Goal: Task Accomplishment & Management: Use online tool/utility

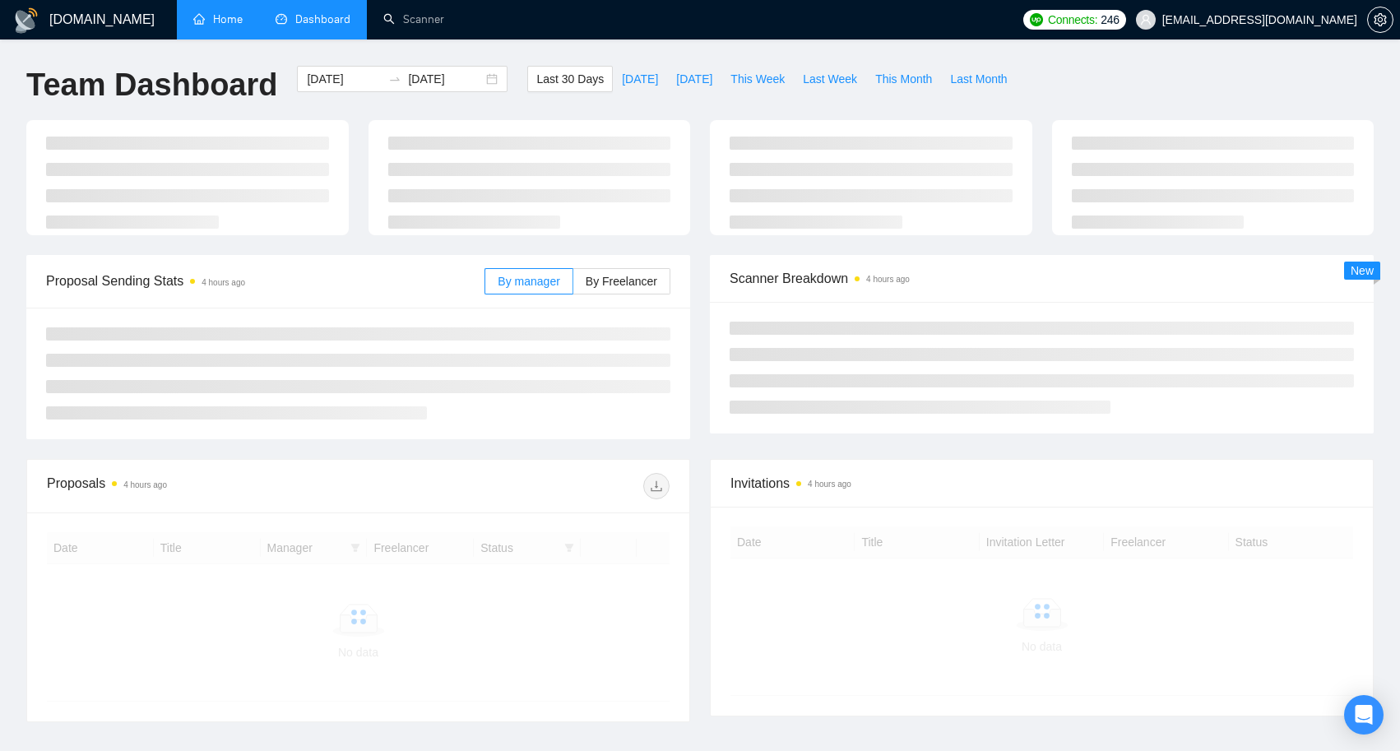
click at [225, 26] on link "Home" at bounding box center [217, 19] width 49 height 14
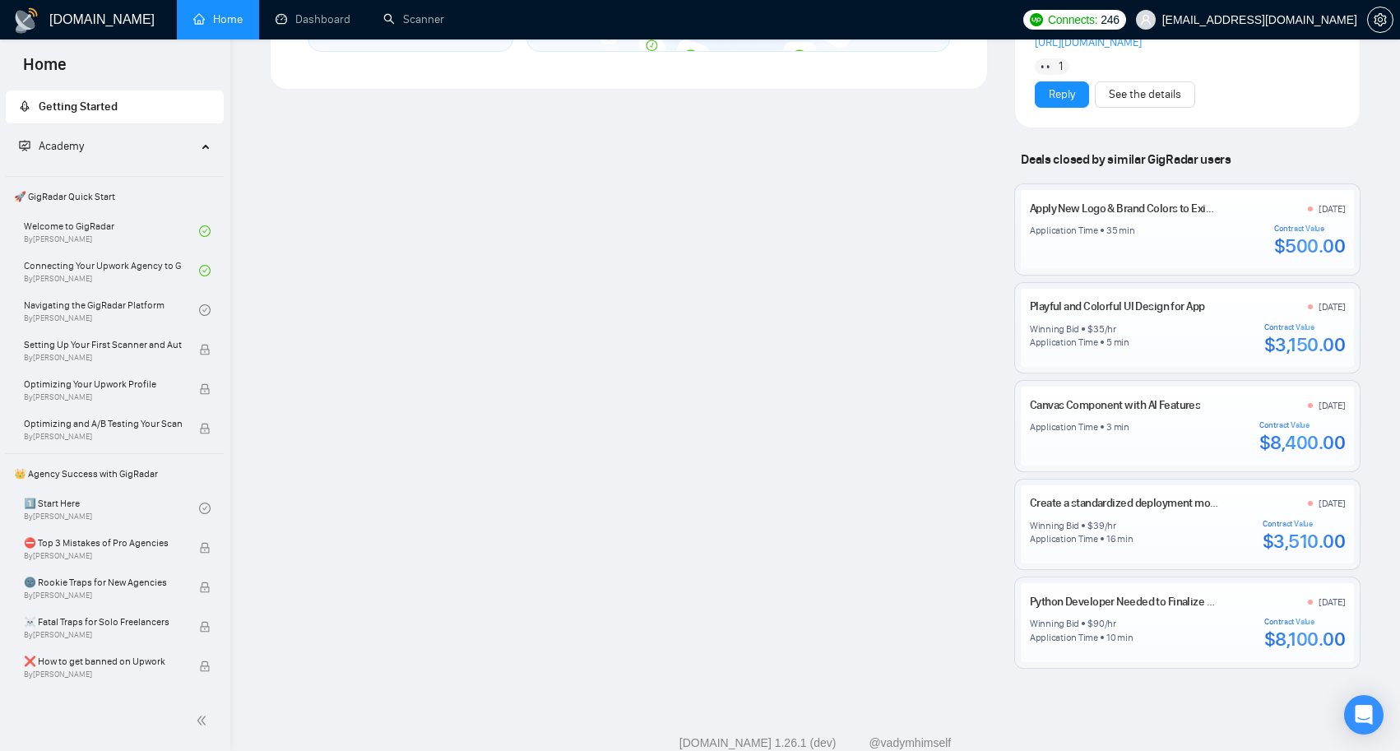
scroll to position [1073, 0]
click at [1115, 313] on link "Playful and Colorful UI Design for App" at bounding box center [1117, 306] width 175 height 14
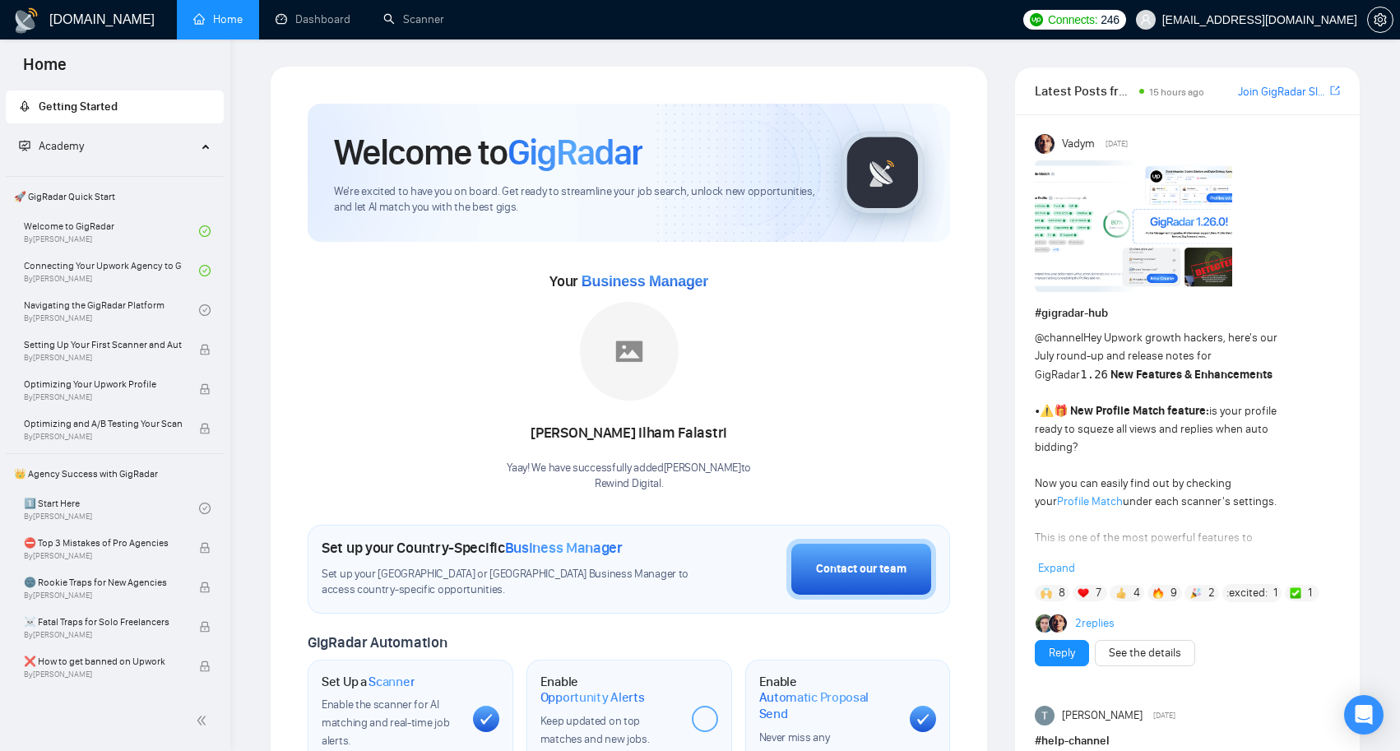
scroll to position [0, 0]
click at [197, 145] on div "Academy" at bounding box center [115, 146] width 219 height 33
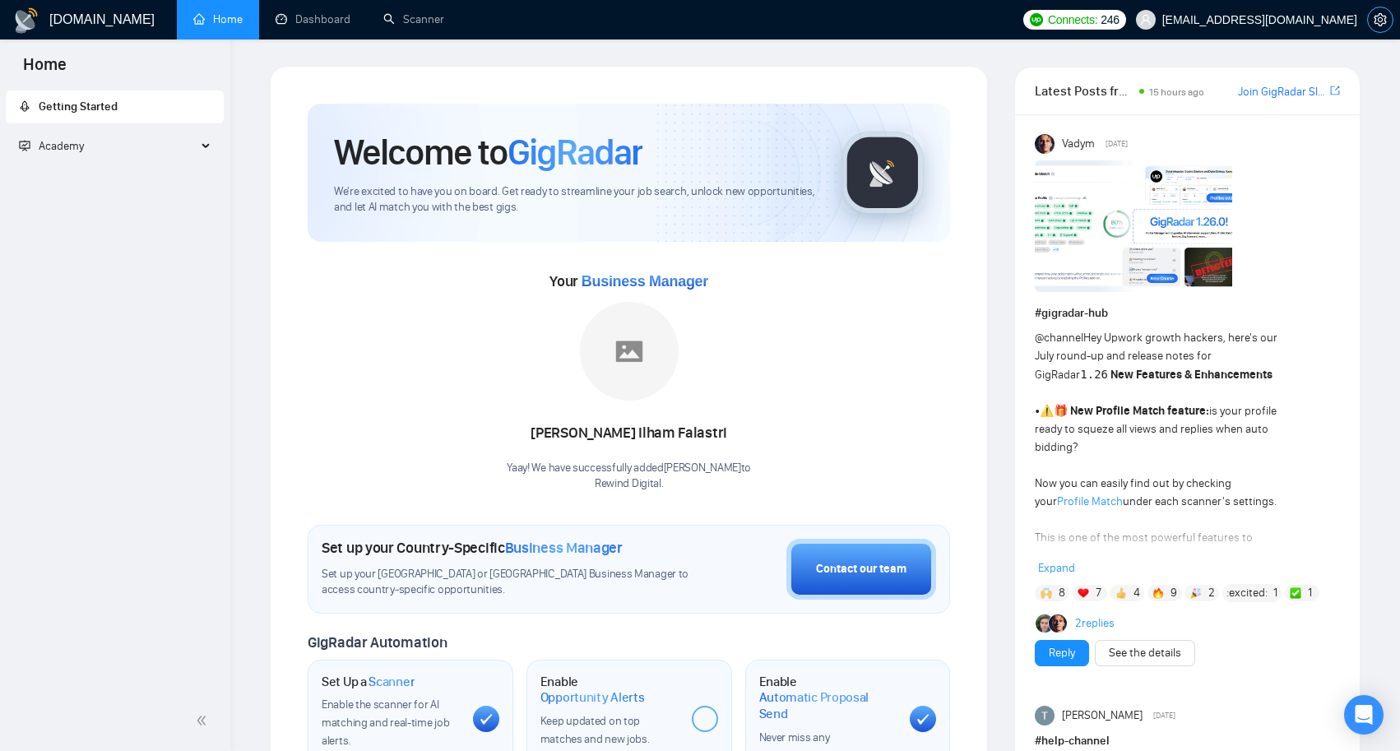
click at [1382, 16] on icon "setting" at bounding box center [1380, 19] width 13 height 13
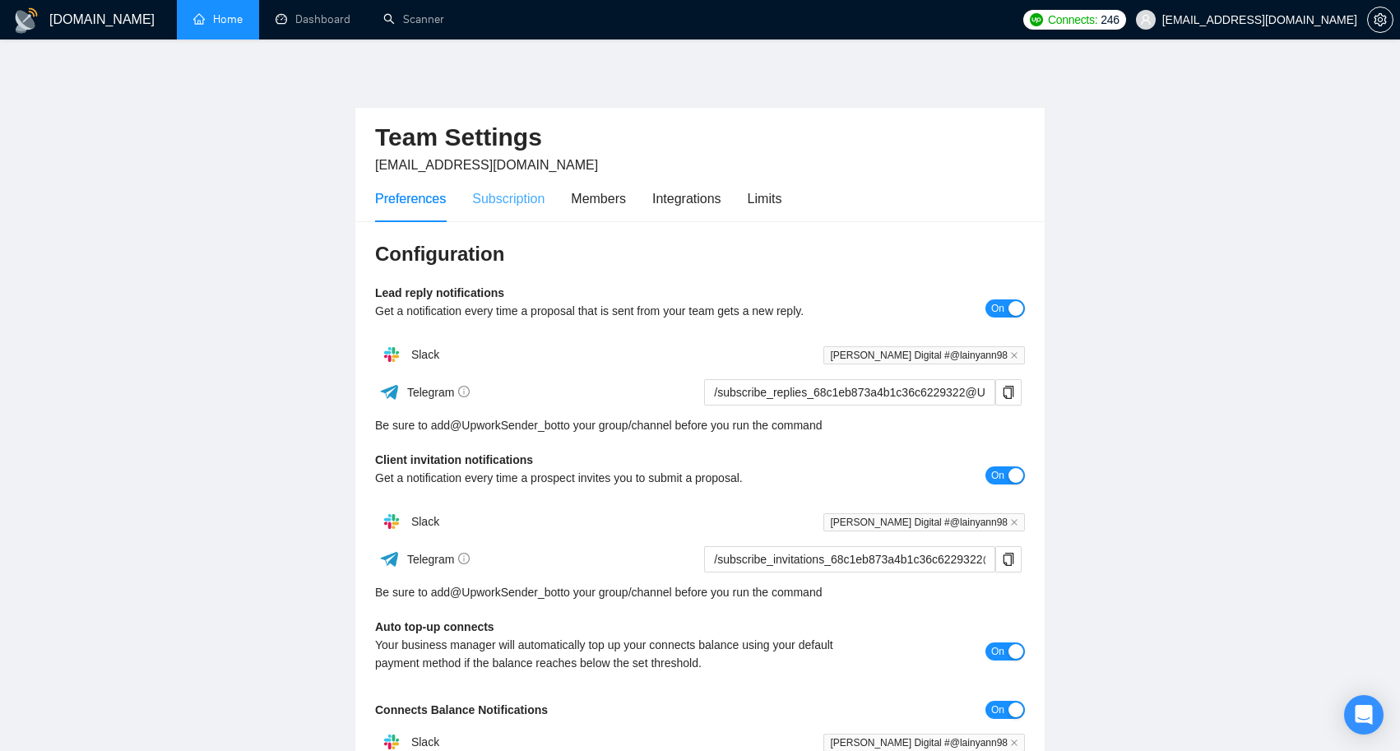
click at [508, 210] on div "Subscription" at bounding box center [508, 198] width 72 height 47
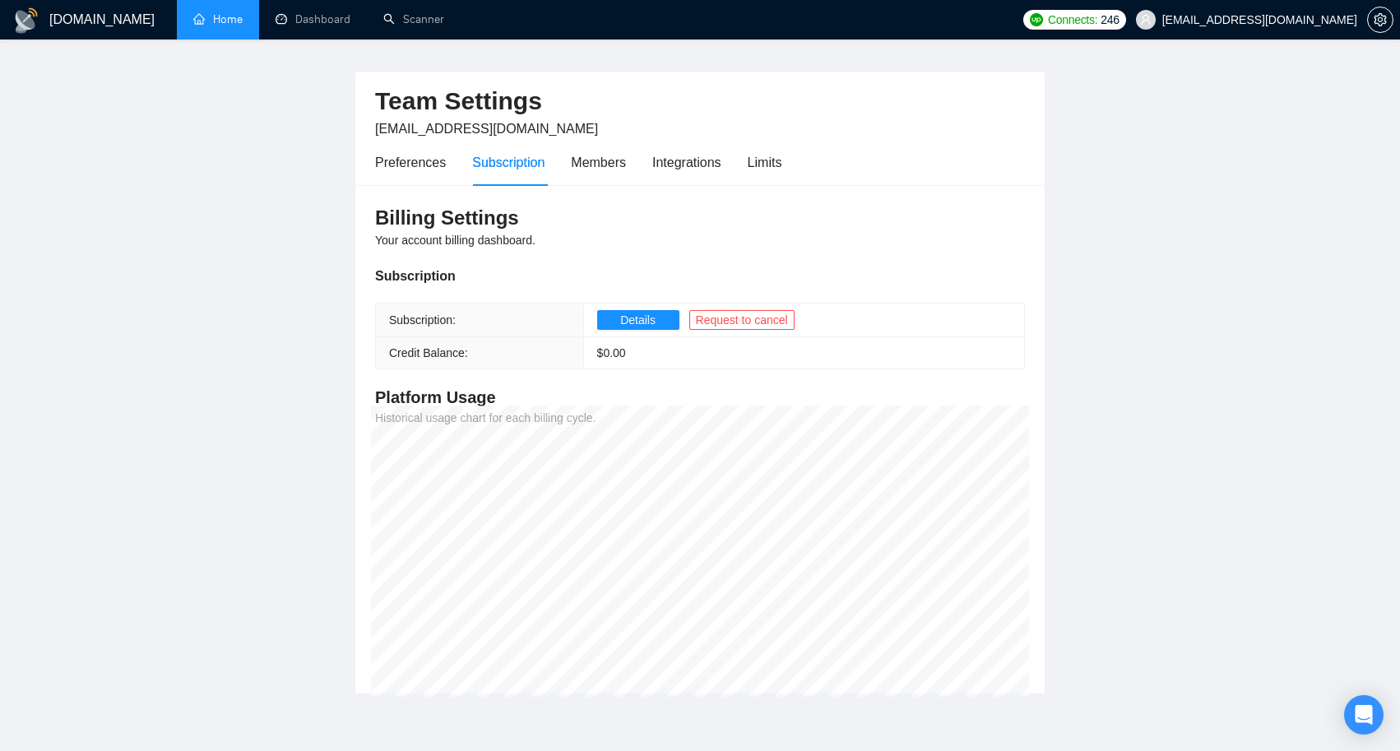
scroll to position [36, 0]
click at [605, 166] on div "Members" at bounding box center [598, 162] width 55 height 21
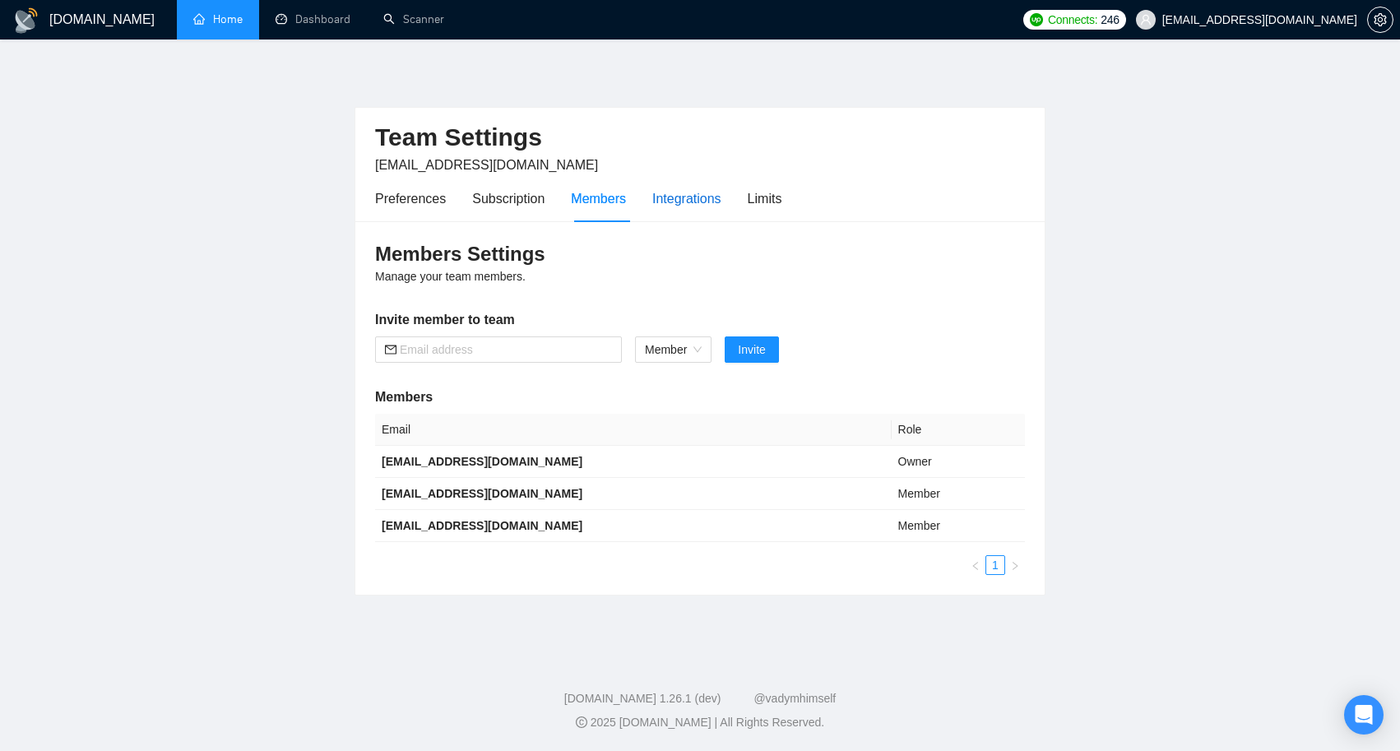
click at [695, 191] on div "Integrations" at bounding box center [686, 198] width 69 height 21
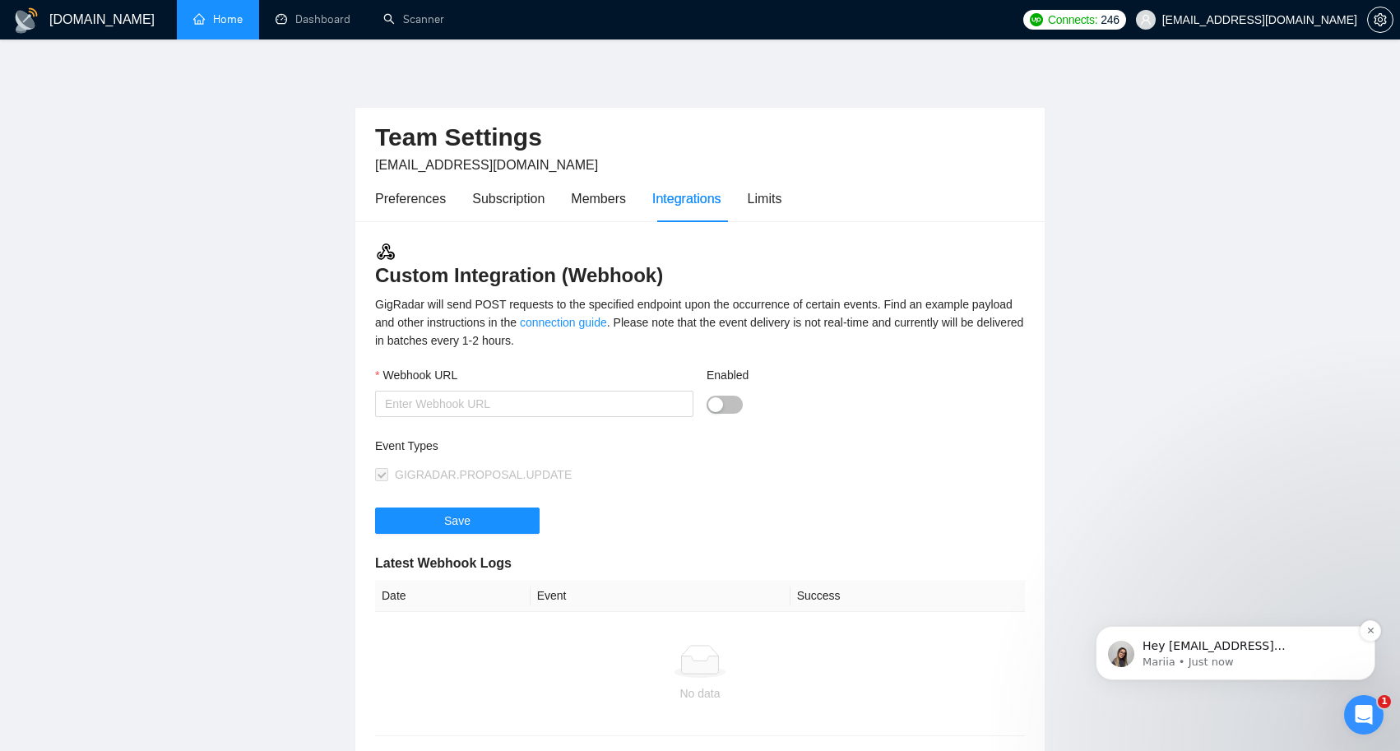
click at [1264, 651] on p "Hey [EMAIL_ADDRESS][DOMAIN_NAME], Do you want to learn how to integrate GigRada…" at bounding box center [1249, 646] width 212 height 16
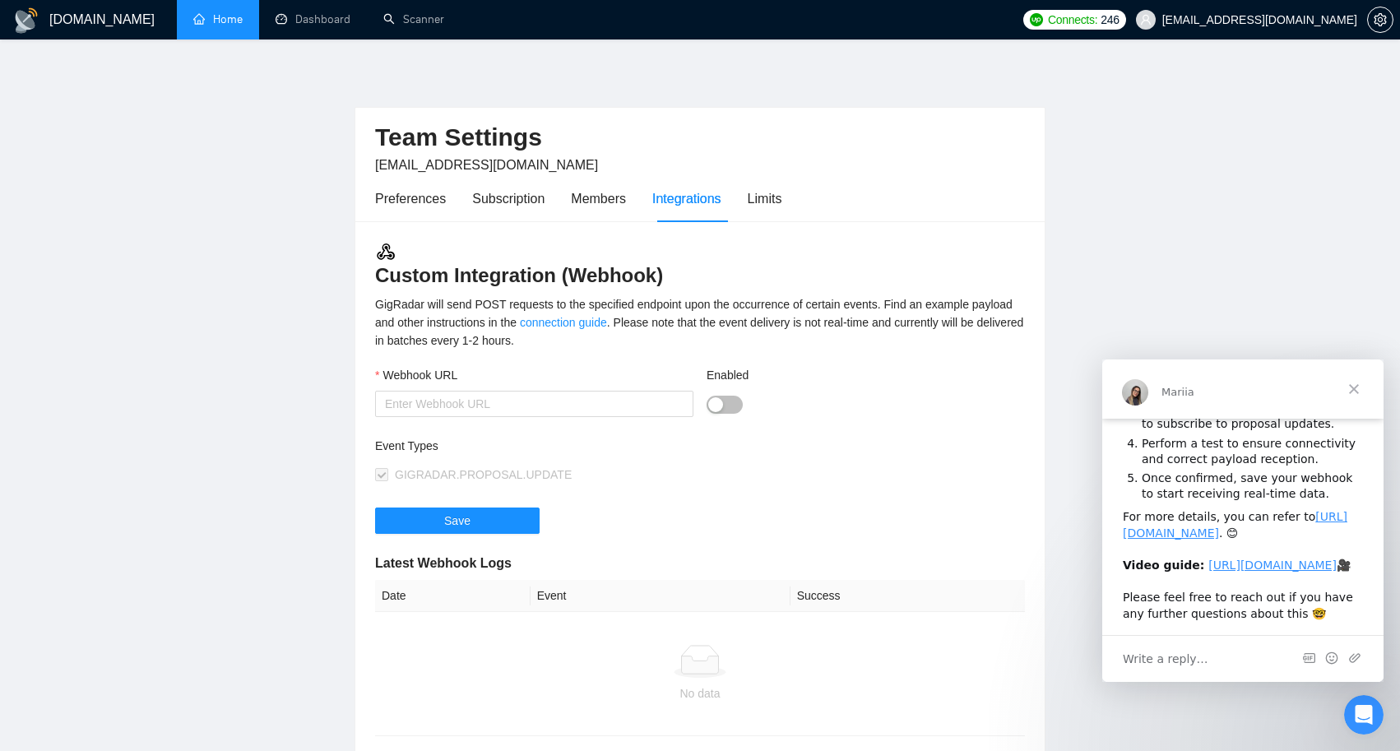
scroll to position [246, 0]
click at [1356, 389] on span "Close" at bounding box center [1353, 388] width 59 height 59
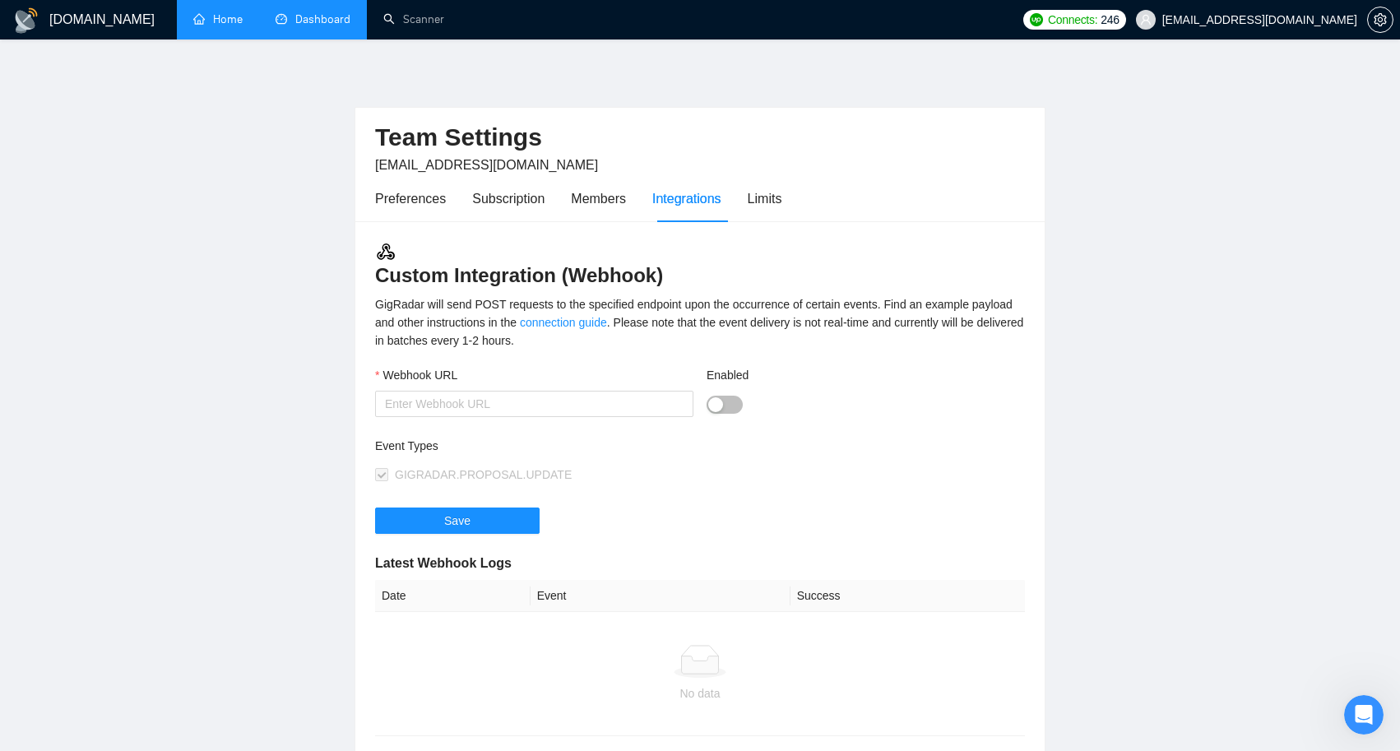
click at [321, 21] on link "Dashboard" at bounding box center [313, 19] width 75 height 14
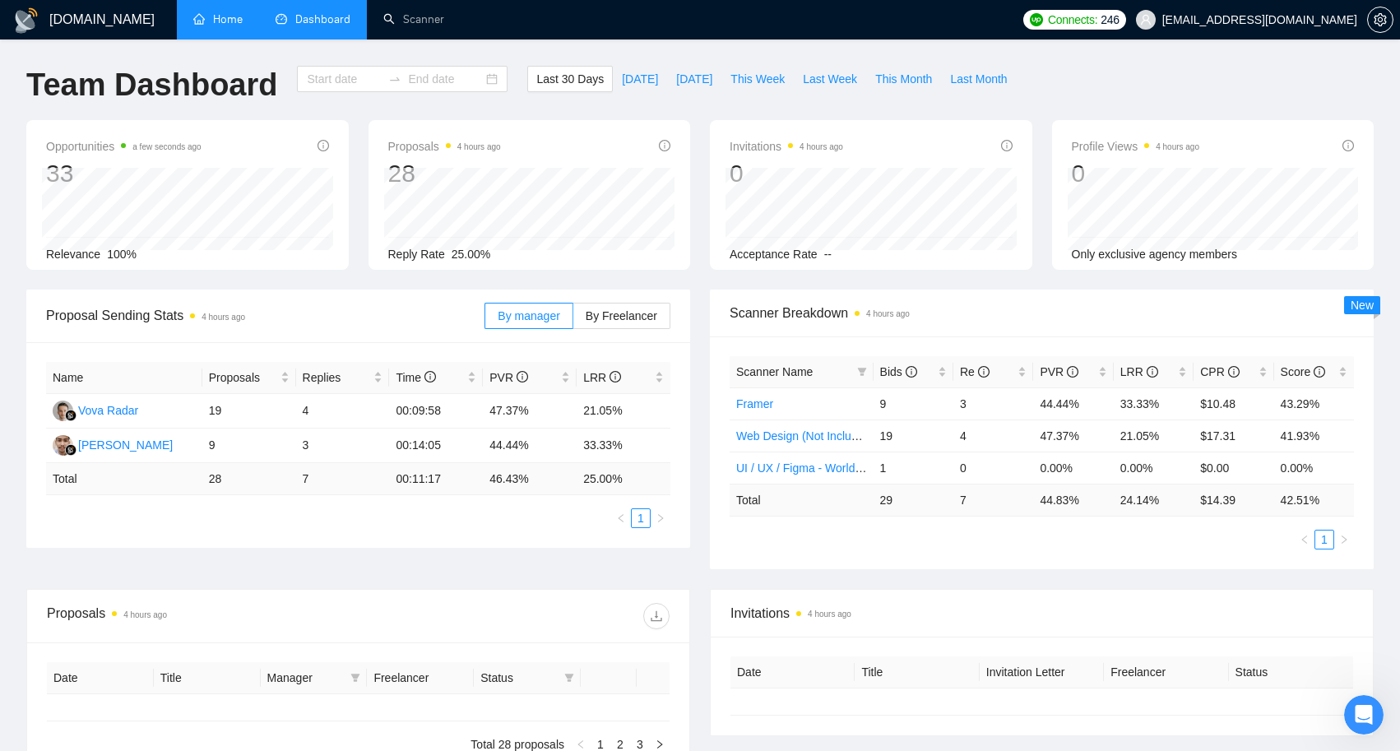
type input "[DATE]"
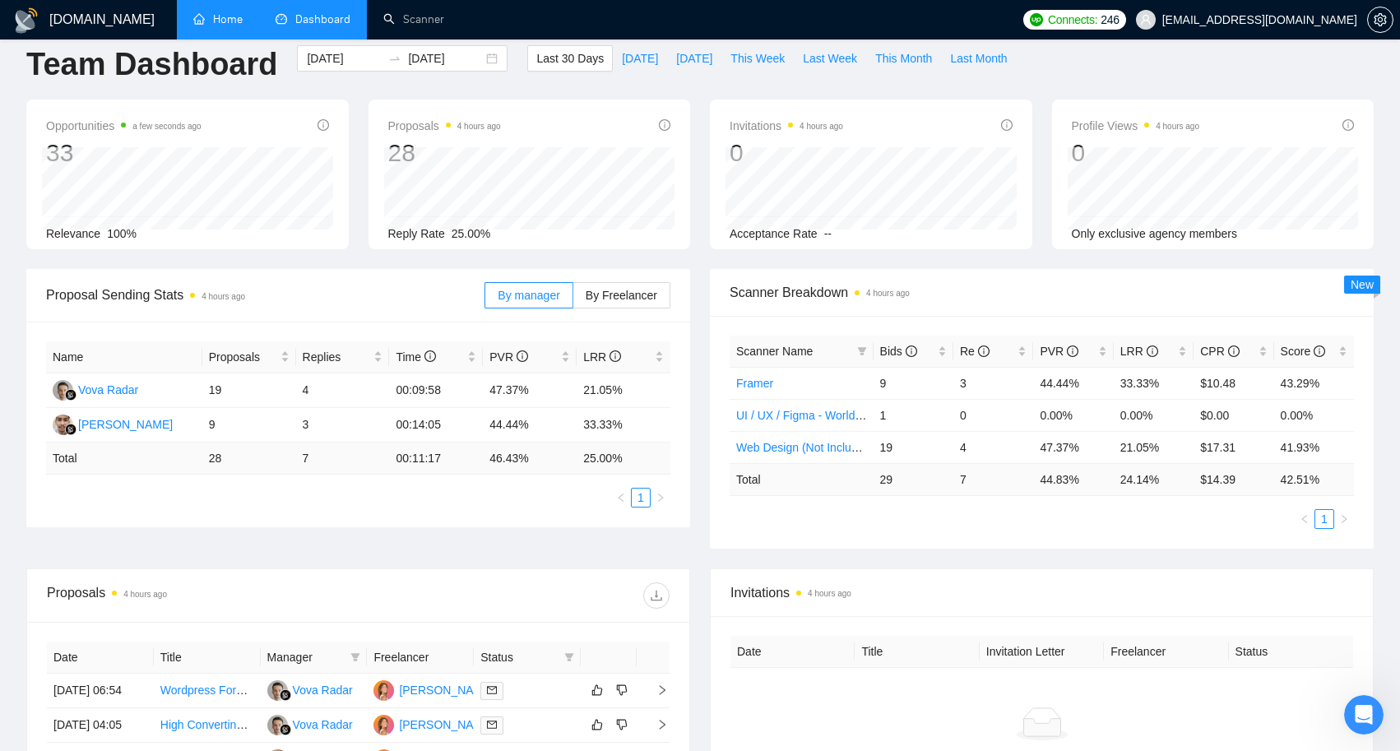
scroll to position [23, 0]
click at [614, 280] on label "By Freelancer" at bounding box center [621, 293] width 97 height 26
click at [573, 297] on input "By Freelancer" at bounding box center [573, 297] width 0 height 0
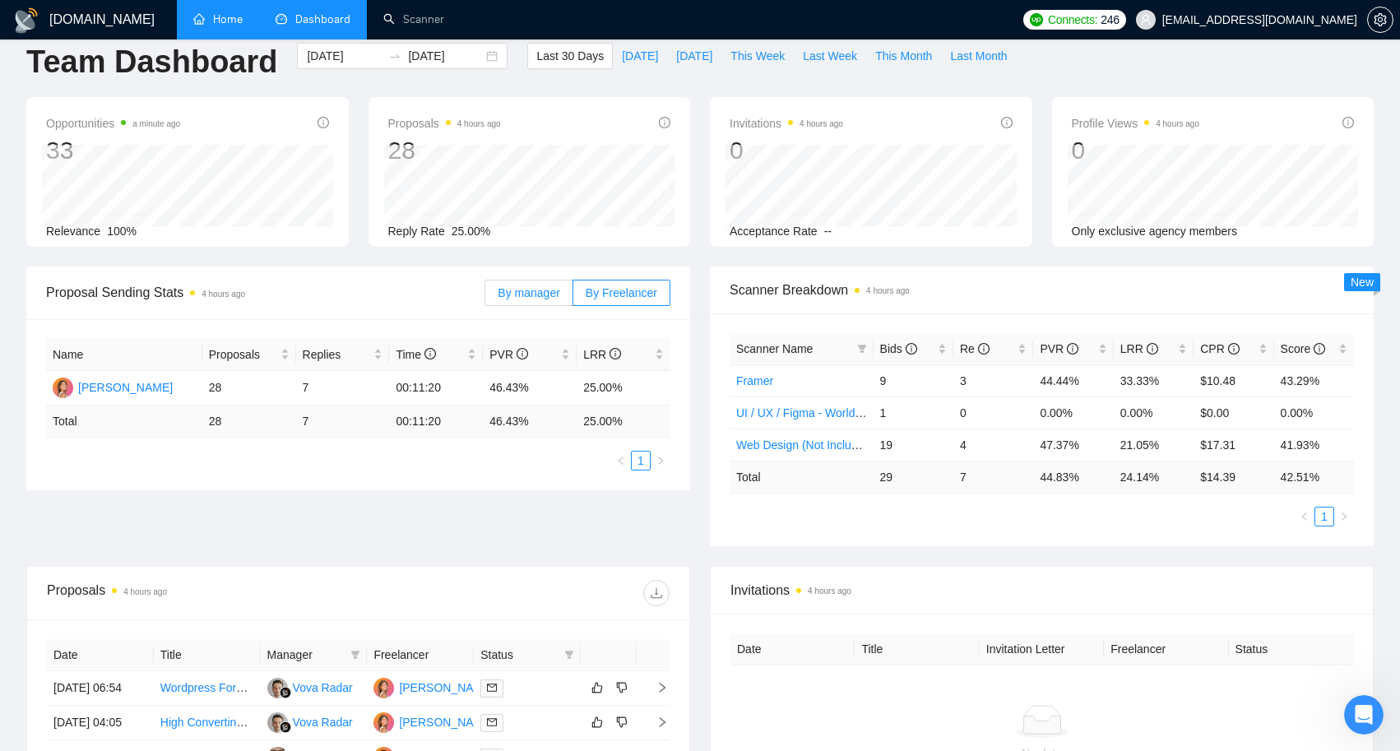
click at [522, 297] on span "By manager" at bounding box center [529, 292] width 62 height 13
click at [485, 297] on input "By manager" at bounding box center [485, 297] width 0 height 0
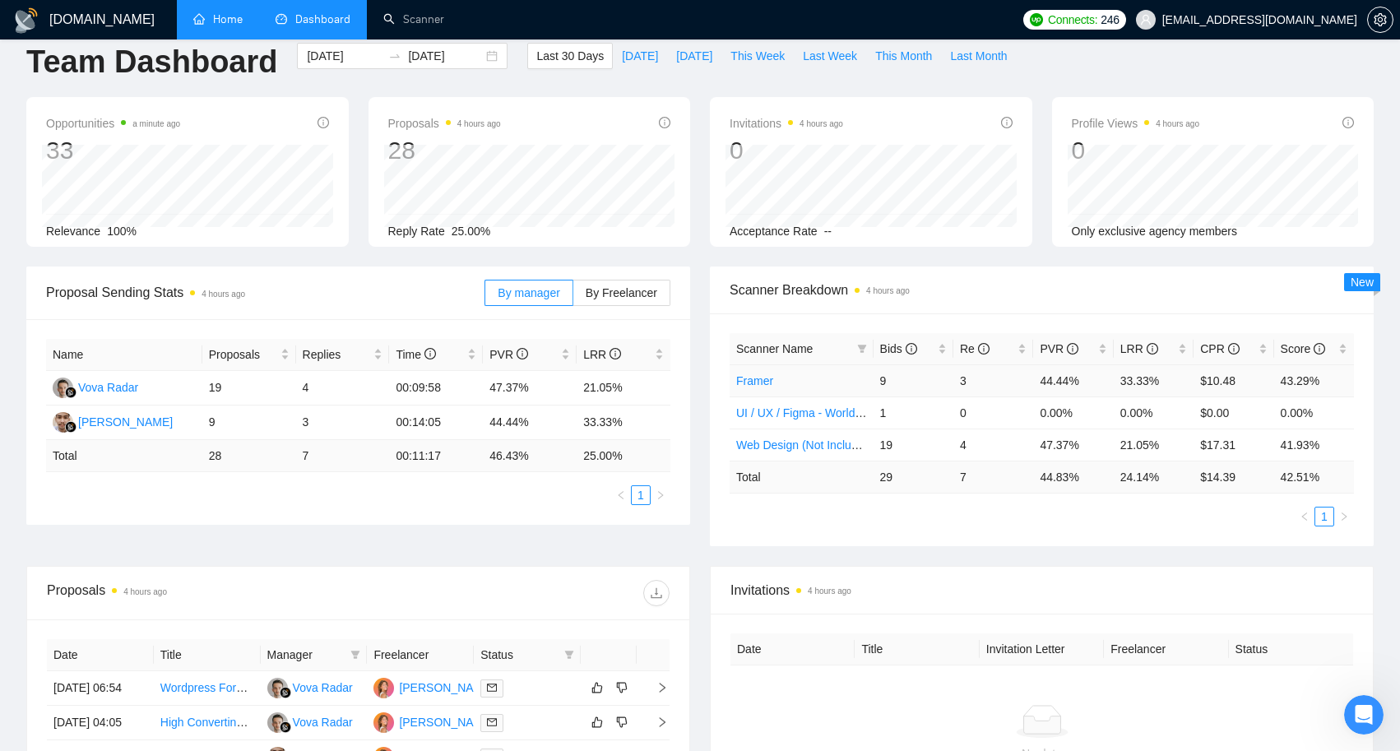
scroll to position [0, 0]
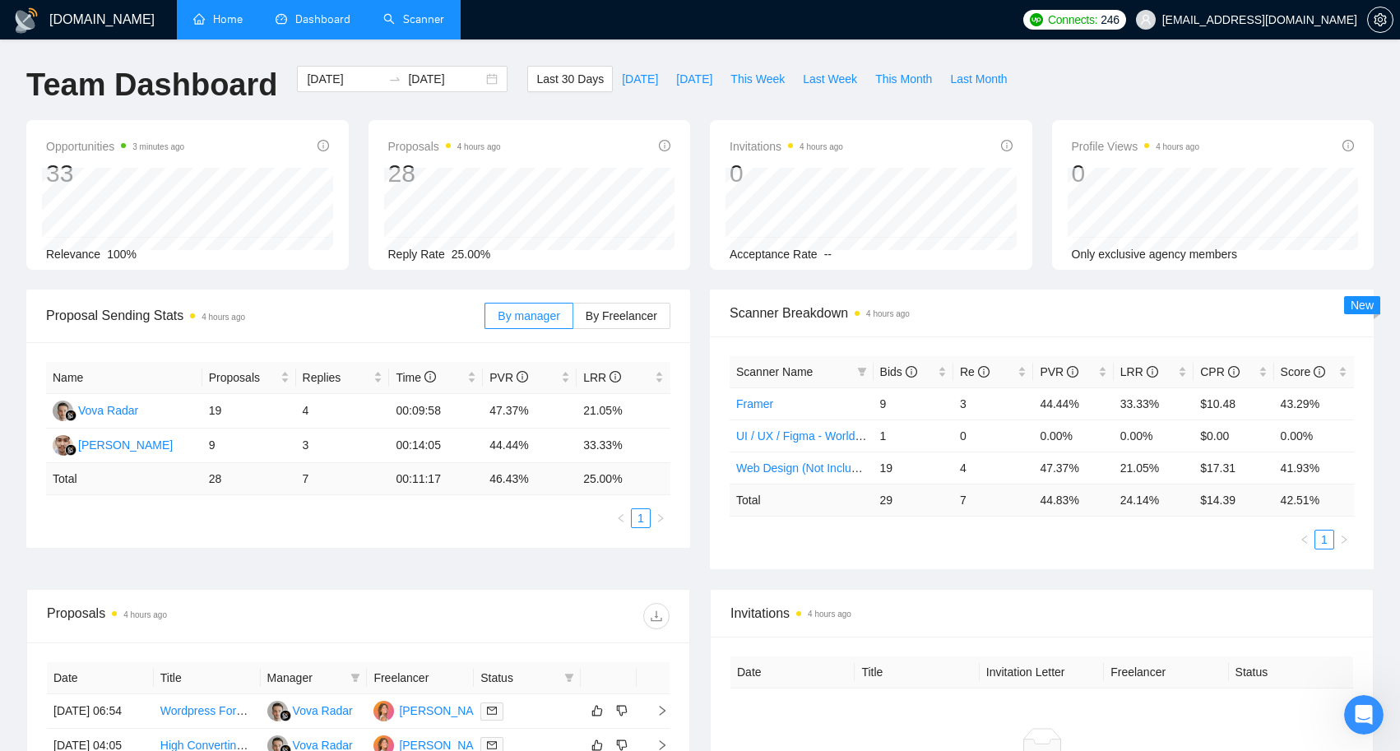
click at [426, 12] on link "Scanner" at bounding box center [413, 19] width 61 height 14
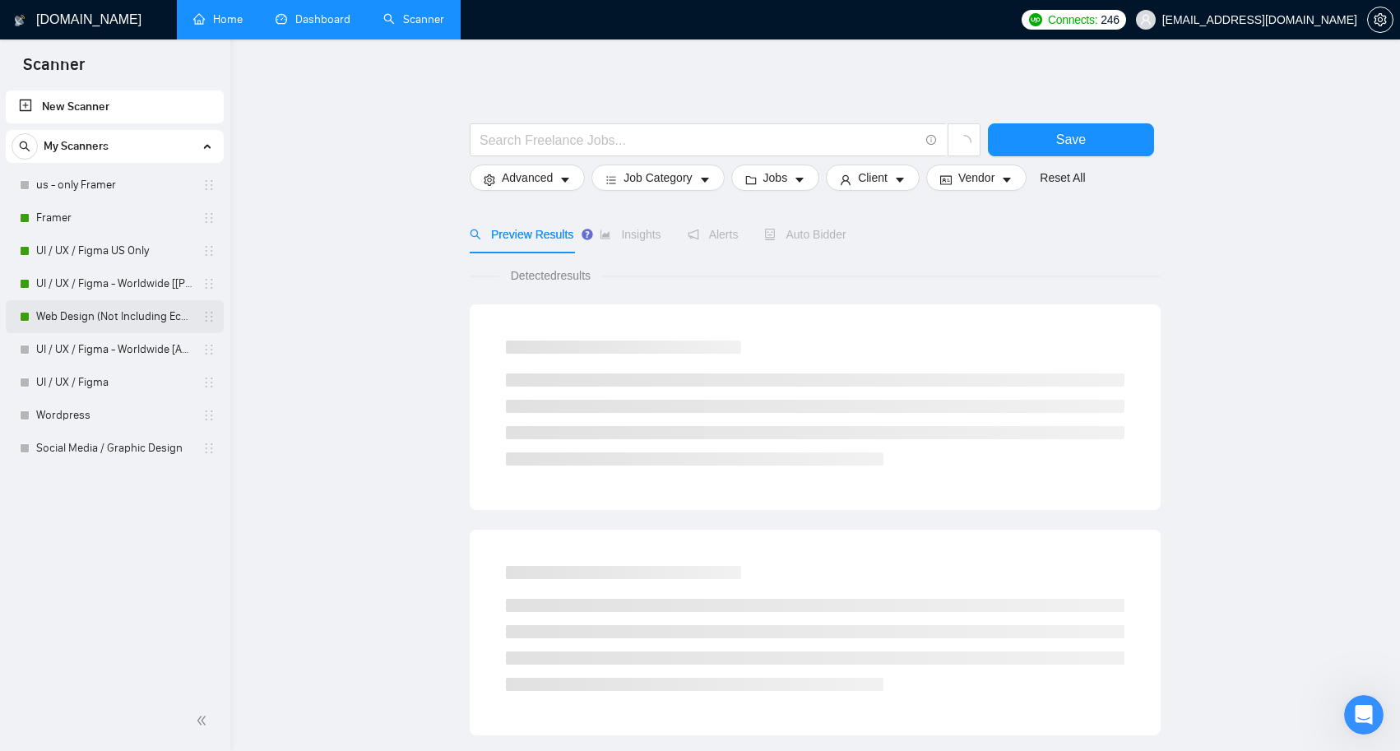
click at [158, 318] on link "Web Design (Not Including Ecommerce / Shopify)" at bounding box center [114, 316] width 156 height 33
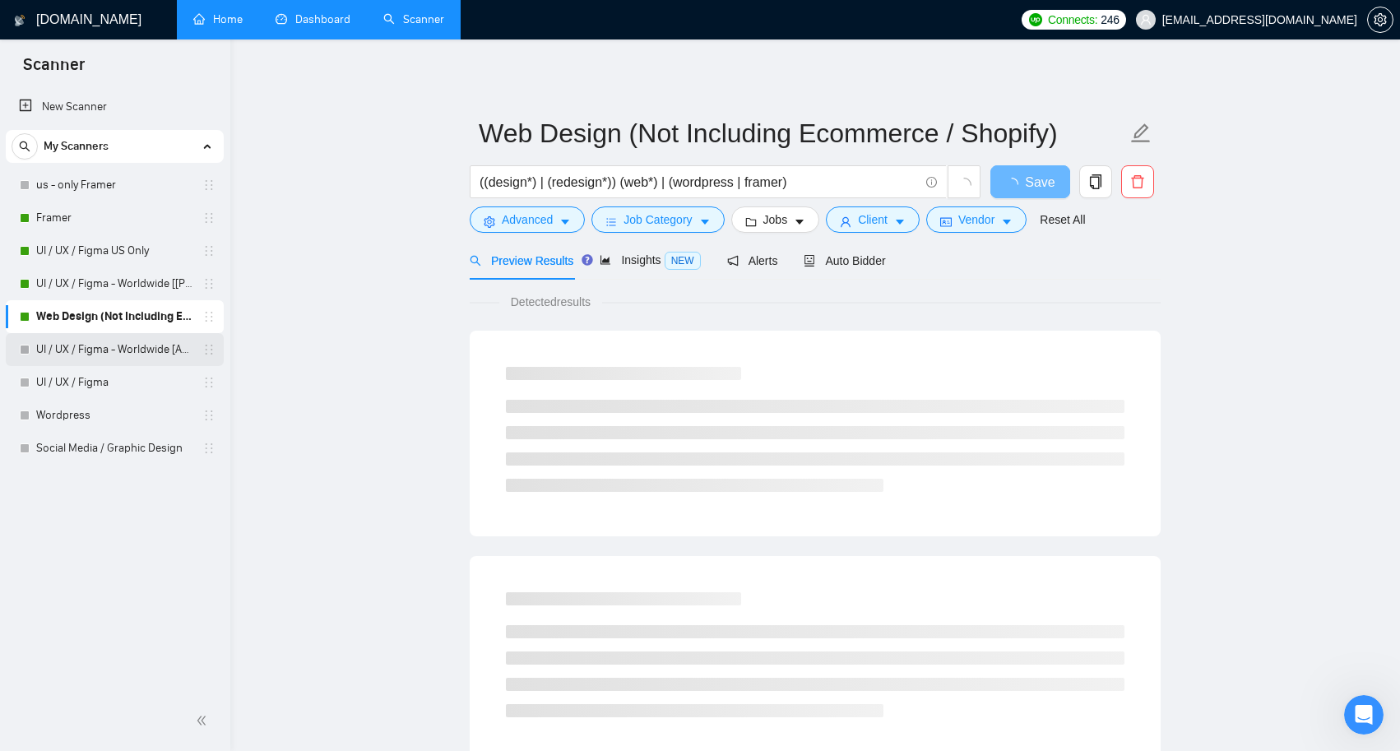
click at [163, 349] on link "UI / UX / Figma - Worldwide [Anya]" at bounding box center [114, 349] width 156 height 33
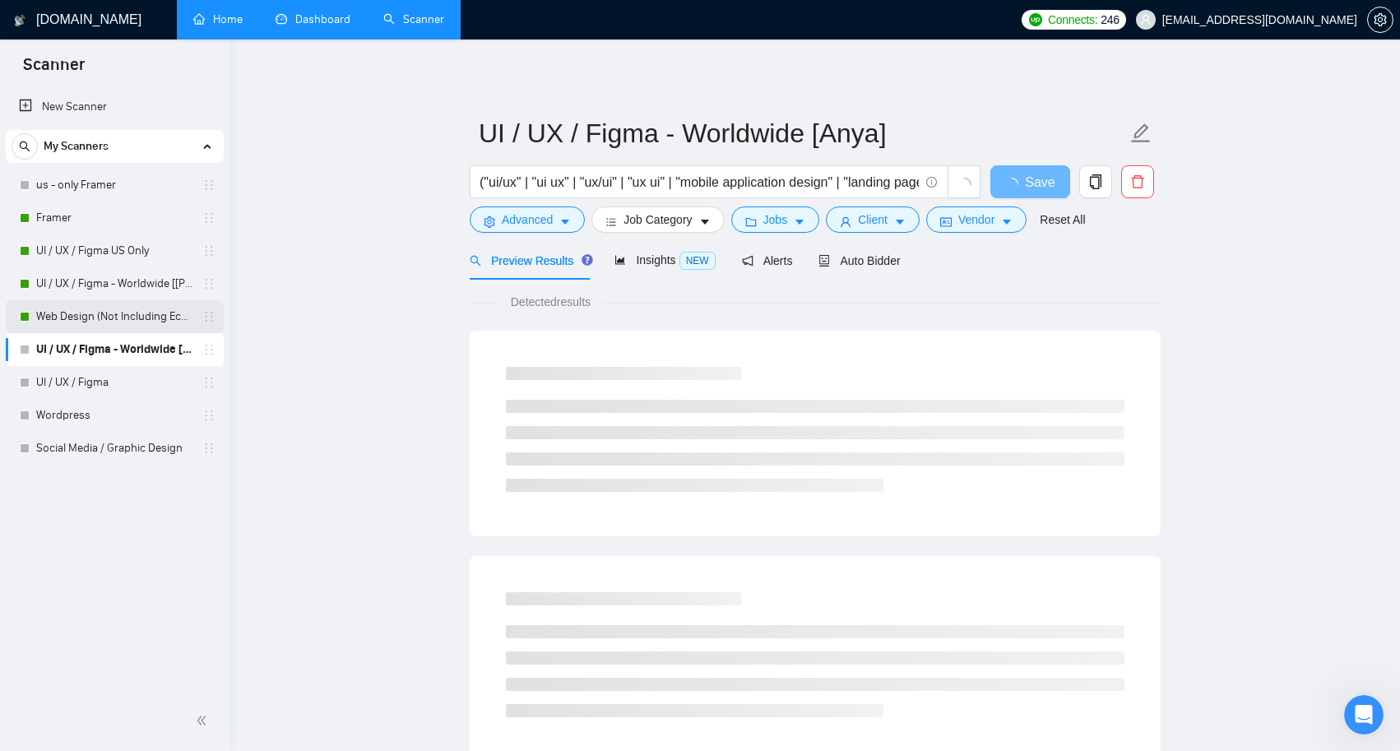
click at [160, 317] on link "Web Design (Not Including Ecommerce / Shopify)" at bounding box center [114, 316] width 156 height 33
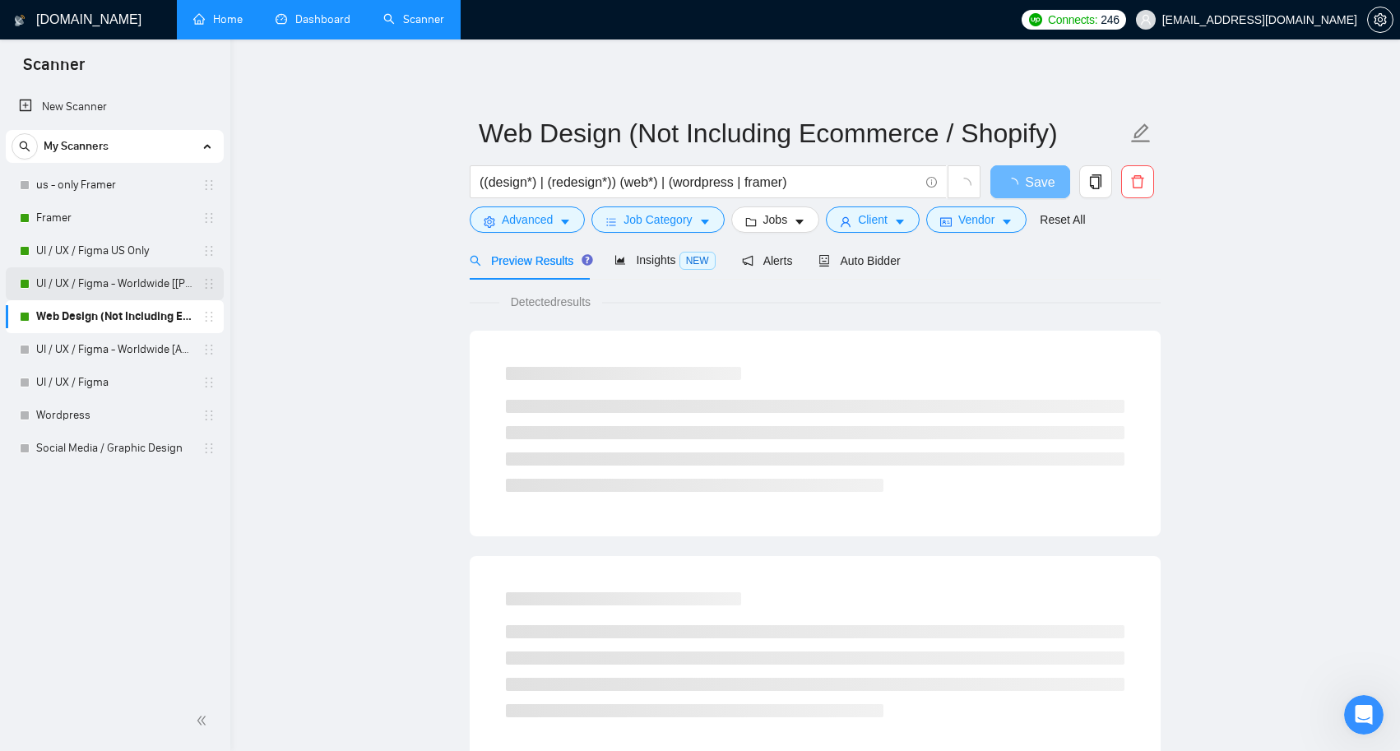
click at [153, 285] on link "UI / UX / Figma - Worldwide [[PERSON_NAME]]" at bounding box center [114, 283] width 156 height 33
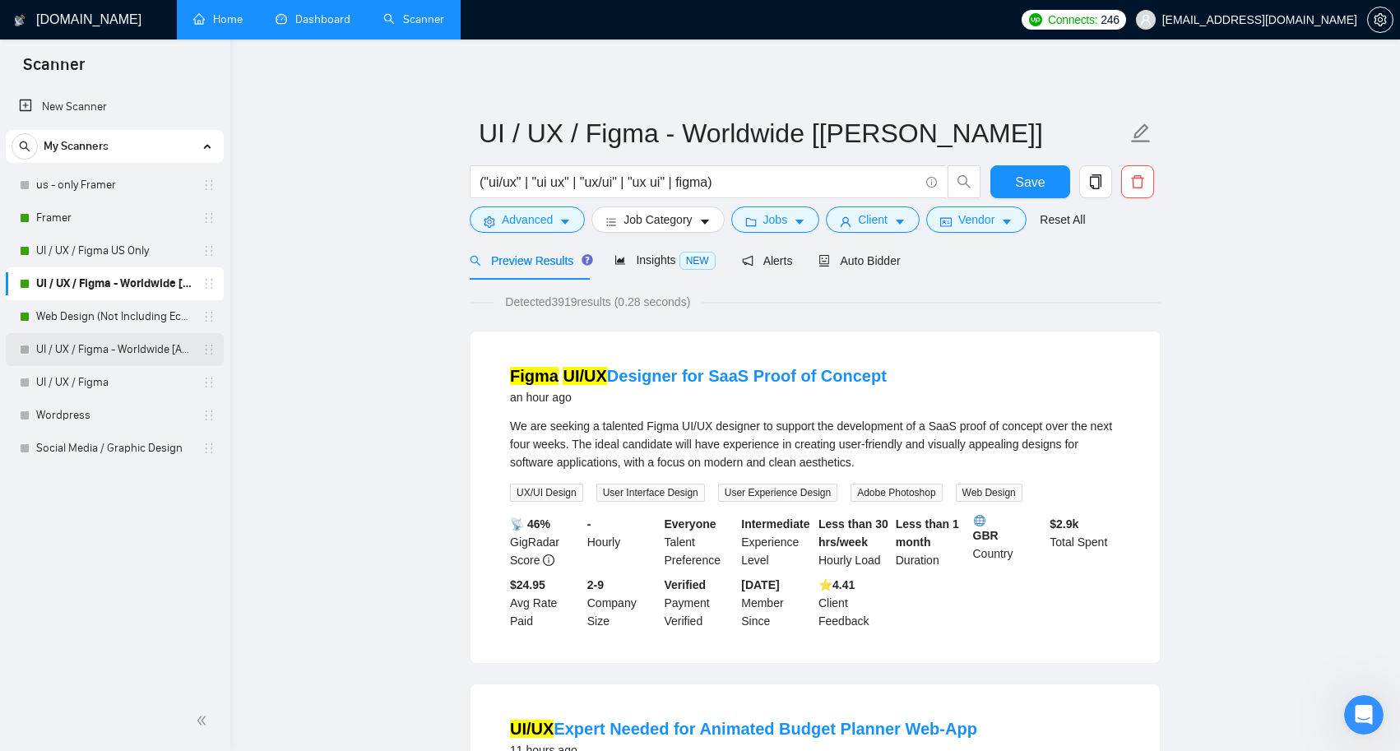
click at [182, 350] on link "UI / UX / Figma - Worldwide [Anya]" at bounding box center [114, 349] width 156 height 33
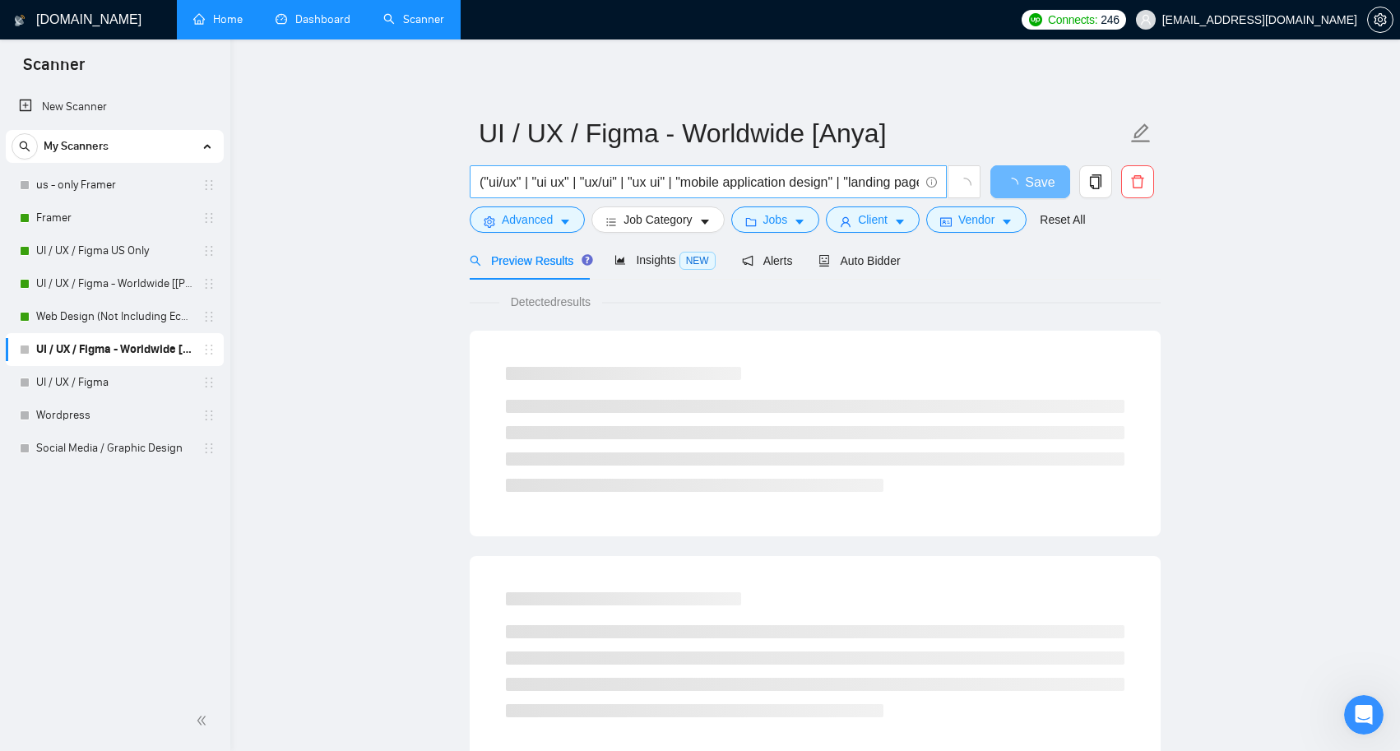
click at [857, 188] on input "("ui/ux" | "ui ux" | "ux/ui" | "ux ui" | "mobile application design" | "landing…" at bounding box center [699, 182] width 439 height 21
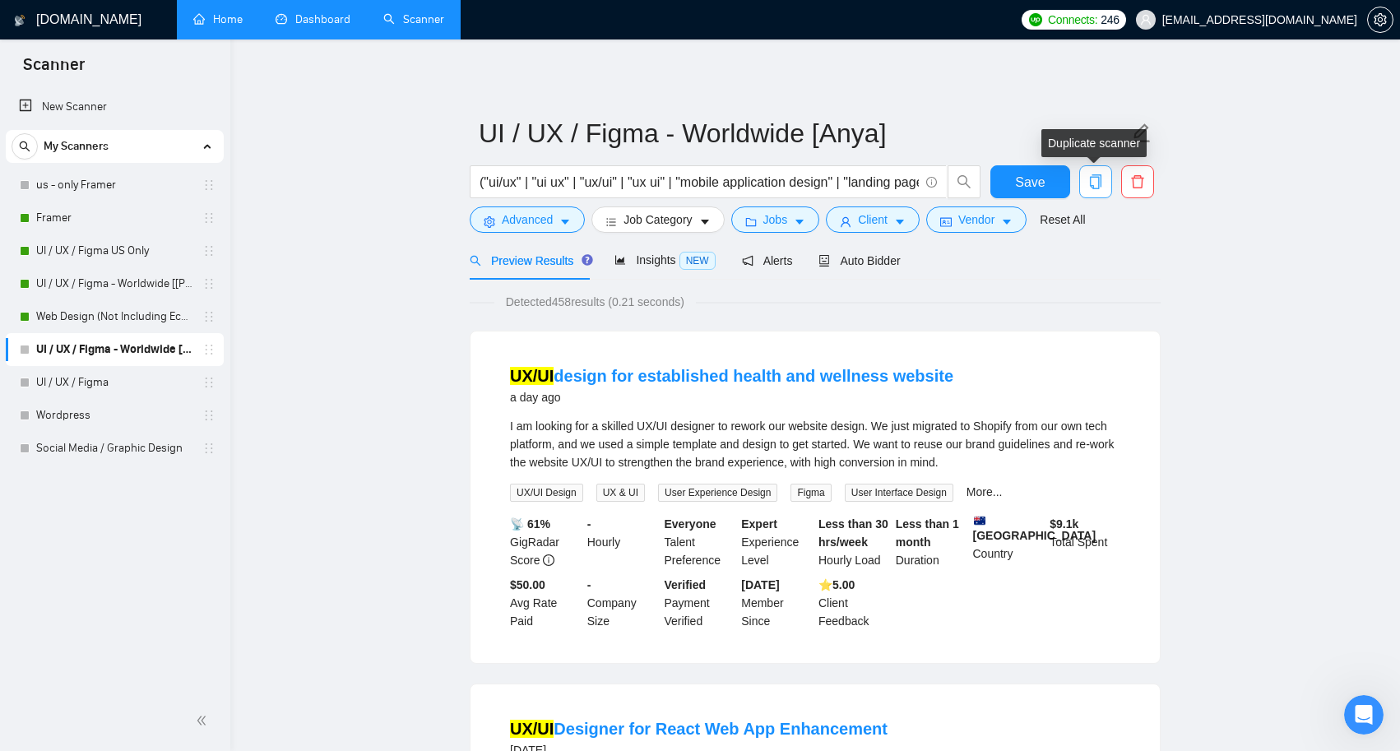
click at [1099, 183] on icon "copy" at bounding box center [1096, 181] width 12 height 15
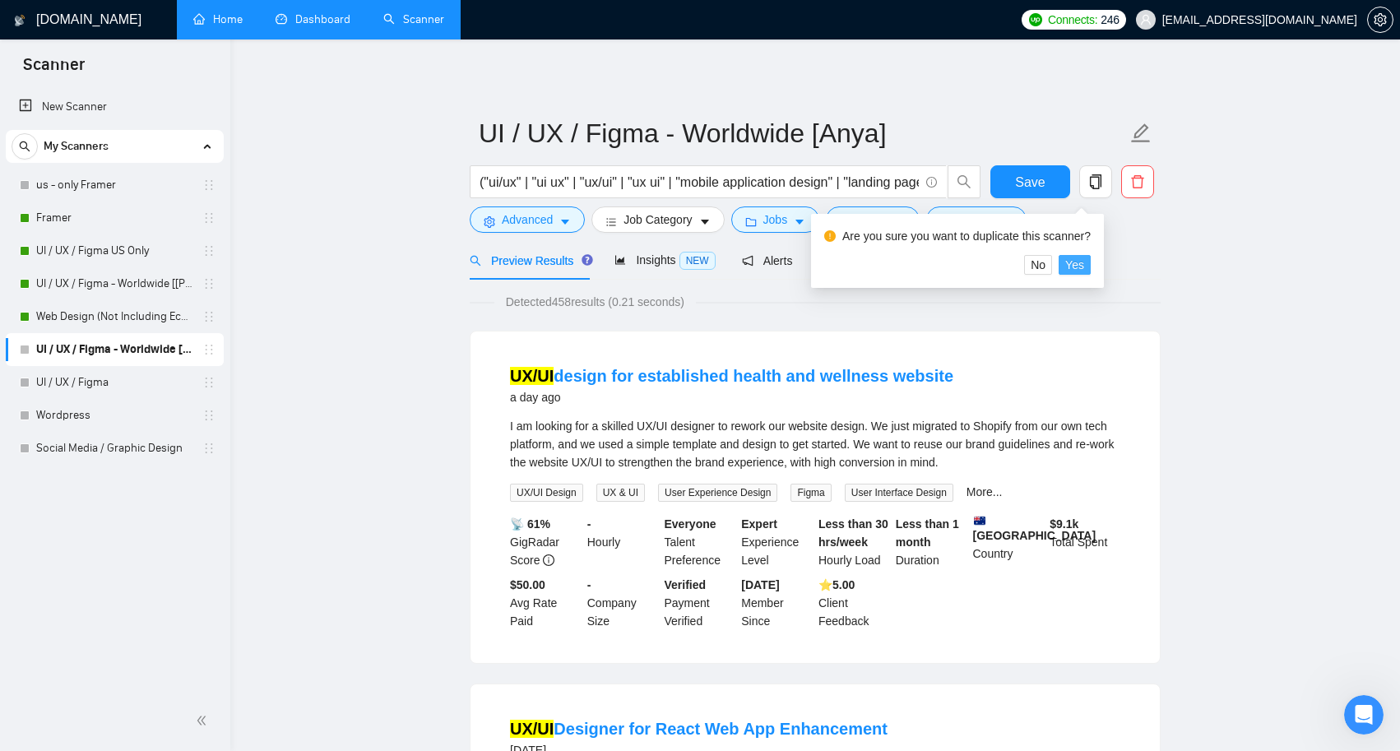
click at [1084, 263] on span "Yes" at bounding box center [1074, 265] width 19 height 18
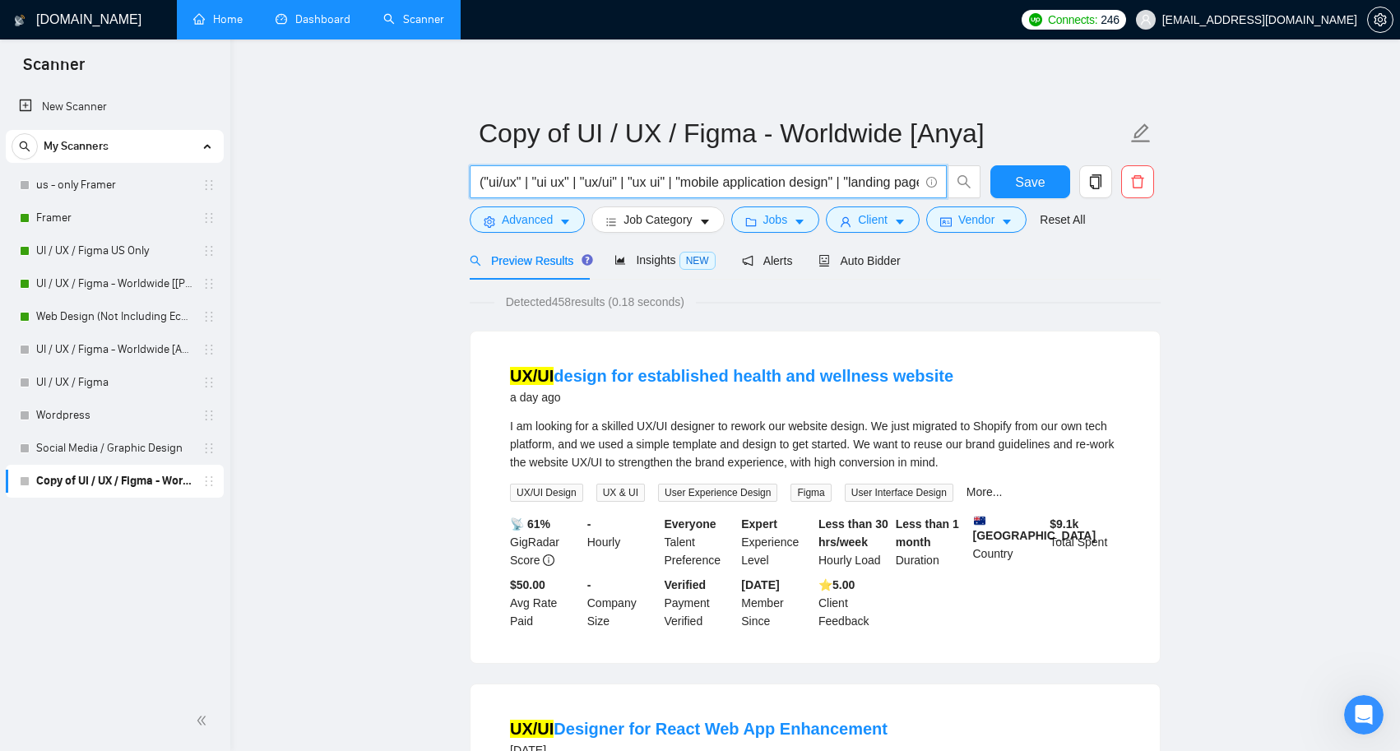
drag, startPoint x: 489, startPoint y: 183, endPoint x: 921, endPoint y: 179, distance: 431.9
click at [921, 179] on span "("ui/ux" | "ui ux" | "ux/ui" | "ux ui" | "mobile application design" | "landing…" at bounding box center [708, 181] width 477 height 33
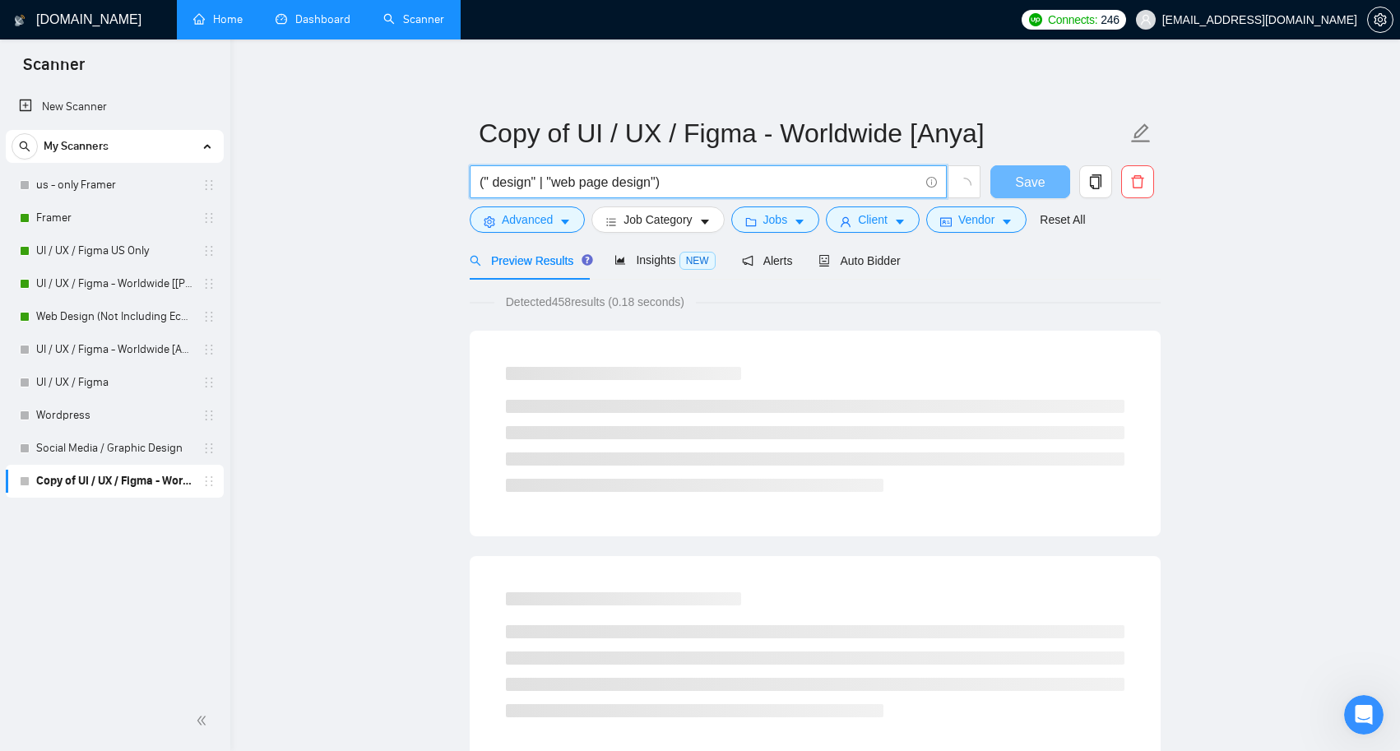
drag, startPoint x: 677, startPoint y: 182, endPoint x: 492, endPoint y: 182, distance: 185.1
click at [492, 182] on input "(" design" | "web page design")" at bounding box center [699, 182] width 439 height 21
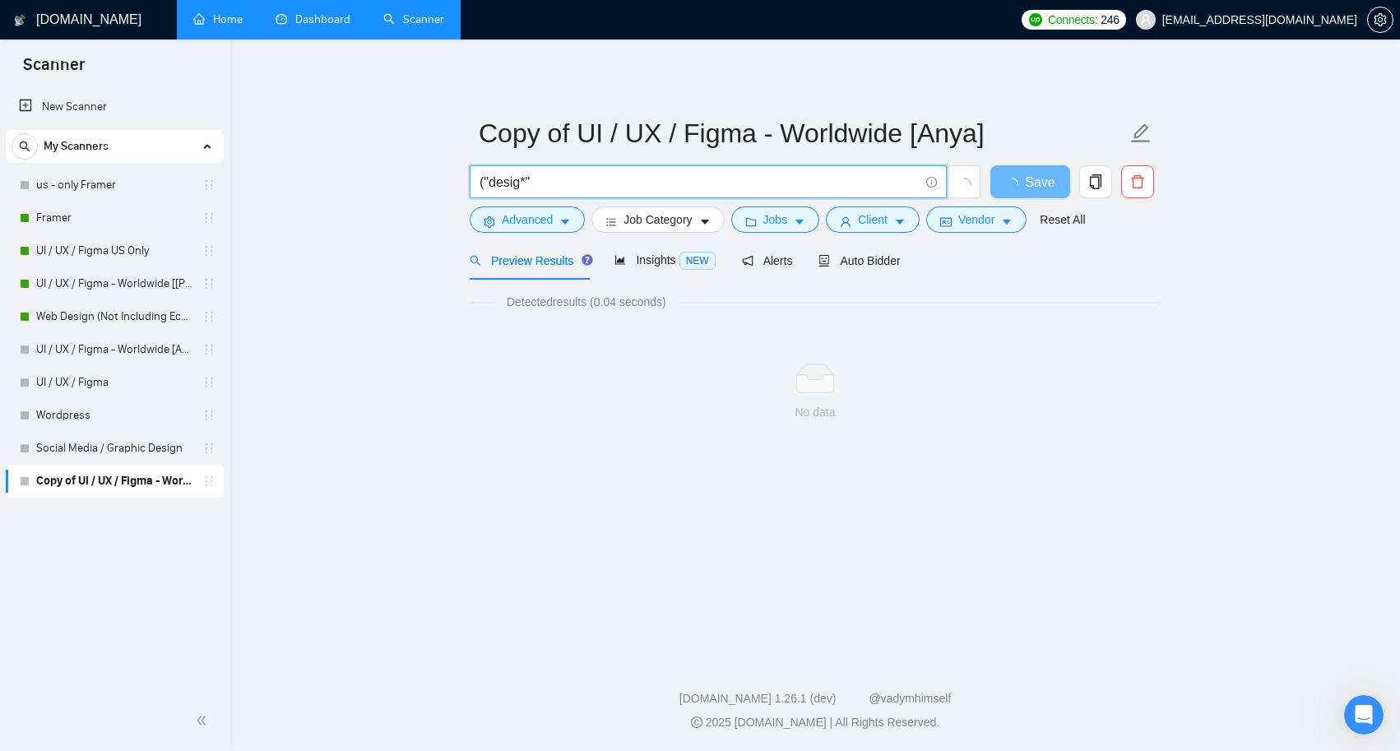
click at [485, 182] on input "("desig*"" at bounding box center [699, 182] width 439 height 21
click at [549, 183] on input "( "desig*"" at bounding box center [699, 182] width 439 height 21
click at [494, 180] on input "( "desig*" at bounding box center [699, 182] width 439 height 21
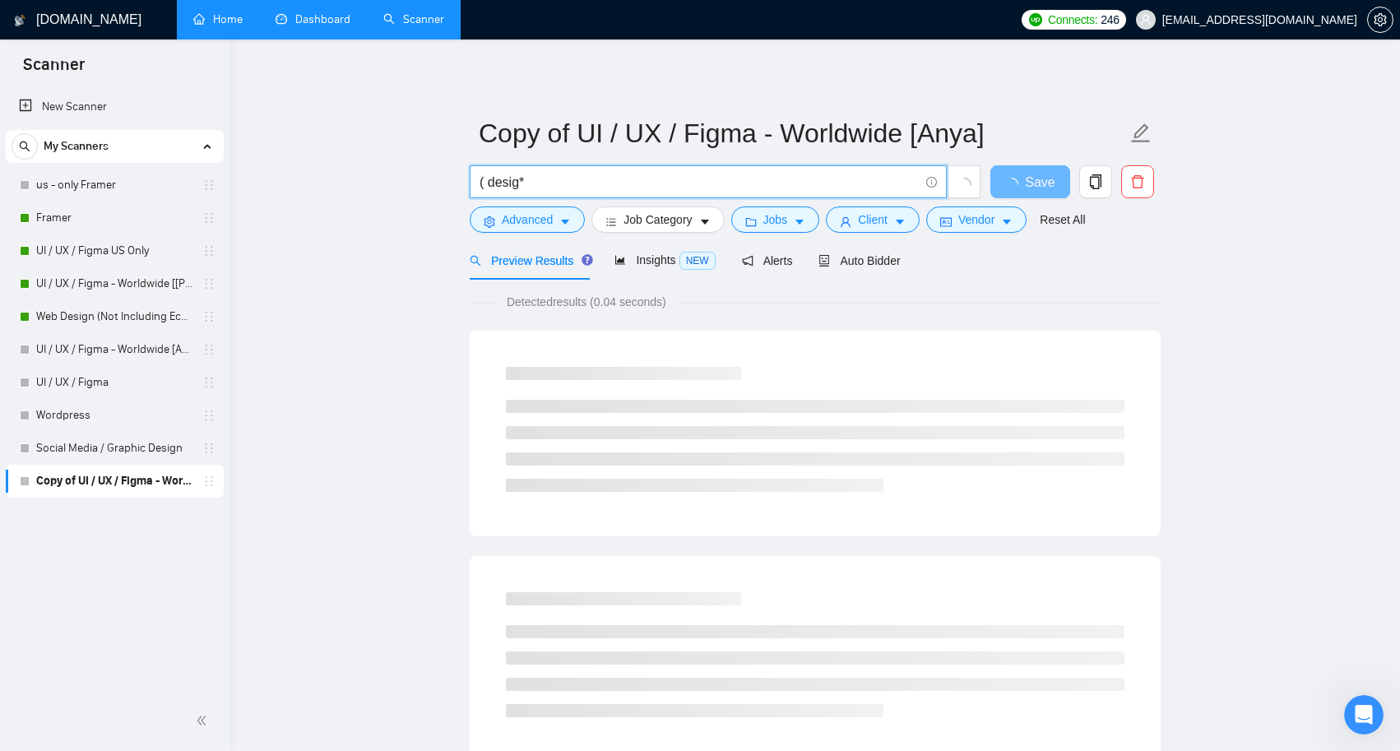
click at [554, 183] on input "( desig*" at bounding box center [699, 182] width 439 height 21
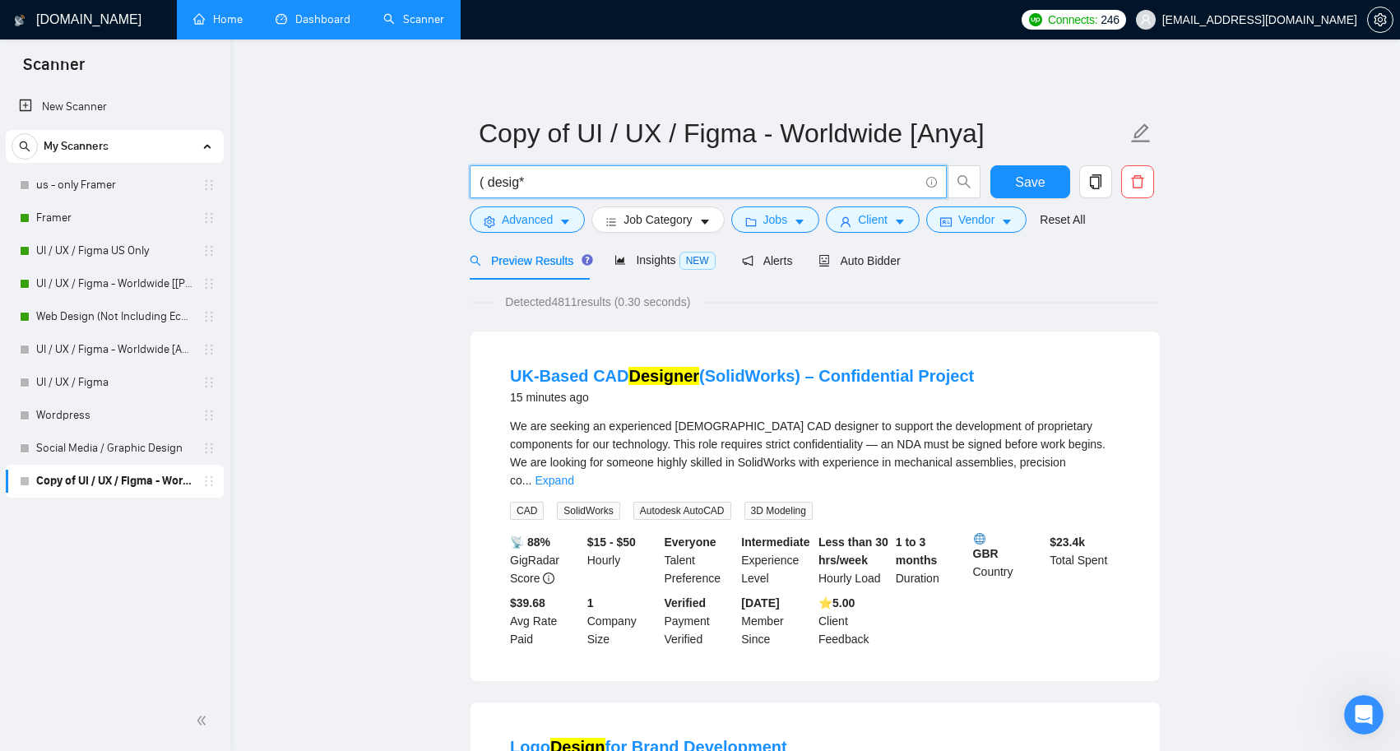
click at [485, 187] on input "( desig*" at bounding box center [699, 182] width 439 height 21
click at [546, 178] on input "( desig*" at bounding box center [699, 182] width 439 height 21
click at [488, 181] on input "( desig*" at bounding box center [699, 182] width 439 height 21
click at [536, 174] on input "( desig*" at bounding box center [699, 182] width 439 height 21
click at [1352, 705] on div "Open Intercom Messenger" at bounding box center [1361, 712] width 54 height 54
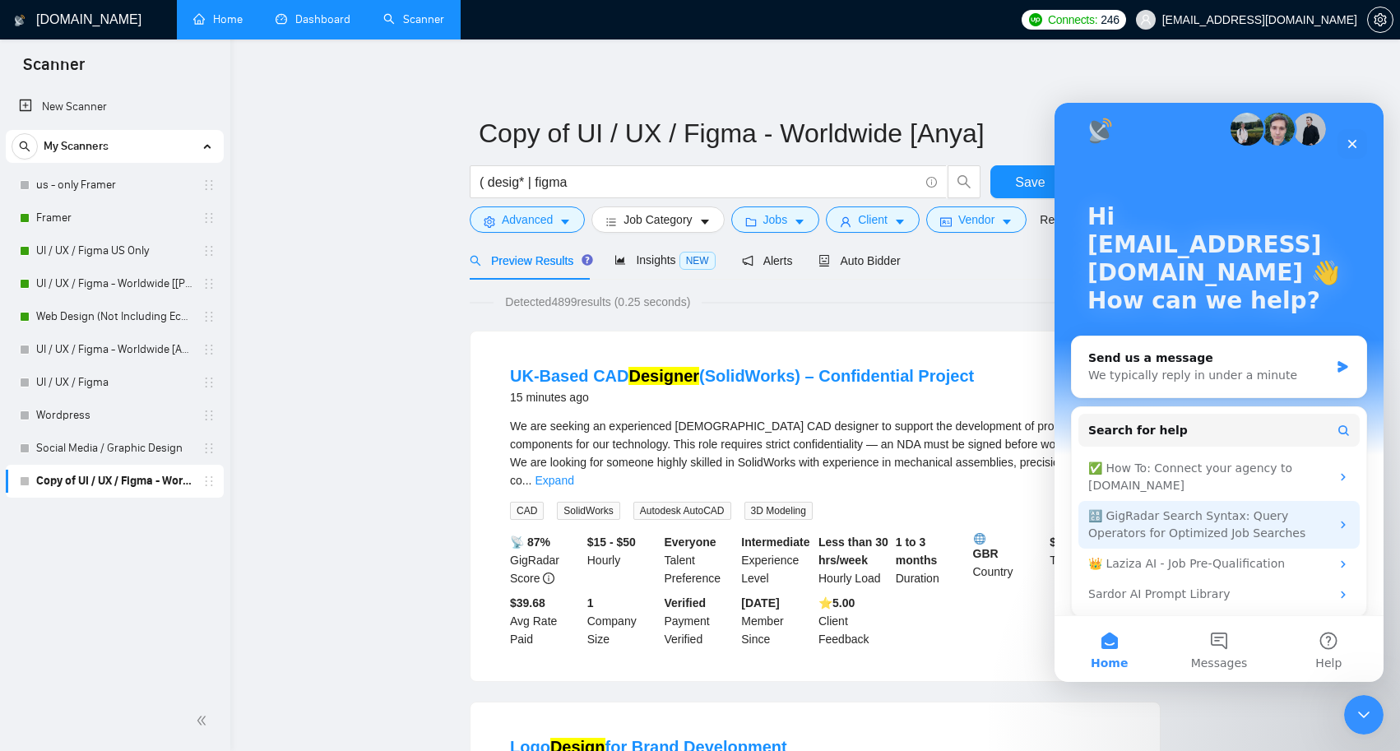
scroll to position [18, 0]
click at [1234, 522] on div "🔠 GigRadar Search Syntax: Query Operators for Optimized Job Searches" at bounding box center [1209, 523] width 242 height 35
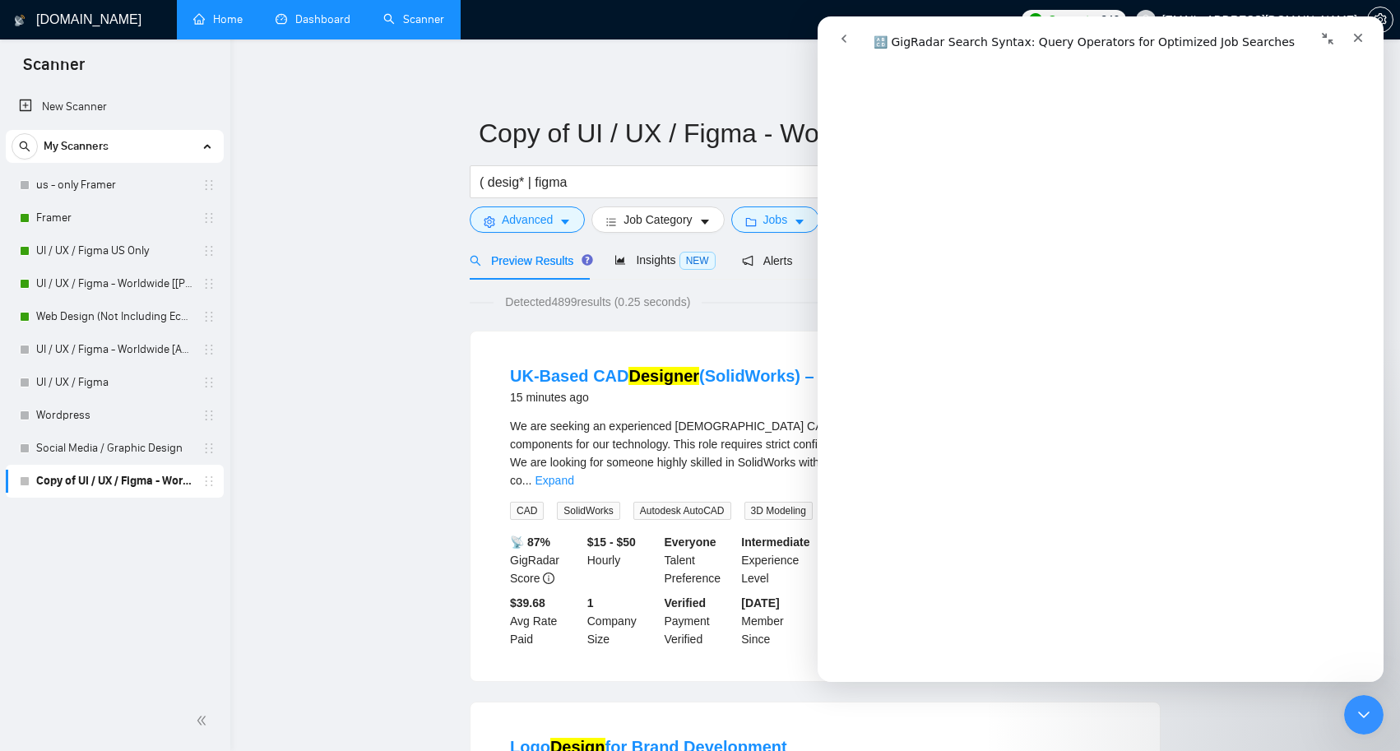
scroll to position [4667, 0]
click at [663, 172] on input "( desig* | figma" at bounding box center [699, 182] width 439 height 21
paste input "(design*) | (redesign*)) ((web*) | (app*) | platform | saas | MVP)"
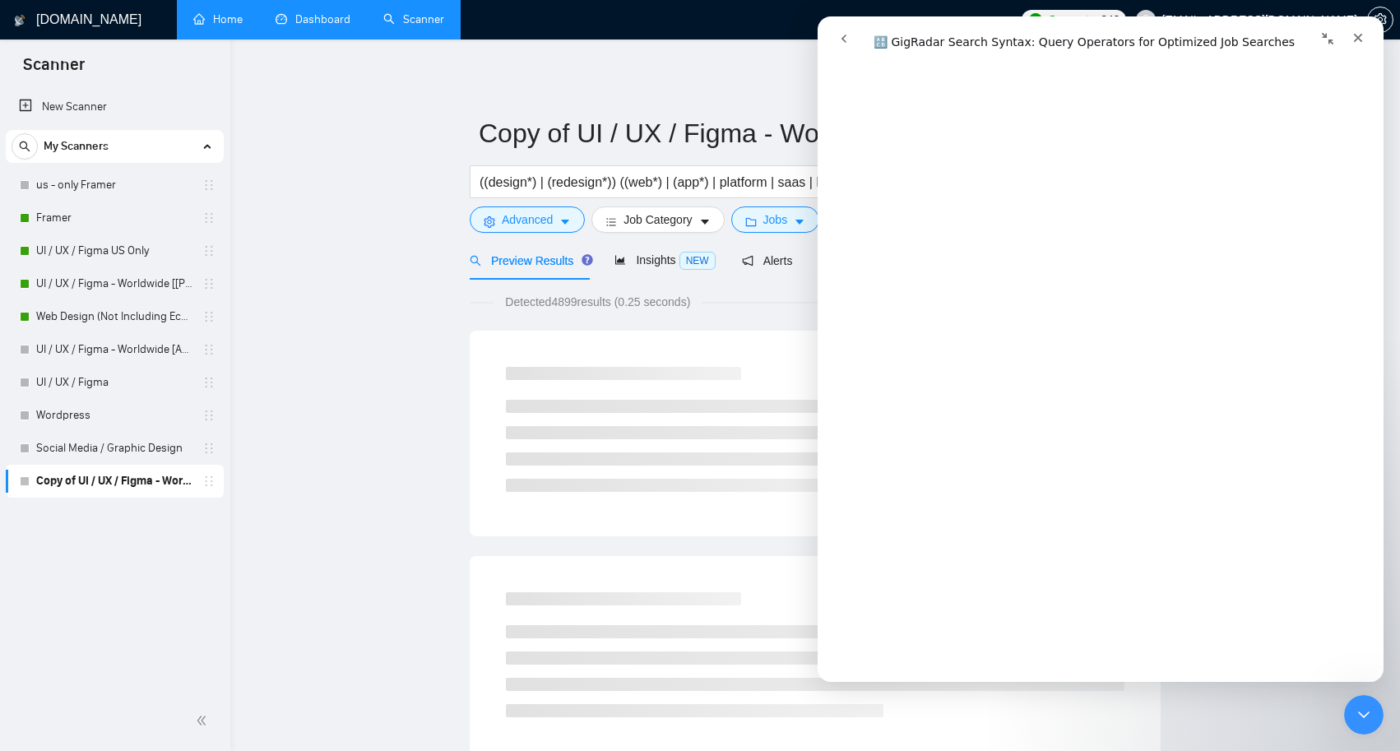
click at [1329, 39] on icon "Collapse window" at bounding box center [1327, 38] width 13 height 13
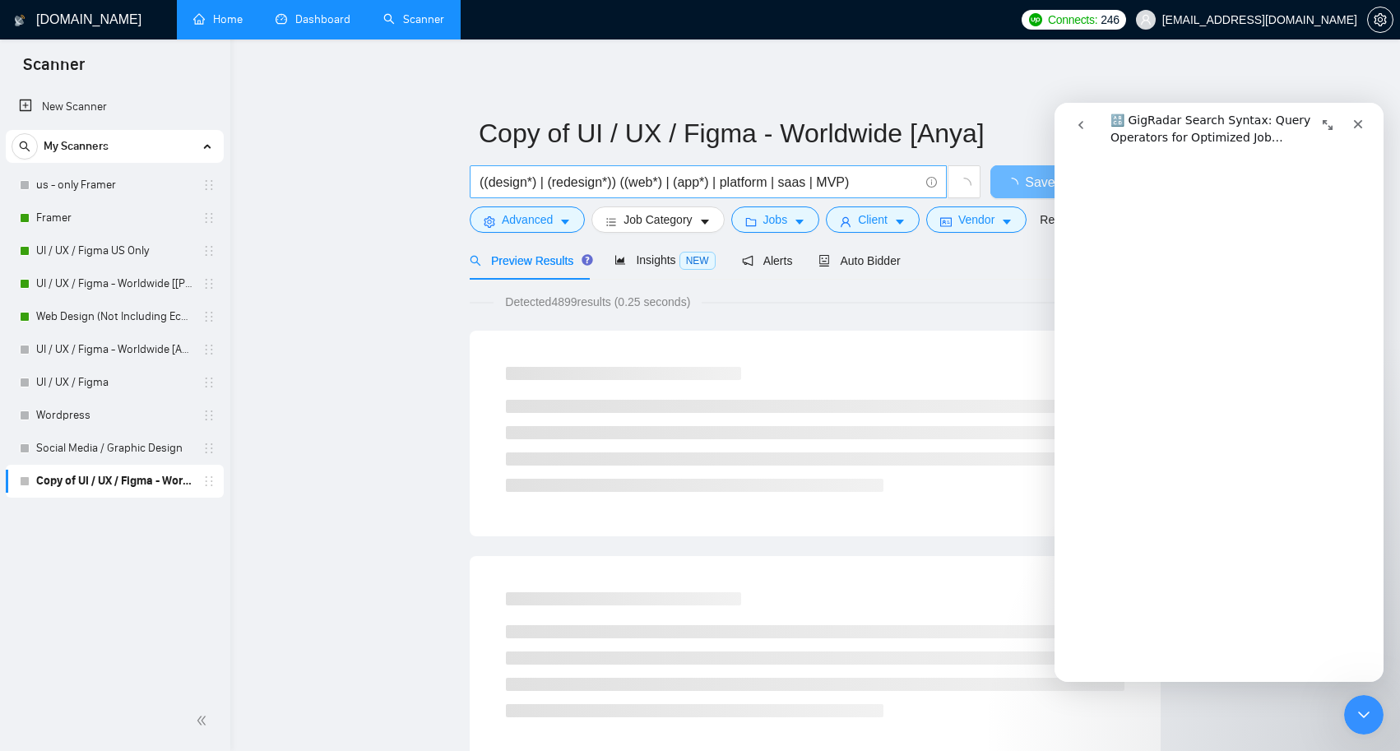
click at [834, 180] on input "((design*) | (redesign*)) ((web*) | (app*) | platform | saas | MVP)" at bounding box center [699, 182] width 439 height 21
type input "((design*) | (redesign*)) ((web*) | (app*) | platform | saas )"
click at [1356, 120] on icon "Close" at bounding box center [1358, 124] width 13 height 13
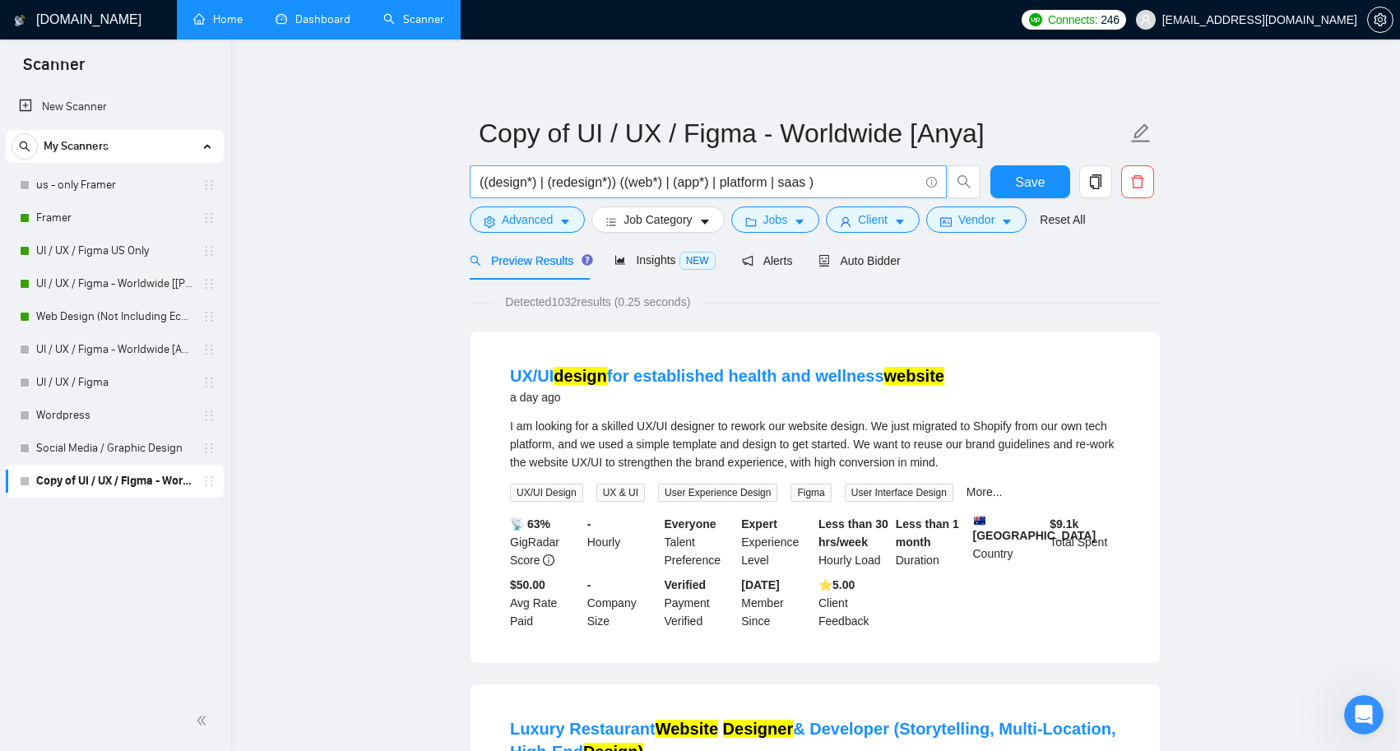
scroll to position [0, 0]
click at [905, 225] on icon "caret-down" at bounding box center [900, 222] width 12 height 12
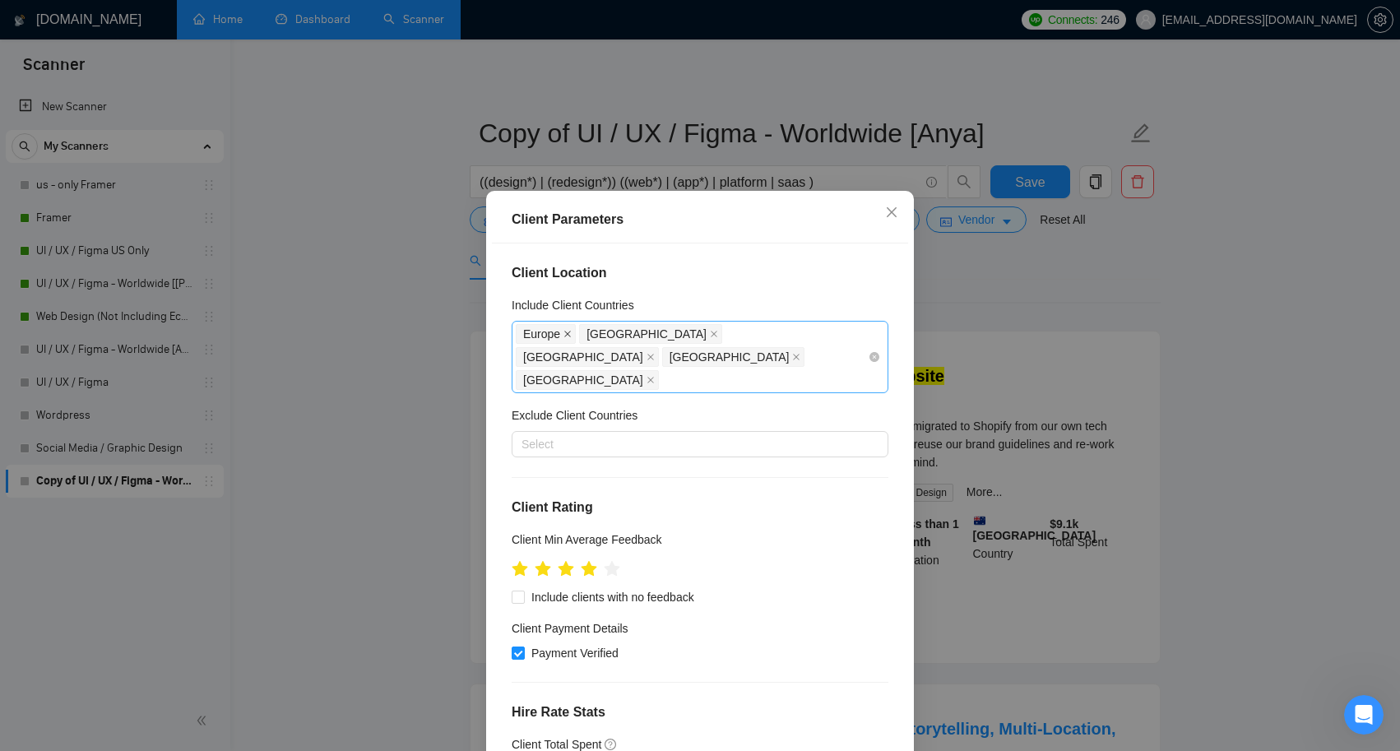
click at [568, 333] on icon "close" at bounding box center [567, 334] width 8 height 8
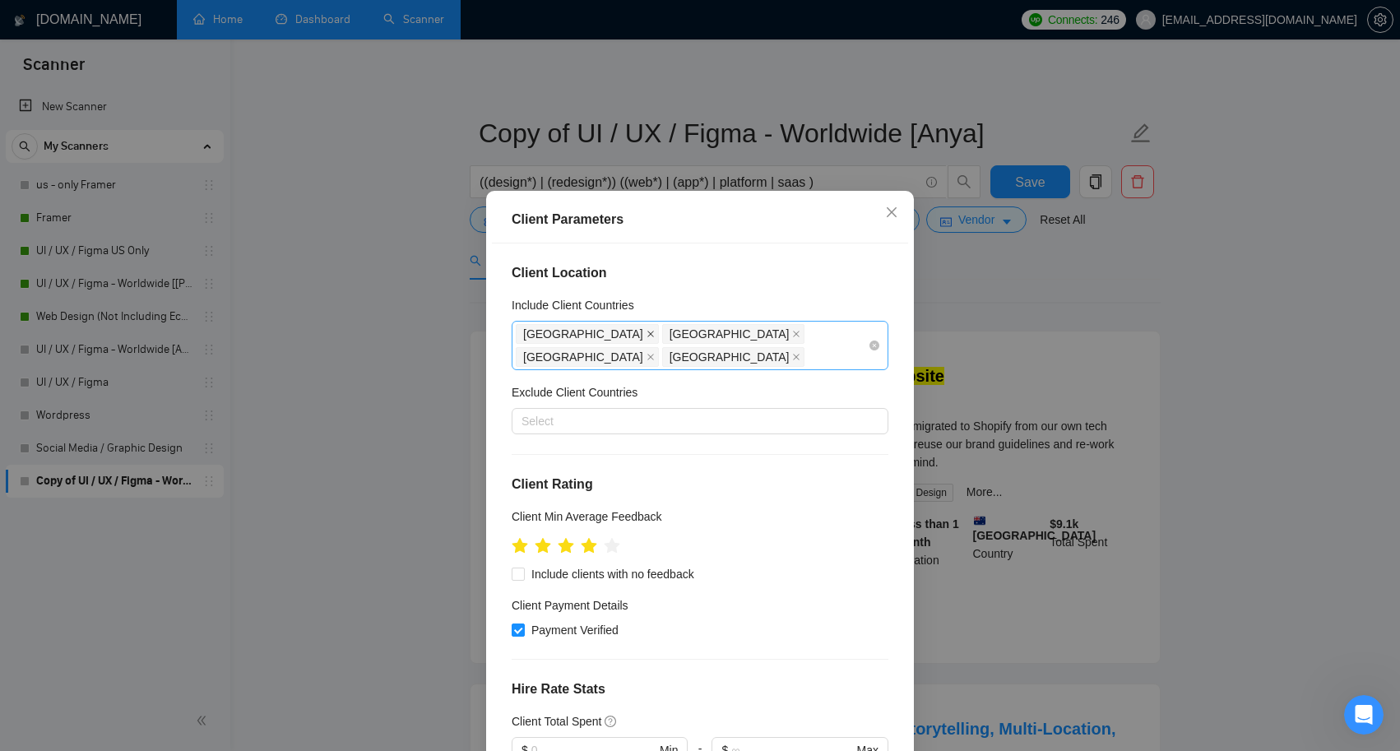
click at [647, 333] on icon "close" at bounding box center [650, 335] width 7 height 7
click at [647, 331] on icon "close" at bounding box center [651, 334] width 8 height 8
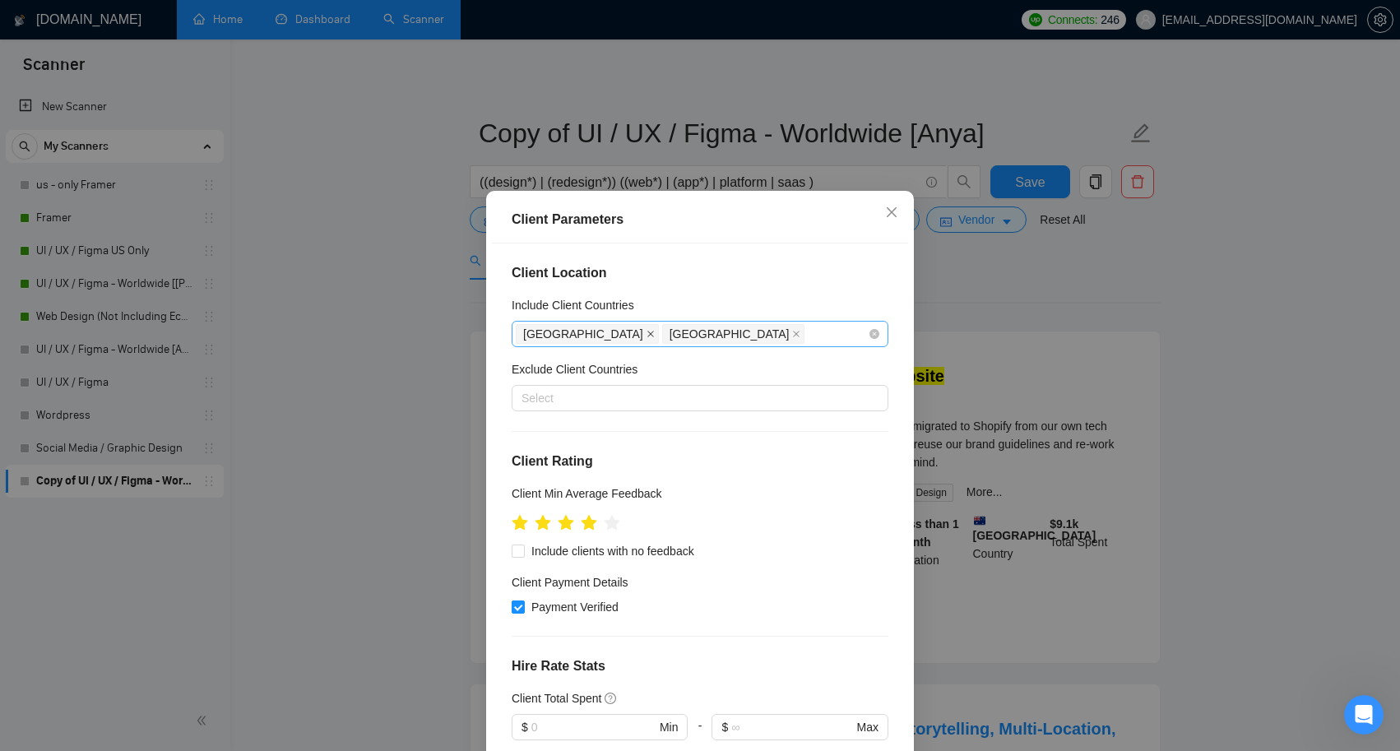
click at [647, 333] on icon "close" at bounding box center [651, 334] width 8 height 8
click at [647, 336] on icon "close" at bounding box center [651, 334] width 8 height 8
click at [575, 374] on h5 "Exclude Client Countries" at bounding box center [575, 369] width 126 height 18
click at [525, 388] on input "Exclude Client Countries" at bounding box center [523, 398] width 3 height 20
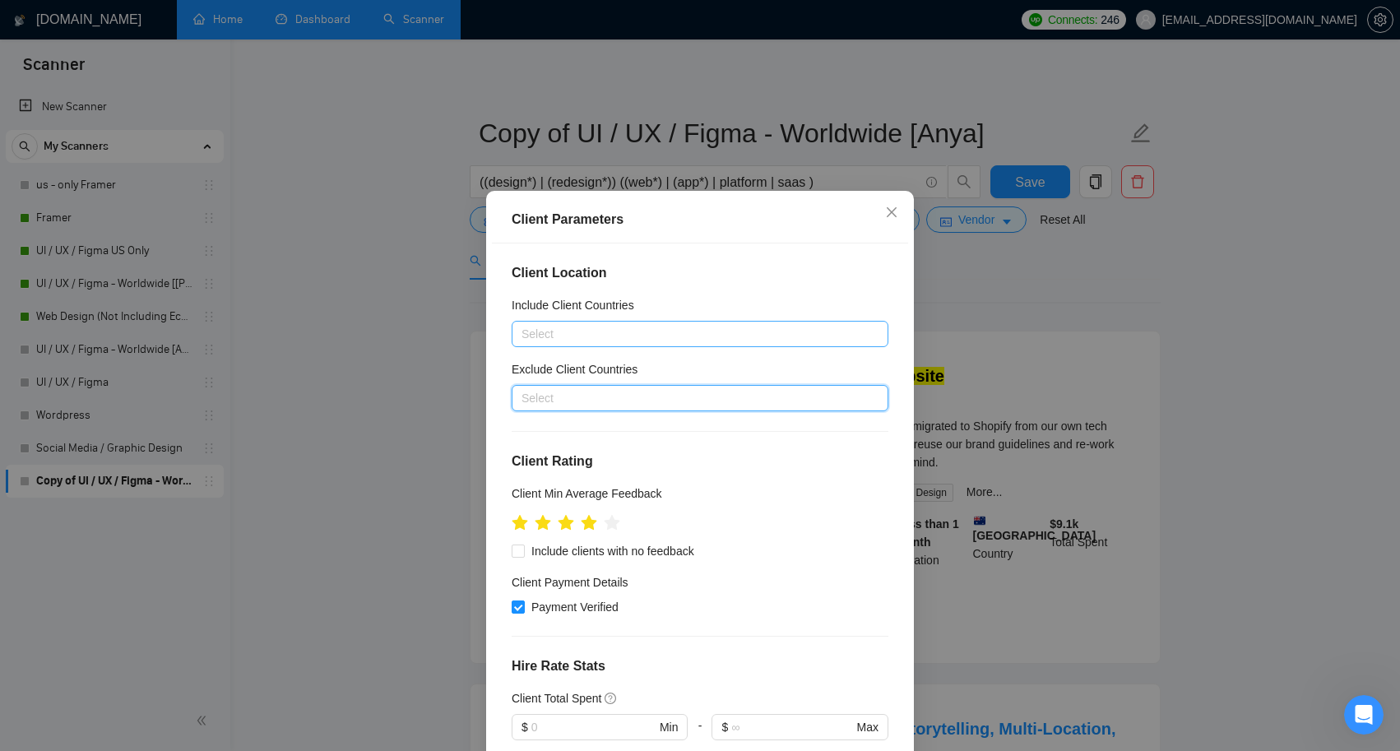
click at [575, 389] on div at bounding box center [692, 398] width 352 height 20
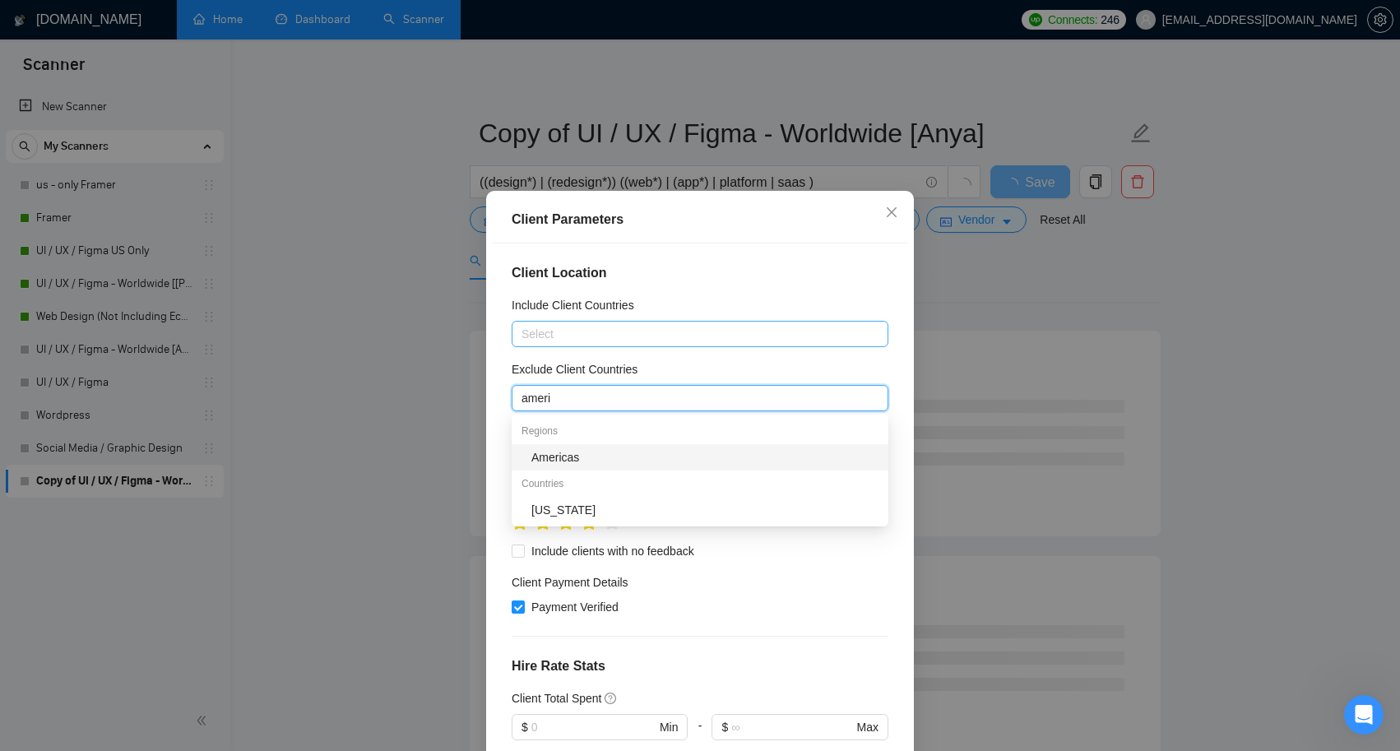
type input "American"
drag, startPoint x: 531, startPoint y: 428, endPoint x: 548, endPoint y: 464, distance: 39.8
click at [548, 501] on div "[US_STATE]" at bounding box center [704, 510] width 347 height 18
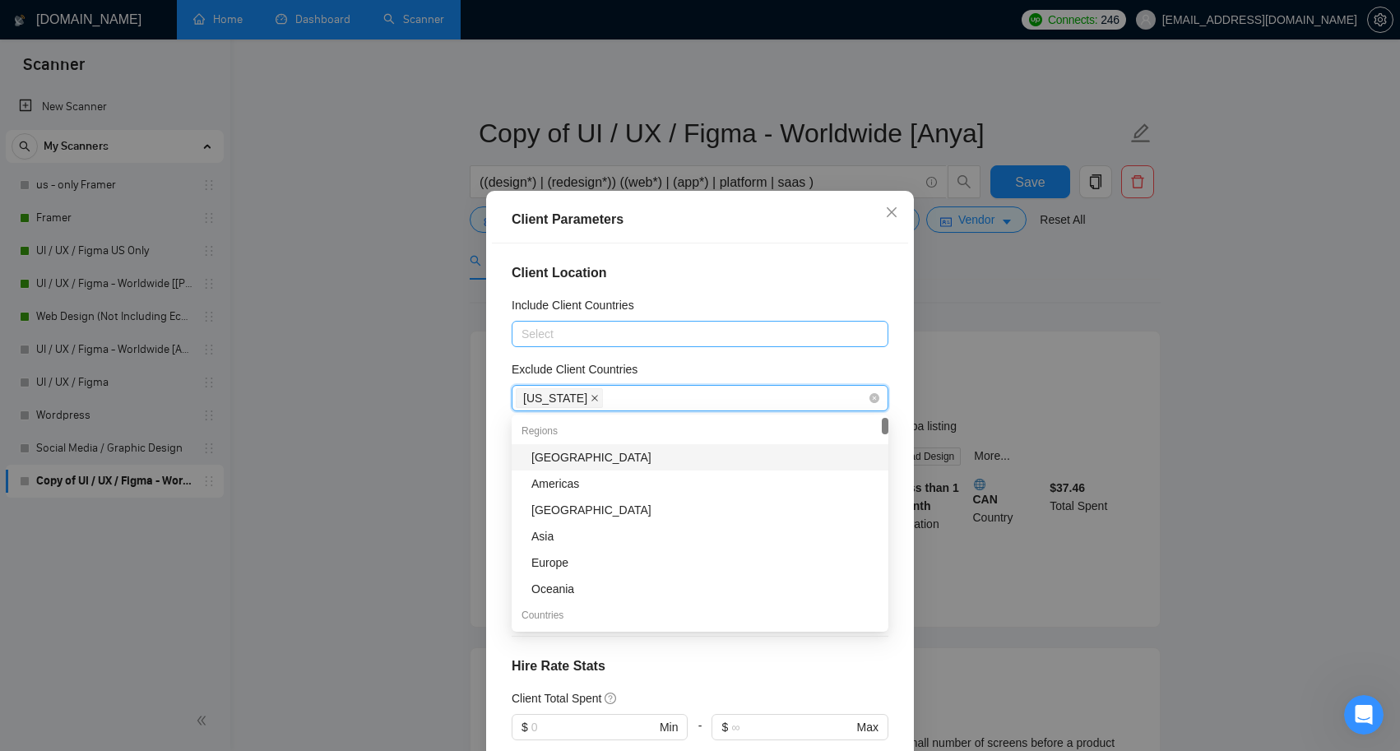
click at [599, 401] on icon "close" at bounding box center [595, 398] width 8 height 8
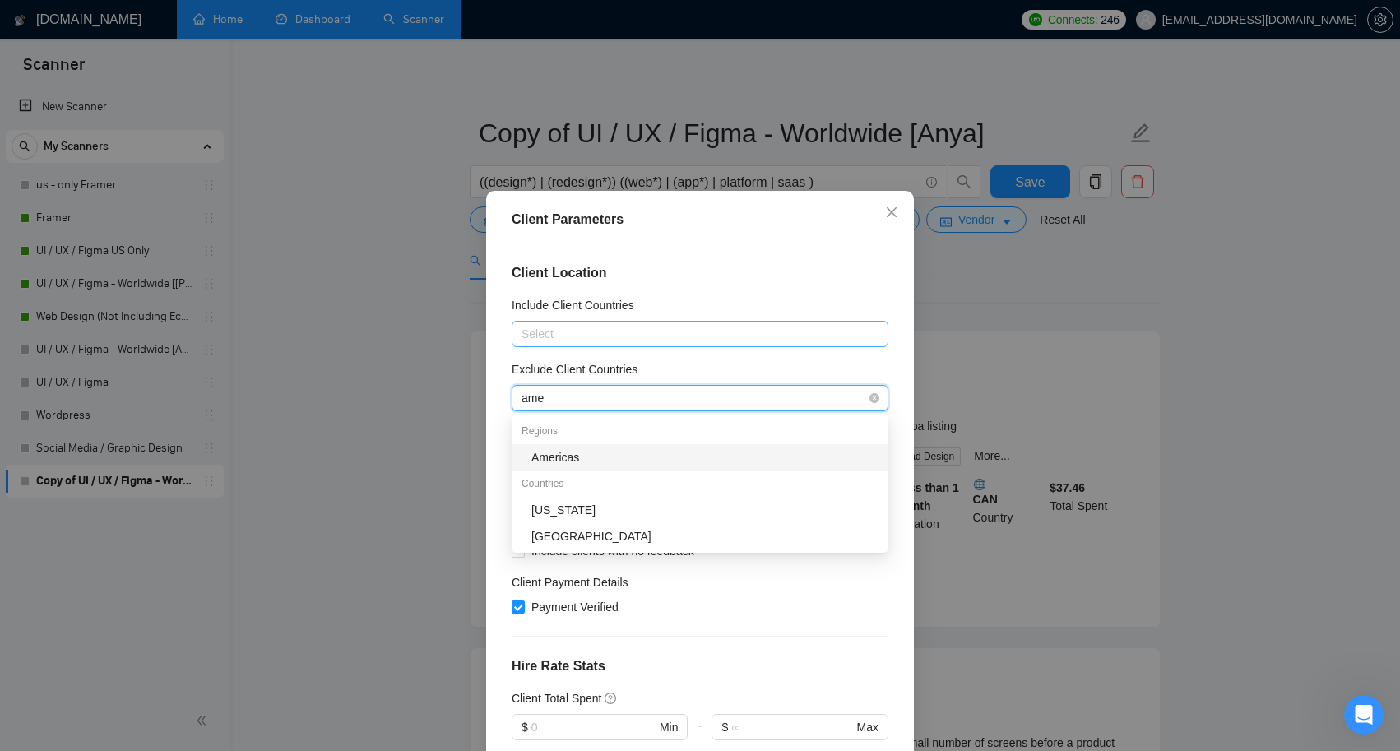
type input "amer"
click at [577, 456] on div "Americas" at bounding box center [704, 457] width 347 height 18
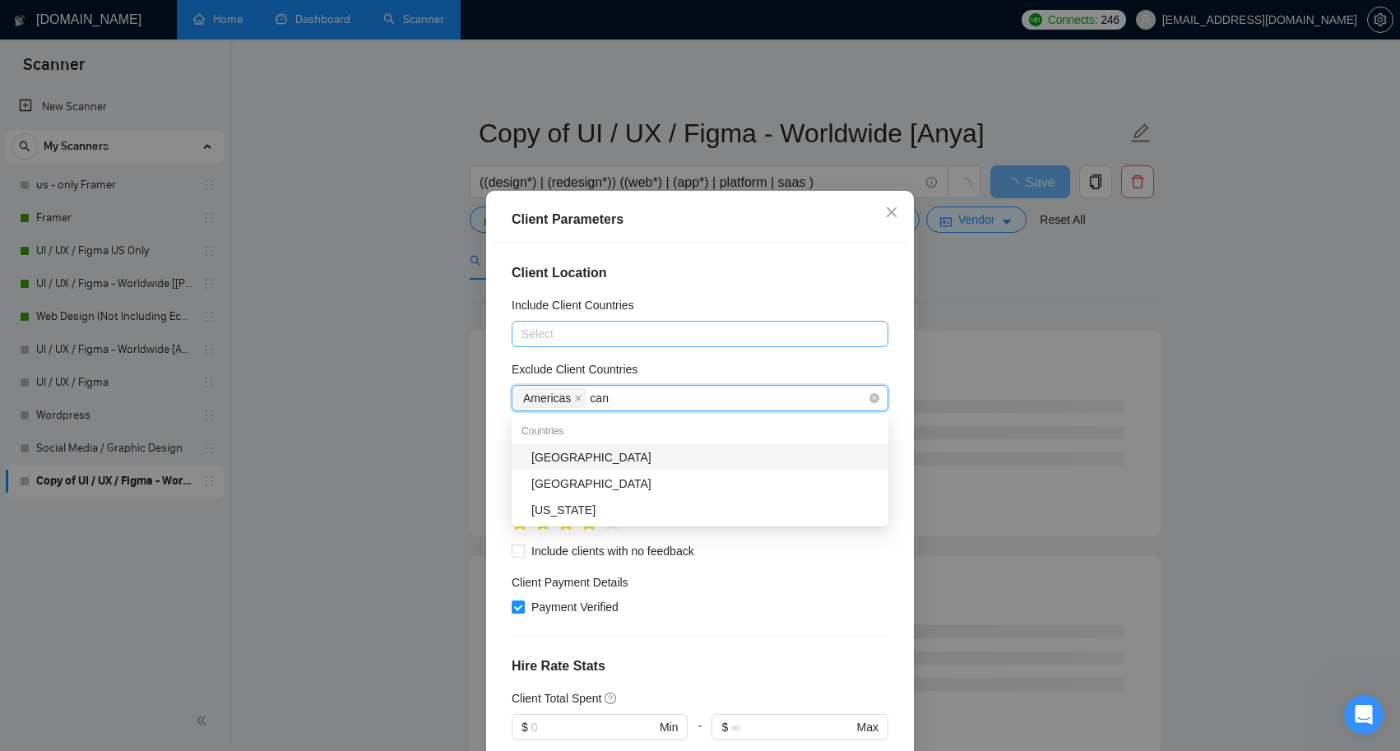
type input "cana"
click at [584, 452] on div "[GEOGRAPHIC_DATA]" at bounding box center [704, 457] width 347 height 18
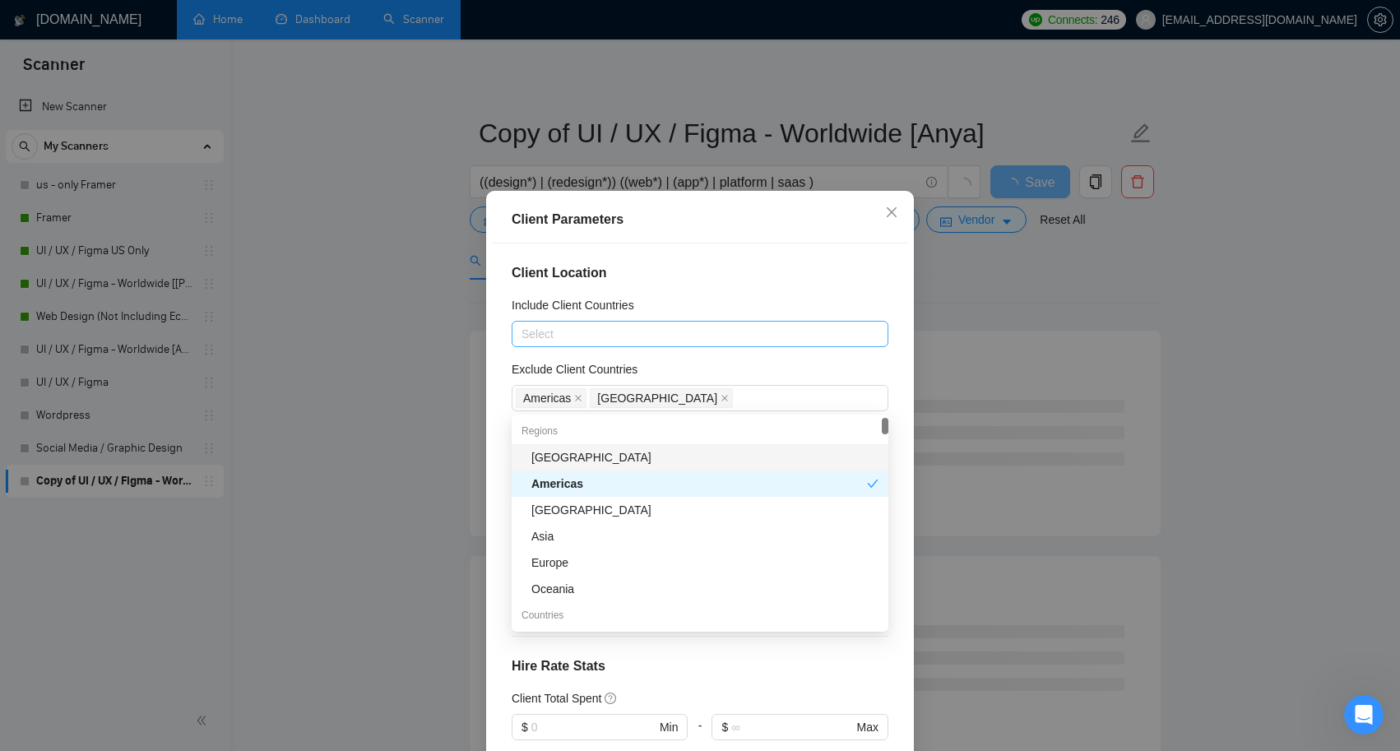
click at [664, 362] on div "Exclude Client Countries" at bounding box center [700, 372] width 377 height 25
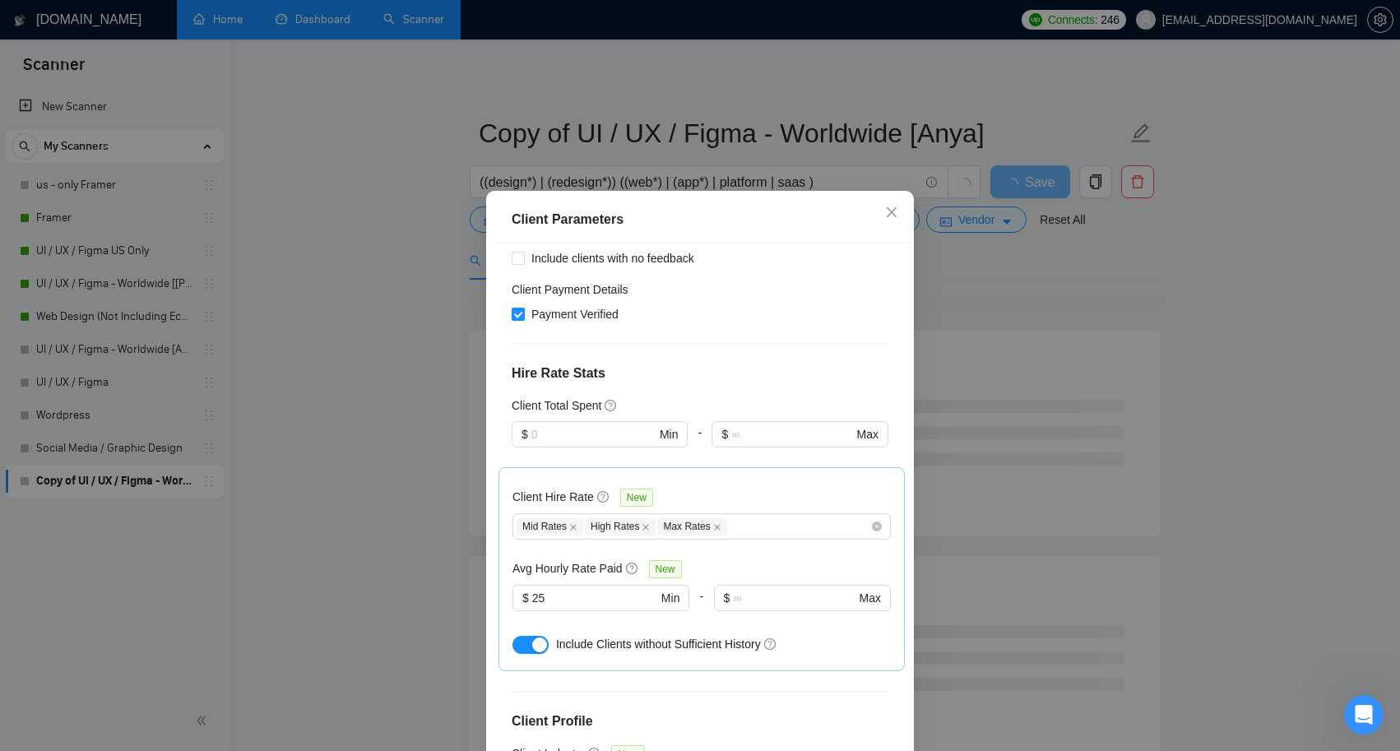
scroll to position [313, 0]
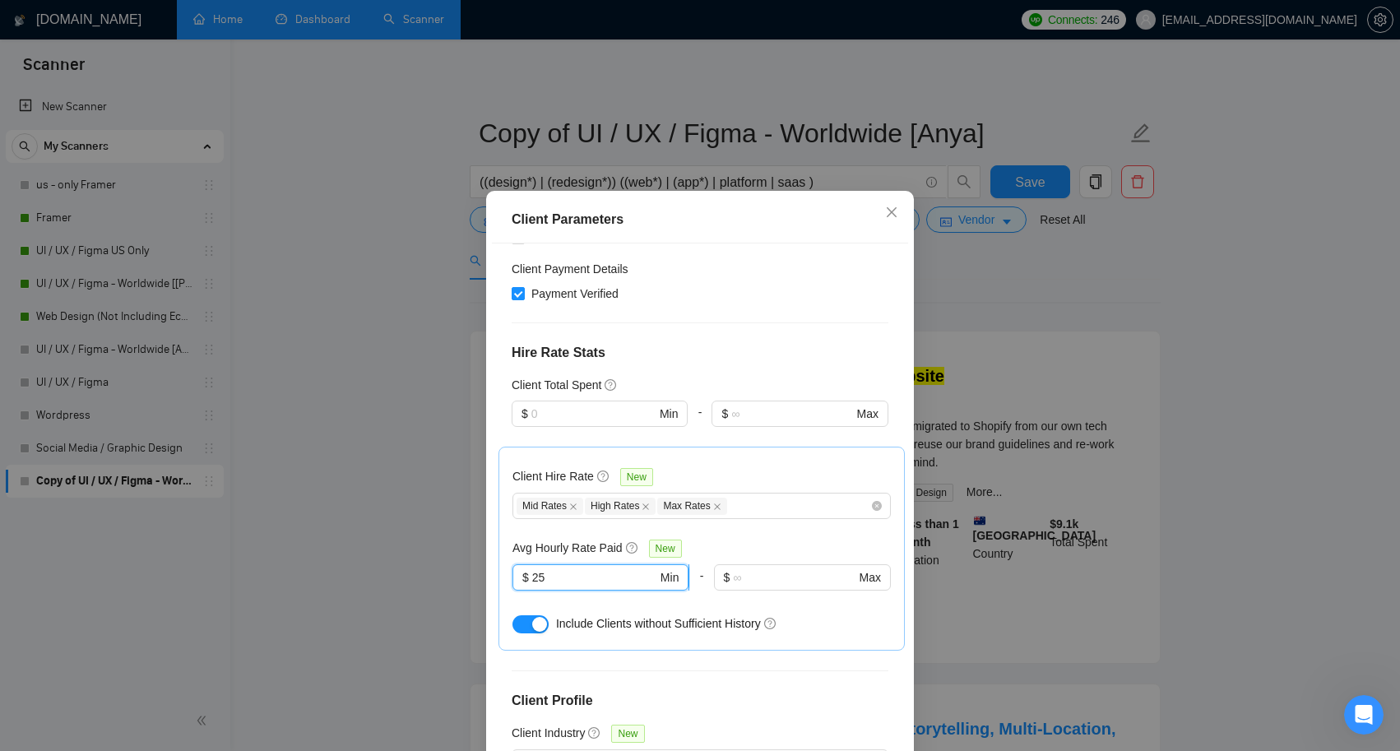
click at [575, 575] on input "25" at bounding box center [594, 577] width 125 height 18
type input "2"
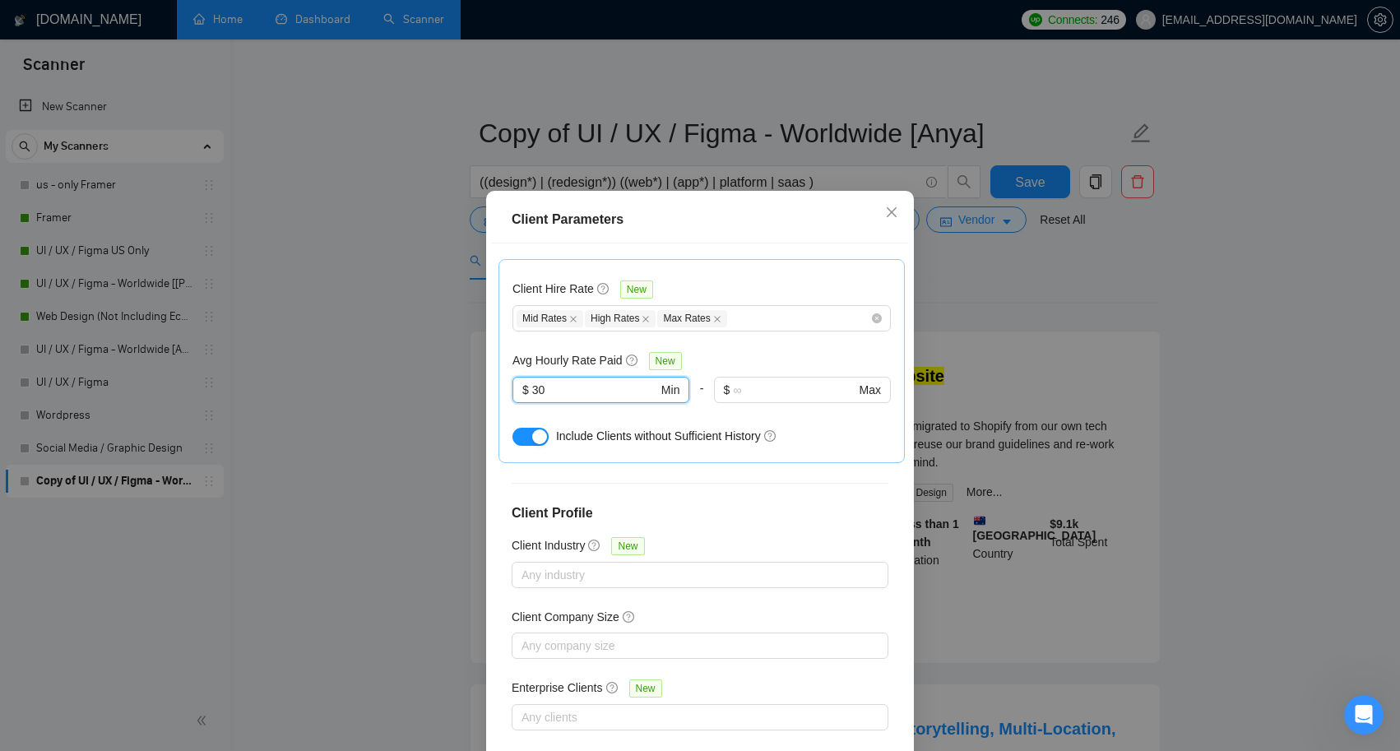
scroll to position [501, 0]
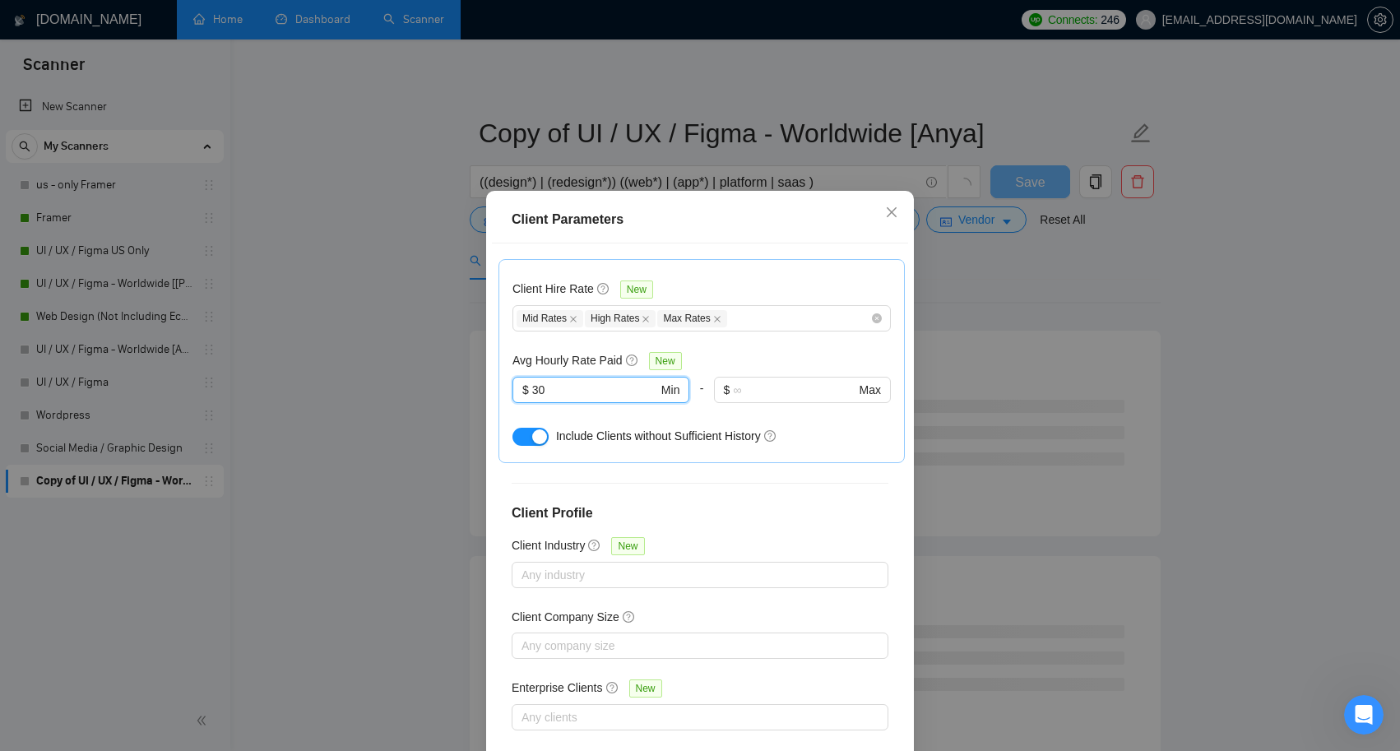
type input "30"
click at [707, 528] on div "Client Location Include Client Countries Select Exclude Client Countries [GEOGR…" at bounding box center [700, 506] width 416 height 526
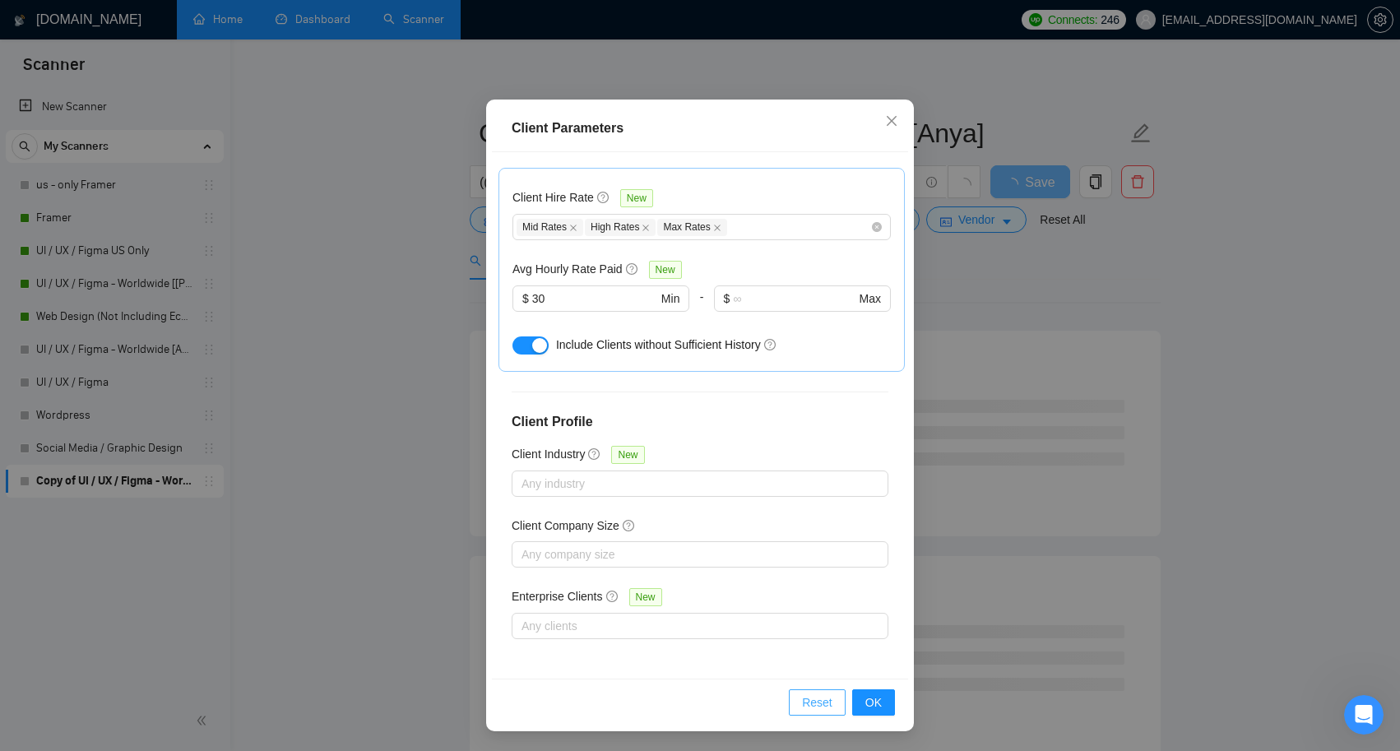
scroll to position [91, 0]
click at [869, 703] on span "OK" at bounding box center [873, 702] width 16 height 18
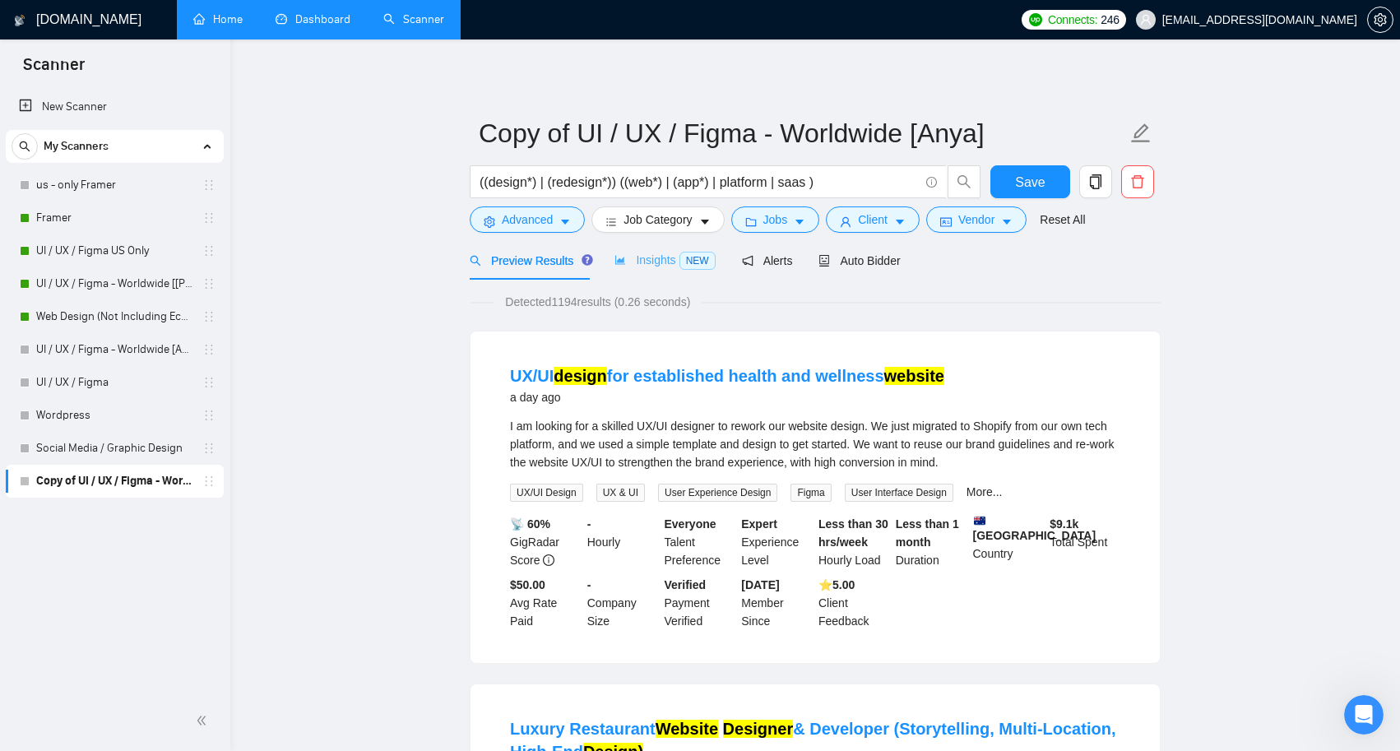
scroll to position [0, 0]
click at [706, 220] on icon "caret-down" at bounding box center [705, 222] width 12 height 12
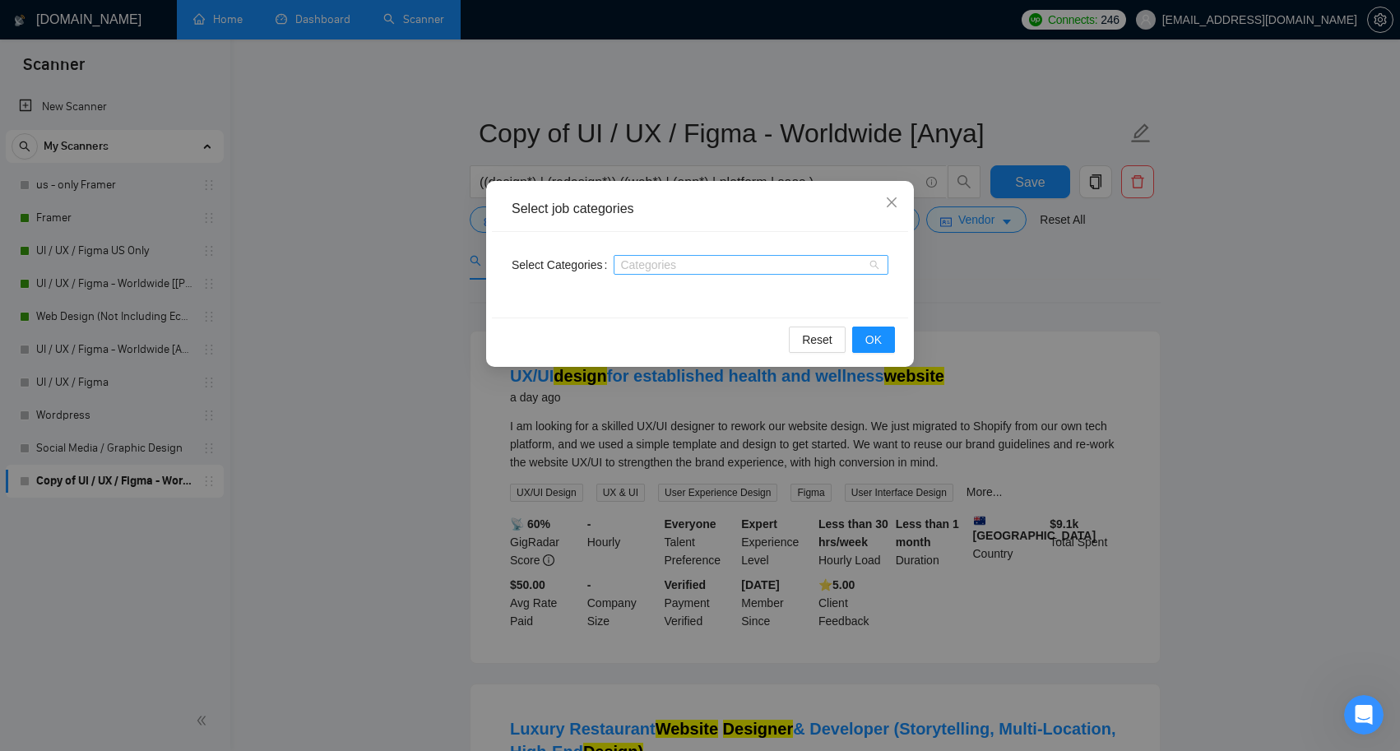
click at [699, 269] on div at bounding box center [743, 264] width 250 height 13
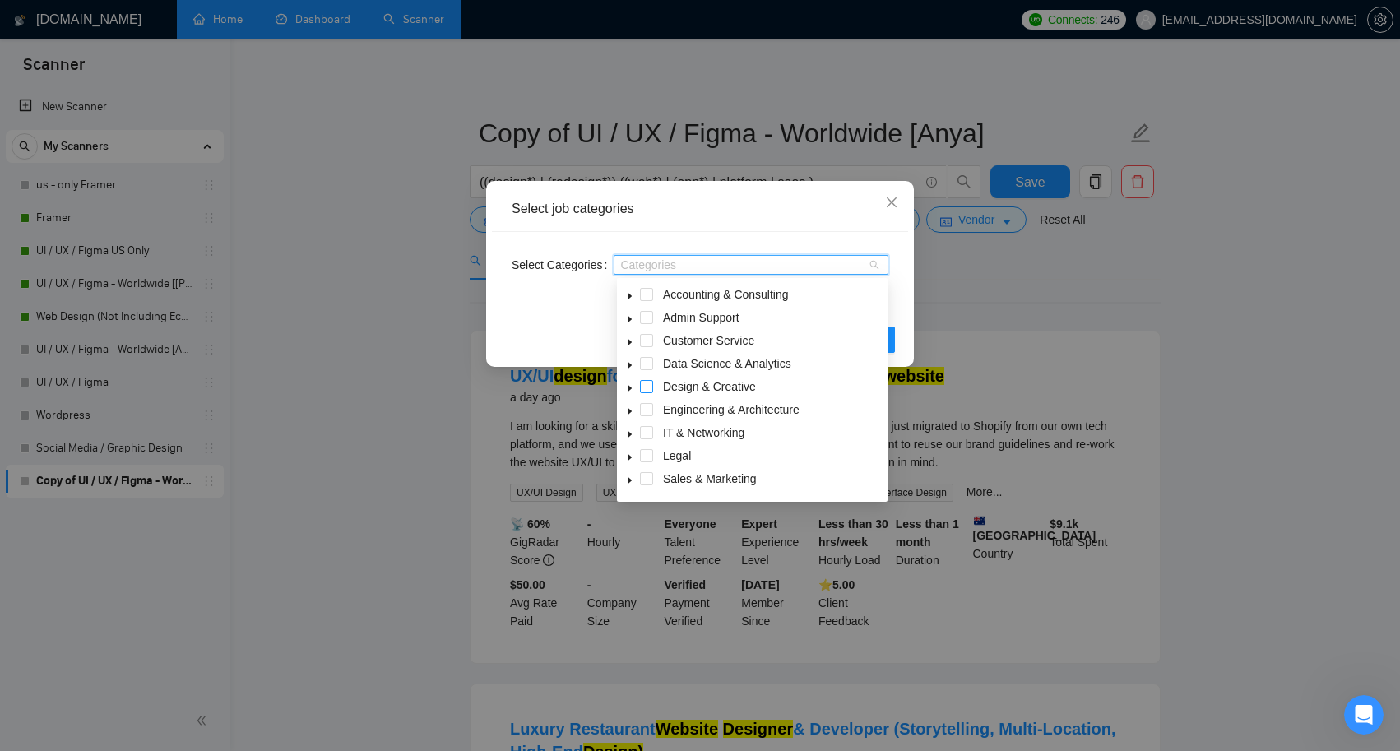
click at [650, 387] on span at bounding box center [646, 386] width 13 height 13
click at [893, 299] on div "Select Categories Design & Creative" at bounding box center [700, 275] width 416 height 86
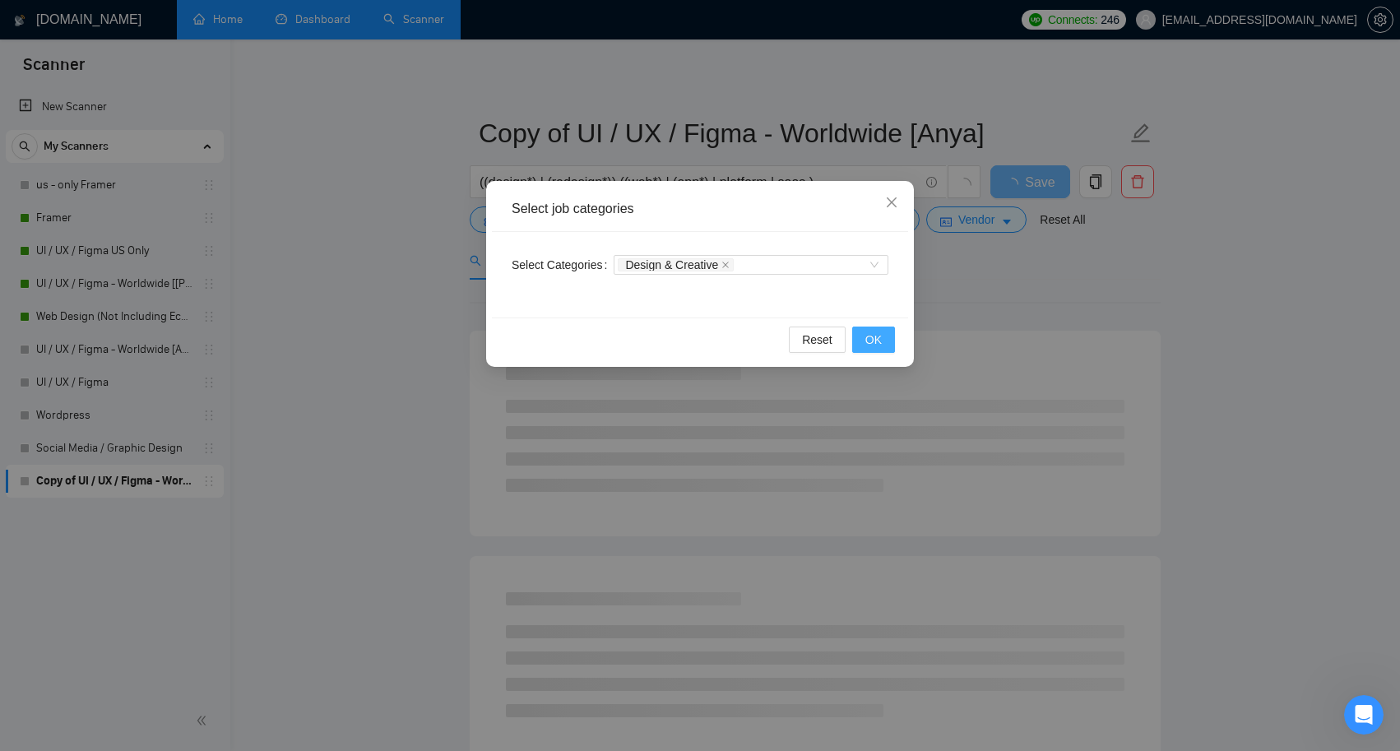
click at [877, 338] on span "OK" at bounding box center [873, 340] width 16 height 18
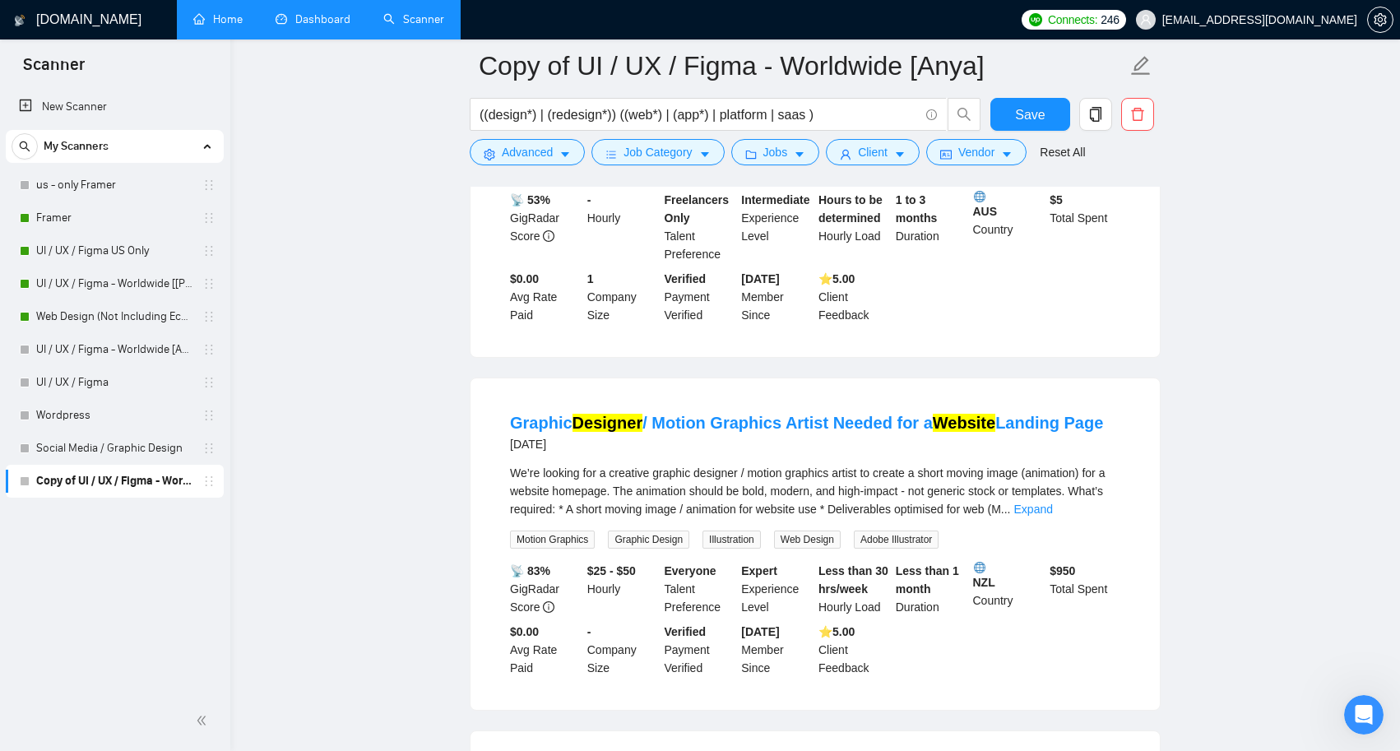
scroll to position [541, 0]
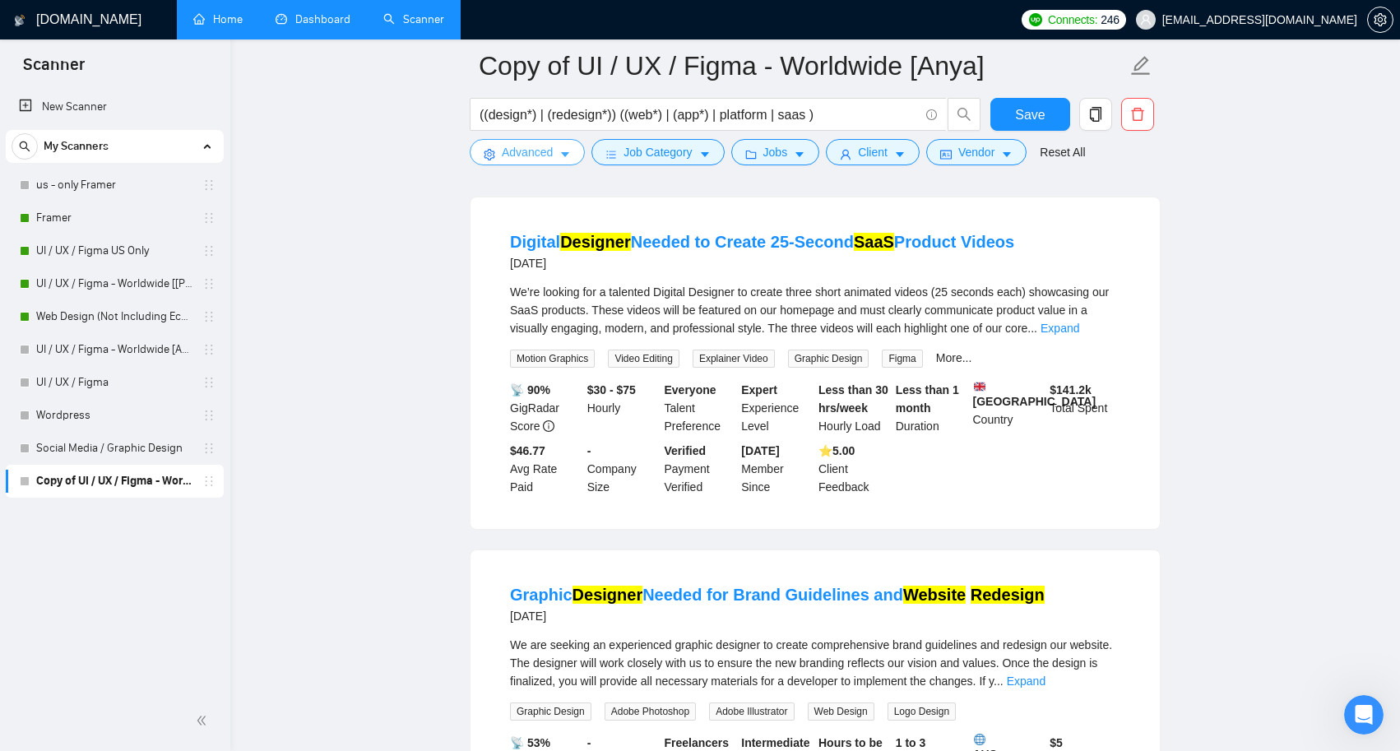
click at [568, 151] on icon "caret-down" at bounding box center [565, 155] width 12 height 12
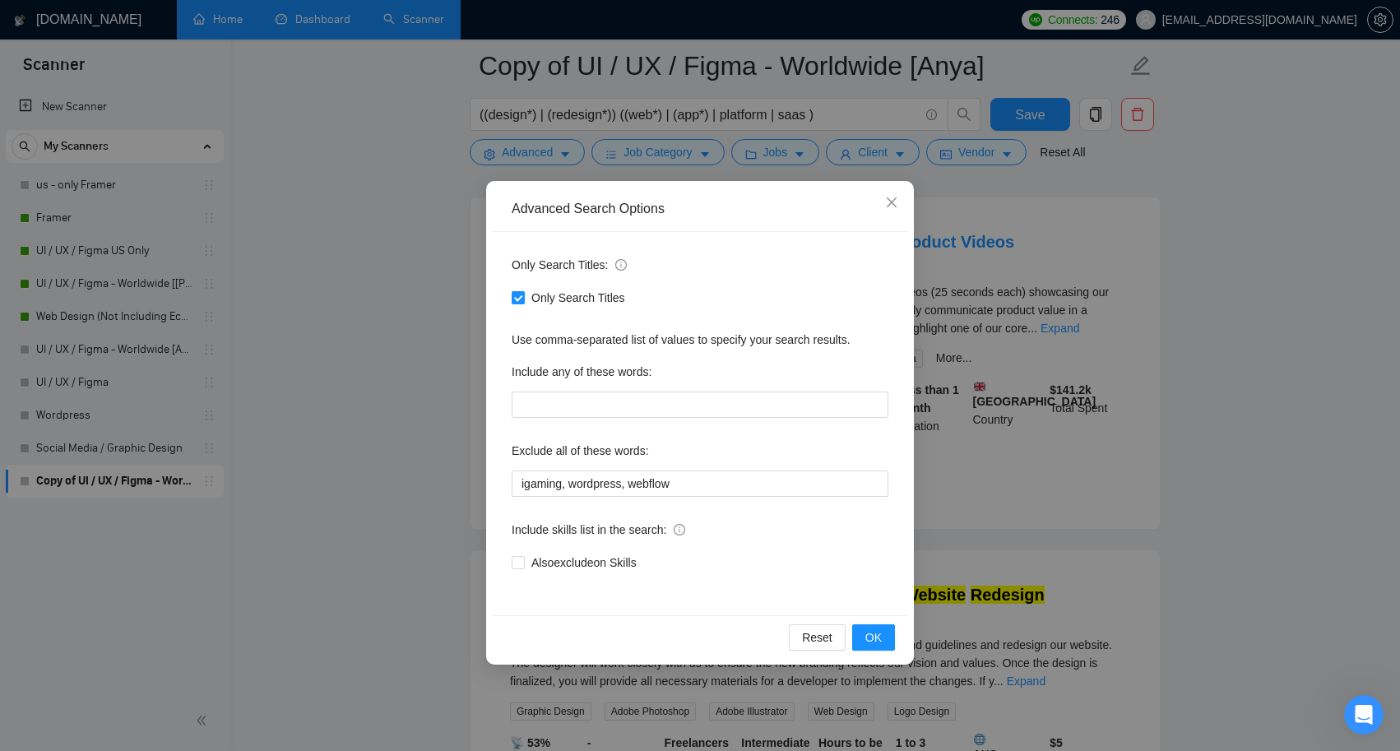
click at [522, 295] on input "Only Search Titles" at bounding box center [518, 297] width 12 height 12
checkbox input "false"
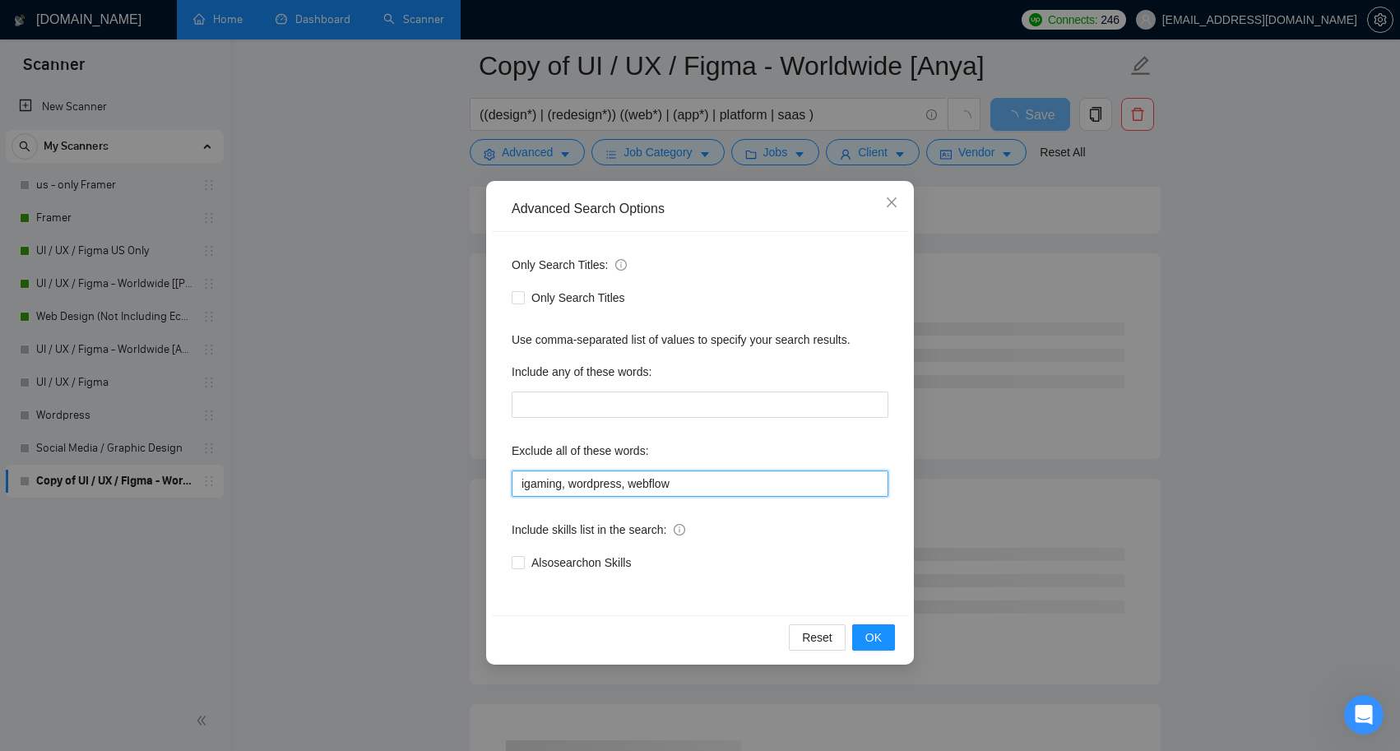
click at [521, 482] on input "igaming, wordpress, webflow" at bounding box center [700, 484] width 377 height 26
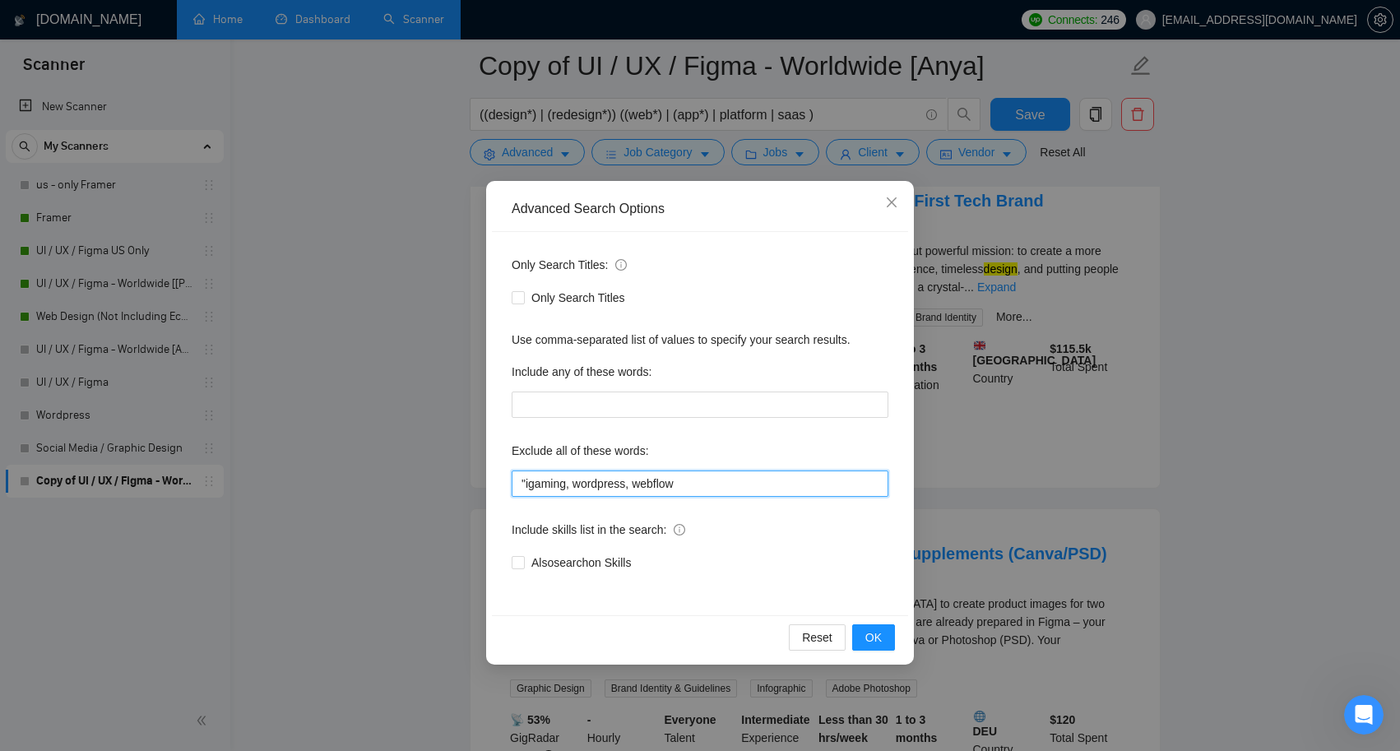
click at [568, 485] on input ""igaming, wordpress, webflow" at bounding box center [700, 484] width 377 height 26
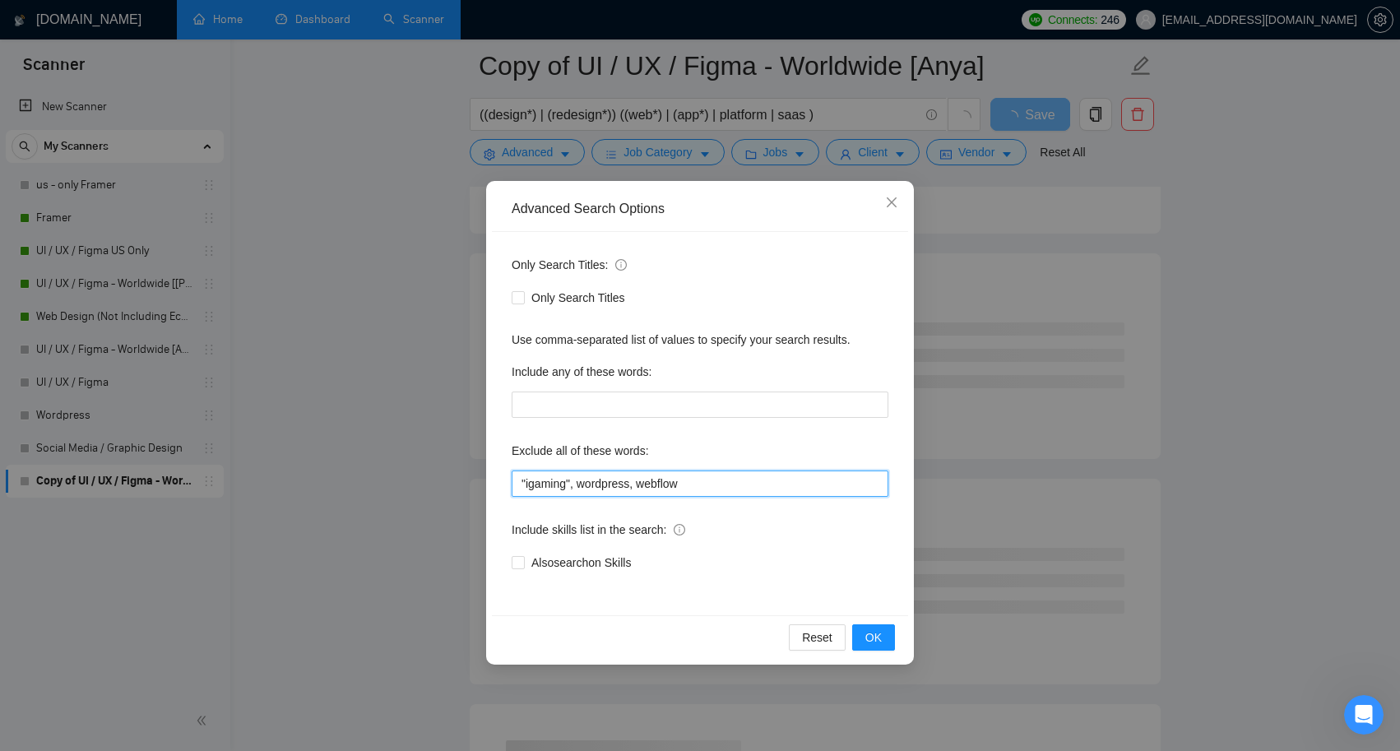
click at [582, 485] on input ""igaming", wordpress, webflow" at bounding box center [700, 484] width 377 height 26
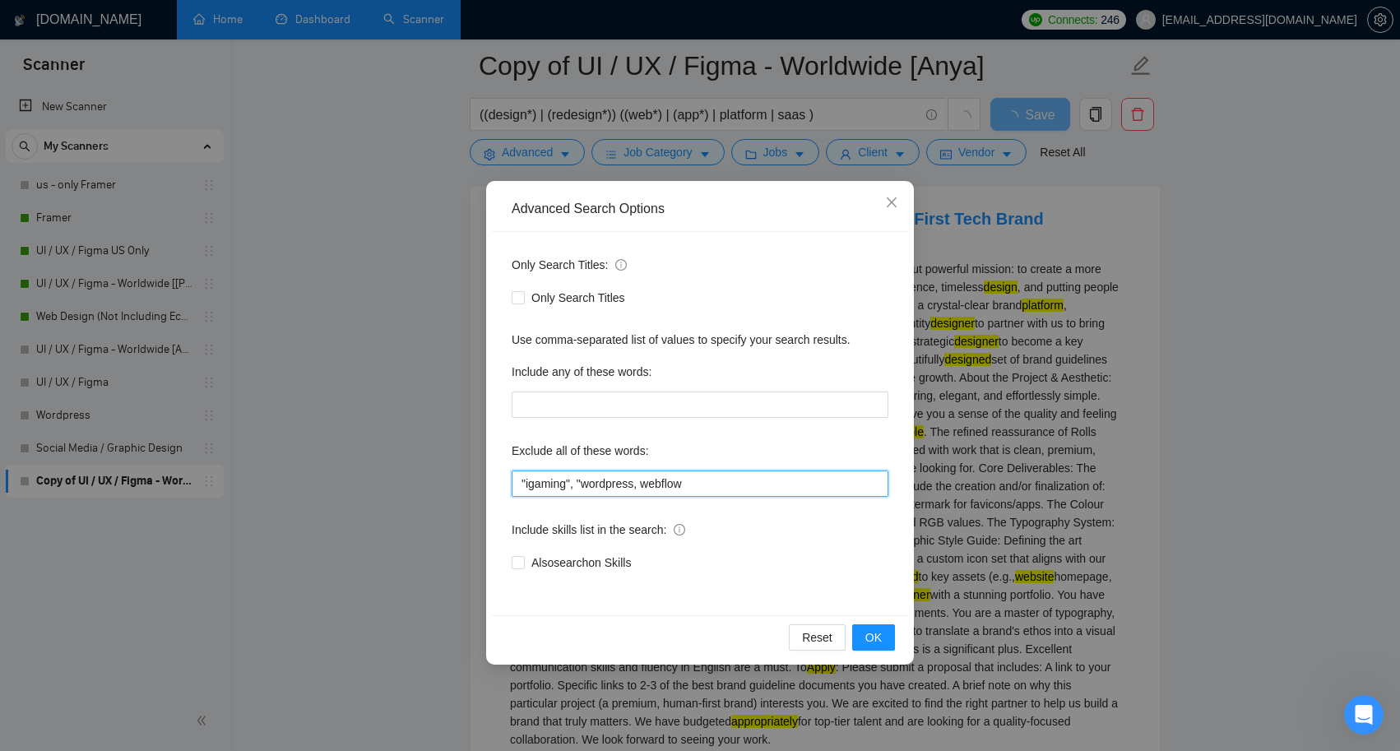
drag, startPoint x: 638, startPoint y: 483, endPoint x: 638, endPoint y: 508, distance: 24.7
click at [638, 483] on input ""igaming", "wordpress, webflow" at bounding box center [700, 484] width 377 height 26
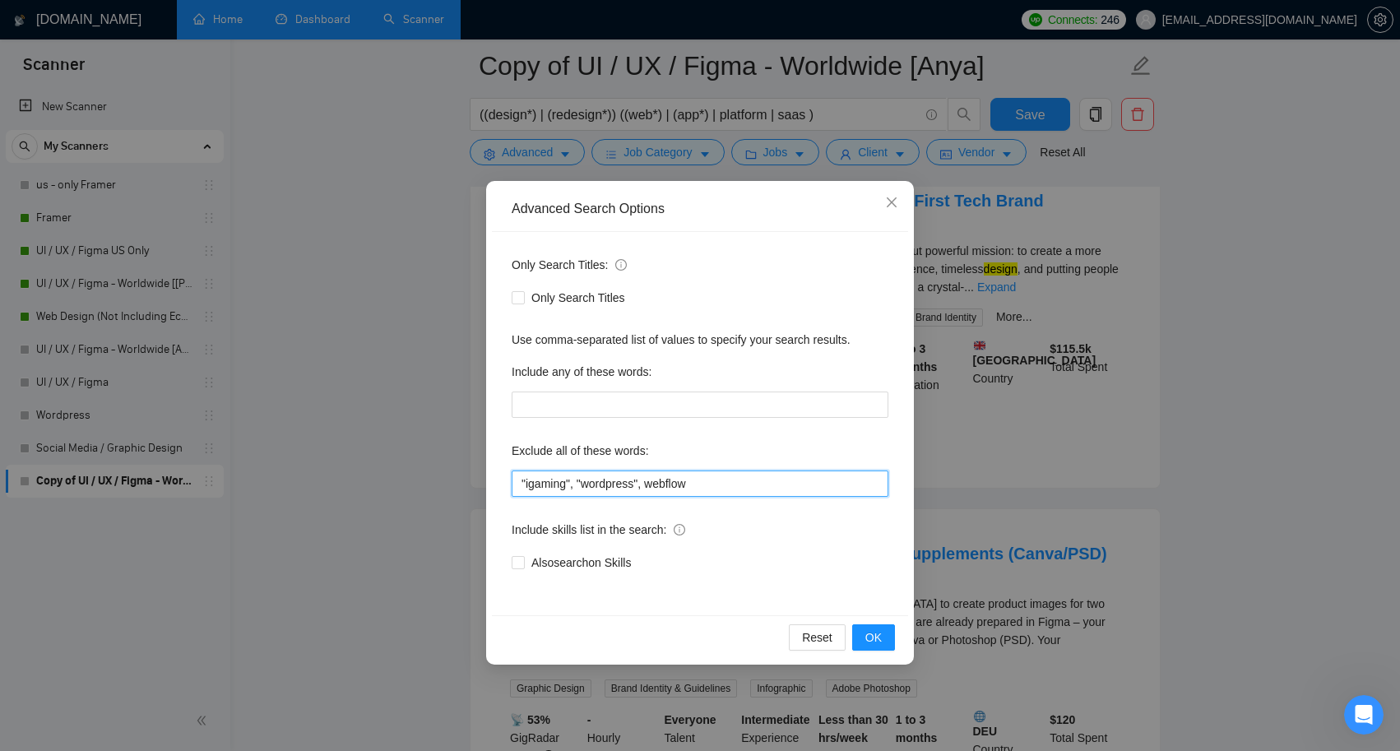
click at [650, 485] on input ""igaming", "wordpress", webflow" at bounding box center [700, 484] width 377 height 26
click at [708, 485] on input ""igaming", "wordpress", "webflow" at bounding box center [700, 484] width 377 height 26
type input ""igaming", "wordpress", "webflow""
click at [876, 640] on span "OK" at bounding box center [873, 637] width 16 height 18
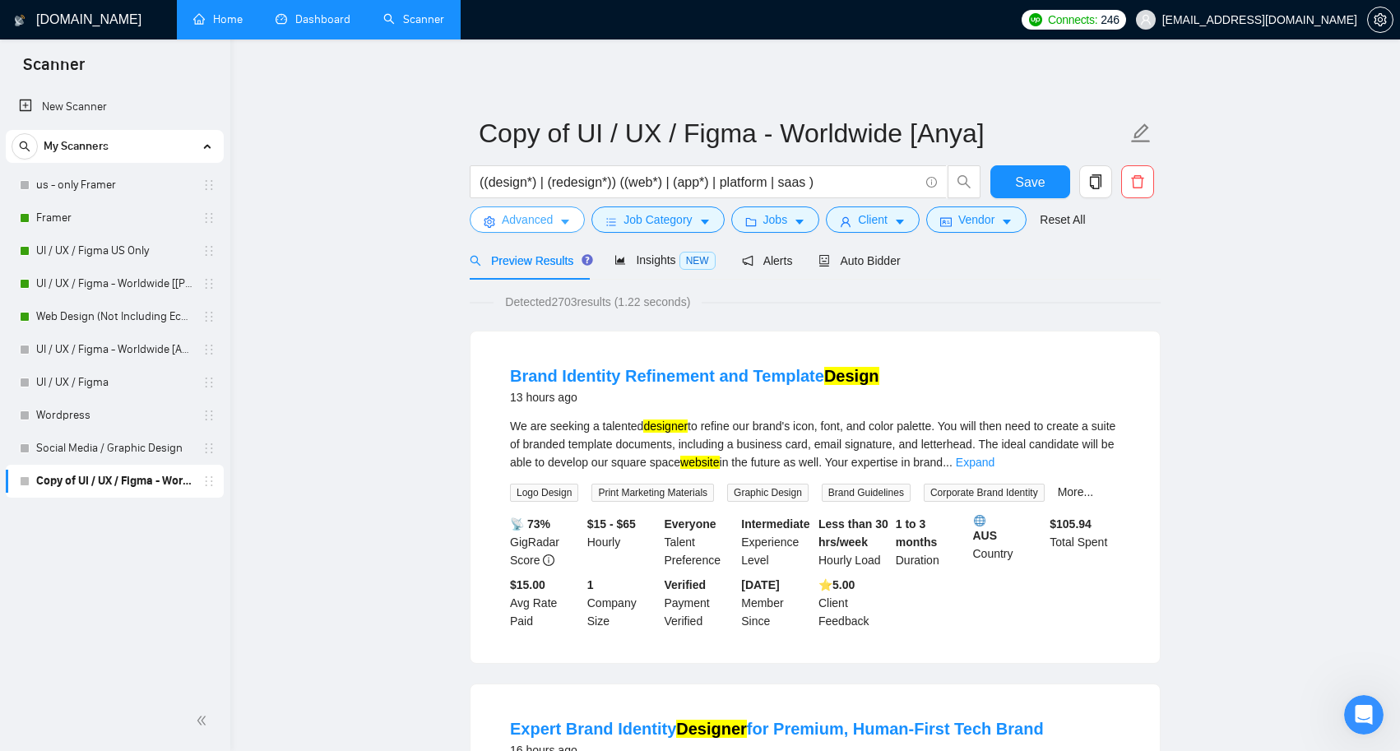
scroll to position [0, 0]
click at [571, 225] on icon "caret-down" at bounding box center [565, 222] width 12 height 12
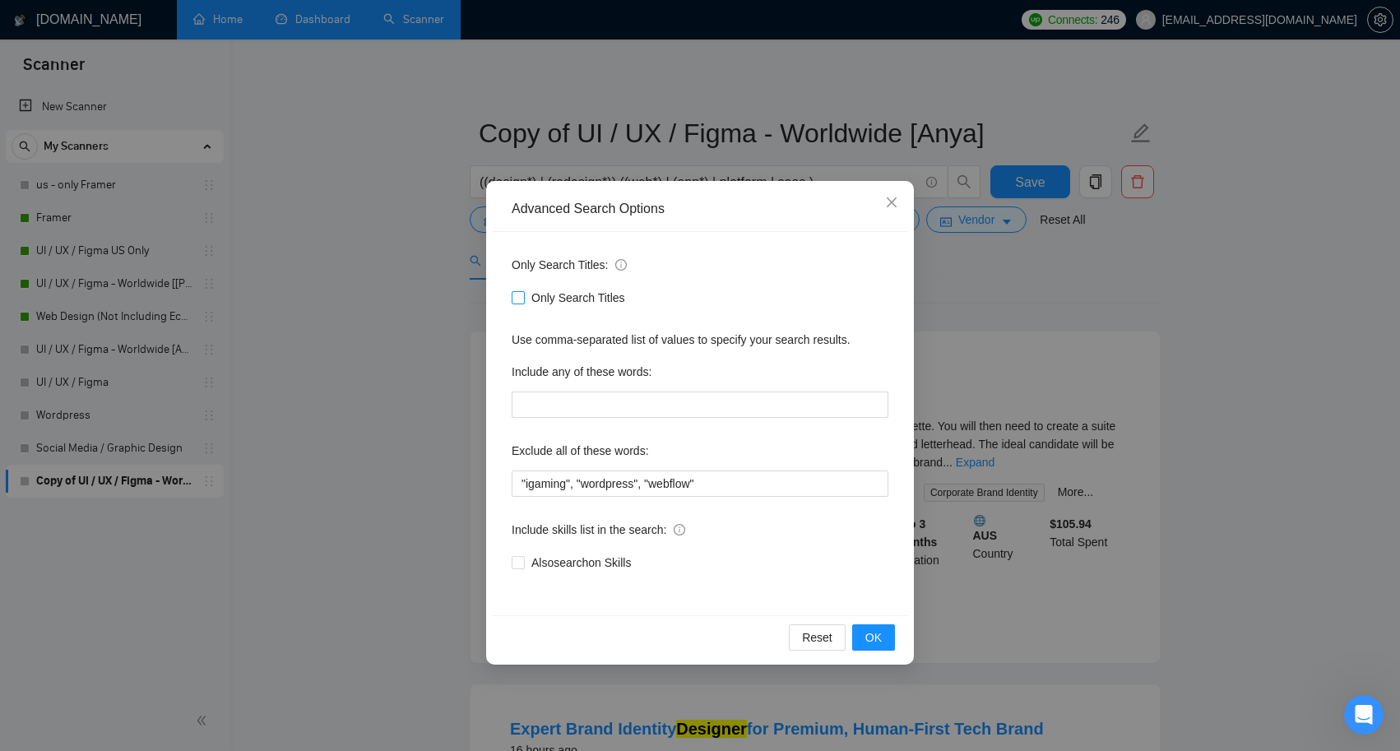
click at [523, 301] on span at bounding box center [518, 297] width 13 height 13
click at [523, 301] on input "Only Search Titles" at bounding box center [518, 297] width 12 height 12
checkbox input "true"
click at [883, 646] on button "OK" at bounding box center [873, 637] width 43 height 26
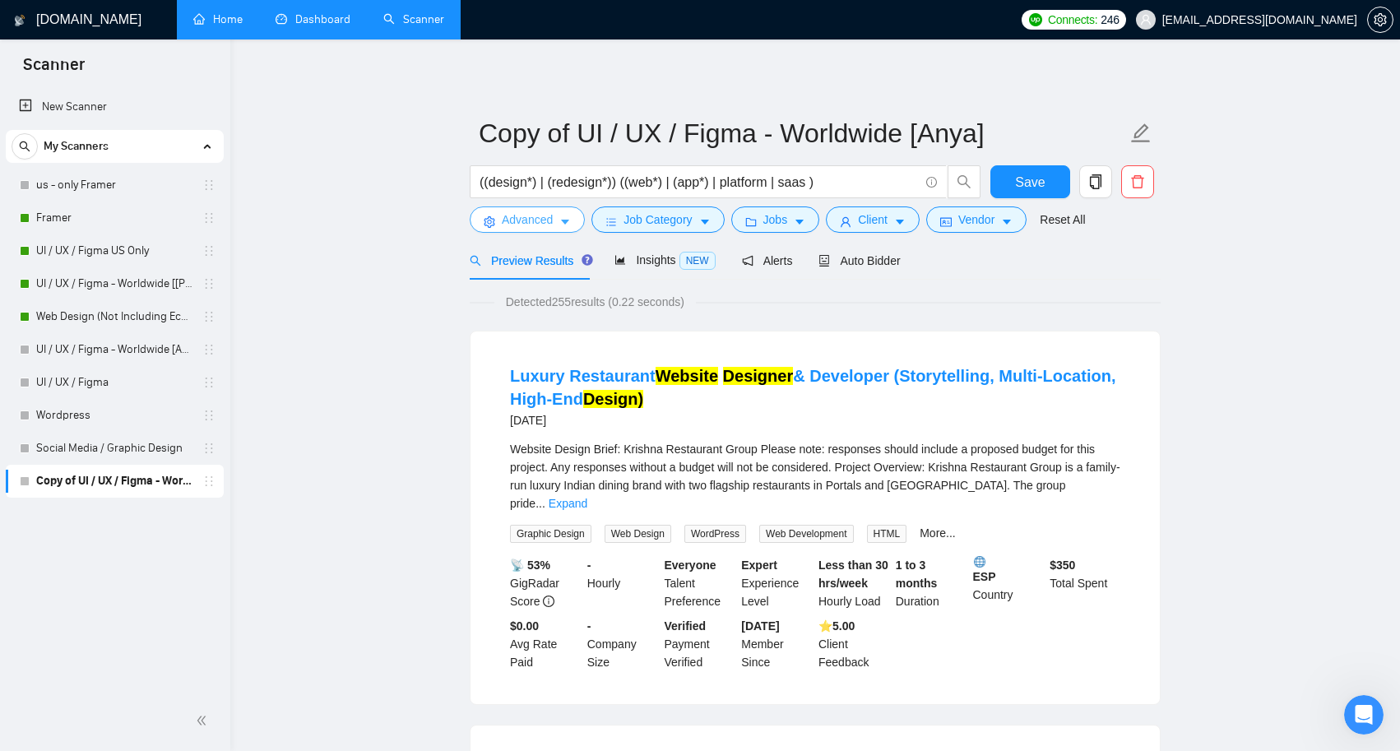
click at [563, 224] on icon "caret-down" at bounding box center [565, 222] width 12 height 12
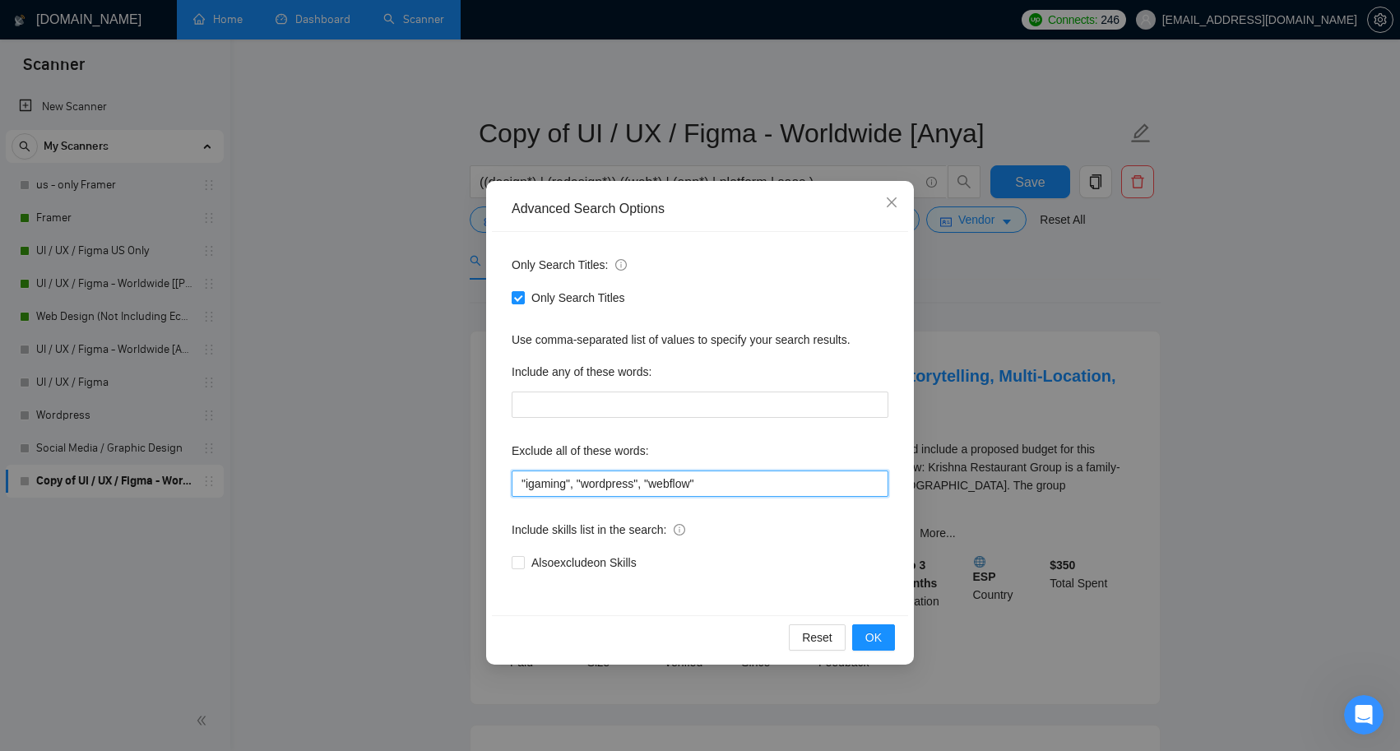
click at [712, 483] on input ""igaming", "wordpress", "webflow"" at bounding box center [700, 484] width 377 height 26
type input ""igaming", "wordpress", "webflow", "product manager""
click at [867, 638] on span "OK" at bounding box center [873, 637] width 16 height 18
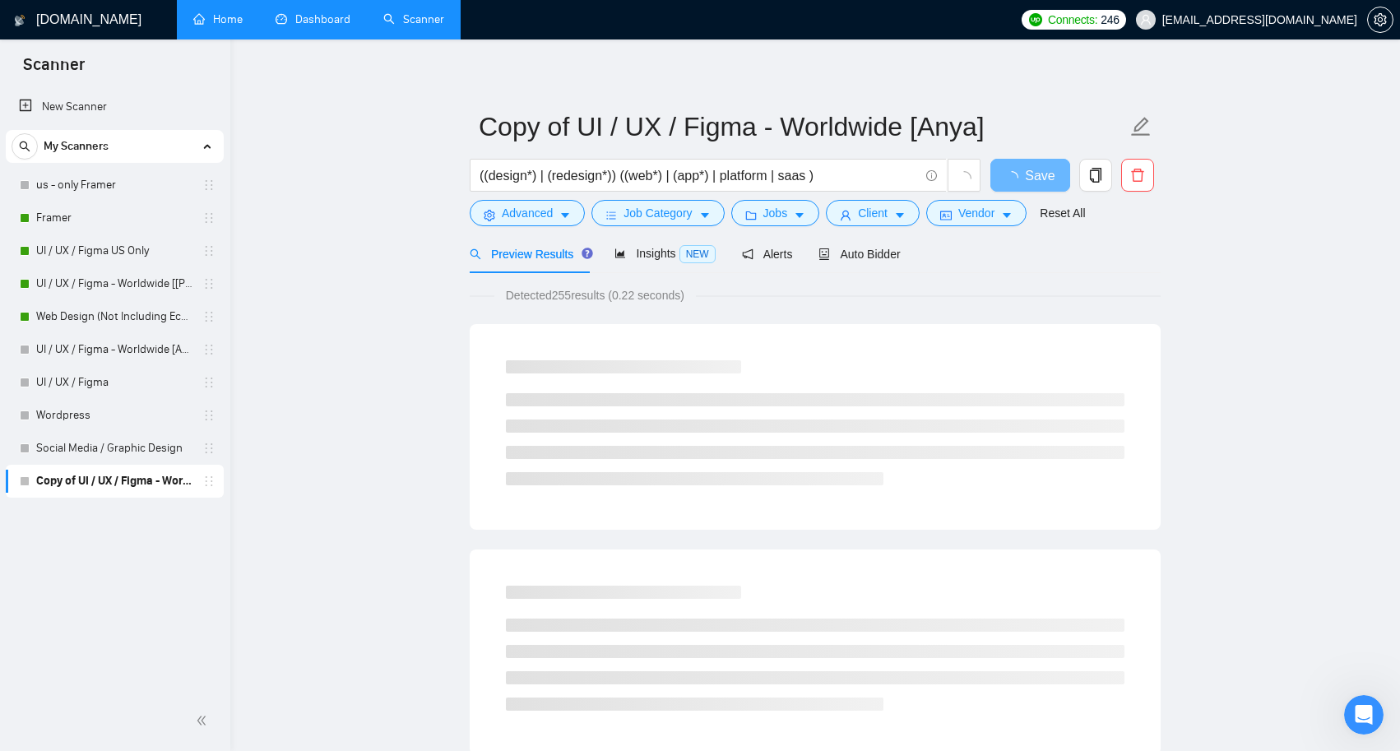
scroll to position [8, 0]
click at [1366, 713] on icon "Open Intercom Messenger" at bounding box center [1361, 712] width 27 height 27
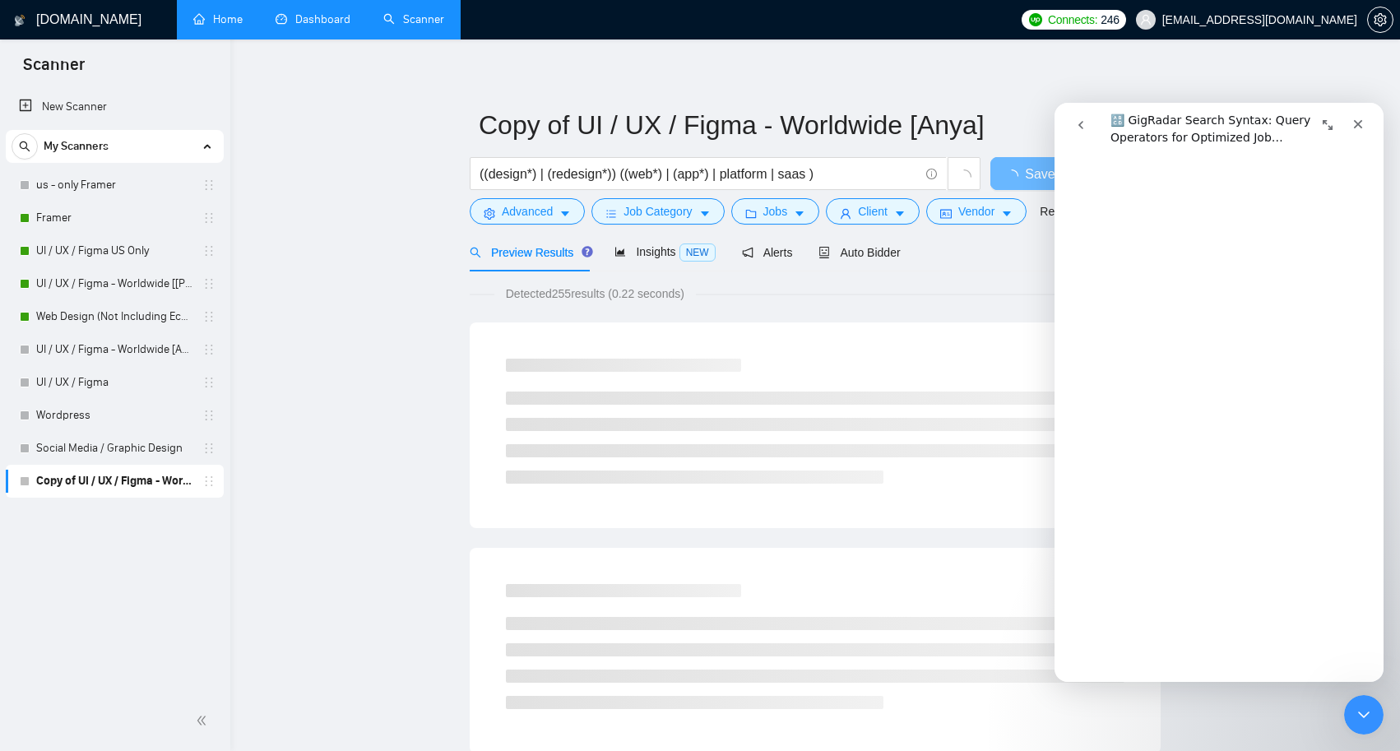
scroll to position [1182, 0]
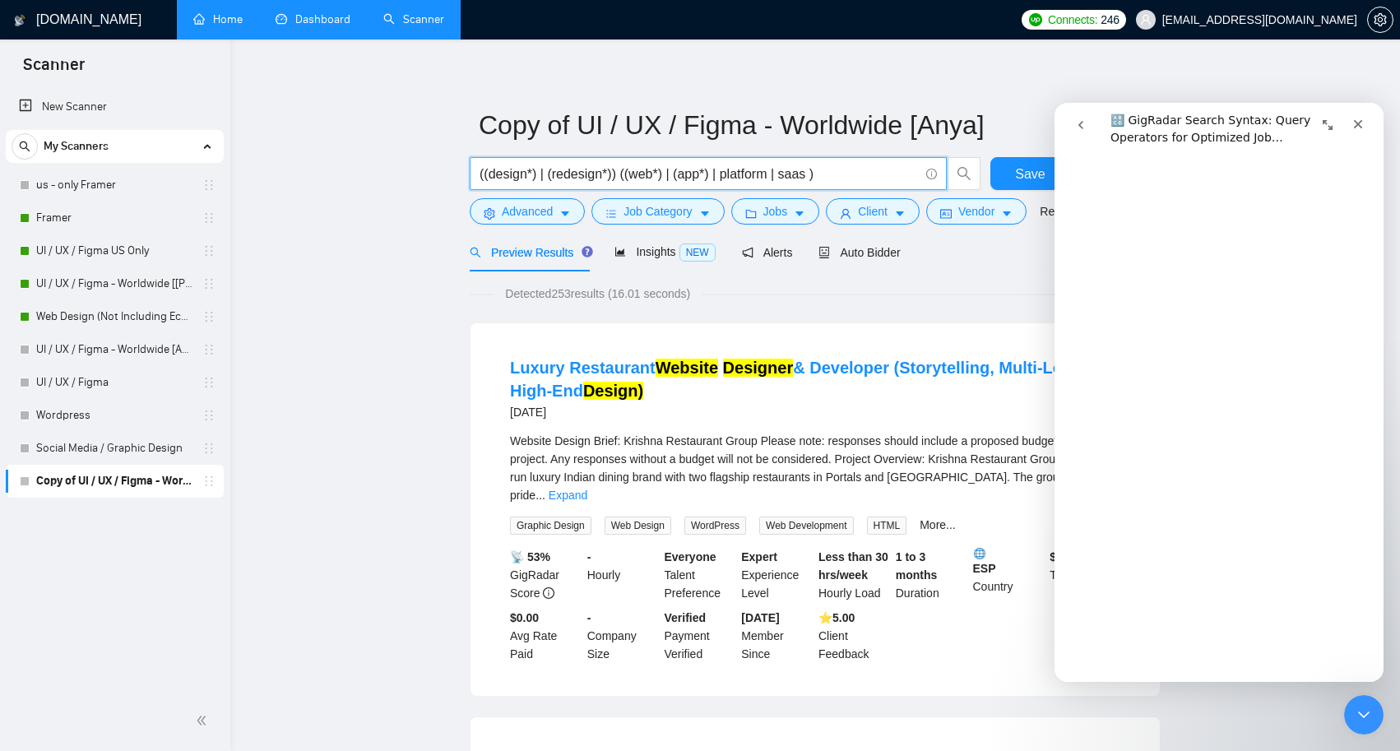
click at [815, 175] on input "((design*) | (redesign*)) ((web*) | (app*) | platform | saas )" at bounding box center [699, 174] width 439 height 21
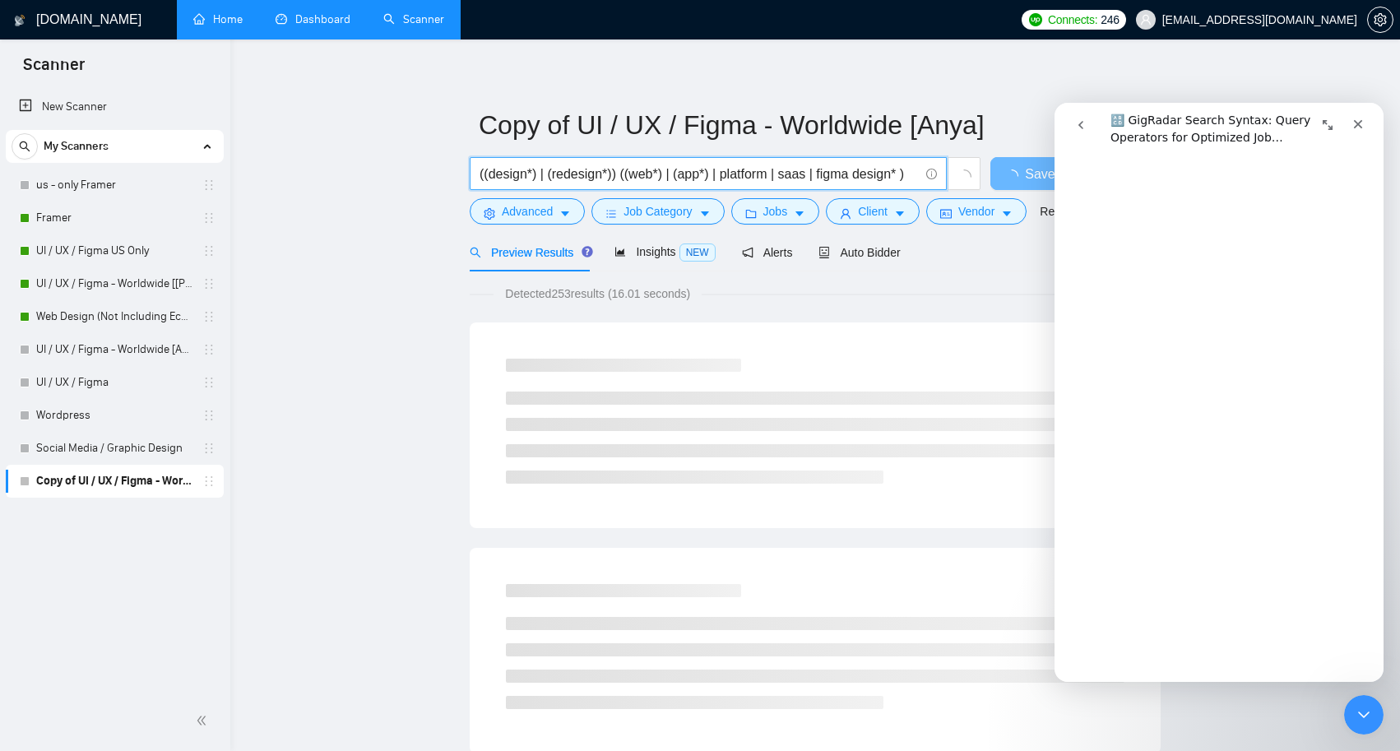
scroll to position [2632, 0]
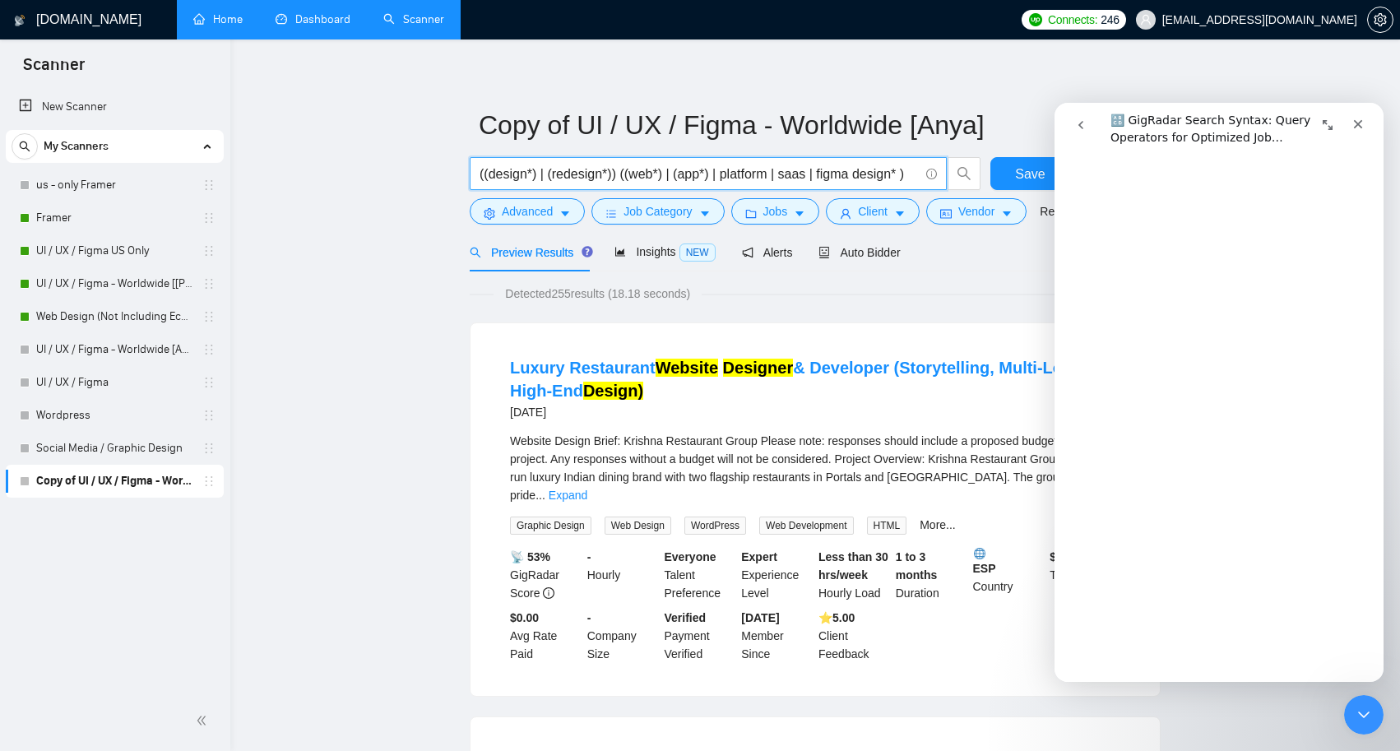
type input "((design*) | (redesign*)) ((web*) | (app*) | platform | saas | figma design* )"
click at [871, 303] on div "Detected 255 results (18.18 seconds)" at bounding box center [815, 294] width 691 height 18
click at [1356, 122] on icon "Close" at bounding box center [1358, 124] width 9 height 9
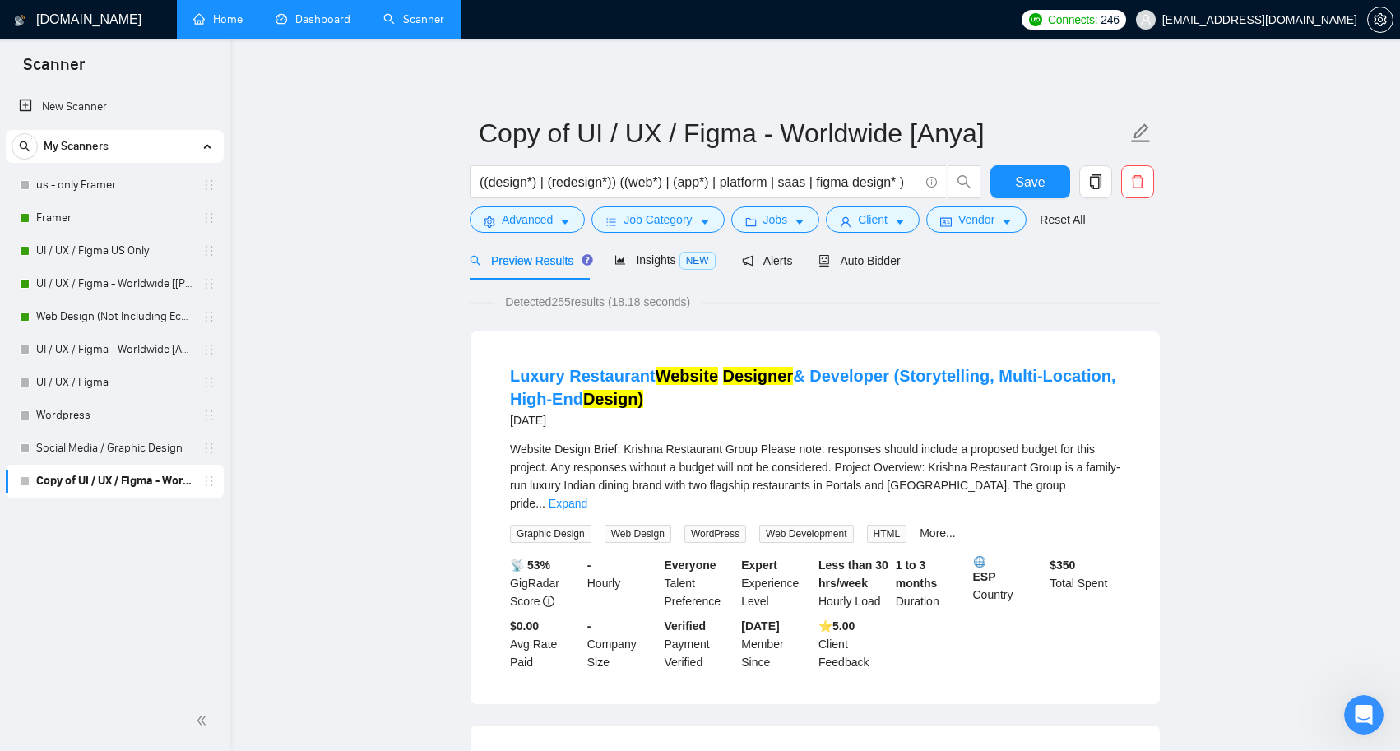
scroll to position [0, 0]
click at [559, 262] on span "Preview Results" at bounding box center [529, 260] width 118 height 13
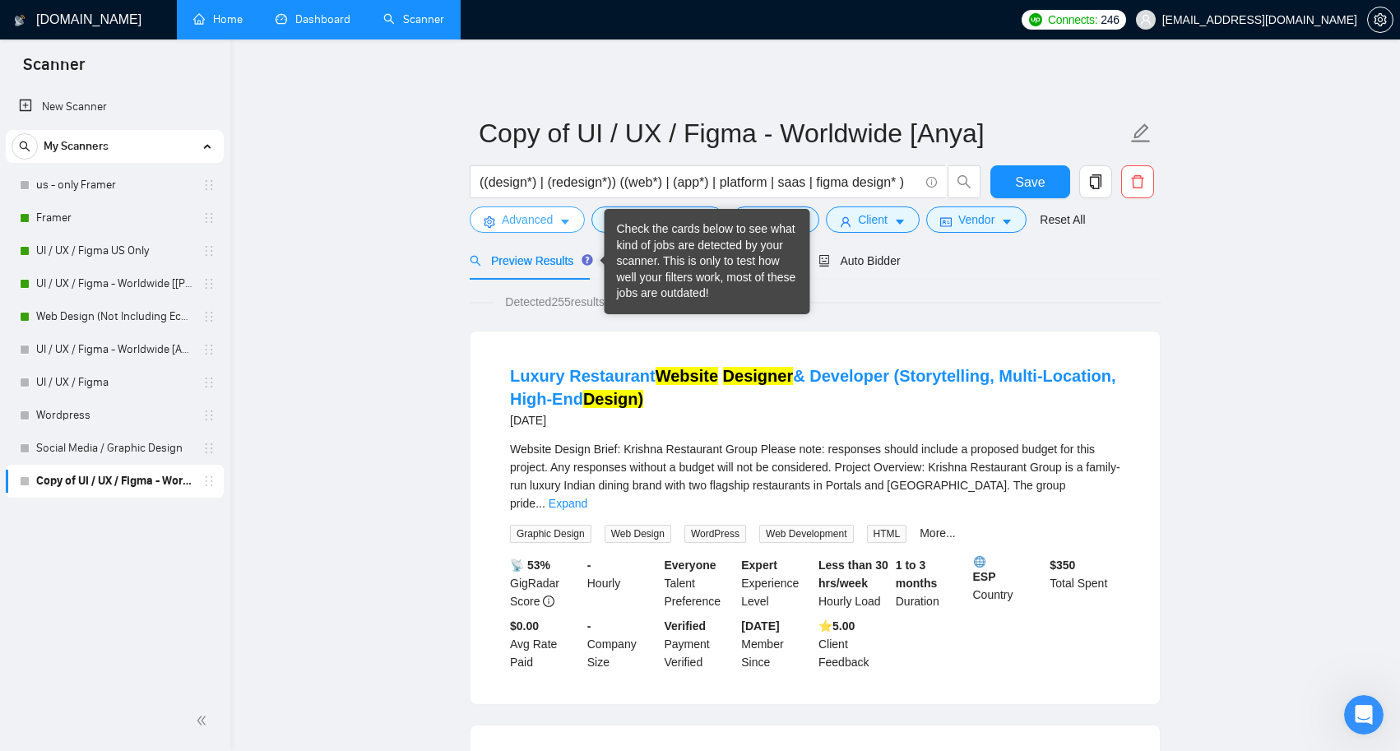
click at [540, 220] on span "Advanced" at bounding box center [527, 220] width 51 height 18
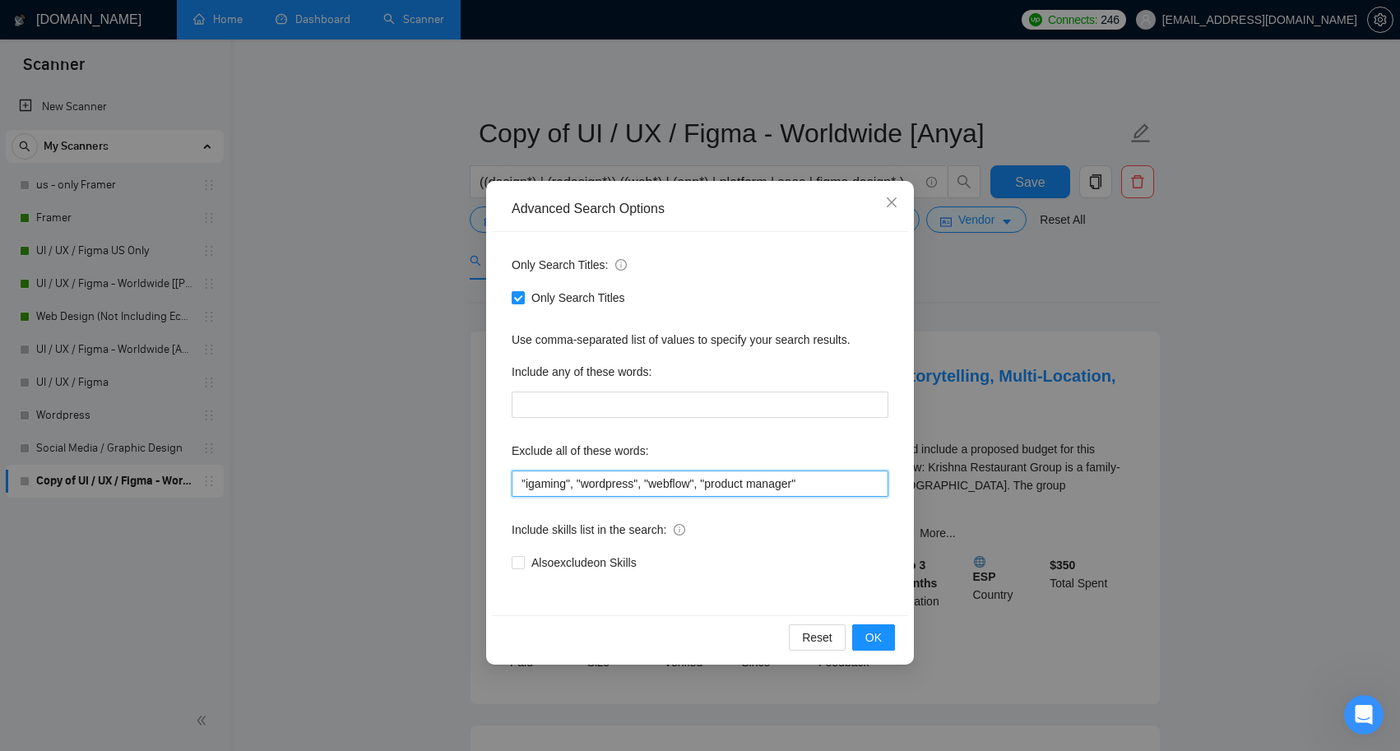
click at [826, 483] on input ""igaming", "wordpress", "webflow", "product manager"" at bounding box center [700, 484] width 377 height 26
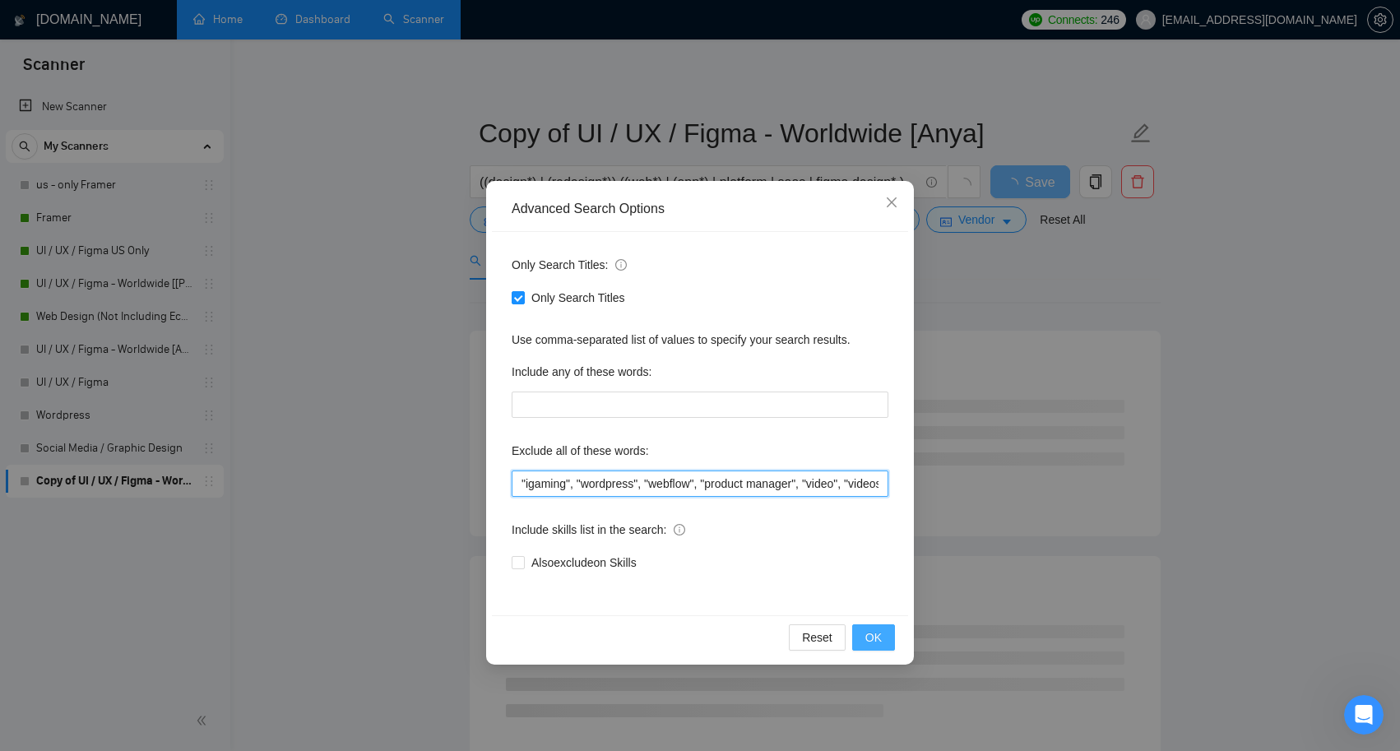
type input ""igaming", "wordpress", "webflow", "product manager", "video", "videos""
click at [880, 640] on span "OK" at bounding box center [873, 637] width 16 height 18
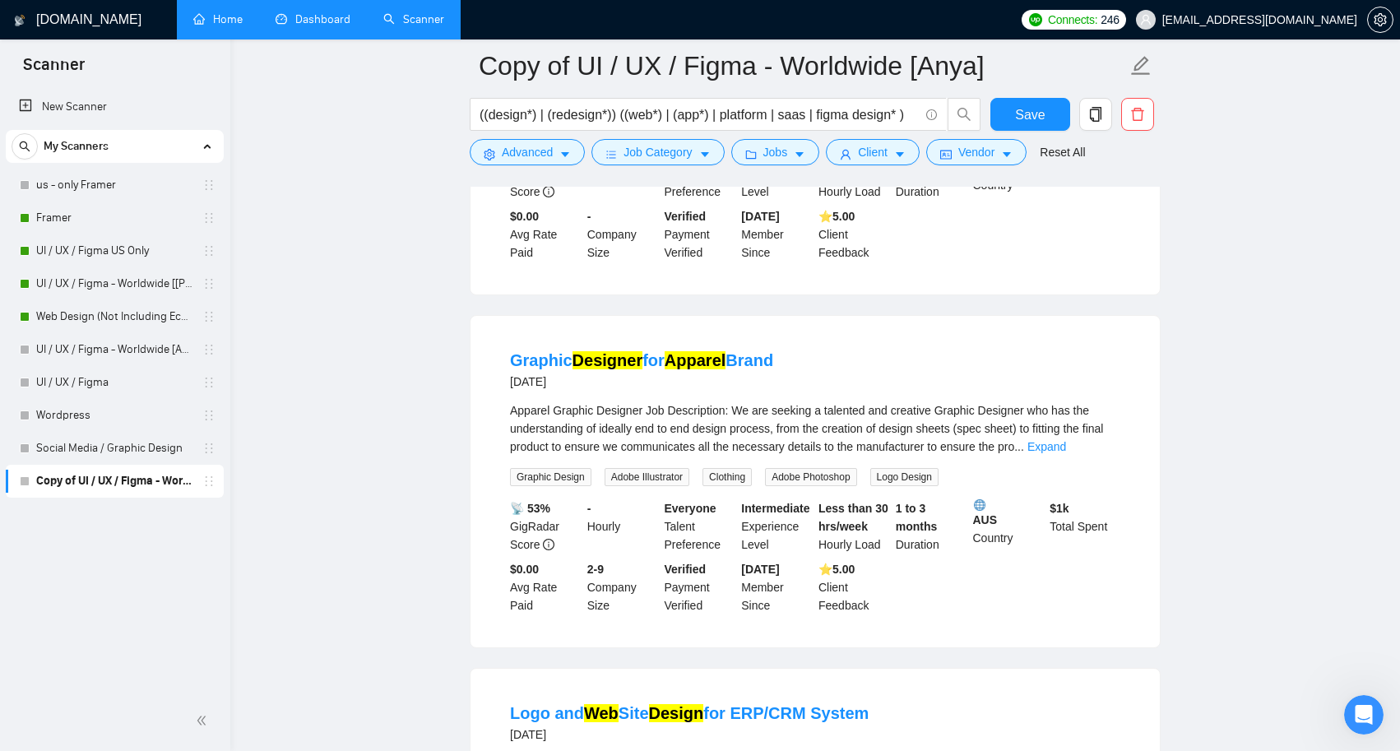
scroll to position [1813, 0]
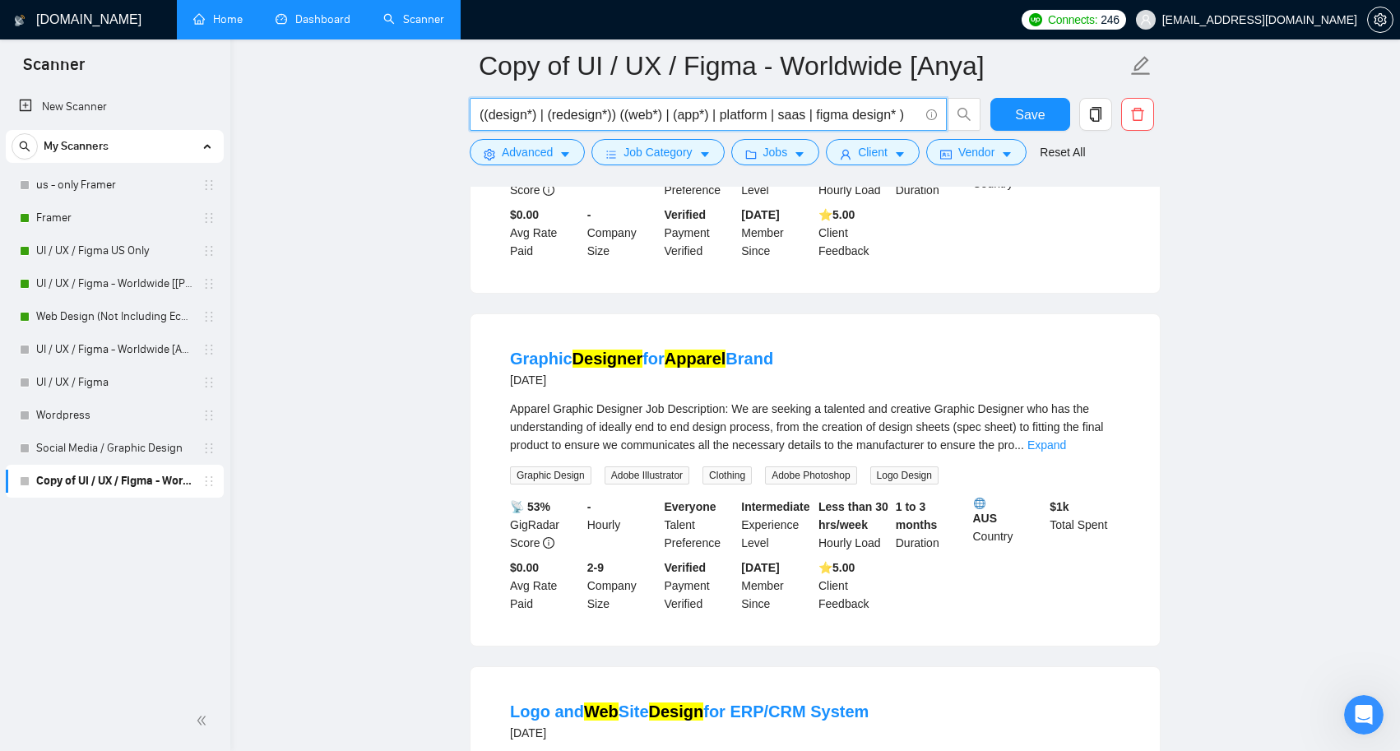
drag, startPoint x: 917, startPoint y: 116, endPoint x: 474, endPoint y: 114, distance: 443.4
click at [474, 114] on span "((design*) | (redesign*)) ((web*) | (app*) | platform | saas | figma design* )" at bounding box center [708, 114] width 477 height 33
paste input "| (ux) | (ui) | ("ux/ui") | ("ui/ux")) ((web*) | (app*) | platform | saas | fig…"
type input "((design*) | (redesign*) | (ux) | (ui) | ("ux/ui") | ("ui/ux")) ((web*) | (app*…"
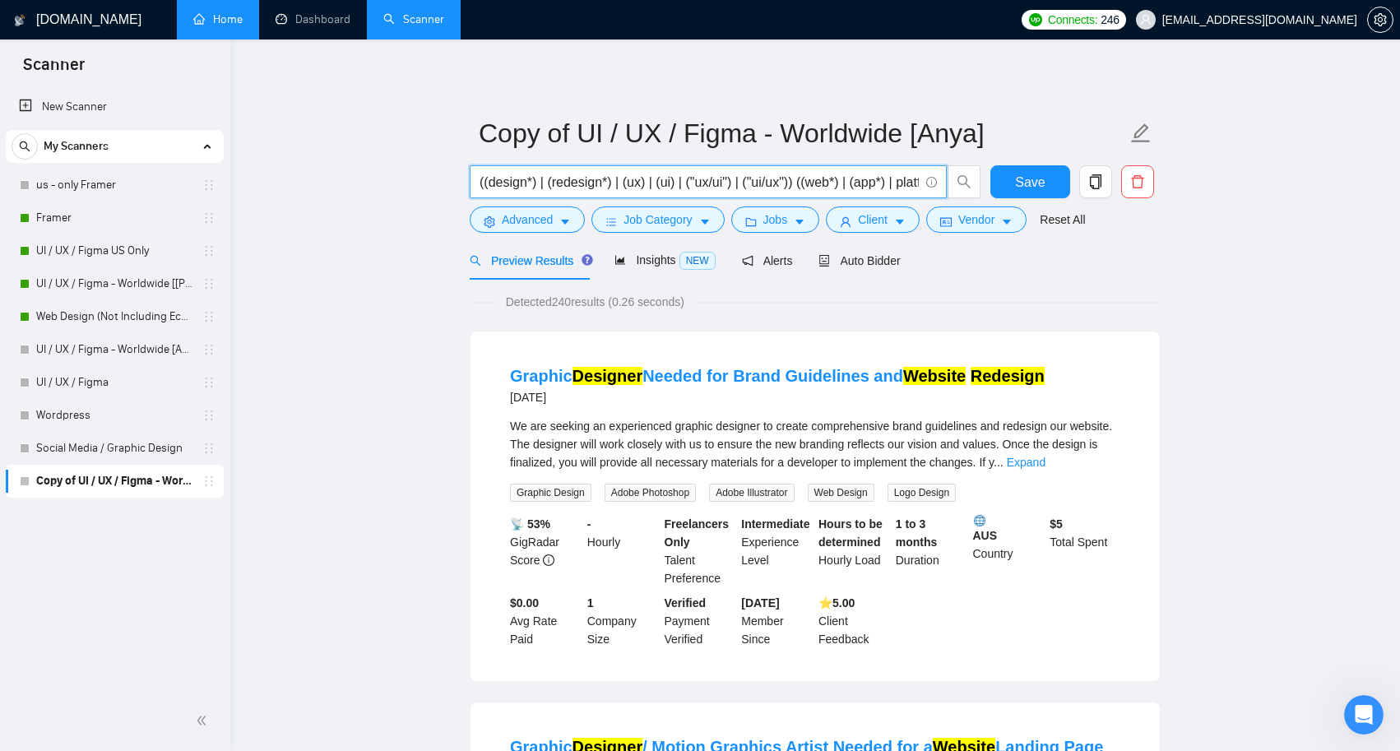
scroll to position [0, 0]
click at [668, 260] on span "Insights NEW" at bounding box center [664, 259] width 100 height 13
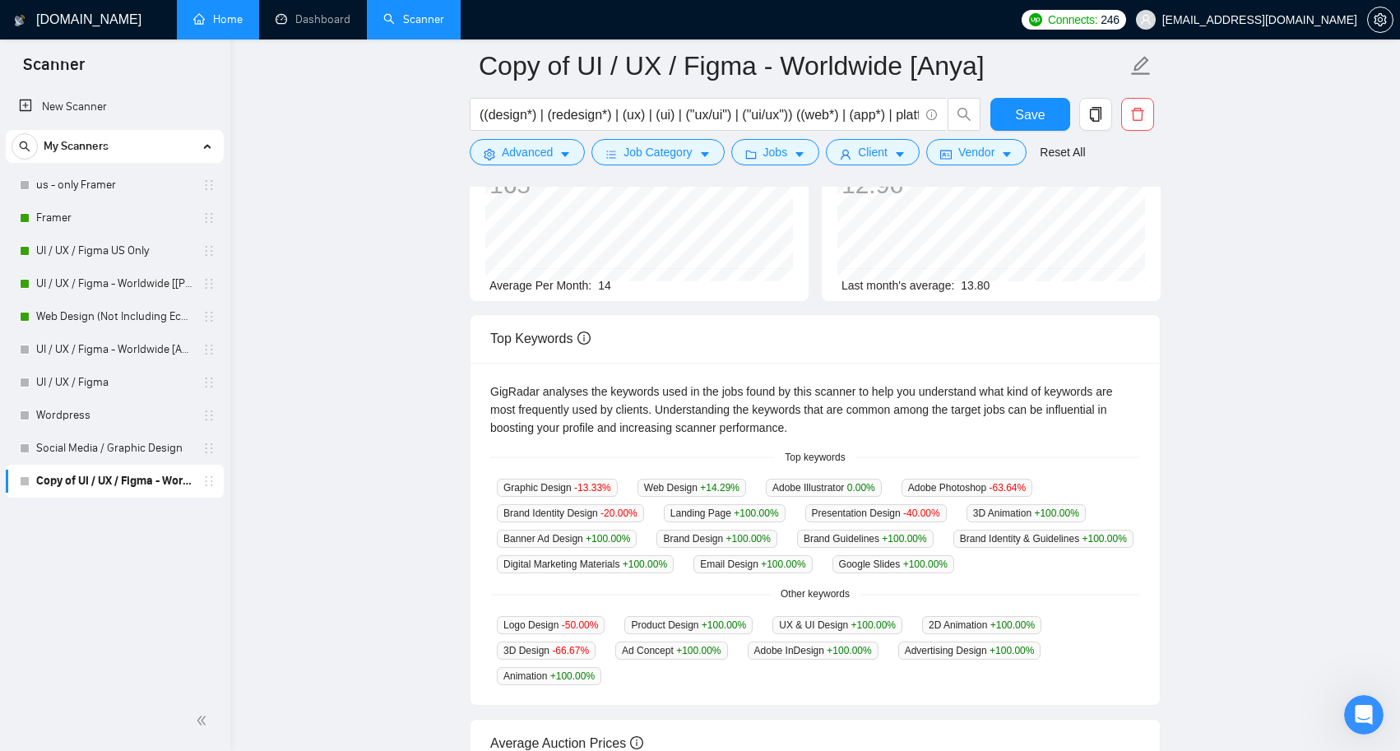
scroll to position [9, 0]
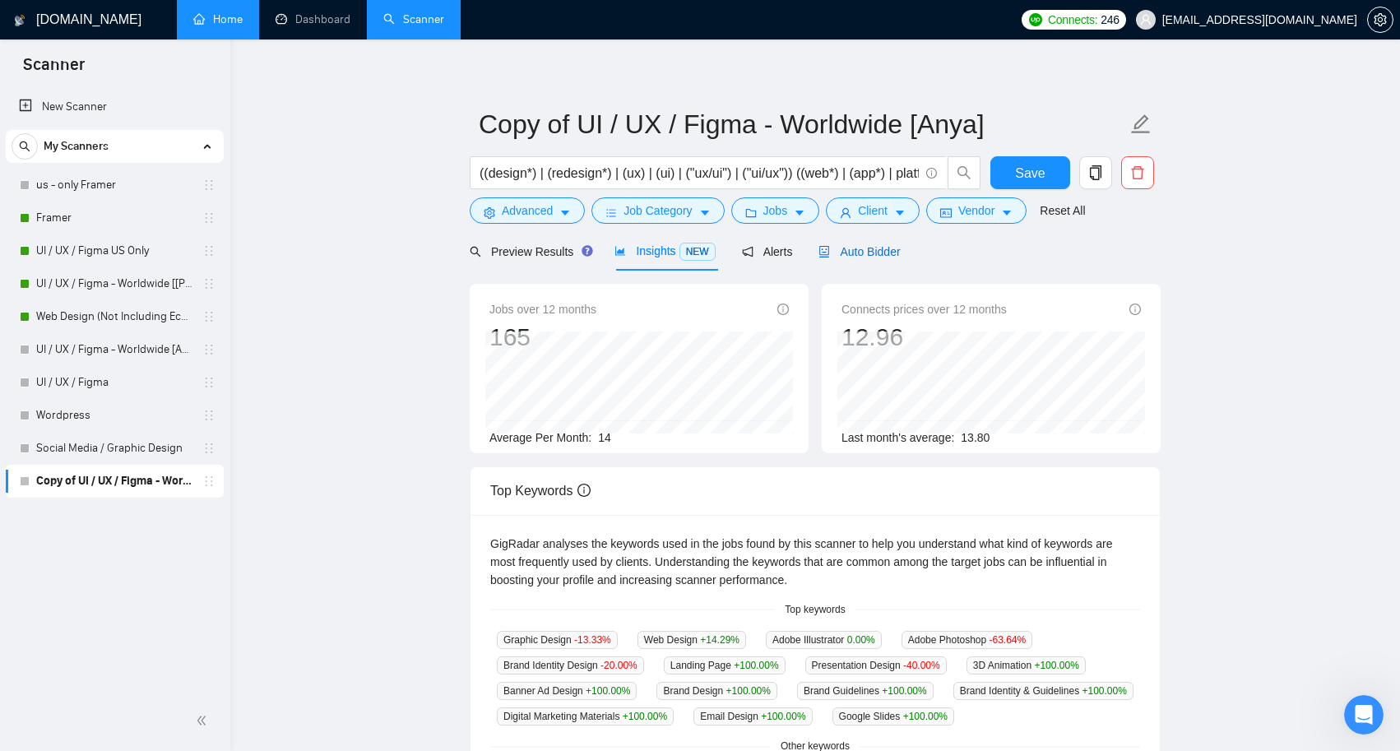
click at [861, 248] on span "Auto Bidder" at bounding box center [858, 251] width 81 height 13
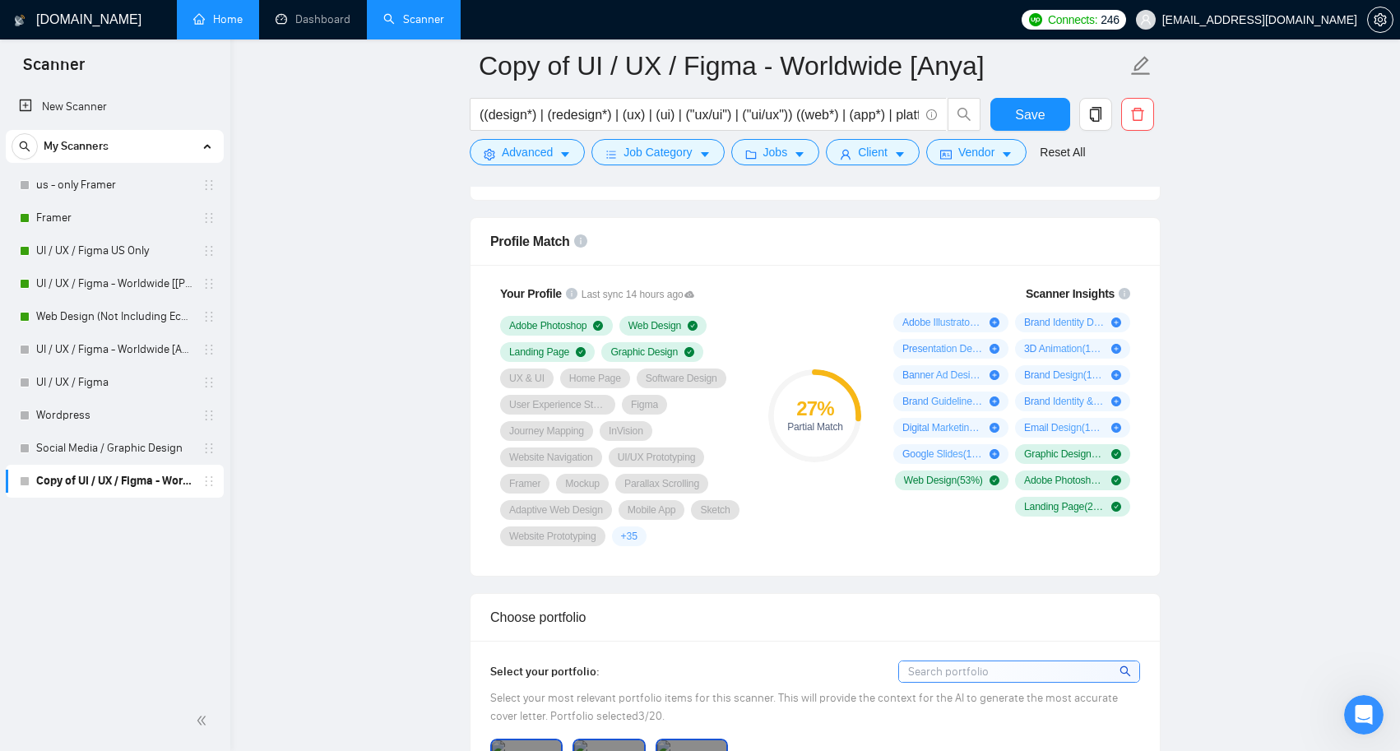
scroll to position [1247, 0]
click at [816, 107] on input "((design*) | (redesign*) | (ux) | (ui) | ("ux/ui") | ("ui/ux")) ((web*) | (app*…" at bounding box center [699, 114] width 439 height 21
click at [827, 119] on input "((design*) | (redesign*) | (ux) | (ui) | ("ux/ui") | ("ui/ux")) ((web*) | (app*…" at bounding box center [699, 114] width 439 height 21
click at [830, 114] on input "((design*) | (redesign*) | (ux) | (ui) | ("ux/ui") | ("ui/ux")) ((web*) | (app*…" at bounding box center [699, 114] width 439 height 21
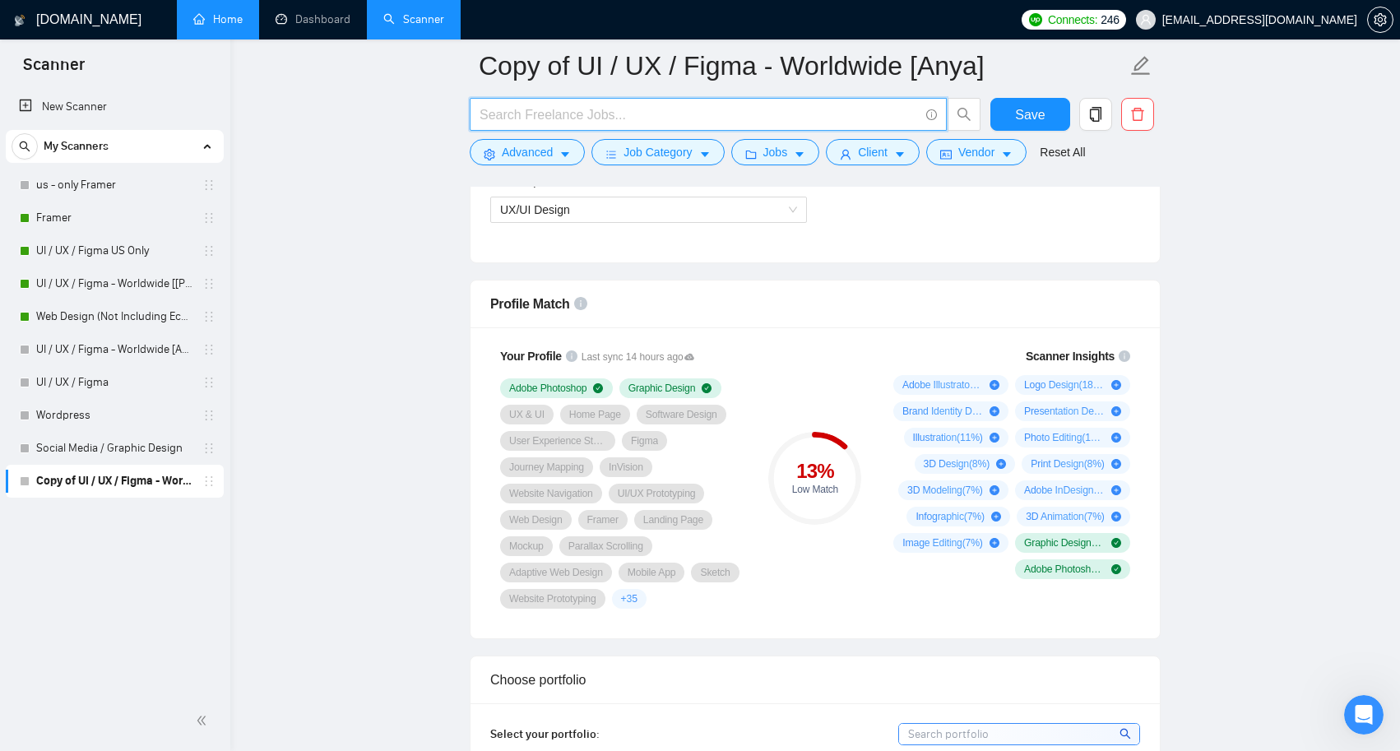
paste input "((design*) | (redesign*) | (ux) | (ui) | ("ux/ui") | ("ui/ux")) ((web*) | (app*…"
type input "((design*) | (redesign*) | (ux) | (ui) | ("ux/ui") | ("ui/ux")) ((web*) | (app*…"
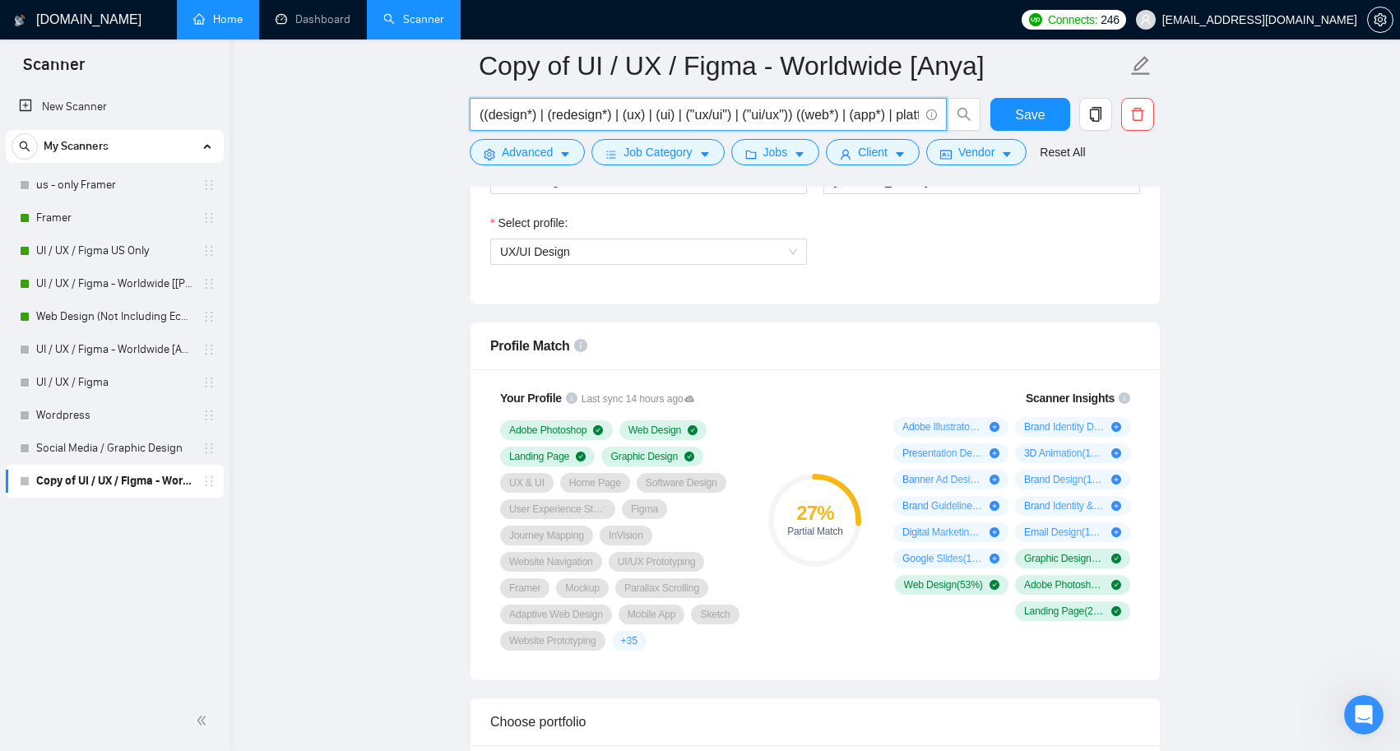
scroll to position [1144, 0]
click at [612, 115] on input "((design*) | (redesign*) | (ux) | (ui) | ("ux/ui") | ("ui/ux")) ((web*) | (app*…" at bounding box center [699, 114] width 439 height 21
click at [654, 115] on input "((design*) | (redesign*) | (ux) | (ui) | ("ux/ui") | ("ui/ux")) ((web*) | (app*…" at bounding box center [699, 114] width 439 height 21
click at [674, 113] on input "((design*) | (redesign*) | (ux) | (ui) | ("ux/ui") | ("ui/ux")) ((web*) | (app*…" at bounding box center [699, 114] width 439 height 21
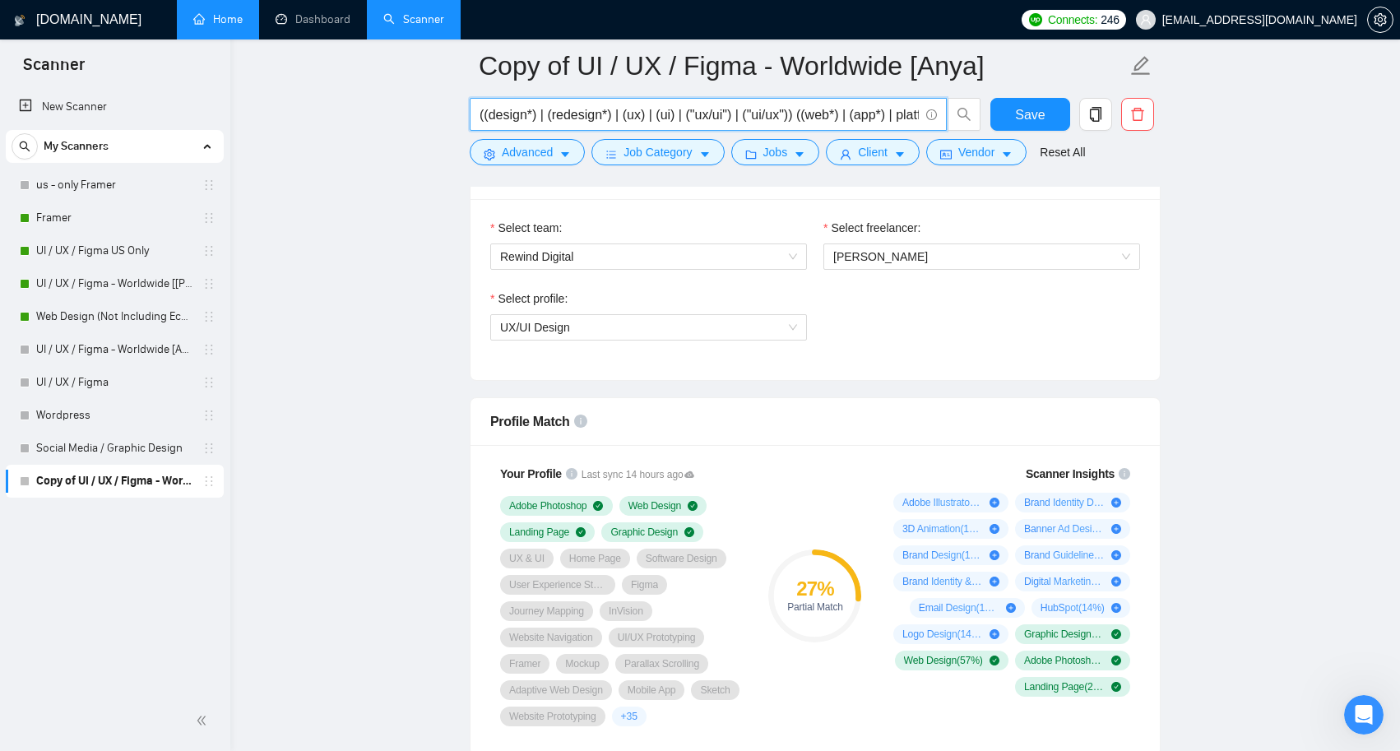
scroll to position [1029, 0]
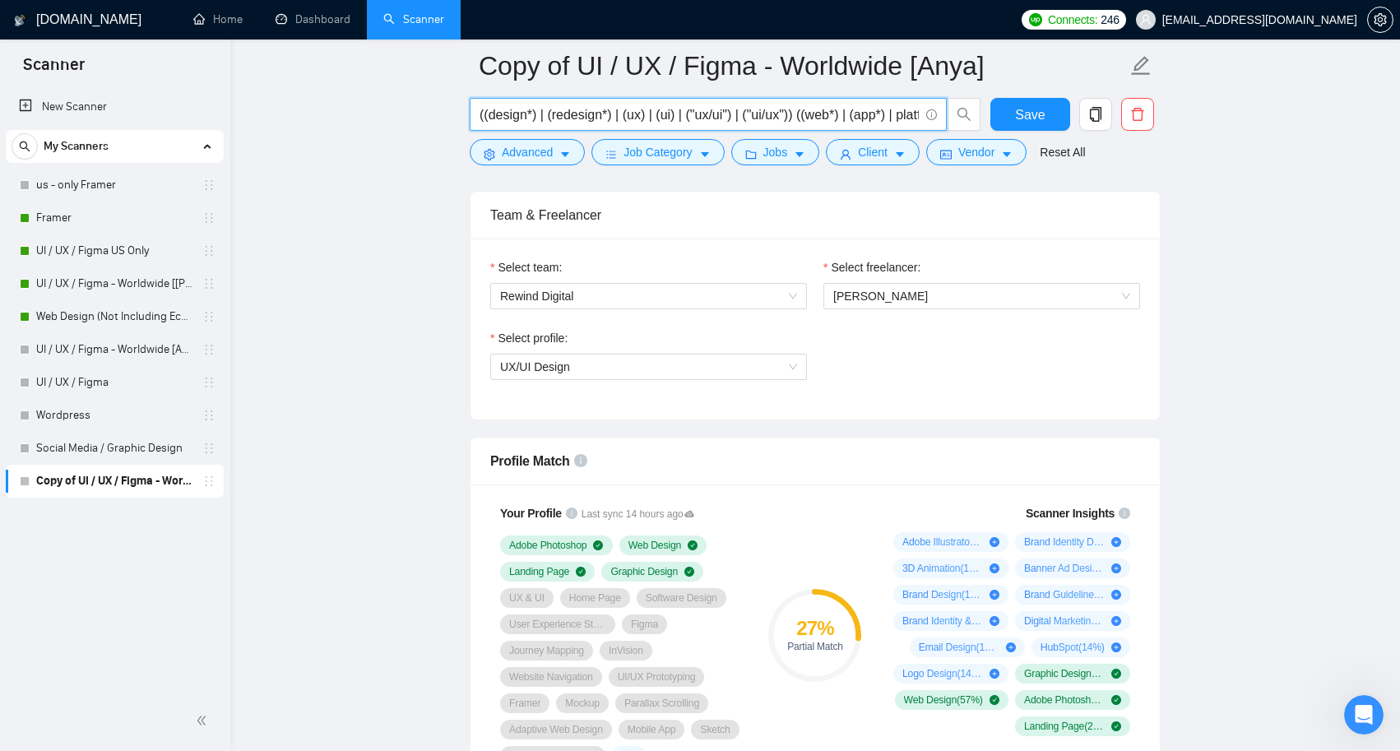
click at [646, 122] on input "((design*) | (redesign*) | (ux) | (ui) | ("ux/ui") | ("ui/ux")) ((web*) | (app*…" at bounding box center [699, 114] width 439 height 21
paste input "ux) | (ui) | ("ux/ui") | ("ui/ux") | ("user experience") | ("user interface") |…"
type input "((ux) | (ui) | ("ux/ui") | ("ui/ux") | ("user experience") | ("user interface")…"
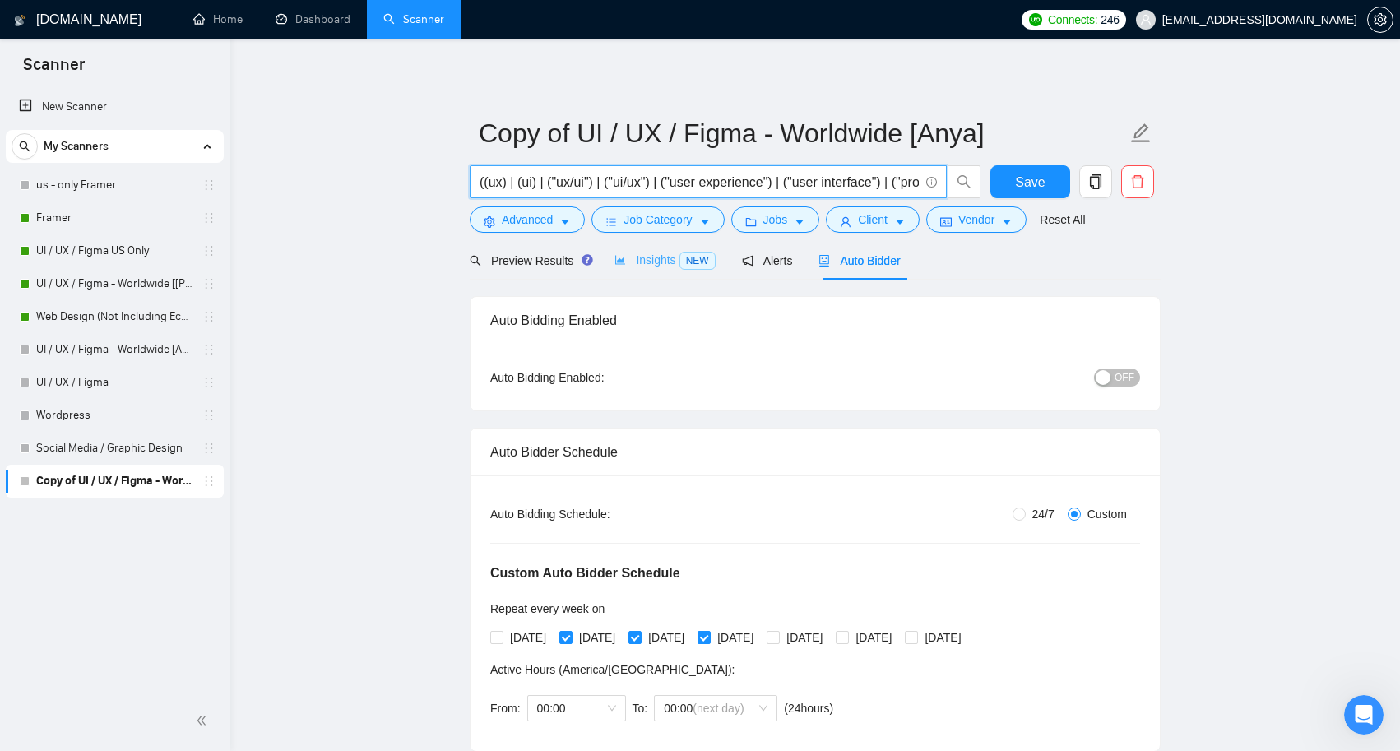
scroll to position [0, 0]
click at [655, 255] on span "Insights NEW" at bounding box center [664, 259] width 100 height 13
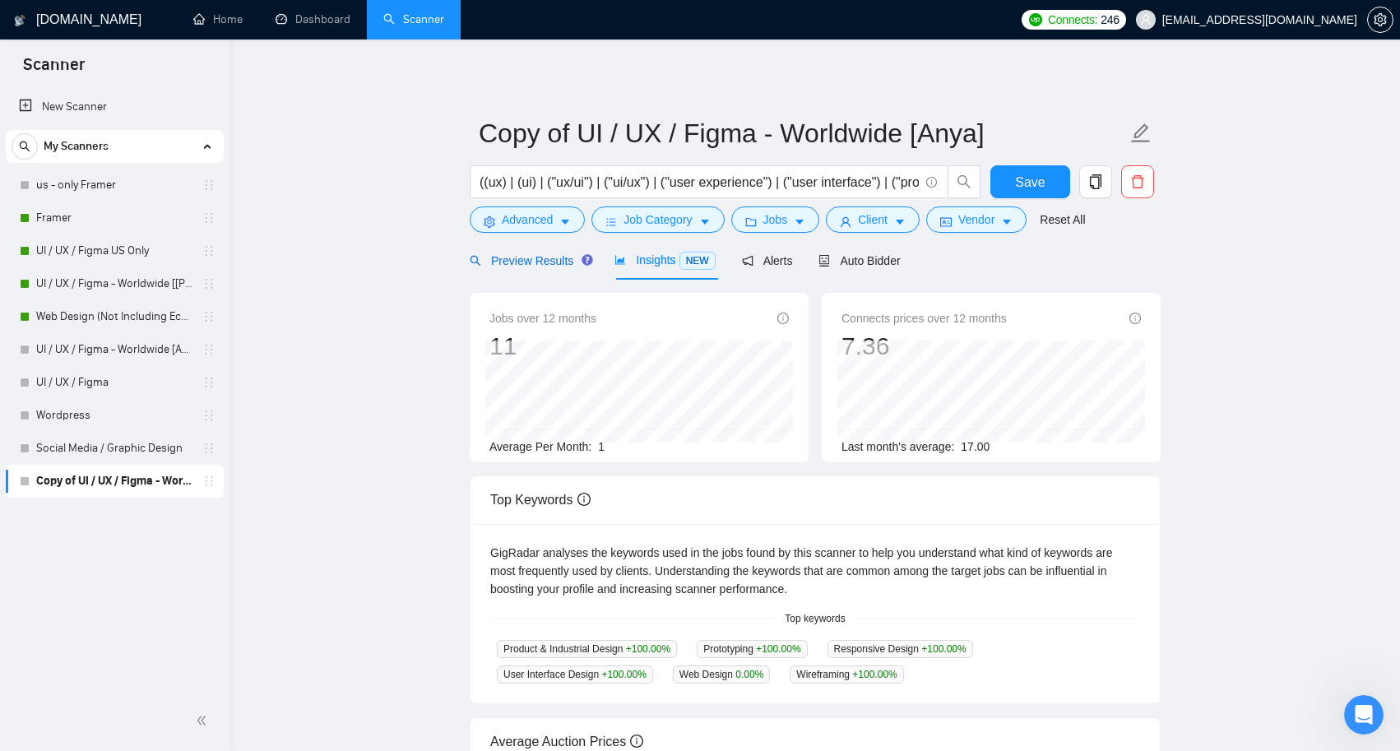
click at [543, 262] on span "Preview Results" at bounding box center [529, 260] width 118 height 13
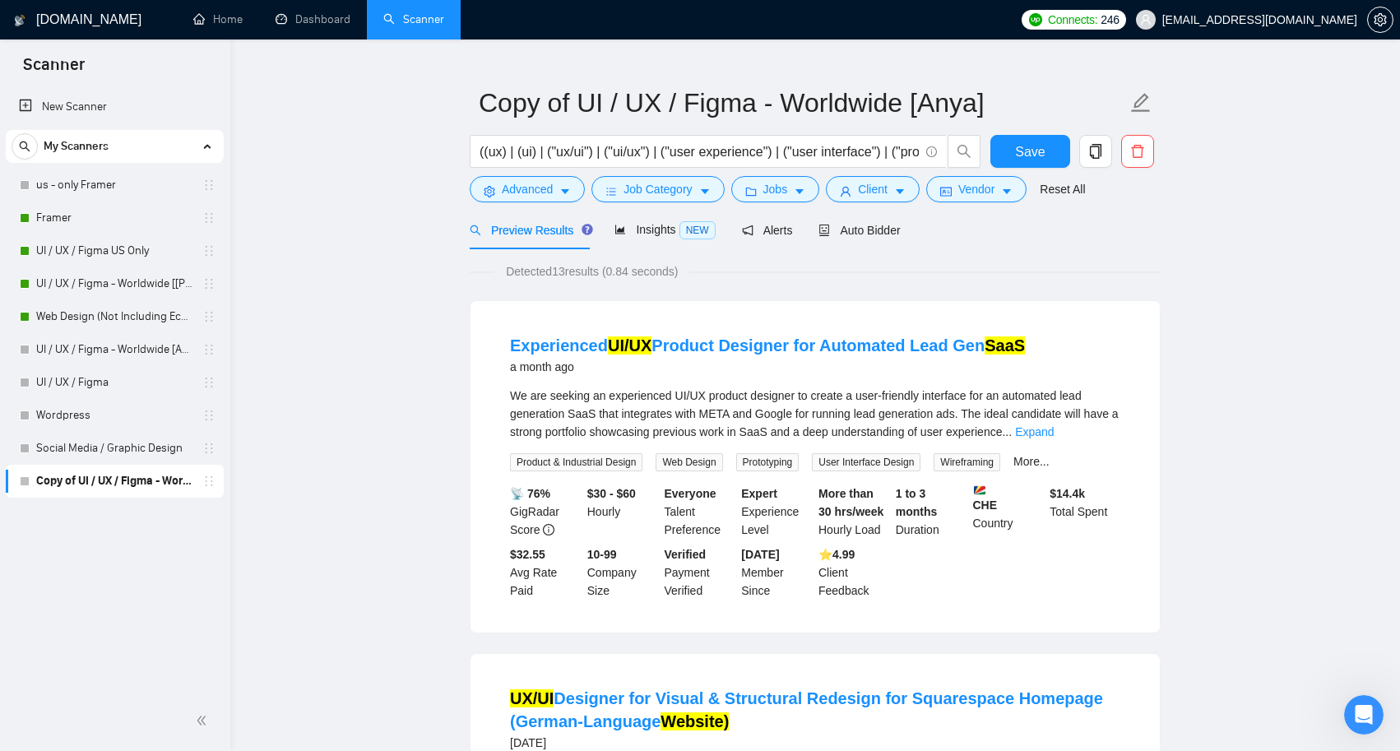
scroll to position [30, 0]
click at [828, 148] on input "((ux) | (ui) | ("ux/ui") | ("ui/ux") | ("user experience") | ("user interface")…" at bounding box center [699, 152] width 439 height 21
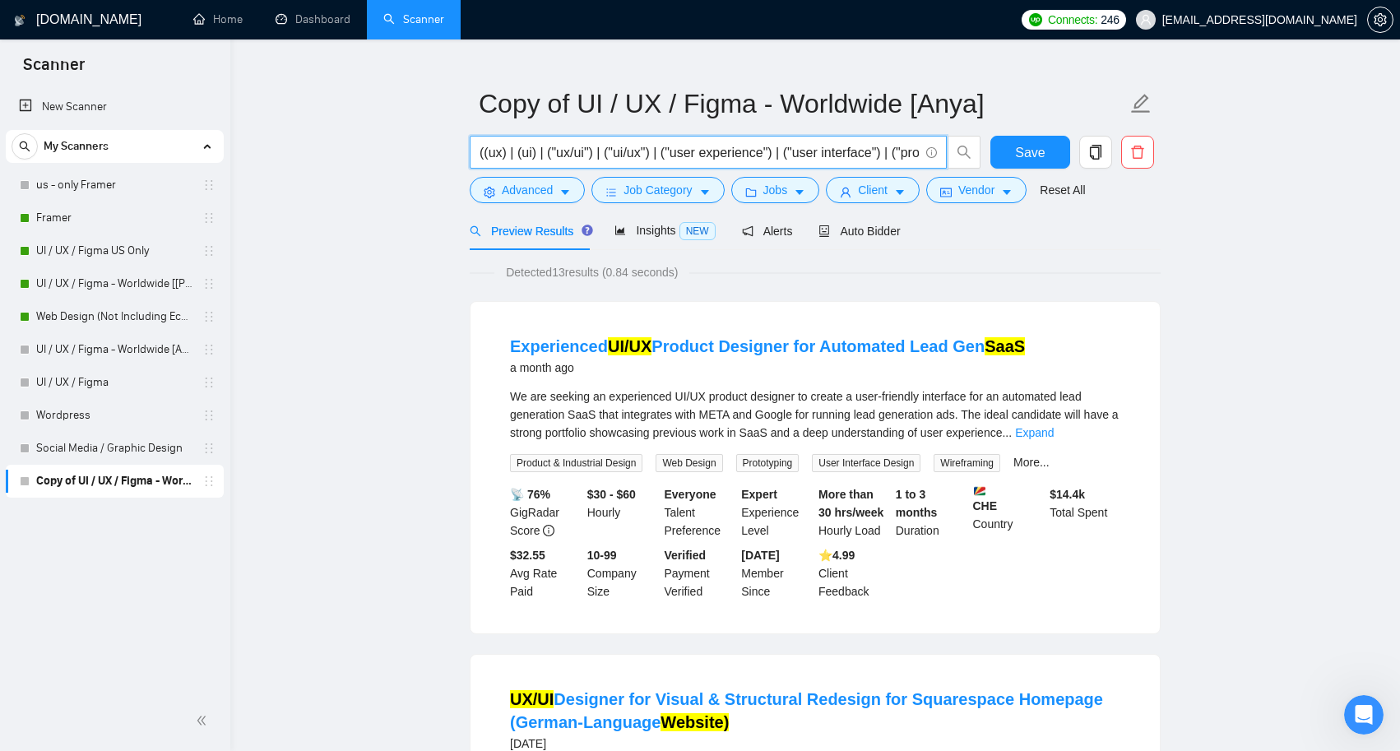
paste input "design*) | (redesign*)) ((web*) | (app*) | platform | saas | figma design*"
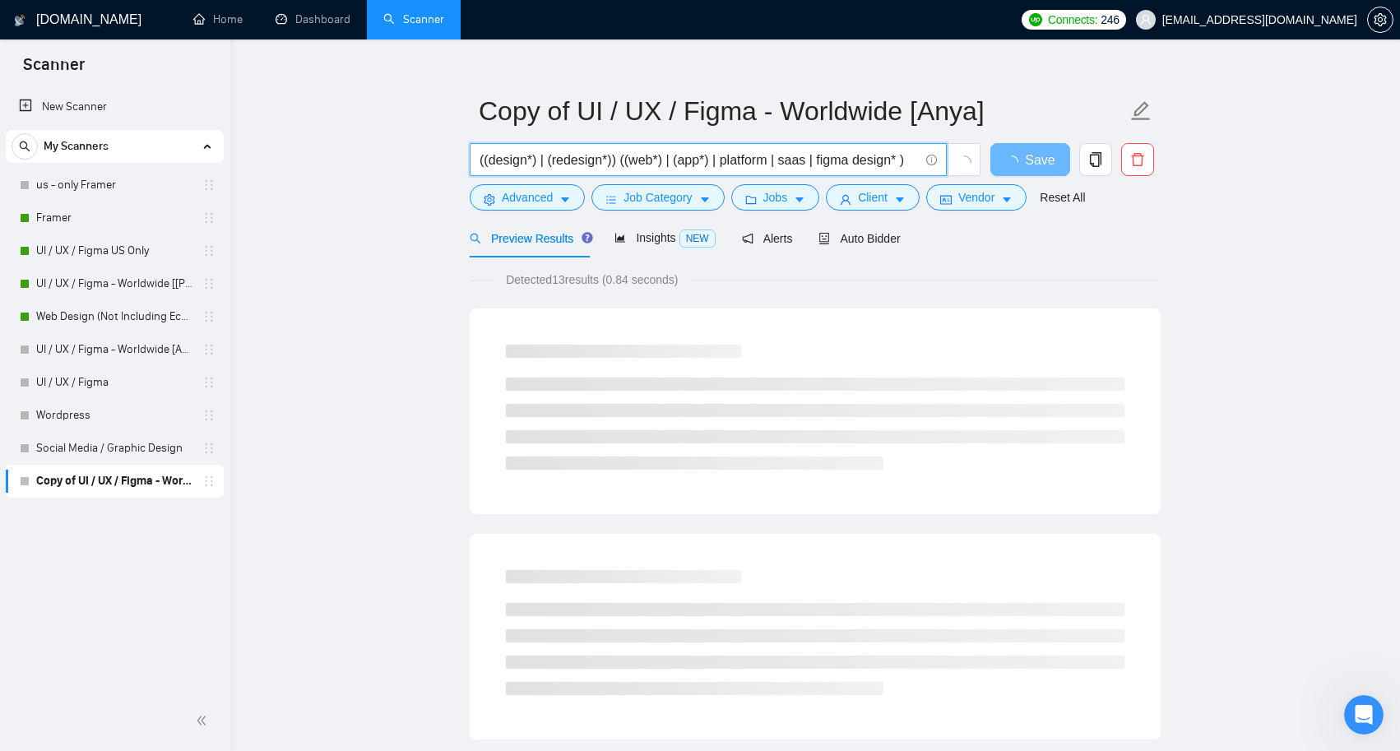
scroll to position [22, 0]
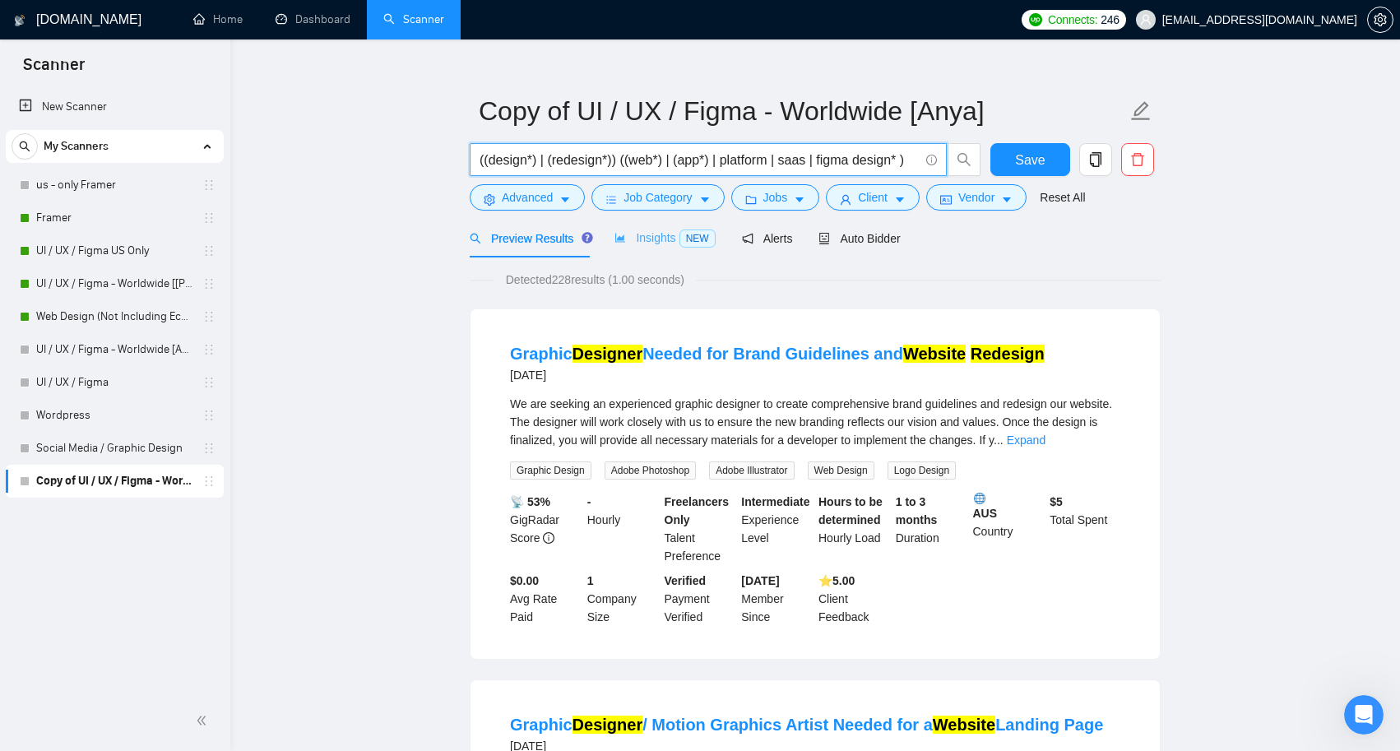
type input "((design*) | (redesign*)) ((web*) | (app*) | platform | saas | figma design* )"
click at [649, 234] on span "Insights NEW" at bounding box center [664, 237] width 100 height 13
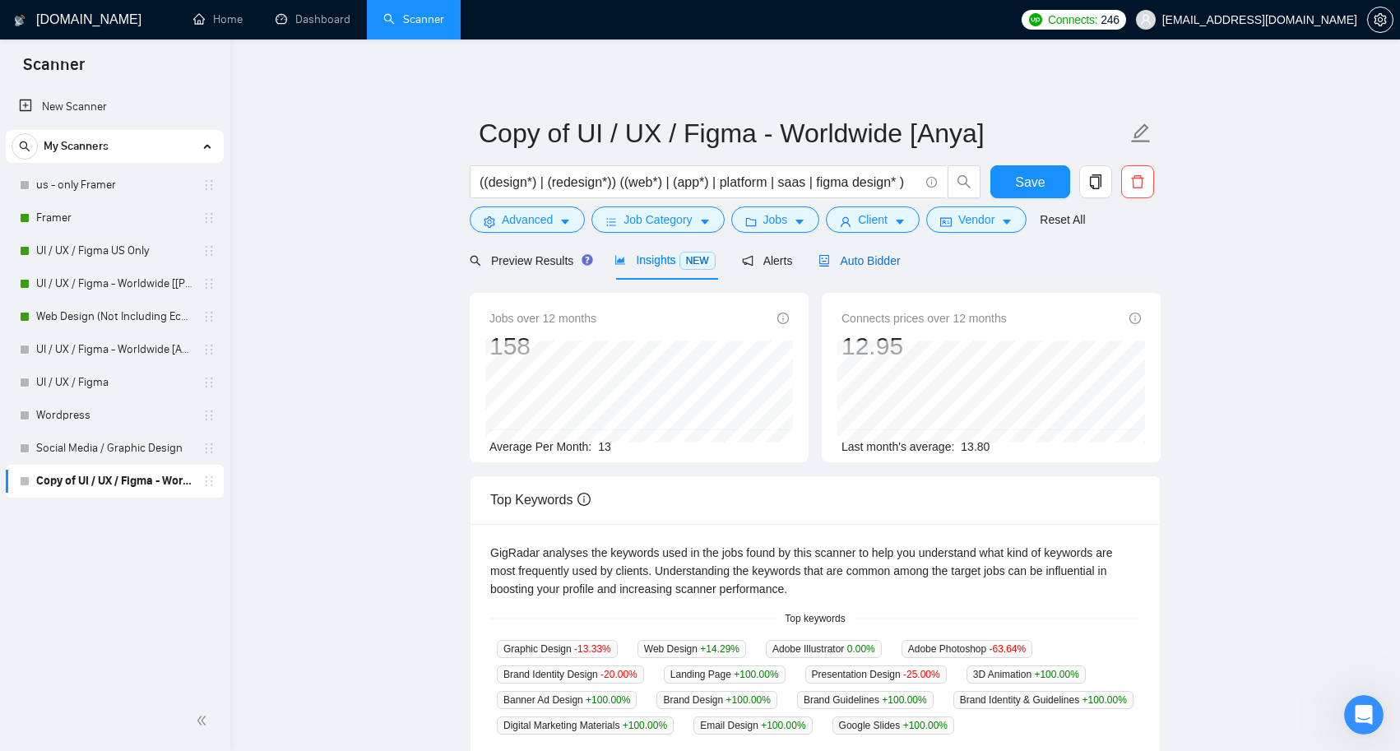
click at [900, 255] on span "Auto Bidder" at bounding box center [858, 260] width 81 height 13
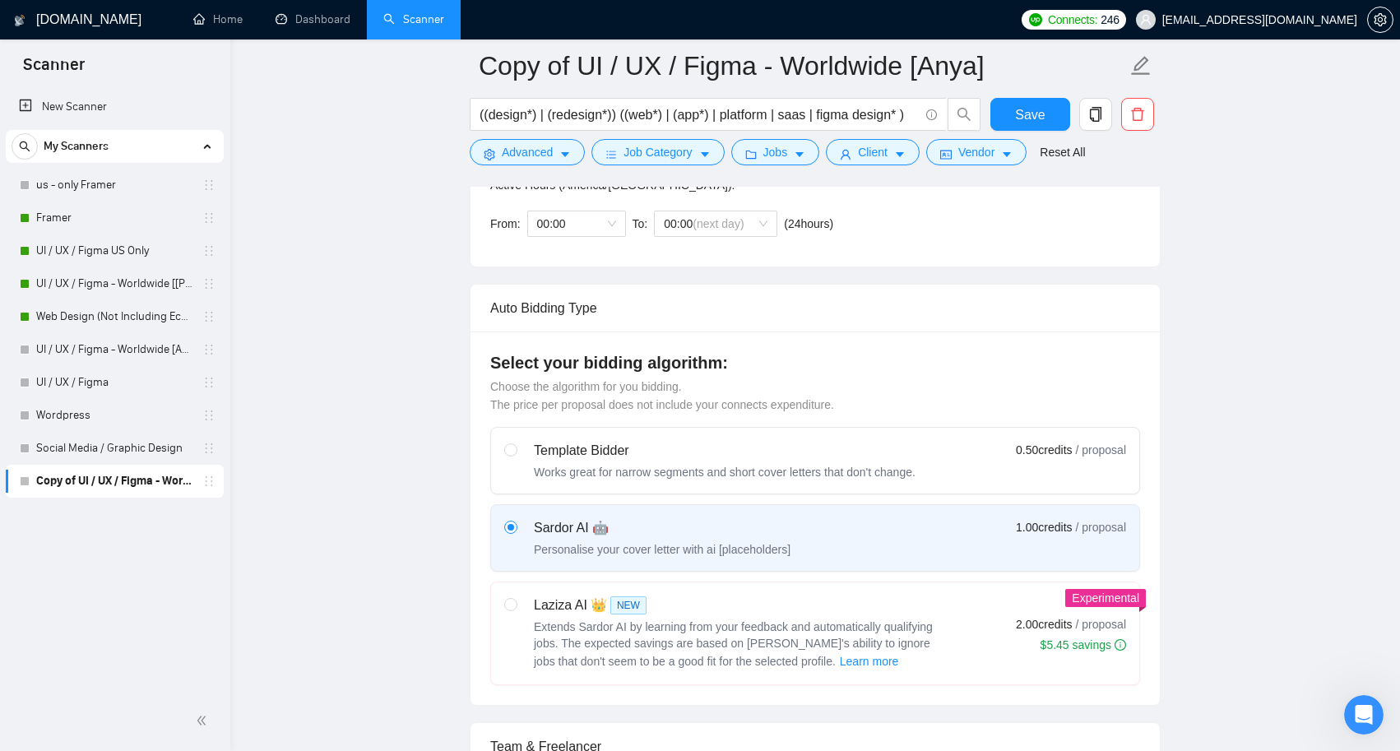
scroll to position [470, 0]
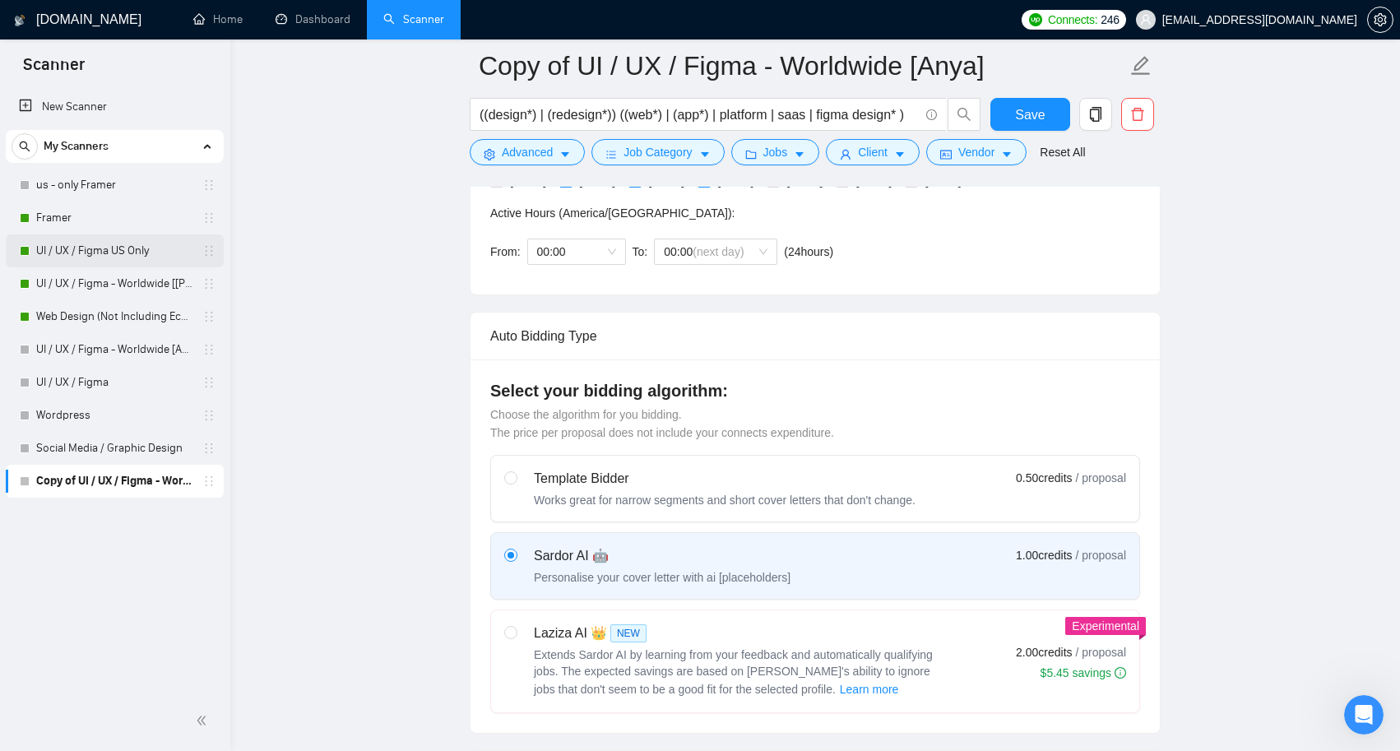
click at [121, 248] on link "UI / UX / Figma US Only" at bounding box center [114, 250] width 156 height 33
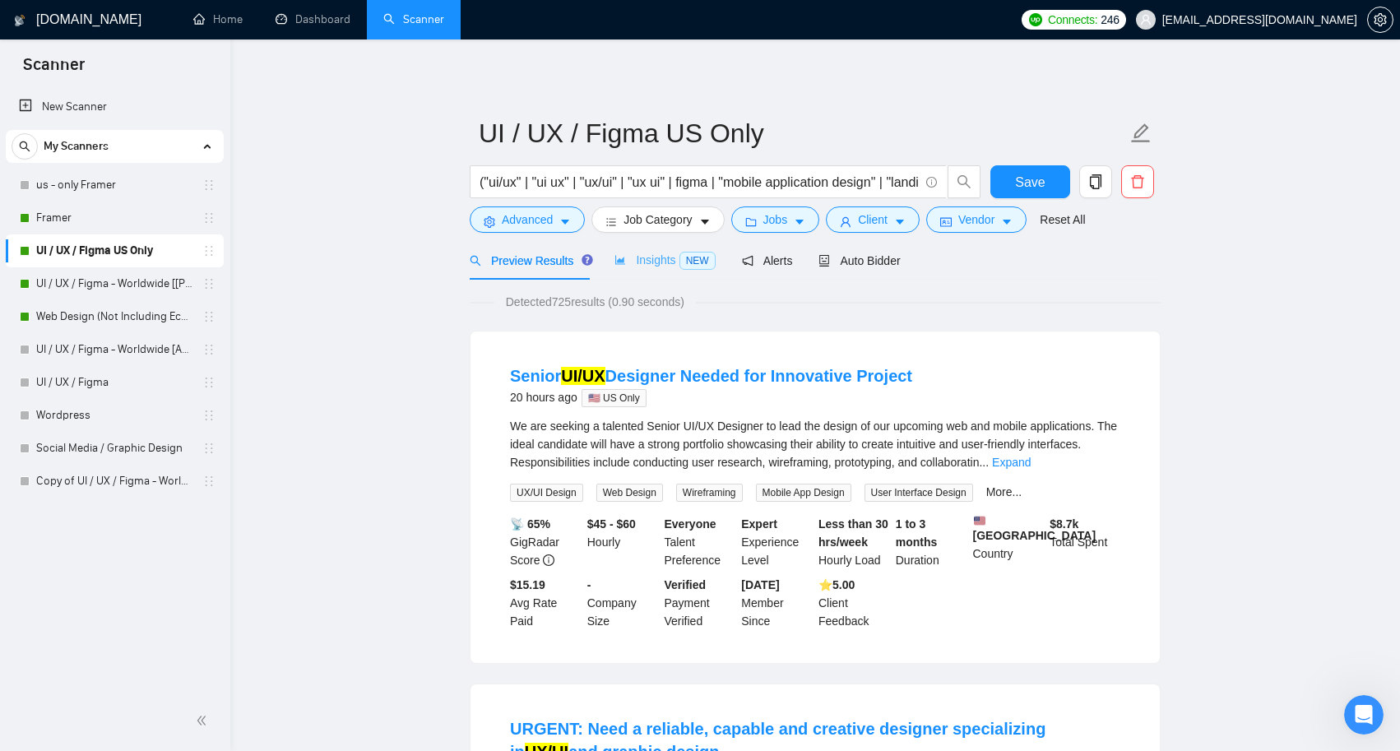
click at [665, 251] on div "Insights NEW" at bounding box center [664, 260] width 100 height 39
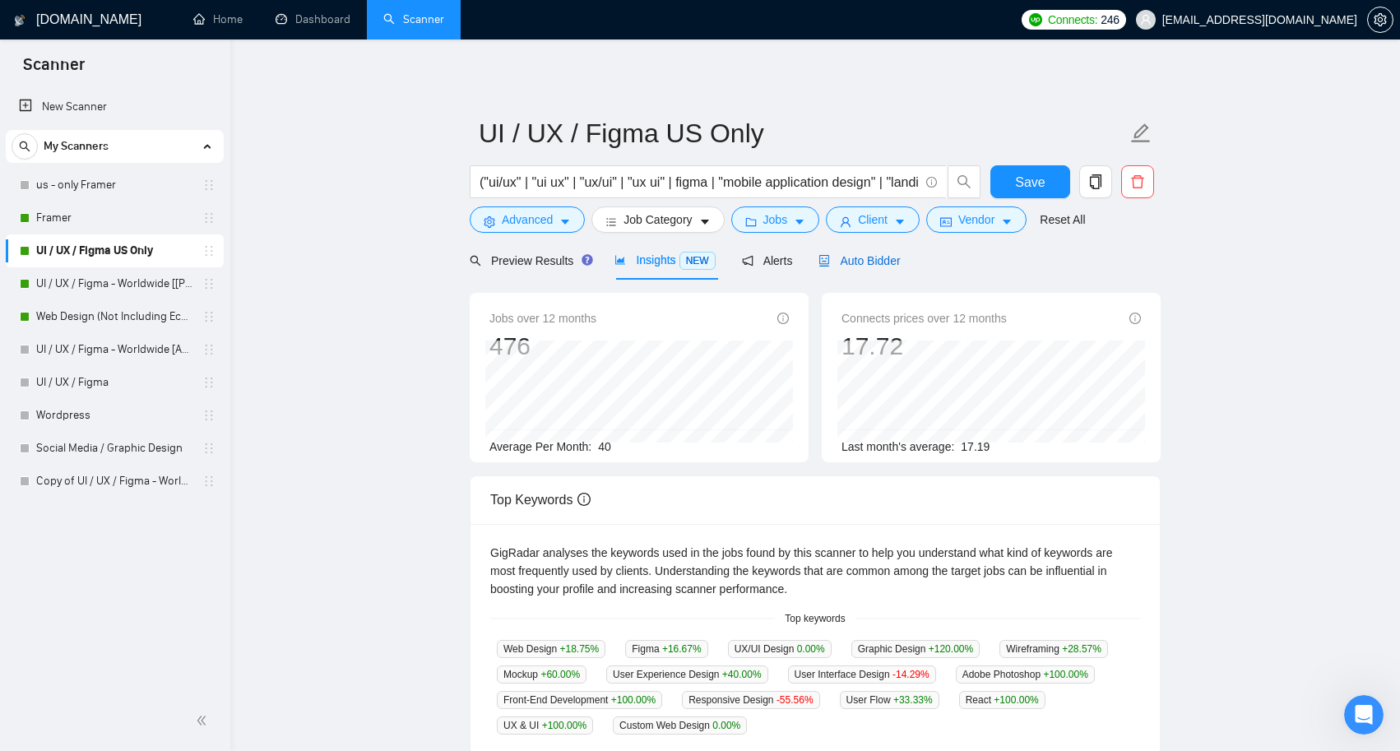
click at [900, 260] on span "Auto Bidder" at bounding box center [858, 260] width 81 height 13
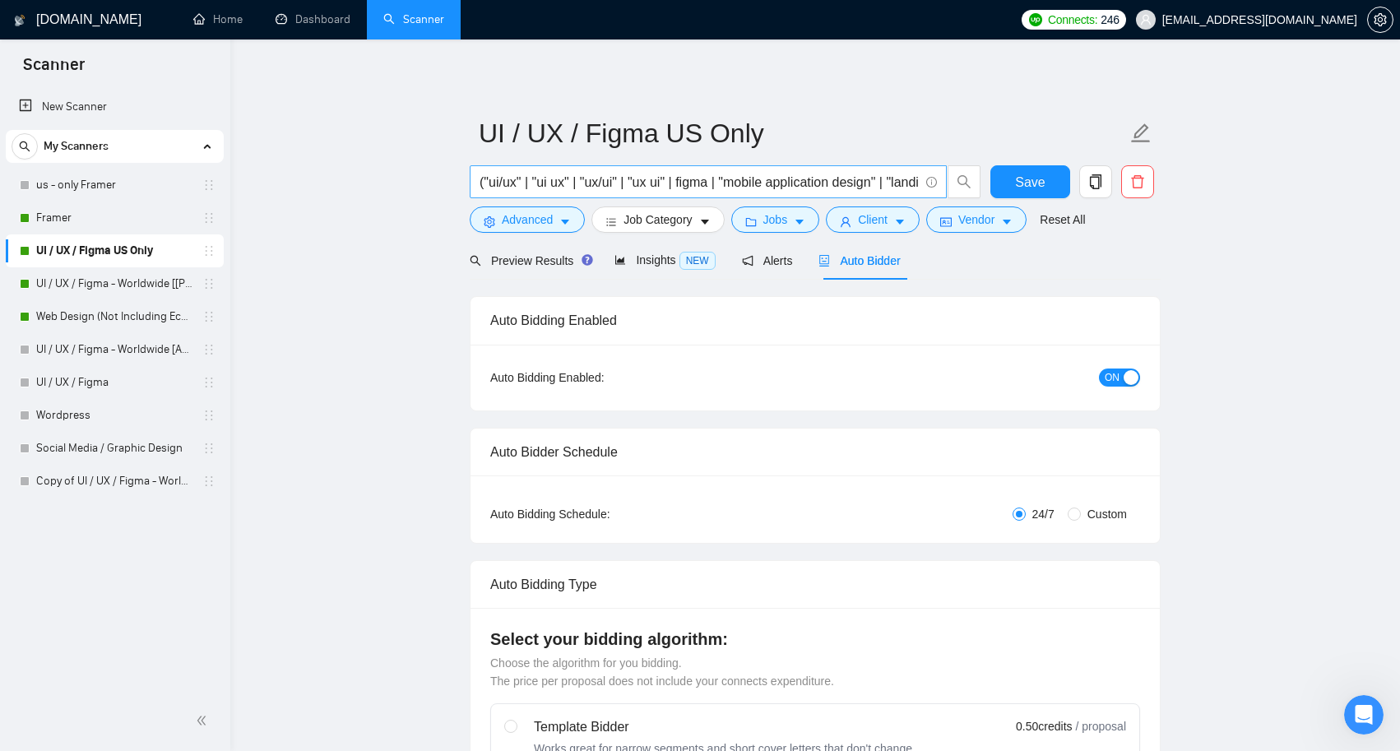
click at [740, 183] on input "("ui/ux" | "ui ux" | "ux/ui" | "ux ui" | figma | "mobile application design" | …" at bounding box center [699, 182] width 439 height 21
click at [100, 491] on link "Copy of UI / UX / Figma - Worldwide [Anya]" at bounding box center [114, 481] width 156 height 33
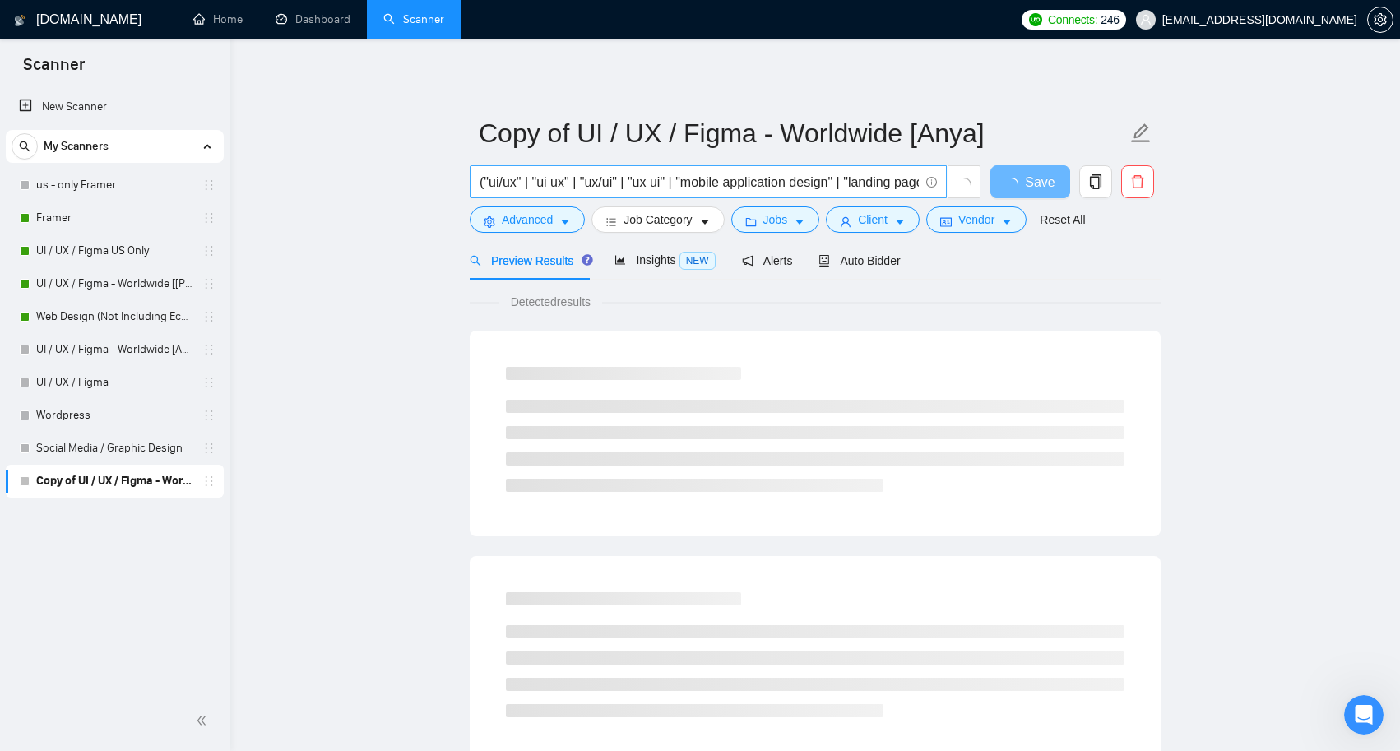
click at [648, 183] on input "("ui/ux" | "ui ux" | "ux/ui" | "ux ui" | "mobile application design" | "landing…" at bounding box center [699, 182] width 439 height 21
paste input "figma | "mobile application design" | "landing page design" | "web page design")"
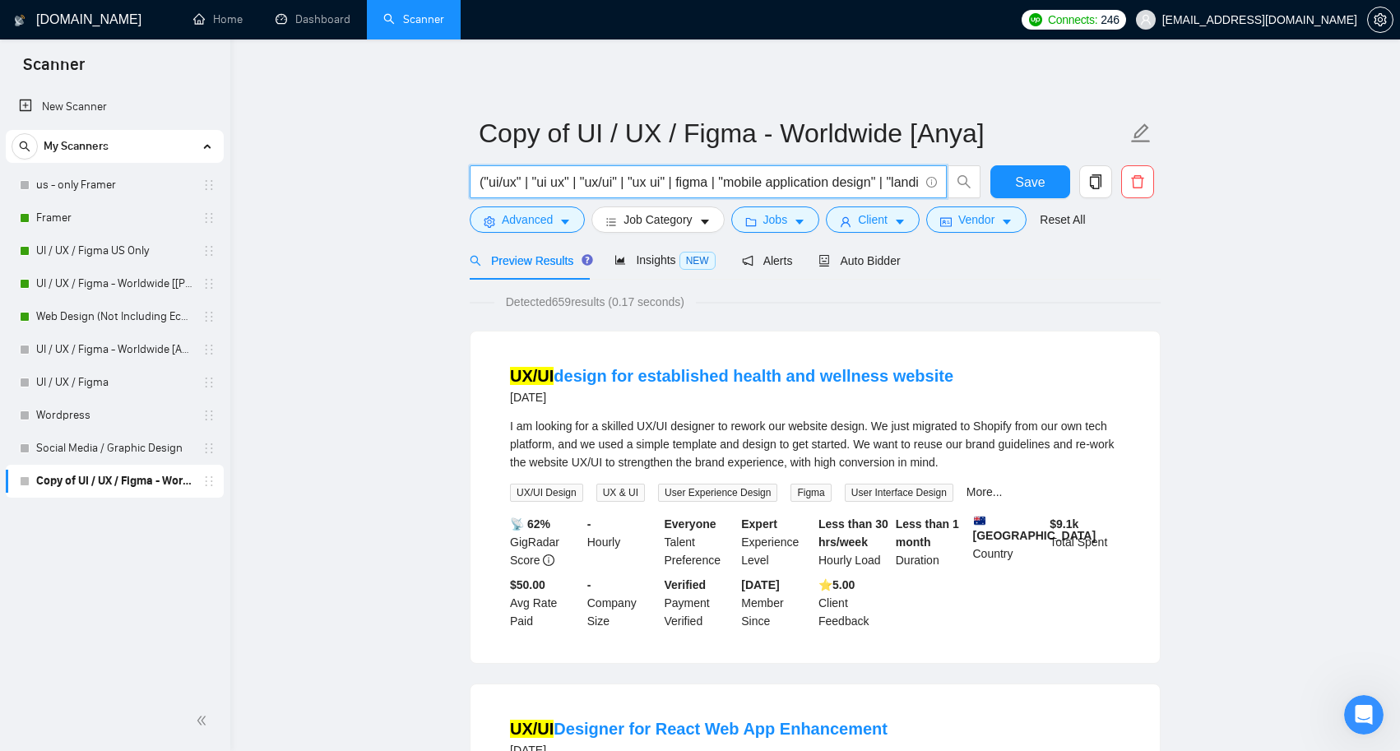
type input "("ui/ux" | "ui ux" | "ux/ui" | "ux ui" | figma | "mobile application design" | …"
click at [213, 486] on icon "holder" at bounding box center [208, 481] width 13 height 13
drag, startPoint x: 176, startPoint y: 461, endPoint x: 1132, endPoint y: 179, distance: 996.9
click at [1132, 179] on icon "delete" at bounding box center [1137, 181] width 12 height 13
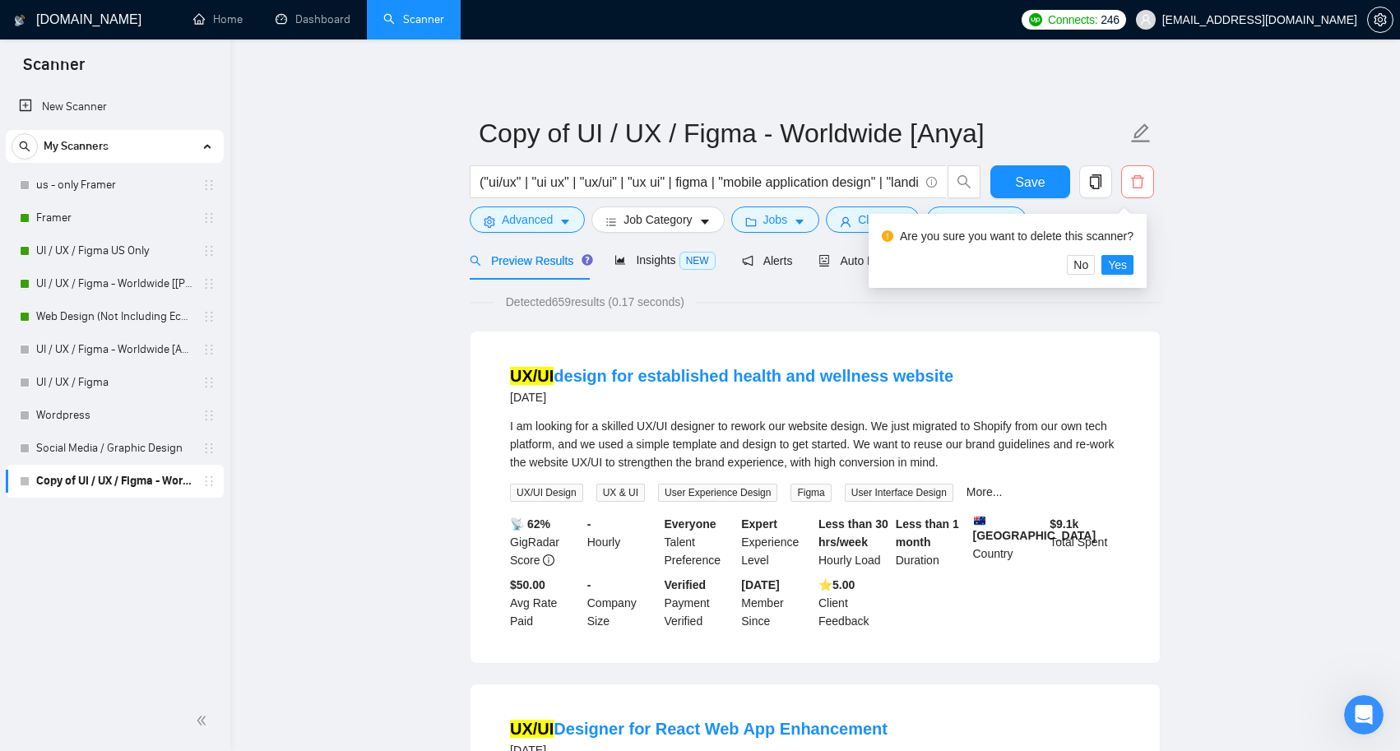
click at [1124, 271] on span "Yes" at bounding box center [1117, 265] width 19 height 18
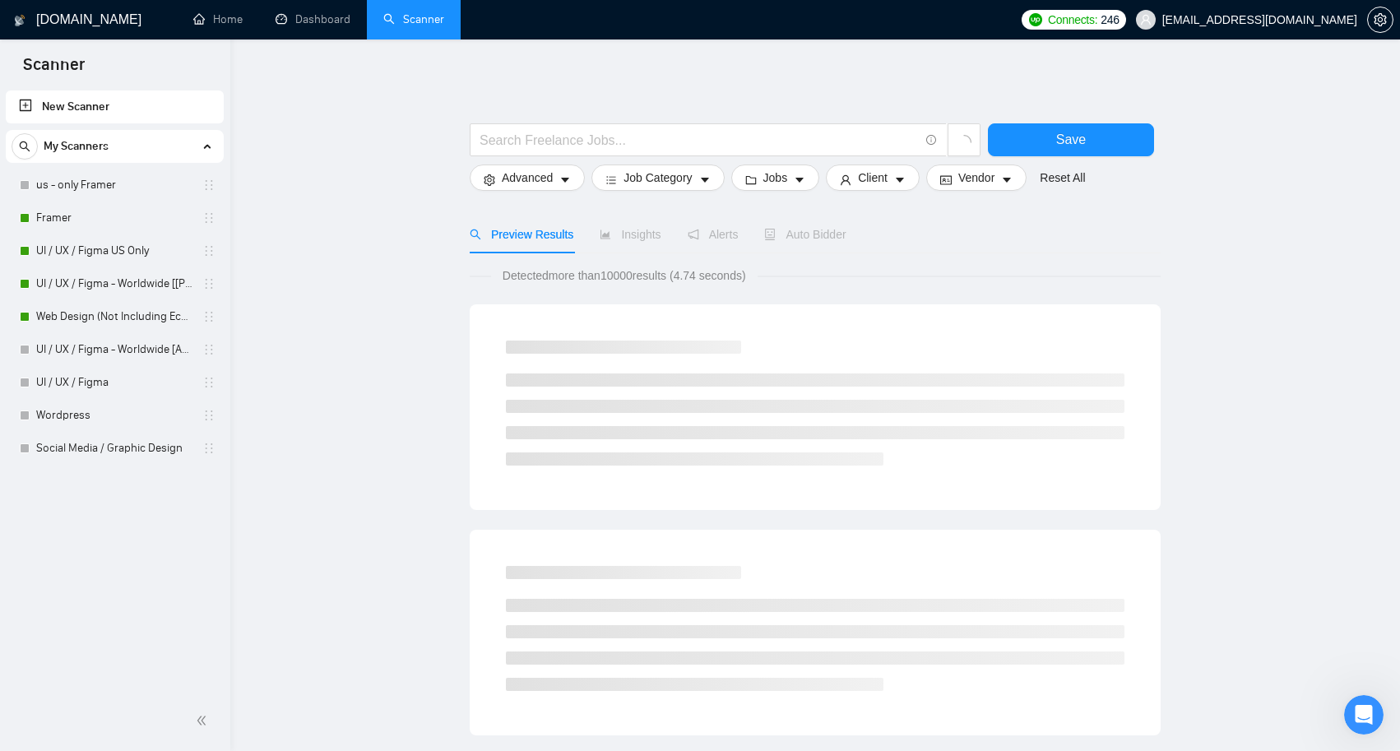
click at [132, 346] on link "UI / UX / Figma - Worldwide [Anya]" at bounding box center [114, 349] width 156 height 33
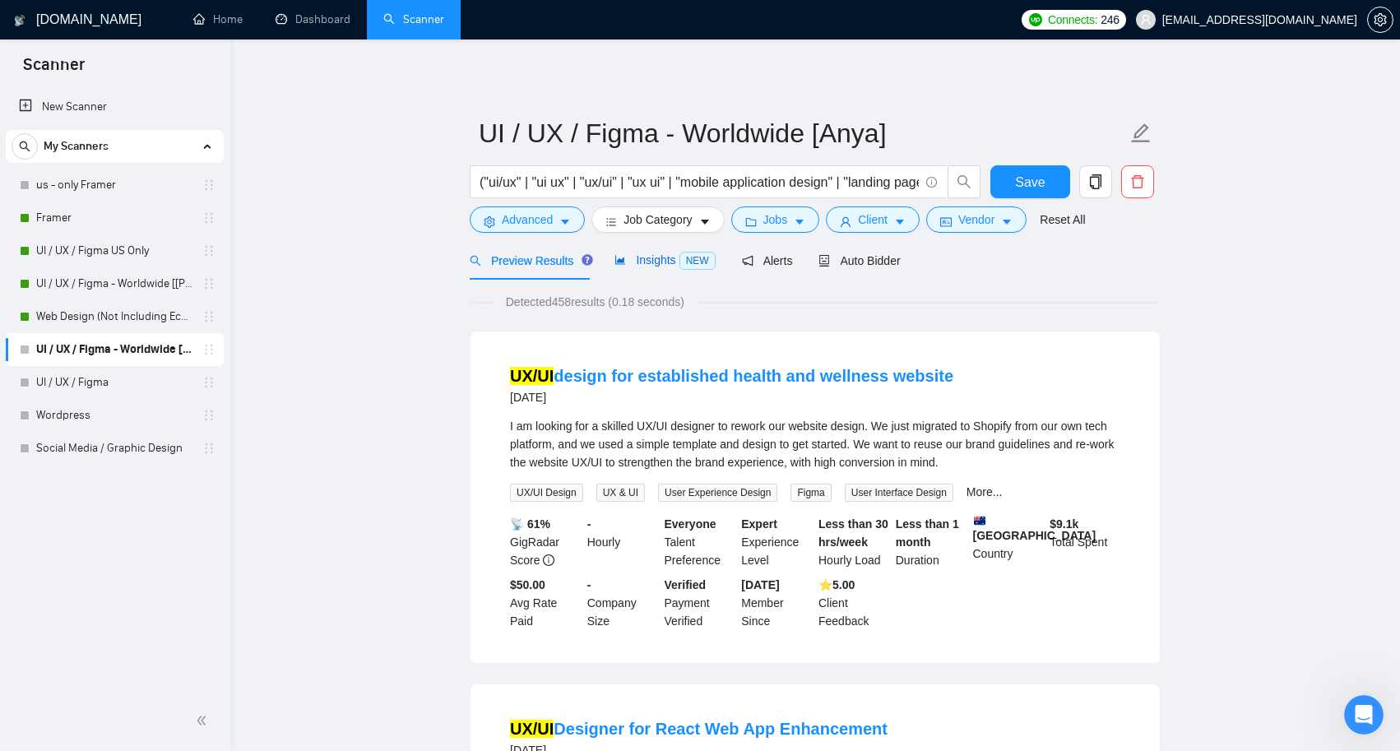
click at [655, 259] on span "Insights NEW" at bounding box center [664, 259] width 100 height 13
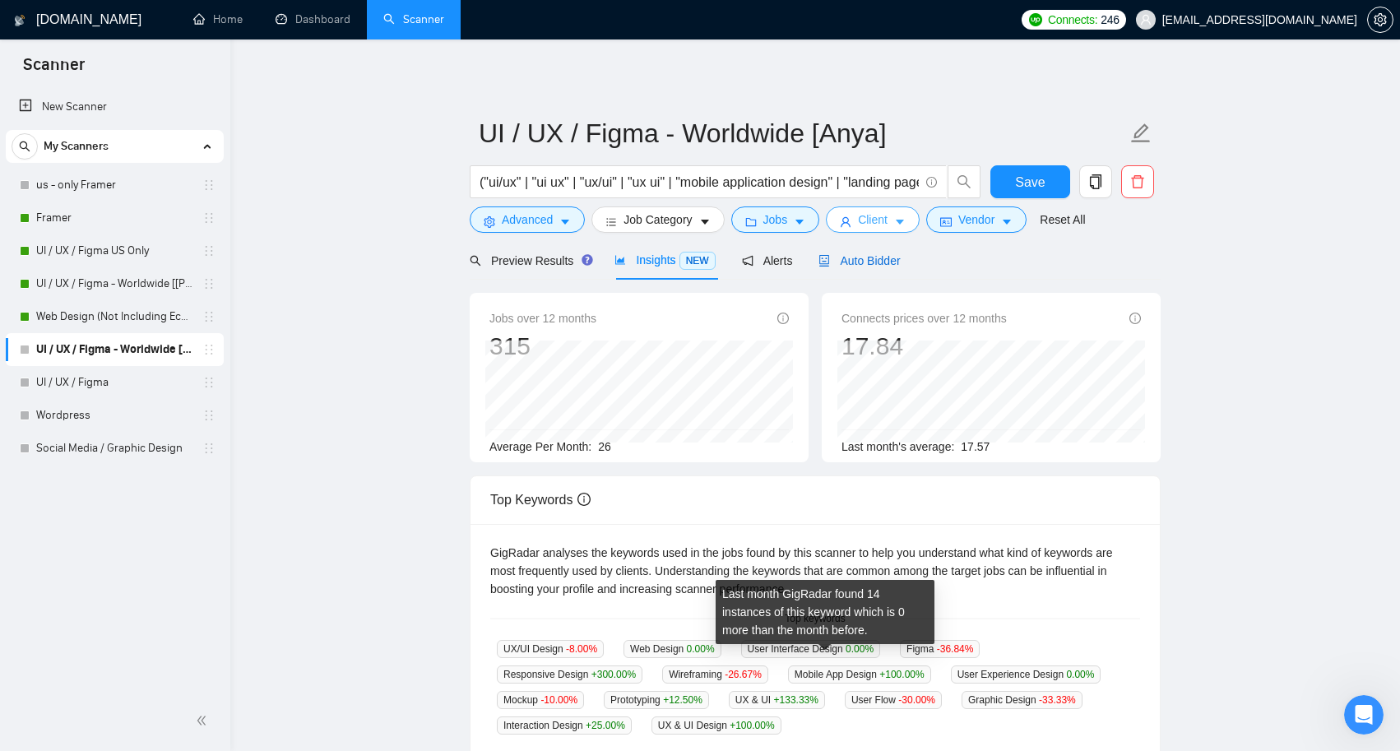
click at [883, 262] on span "Auto Bidder" at bounding box center [858, 260] width 81 height 13
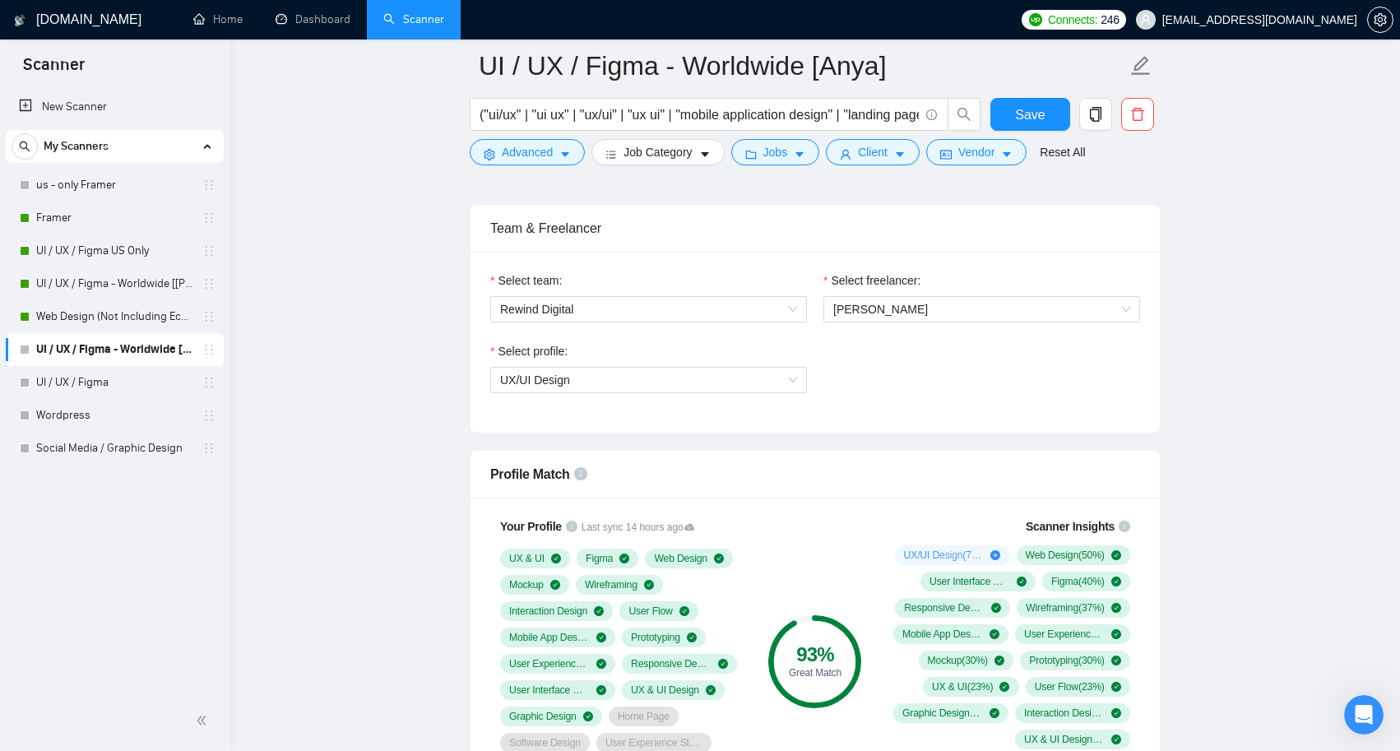
scroll to position [1013, 0]
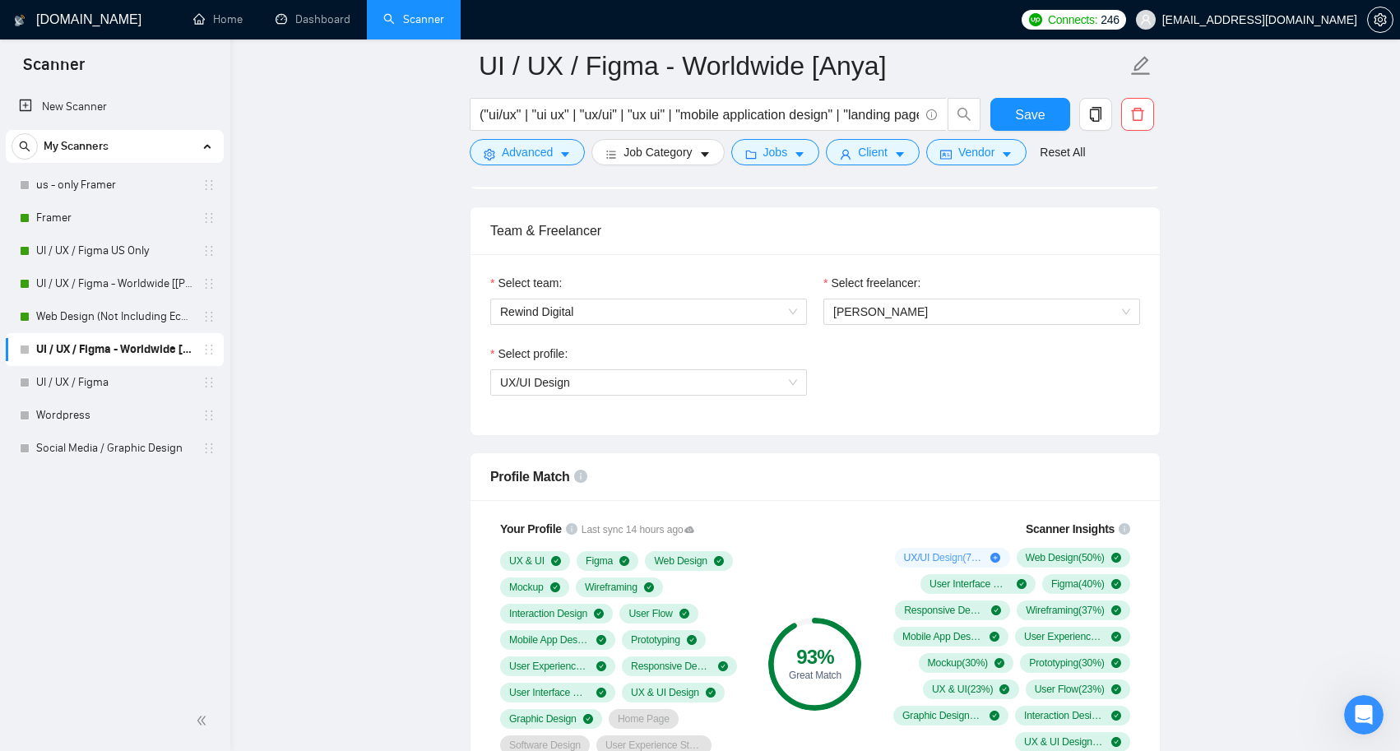
click at [994, 559] on icon "plus-circle" at bounding box center [995, 558] width 10 height 10
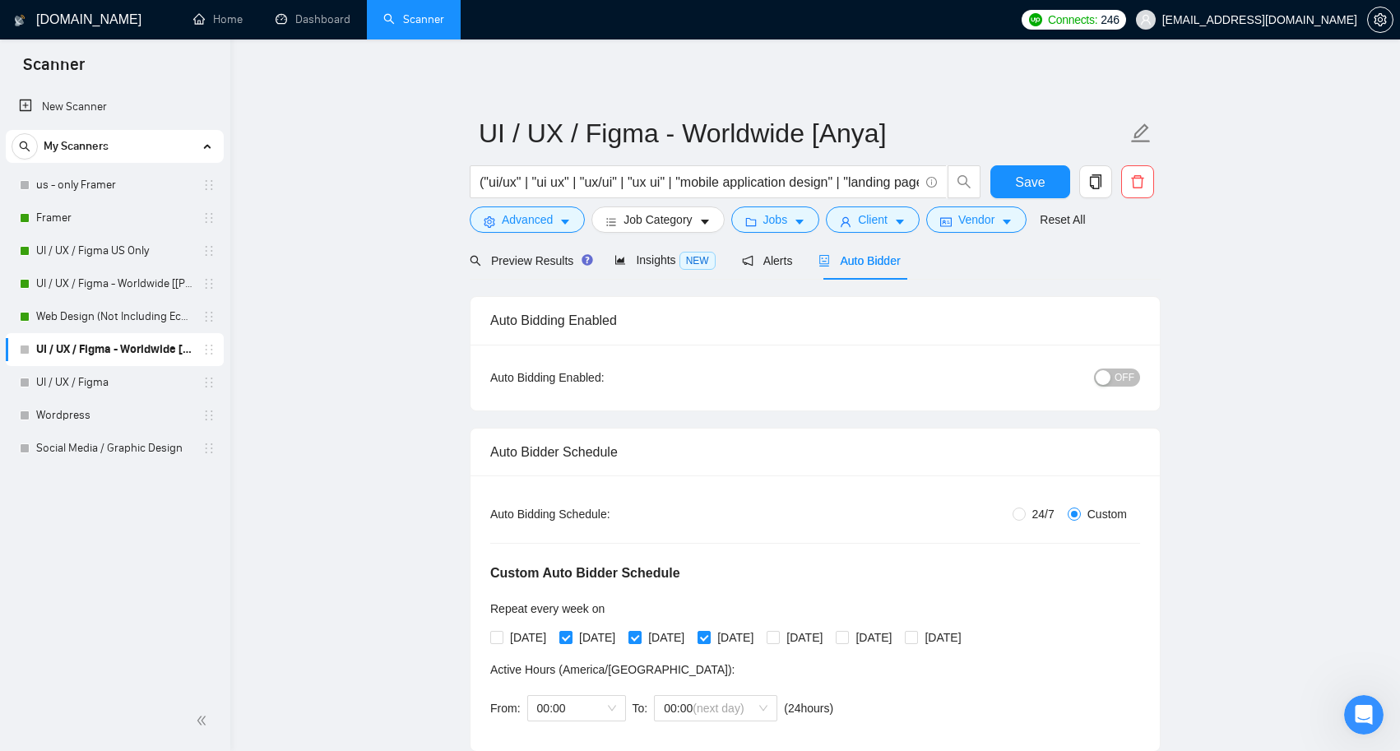
scroll to position [0, 0]
click at [657, 261] on span "Insights NEW" at bounding box center [664, 259] width 100 height 13
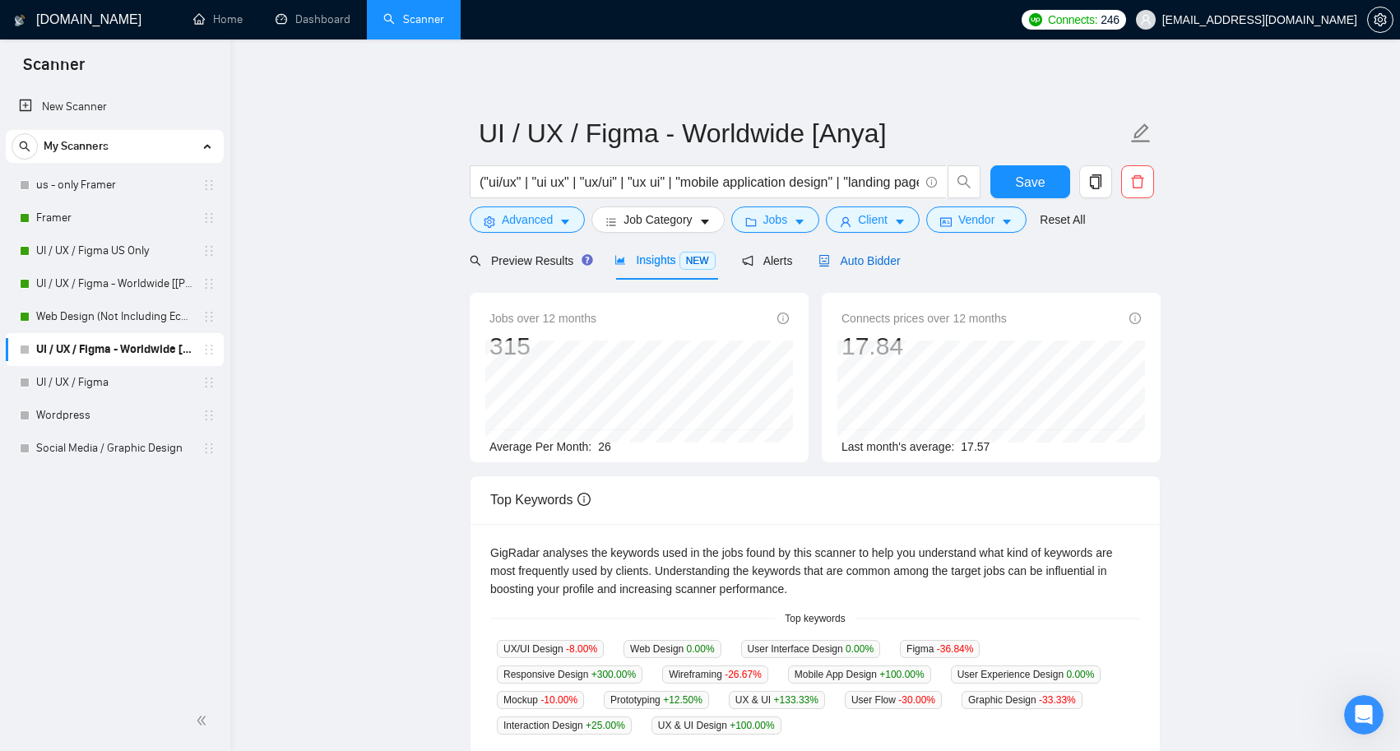
click at [886, 265] on span "Auto Bidder" at bounding box center [858, 260] width 81 height 13
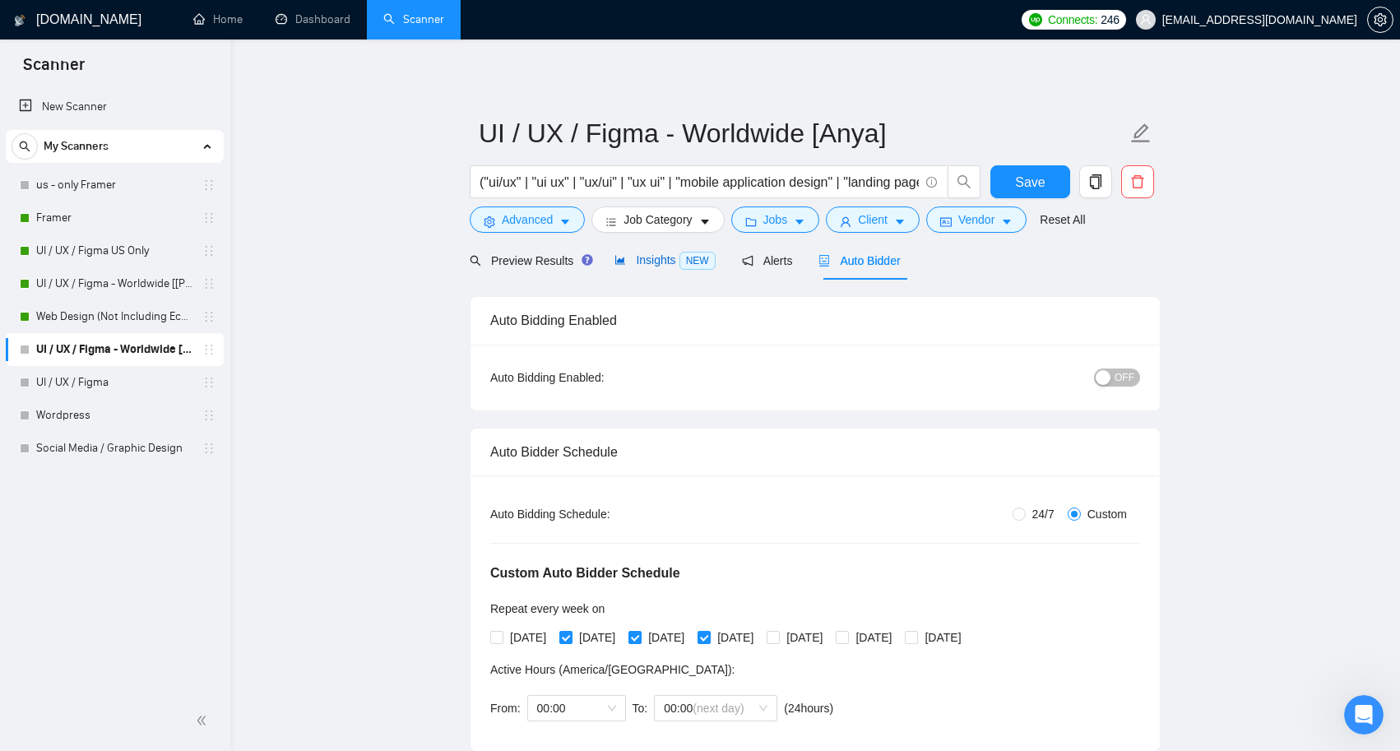
click at [655, 254] on span "Insights NEW" at bounding box center [664, 259] width 100 height 13
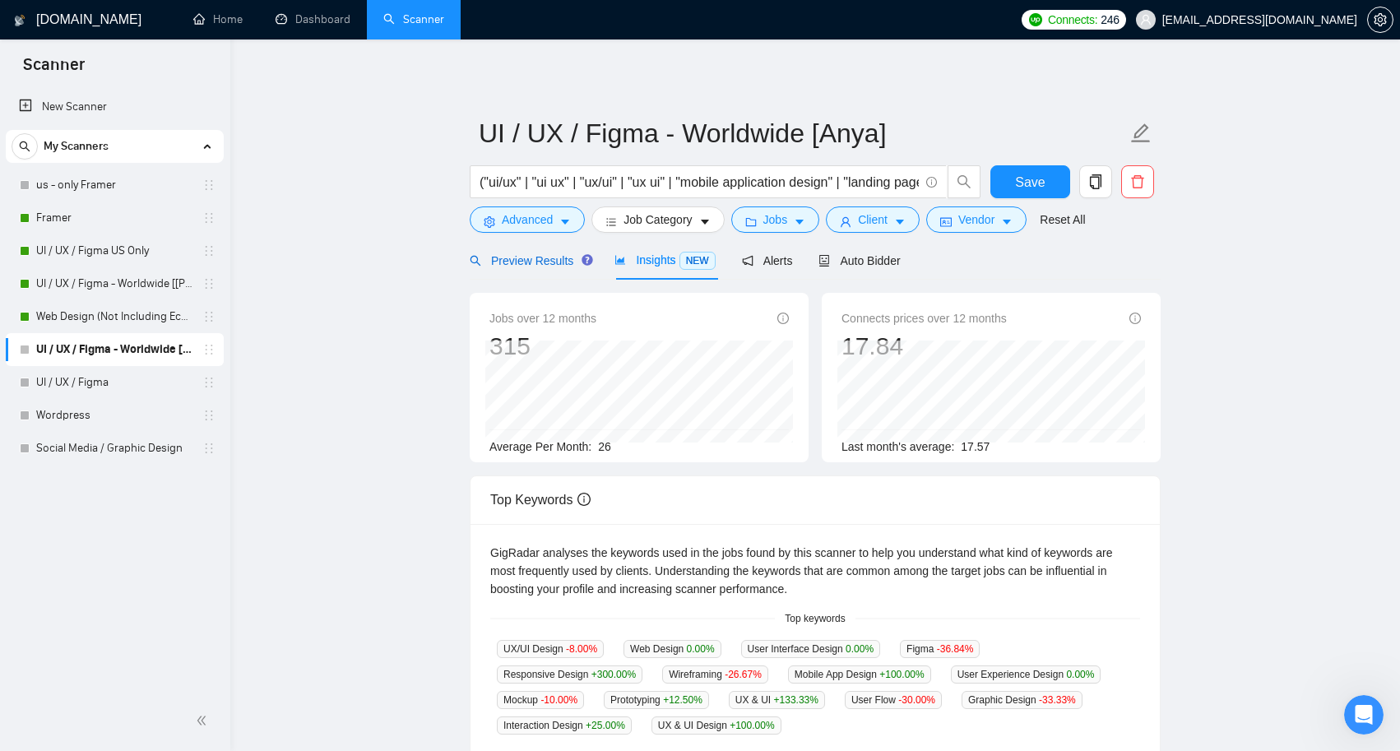
click at [561, 260] on span "Preview Results" at bounding box center [529, 260] width 118 height 13
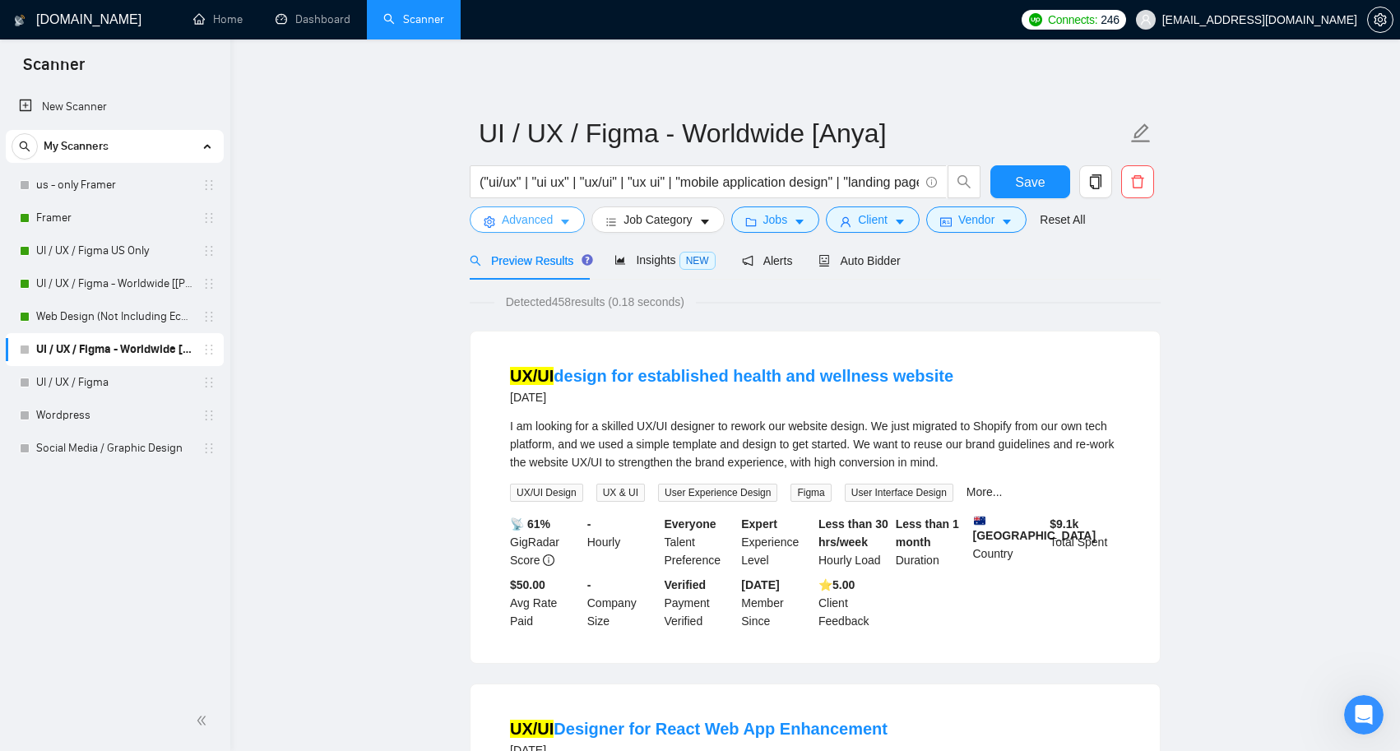
click at [568, 224] on icon "caret-down" at bounding box center [565, 222] width 8 height 5
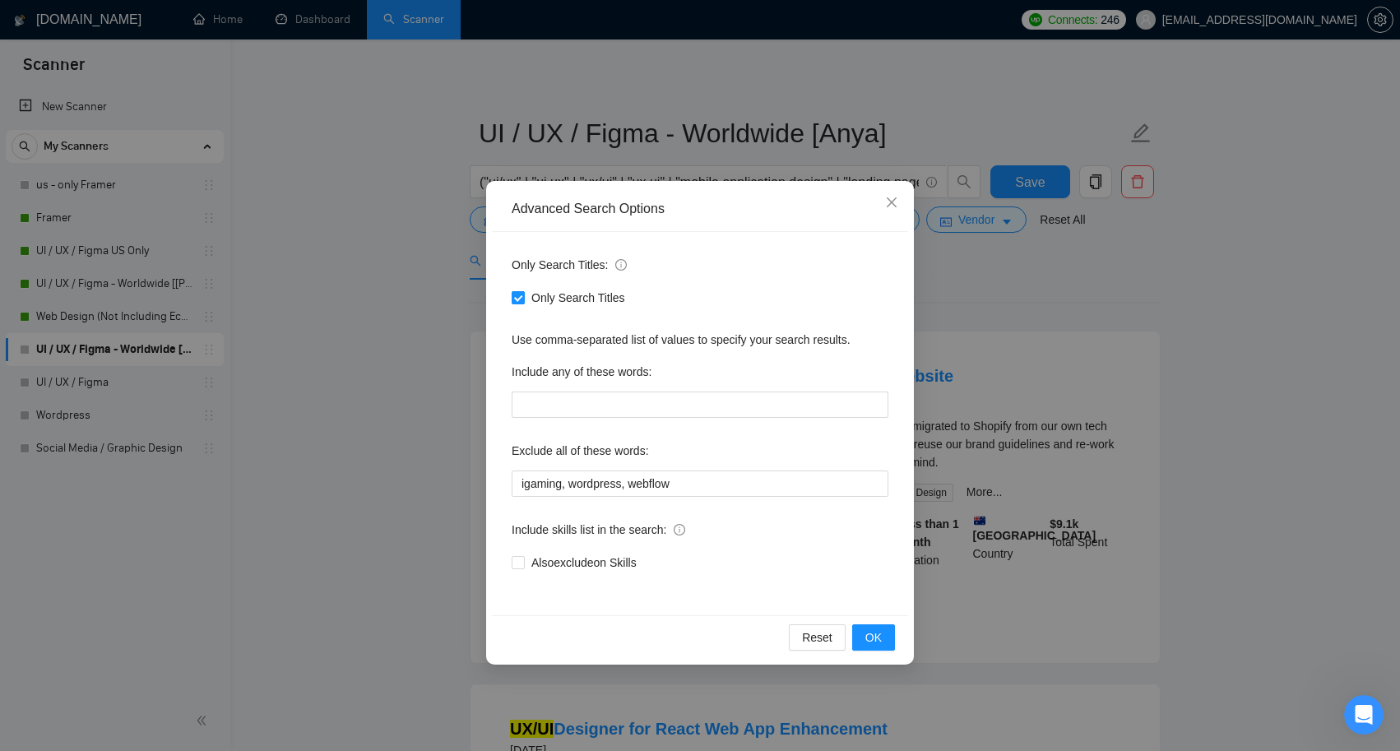
click at [516, 300] on input "Only Search Titles" at bounding box center [518, 297] width 12 height 12
checkbox input "false"
click at [869, 638] on span "OK" at bounding box center [873, 637] width 16 height 18
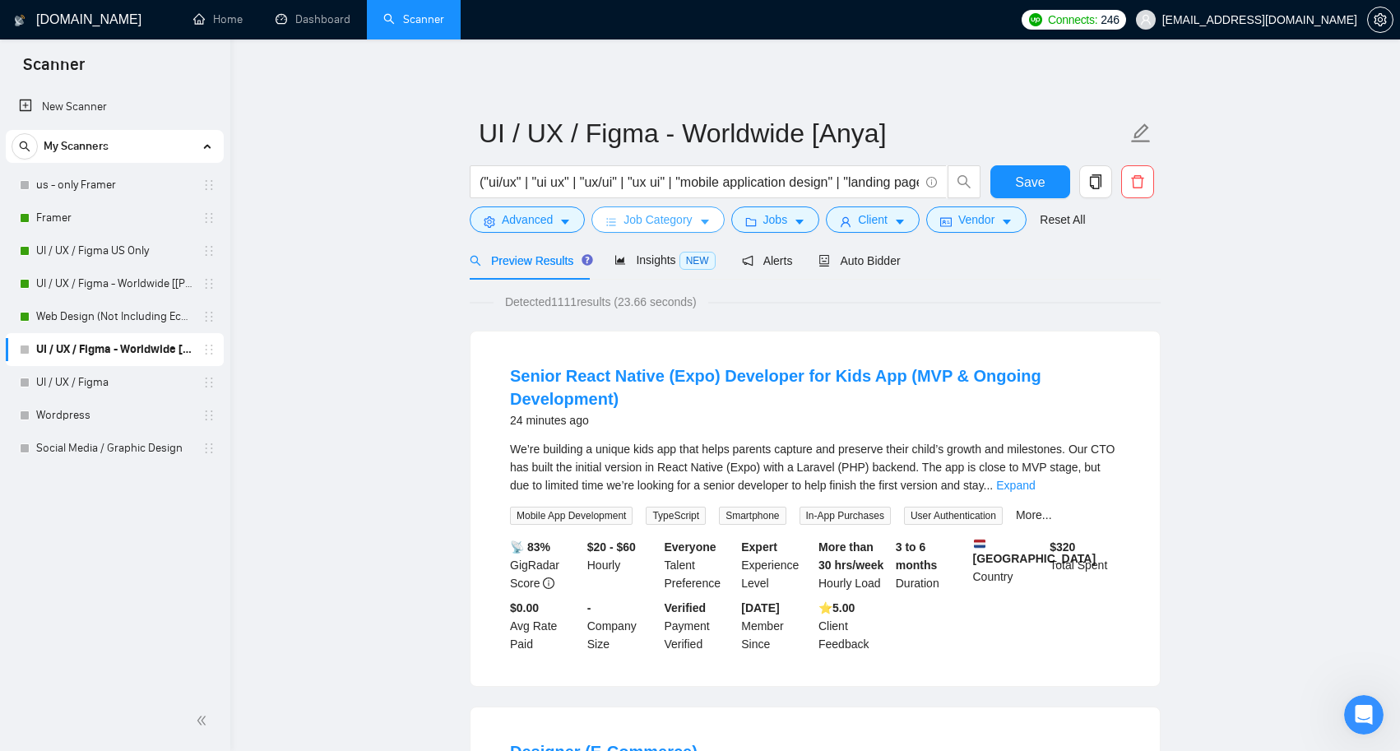
click at [703, 220] on button "Job Category" at bounding box center [657, 219] width 132 height 26
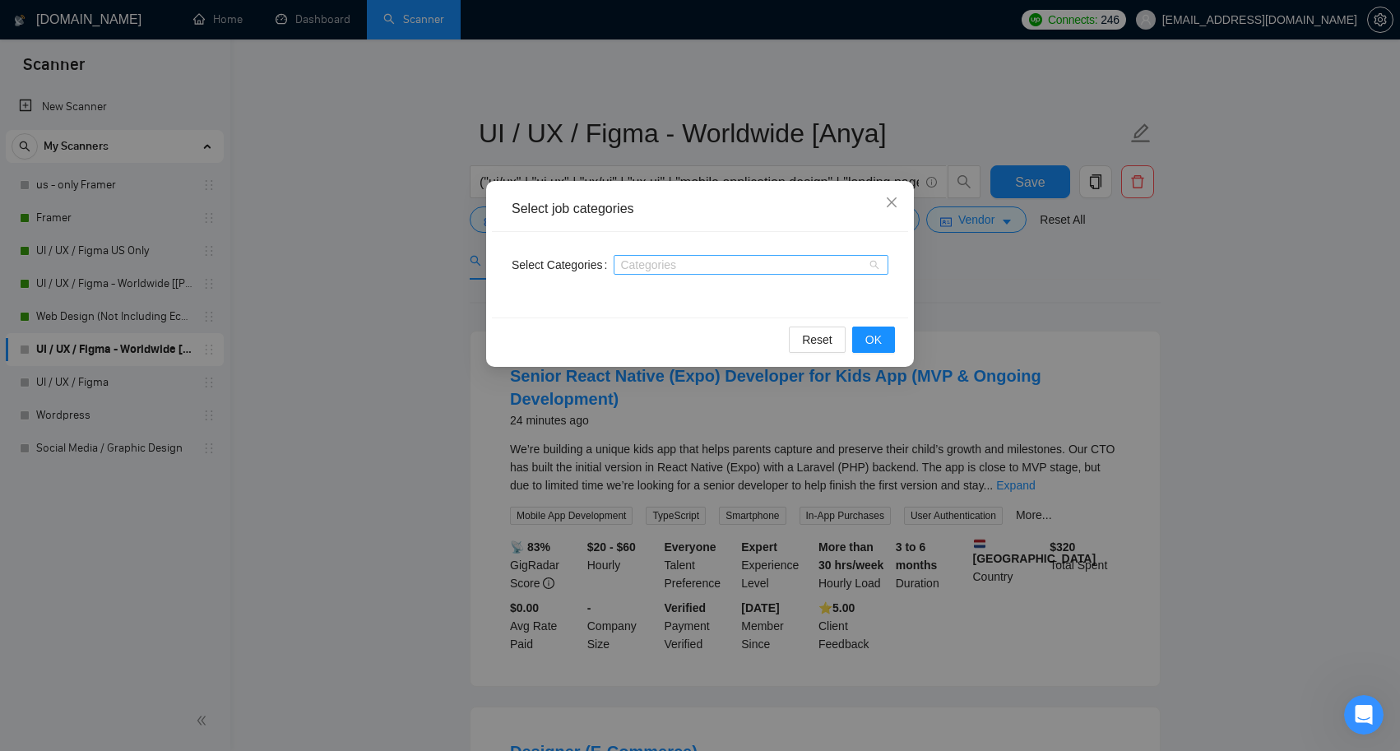
click at [717, 270] on div at bounding box center [743, 264] width 250 height 13
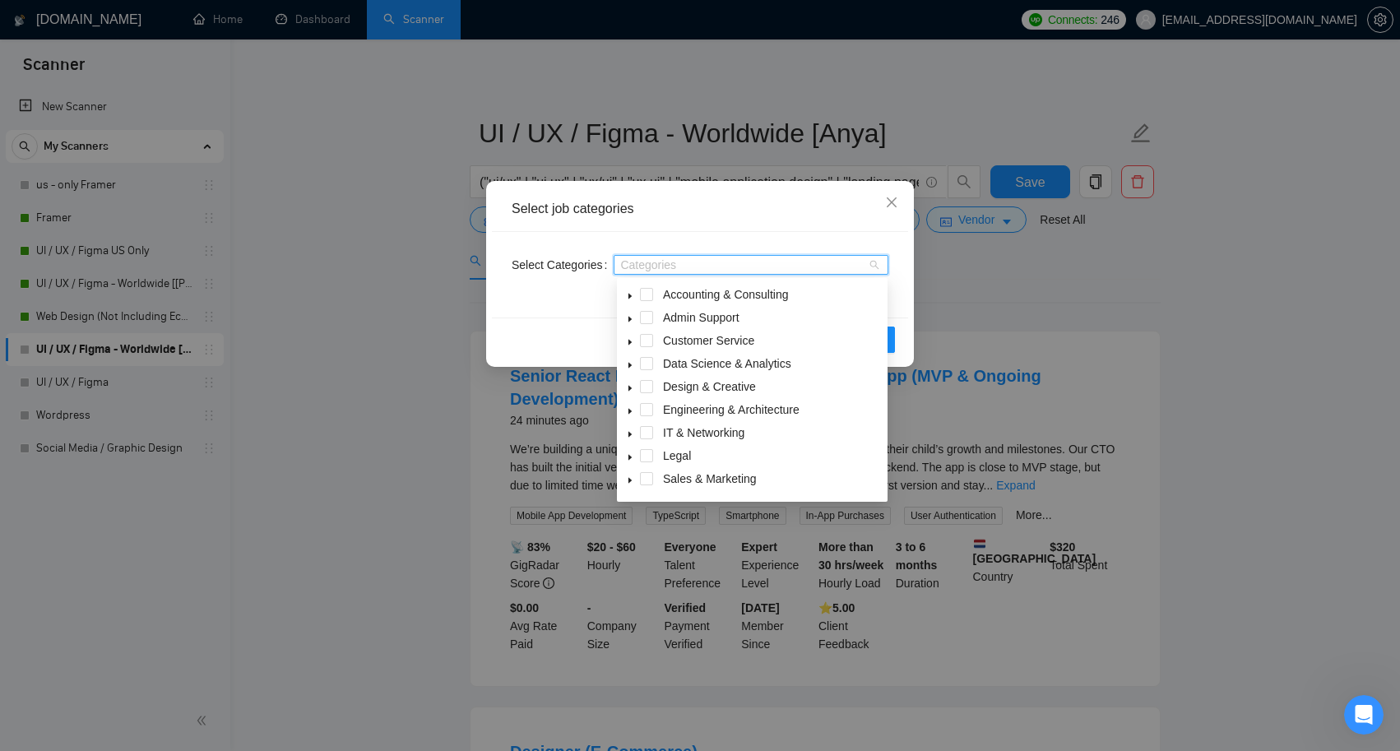
click at [655, 363] on div "Data Science & Analytics" at bounding box center [752, 365] width 264 height 23
click at [649, 384] on span at bounding box center [646, 386] width 13 height 13
click at [629, 386] on icon "caret-down" at bounding box center [630, 388] width 8 height 8
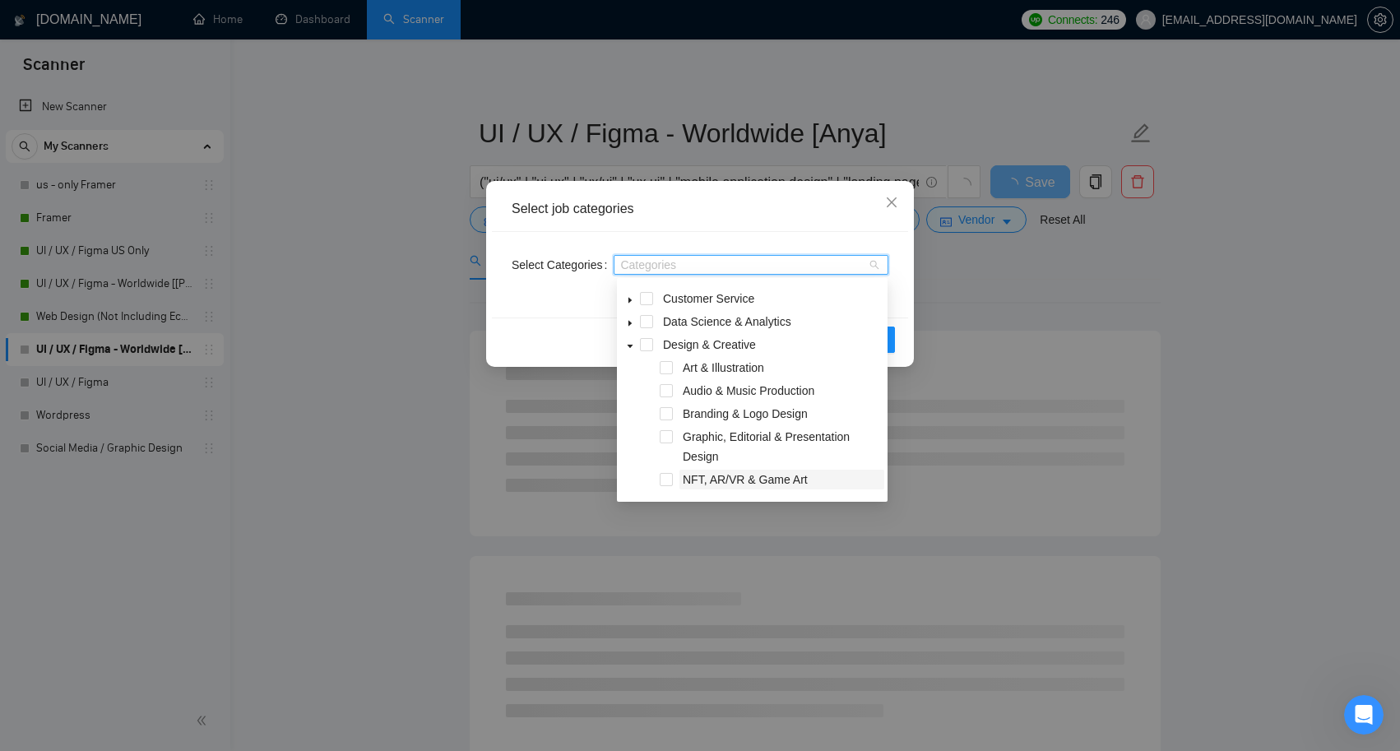
scroll to position [34, 0]
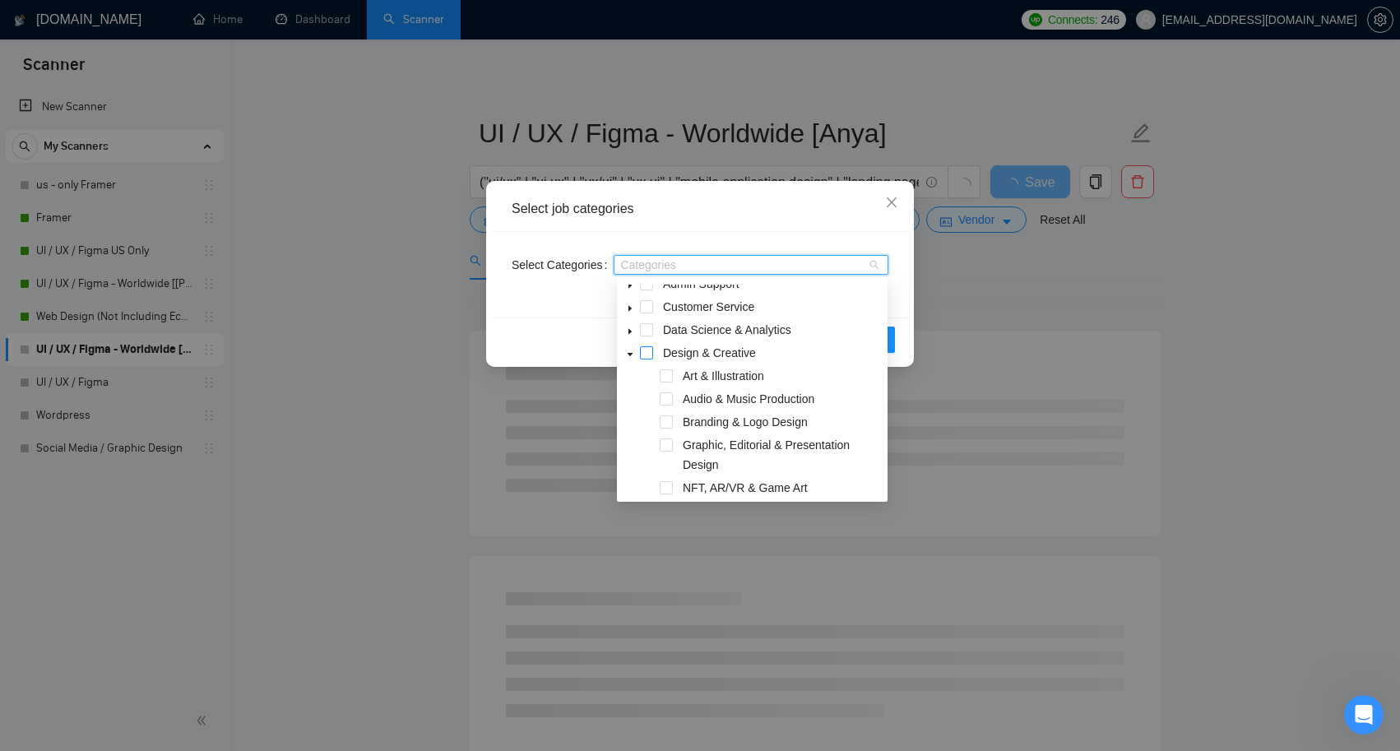
click at [645, 354] on span at bounding box center [646, 352] width 13 height 13
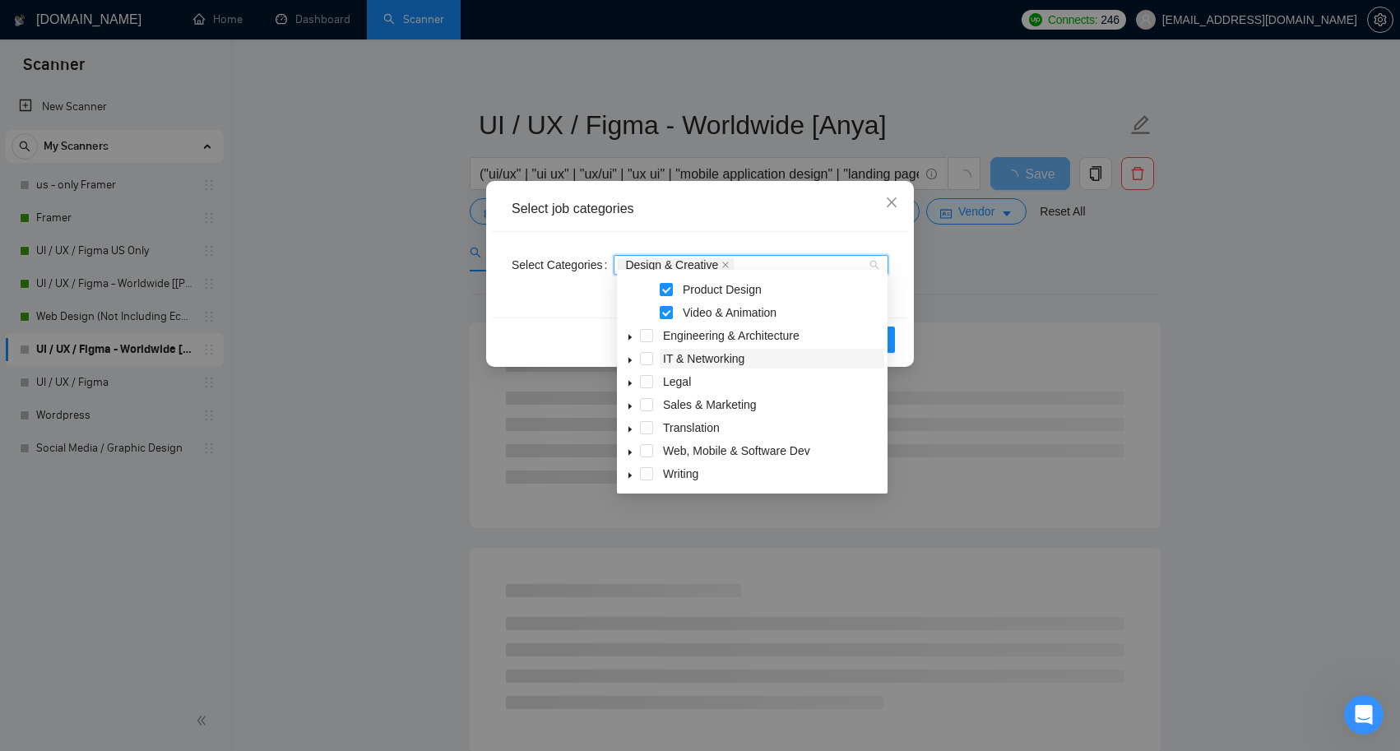
scroll to position [15, 0]
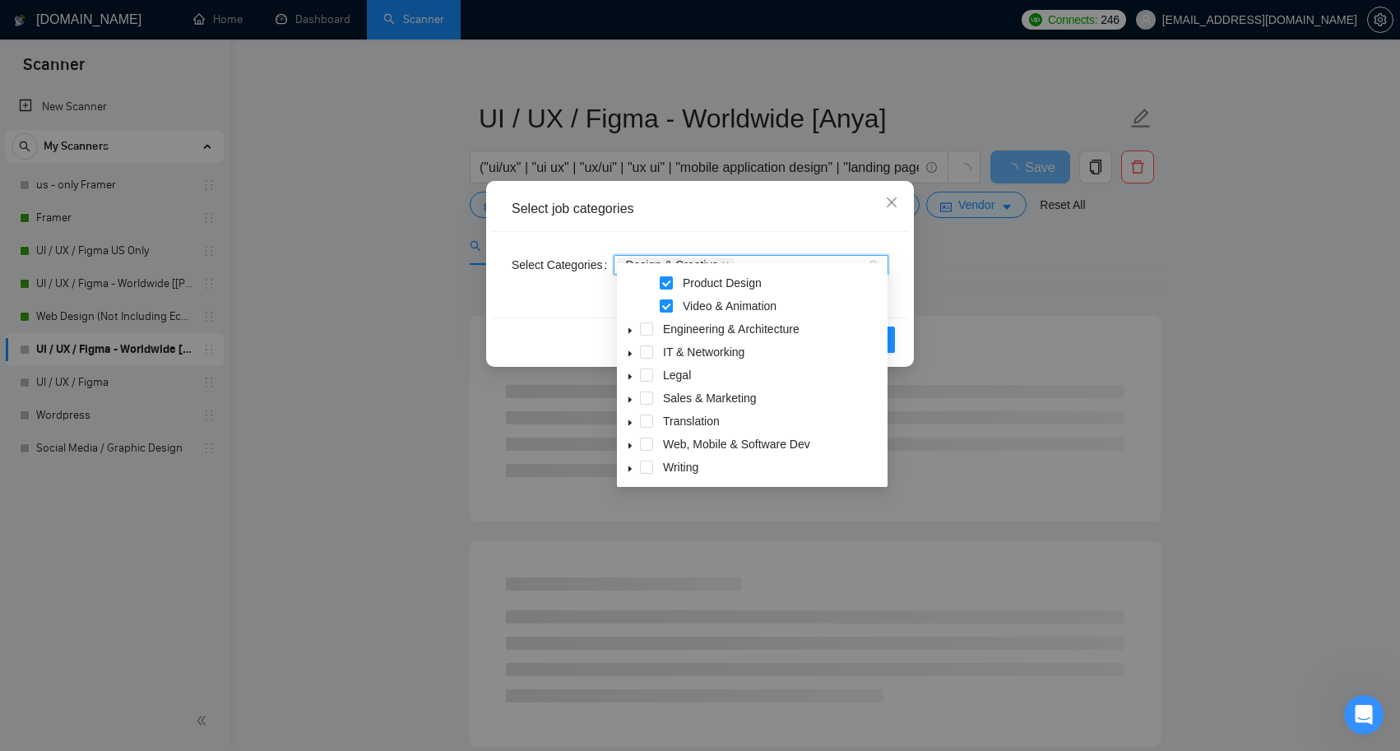
click at [627, 446] on icon "caret-down" at bounding box center [630, 446] width 8 height 8
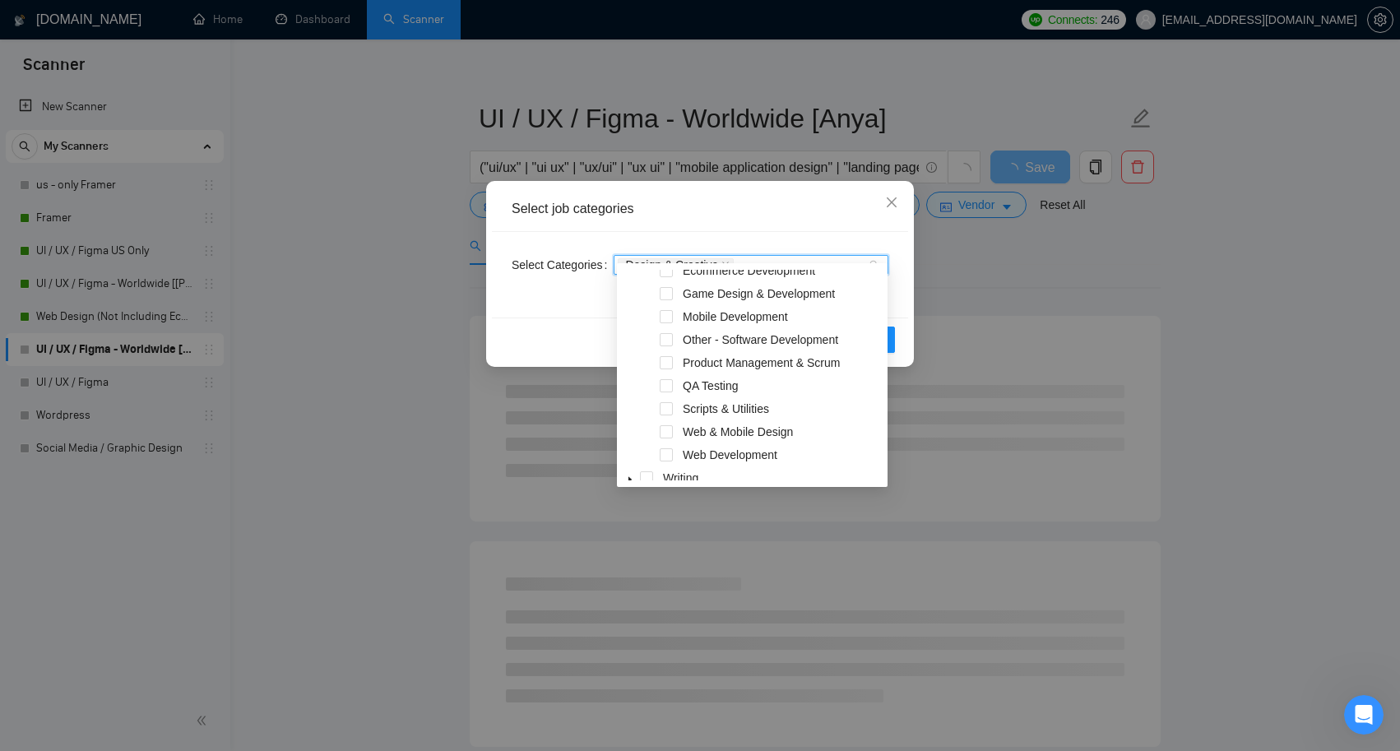
scroll to position [562, 0]
click at [667, 429] on span at bounding box center [666, 428] width 13 height 13
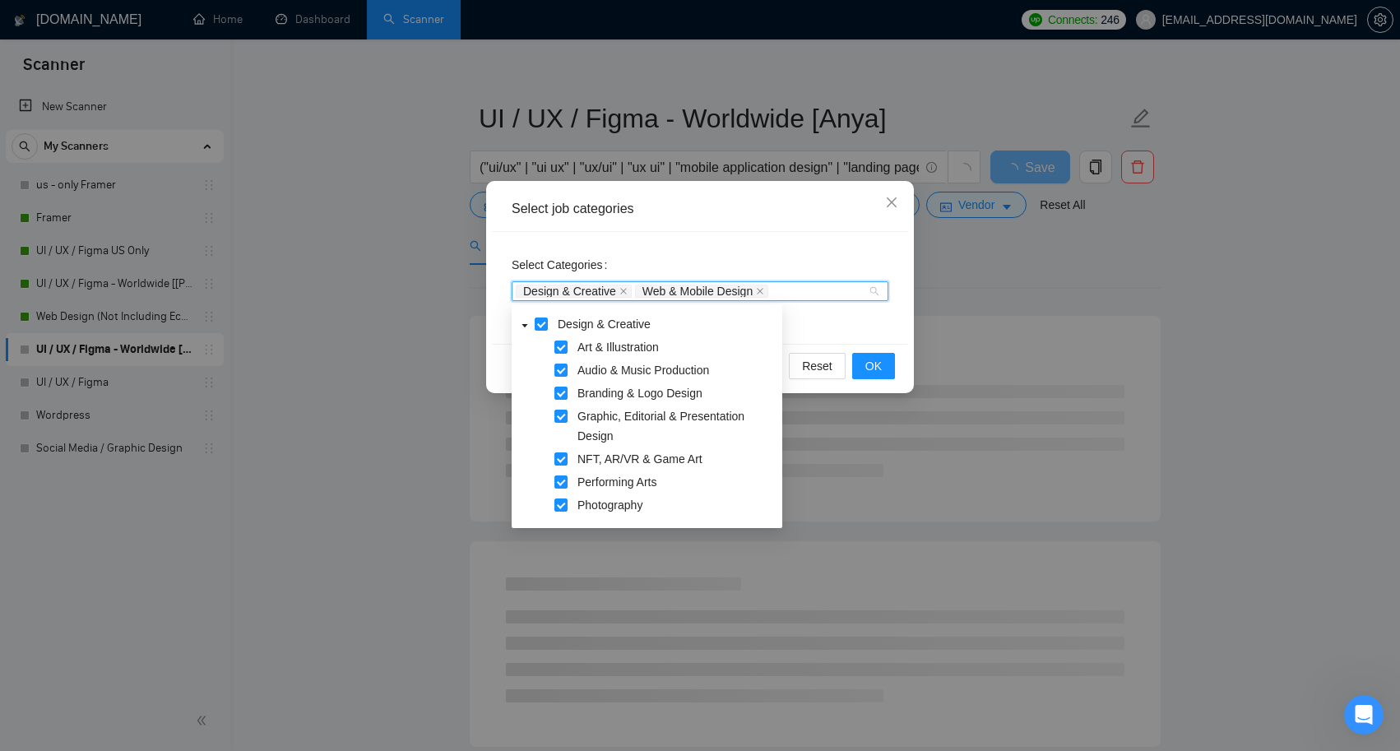
scroll to position [77, 0]
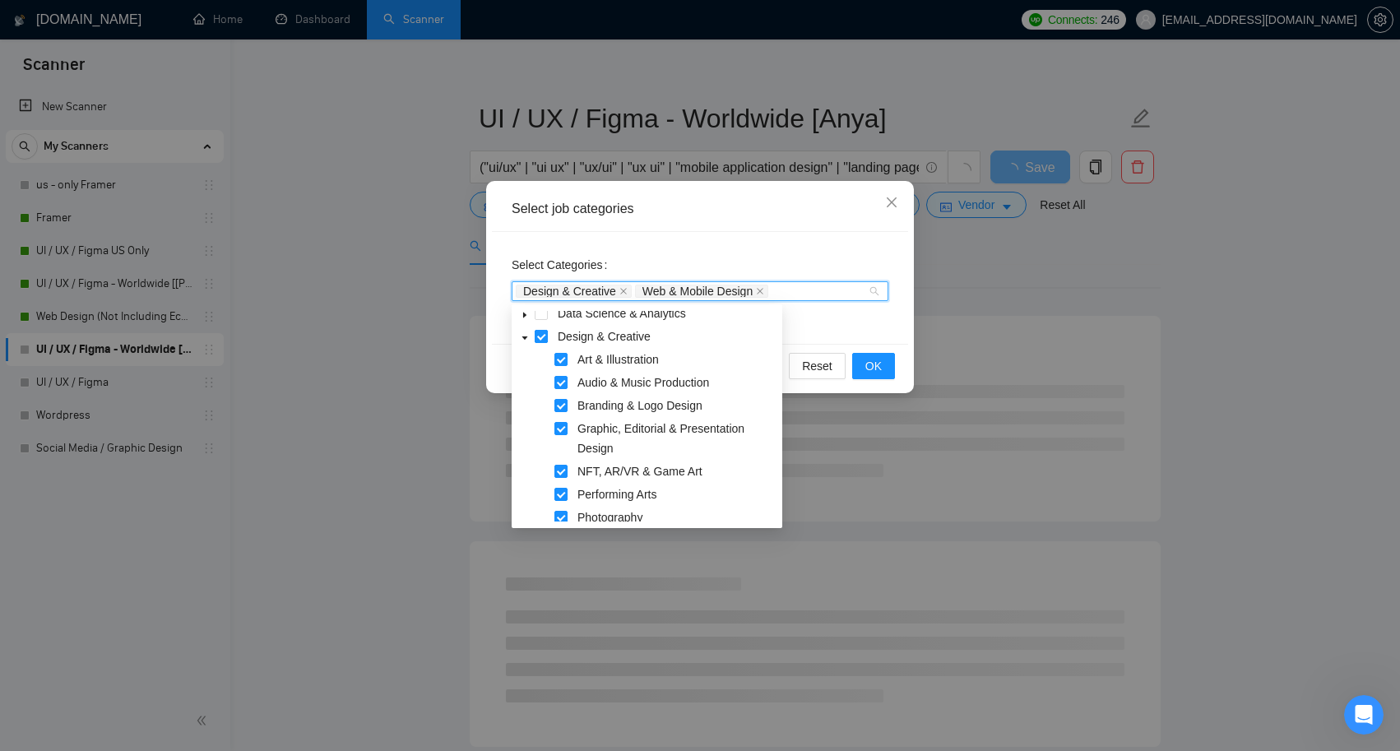
click at [541, 333] on span at bounding box center [541, 336] width 13 height 13
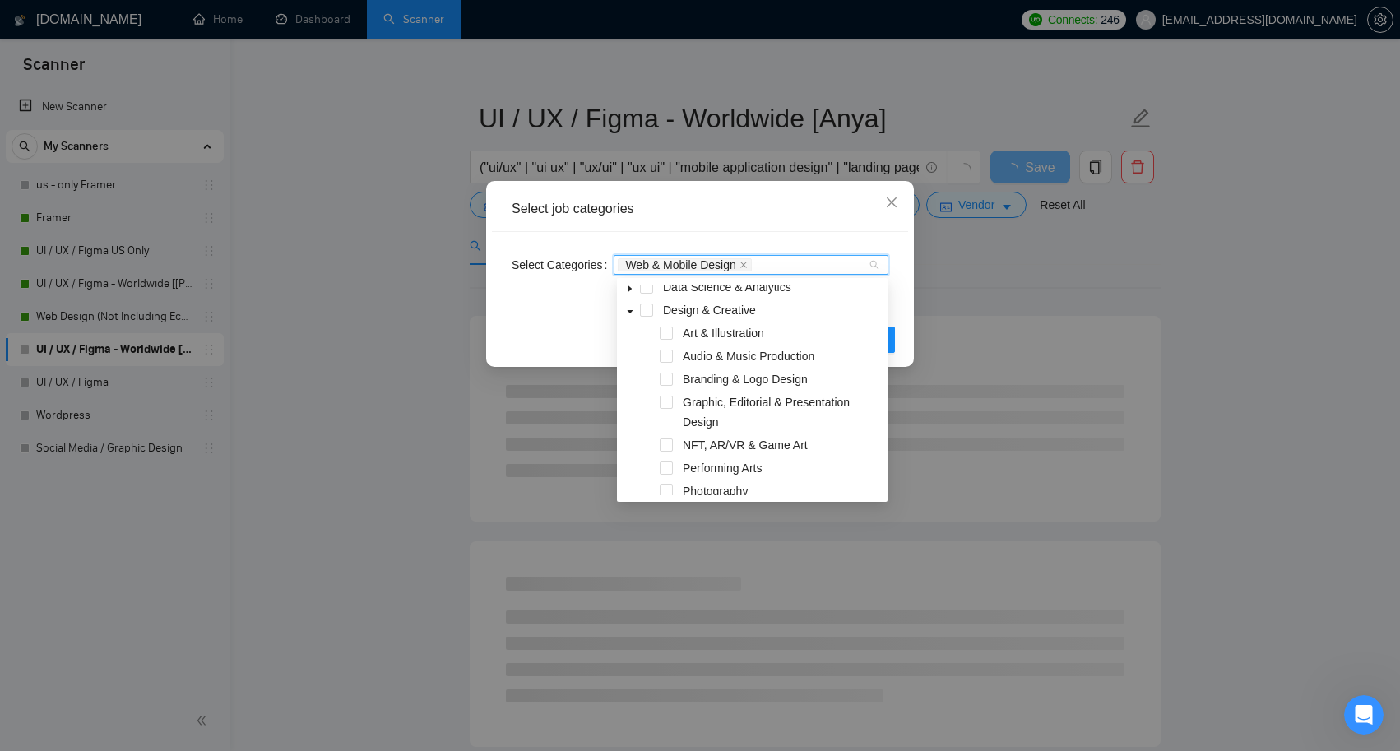
click at [555, 308] on div "Select Categories Web & Mobile Design" at bounding box center [700, 275] width 416 height 86
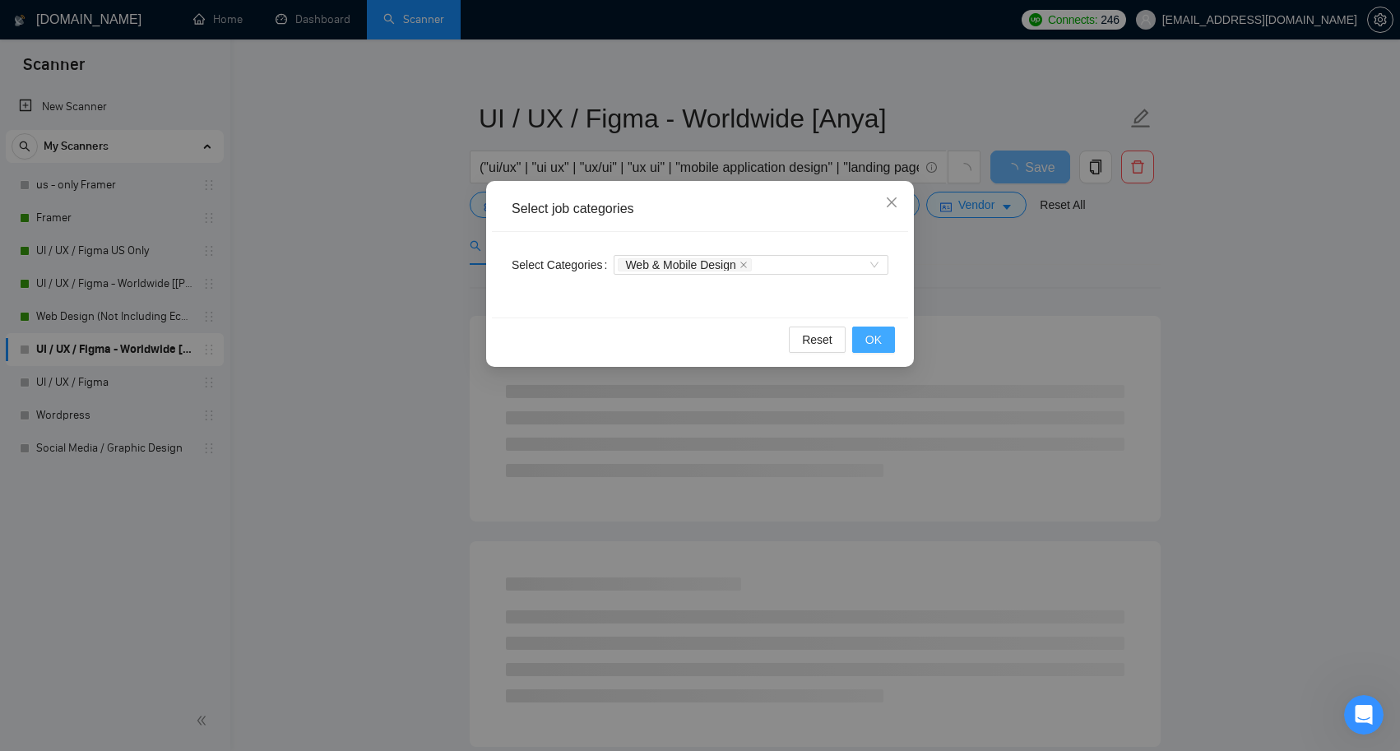
click at [879, 350] on button "OK" at bounding box center [873, 340] width 43 height 26
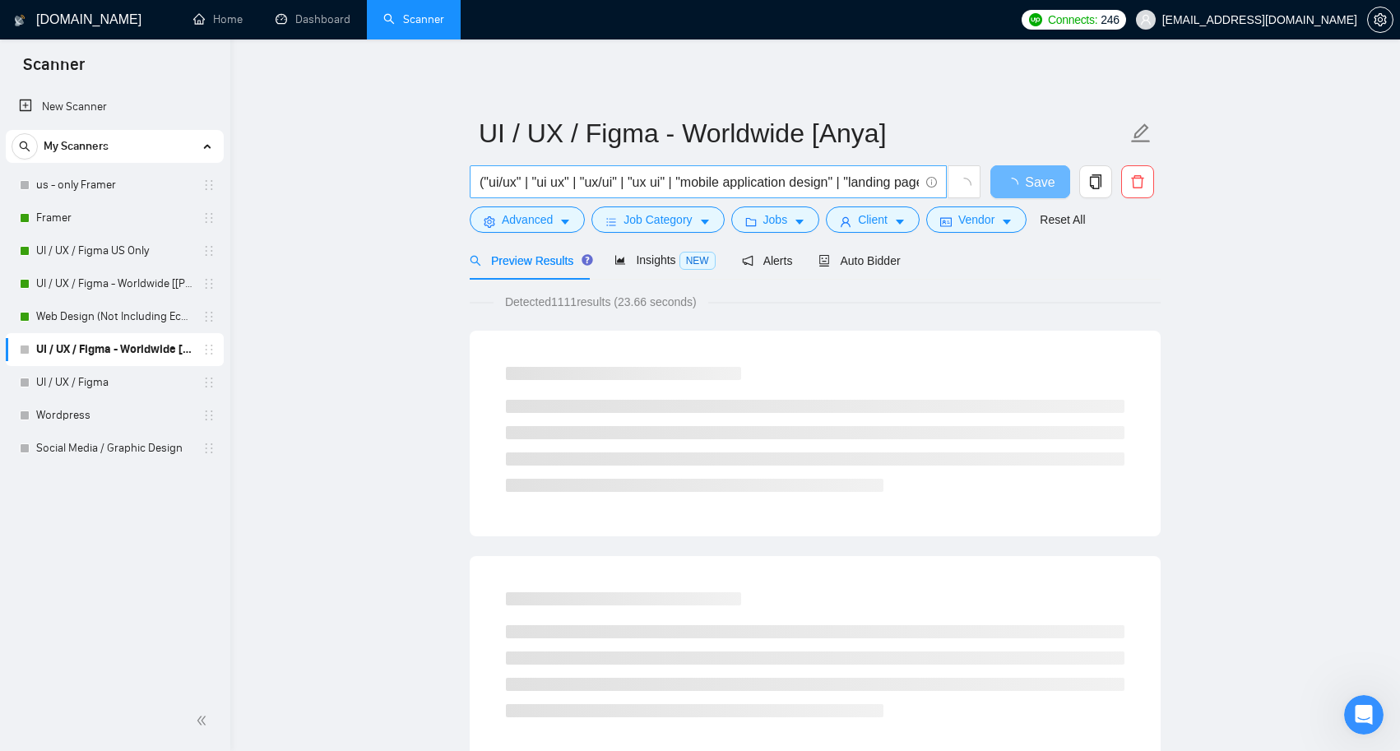
scroll to position [0, 0]
click at [571, 216] on icon "caret-down" at bounding box center [565, 222] width 12 height 12
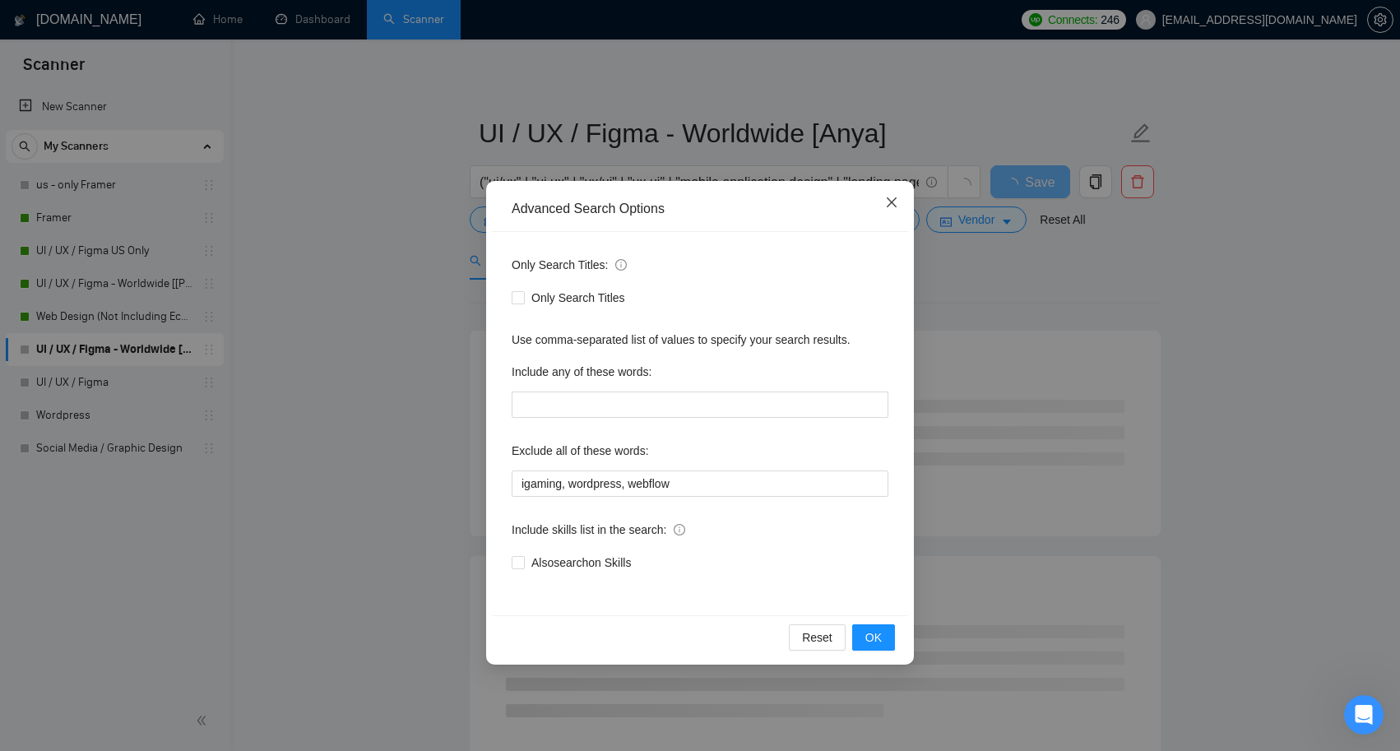
click at [896, 192] on span "Close" at bounding box center [891, 203] width 44 height 44
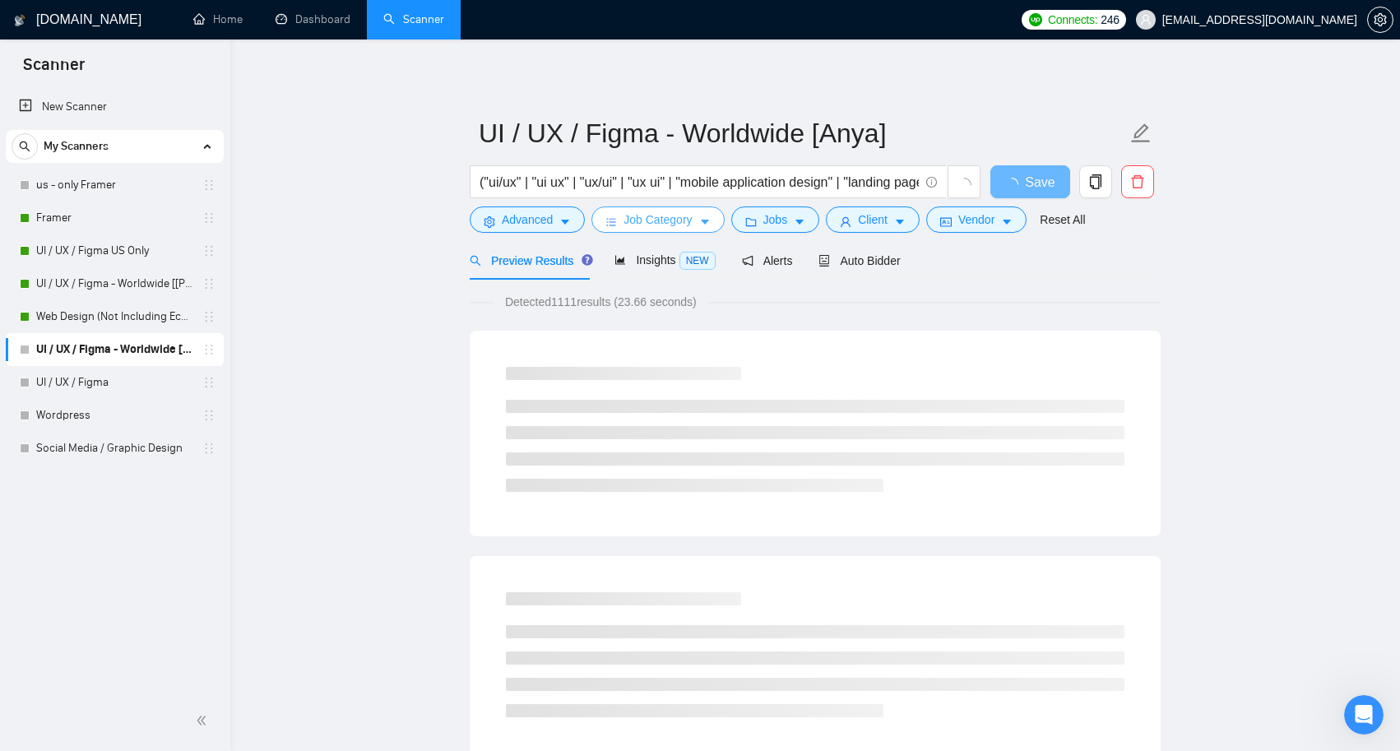
click at [704, 216] on span "caret-down" at bounding box center [705, 222] width 12 height 12
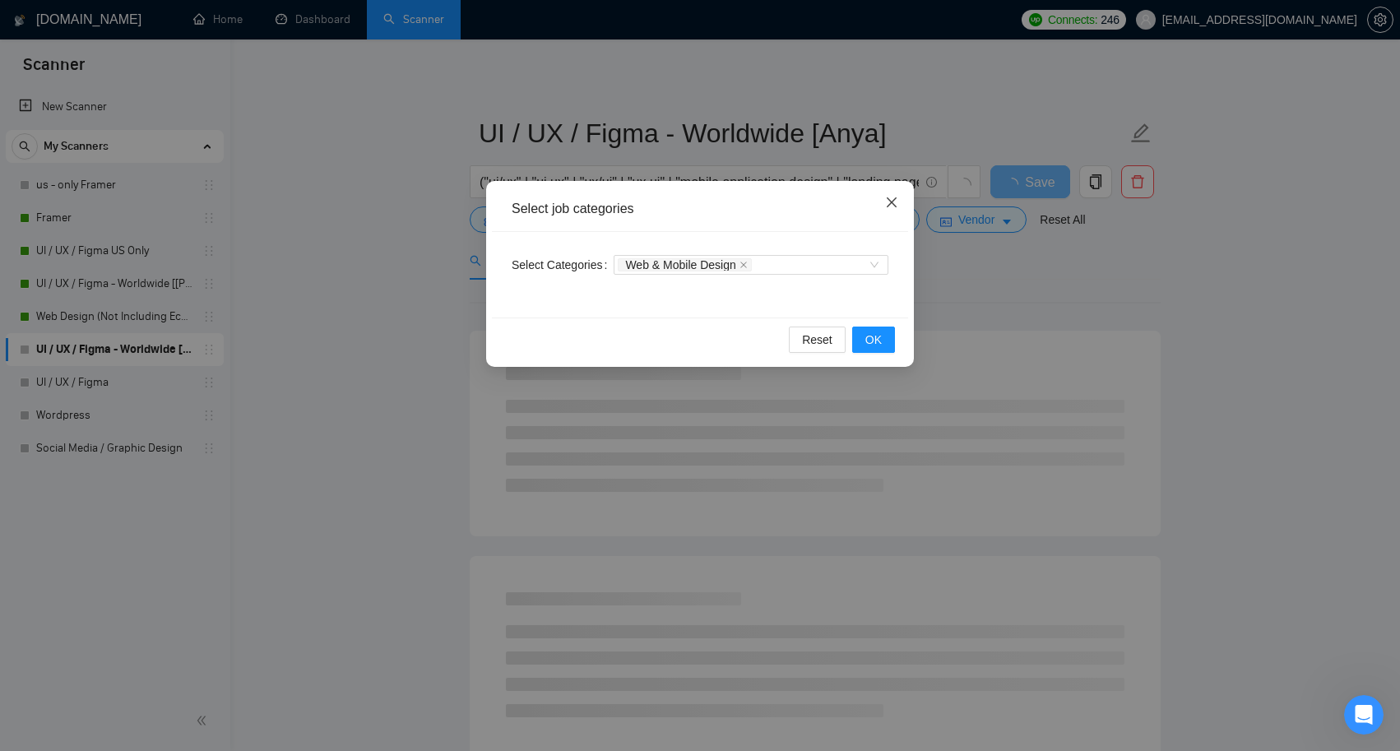
click at [893, 193] on span "Close" at bounding box center [891, 203] width 44 height 44
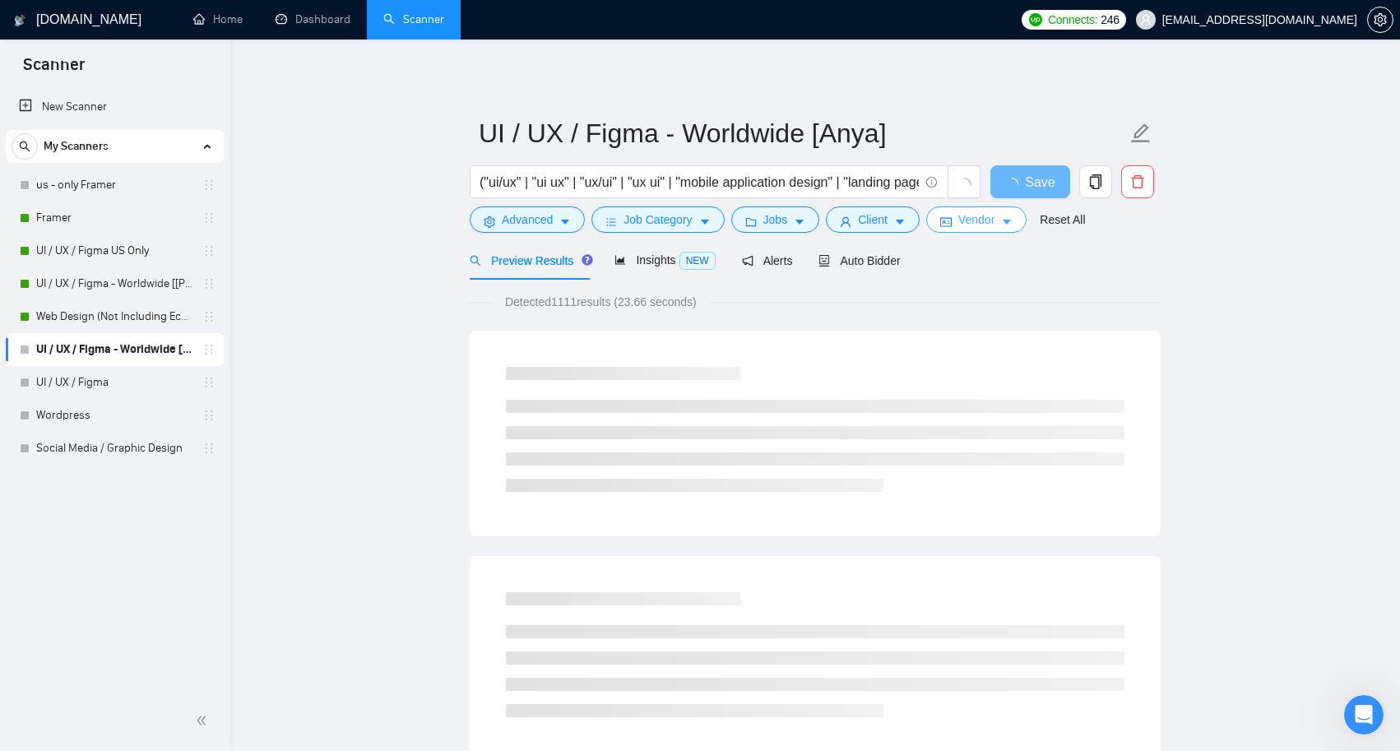
click at [995, 216] on span "Vendor" at bounding box center [976, 220] width 36 height 18
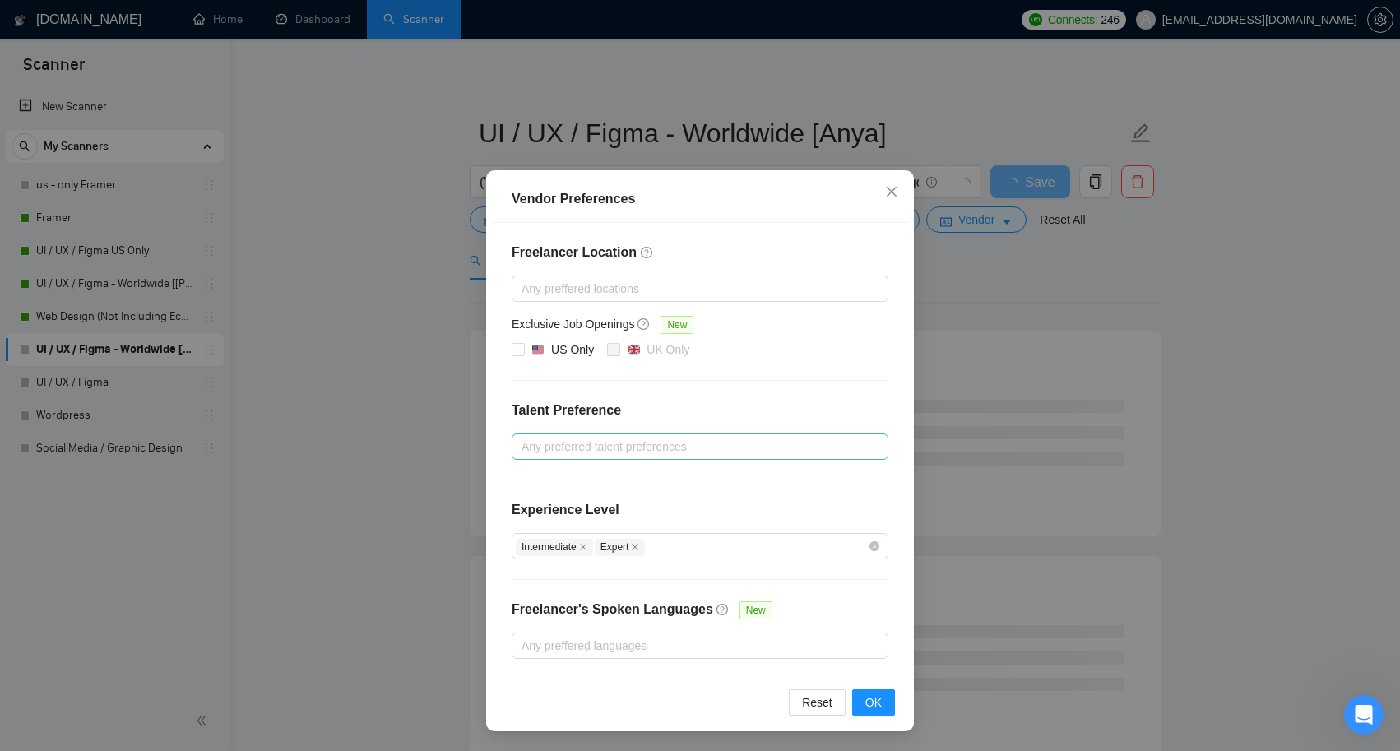
scroll to position [11, 0]
click at [899, 192] on span "Close" at bounding box center [891, 192] width 44 height 44
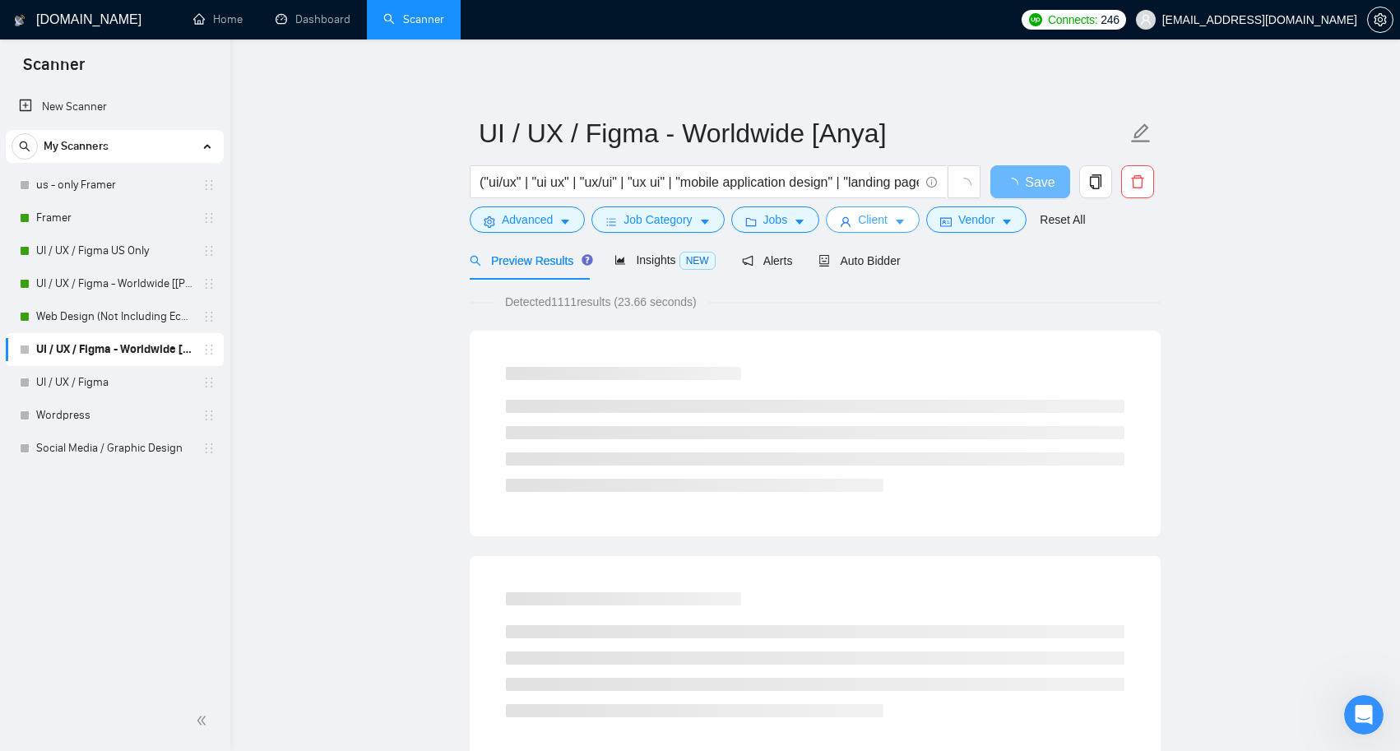
scroll to position [0, 0]
click at [911, 229] on button "Client" at bounding box center [873, 219] width 94 height 26
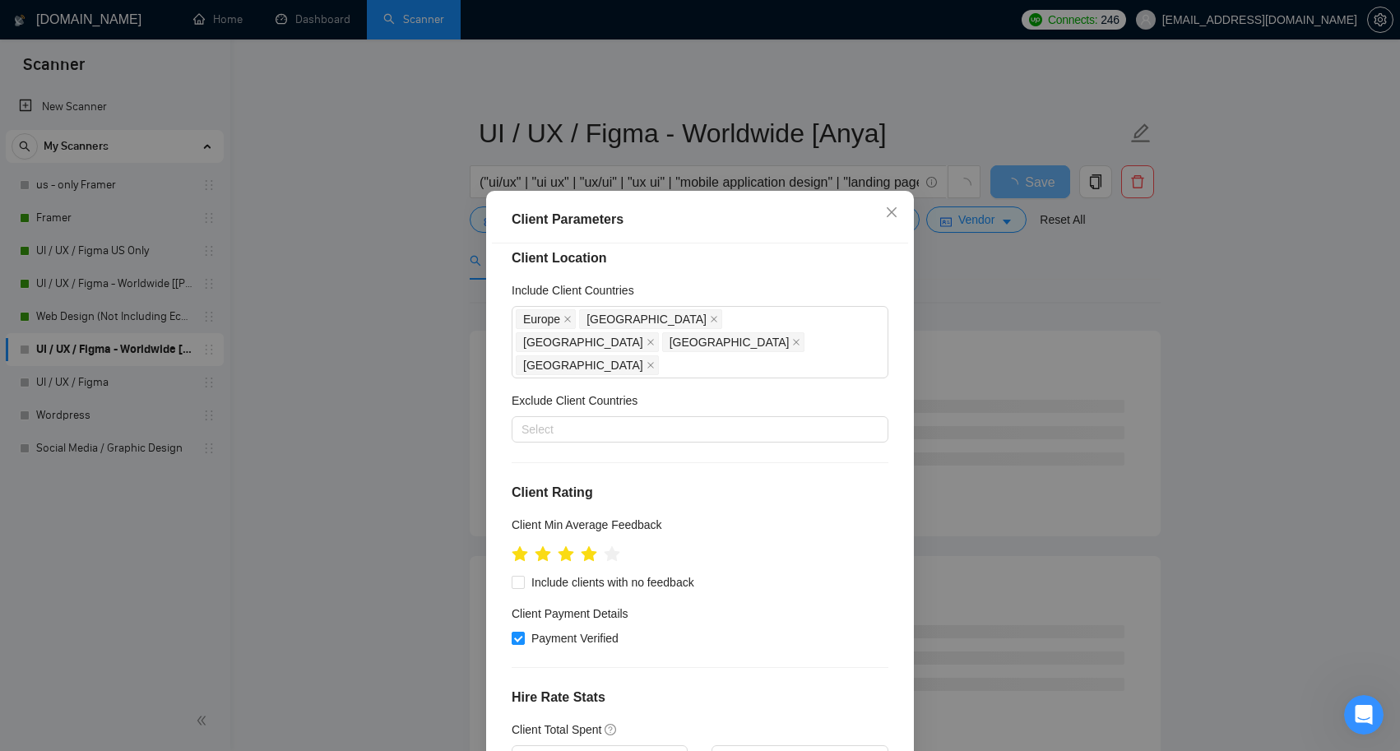
scroll to position [16, 0]
click at [647, 359] on icon "close" at bounding box center [651, 363] width 8 height 8
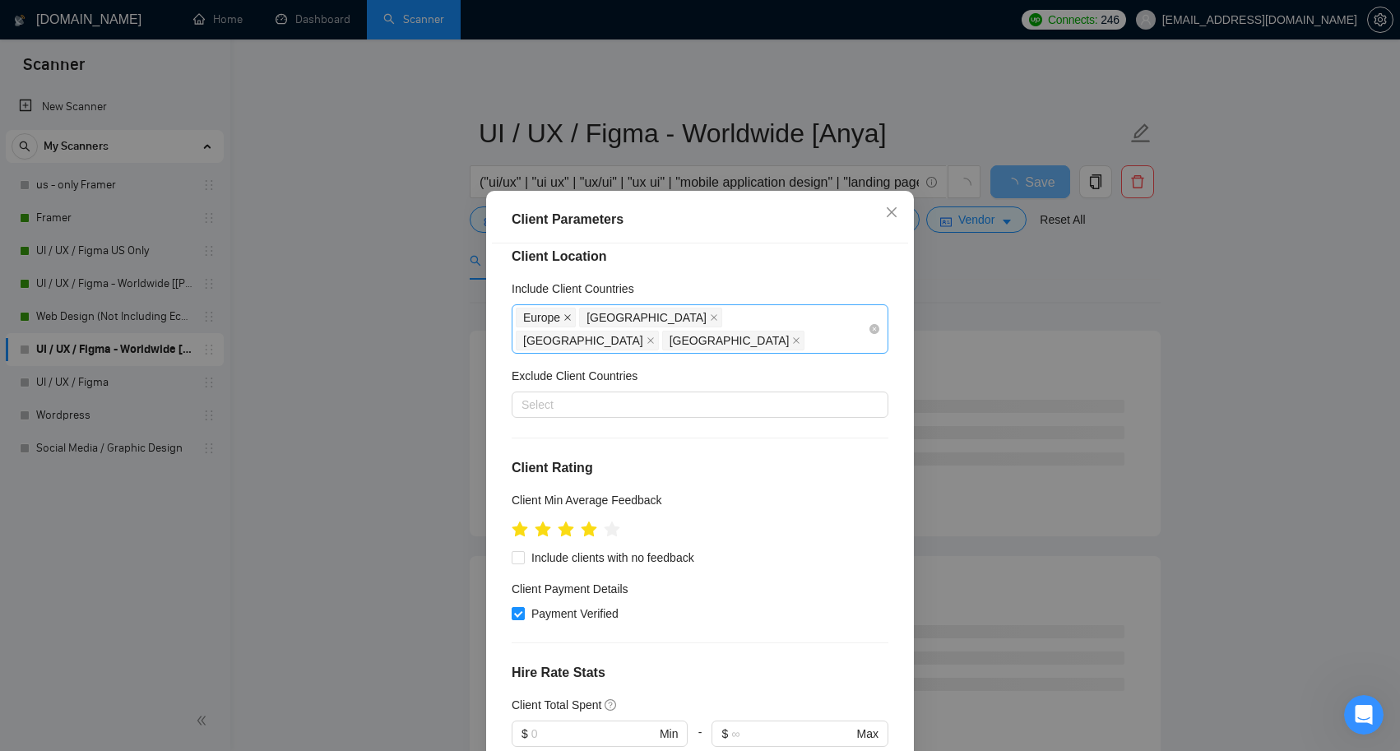
click at [570, 320] on icon "close" at bounding box center [567, 318] width 7 height 7
click at [570, 320] on span "[GEOGRAPHIC_DATA]" at bounding box center [587, 318] width 143 height 20
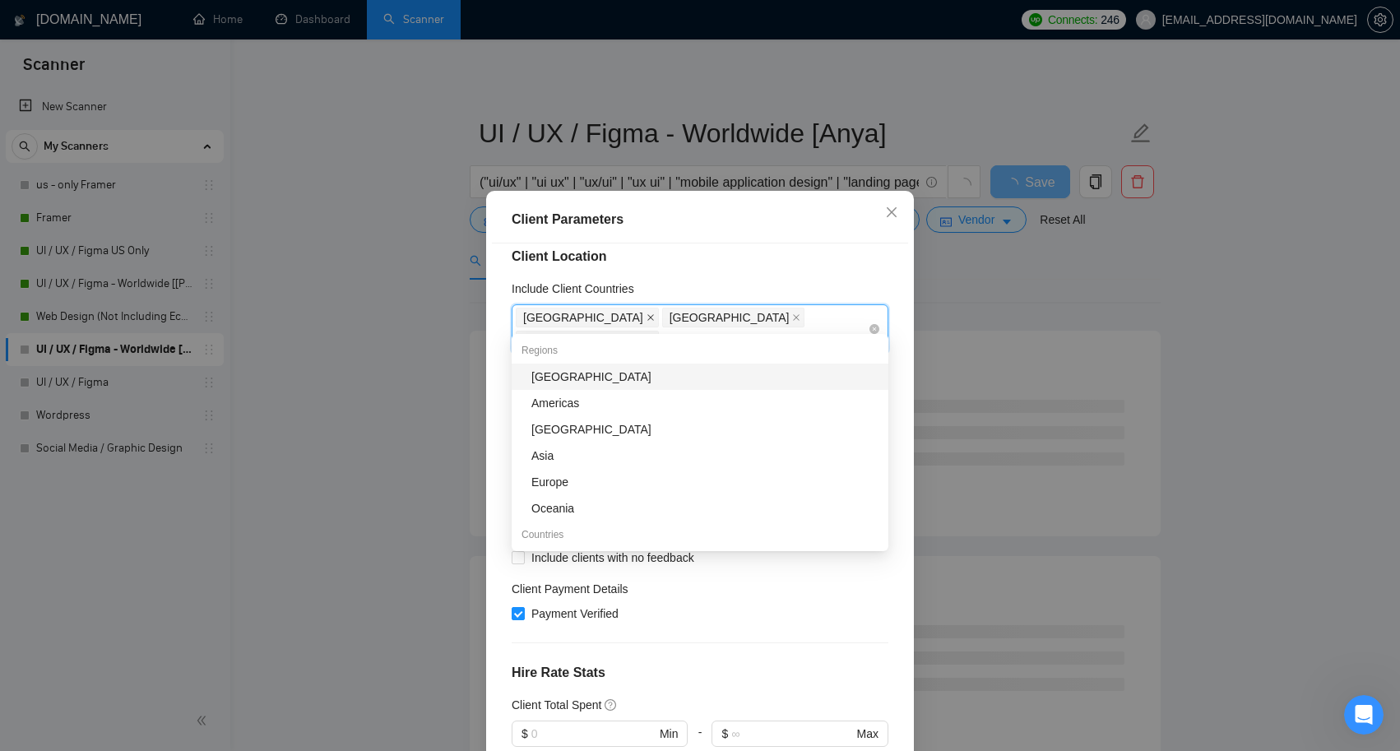
click at [647, 320] on icon "close" at bounding box center [650, 318] width 7 height 7
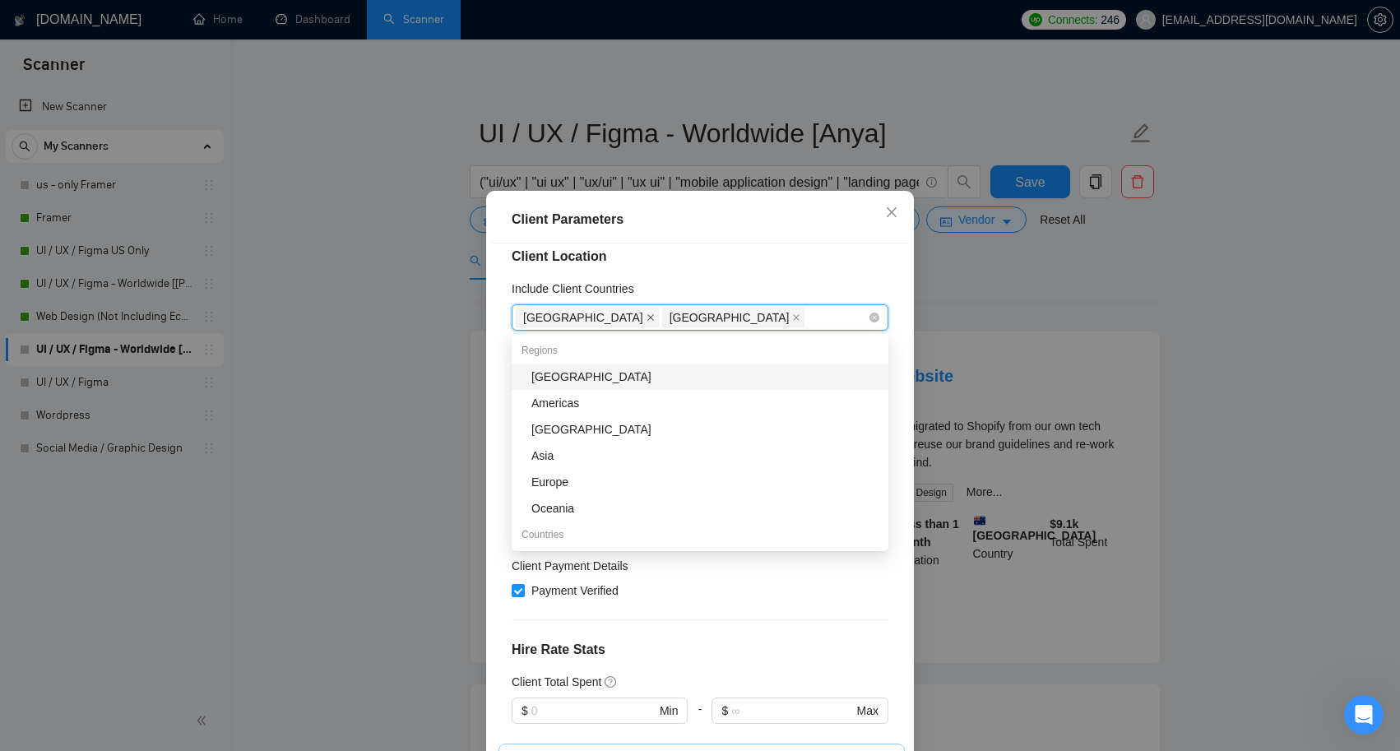
click at [647, 318] on icon "close" at bounding box center [650, 318] width 7 height 7
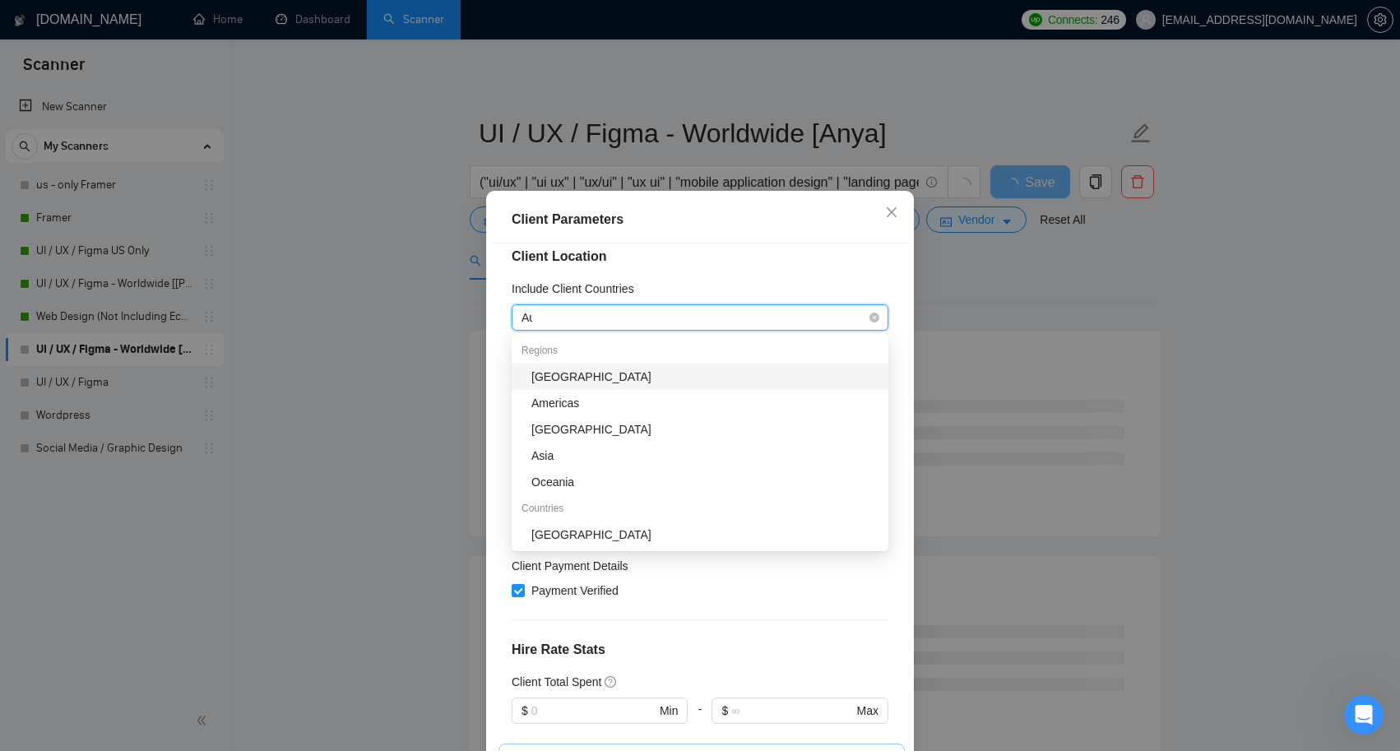
type input "Aus"
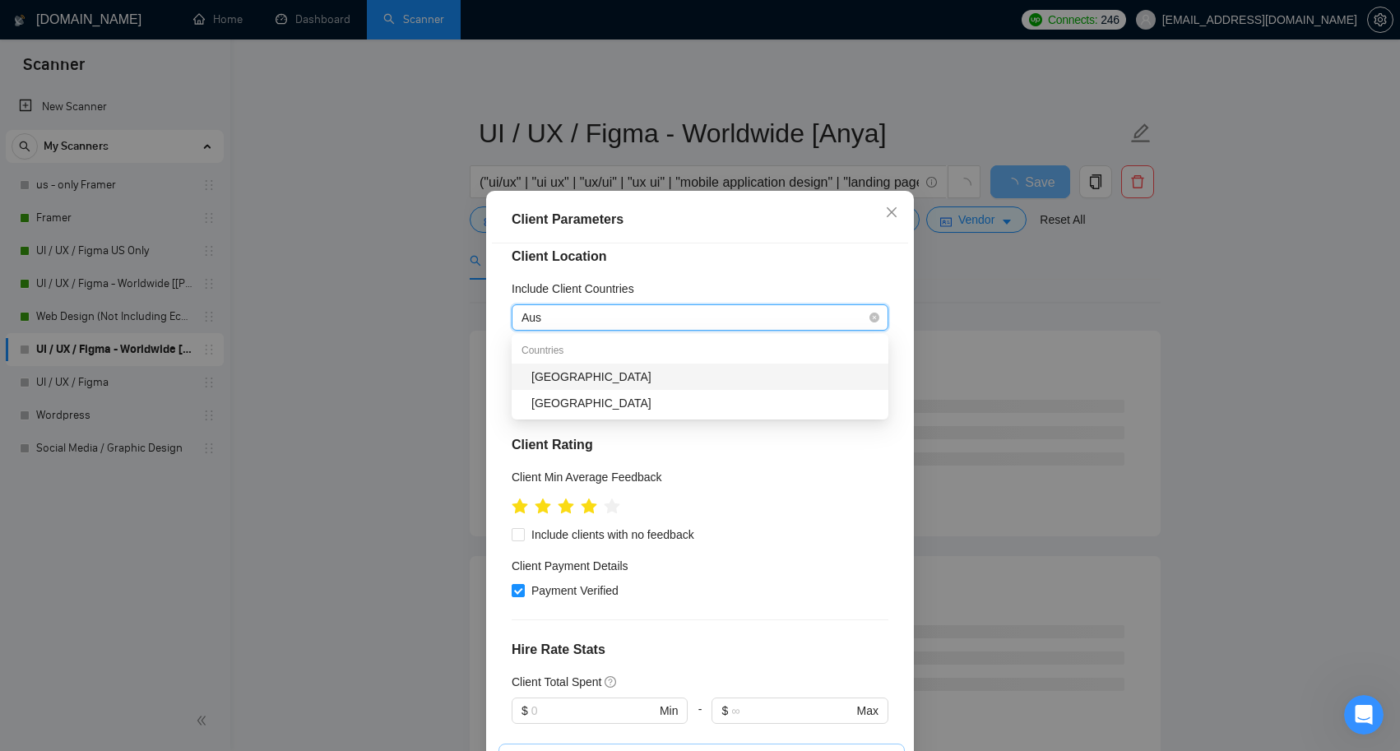
click at [576, 381] on div "[GEOGRAPHIC_DATA]" at bounding box center [704, 377] width 347 height 18
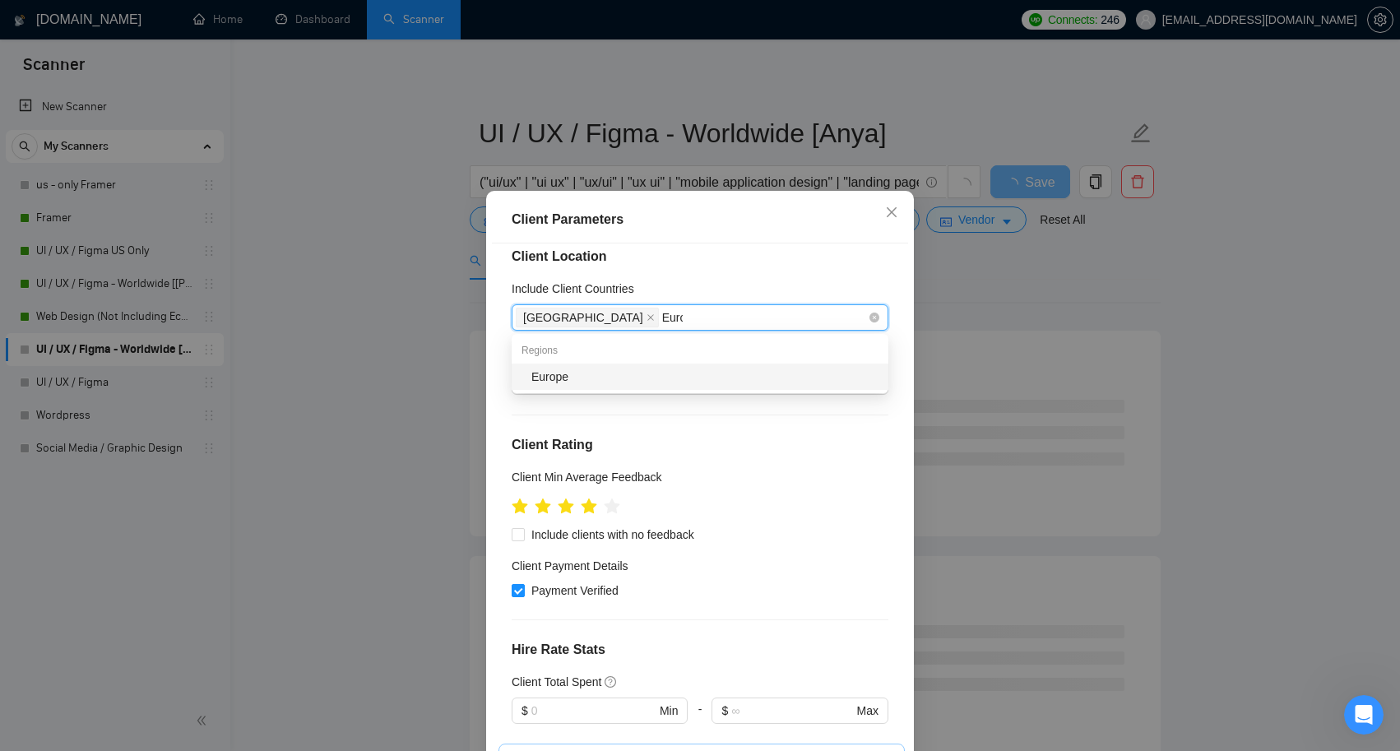
type input "Europ"
click at [596, 369] on div "Europe" at bounding box center [704, 377] width 347 height 18
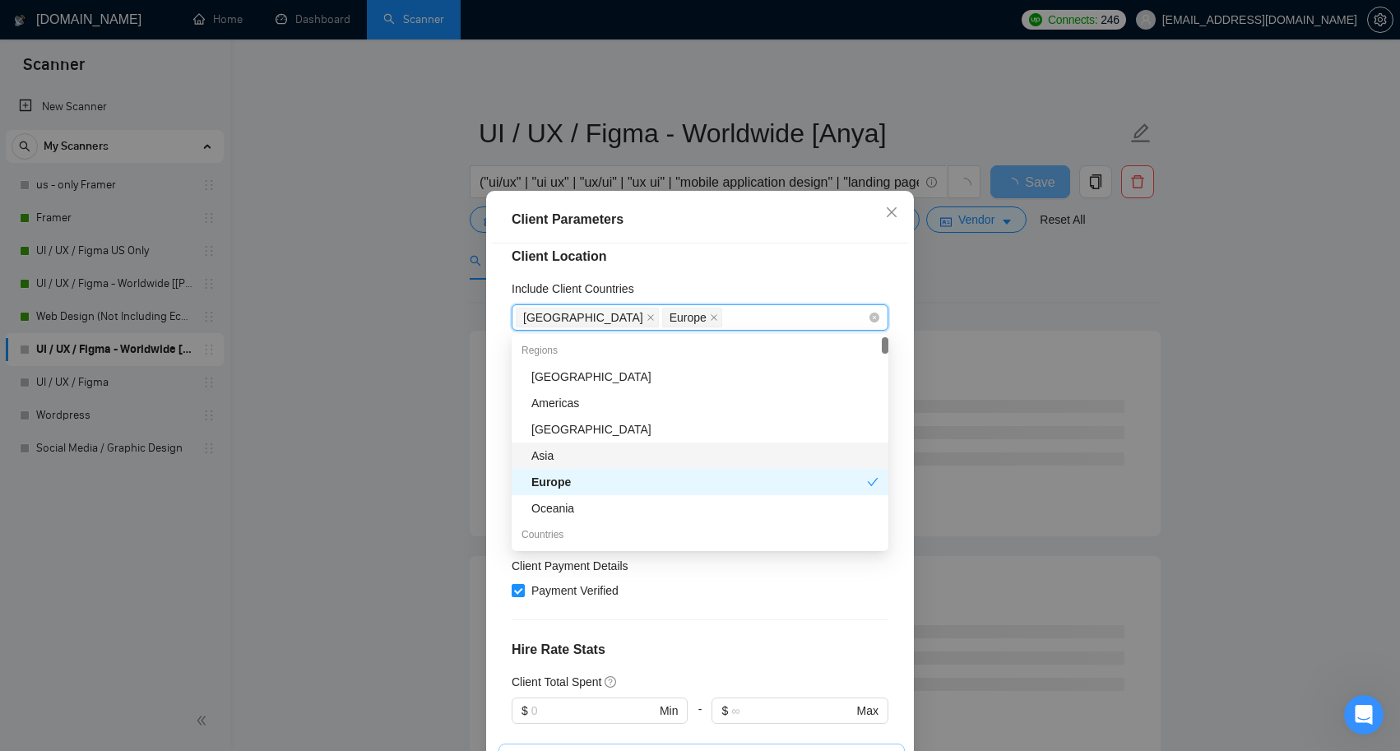
click at [620, 443] on div "Asia" at bounding box center [700, 456] width 377 height 26
click at [600, 500] on div "Oceania" at bounding box center [704, 508] width 347 height 18
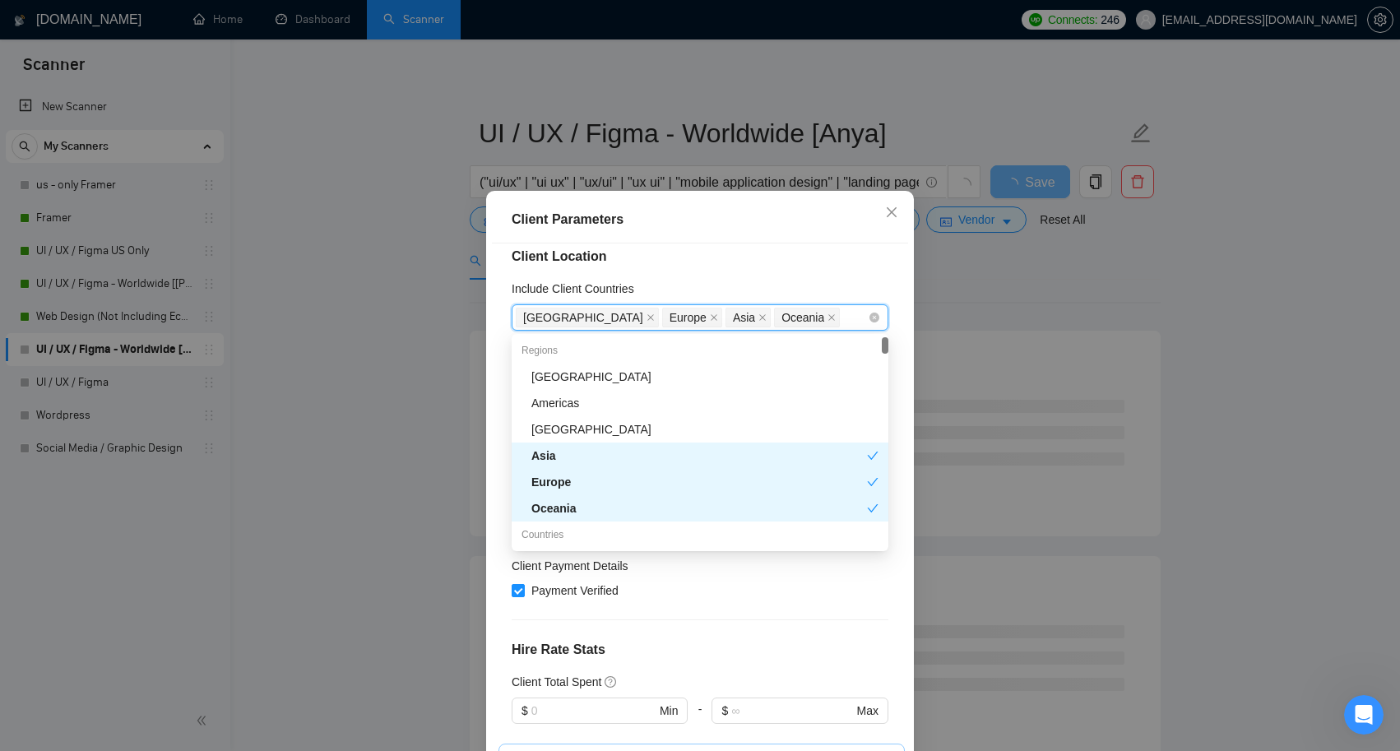
click at [677, 610] on div "Client Location Include Client Countries [GEOGRAPHIC_DATA] [GEOGRAPHIC_DATA] [G…" at bounding box center [700, 506] width 416 height 526
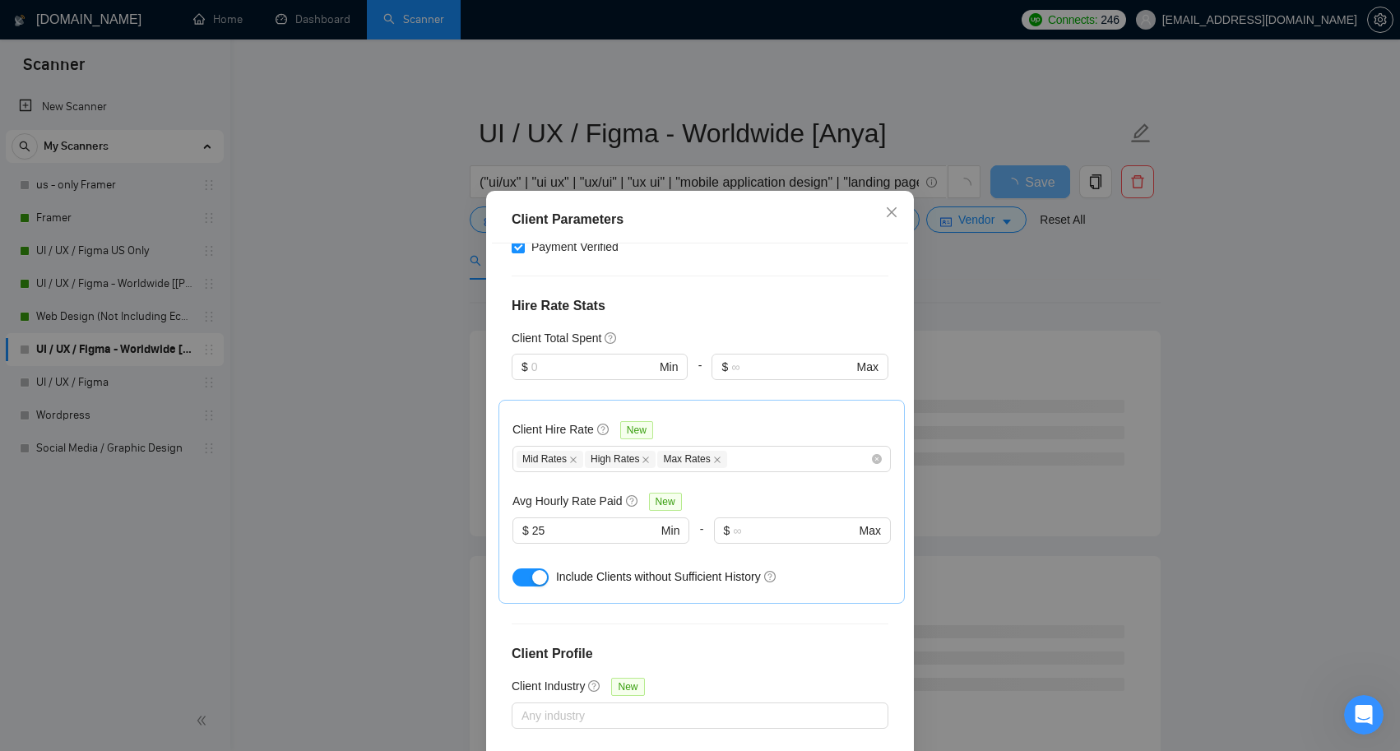
scroll to position [373, 0]
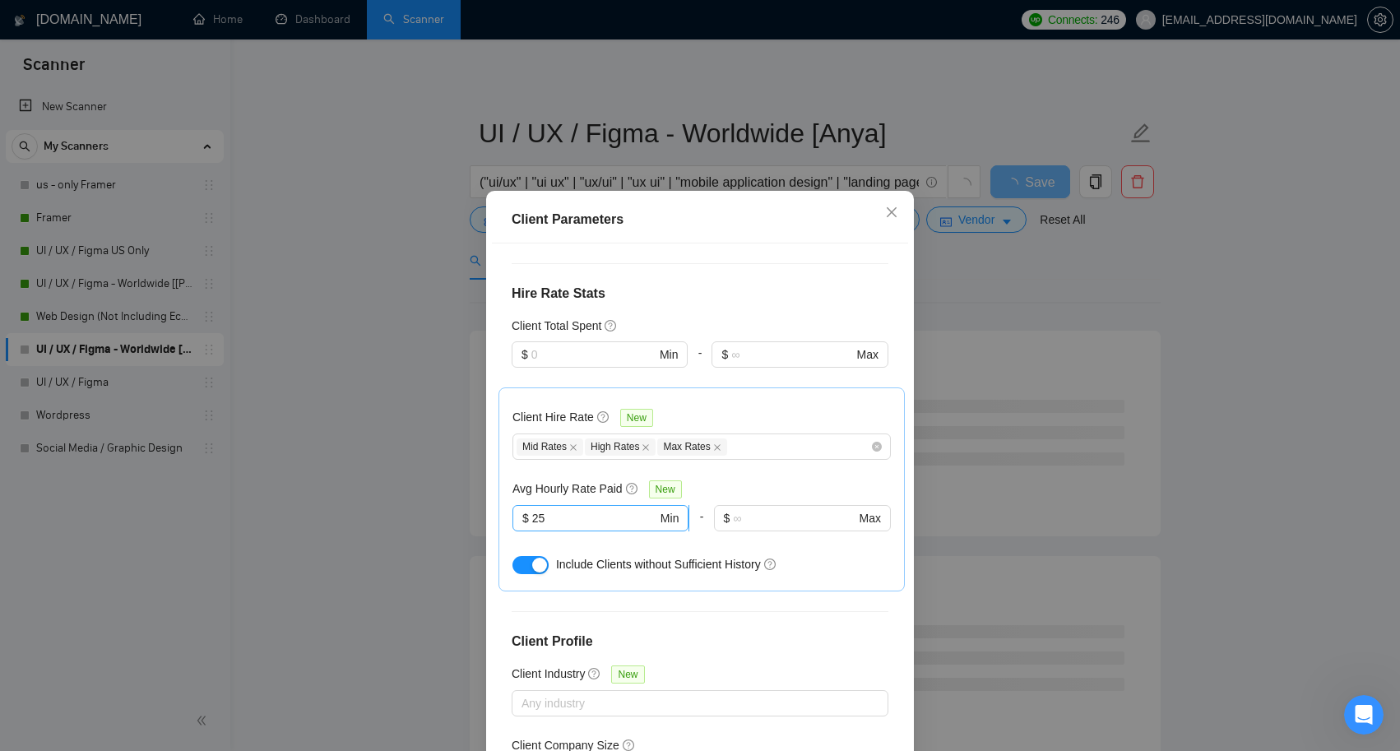
click at [567, 520] on input "25" at bounding box center [594, 518] width 125 height 18
type input "2"
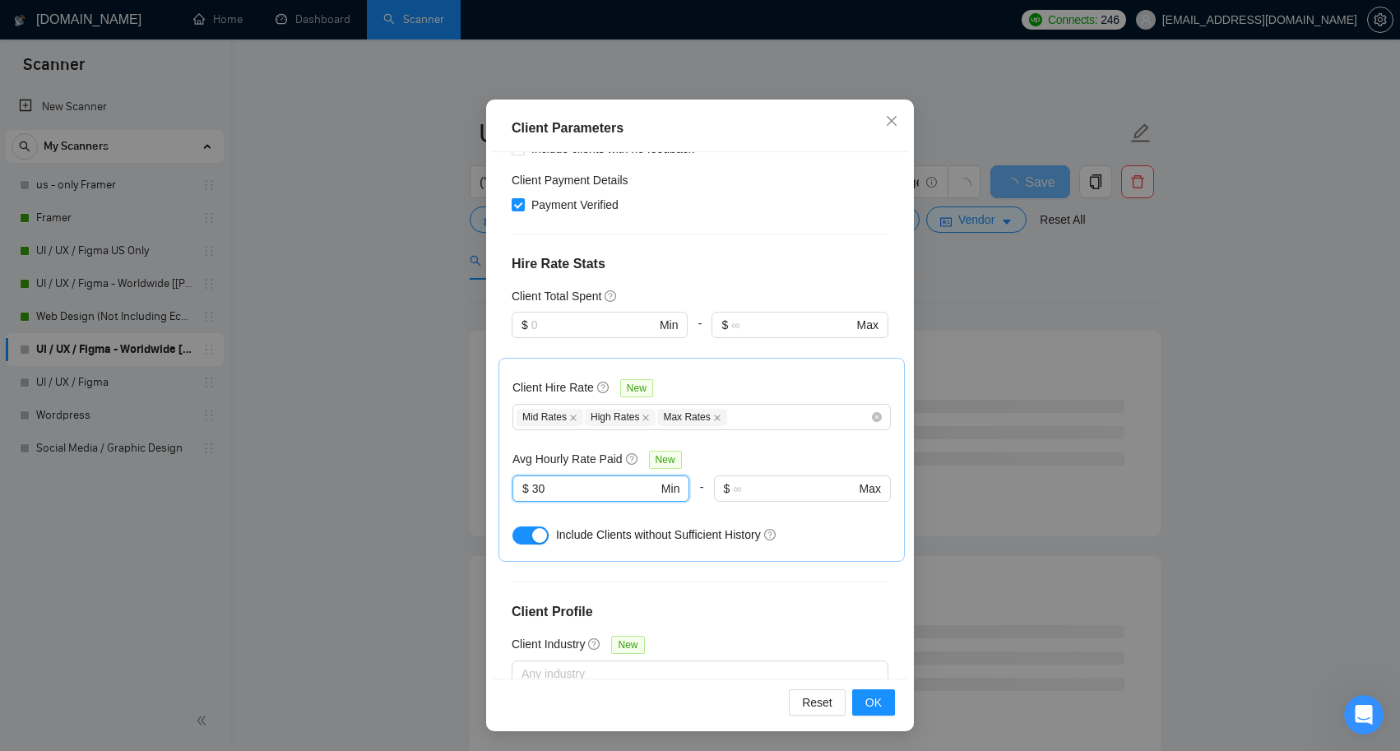
scroll to position [308, 0]
type input "30"
click at [612, 326] on input "text" at bounding box center [593, 327] width 124 height 18
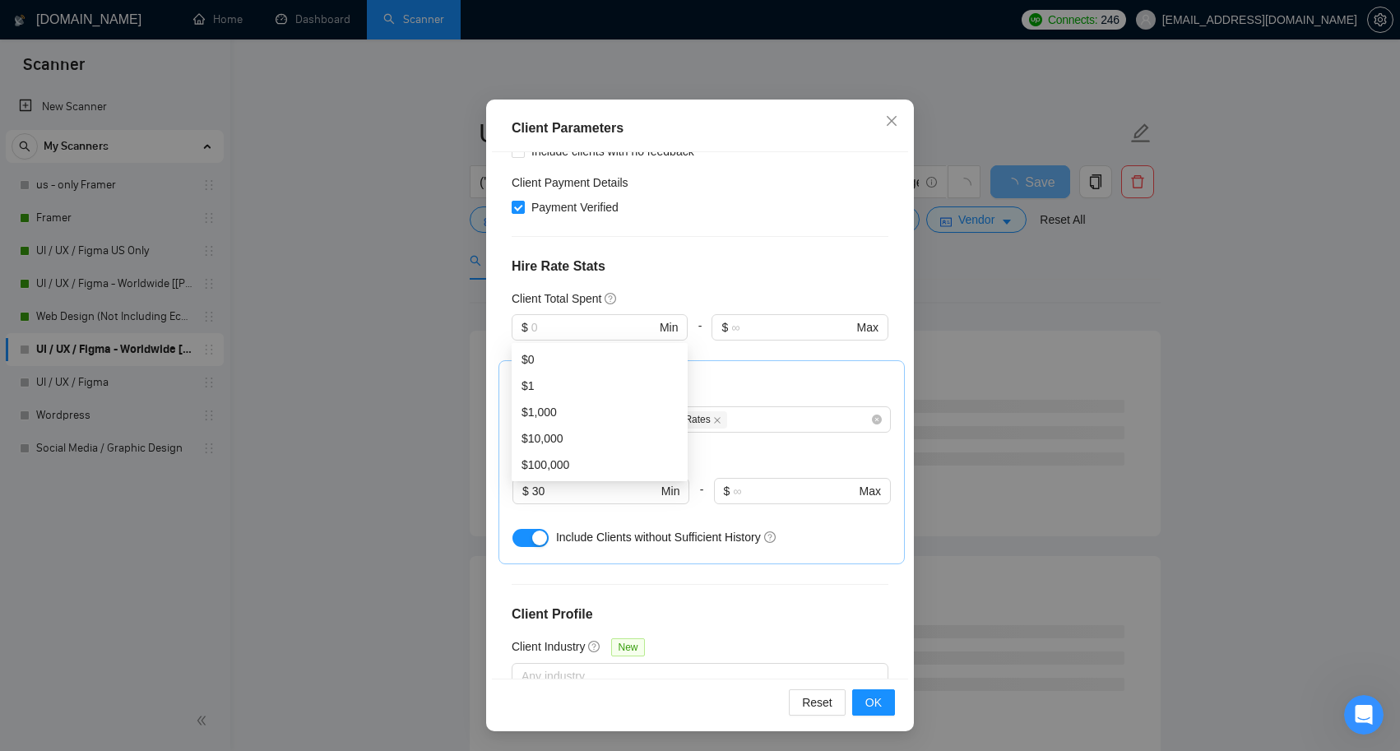
click at [730, 369] on div "Client Hire Rate New Mid Rates High Rates Max Rates Avg Hourly Rate Paid New $ …" at bounding box center [701, 462] width 406 height 204
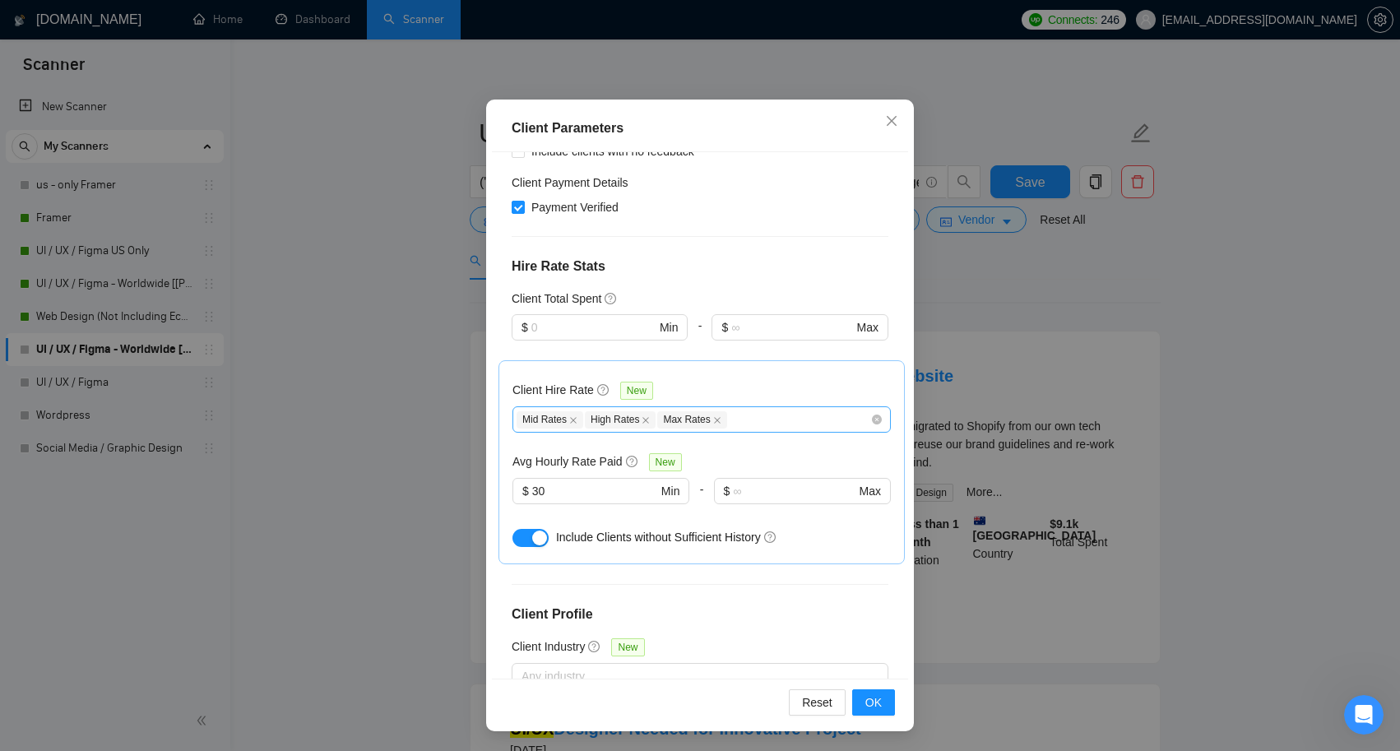
click at [746, 416] on div "Mid Rates High Rates Max Rates" at bounding box center [694, 420] width 354 height 20
click at [736, 381] on div "Client Hire Rate New" at bounding box center [701, 394] width 378 height 26
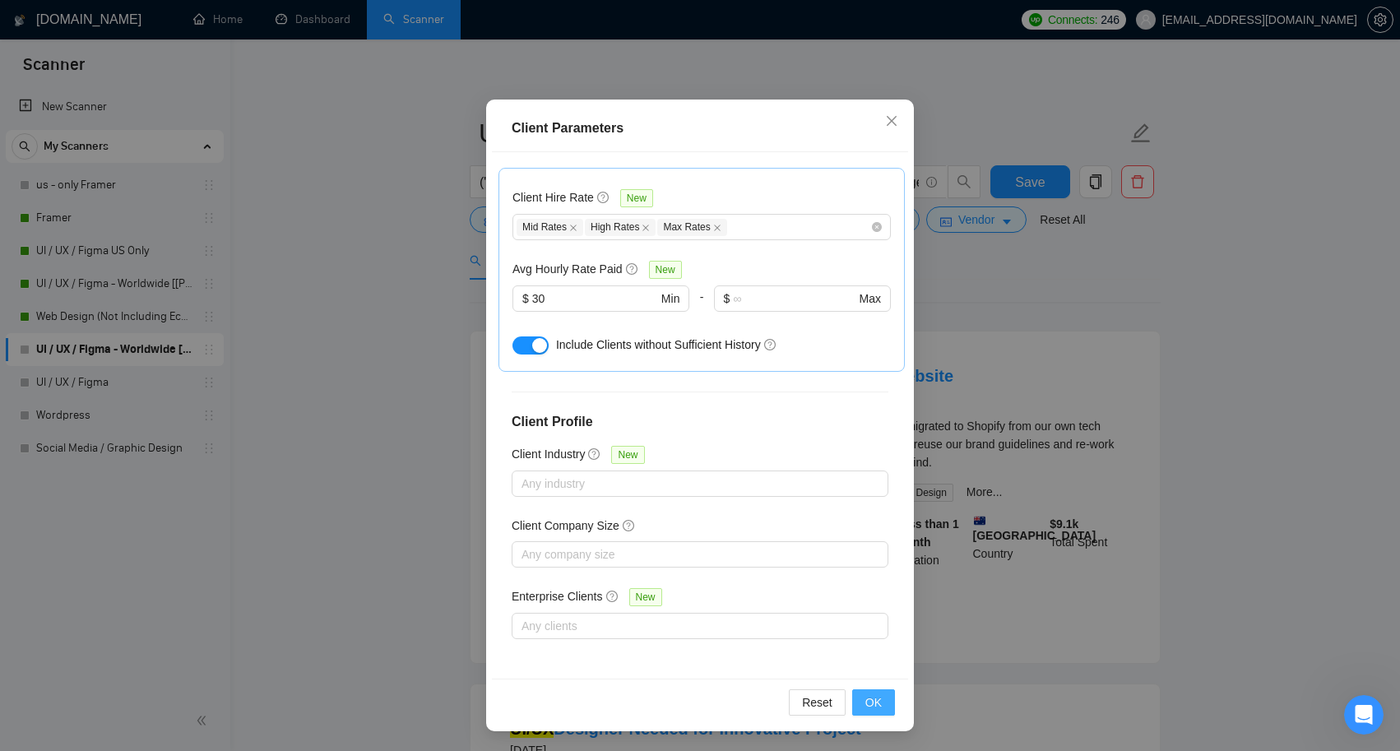
scroll to position [501, 0]
click at [866, 694] on span "OK" at bounding box center [873, 702] width 16 height 18
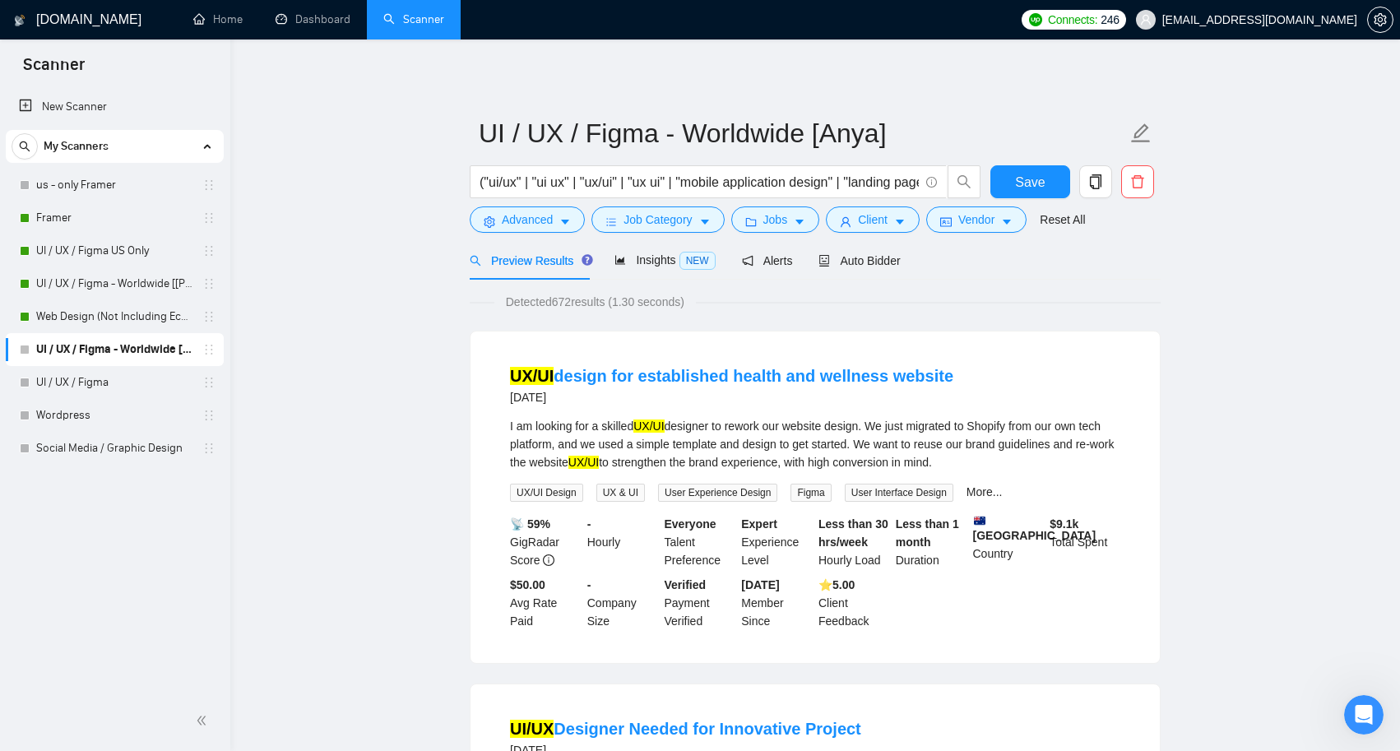
scroll to position [0, 0]
click at [566, 216] on icon "caret-down" at bounding box center [565, 222] width 12 height 12
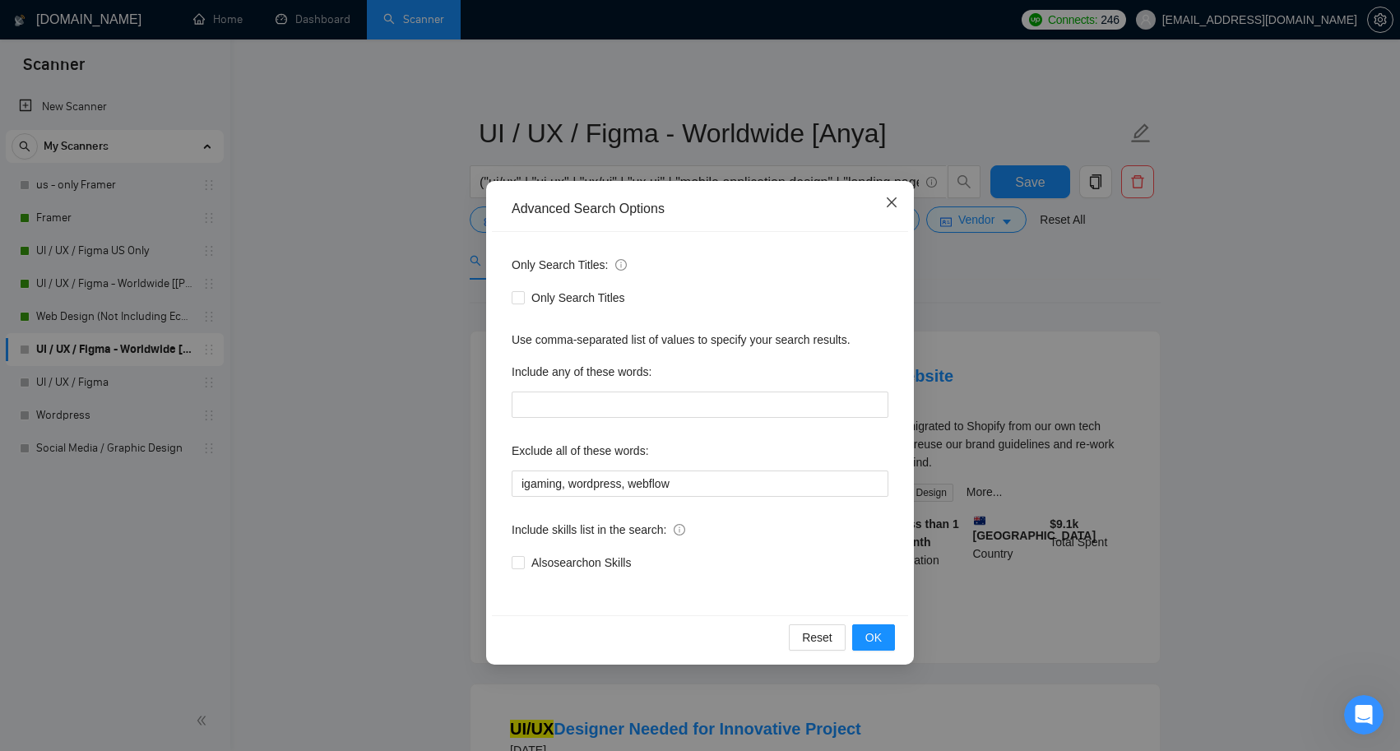
click at [893, 202] on icon "close" at bounding box center [892, 202] width 10 height 10
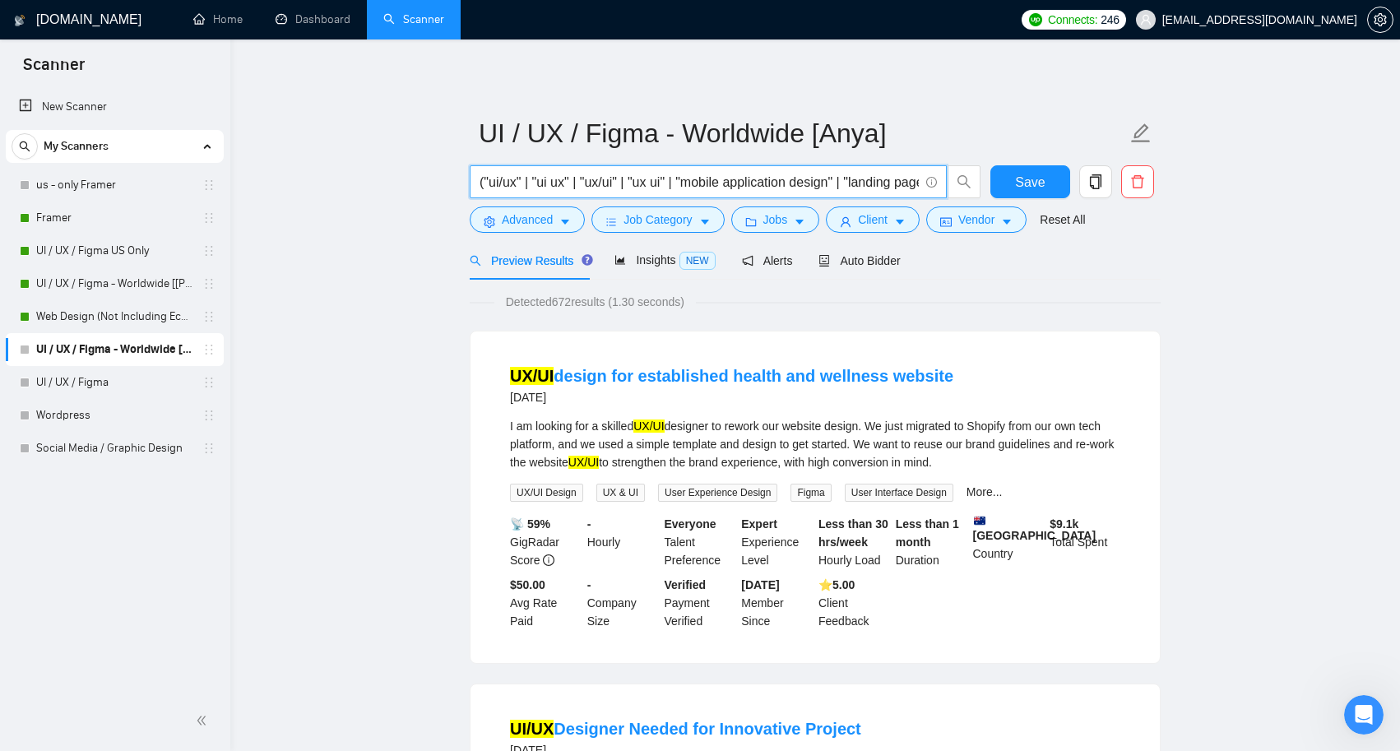
click at [747, 188] on input "("ui/ux" | "ui ux" | "ux/ui" | "ux ui" | "mobile application design" | "landing…" at bounding box center [699, 182] width 439 height 21
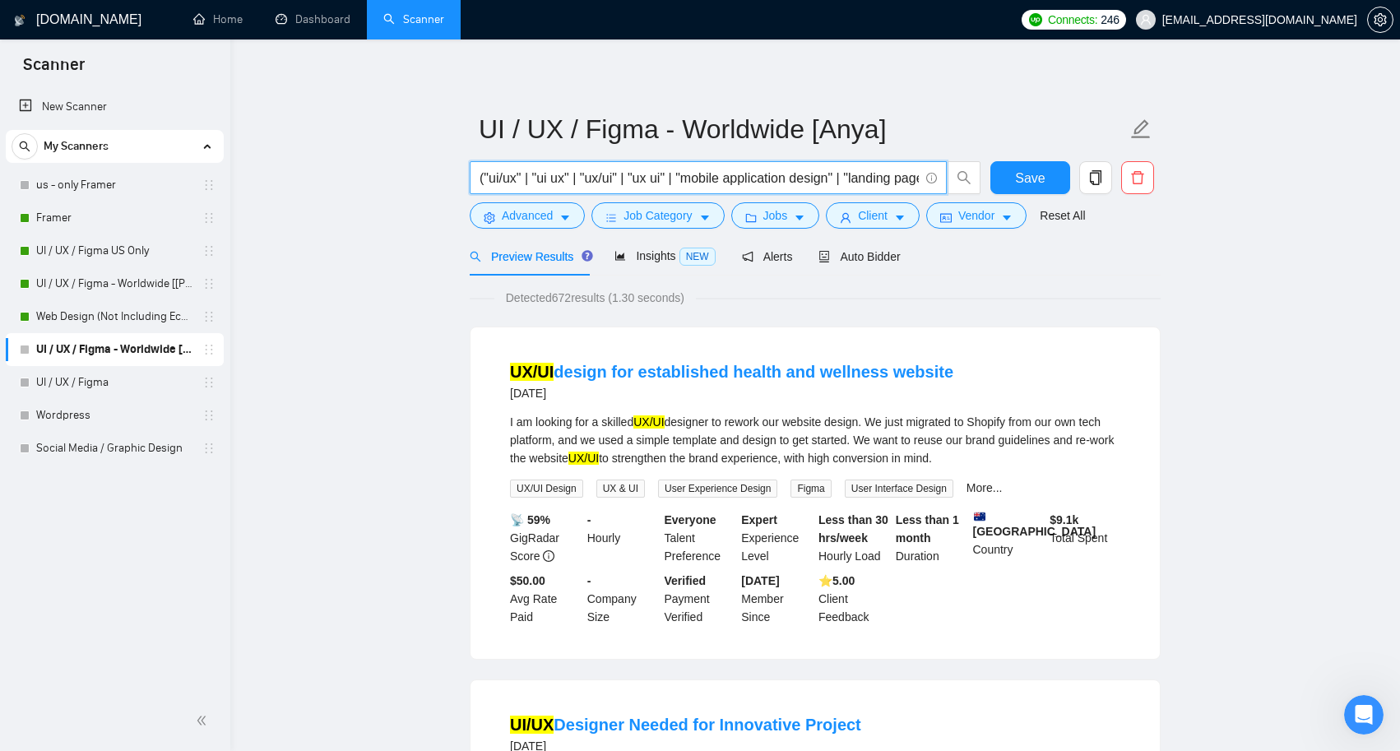
scroll to position [4, 0]
drag, startPoint x: 691, startPoint y: 178, endPoint x: 847, endPoint y: 178, distance: 156.3
click at [847, 178] on input "("ui/ux" | "ui ux" | "ux/ui" | "ux ui" | "mobile application design" | "landing…" at bounding box center [699, 178] width 439 height 21
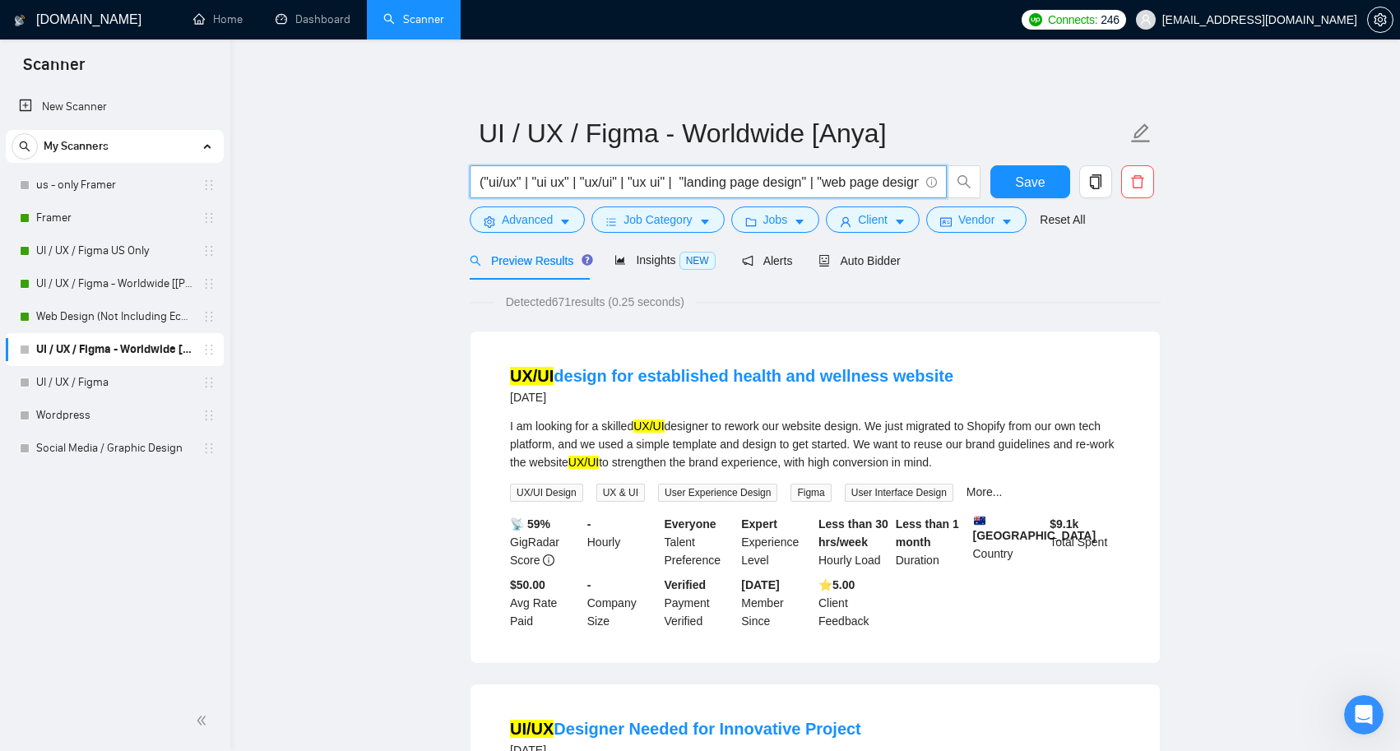
scroll to position [0, 0]
type input "("ui/ux" | "ui ux" | "ux/ui" | "ux ui" | "landing page design" | "web page desi…"
click at [570, 219] on icon "caret-down" at bounding box center [565, 222] width 12 height 12
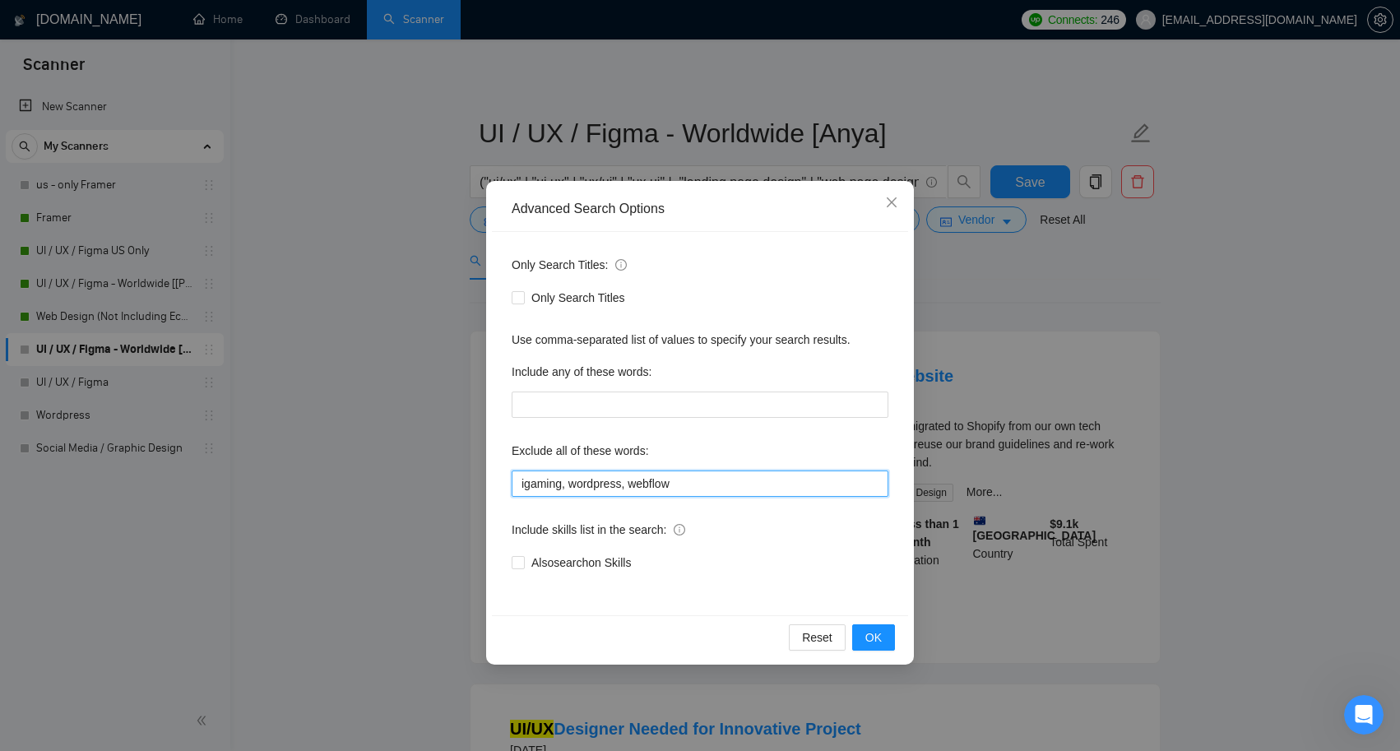
click at [694, 476] on input "igaming, wordpress, webflow" at bounding box center [700, 484] width 377 height 26
click at [874, 634] on span "OK" at bounding box center [873, 637] width 16 height 18
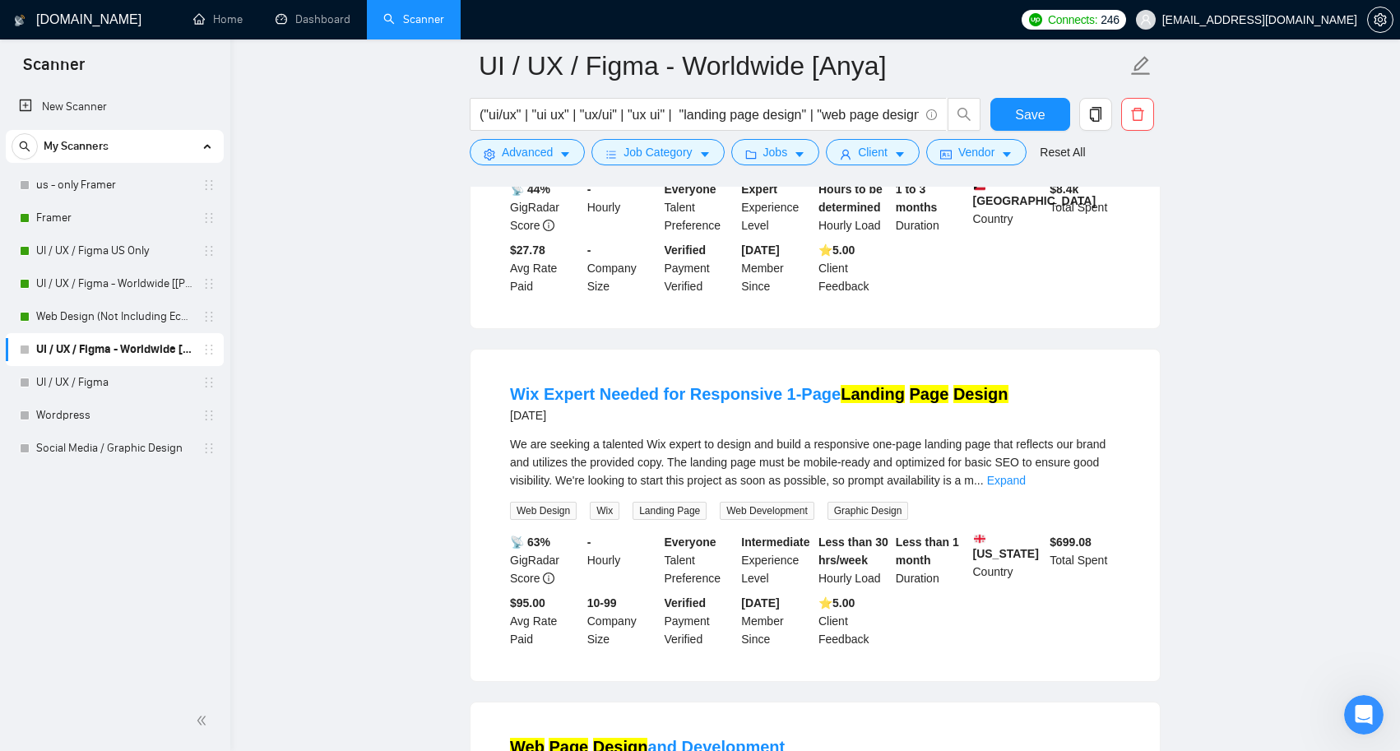
scroll to position [2848, 0]
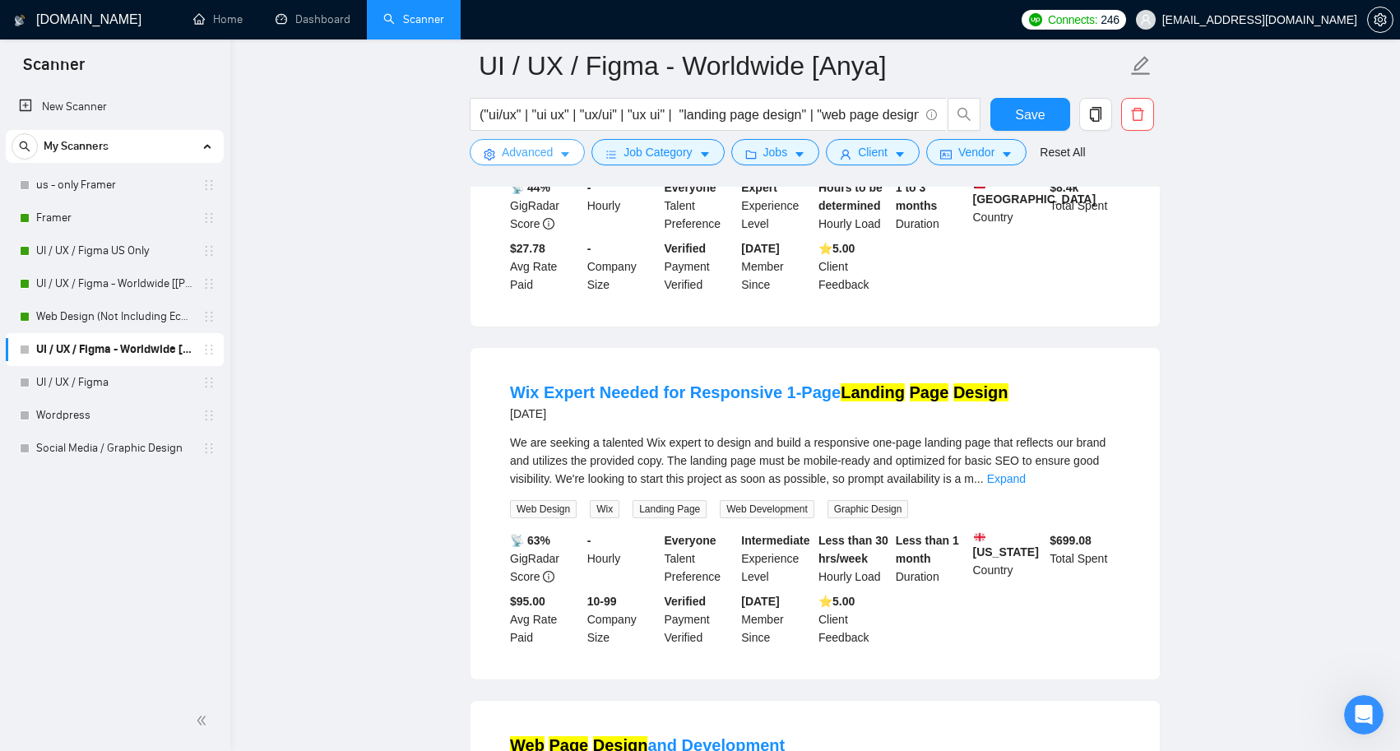
click at [564, 160] on icon "caret-down" at bounding box center [565, 155] width 12 height 12
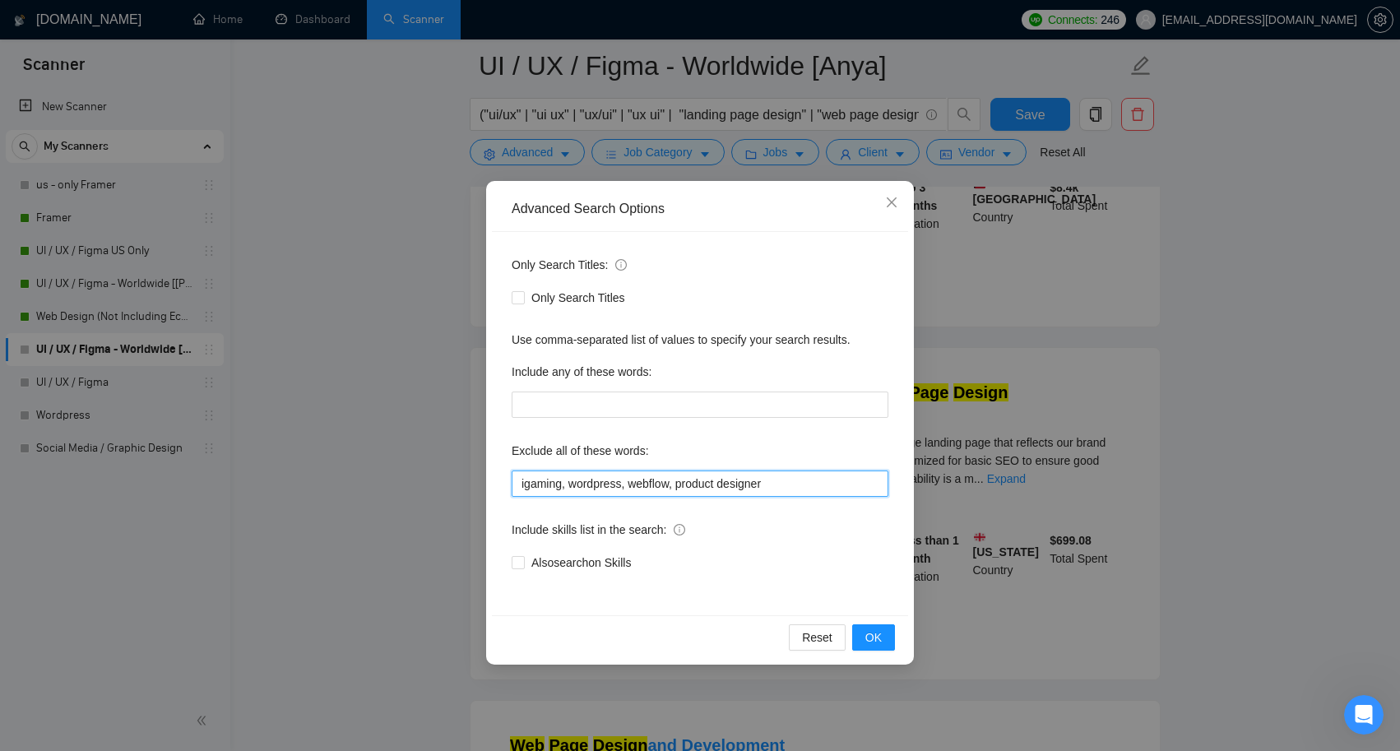
click at [804, 482] on input "igaming, wordpress, webflow, product designer" at bounding box center [700, 484] width 377 height 26
click at [874, 637] on span "OK" at bounding box center [873, 637] width 16 height 18
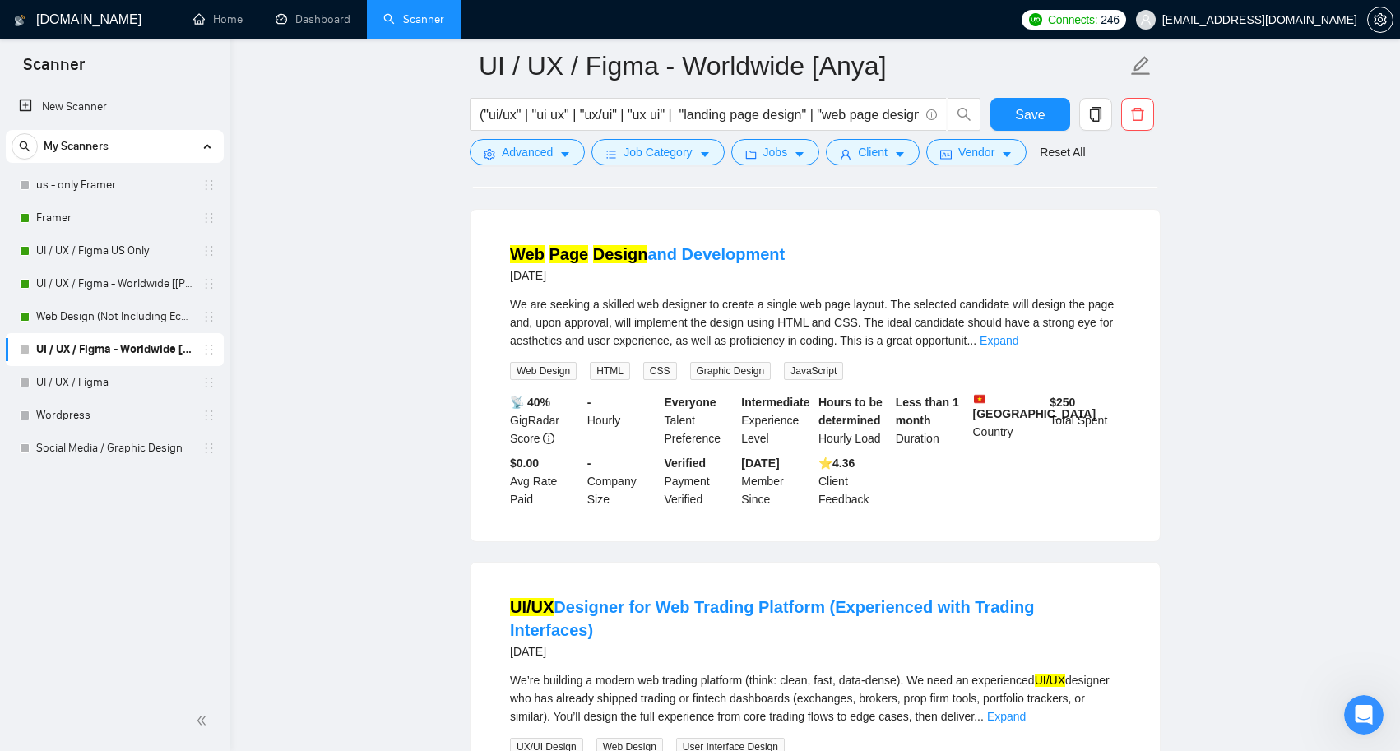
scroll to position [2989, 0]
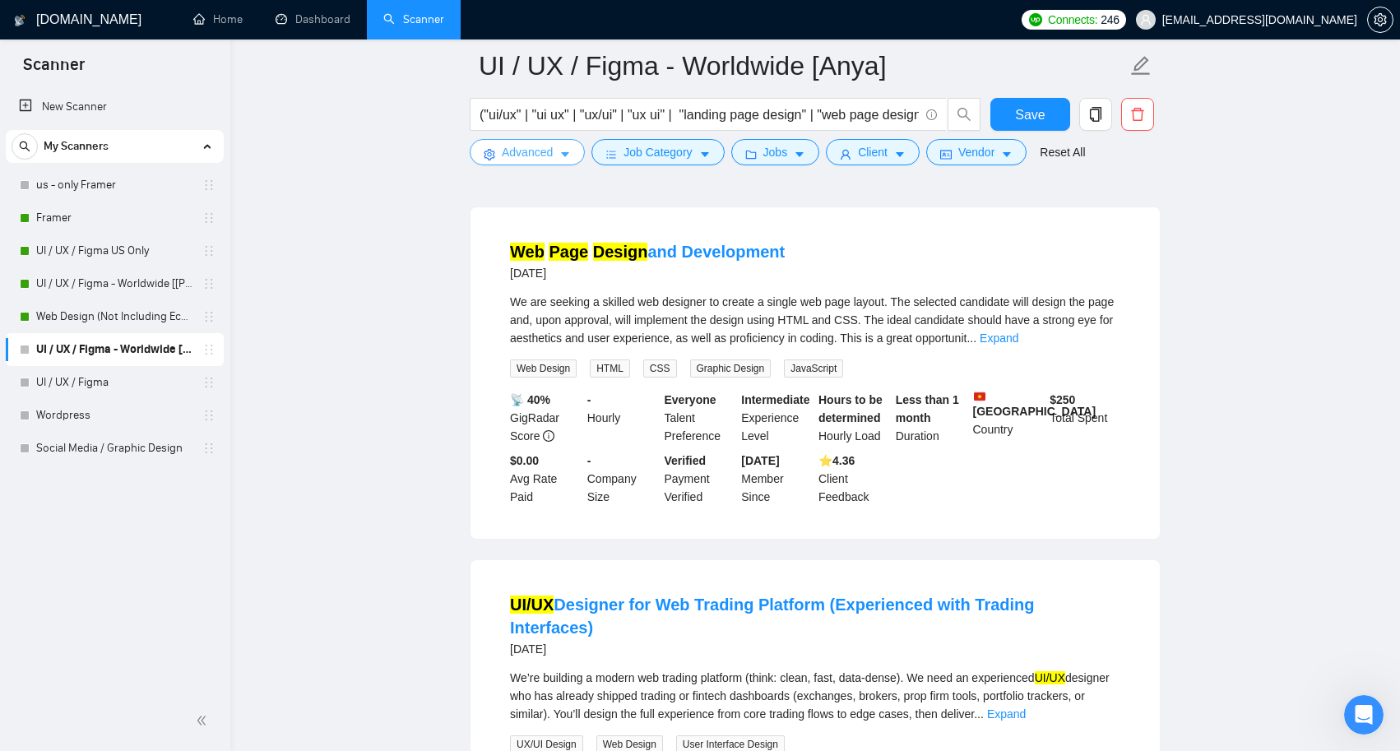
click at [571, 164] on button "Advanced" at bounding box center [527, 152] width 115 height 26
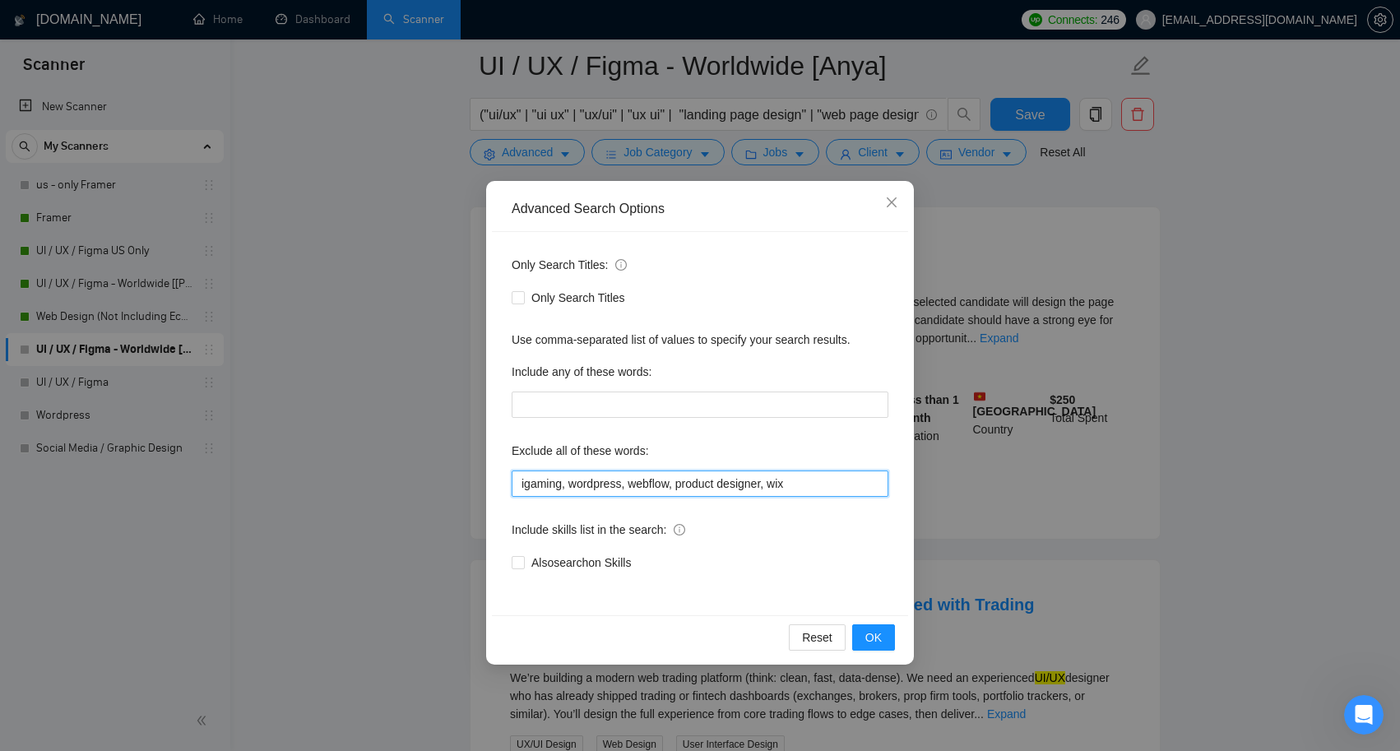
click at [799, 489] on input "igaming, wordpress, webflow, product designer, wix" at bounding box center [700, 484] width 377 height 26
click at [843, 480] on input "igaming, wordpress, webflow, product designer, wix, development" at bounding box center [700, 484] width 377 height 26
click at [869, 642] on span "OK" at bounding box center [873, 637] width 16 height 18
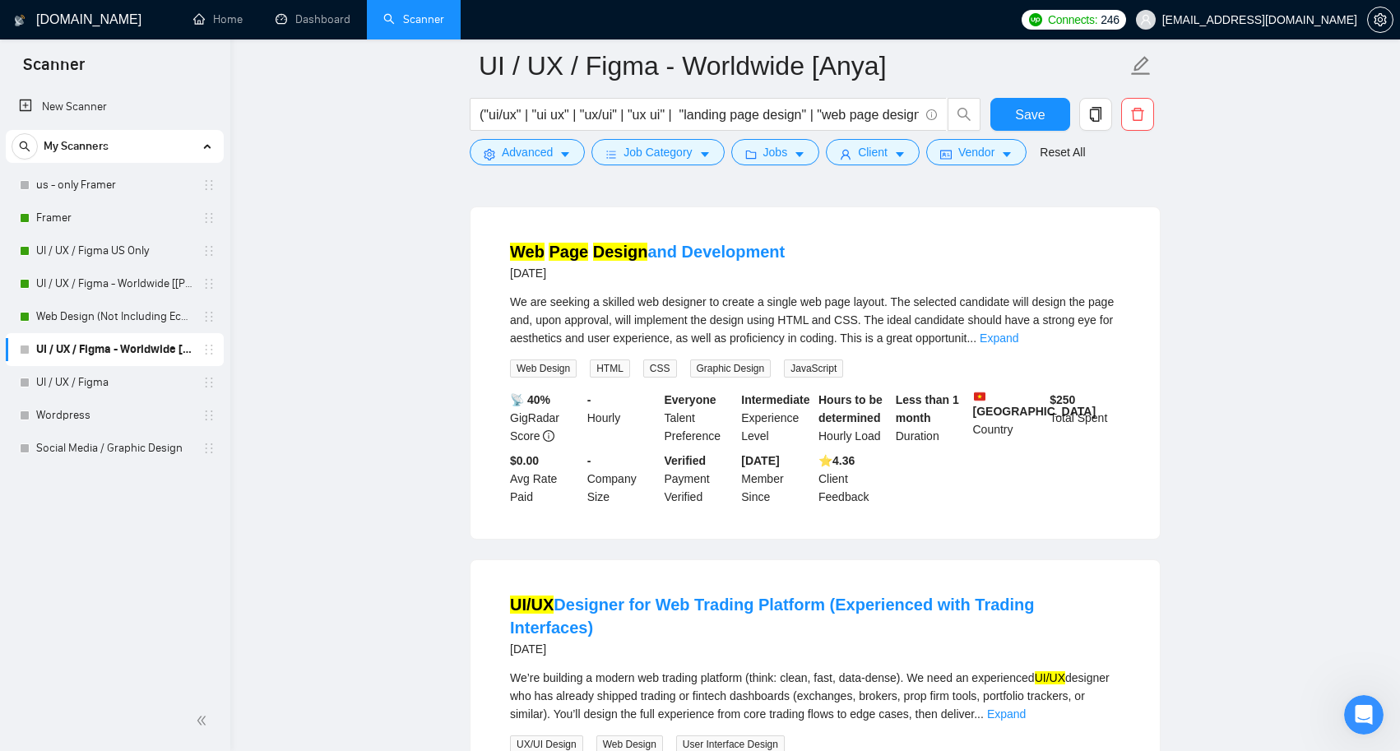
scroll to position [1993, 0]
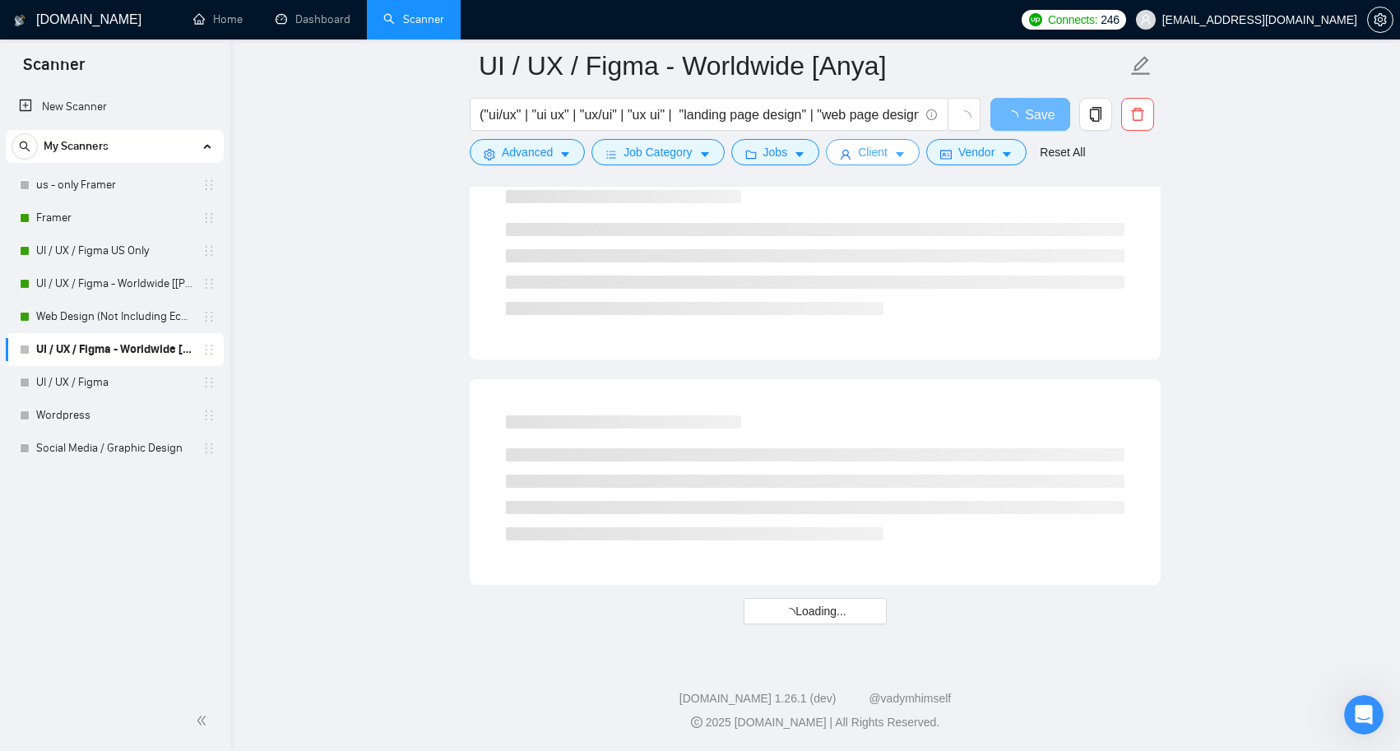
click at [906, 156] on icon "caret-down" at bounding box center [900, 155] width 12 height 12
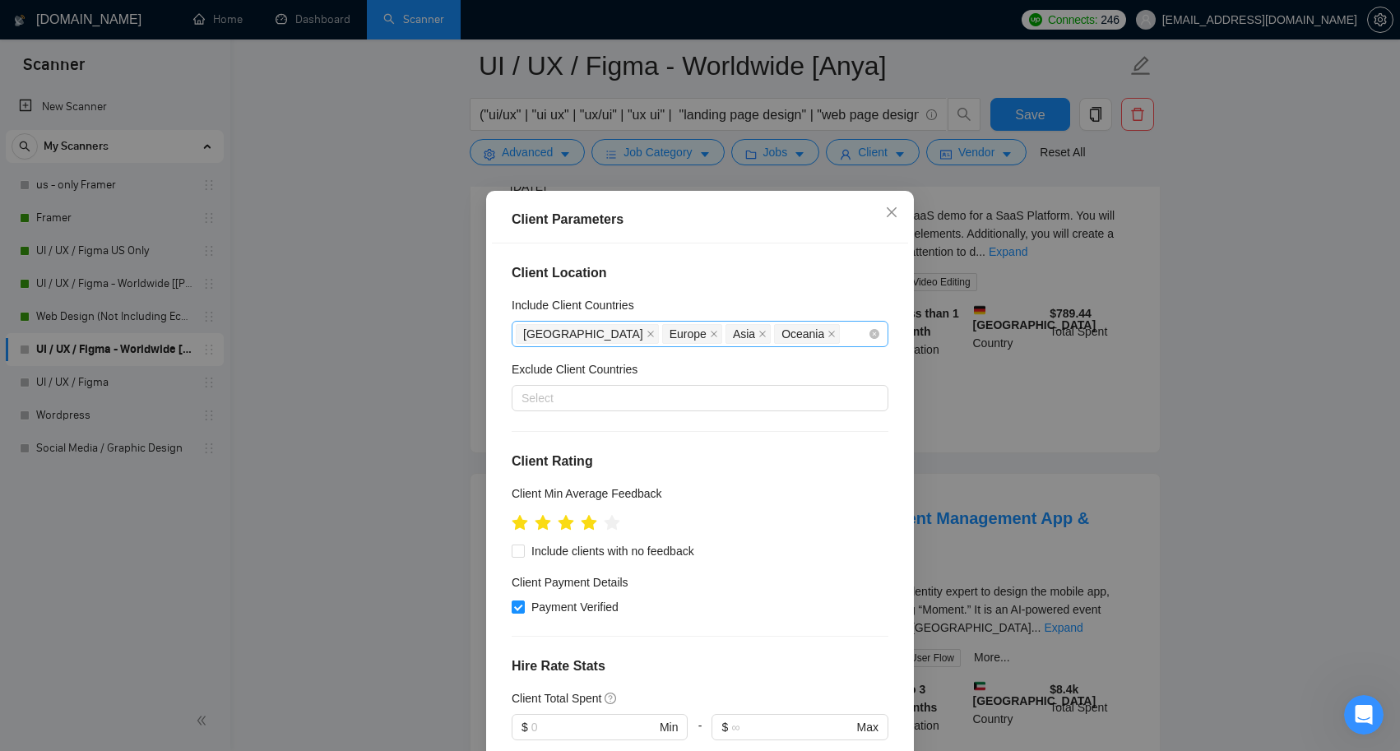
scroll to position [0, 0]
click at [758, 332] on icon "close" at bounding box center [762, 334] width 8 height 8
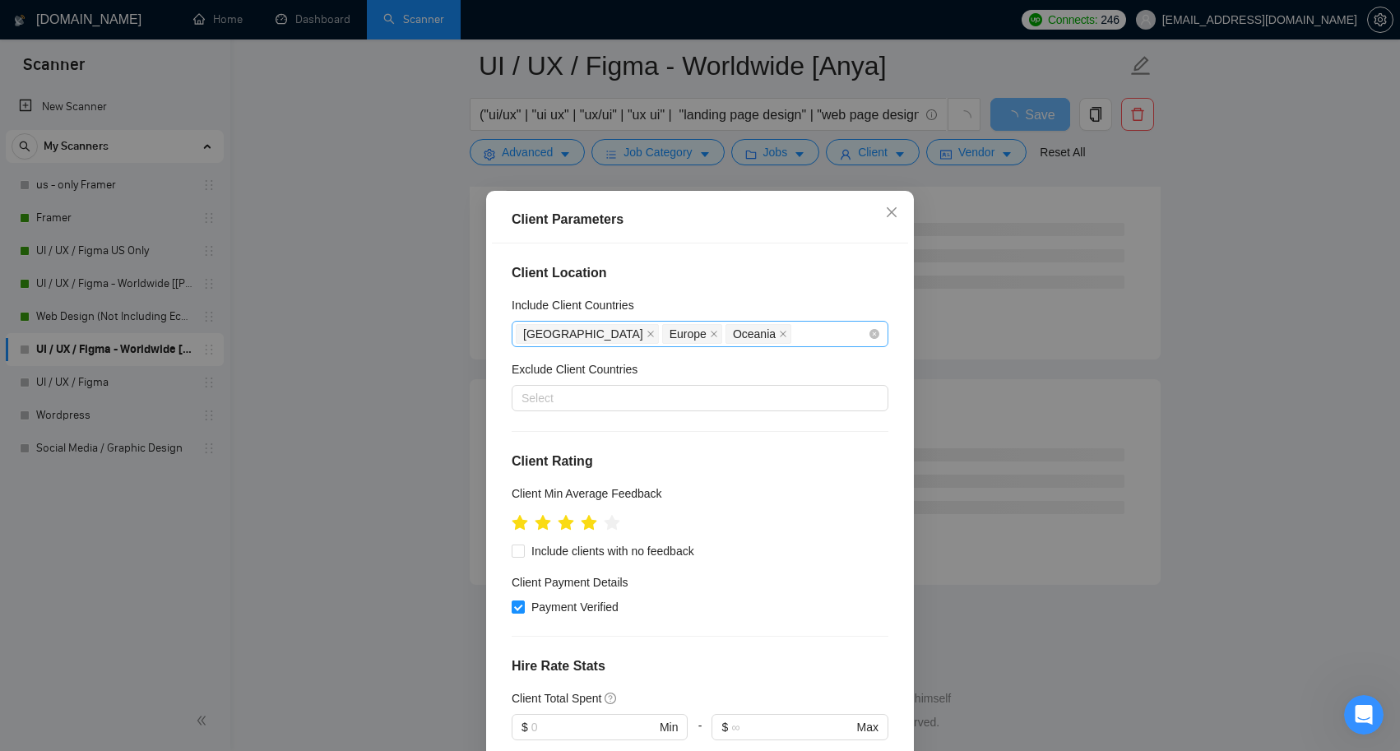
click at [732, 330] on div "[GEOGRAPHIC_DATA] [GEOGRAPHIC_DATA] [GEOGRAPHIC_DATA]" at bounding box center [692, 333] width 352 height 23
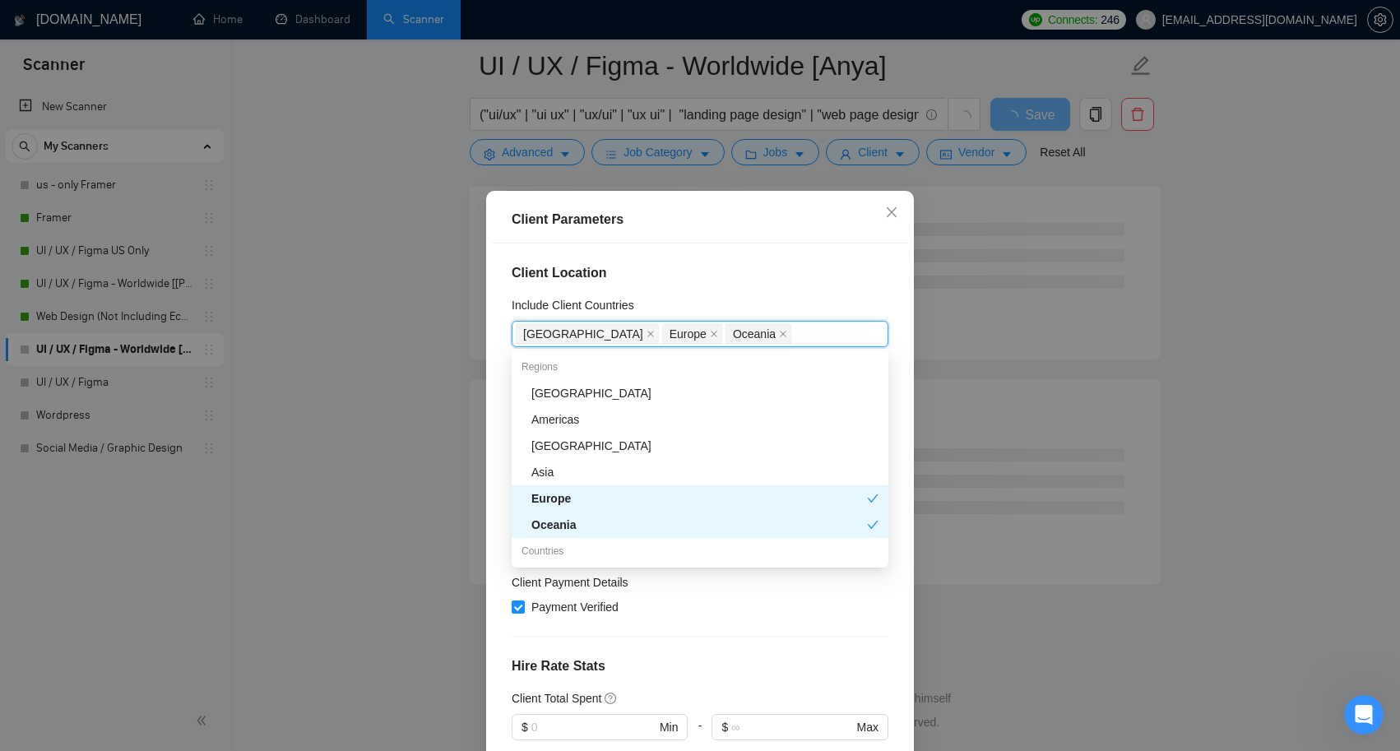
click at [823, 262] on div "Client Location Include Client Countries [GEOGRAPHIC_DATA] [GEOGRAPHIC_DATA] [G…" at bounding box center [700, 506] width 416 height 526
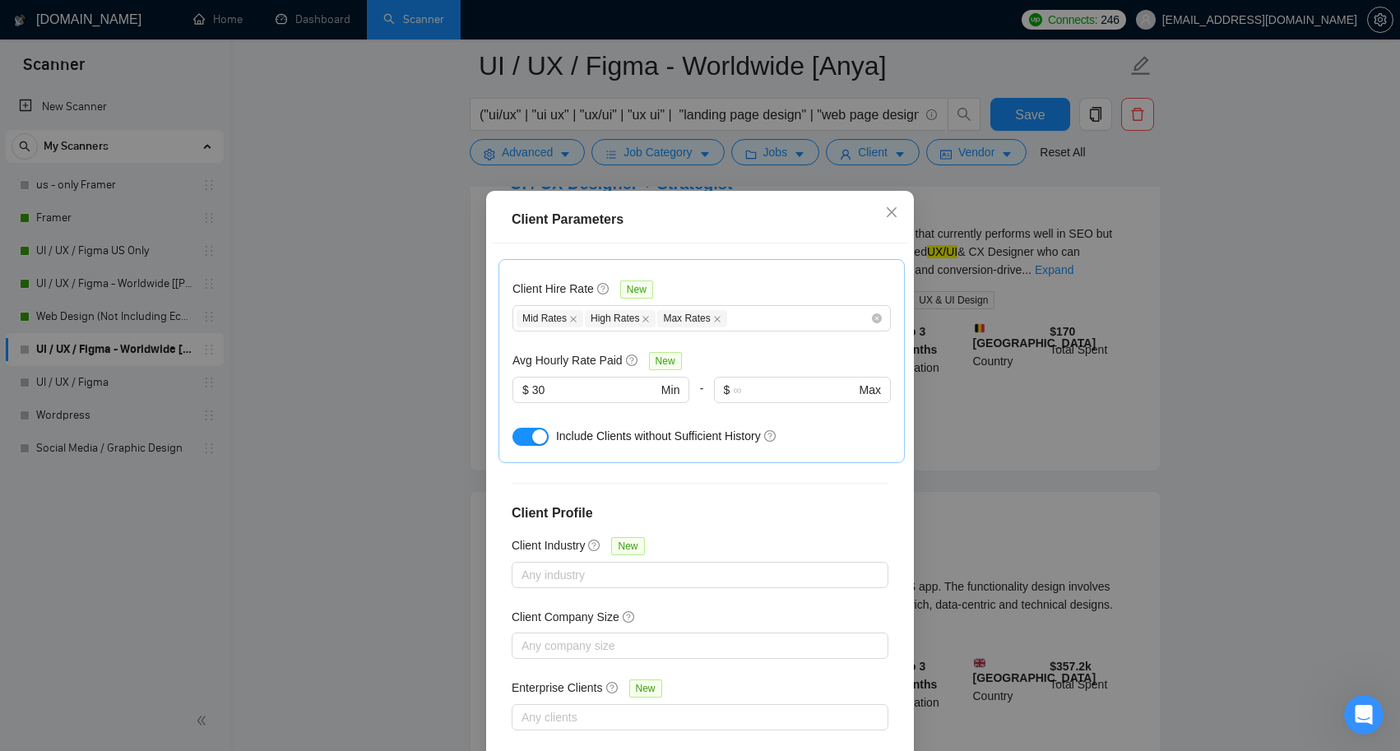
scroll to position [501, 0]
click at [891, 211] on icon "close" at bounding box center [891, 212] width 13 height 13
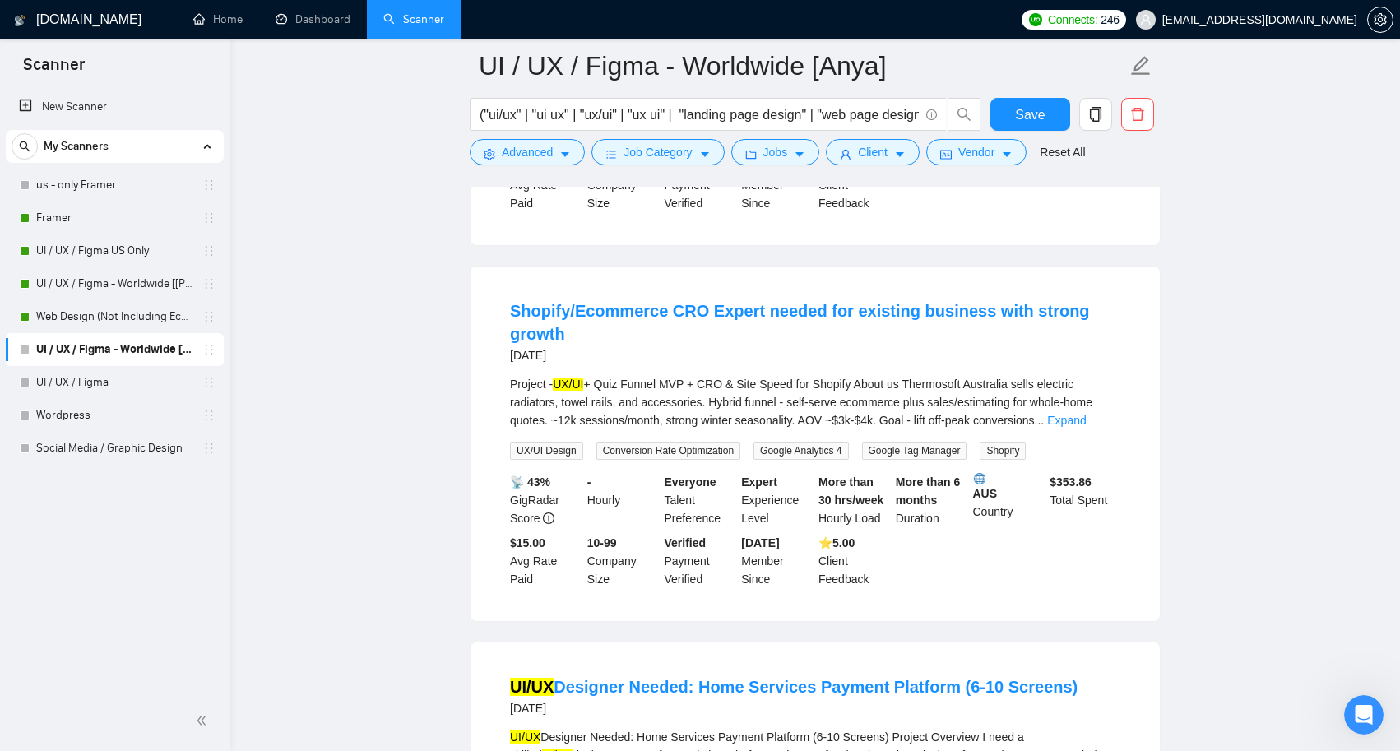
scroll to position [2926, 0]
click at [565, 149] on icon "caret-down" at bounding box center [565, 155] width 12 height 12
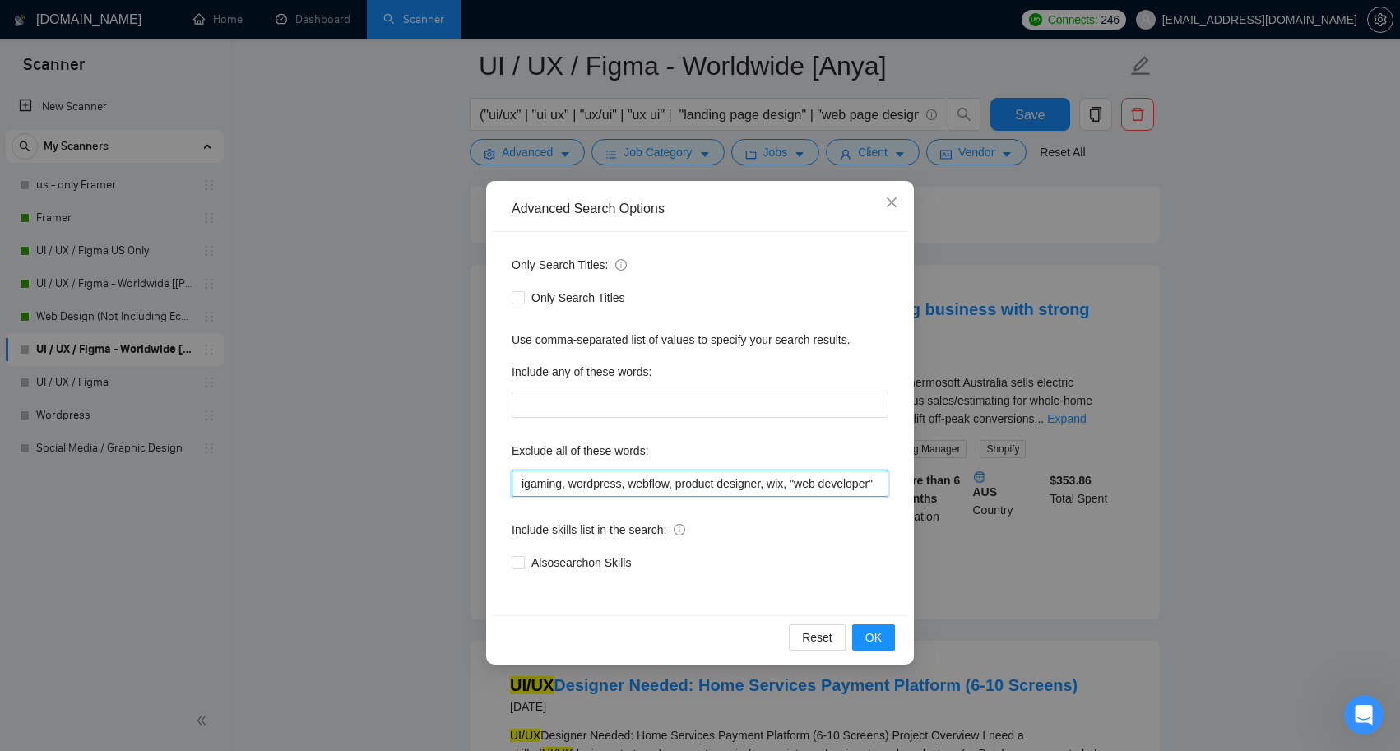
click at [830, 485] on input "igaming, wordpress, webflow, product designer, wix, "web developer"" at bounding box center [700, 484] width 377 height 26
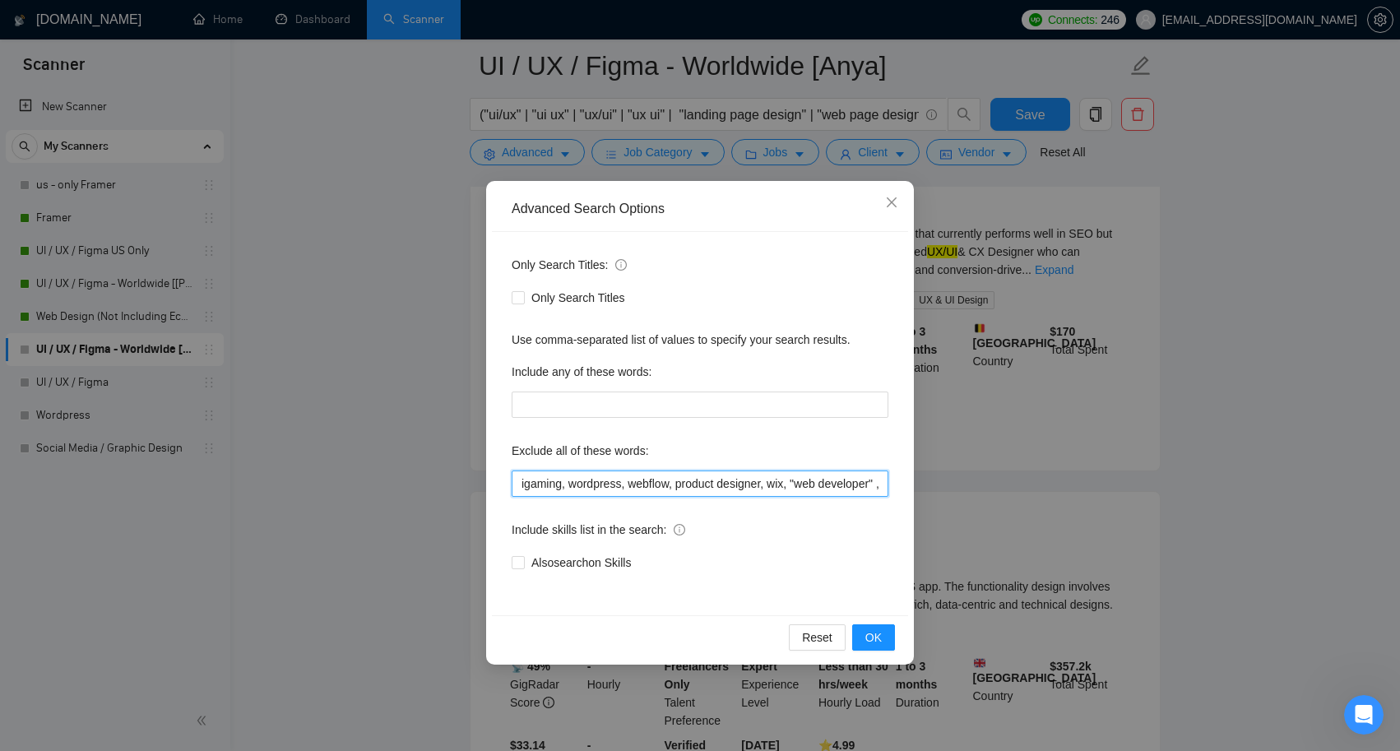
drag, startPoint x: 828, startPoint y: 489, endPoint x: 829, endPoint y: 501, distance: 12.4
click at [828, 494] on input "igaming, wordpress, webflow, product designer, wix, "web developer" , shopify," at bounding box center [700, 484] width 377 height 26
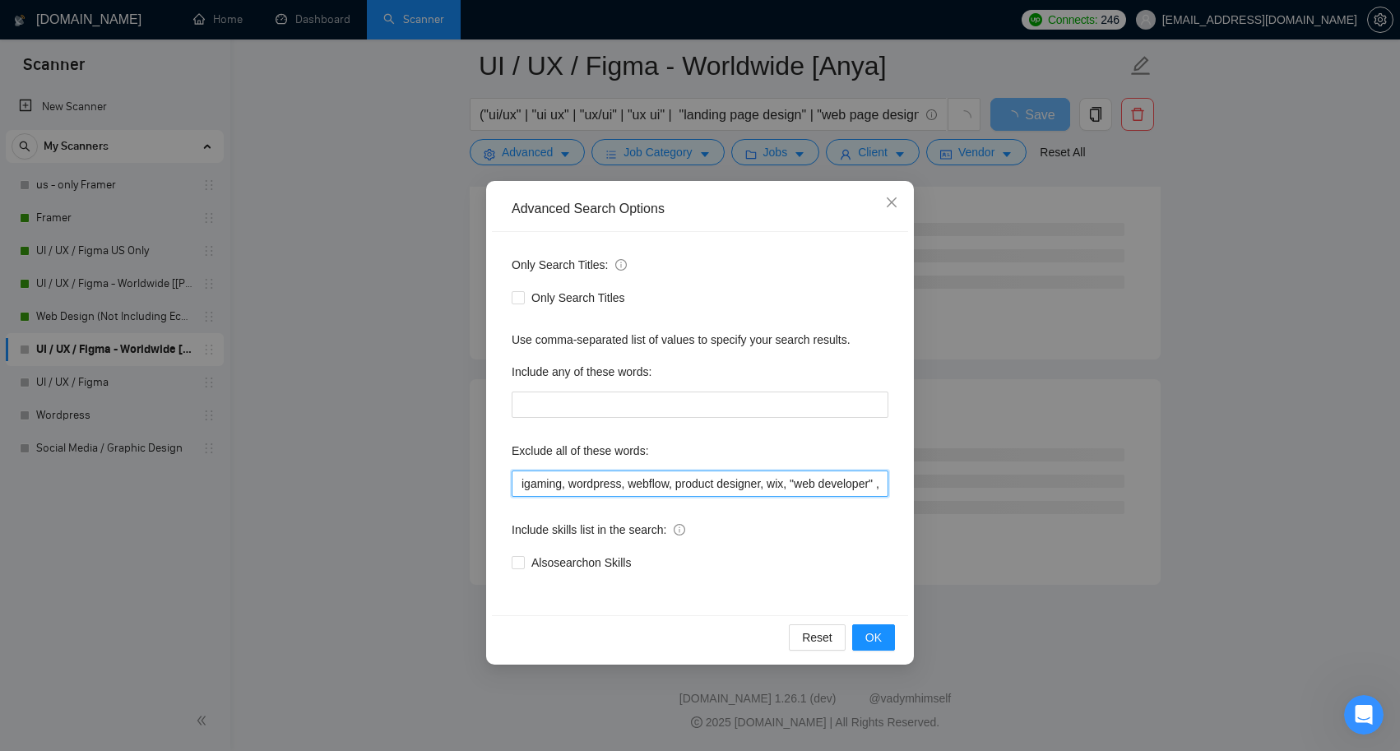
click at [828, 482] on input "igaming, wordpress, webflow, product designer, wix, "web developer" , shopify," at bounding box center [700, 484] width 377 height 26
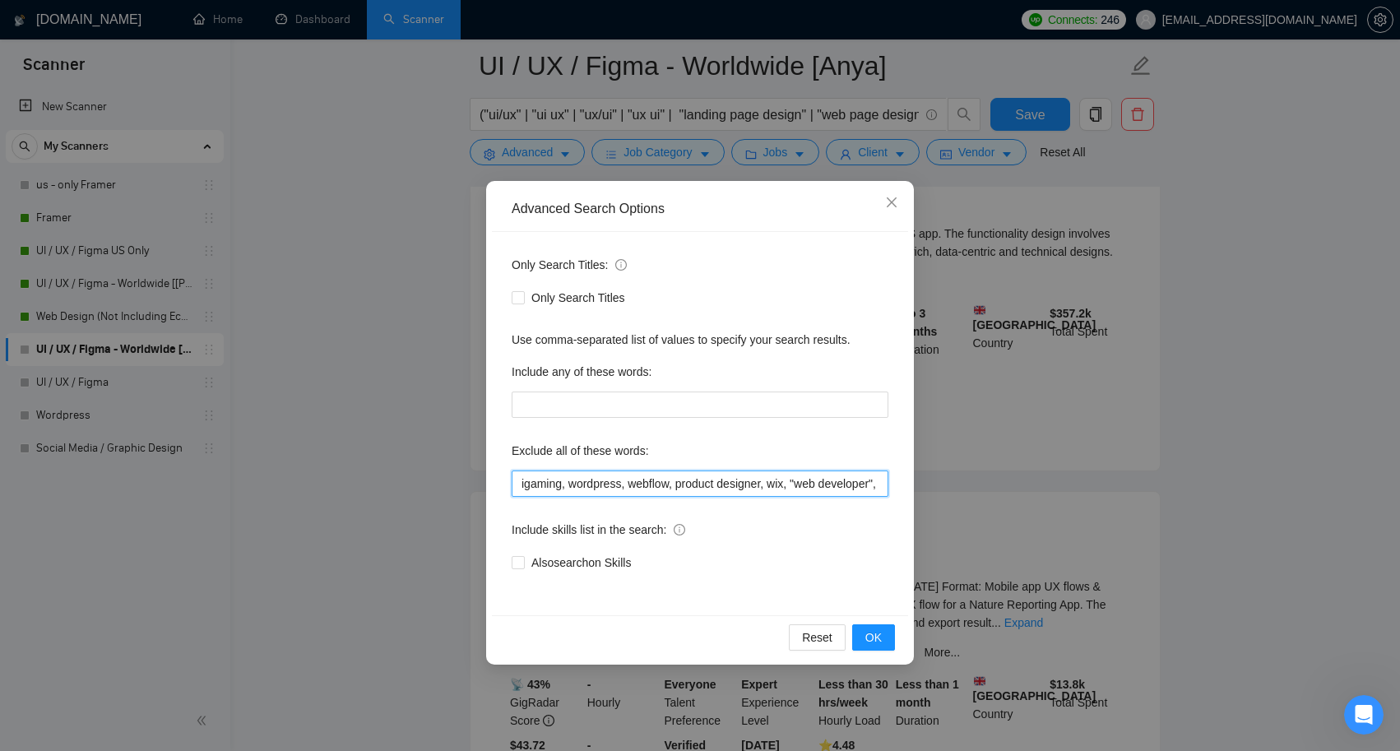
click at [876, 483] on input "igaming, wordpress, webflow, product designer, wix, "web developer", shopify," at bounding box center [700, 484] width 377 height 26
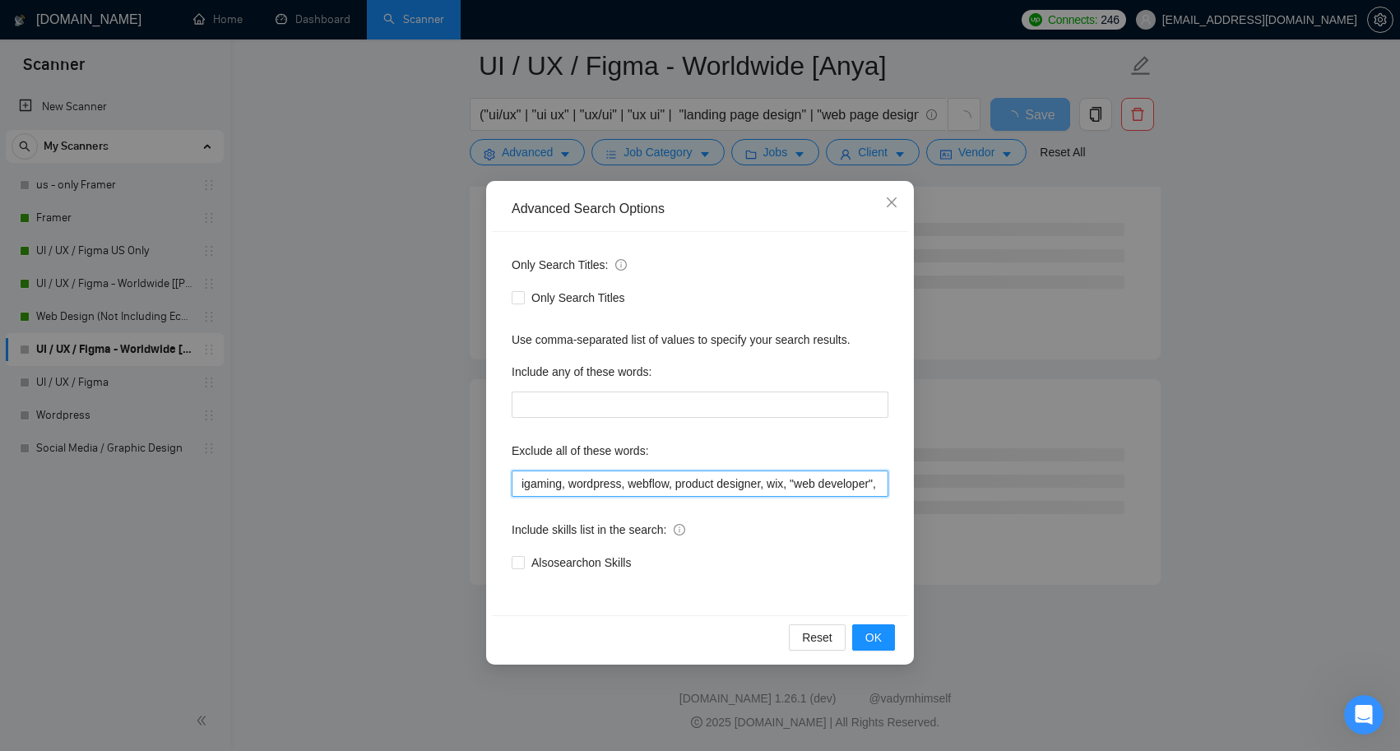
click at [873, 482] on input "igaming, wordpress, webflow, product designer, wix, "web developer", shopify," at bounding box center [700, 484] width 377 height 26
type input "igaming, wordpress, webflow, product designer, wix, "web developer", shopify ,"
click at [878, 642] on span "OK" at bounding box center [873, 637] width 16 height 18
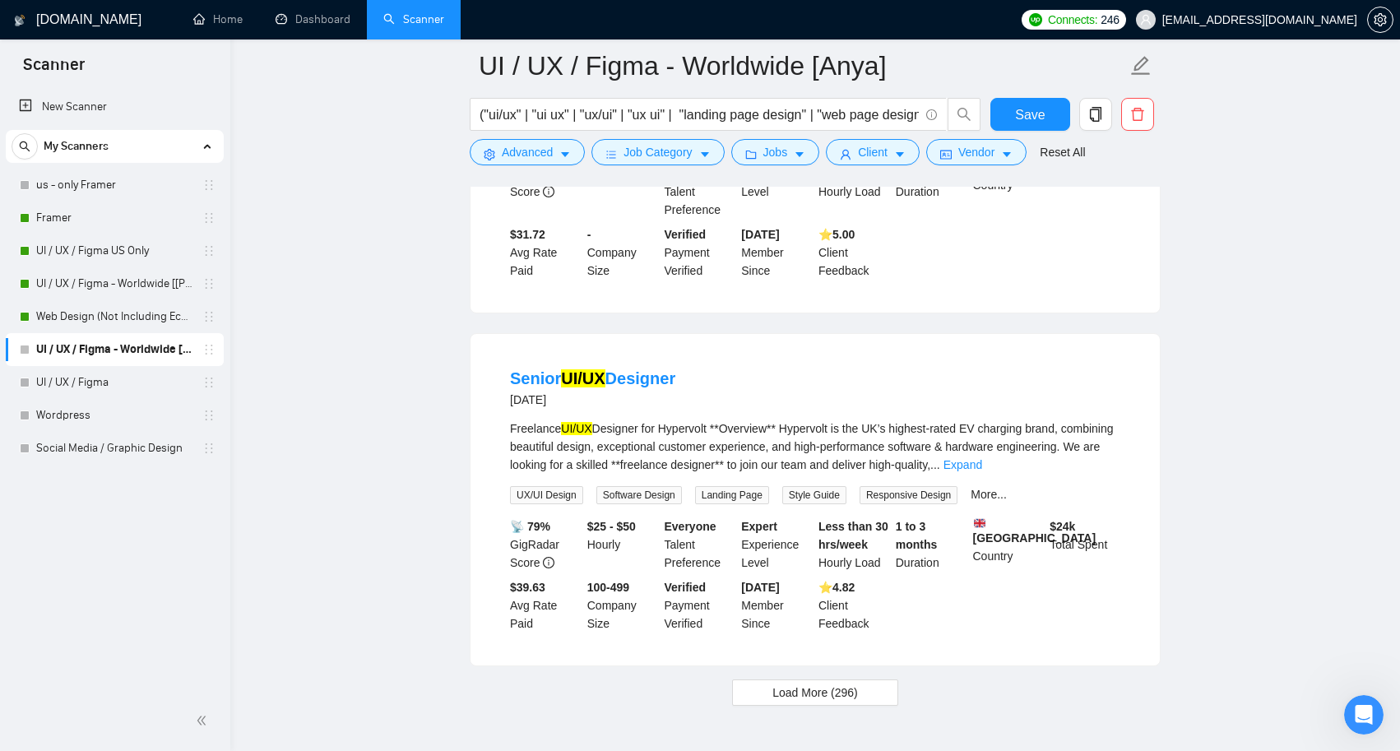
scroll to position [3277, 0]
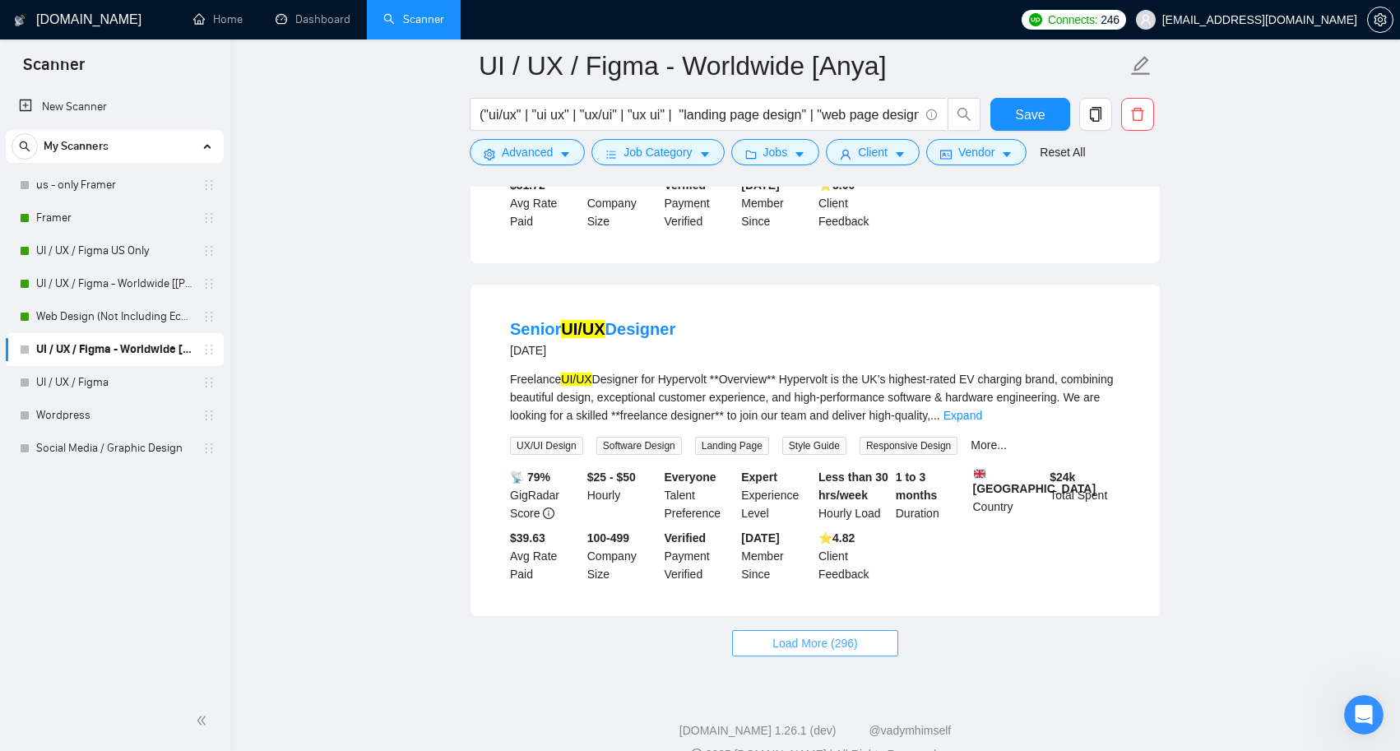
click at [822, 652] on span "Load More (296)" at bounding box center [815, 643] width 86 height 18
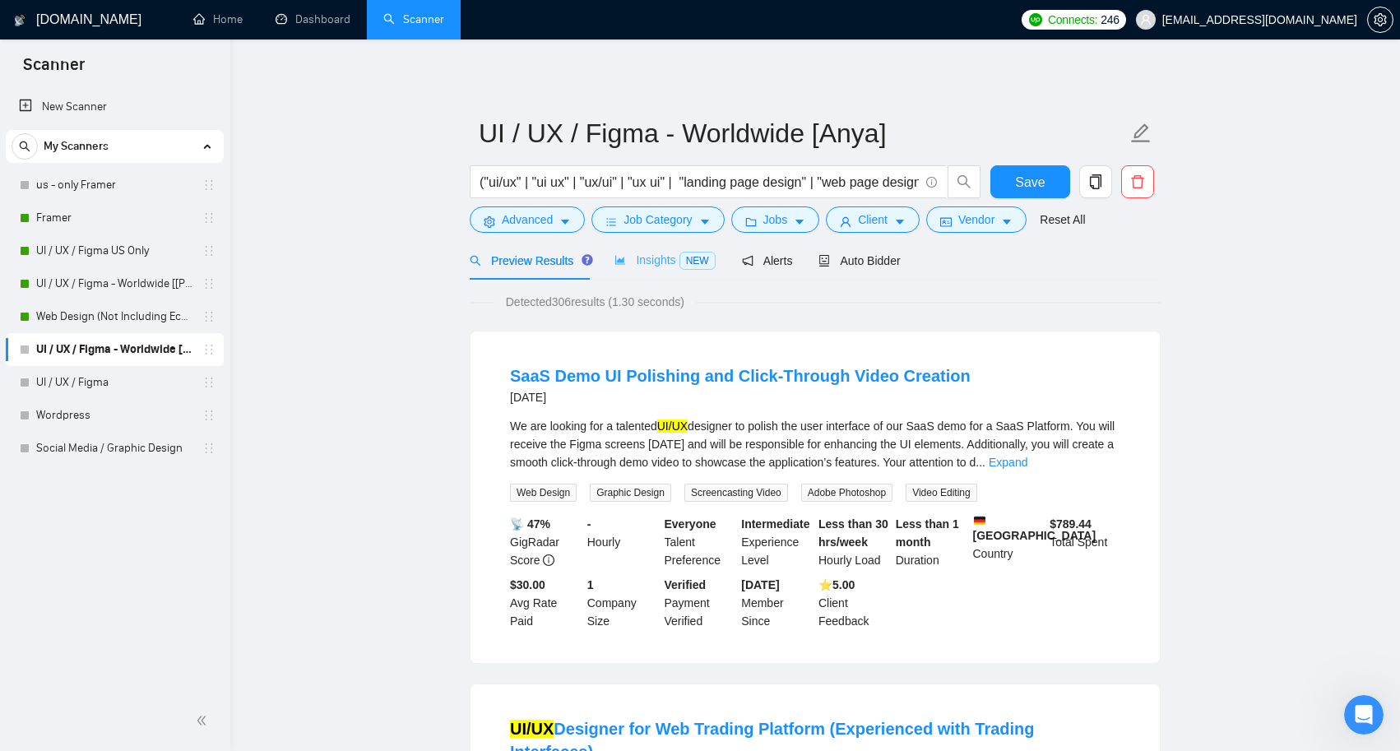
scroll to position [0, 0]
click at [634, 260] on span "Insights NEW" at bounding box center [664, 259] width 100 height 13
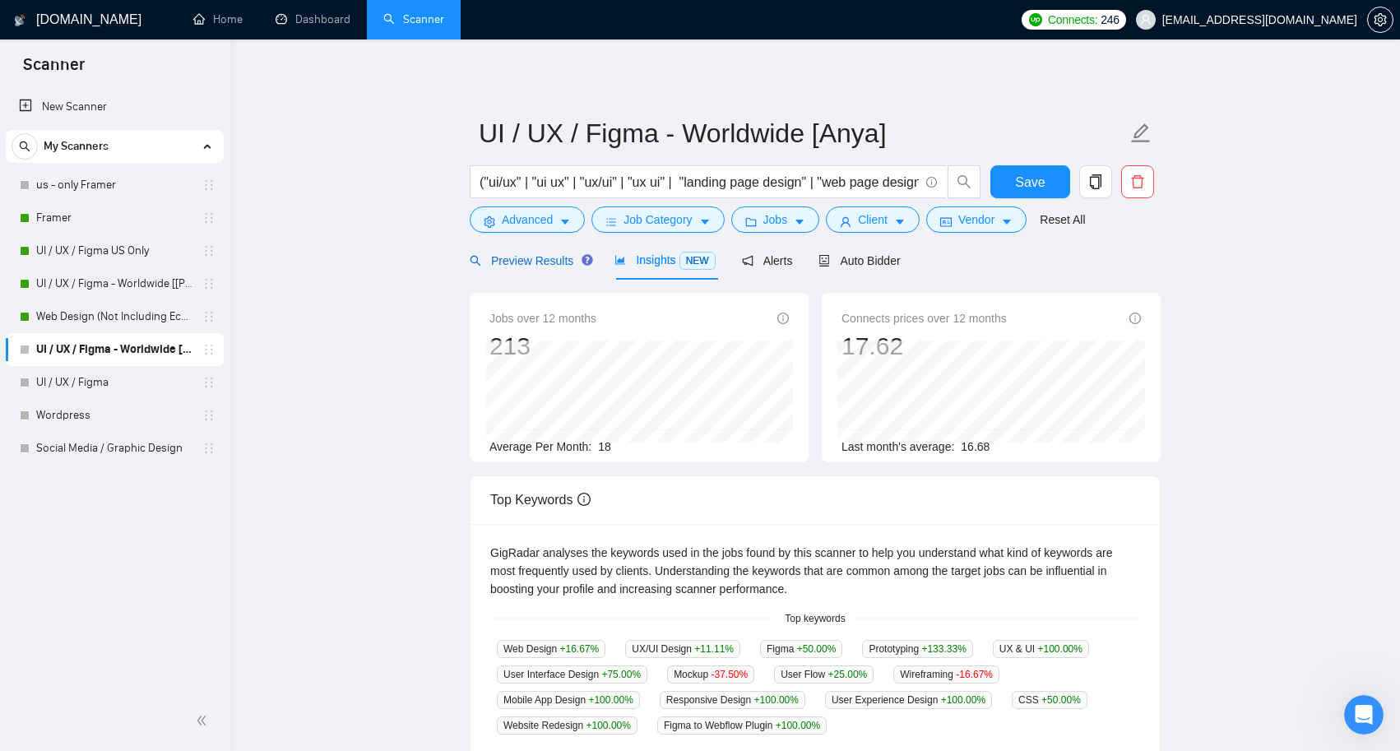
click at [561, 263] on span "Preview Results" at bounding box center [529, 260] width 118 height 13
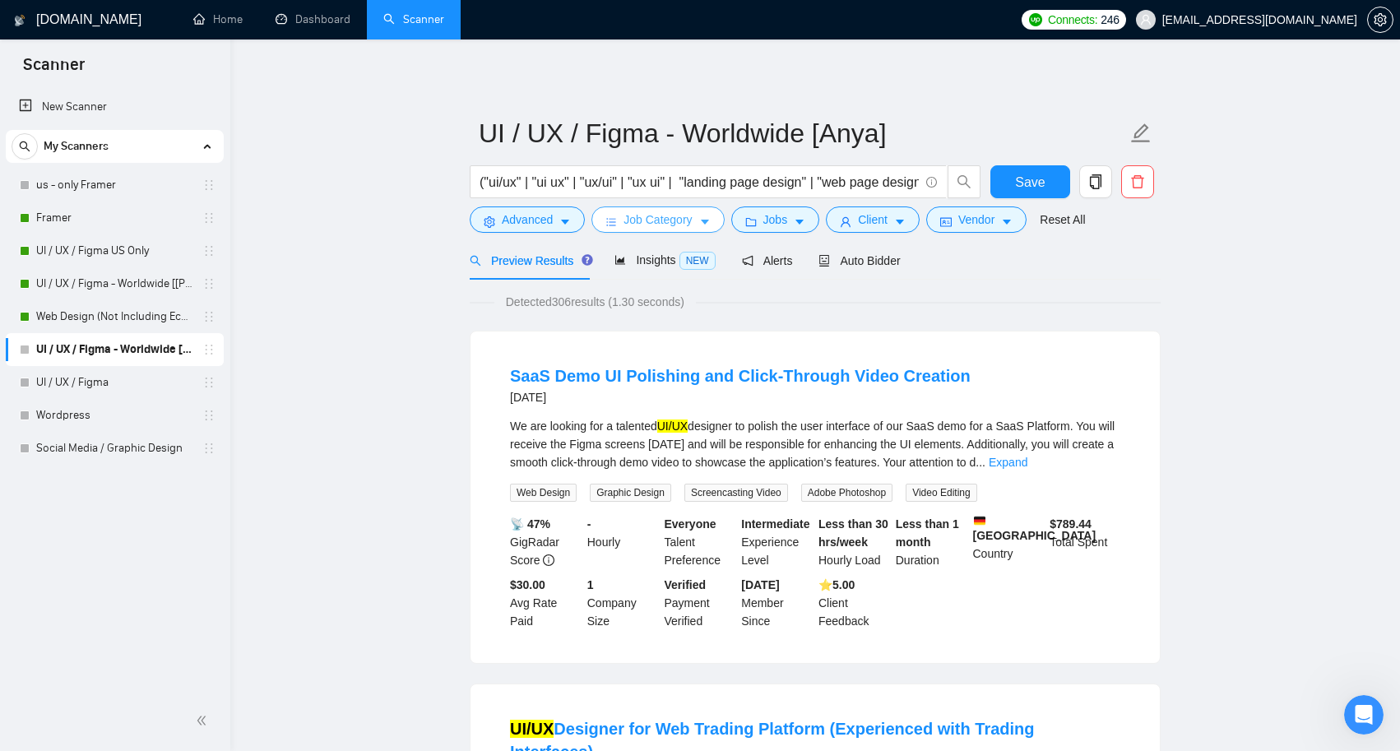
click at [703, 223] on icon "caret-down" at bounding box center [705, 222] width 12 height 12
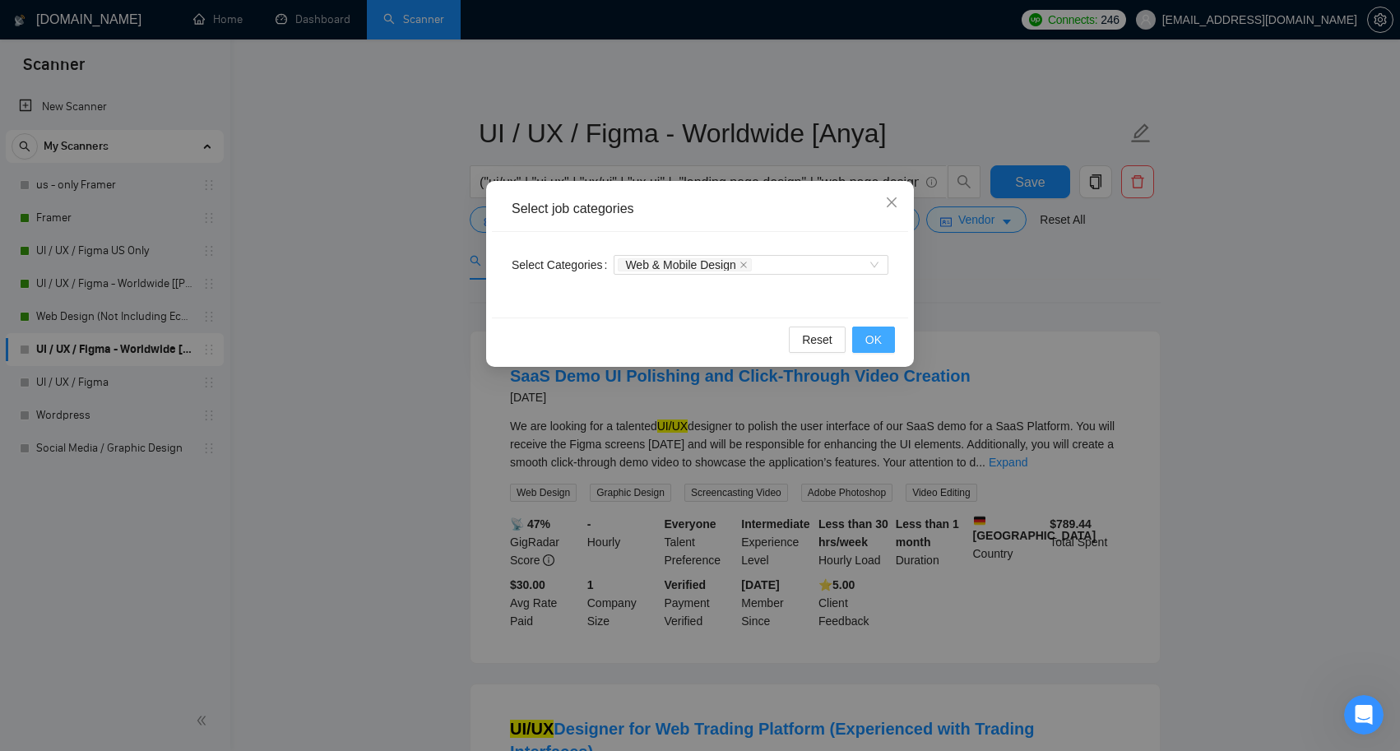
click at [877, 341] on span "OK" at bounding box center [873, 340] width 16 height 18
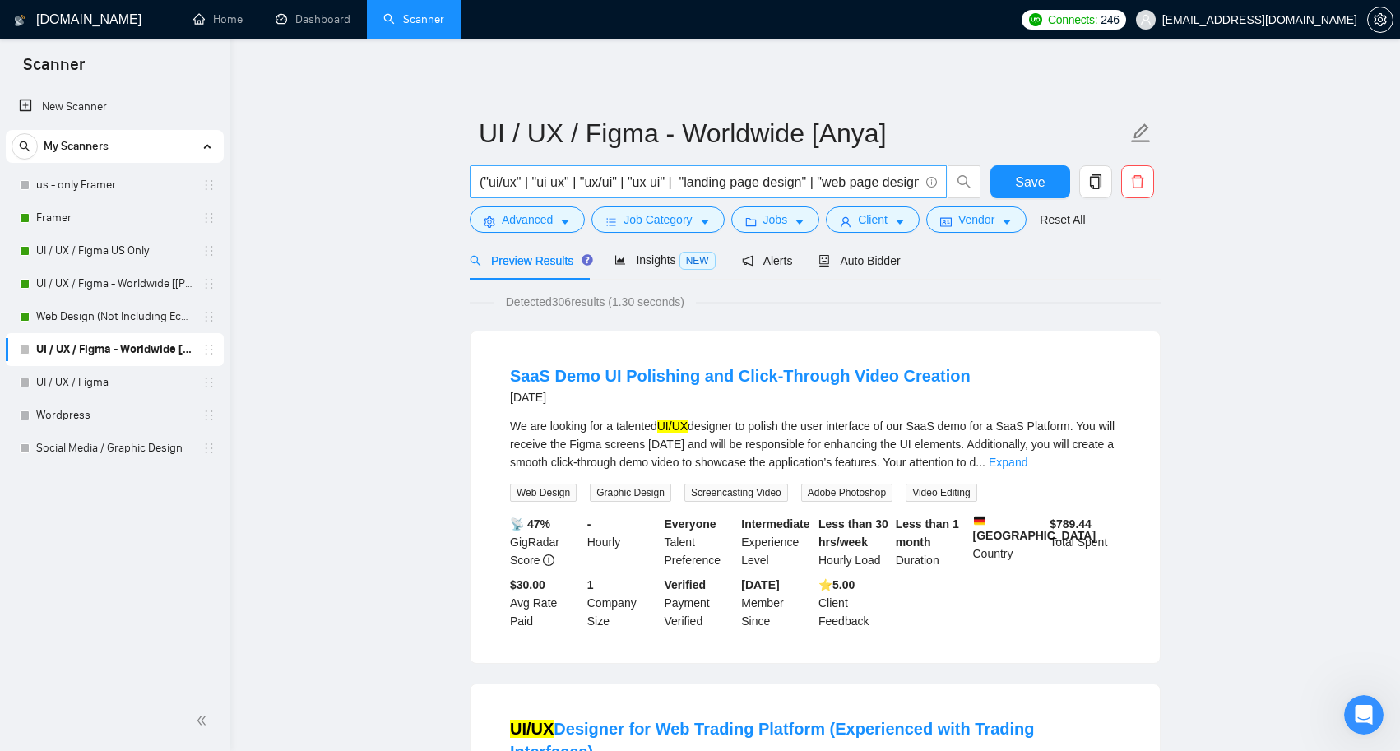
click at [754, 179] on input "("ui/ux" | "ui ux" | "ux/ui" | "ux ui" | "landing page design" | "web page desi…" at bounding box center [699, 182] width 439 height 21
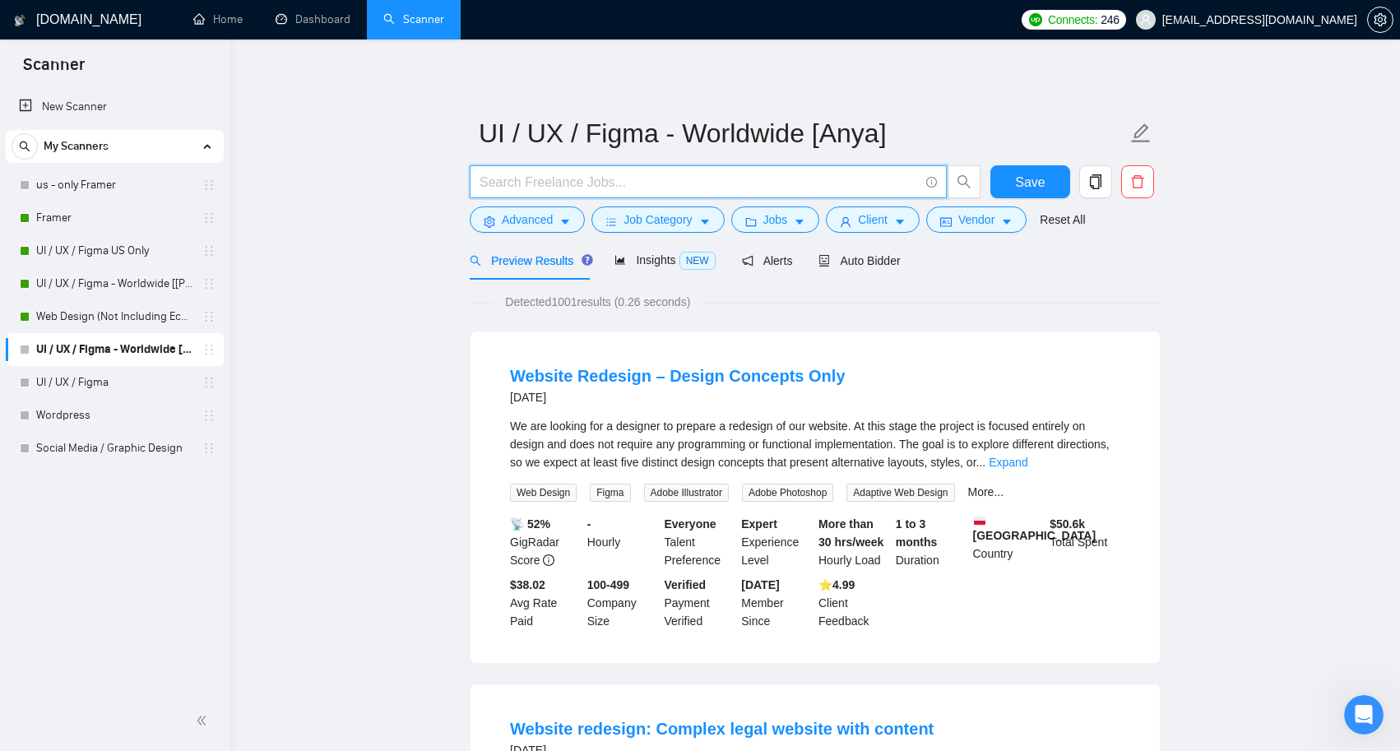
paste input "((design*) | (redesign*)) ((web*) | (app*) | platform | saas | figma design* )"
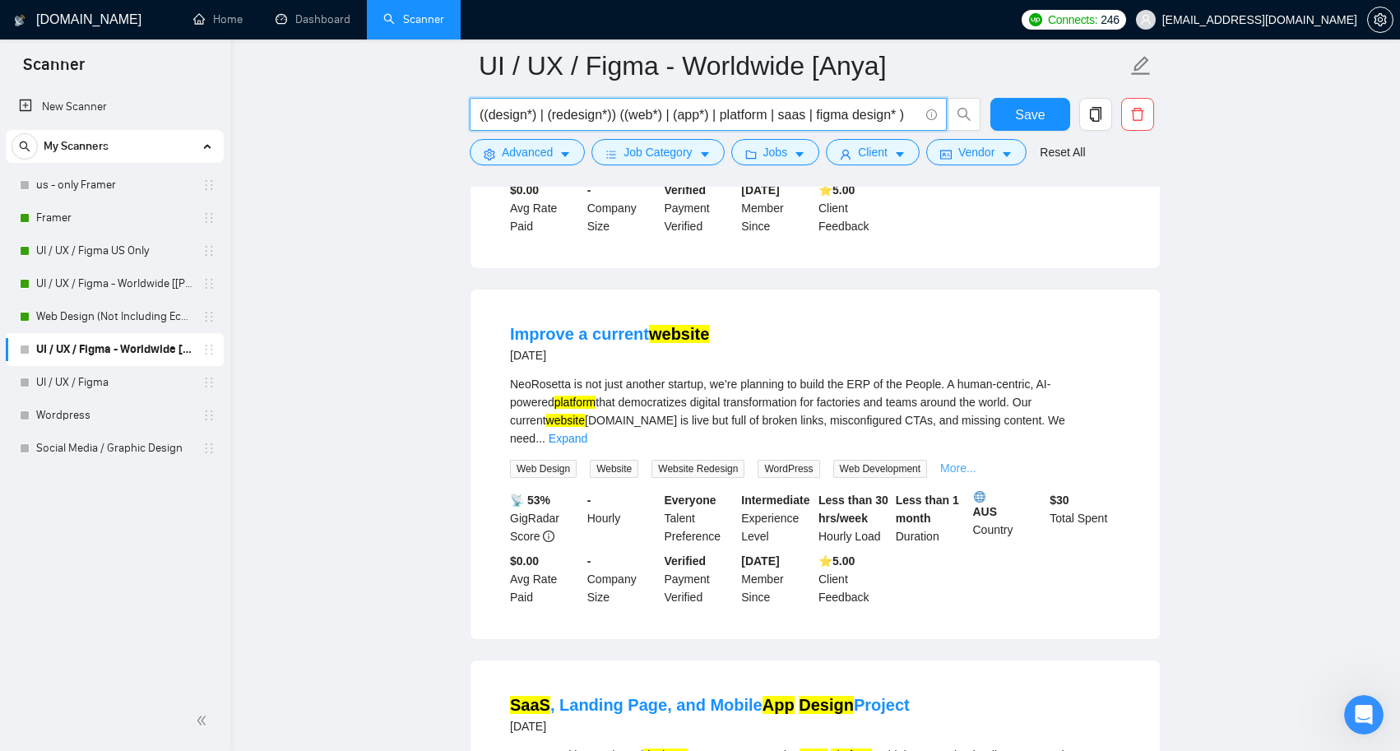
scroll to position [763, 0]
type input "((design*) | (redesign*)) ((web*) | (app*) | platform | saas | figma design* )"
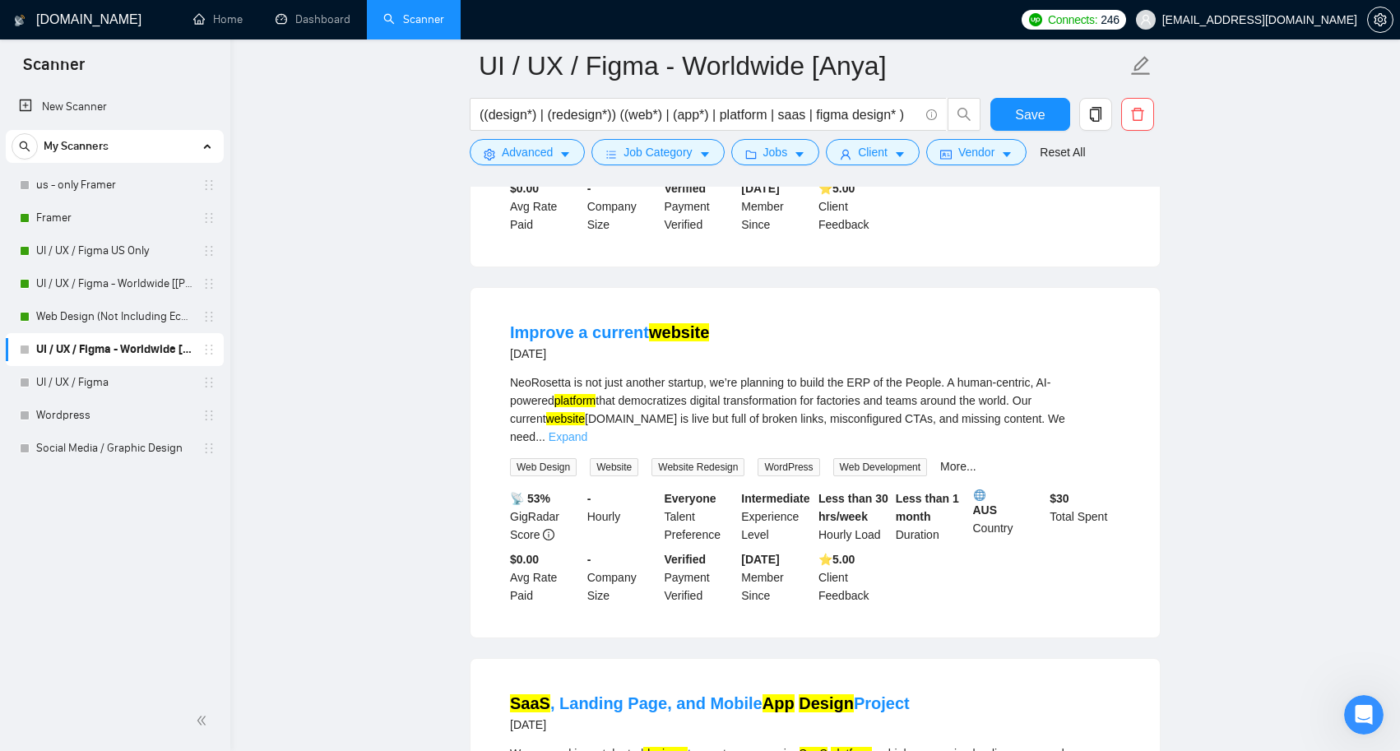
click at [587, 443] on link "Expand" at bounding box center [568, 436] width 39 height 13
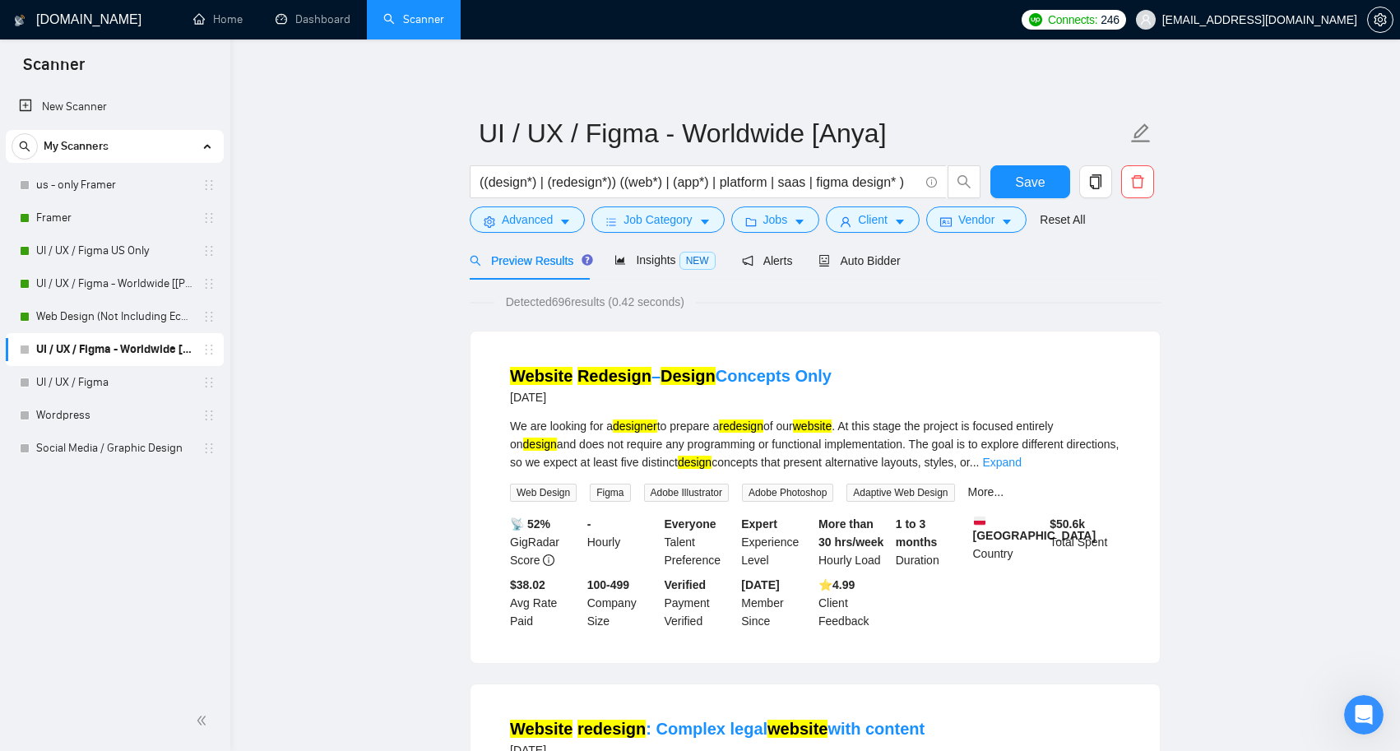
scroll to position [0, 0]
click at [652, 258] on span "Insights NEW" at bounding box center [664, 259] width 100 height 13
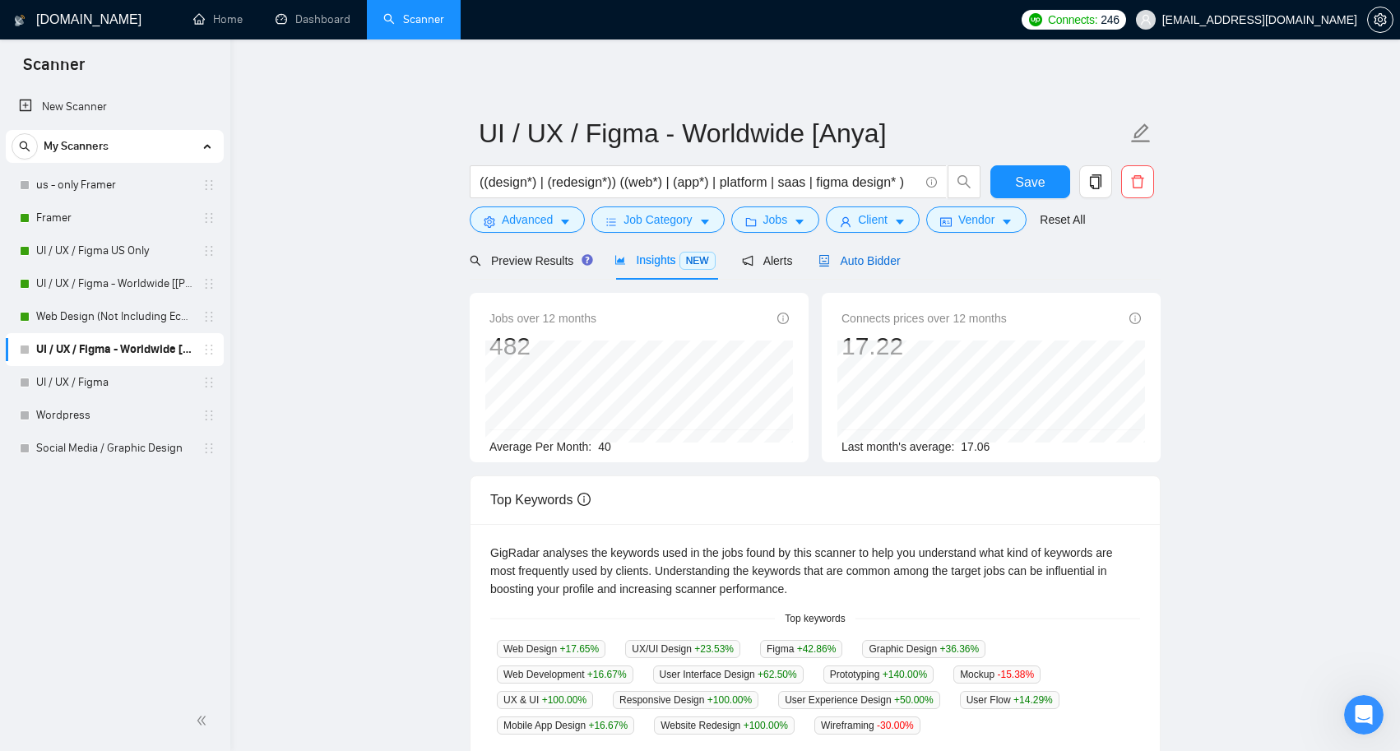
click at [849, 260] on span "Auto Bidder" at bounding box center [858, 260] width 81 height 13
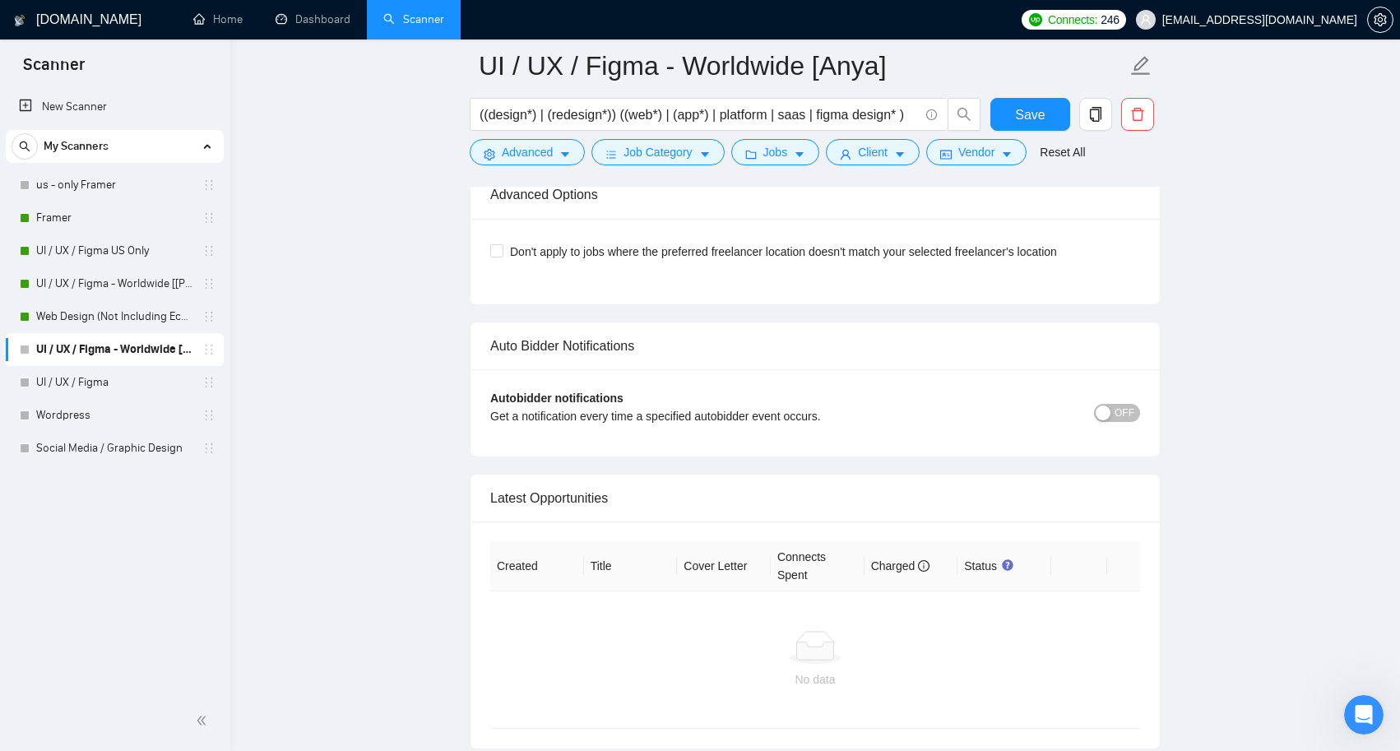
scroll to position [3761, 0]
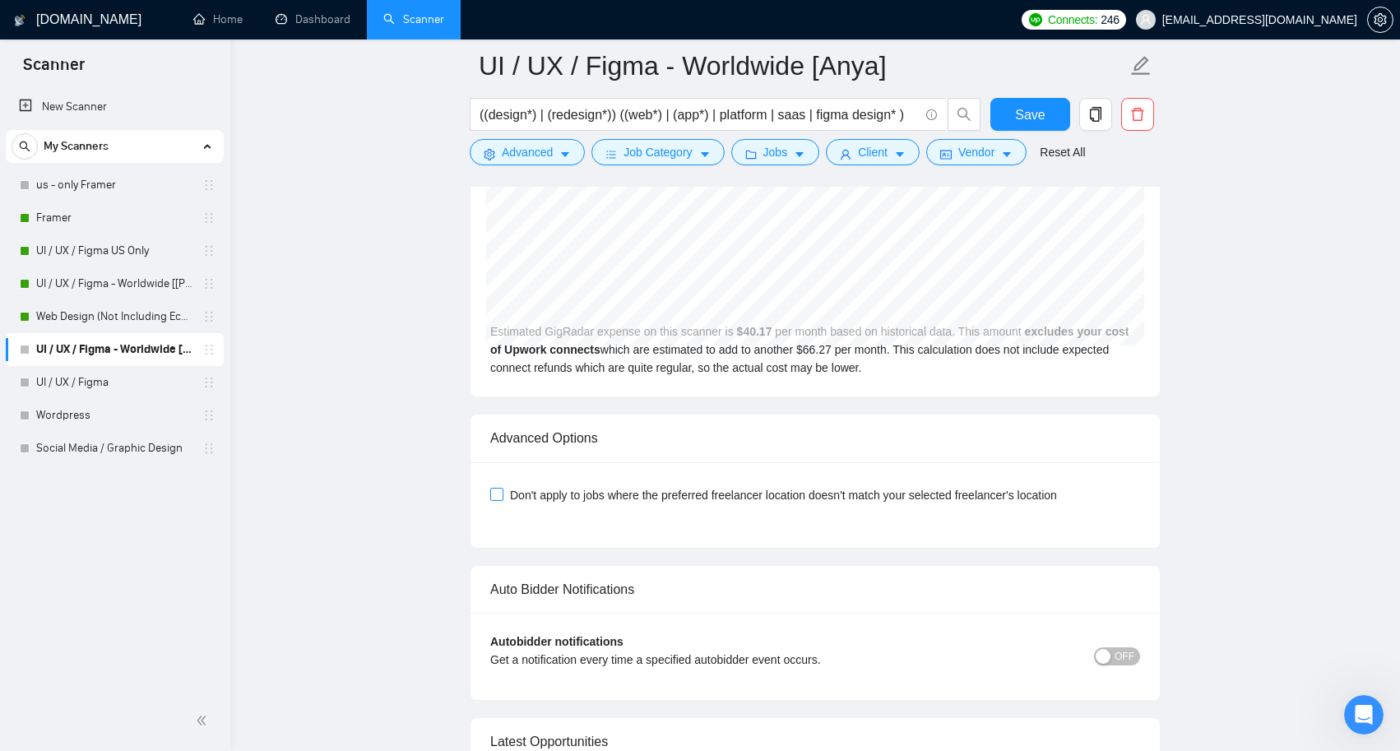
click at [1007, 494] on span "Don't apply to jobs where the preferred freelancer location doesn't match your …" at bounding box center [783, 495] width 560 height 18
click at [502, 494] on input "Don't apply to jobs where the preferred freelancer location doesn't match your …" at bounding box center [496, 494] width 12 height 12
checkbox input "true"
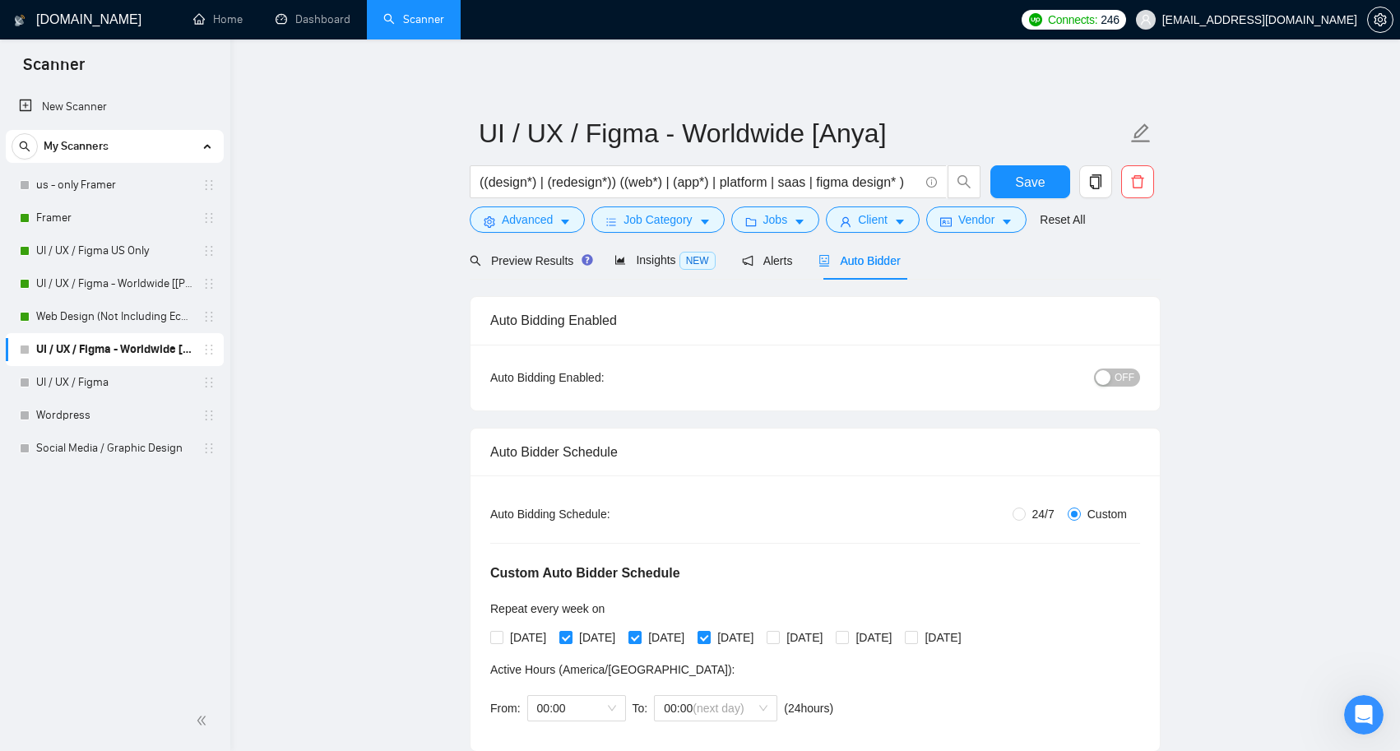
scroll to position [0, 0]
click at [552, 268] on div "Preview Results" at bounding box center [529, 261] width 118 height 18
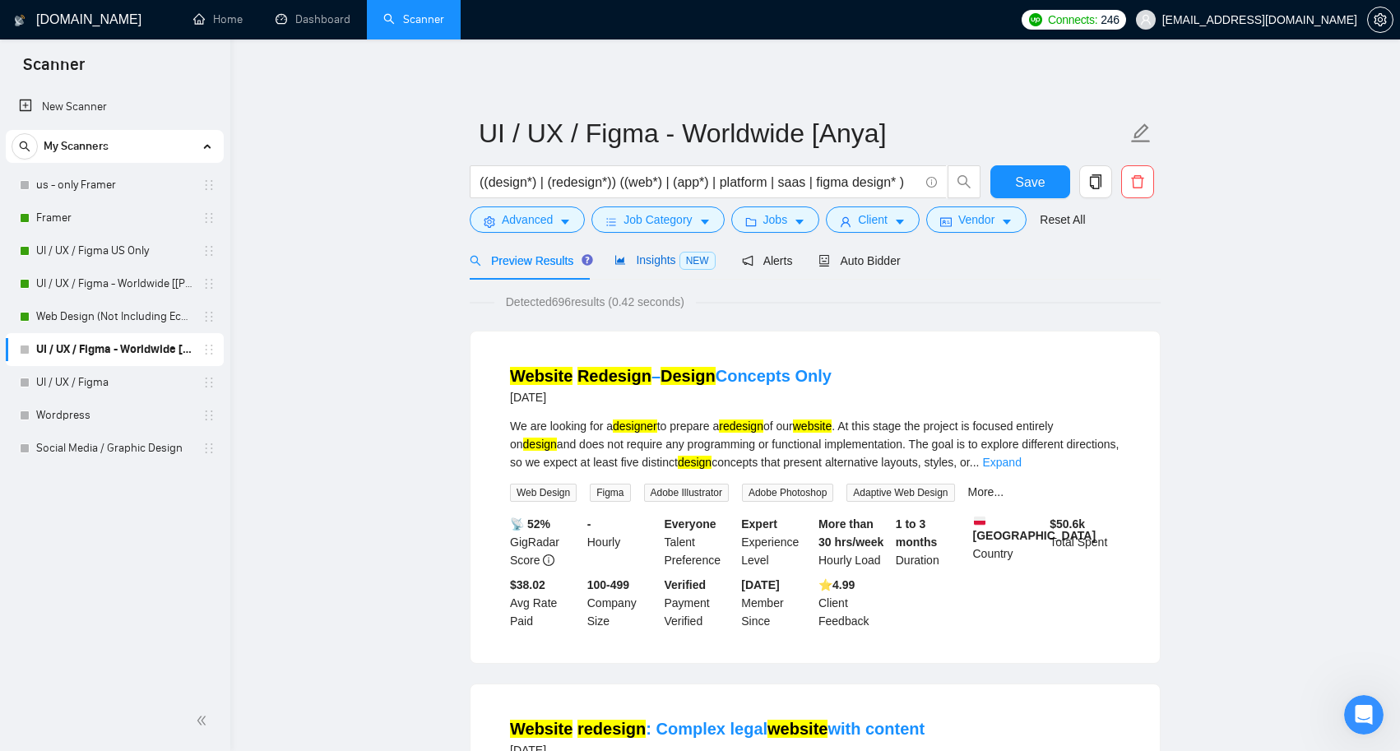
click at [639, 258] on span "Insights NEW" at bounding box center [664, 259] width 100 height 13
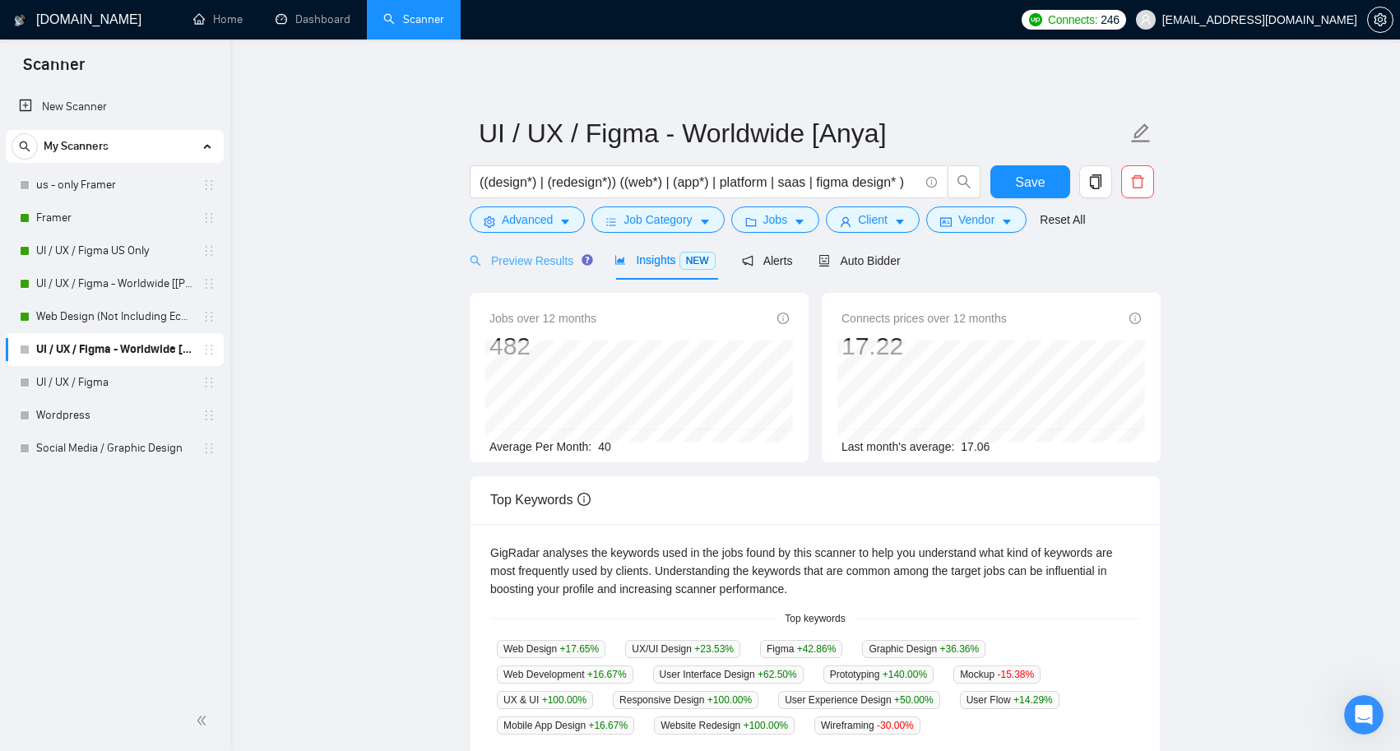
click at [540, 250] on div "Preview Results" at bounding box center [529, 260] width 118 height 39
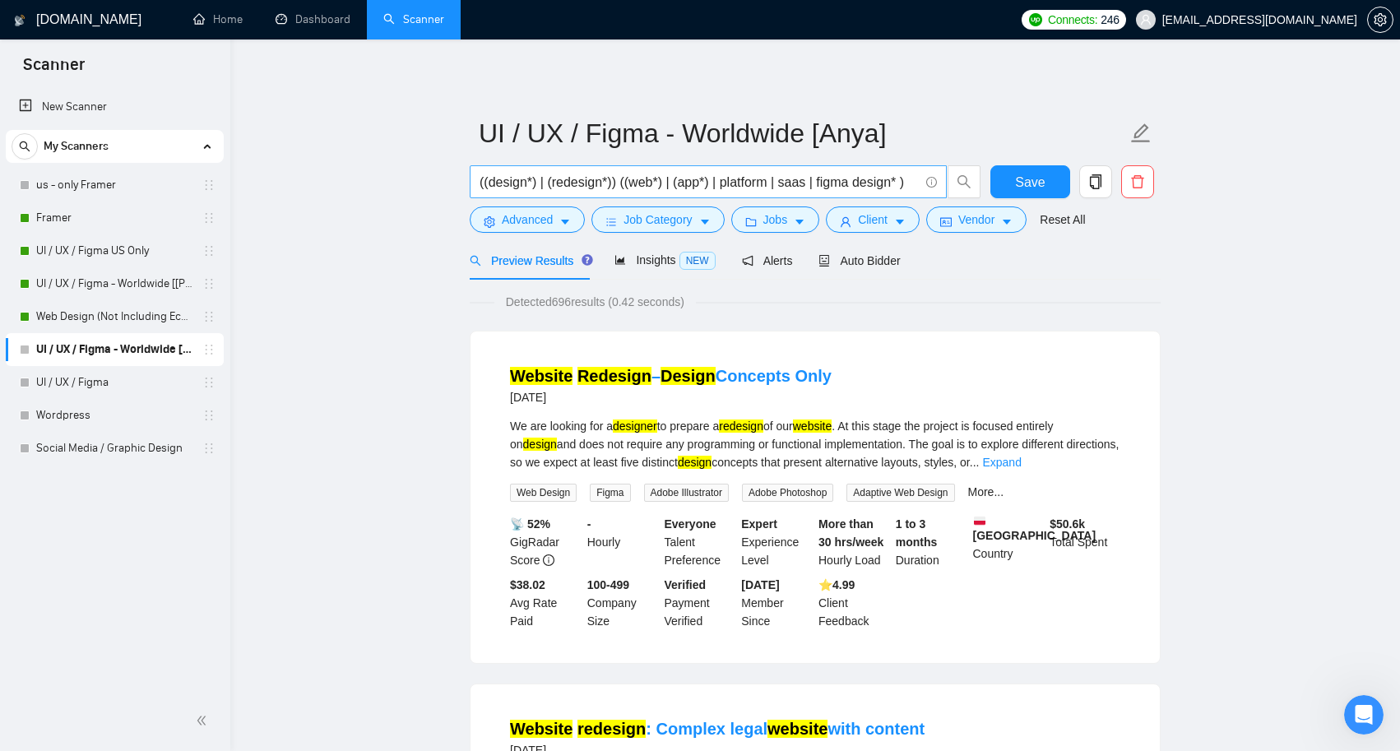
click at [706, 186] on input "((design*) | (redesign*)) ((web*) | (app*) | platform | saas | figma design* )" at bounding box center [699, 182] width 439 height 21
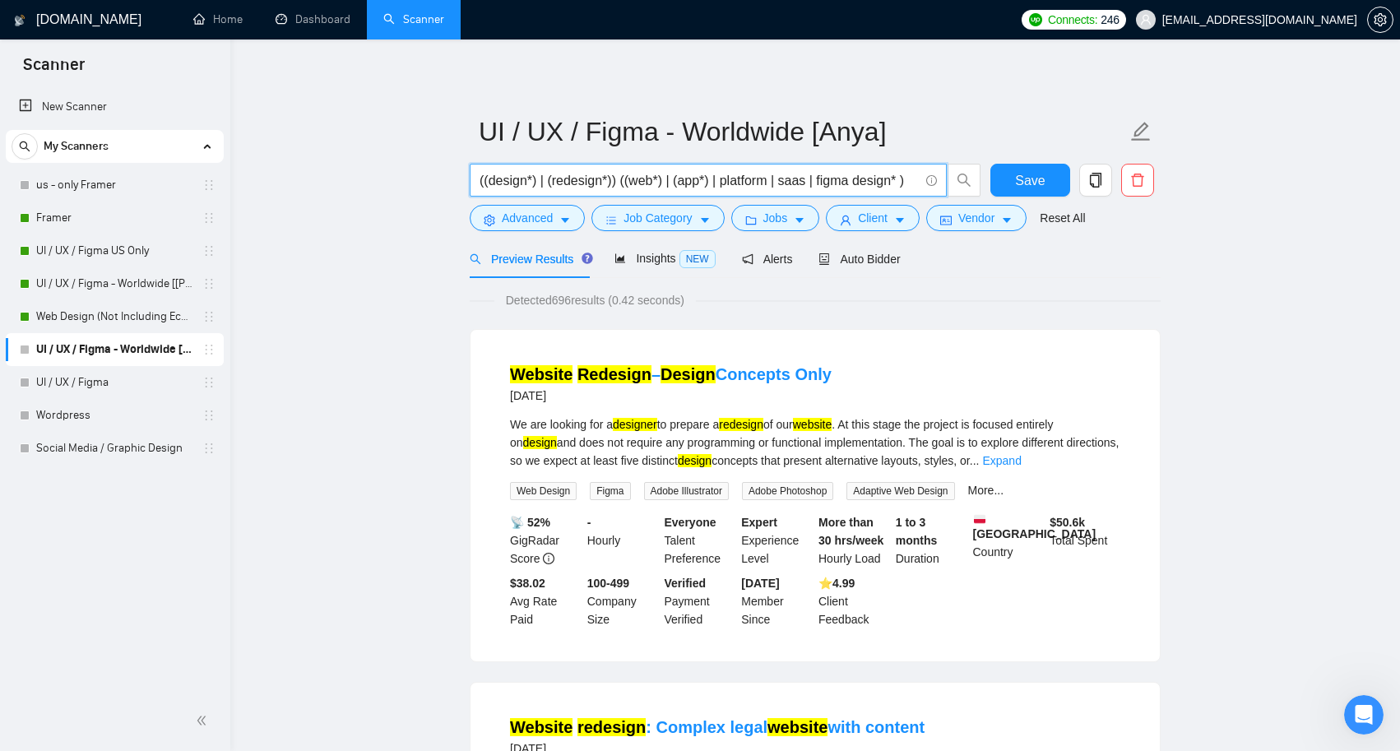
scroll to position [2, 0]
drag, startPoint x: 825, startPoint y: 181, endPoint x: 859, endPoint y: 183, distance: 33.8
click at [859, 183] on input "((design*) | (redesign*)) ((web*) | (app*) | platform | saas | figma design* )" at bounding box center [699, 180] width 439 height 21
click at [893, 183] on input "((design*) | (redesign*)) ((web*) | (app*) | platform | saas | figma design* )" at bounding box center [699, 180] width 439 height 21
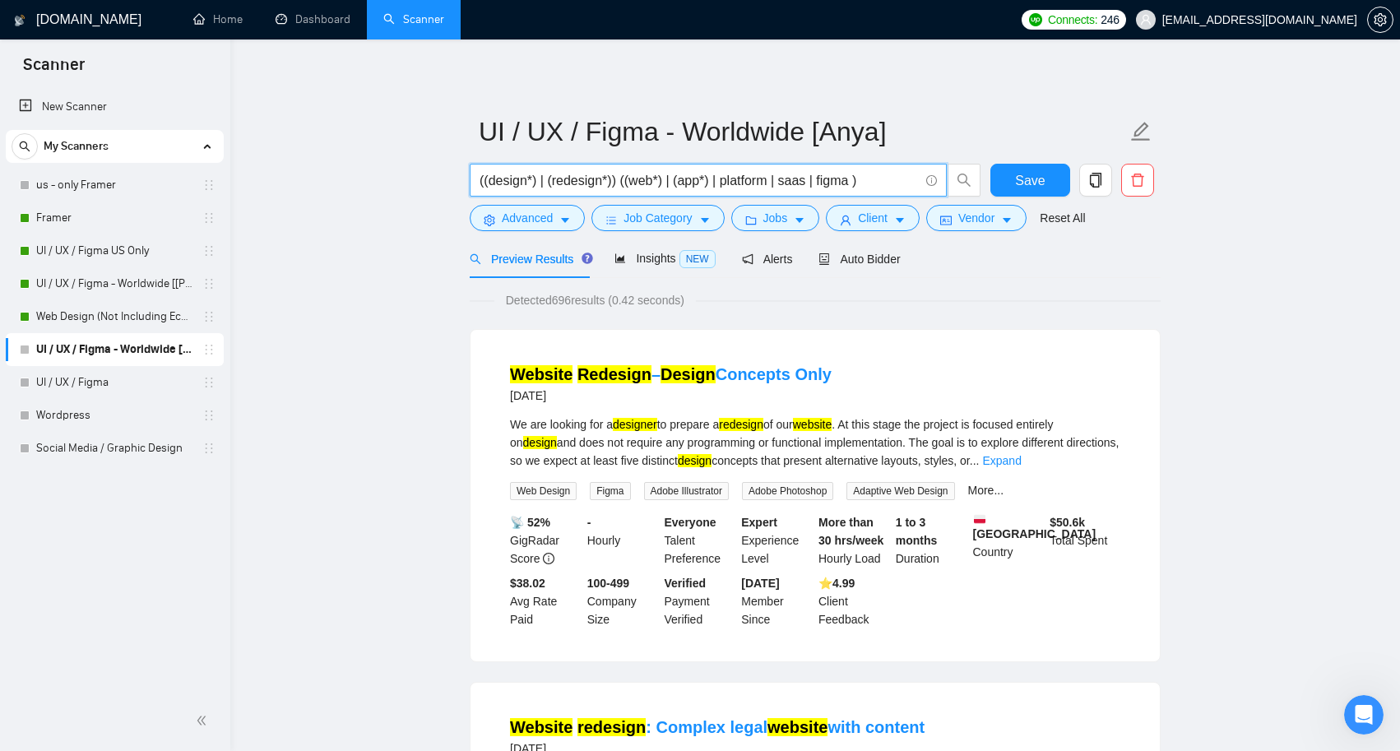
click at [888, 183] on input "((design*) | (redesign*)) ((web*) | (app*) | platform | saas | figma )" at bounding box center [699, 180] width 439 height 21
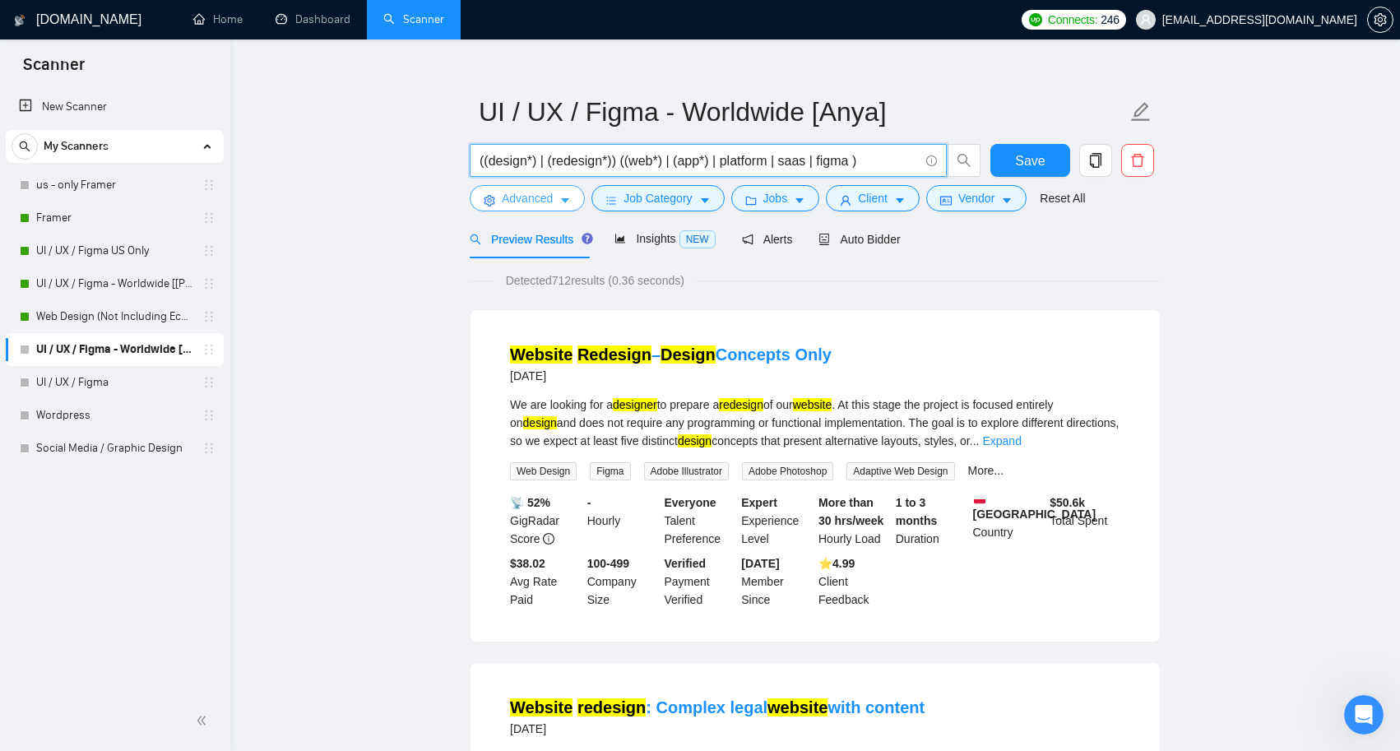
type input "((design*) | (redesign*)) ((web*) | (app*) | platform | saas | figma )"
click at [563, 197] on icon "caret-down" at bounding box center [565, 201] width 12 height 12
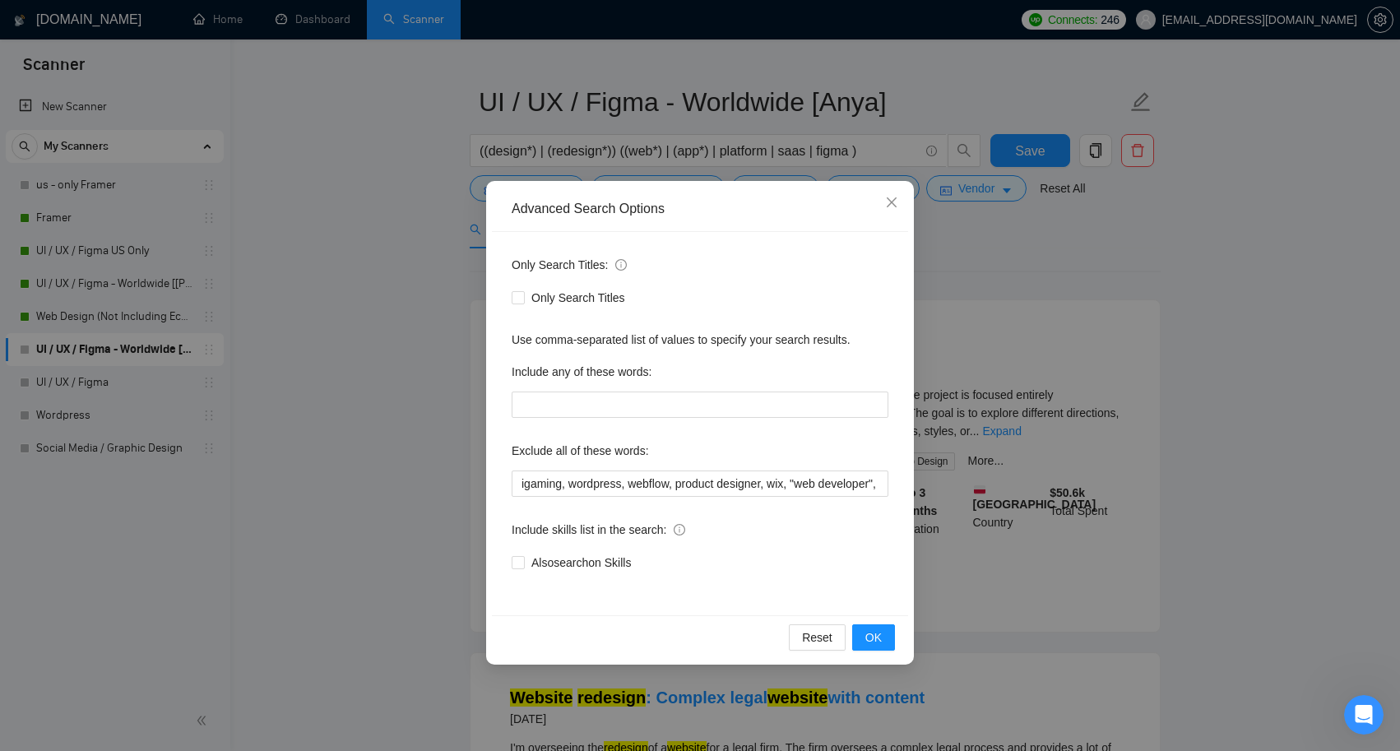
scroll to position [31, 0]
click at [879, 645] on span "OK" at bounding box center [873, 637] width 16 height 18
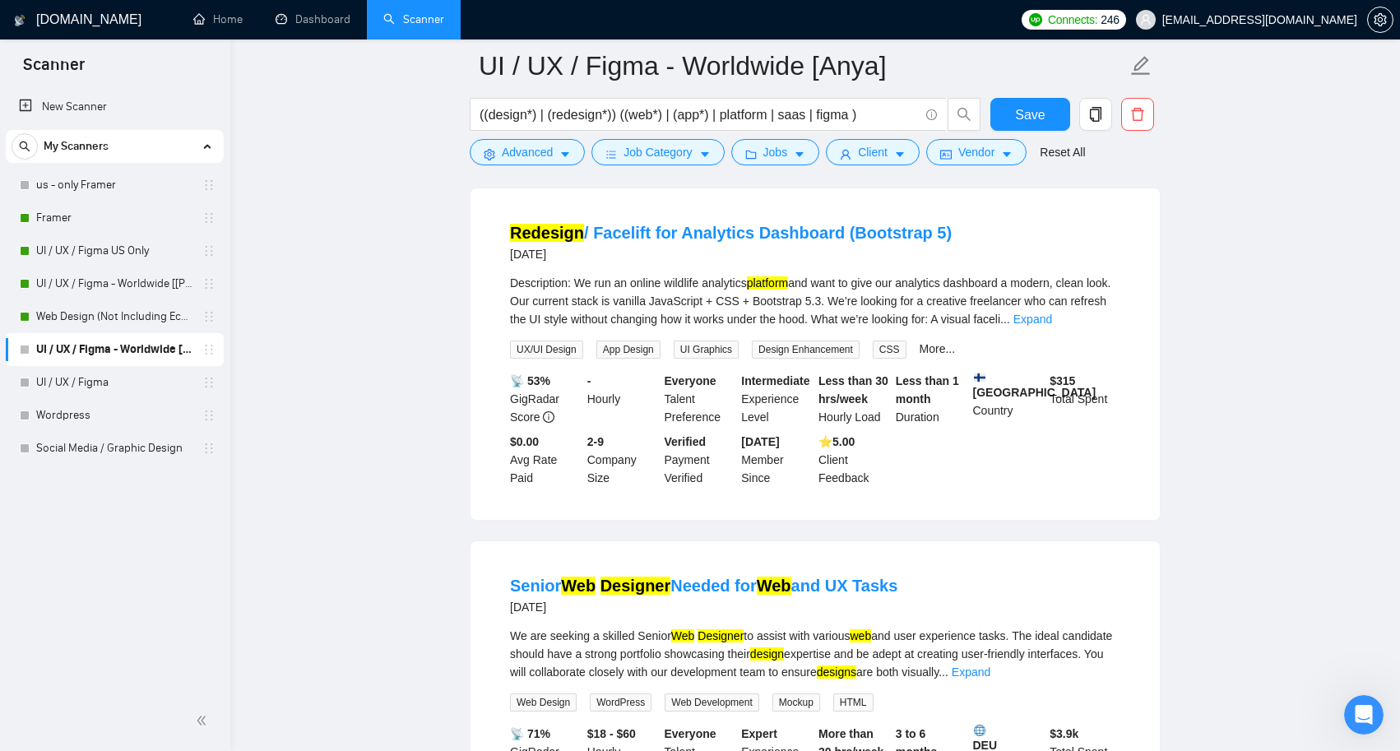
scroll to position [1928, 0]
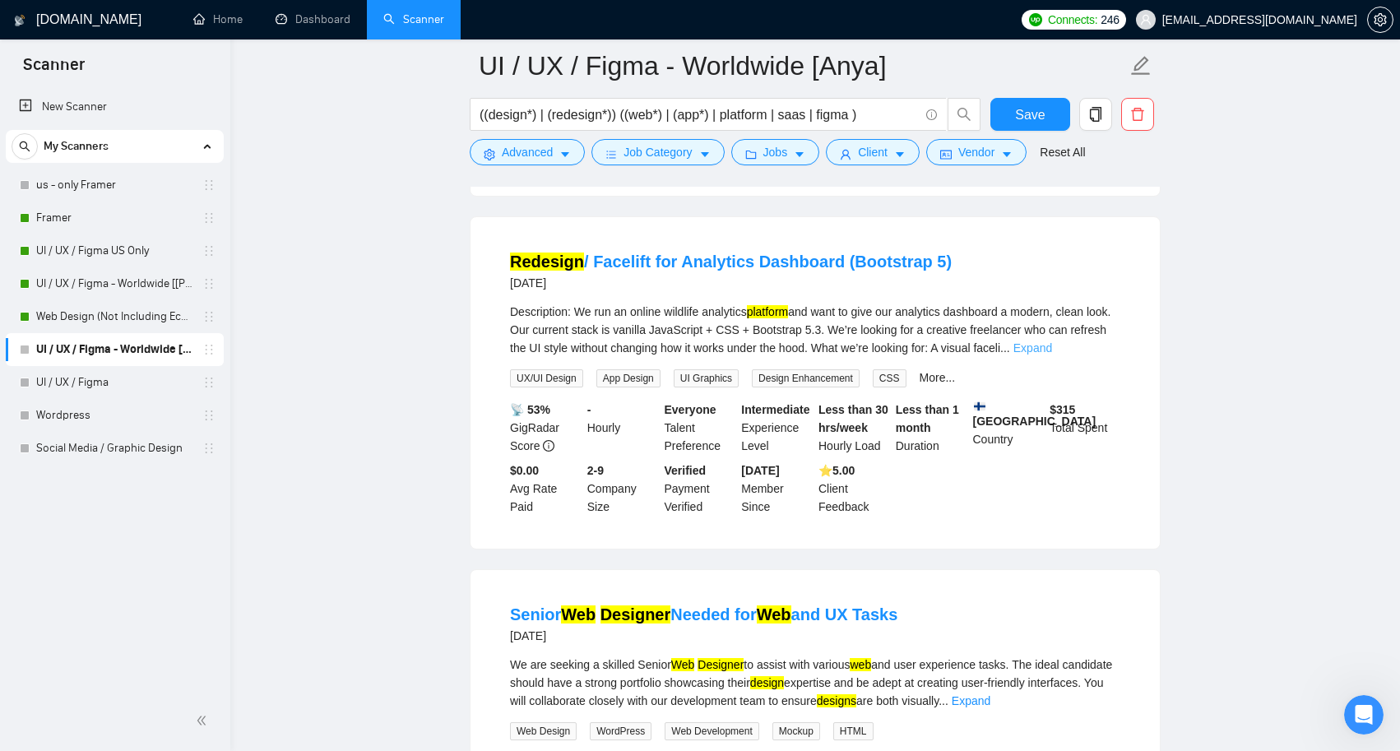
click at [1052, 350] on link "Expand" at bounding box center [1032, 347] width 39 height 13
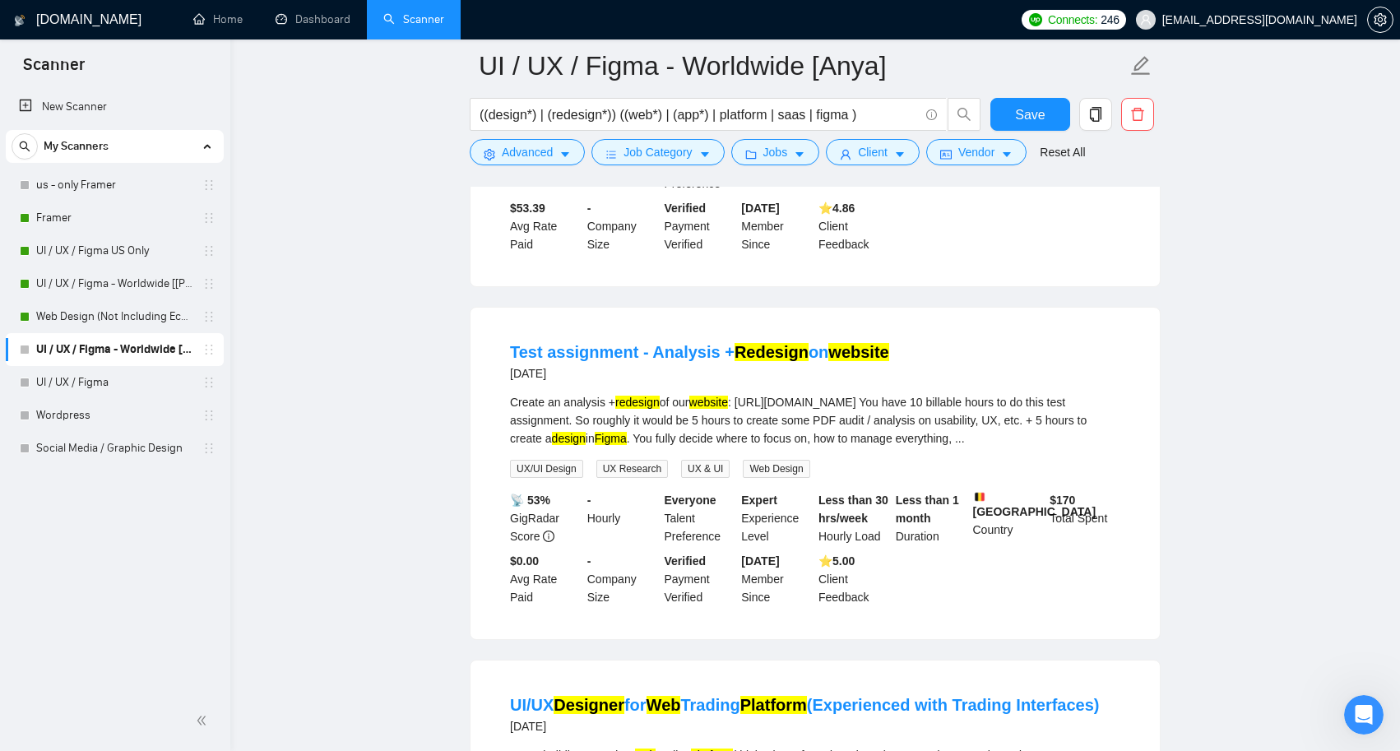
scroll to position [3206, 0]
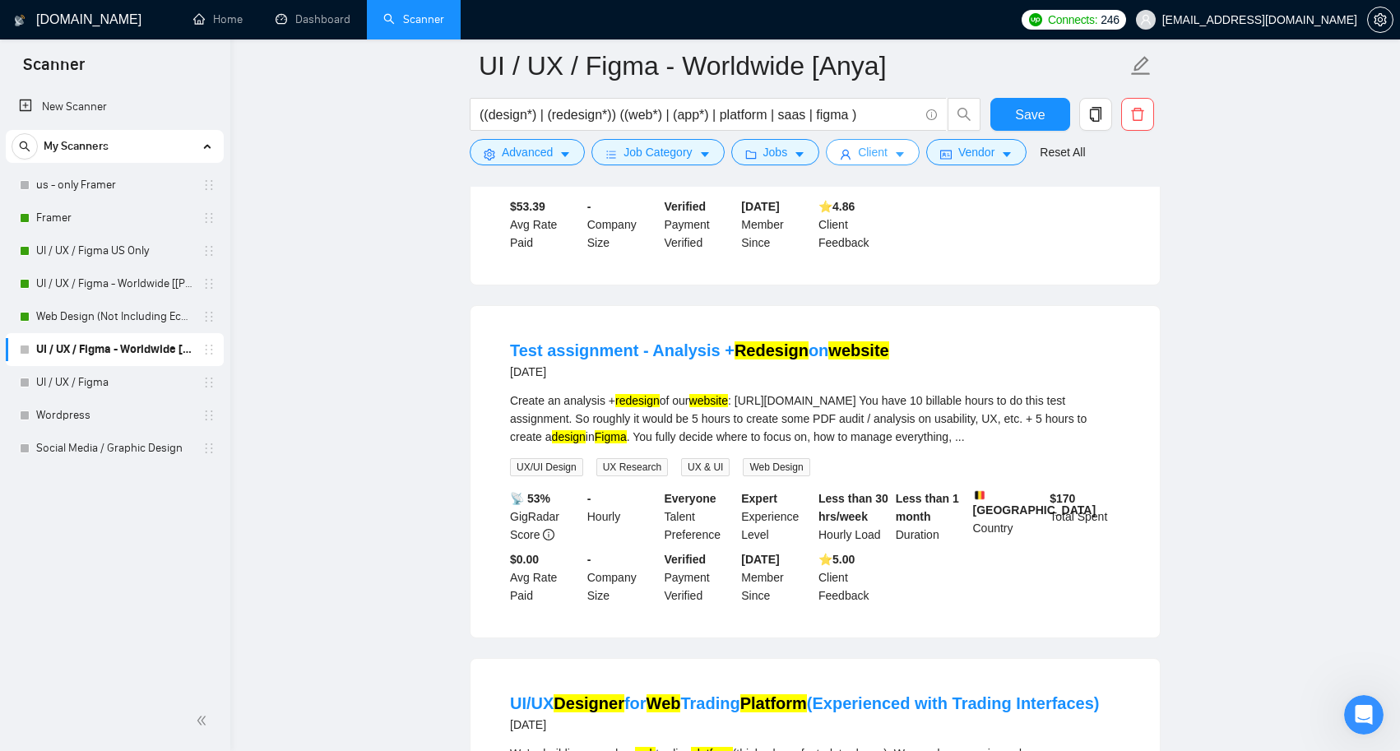
click at [903, 158] on icon "caret-down" at bounding box center [900, 155] width 12 height 12
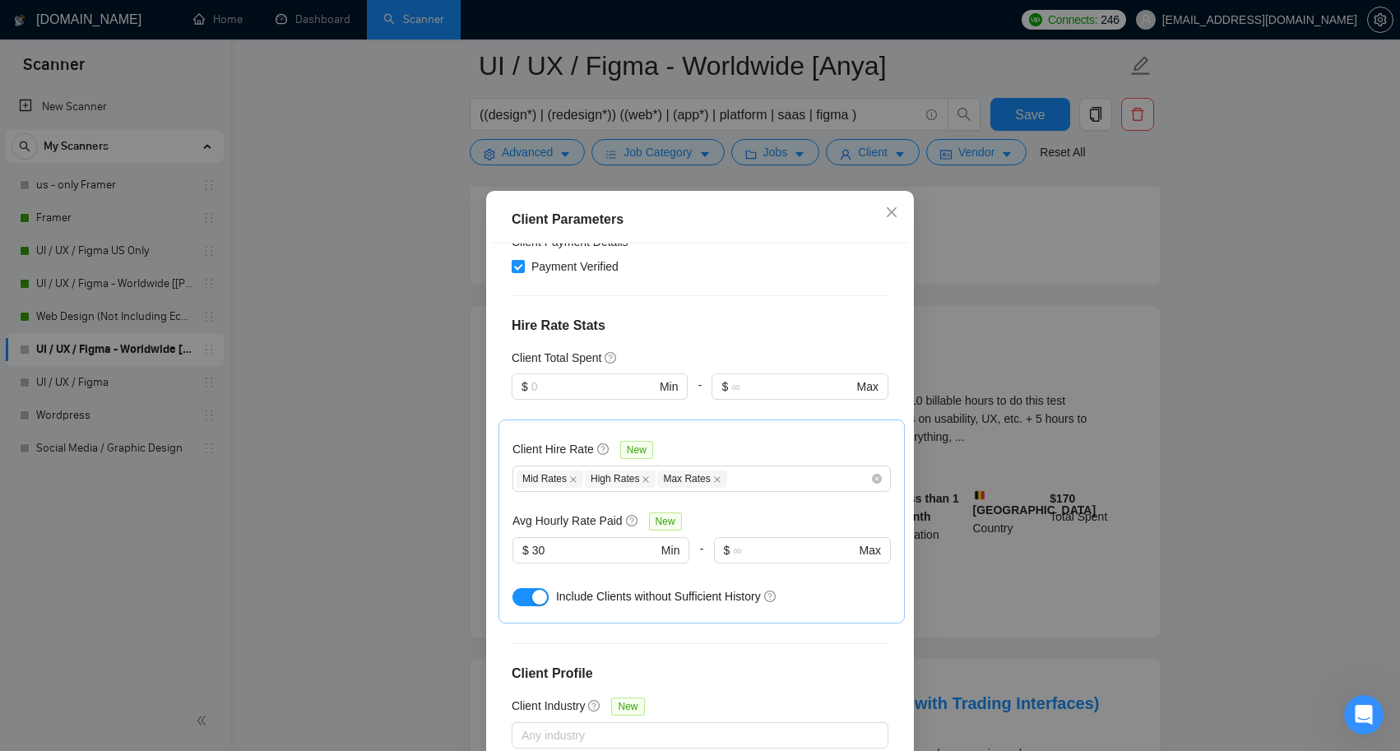
scroll to position [339, 0]
click at [745, 487] on div "Mid Rates High Rates Max Rates" at bounding box center [694, 481] width 354 height 20
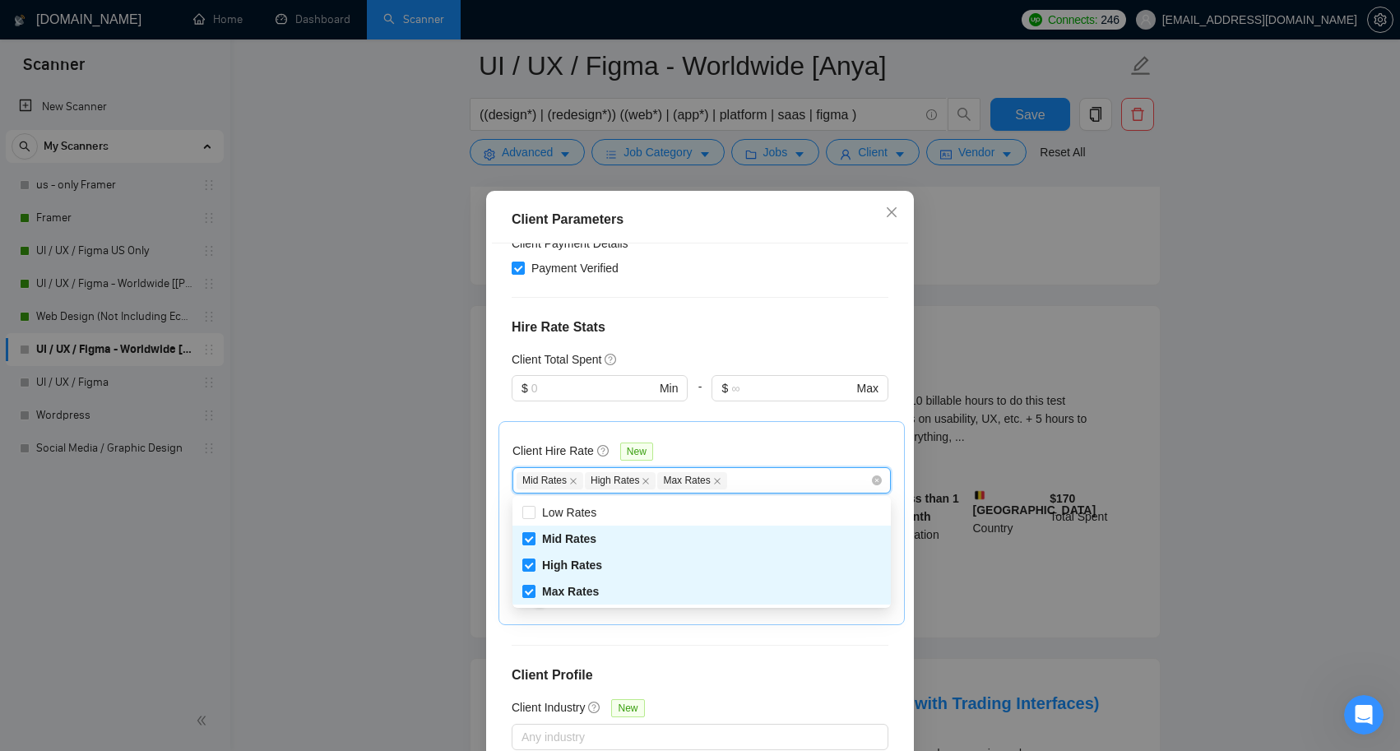
click at [531, 537] on input "Mid Rates" at bounding box center [528, 538] width 12 height 12
checkbox input "false"
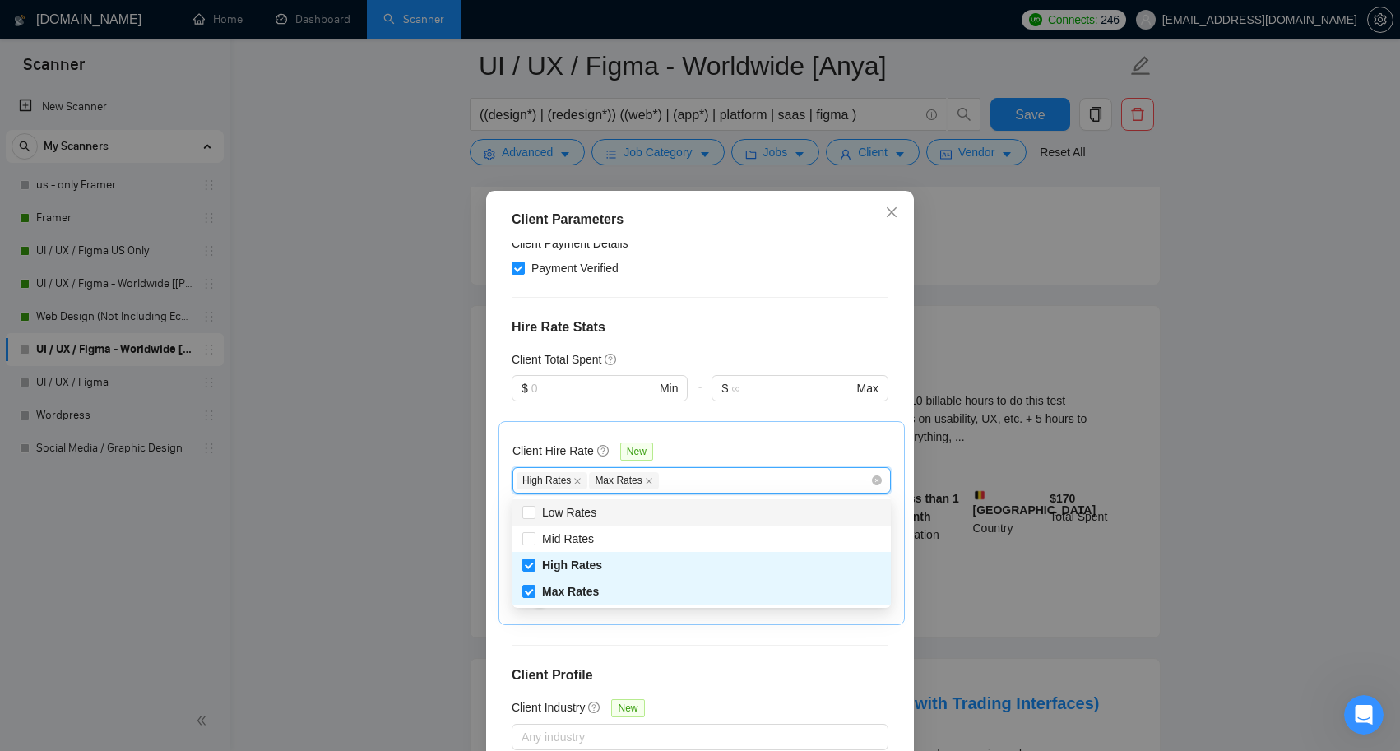
click at [717, 450] on div "Client Hire Rate New" at bounding box center [701, 455] width 378 height 26
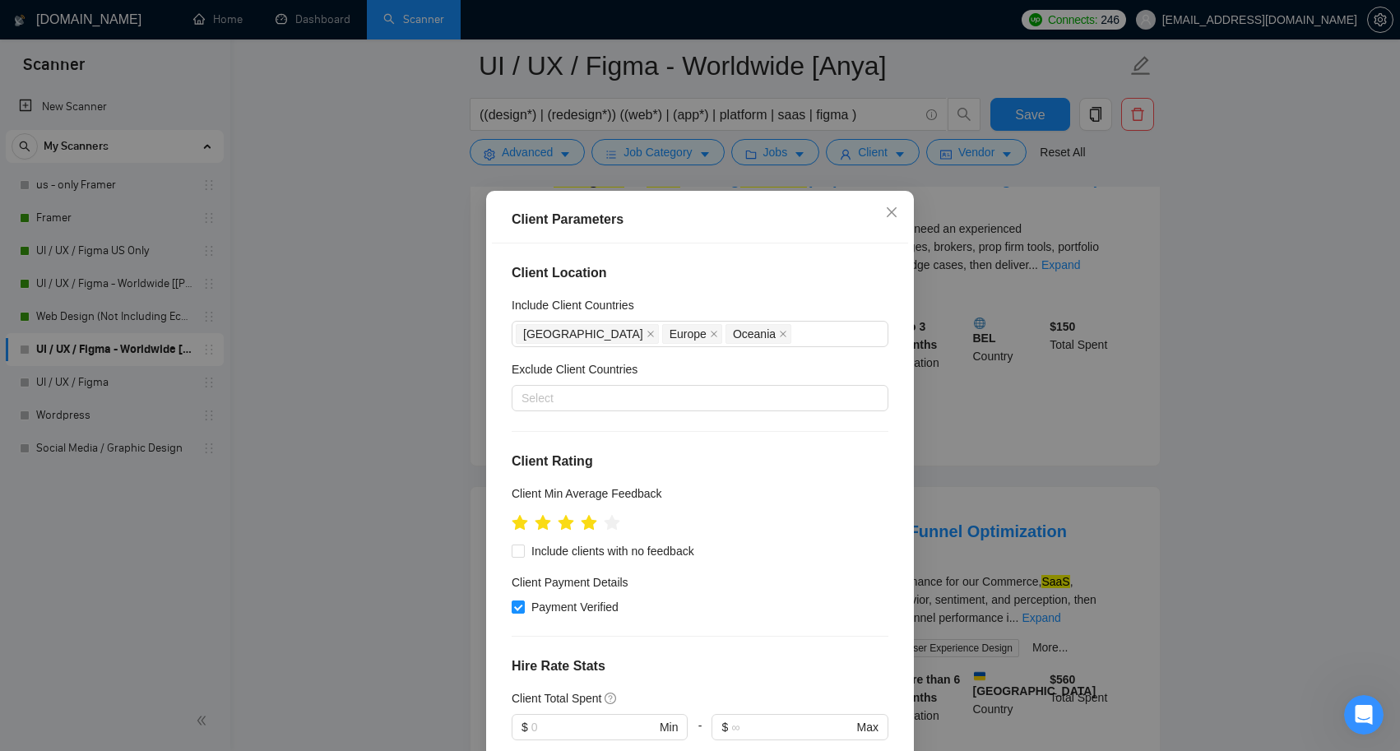
scroll to position [23, 0]
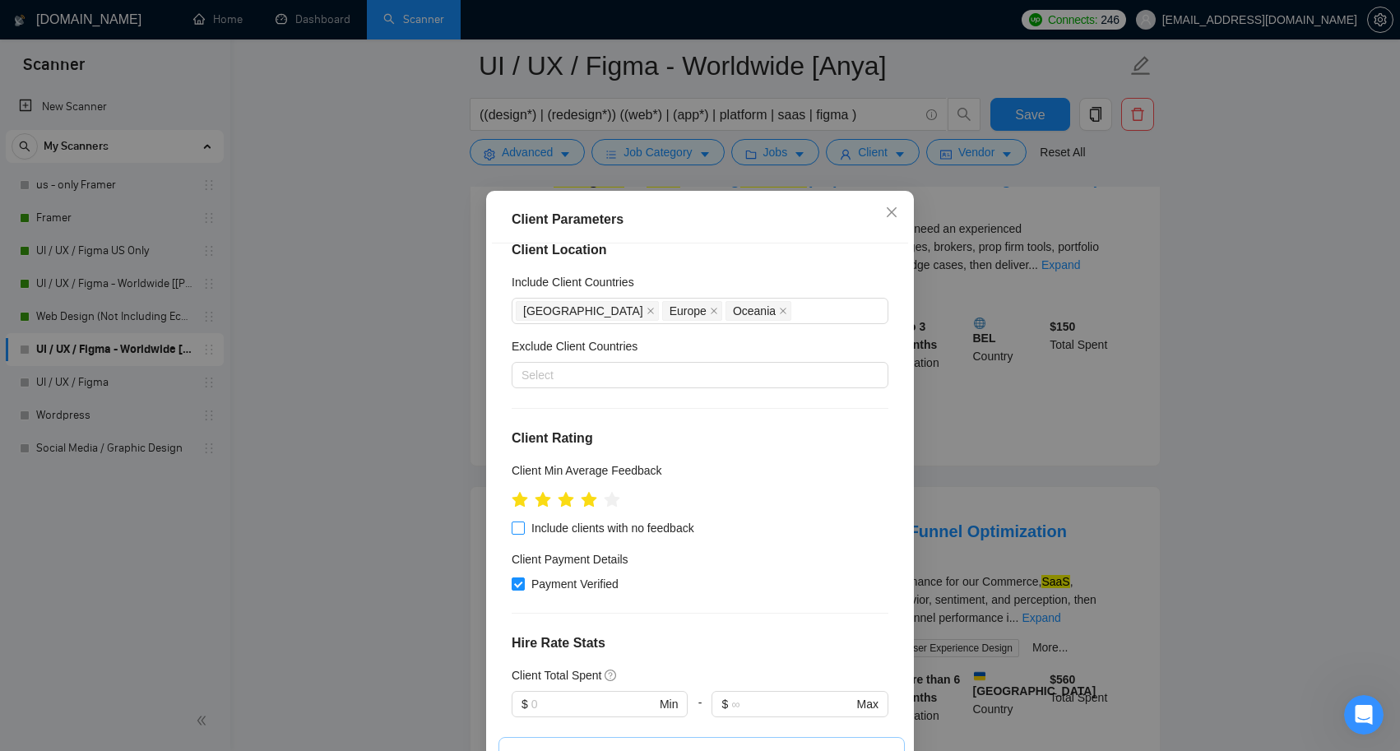
click at [679, 526] on span "Include clients with no feedback" at bounding box center [613, 528] width 176 height 18
click at [523, 526] on input "Include clients with no feedback" at bounding box center [518, 528] width 12 height 12
click at [519, 526] on input "Include clients with no feedback" at bounding box center [518, 528] width 12 height 12
checkbox input "true"
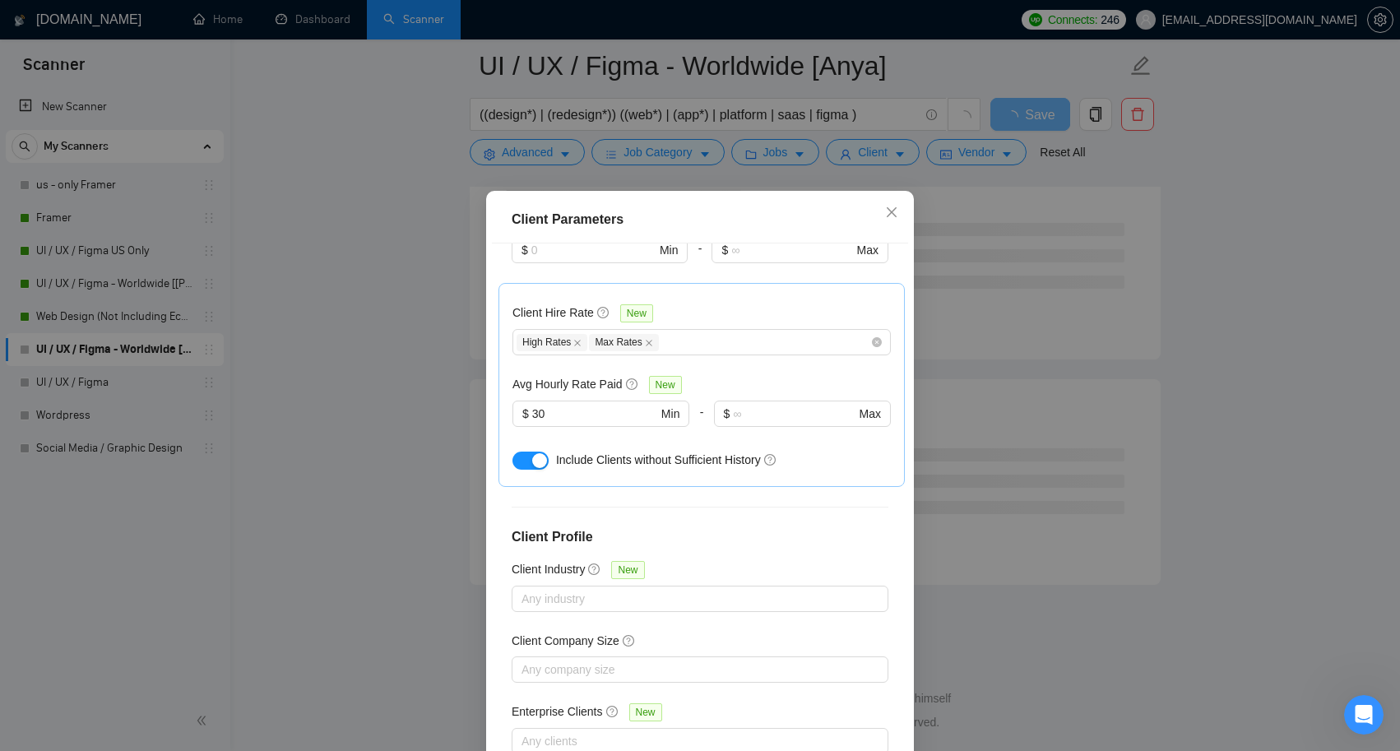
scroll to position [501, 0]
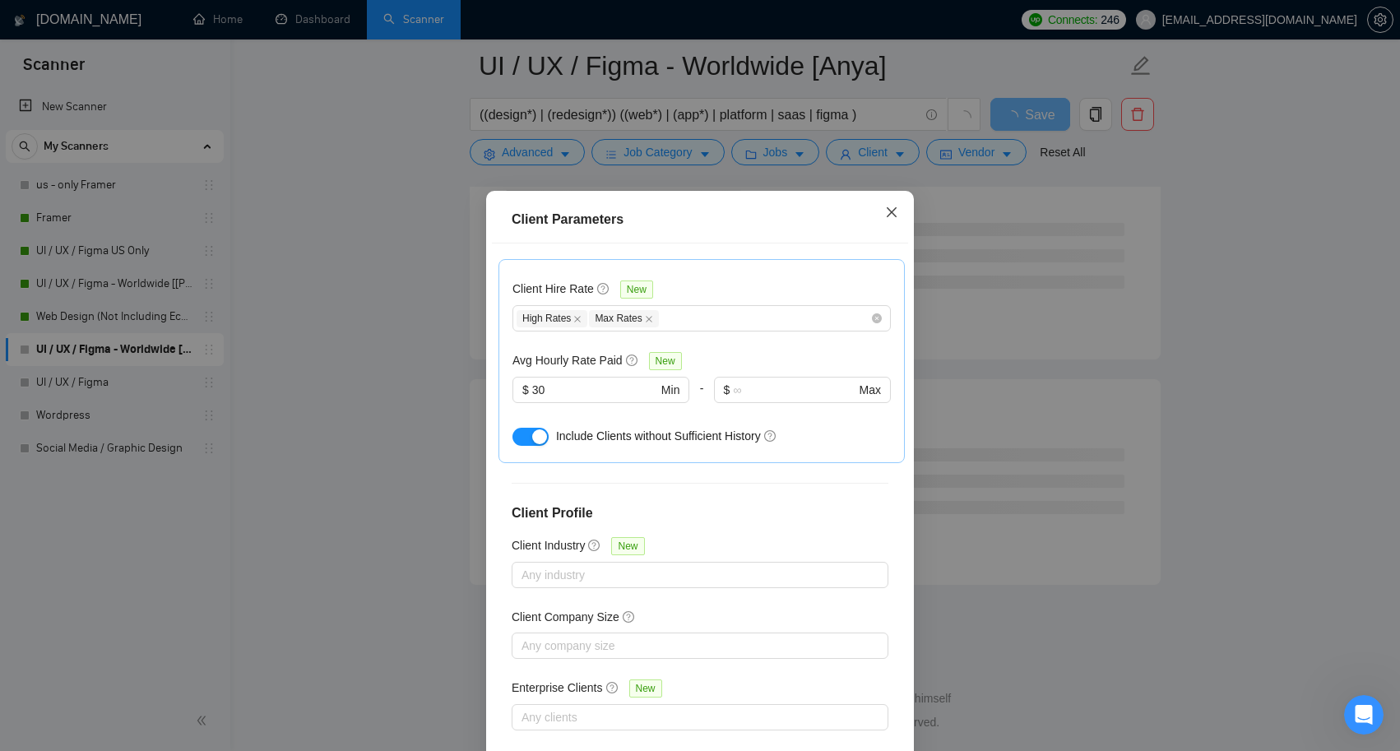
click at [892, 219] on icon "close" at bounding box center [891, 212] width 13 height 13
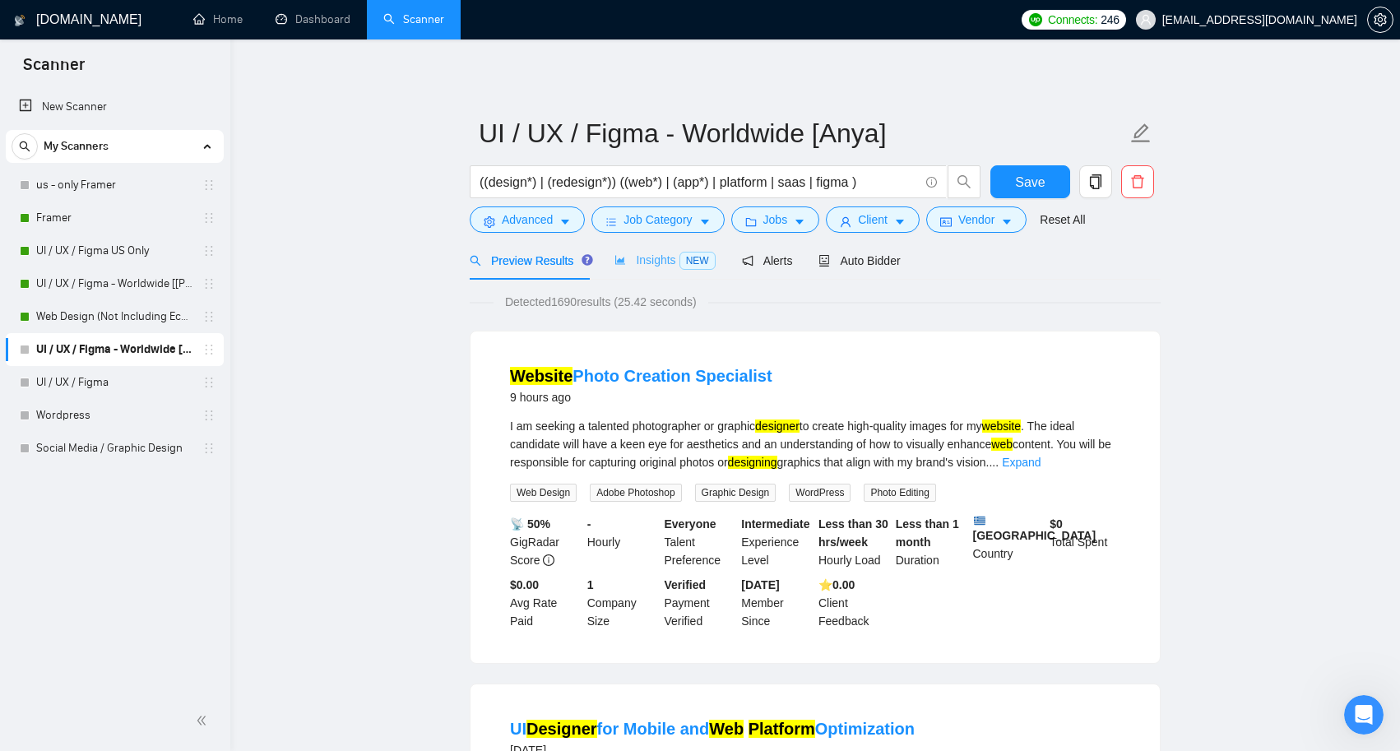
scroll to position [0, 0]
click at [904, 220] on icon "caret-down" at bounding box center [900, 222] width 8 height 5
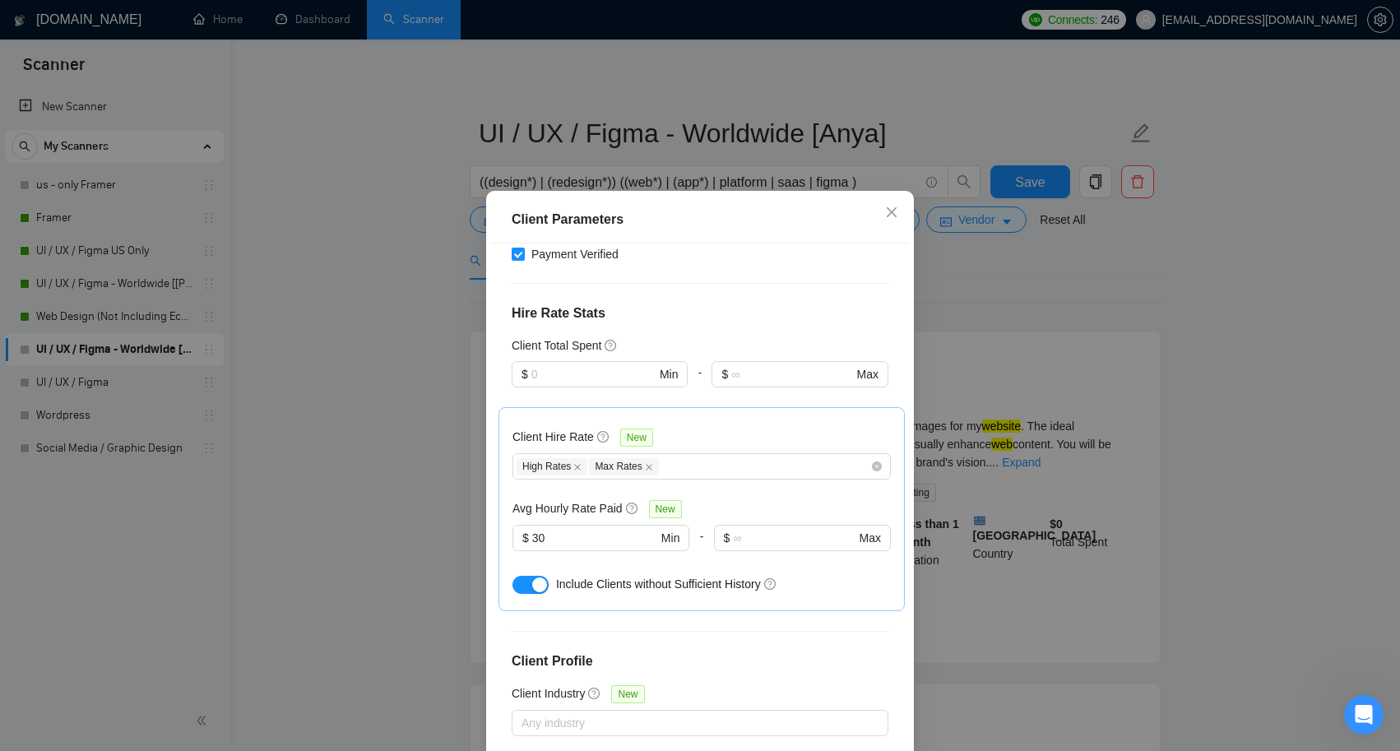
scroll to position [353, 0]
click at [619, 373] on input "text" at bounding box center [593, 374] width 124 height 18
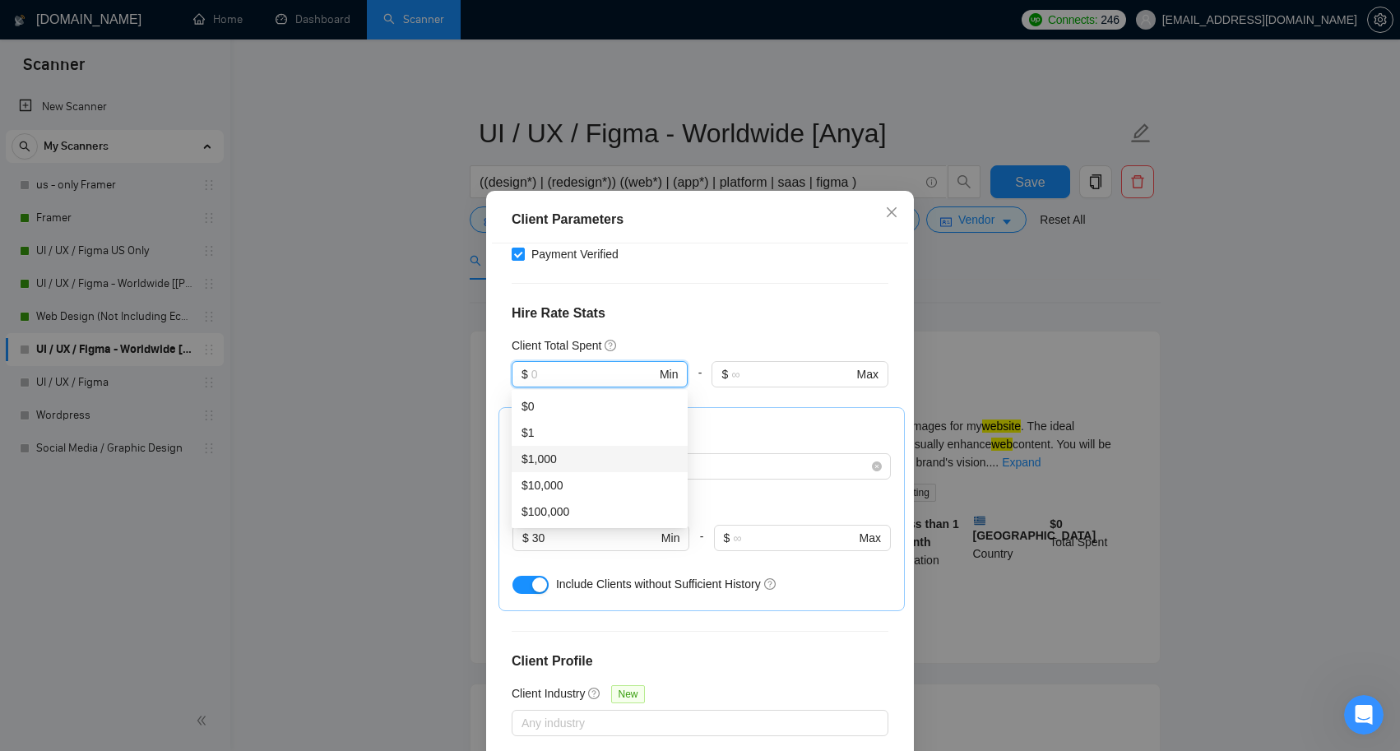
click at [591, 453] on div "$1,000" at bounding box center [600, 459] width 156 height 18
type input "1000"
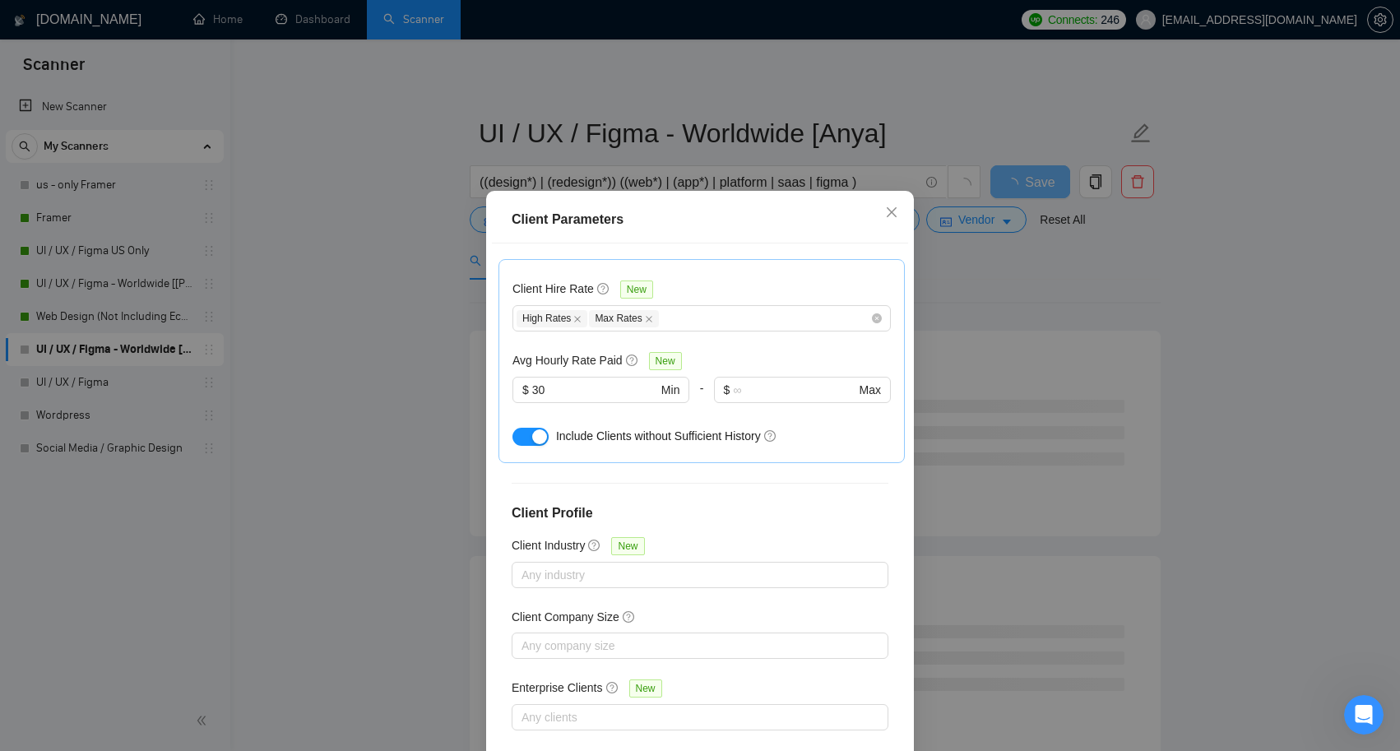
scroll to position [501, 0]
click at [894, 214] on icon "close" at bounding box center [891, 212] width 13 height 13
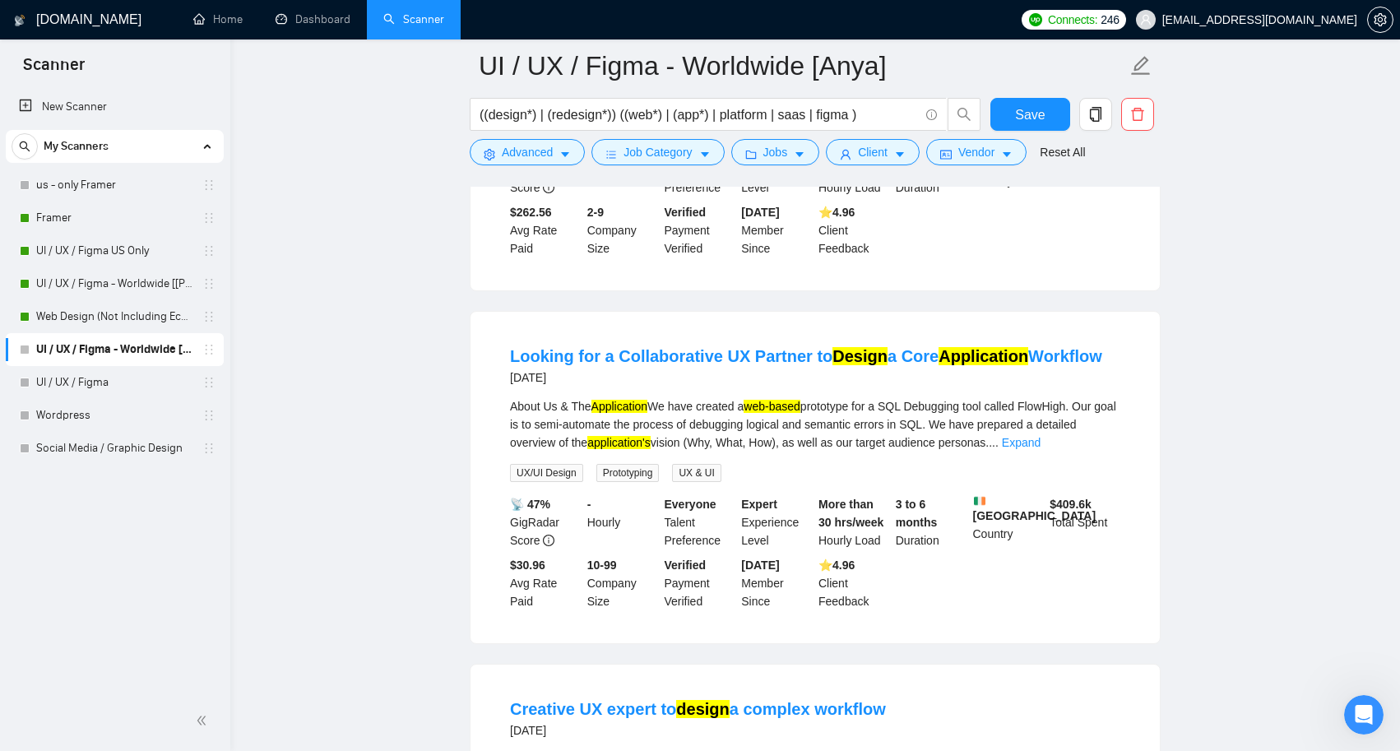
scroll to position [1800, 0]
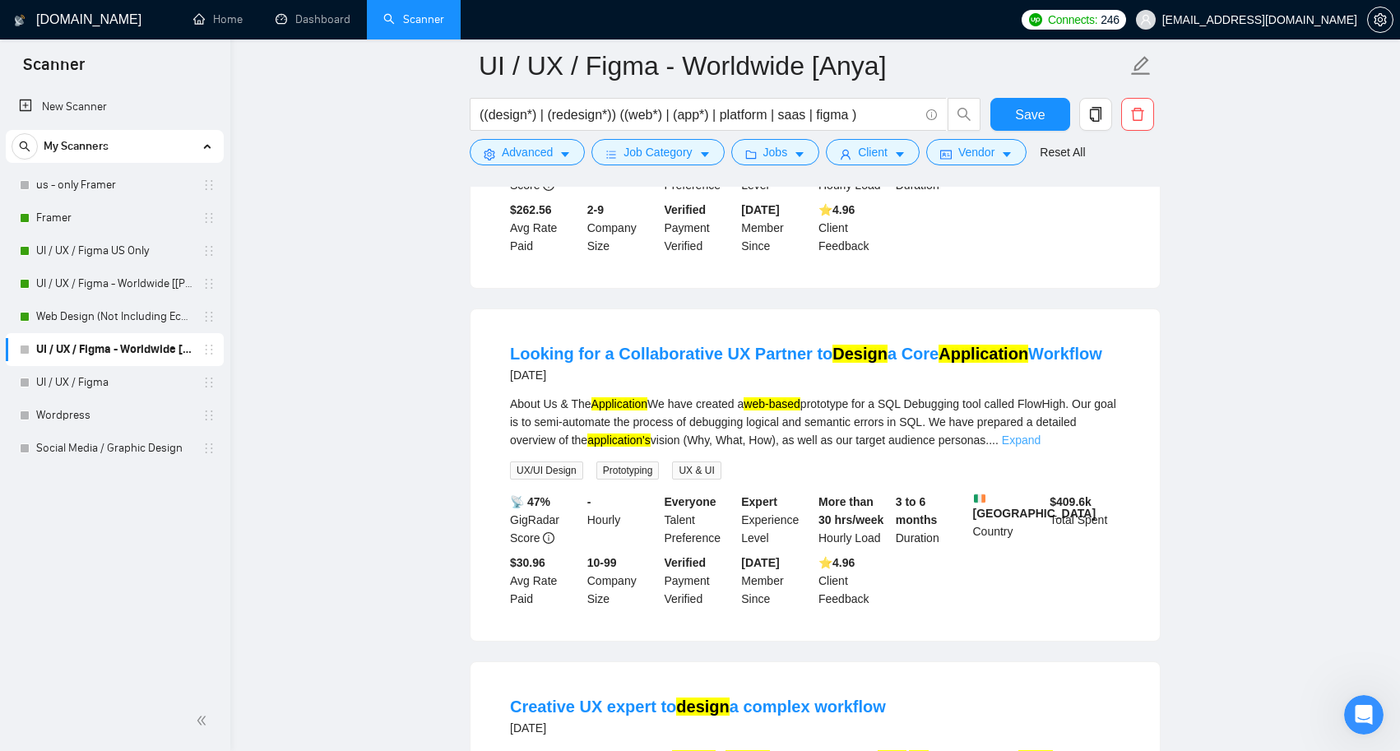
click at [1041, 442] on link "Expand" at bounding box center [1021, 440] width 39 height 13
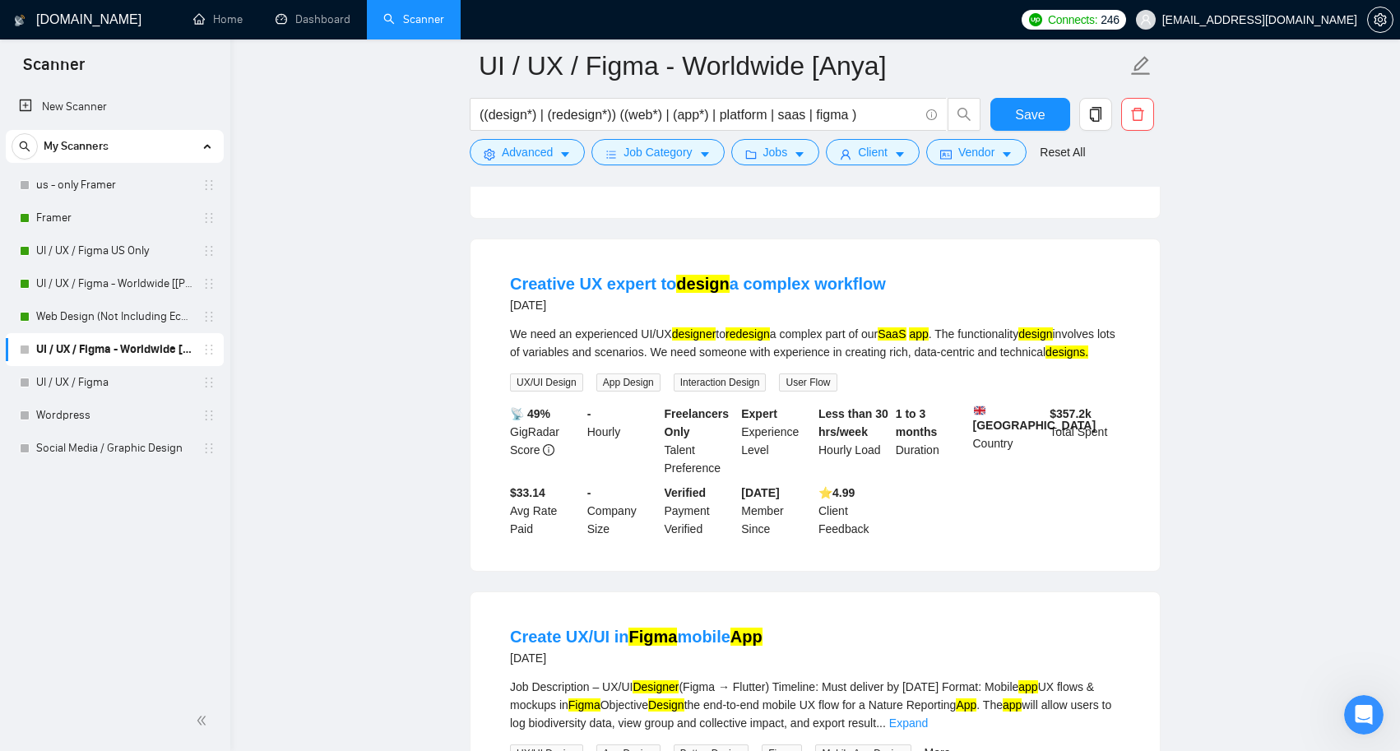
scroll to position [2459, 0]
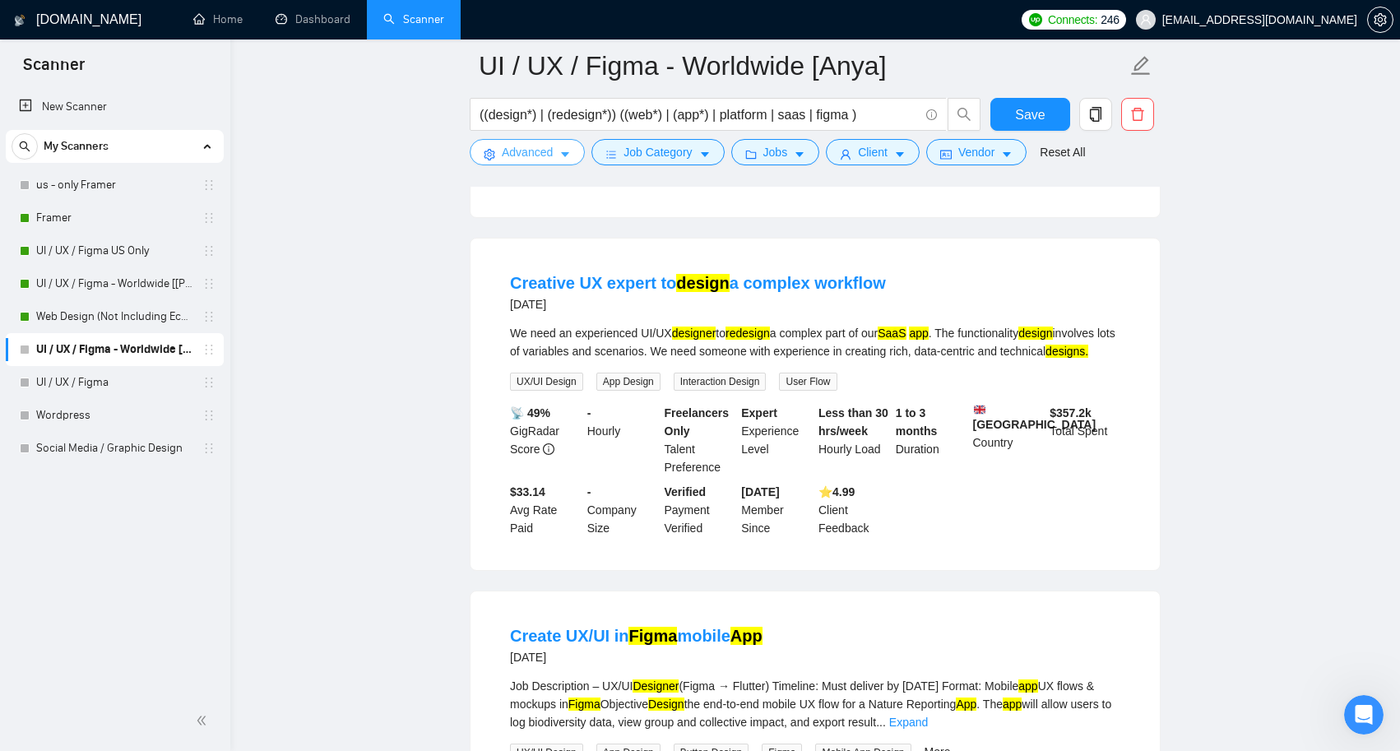
click at [564, 149] on icon "caret-down" at bounding box center [565, 155] width 12 height 12
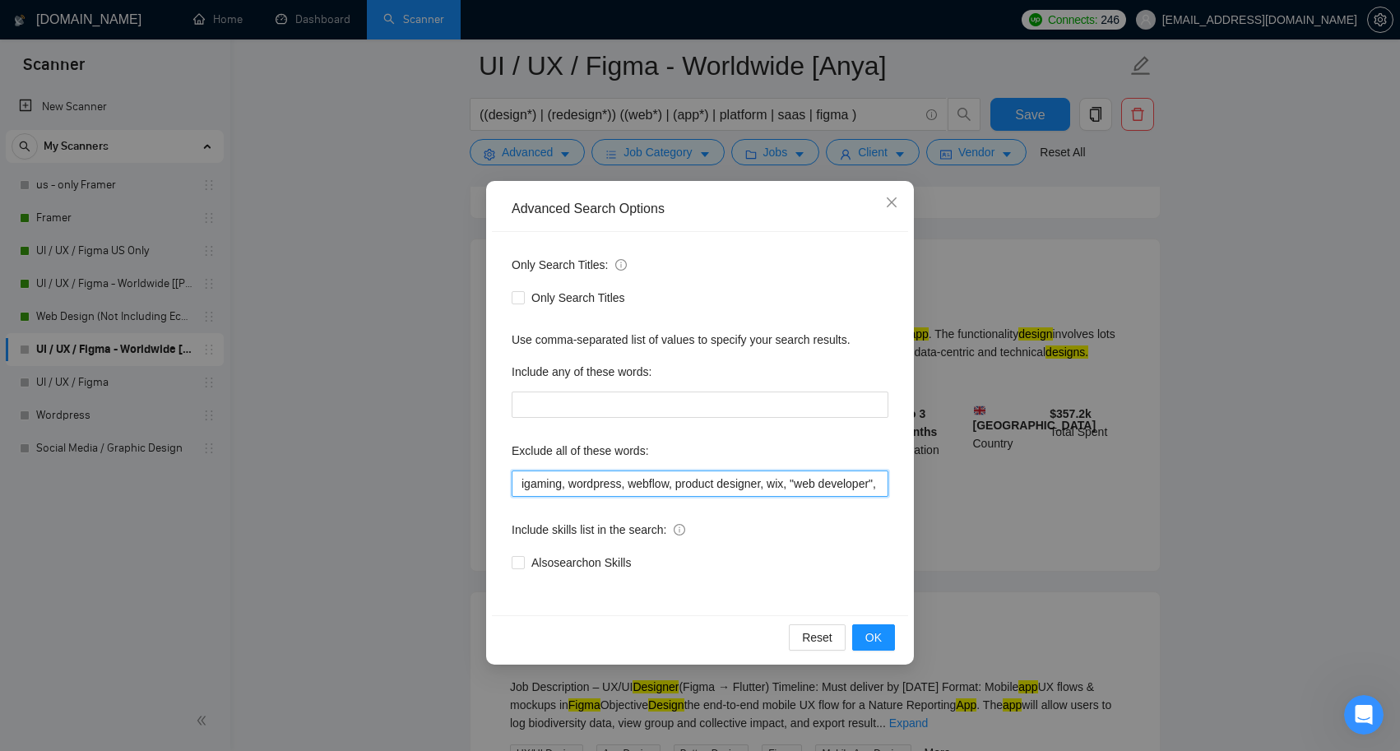
scroll to position [2458, 0]
click at [822, 480] on input "igaming, wordpress, webflow, product designer, wix, "web developer", shopify ," at bounding box center [700, 484] width 377 height 26
click at [878, 631] on span "OK" at bounding box center [873, 637] width 16 height 18
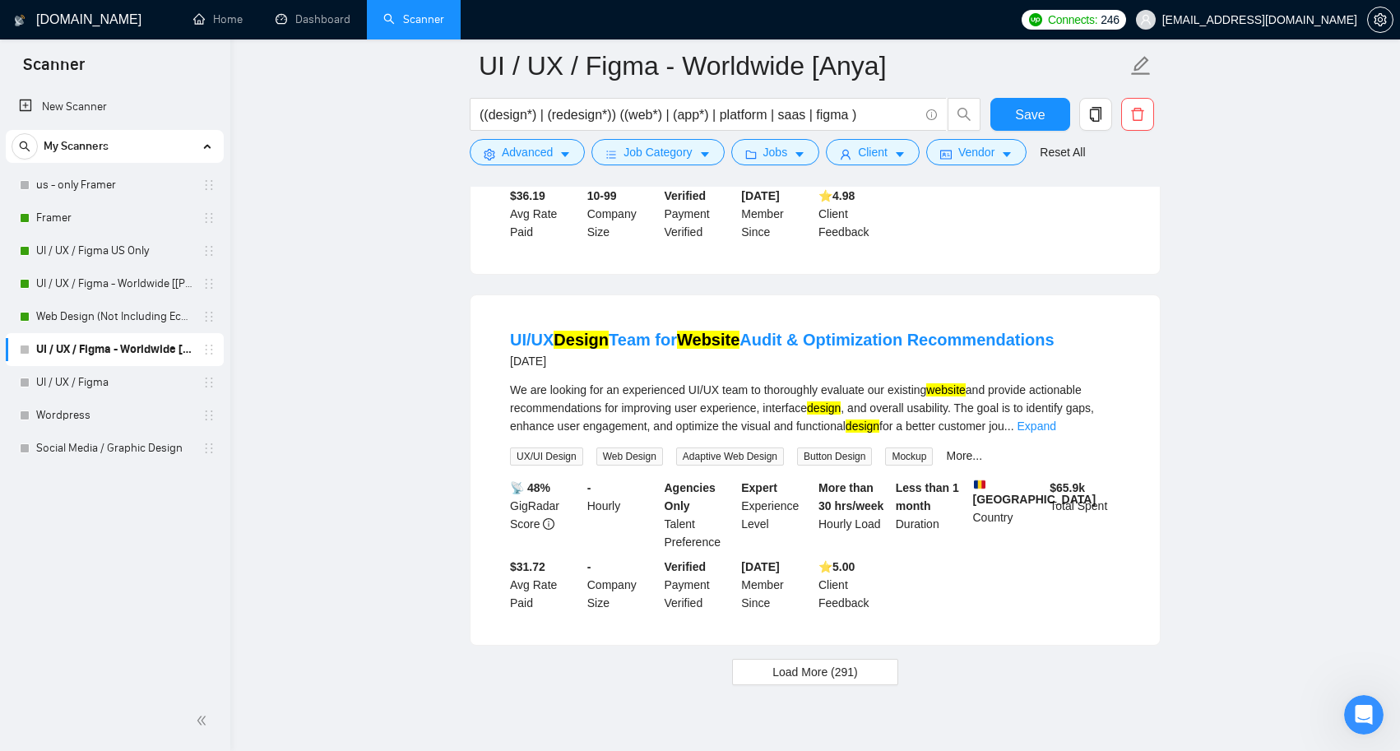
scroll to position [3242, 0]
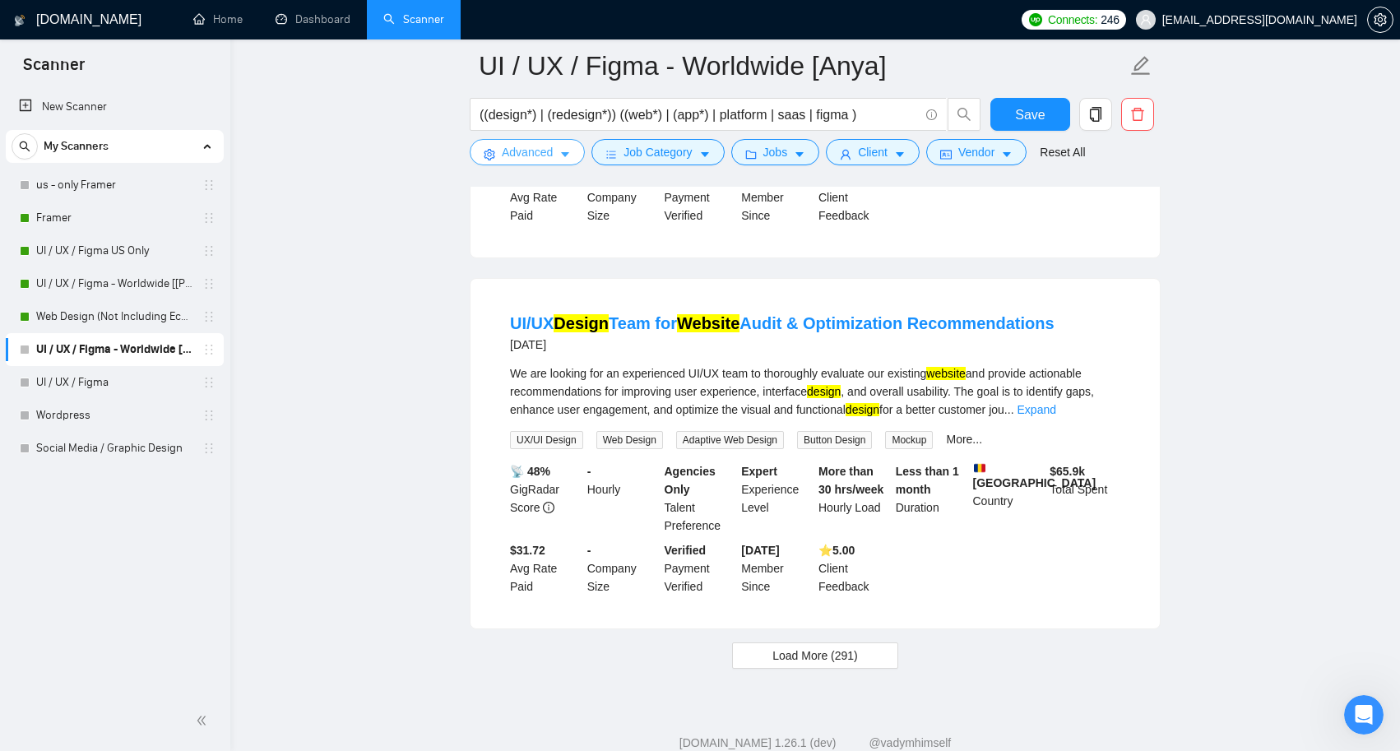
click at [550, 149] on span "Advanced" at bounding box center [527, 152] width 51 height 18
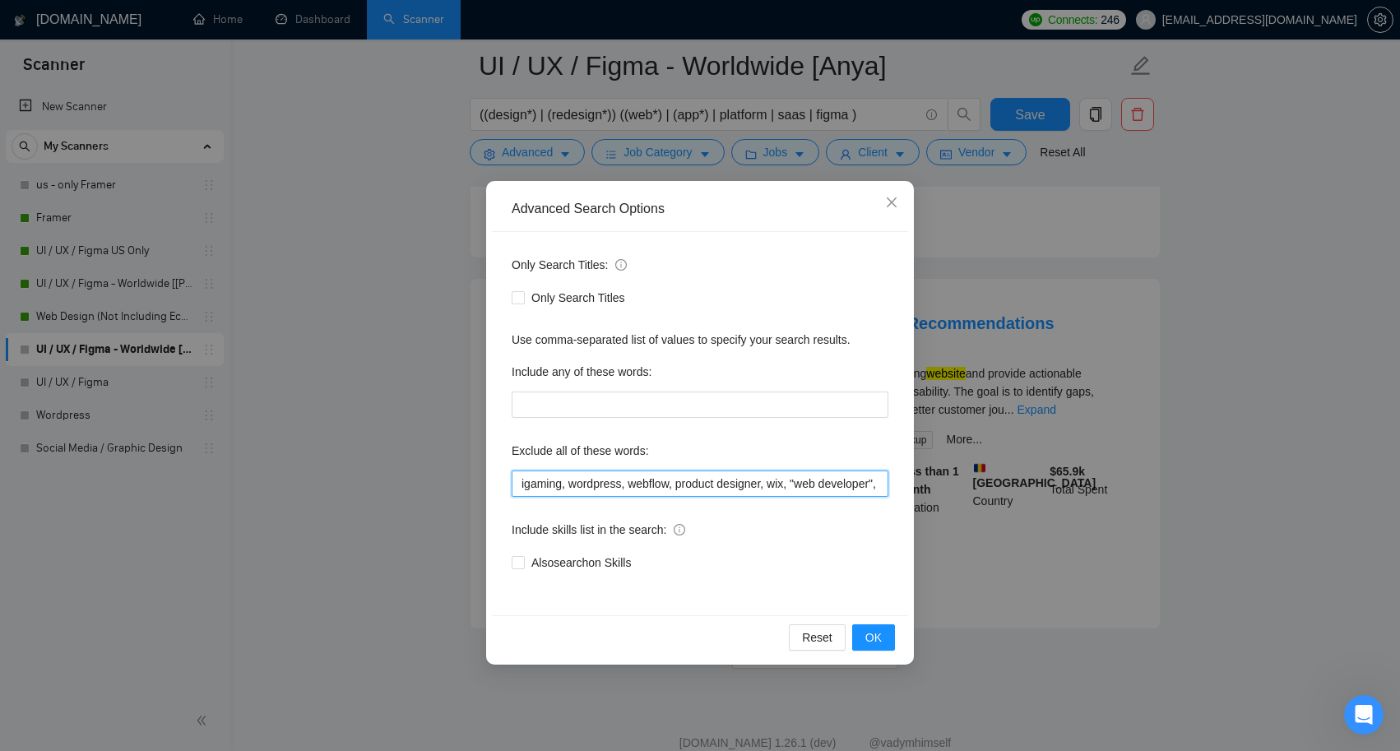
click at [837, 481] on input "igaming, wordpress, webflow, product designer, wix, "web developer", shopify , …" at bounding box center [700, 484] width 377 height 26
click at [874, 628] on button "OK" at bounding box center [873, 637] width 43 height 26
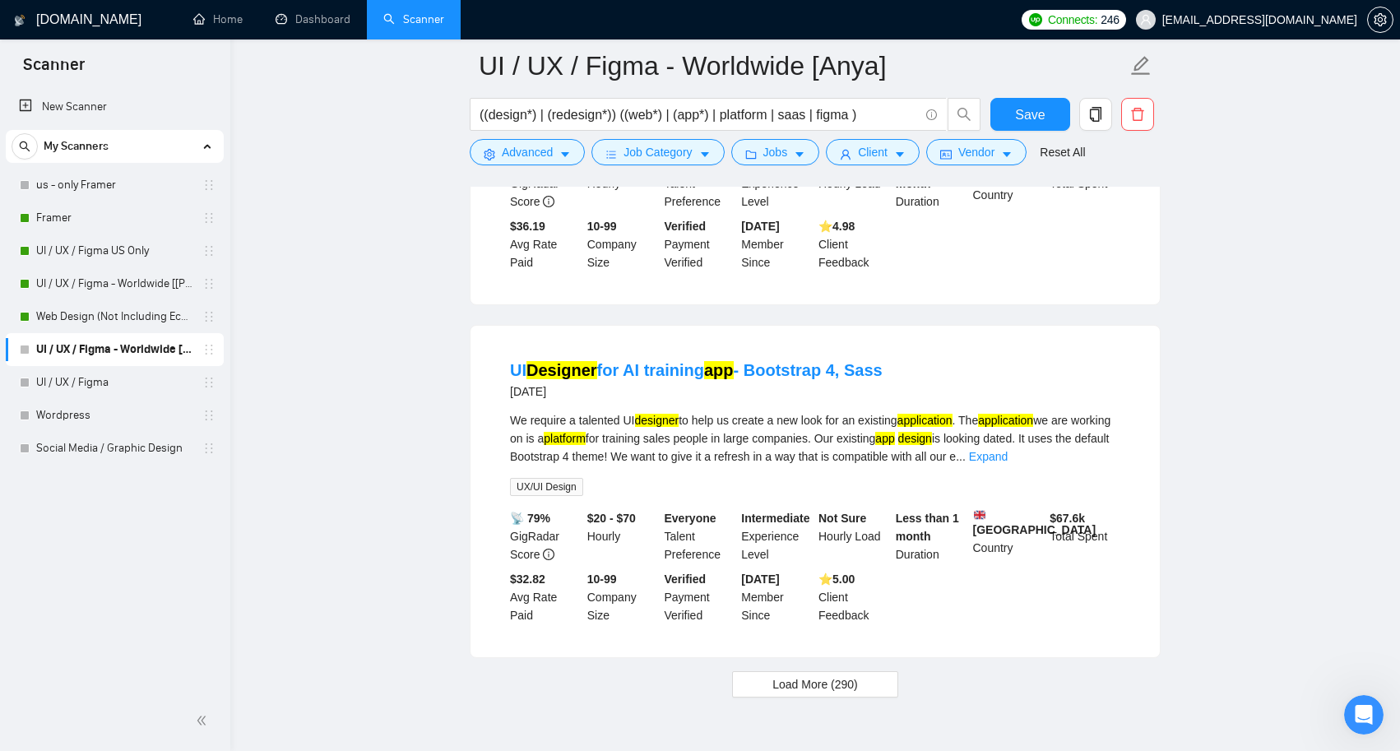
scroll to position [3251, 0]
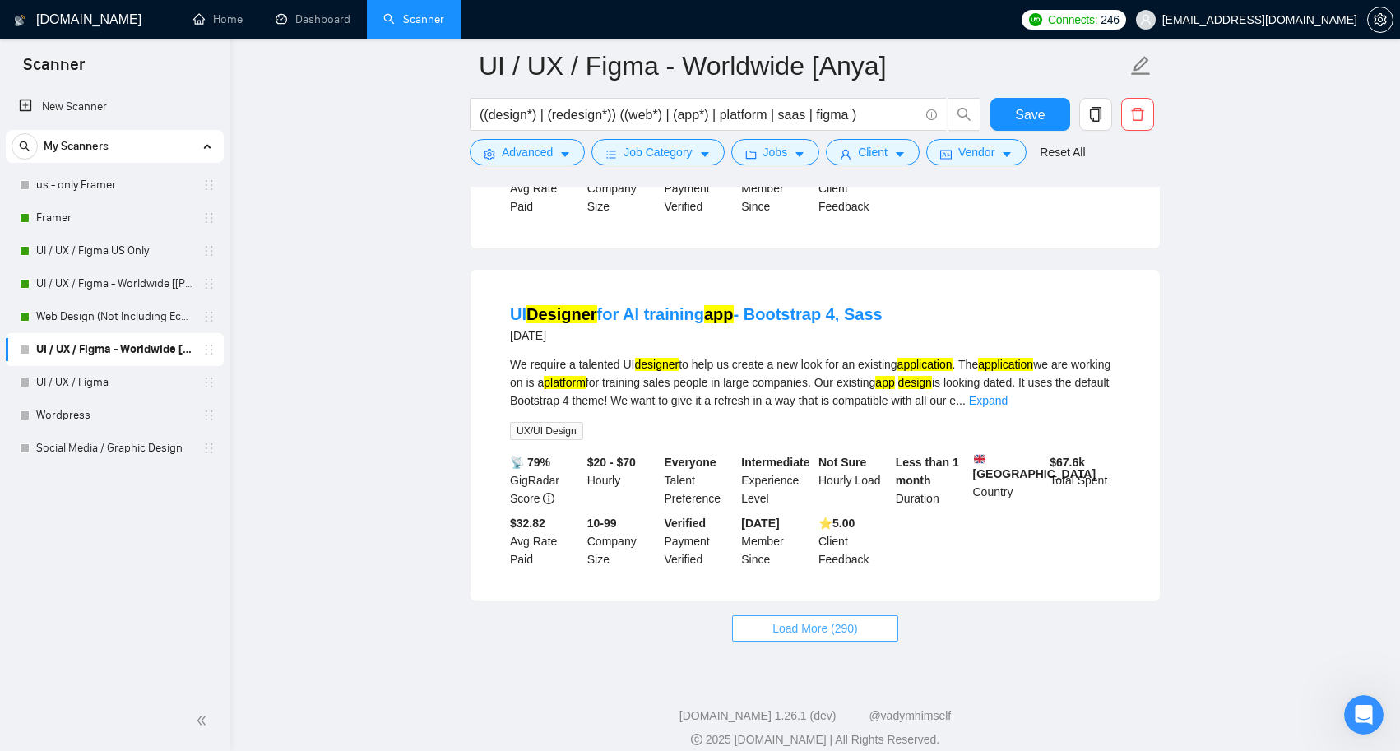
click at [832, 638] on span "Load More (290)" at bounding box center [815, 628] width 86 height 18
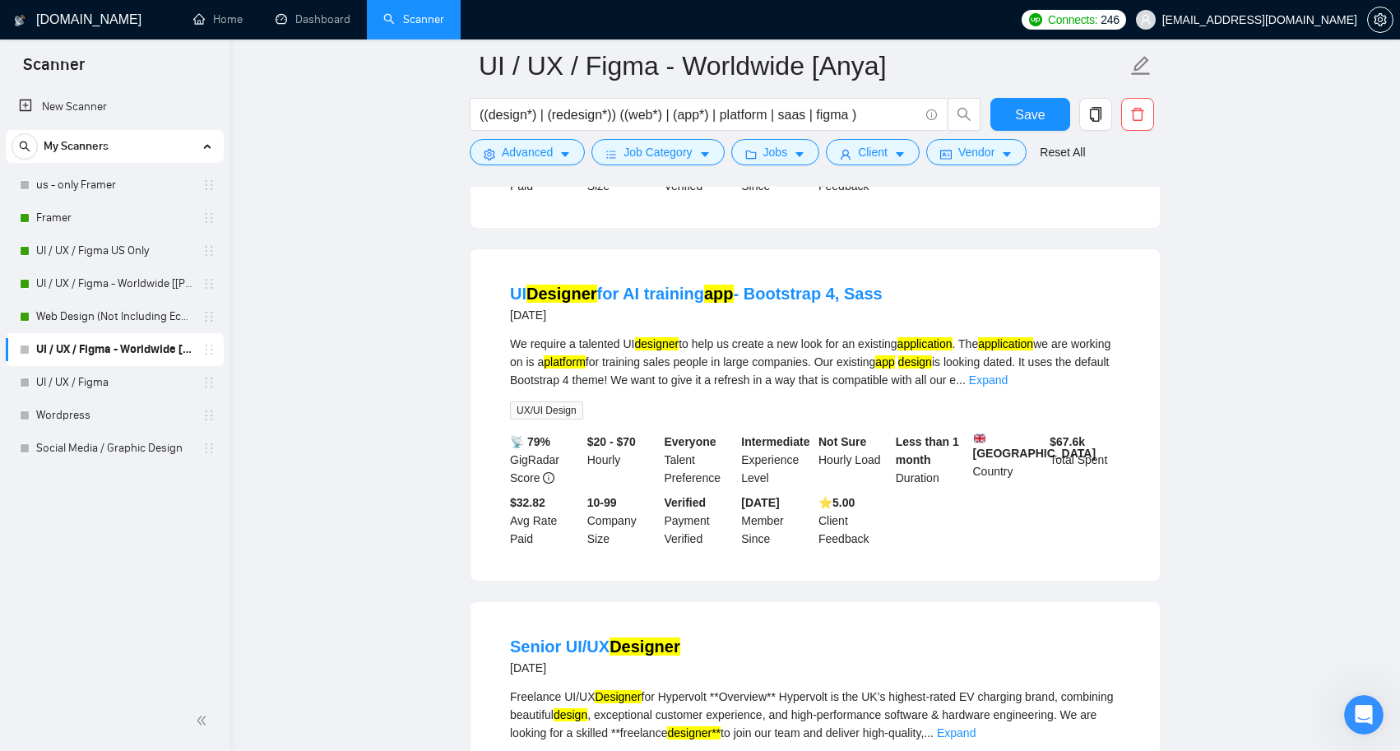
scroll to position [3293, 0]
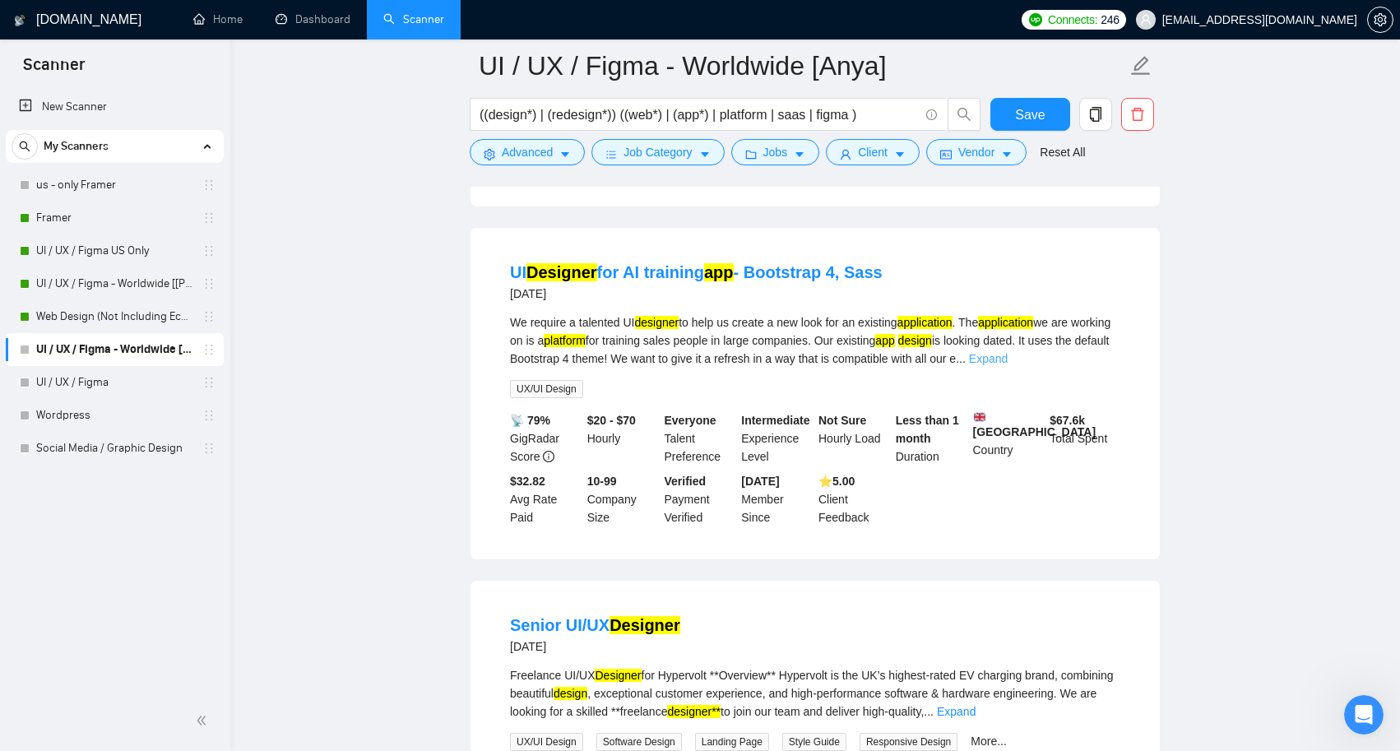
click at [1008, 365] on link "Expand" at bounding box center [988, 358] width 39 height 13
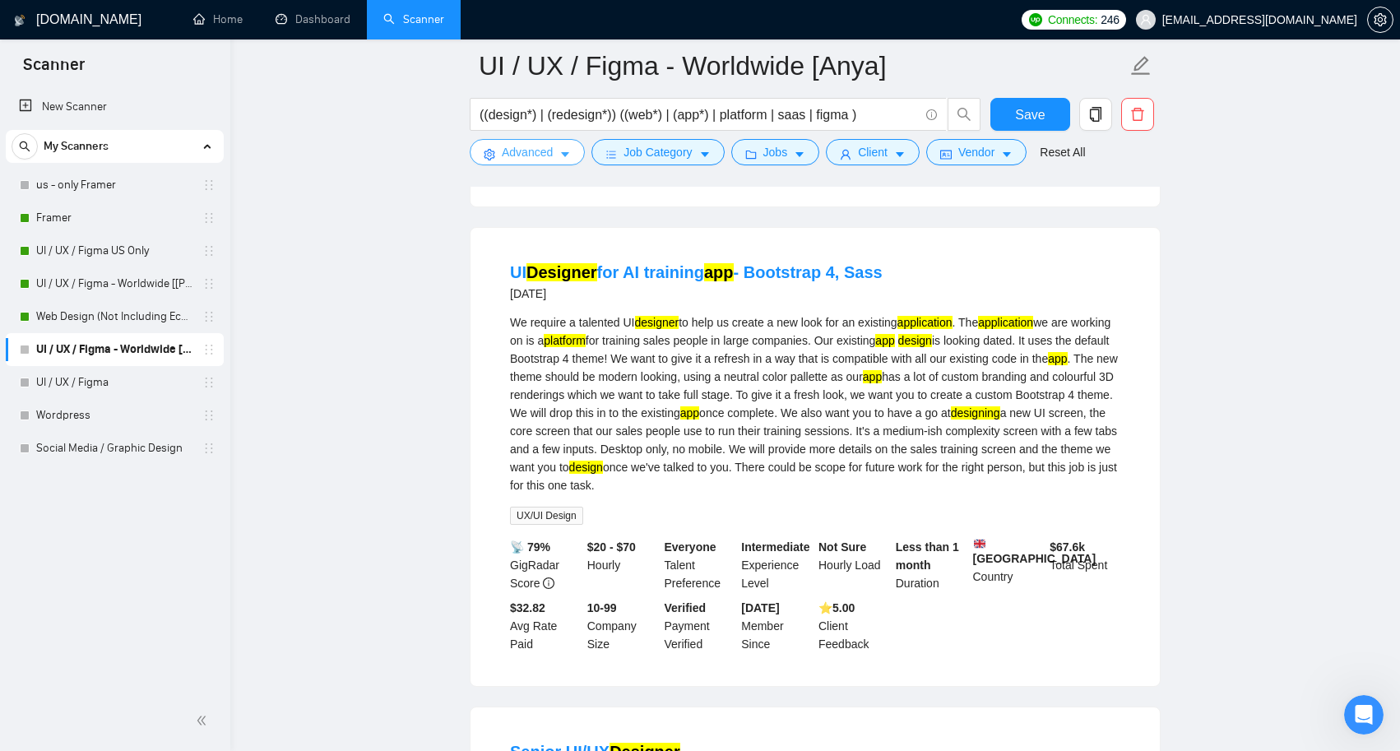
click at [566, 152] on icon "caret-down" at bounding box center [565, 155] width 12 height 12
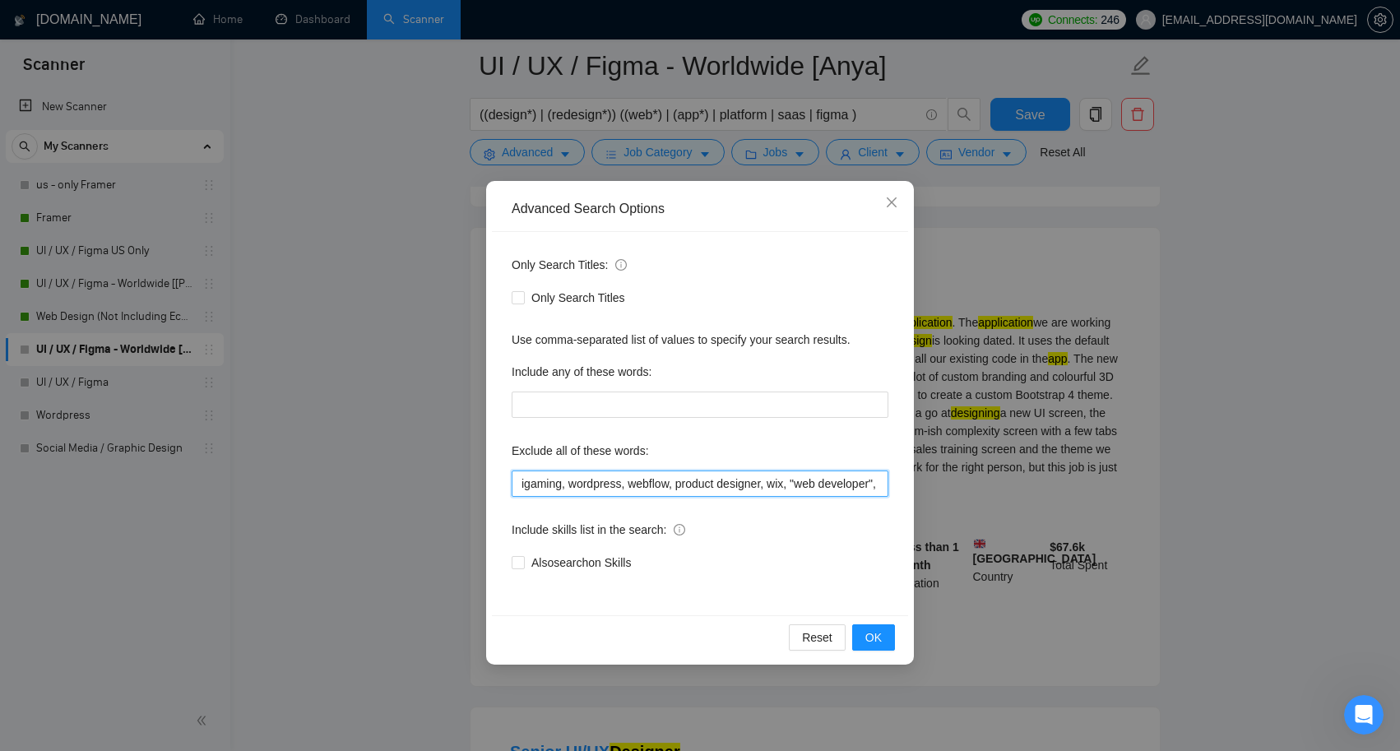
click at [859, 484] on input "igaming, wordpress, webflow, product designer, wix, "web developer", shopify , …" at bounding box center [700, 484] width 377 height 26
type input "igaming, wordpress, webflow, product designer, wix, "web developer", shopify , …"
click at [872, 633] on span "OK" at bounding box center [873, 637] width 16 height 18
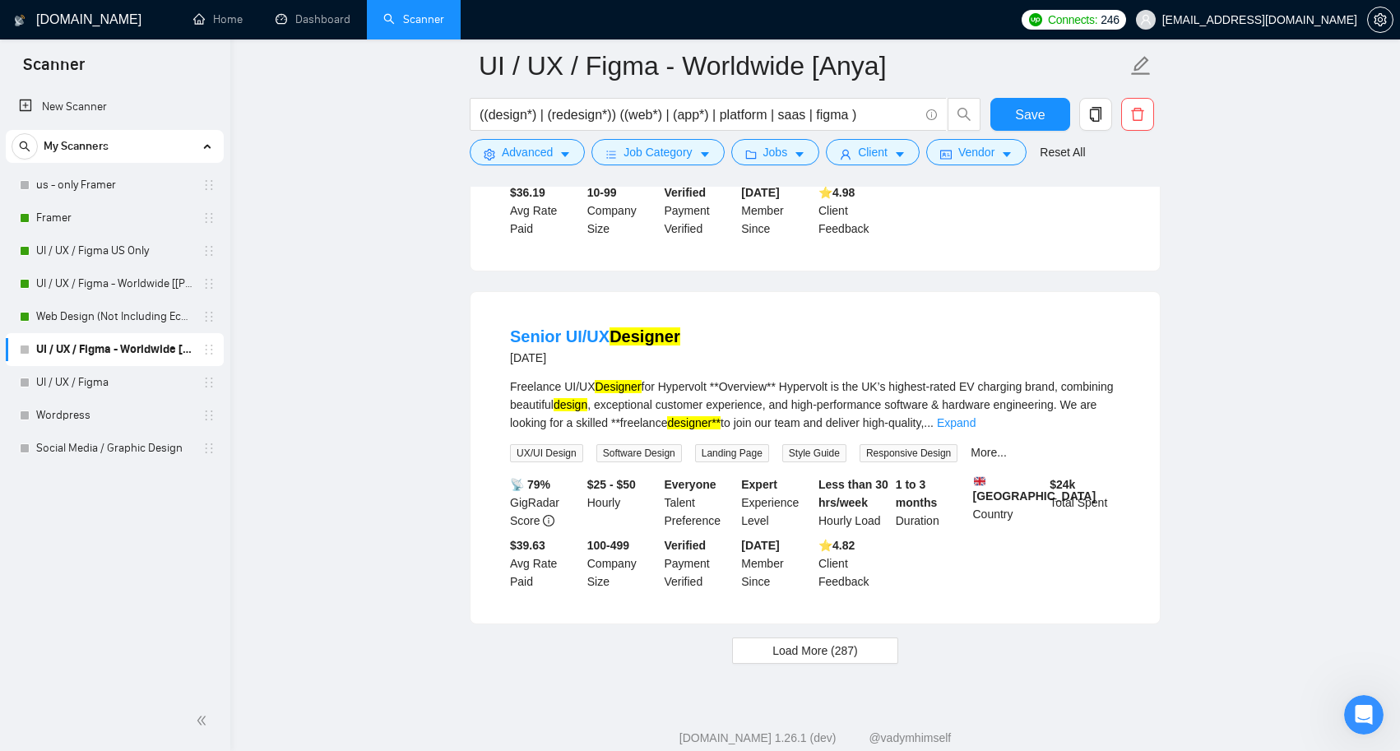
scroll to position [3238, 0]
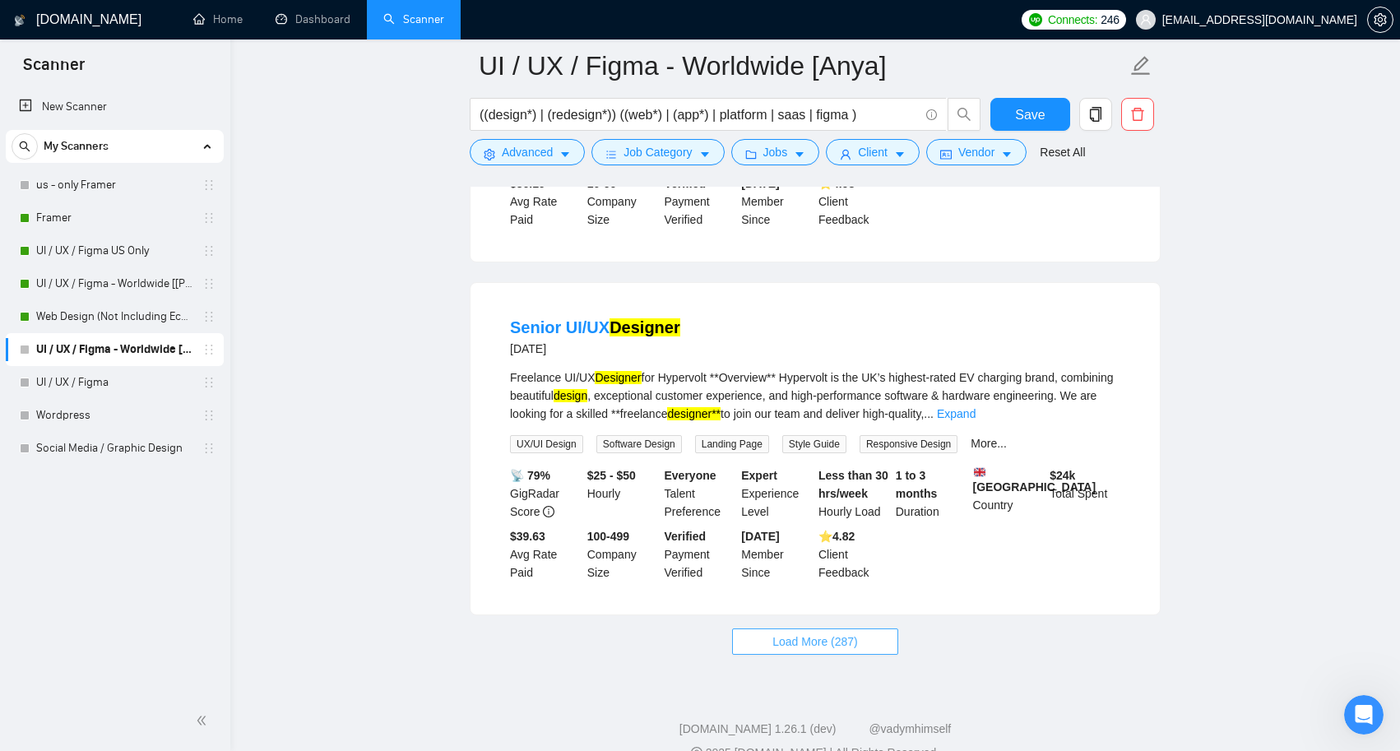
click at [838, 651] on span "Load More (287)" at bounding box center [815, 642] width 86 height 18
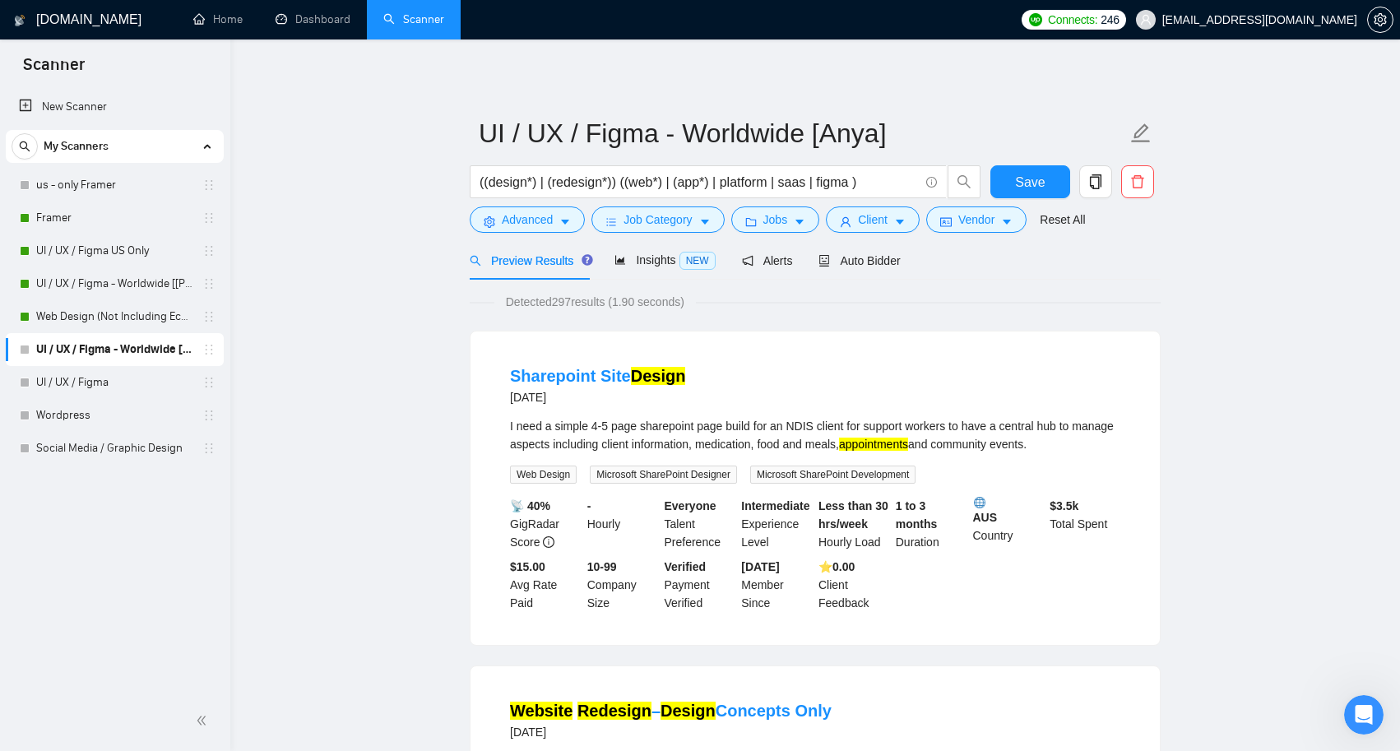
scroll to position [0, 0]
click at [566, 224] on icon "caret-down" at bounding box center [565, 222] width 8 height 5
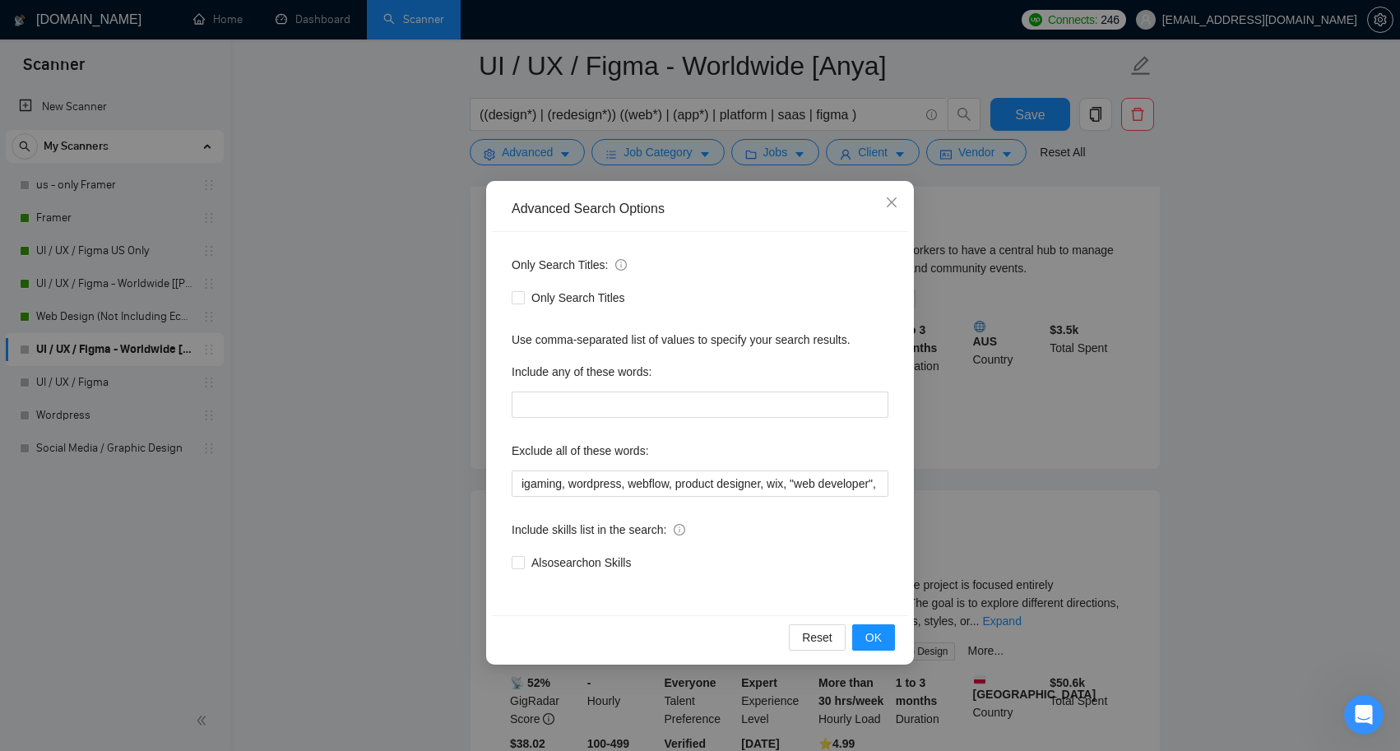
scroll to position [129, 0]
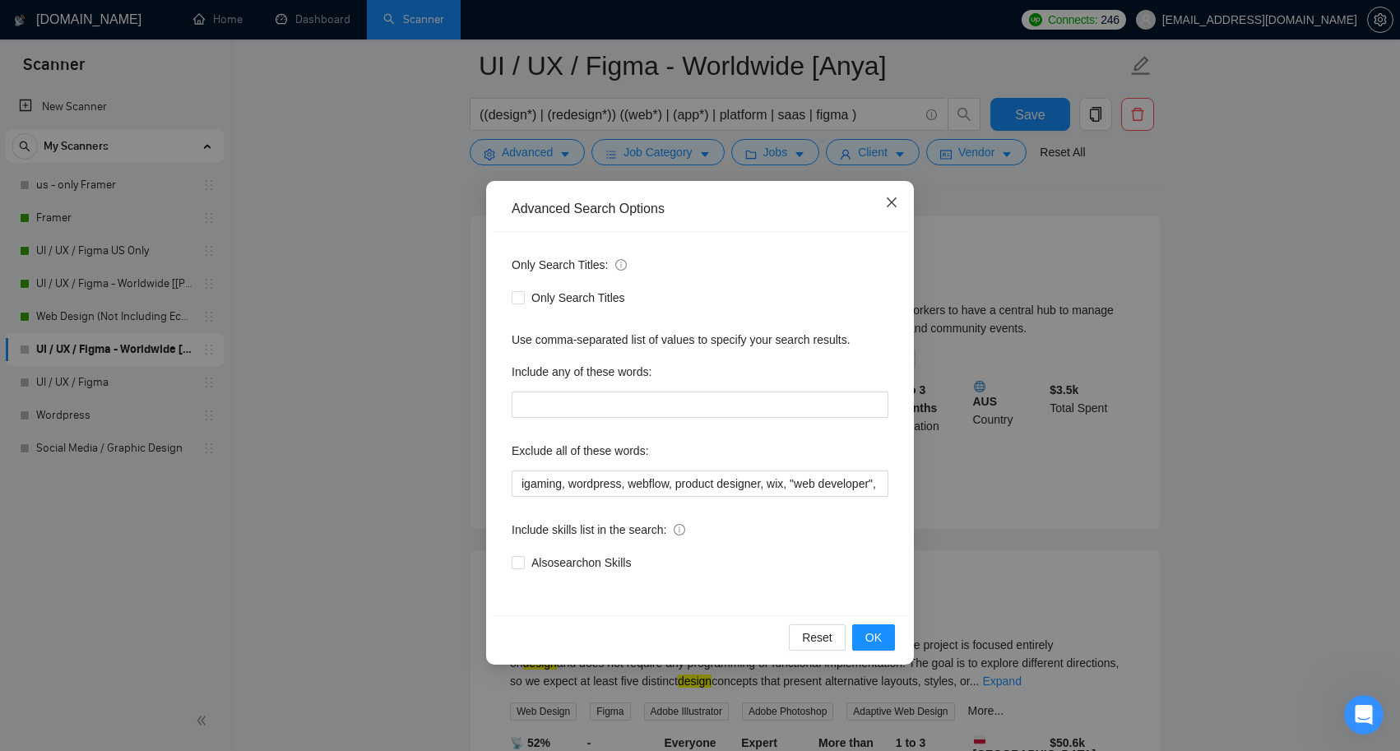
click at [893, 202] on icon "close" at bounding box center [892, 202] width 10 height 10
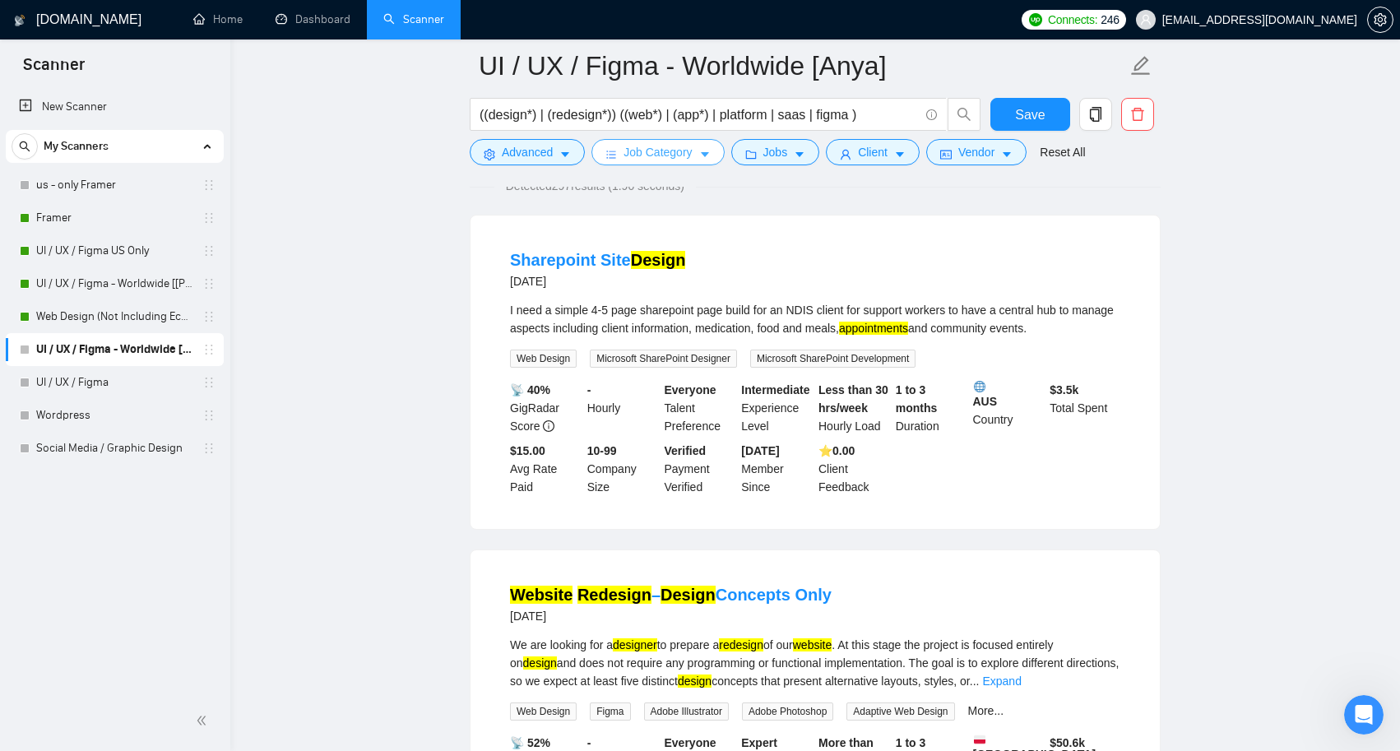
click at [712, 146] on button "Job Category" at bounding box center [657, 152] width 132 height 26
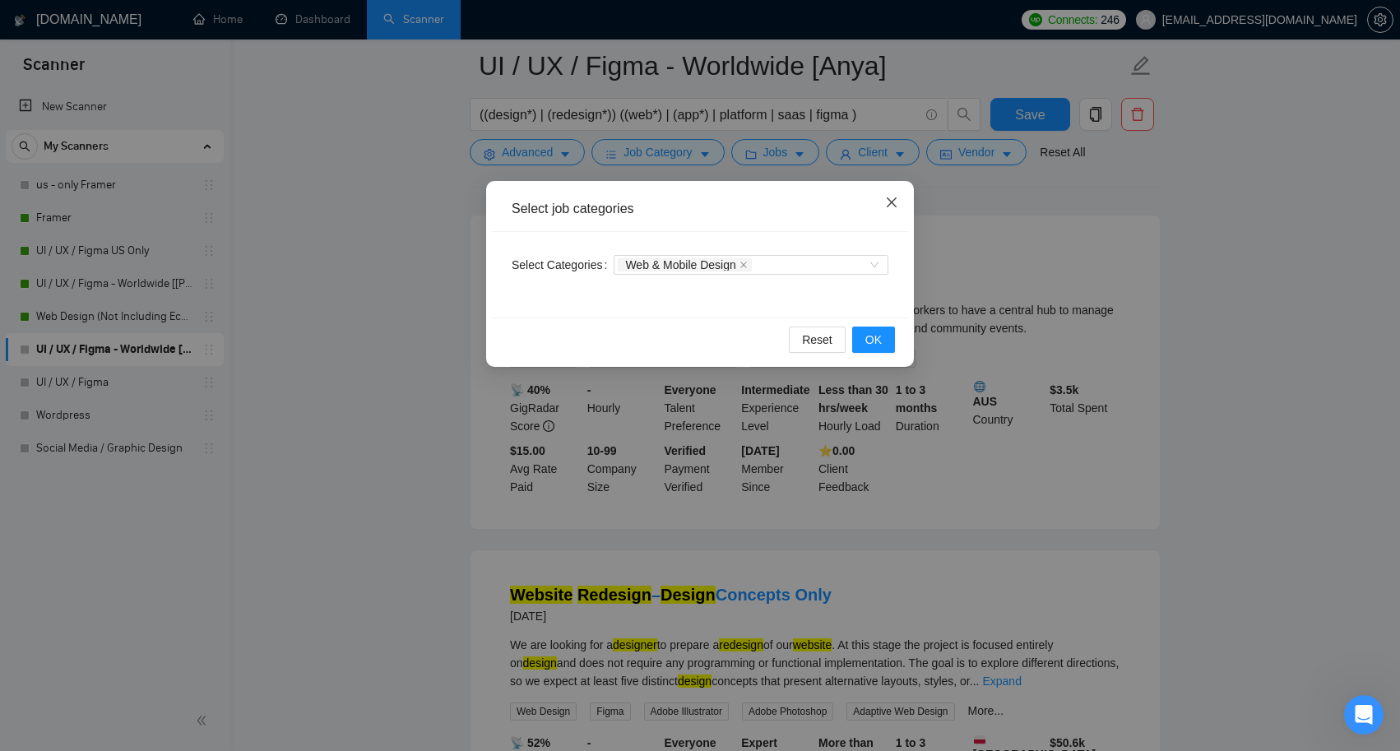
click at [893, 204] on icon "close" at bounding box center [892, 202] width 10 height 10
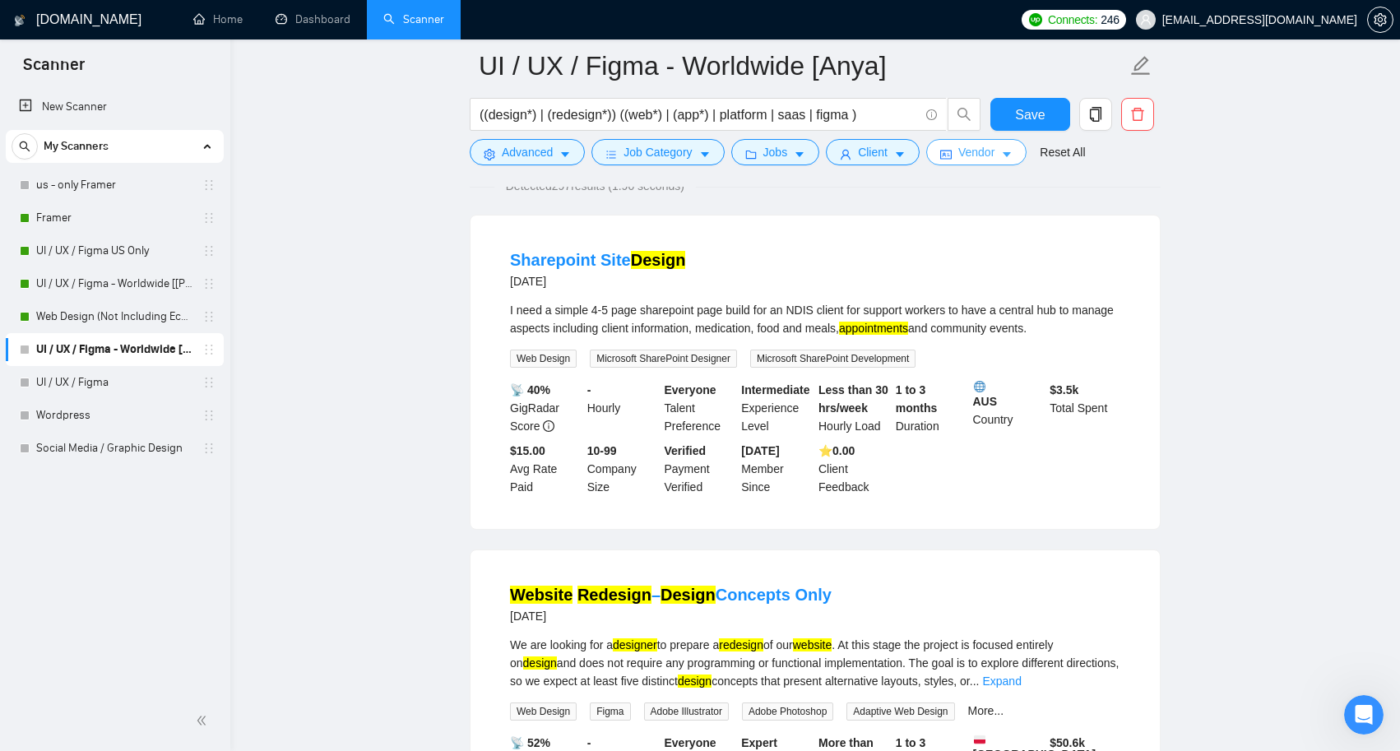
click at [1013, 152] on icon "caret-down" at bounding box center [1007, 155] width 12 height 12
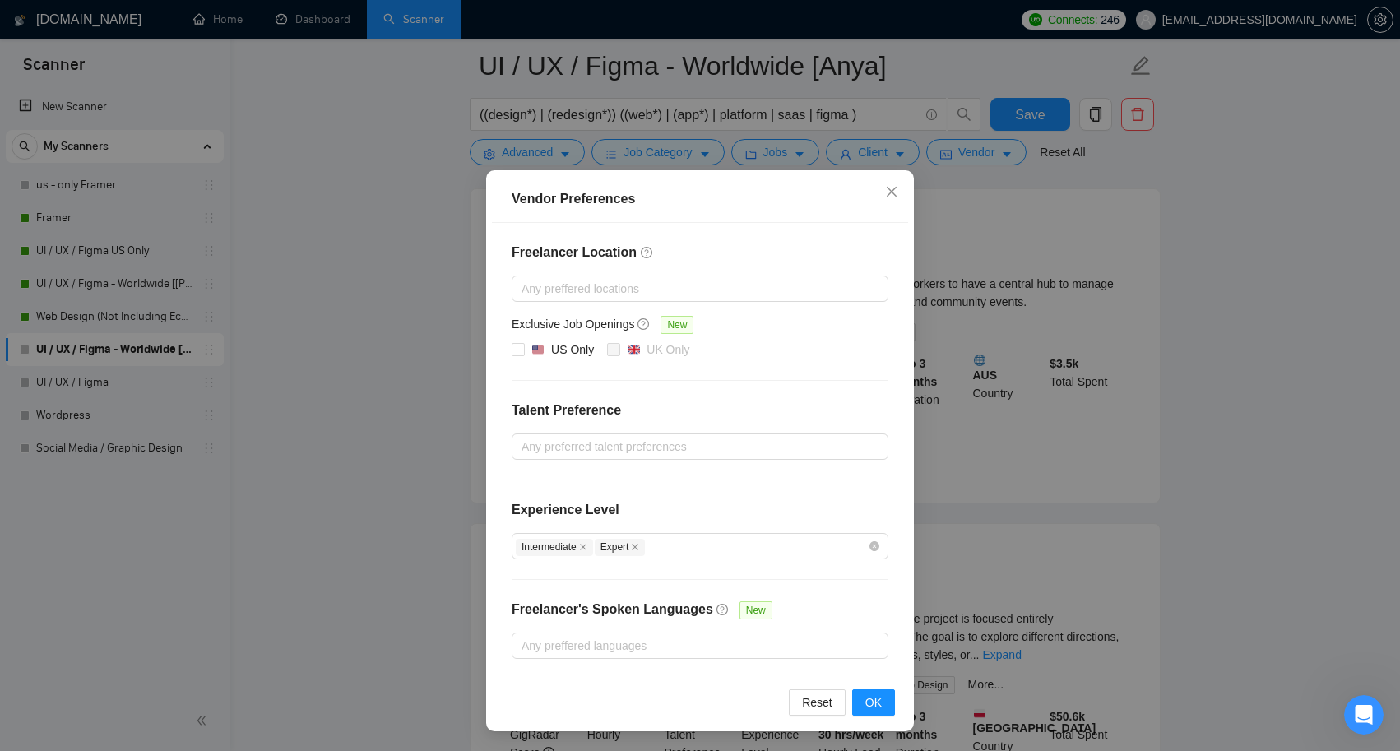
scroll to position [156, 0]
click at [883, 186] on span "Close" at bounding box center [891, 192] width 44 height 44
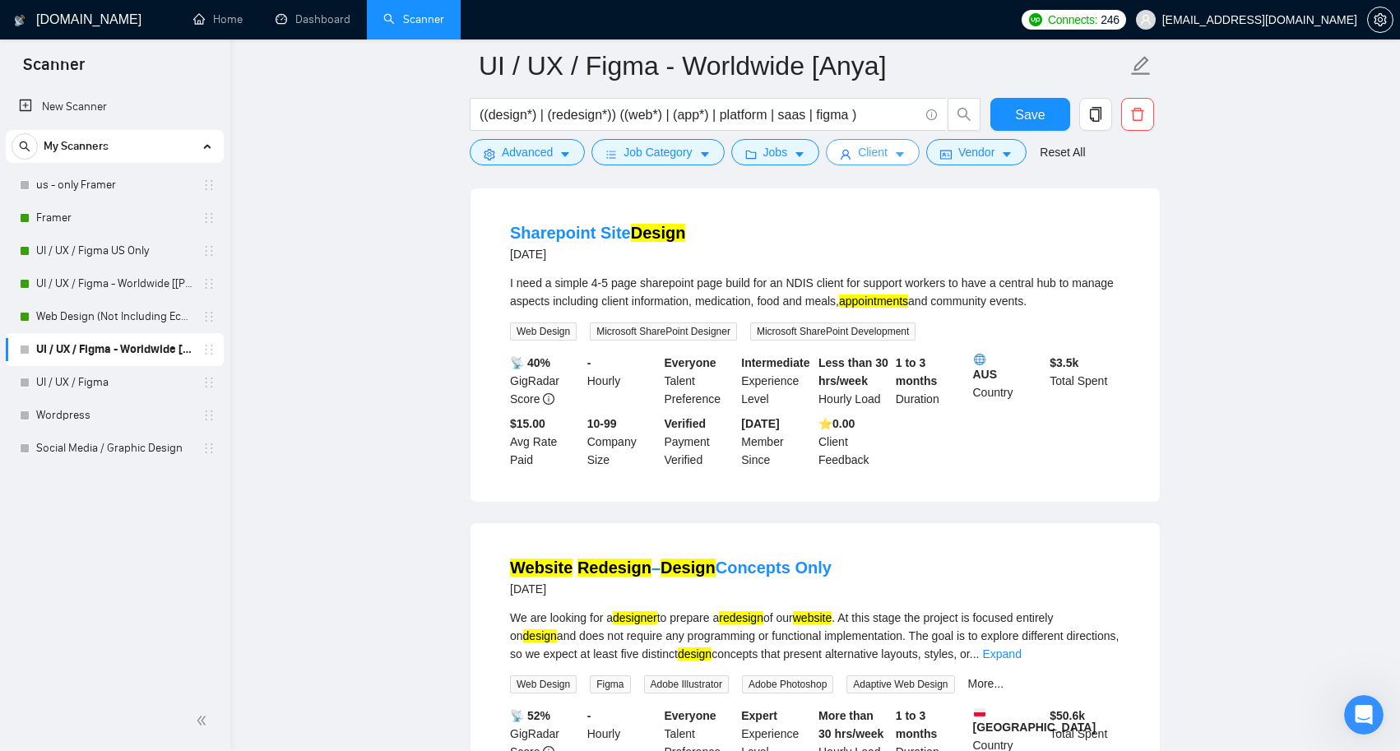
scroll to position [0, 0]
click at [901, 155] on icon "caret-down" at bounding box center [900, 155] width 12 height 12
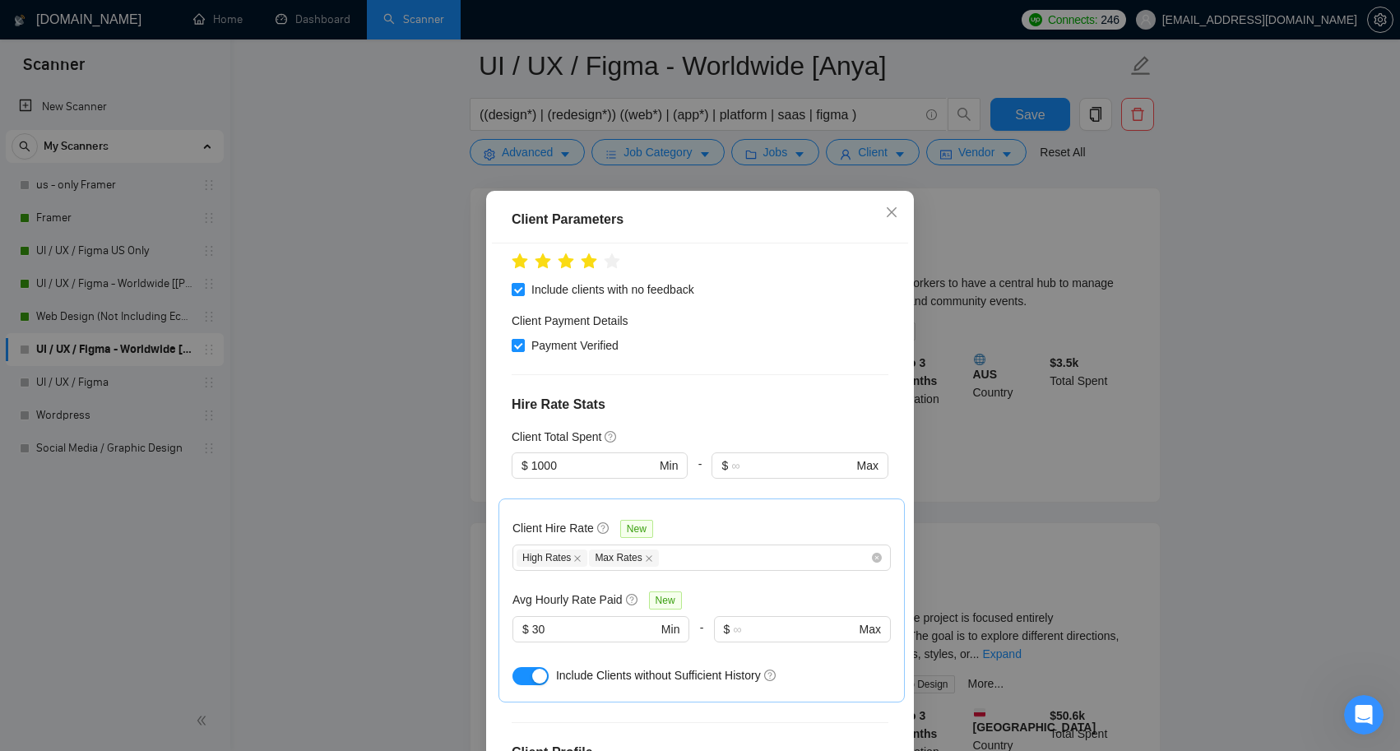
scroll to position [245, 0]
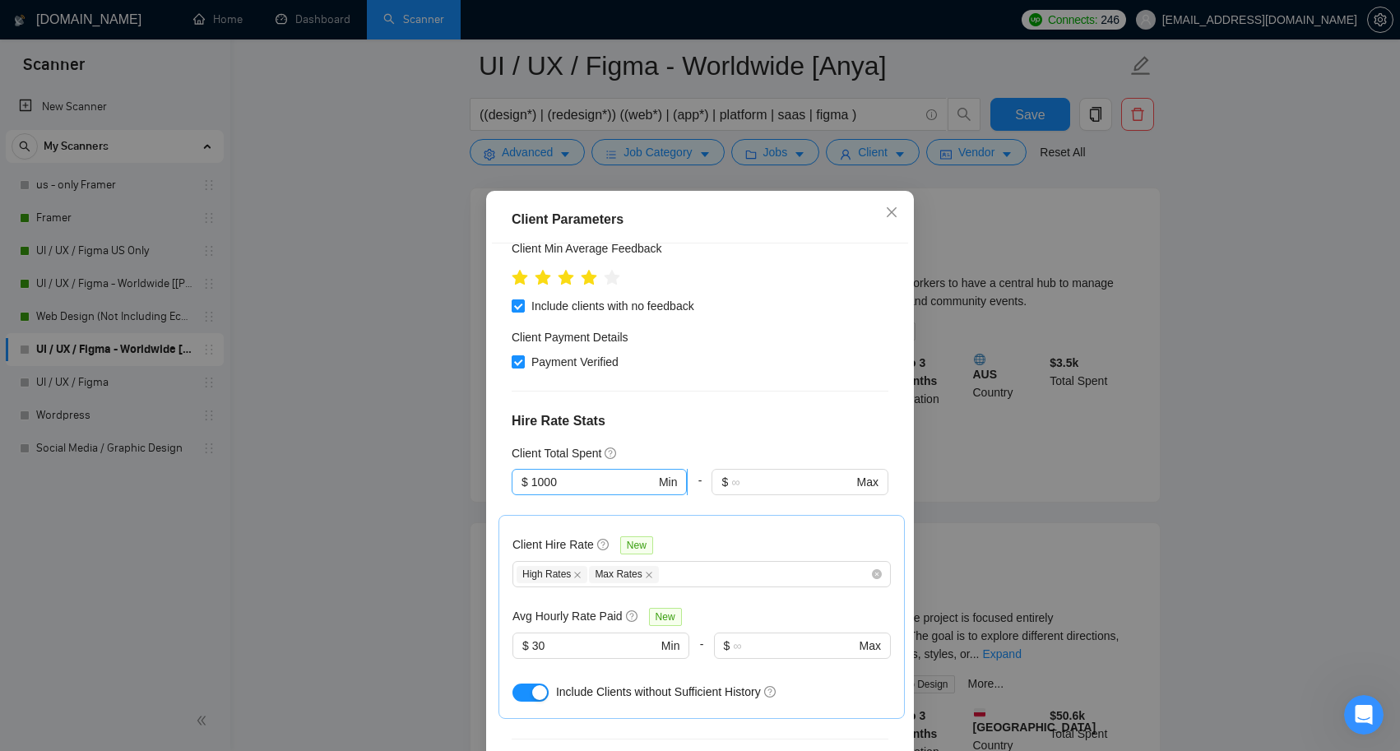
click at [604, 481] on input "1000" at bounding box center [593, 482] width 124 height 18
click at [539, 485] on input "1000" at bounding box center [593, 482] width 124 height 18
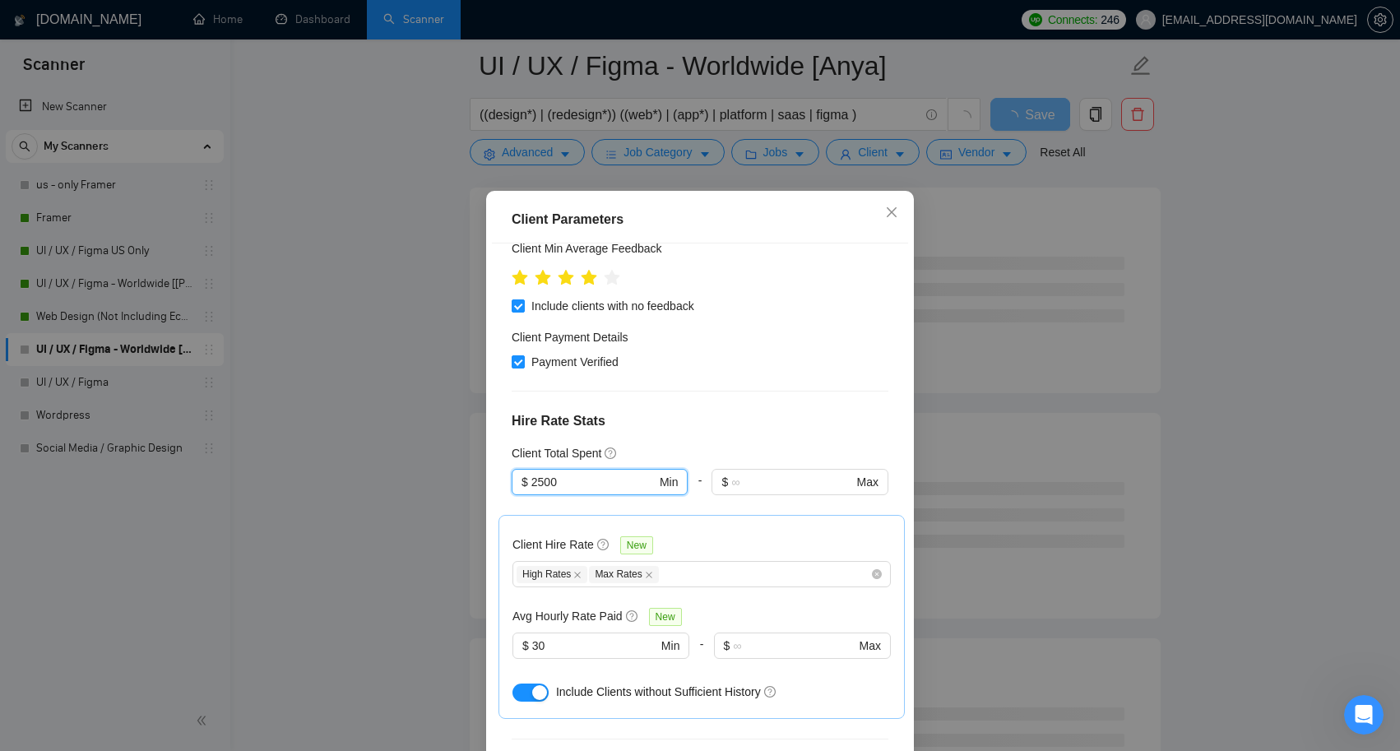
type input "2500"
click at [681, 432] on div "Client Location Include Client Countries [GEOGRAPHIC_DATA] [GEOGRAPHIC_DATA] [G…" at bounding box center [700, 506] width 416 height 526
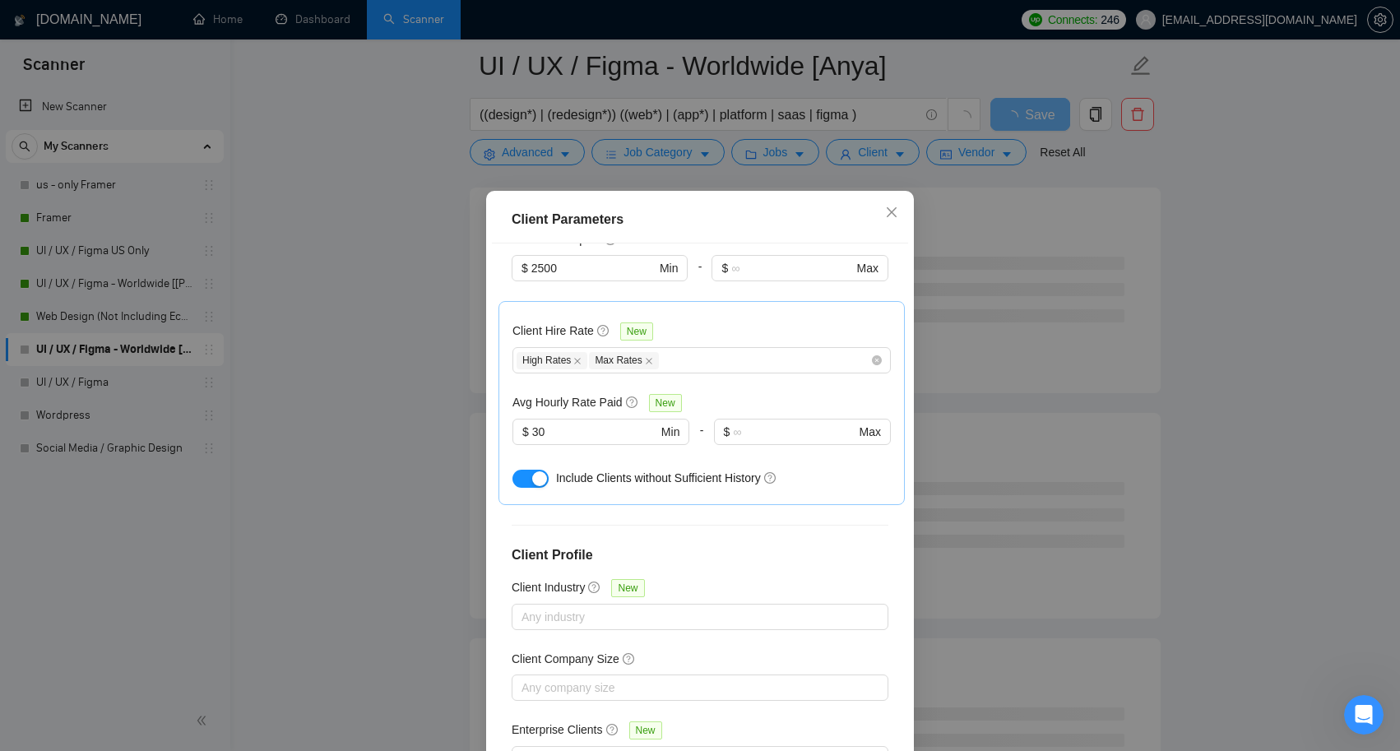
scroll to position [461, 0]
click at [695, 356] on div "High Rates Max Rates" at bounding box center [694, 358] width 354 height 20
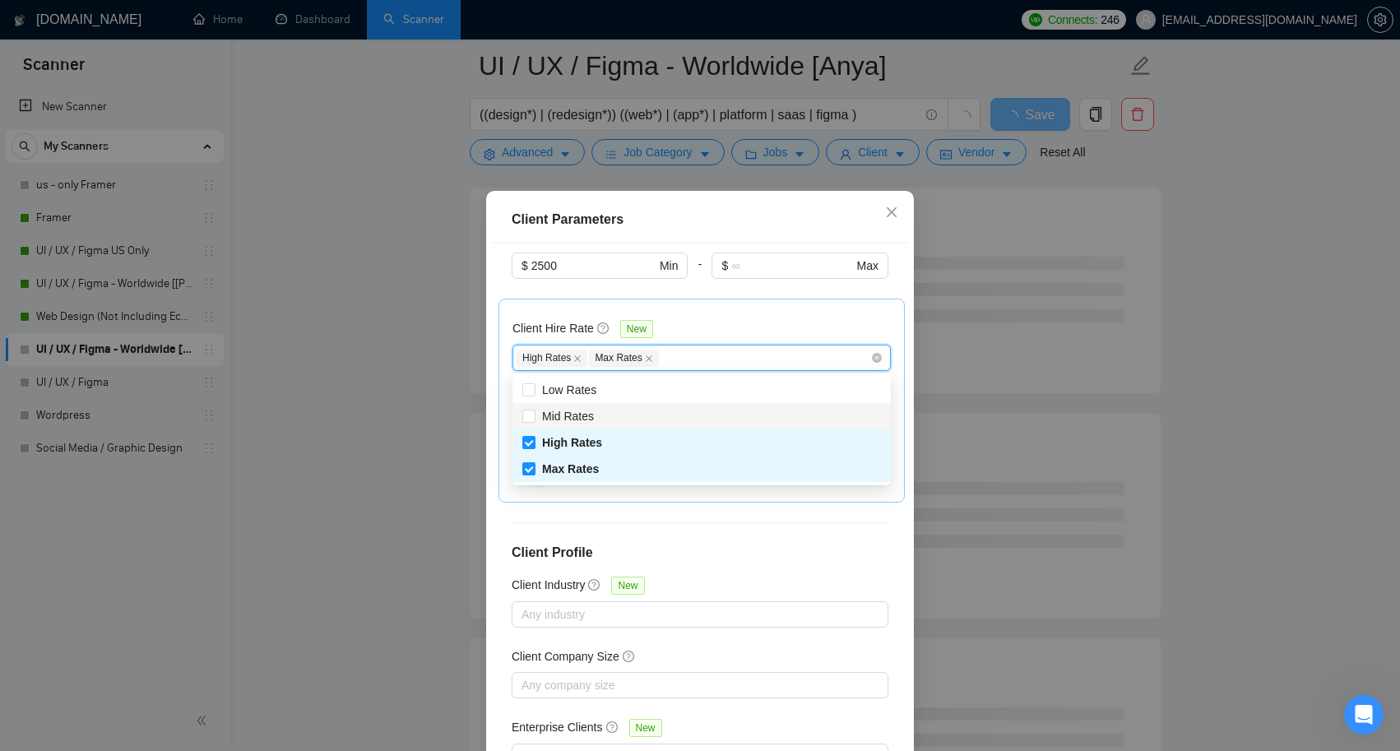
click at [618, 417] on div "Mid Rates" at bounding box center [701, 416] width 359 height 18
checkbox input "true"
click at [787, 536] on div "Client Location Include Client Countries [GEOGRAPHIC_DATA] [GEOGRAPHIC_DATA] [G…" at bounding box center [700, 506] width 416 height 526
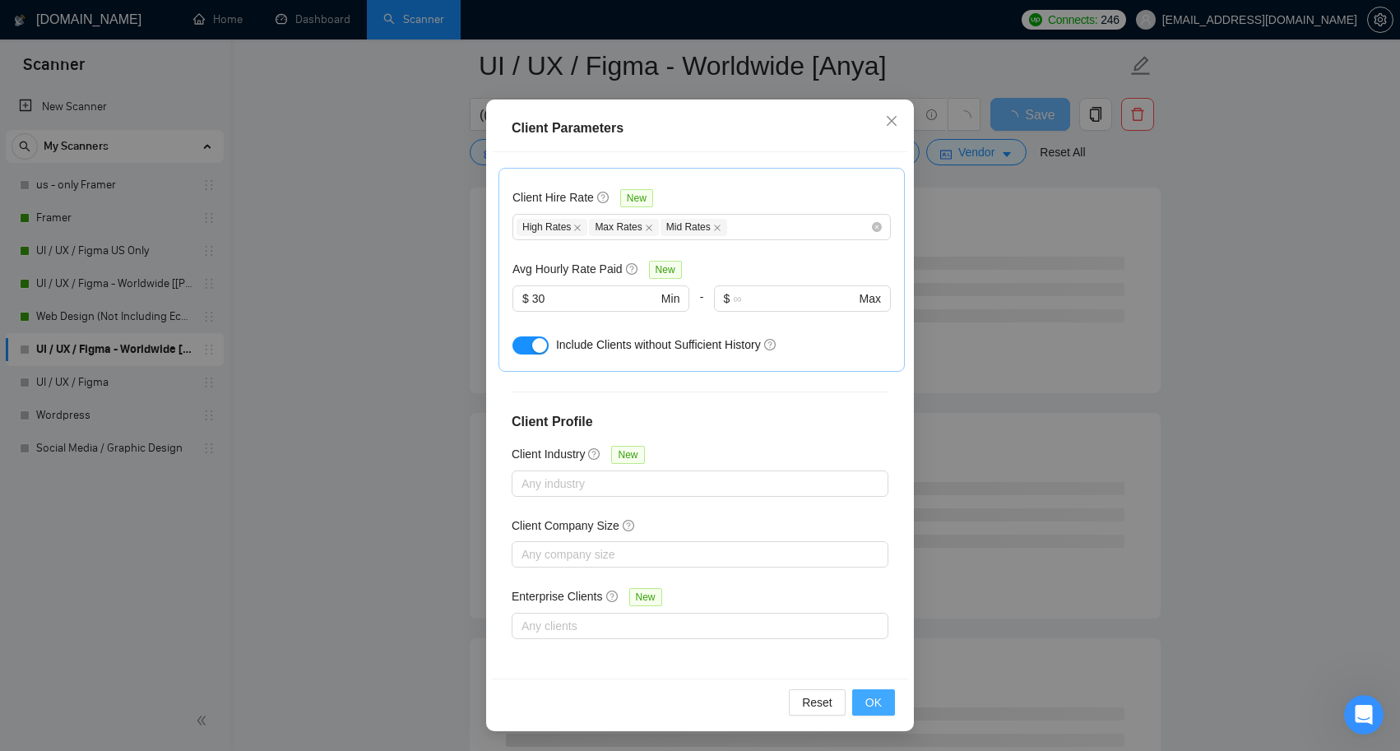
scroll to position [91, 0]
click at [880, 699] on span "OK" at bounding box center [873, 702] width 16 height 18
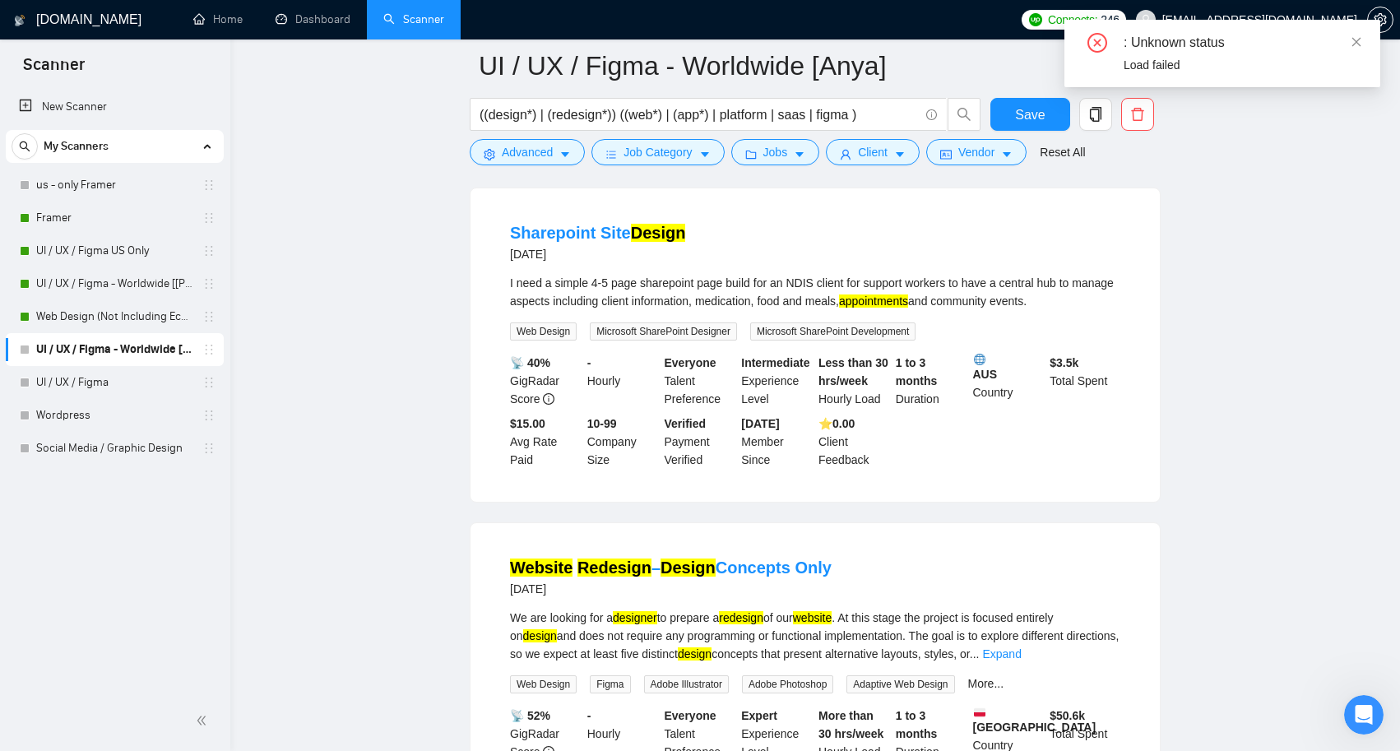
click at [1359, 26] on div ": Unknown status Load failed" at bounding box center [1222, 53] width 316 height 67
click at [1358, 39] on icon "close" at bounding box center [1357, 42] width 12 height 12
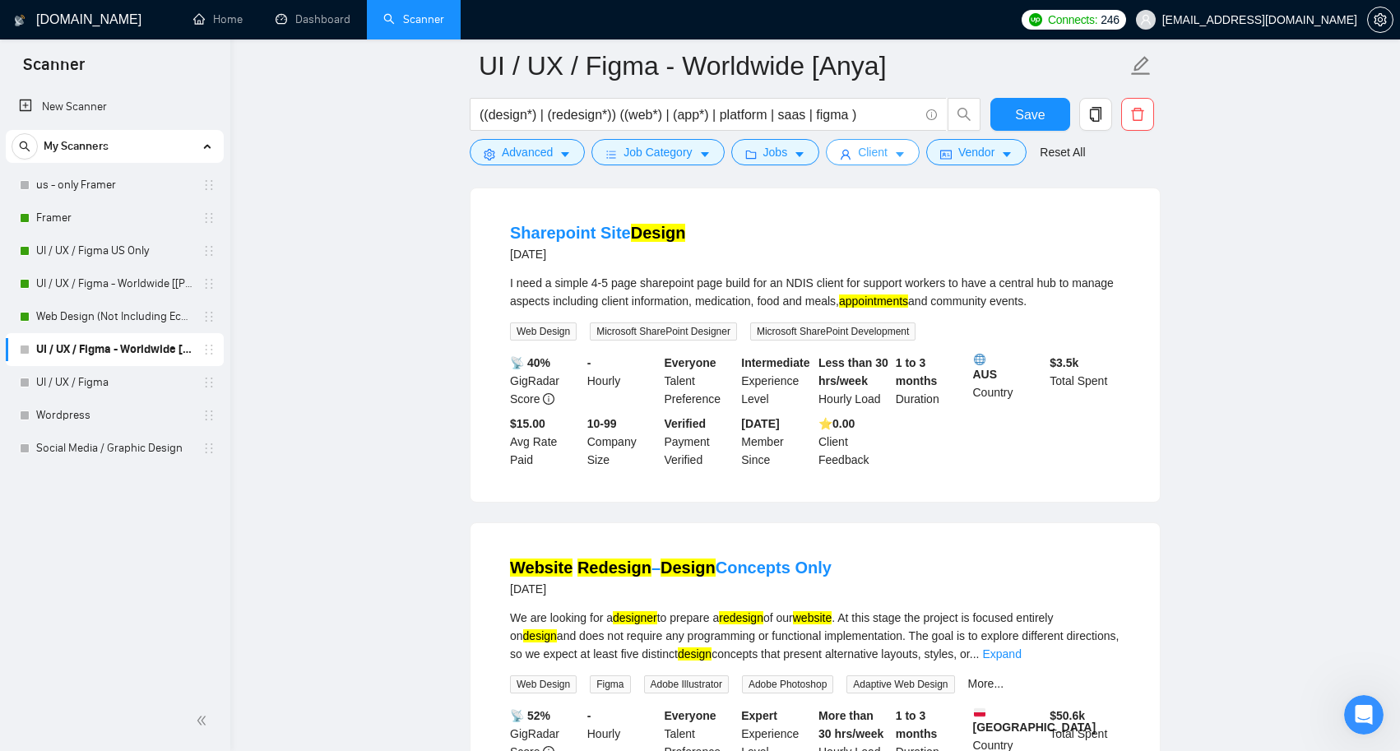
click at [903, 151] on icon "caret-down" at bounding box center [900, 155] width 12 height 12
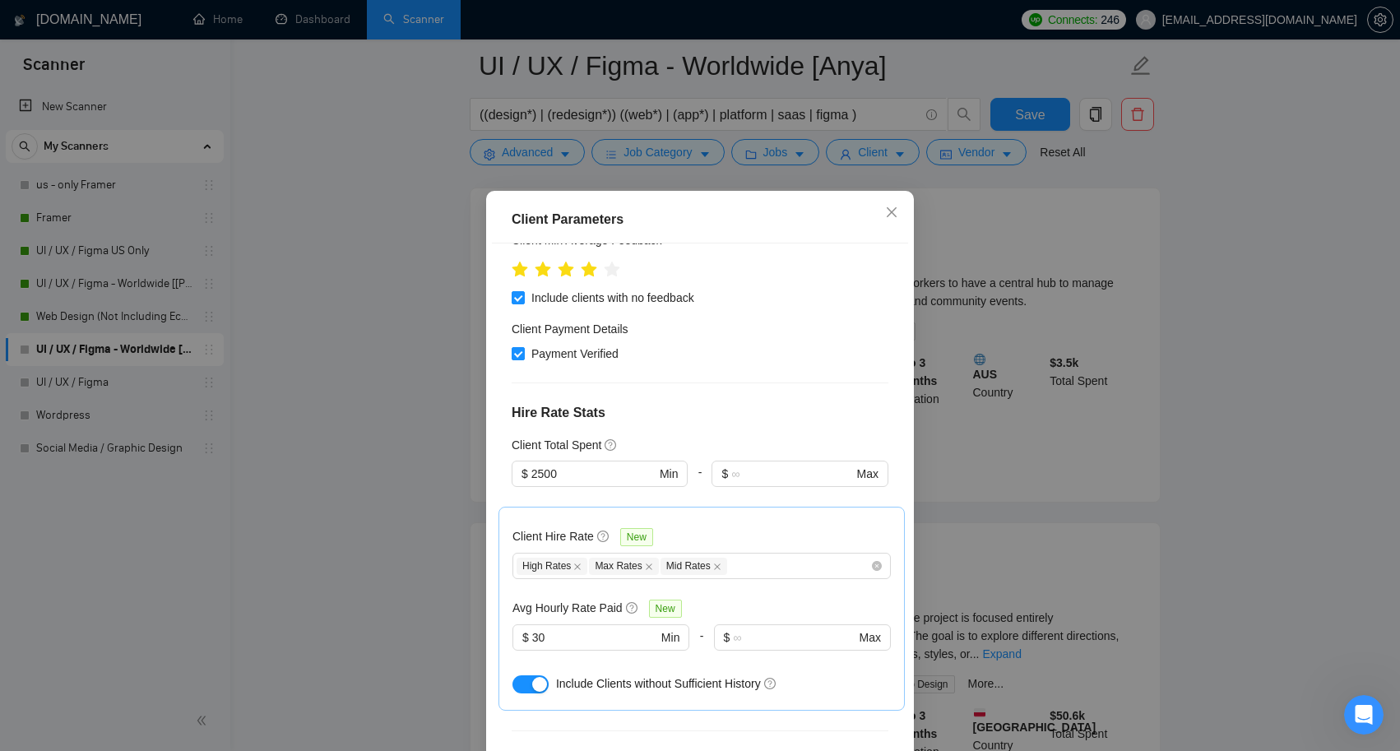
scroll to position [236, 0]
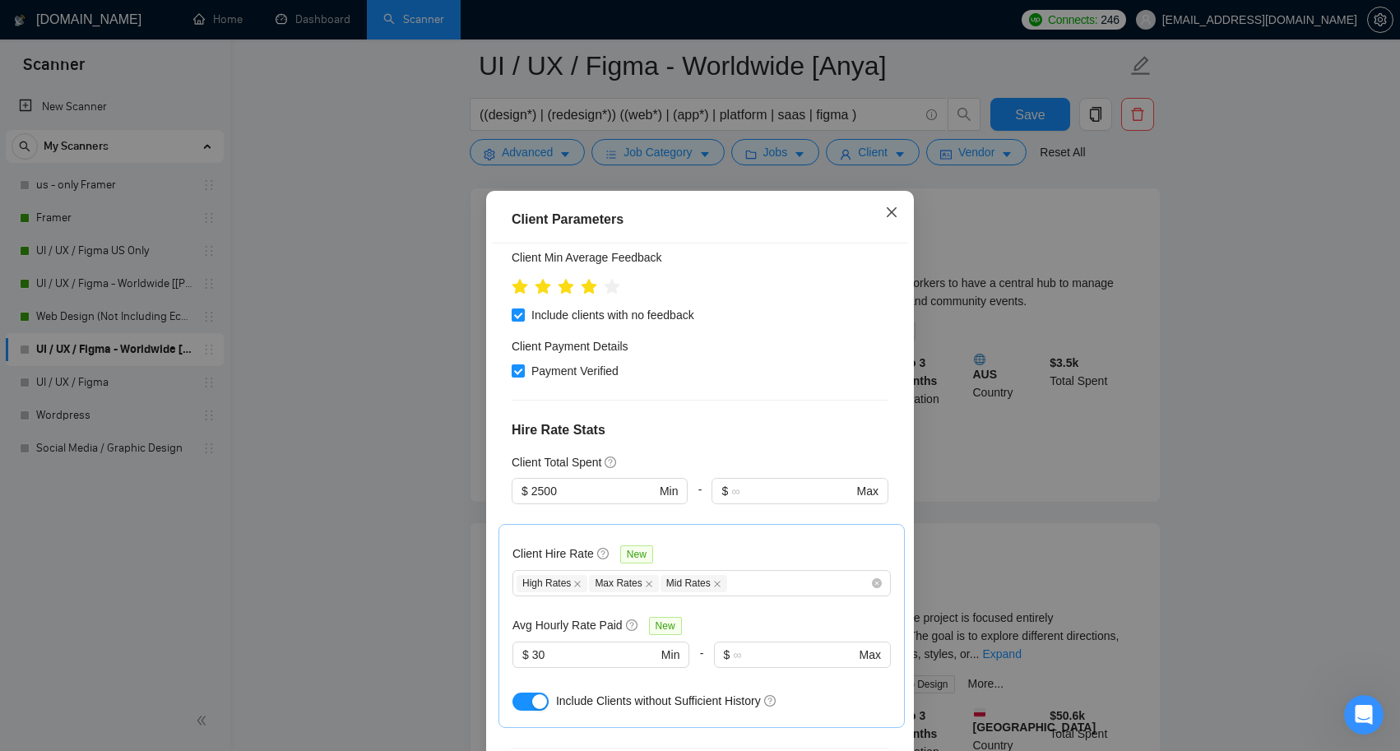
click at [888, 214] on icon "close" at bounding box center [891, 212] width 13 height 13
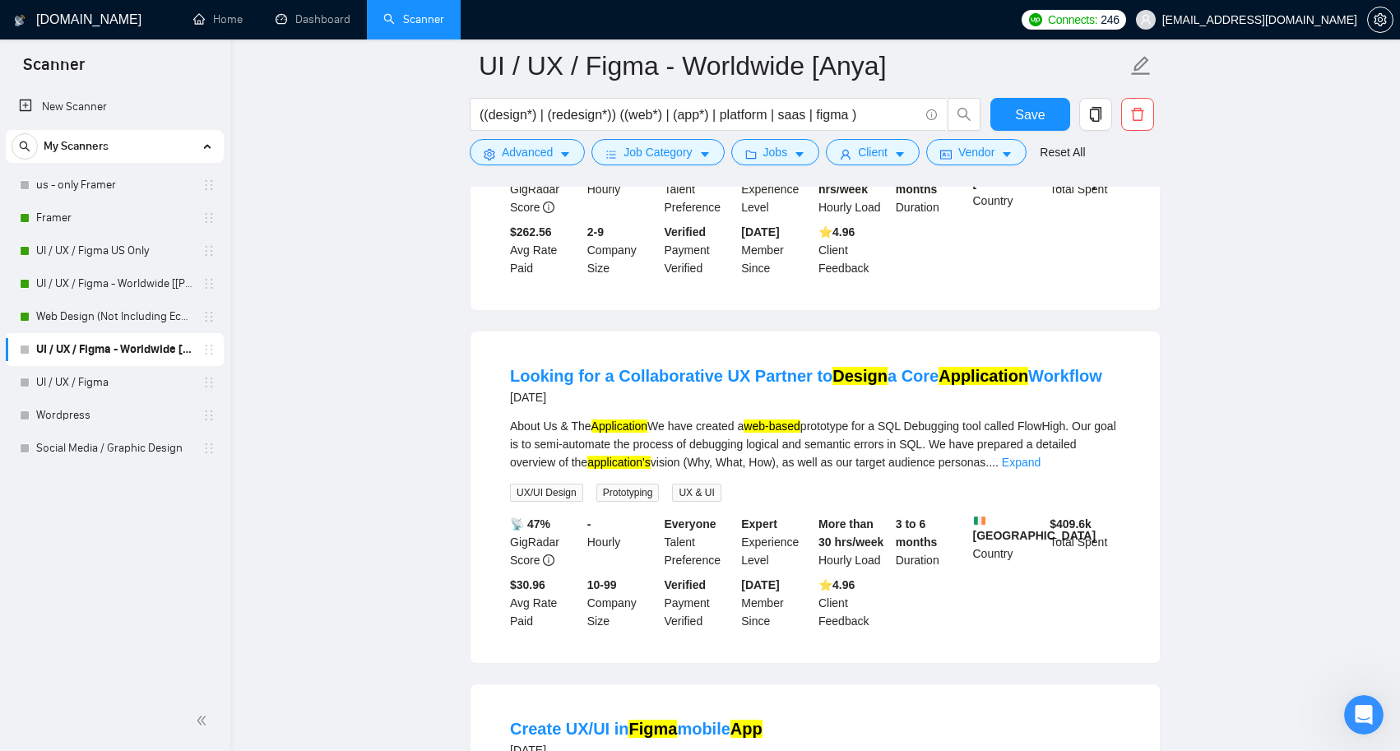
scroll to position [1786, 0]
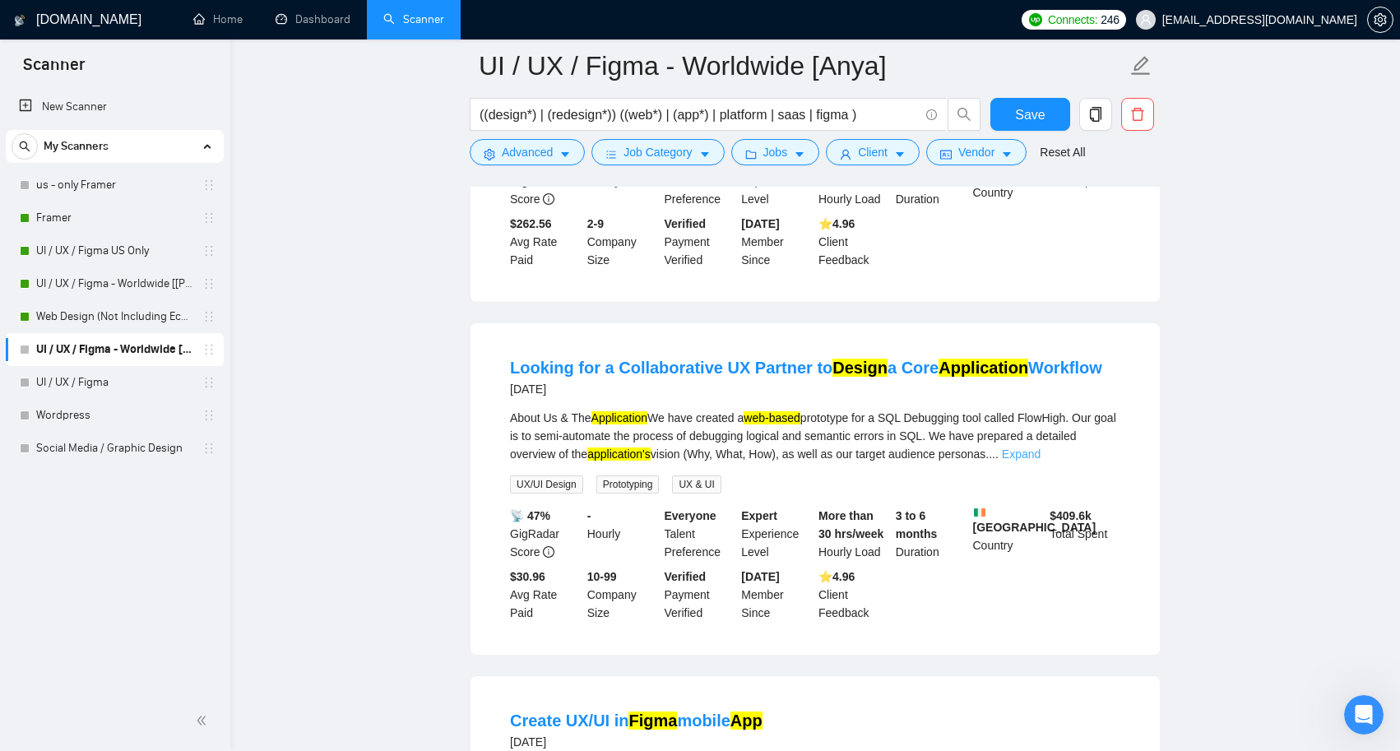
click at [1041, 454] on link "Expand" at bounding box center [1021, 453] width 39 height 13
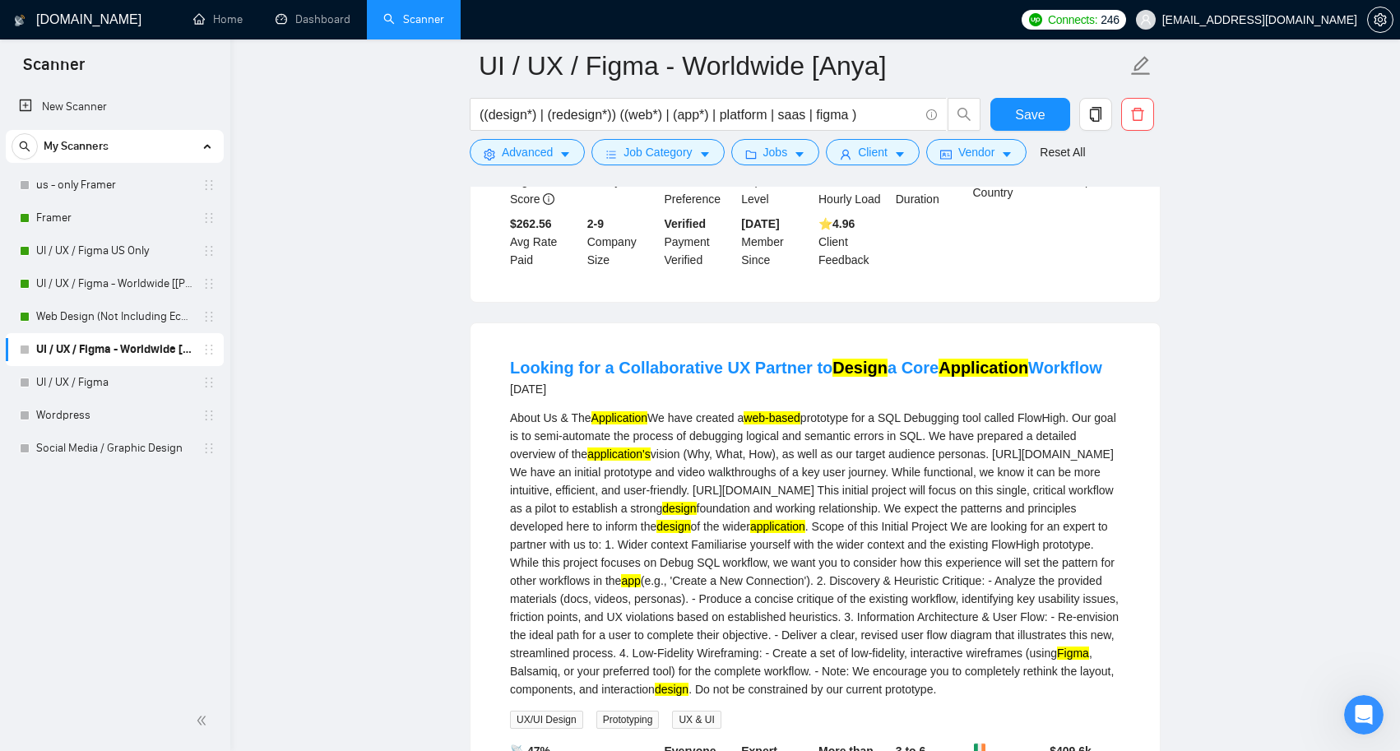
scroll to position [1866, 0]
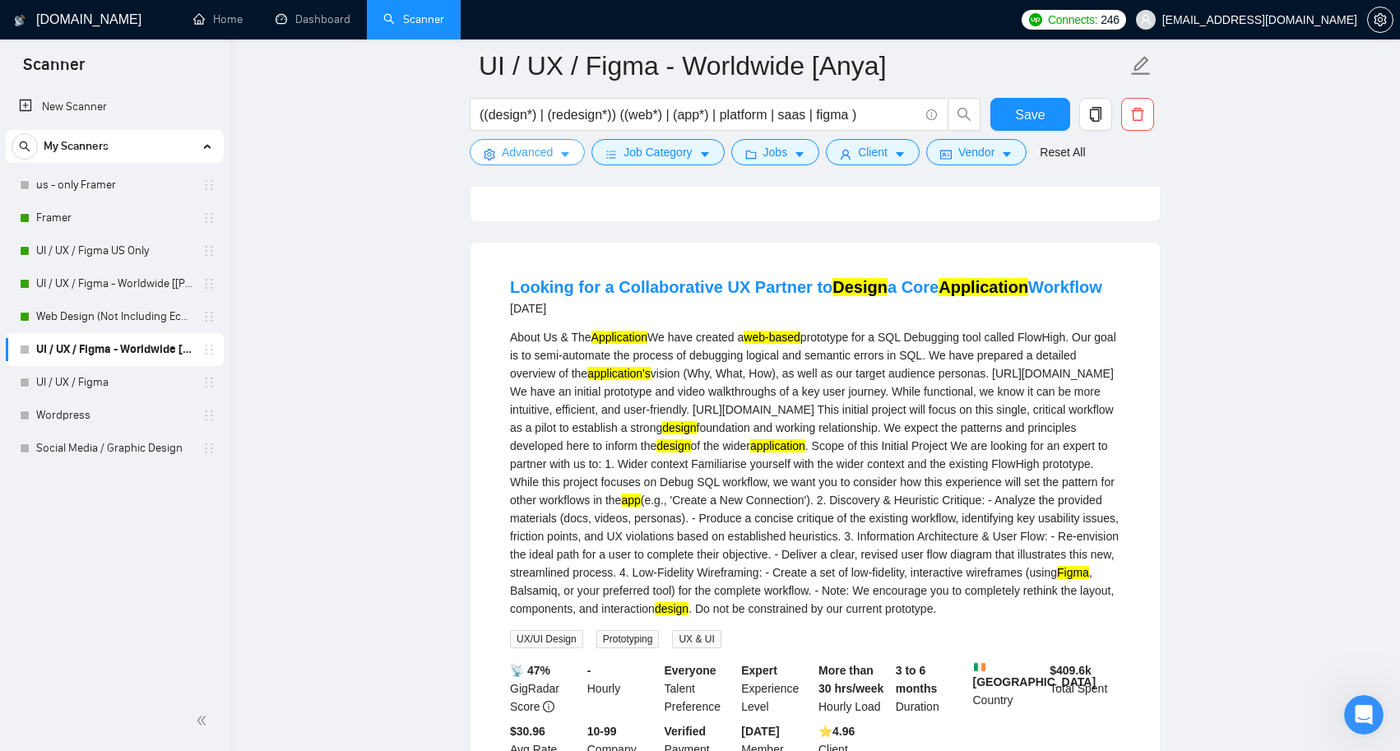
click at [568, 155] on icon "caret-down" at bounding box center [565, 155] width 8 height 5
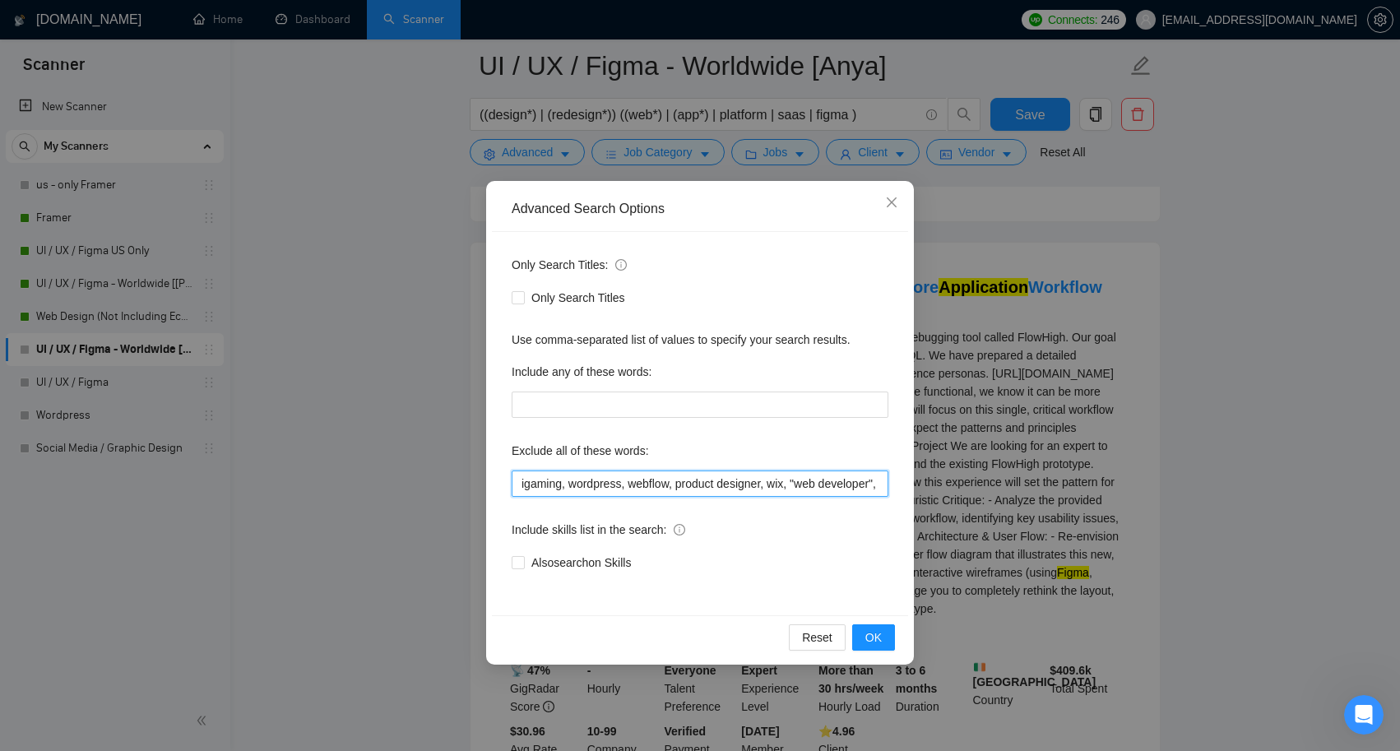
click at [786, 485] on input "igaming, wordpress, webflow, product designer, wix, "web developer", shopify , …" at bounding box center [700, 484] width 377 height 26
click at [832, 480] on input "igaming, wordpress, webflow, product designer, wix, "web developer", shopify , …" at bounding box center [700, 484] width 377 height 26
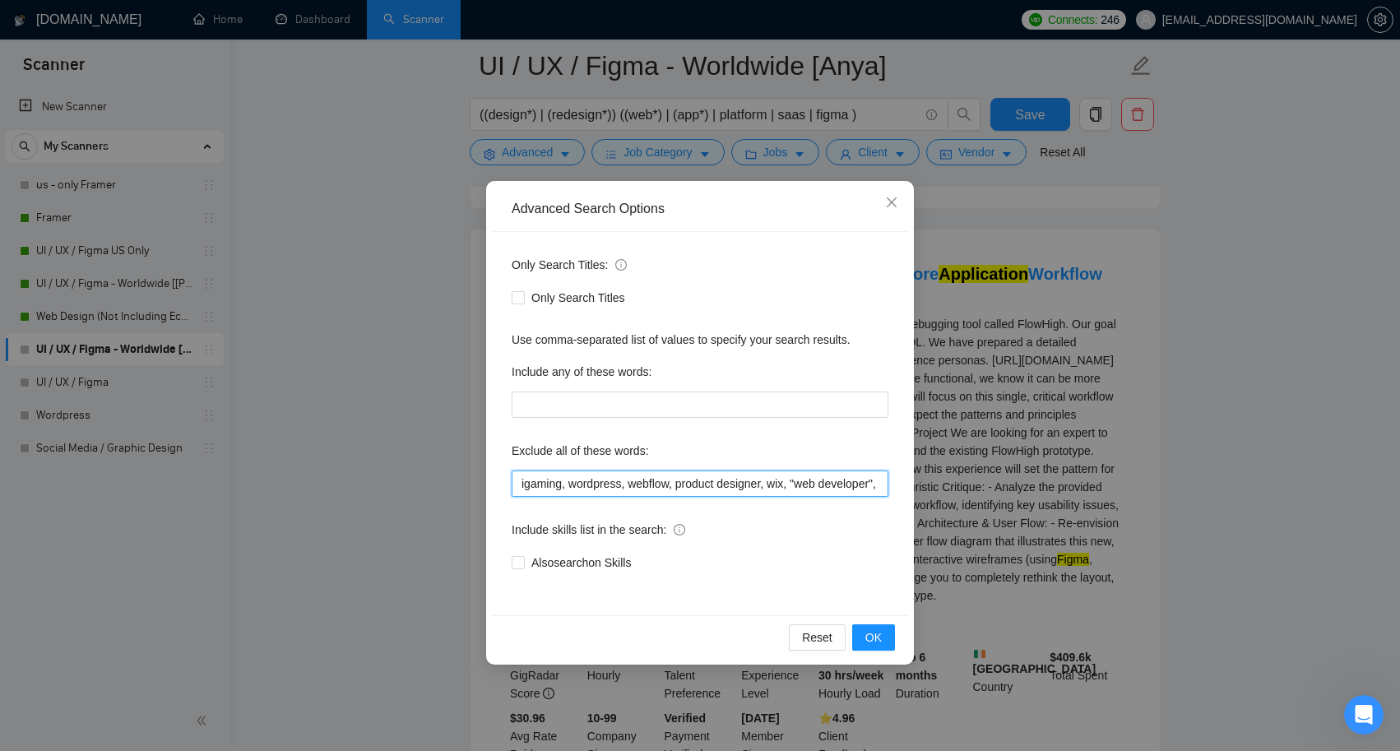
scroll to position [1880, 0]
click at [863, 493] on input "igaming, wordpress, webflow, product designer, wix, "web developer", shopify , …" at bounding box center [700, 484] width 377 height 26
click at [873, 480] on input "igaming, wordpress, webflow, product designer, wix, "web developer", shopify , …" at bounding box center [700, 484] width 377 height 26
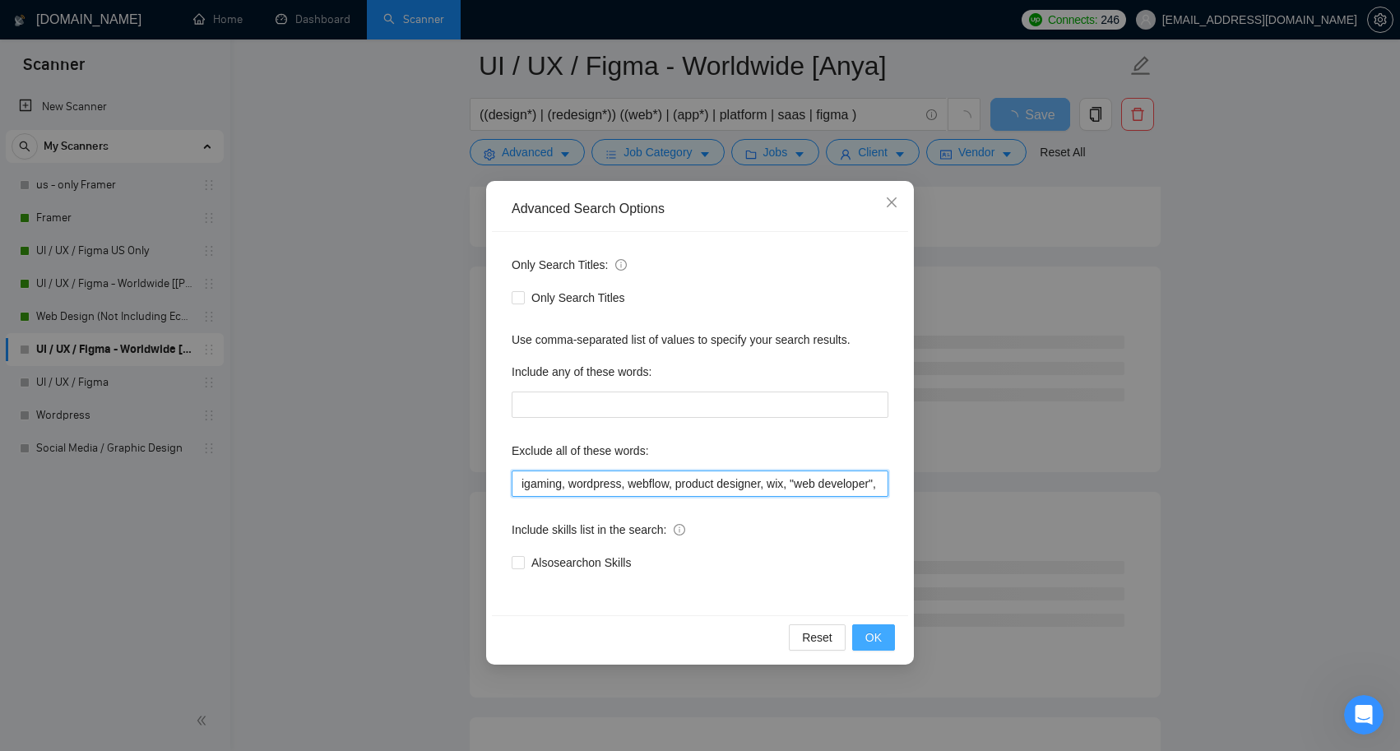
type input "igaming, wordpress, webflow, product designer, wix, "web developer", shopify , …"
click at [883, 645] on button "OK" at bounding box center [873, 637] width 43 height 26
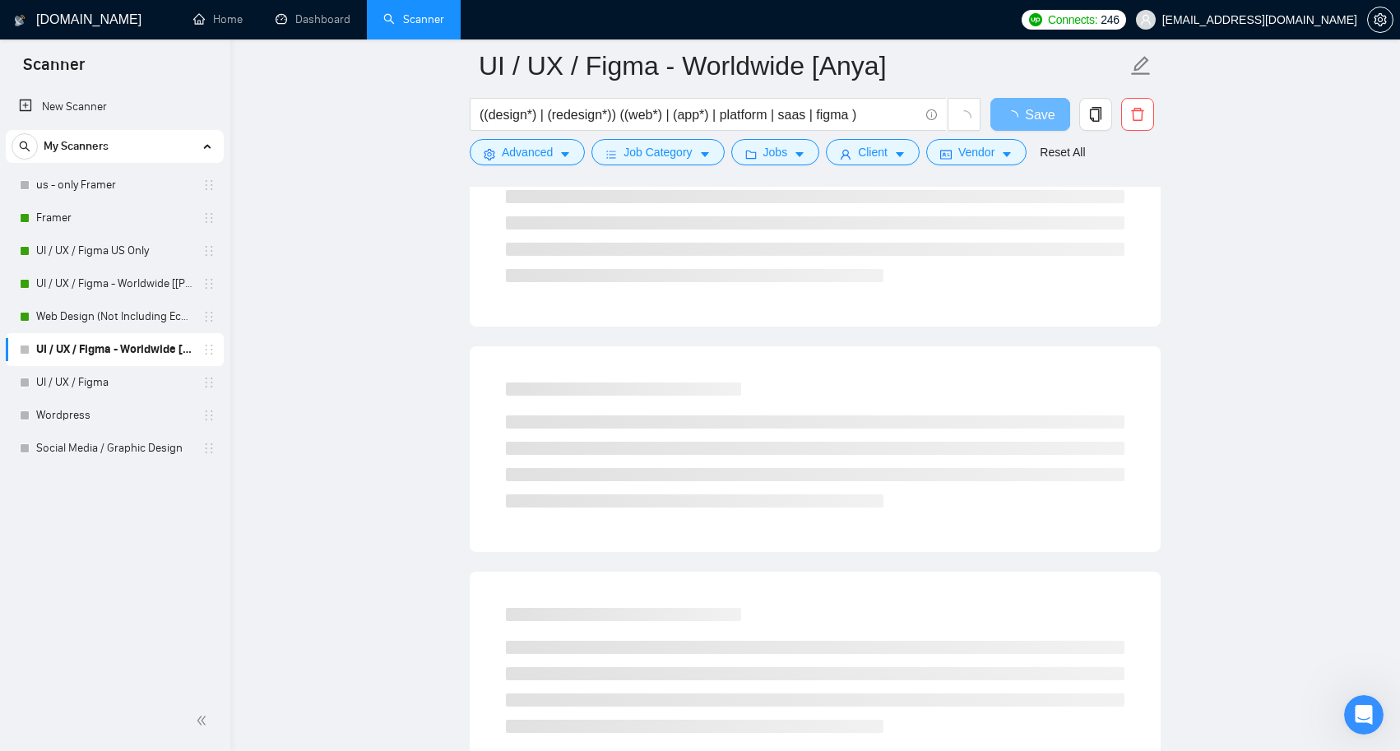
scroll to position [1797, 0]
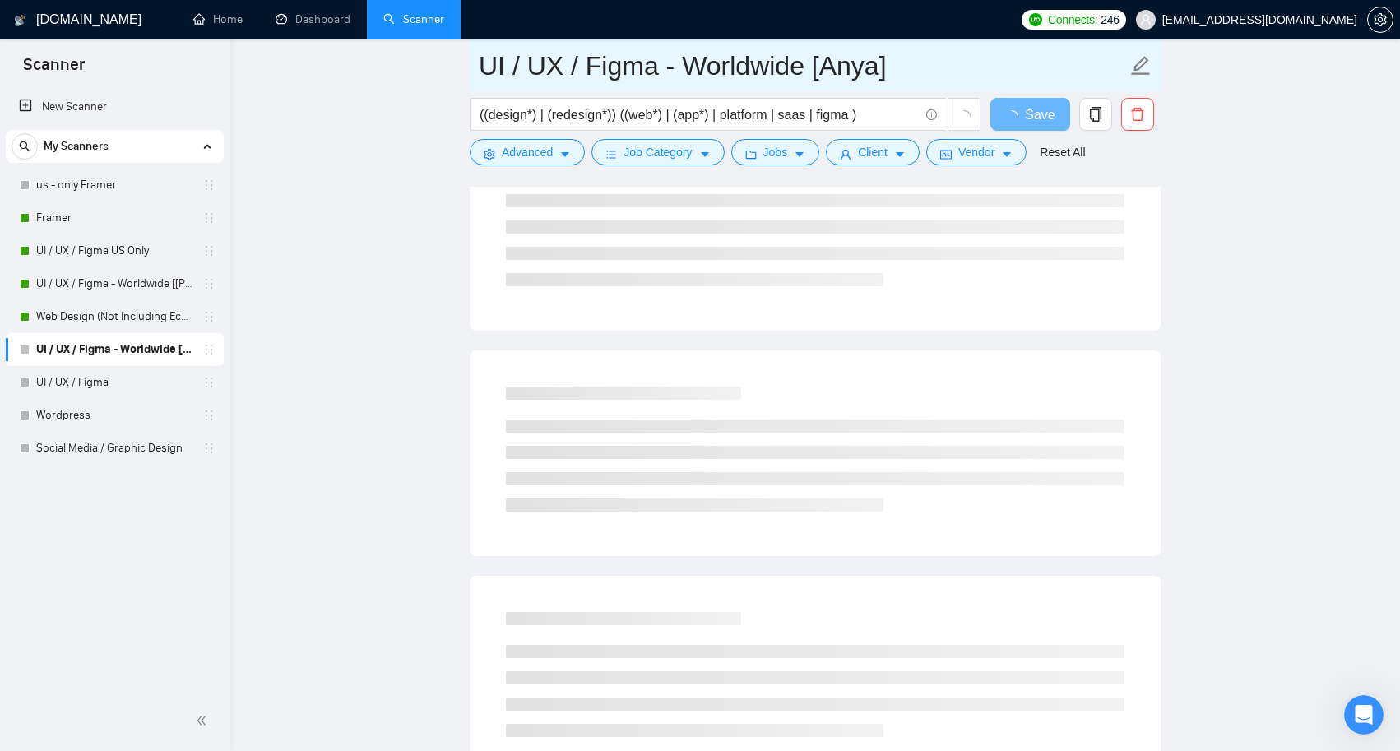
click at [754, 69] on input "UI / UX / Figma - Worldwide [Anya]" at bounding box center [803, 65] width 648 height 41
type input "UI / UX / Figma - [GEOGRAPHIC_DATA] [Anya]"
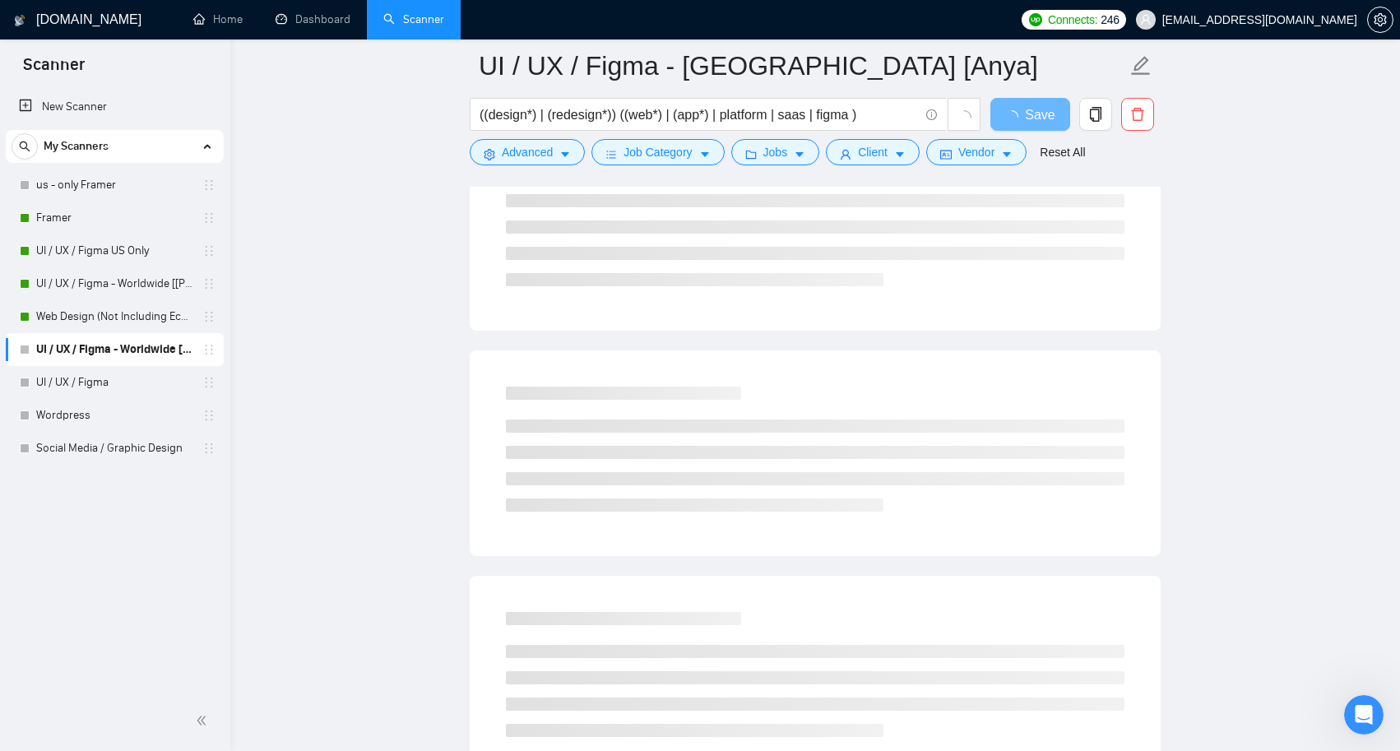
click at [989, 370] on div at bounding box center [815, 449] width 658 height 165
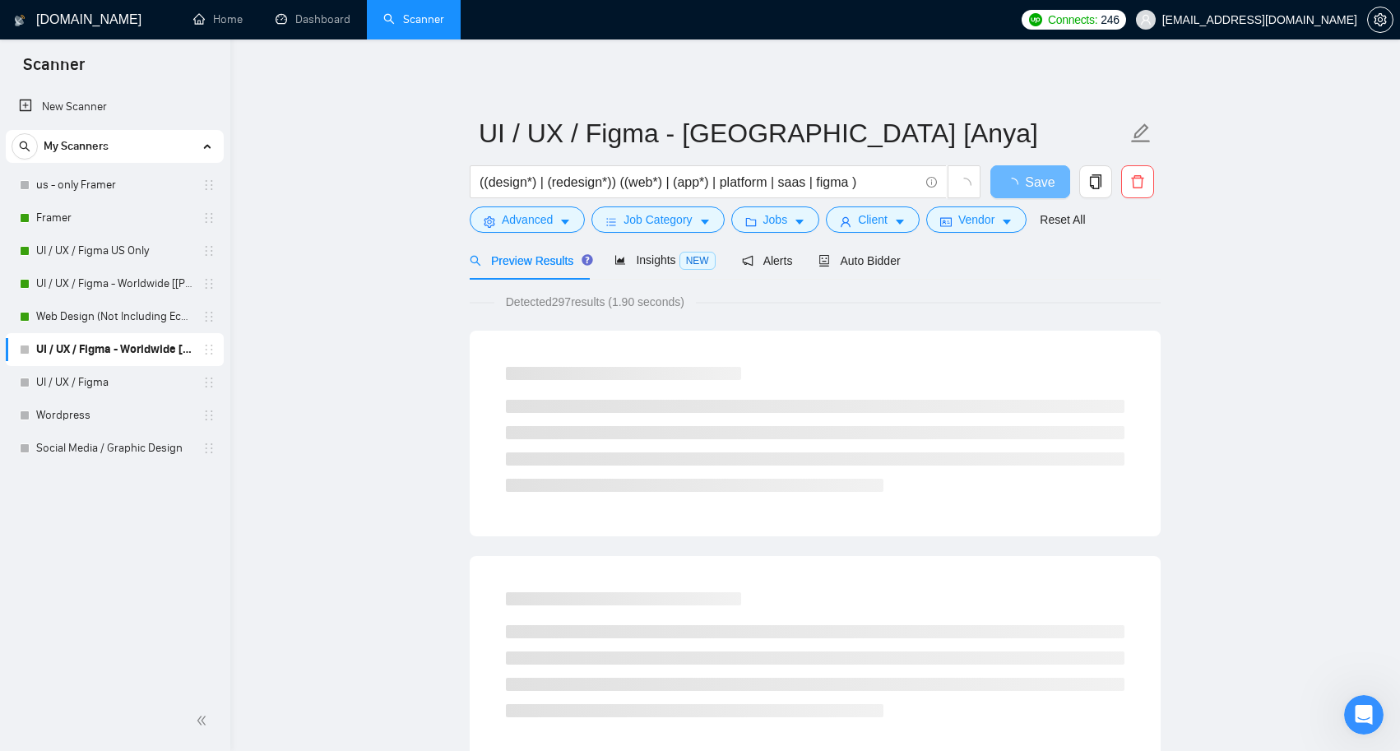
scroll to position [0, 0]
click at [1032, 172] on span "Save" at bounding box center [1040, 182] width 30 height 21
click at [1032, 184] on span "Save" at bounding box center [1040, 182] width 30 height 21
click at [1026, 187] on span "Save" at bounding box center [1040, 182] width 30 height 21
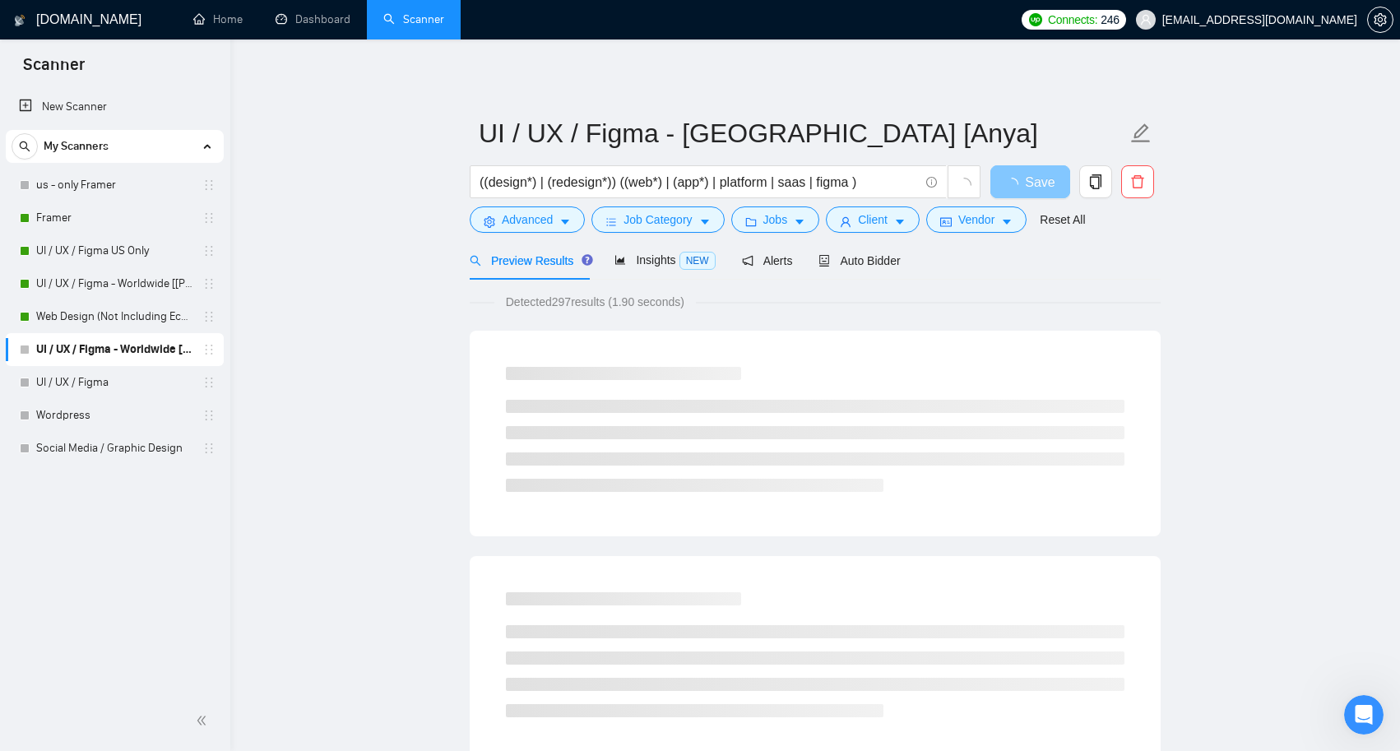
click at [1019, 176] on span "button" at bounding box center [1015, 182] width 20 height 21
click at [1033, 186] on span "Save" at bounding box center [1040, 182] width 30 height 21
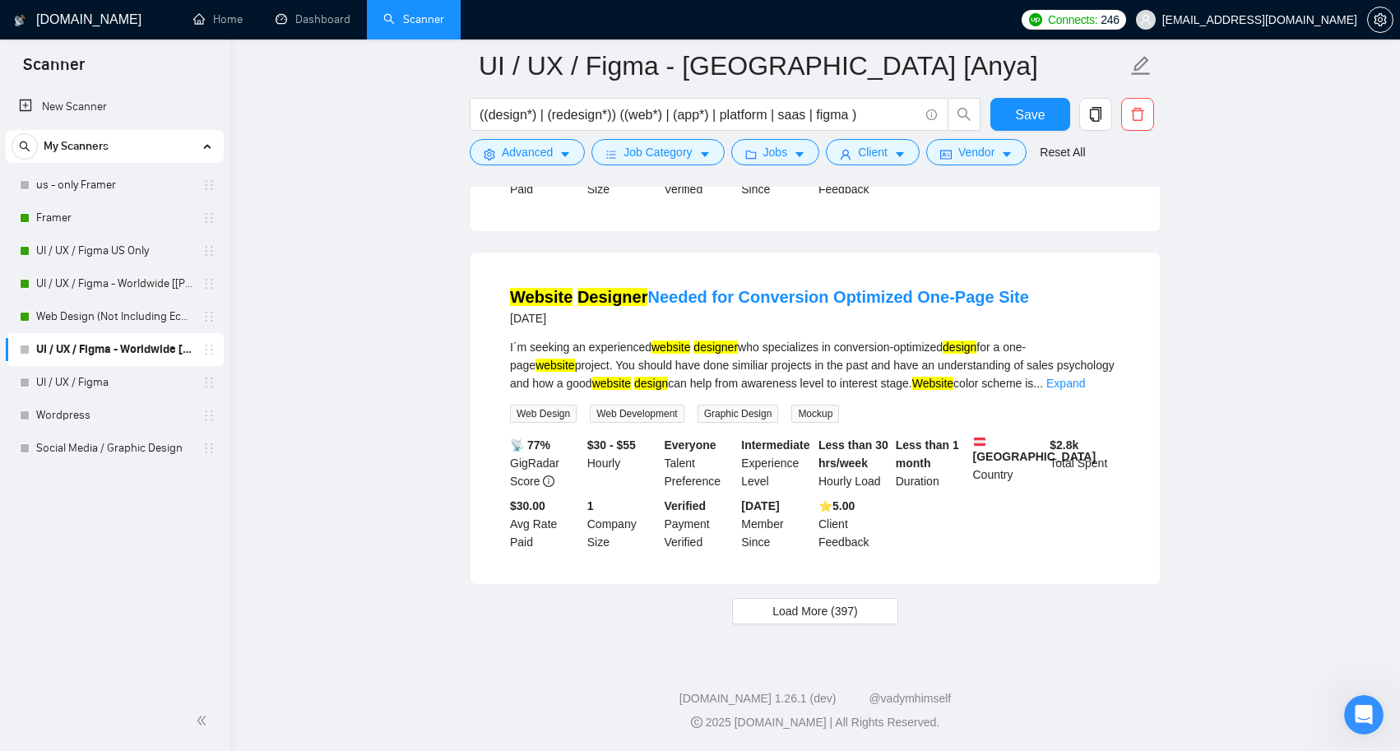
scroll to position [3291, 0]
click at [795, 610] on span "Load More (397)" at bounding box center [815, 611] width 86 height 18
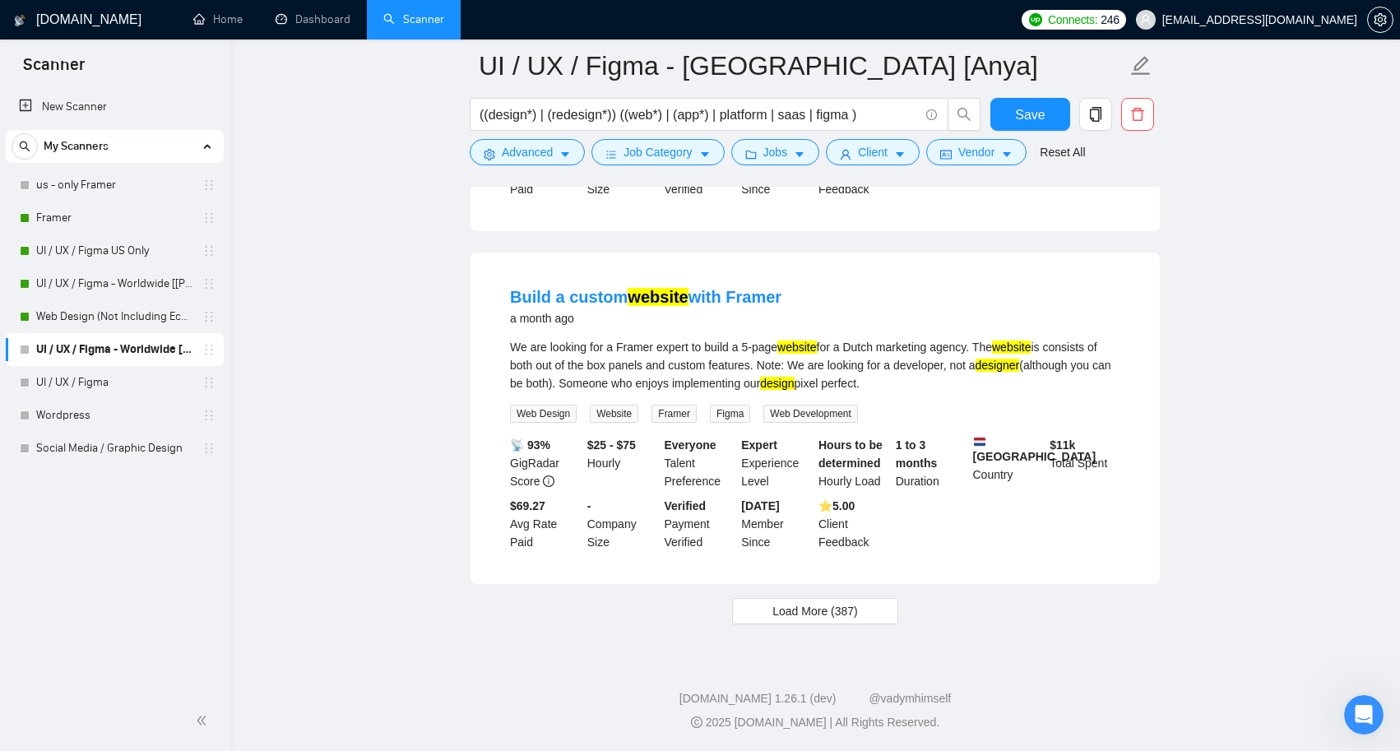
scroll to position [6889, 0]
click at [832, 611] on span "Load More (387)" at bounding box center [815, 611] width 86 height 18
click at [1030, 114] on span "Save" at bounding box center [1030, 114] width 30 height 21
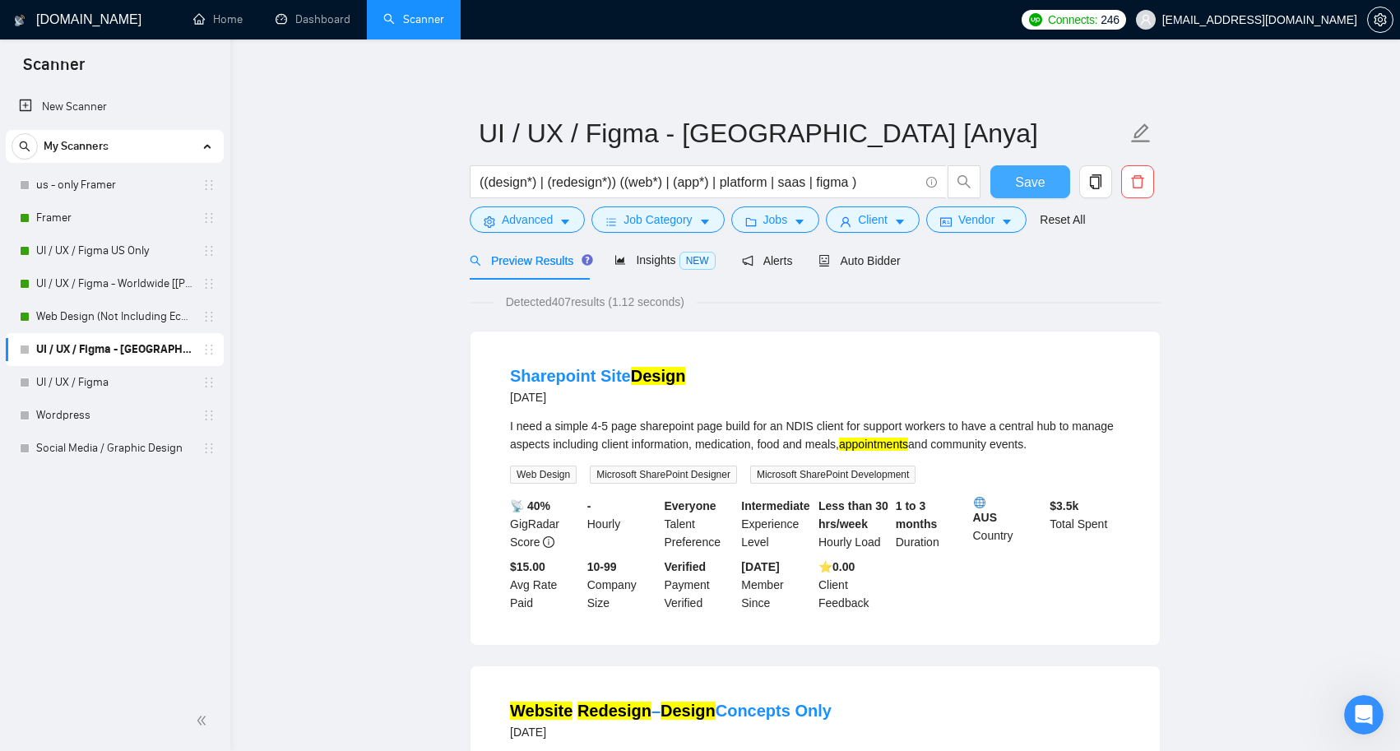
scroll to position [0, 0]
click at [1029, 174] on span "Save" at bounding box center [1030, 182] width 30 height 21
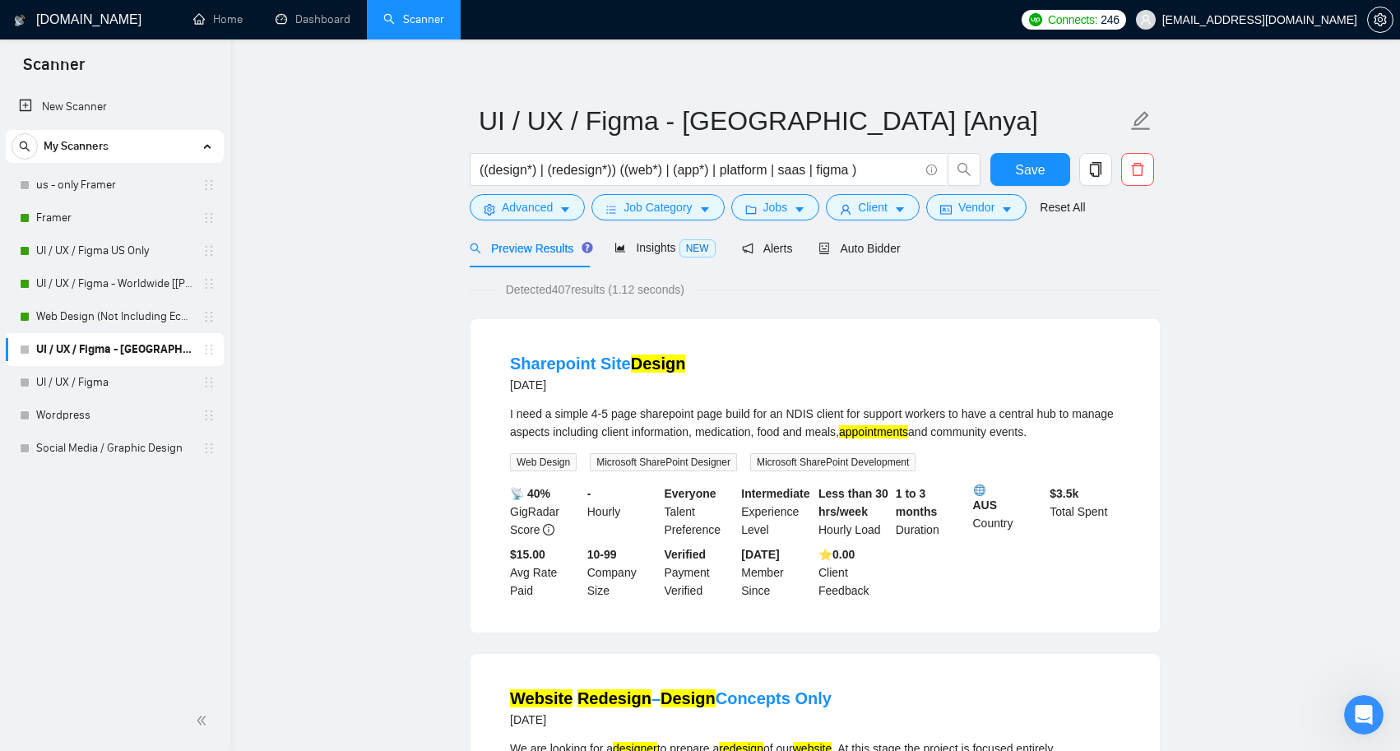
scroll to position [16, 0]
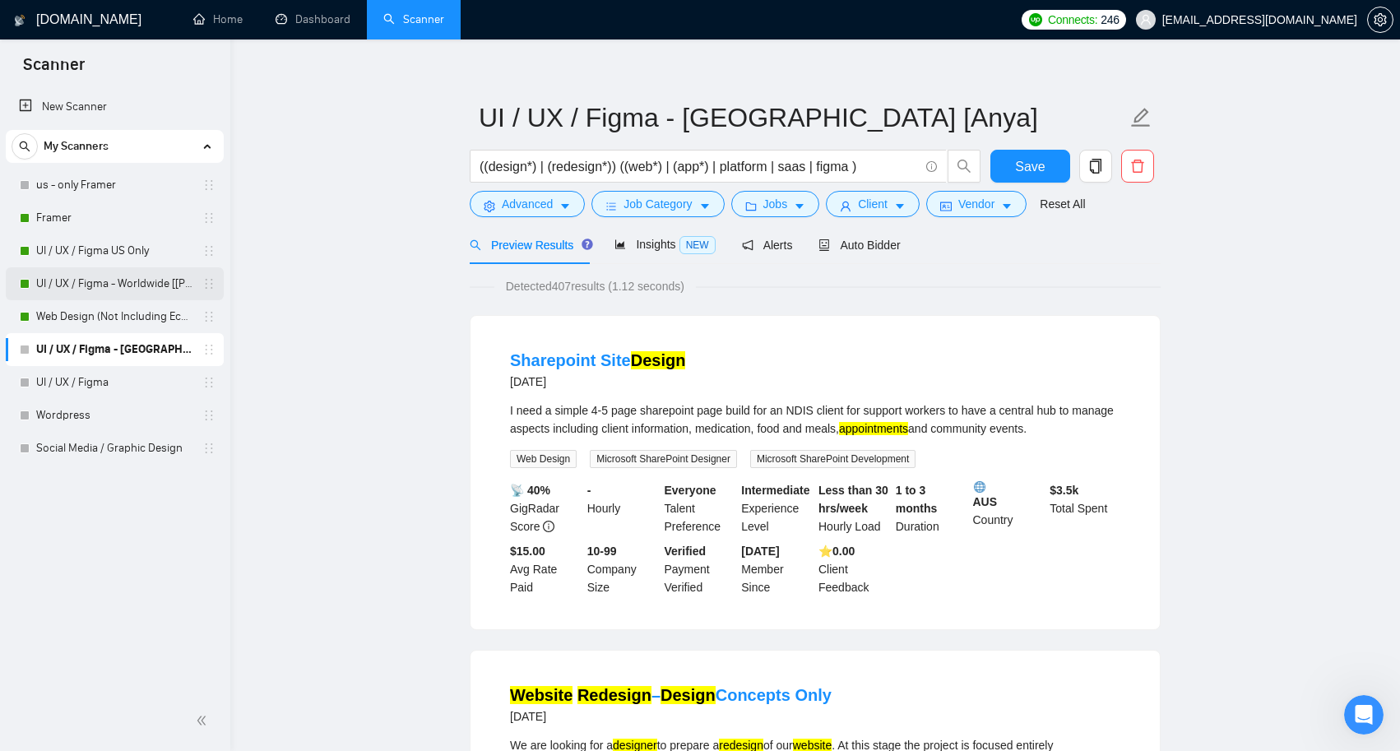
click at [100, 271] on link "UI / UX / Figma - Worldwide [[PERSON_NAME]]" at bounding box center [114, 283] width 156 height 33
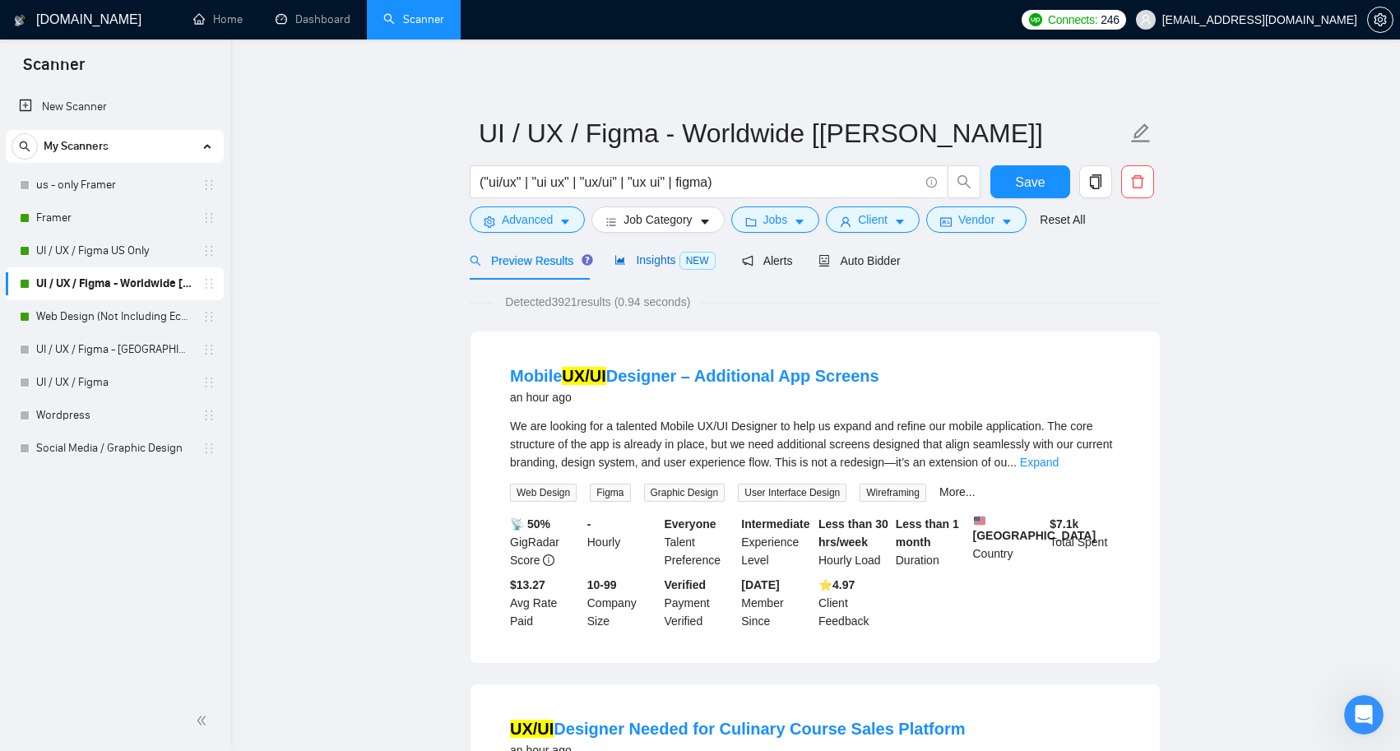
click at [658, 262] on span "Insights NEW" at bounding box center [664, 259] width 100 height 13
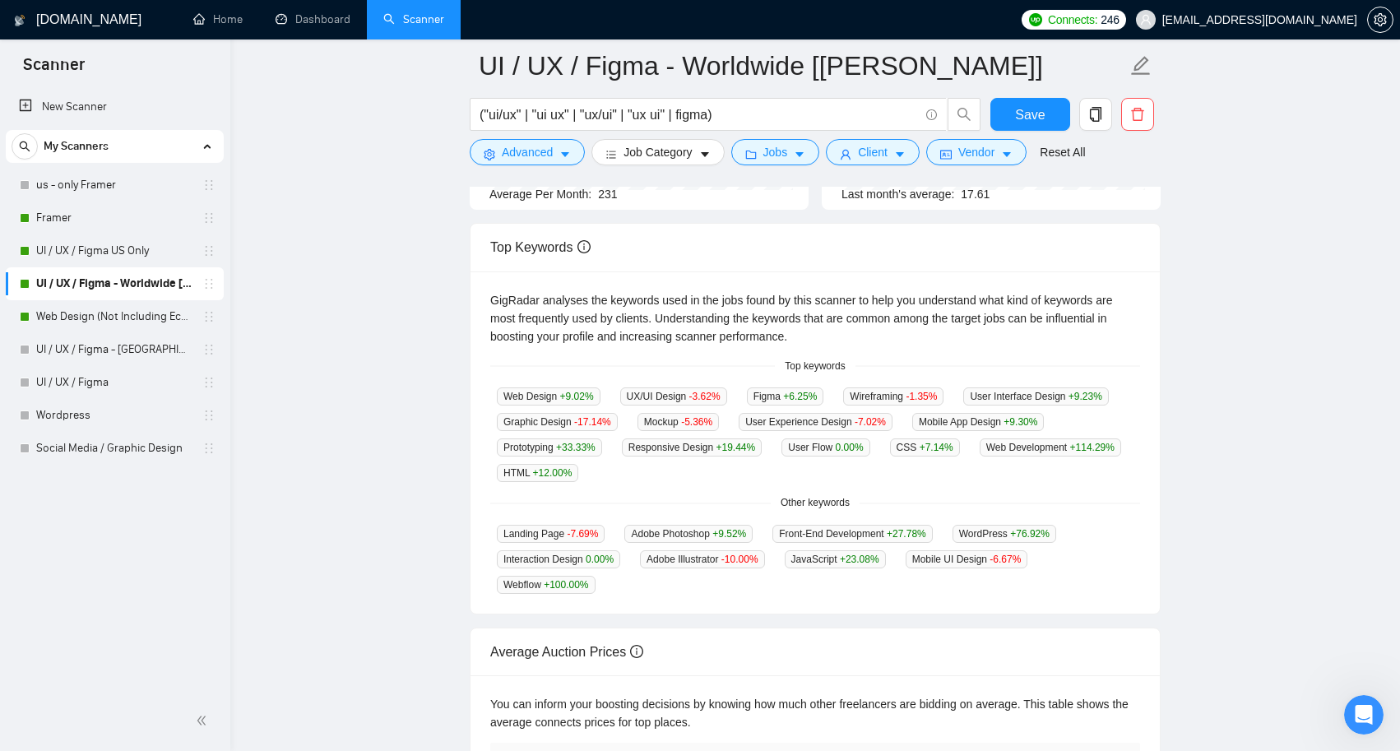
scroll to position [43, 0]
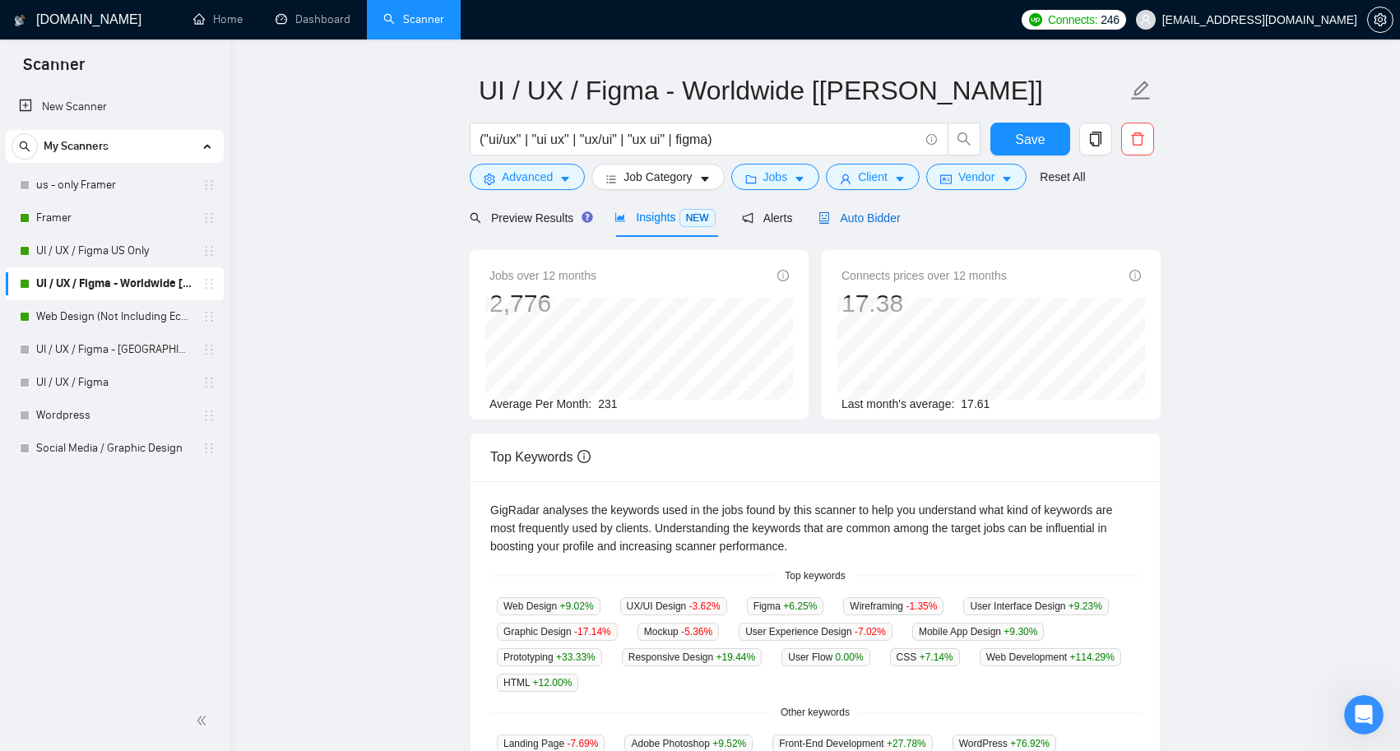
click at [867, 212] on span "Auto Bidder" at bounding box center [858, 217] width 81 height 13
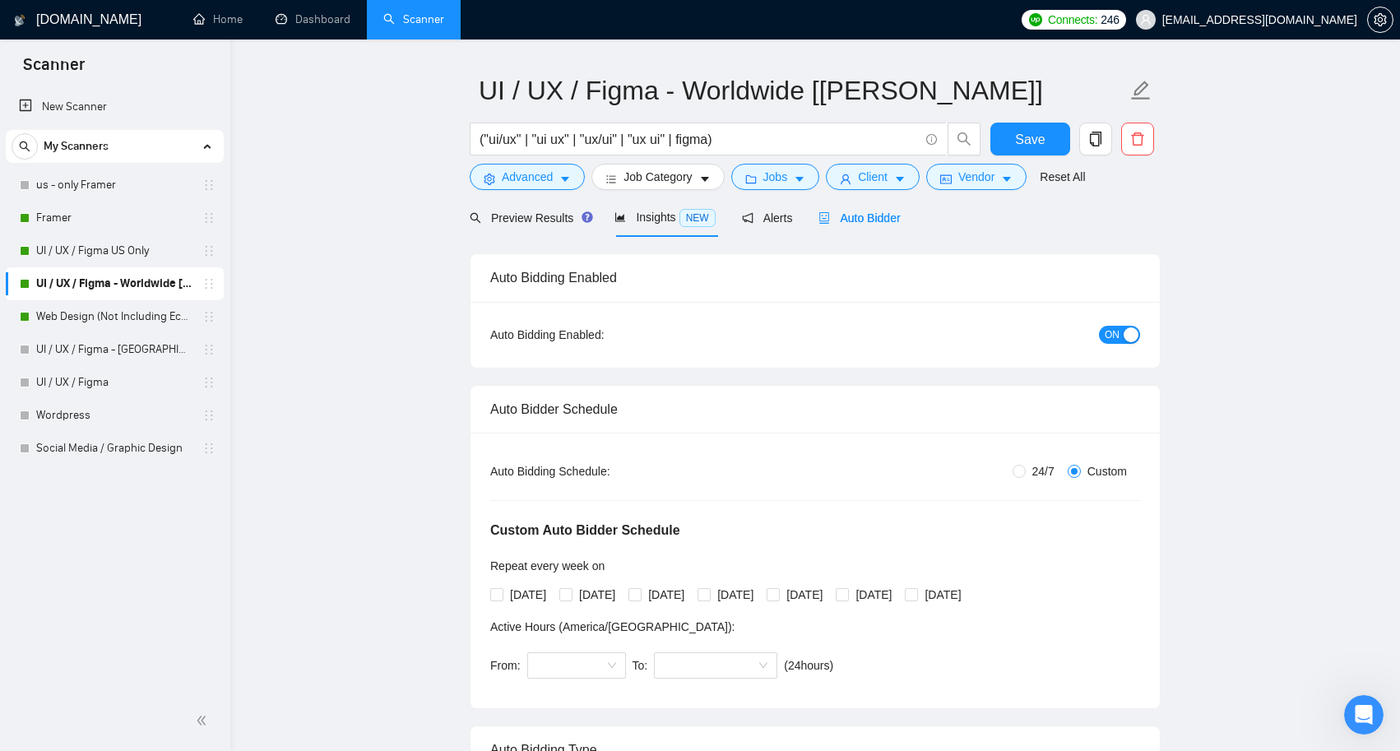
radio input "true"
radio input "false"
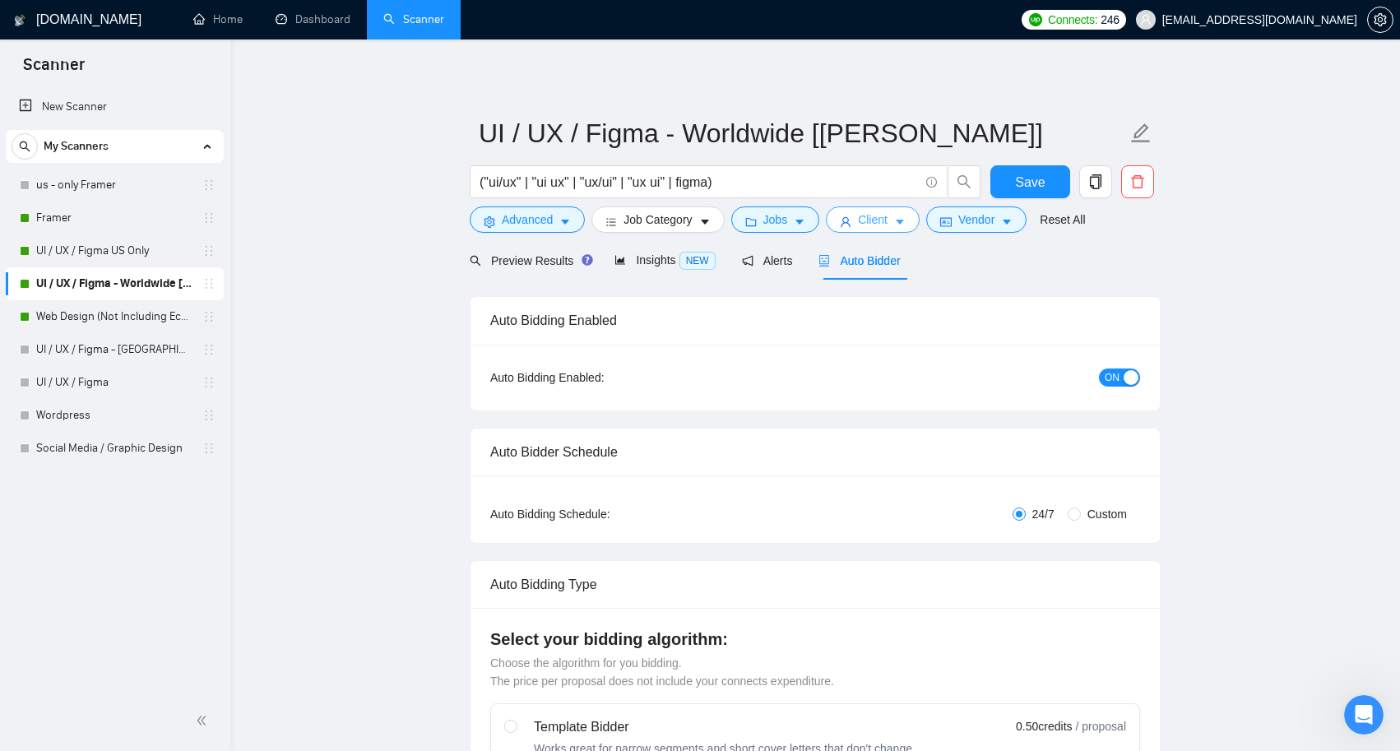
click at [906, 220] on icon "caret-down" at bounding box center [900, 222] width 12 height 12
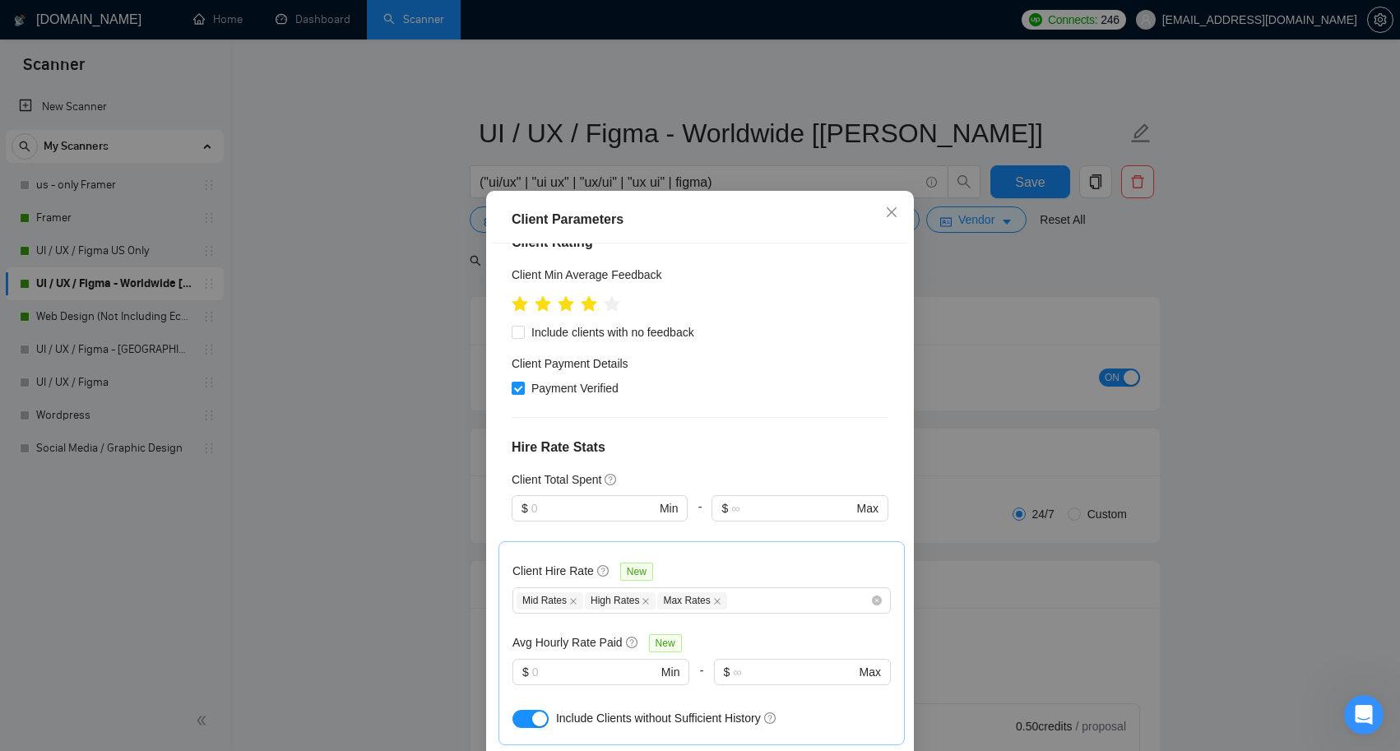
scroll to position [142, 0]
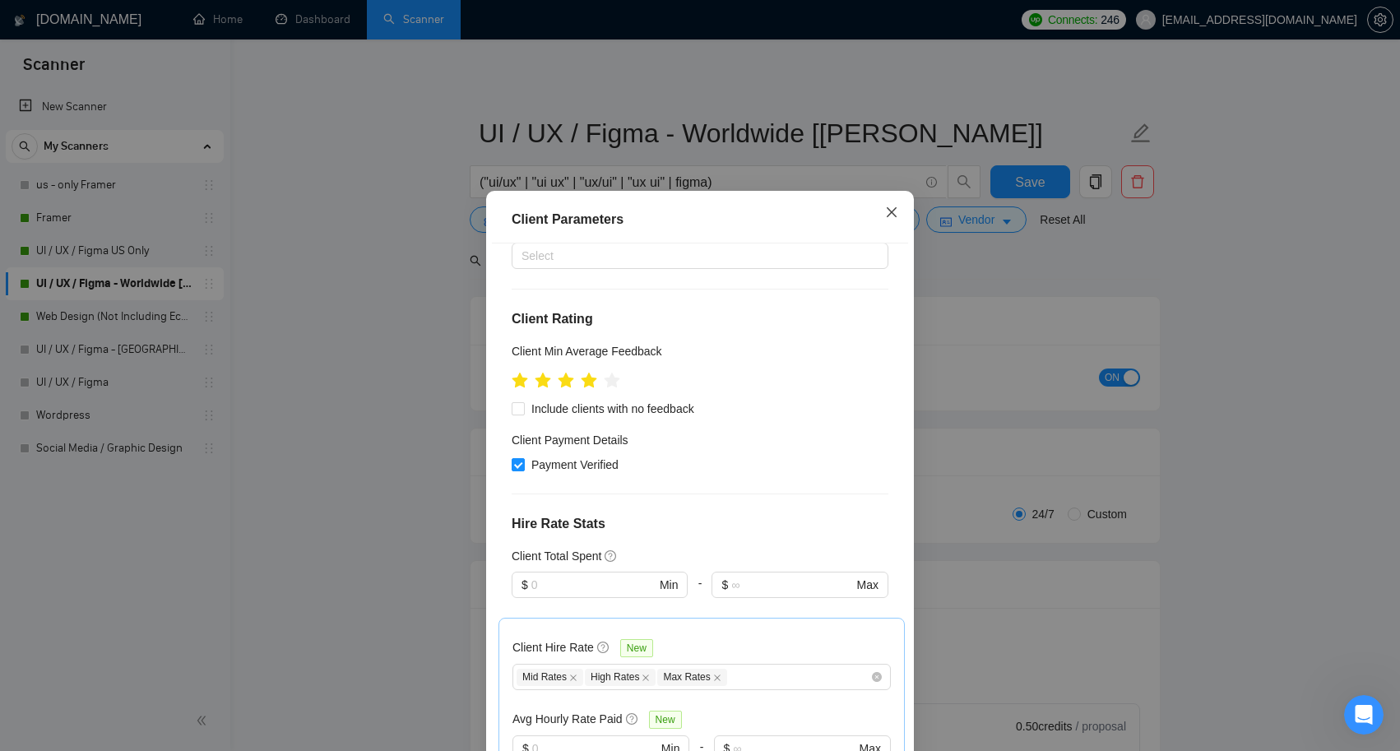
click at [896, 203] on span "Close" at bounding box center [891, 213] width 44 height 44
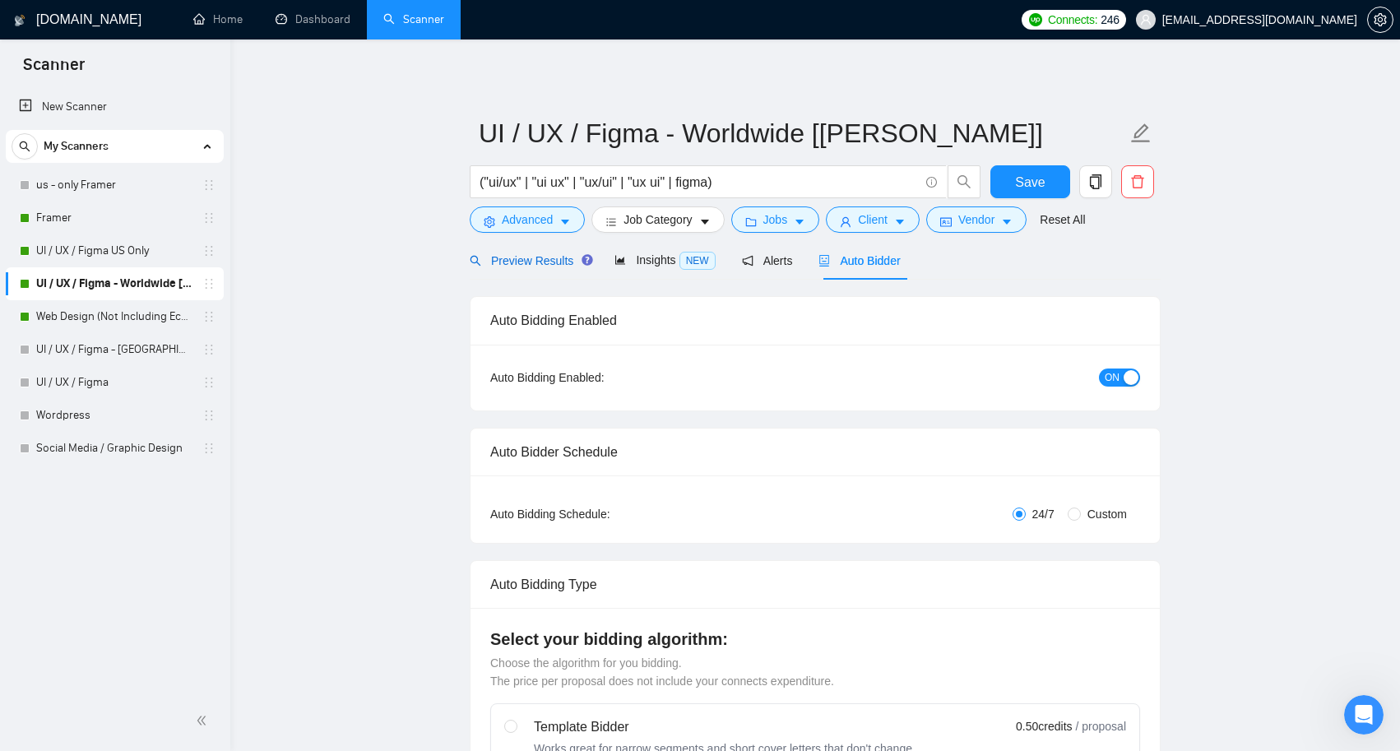
click at [545, 254] on span "Preview Results" at bounding box center [529, 260] width 118 height 13
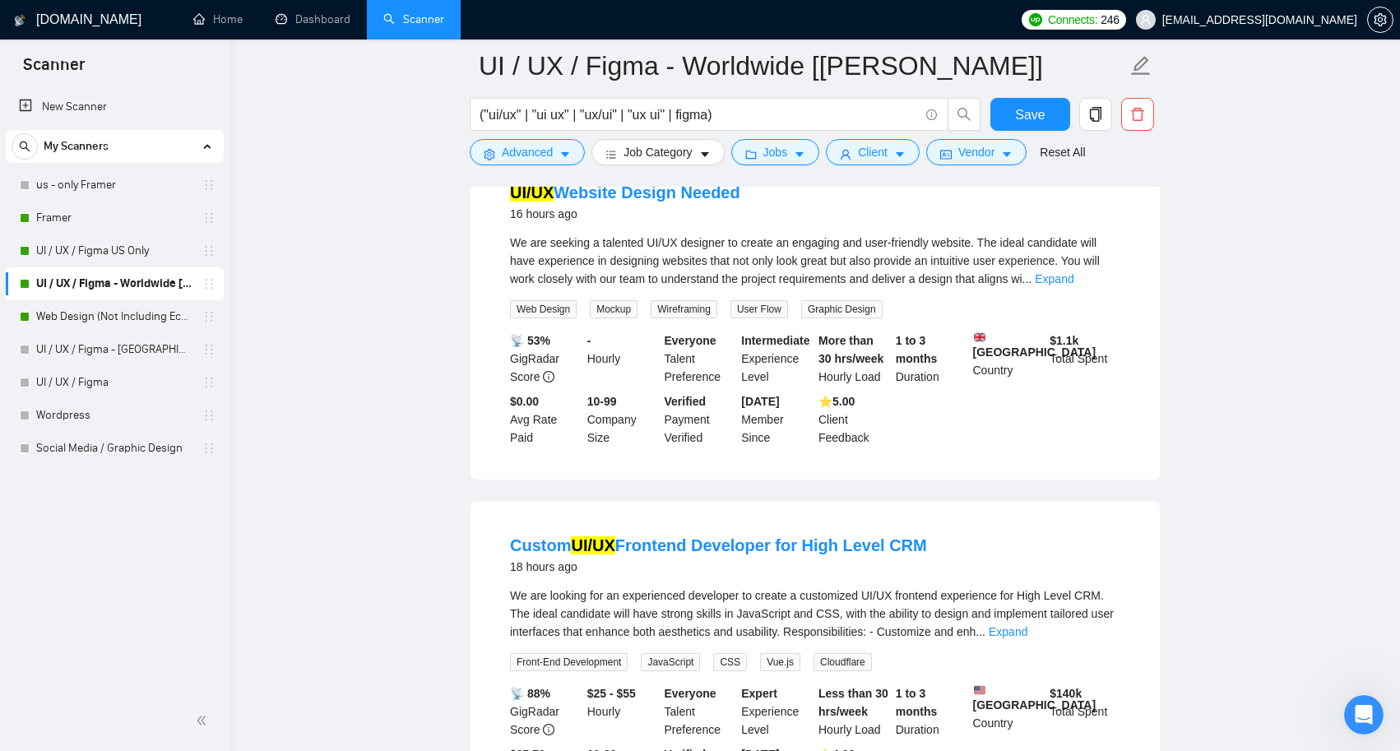
scroll to position [1680, 0]
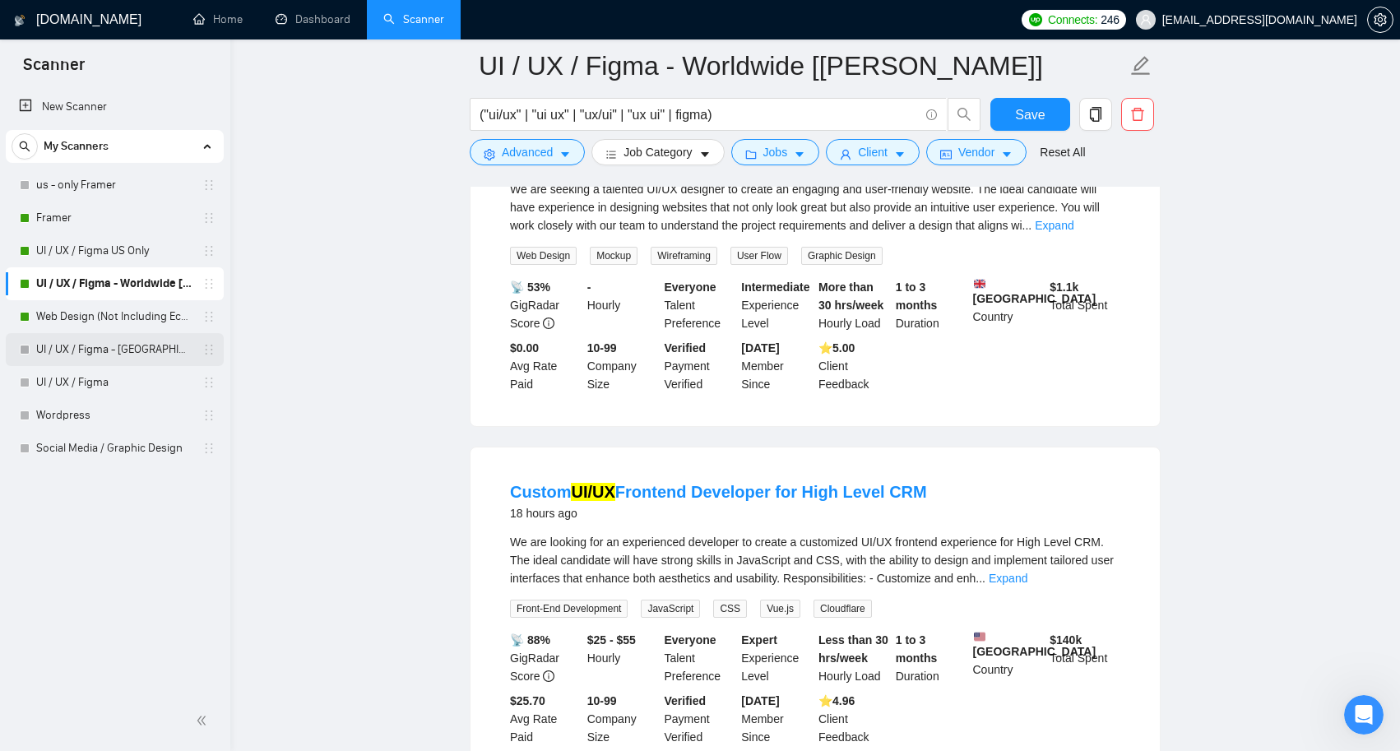
click at [138, 345] on link "UI / UX / Figma - [GEOGRAPHIC_DATA] [Anya]" at bounding box center [114, 349] width 156 height 33
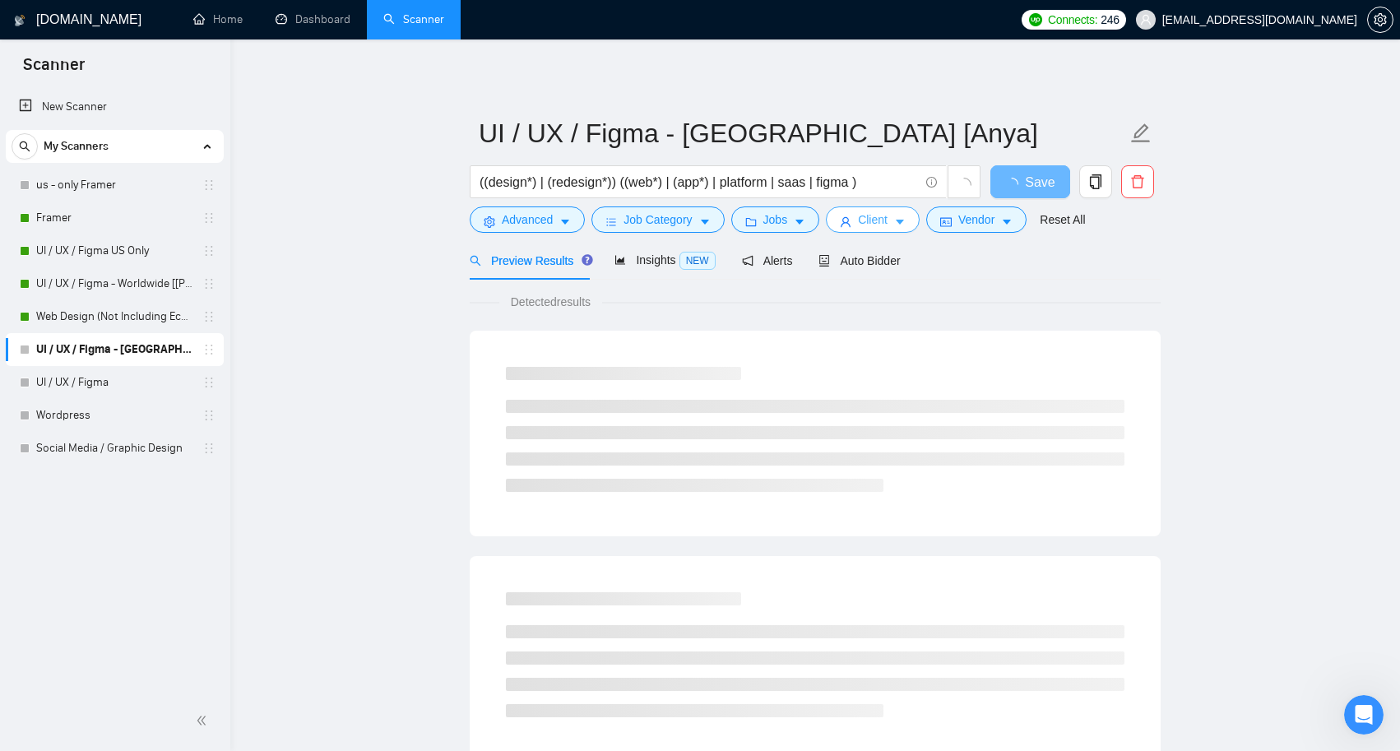
click at [888, 219] on span "Client" at bounding box center [873, 220] width 30 height 18
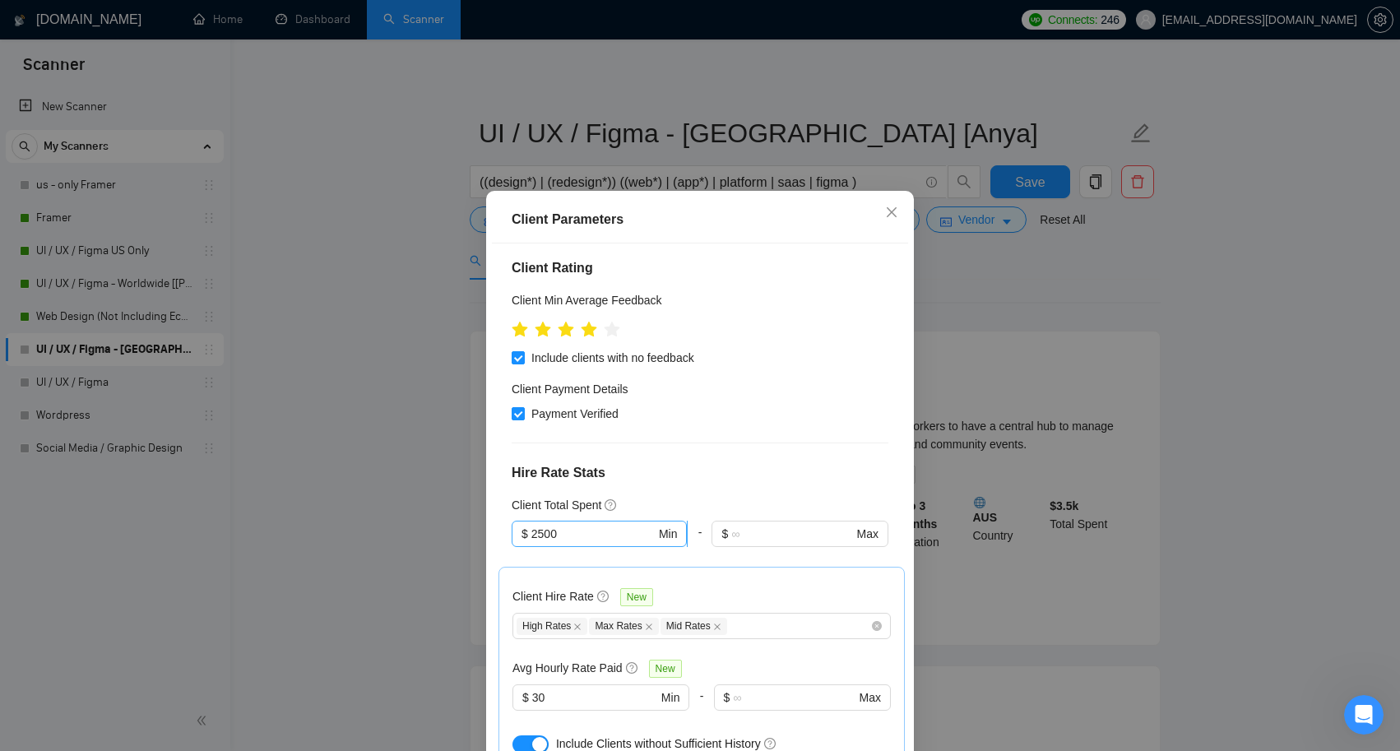
scroll to position [203, 0]
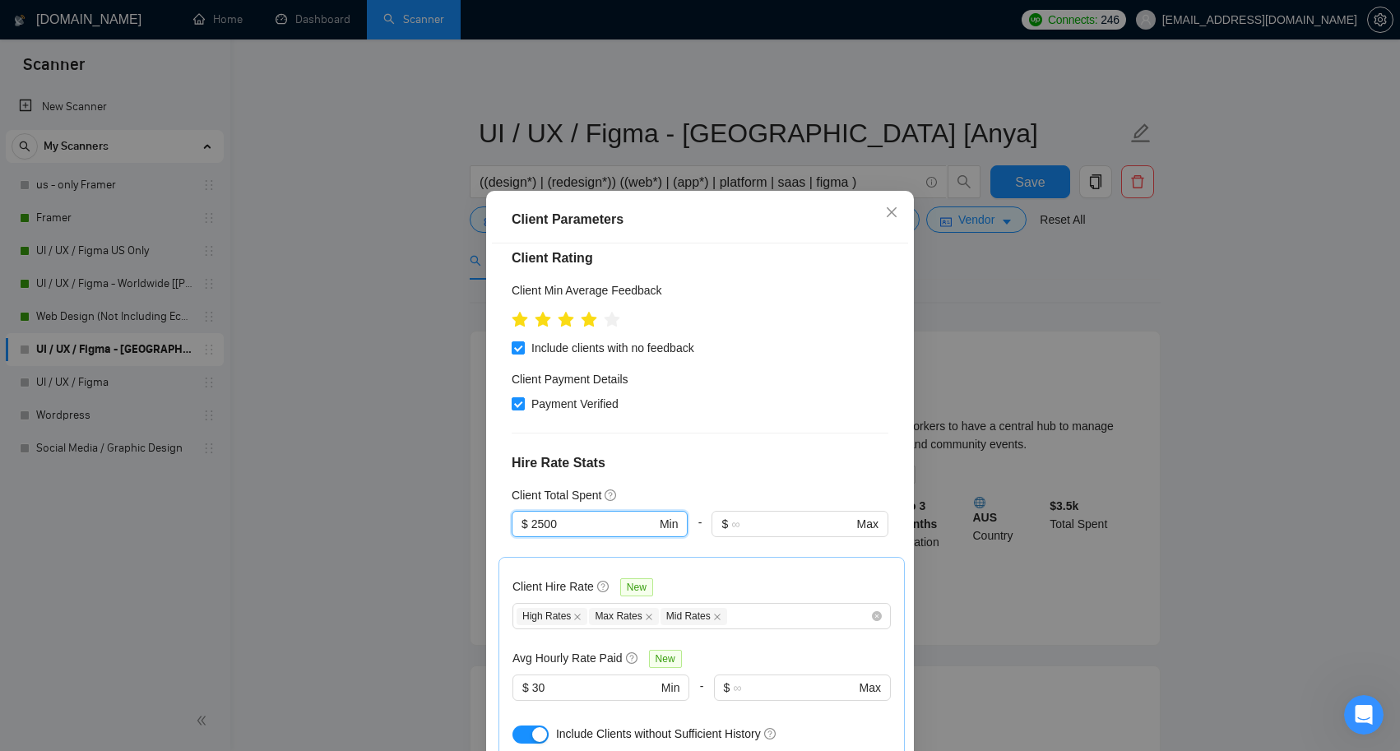
drag, startPoint x: 603, startPoint y: 526, endPoint x: 420, endPoint y: 526, distance: 183.4
click at [420, 526] on div "Client Parameters Client Location Include Client Countries [GEOGRAPHIC_DATA] [G…" at bounding box center [700, 375] width 1400 height 751
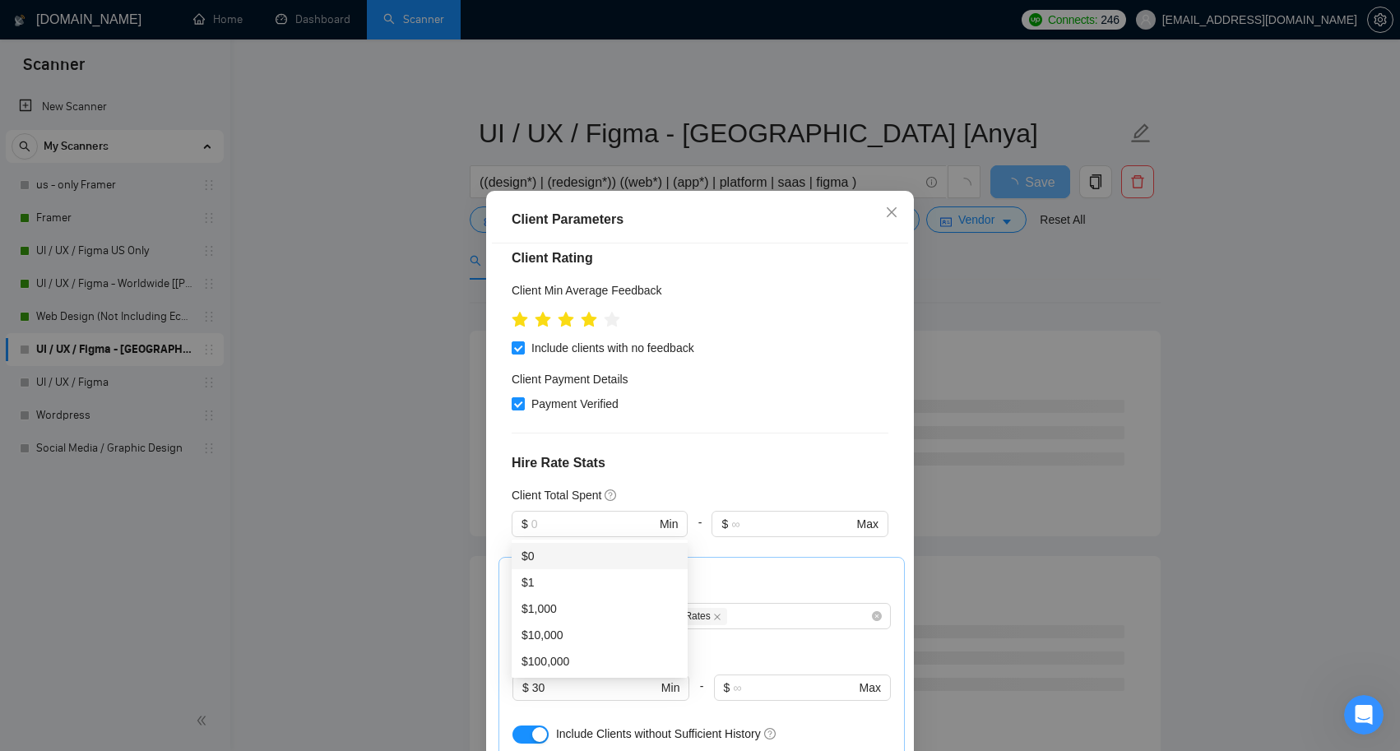
click at [683, 457] on h4 "Hire Rate Stats" at bounding box center [700, 463] width 377 height 20
click at [662, 457] on h4 "Hire Rate Stats" at bounding box center [700, 463] width 377 height 20
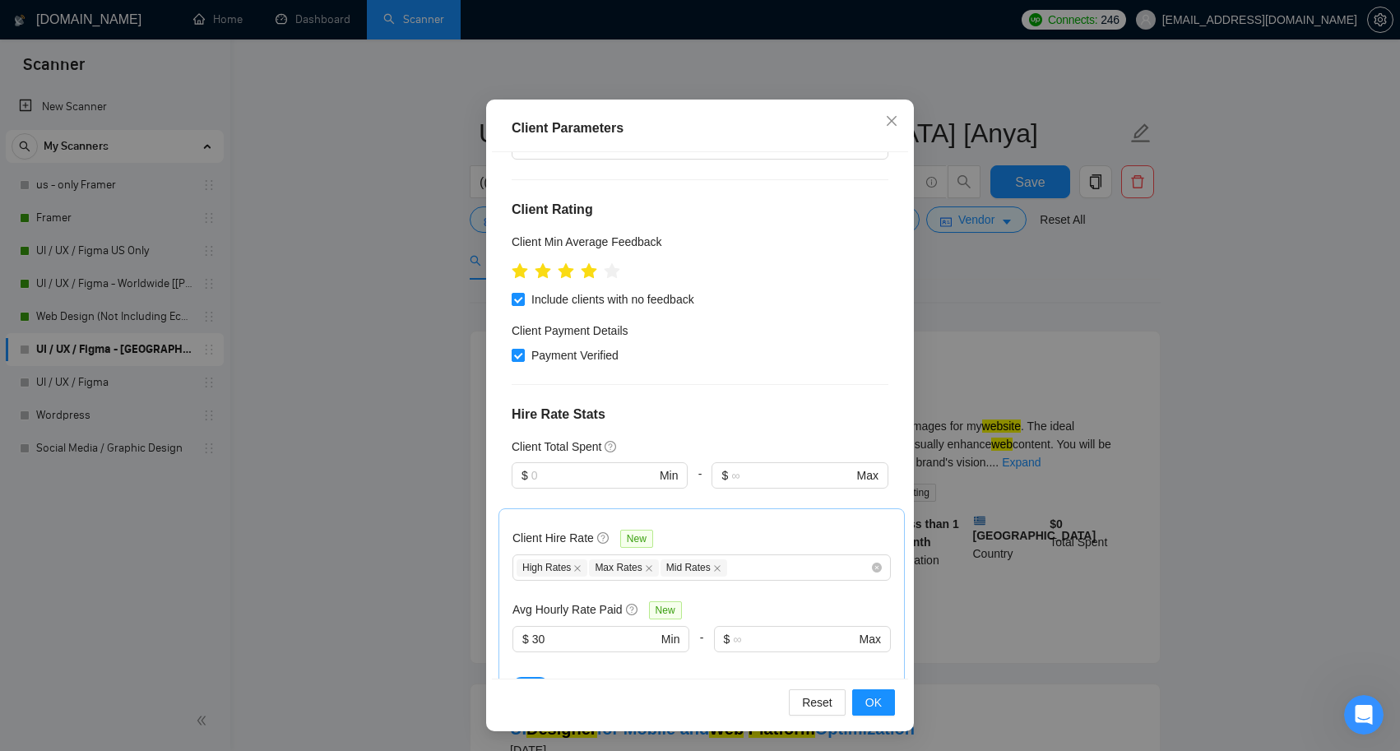
scroll to position [95, 0]
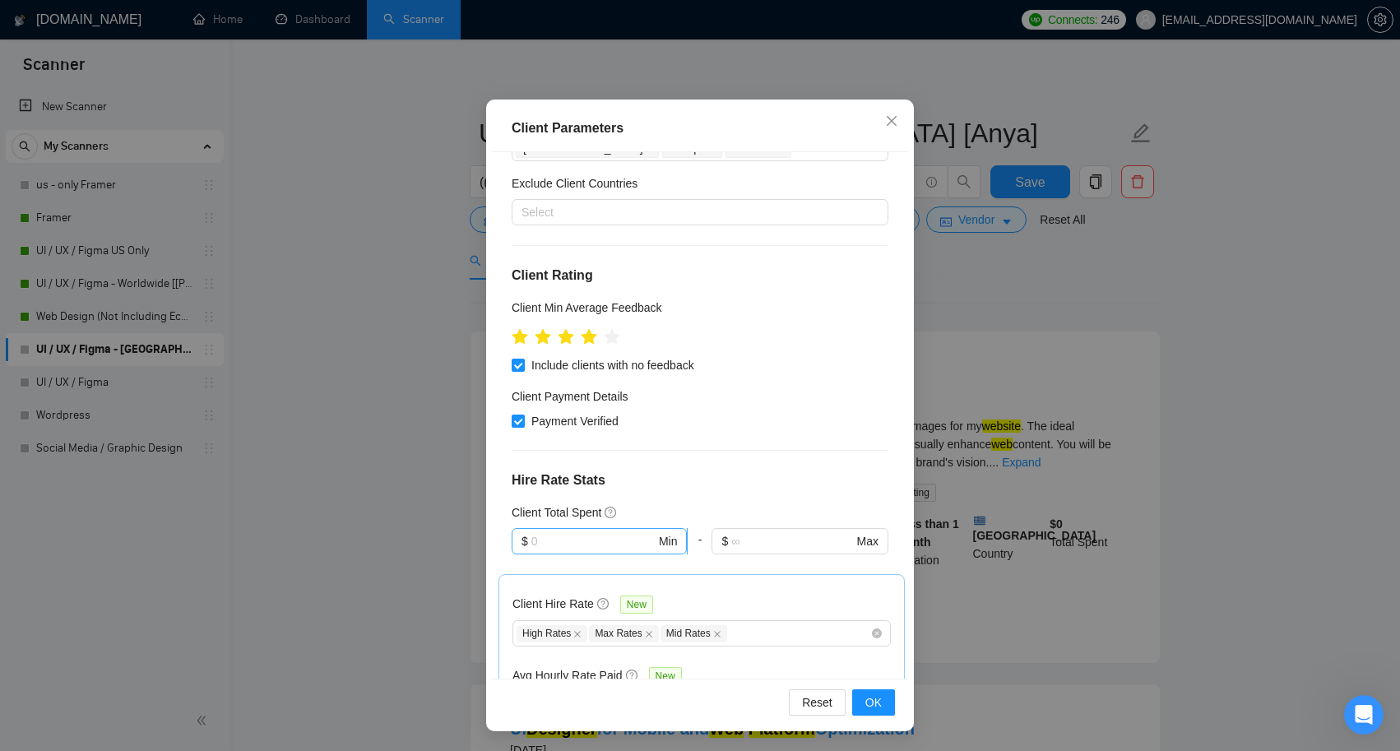
click at [577, 536] on input "text" at bounding box center [593, 541] width 124 height 18
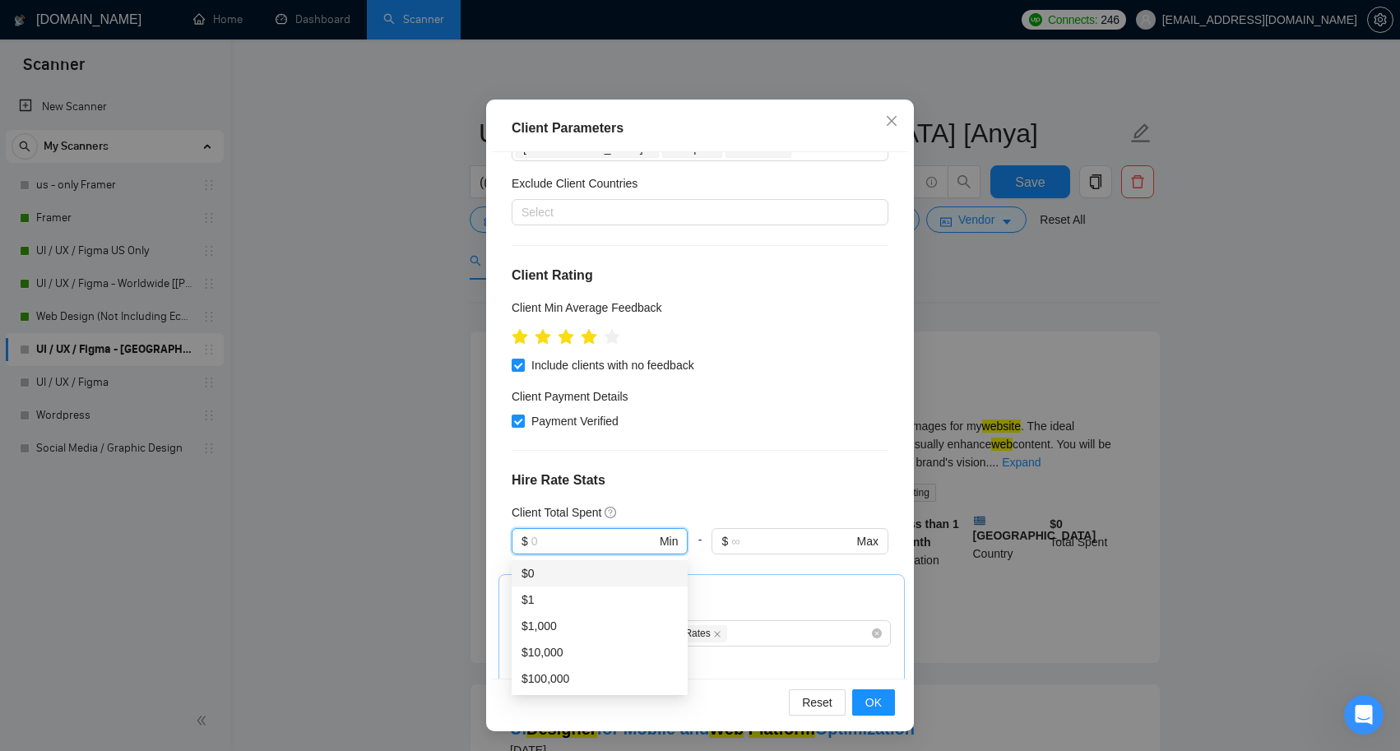
click at [714, 417] on div "Payment Verified" at bounding box center [700, 421] width 377 height 18
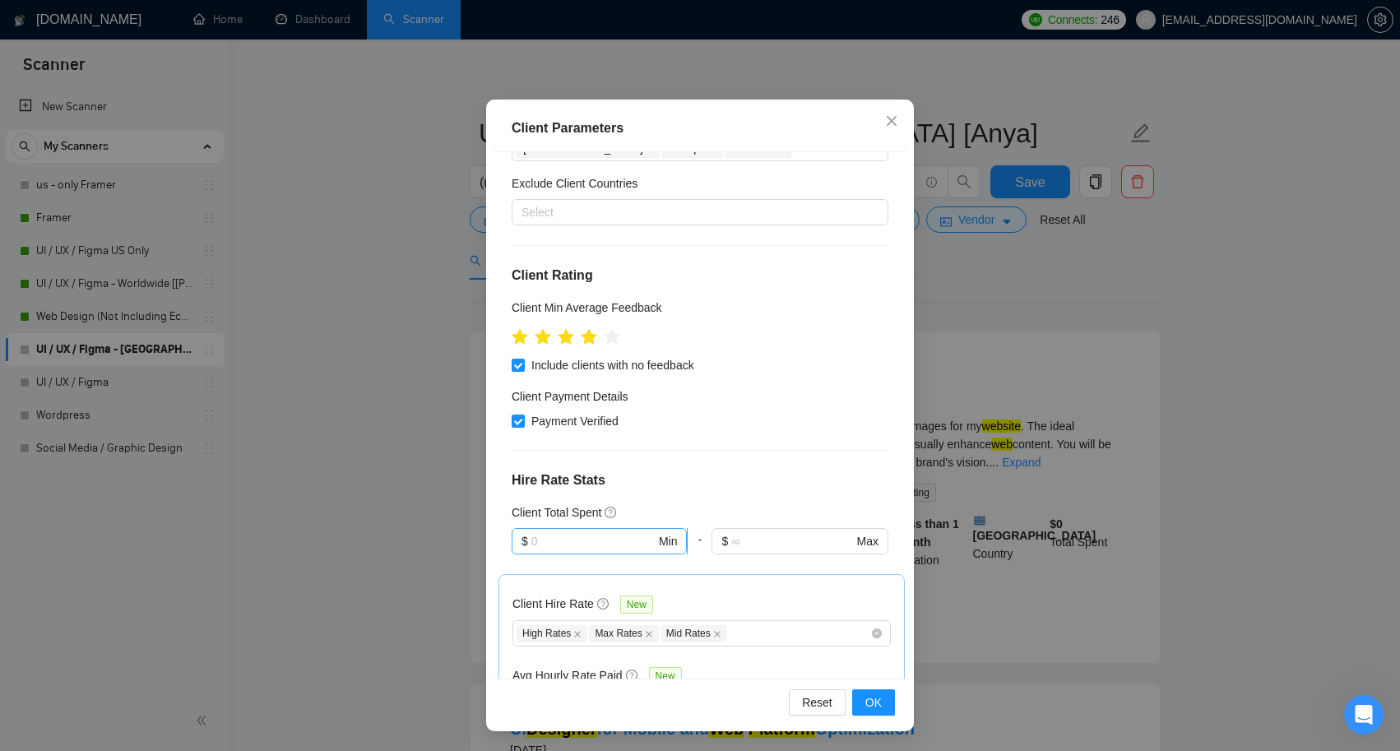
click at [586, 543] on input "text" at bounding box center [593, 541] width 124 height 18
click at [582, 622] on div "$1,000" at bounding box center [600, 626] width 156 height 18
type input "1000"
click at [870, 708] on span "OK" at bounding box center [873, 702] width 16 height 18
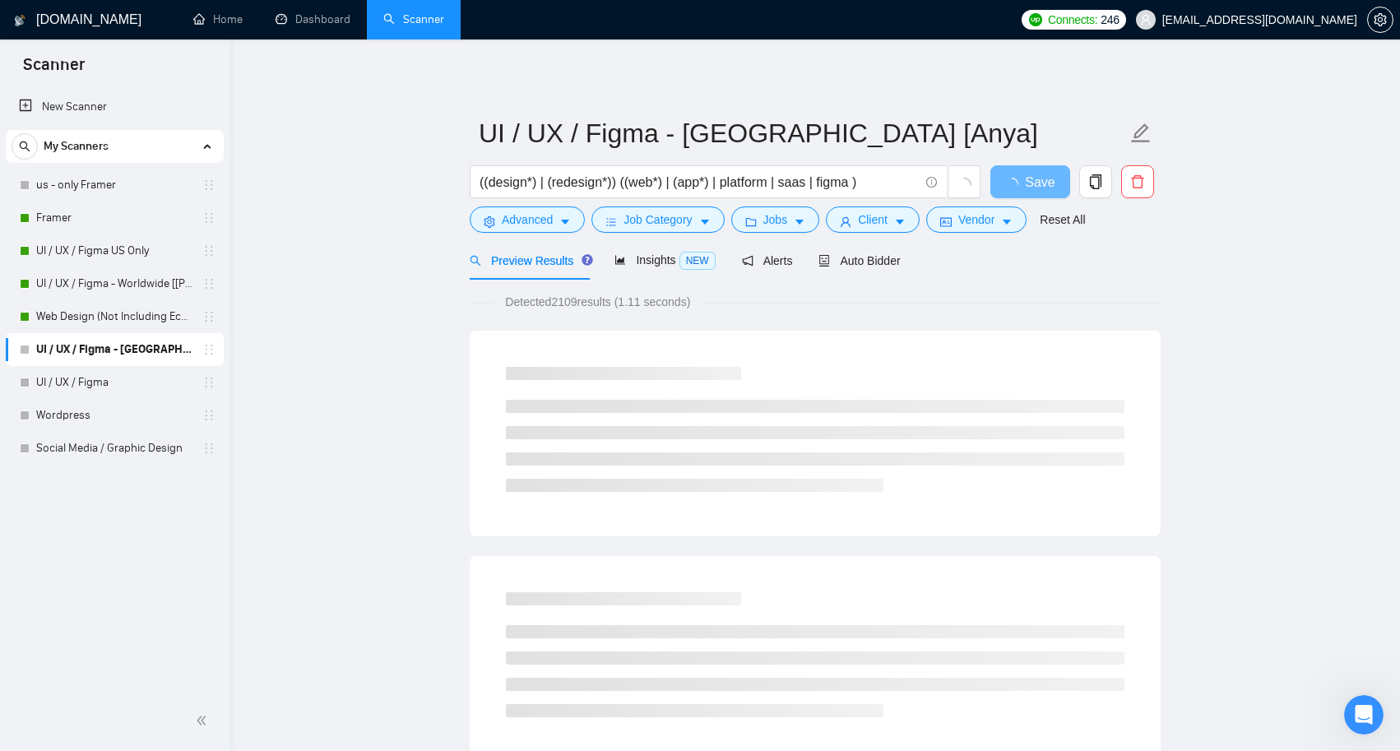
scroll to position [11, 0]
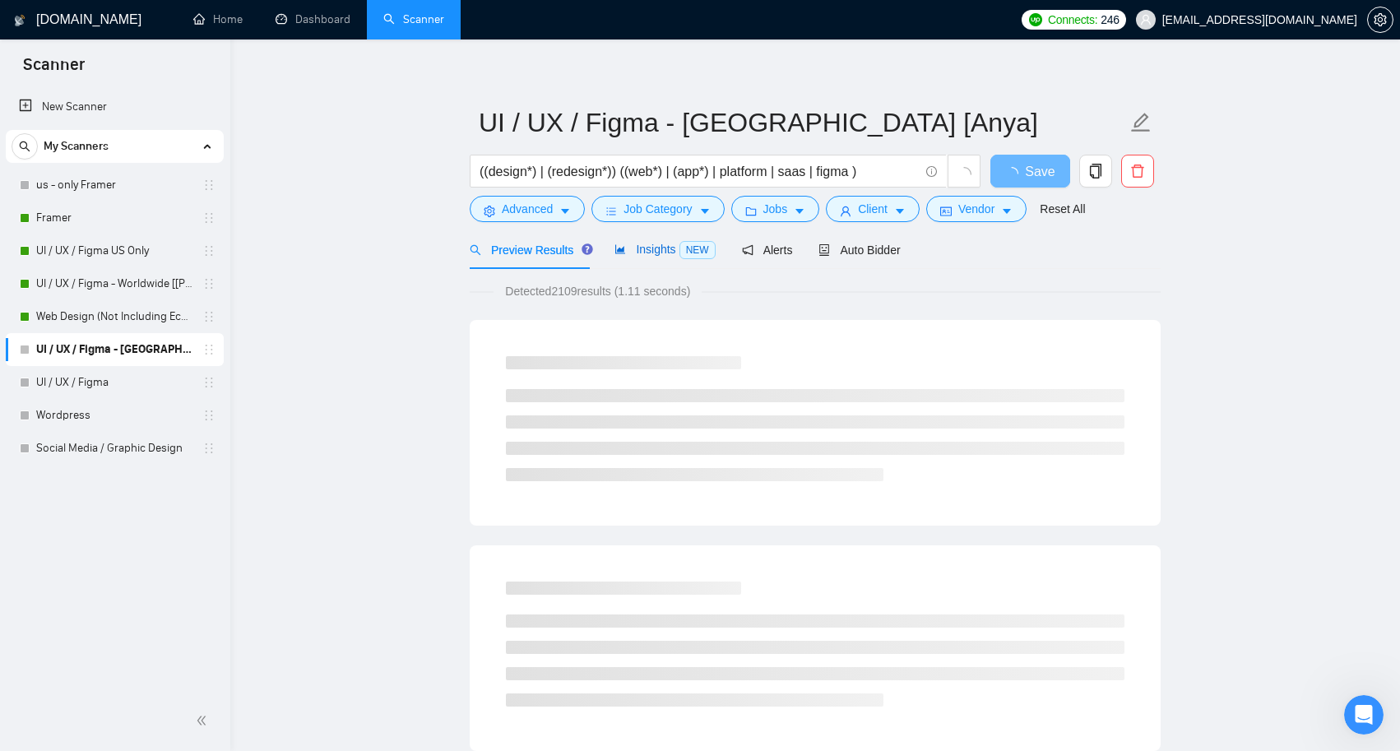
click at [656, 248] on span "Insights NEW" at bounding box center [664, 249] width 100 height 13
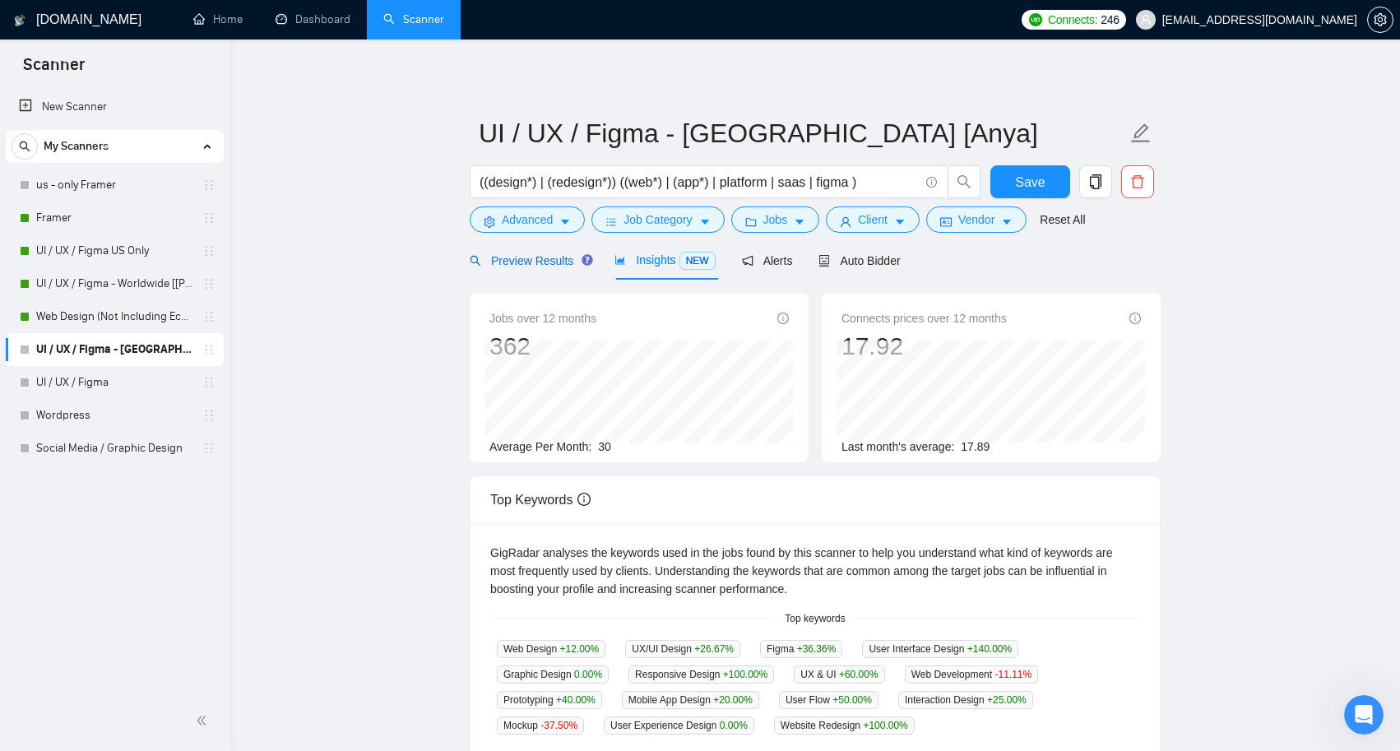
click at [551, 255] on span "Preview Results" at bounding box center [529, 260] width 118 height 13
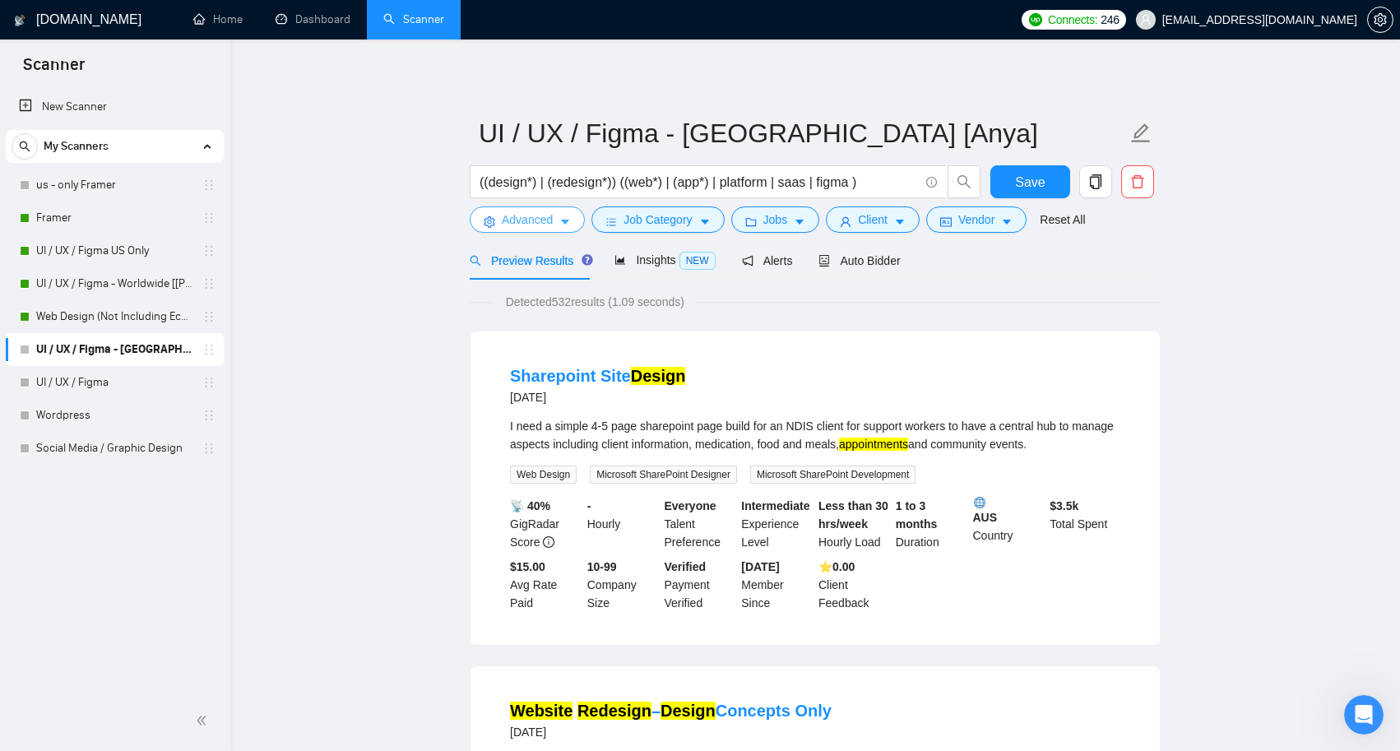
click at [563, 226] on icon "caret-down" at bounding box center [565, 222] width 12 height 12
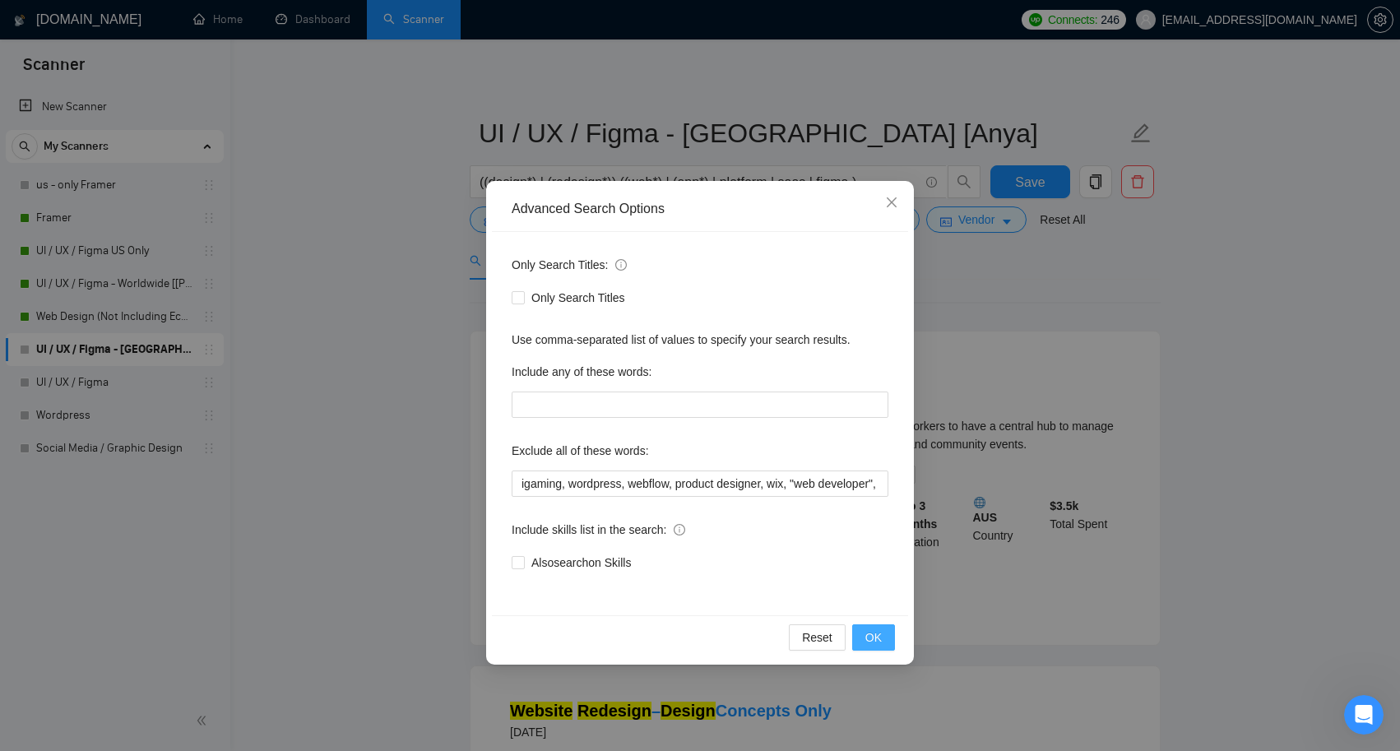
click at [873, 636] on span "OK" at bounding box center [873, 637] width 16 height 18
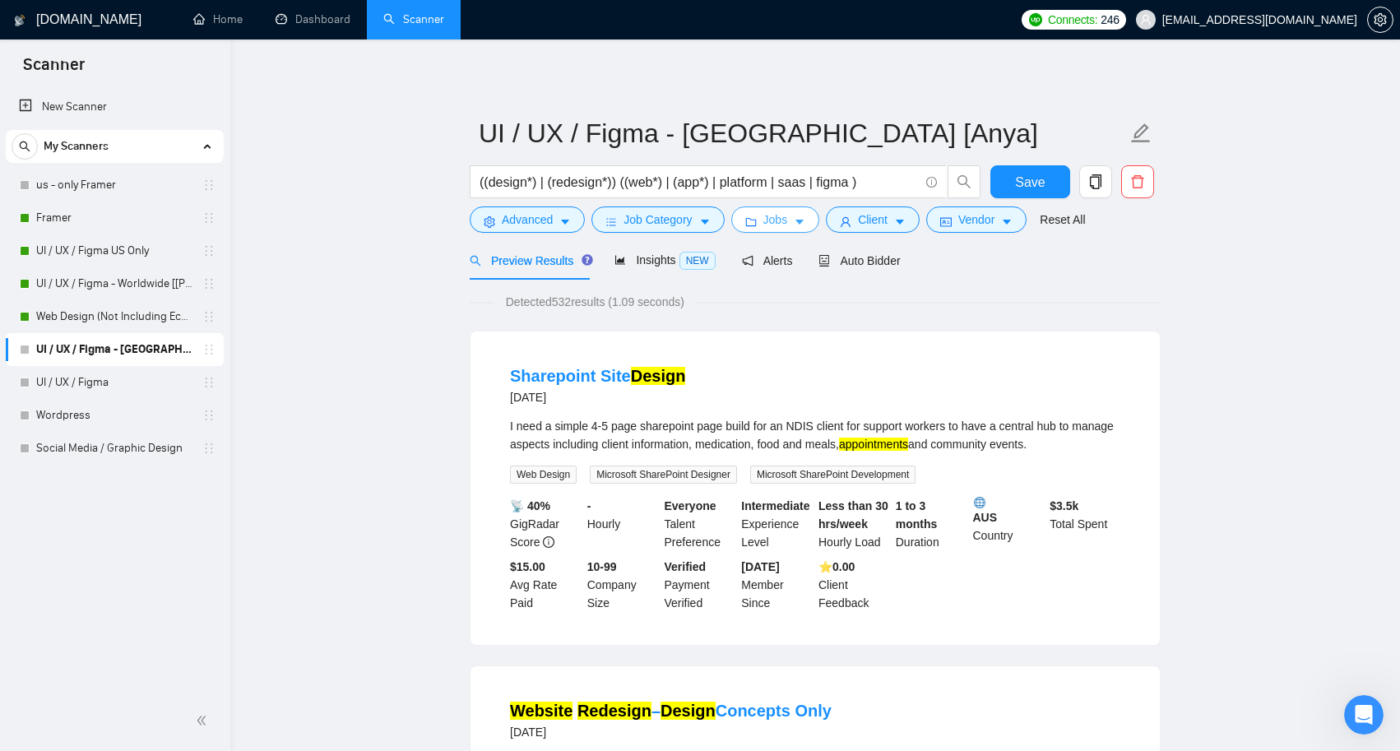
click at [801, 217] on icon "caret-down" at bounding box center [800, 222] width 12 height 12
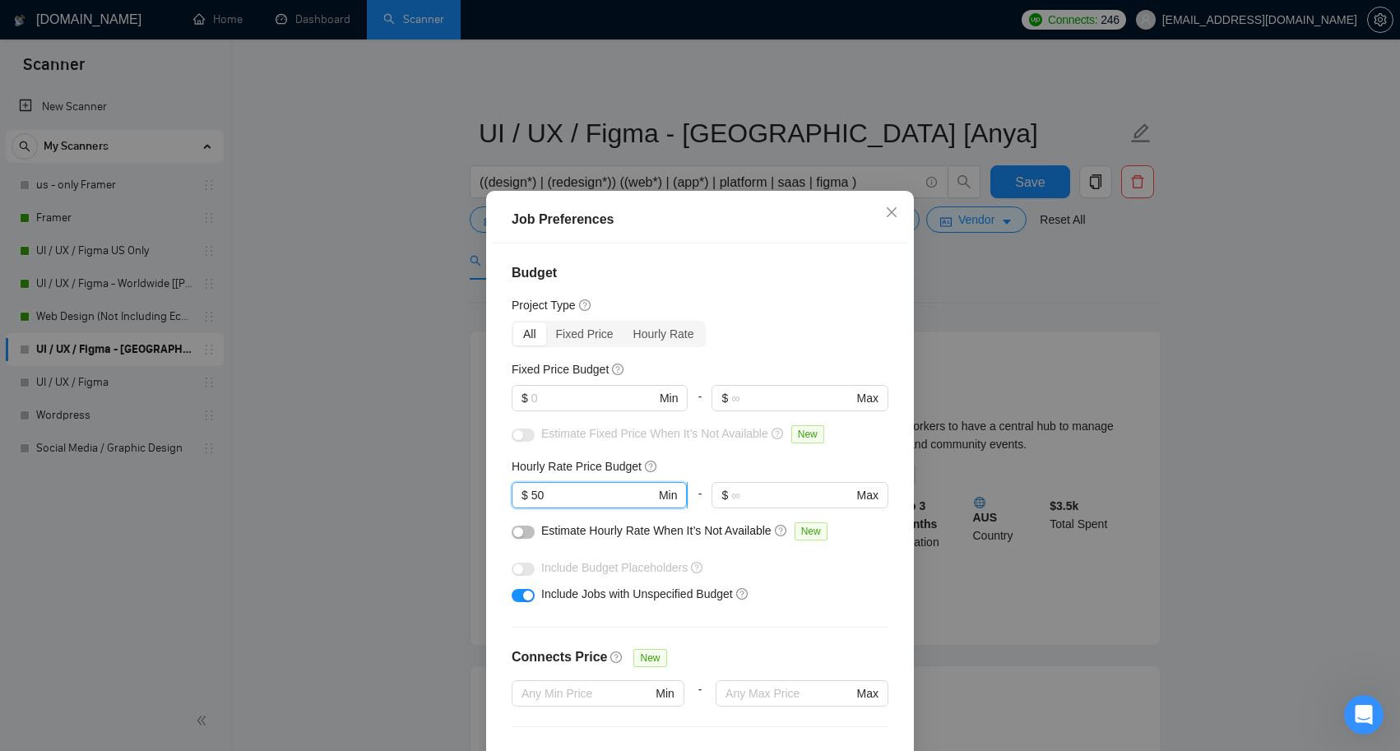
click at [596, 499] on input "50" at bounding box center [593, 495] width 124 height 18
type input "5"
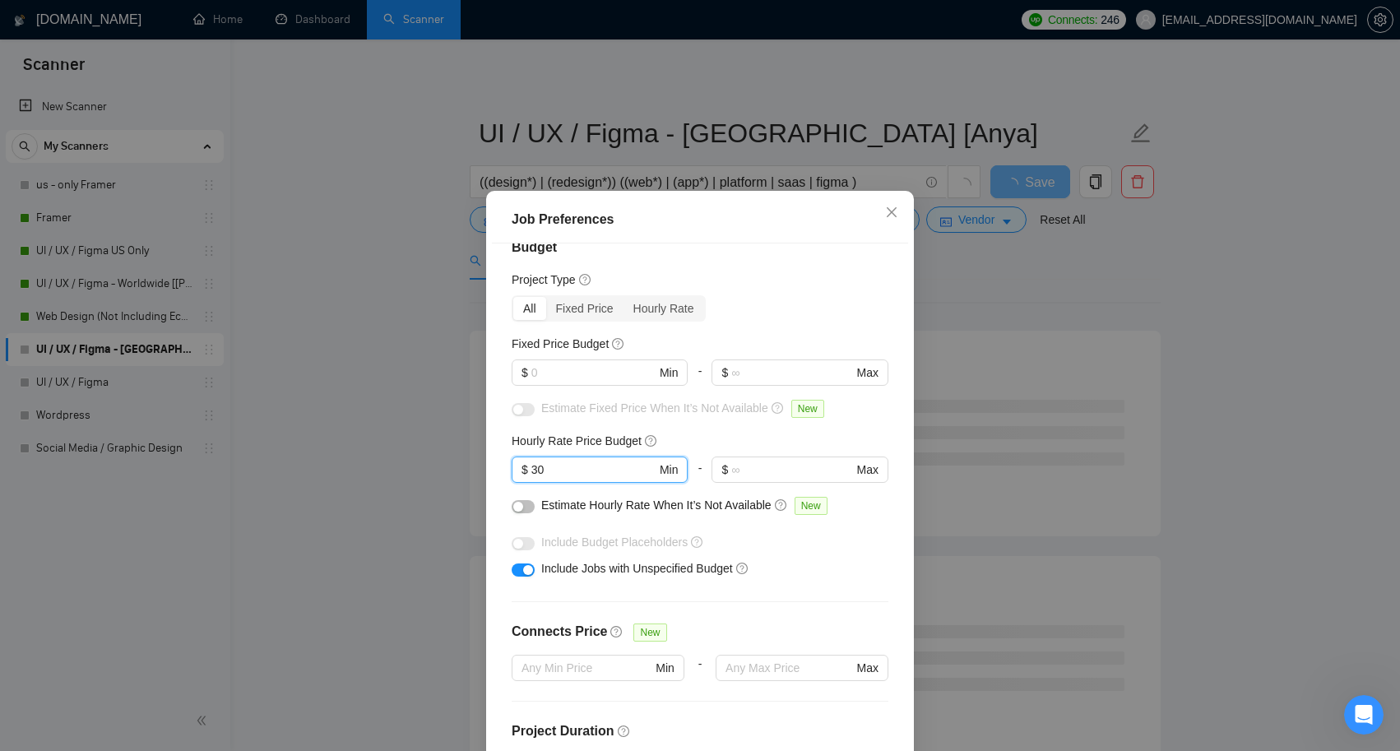
type input "30"
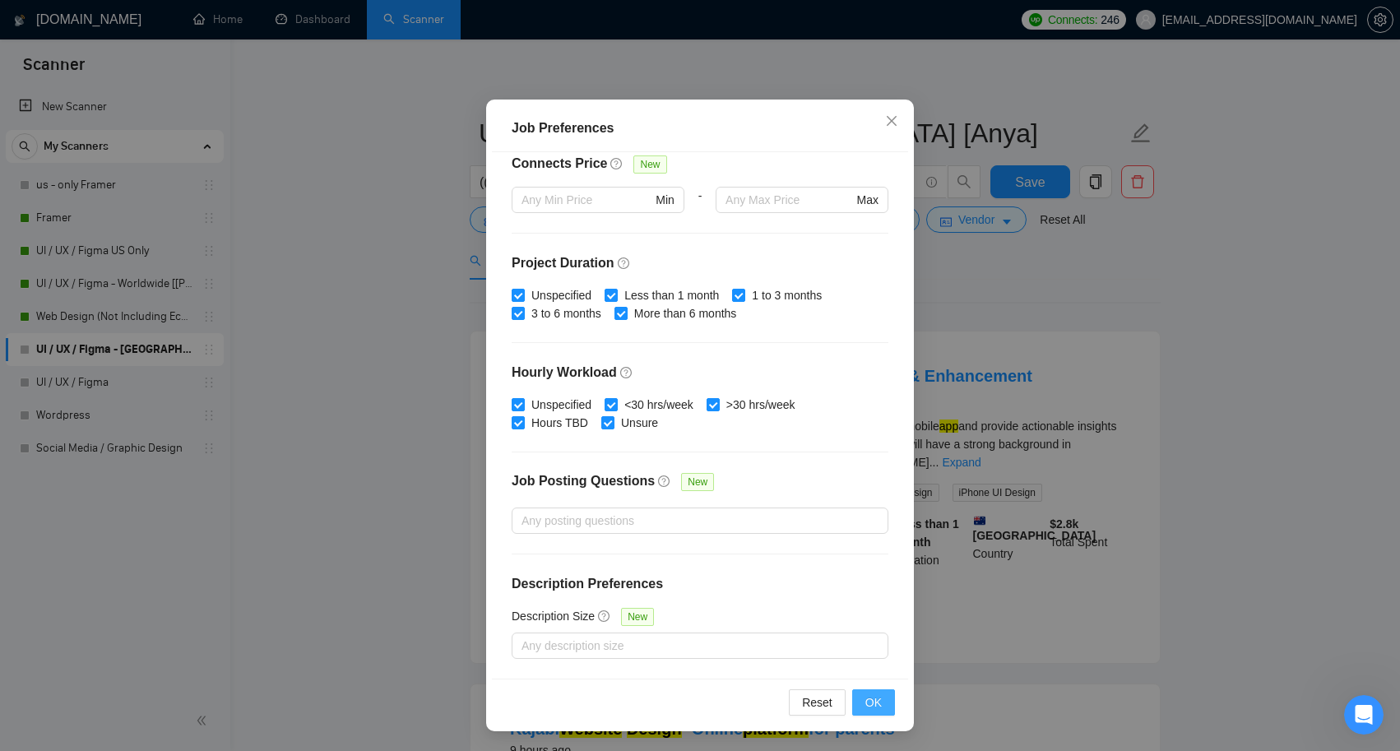
scroll to position [91, 0]
click at [879, 698] on span "OK" at bounding box center [873, 702] width 16 height 18
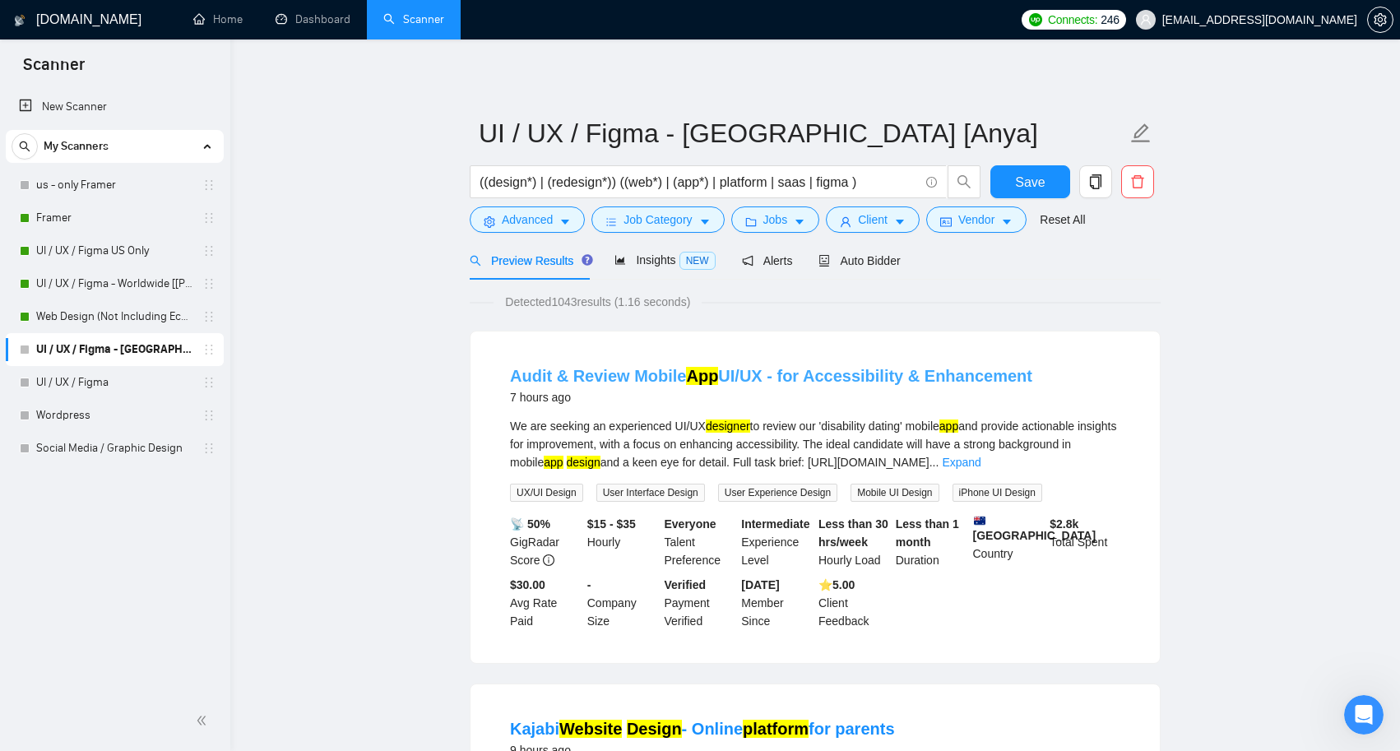
scroll to position [16, 0]
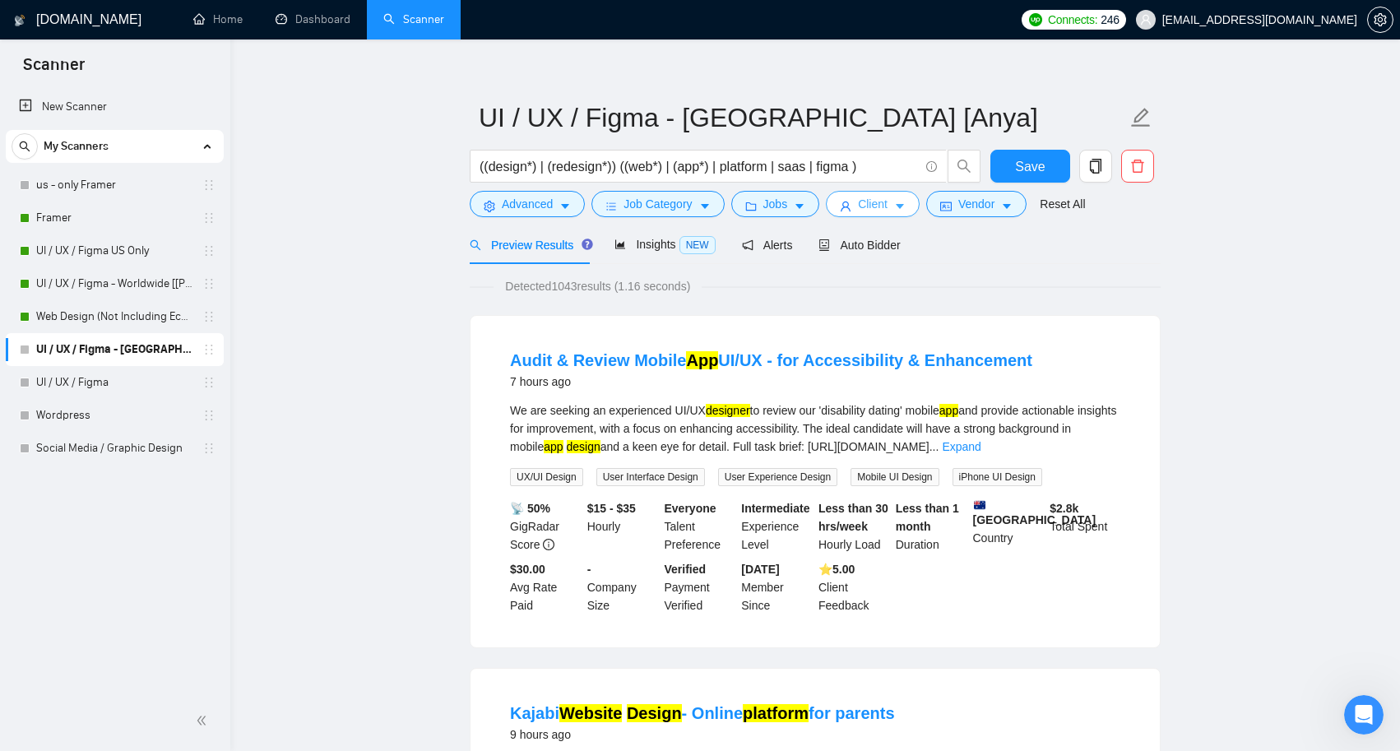
click at [906, 204] on icon "caret-down" at bounding box center [900, 207] width 12 height 12
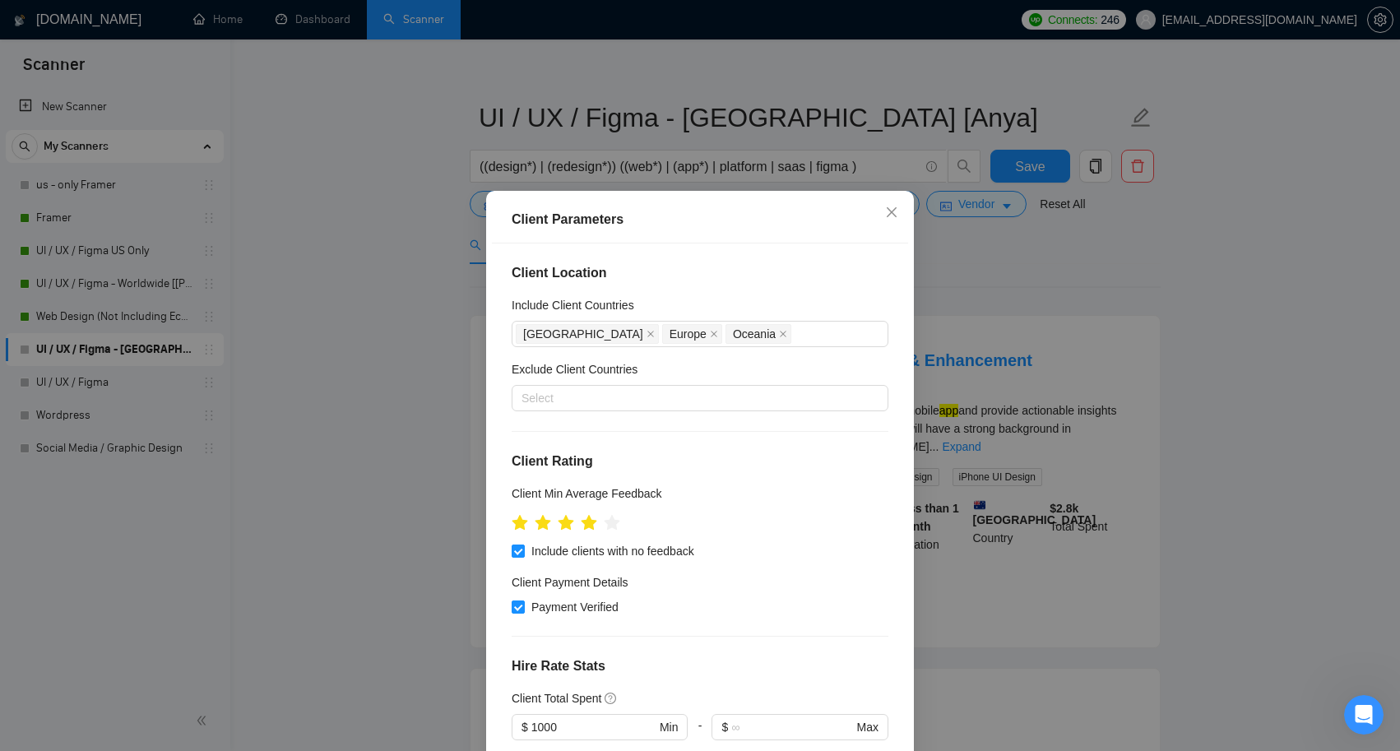
scroll to position [0, 0]
click at [889, 210] on icon "close" at bounding box center [891, 212] width 13 height 13
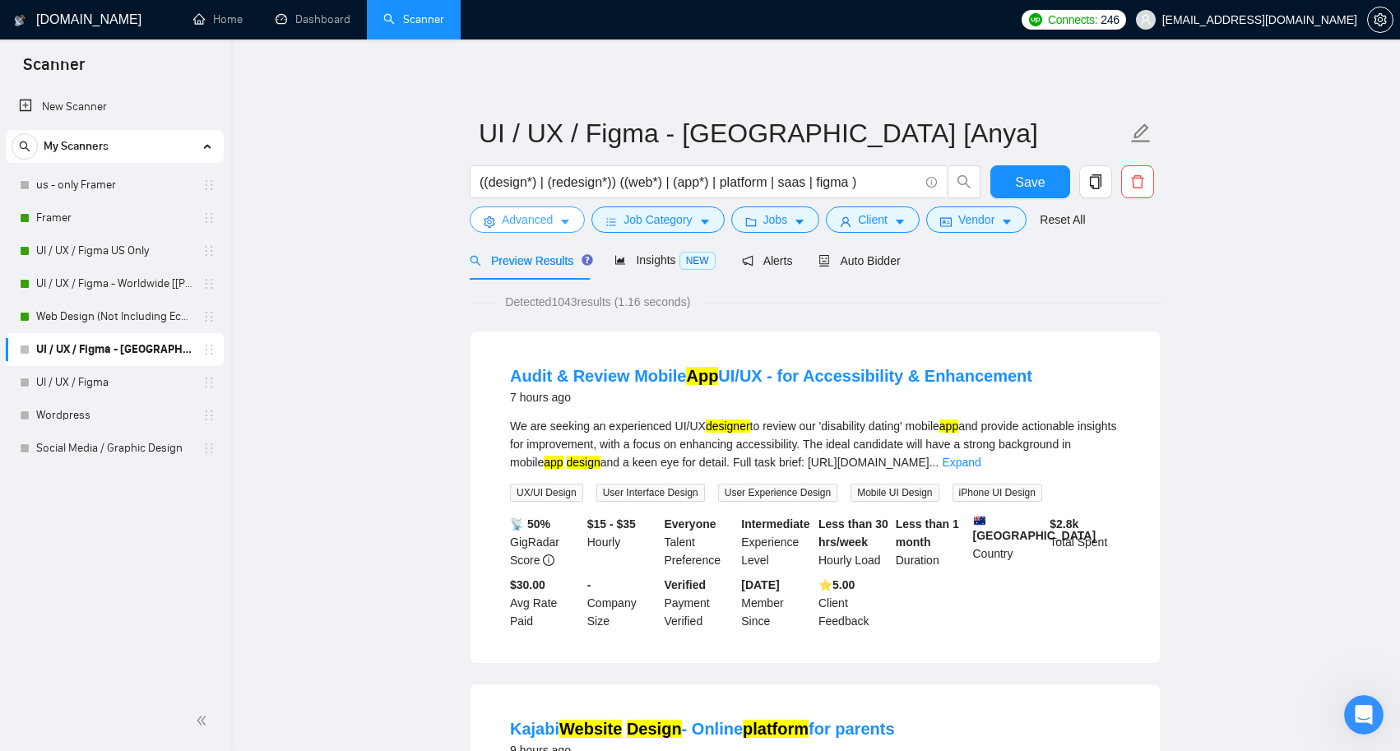
click at [568, 211] on button "Advanced" at bounding box center [527, 219] width 115 height 26
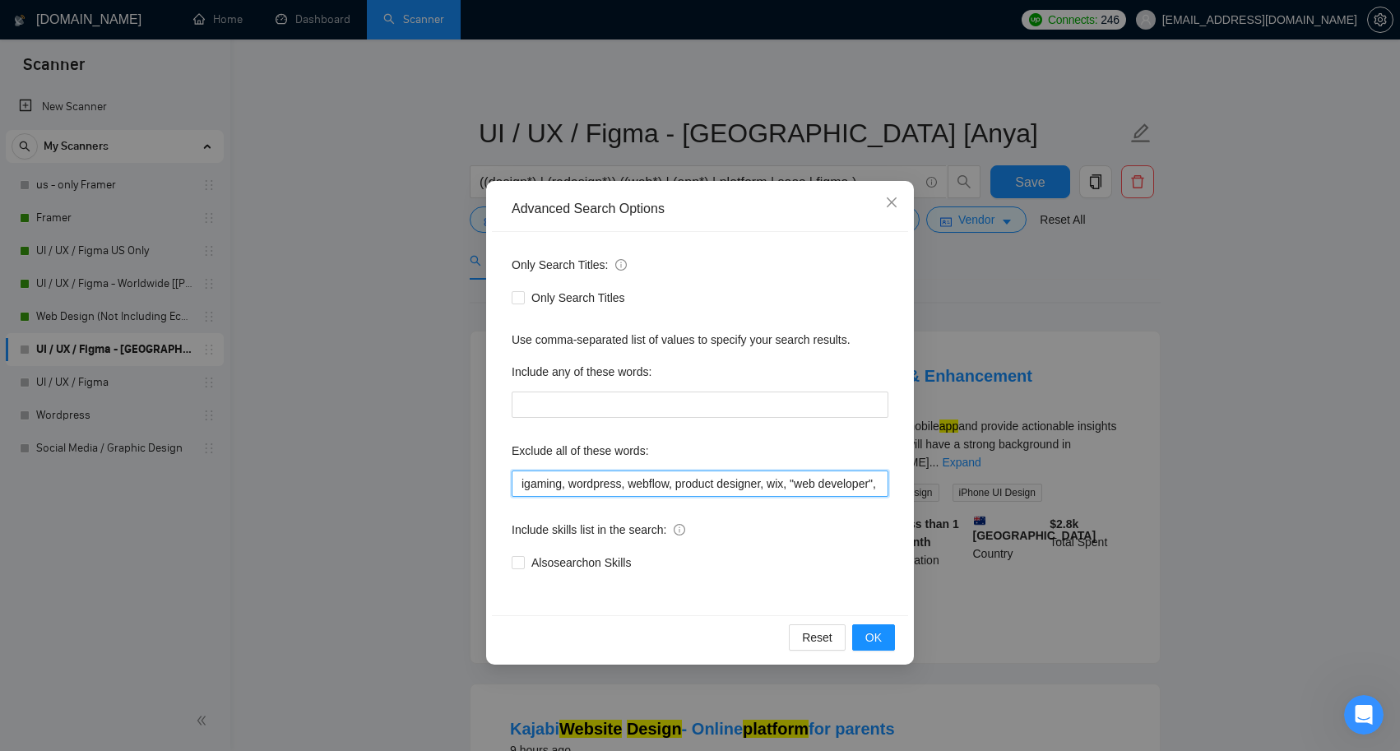
click at [840, 484] on input "igaming, wordpress, webflow, product designer, wix, "web developer", shopify , …" at bounding box center [700, 484] width 377 height 26
click at [851, 484] on input "igaming, wordpress, webflow, product designer, wix, "web developer", shopify , …" at bounding box center [700, 484] width 377 height 26
type input "igaming, wordpress, webflow, product designer, wix, "web developer", shopify , …"
click at [876, 636] on span "OK" at bounding box center [873, 637] width 16 height 18
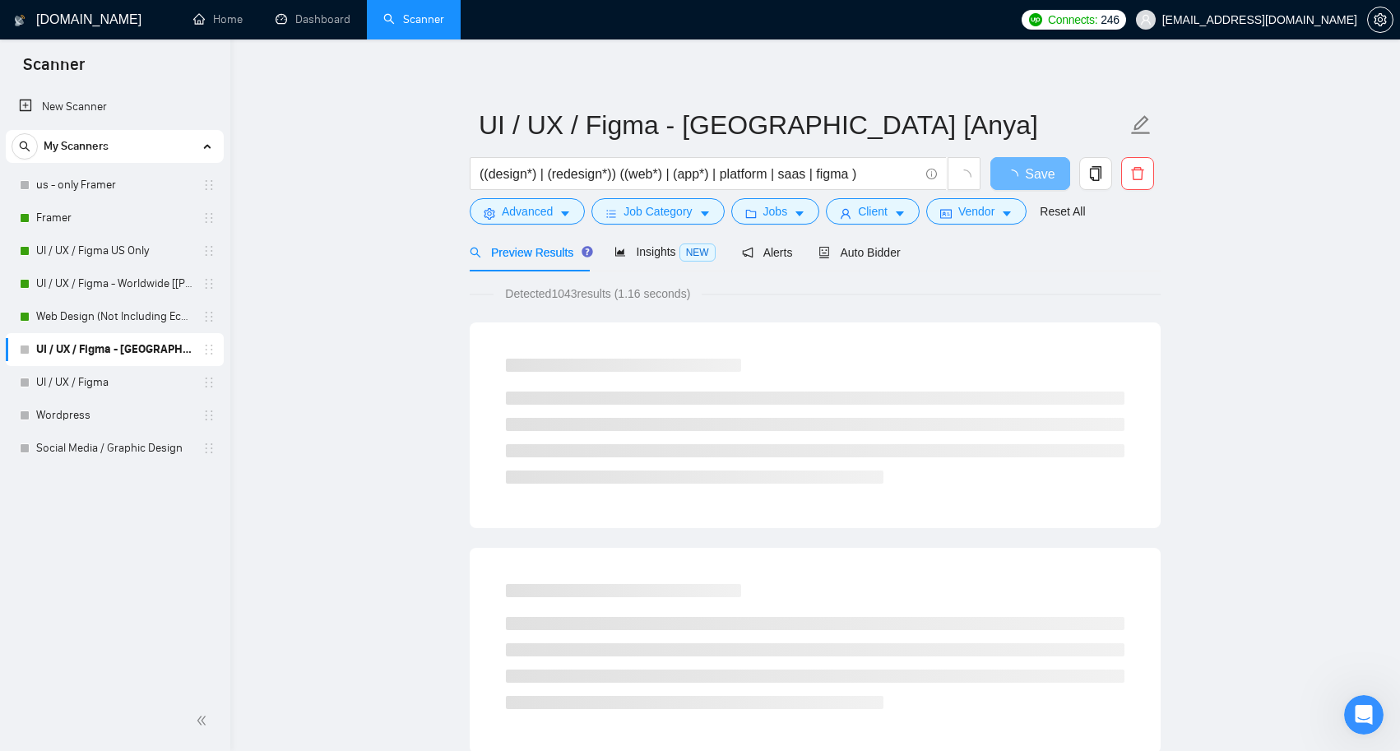
scroll to position [3, 0]
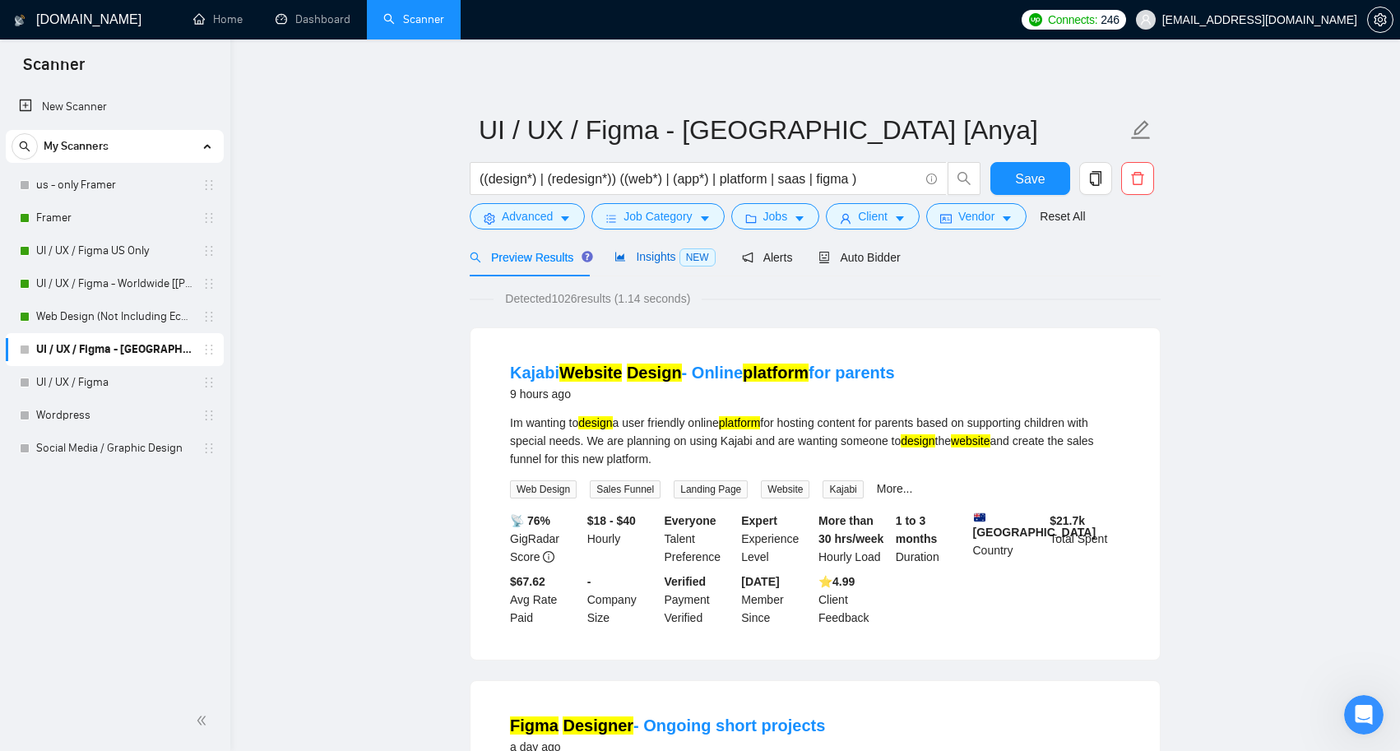
click at [642, 258] on span "Insights NEW" at bounding box center [664, 256] width 100 height 13
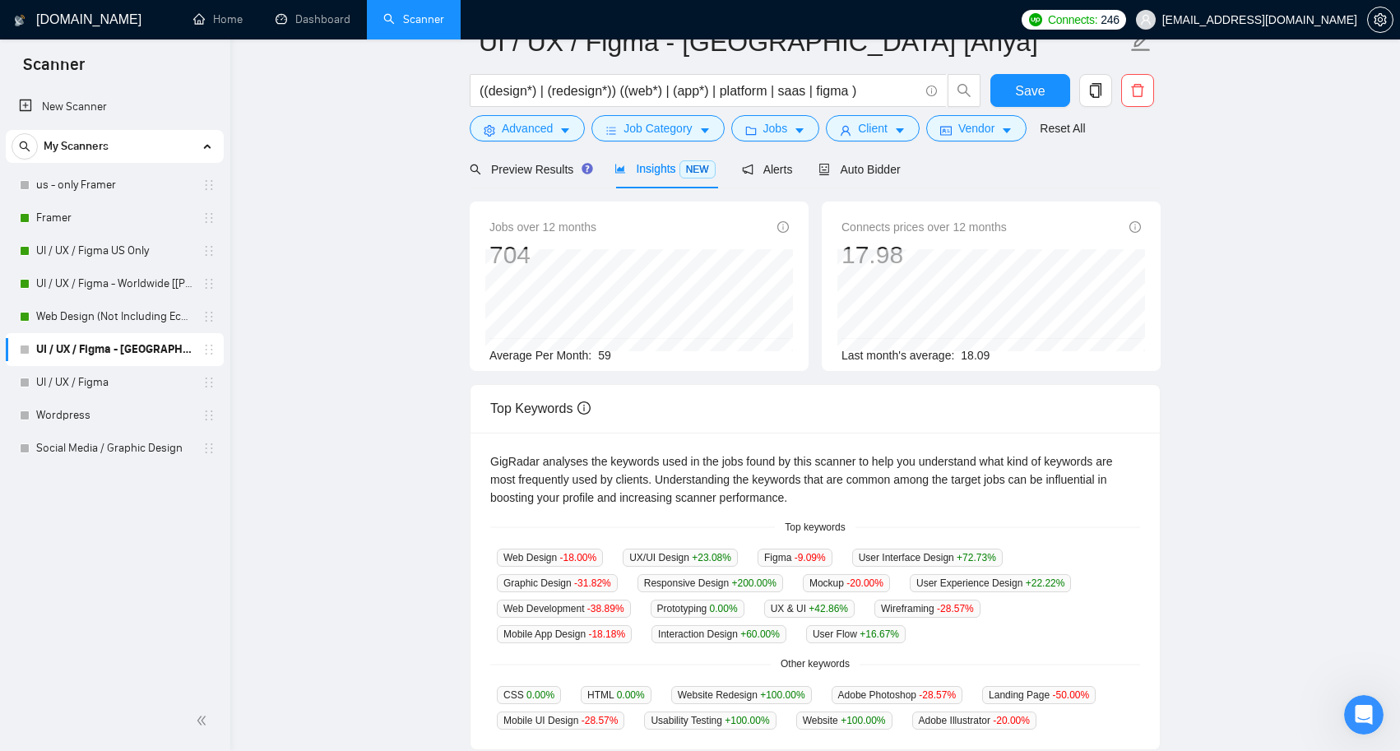
scroll to position [4, 0]
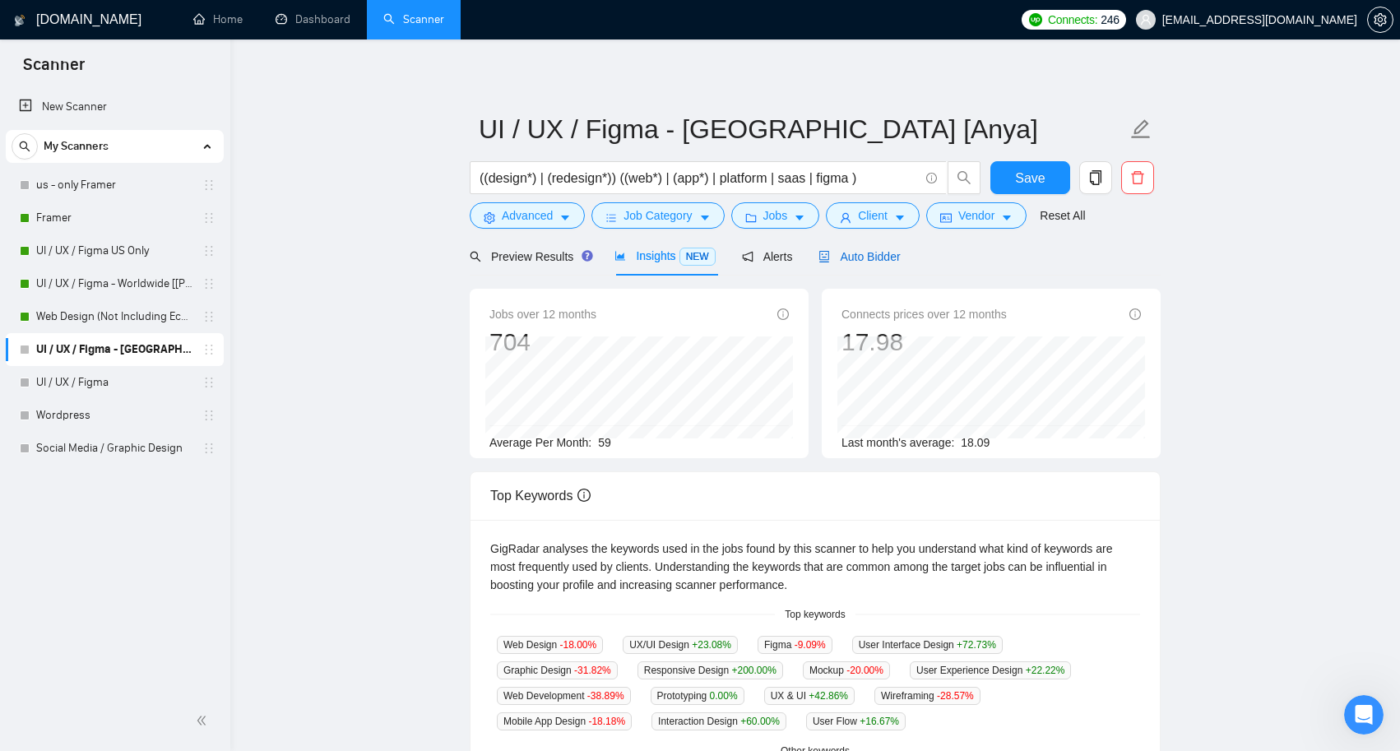
click at [848, 258] on span "Auto Bidder" at bounding box center [858, 256] width 81 height 13
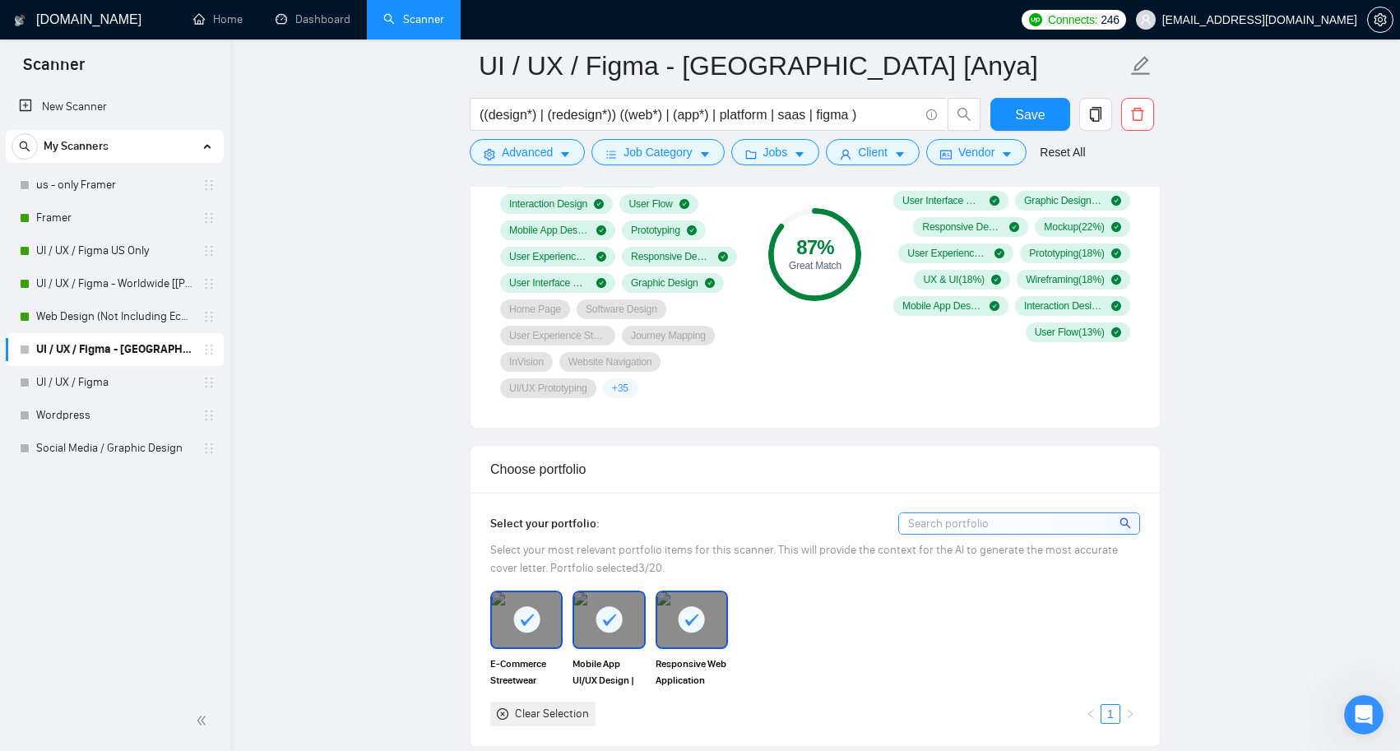
scroll to position [1132, 0]
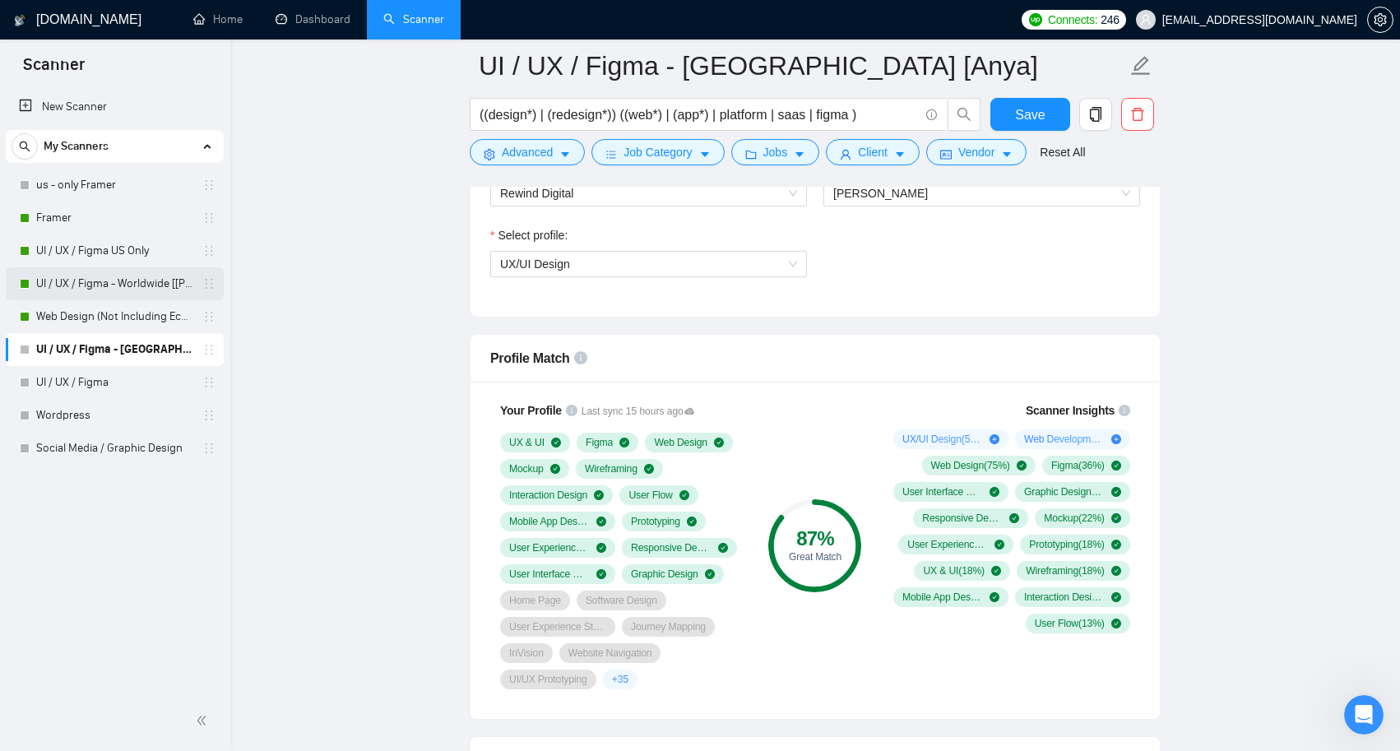
click at [114, 279] on link "UI / UX / Figma - Worldwide [[PERSON_NAME]]" at bounding box center [114, 283] width 156 height 33
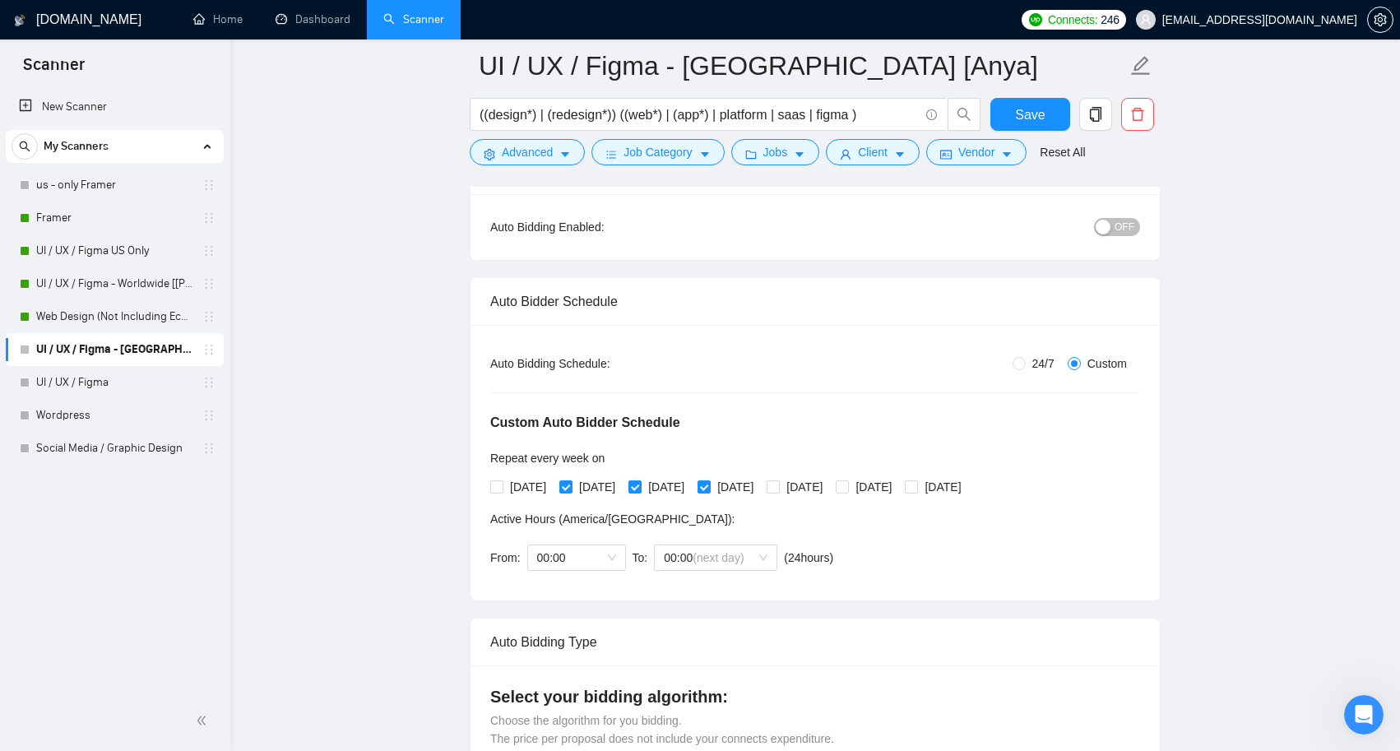
scroll to position [138, 0]
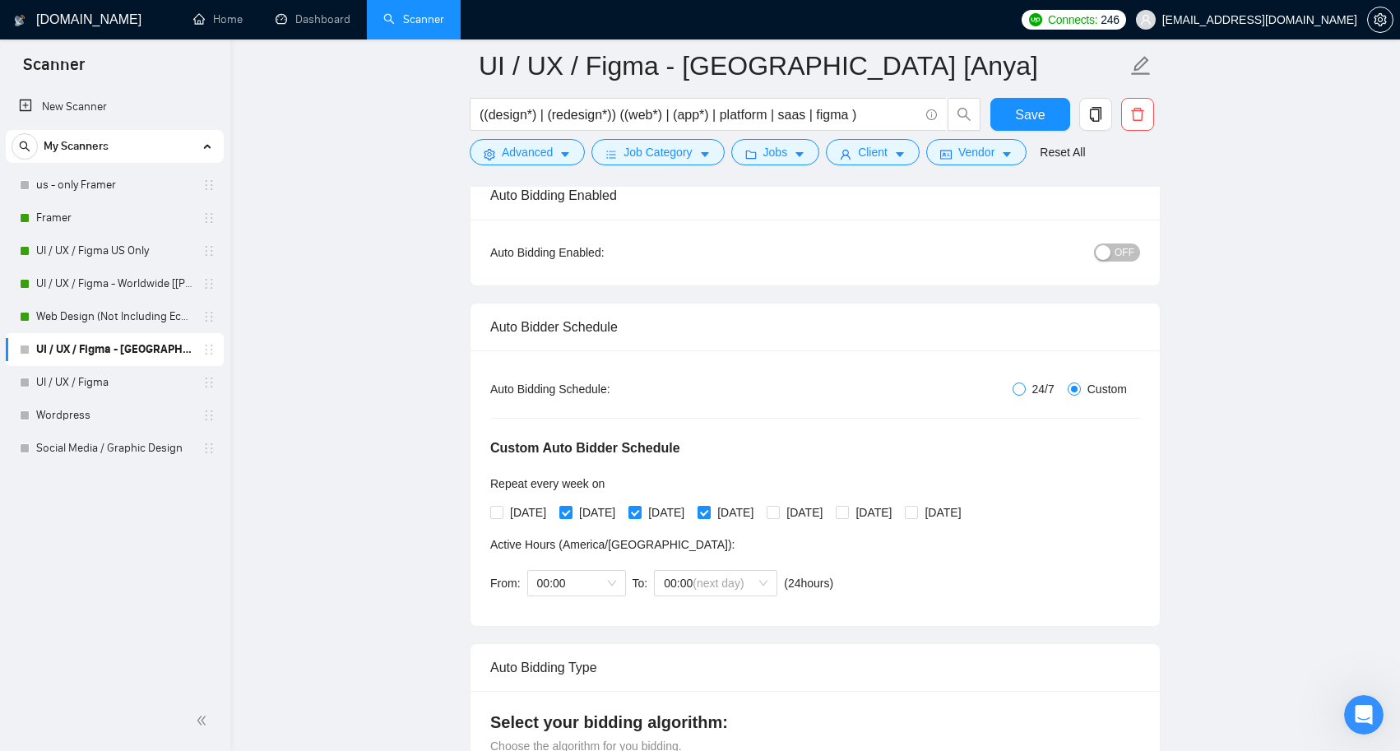
click at [1019, 391] on span at bounding box center [1019, 389] width 13 height 13
click at [1019, 391] on input "24/7" at bounding box center [1019, 389] width 13 height 13
radio input "true"
radio input "false"
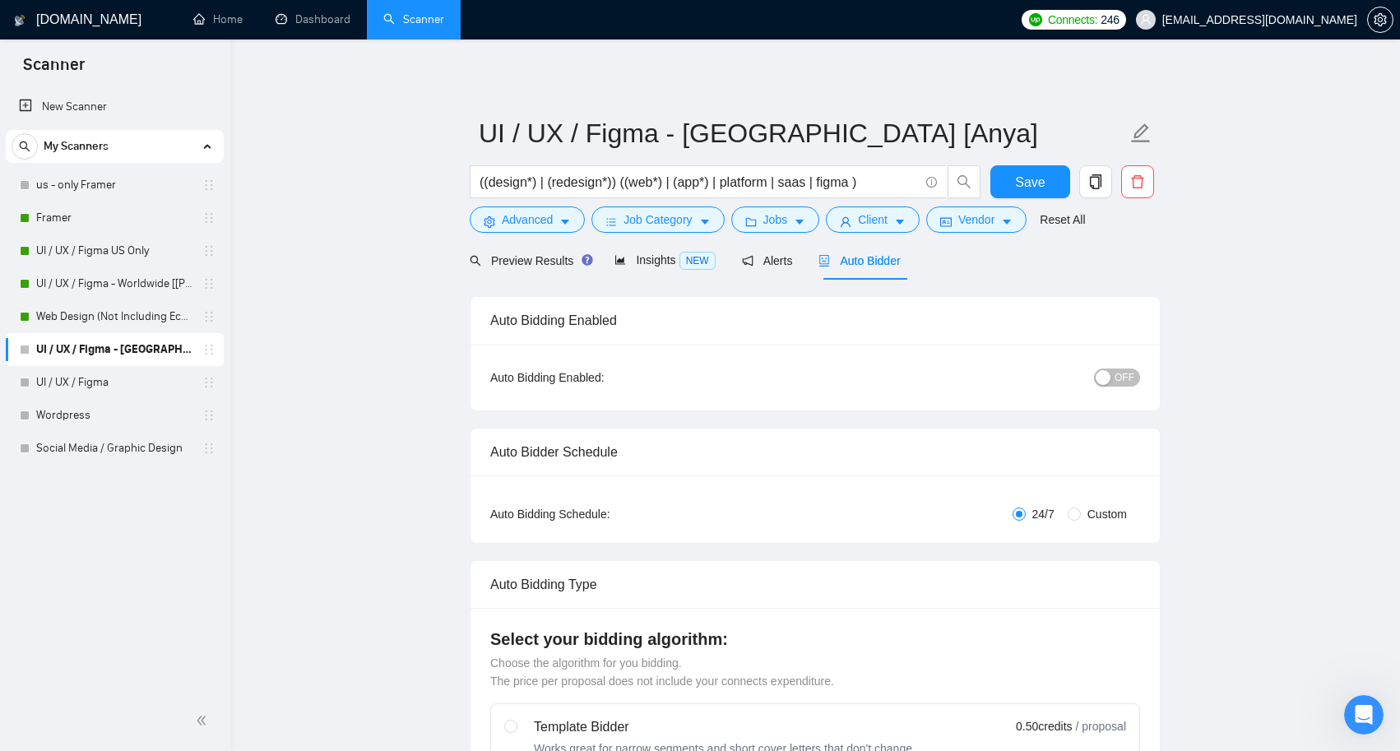
scroll to position [0, 0]
click at [646, 271] on div "Insights NEW" at bounding box center [664, 260] width 100 height 39
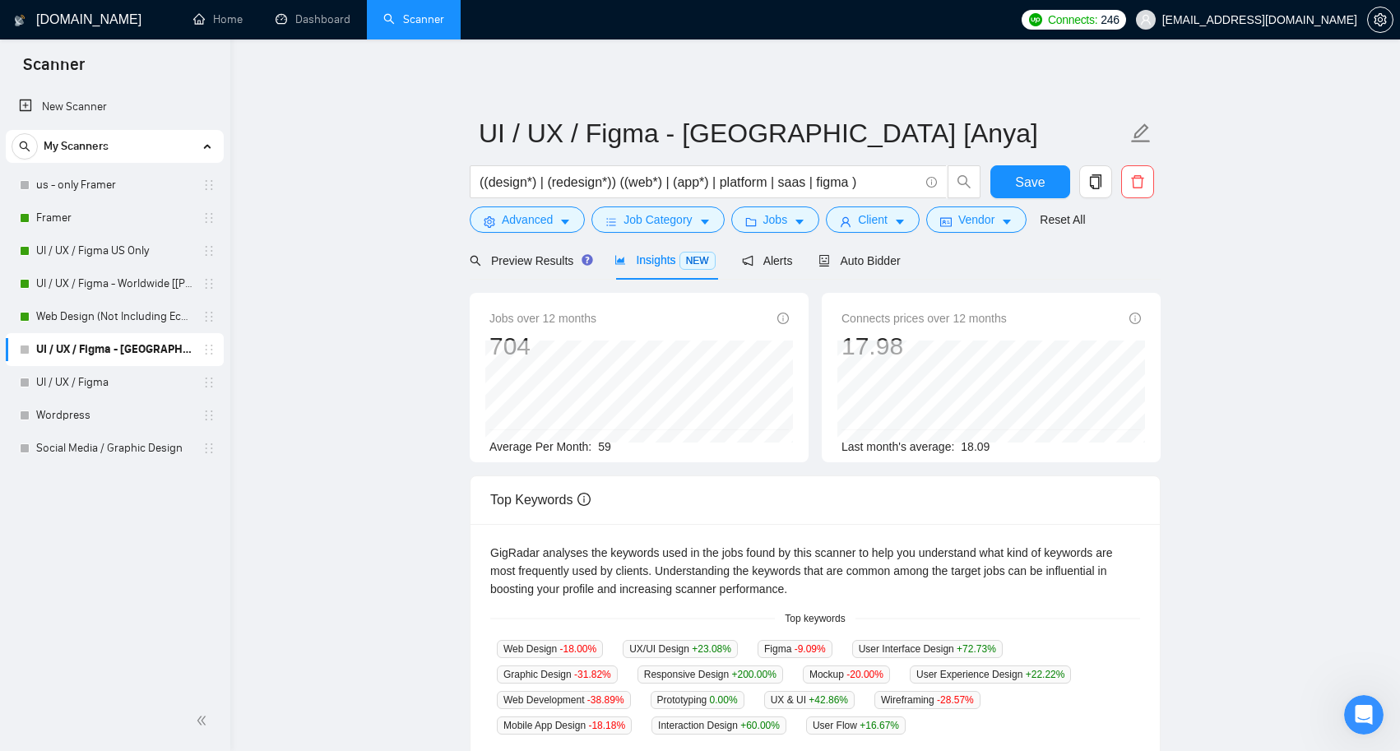
scroll to position [7, 0]
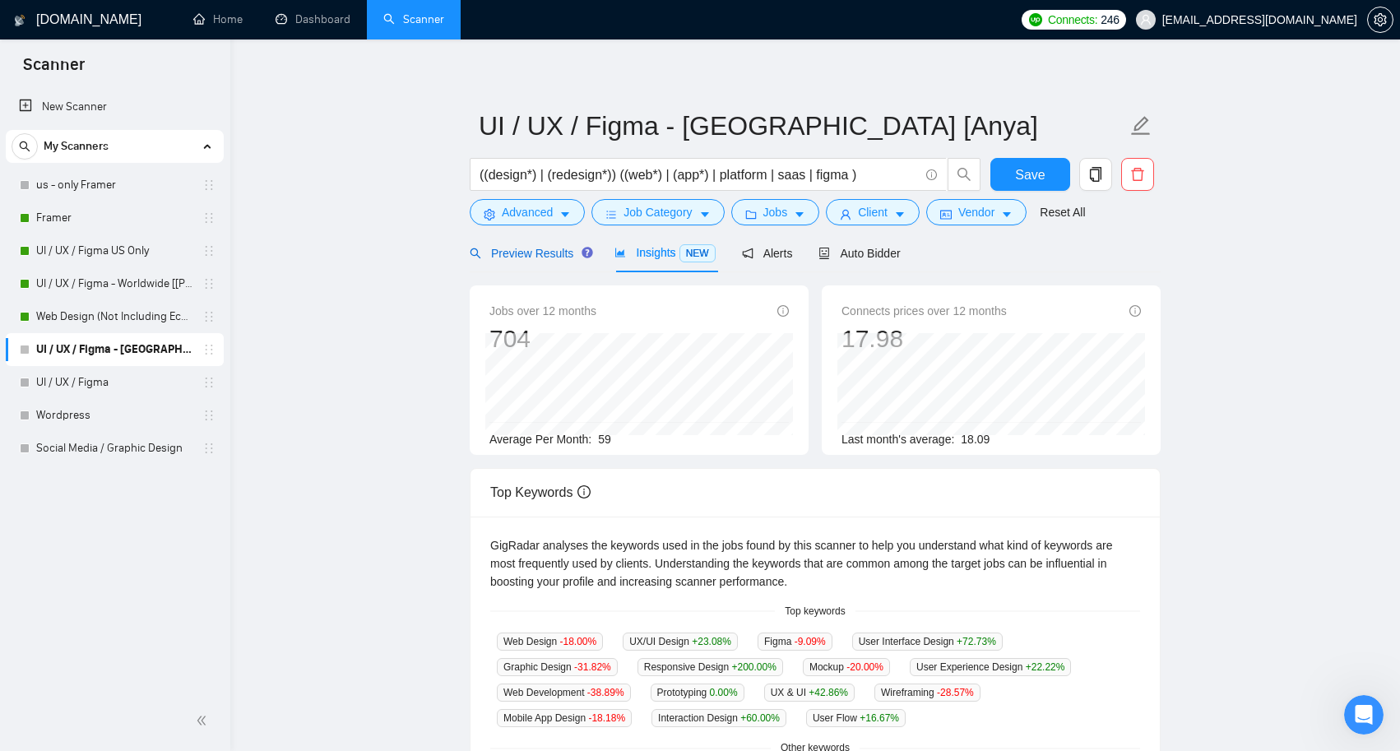
click at [551, 247] on span "Preview Results" at bounding box center [529, 253] width 118 height 13
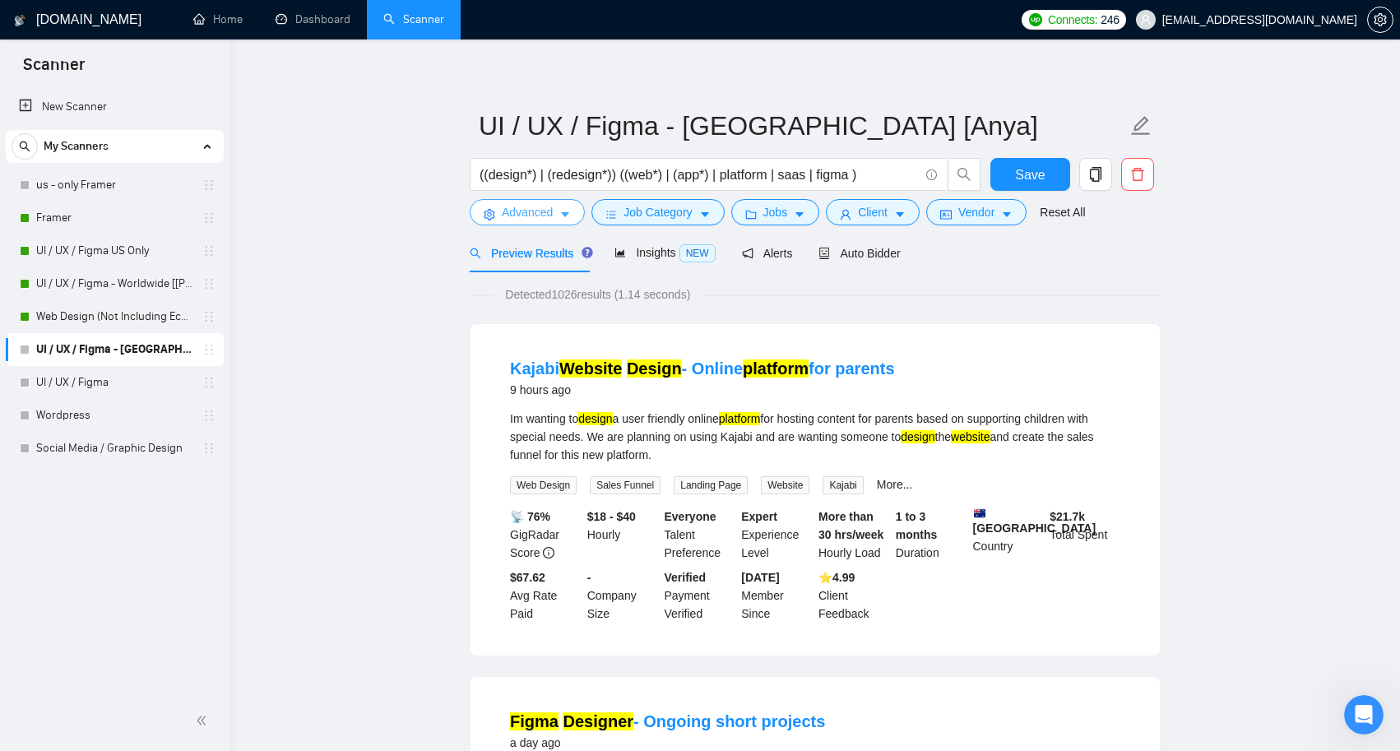
click at [567, 219] on icon "caret-down" at bounding box center [565, 215] width 12 height 12
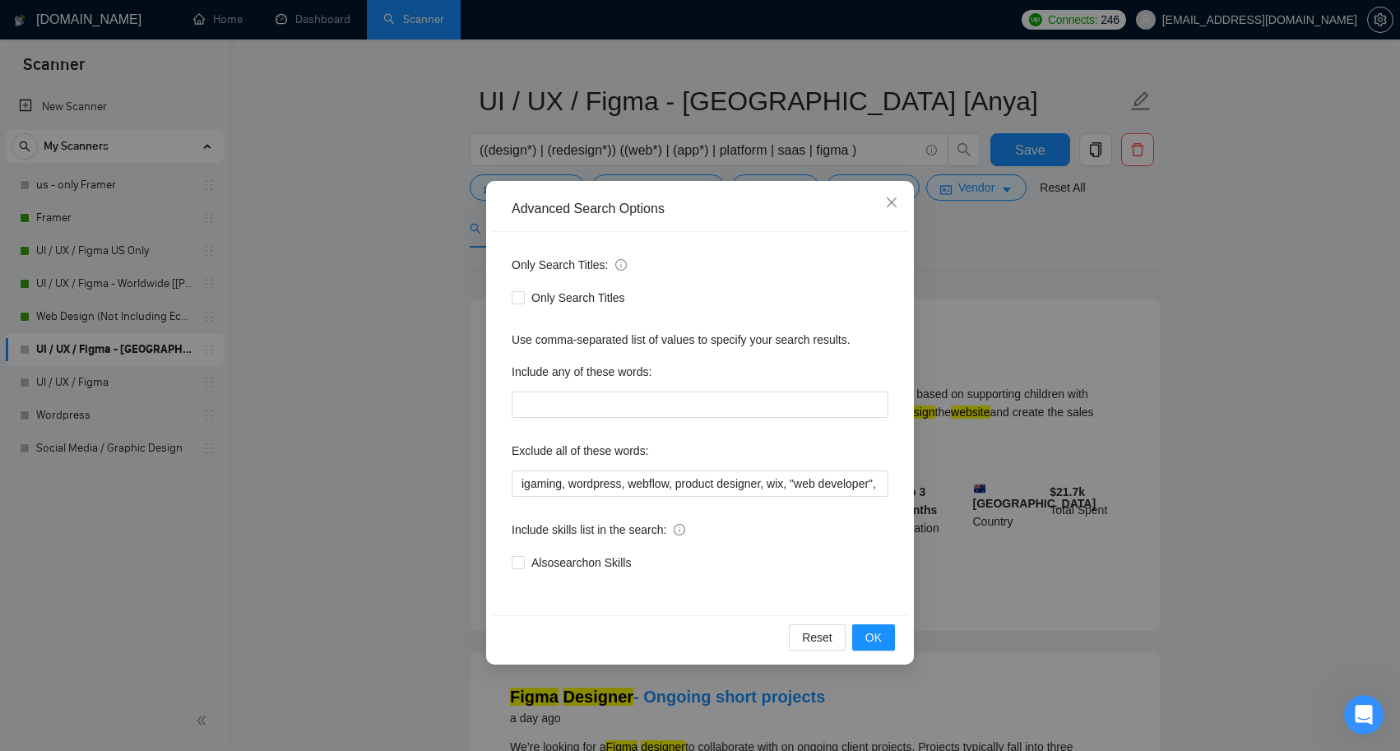
scroll to position [35, 0]
click at [872, 638] on span "OK" at bounding box center [873, 637] width 16 height 18
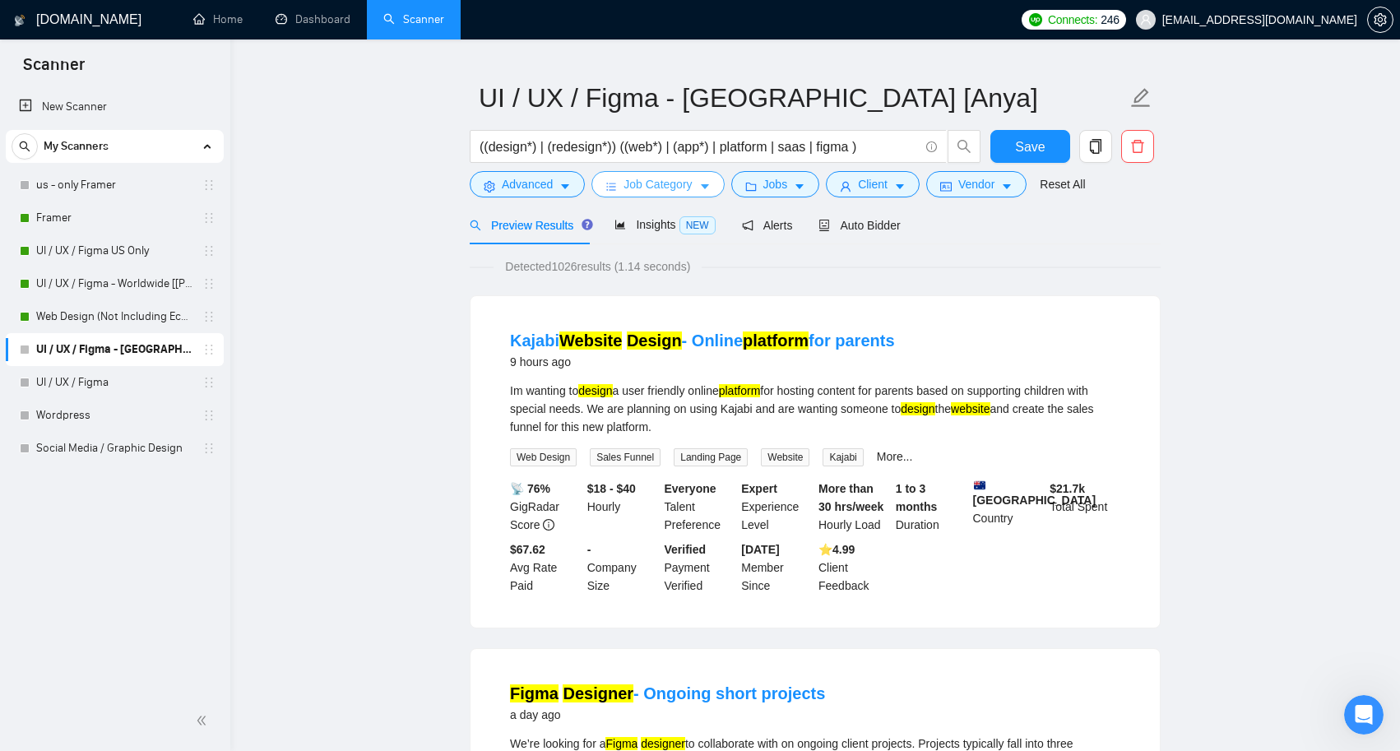
click at [699, 188] on button "Job Category" at bounding box center [657, 184] width 132 height 26
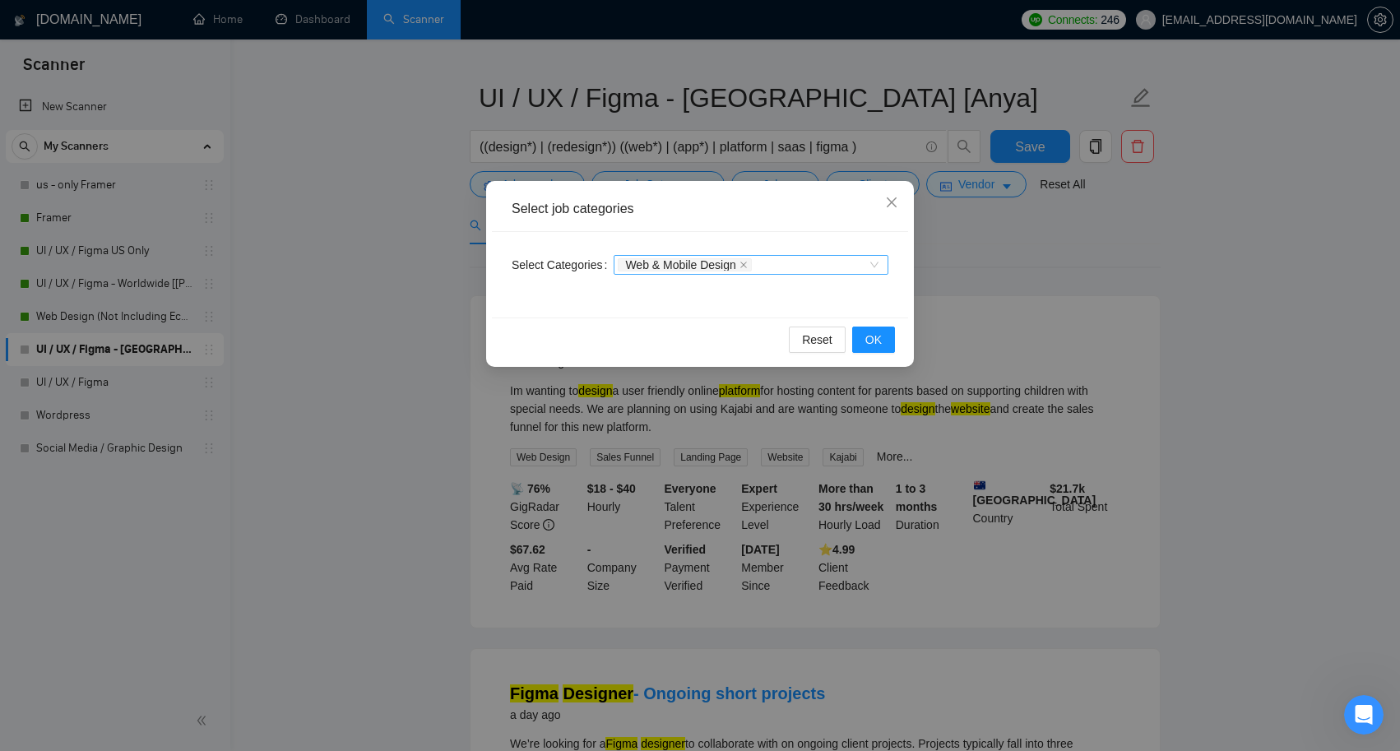
click at [878, 267] on div "Web & Mobile Design" at bounding box center [751, 265] width 275 height 20
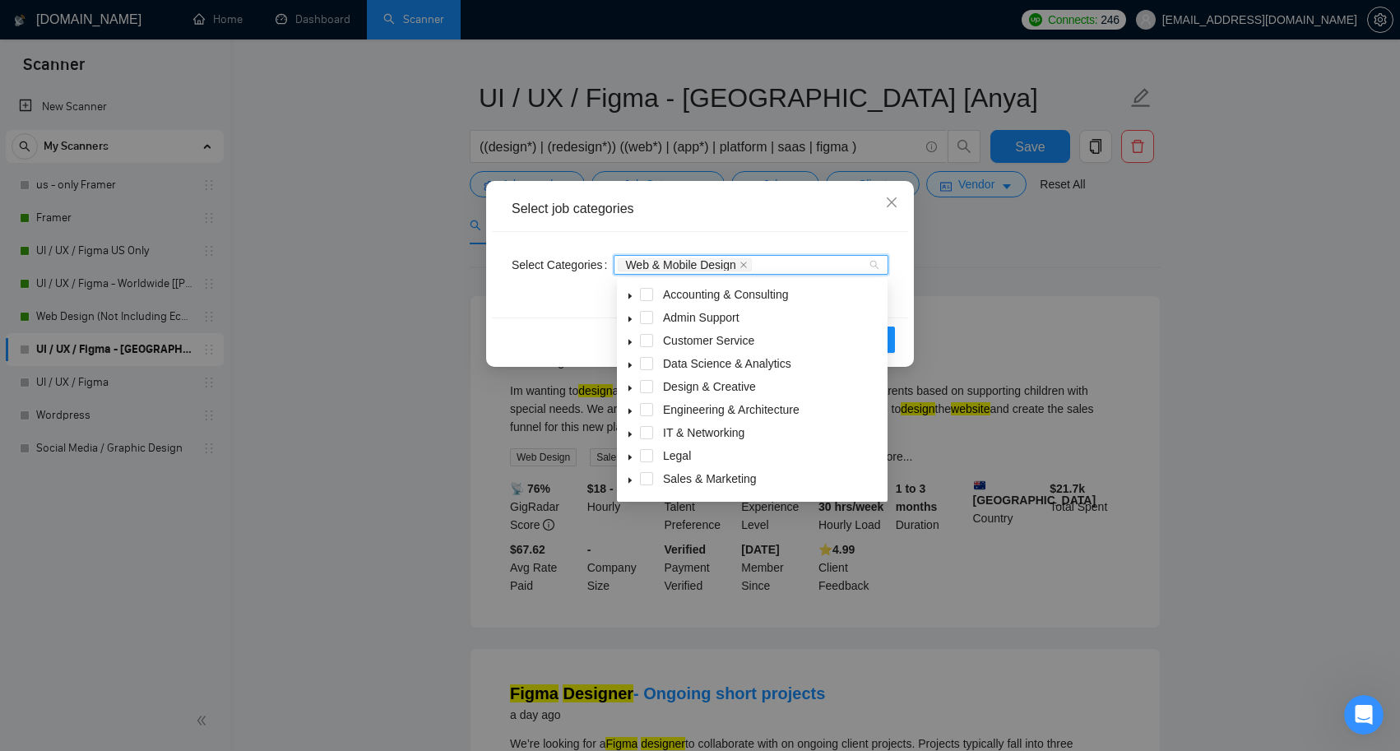
click at [786, 240] on div "Select Categories Web & Mobile Design" at bounding box center [700, 275] width 416 height 86
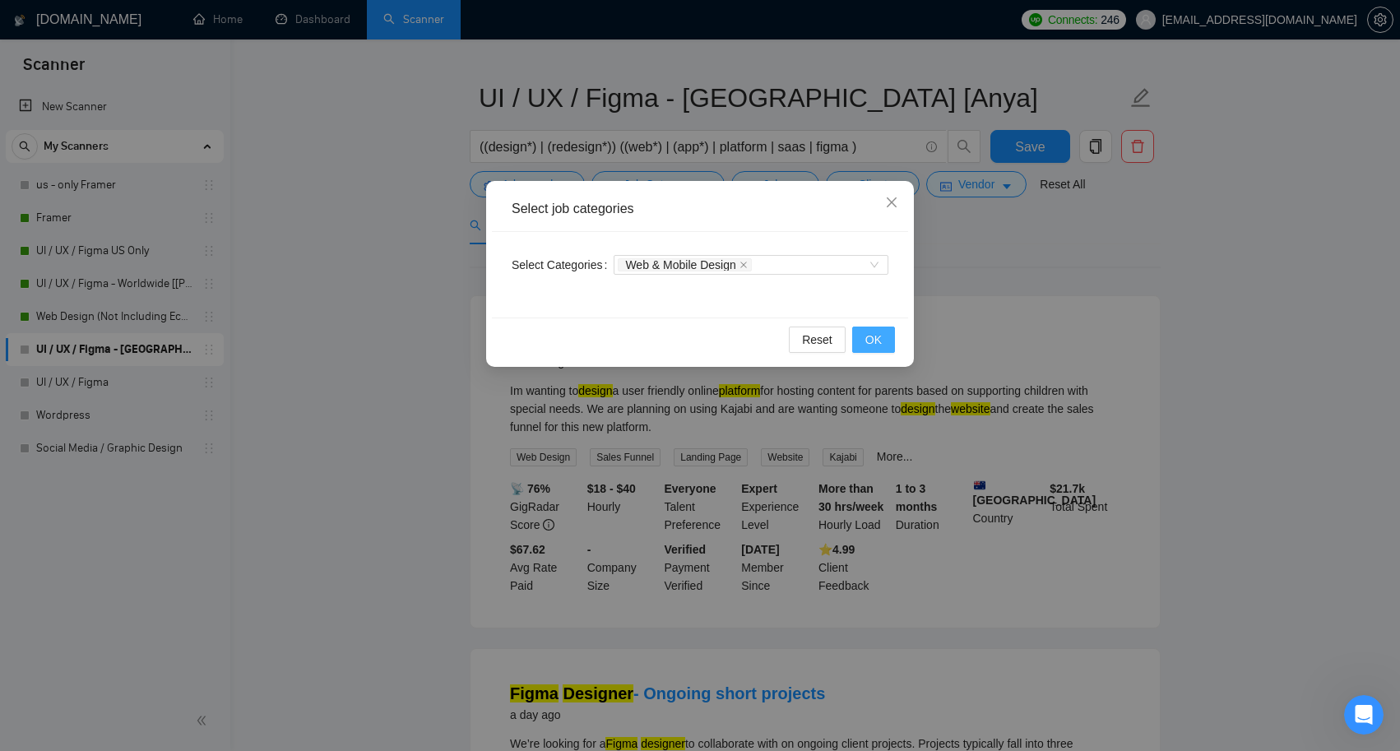
click at [874, 333] on span "OK" at bounding box center [873, 340] width 16 height 18
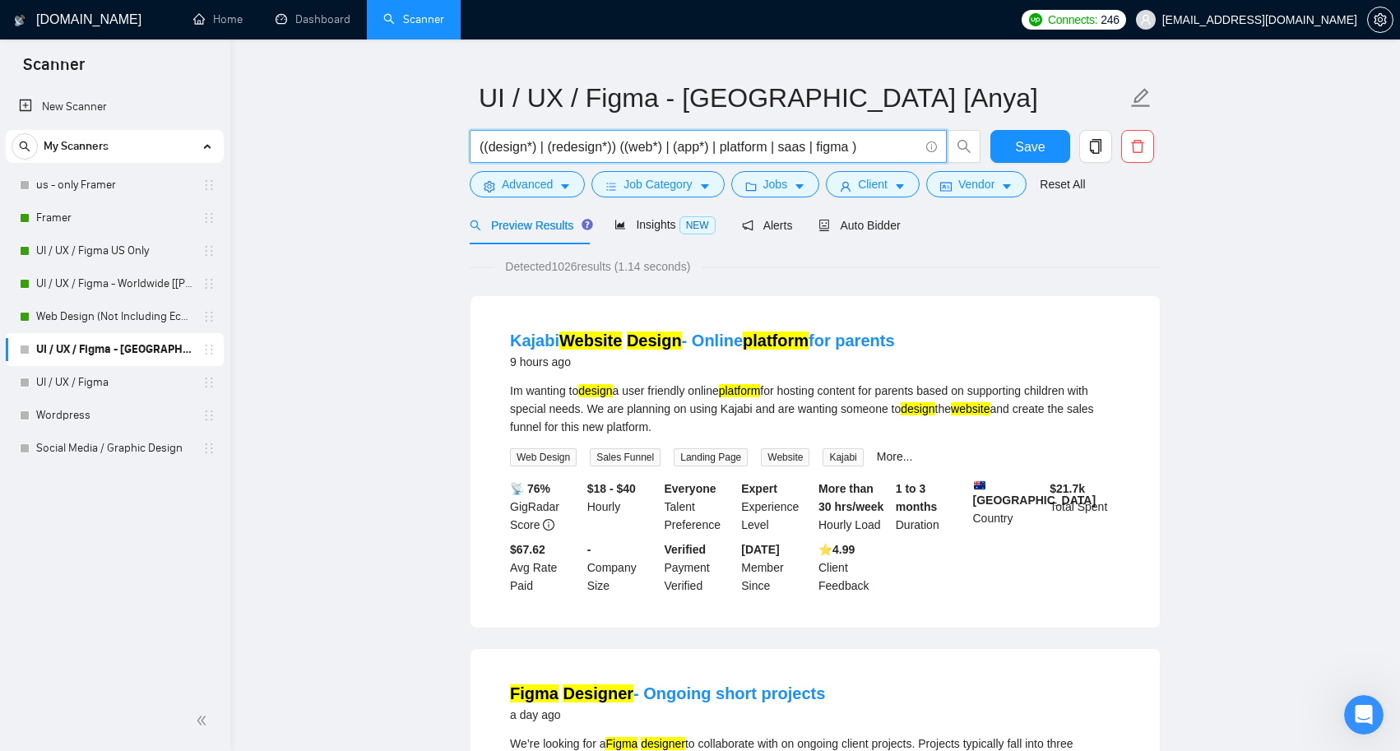
click at [842, 148] on input "((design*) | (redesign*)) ((web*) | (app*) | platform | saas | figma )" at bounding box center [699, 147] width 439 height 21
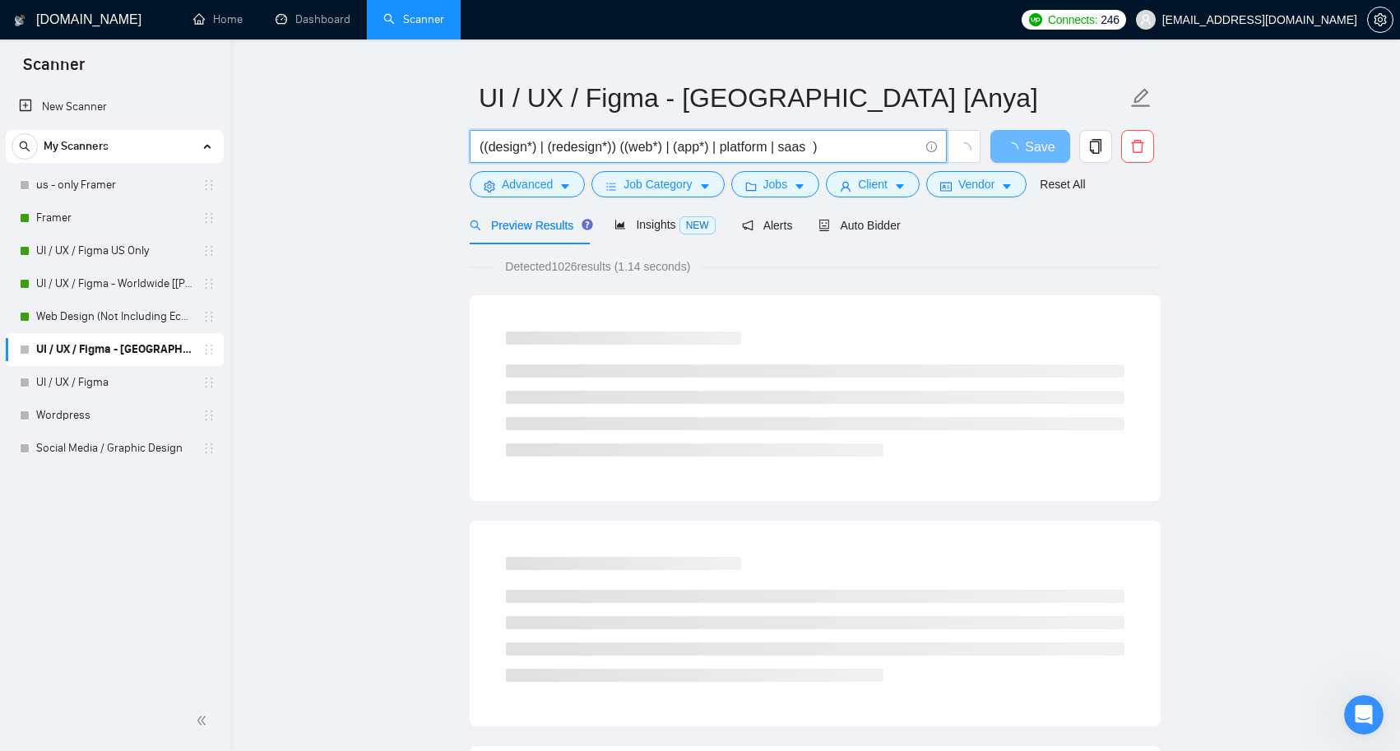
scroll to position [33, 0]
click at [805, 187] on icon "caret-down" at bounding box center [800, 189] width 12 height 12
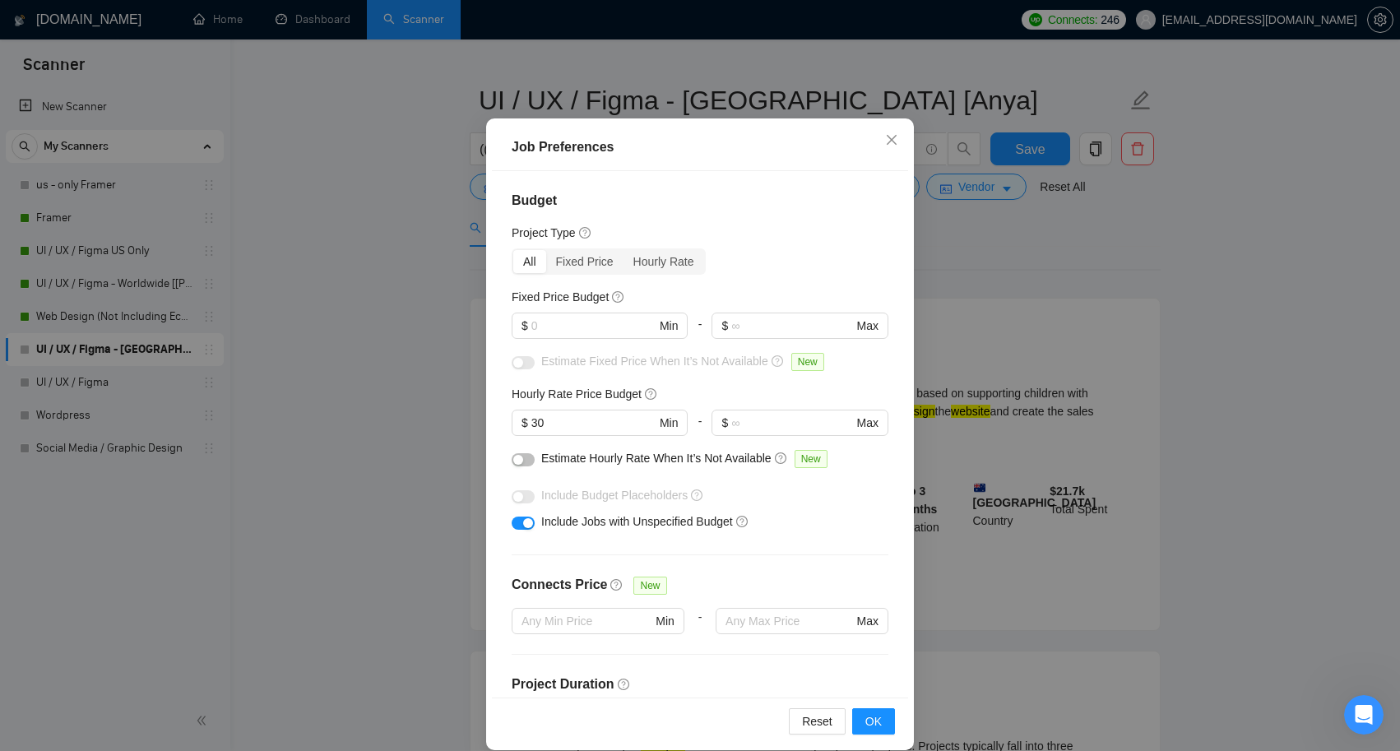
scroll to position [71, 0]
click at [525, 458] on button "button" at bounding box center [523, 461] width 23 height 13
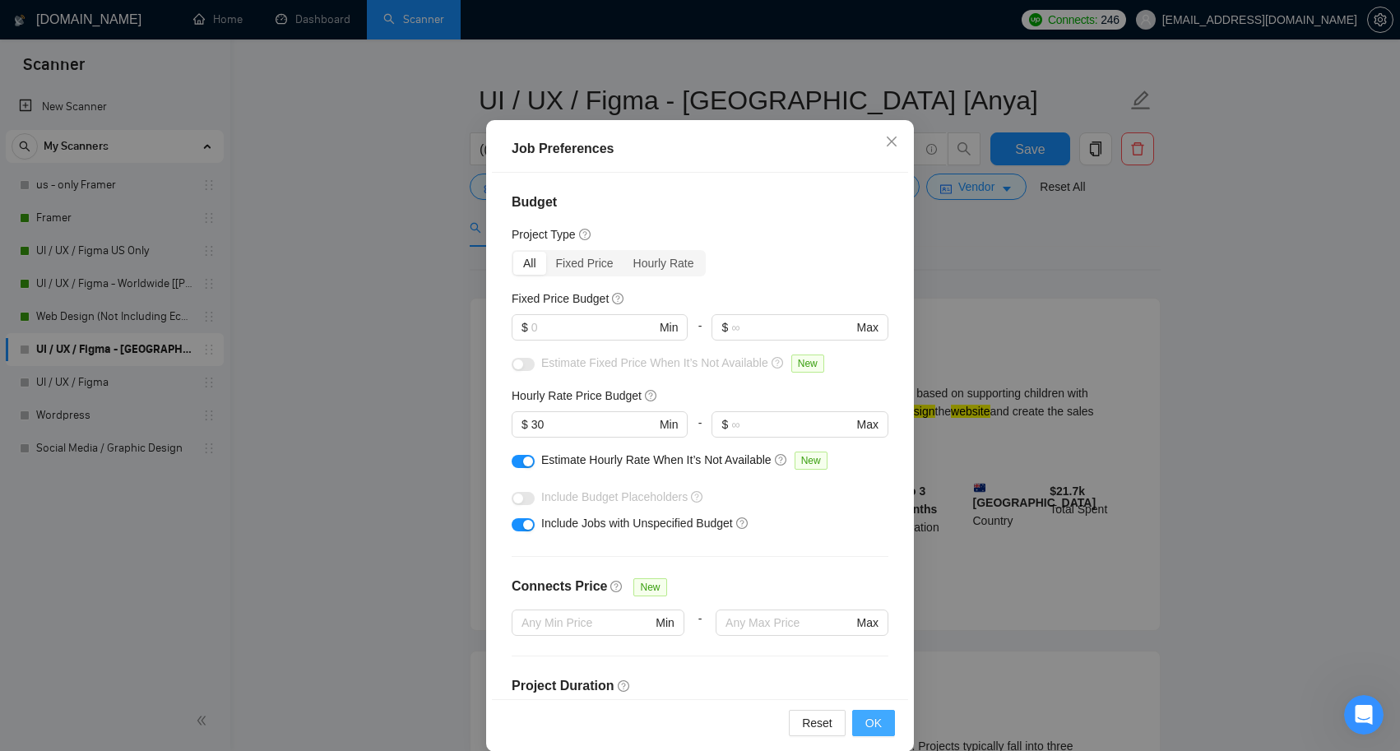
click at [882, 727] on button "OK" at bounding box center [873, 723] width 43 height 26
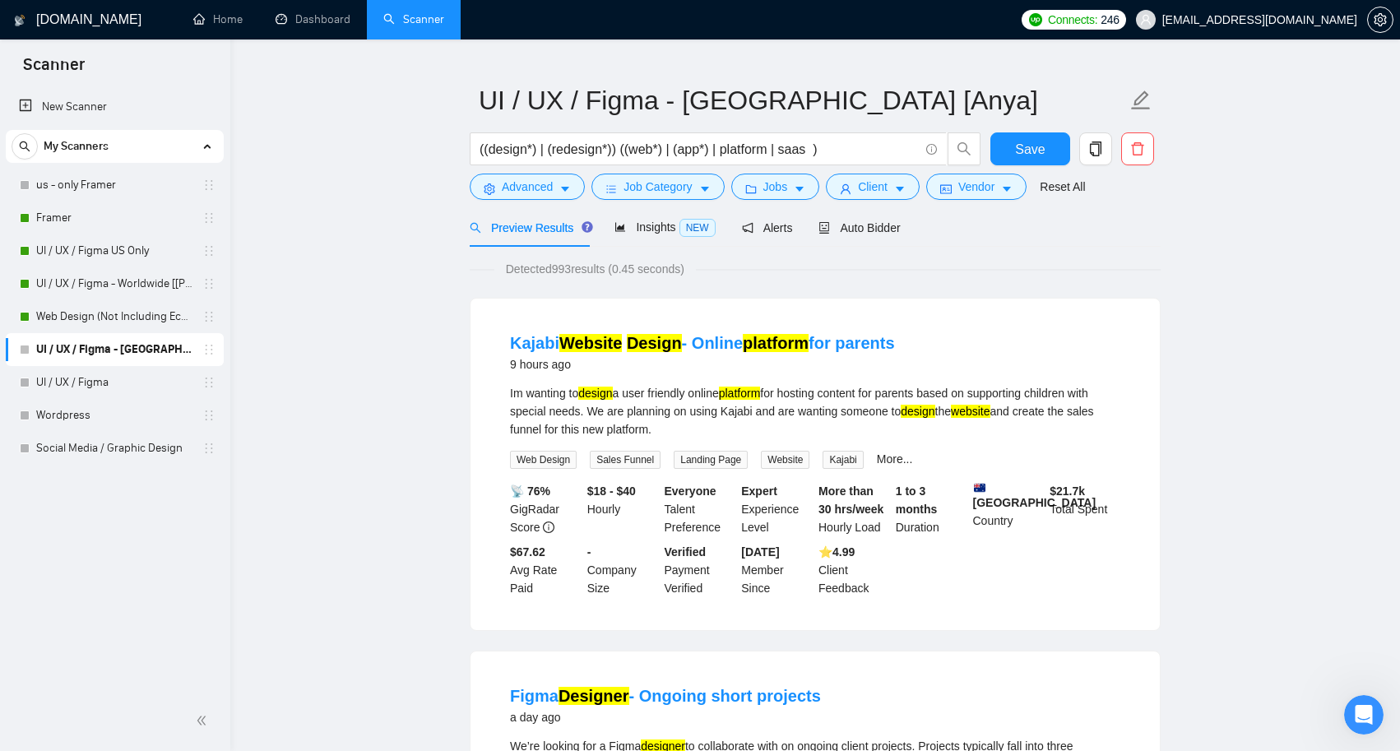
scroll to position [0, 0]
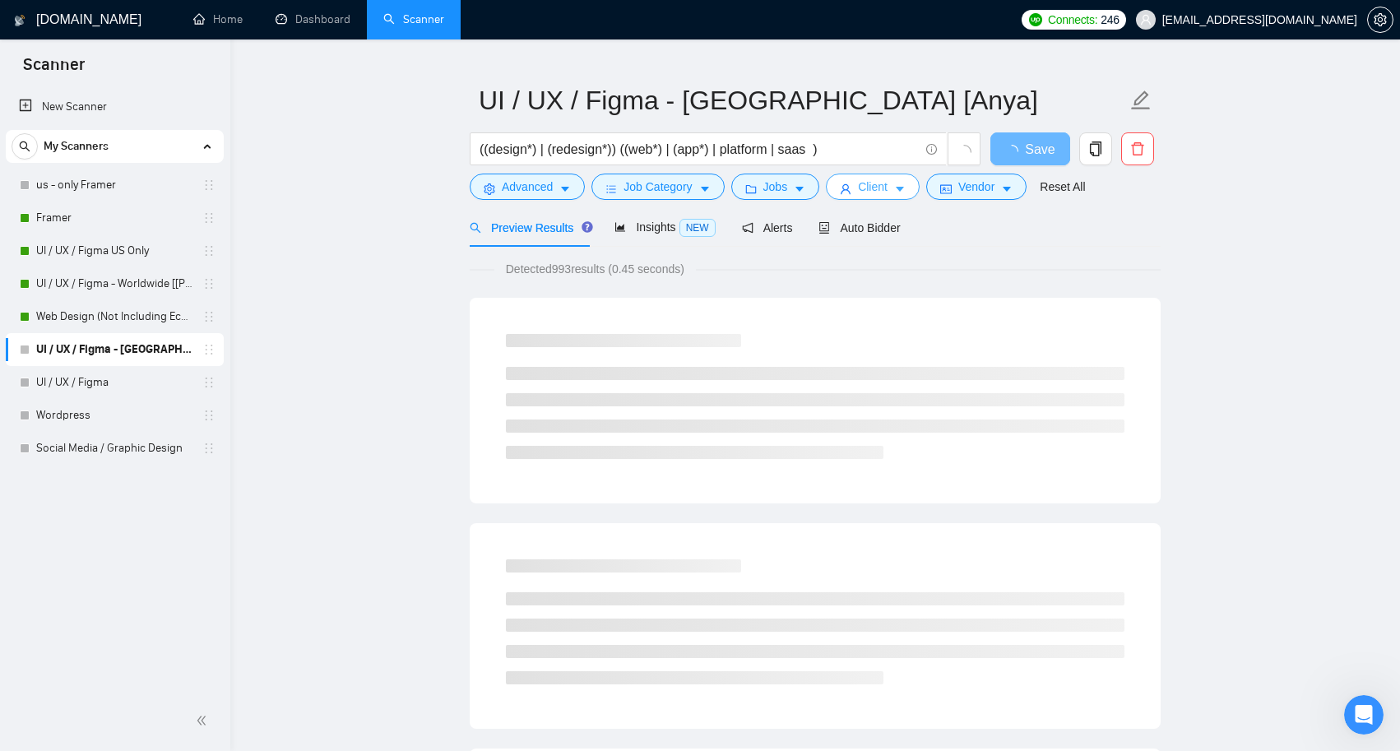
click at [906, 186] on icon "caret-down" at bounding box center [900, 189] width 12 height 12
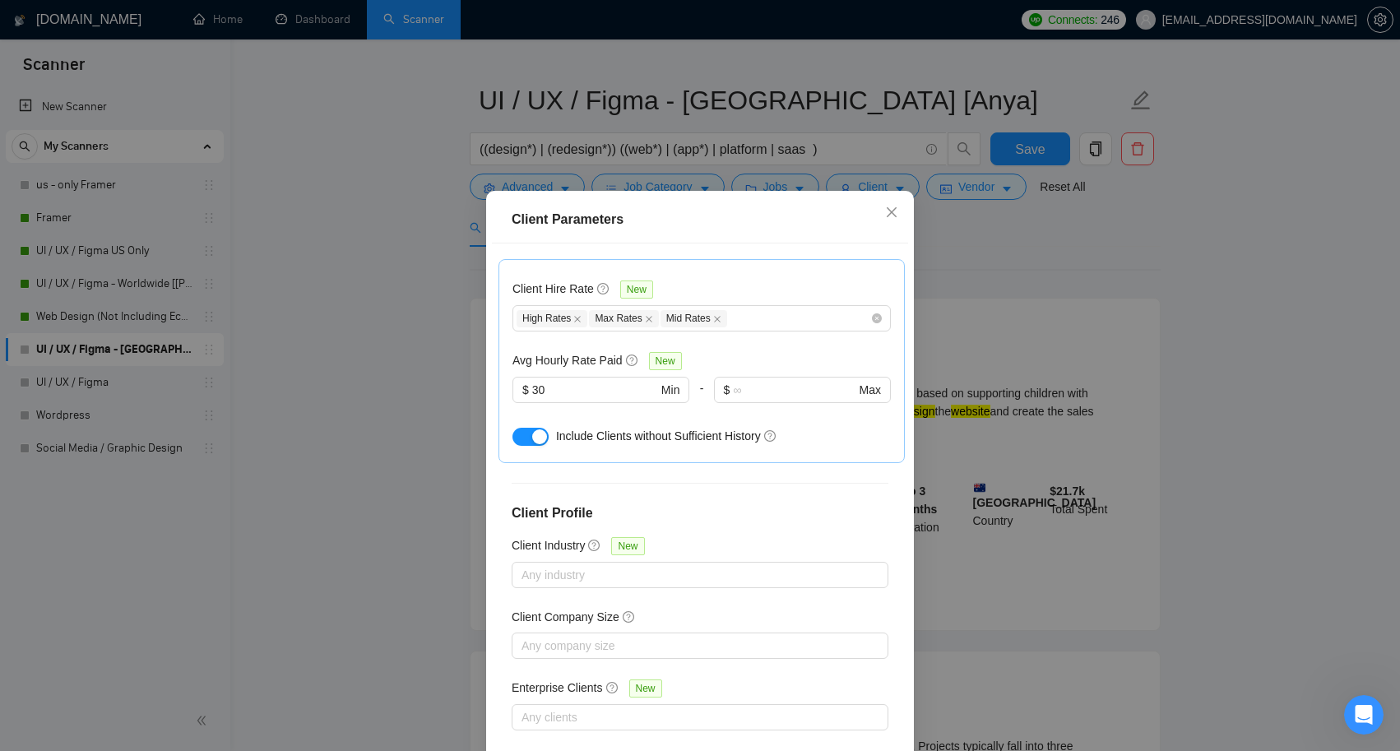
scroll to position [501, 0]
click at [893, 207] on icon "close" at bounding box center [891, 212] width 13 height 13
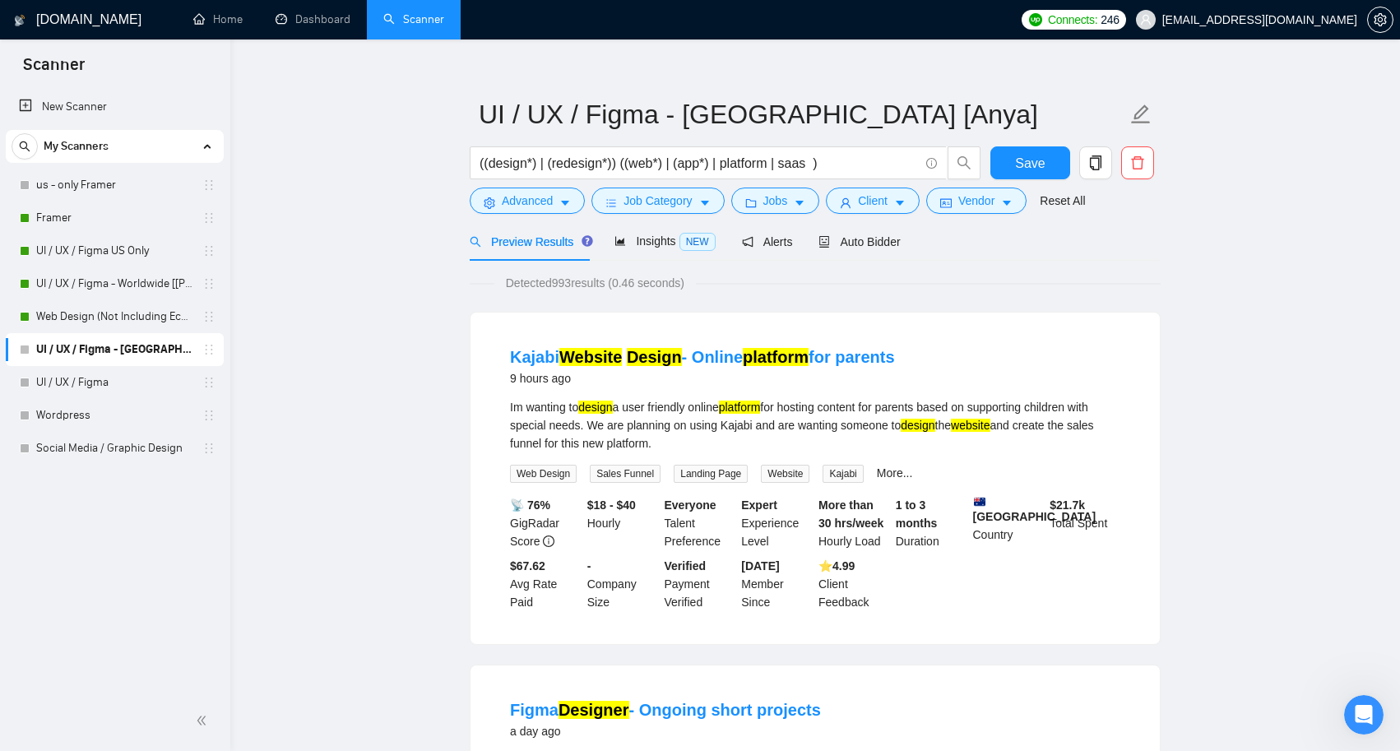
scroll to position [17, 0]
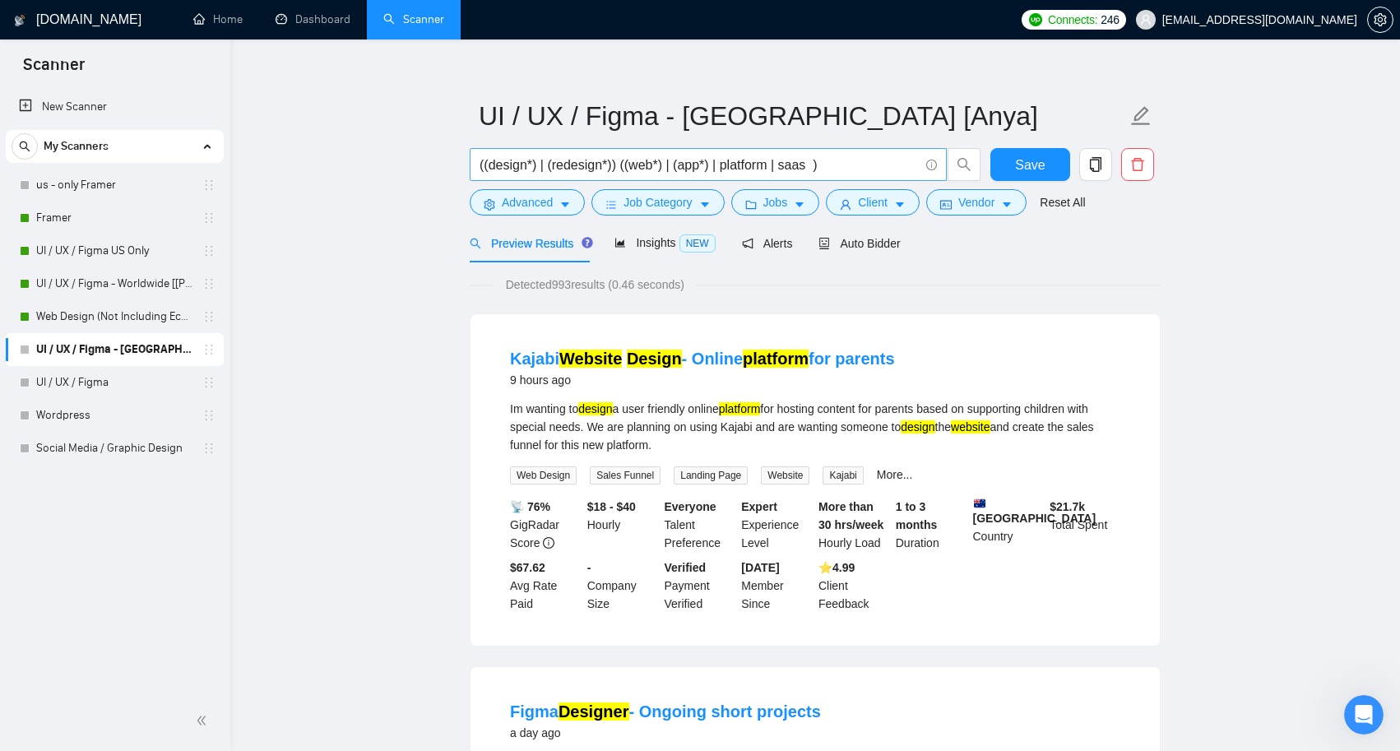
click at [815, 161] on input "((design*) | (redesign*)) ((web*) | (app*) | platform | saas )" at bounding box center [699, 165] width 439 height 21
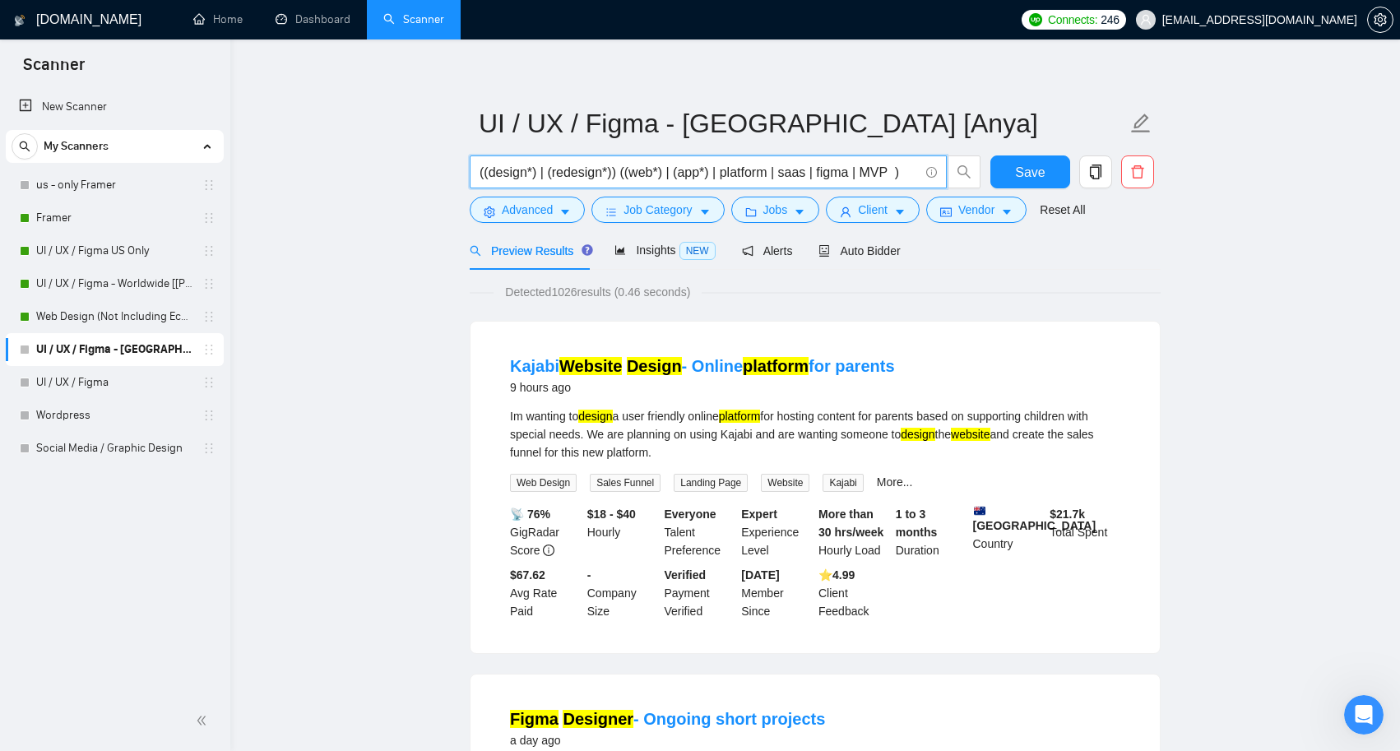
scroll to position [2, 0]
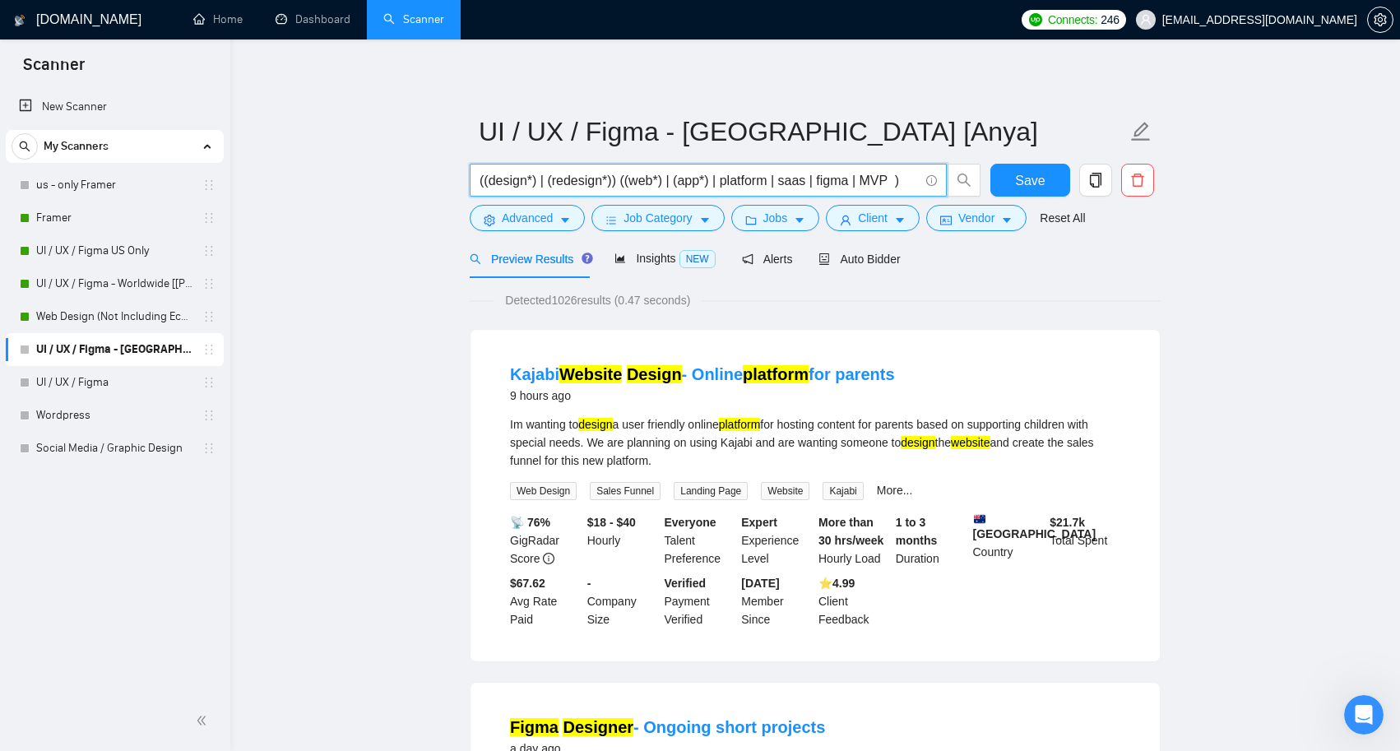
click at [879, 179] on input "((design*) | (redesign*)) ((web*) | (app*) | platform | saas | figma | MVP )" at bounding box center [699, 180] width 439 height 21
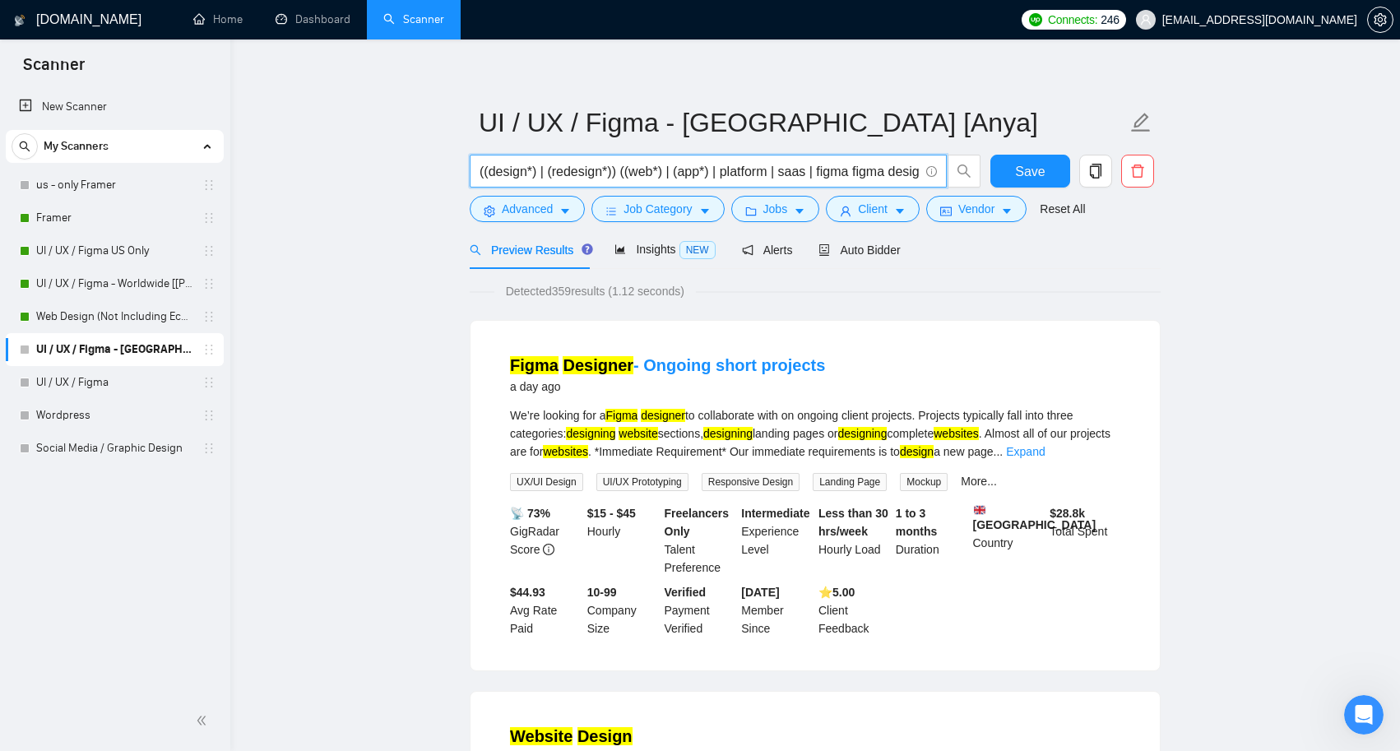
scroll to position [0, 0]
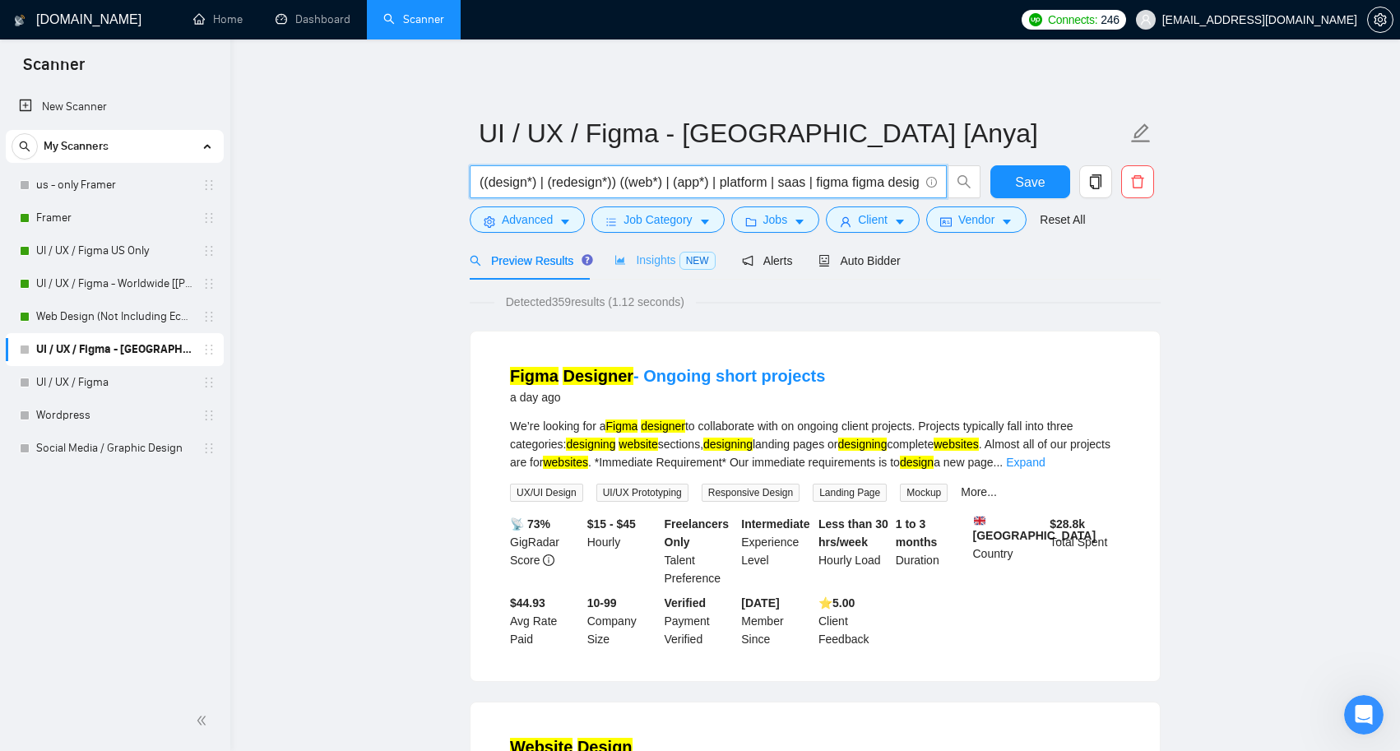
click at [652, 249] on div "Insights NEW" at bounding box center [664, 260] width 100 height 39
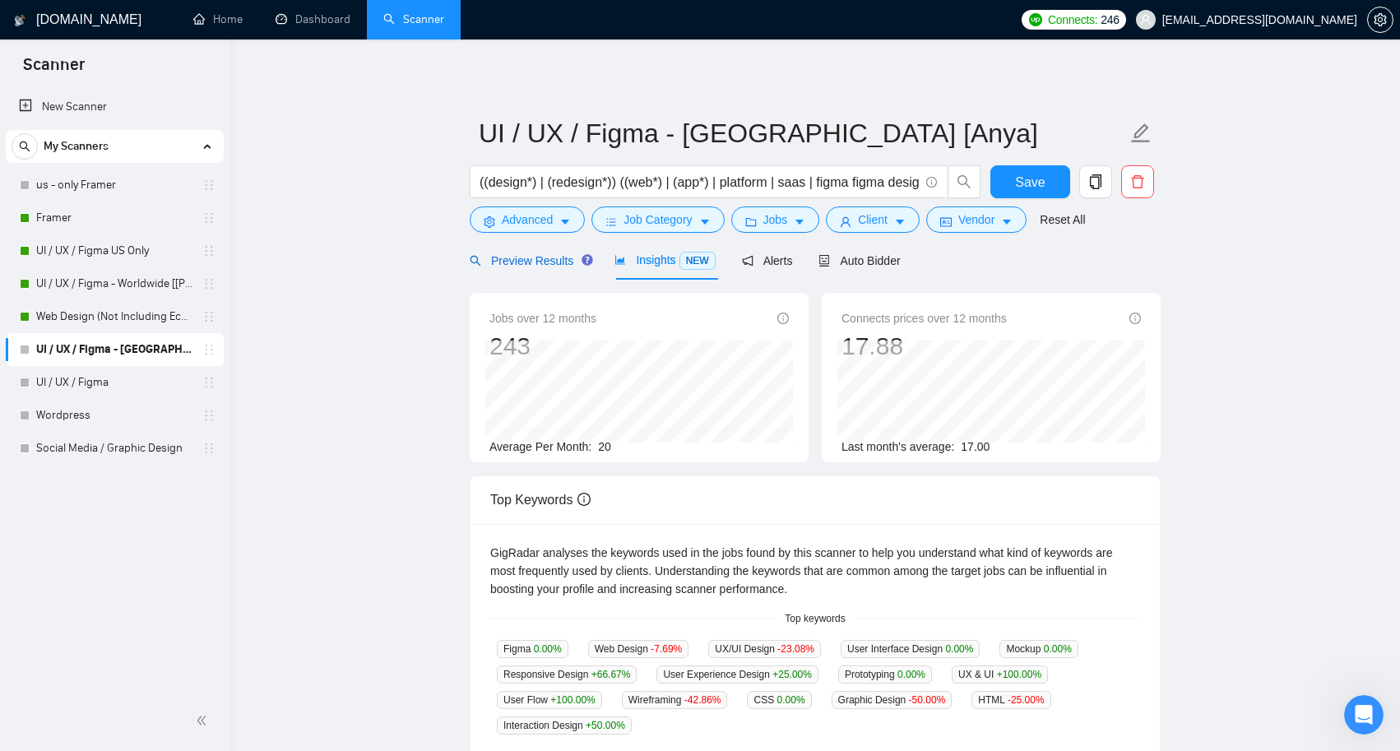
click at [551, 253] on div "Preview Results" at bounding box center [529, 261] width 118 height 18
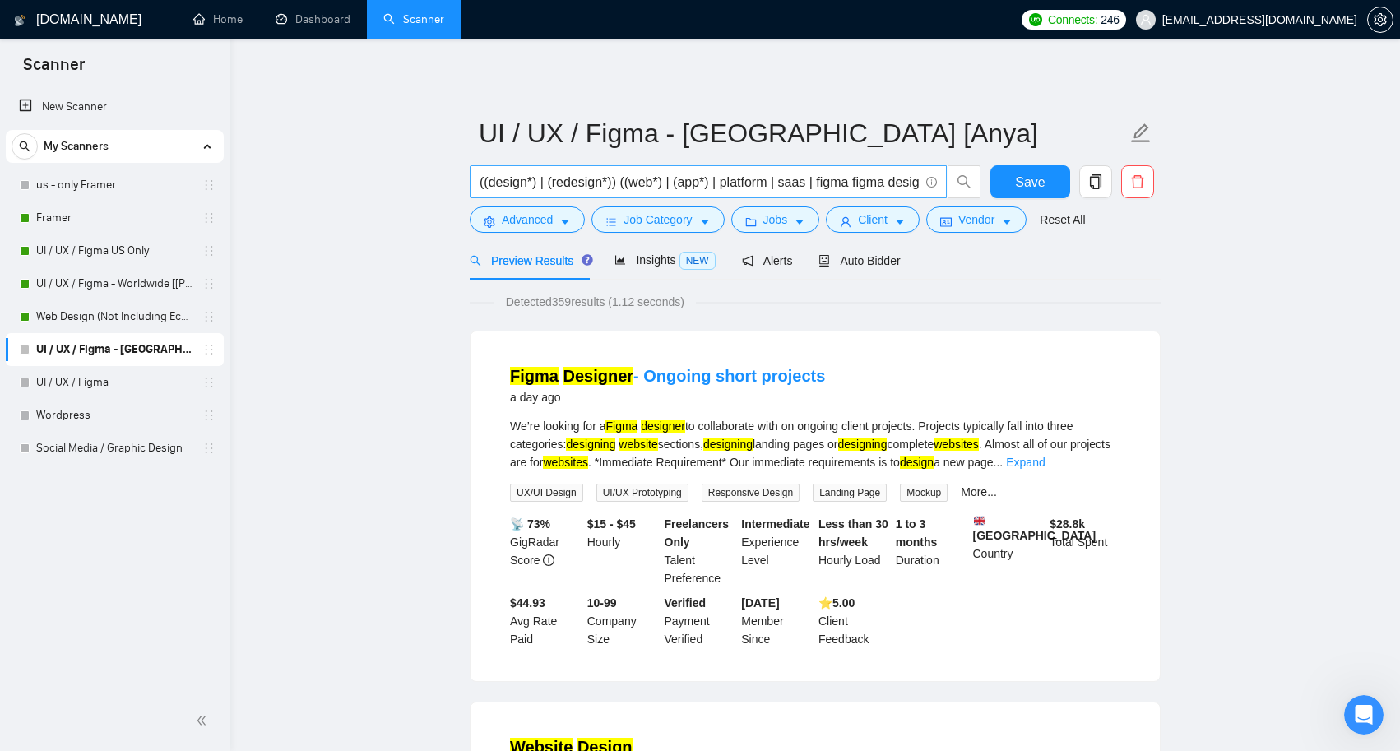
click at [831, 169] on span "((design*) | (redesign*)) ((web*) | (app*) | platform | saas | figma figma desi…" at bounding box center [708, 181] width 477 height 33
drag, startPoint x: 789, startPoint y: 182, endPoint x: 907, endPoint y: 182, distance: 117.6
click at [907, 182] on input "((design*) | (redesign*)) ((web*) | (app*) | platform | saas | figma figma desi…" at bounding box center [699, 182] width 439 height 21
click at [760, 191] on input "((design*) | (redesign*)) ((web*) | (app*) | platform | saas | figma figma desi…" at bounding box center [699, 182] width 439 height 21
drag, startPoint x: 787, startPoint y: 183, endPoint x: 905, endPoint y: 183, distance: 117.6
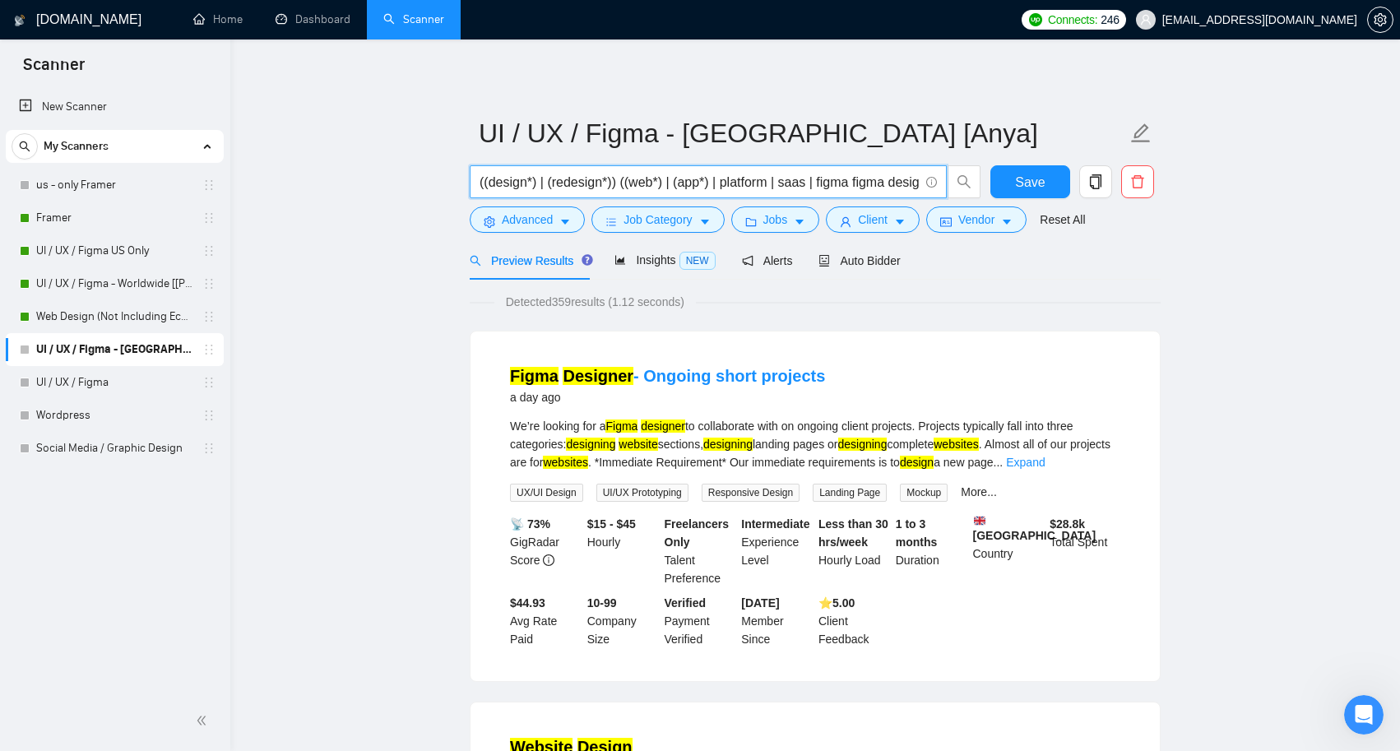
click at [905, 183] on input "((design*) | (redesign*)) ((web*) | (app*) | platform | saas | figma figma desi…" at bounding box center [699, 182] width 439 height 21
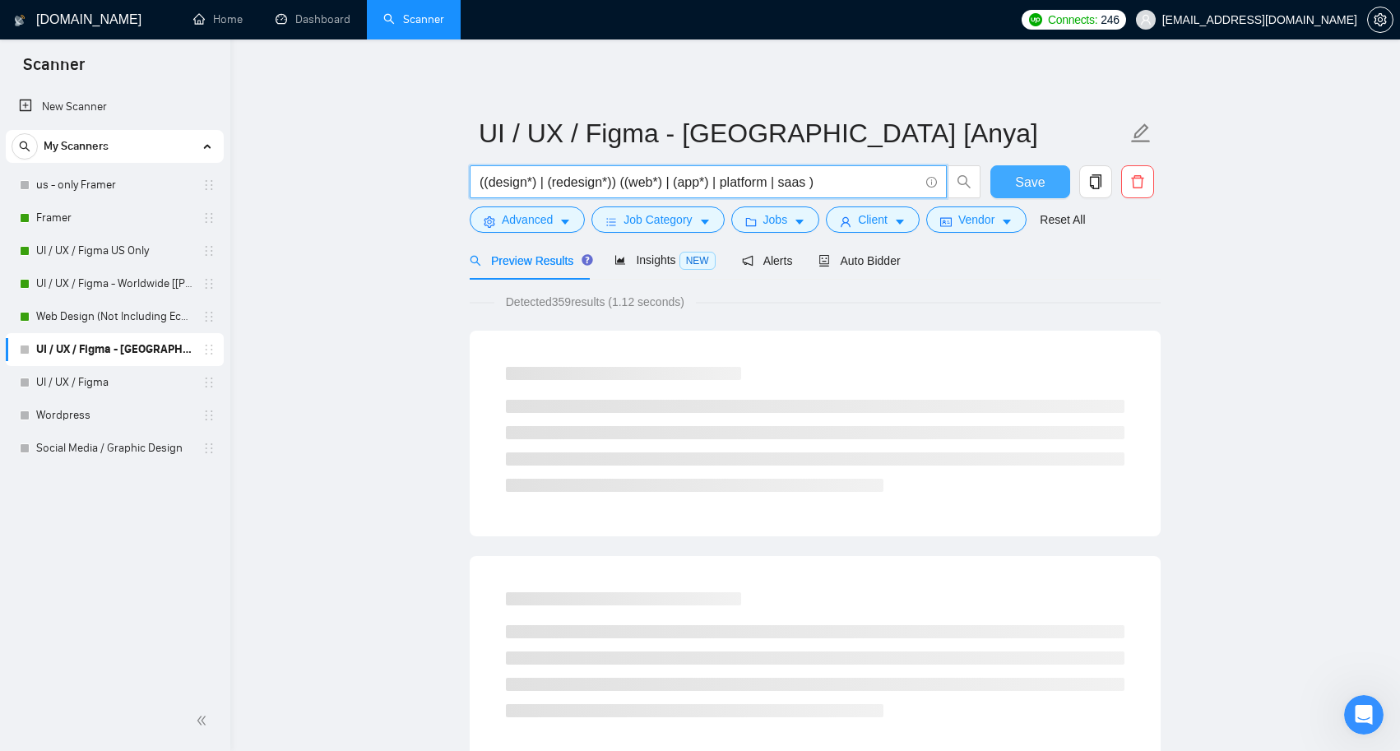
type input "((design*) | (redesign*)) ((web*) | (app*) | platform | saas )"
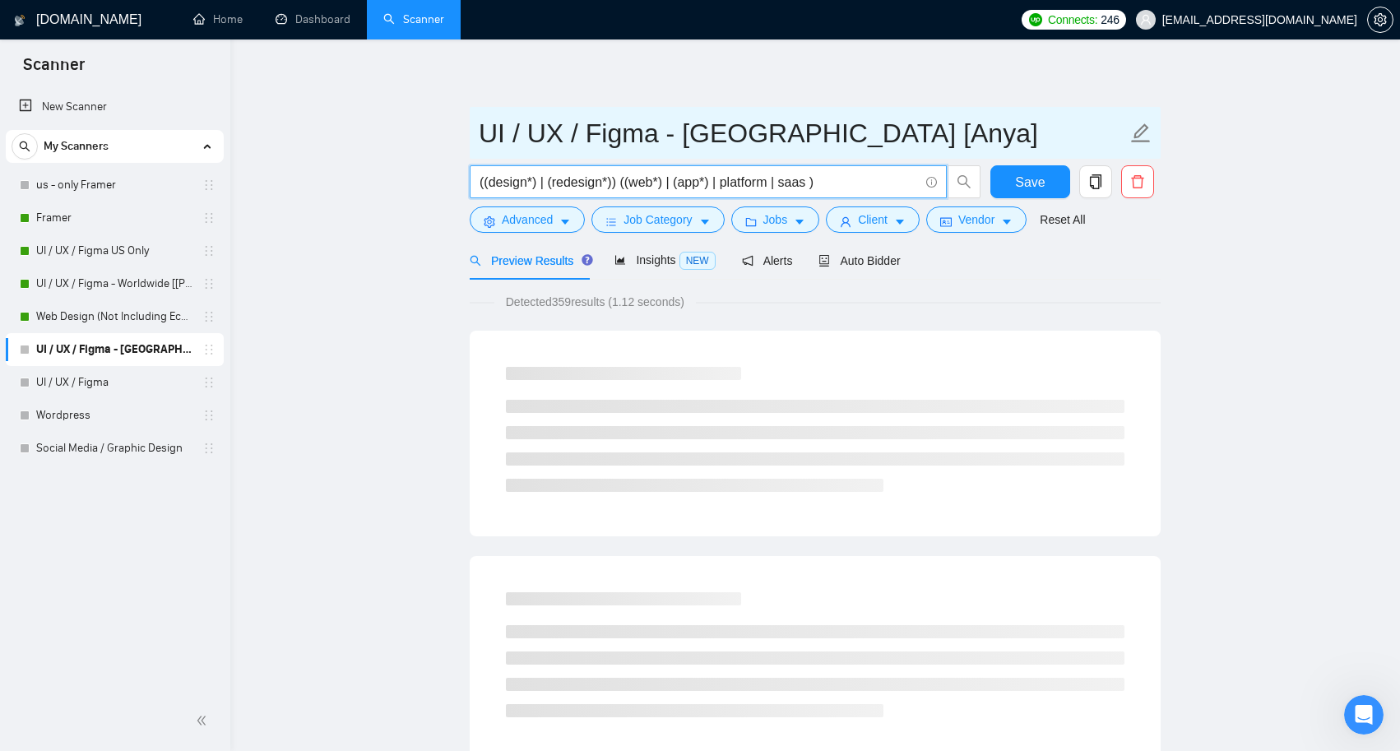
drag, startPoint x: 1013, startPoint y: 190, endPoint x: 944, endPoint y: 140, distance: 84.7
click at [944, 140] on input "UI / UX / Figma - [GEOGRAPHIC_DATA] [Anya]" at bounding box center [803, 133] width 648 height 41
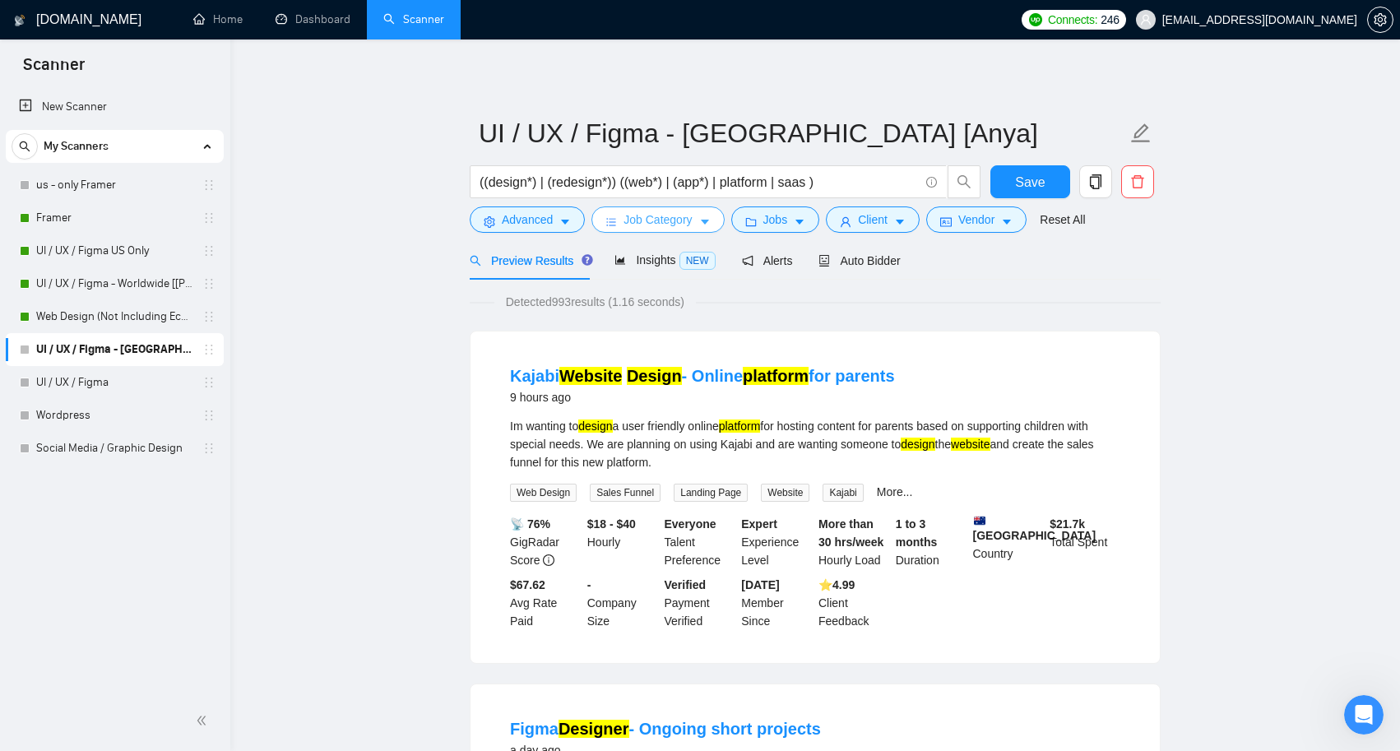
click at [711, 225] on icon "caret-down" at bounding box center [705, 222] width 12 height 12
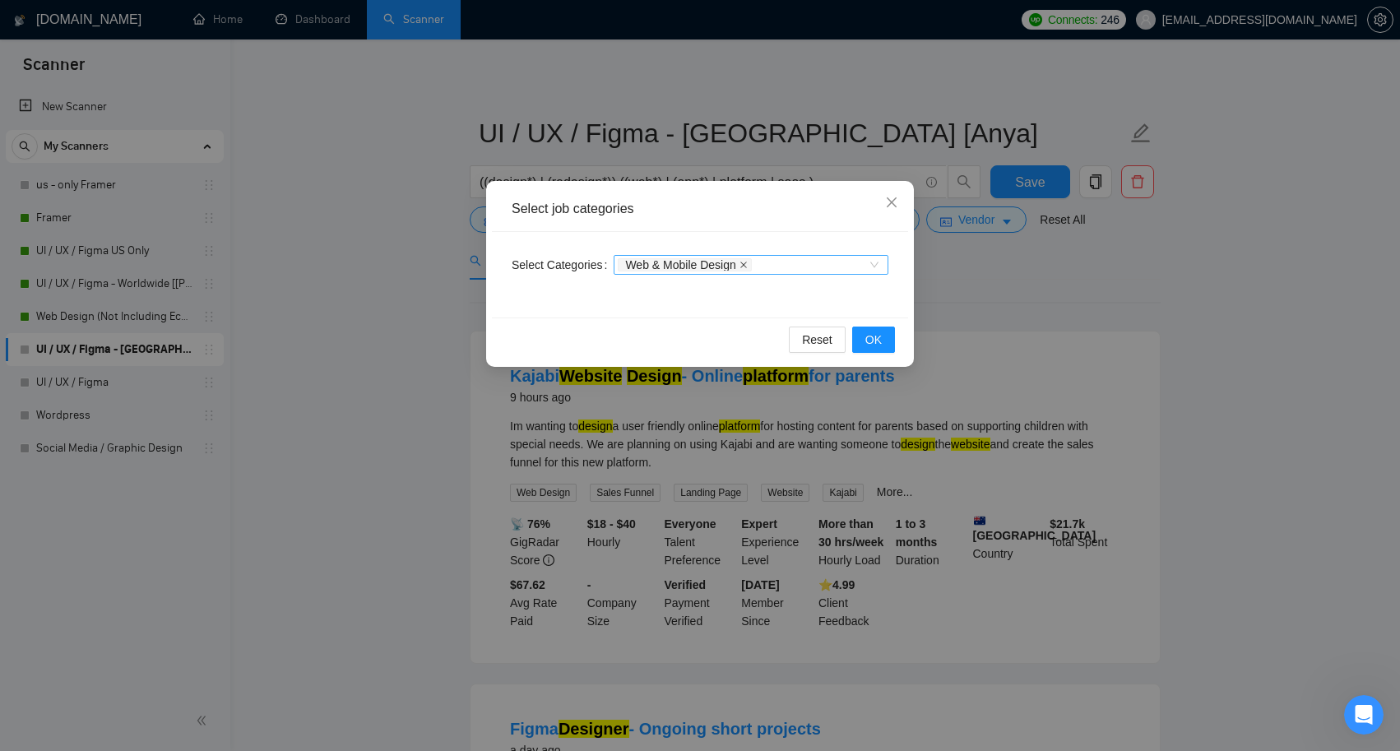
click at [748, 266] on icon "close" at bounding box center [744, 265] width 8 height 8
click at [874, 334] on span "OK" at bounding box center [873, 340] width 16 height 18
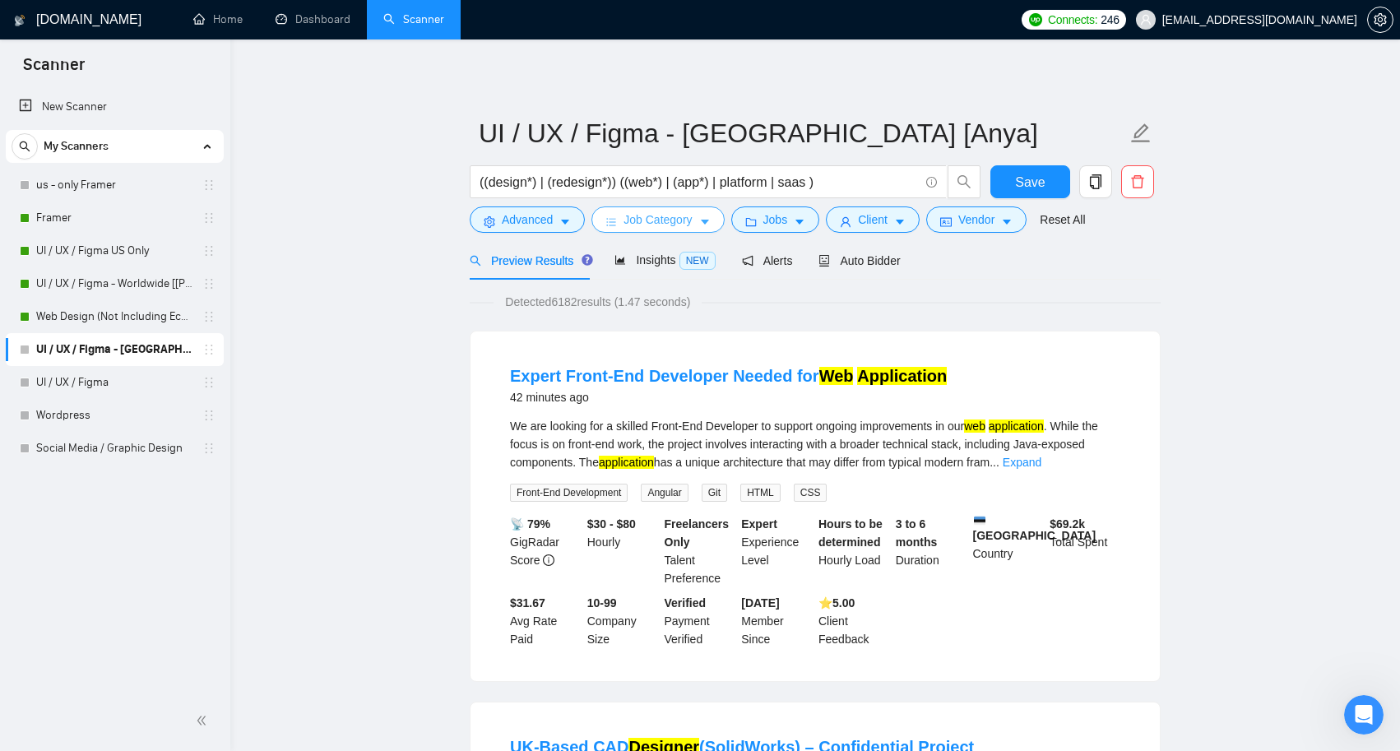
click at [707, 225] on icon "caret-down" at bounding box center [705, 222] width 12 height 12
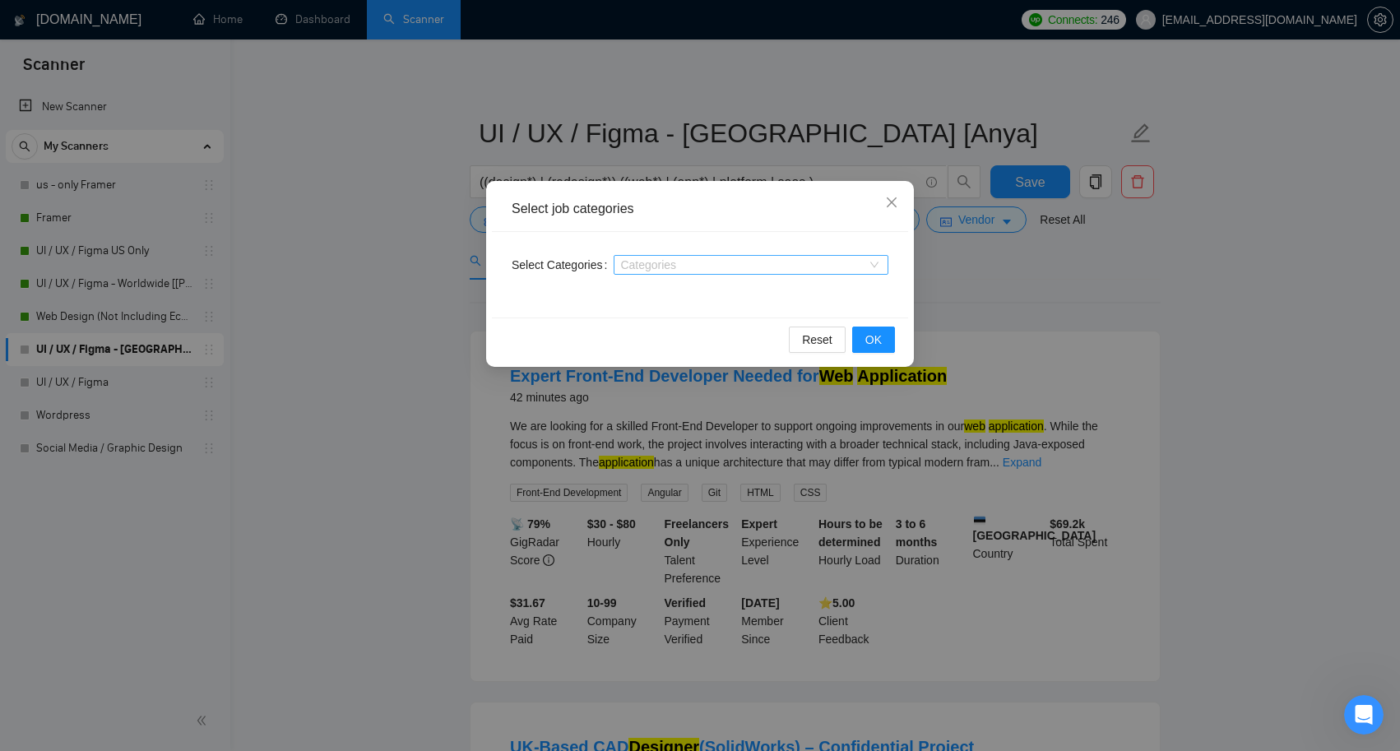
click at [687, 263] on div at bounding box center [743, 264] width 250 height 13
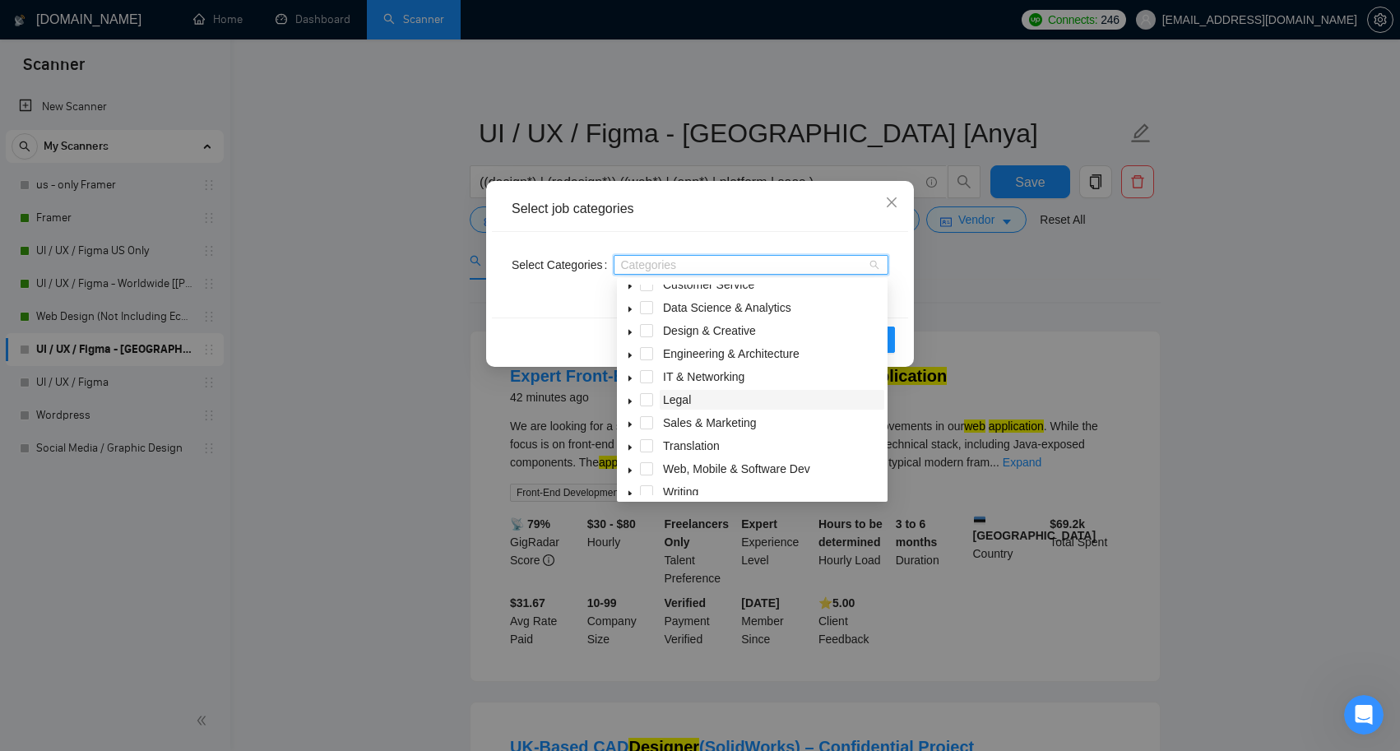
scroll to position [66, 0]
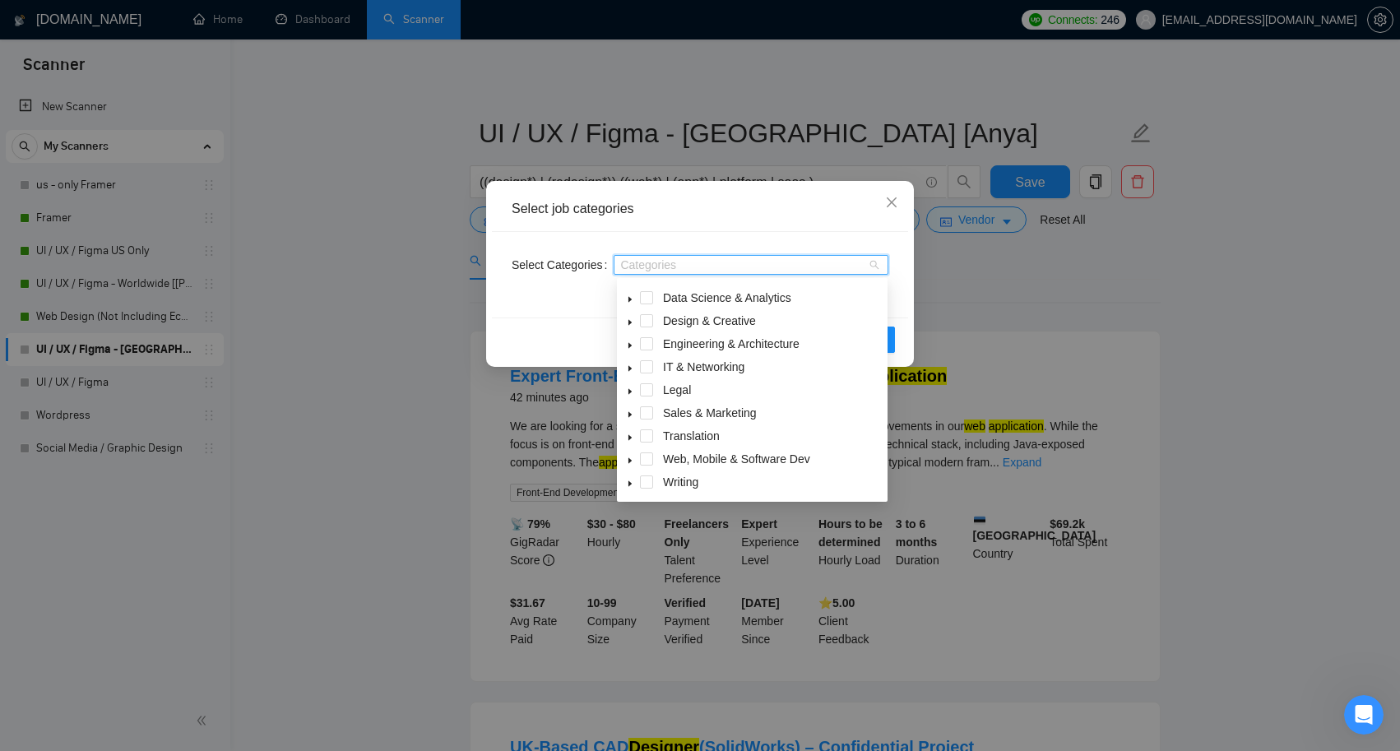
click at [630, 461] on icon "caret-down" at bounding box center [629, 461] width 3 height 6
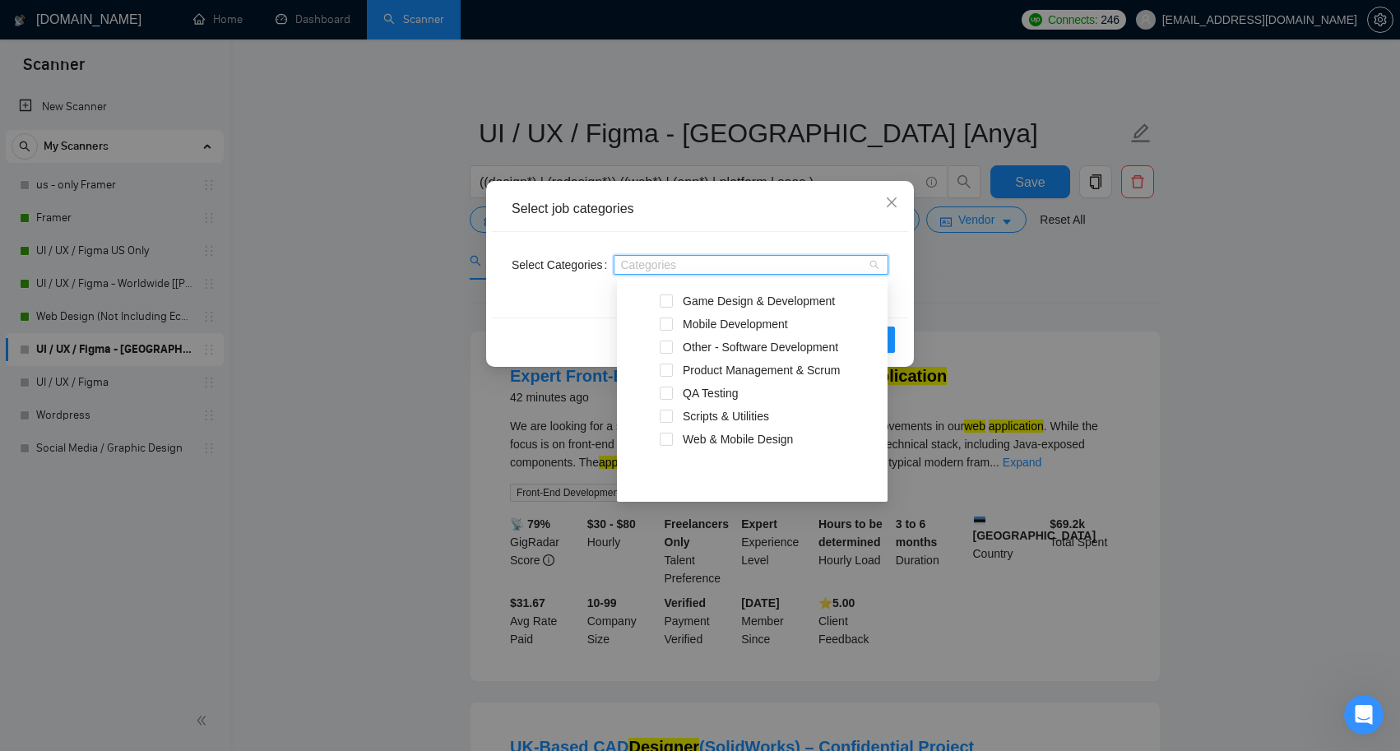
scroll to position [342, 0]
click at [672, 434] on span at bounding box center [666, 435] width 13 height 13
click at [889, 294] on div "Select Categories Web & Mobile Design" at bounding box center [700, 275] width 416 height 86
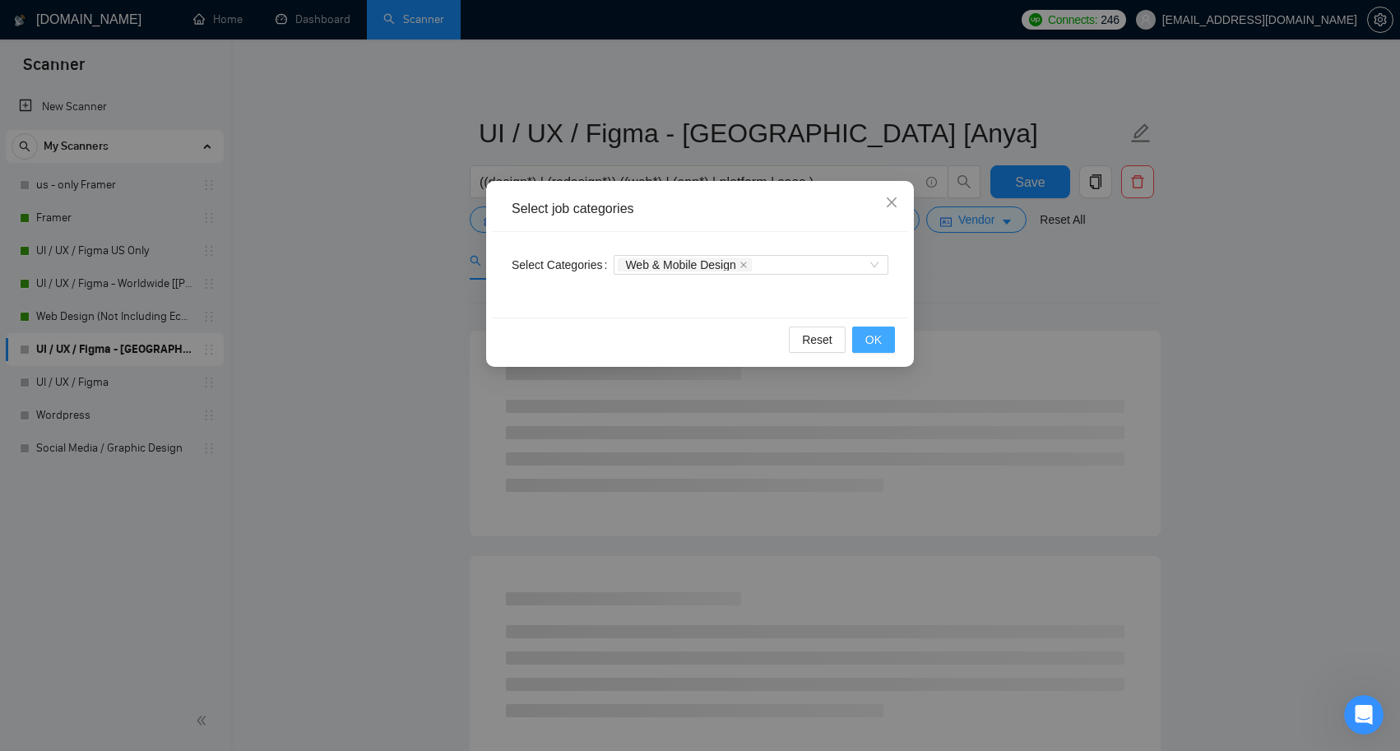
click at [875, 336] on span "OK" at bounding box center [873, 340] width 16 height 18
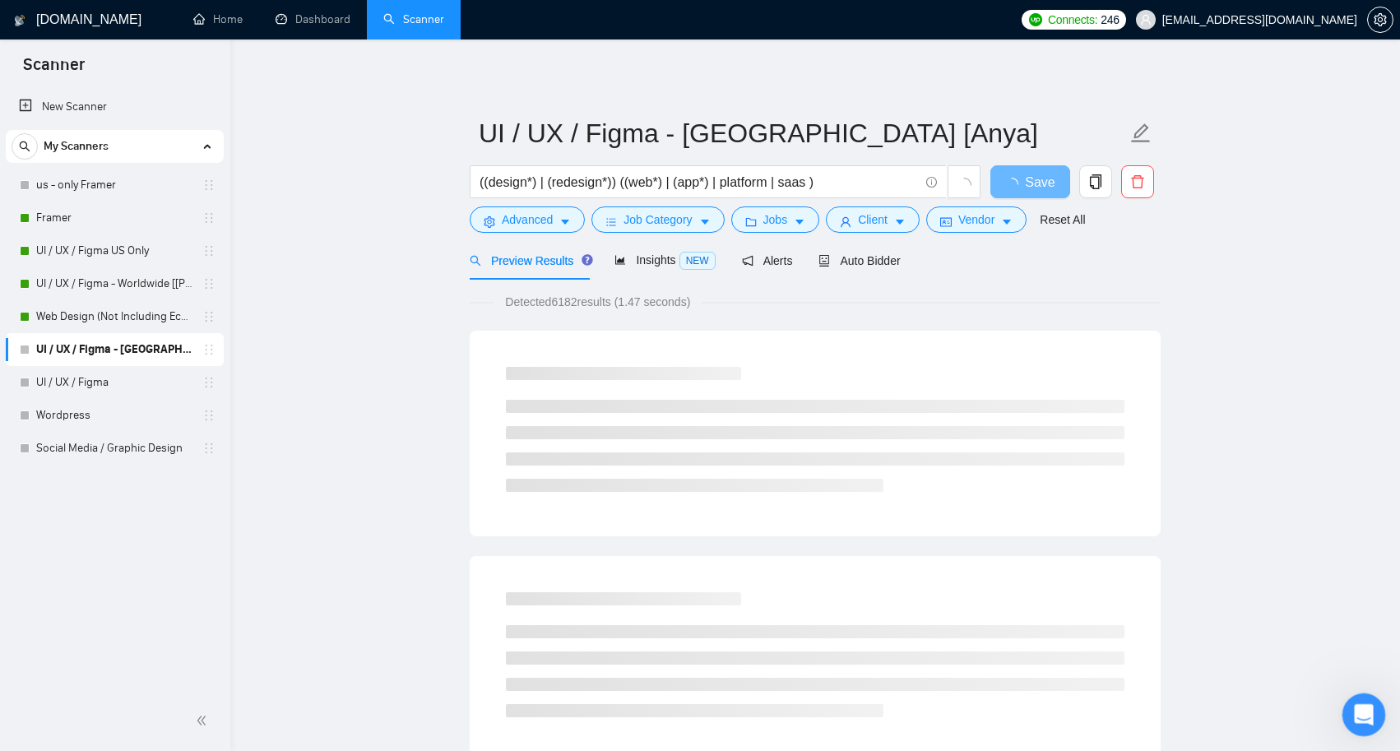
click at [1370, 712] on icon "Open Intercom Messenger" at bounding box center [1361, 712] width 27 height 27
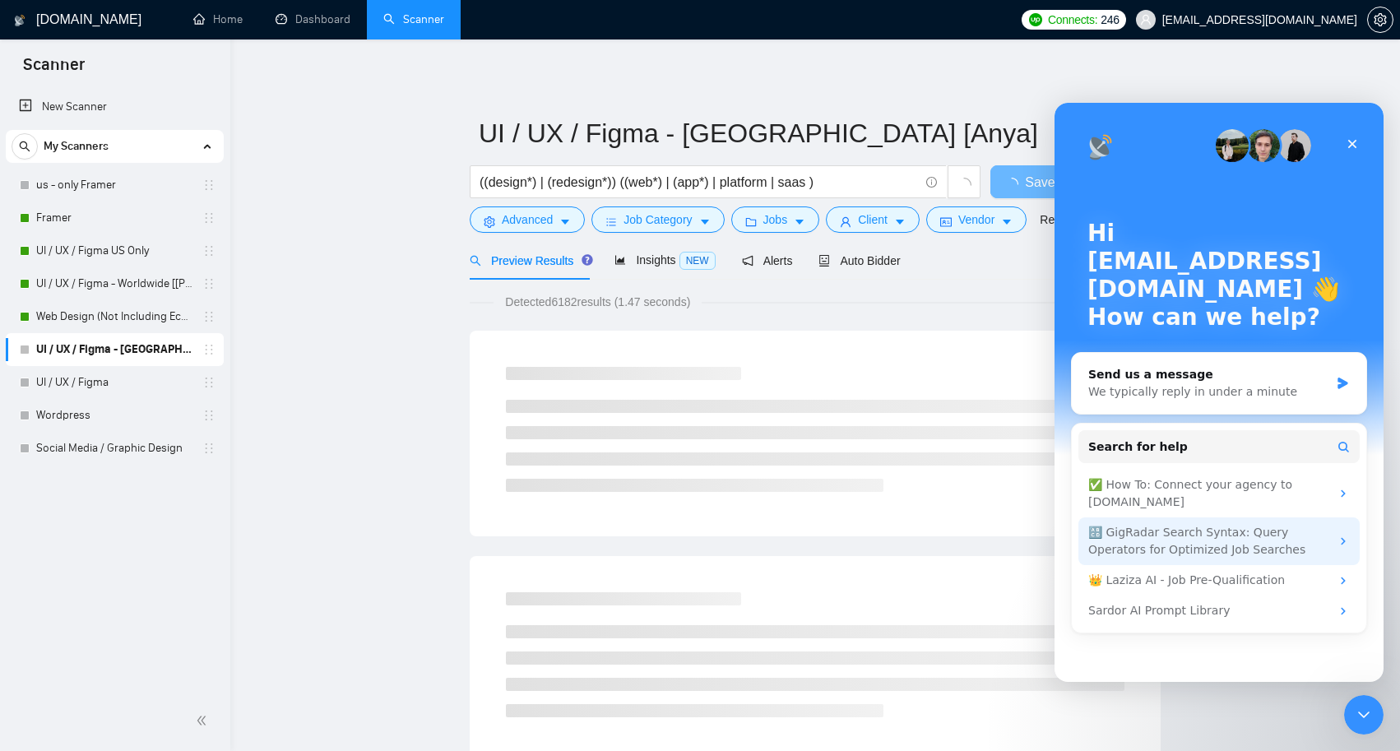
click at [1243, 545] on div "🔠 GigRadar Search Syntax: Query Operators for Optimized Job Searches" at bounding box center [1209, 541] width 242 height 35
click at [1342, 545] on icon "Intercom messenger" at bounding box center [1343, 541] width 13 height 13
click at [1263, 551] on div "🔠 GigRadar Search Syntax: Query Operators for Optimized Job Searches" at bounding box center [1209, 541] width 242 height 35
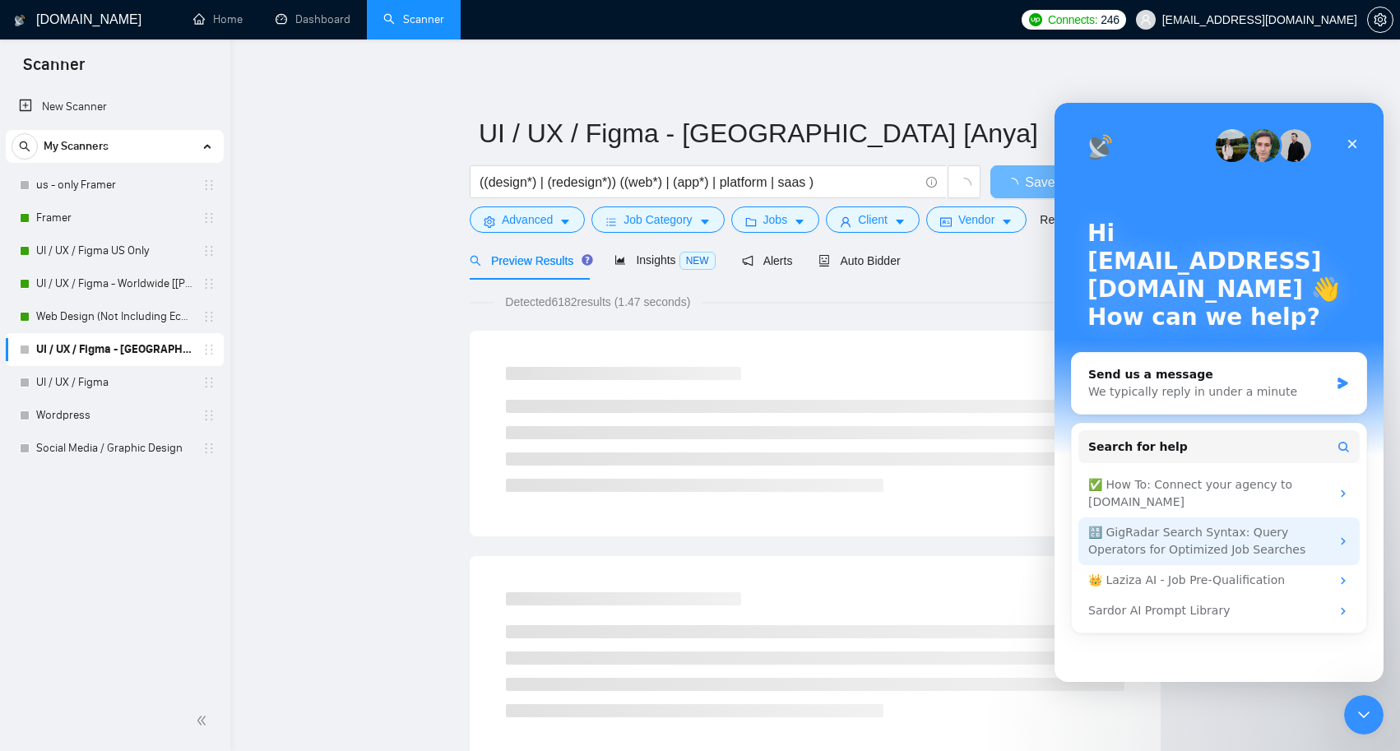
click at [1347, 538] on icon "Intercom messenger" at bounding box center [1343, 541] width 13 height 13
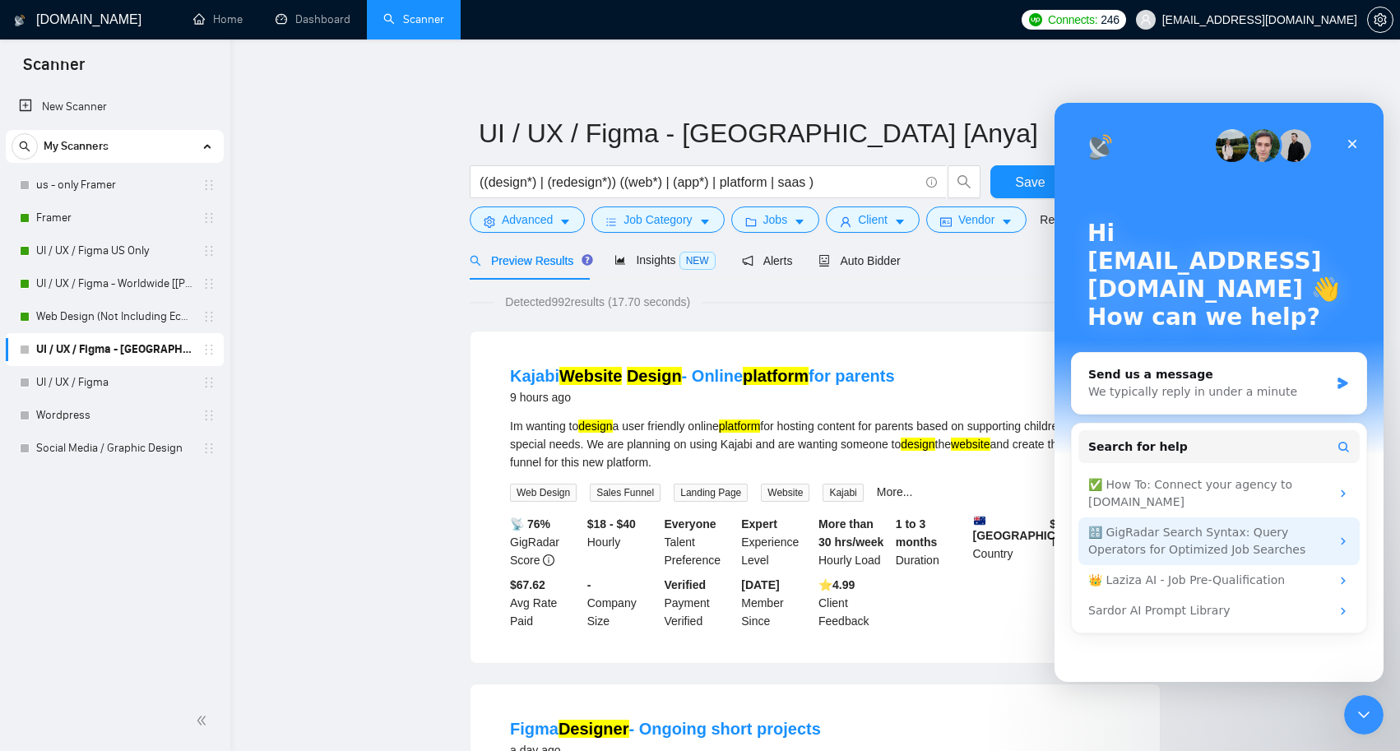
click at [1298, 548] on div "🔠 GigRadar Search Syntax: Query Operators for Optimized Job Searches" at bounding box center [1209, 541] width 242 height 35
drag, startPoint x: 1354, startPoint y: 146, endPoint x: 2409, endPoint y: 284, distance: 1063.6
click at [1354, 146] on icon "Close" at bounding box center [1352, 144] width 9 height 9
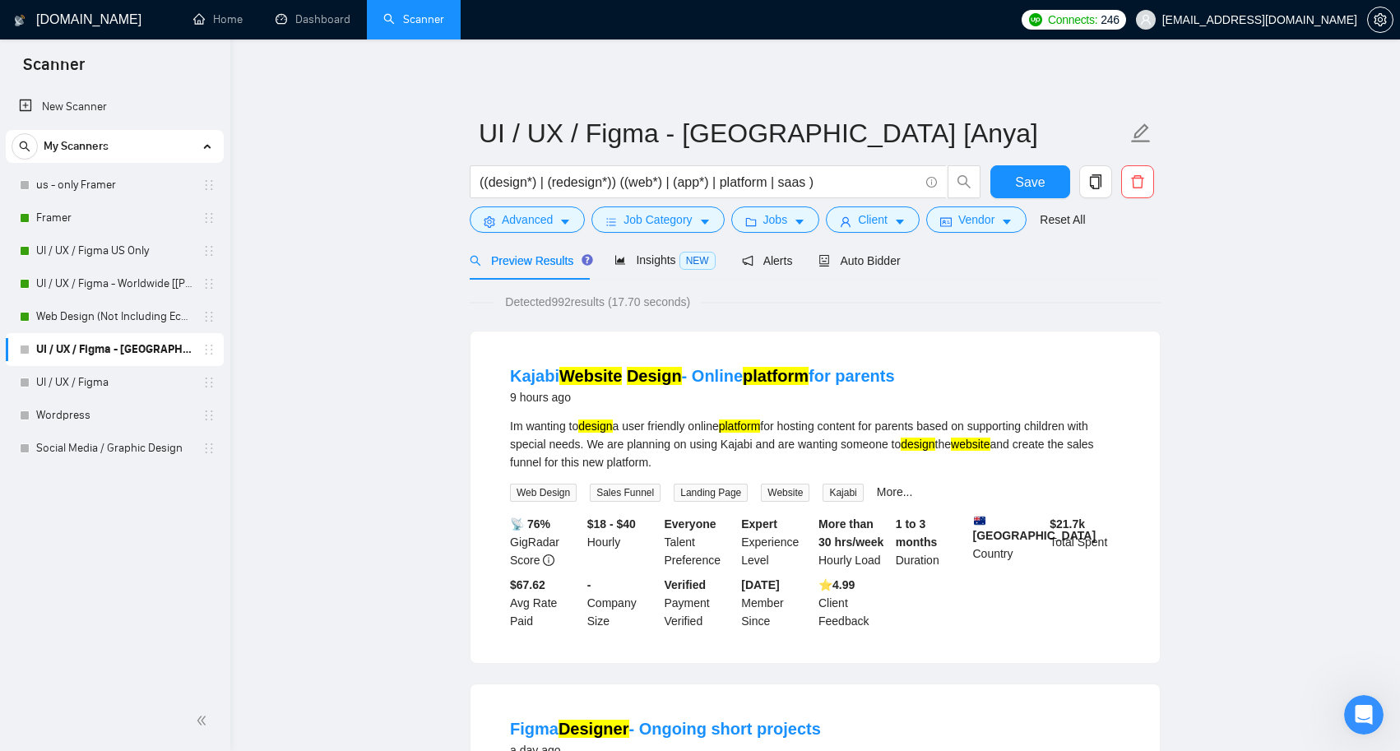
scroll to position [0, 0]
click at [897, 224] on button "Client" at bounding box center [873, 219] width 94 height 26
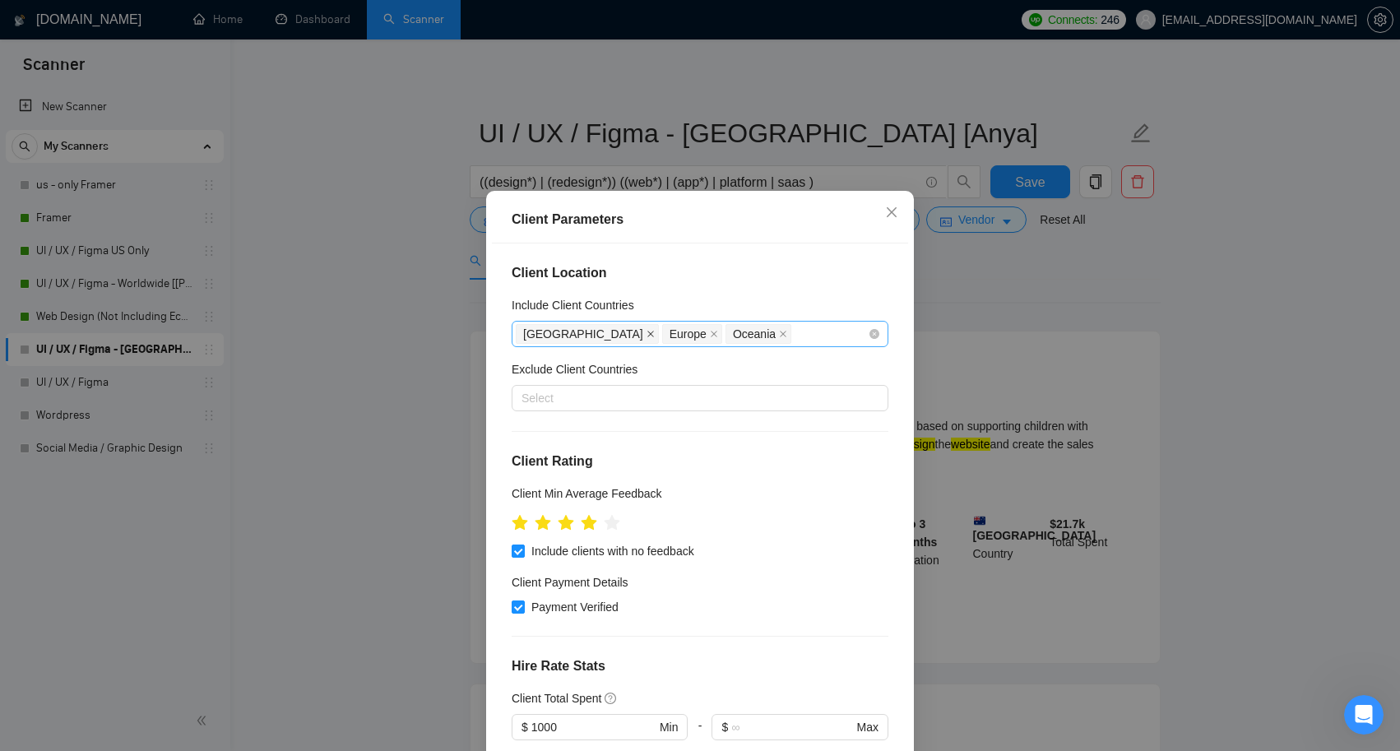
click at [647, 332] on icon "close" at bounding box center [650, 335] width 7 height 7
click at [568, 332] on icon "close" at bounding box center [567, 334] width 8 height 8
click at [573, 332] on icon "close" at bounding box center [573, 334] width 8 height 8
click at [573, 406] on div at bounding box center [692, 398] width 352 height 20
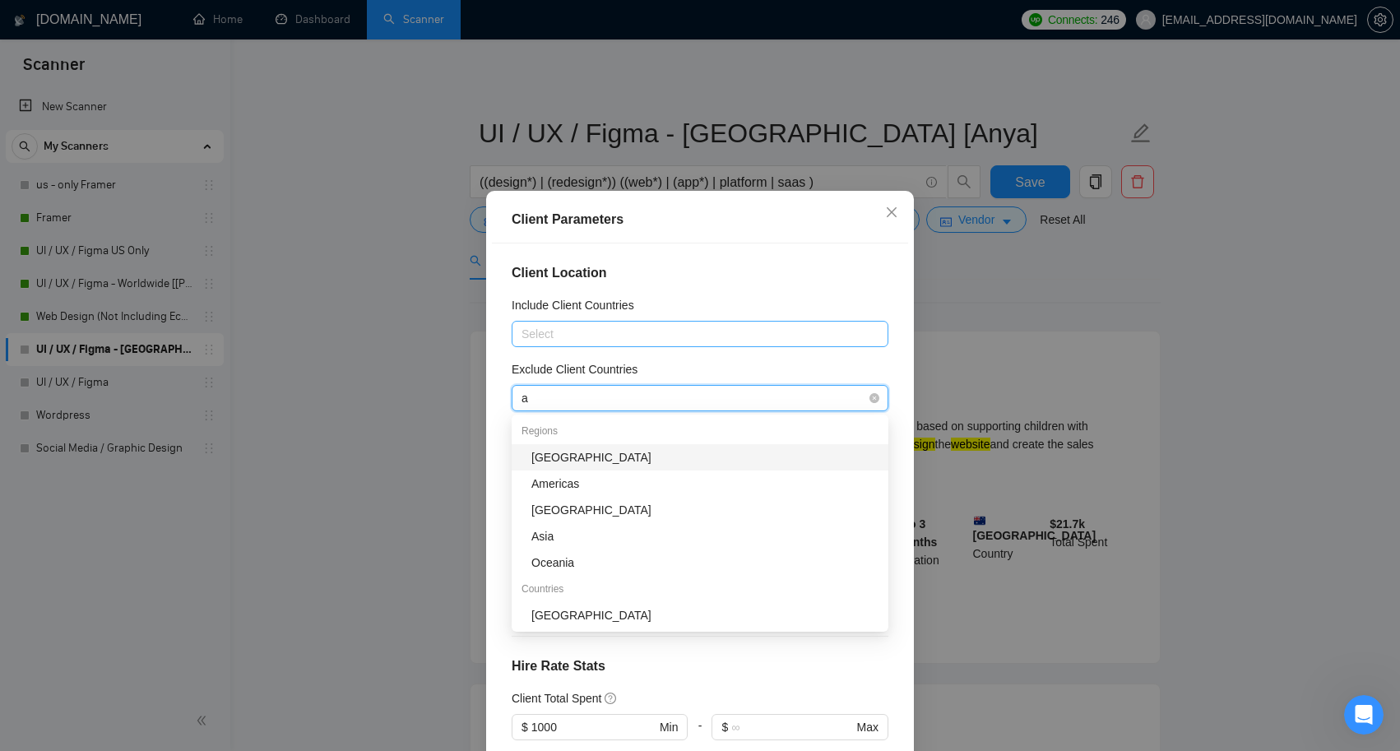
type input "am"
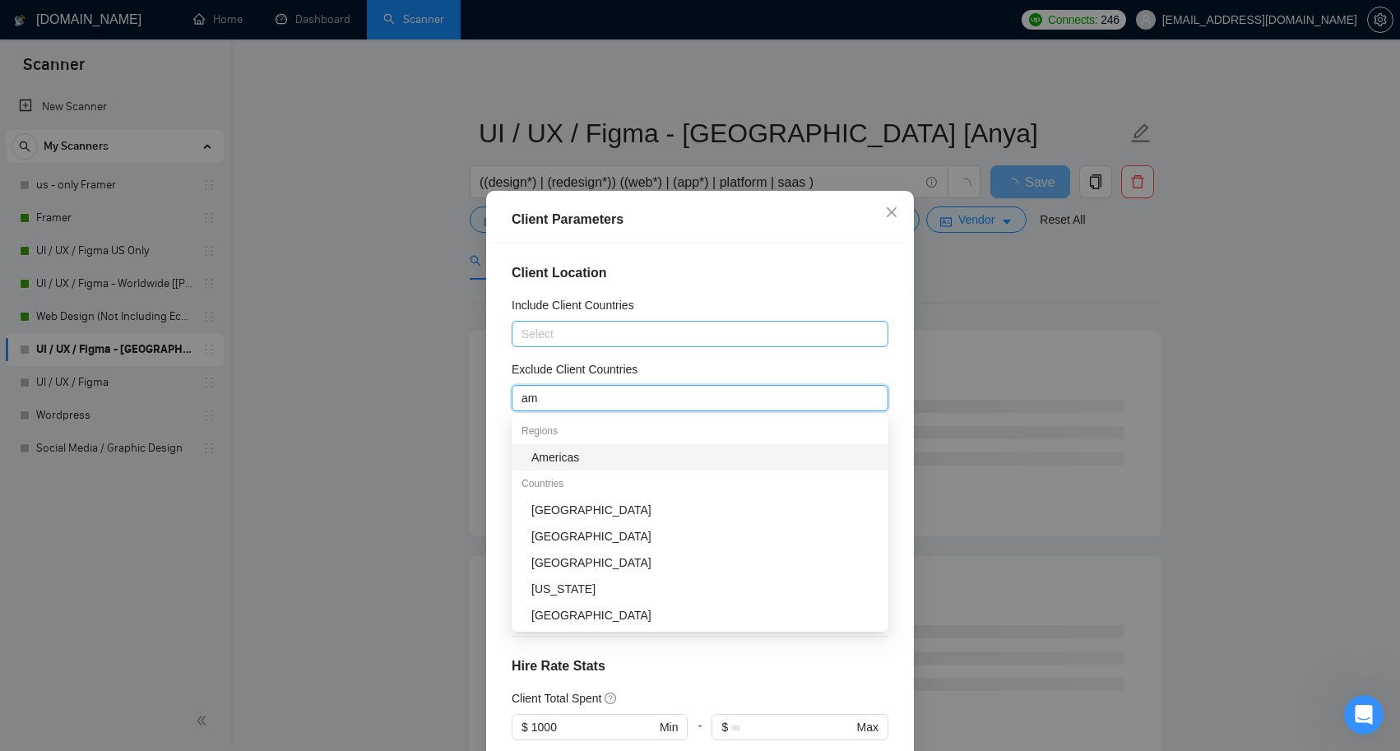
click at [585, 461] on div "Americas" at bounding box center [704, 457] width 347 height 18
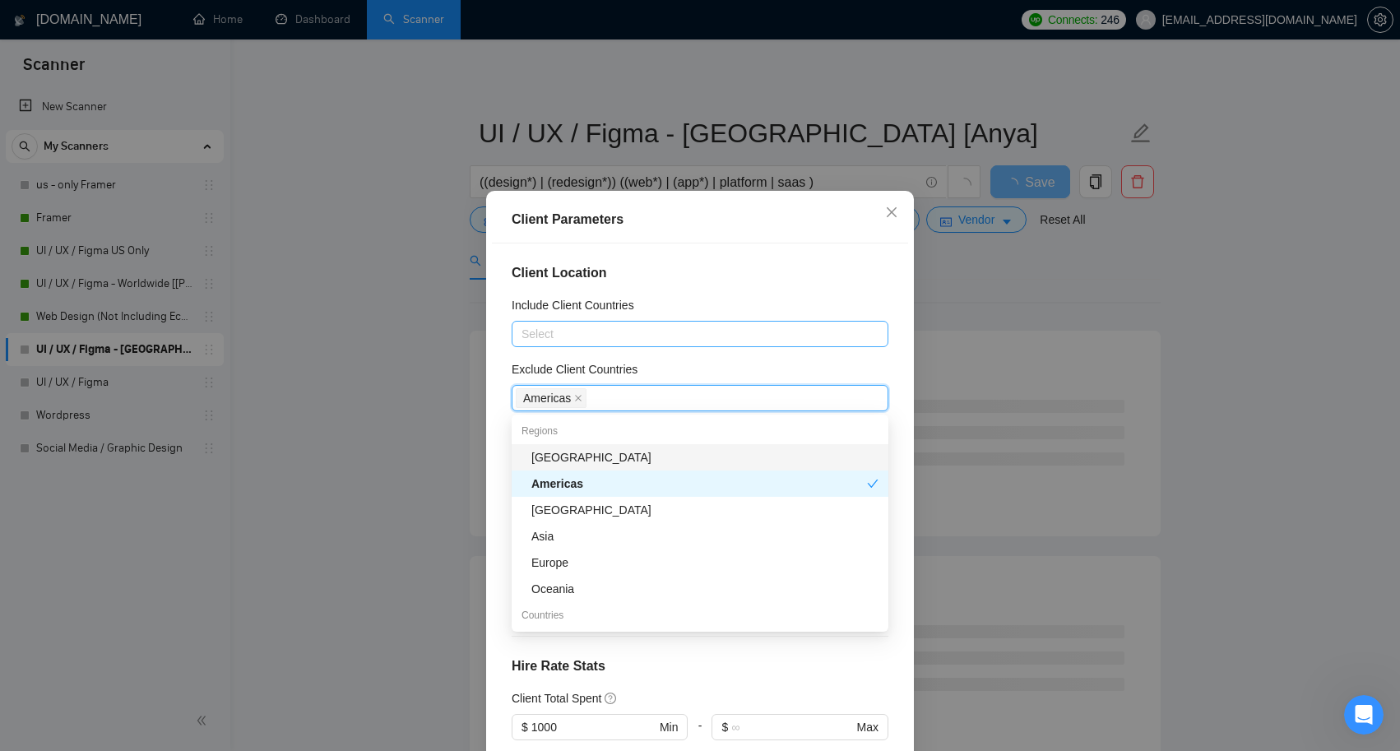
click at [712, 369] on div "Exclude Client Countries" at bounding box center [700, 372] width 377 height 25
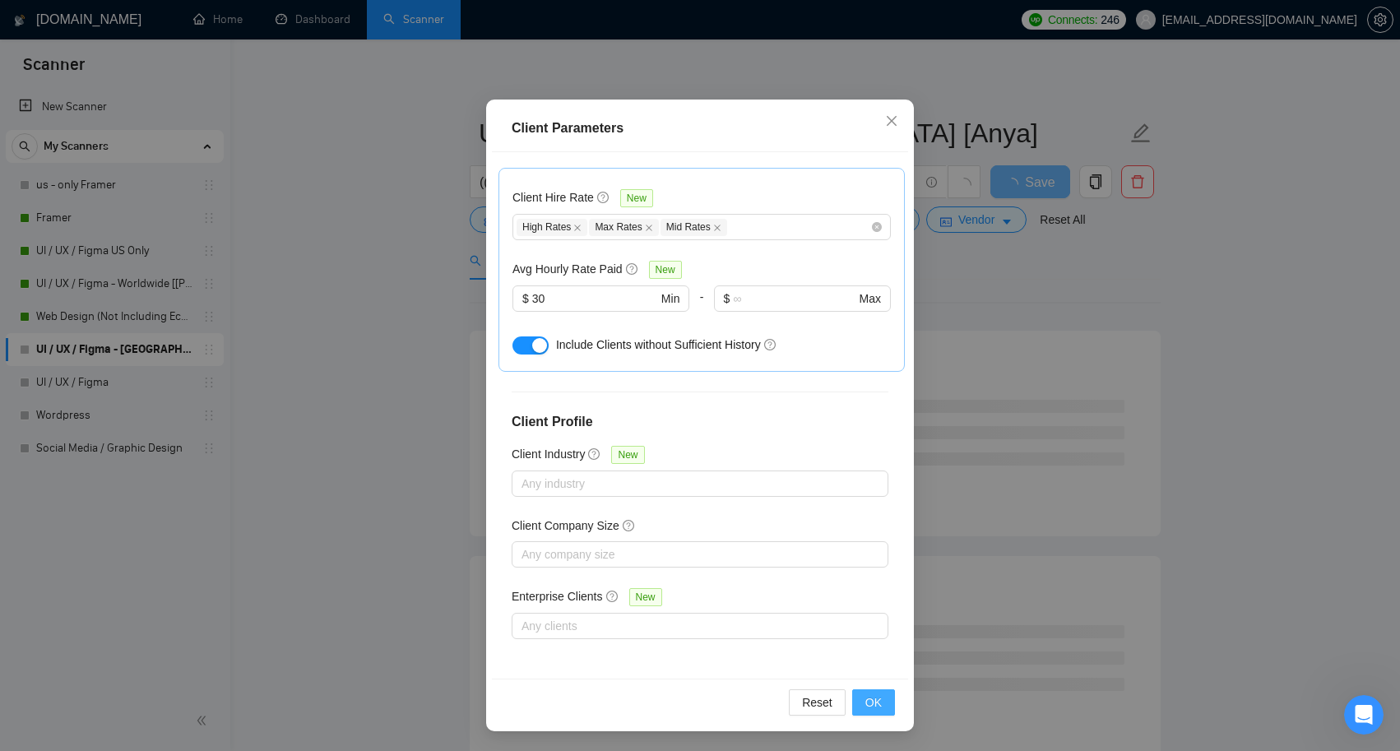
scroll to position [91, 0]
click at [879, 692] on button "OK" at bounding box center [873, 702] width 43 height 26
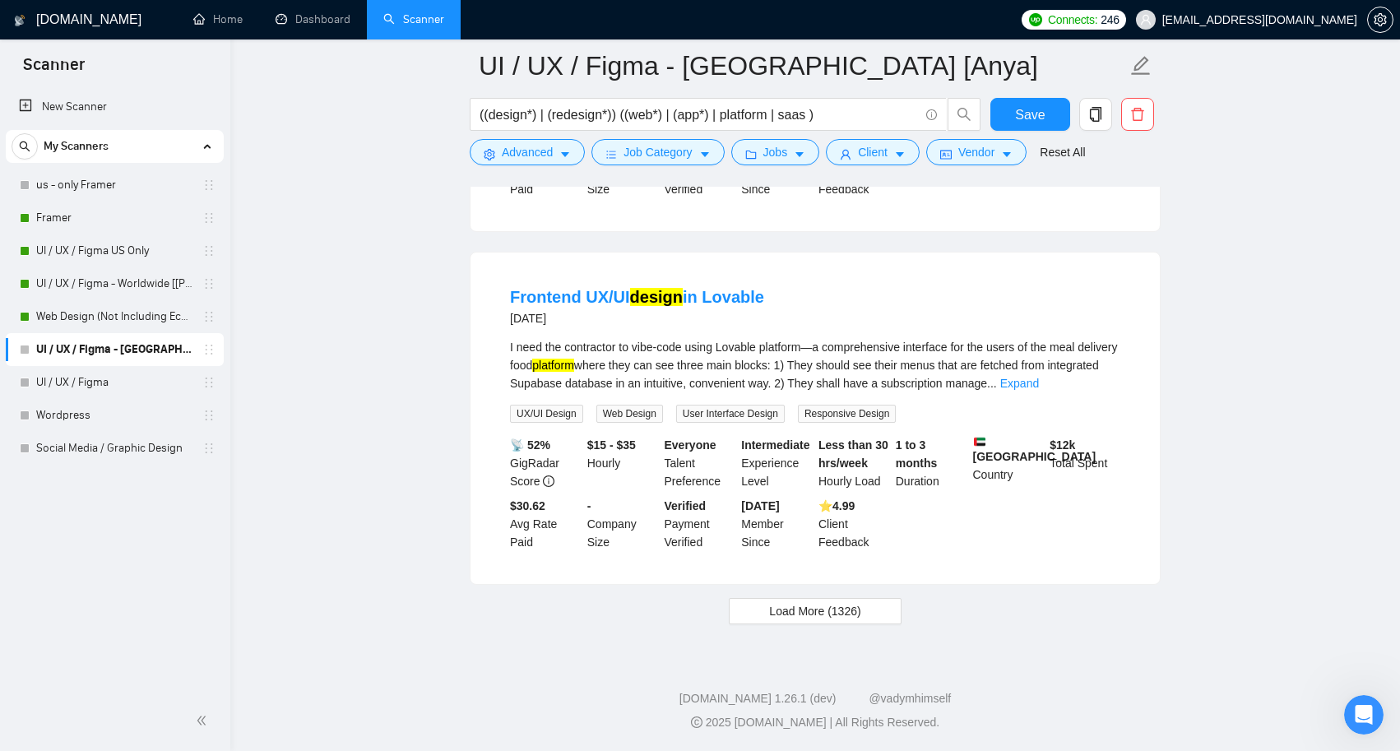
scroll to position [3309, 0]
click at [857, 606] on span "Load More (1326)" at bounding box center [814, 611] width 91 height 18
click at [565, 157] on icon "caret-down" at bounding box center [565, 155] width 12 height 12
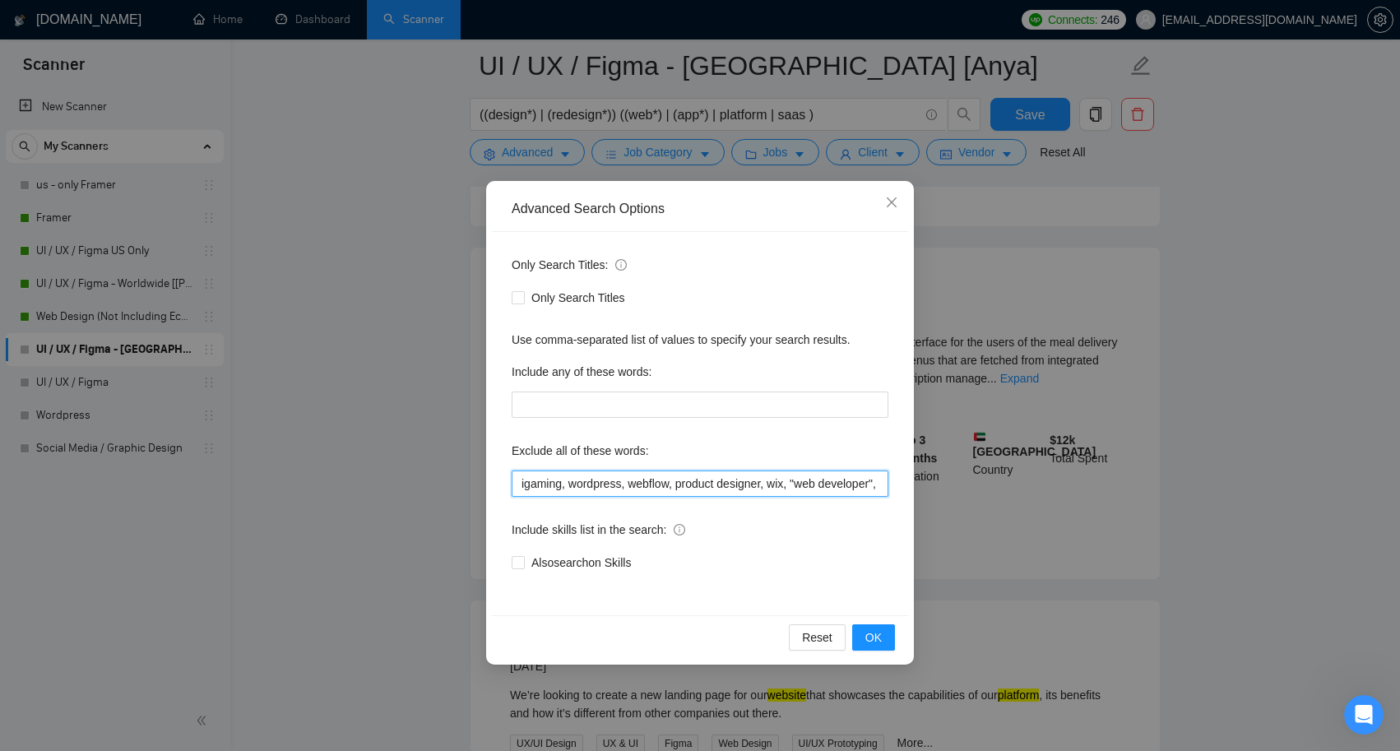
click at [828, 480] on input "igaming, wordpress, webflow, product designer, wix, "web developer", shopify , …" at bounding box center [700, 484] width 377 height 26
click at [519, 485] on input "igaming, wordpress, webflow, product designer, wix, "web developer", shopify , …" at bounding box center [700, 484] width 377 height 26
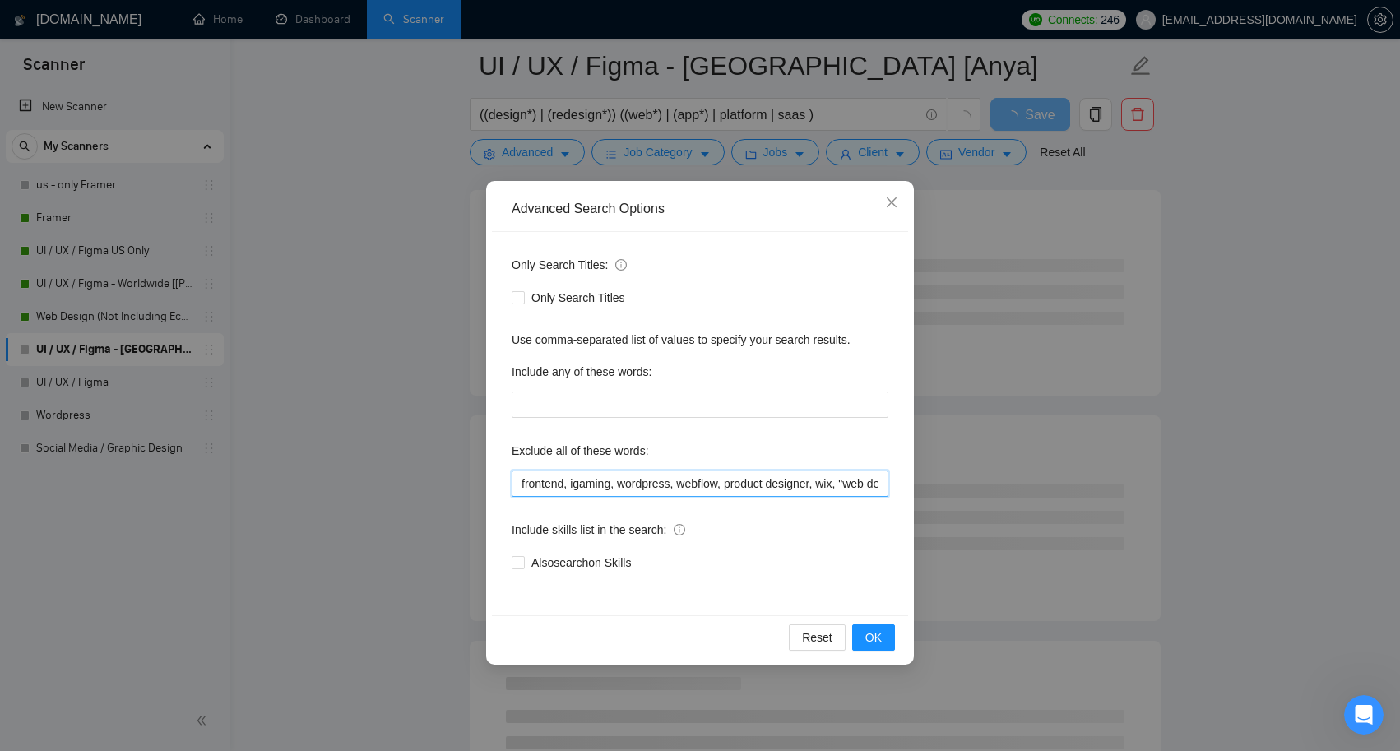
click at [523, 480] on input "frontend, igaming, wordpress, webflow, product designer, wix, "web developer", …" at bounding box center [700, 484] width 377 height 26
click at [569, 480] on input ""frontend, igaming, wordpress, webflow, product designer, wix, "web developer",…" at bounding box center [700, 484] width 377 height 26
type input ""frontend", igaming, wordpress, webflow, product designer, wix, "web developer"…"
click at [892, 635] on button "OK" at bounding box center [873, 637] width 43 height 26
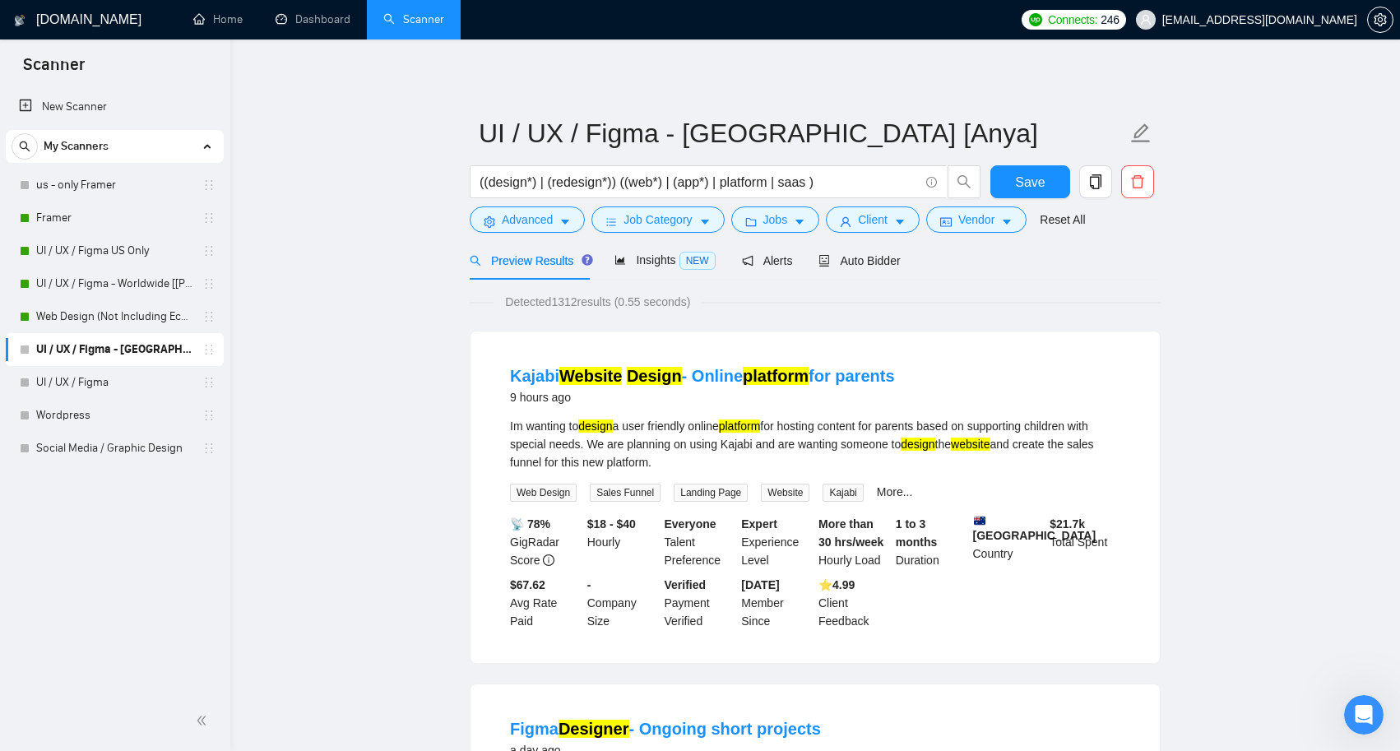
scroll to position [25, 0]
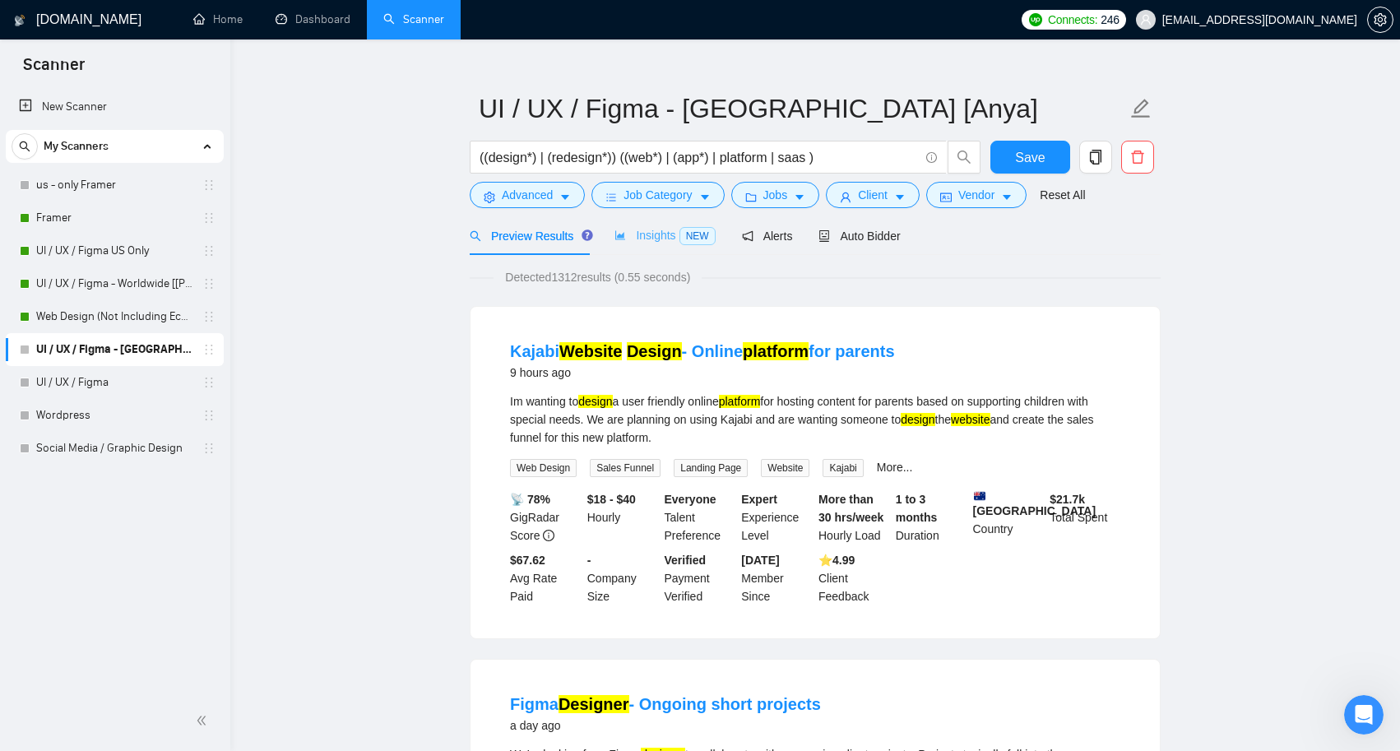
click at [652, 225] on div "Insights NEW" at bounding box center [664, 235] width 100 height 39
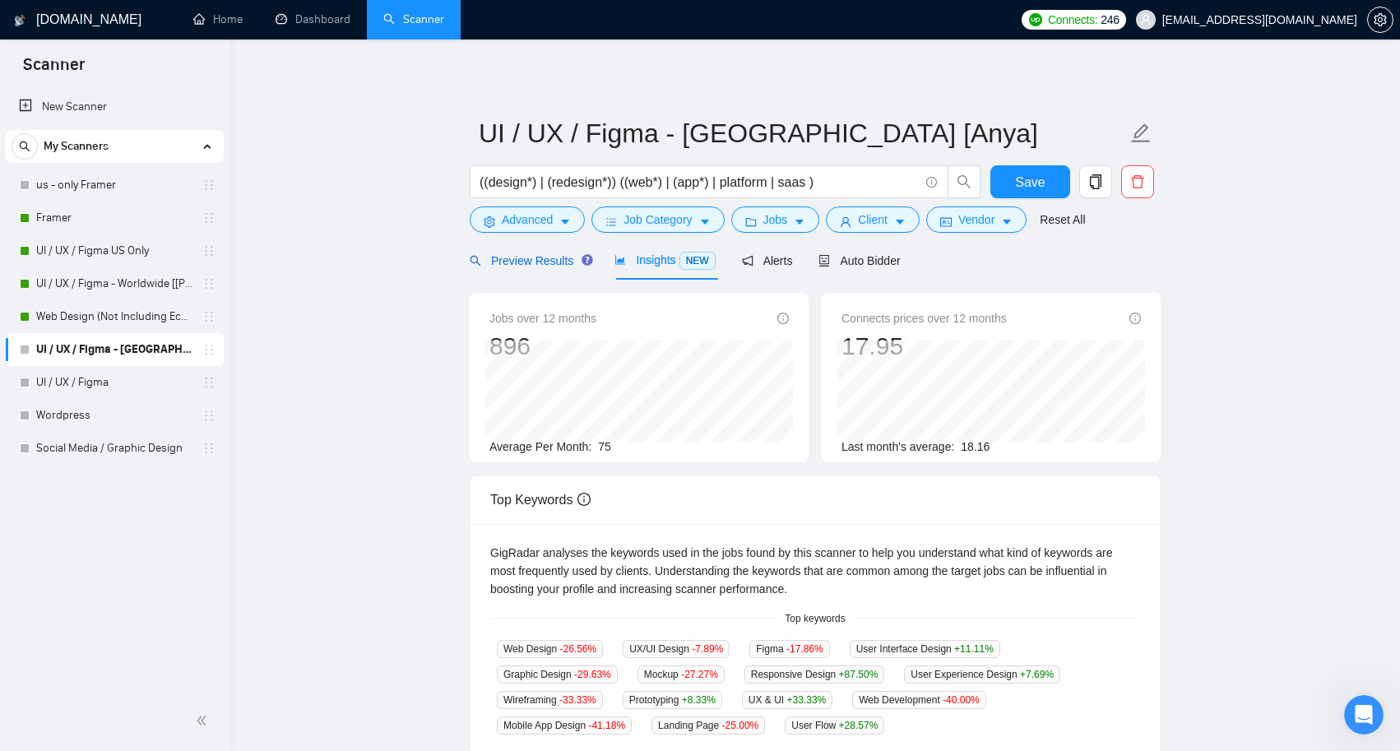
click at [538, 256] on span "Preview Results" at bounding box center [529, 260] width 118 height 13
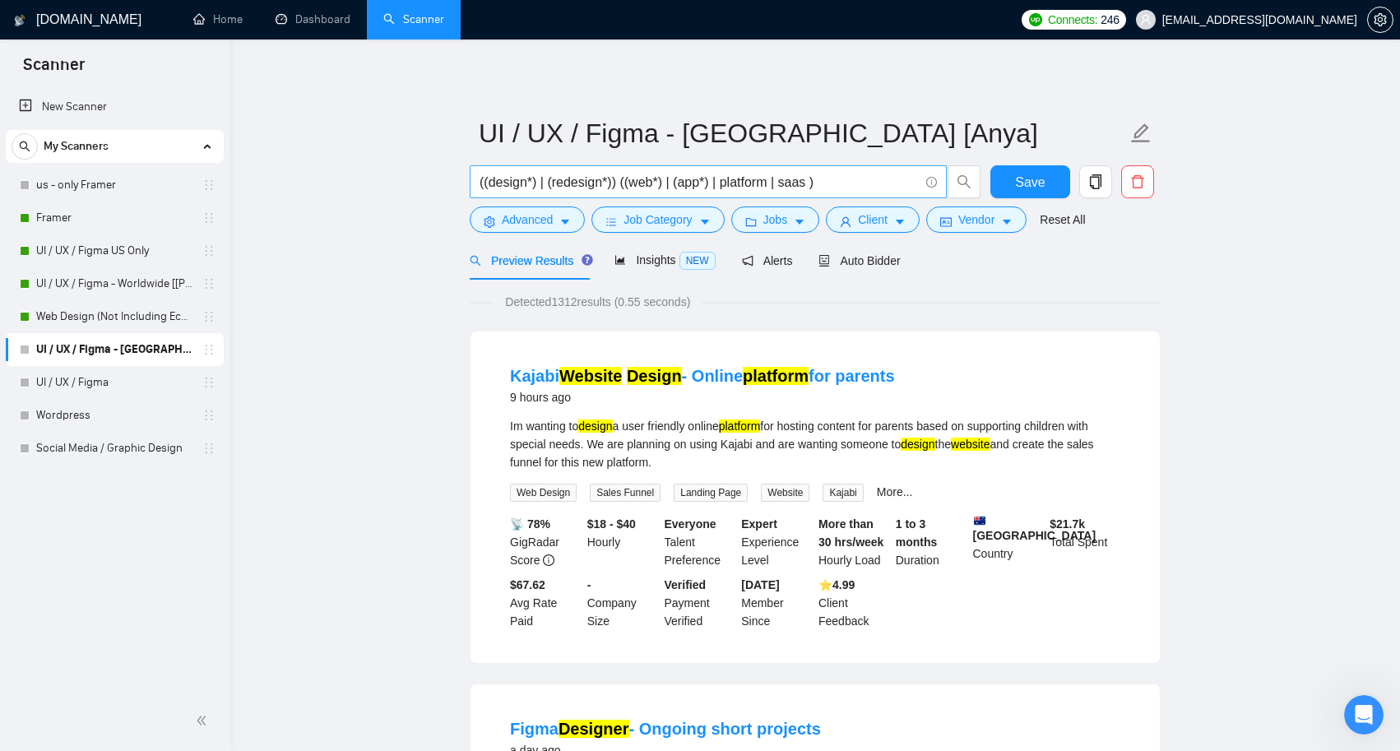
click at [746, 183] on input "((design*) | (redesign*)) ((web*) | (app*) | platform | saas )" at bounding box center [699, 182] width 439 height 21
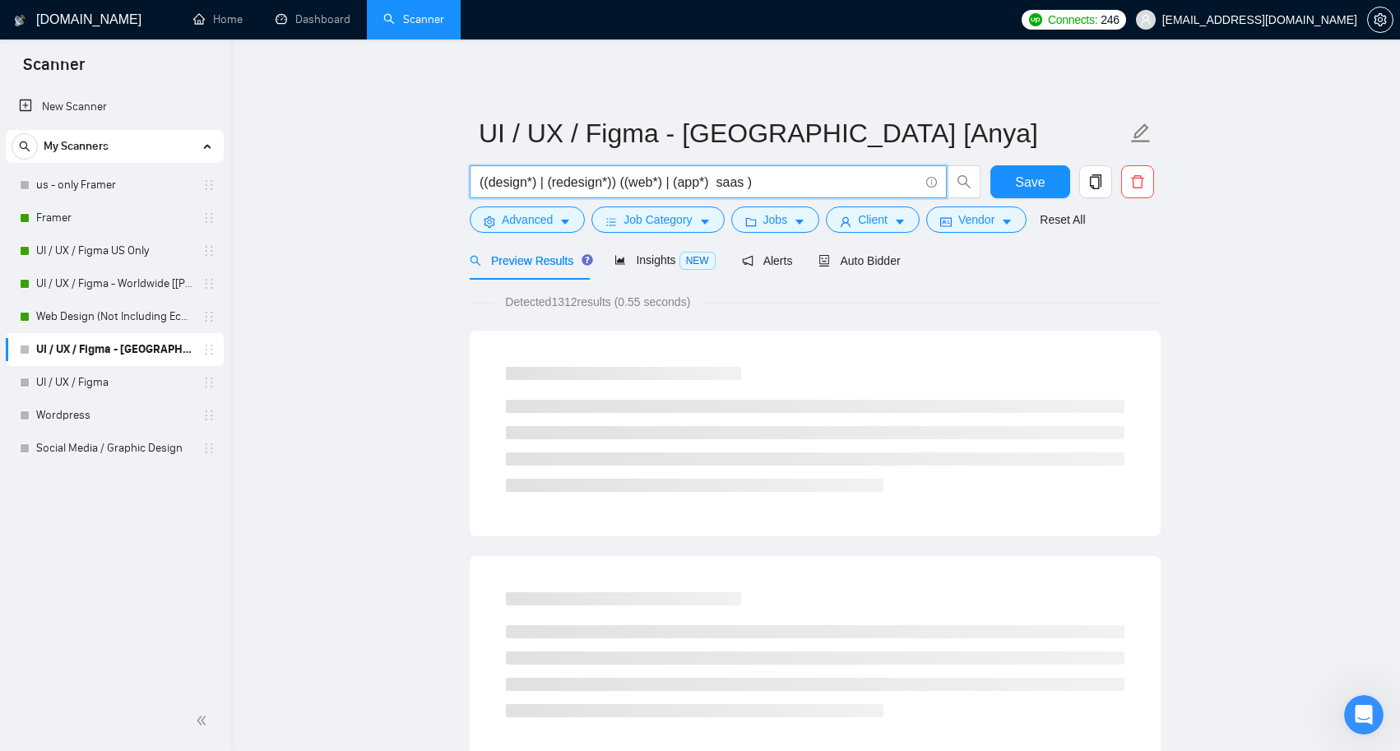
click at [736, 188] on input "((design*) | (redesign*)) ((web*) | (app*) saas )" at bounding box center [699, 182] width 439 height 21
click at [776, 183] on input "((design*) | (redesign*)) ((web*) | (app*))" at bounding box center [699, 182] width 439 height 21
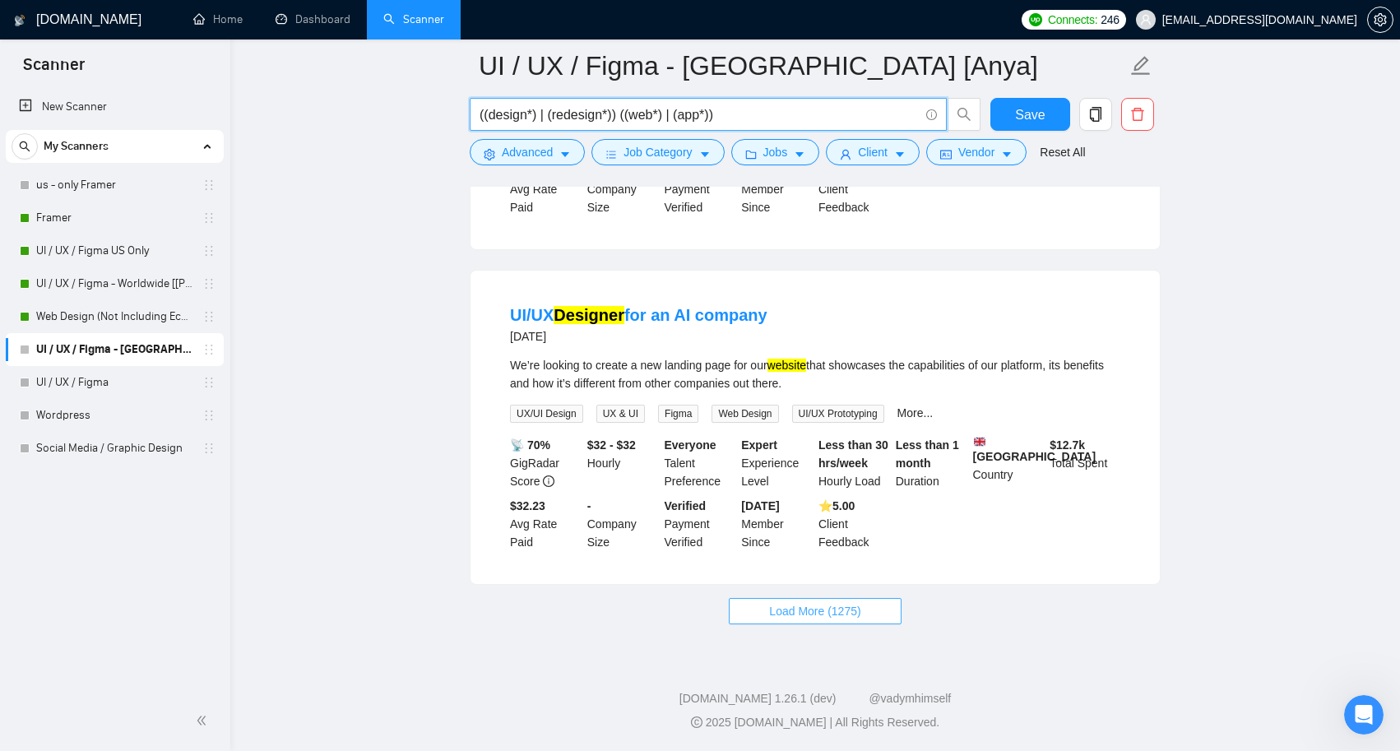
scroll to position [3291, 0]
type input "((design*) | (redesign*)) ((web*) | (app*))"
click at [852, 604] on span "Load More (1275)" at bounding box center [814, 611] width 91 height 18
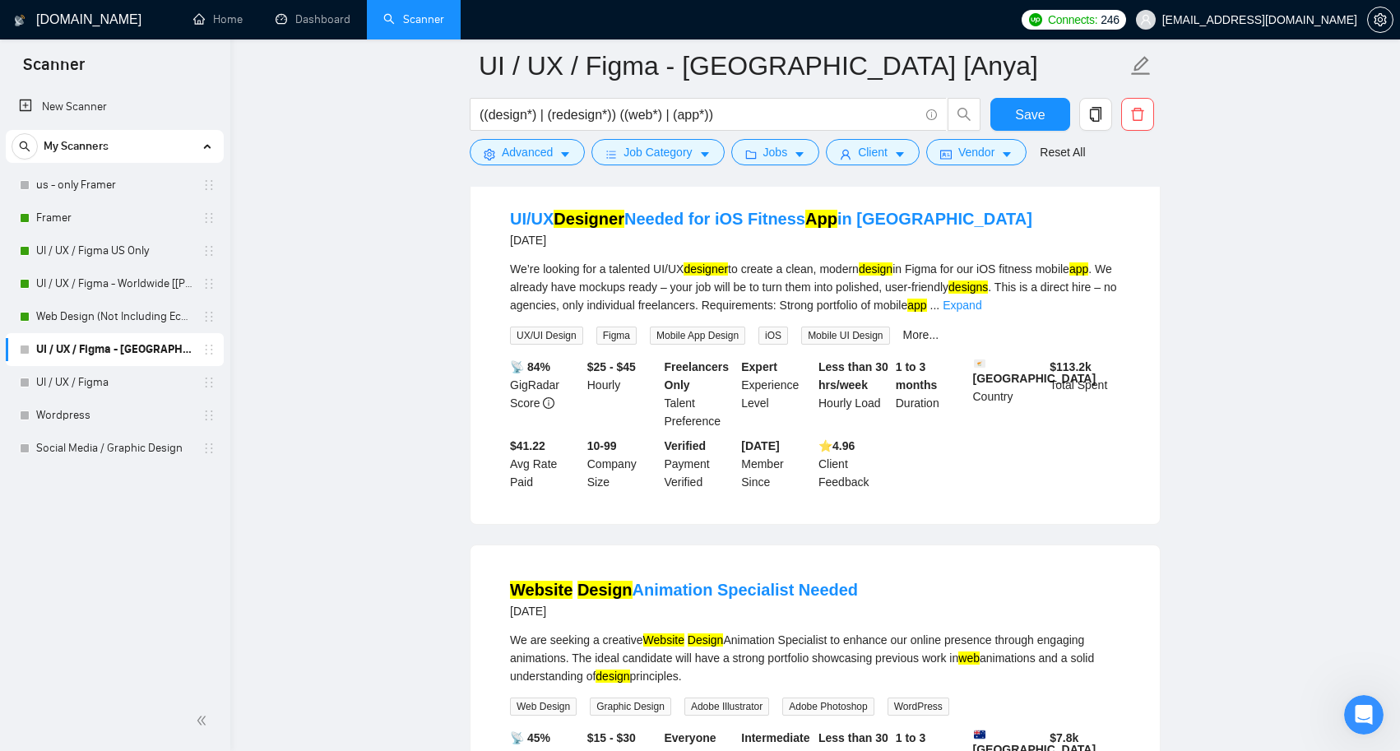
scroll to position [1159, 0]
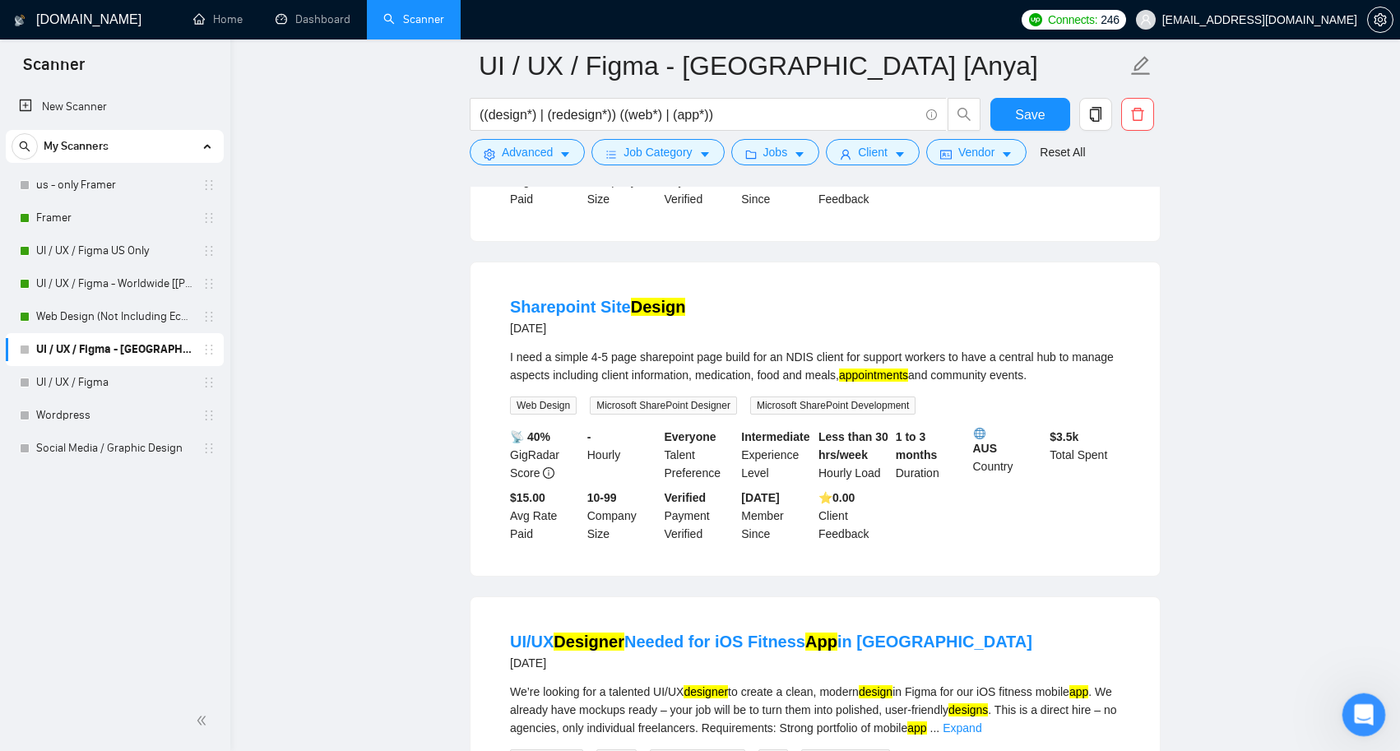
click at [1355, 724] on div "Open Intercom Messenger" at bounding box center [1361, 712] width 54 height 54
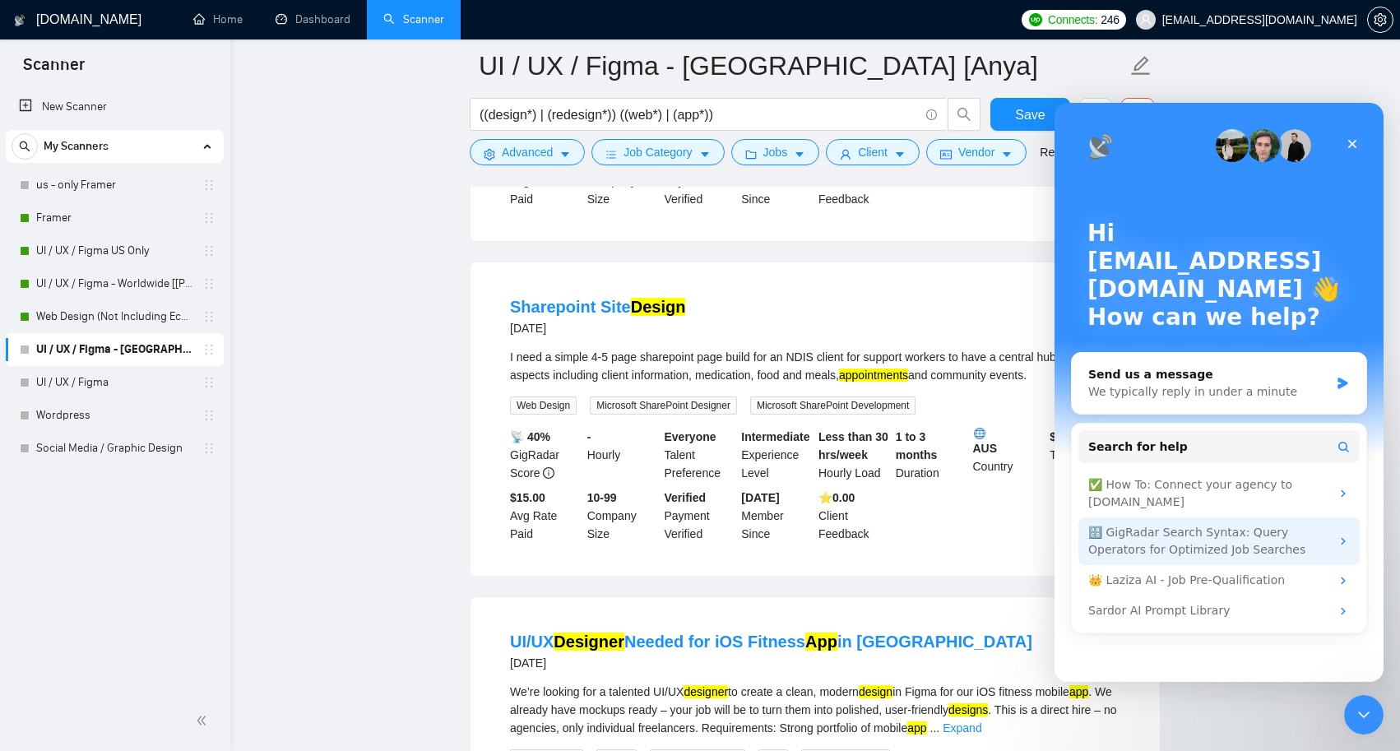
click at [1287, 543] on div "🔠 GigRadar Search Syntax: Query Operators for Optimized Job Searches" at bounding box center [1209, 541] width 242 height 35
click at [1342, 542] on icon "Intercom messenger" at bounding box center [1343, 541] width 13 height 13
click at [1136, 540] on div "🔠 GigRadar Search Syntax: Query Operators for Optimized Job Searches" at bounding box center [1209, 541] width 242 height 35
click at [1347, 541] on icon "Intercom messenger" at bounding box center [1343, 541] width 13 height 13
click at [1099, 531] on div "🔠 GigRadar Search Syntax: Query Operators for Optimized Job Searches" at bounding box center [1209, 541] width 242 height 35
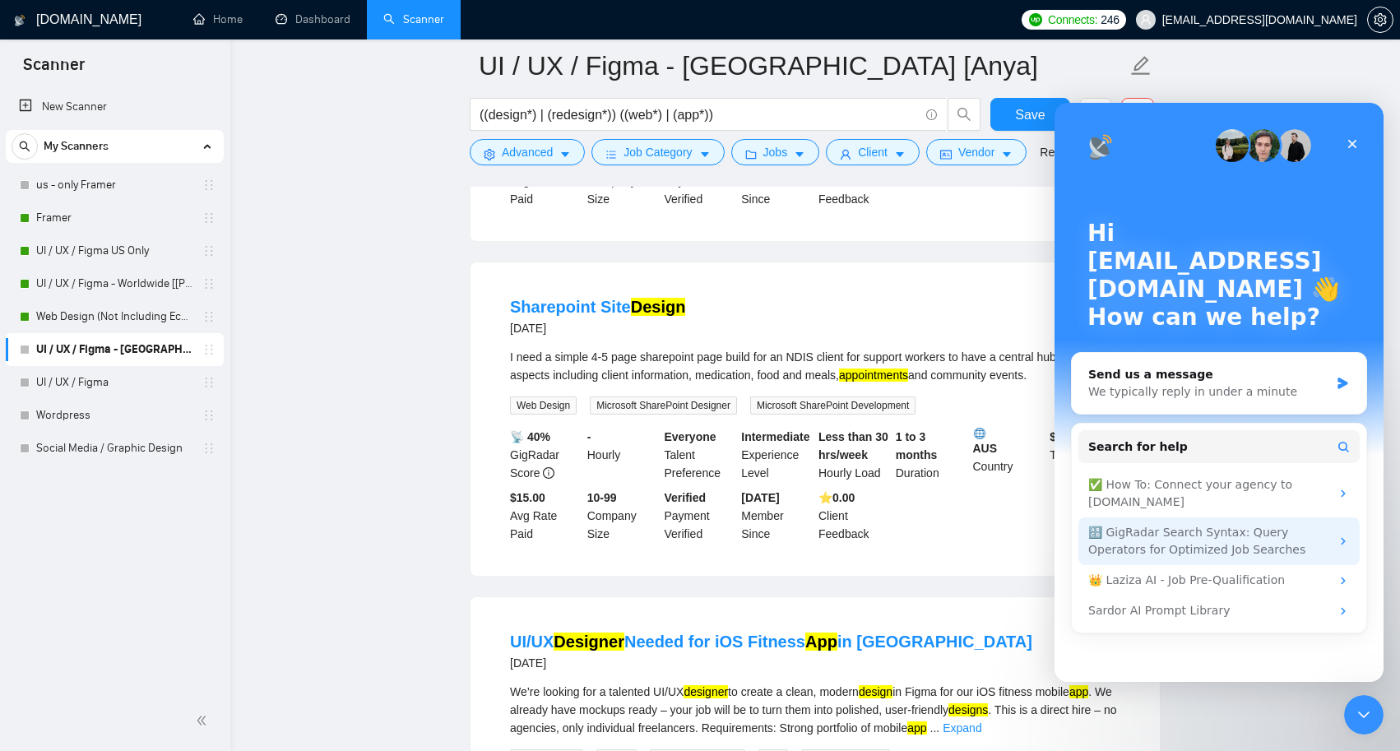
click at [1157, 538] on div "🔠 GigRadar Search Syntax: Query Operators for Optimized Job Searches" at bounding box center [1209, 541] width 242 height 35
click at [1166, 540] on div "🔠 GigRadar Search Syntax: Query Operators for Optimized Job Searches" at bounding box center [1209, 541] width 242 height 35
click at [1334, 535] on div "🔠 GigRadar Search Syntax: Query Operators for Optimized Job Searches" at bounding box center [1218, 541] width 281 height 48
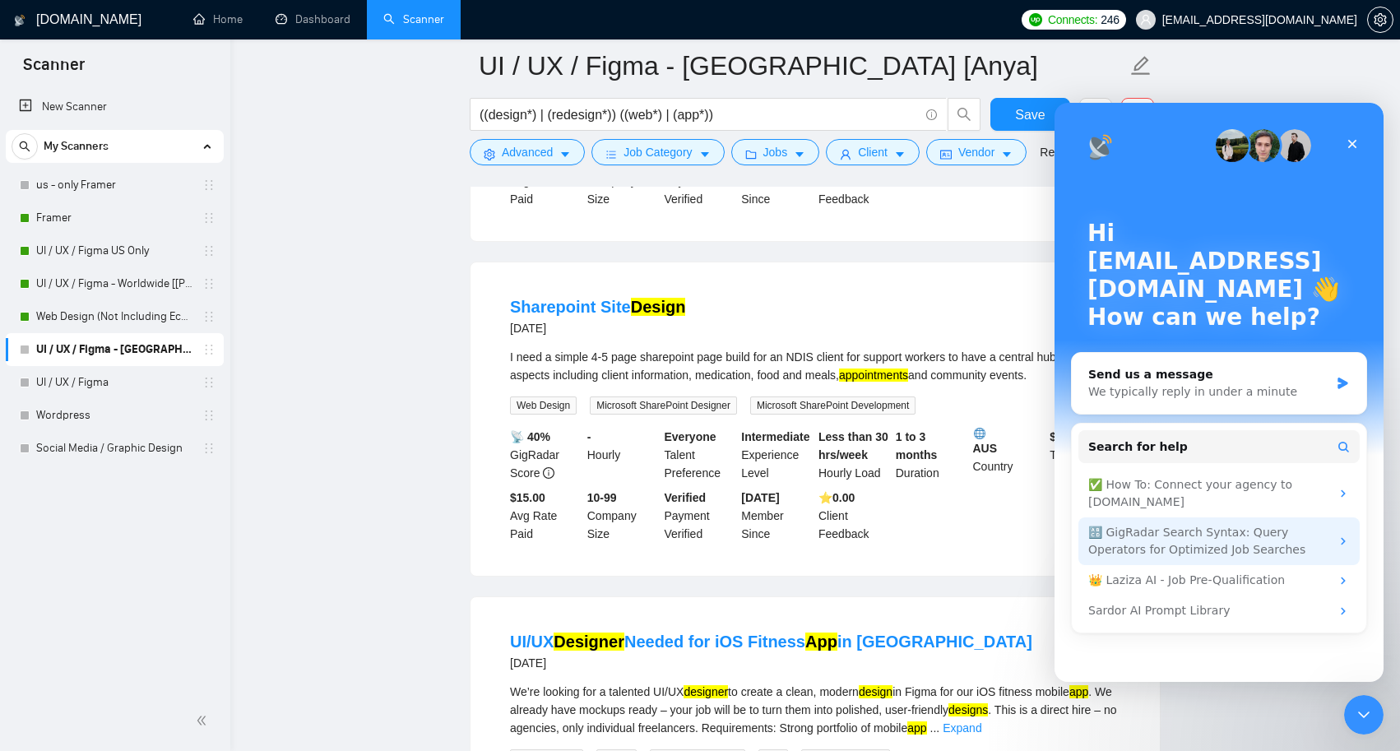
click at [1346, 538] on icon "Intercom messenger" at bounding box center [1343, 541] width 13 height 13
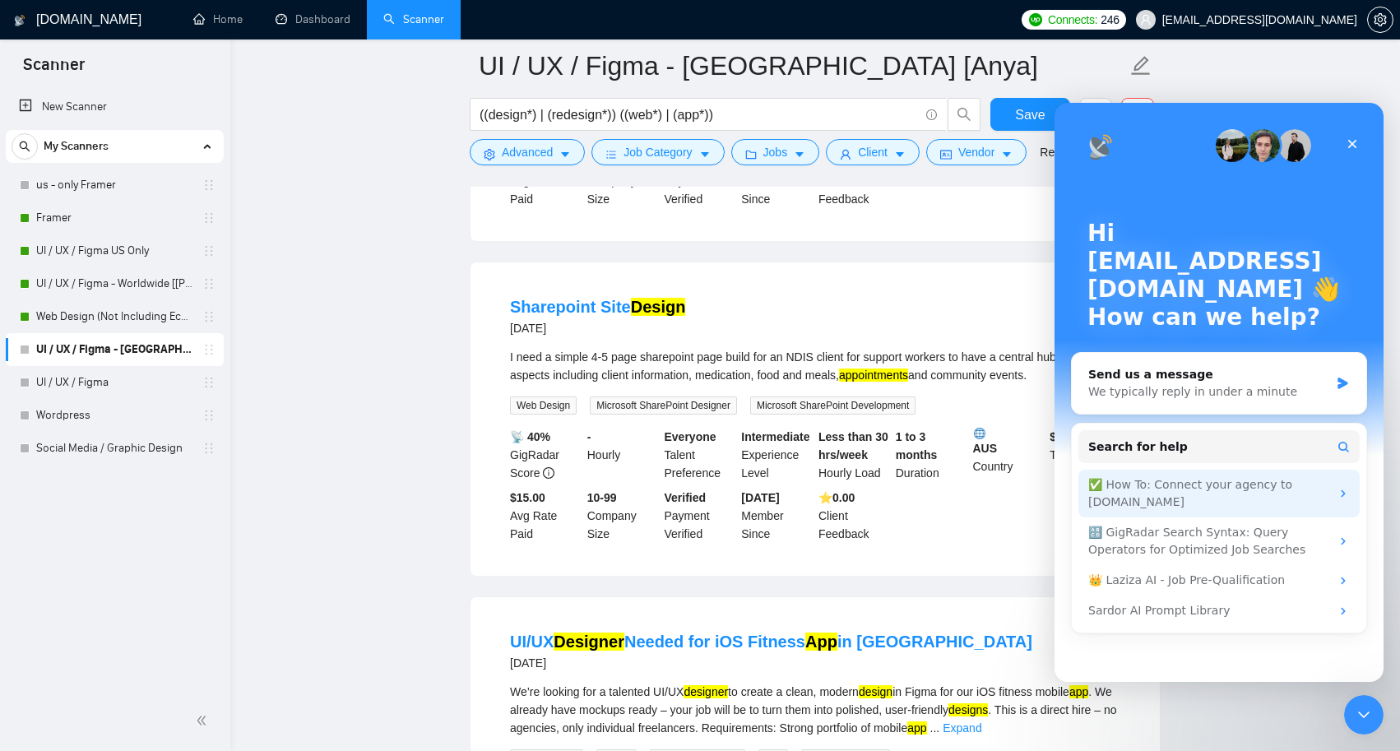
click at [1295, 486] on div "✅ How To: Connect your agency to [DOMAIN_NAME]" at bounding box center [1209, 493] width 242 height 35
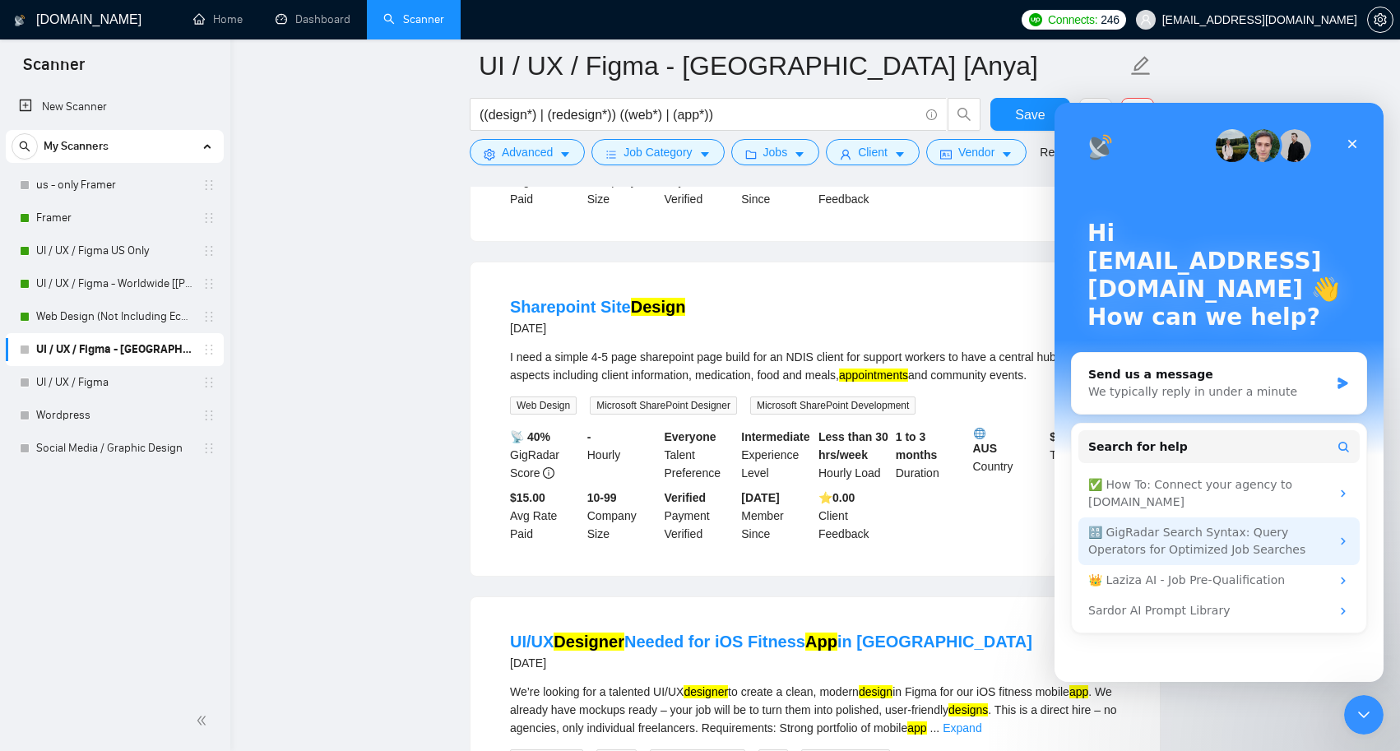
click at [1299, 537] on div "🔠 GigRadar Search Syntax: Query Operators for Optimized Job Searches" at bounding box center [1209, 541] width 242 height 35
click at [1352, 141] on icon "Close" at bounding box center [1352, 143] width 13 height 13
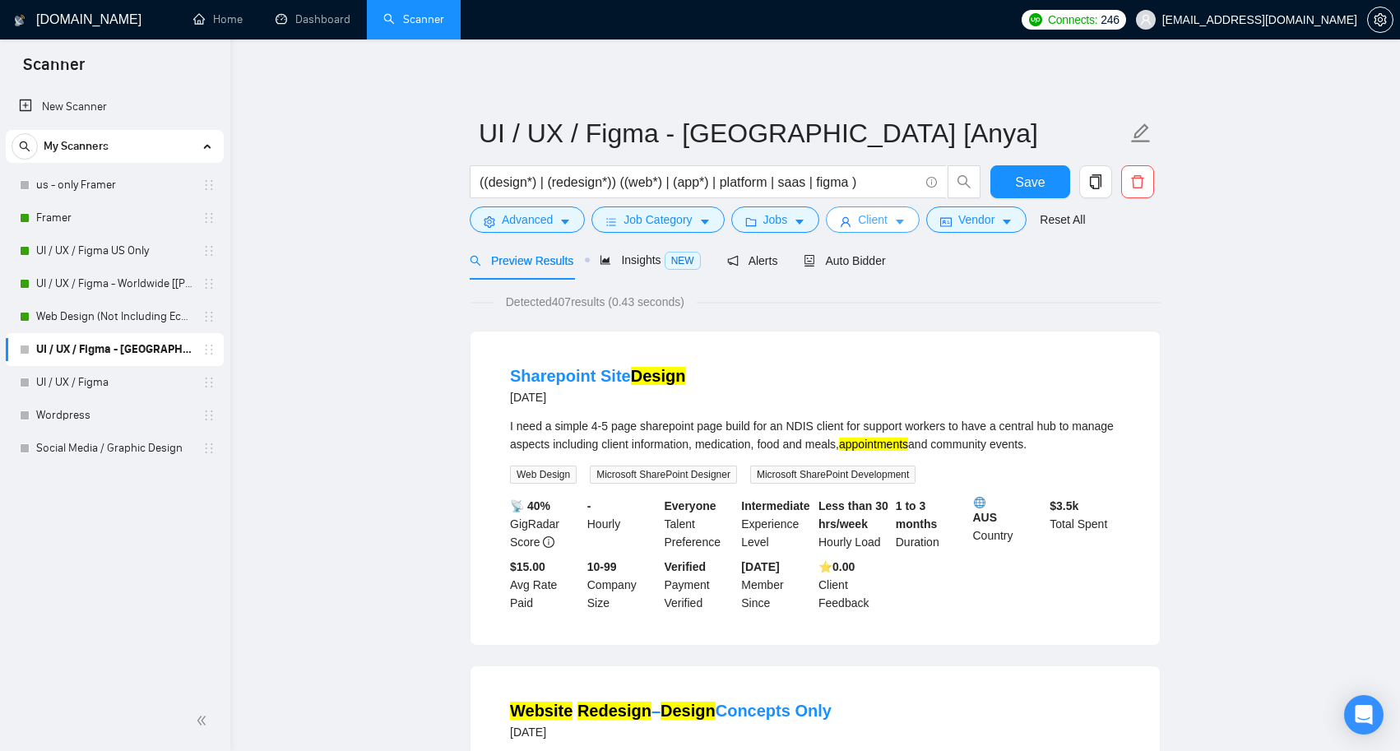
click at [895, 219] on button "Client" at bounding box center [873, 219] width 94 height 26
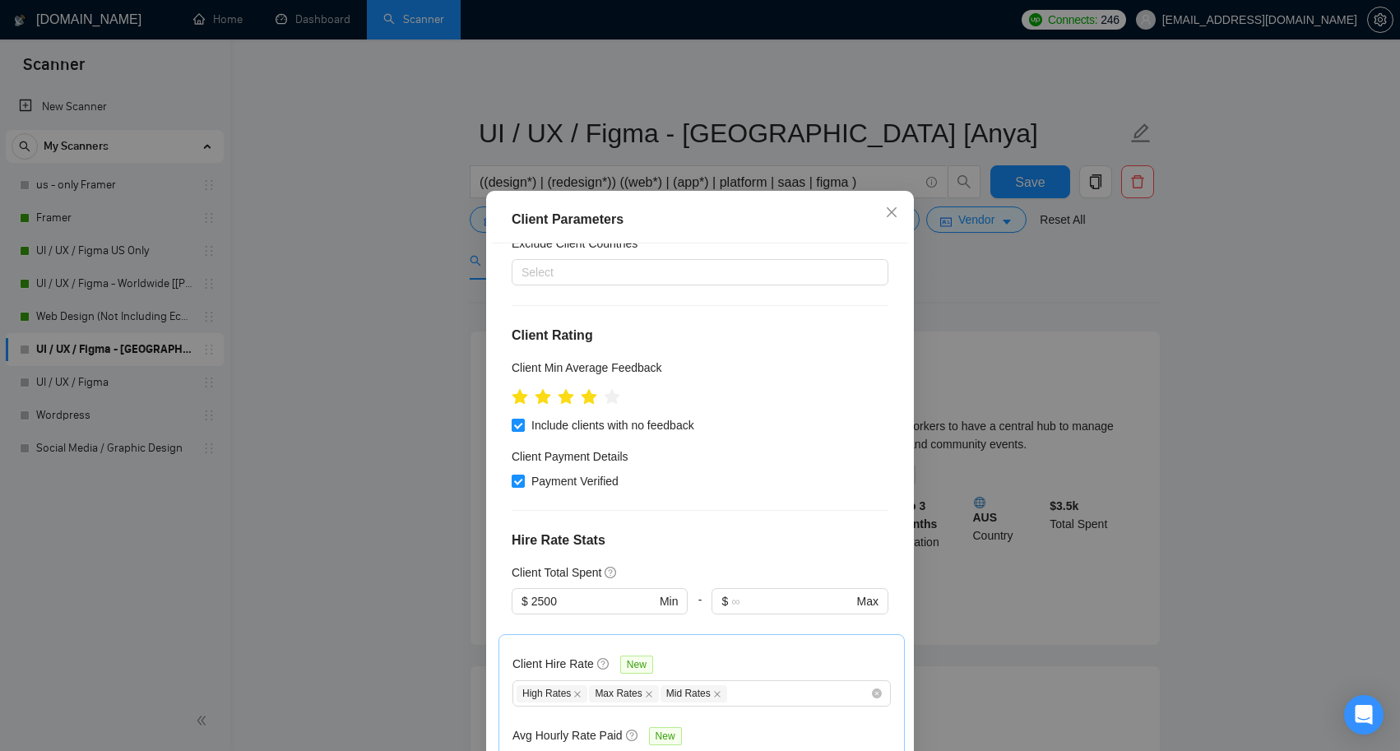
scroll to position [225, 0]
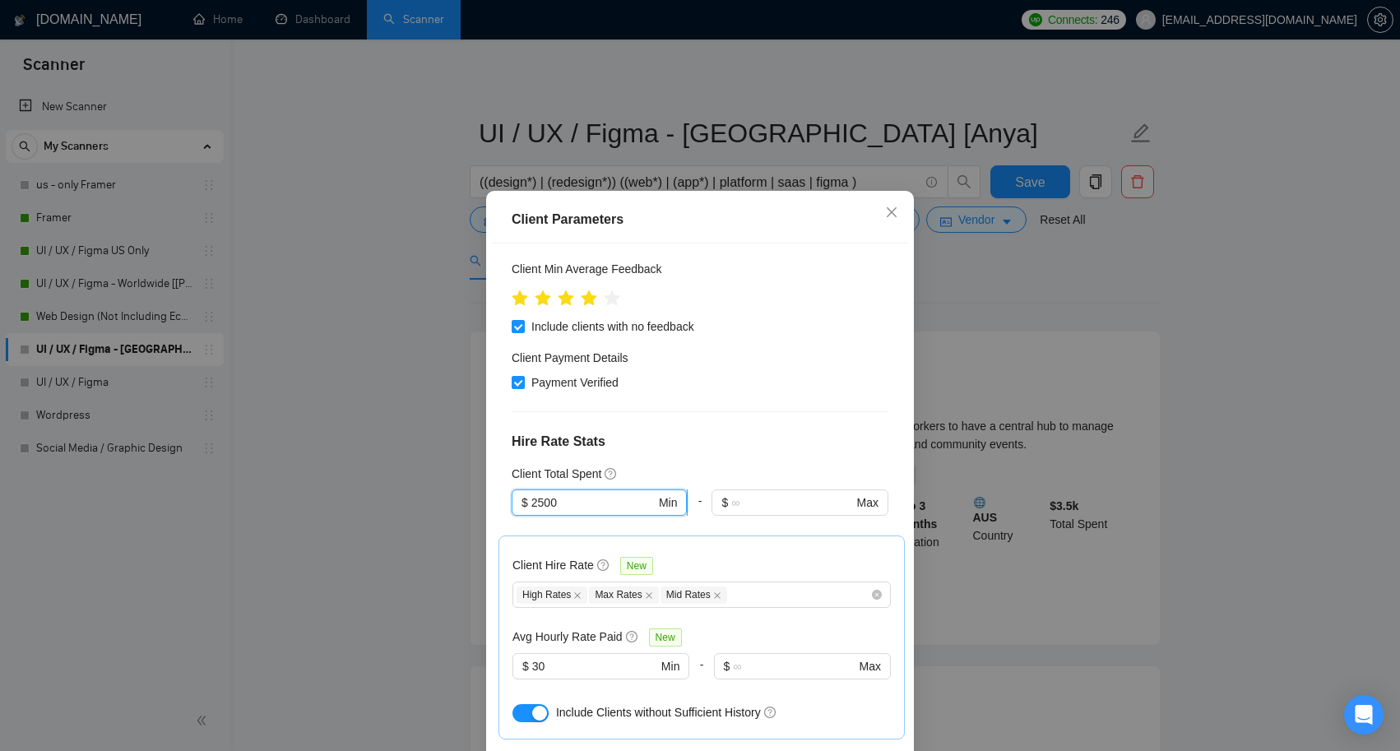
click at [565, 503] on input "2500" at bounding box center [593, 503] width 124 height 18
type input "2"
type input "500"
click at [712, 458] on div "Client Location Include Client Countries [GEOGRAPHIC_DATA] [GEOGRAPHIC_DATA] [G…" at bounding box center [700, 506] width 416 height 526
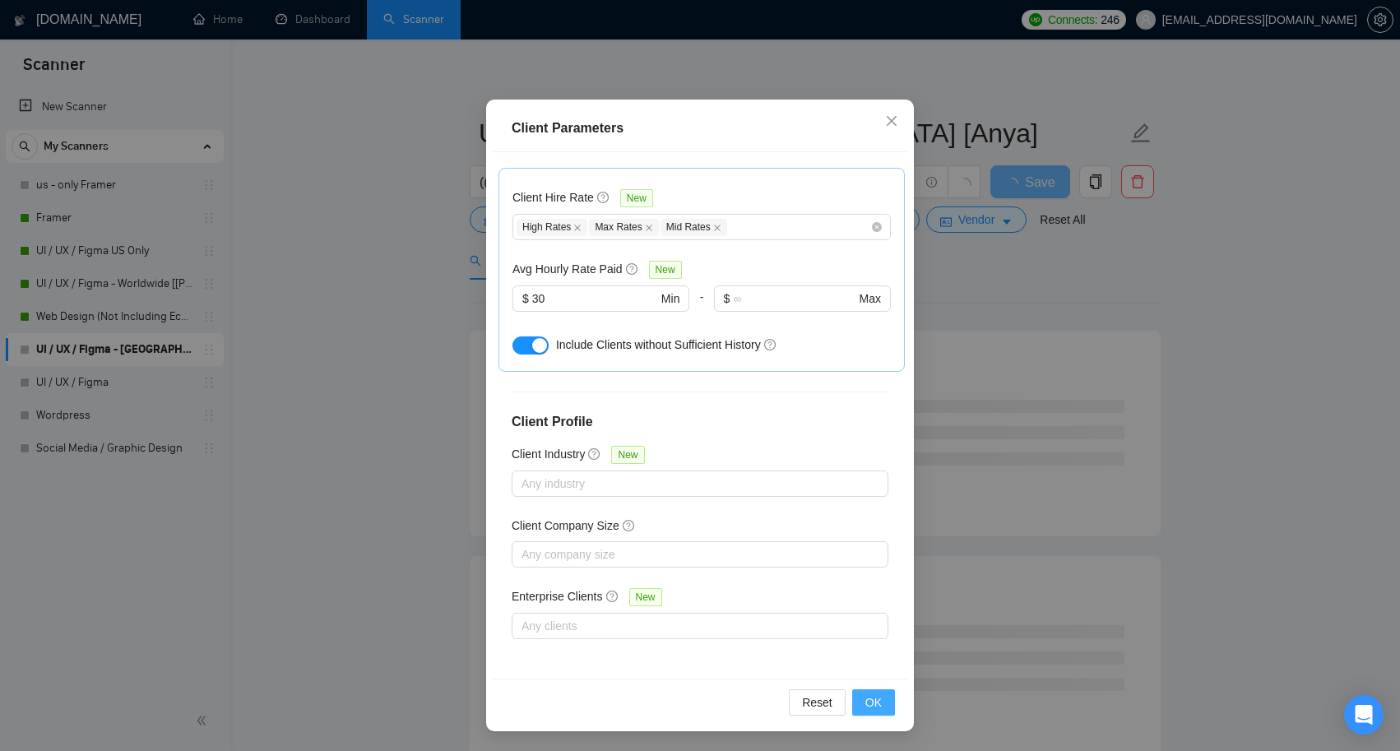
scroll to position [91, 0]
click at [868, 703] on span "OK" at bounding box center [873, 702] width 16 height 18
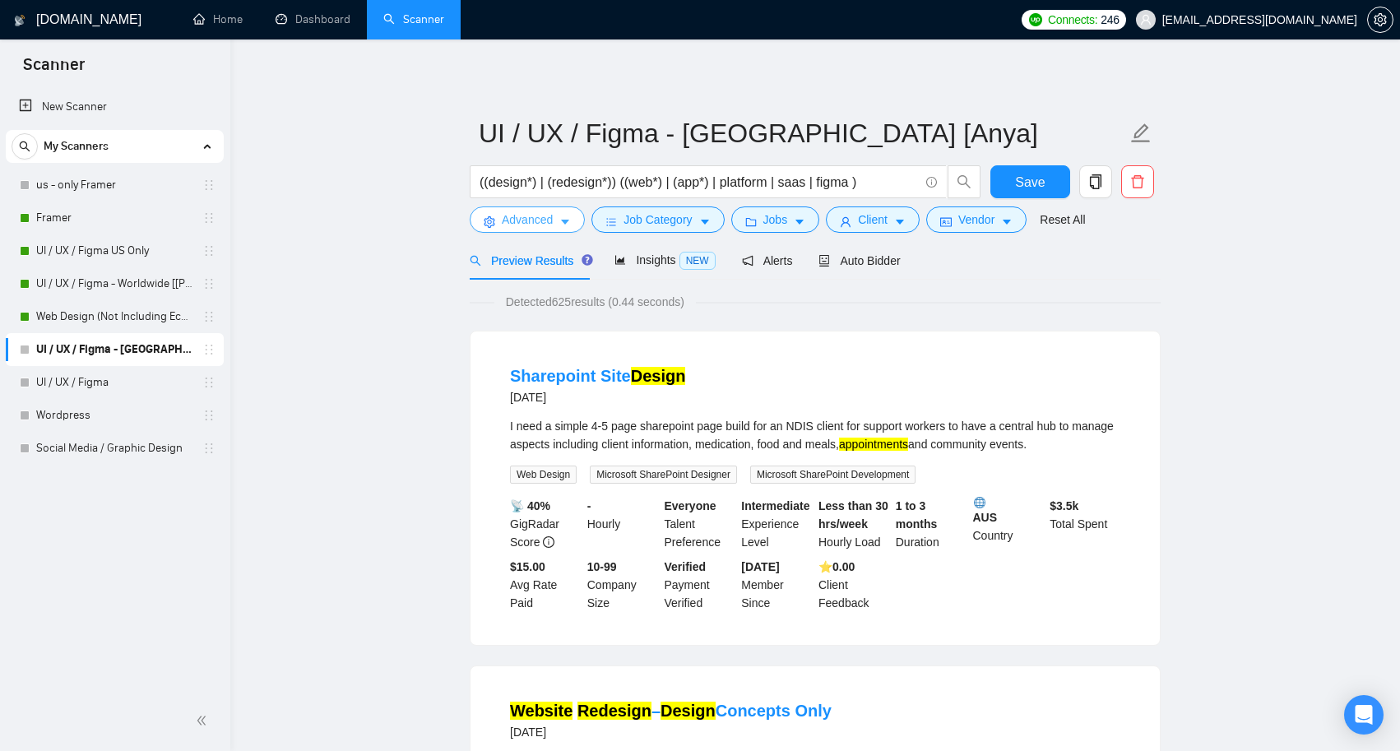
click at [566, 222] on icon "caret-down" at bounding box center [565, 222] width 8 height 5
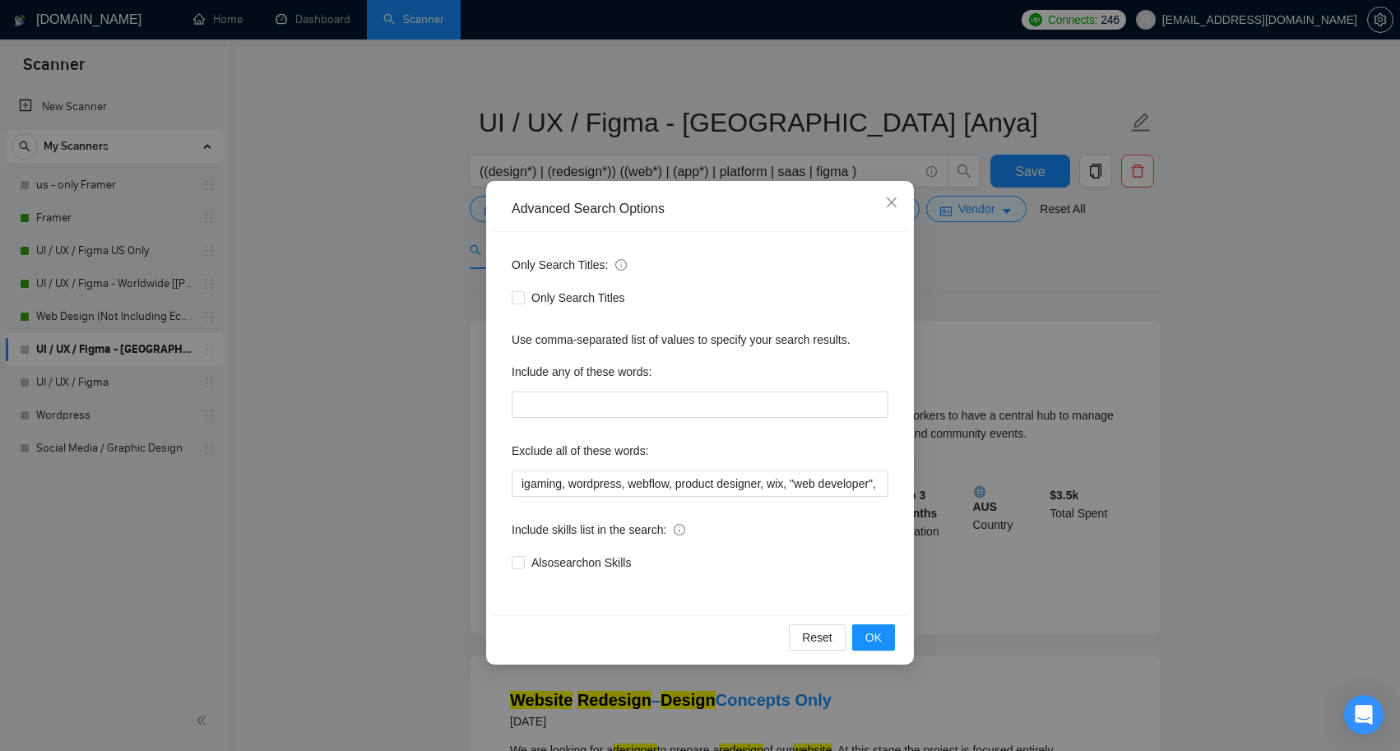
scroll to position [19, 0]
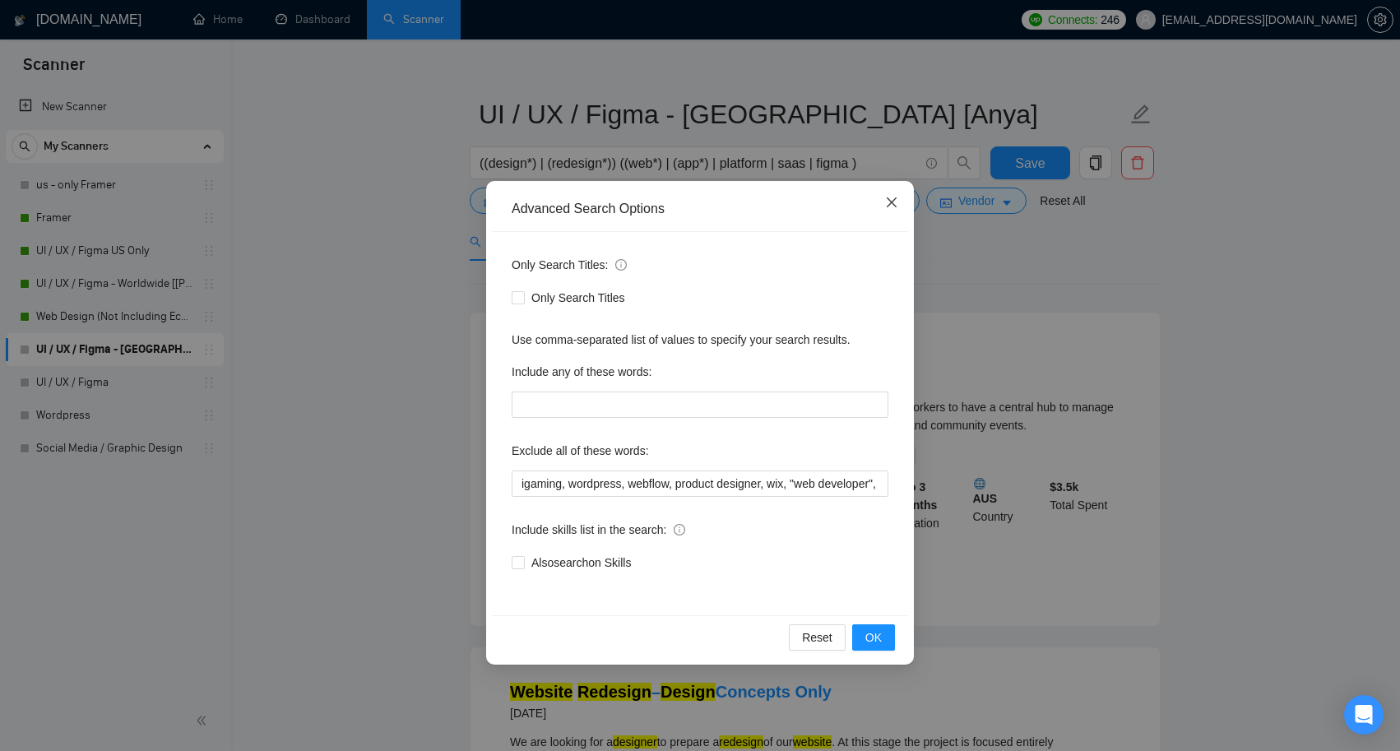
click at [894, 204] on icon "close" at bounding box center [891, 202] width 13 height 13
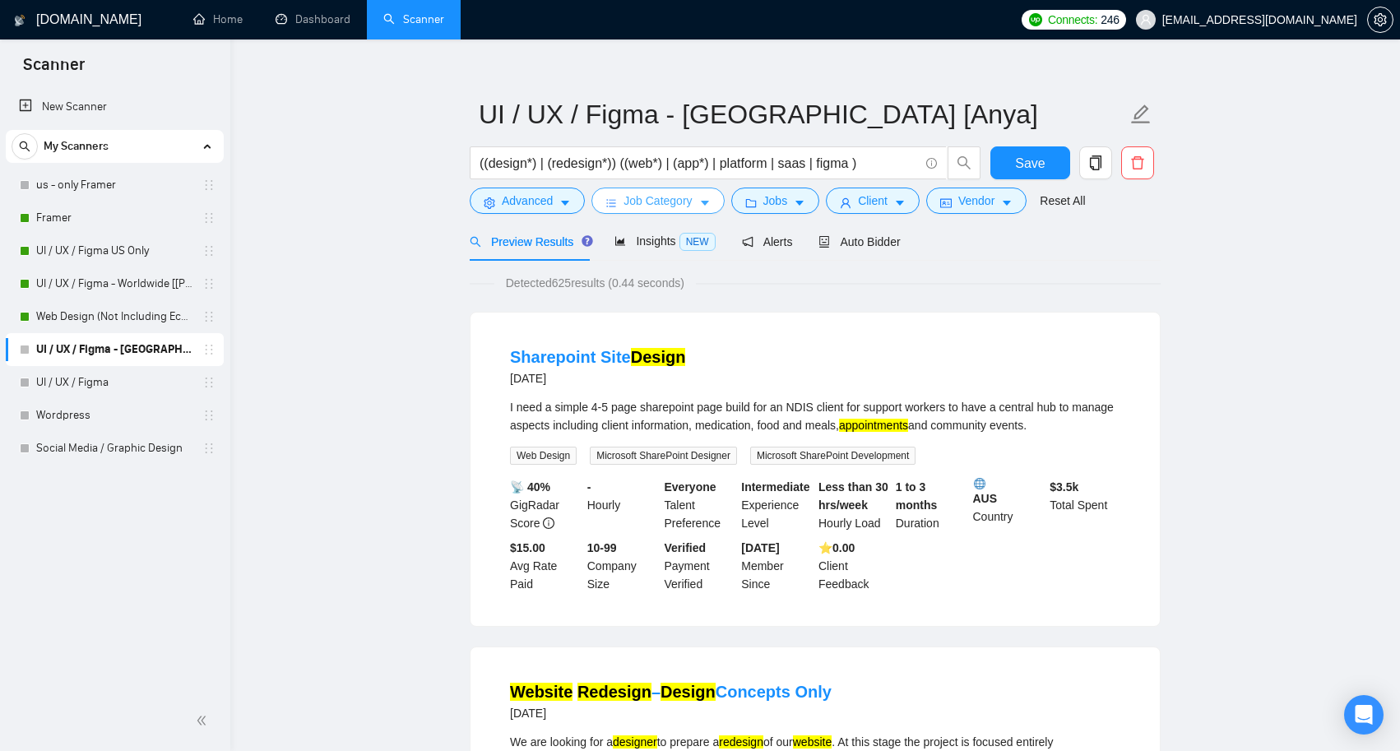
click at [707, 200] on icon "caret-down" at bounding box center [705, 203] width 12 height 12
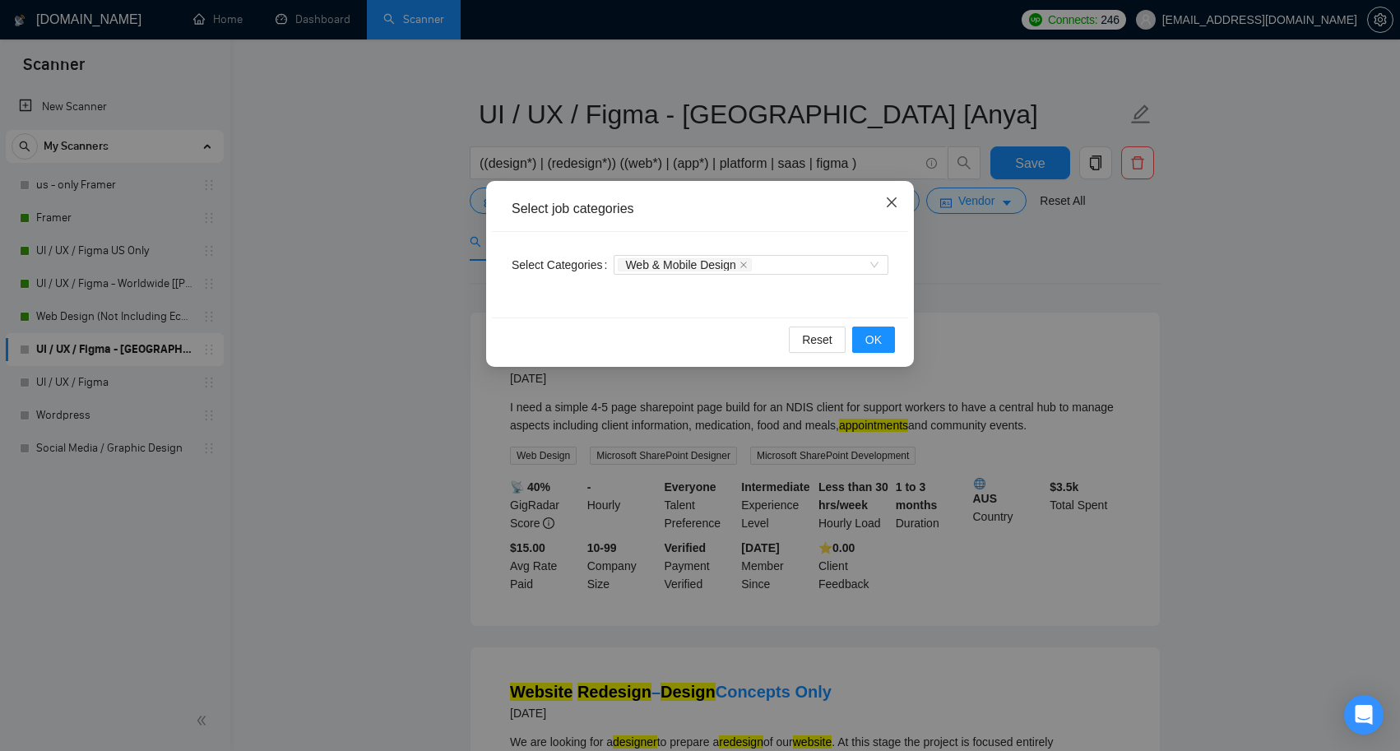
click at [893, 196] on span "Close" at bounding box center [891, 203] width 44 height 44
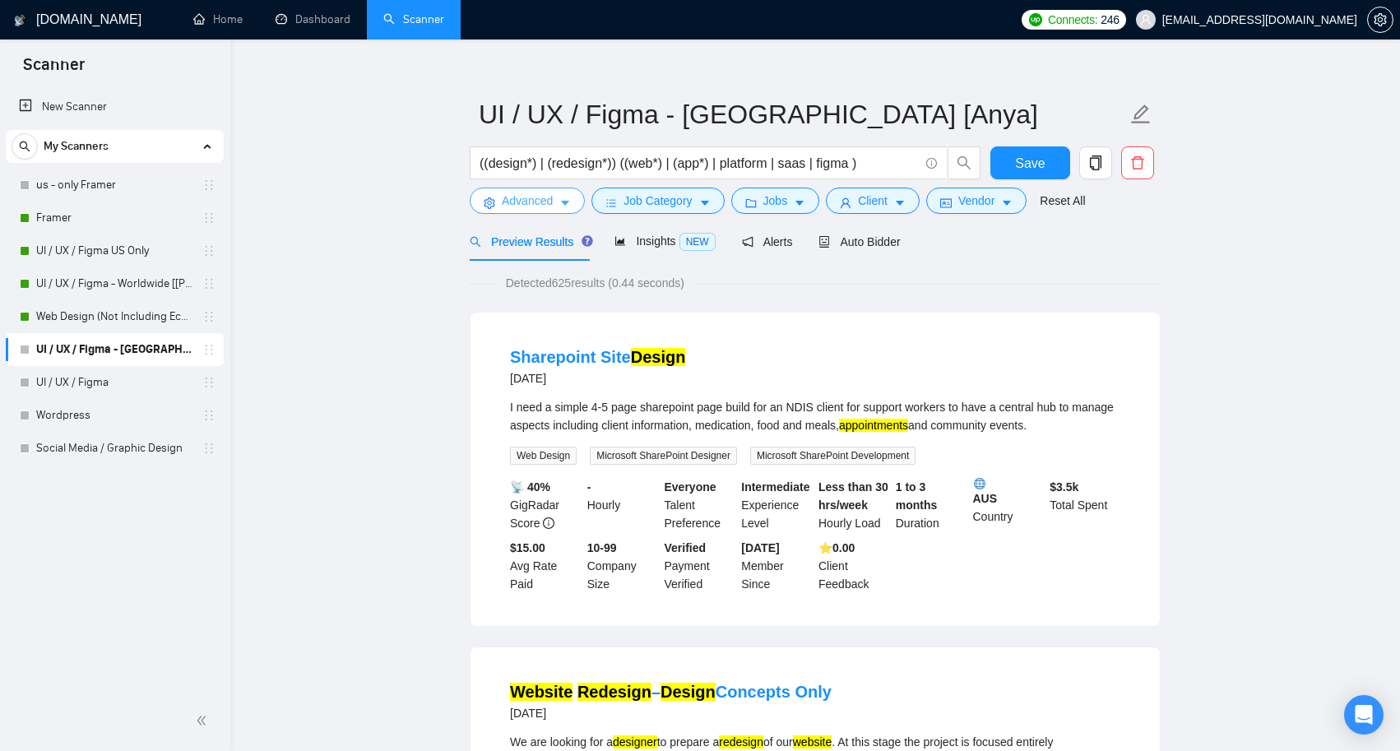
click at [560, 193] on button "Advanced" at bounding box center [527, 201] width 115 height 26
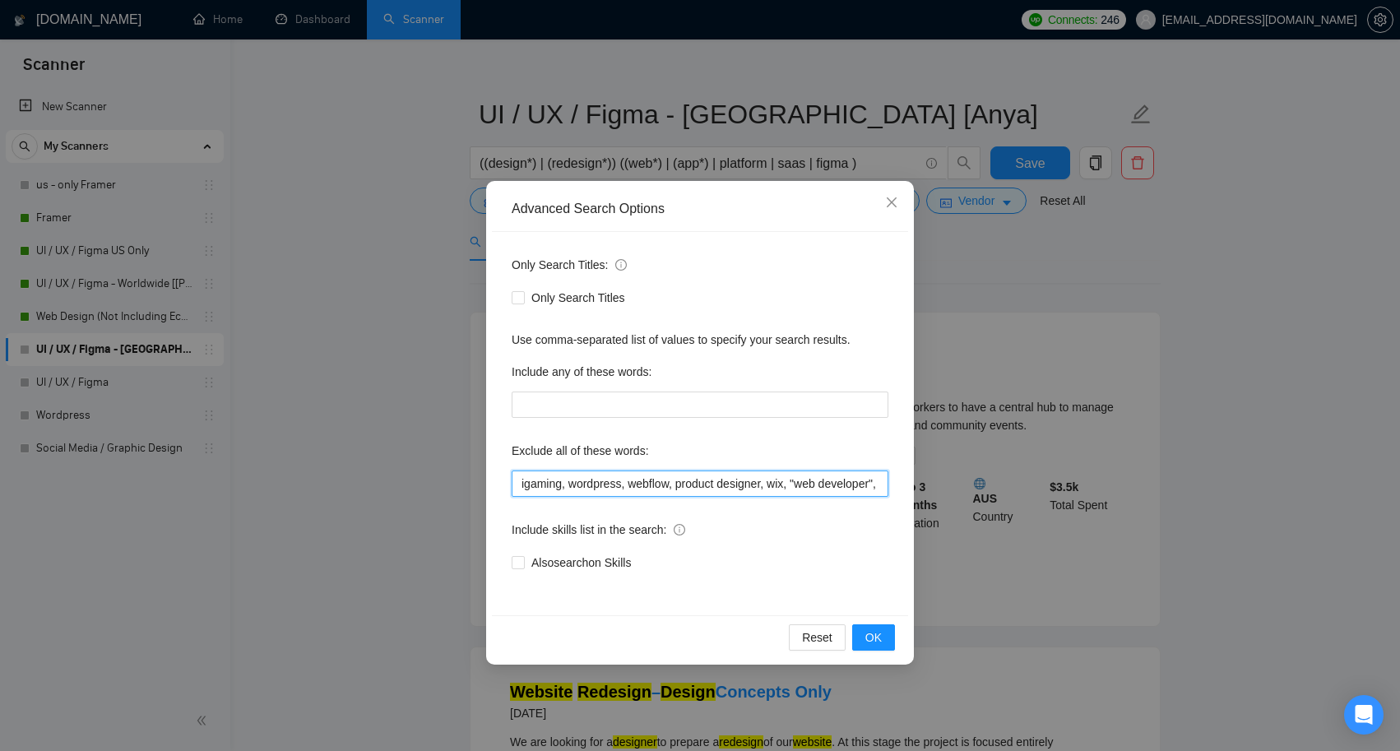
click at [681, 491] on input "igaming, wordpress, webflow, product designer, wix, "web developer", shopify , …" at bounding box center [700, 484] width 377 height 26
drag, startPoint x: 777, startPoint y: 484, endPoint x: 682, endPoint y: 482, distance: 94.6
click at [682, 482] on input "igaming, wordpress, webflow, product designer, wix, "web developer", shopify , …" at bounding box center [700, 484] width 377 height 26
drag, startPoint x: 708, startPoint y: 484, endPoint x: 792, endPoint y: 485, distance: 83.9
click at [792, 485] on input "igaming, wordpress, webflow, wix, "web developer", shopify , "ux expert", "webs…" at bounding box center [700, 484] width 377 height 26
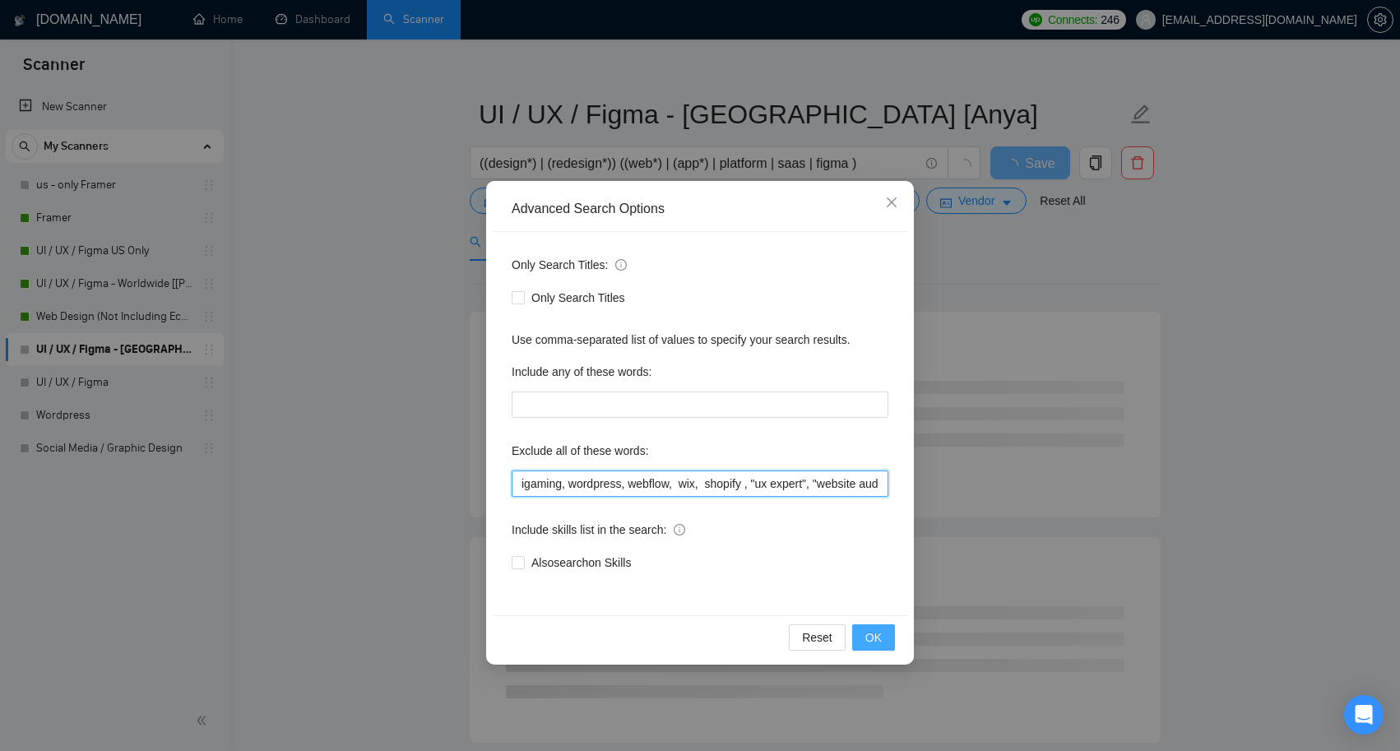
type input "igaming, wordpress, webflow, wix, shopify , "ux expert", "website audit", "boot…"
click at [869, 644] on span "OK" at bounding box center [873, 637] width 16 height 18
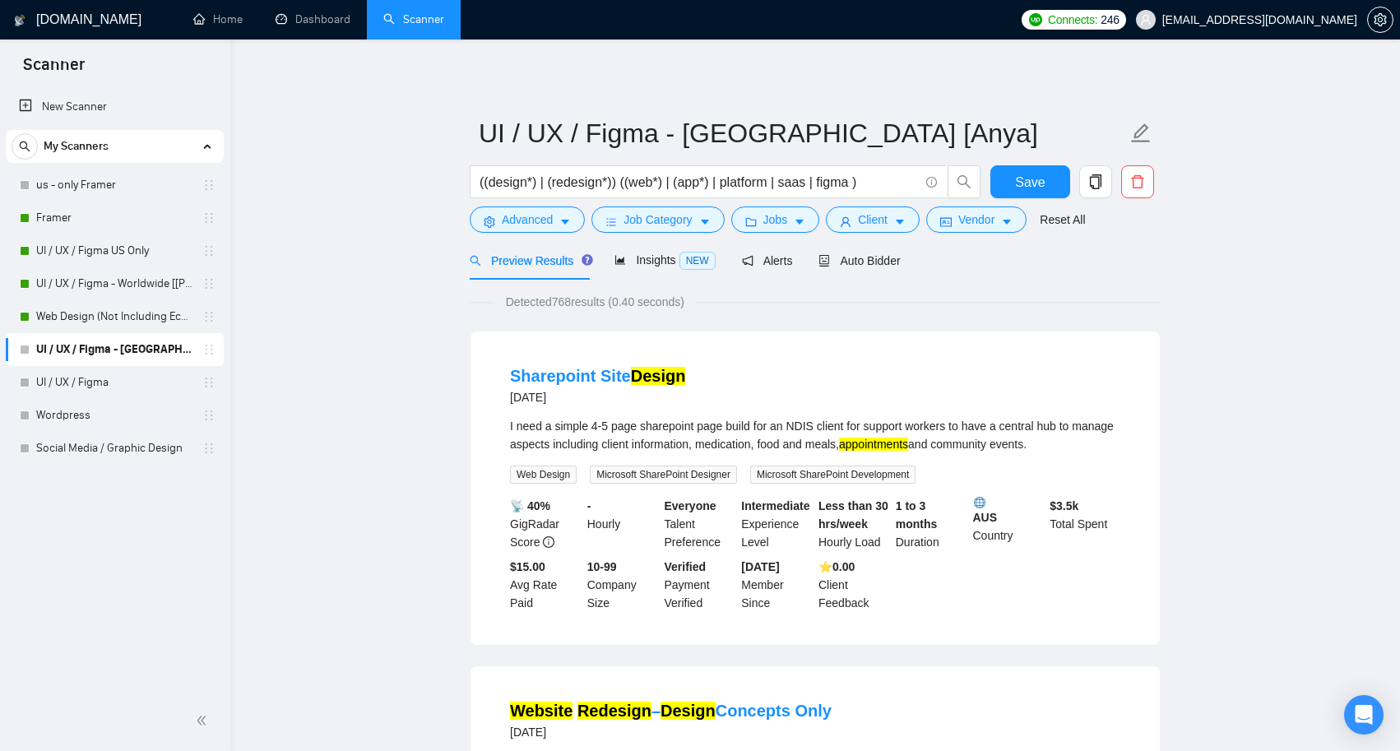
scroll to position [0, 0]
click at [661, 265] on span "Insights NEW" at bounding box center [664, 259] width 100 height 13
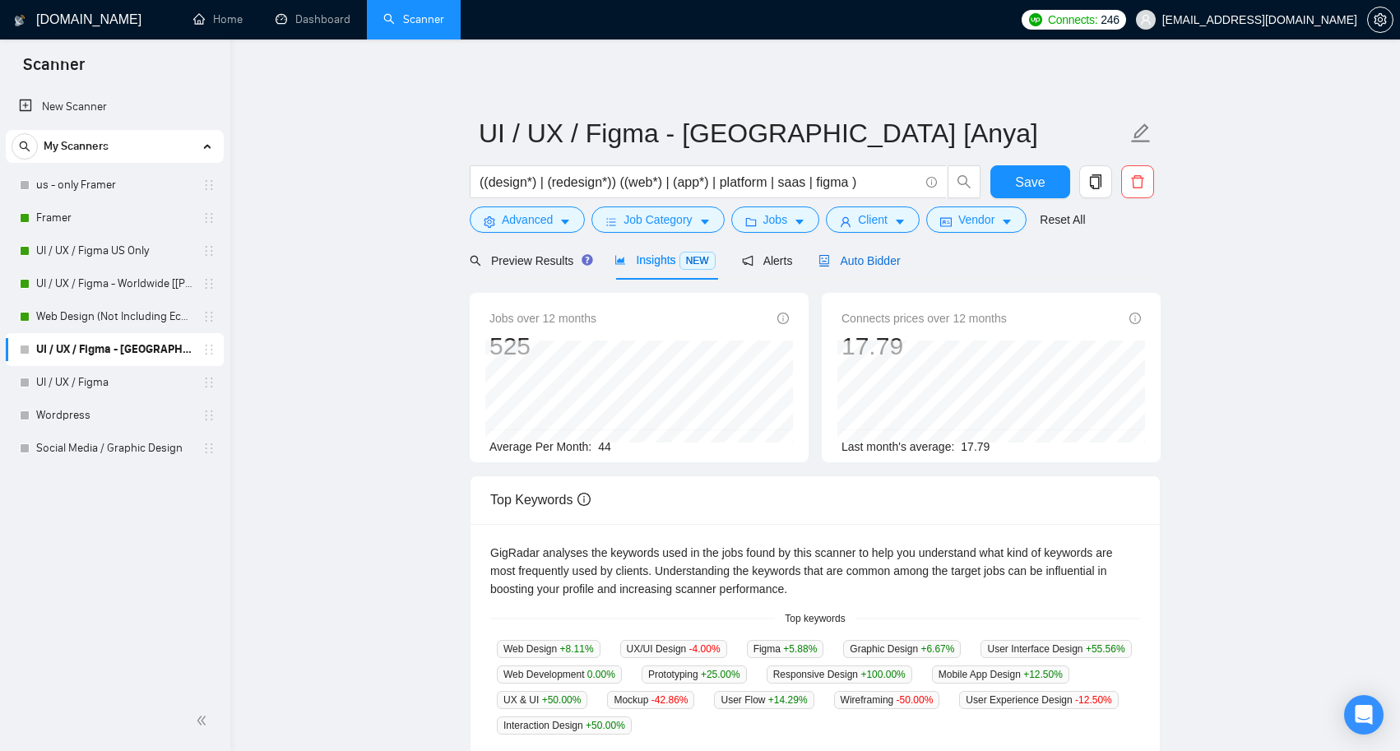
click at [884, 259] on span "Auto Bidder" at bounding box center [858, 260] width 81 height 13
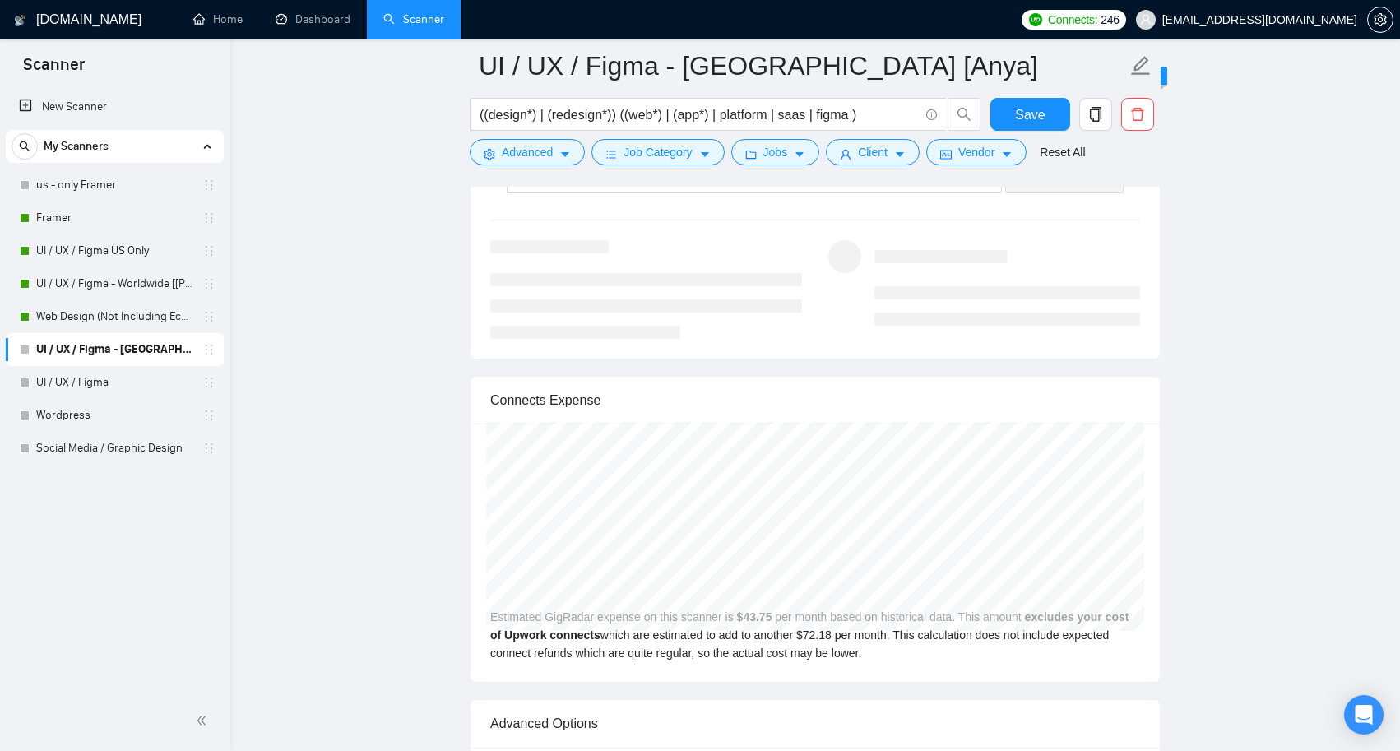
scroll to position [3322, 0]
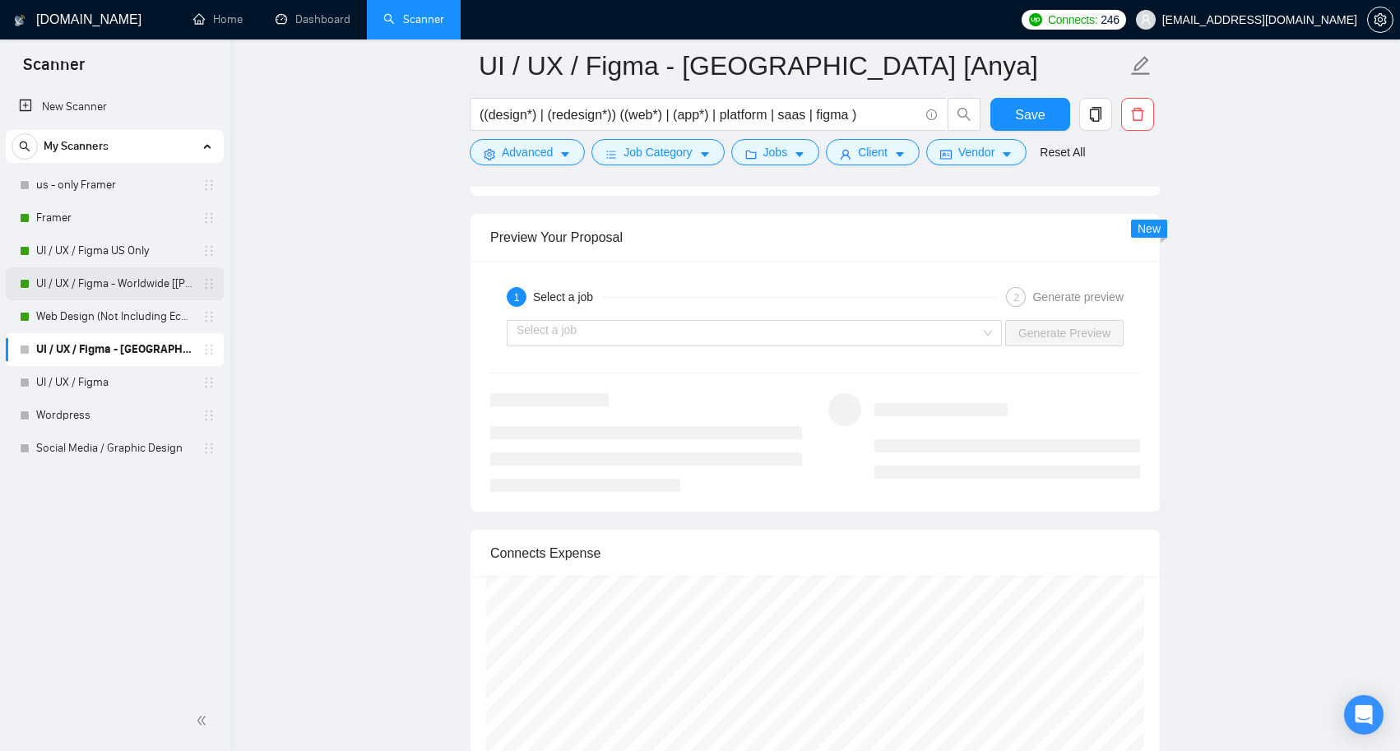
click at [141, 282] on link "UI / UX / Figma - Worldwide [[PERSON_NAME]]" at bounding box center [114, 283] width 156 height 33
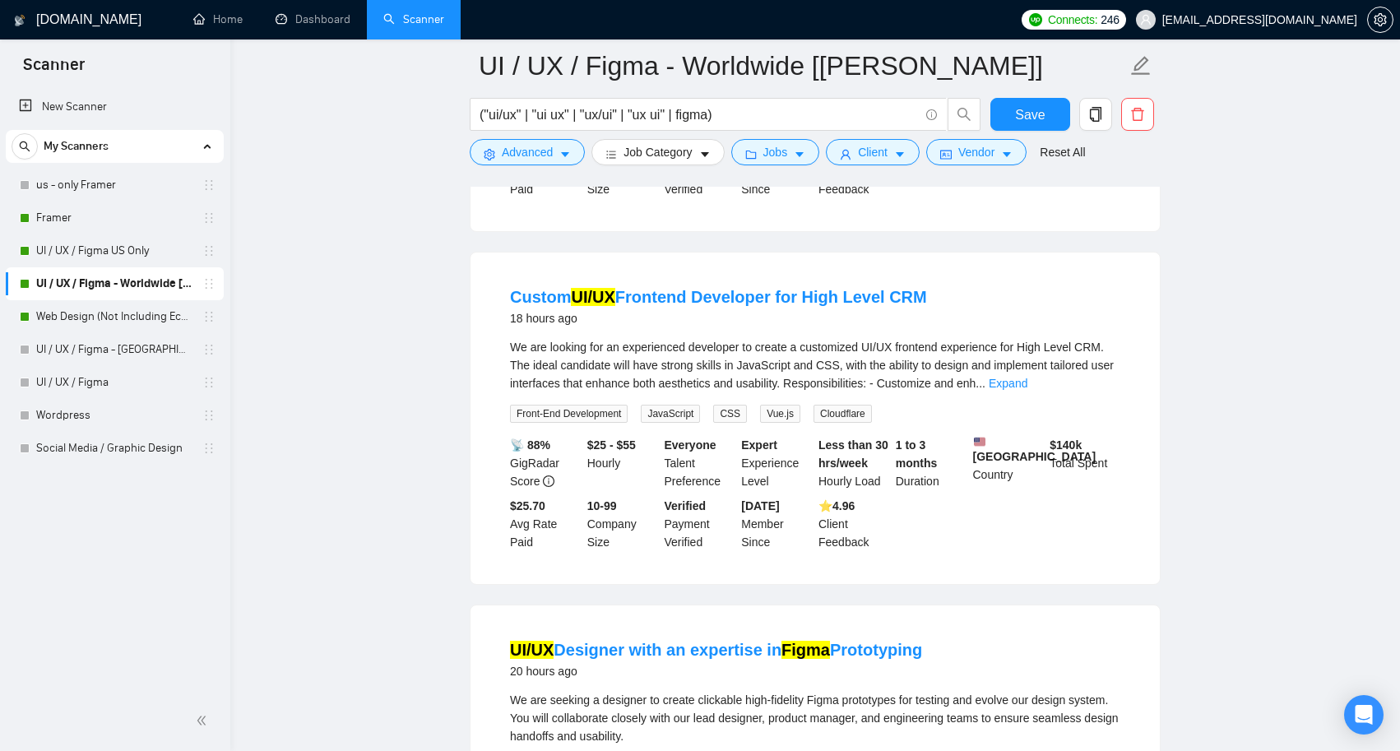
scroll to position [2089, 0]
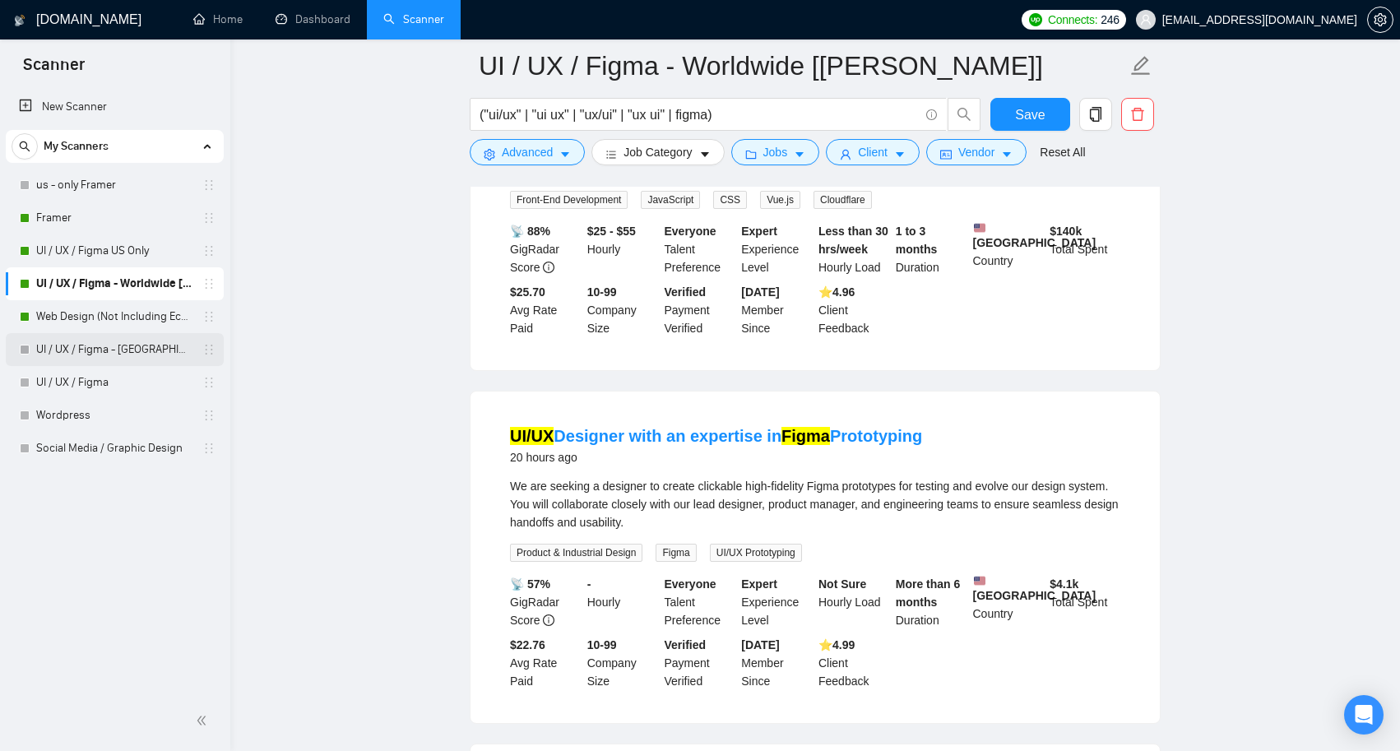
click at [141, 345] on link "UI / UX / Figma - [GEOGRAPHIC_DATA] [Anya]" at bounding box center [114, 349] width 156 height 33
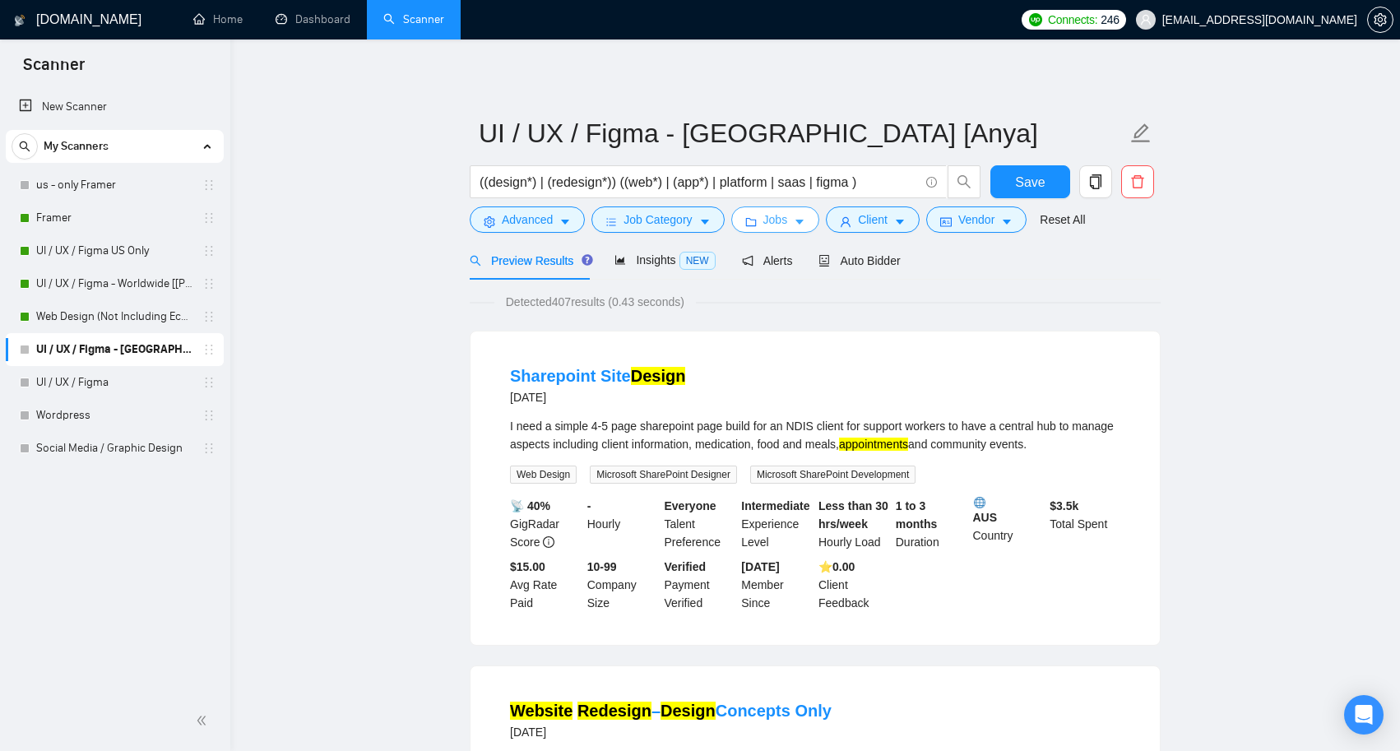
click at [805, 217] on icon "caret-down" at bounding box center [800, 222] width 12 height 12
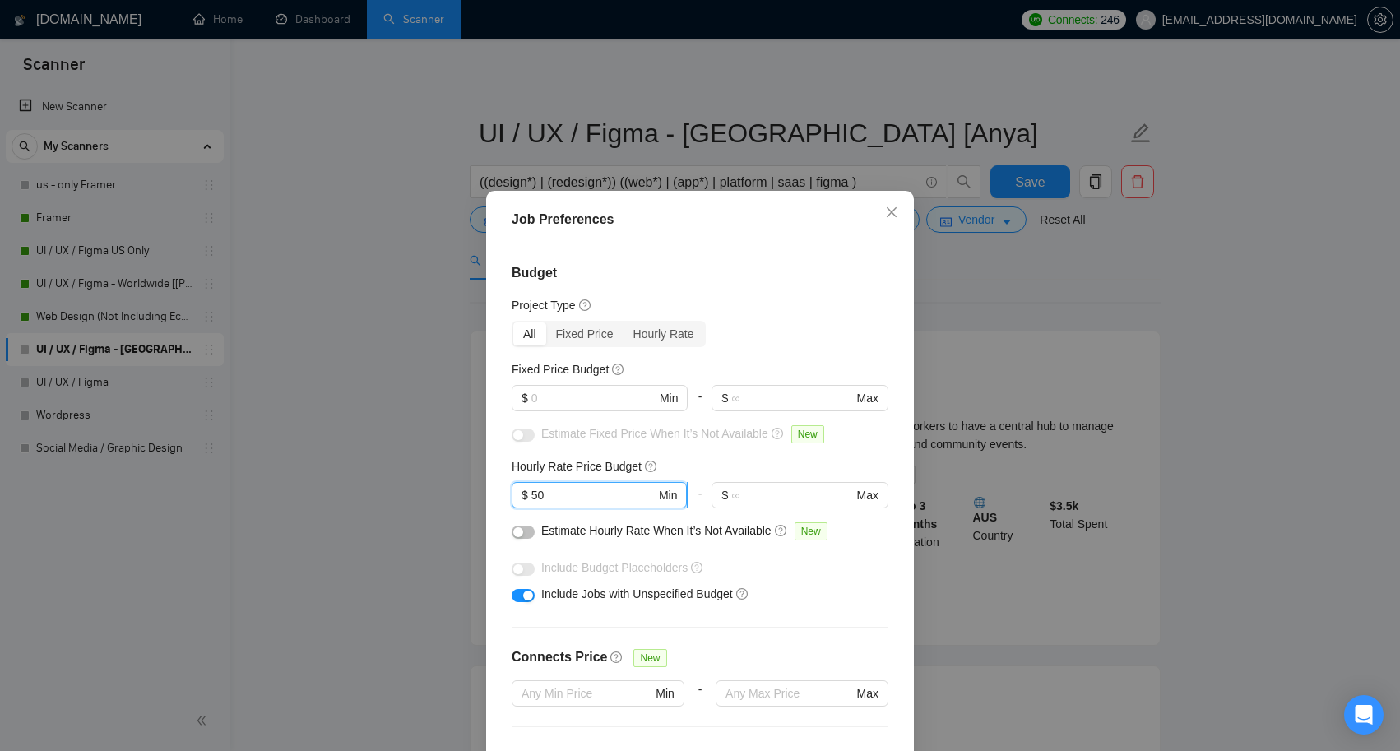
click at [586, 493] on input "50" at bounding box center [593, 495] width 124 height 18
type input "5"
type input "30"
click at [525, 526] on button "button" at bounding box center [523, 532] width 23 height 13
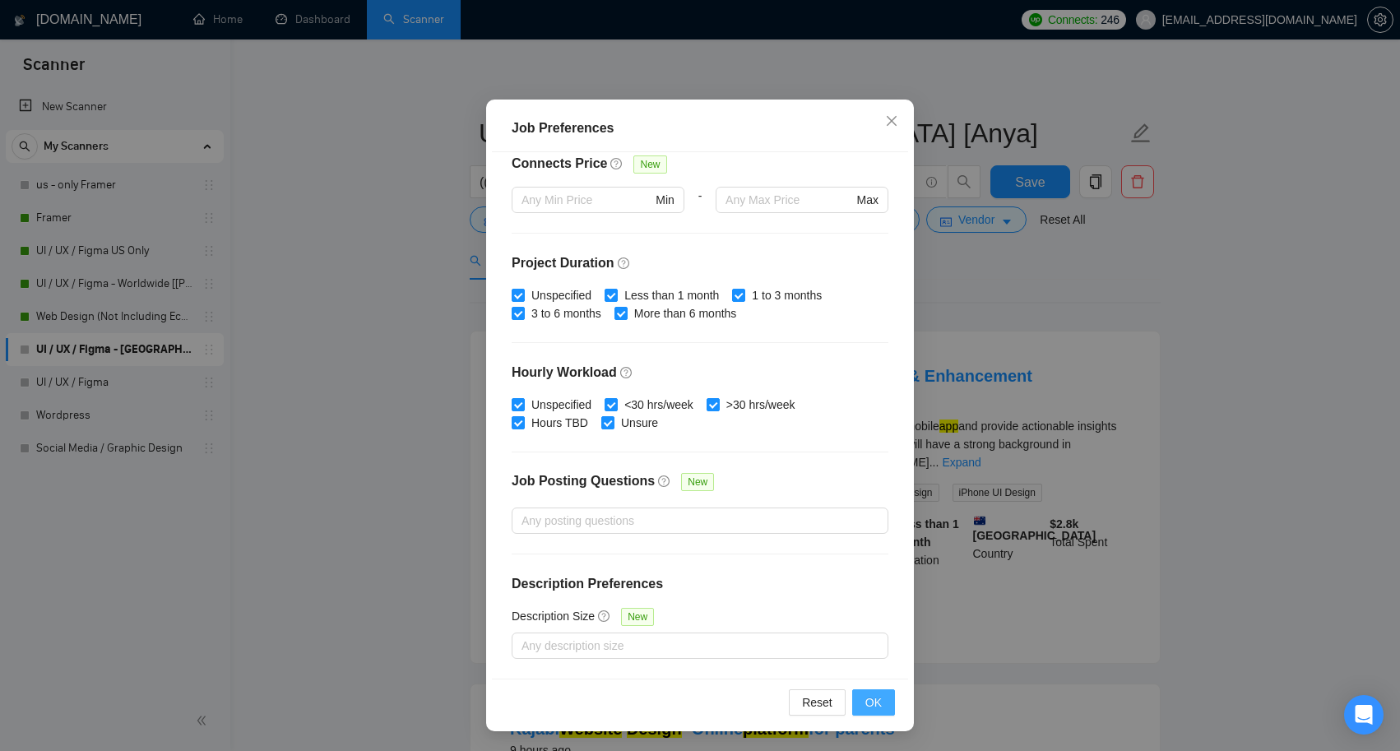
scroll to position [91, 0]
click at [883, 708] on button "OK" at bounding box center [873, 702] width 43 height 26
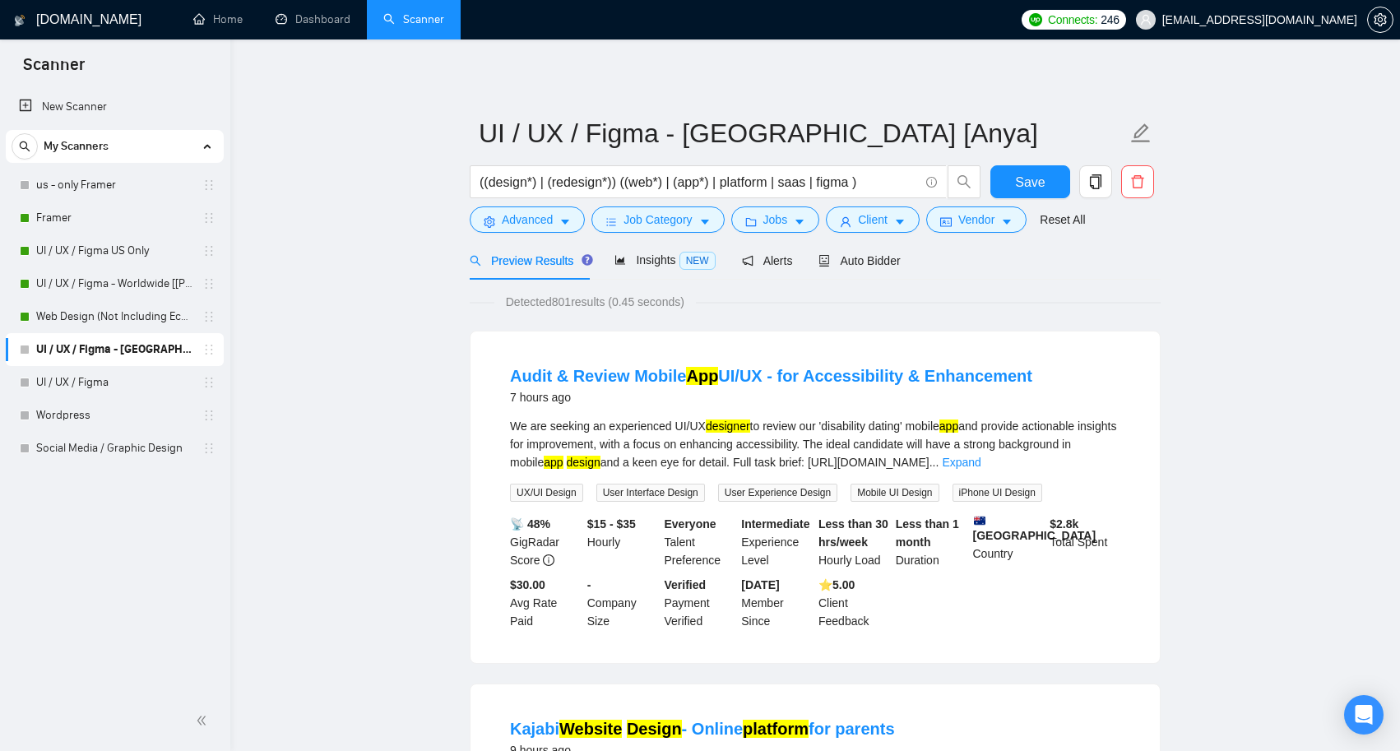
scroll to position [0, 0]
click at [879, 228] on span "Client" at bounding box center [873, 220] width 30 height 18
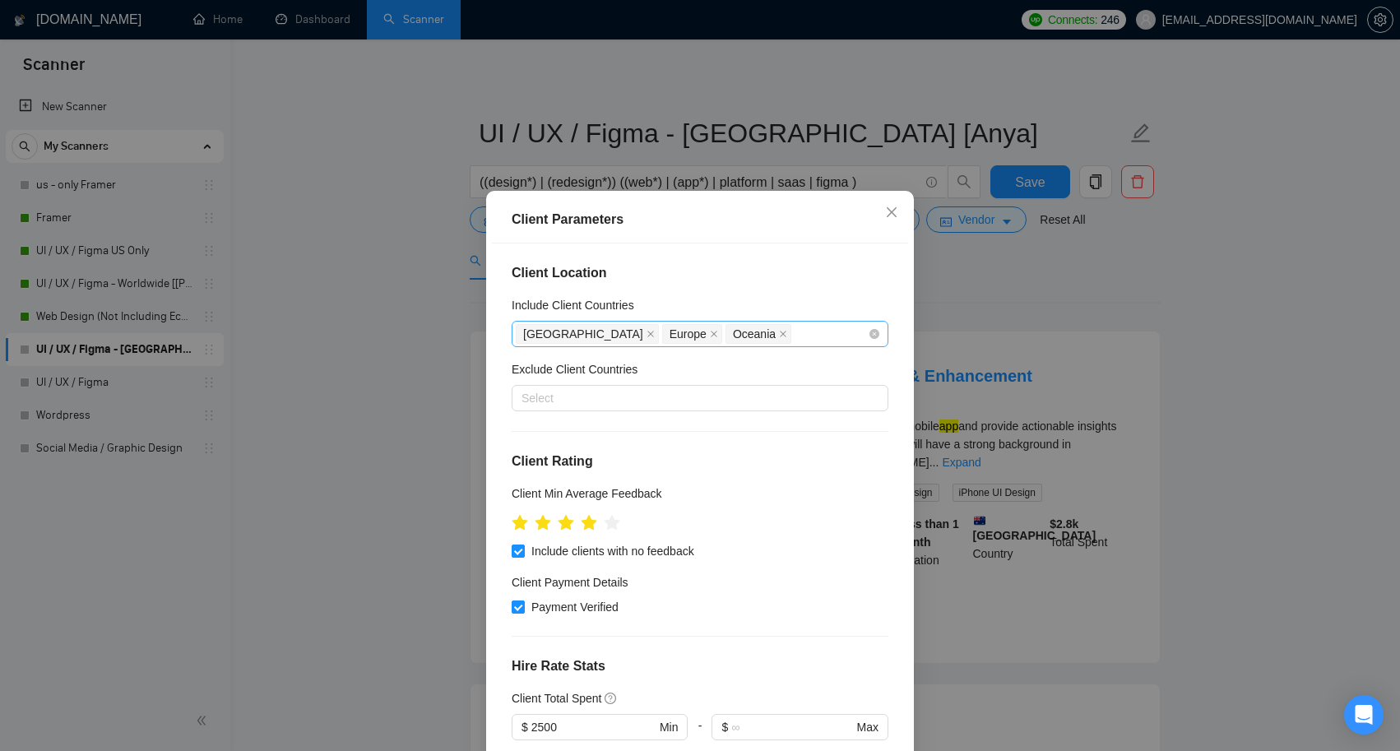
click at [758, 337] on div "[GEOGRAPHIC_DATA] [GEOGRAPHIC_DATA] [GEOGRAPHIC_DATA]" at bounding box center [692, 333] width 352 height 23
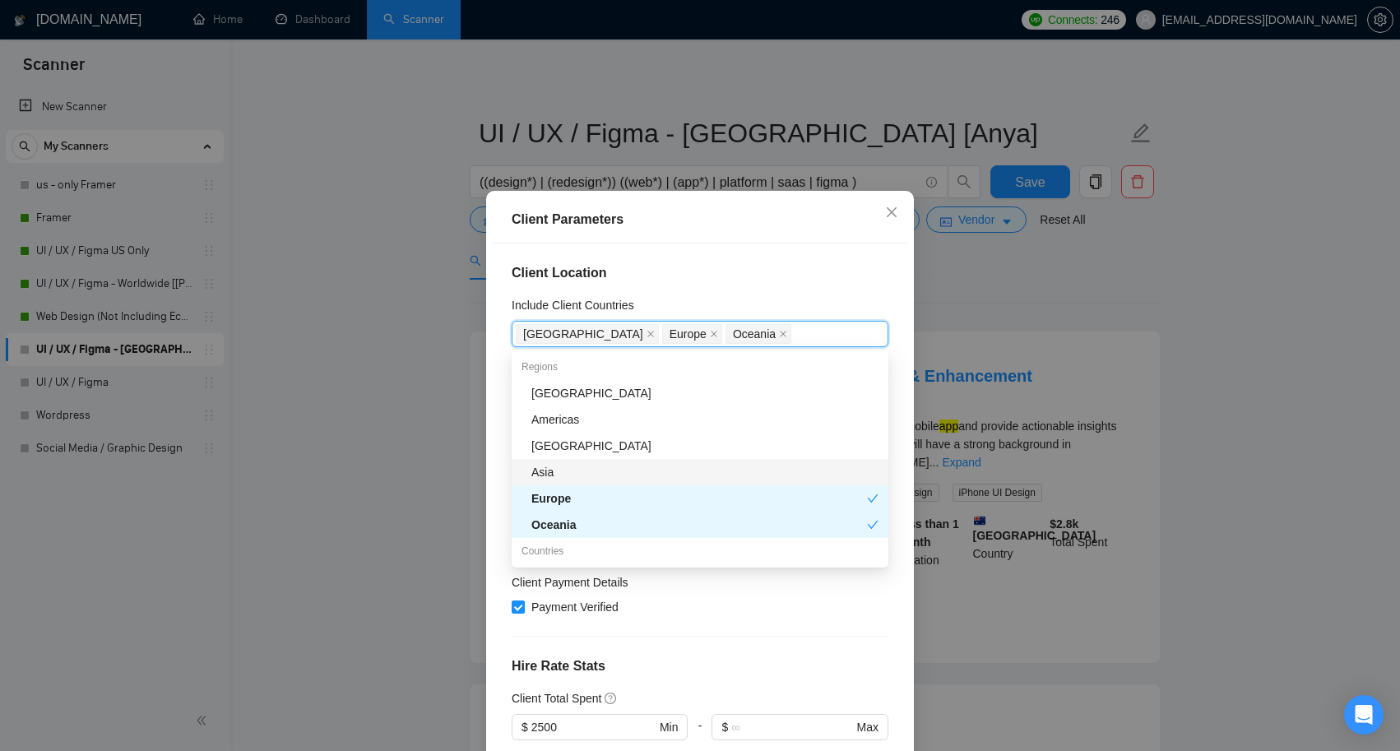
click at [611, 468] on div "Asia" at bounding box center [704, 472] width 347 height 18
click at [726, 280] on h4 "Client Location" at bounding box center [700, 273] width 377 height 20
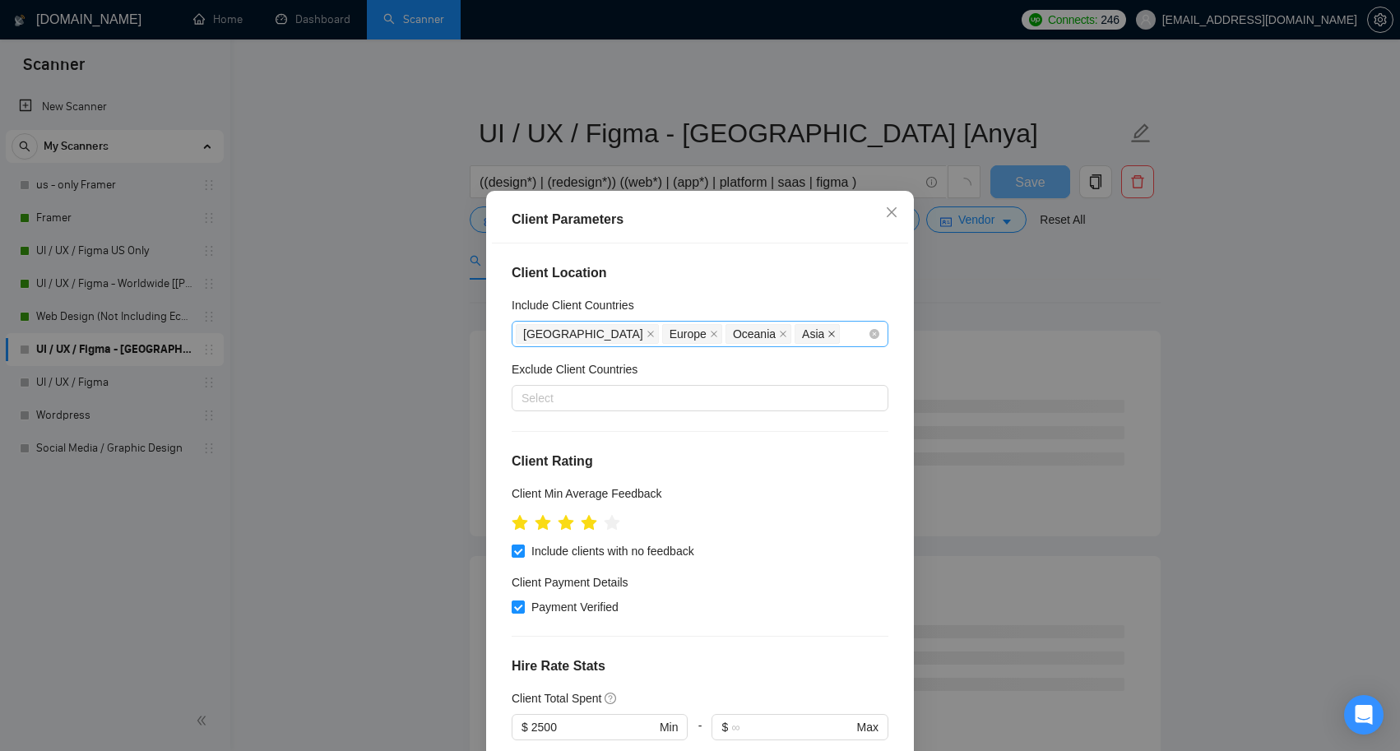
click at [828, 335] on icon "close" at bounding box center [832, 334] width 8 height 8
click at [747, 337] on div "[GEOGRAPHIC_DATA] [GEOGRAPHIC_DATA] [GEOGRAPHIC_DATA]" at bounding box center [692, 333] width 352 height 23
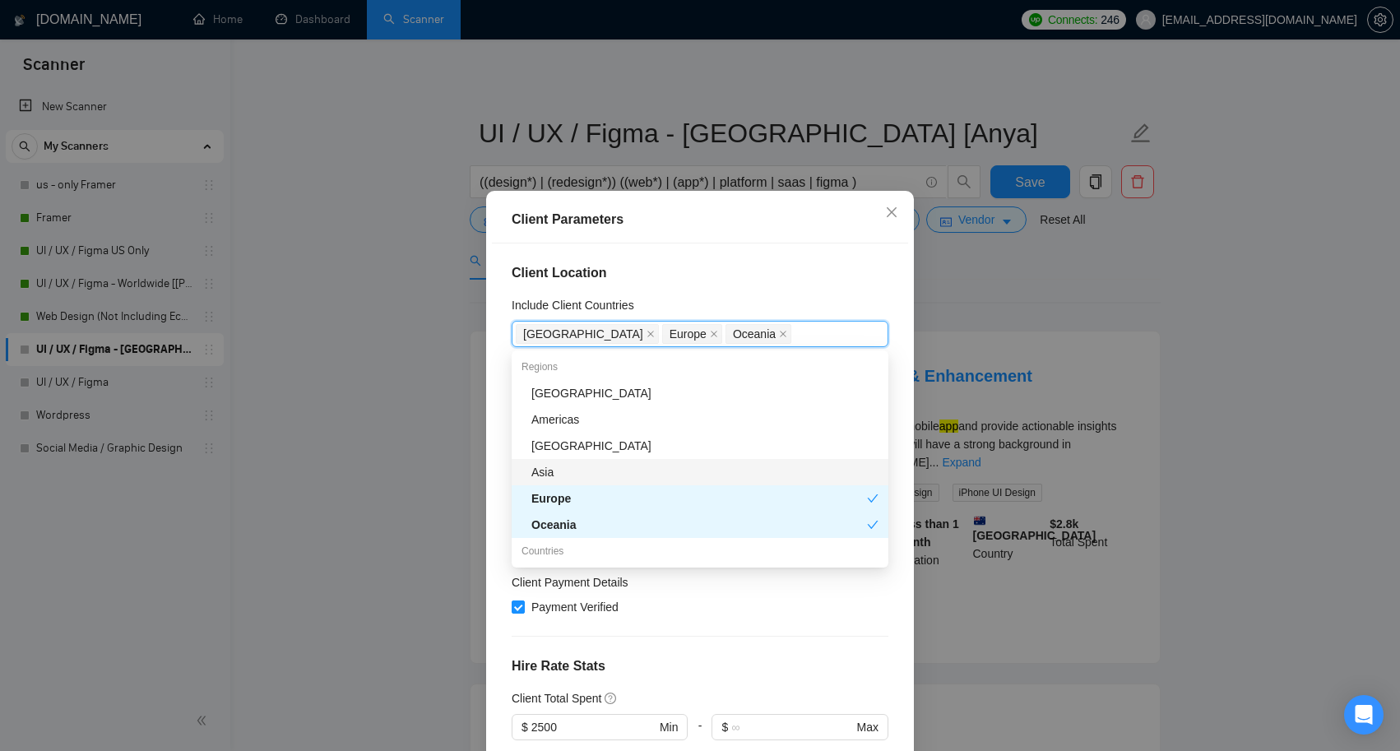
click at [587, 463] on div "Asia" at bounding box center [704, 472] width 347 height 18
click at [780, 279] on h4 "Client Location" at bounding box center [700, 273] width 377 height 20
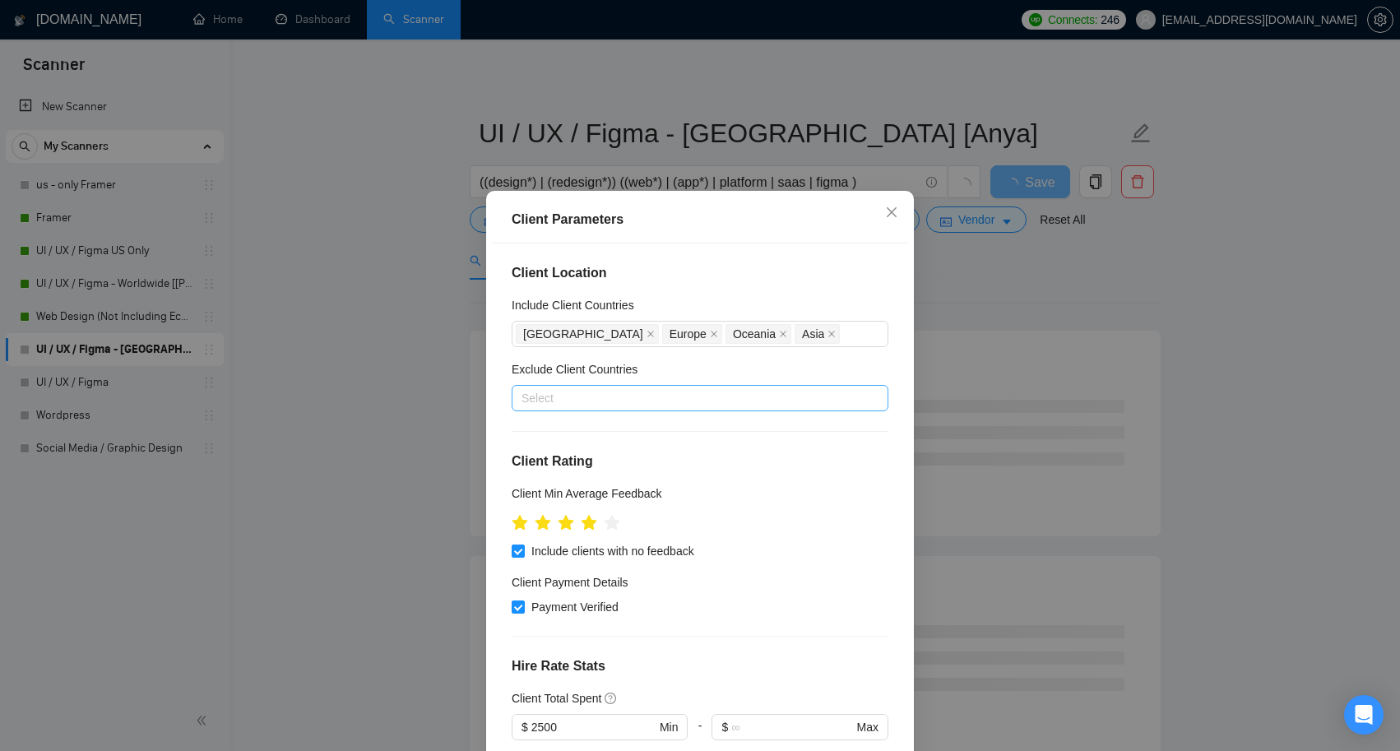
click at [616, 393] on div at bounding box center [692, 398] width 352 height 20
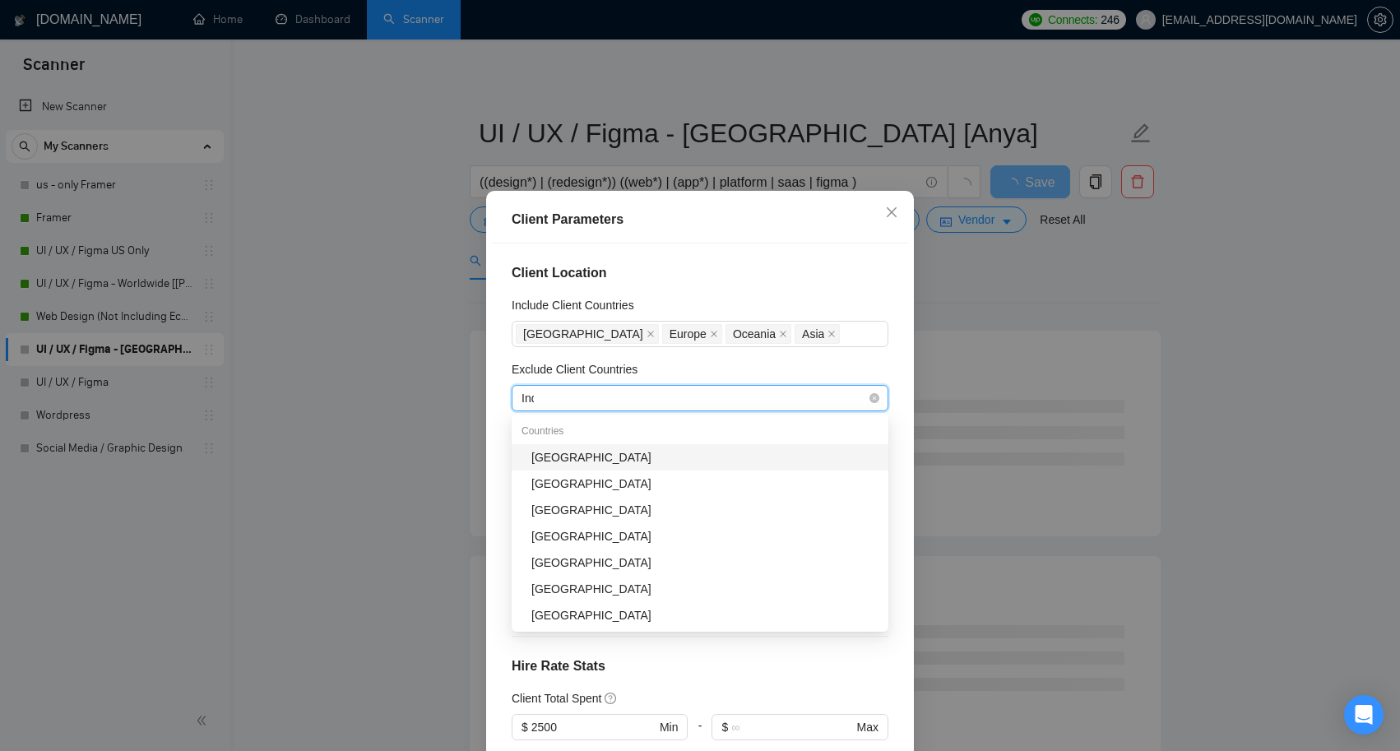
type input "Indi"
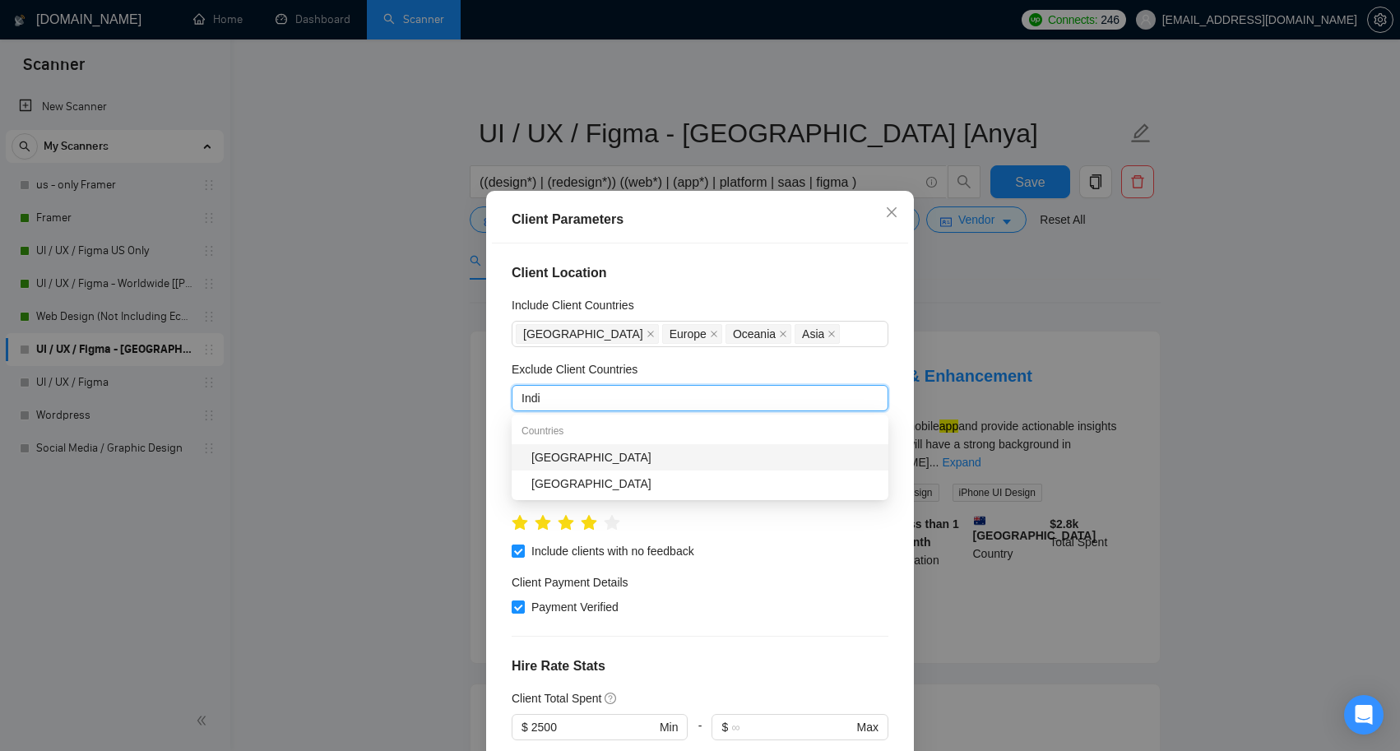
click at [574, 463] on div "[GEOGRAPHIC_DATA]" at bounding box center [704, 457] width 347 height 18
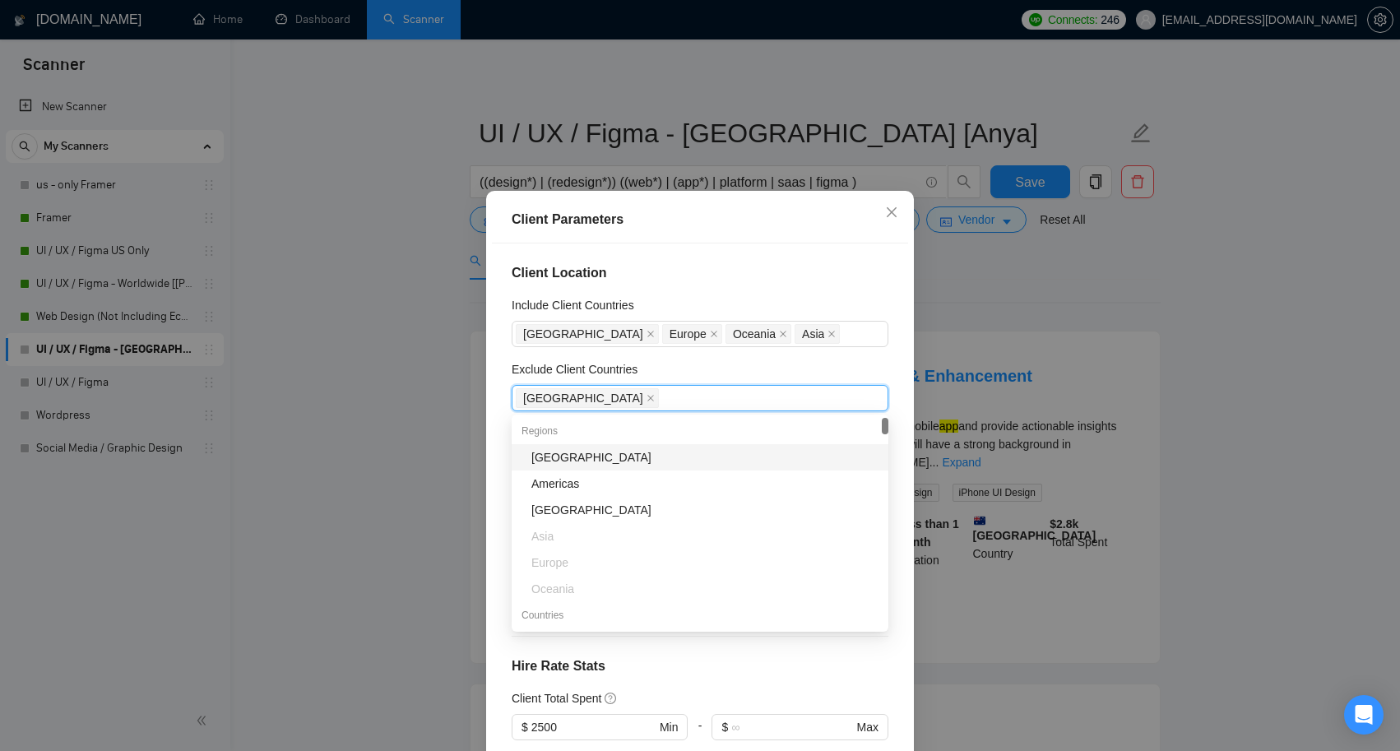
click at [644, 369] on div "Exclude Client Countries" at bounding box center [700, 372] width 377 height 25
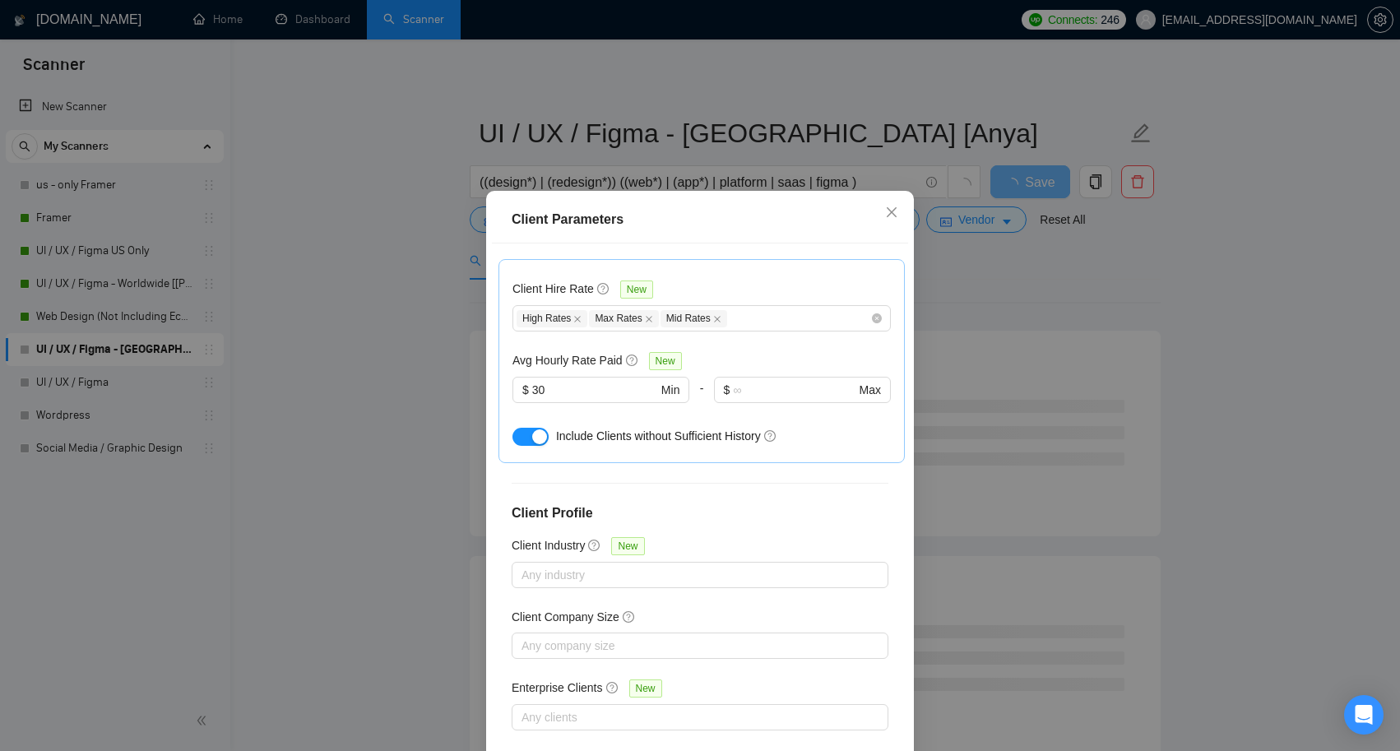
scroll to position [501, 0]
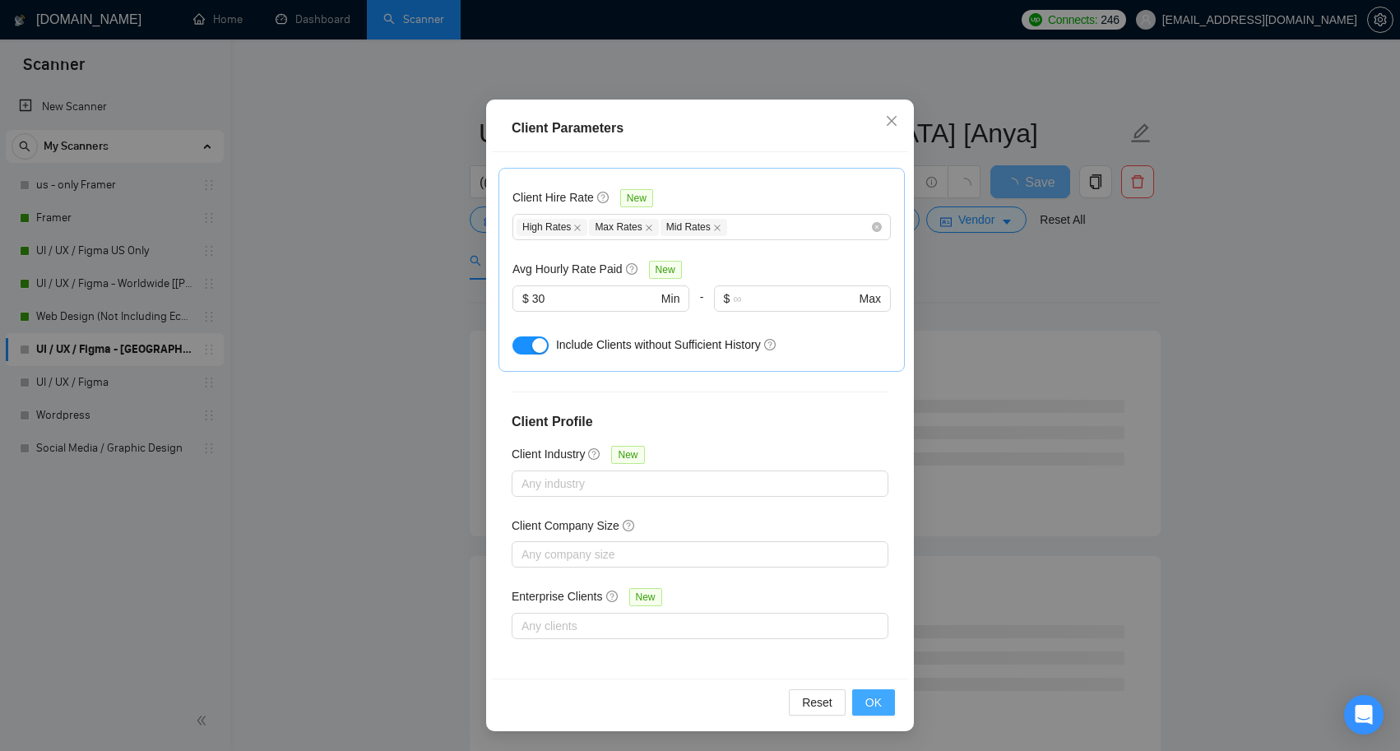
click at [875, 704] on span "OK" at bounding box center [873, 702] width 16 height 18
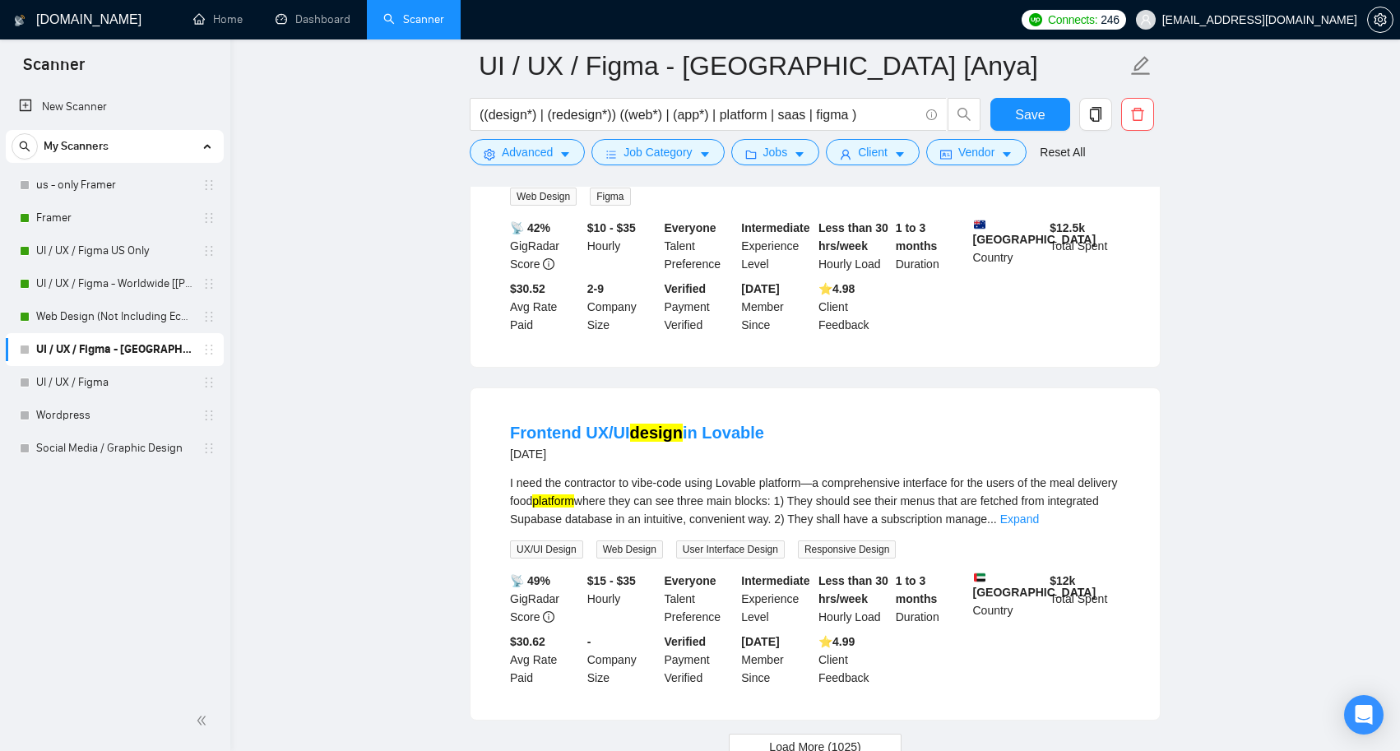
scroll to position [3219, 0]
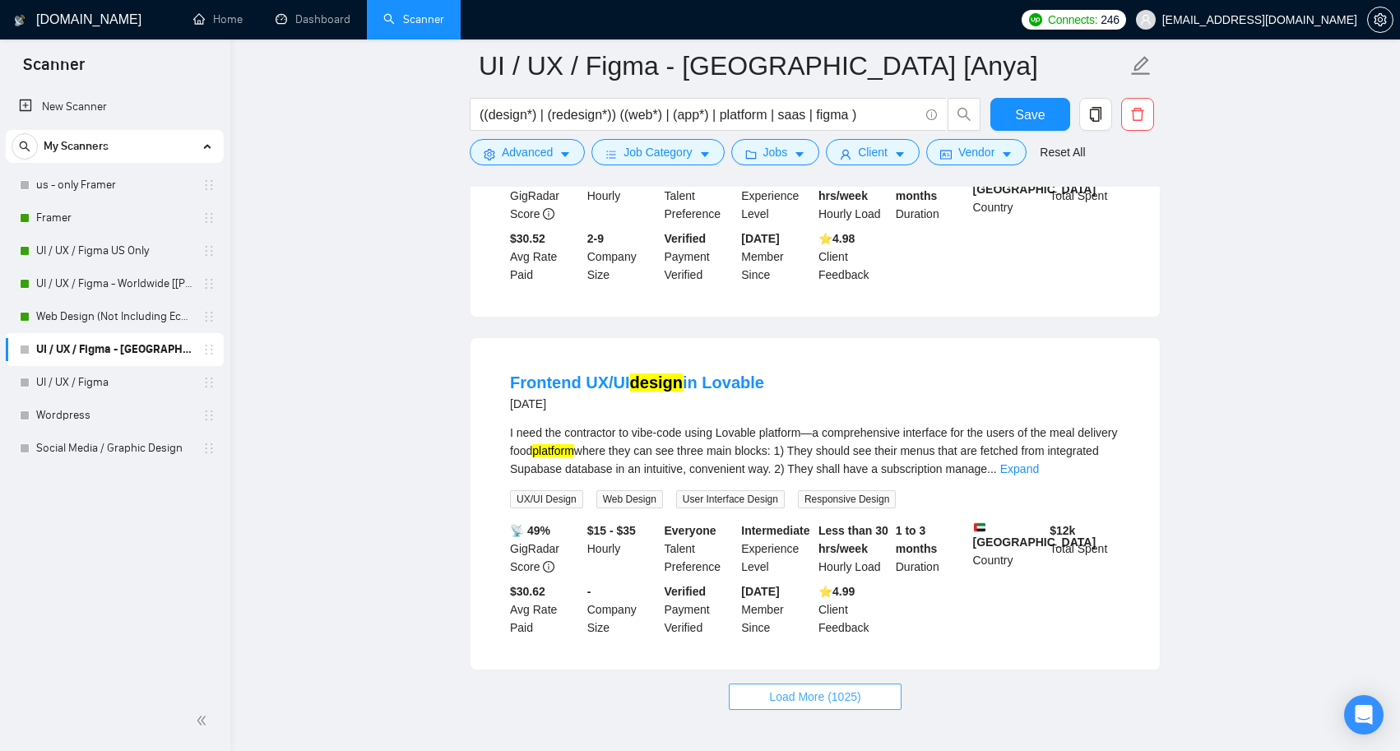
click at [865, 689] on button "Load More (1025)" at bounding box center [815, 697] width 172 height 26
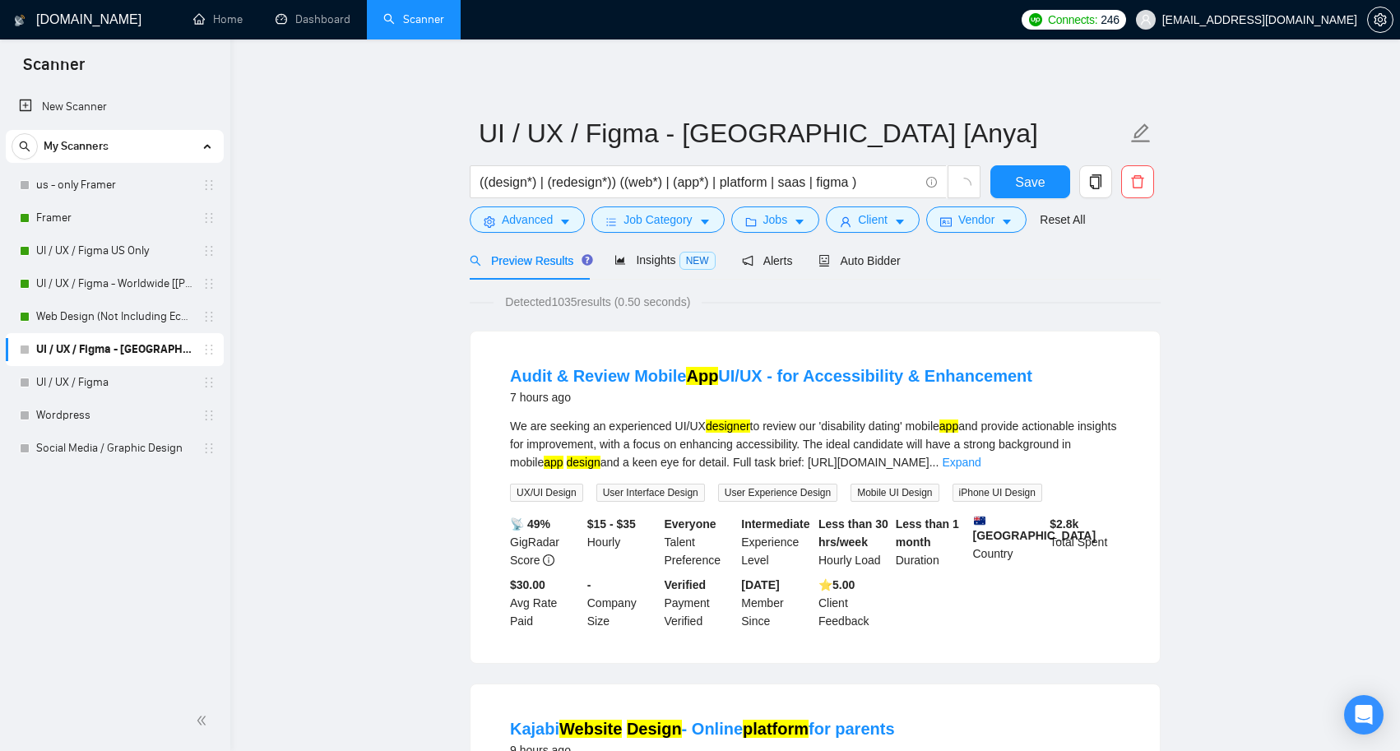
scroll to position [0, 0]
click at [788, 225] on span "Jobs" at bounding box center [775, 220] width 25 height 18
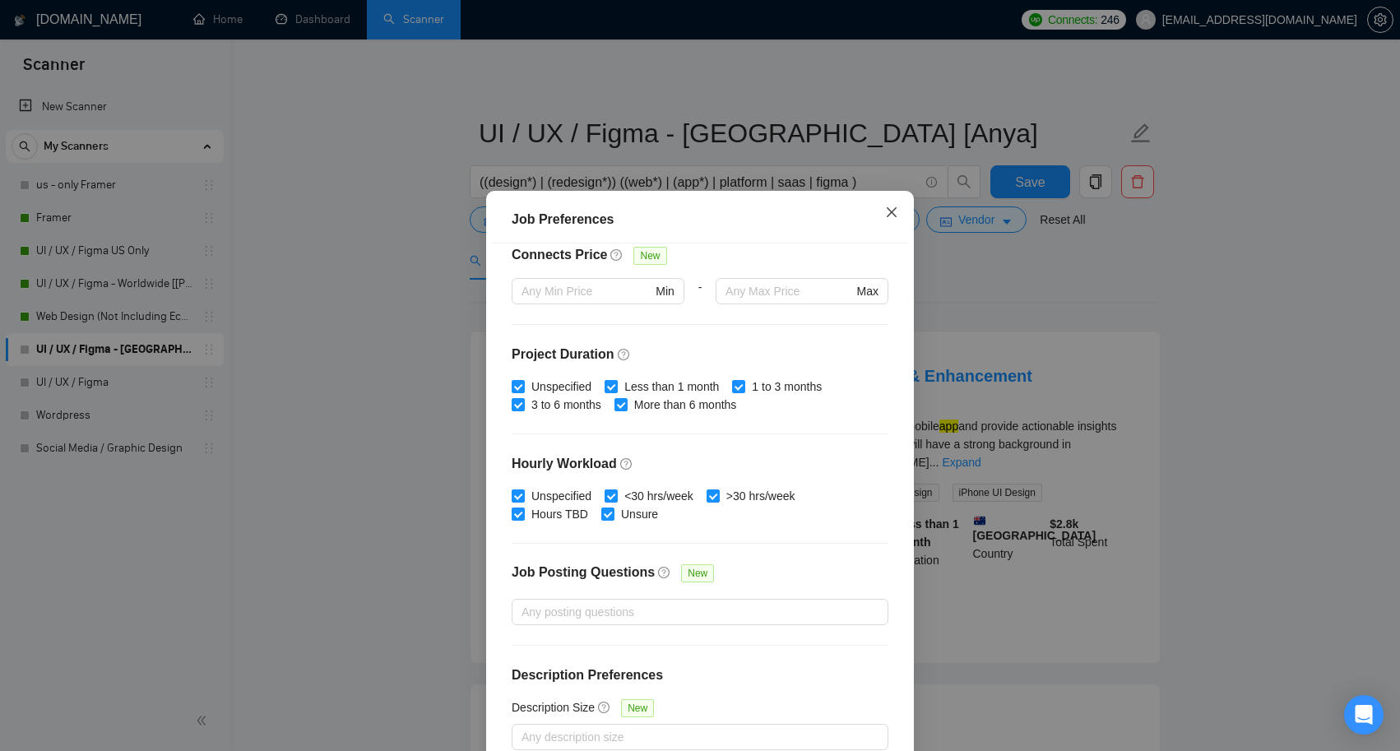
click at [893, 206] on icon "close" at bounding box center [891, 212] width 13 height 13
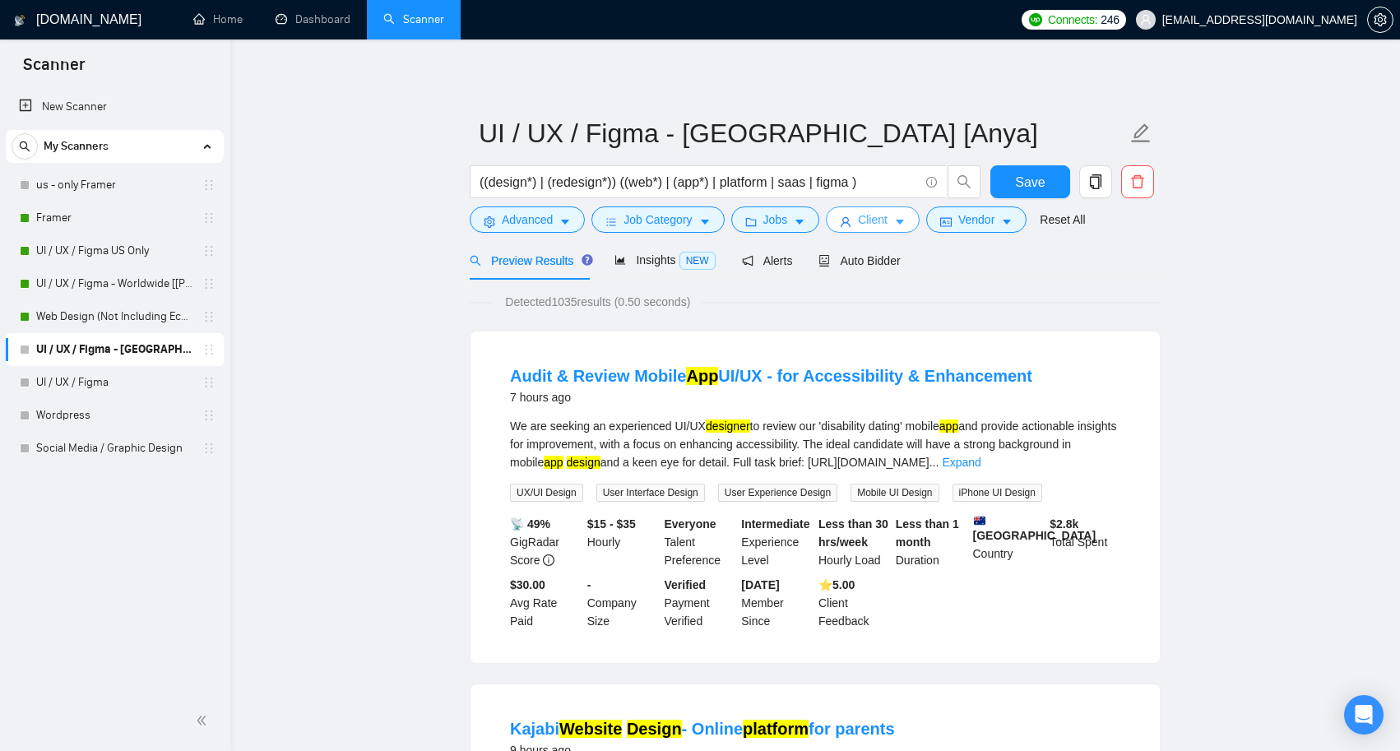
click at [902, 226] on icon "caret-down" at bounding box center [900, 222] width 12 height 12
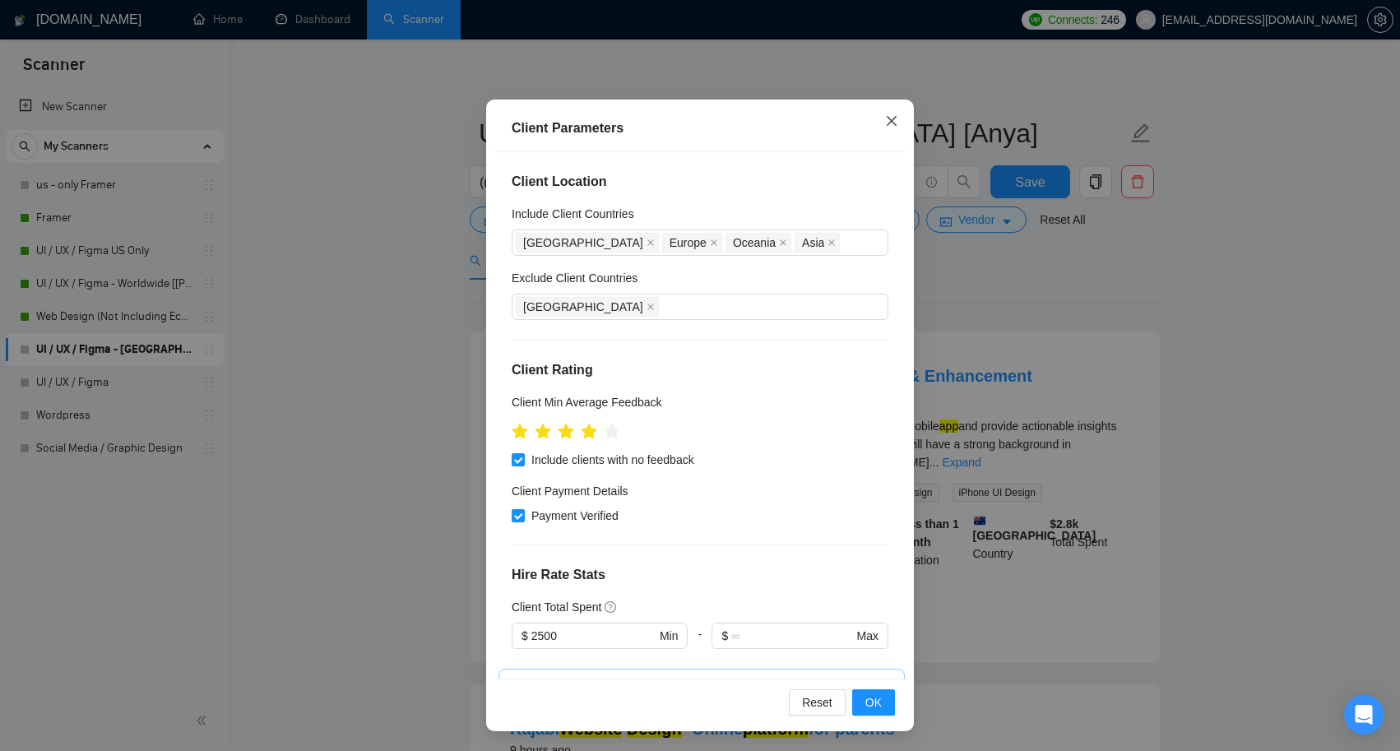
click at [891, 123] on icon "close" at bounding box center [892, 121] width 10 height 10
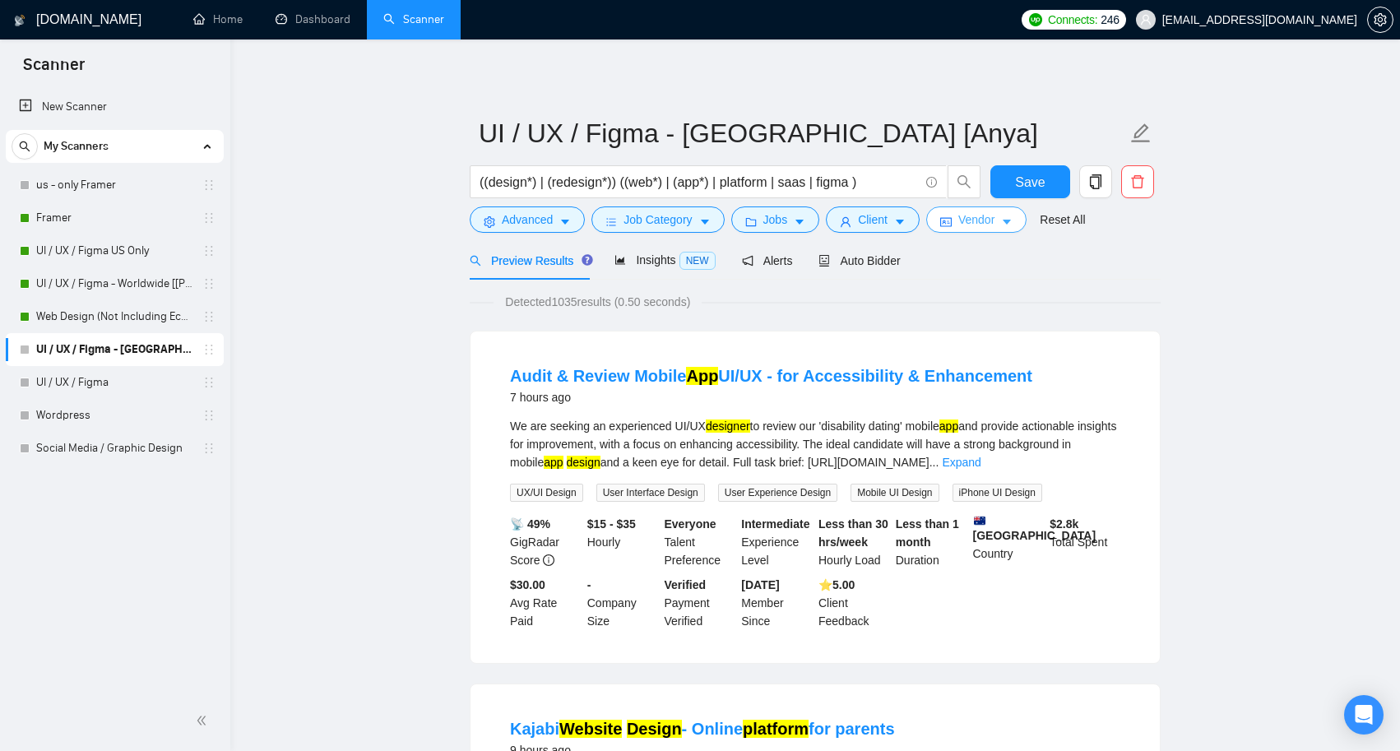
click at [1011, 220] on icon "caret-down" at bounding box center [1007, 222] width 8 height 5
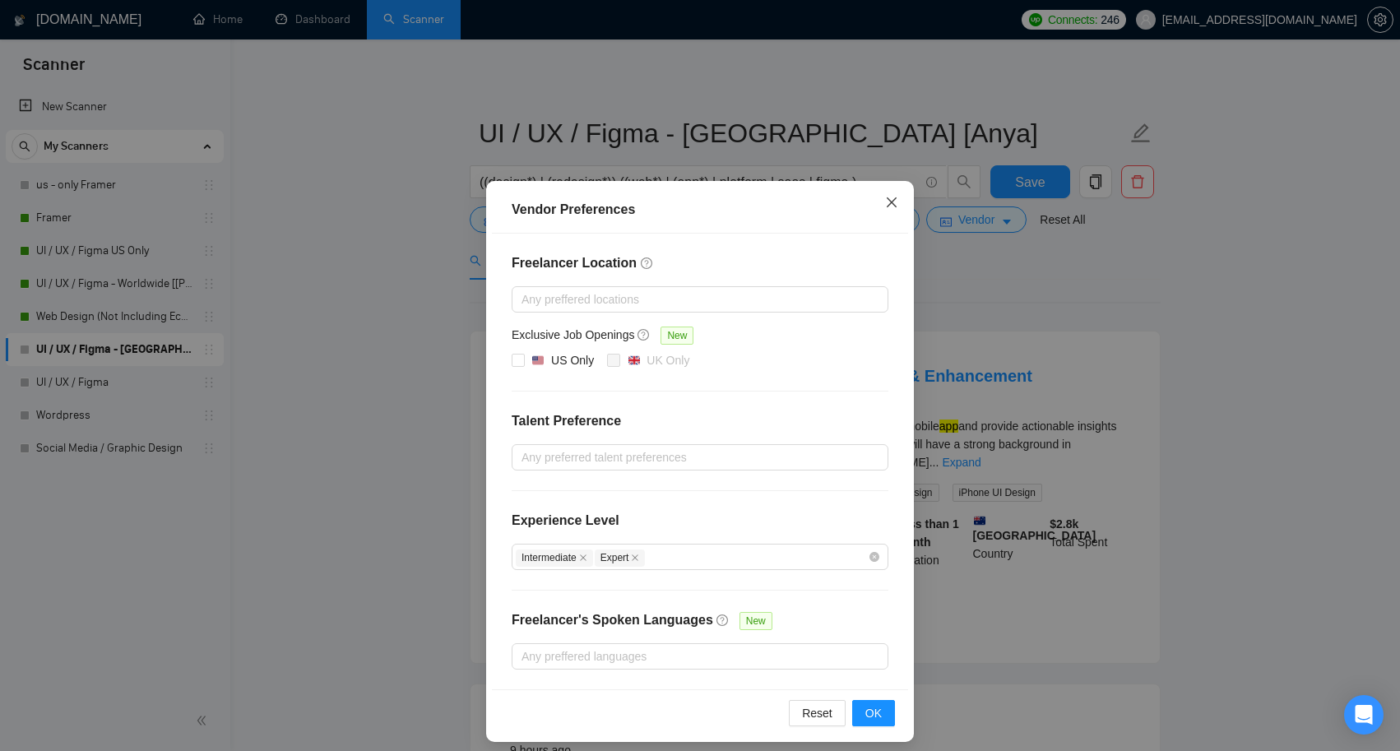
click at [892, 200] on icon "close" at bounding box center [891, 202] width 13 height 13
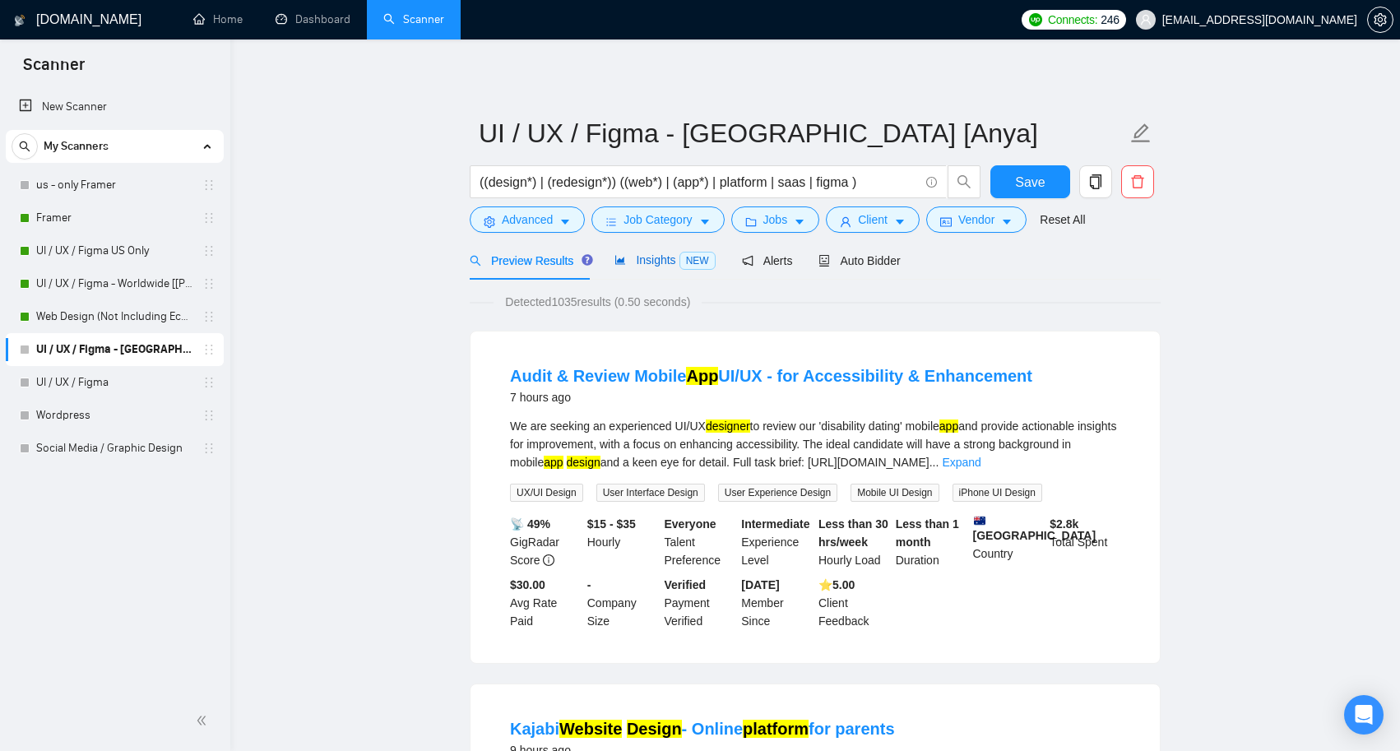
click at [647, 262] on span "Insights NEW" at bounding box center [664, 259] width 100 height 13
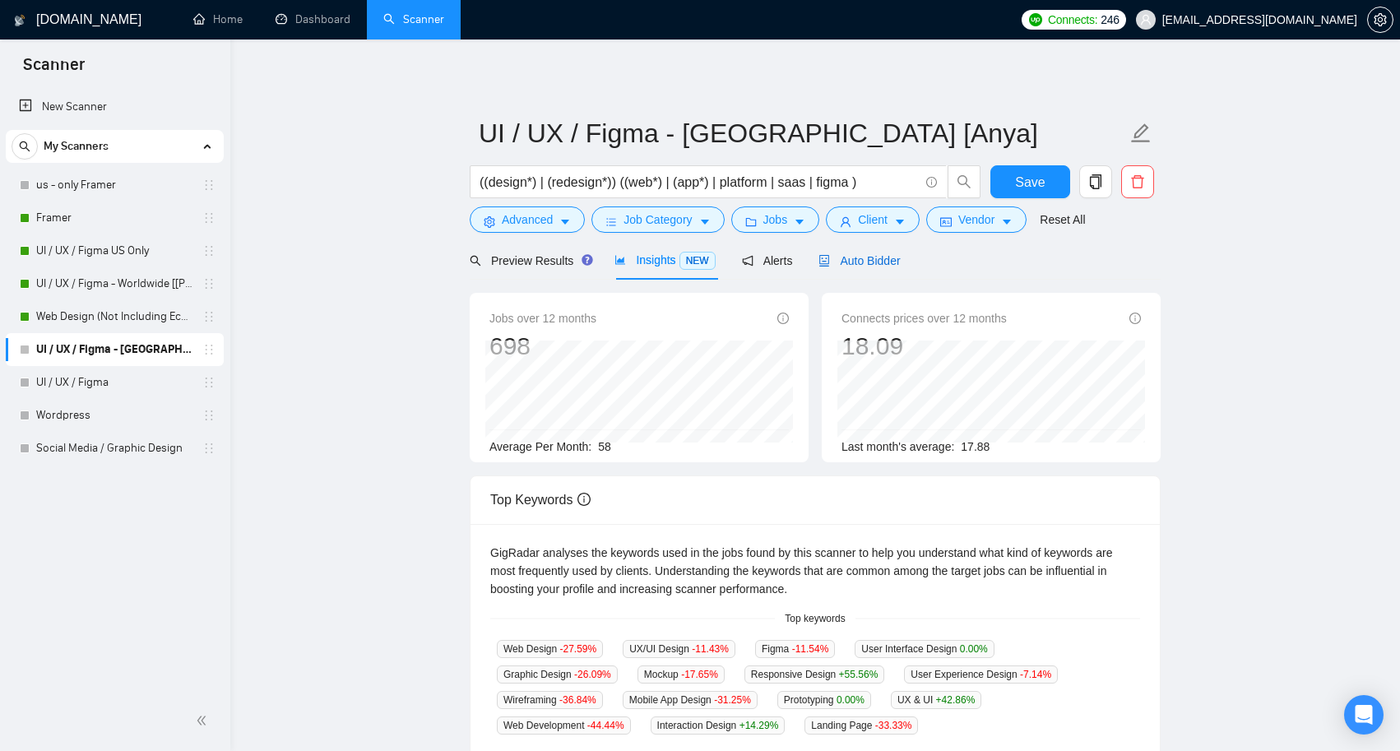
click at [879, 263] on span "Auto Bidder" at bounding box center [858, 260] width 81 height 13
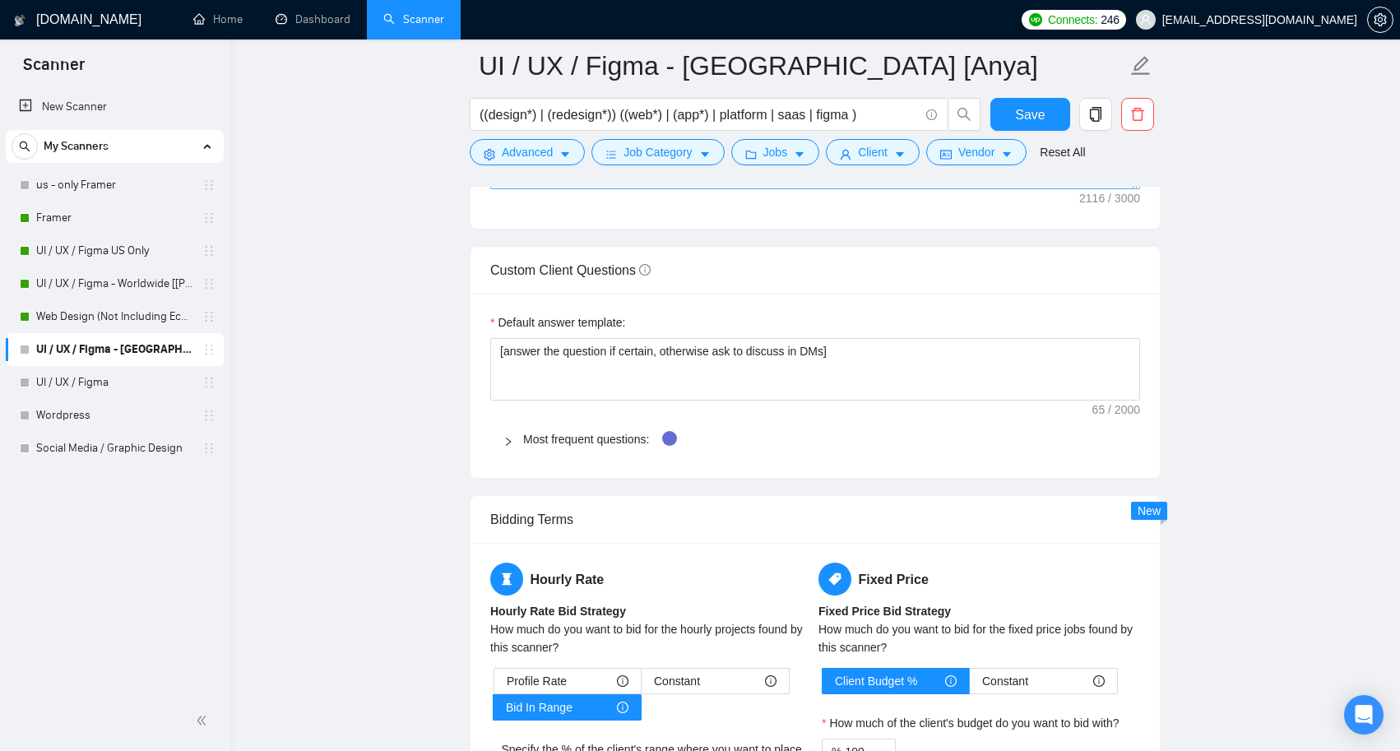
scroll to position [2089, 0]
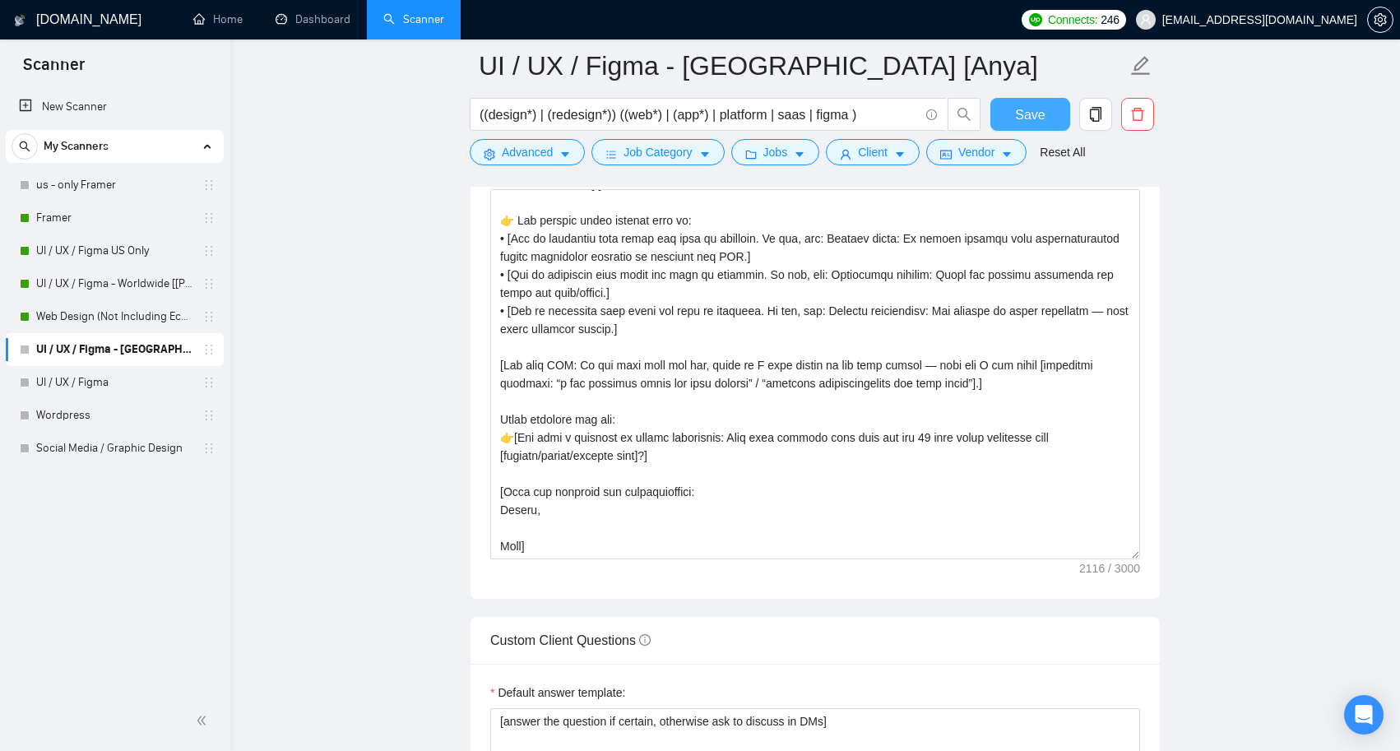
click at [1011, 115] on button "Save" at bounding box center [1030, 114] width 80 height 33
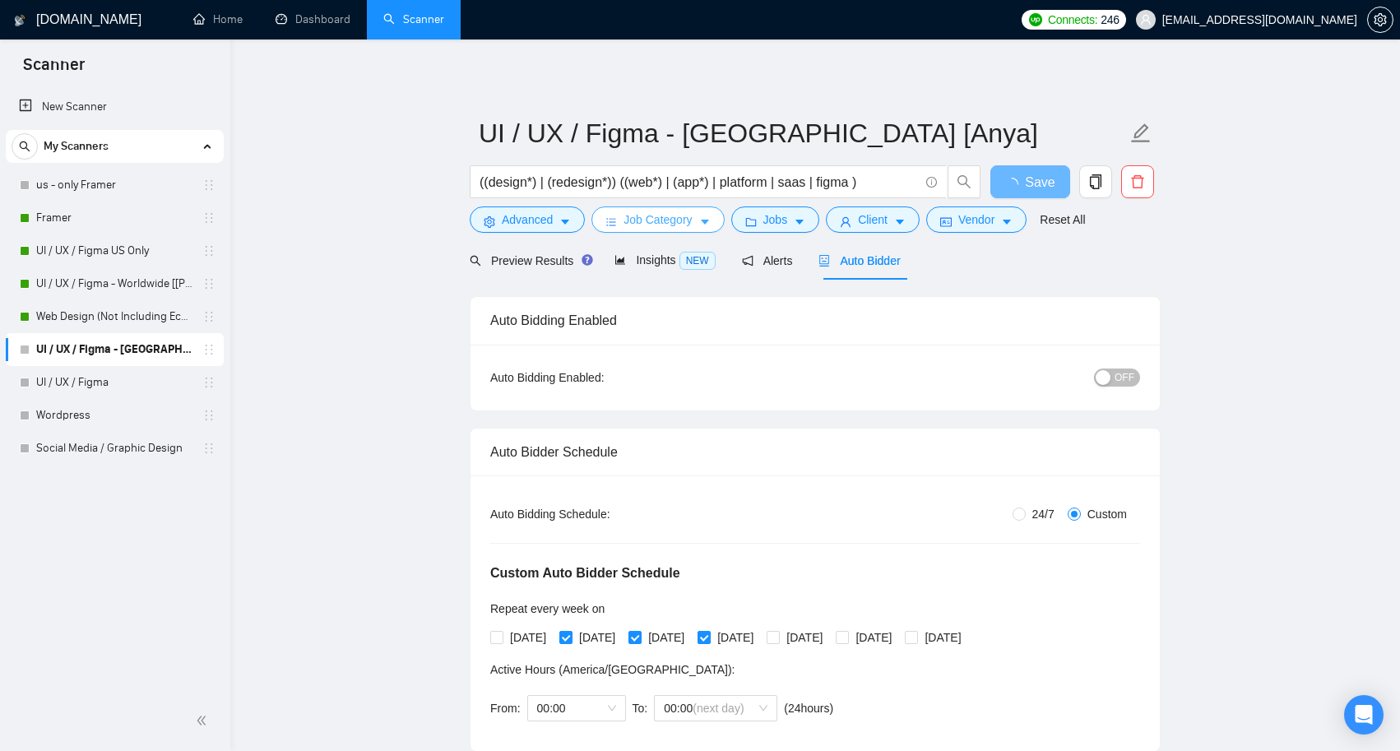
scroll to position [0, 0]
click at [155, 285] on link "UI / UX / Figma - Worldwide [[PERSON_NAME]]" at bounding box center [114, 283] width 156 height 33
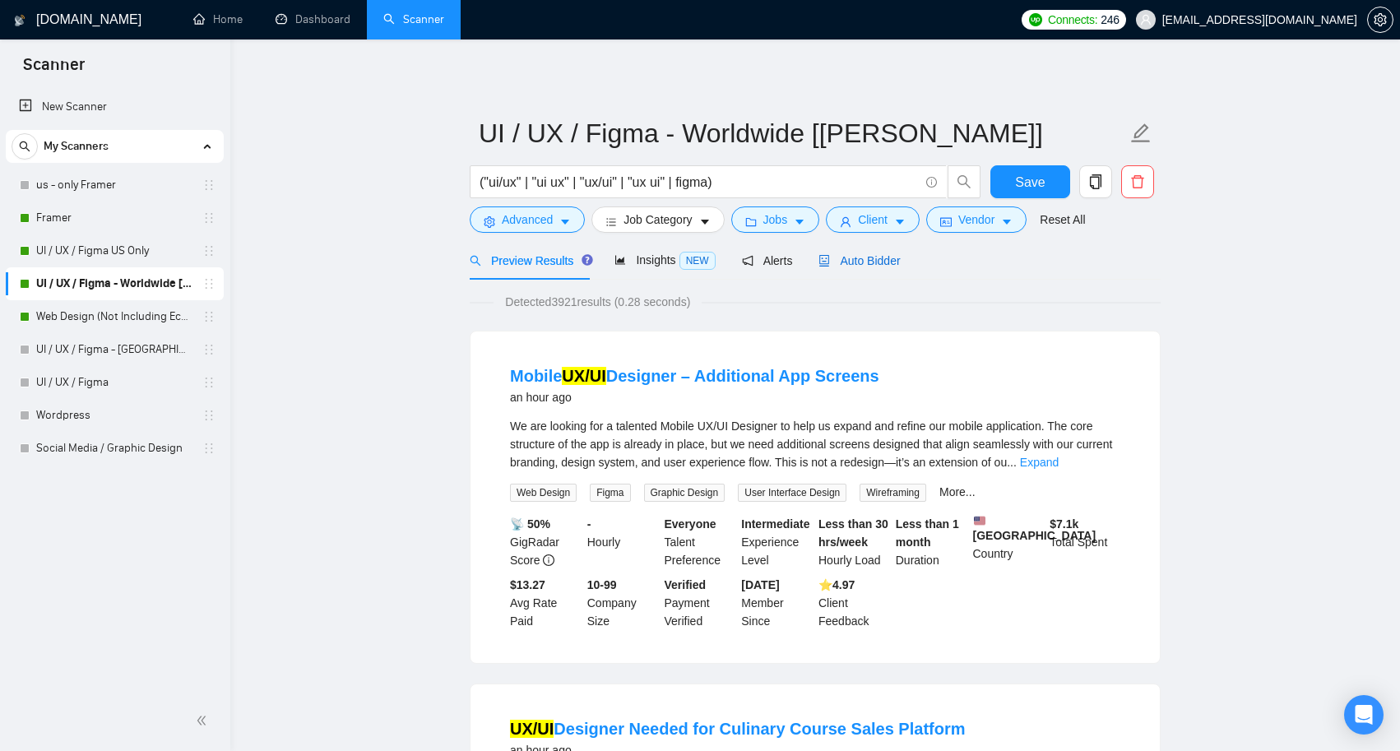
click at [888, 260] on span "Auto Bidder" at bounding box center [858, 260] width 81 height 13
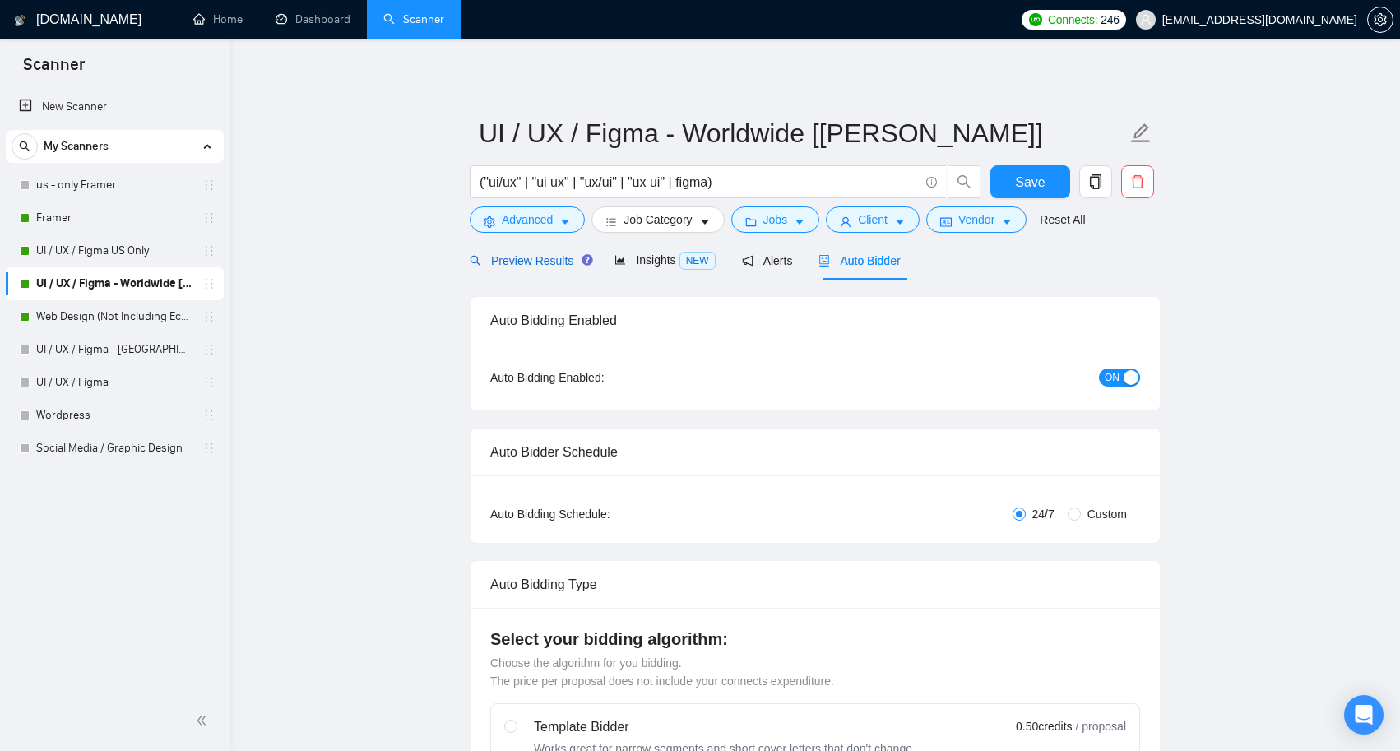
click at [538, 256] on span "Preview Results" at bounding box center [529, 260] width 118 height 13
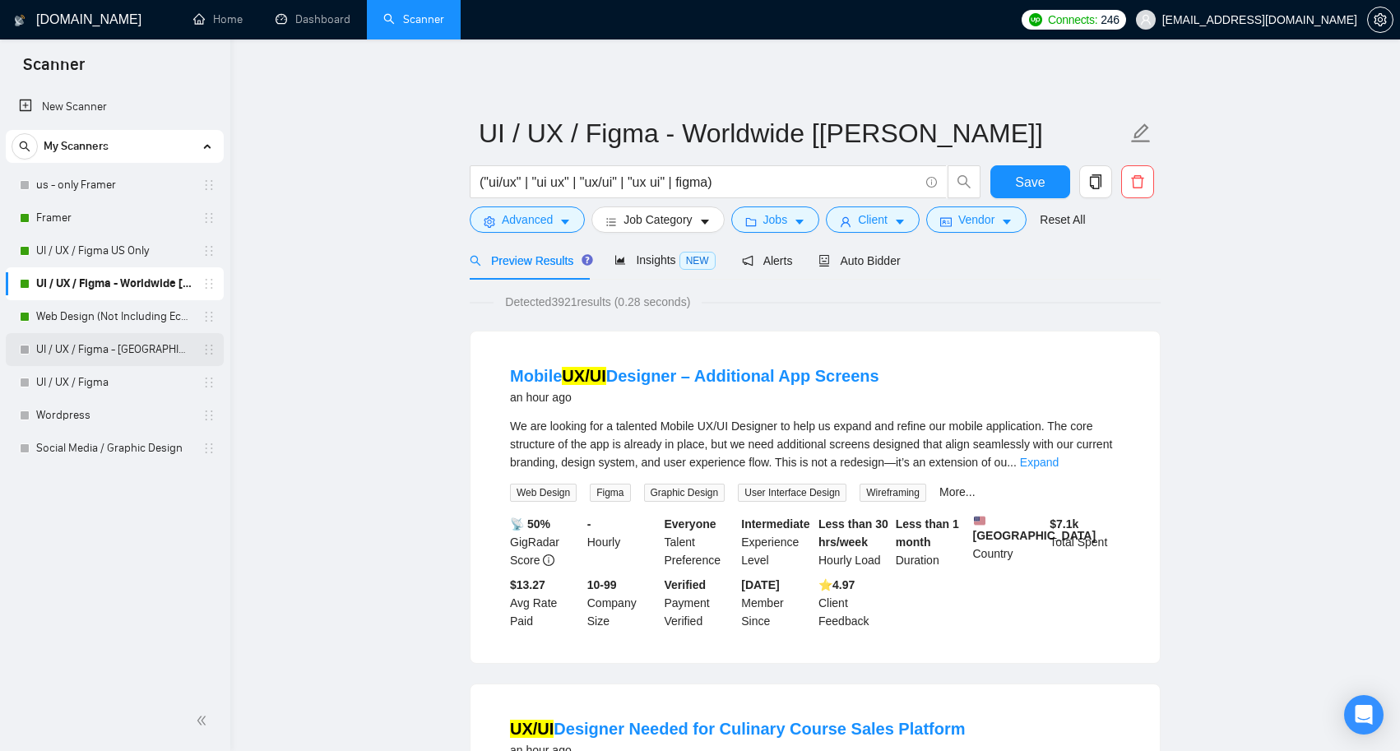
click at [131, 349] on link "UI / UX / Figma - [GEOGRAPHIC_DATA] [Anya]" at bounding box center [114, 349] width 156 height 33
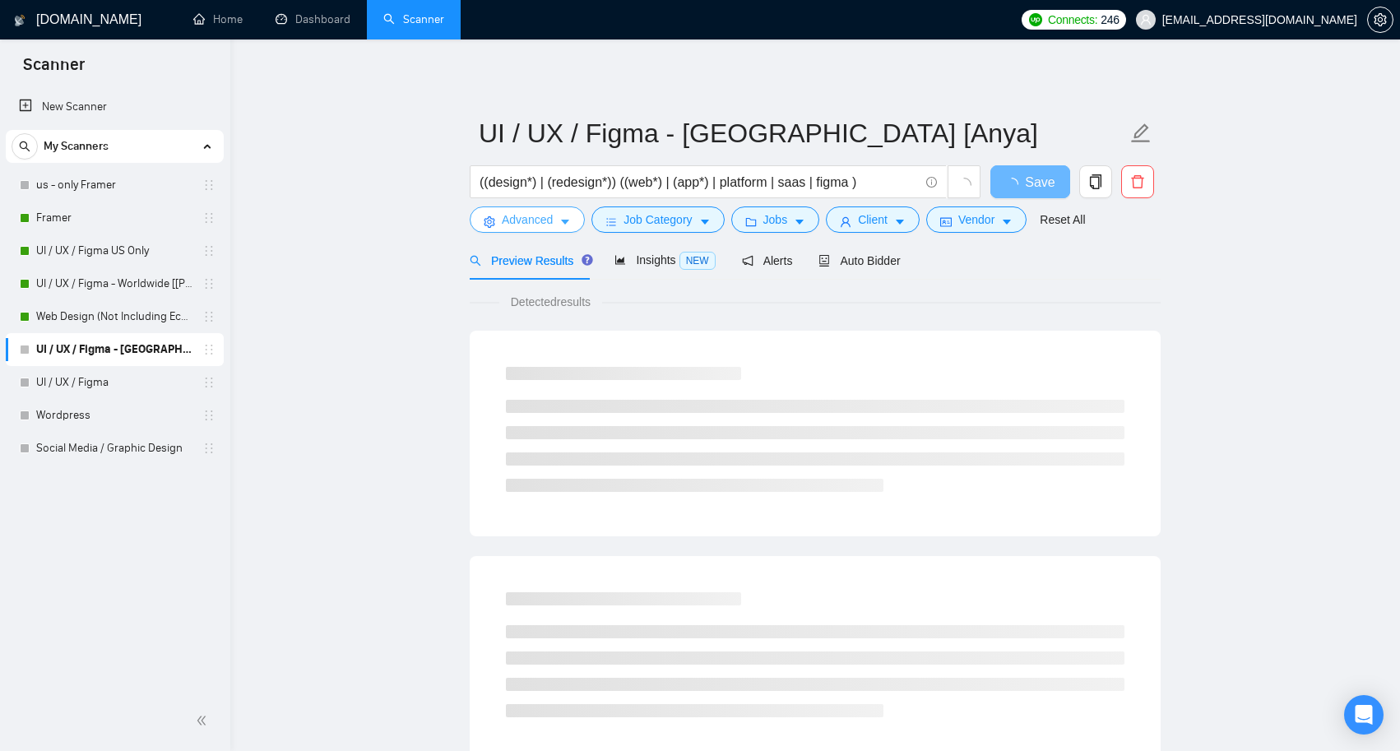
click at [573, 223] on button "Advanced" at bounding box center [527, 219] width 115 height 26
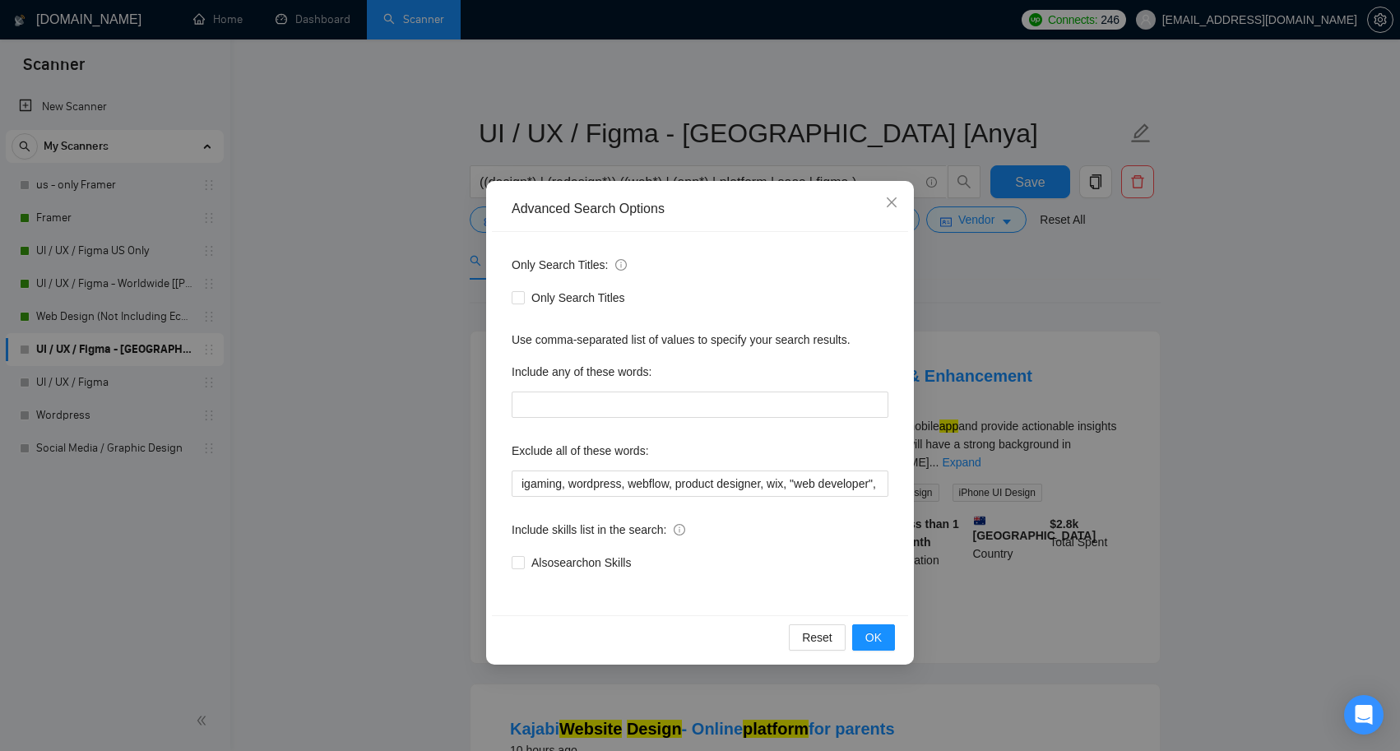
click at [382, 281] on div "Advanced Search Options Only Search Titles: Only Search Titles Use comma-separa…" at bounding box center [700, 375] width 1400 height 751
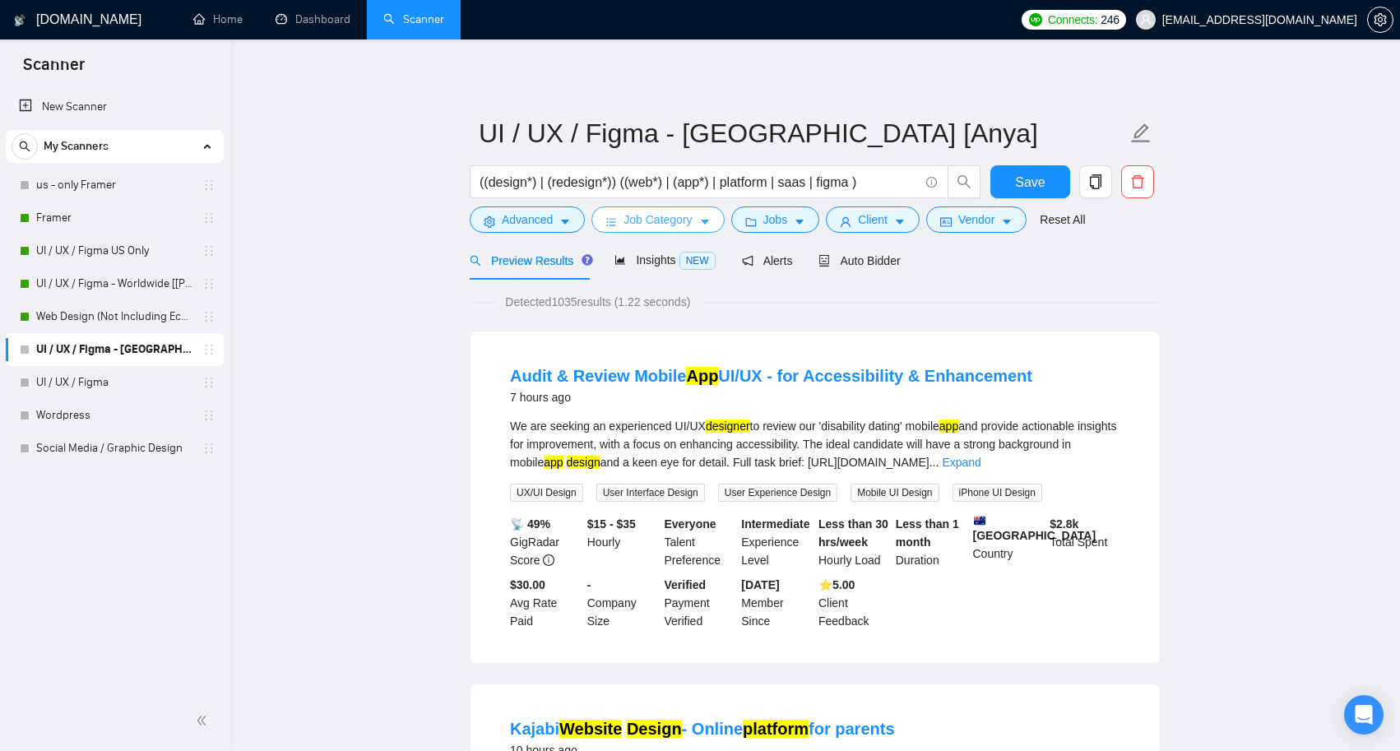
click at [663, 222] on span "Job Category" at bounding box center [658, 220] width 68 height 18
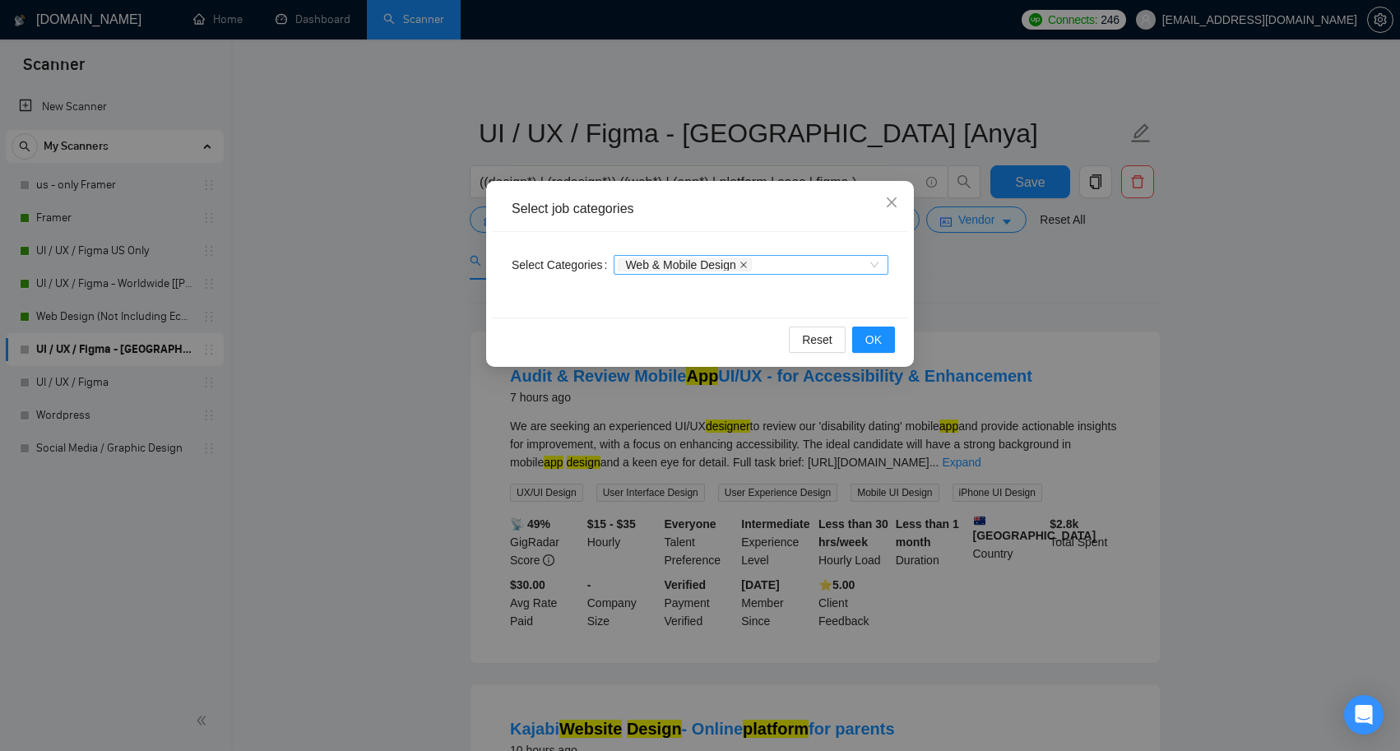
click at [747, 266] on icon "close" at bounding box center [744, 265] width 8 height 8
click at [864, 338] on button "OK" at bounding box center [873, 340] width 43 height 26
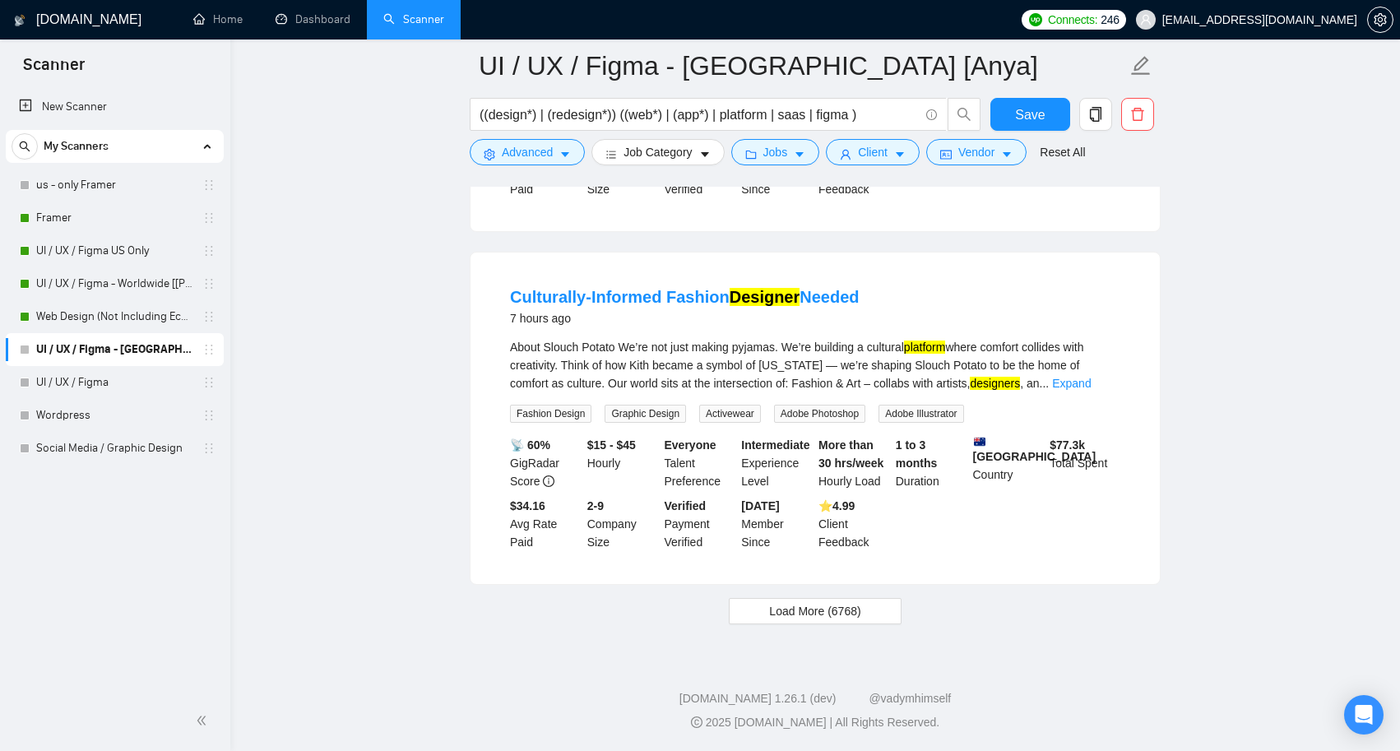
scroll to position [3303, 0]
click at [850, 608] on span "Load More (6768)" at bounding box center [814, 611] width 91 height 18
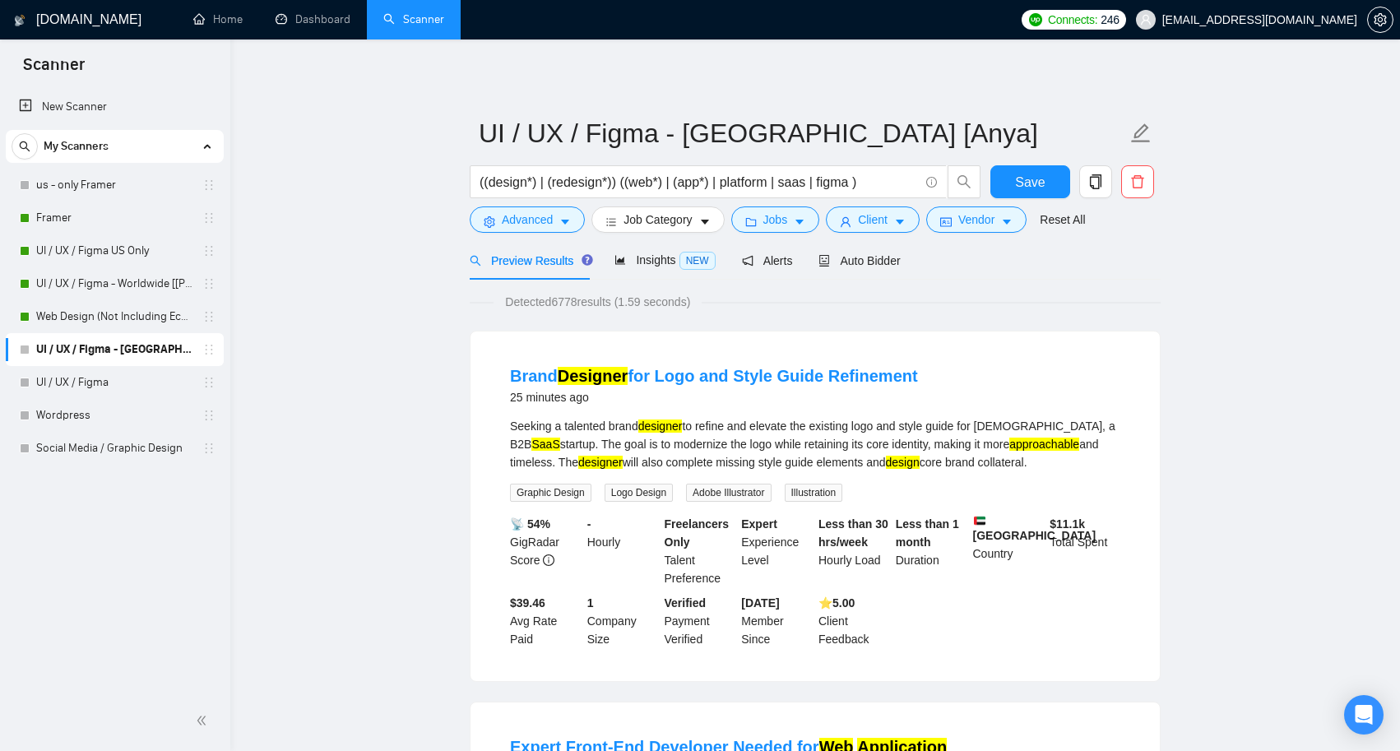
scroll to position [0, 0]
click at [685, 223] on span "Job Category" at bounding box center [658, 220] width 68 height 18
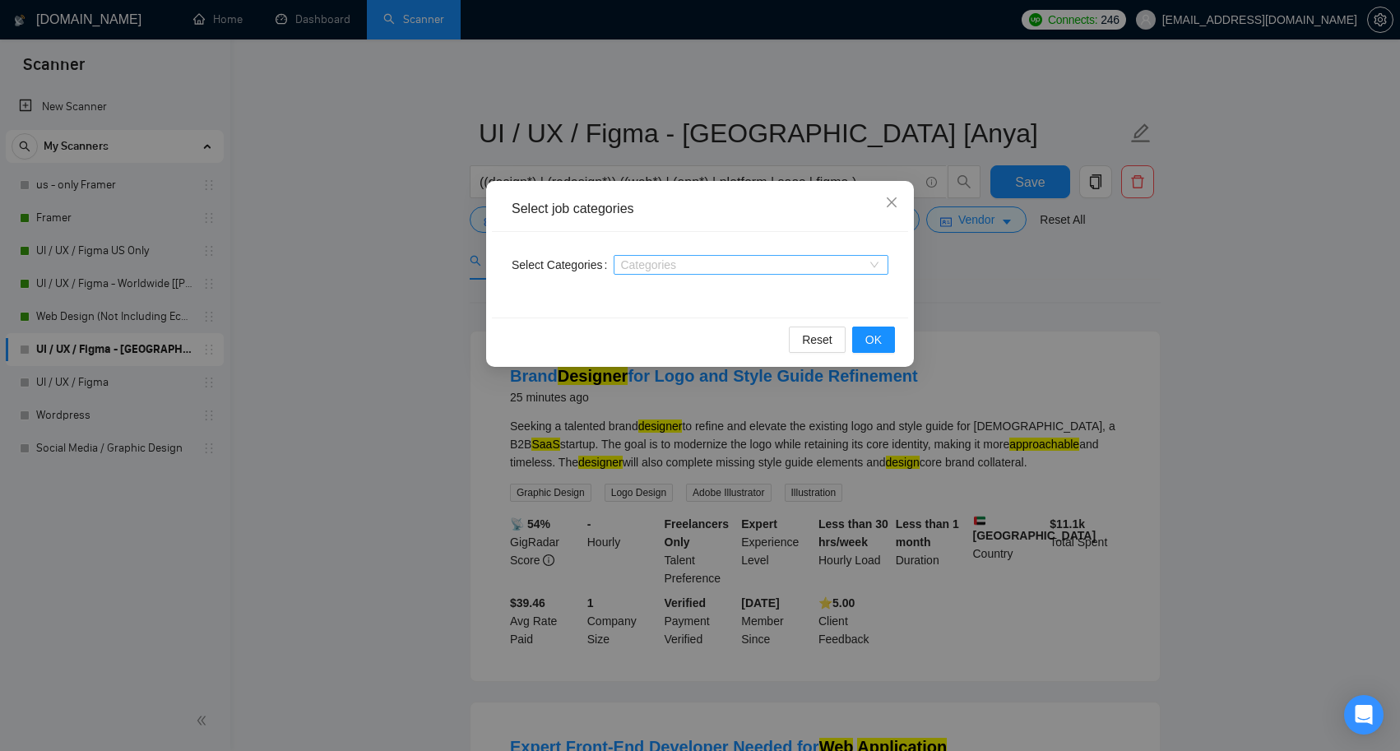
click at [688, 261] on div at bounding box center [743, 264] width 250 height 13
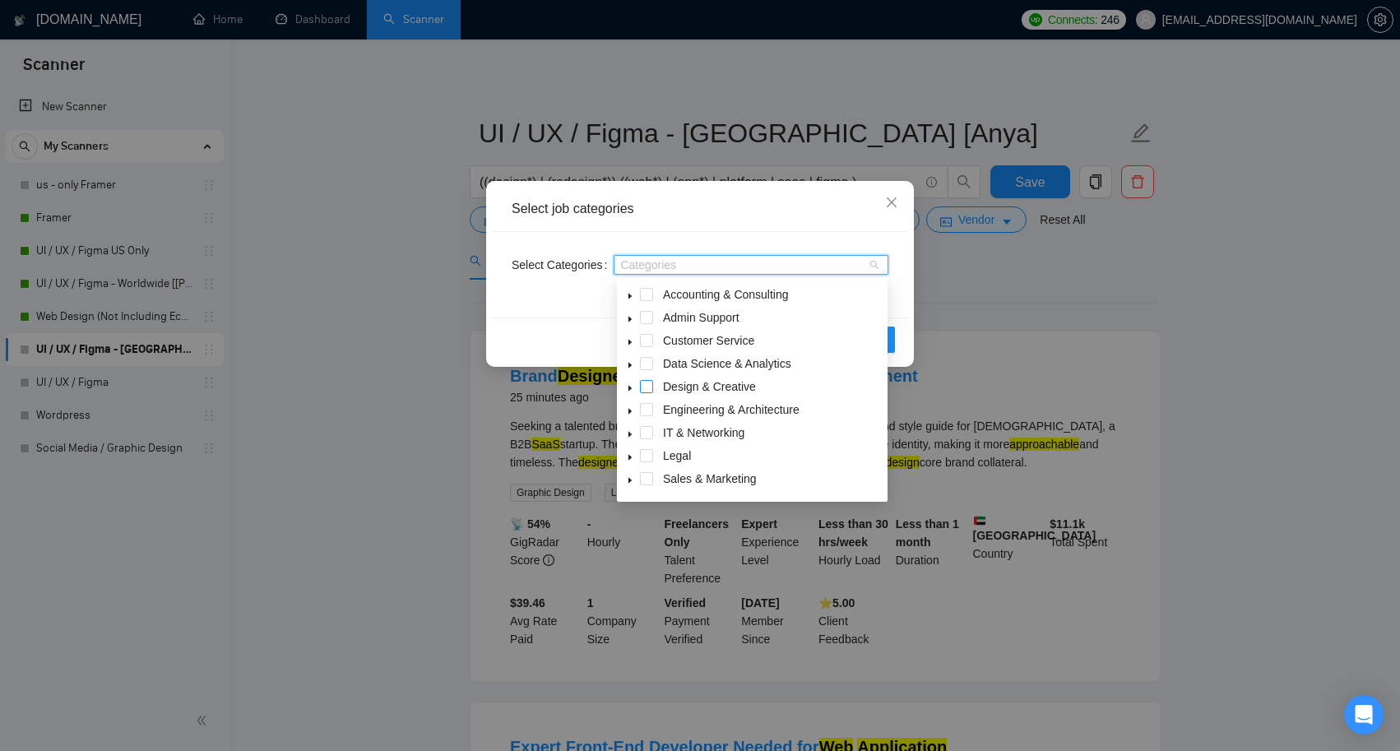
click at [652, 387] on span at bounding box center [646, 386] width 13 height 13
click at [628, 387] on icon "caret-down" at bounding box center [629, 389] width 3 height 6
click at [642, 383] on span at bounding box center [646, 386] width 13 height 13
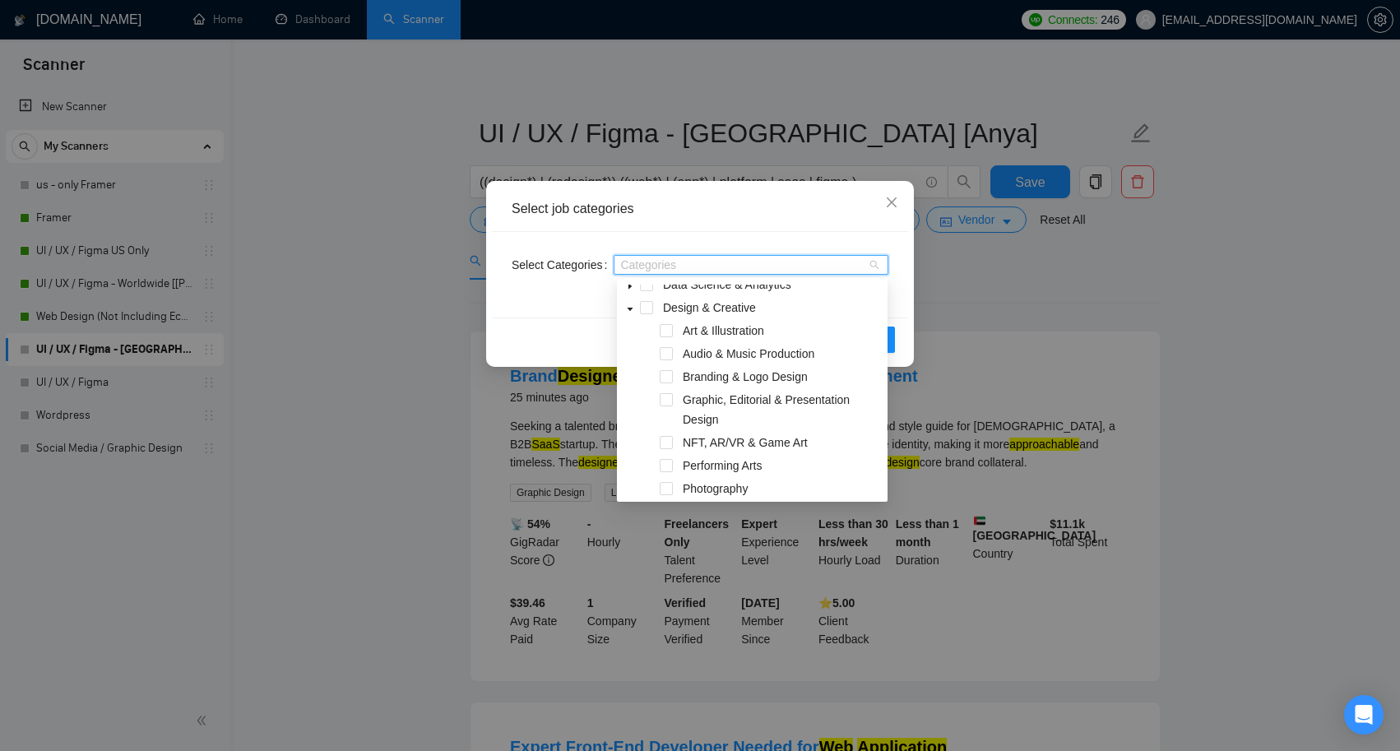
scroll to position [80, 0]
click at [667, 373] on span at bounding box center [666, 375] width 13 height 13
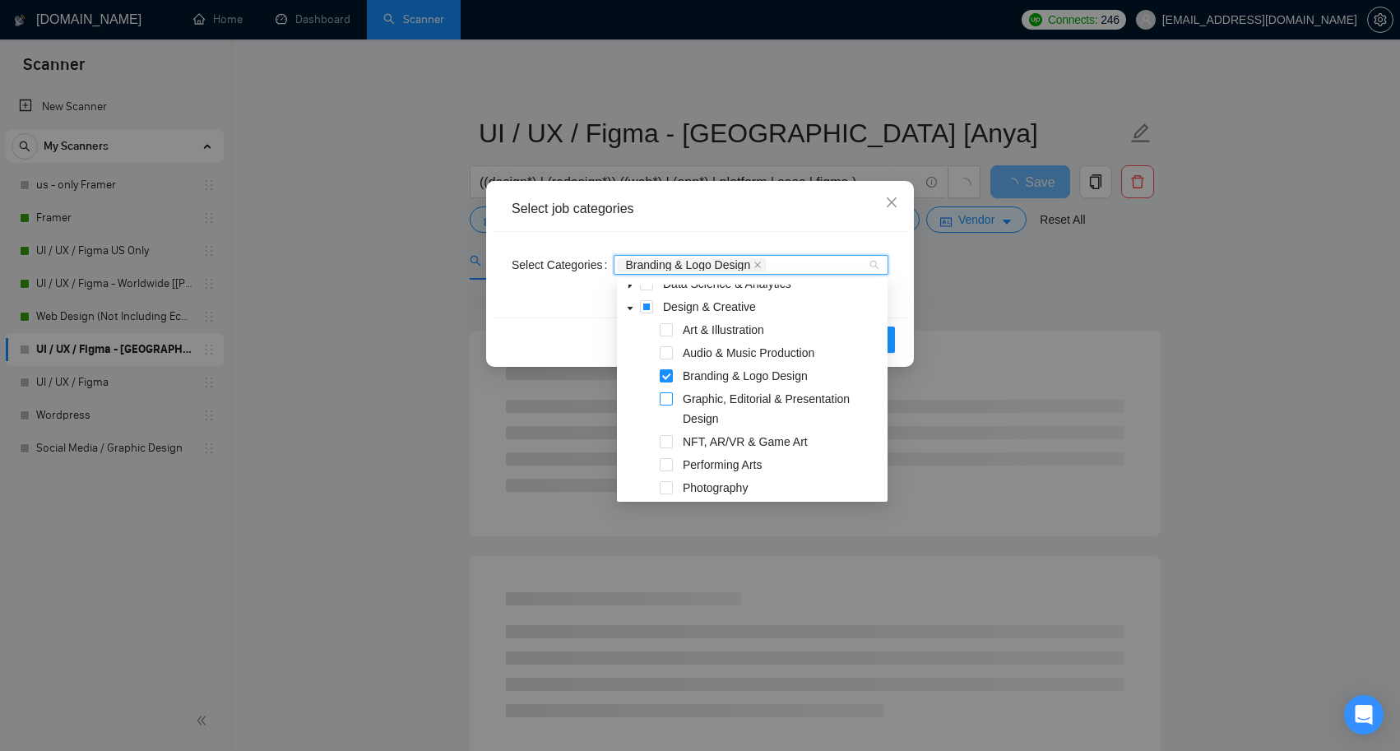
click at [668, 401] on span at bounding box center [666, 398] width 13 height 13
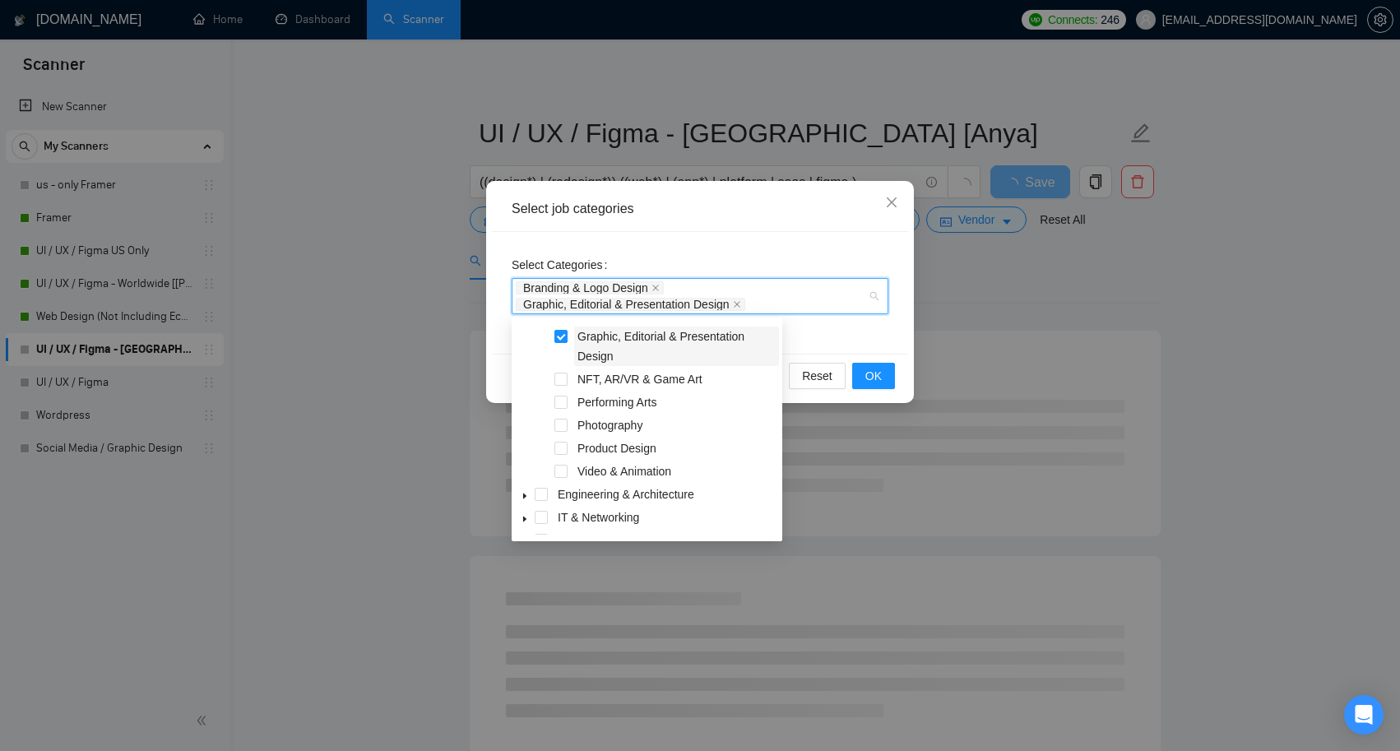
scroll to position [198, 0]
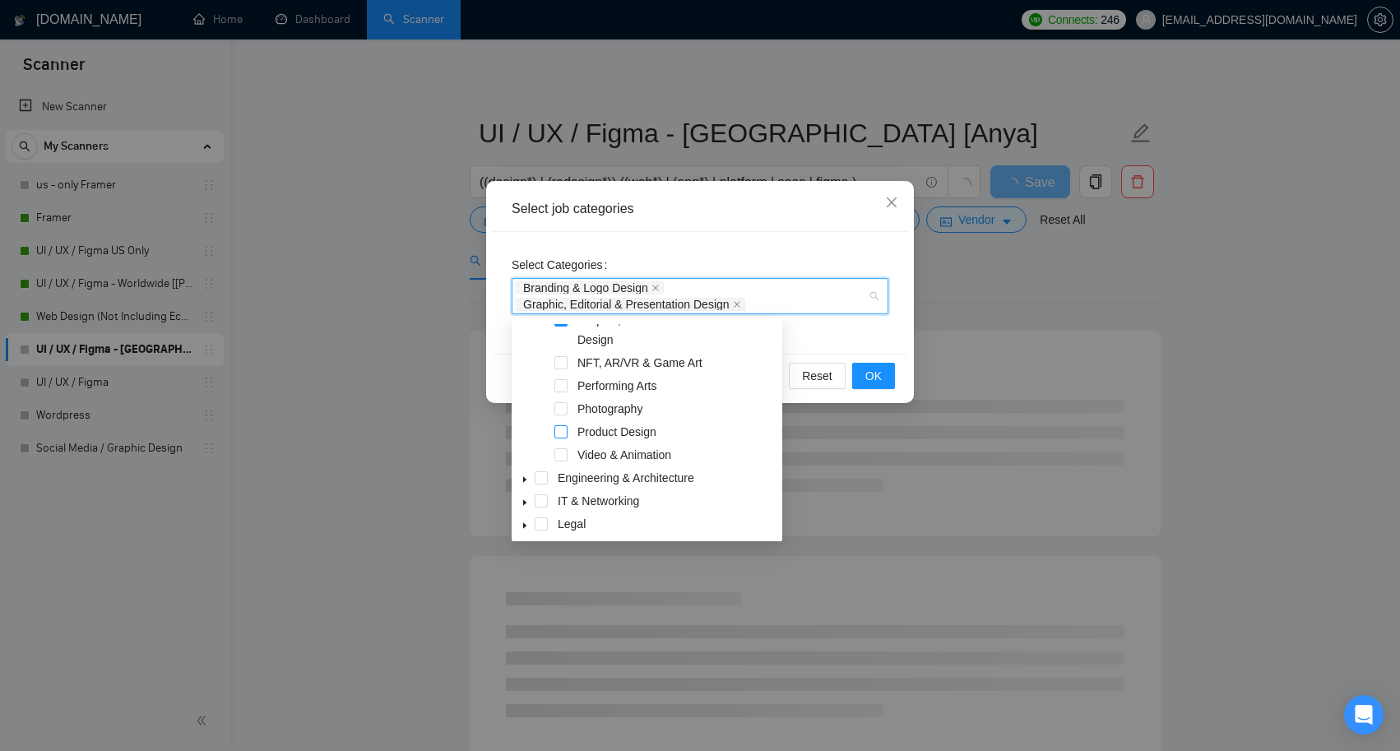
click at [561, 429] on span at bounding box center [560, 431] width 13 height 13
click at [526, 500] on icon "caret-down" at bounding box center [525, 500] width 8 height 8
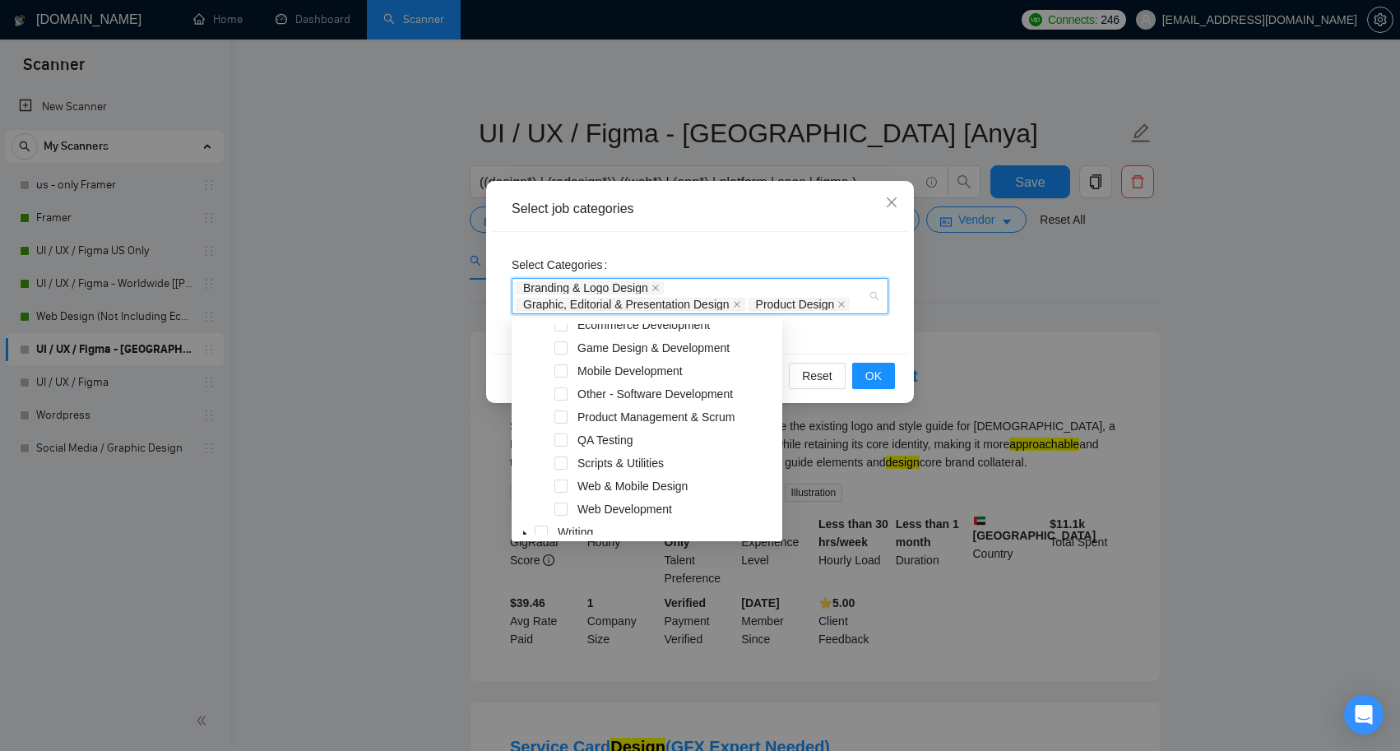
scroll to position [563, 0]
click at [566, 478] on span at bounding box center [560, 481] width 13 height 13
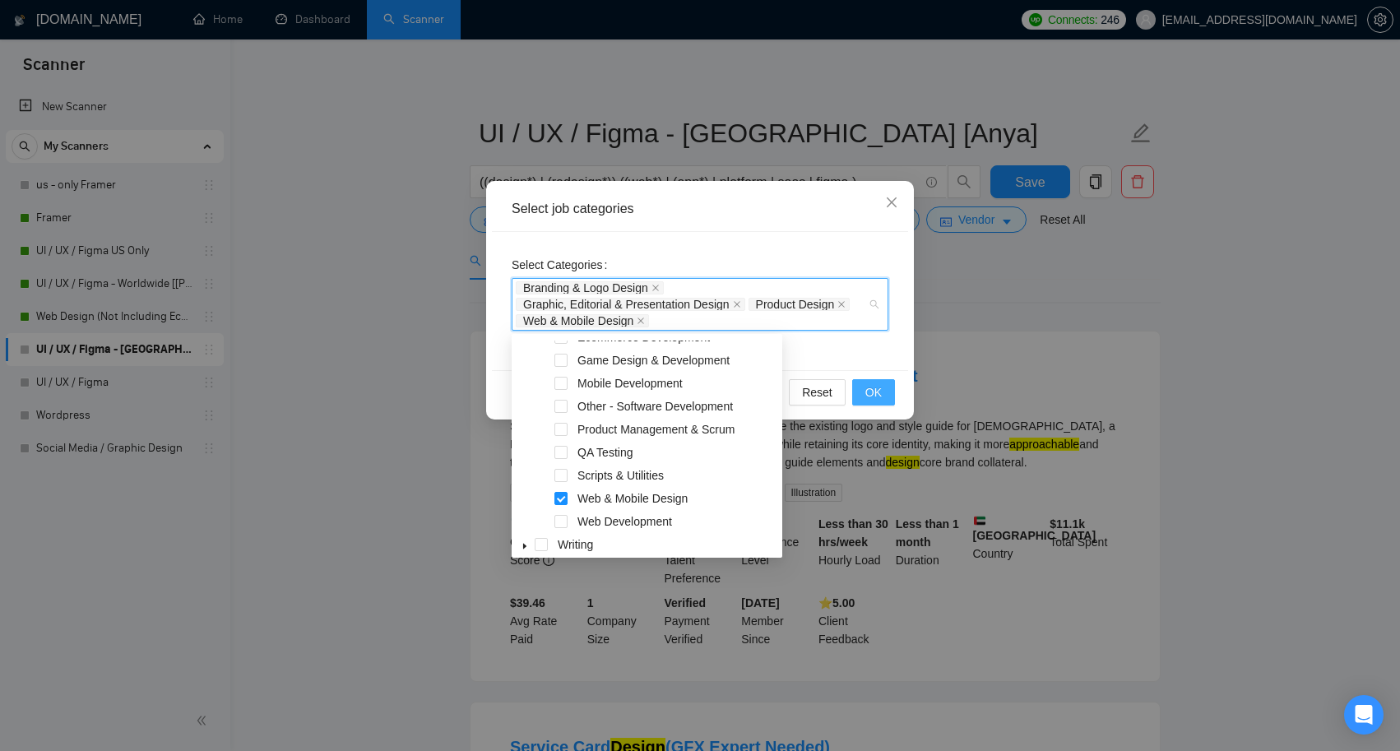
click at [885, 389] on button "OK" at bounding box center [873, 392] width 43 height 26
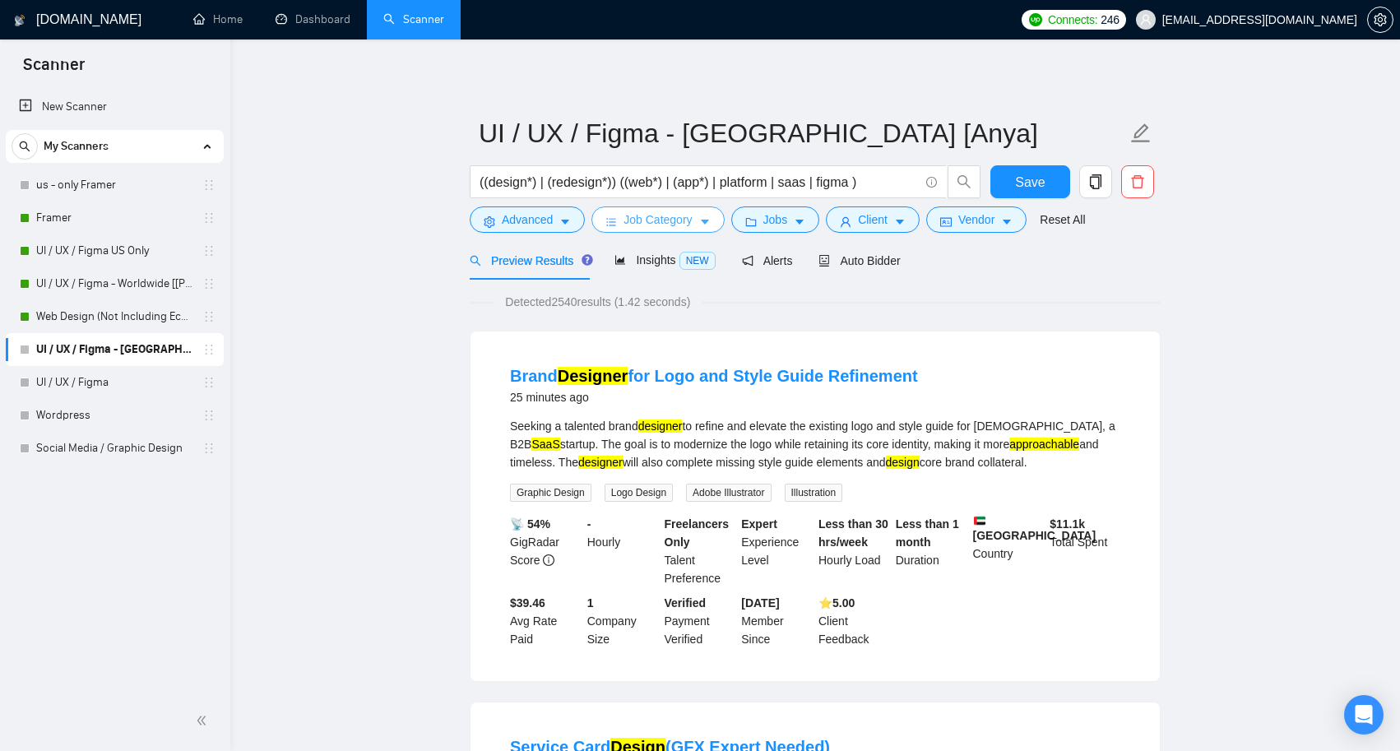
scroll to position [0, 0]
click at [700, 218] on button "Job Category" at bounding box center [657, 219] width 132 height 26
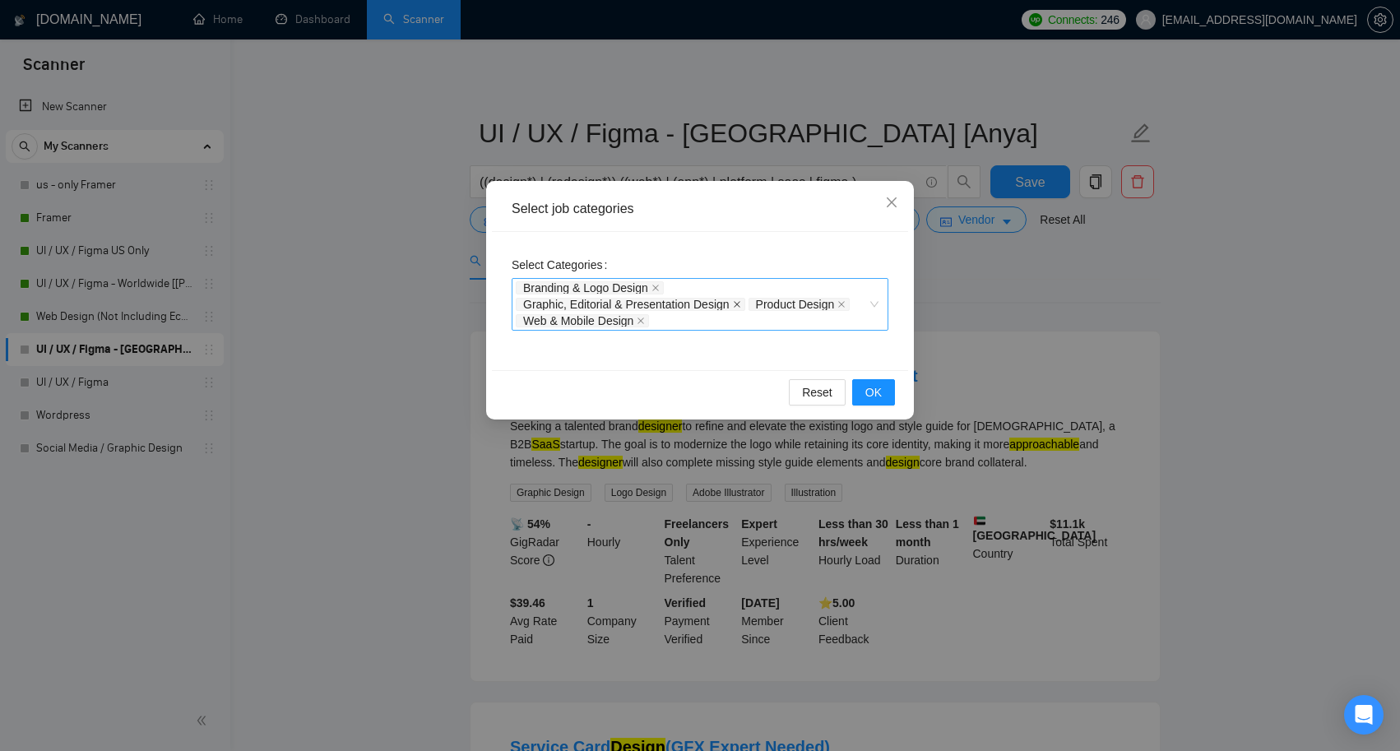
click at [741, 303] on icon "close" at bounding box center [737, 304] width 8 height 8
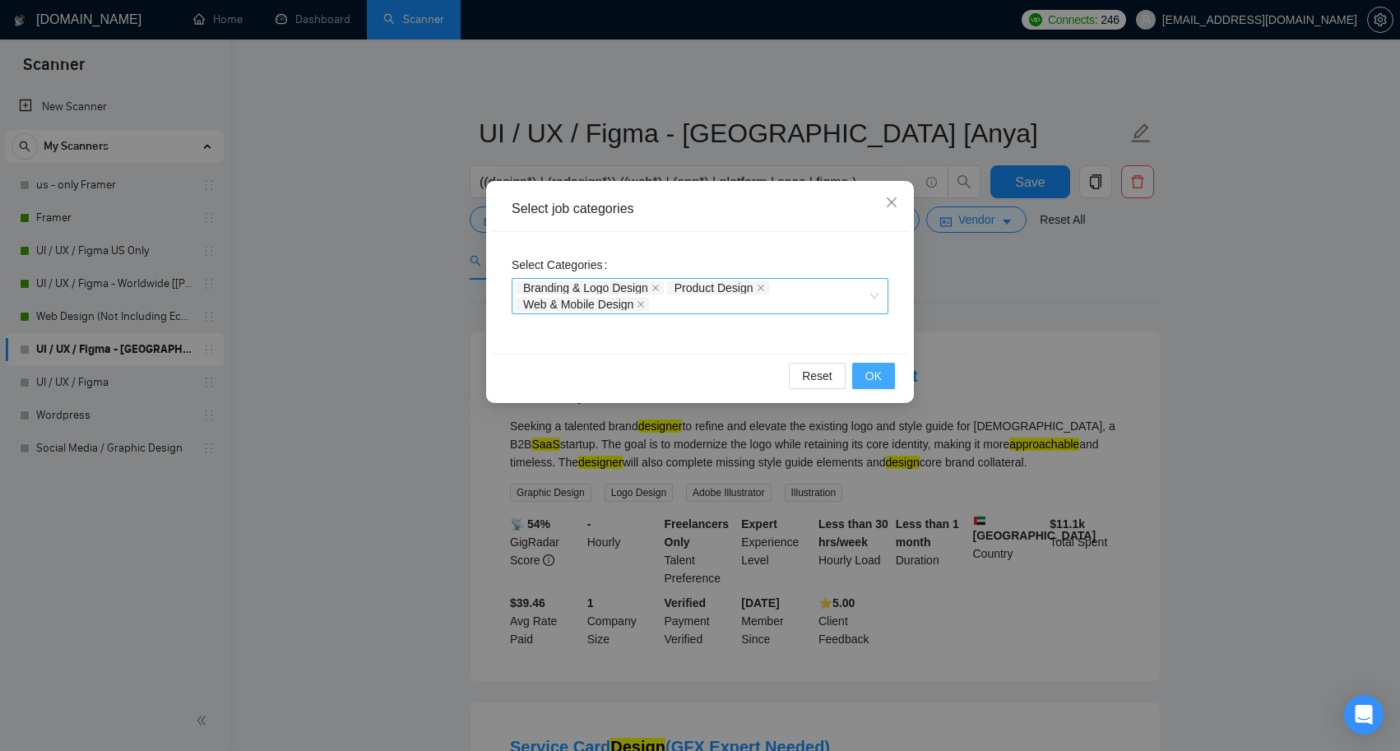
click at [874, 382] on span "OK" at bounding box center [873, 376] width 16 height 18
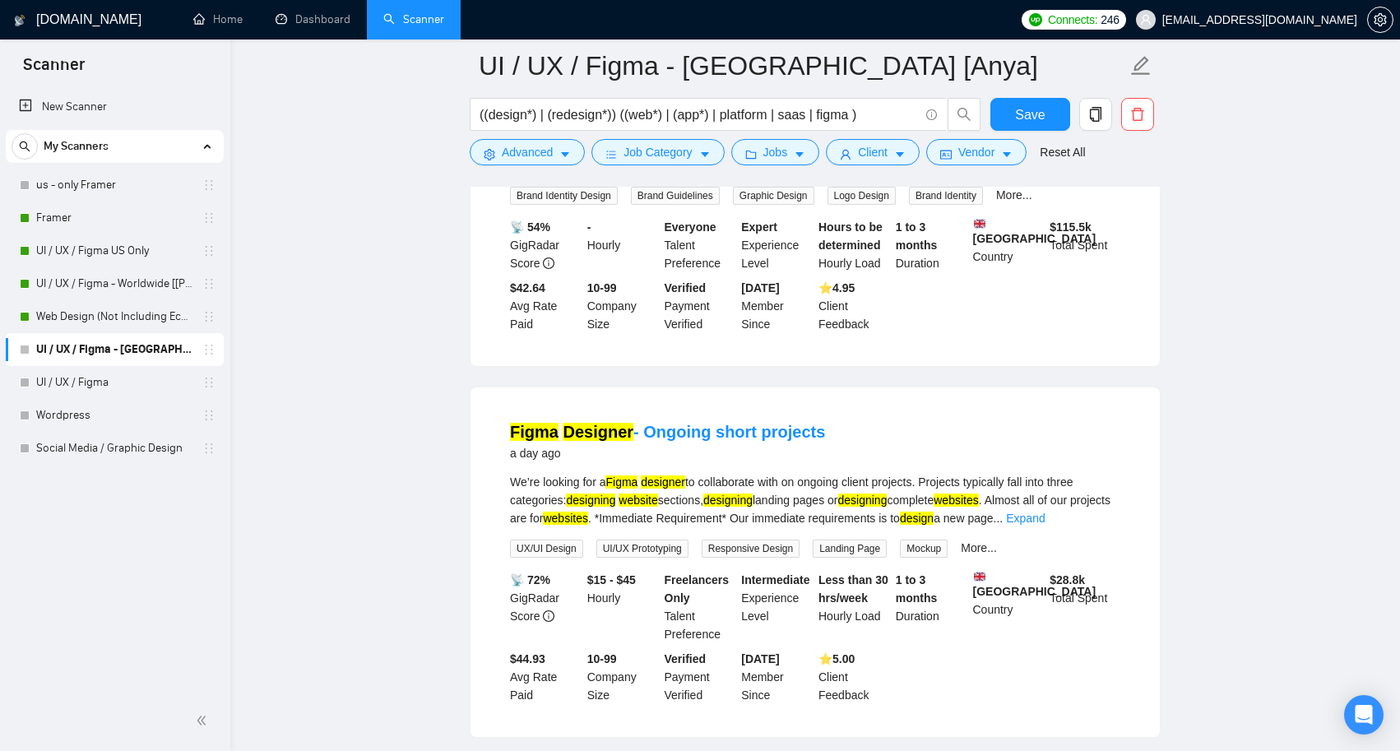
scroll to position [1664, 0]
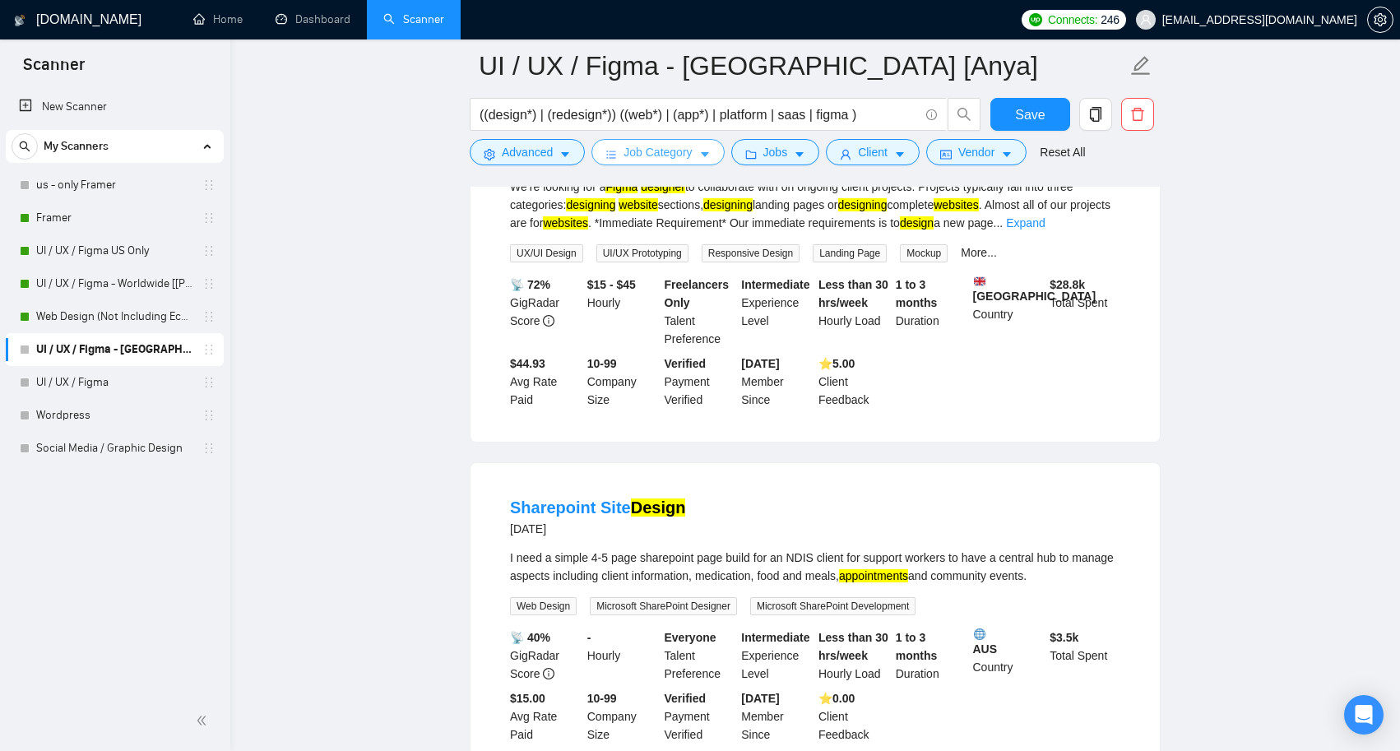
click at [703, 149] on button "Job Category" at bounding box center [657, 152] width 132 height 26
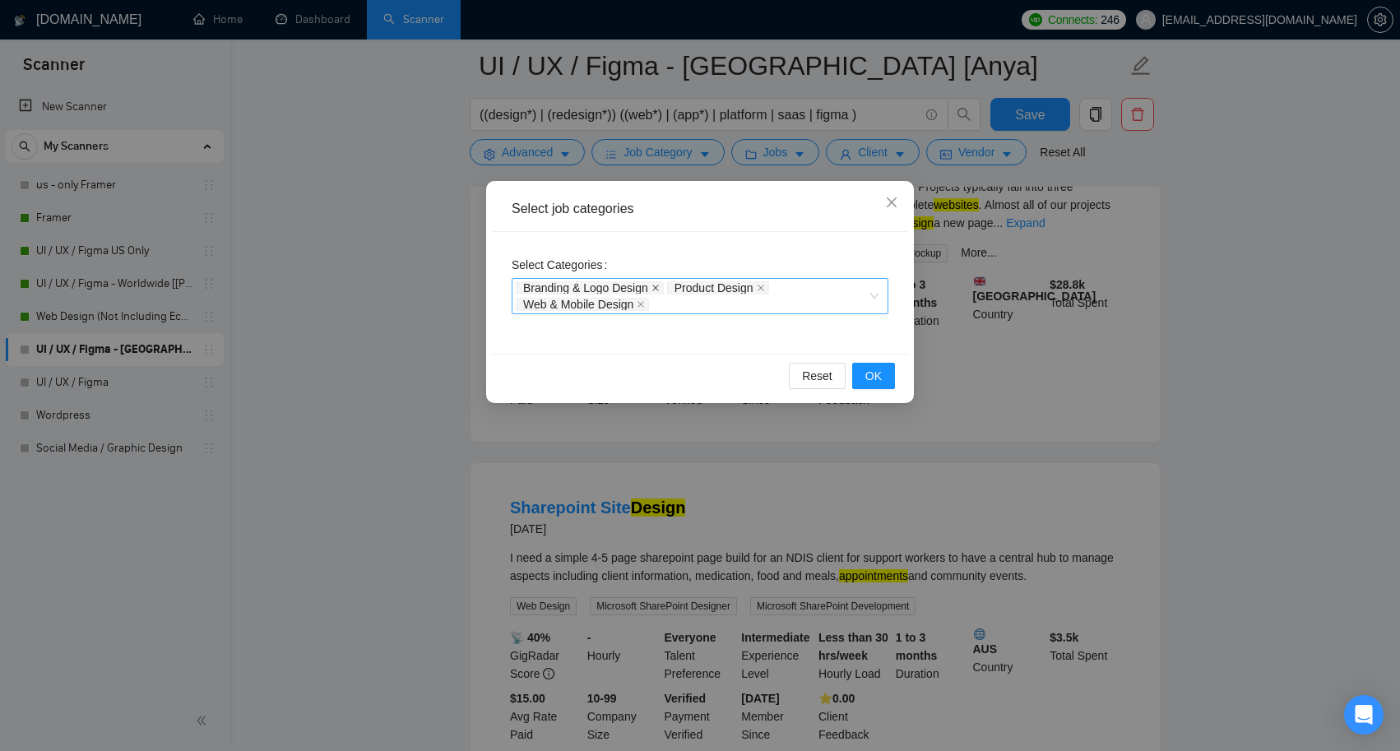
click at [656, 287] on icon "close" at bounding box center [656, 288] width 8 height 8
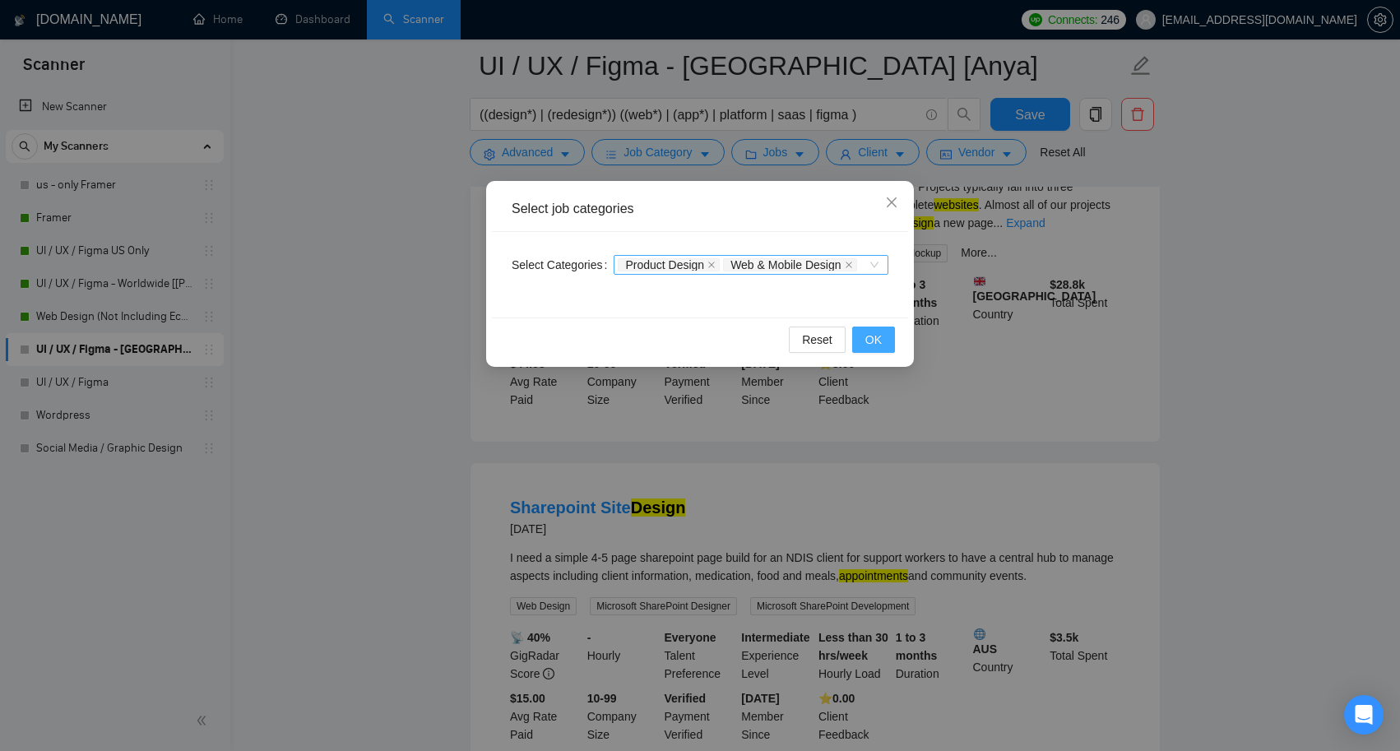
click at [887, 353] on button "OK" at bounding box center [873, 340] width 43 height 26
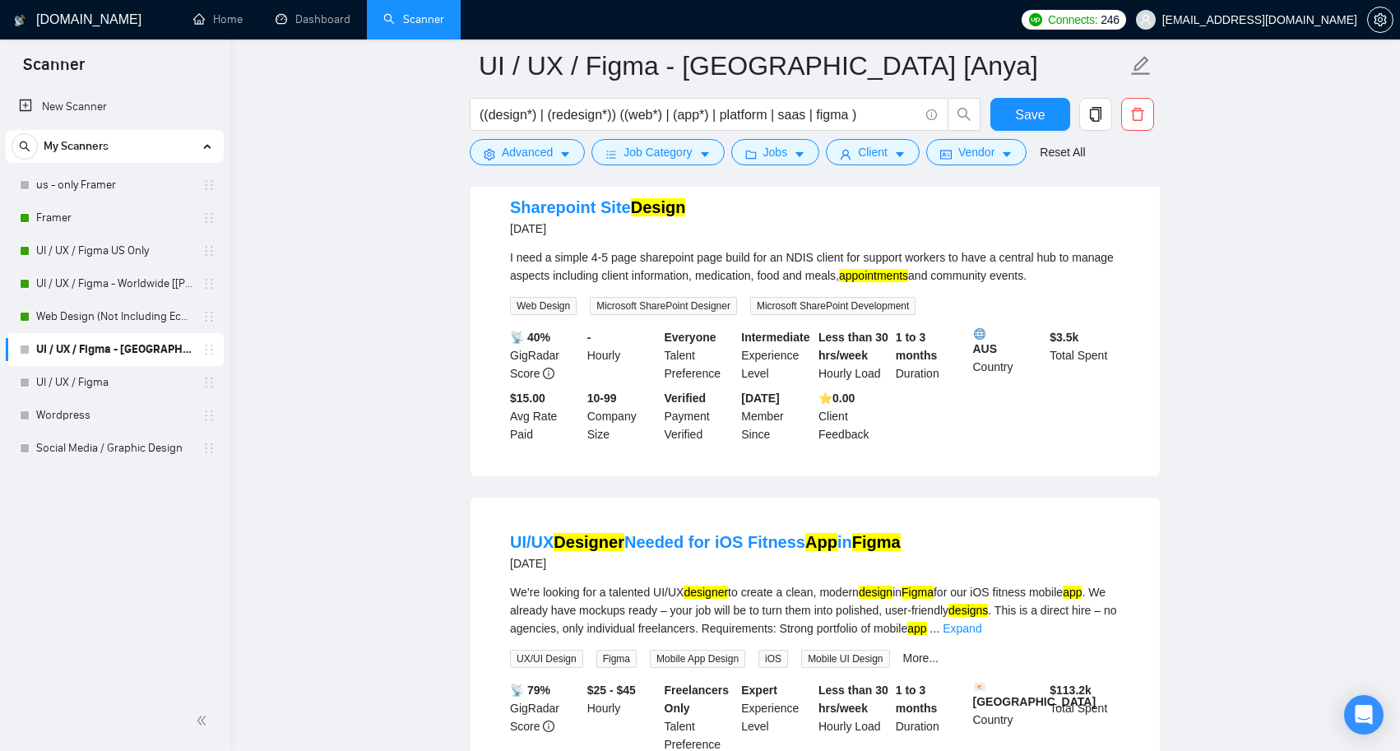
scroll to position [1771, 0]
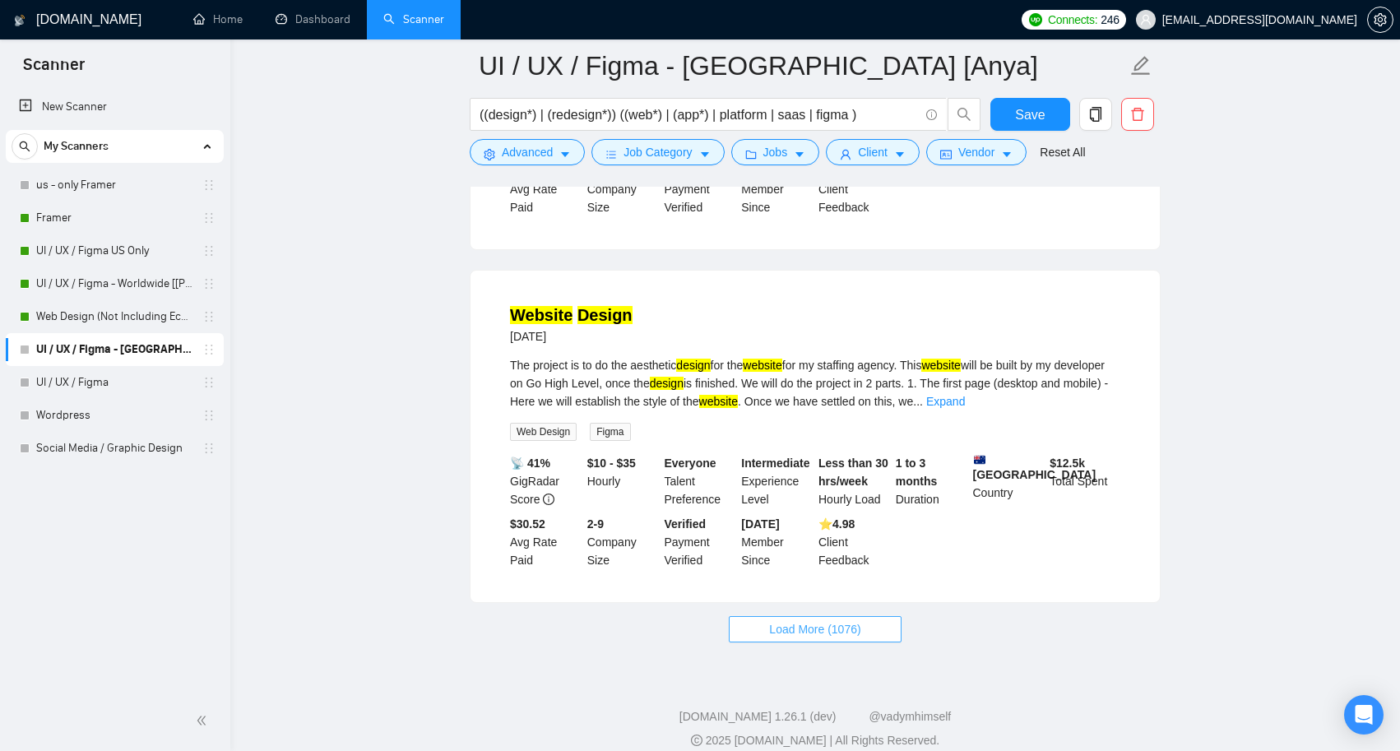
click at [850, 620] on span "Load More (1076)" at bounding box center [814, 629] width 91 height 18
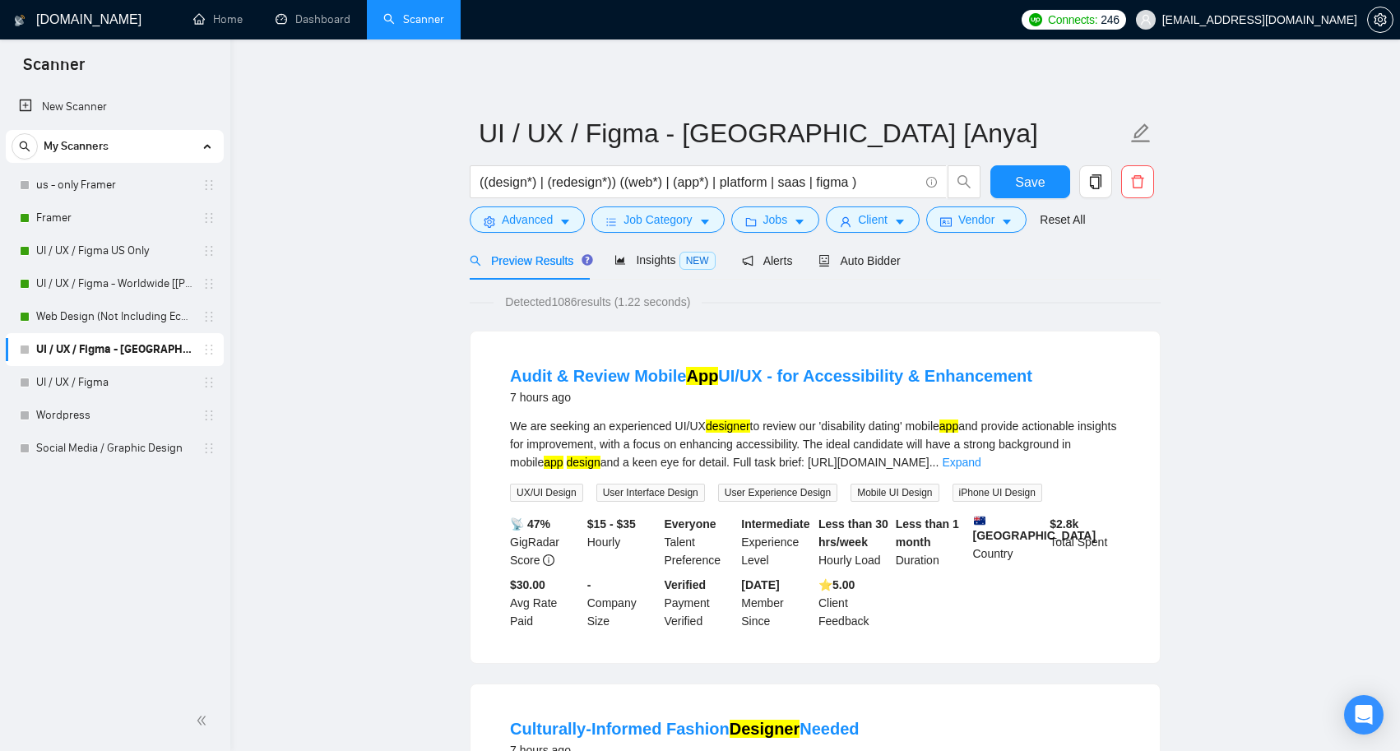
scroll to position [0, 0]
click at [1013, 217] on icon "caret-down" at bounding box center [1007, 222] width 12 height 12
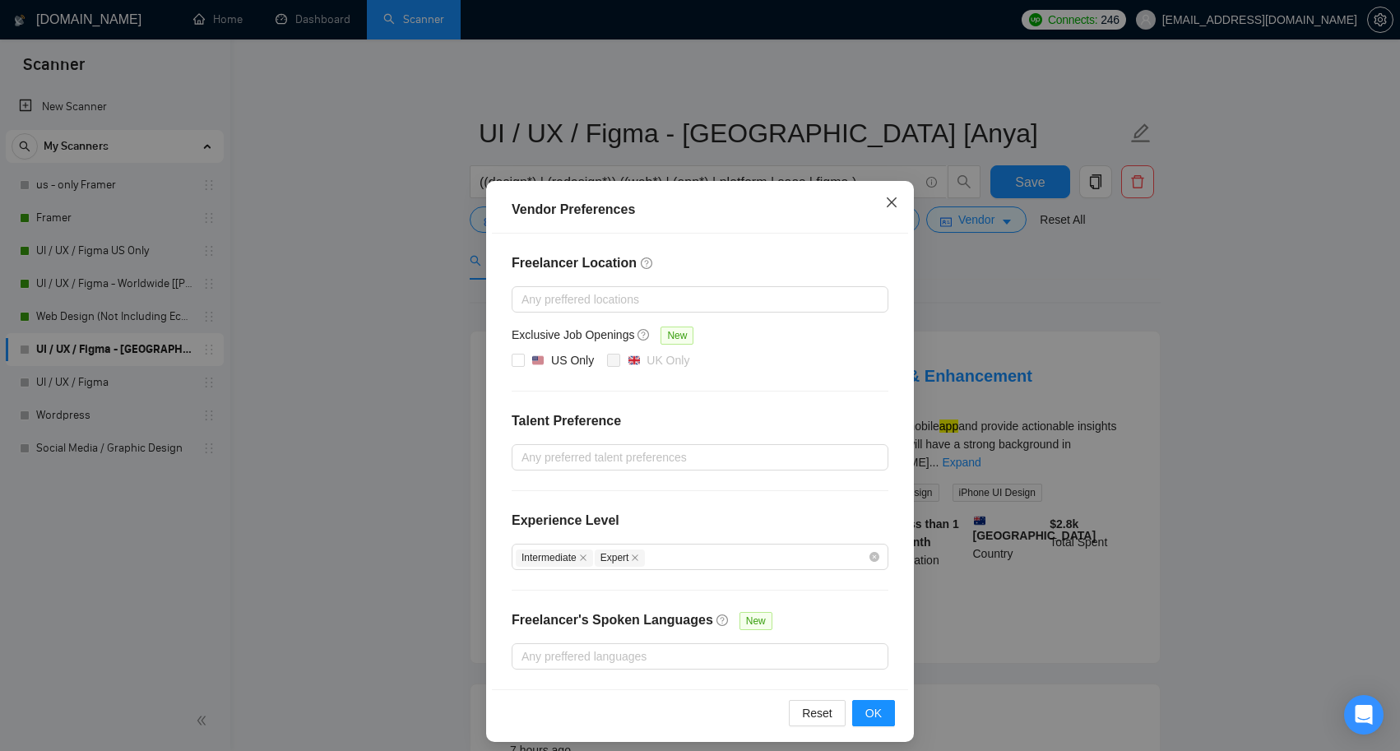
click at [894, 205] on icon "close" at bounding box center [892, 202] width 10 height 10
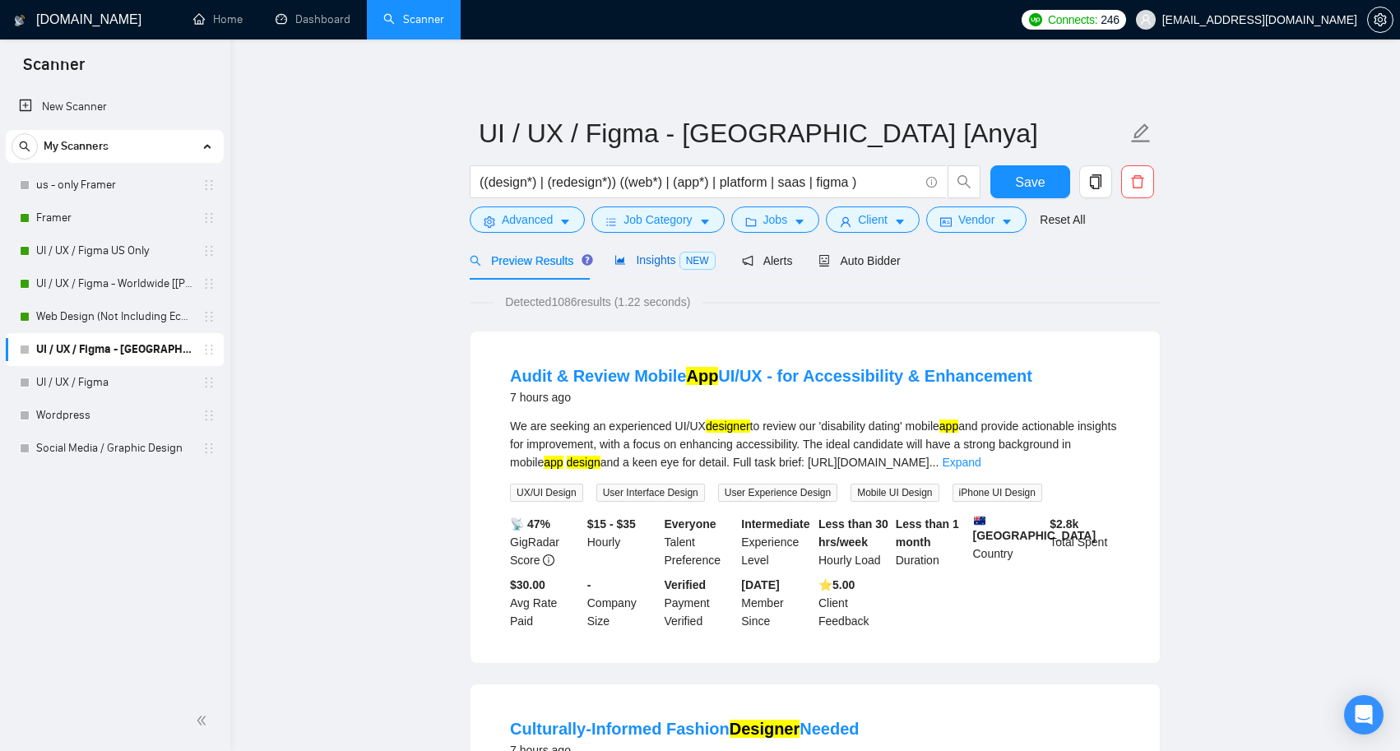
click at [649, 257] on span "Insights NEW" at bounding box center [664, 259] width 100 height 13
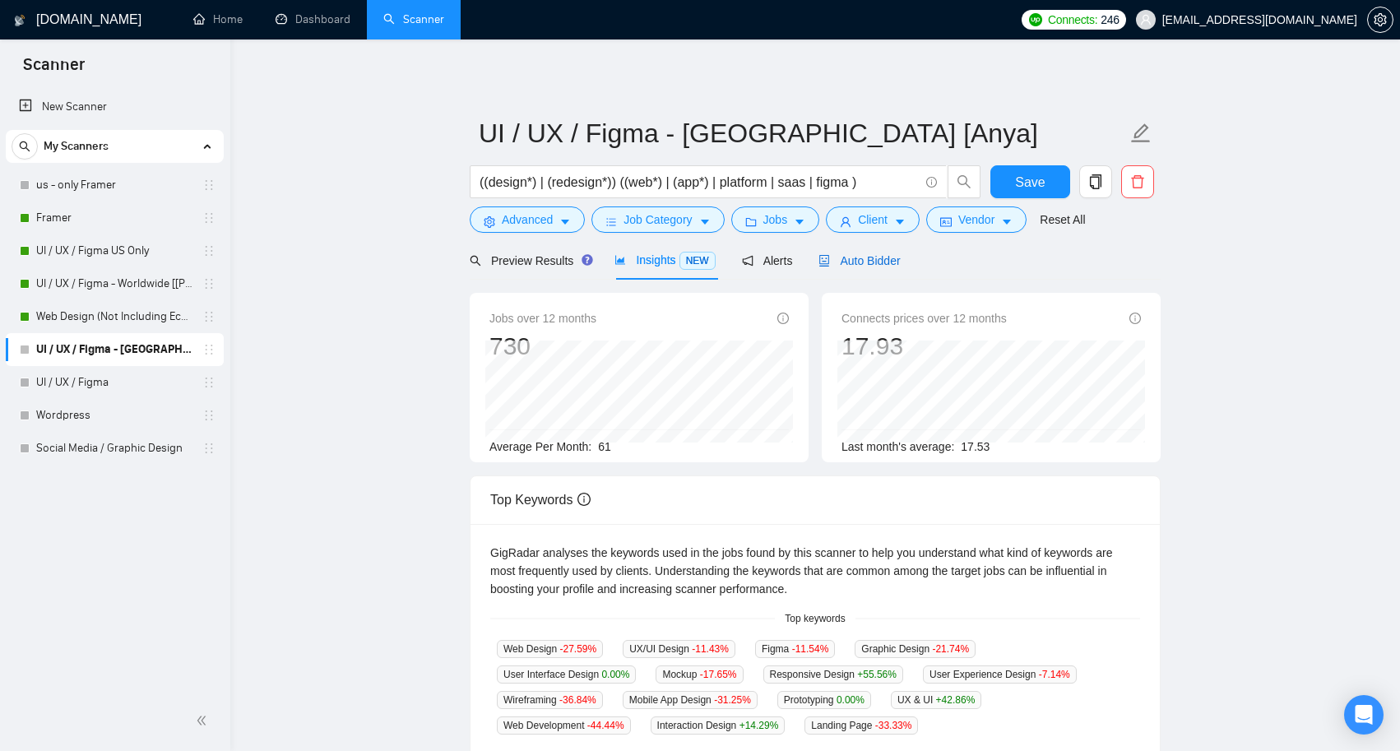
click at [889, 264] on span "Auto Bidder" at bounding box center [858, 260] width 81 height 13
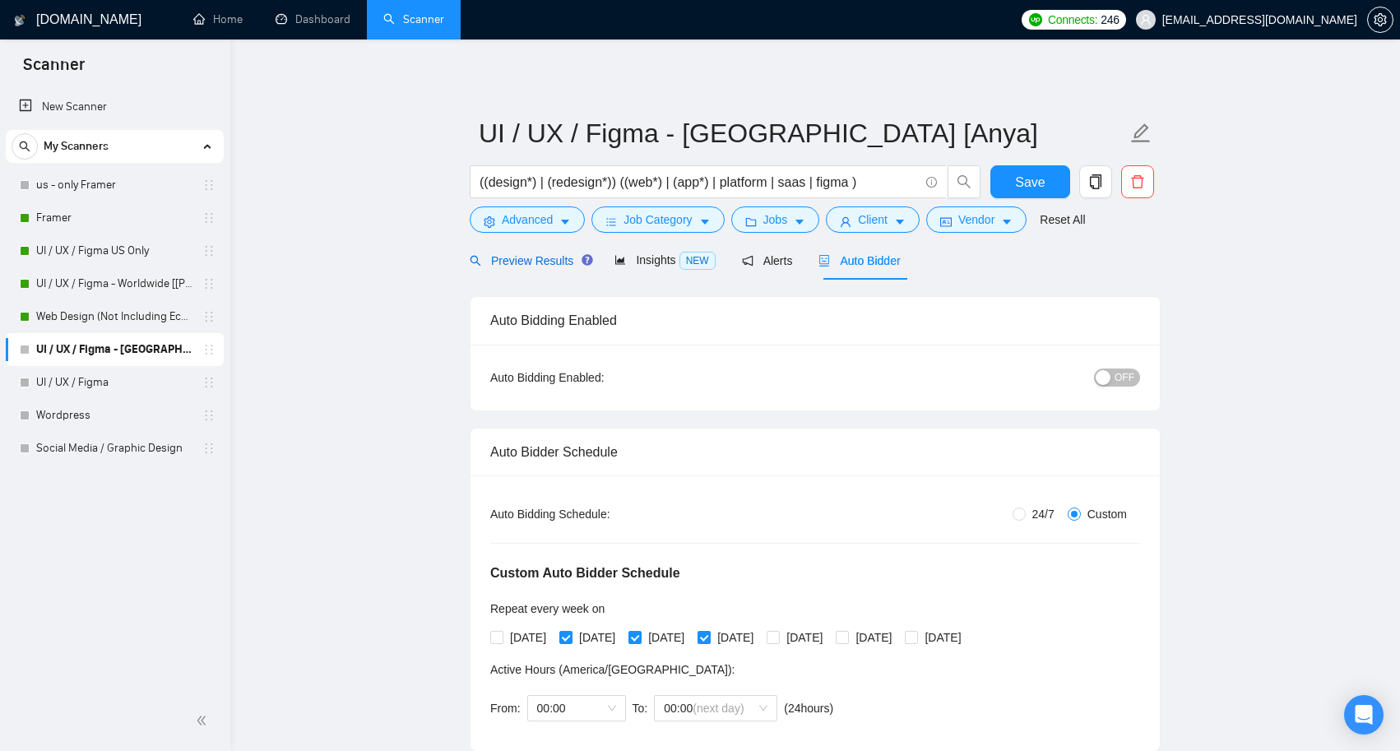
click at [535, 262] on span "Preview Results" at bounding box center [529, 260] width 118 height 13
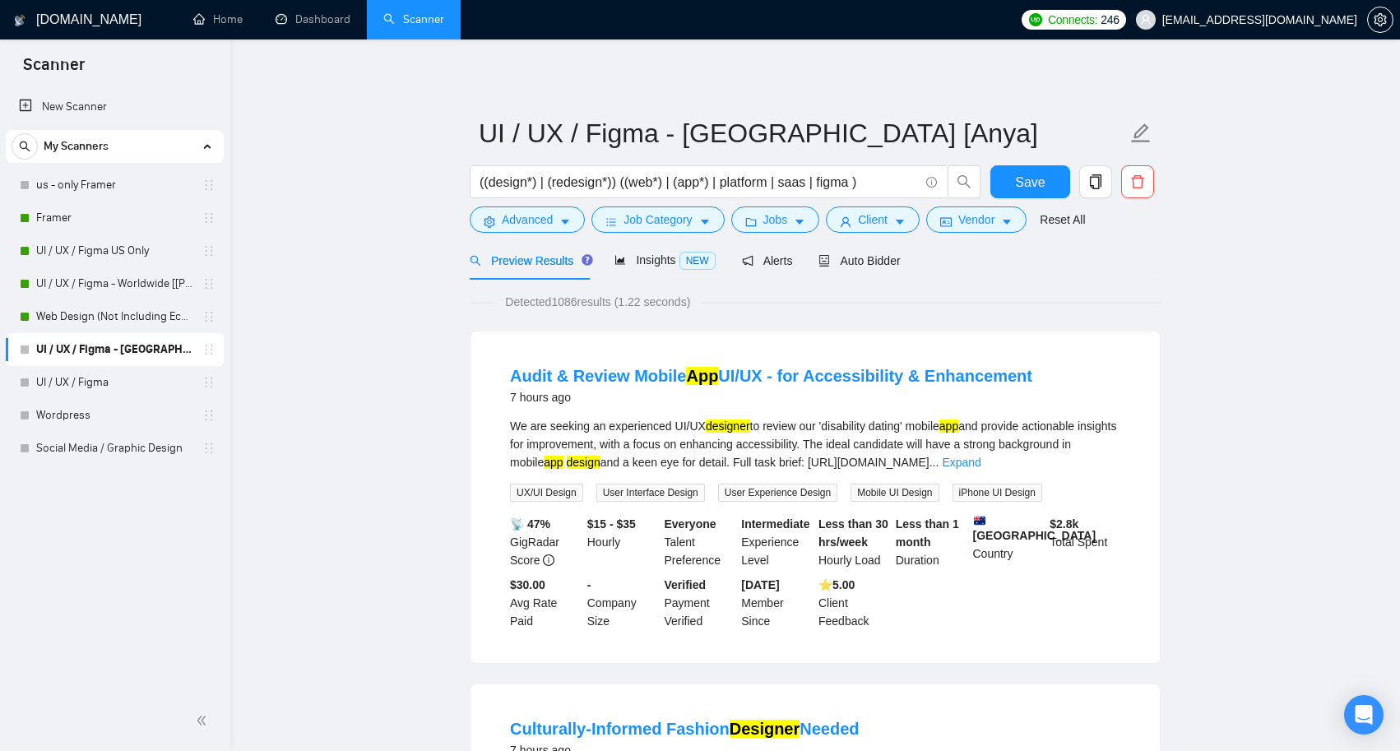
scroll to position [12, 0]
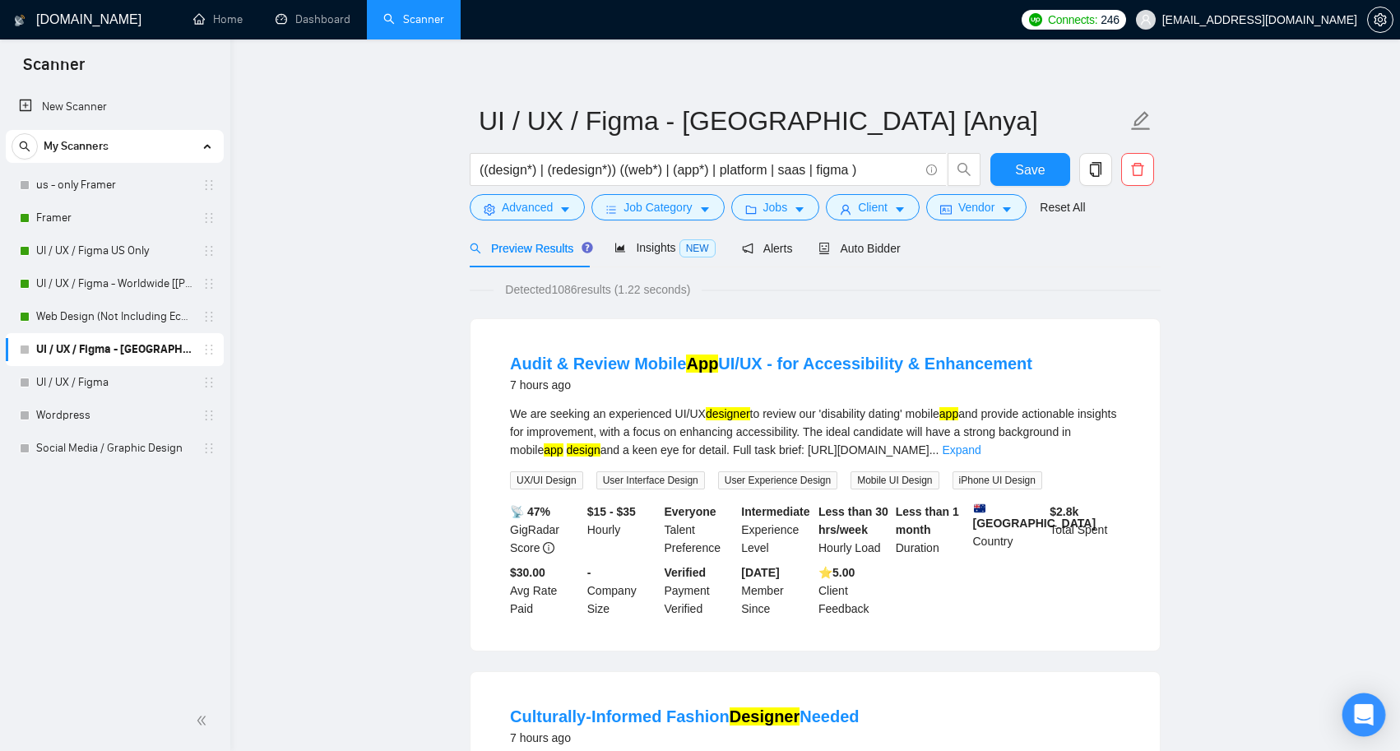
click at [1361, 711] on icon "Open Intercom Messenger" at bounding box center [1363, 714] width 19 height 21
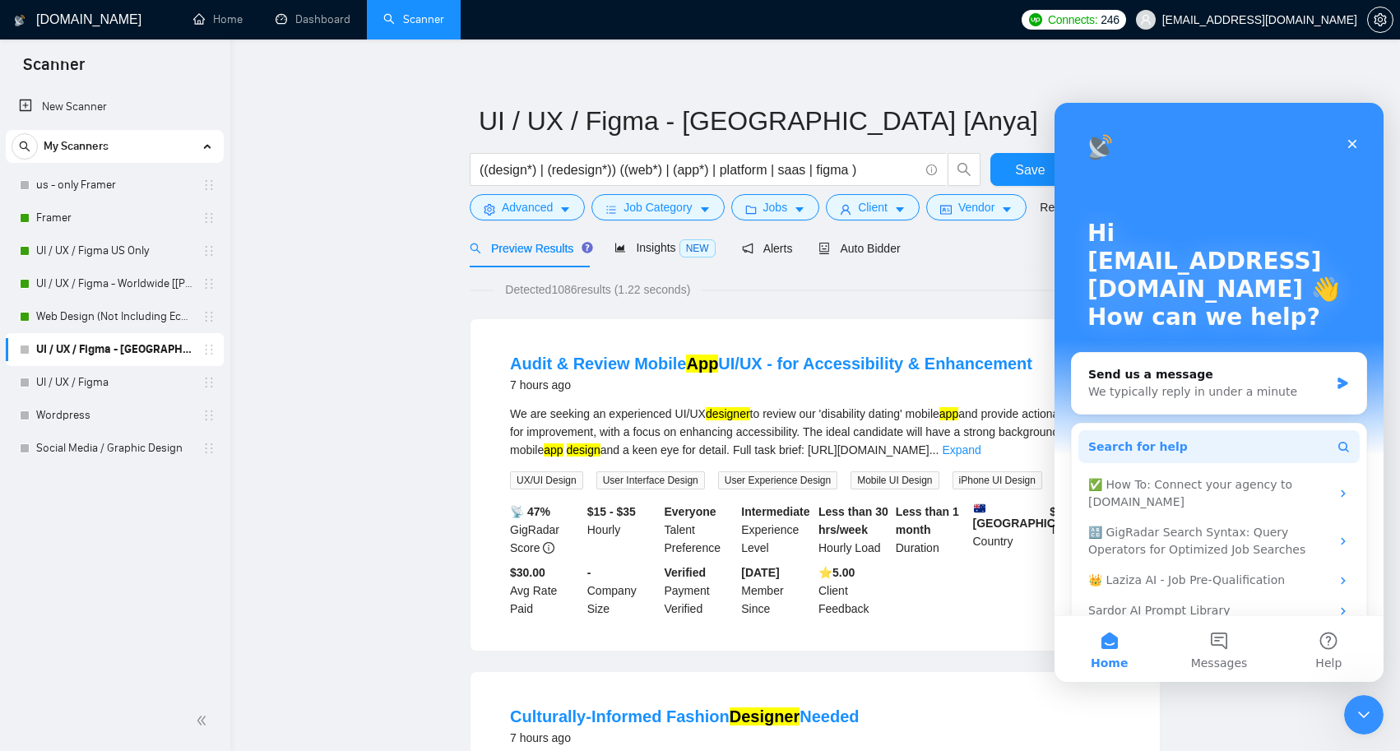
scroll to position [0, 0]
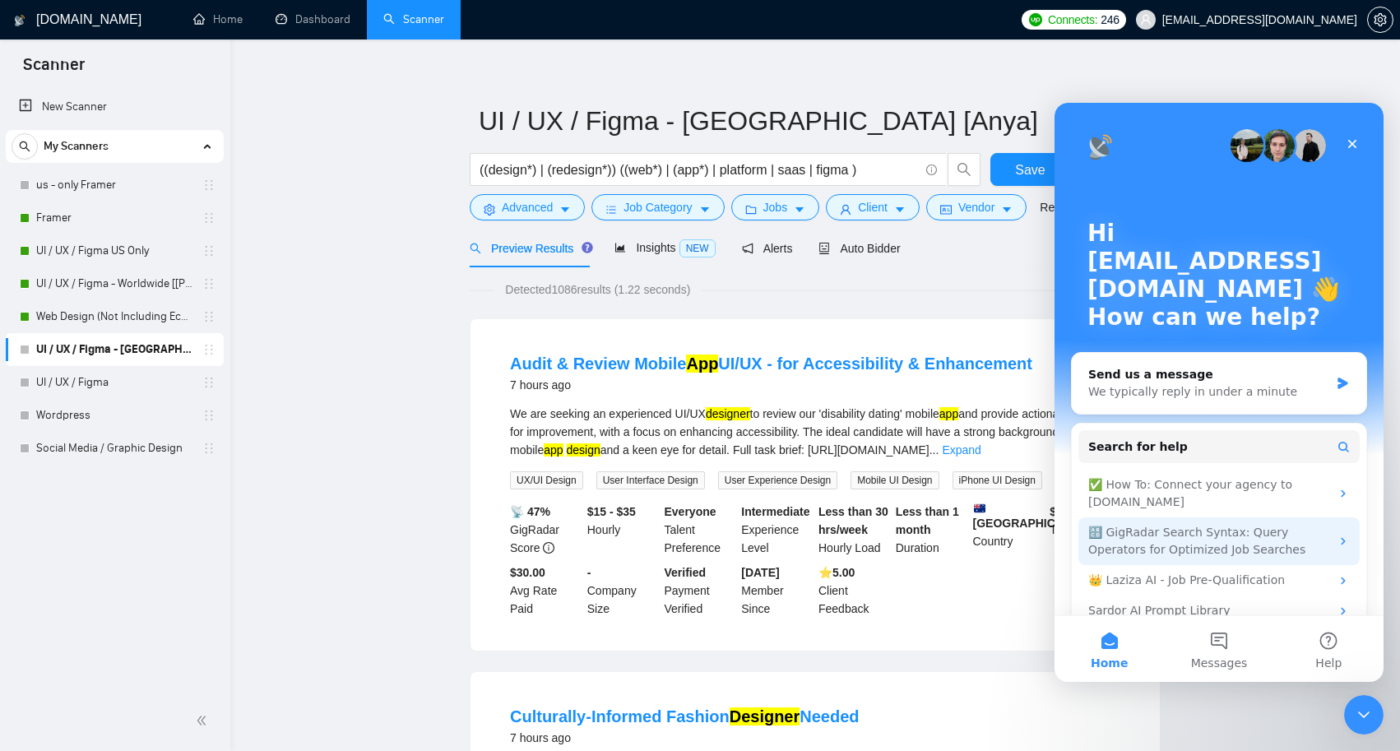
click at [1205, 534] on div "🔠 GigRadar Search Syntax: Query Operators for Optimized Job Searches" at bounding box center [1209, 541] width 242 height 35
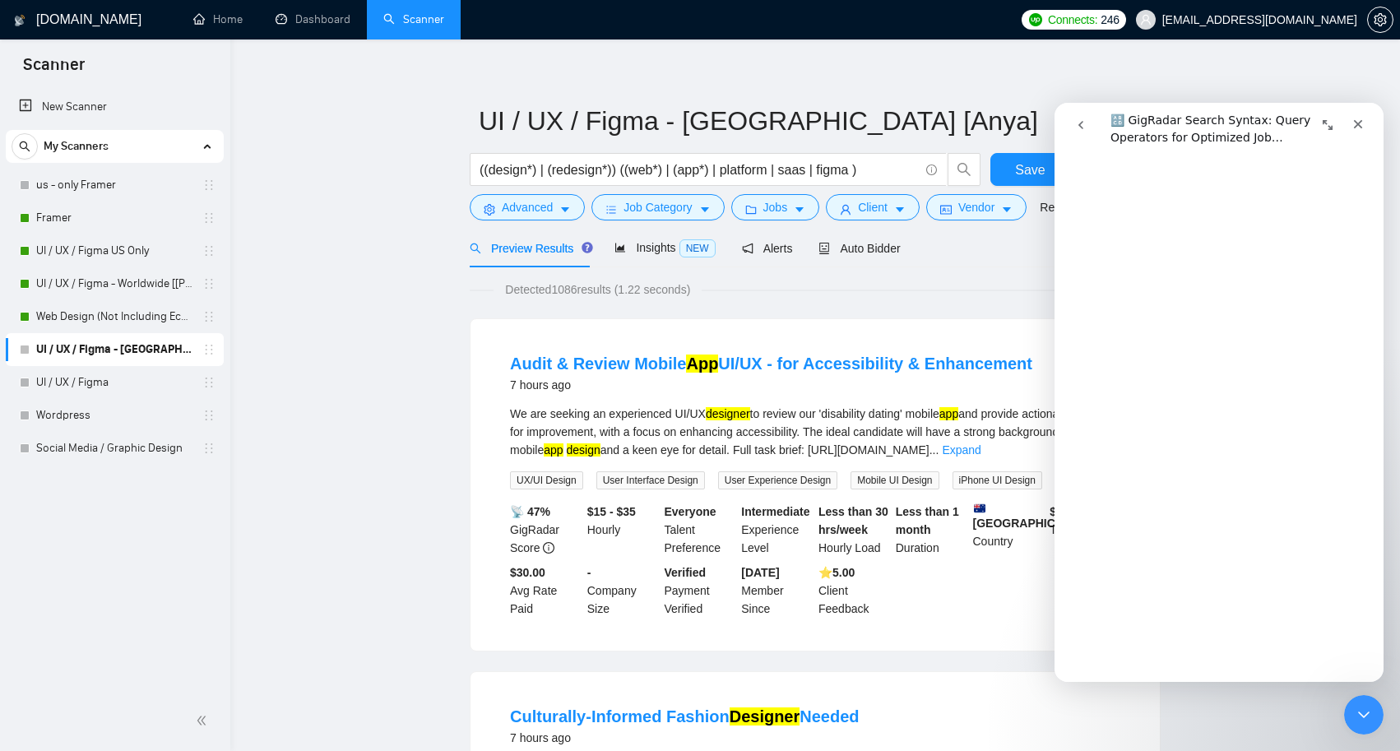
scroll to position [423, 0]
click at [528, 165] on input "((design*) | (redesign*)) ((web*) | (app*) | platform | saas | figma )" at bounding box center [699, 170] width 439 height 21
click at [598, 174] on input "((desig*) | (redesign*)) ((web*) | (app*) | platform | saas | figma )" at bounding box center [699, 170] width 439 height 21
click at [610, 165] on input "((desig*) | (redesig*)) ((web*) | (app*) | platform | saas | figma )" at bounding box center [699, 170] width 439 height 21
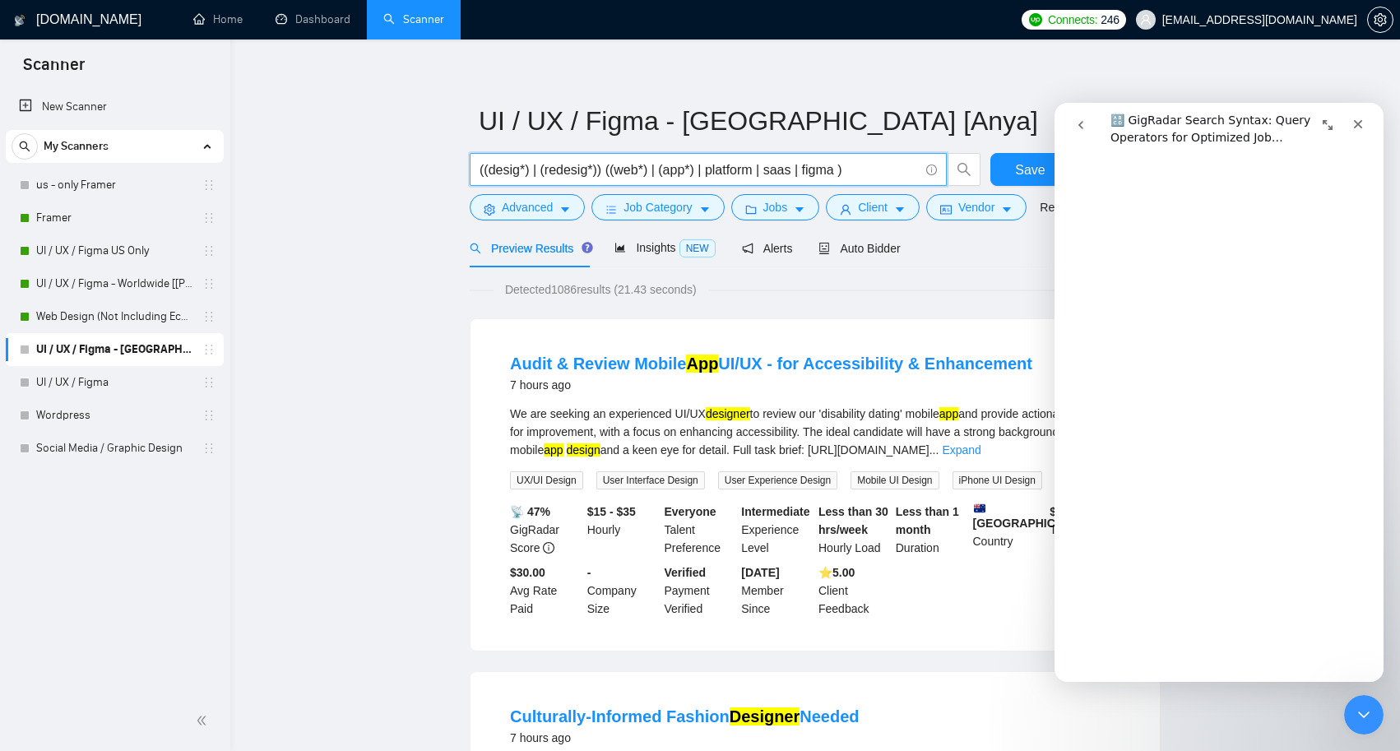
click at [705, 169] on input "((desig*) | (redesig*)) ((web*) | (app*) | platform | saas | figma )" at bounding box center [699, 170] width 439 height 21
click at [845, 169] on input "((desig*) | (redesig*)) ((web*) | (app*) | platform | saas | figma )" at bounding box center [699, 170] width 439 height 21
click at [591, 166] on input "((desig*) | (redesig*)) ((web*) | (app*) | platform | saas | figma )" at bounding box center [699, 170] width 439 height 21
click at [518, 165] on input "((desig*) | (redesign*)) ((web*) | (app*) | platform | saas | figma )" at bounding box center [699, 170] width 439 height 21
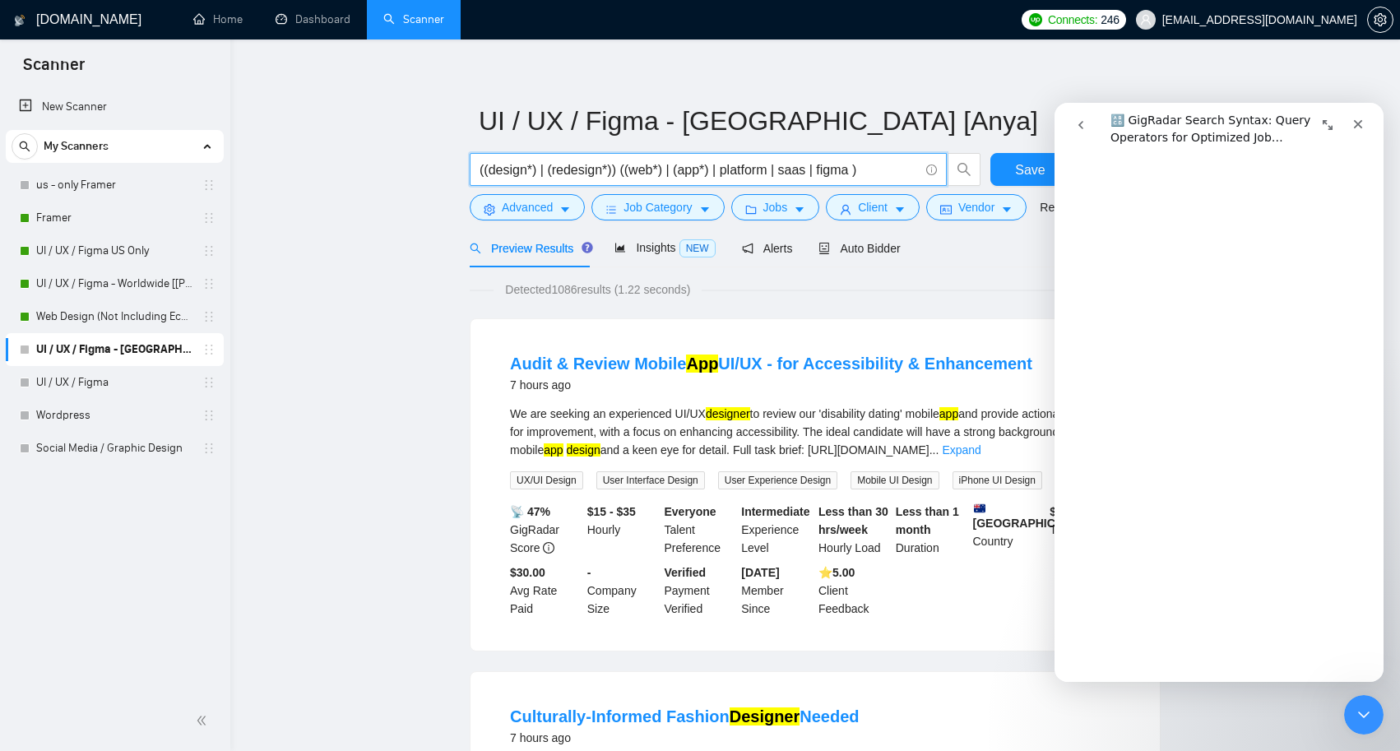
scroll to position [5822, 0]
click at [722, 170] on input "((design*) | (redesign*)) ((web*) | (app*) | platform | saas | figma )" at bounding box center [699, 170] width 439 height 21
click at [783, 169] on input "((design*) | (redesign*)) ((web*) | (app*) | platform | saas | figma )" at bounding box center [699, 170] width 439 height 21
click at [750, 169] on input "((design*) | (redesign*)) ((web*) | (app*) | platform | saas | figma )" at bounding box center [699, 170] width 439 height 21
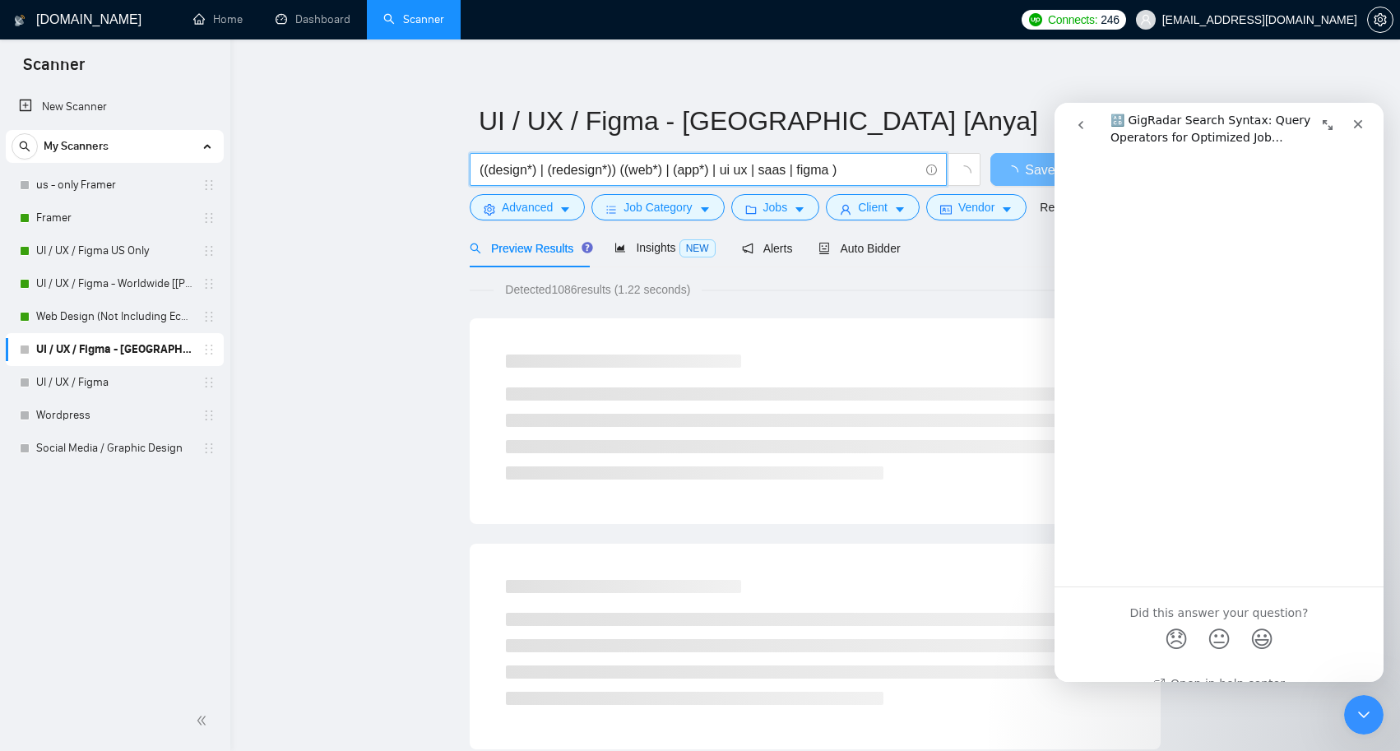
click at [766, 169] on input "((design*) | (redesign*)) ((web*) | (app*) | ui ux | saas | figma )" at bounding box center [699, 170] width 439 height 21
click at [786, 171] on input "((design*) | (redesign*)) ((web*) | (app*) | ui ux | ux ui | saas | figma )" at bounding box center [699, 170] width 439 height 21
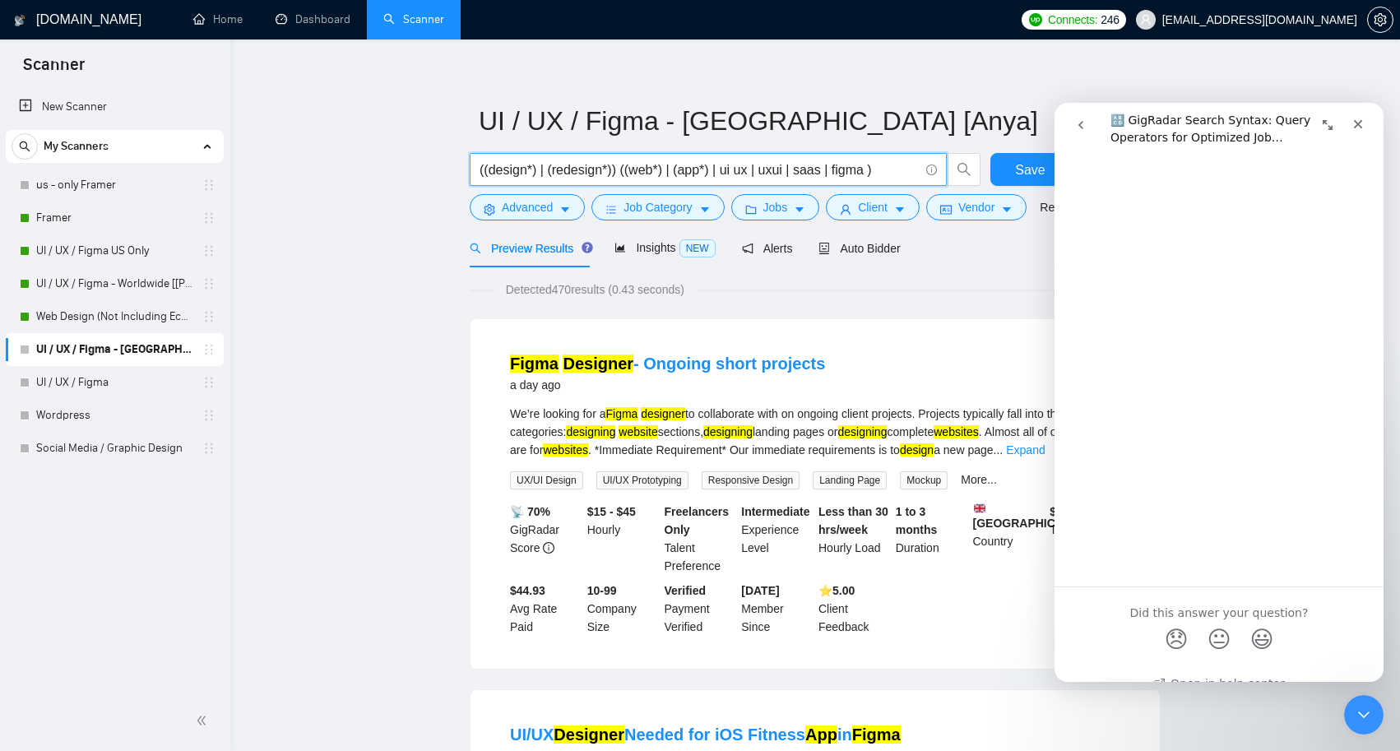
click at [742, 169] on input "((design*) | (redesign*)) ((web*) | (app*) | ui ux | uxui | saas | figma )" at bounding box center [699, 170] width 439 height 21
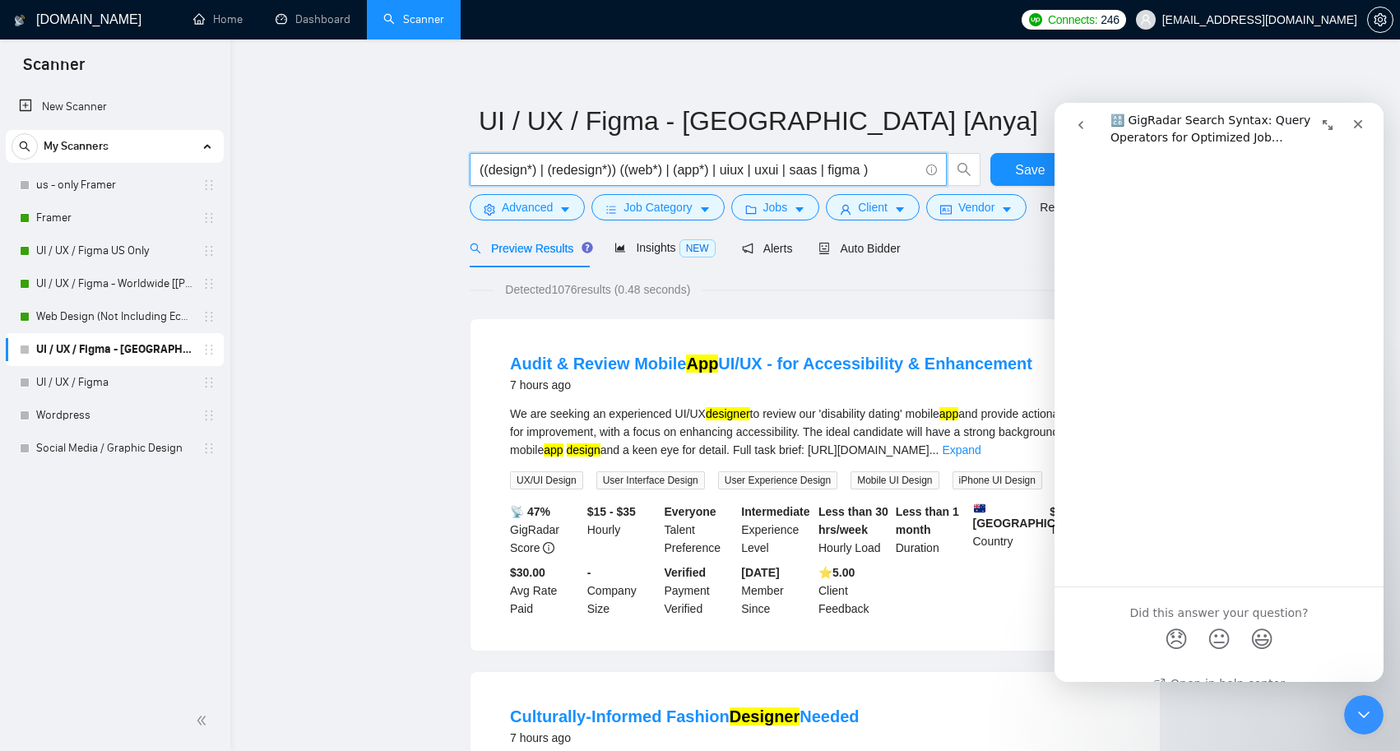
click at [773, 172] on input "((design*) | (redesign*)) ((web*) | (app*) | uiux | uxui | saas | figma )" at bounding box center [699, 170] width 439 height 21
click at [730, 169] on input "((design*) | (redesign*)) ((web*) | (app*) | uiux | uxui | saas | figma )" at bounding box center [699, 170] width 439 height 21
click at [757, 171] on input "((design*) | (redesign*)) ((web*) | (app*) | "uiux | uxui | saas | figma )" at bounding box center [699, 170] width 439 height 21
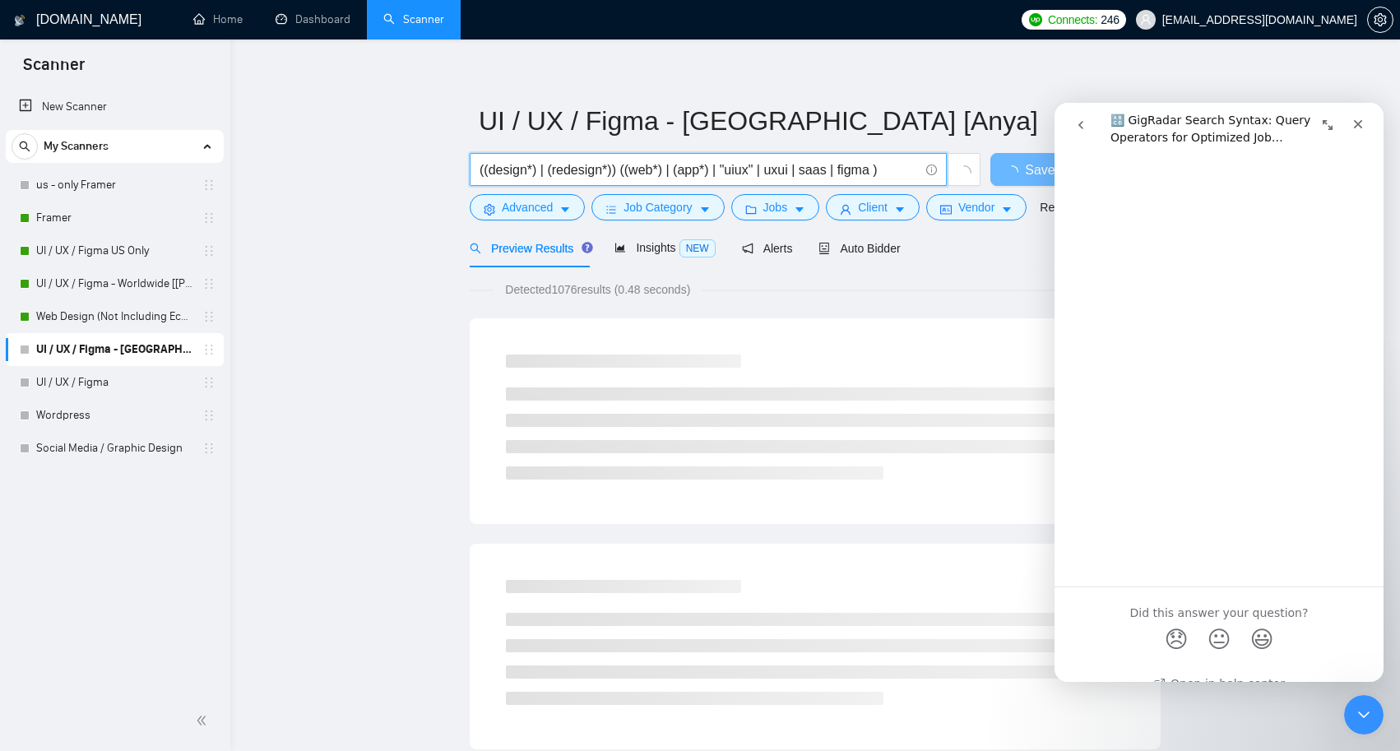
click at [745, 171] on input "((design*) | (redesign*)) ((web*) | (app*) | "uiux" | uxui | saas | figma )" at bounding box center [699, 170] width 439 height 21
click at [781, 170] on input "((design*) | (redesign*)) ((web*) | (app*) | "ui ux" | uxui | saas | figma )" at bounding box center [699, 170] width 439 height 21
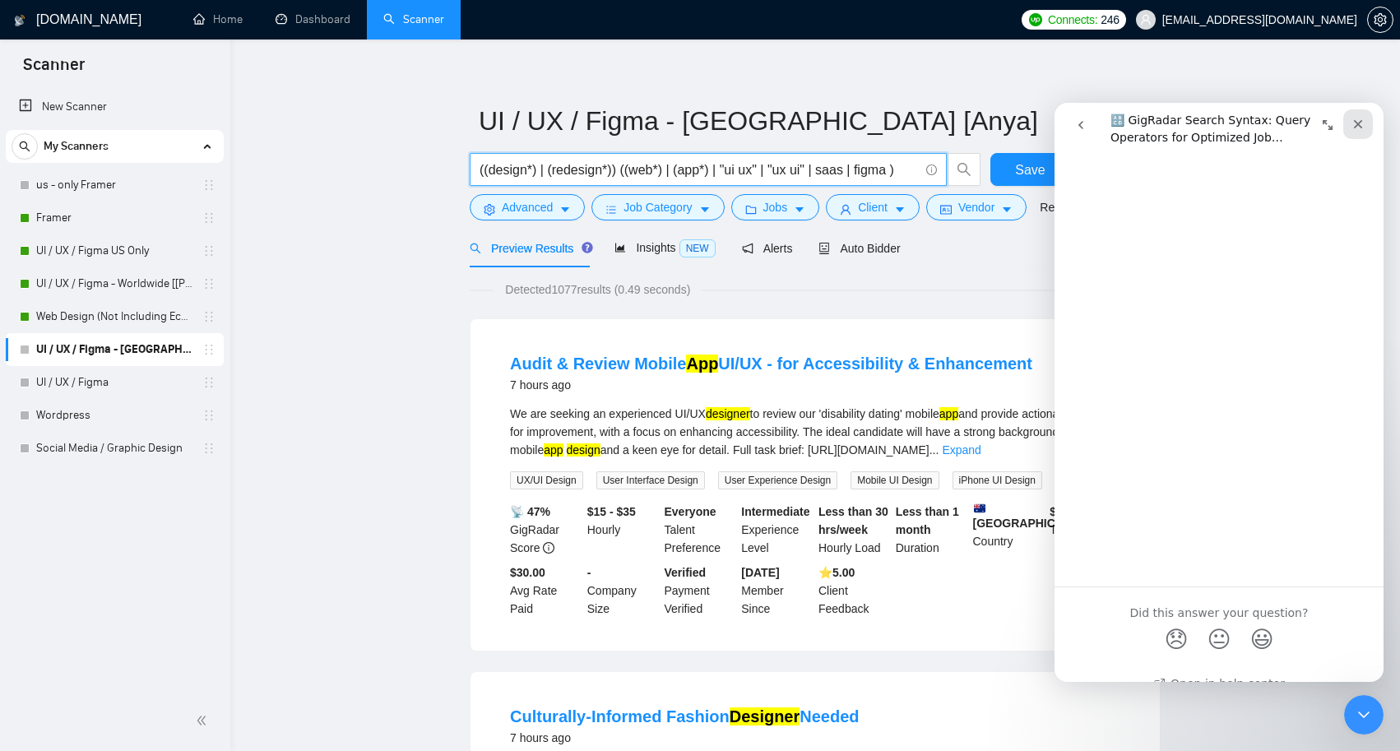
type input "((design*) | (redesign*)) ((web*) | (app*) | "ui ux" | "ux ui" | saas | figma )"
click at [1361, 132] on div "Close" at bounding box center [1358, 124] width 30 height 30
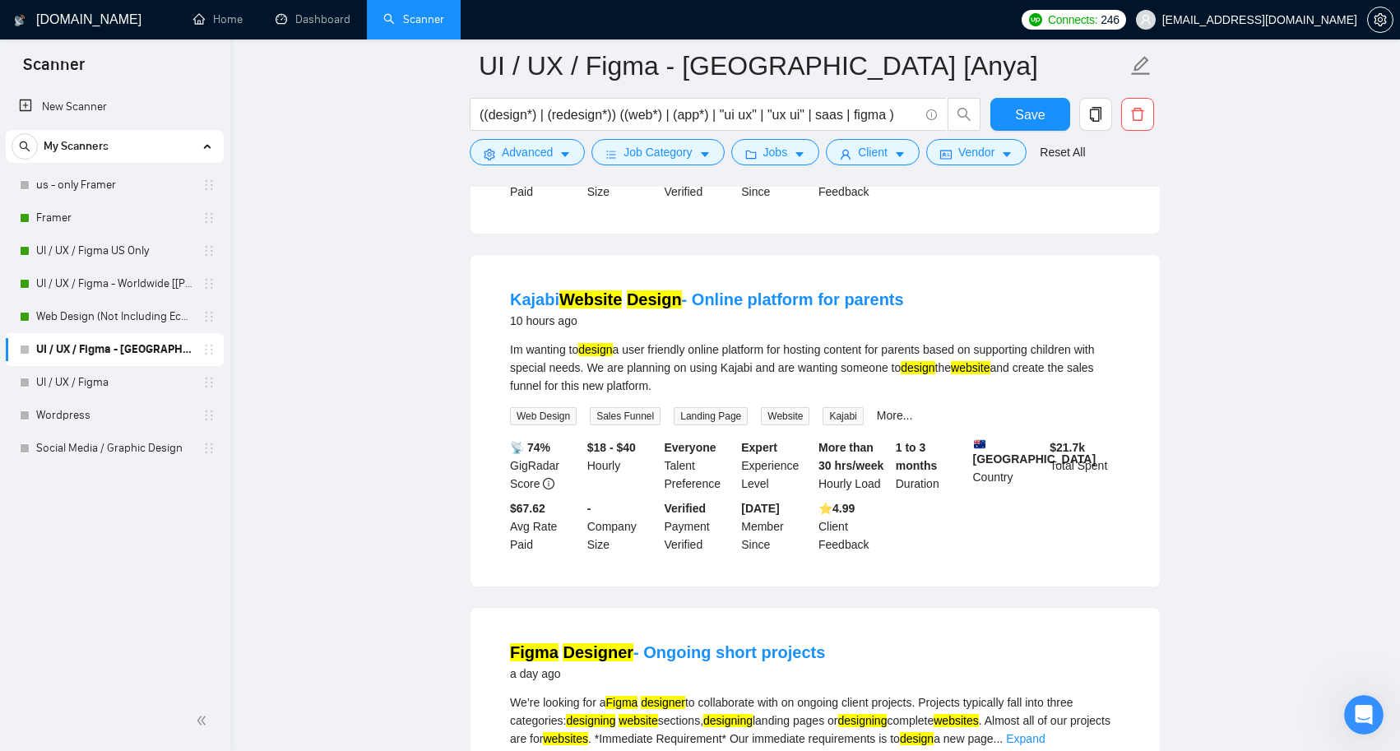
scroll to position [832, 0]
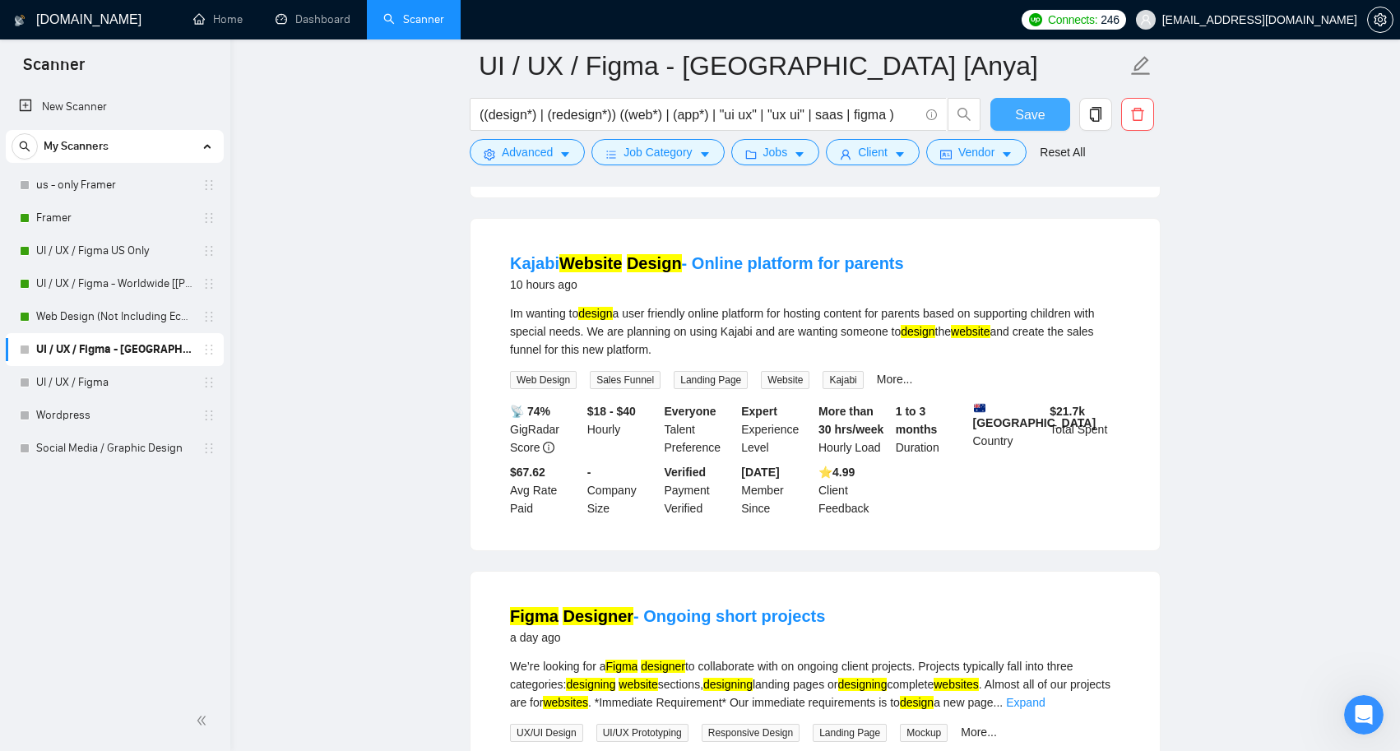
click at [1040, 125] on button "Save" at bounding box center [1030, 114] width 80 height 33
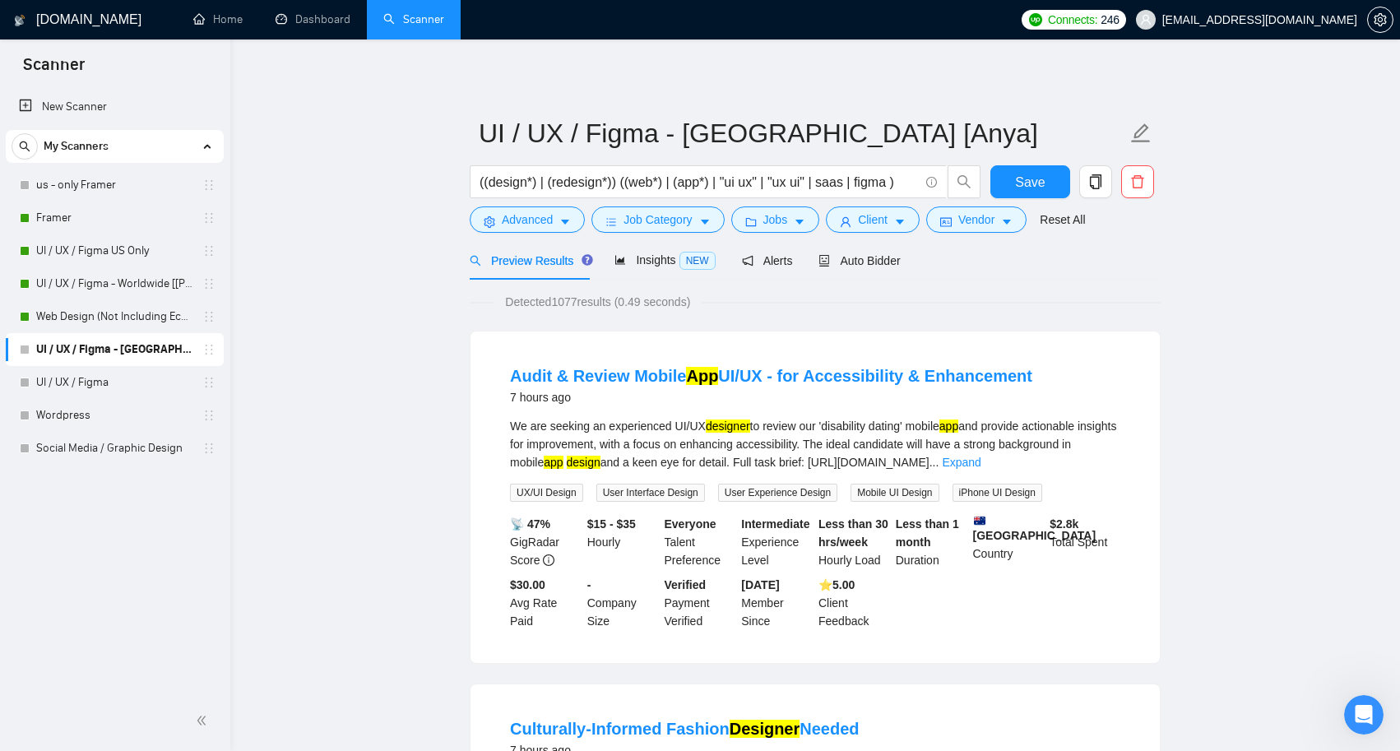
scroll to position [0, 0]
click at [659, 267] on div "Insights NEW" at bounding box center [664, 260] width 100 height 19
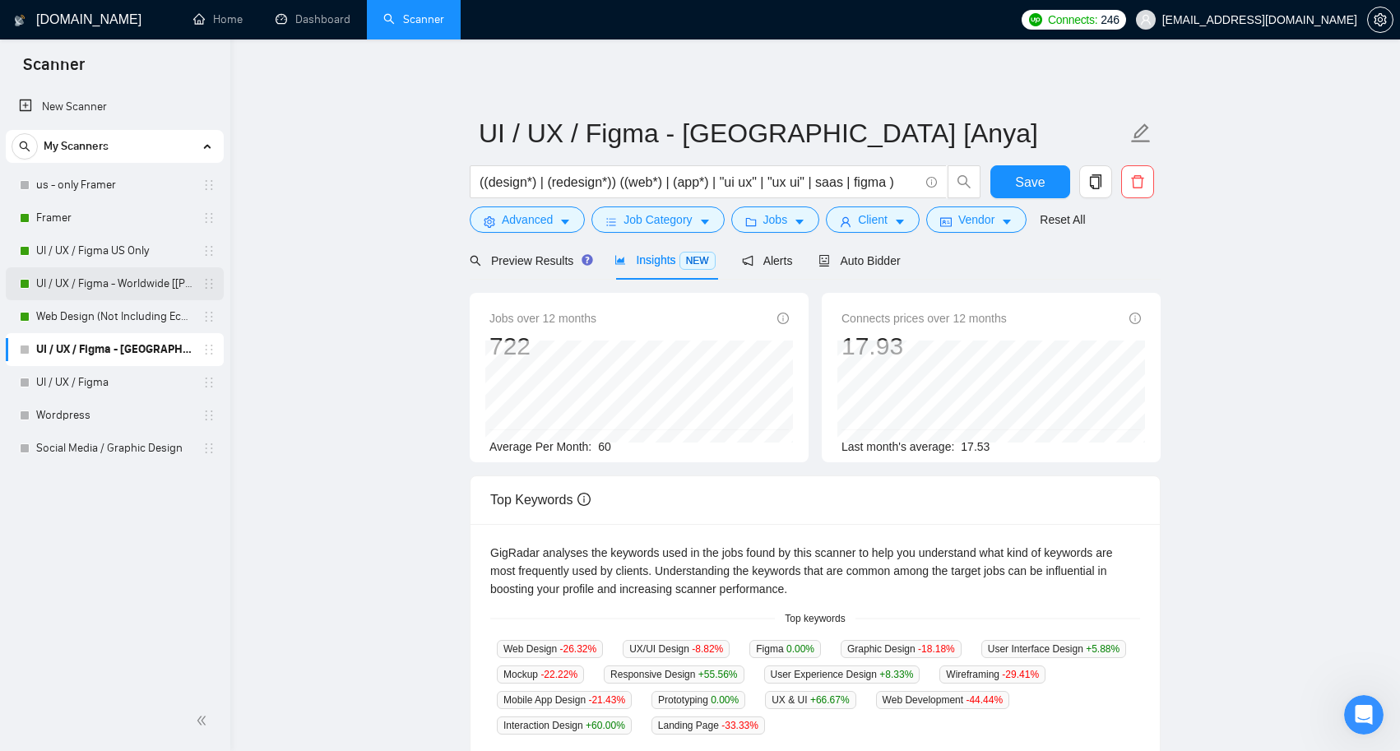
click at [130, 280] on link "UI / UX / Figma - Worldwide [[PERSON_NAME]]" at bounding box center [114, 283] width 156 height 33
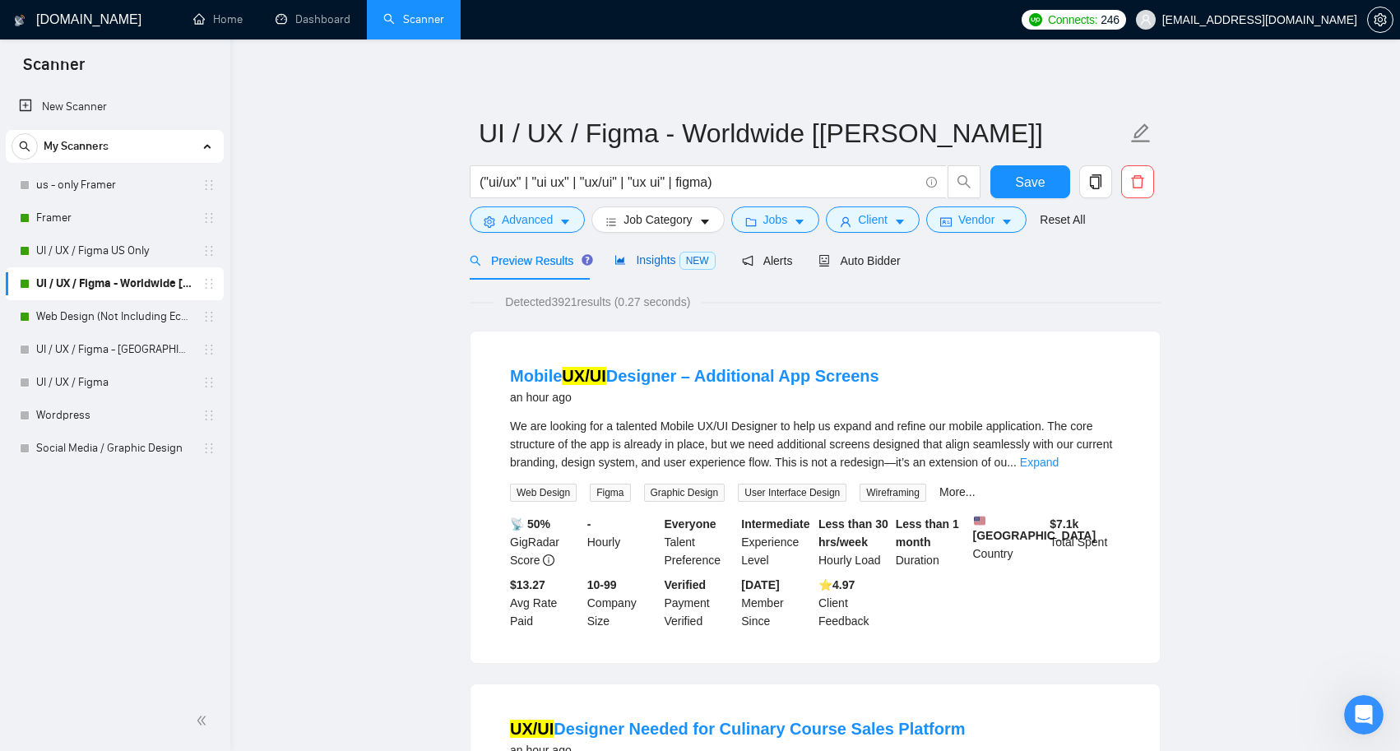
click at [661, 262] on span "Insights NEW" at bounding box center [664, 259] width 100 height 13
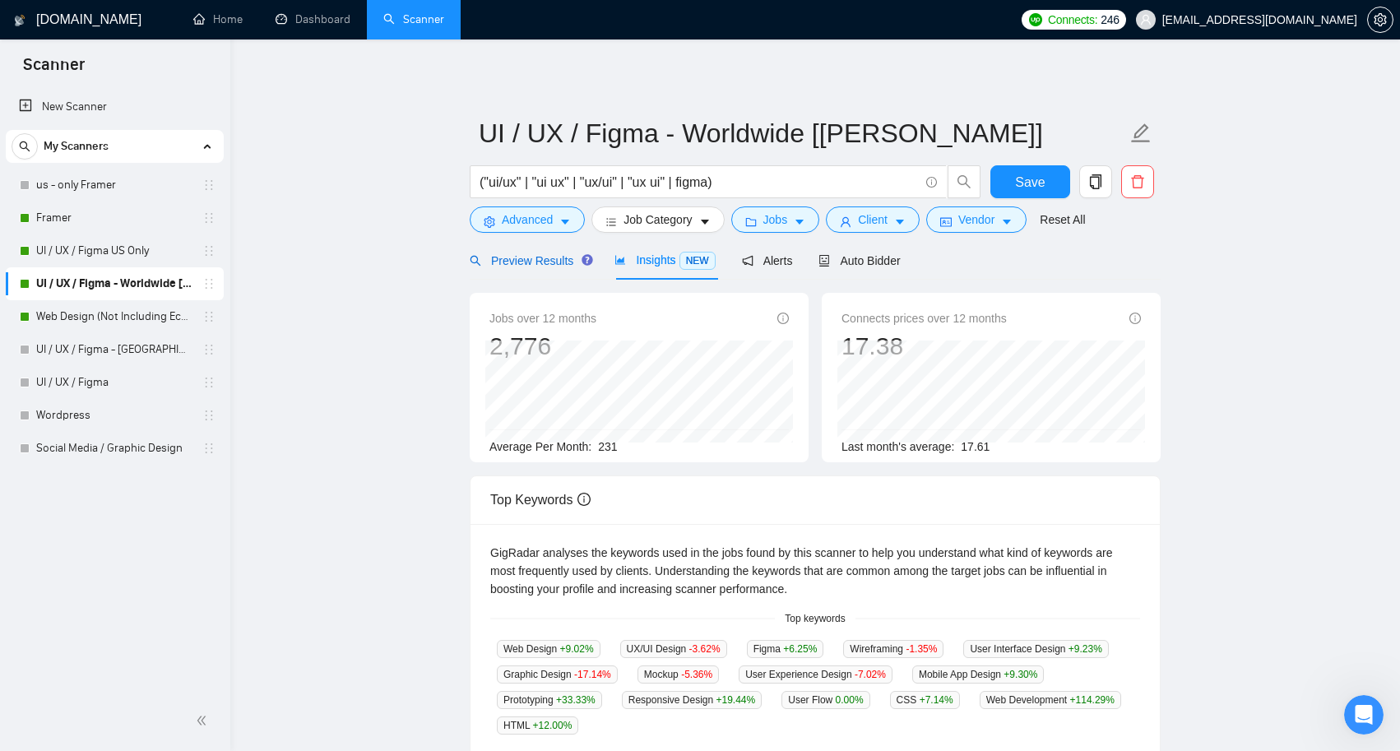
click at [544, 264] on span "Preview Results" at bounding box center [529, 260] width 118 height 13
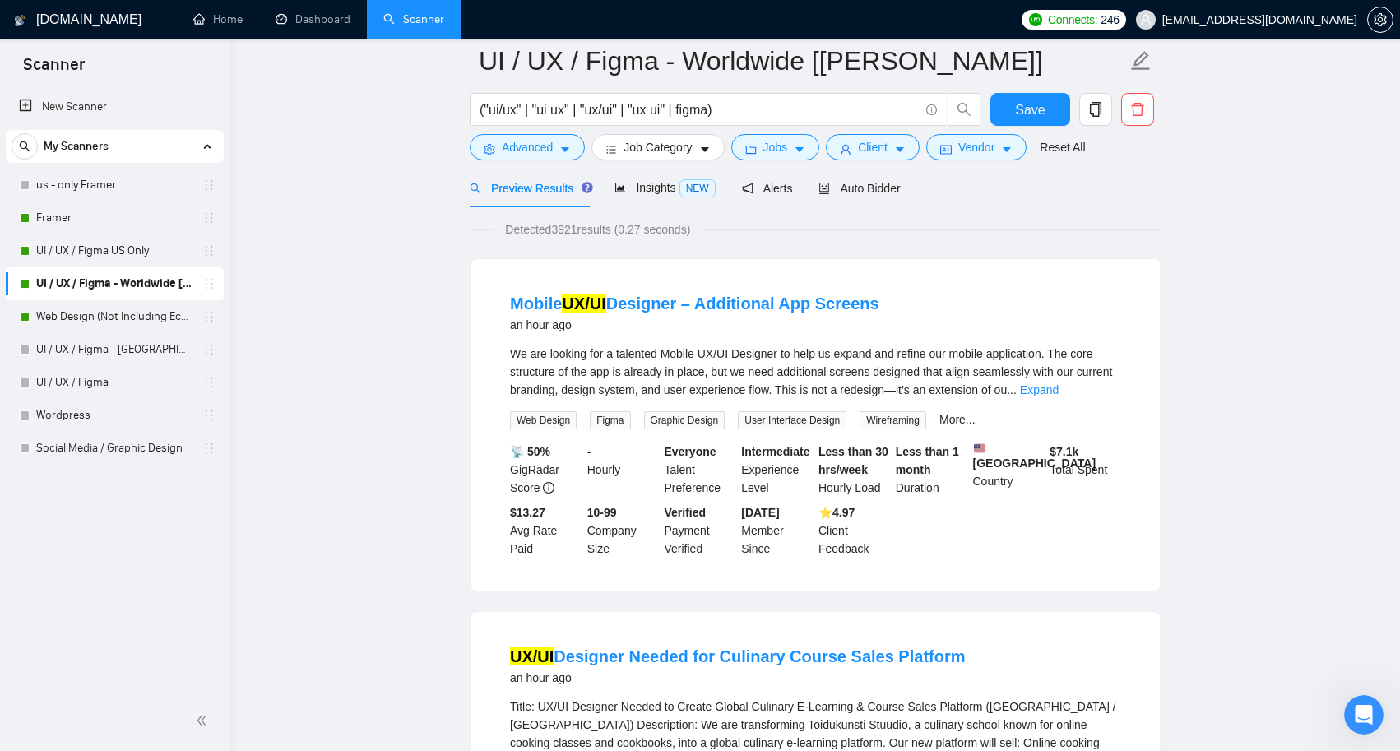
scroll to position [33, 0]
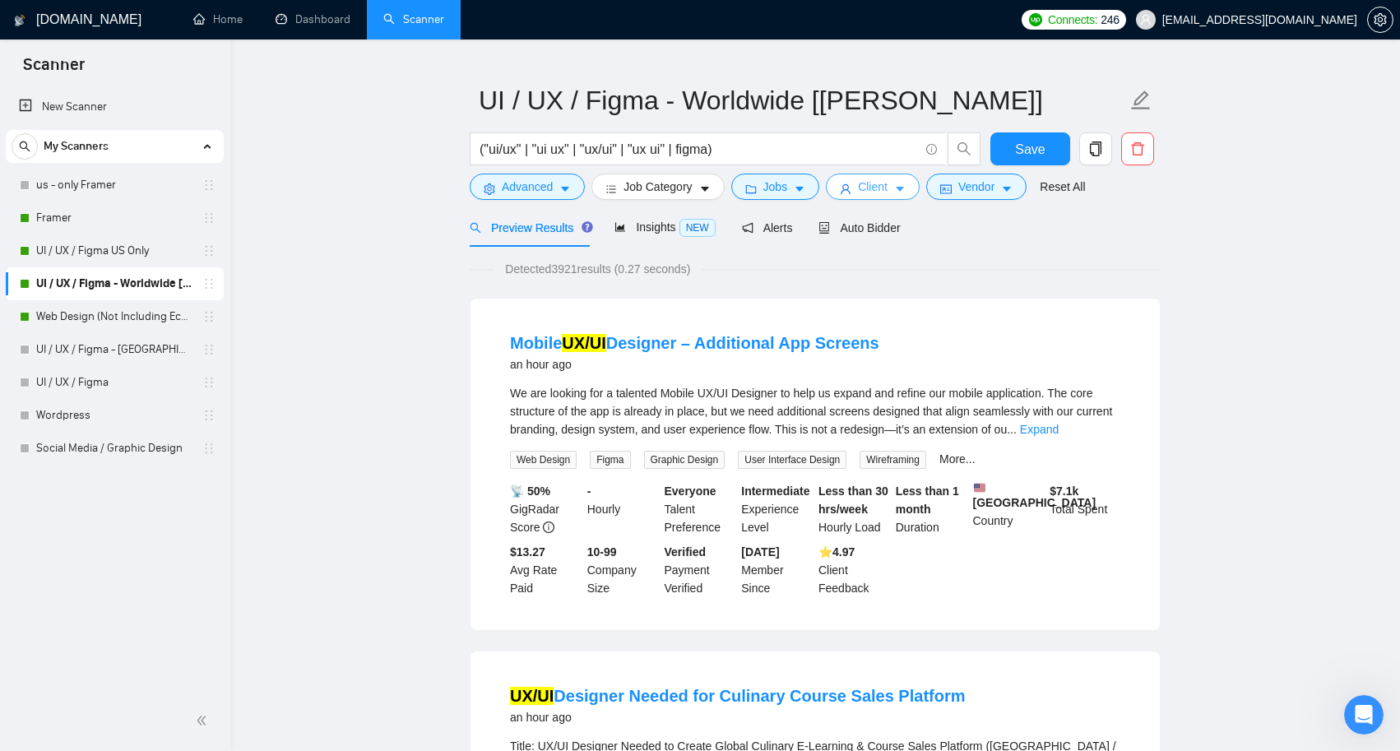
click at [886, 183] on span "Client" at bounding box center [873, 187] width 30 height 18
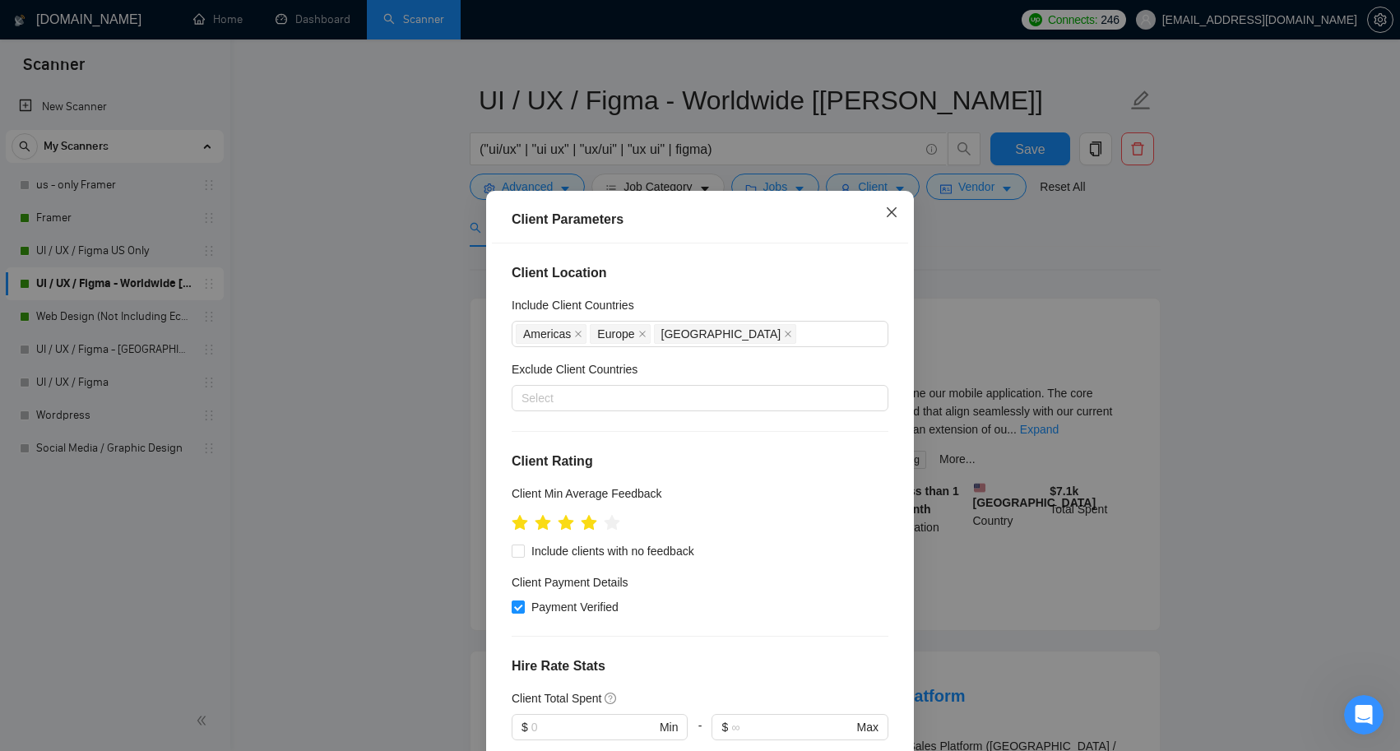
click at [893, 214] on icon "close" at bounding box center [891, 212] width 13 height 13
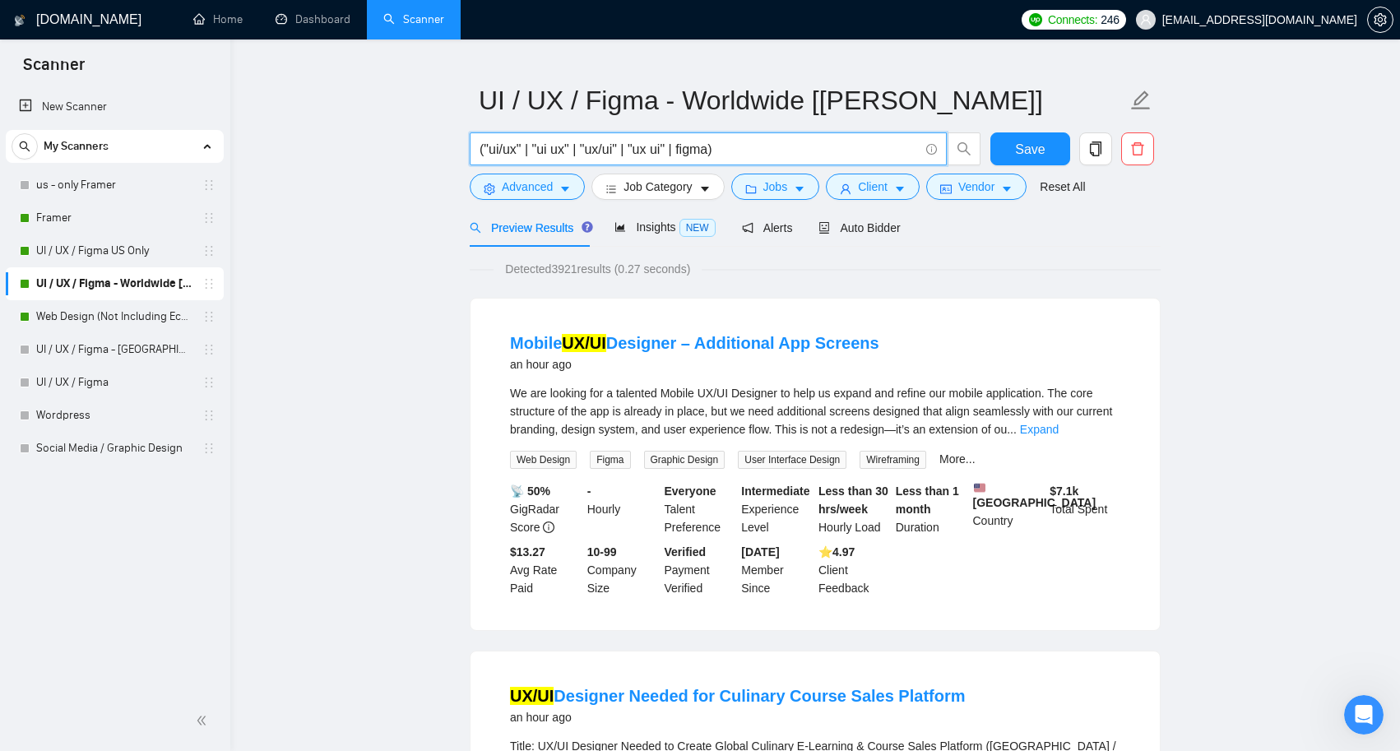
click at [747, 157] on input "("ui/ux" | "ui ux" | "ux/ui" | "ux ui" | figma)" at bounding box center [699, 149] width 439 height 21
click at [124, 343] on link "UI / UX / Figma - [GEOGRAPHIC_DATA] [Anya]" at bounding box center [114, 349] width 156 height 33
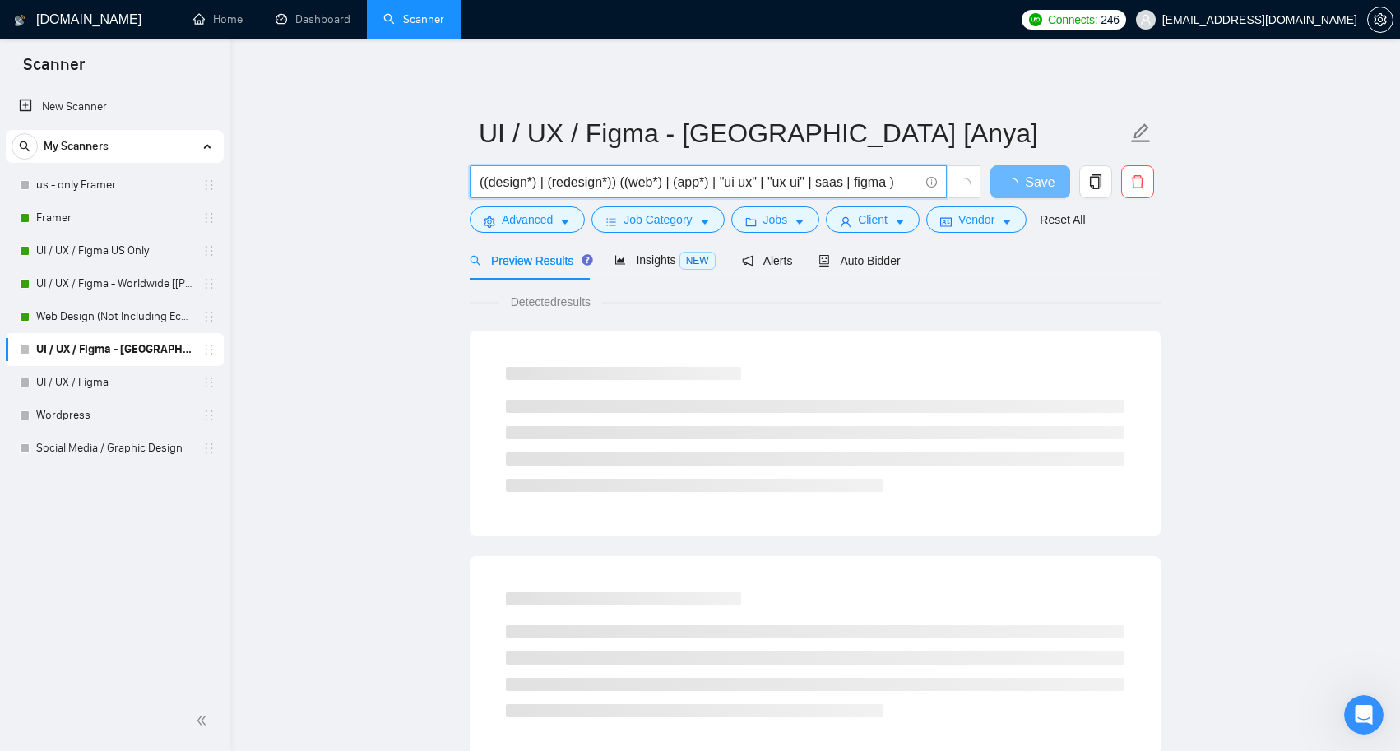
click at [699, 176] on input "((design*) | (redesign*)) ((web*) | (app*) | "ui ux" | "ux ui" | saas | figma )" at bounding box center [699, 182] width 439 height 21
click at [635, 182] on input "((design*) | (redesign*)) ((web*) | (app*) | "ui ux" | "ux ui" | saas | figma )" at bounding box center [699, 182] width 439 height 21
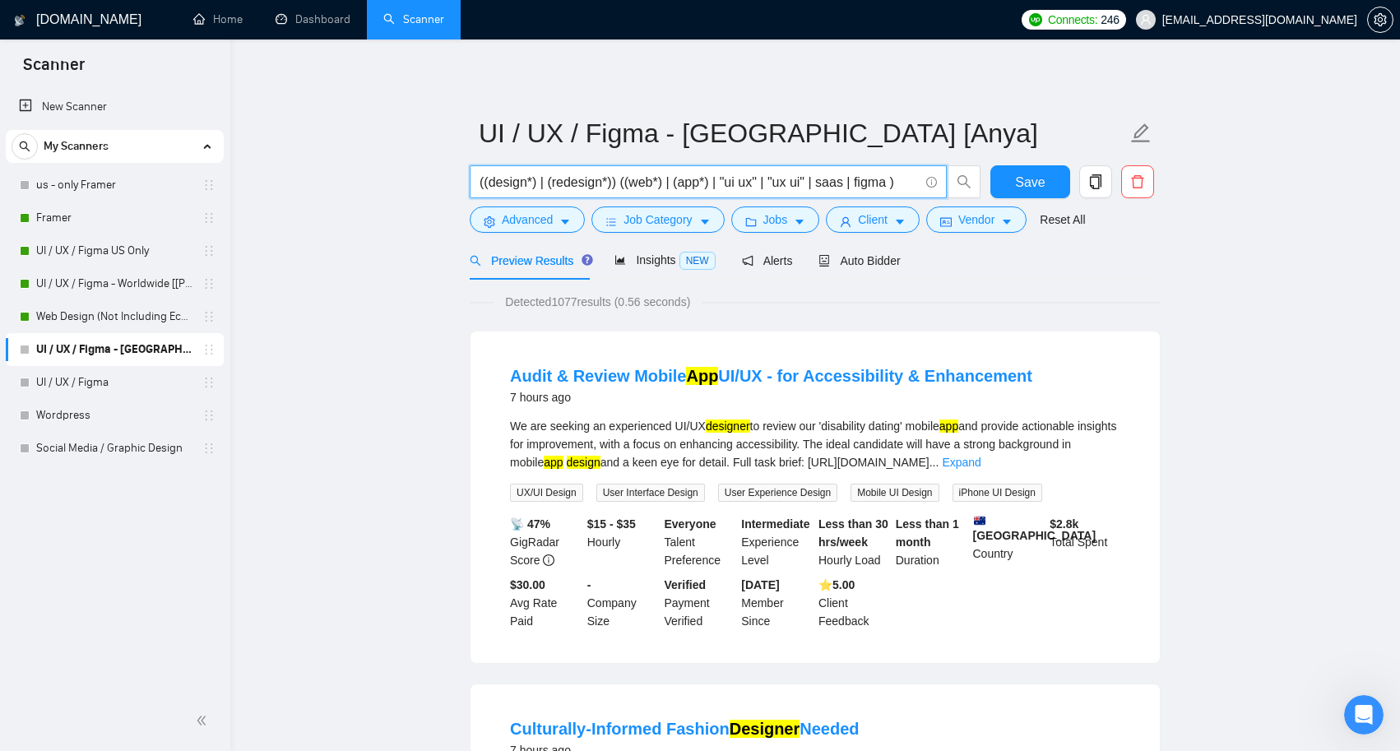
click at [635, 182] on input "((design*) | (redesign*)) ((web*) | (app*) | "ui ux" | "ux ui" | saas | figma )" at bounding box center [699, 182] width 439 height 21
paste input ""ui/ux" | "ui ux" | "ux/ui" | "ux ui" | figma"
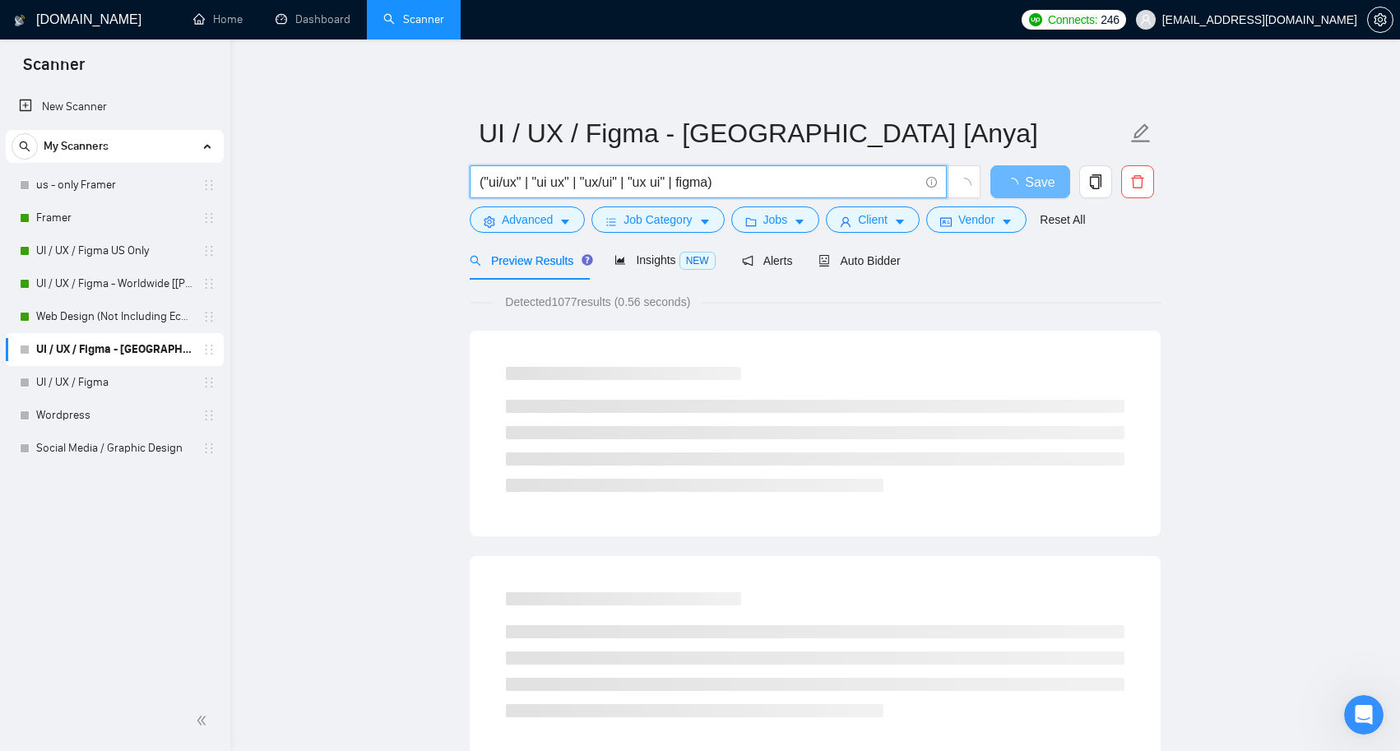
click at [720, 183] on input "("ui/ux" | "ui ux" | "ux/ui" | "ux ui" | figma)" at bounding box center [699, 182] width 439 height 21
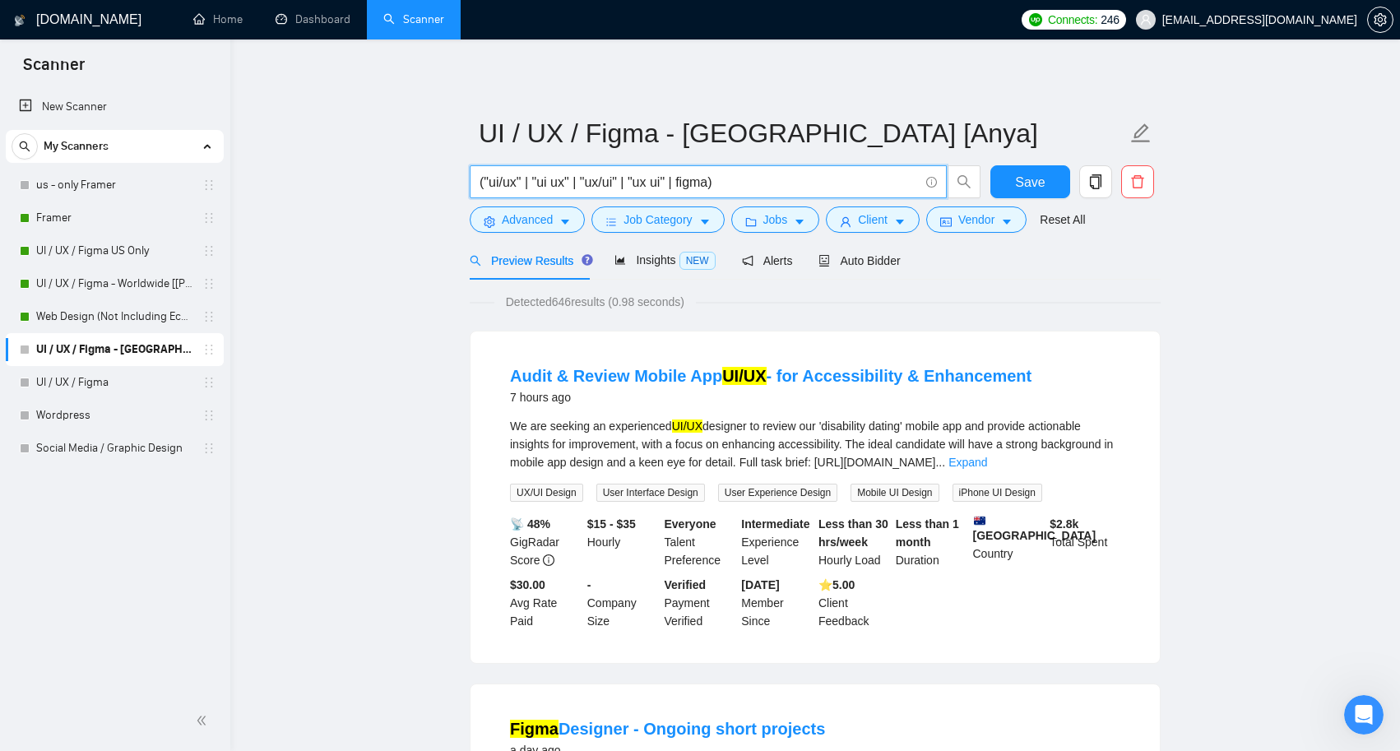
click at [683, 180] on input "("ui/ux" | "ui ux" | "ux/ui" | "ux ui" | figma)" at bounding box center [699, 182] width 439 height 21
click at [717, 182] on input "("ui/ux" | "ui ux" | "ux/ui" | "ux ui" | figma)" at bounding box center [699, 182] width 439 height 21
type input "("ui/ux" | "ui ux" | "ux/ui" | "ux ui" | figma designer)"
click at [888, 221] on span "Client" at bounding box center [873, 220] width 30 height 18
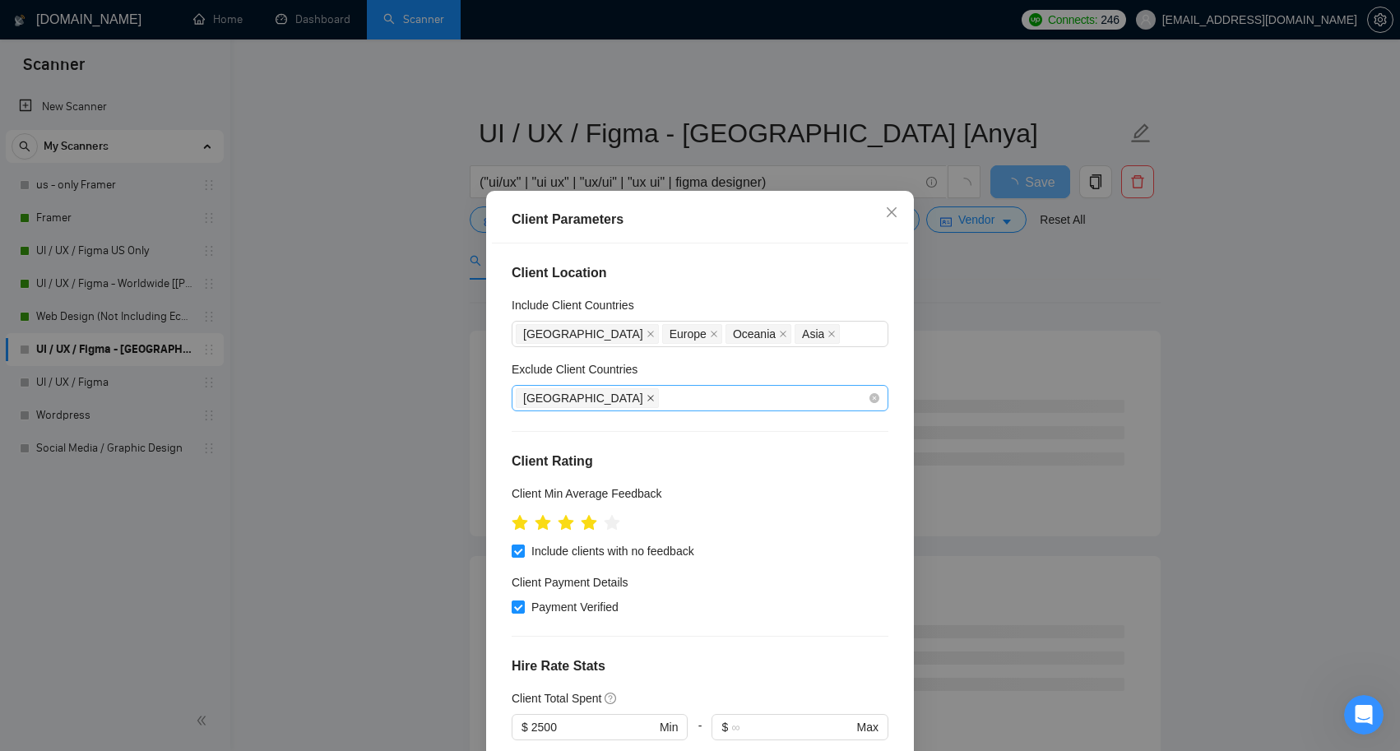
click at [647, 394] on icon "close" at bounding box center [651, 398] width 8 height 8
click at [647, 328] on span at bounding box center [651, 334] width 8 height 18
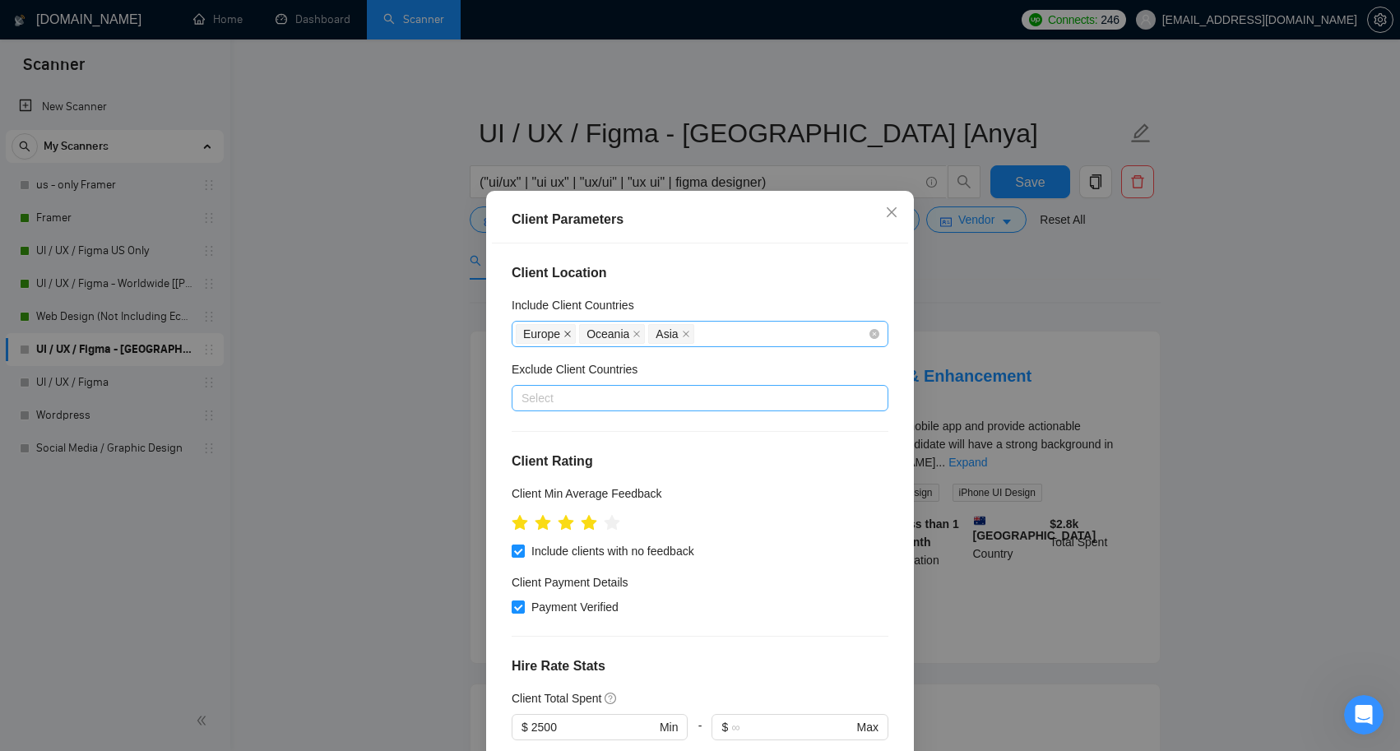
click at [571, 332] on icon "close" at bounding box center [567, 334] width 8 height 8
click at [573, 335] on icon "close" at bounding box center [573, 334] width 8 height 8
click at [551, 334] on icon "close" at bounding box center [553, 334] width 8 height 8
click at [552, 392] on div at bounding box center [692, 398] width 352 height 20
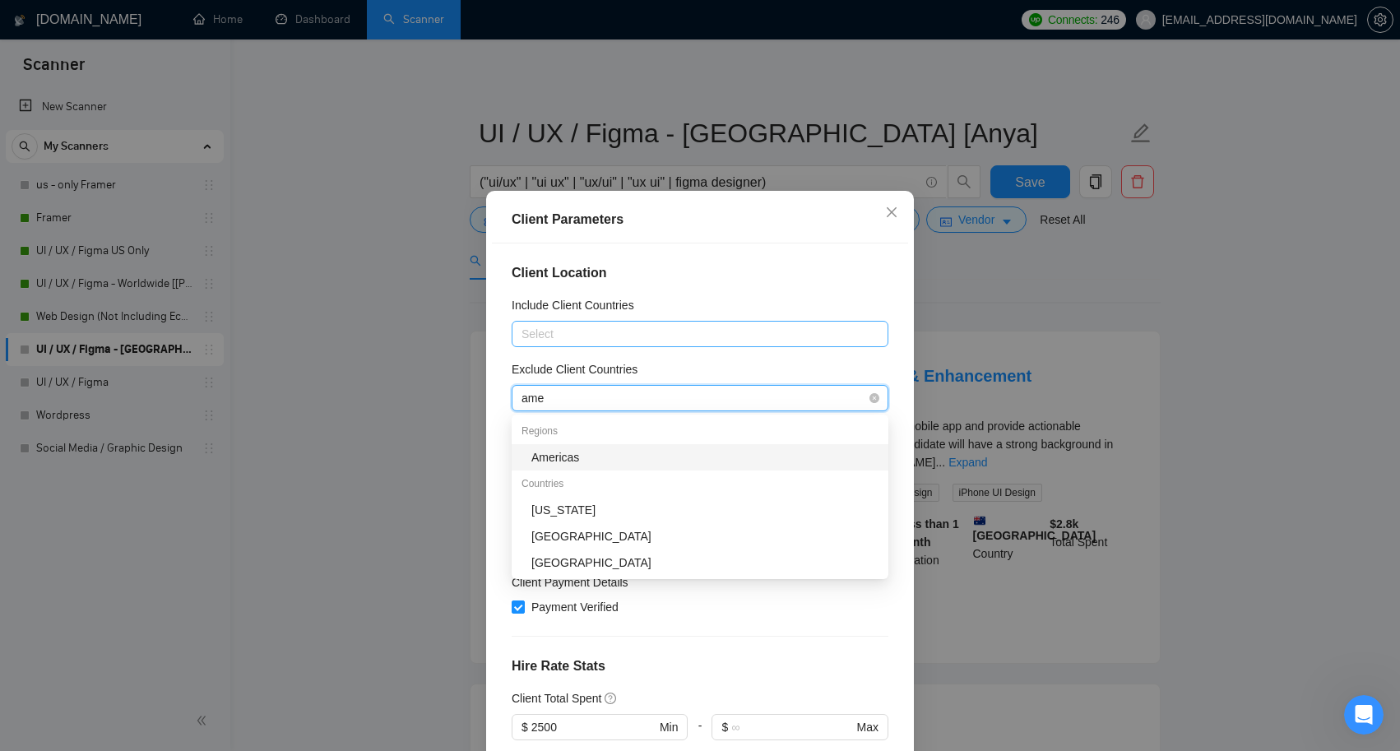
type input "amer"
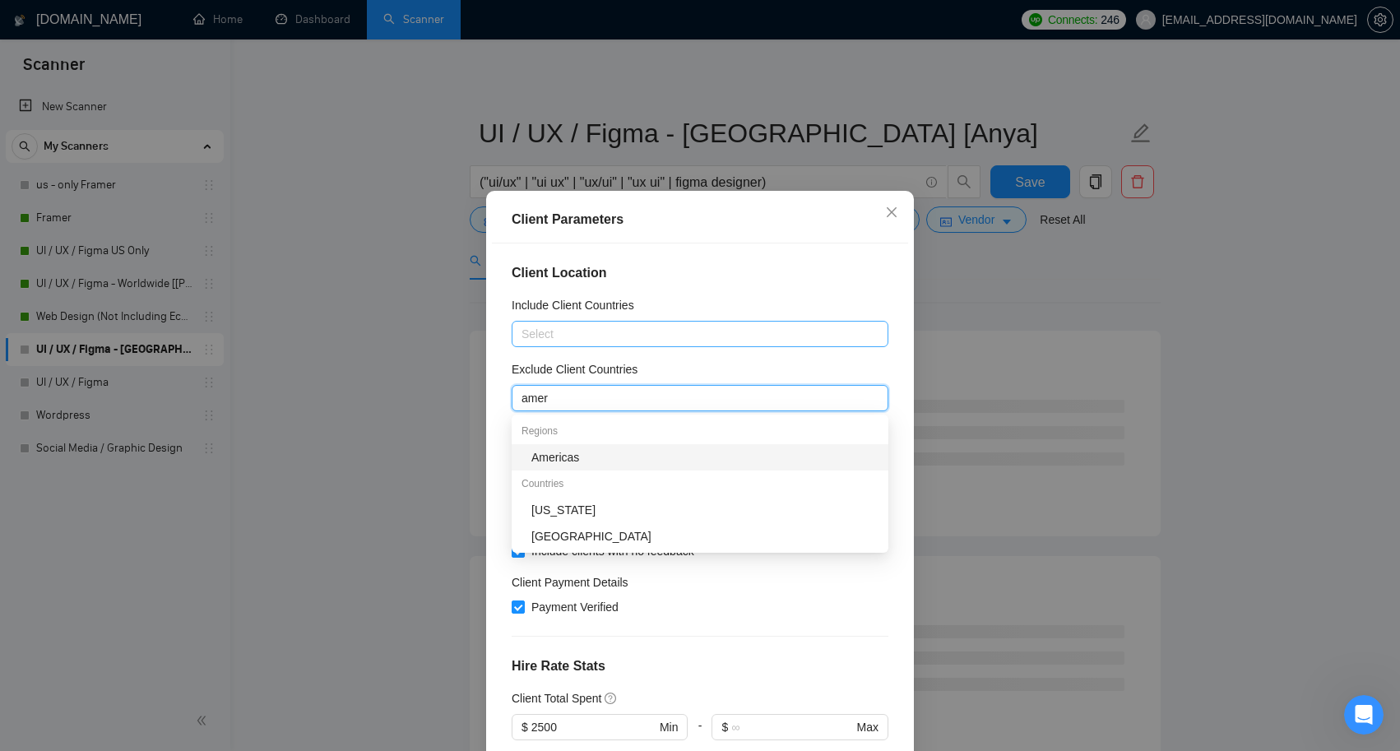
click at [536, 457] on div "Americas" at bounding box center [704, 457] width 347 height 18
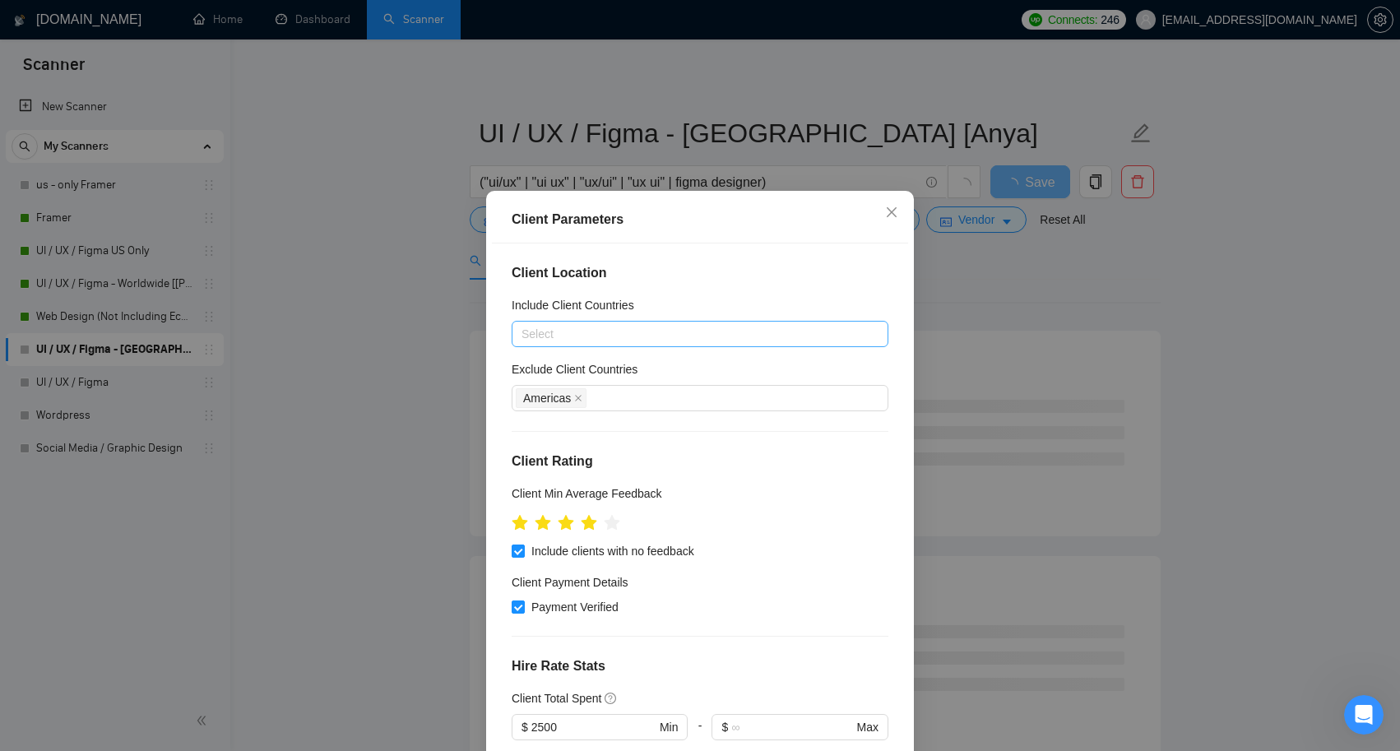
click at [739, 631] on body "Scanner New Scanner My Scanners us - only Framer Framer UI / UX / Figma US Only…" at bounding box center [700, 375] width 1400 height 751
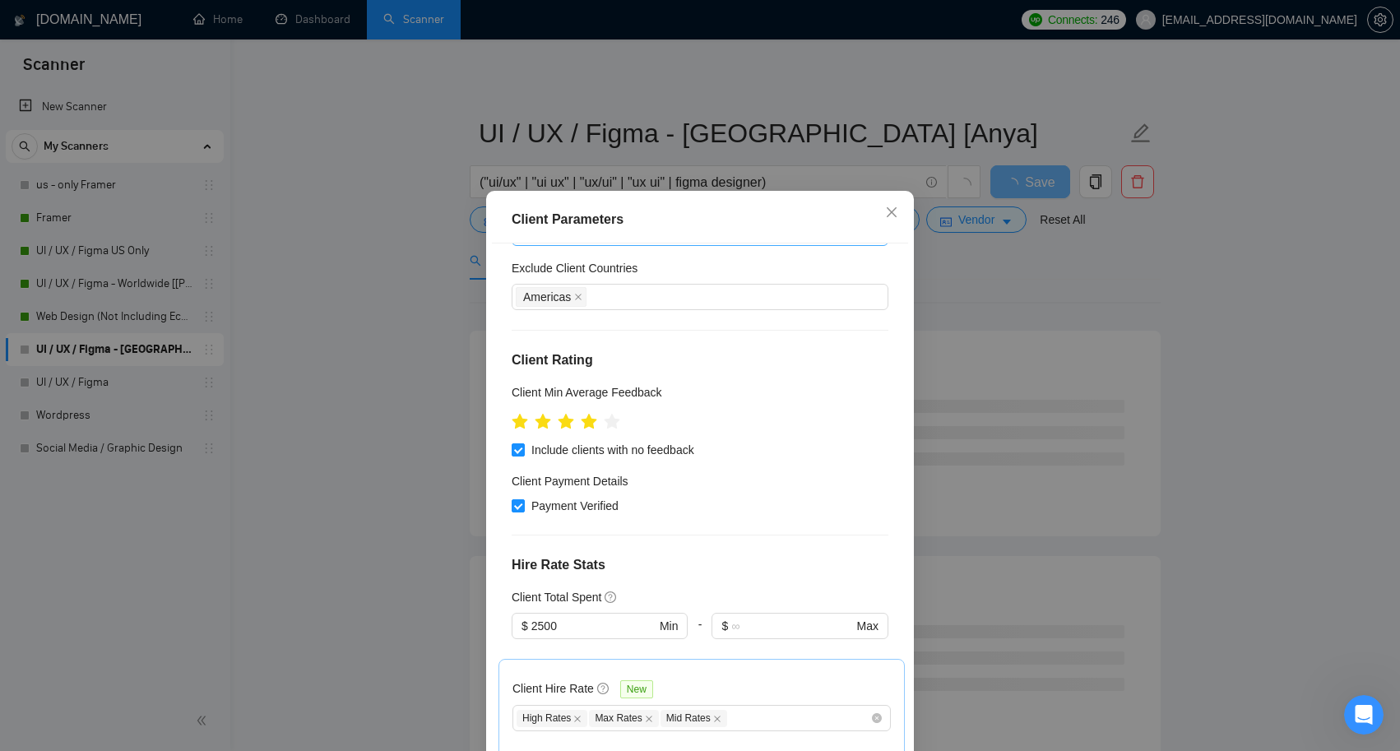
scroll to position [137, 0]
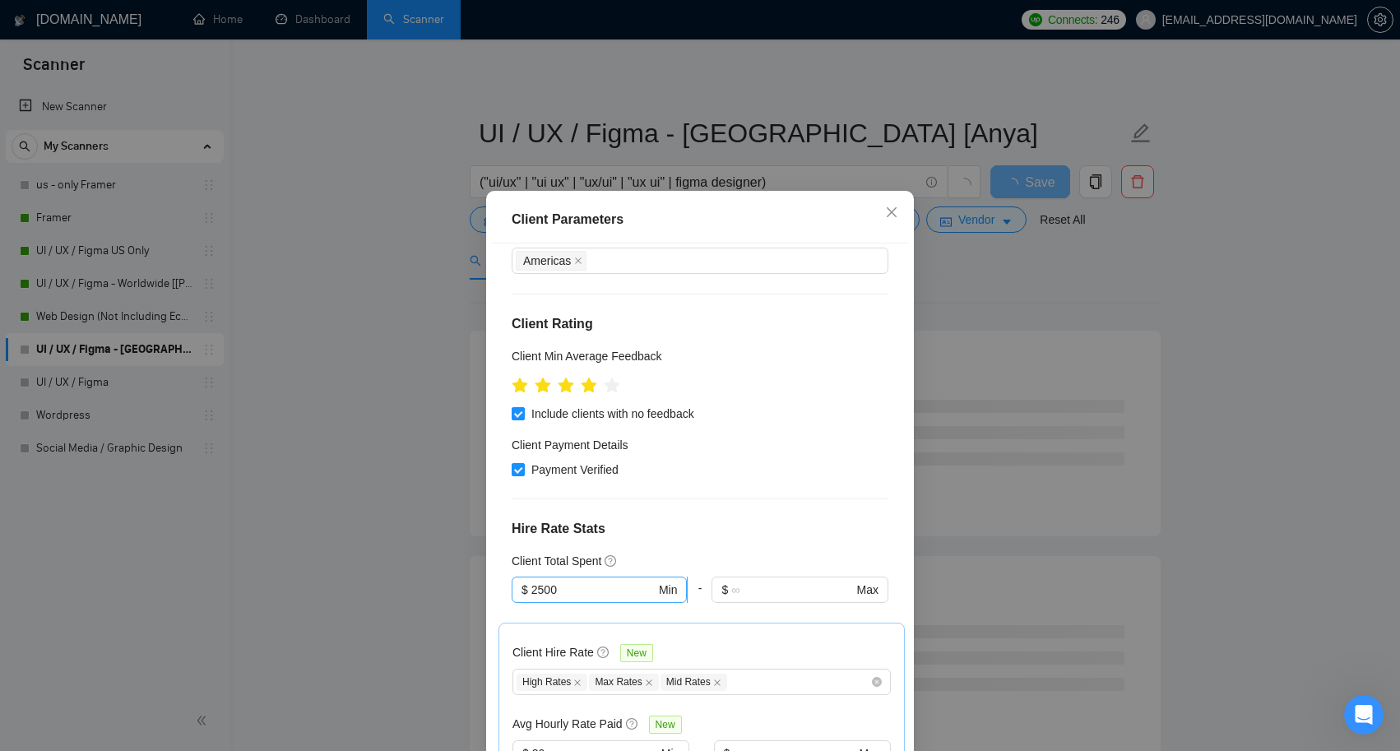
click at [590, 595] on input "2500" at bounding box center [593, 590] width 124 height 18
type input "2"
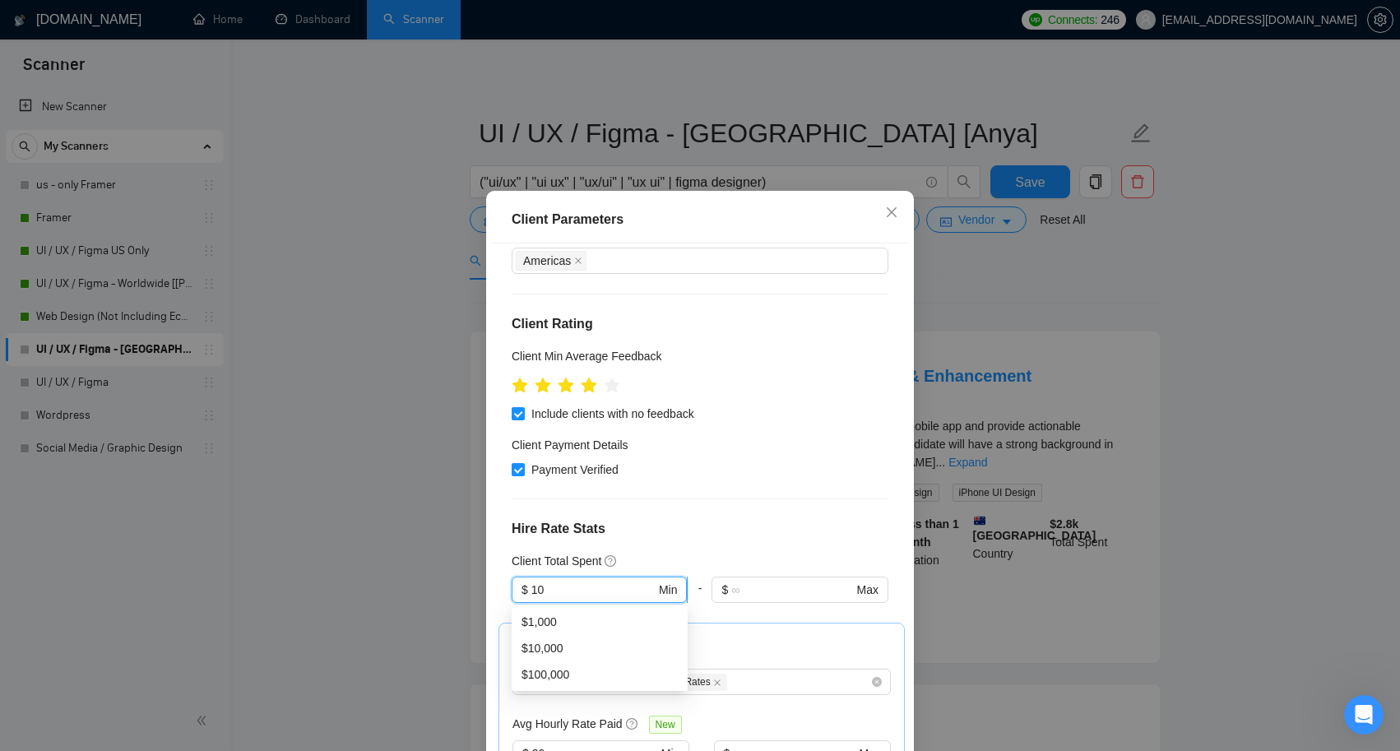
type input "1"
click at [744, 522] on h4 "Hire Rate Stats" at bounding box center [700, 529] width 377 height 20
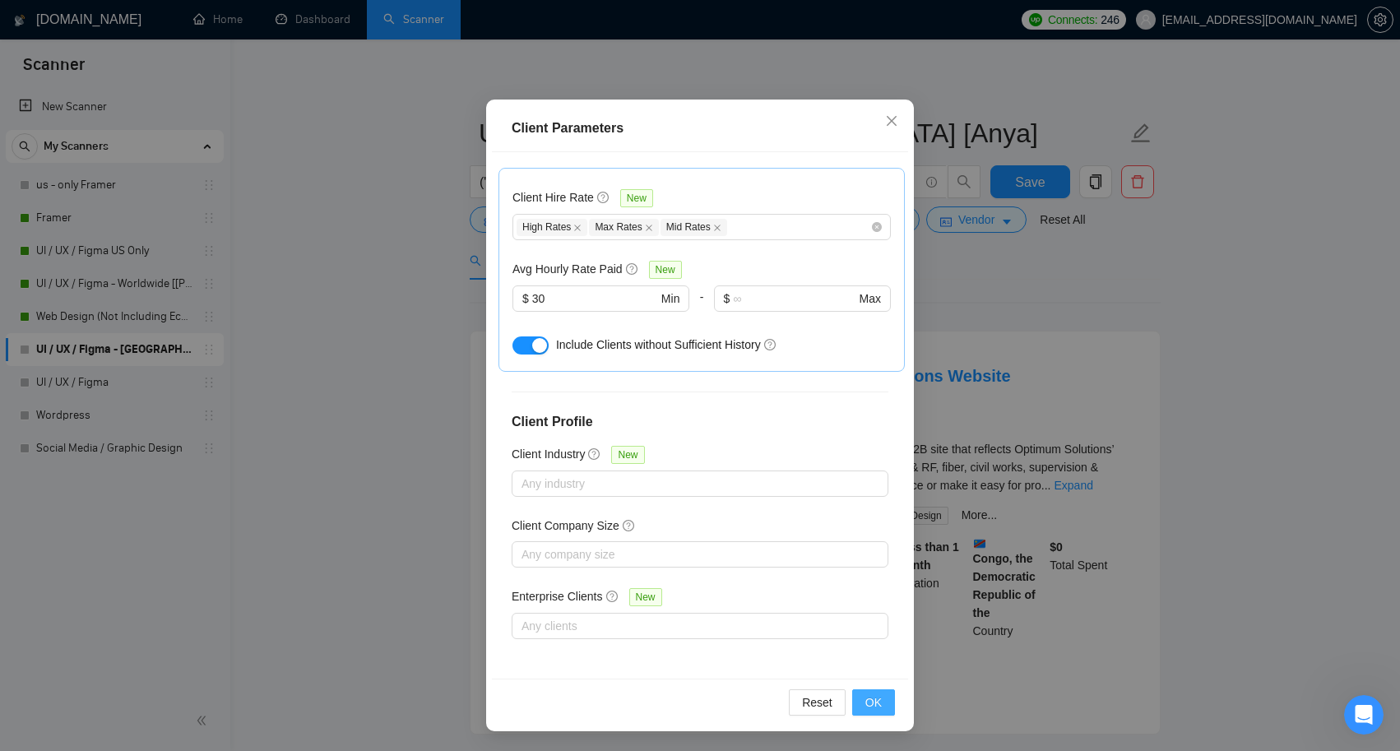
scroll to position [91, 0]
click at [874, 711] on span "OK" at bounding box center [873, 702] width 16 height 18
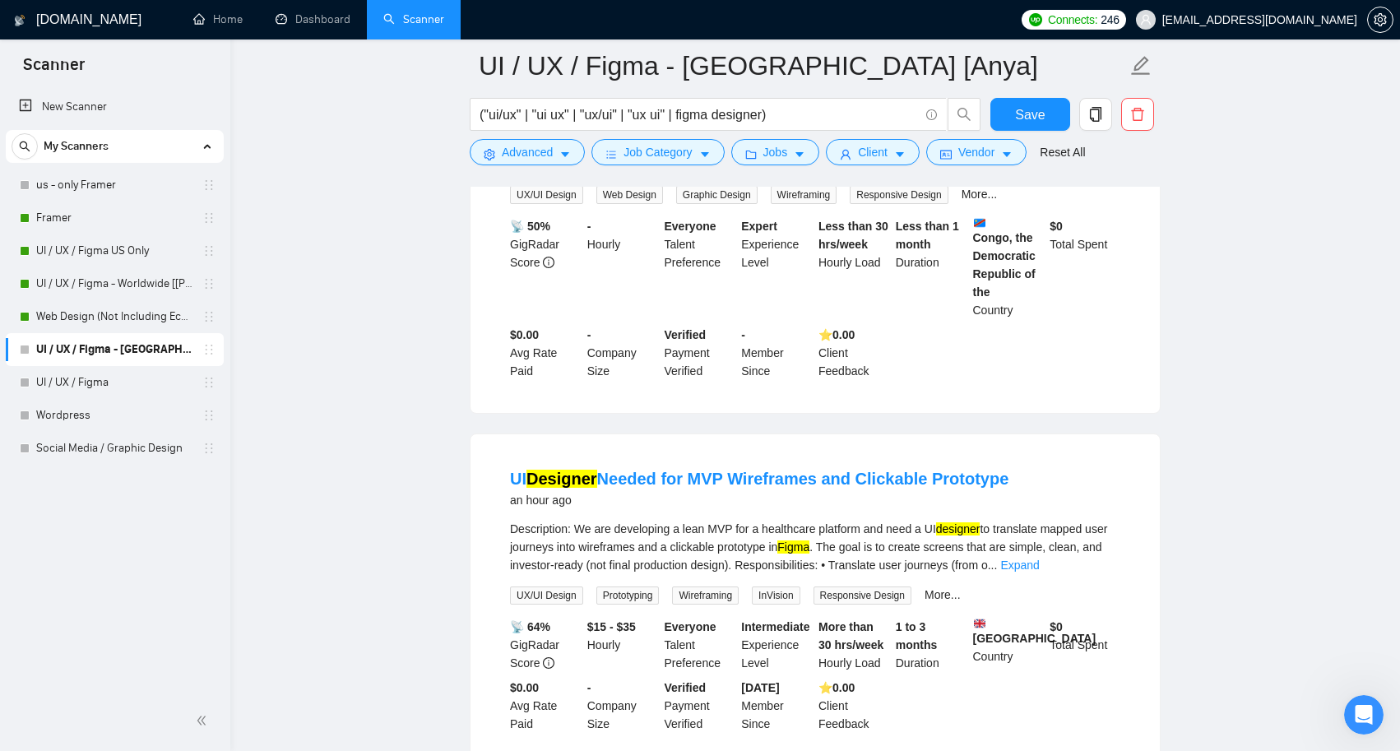
scroll to position [102, 0]
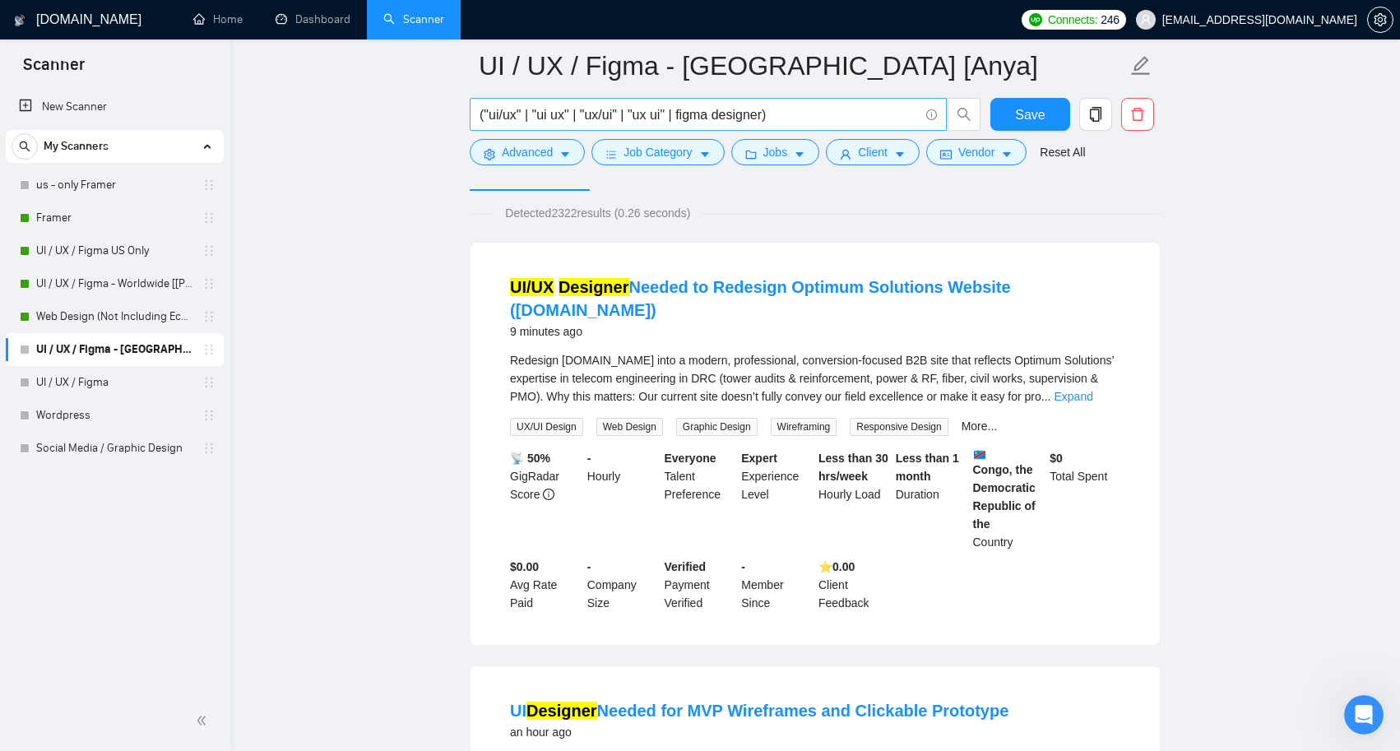
click at [800, 119] on input "("ui/ux" | "ui ux" | "ux/ui" | "ux ui" | figma designer)" at bounding box center [699, 114] width 439 height 21
paste input "(design*) | (redesign*)) ((web*) | (app*) | platform | saas | figma design*"
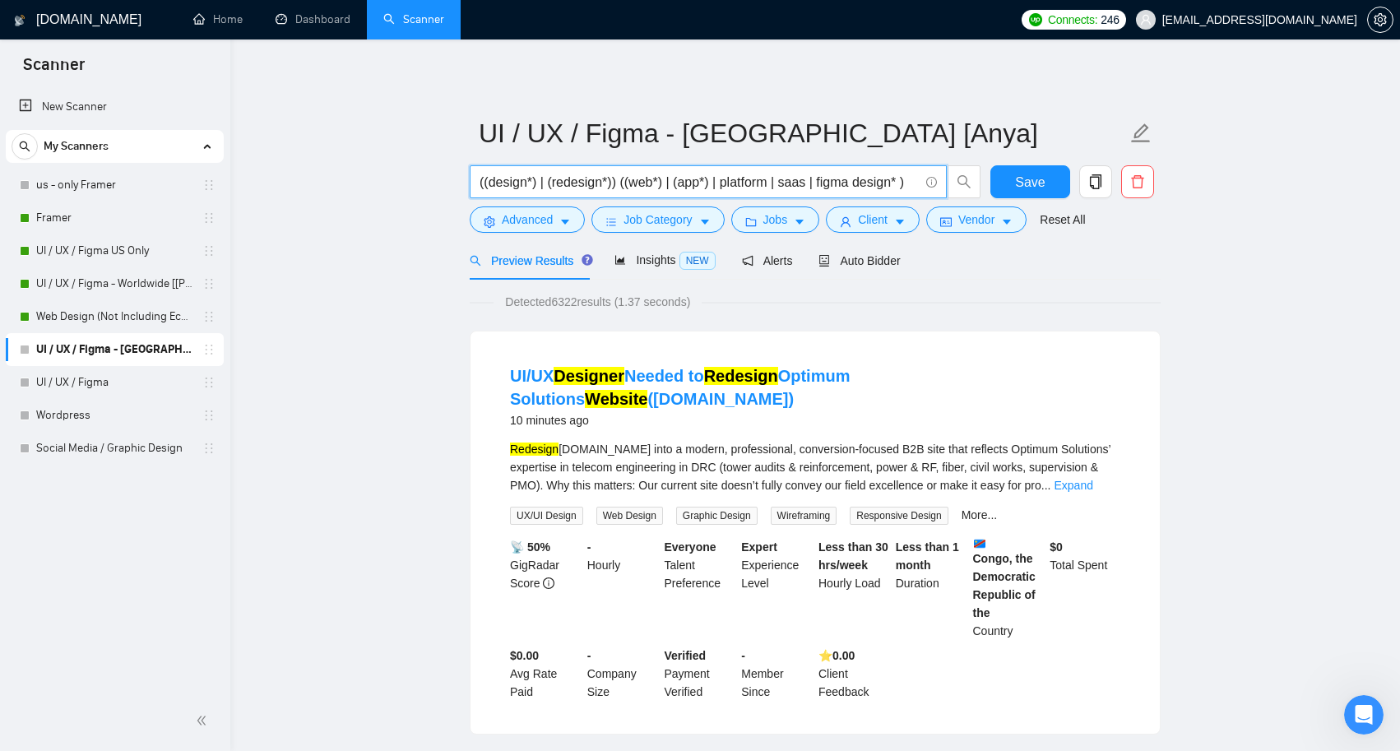
scroll to position [0, 0]
type input "((design*) | (redesign*)) ((web*) | (app*) | platform | saas | figma design* )"
click at [1027, 177] on span "Save" at bounding box center [1030, 182] width 30 height 21
click at [888, 222] on span "Client" at bounding box center [873, 220] width 30 height 18
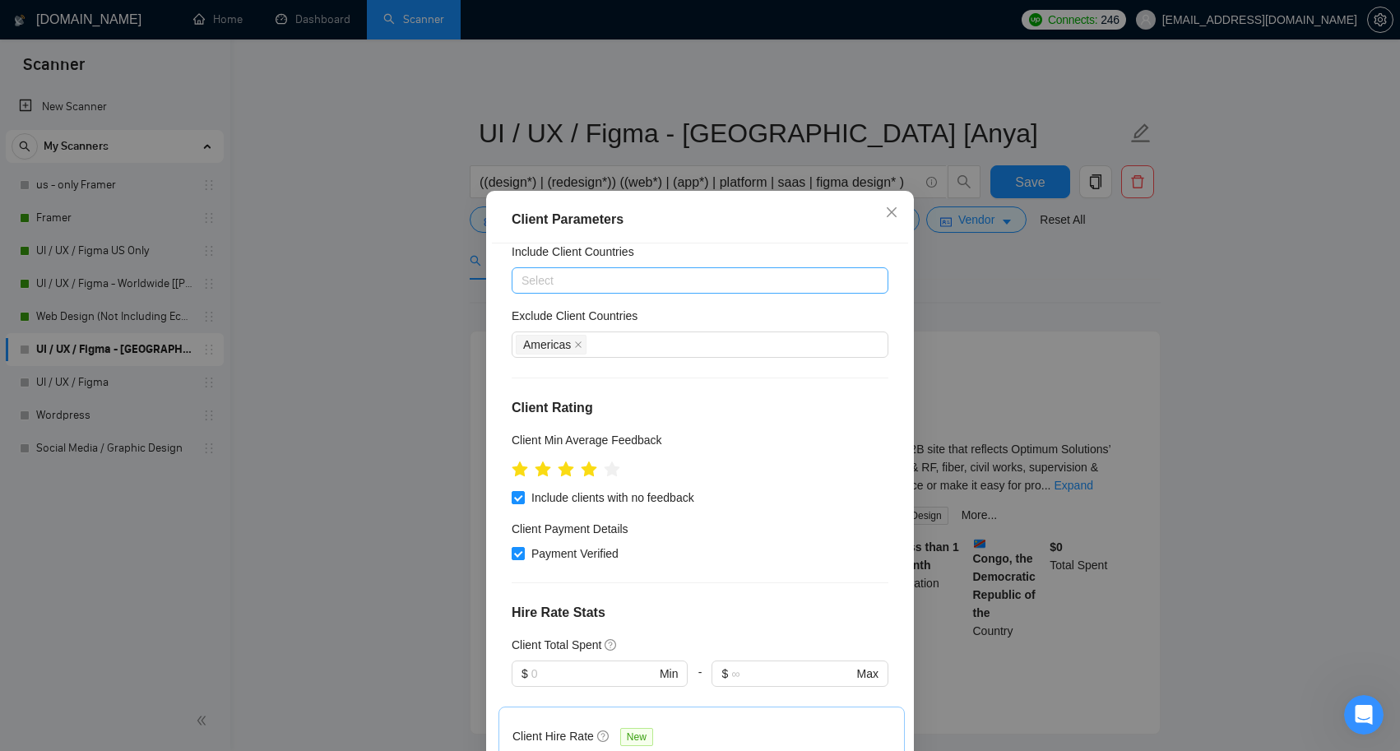
scroll to position [50, 0]
click at [591, 675] on input "text" at bounding box center [593, 677] width 124 height 18
type input "500"
click at [749, 561] on div "Payment Verified" at bounding box center [700, 557] width 377 height 18
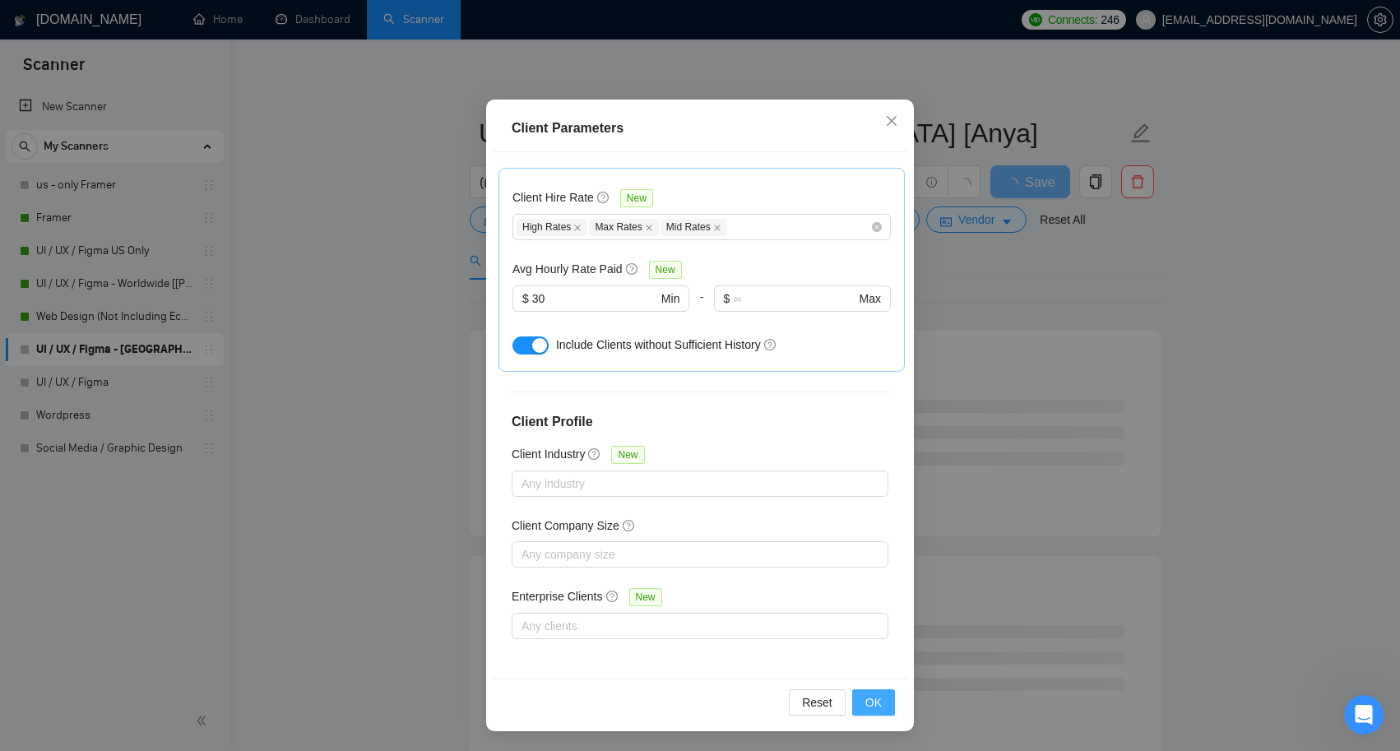
scroll to position [91, 0]
click at [876, 703] on span "OK" at bounding box center [873, 702] width 16 height 18
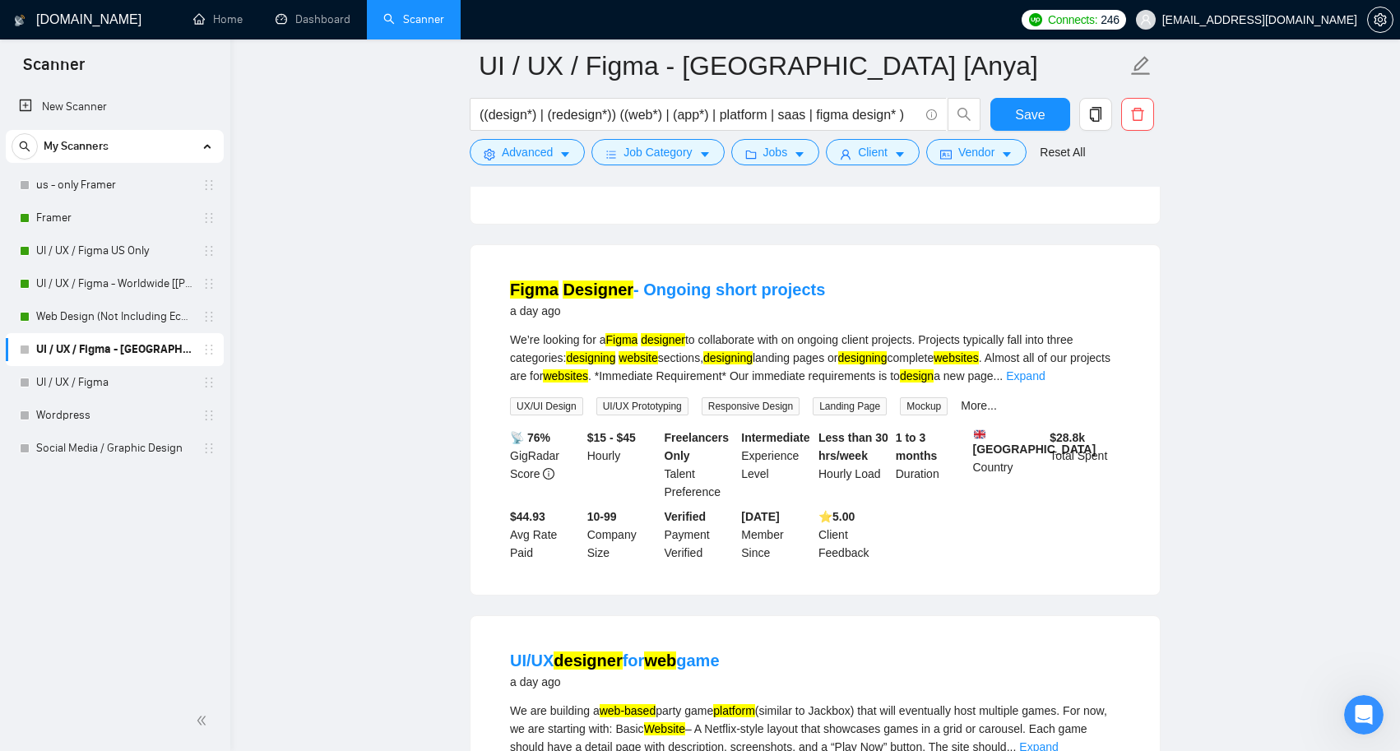
scroll to position [1517, 0]
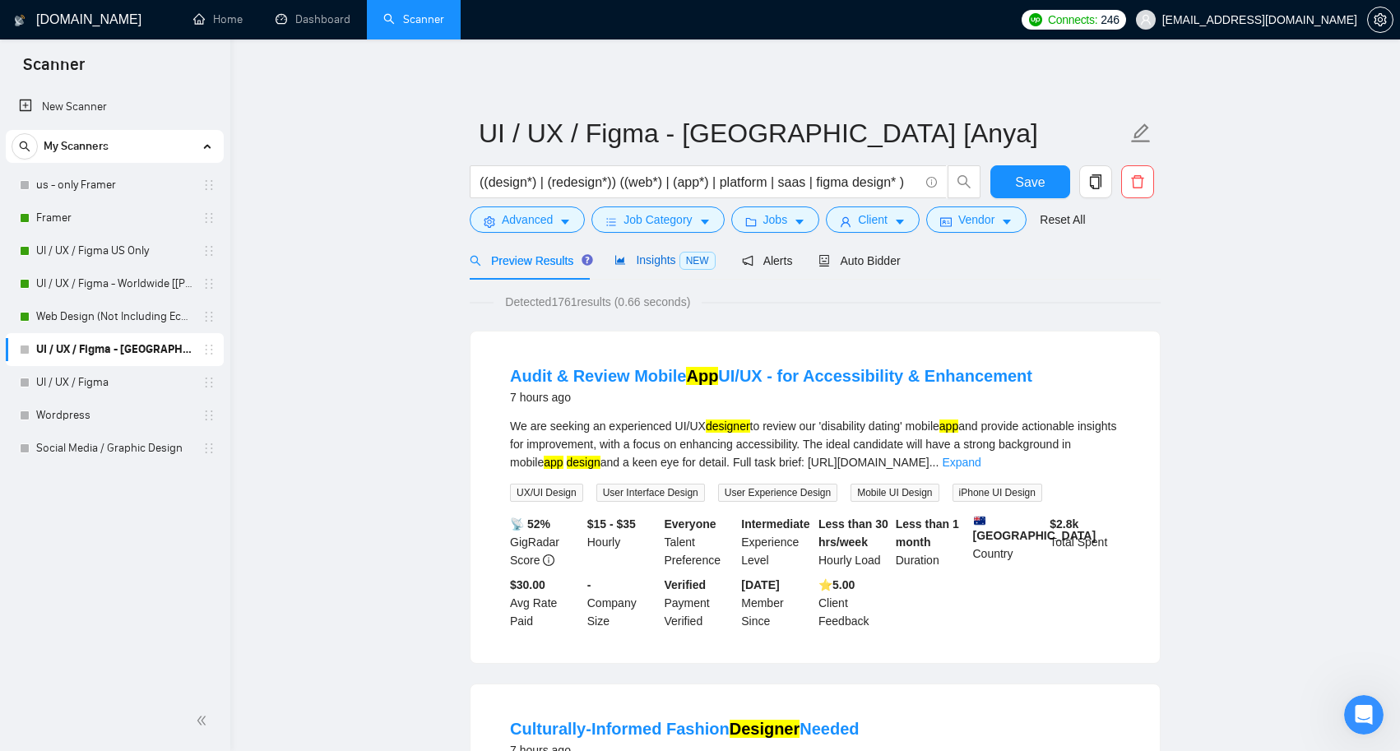
click at [649, 259] on span "Insights NEW" at bounding box center [664, 259] width 100 height 13
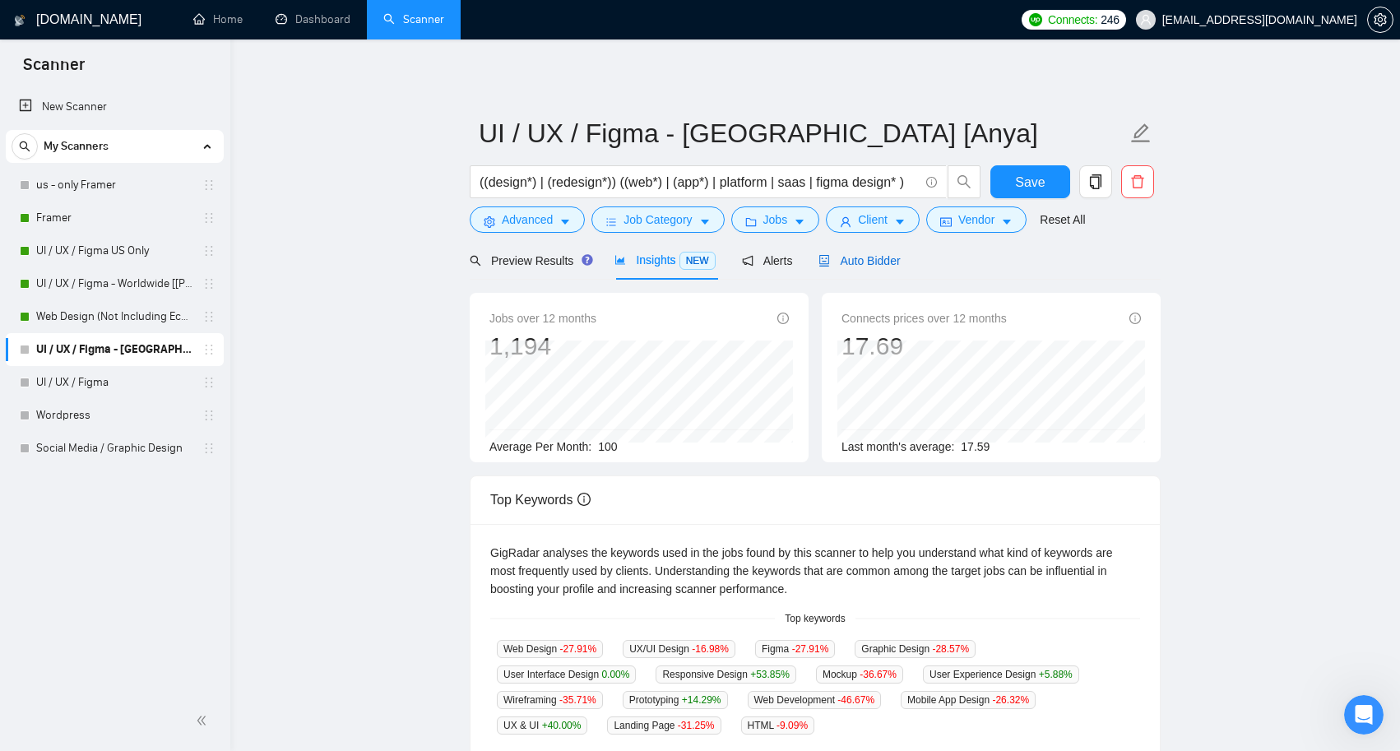
click at [855, 261] on span "Auto Bidder" at bounding box center [858, 260] width 81 height 13
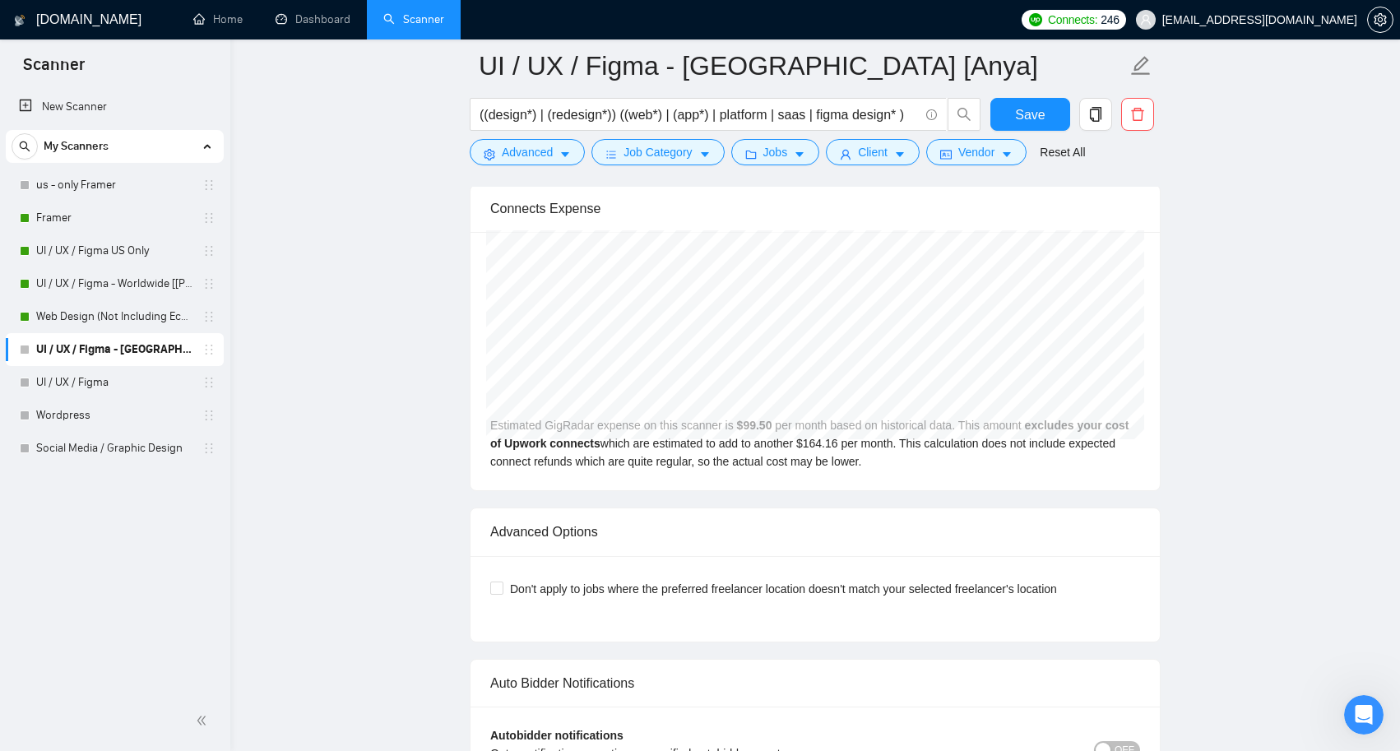
scroll to position [3666, 0]
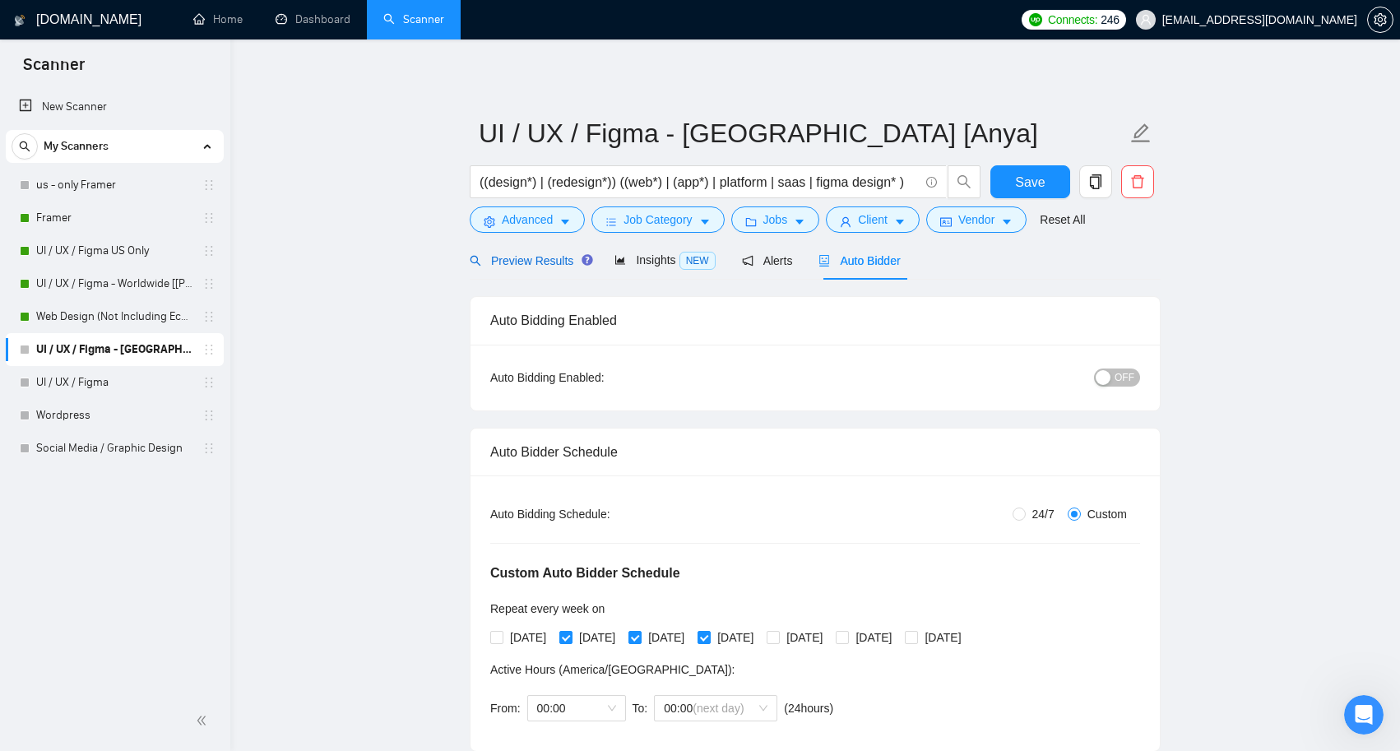
click at [545, 264] on span "Preview Results" at bounding box center [529, 260] width 118 height 13
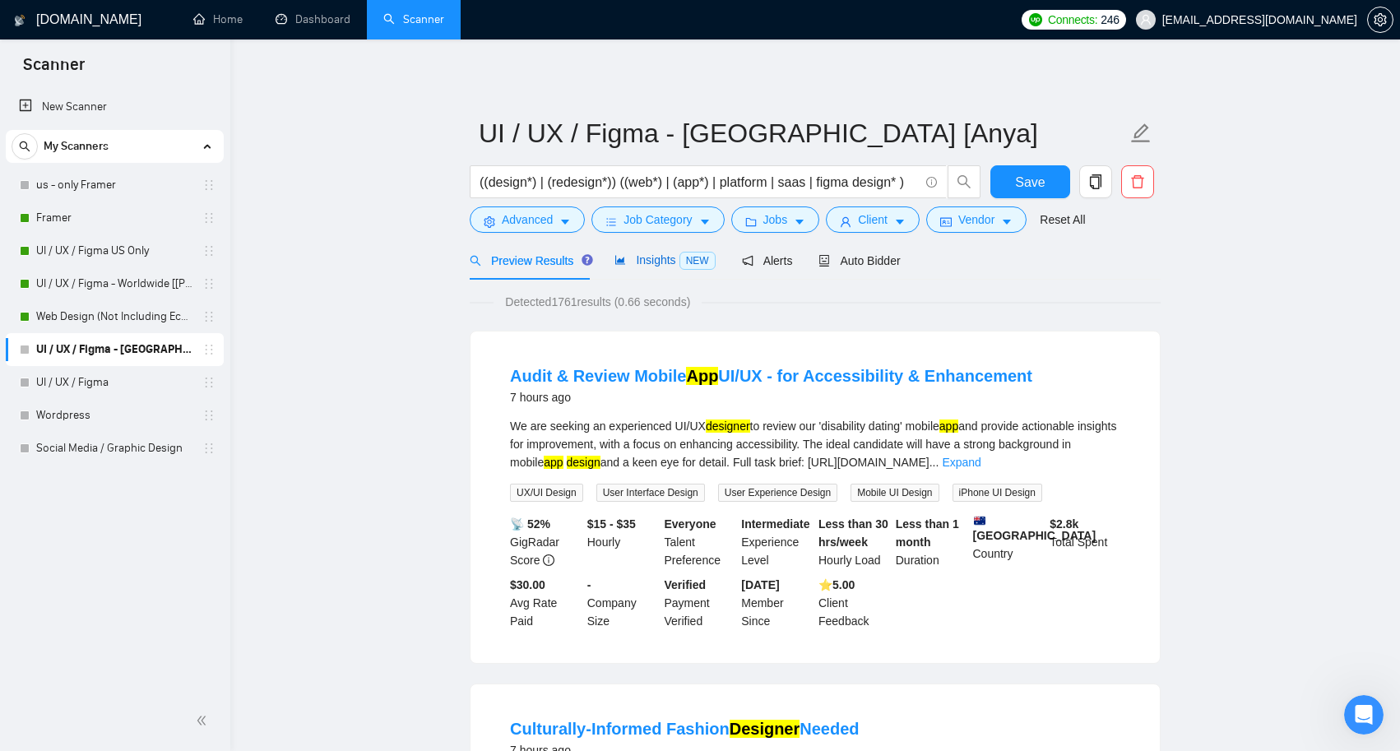
click at [656, 259] on span "Insights NEW" at bounding box center [664, 259] width 100 height 13
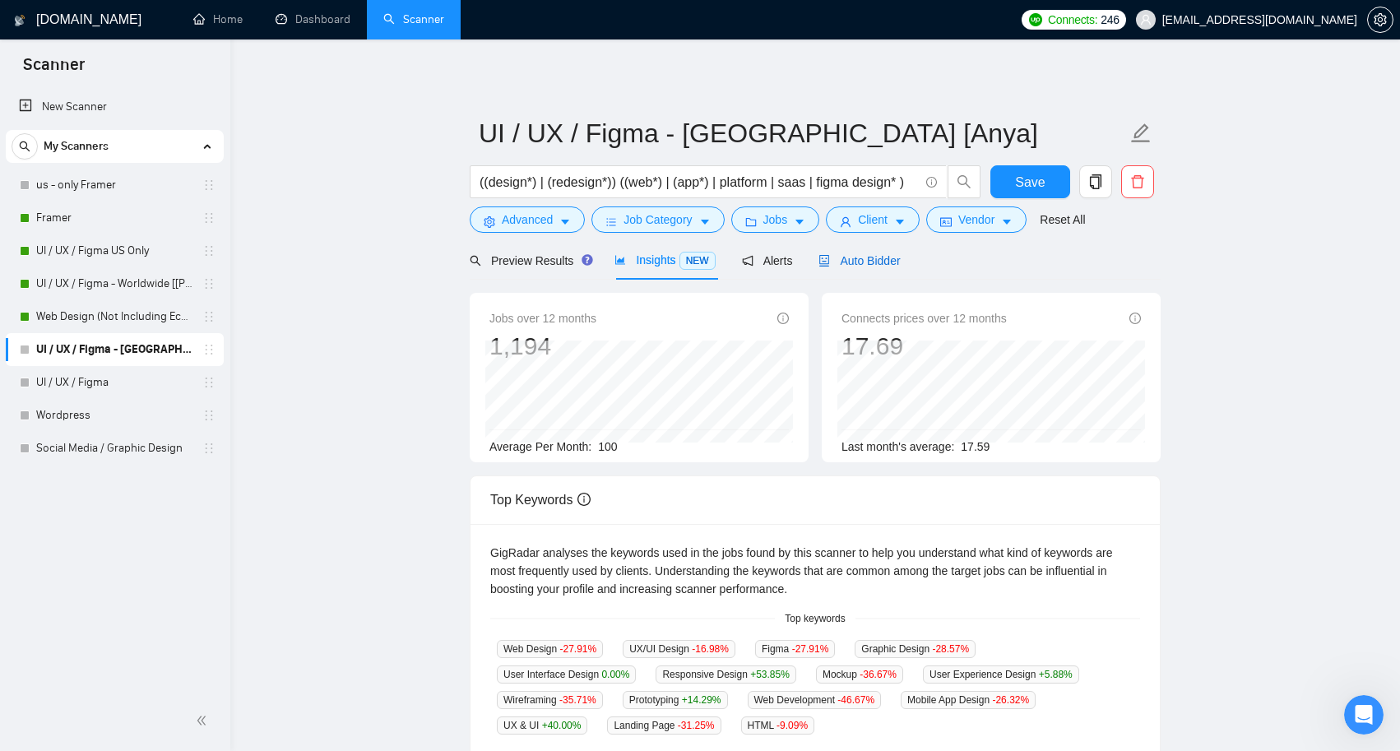
click at [859, 271] on div "Auto Bidder" at bounding box center [858, 260] width 81 height 39
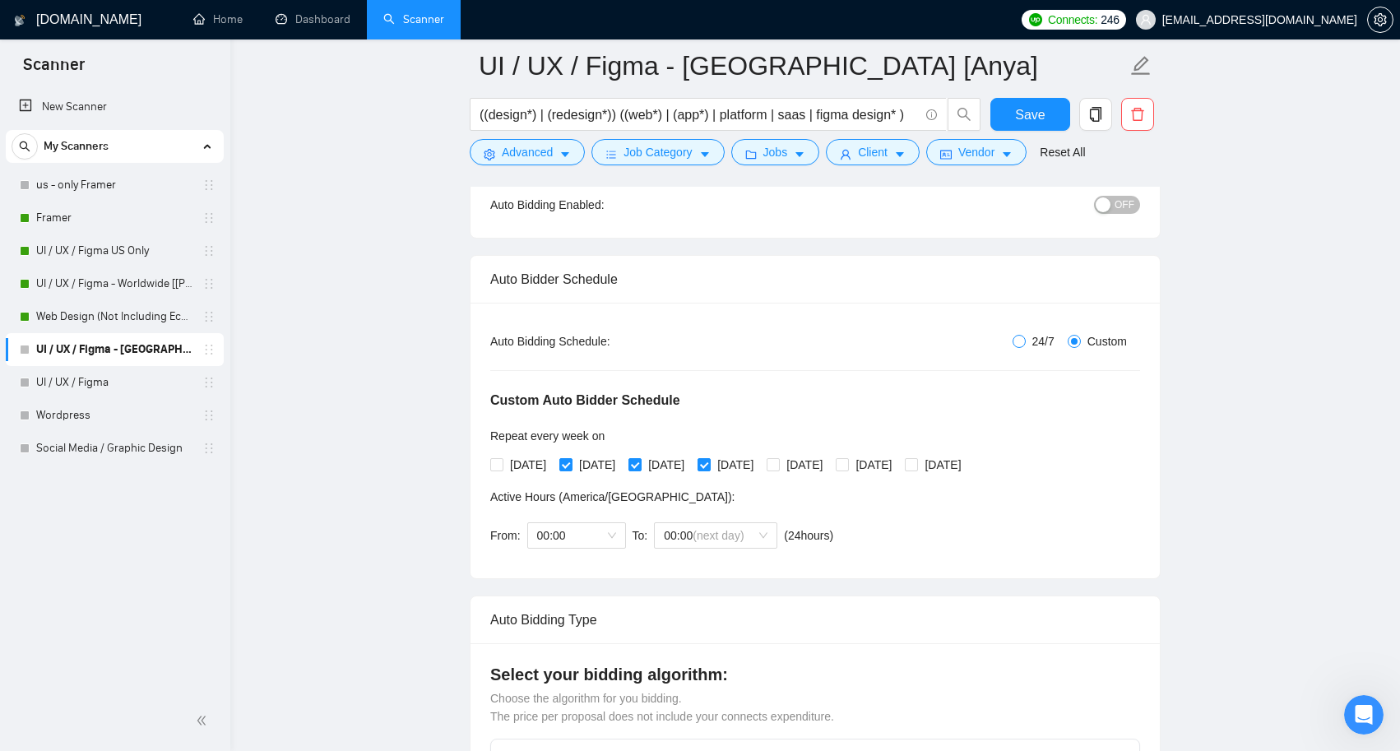
click at [1016, 341] on input "24/7" at bounding box center [1019, 341] width 13 height 13
radio input "true"
radio input "false"
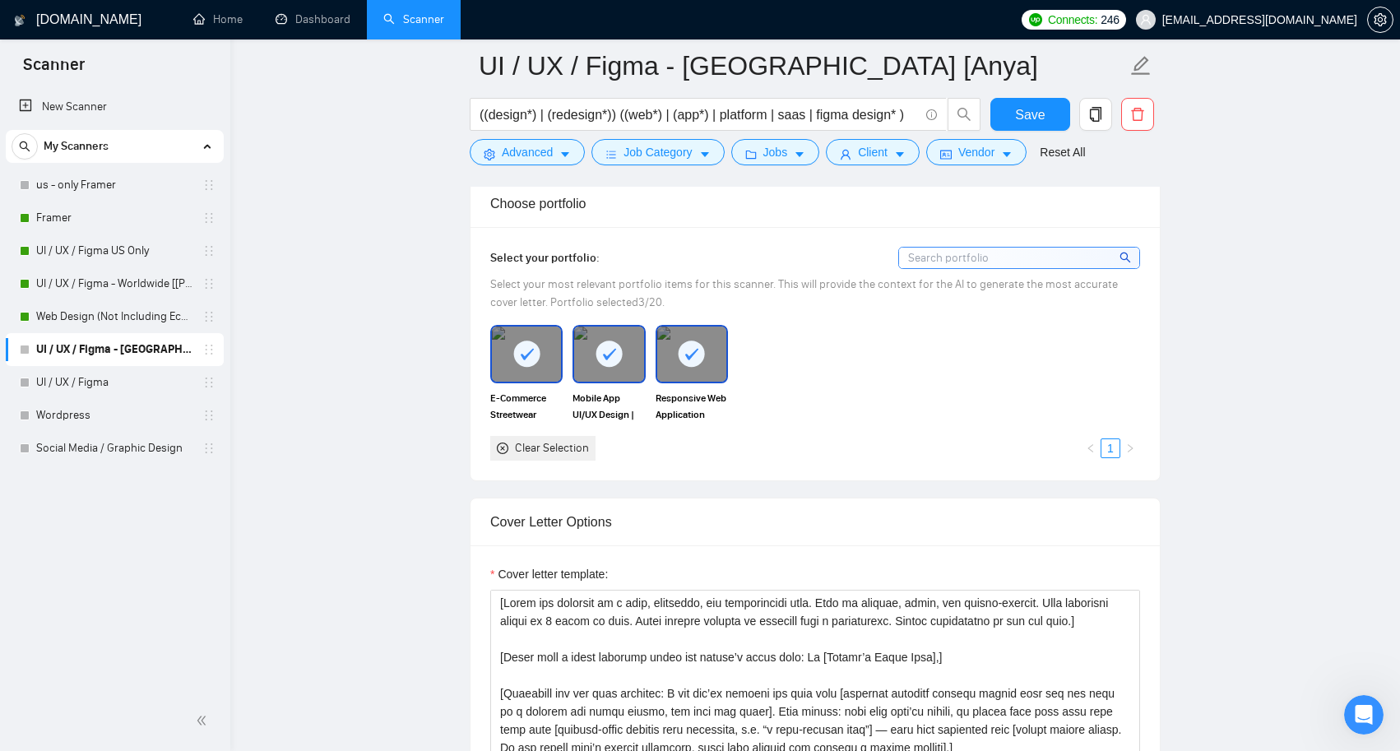
click at [949, 253] on input at bounding box center [1019, 258] width 240 height 21
click at [1142, 259] on div "Select your portfolio: Select your most relevant portfolio items for this scann…" at bounding box center [815, 353] width 689 height 253
click at [1130, 258] on icon "search" at bounding box center [1126, 258] width 12 height 12
click at [1002, 396] on div "E-Commerce Streetwear Online Shop | Modern Website UI/UX Design Mobile App UI/U…" at bounding box center [815, 392] width 660 height 135
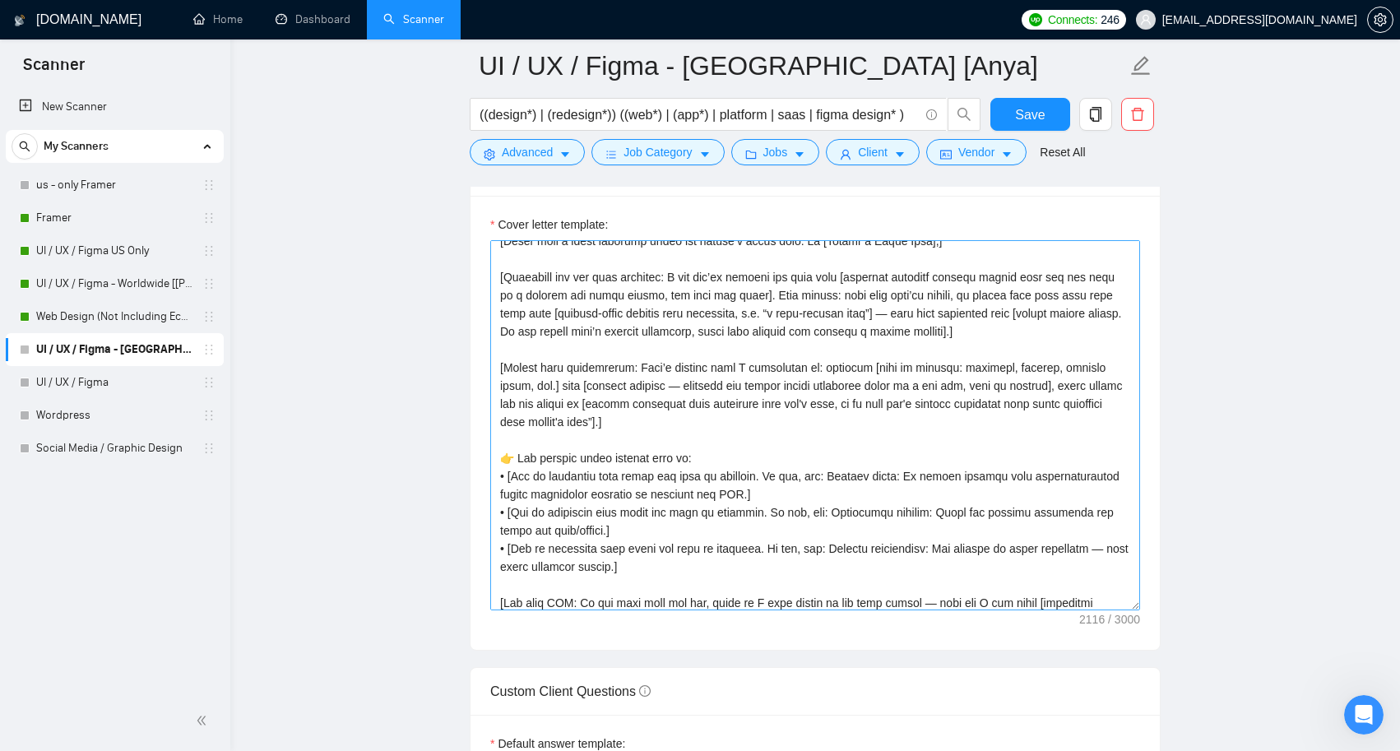
scroll to position [67, 0]
click at [1020, 383] on textarea "Cover letter template:" at bounding box center [815, 425] width 650 height 370
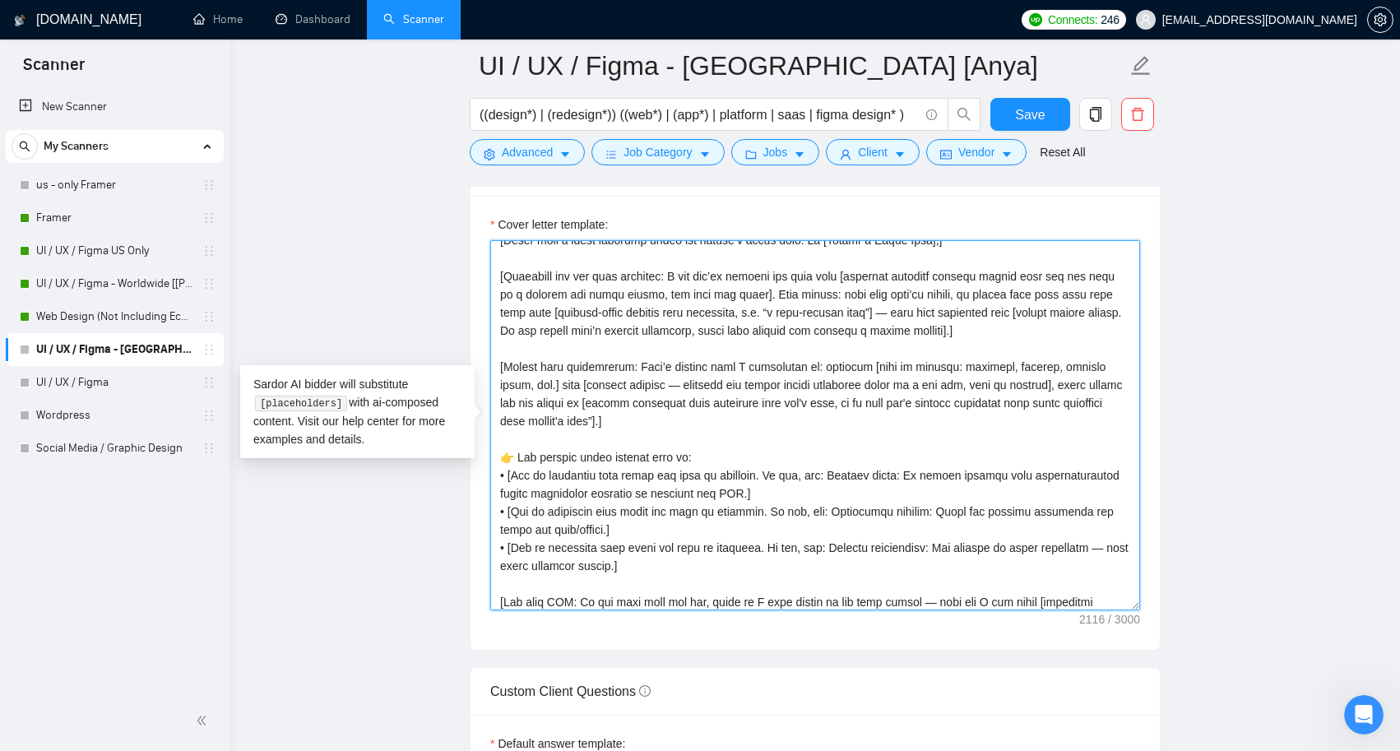
click at [835, 383] on textarea "Cover letter template:" at bounding box center [815, 425] width 650 height 370
click at [1025, 387] on textarea "Cover letter template:" at bounding box center [815, 425] width 650 height 370
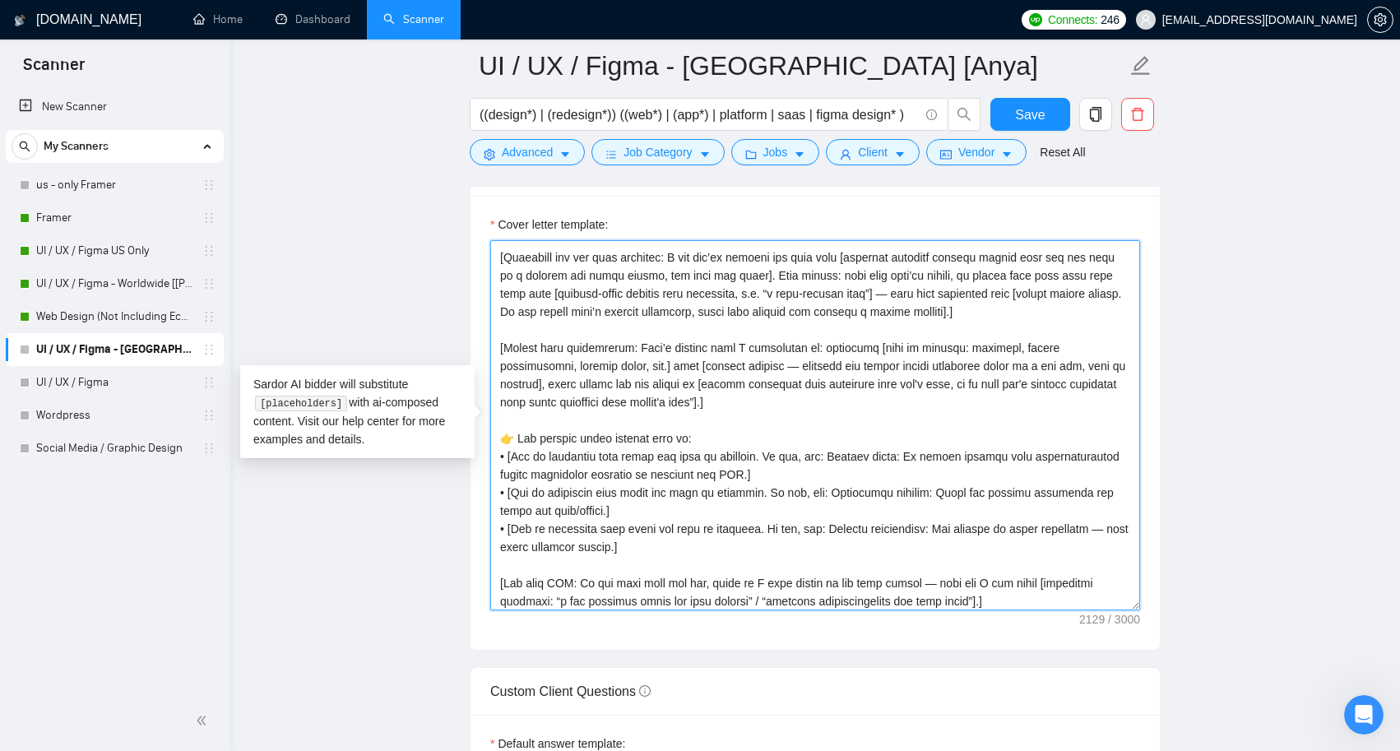
click at [817, 422] on textarea "Cover letter template:" at bounding box center [815, 425] width 650 height 370
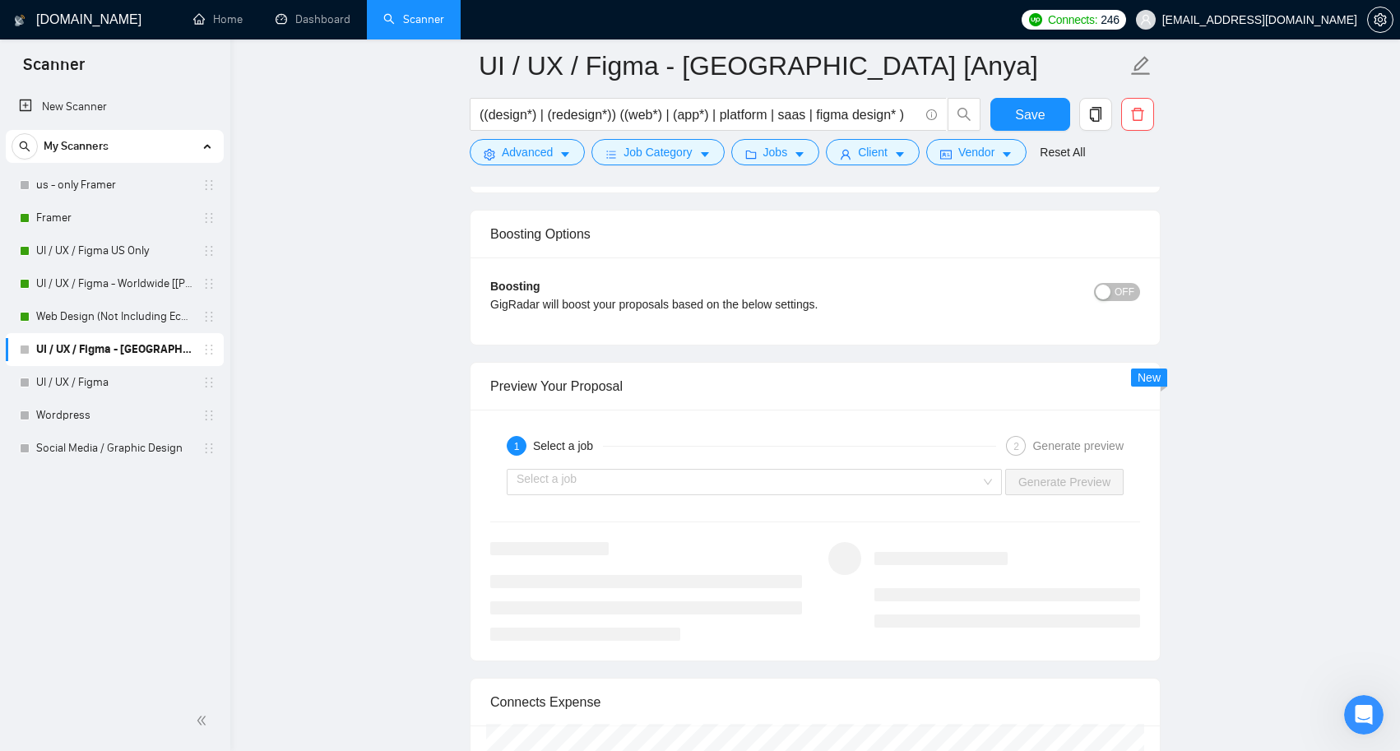
scroll to position [3035, 0]
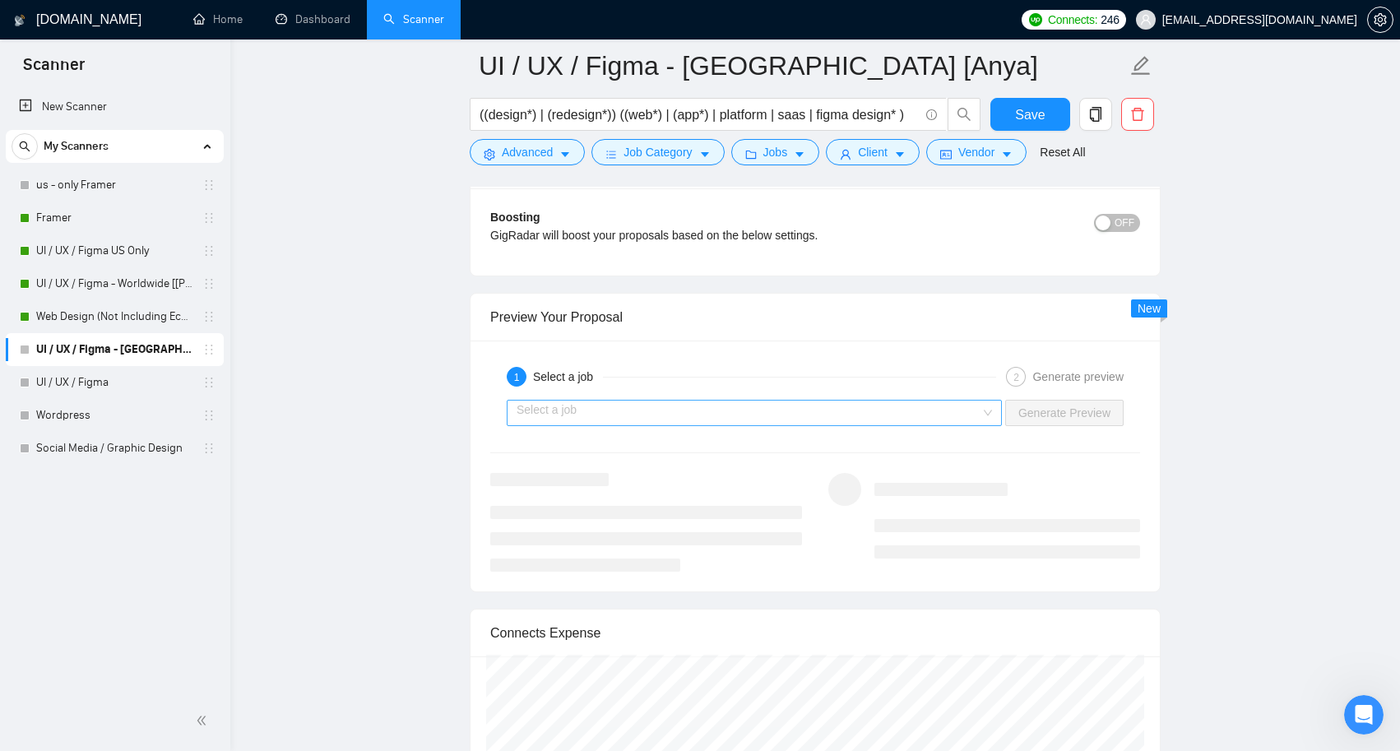
type textarea "[Write the proposal in a calm, confident, and professional tone. Keep it concis…"
click at [906, 415] on input "search" at bounding box center [749, 413] width 464 height 25
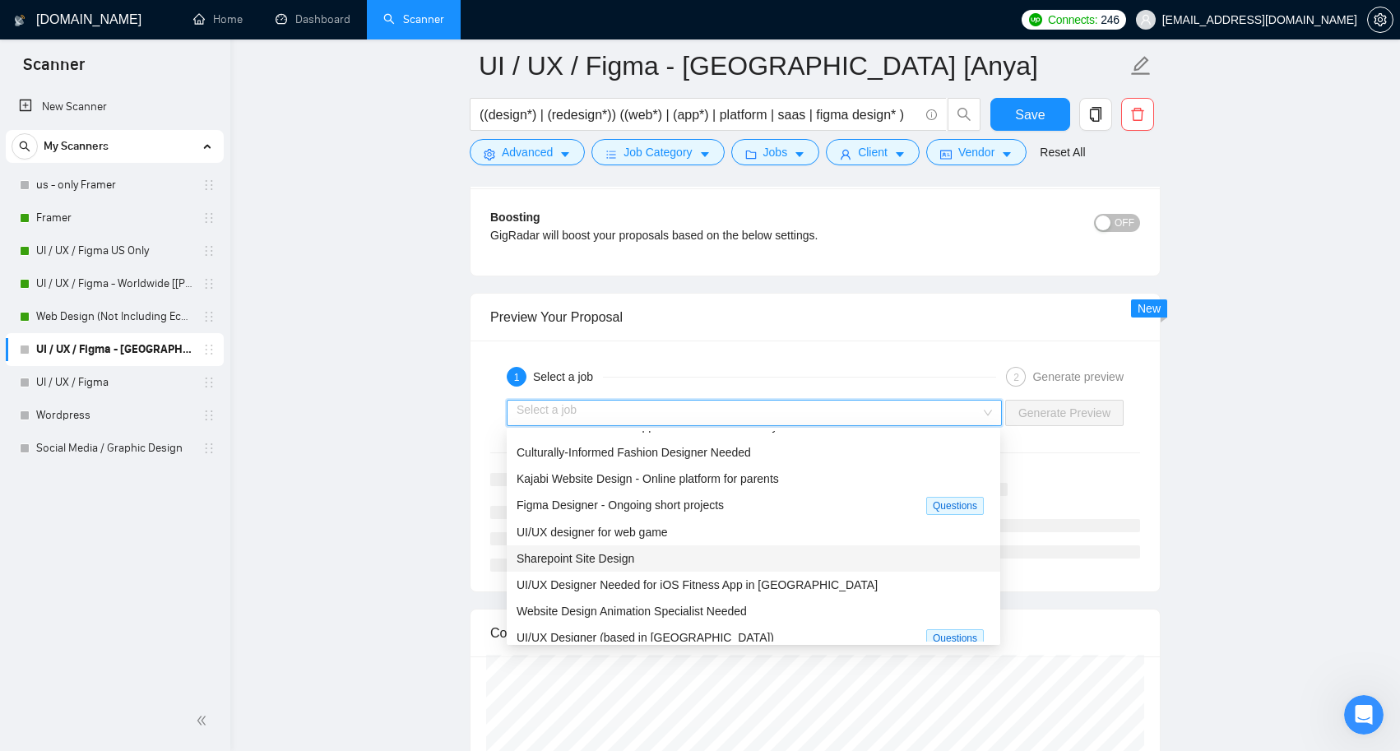
scroll to position [21, 0]
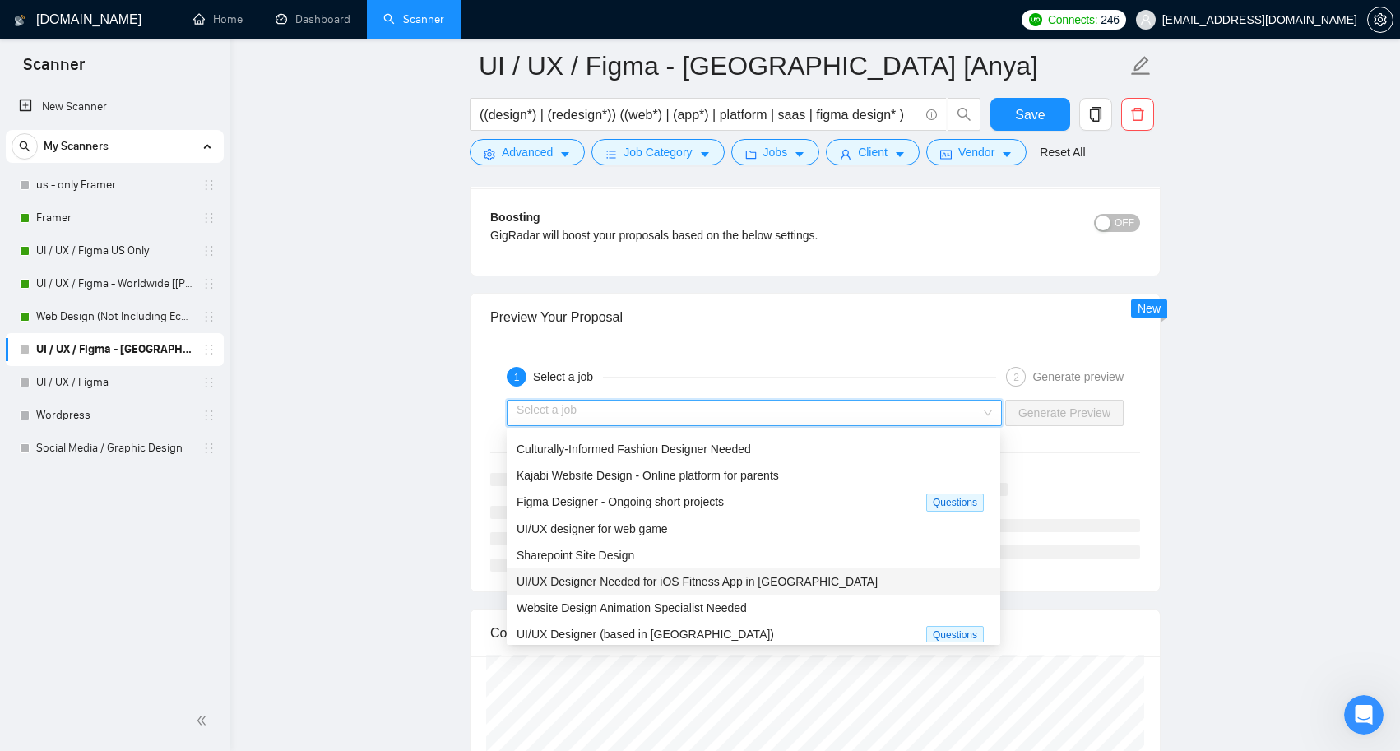
click at [749, 583] on span "UI/UX Designer Needed for iOS Fitness App in Figma" at bounding box center [697, 581] width 361 height 13
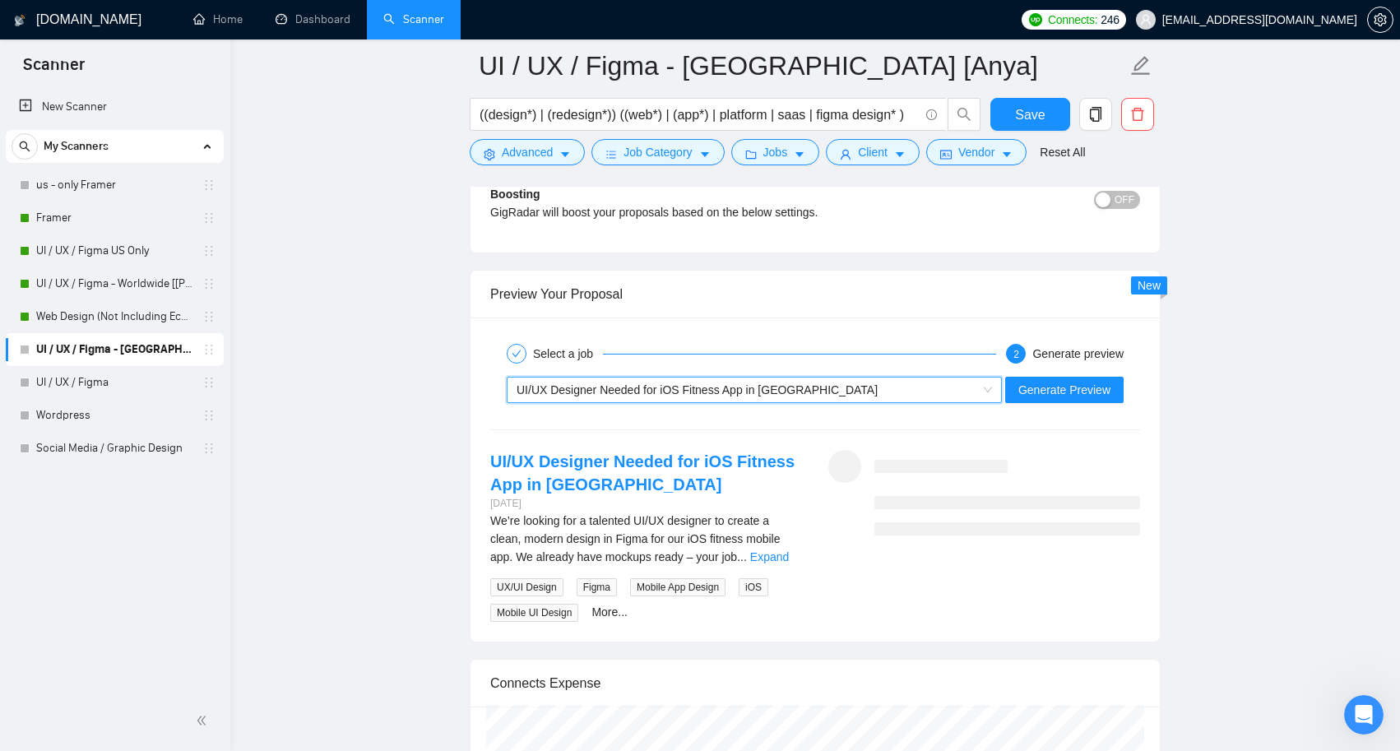
scroll to position [3058, 0]
click at [1042, 388] on span "Generate Preview" at bounding box center [1064, 390] width 92 height 18
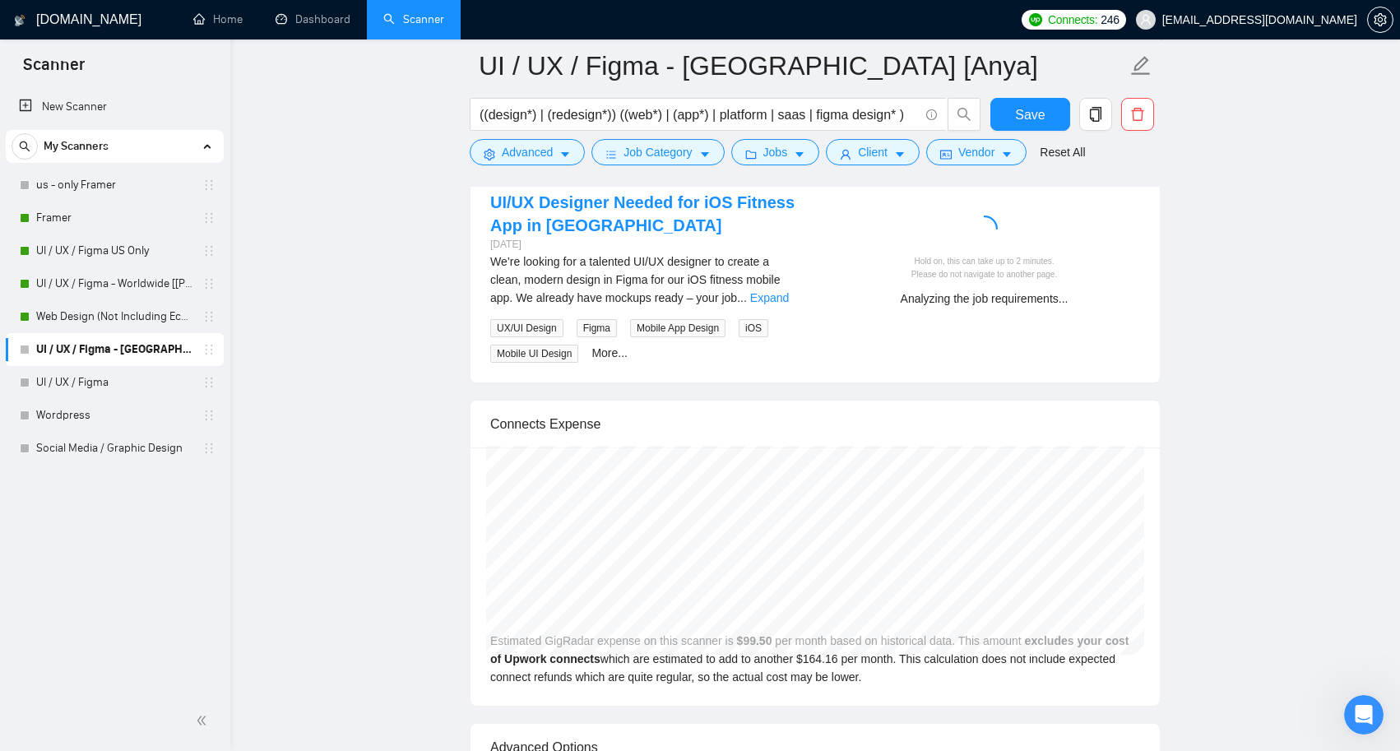
scroll to position [3313, 0]
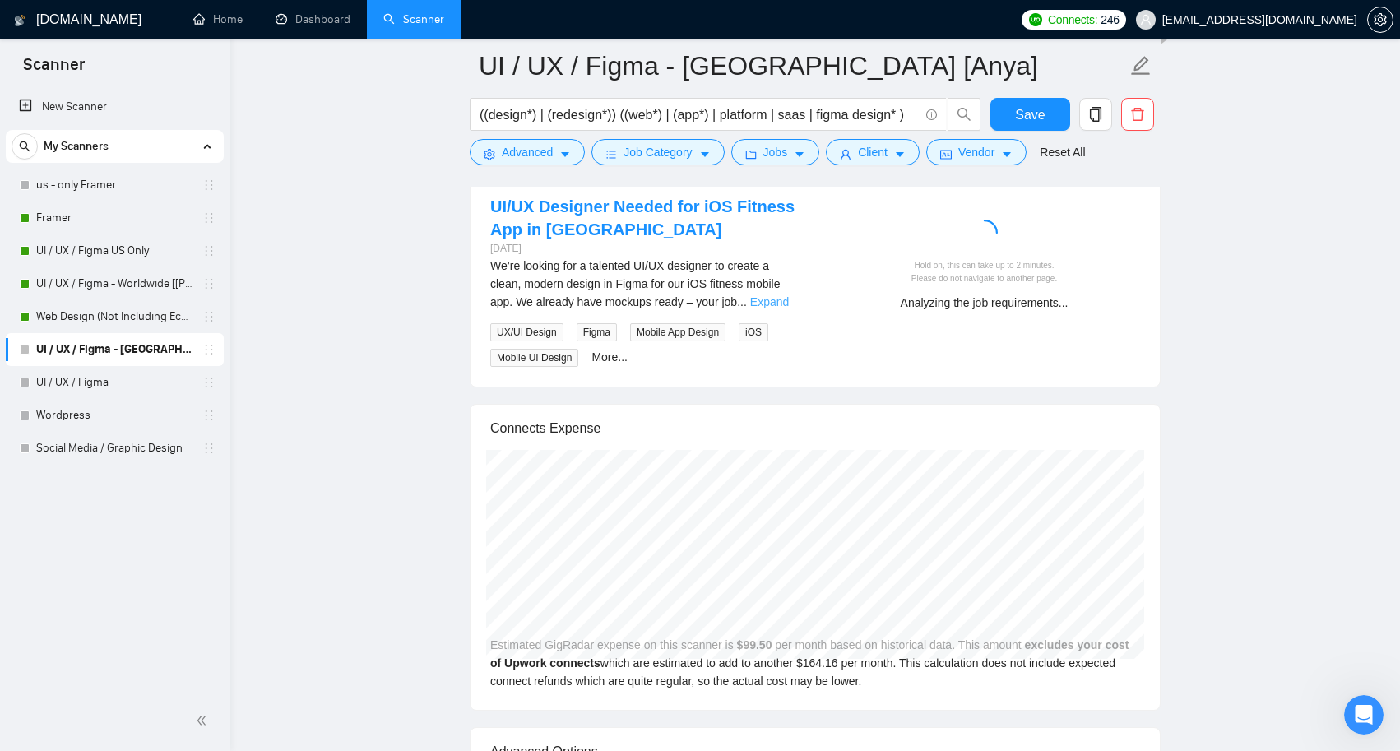
click at [767, 299] on link "Expand" at bounding box center [769, 301] width 39 height 13
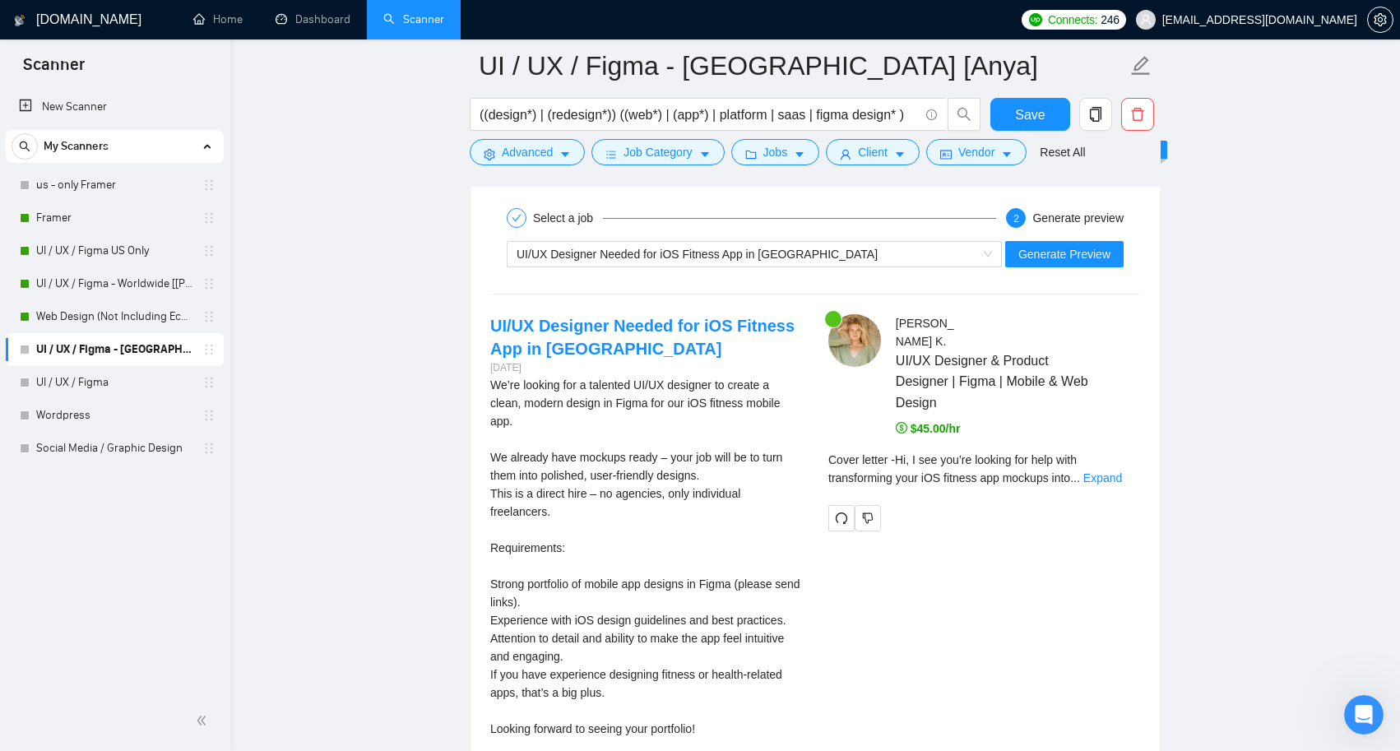
scroll to position [3196, 0]
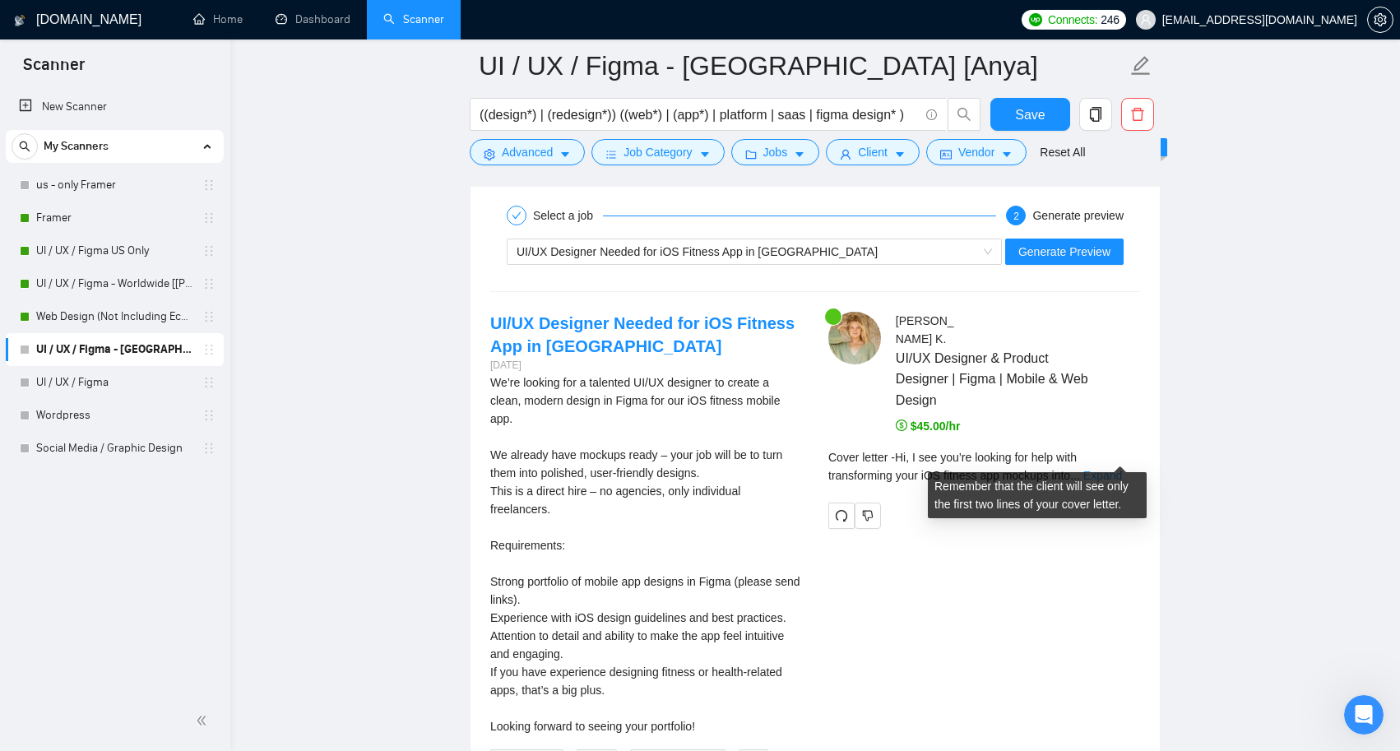
click at [1114, 469] on link "Expand" at bounding box center [1102, 475] width 39 height 13
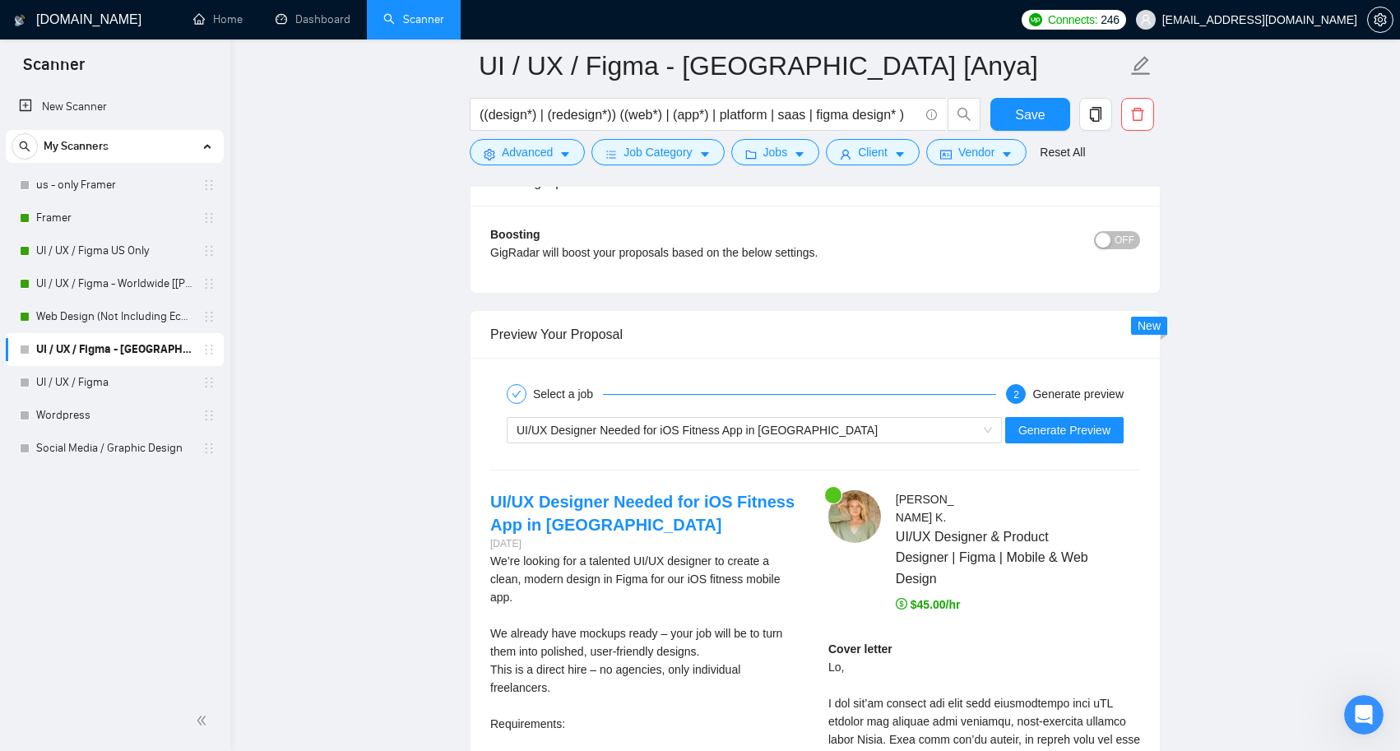
scroll to position [3013, 0]
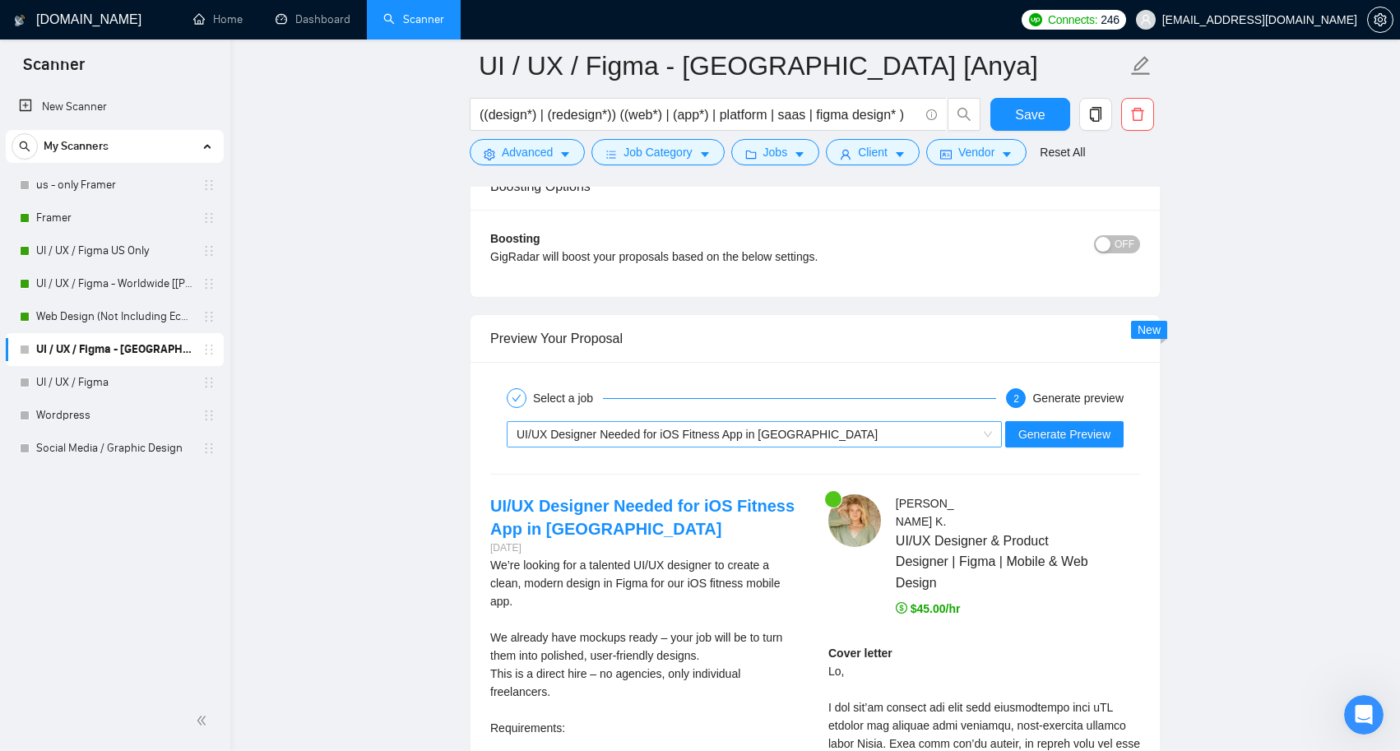
click at [981, 425] on span "UI/UX Designer Needed for iOS Fitness App in Figma" at bounding box center [754, 434] width 475 height 25
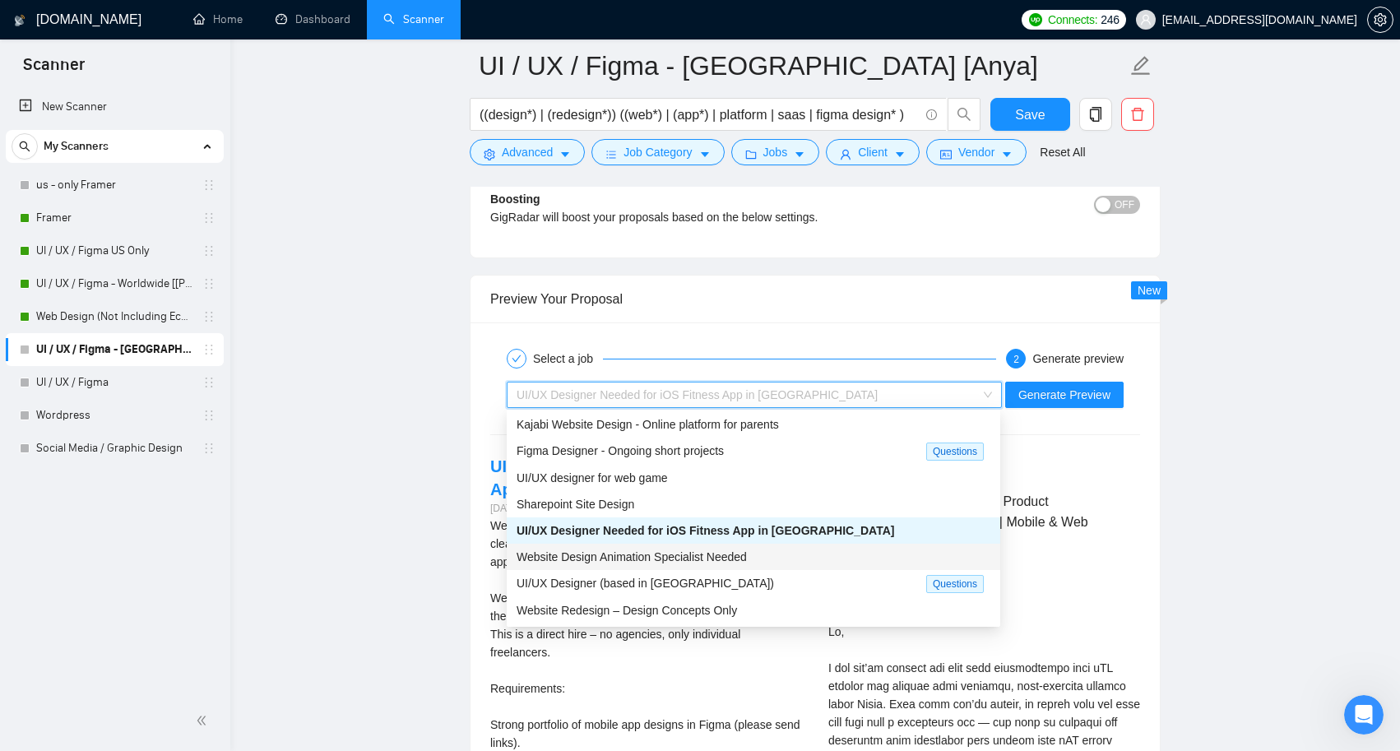
scroll to position [3058, 0]
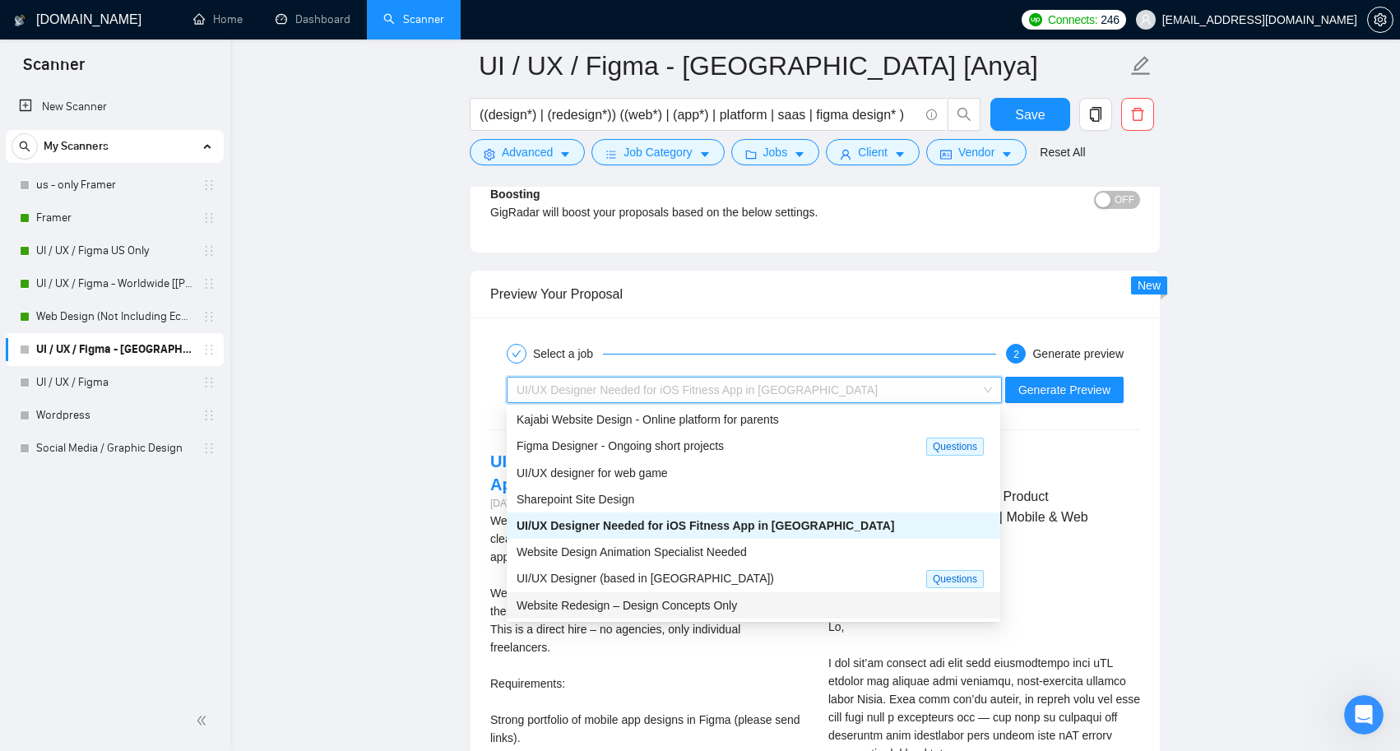
click at [759, 606] on div "Website Redesign – Design Concepts Only" at bounding box center [754, 605] width 474 height 18
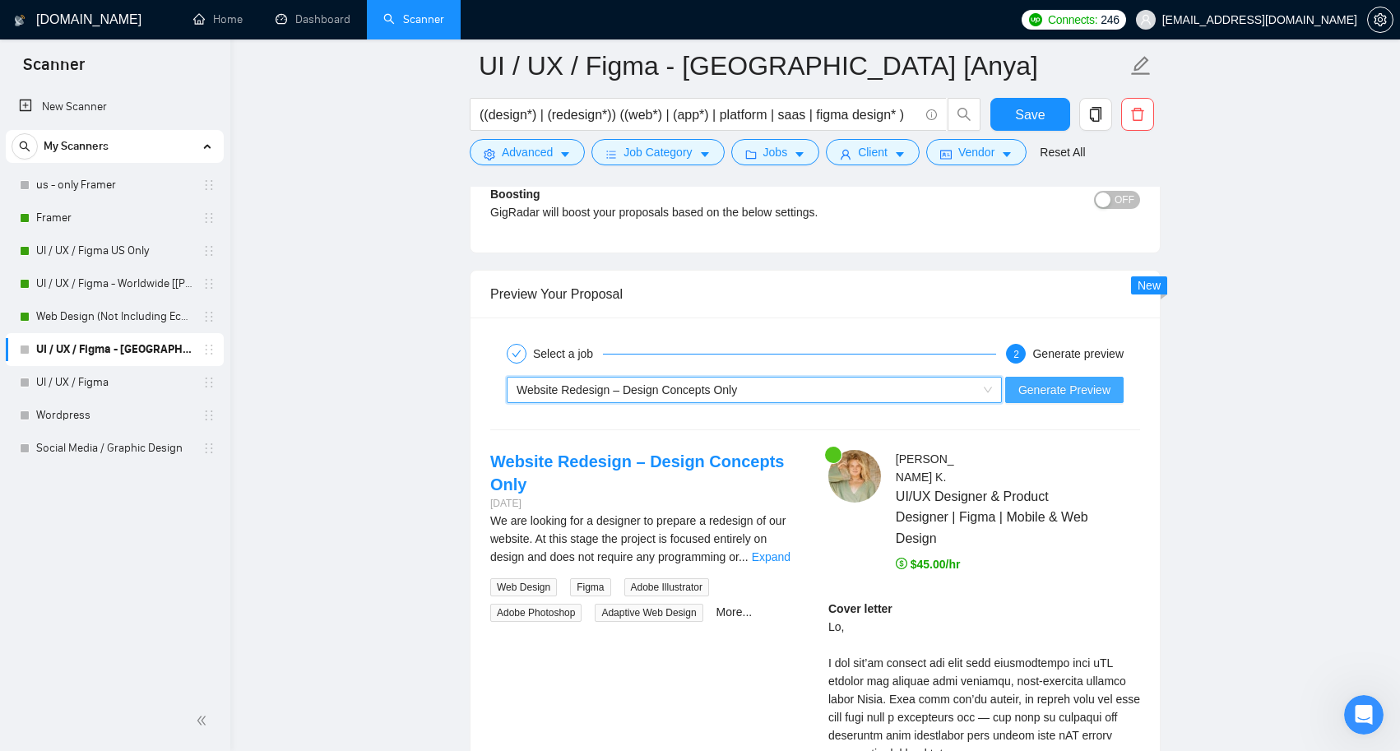
click at [1073, 391] on span "Generate Preview" at bounding box center [1064, 390] width 92 height 18
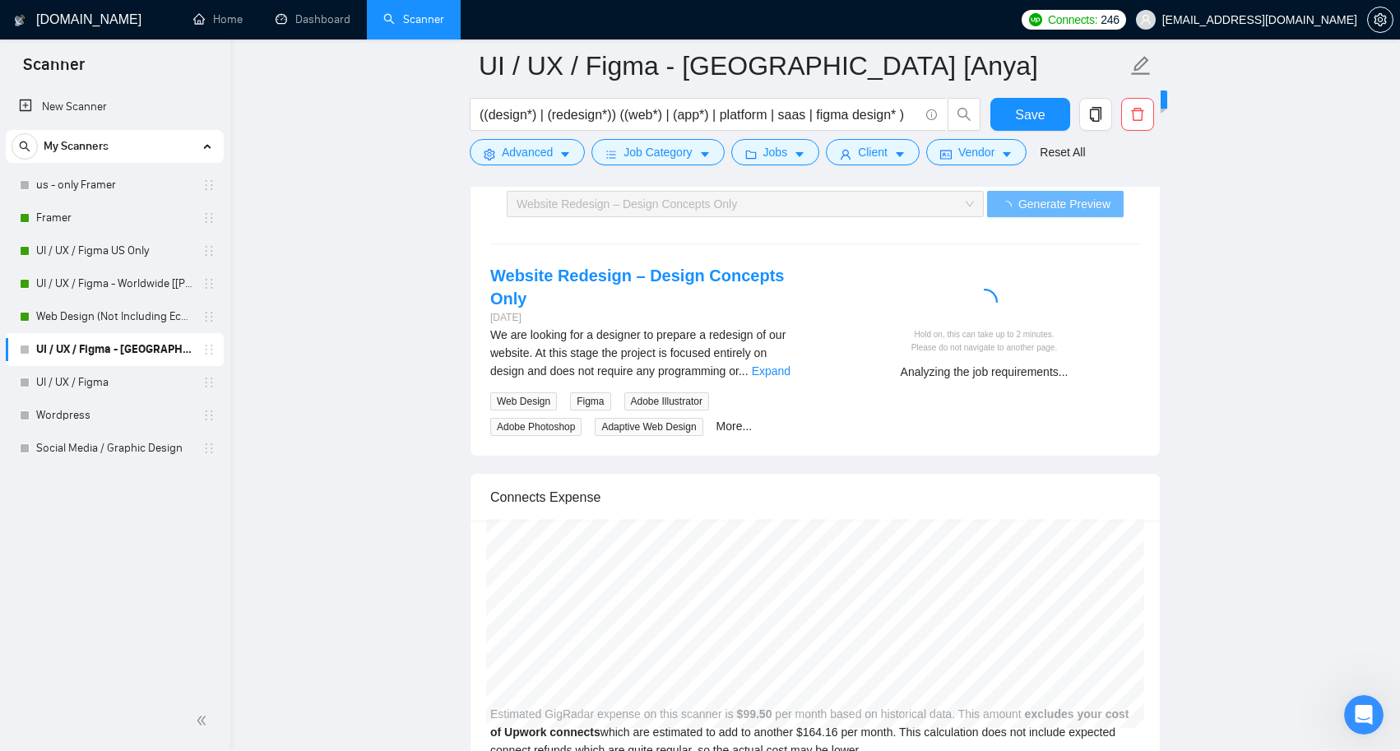
scroll to position [3243, 0]
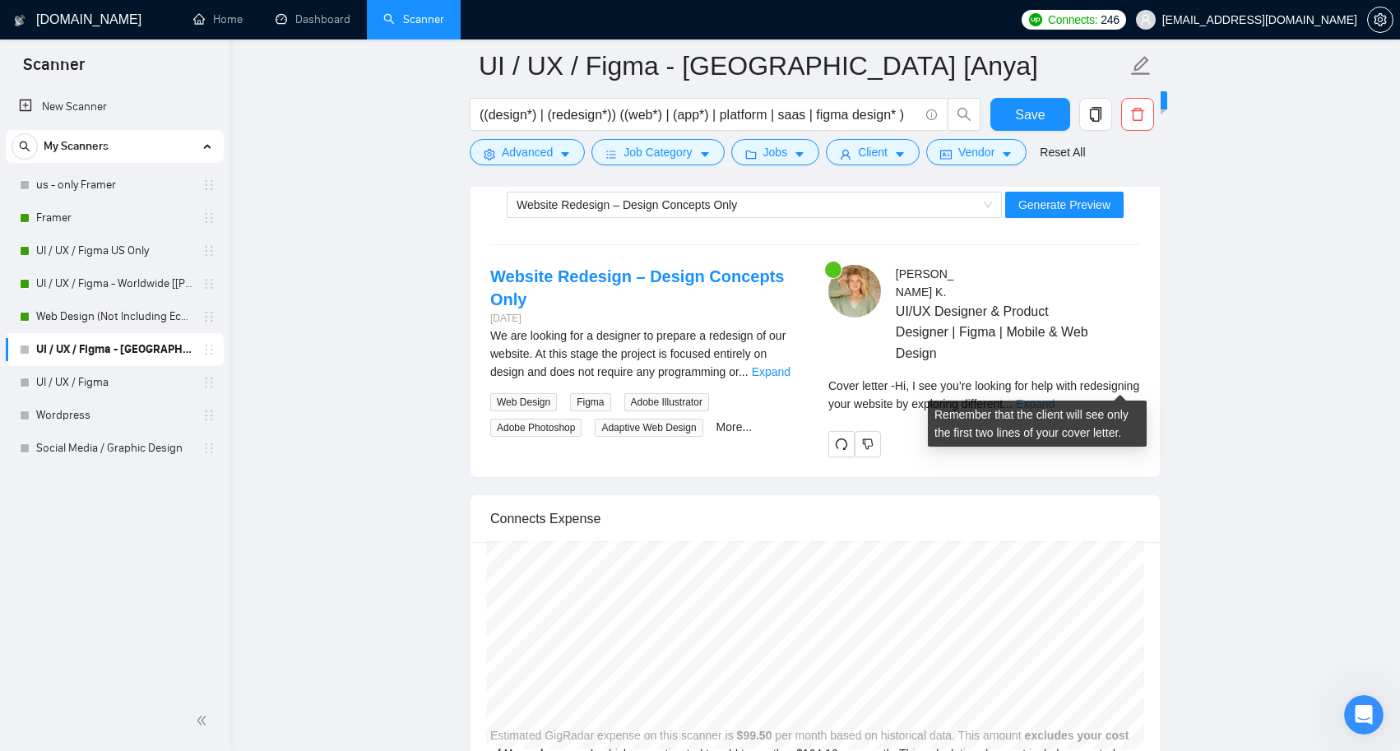
click at [1055, 397] on link "Expand" at bounding box center [1035, 403] width 39 height 13
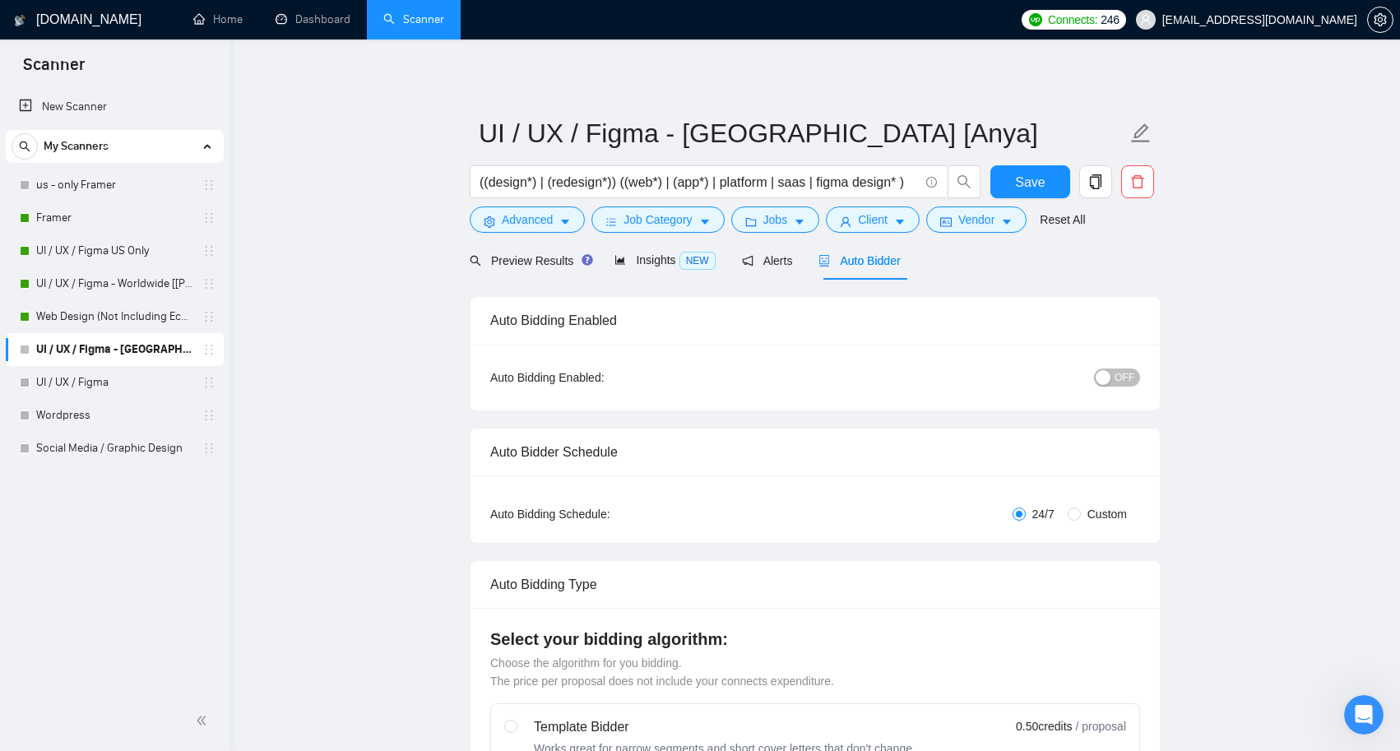
scroll to position [0, 0]
click at [654, 253] on div "Insights NEW" at bounding box center [664, 260] width 100 height 19
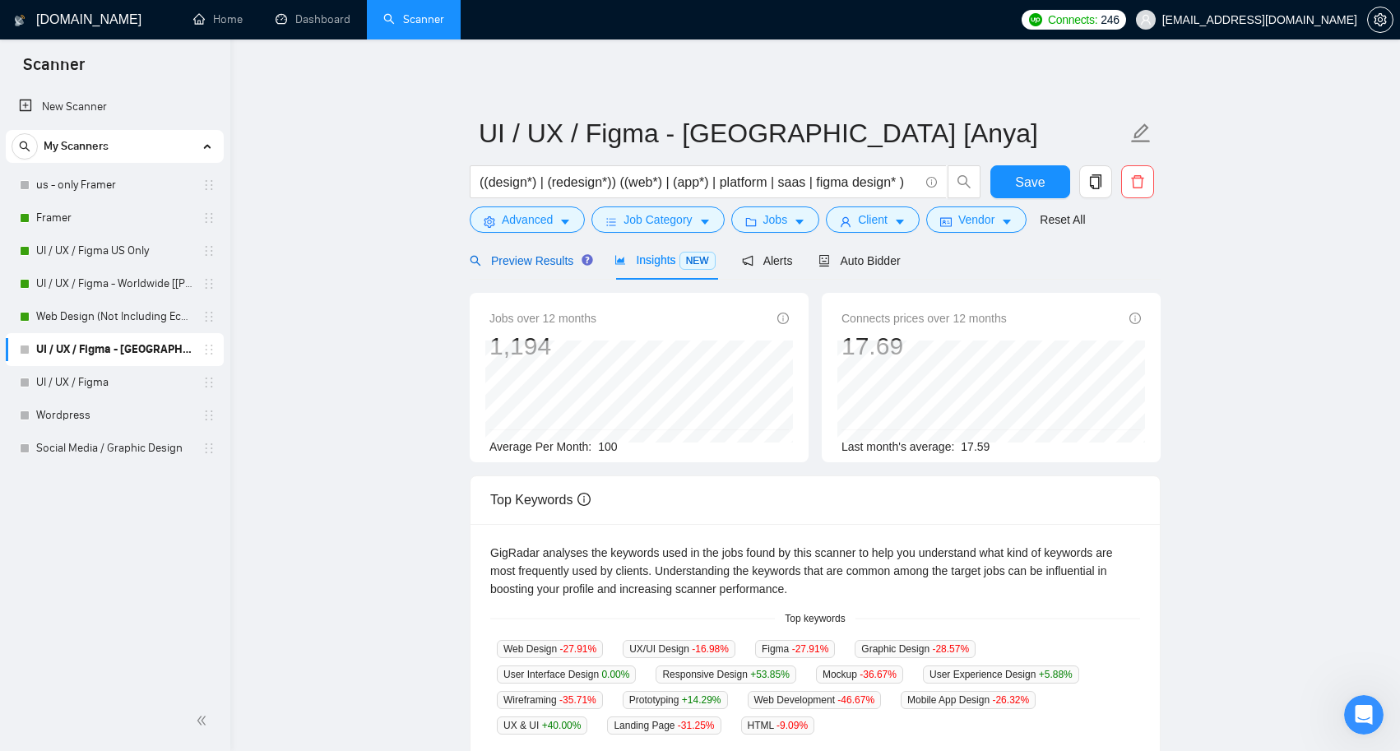
click at [540, 258] on span "Preview Results" at bounding box center [529, 260] width 118 height 13
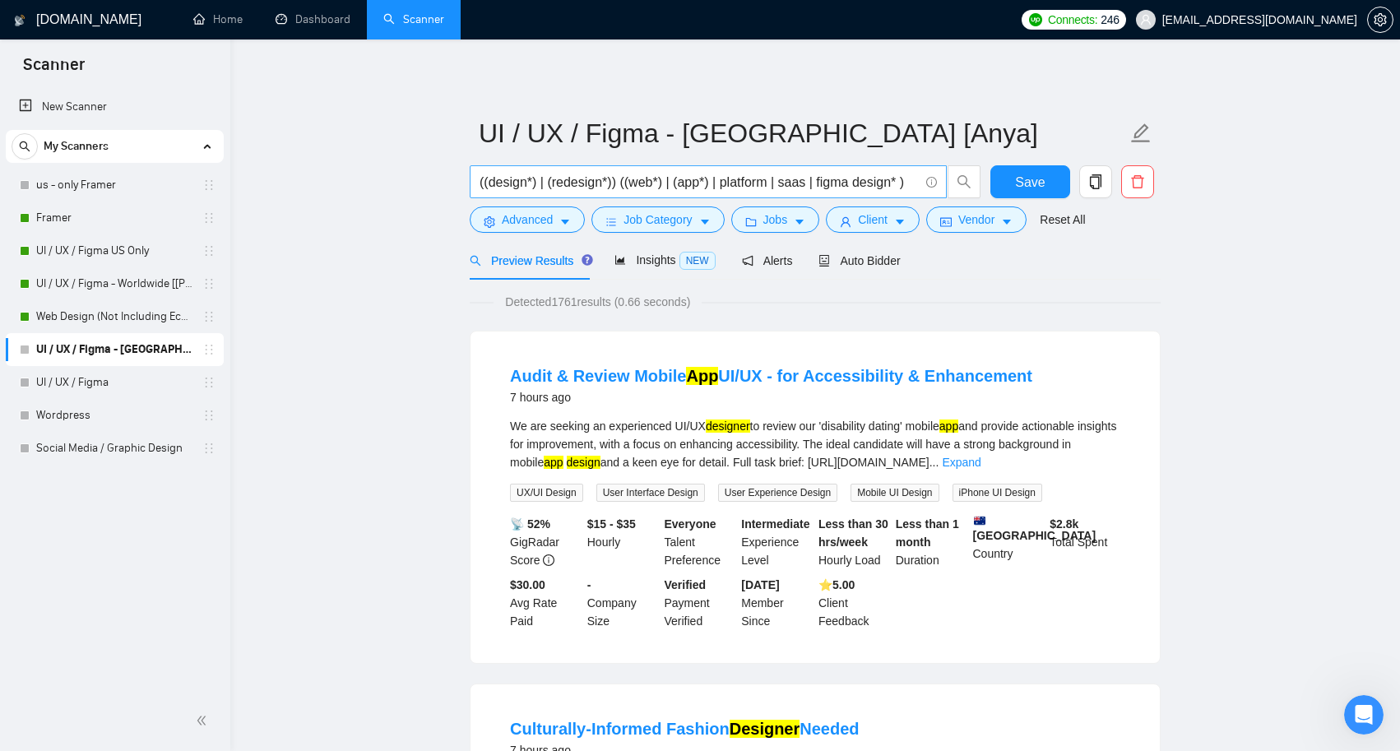
click at [803, 183] on input "((design*) | (redesign*)) ((web*) | (app*) | platform | saas | figma design* )" at bounding box center [699, 182] width 439 height 21
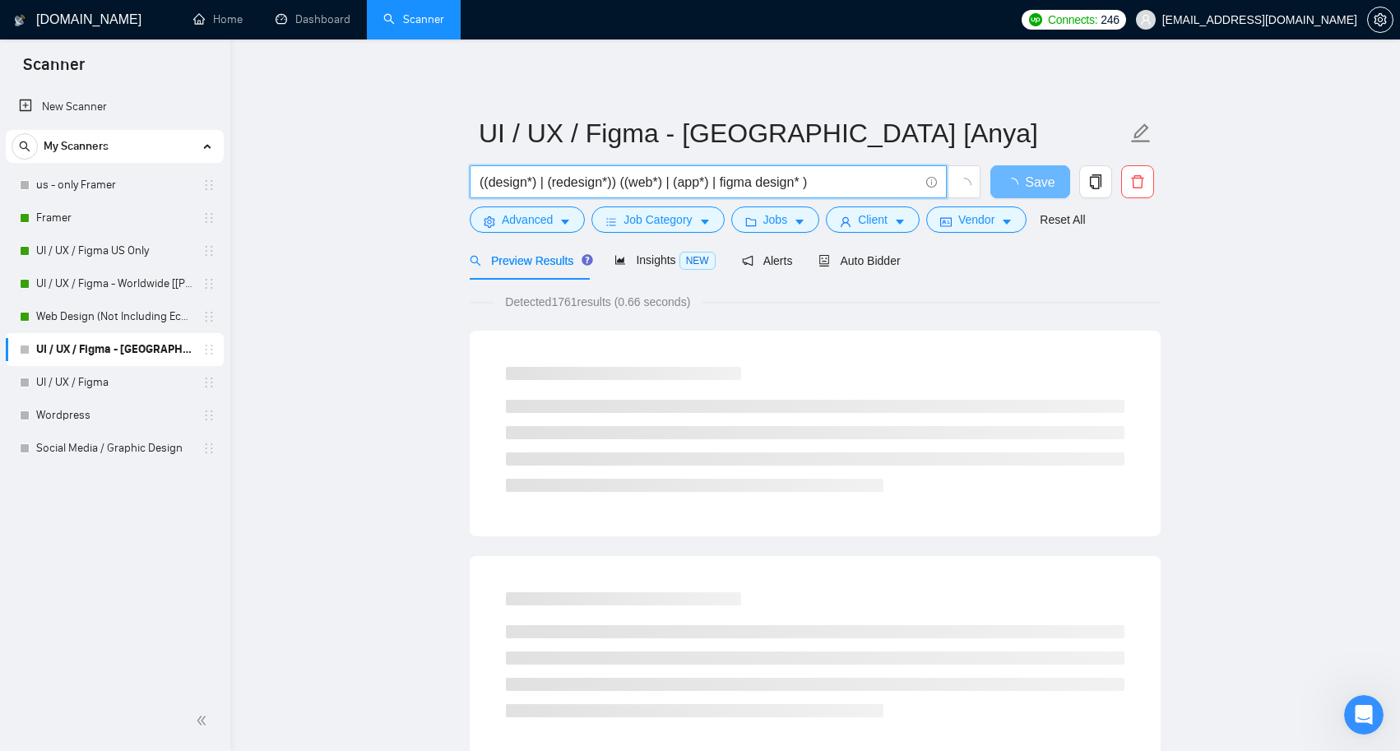
click at [809, 181] on input "((design*) | (redesign*)) ((web*) | (app*) | figma design* )" at bounding box center [699, 182] width 439 height 21
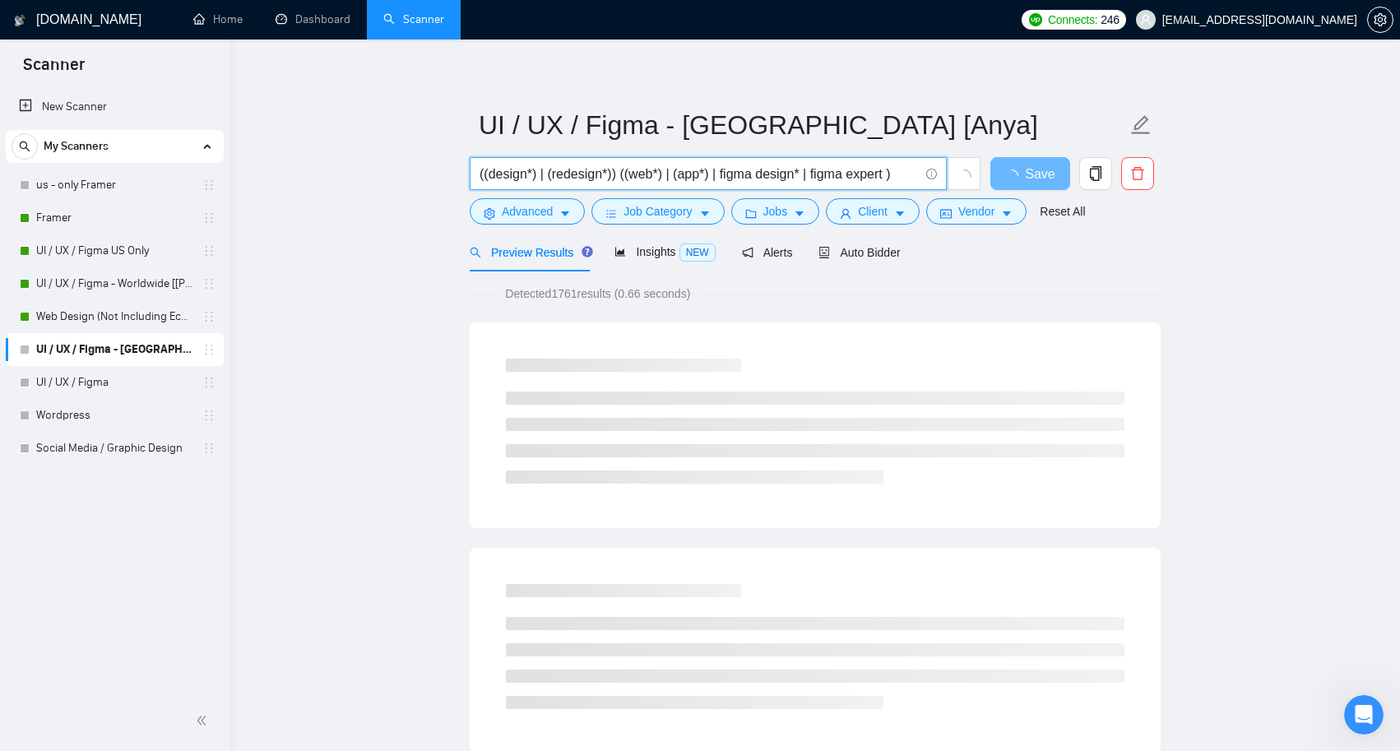
scroll to position [8, 0]
drag, startPoint x: 767, startPoint y: 172, endPoint x: 898, endPoint y: 171, distance: 131.6
click at [898, 171] on input "((design*) | (redesign*)) ((web*) | (app*) | figma design* | figma expert )" at bounding box center [699, 174] width 439 height 21
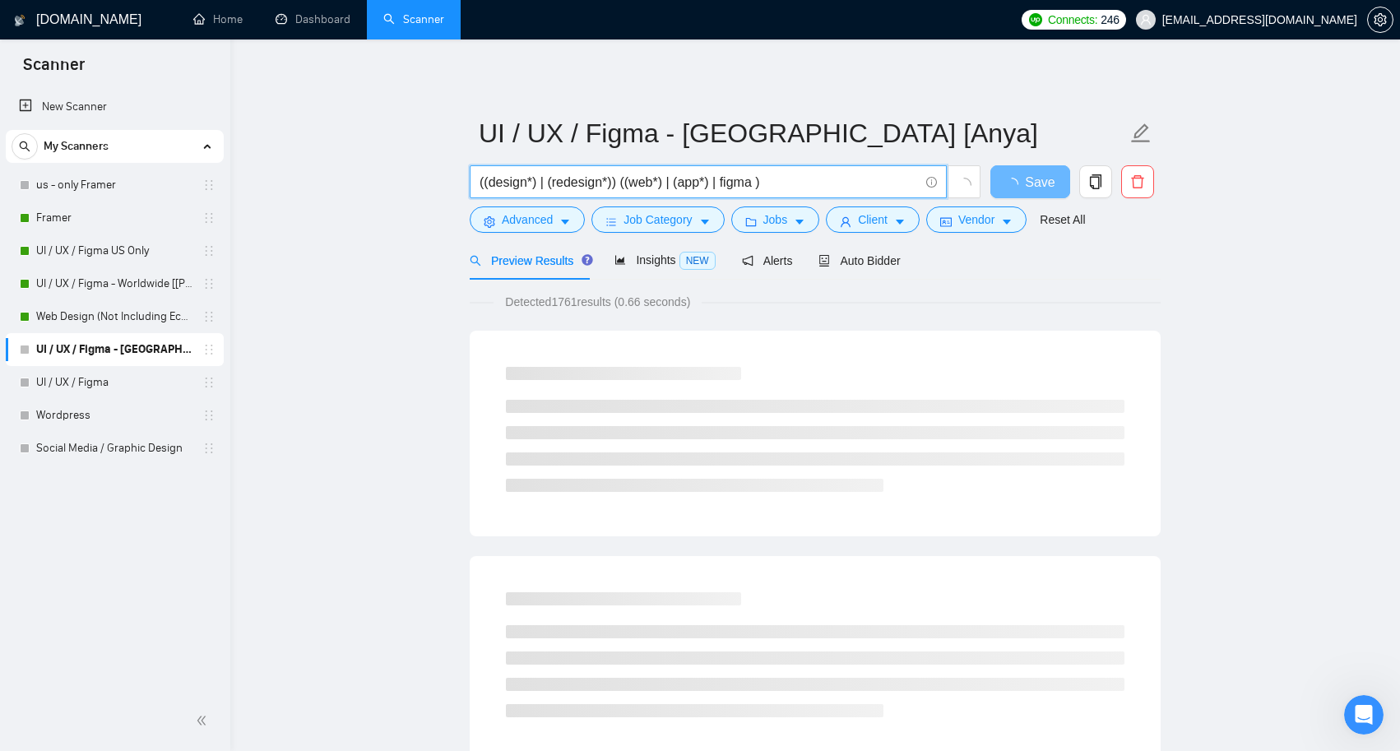
scroll to position [0, 0]
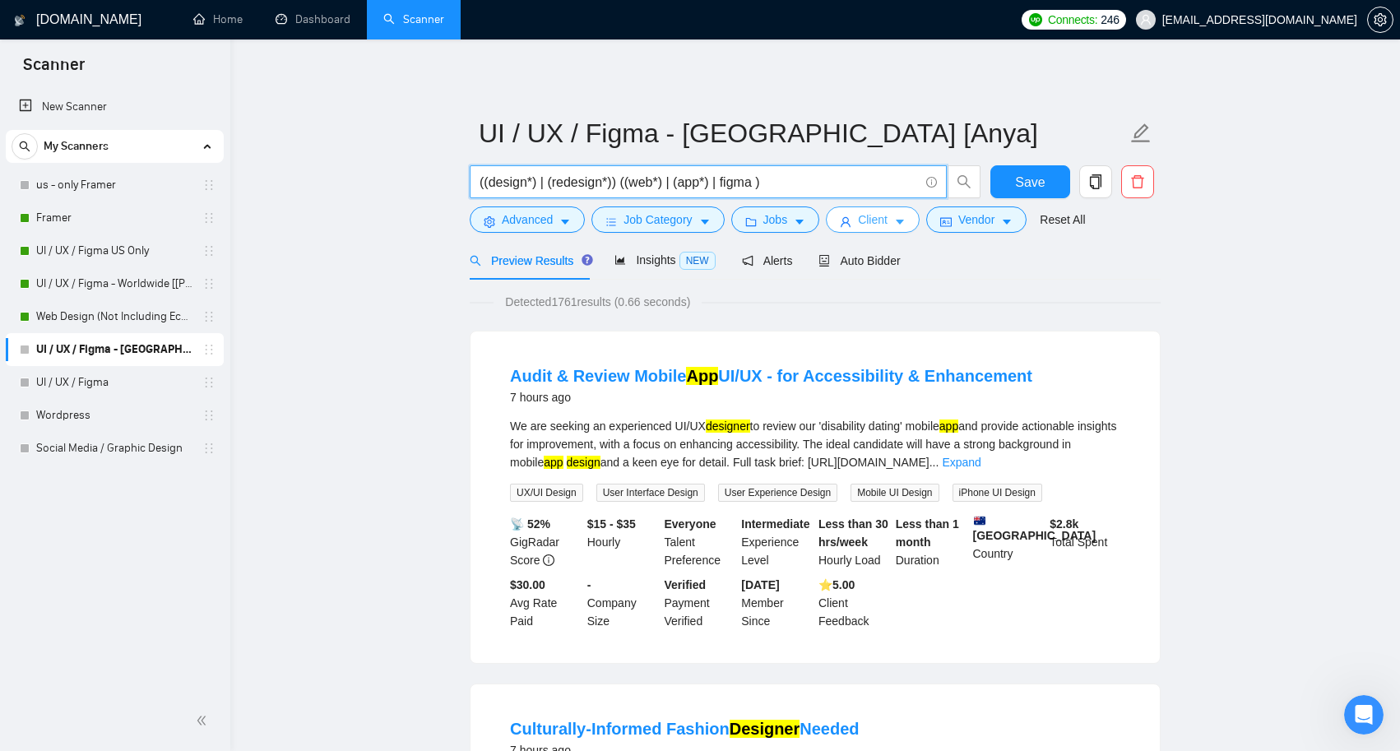
type input "((design*) | (redesign*)) ((web*) | (app*) | figma )"
click at [883, 223] on span "Client" at bounding box center [873, 220] width 30 height 18
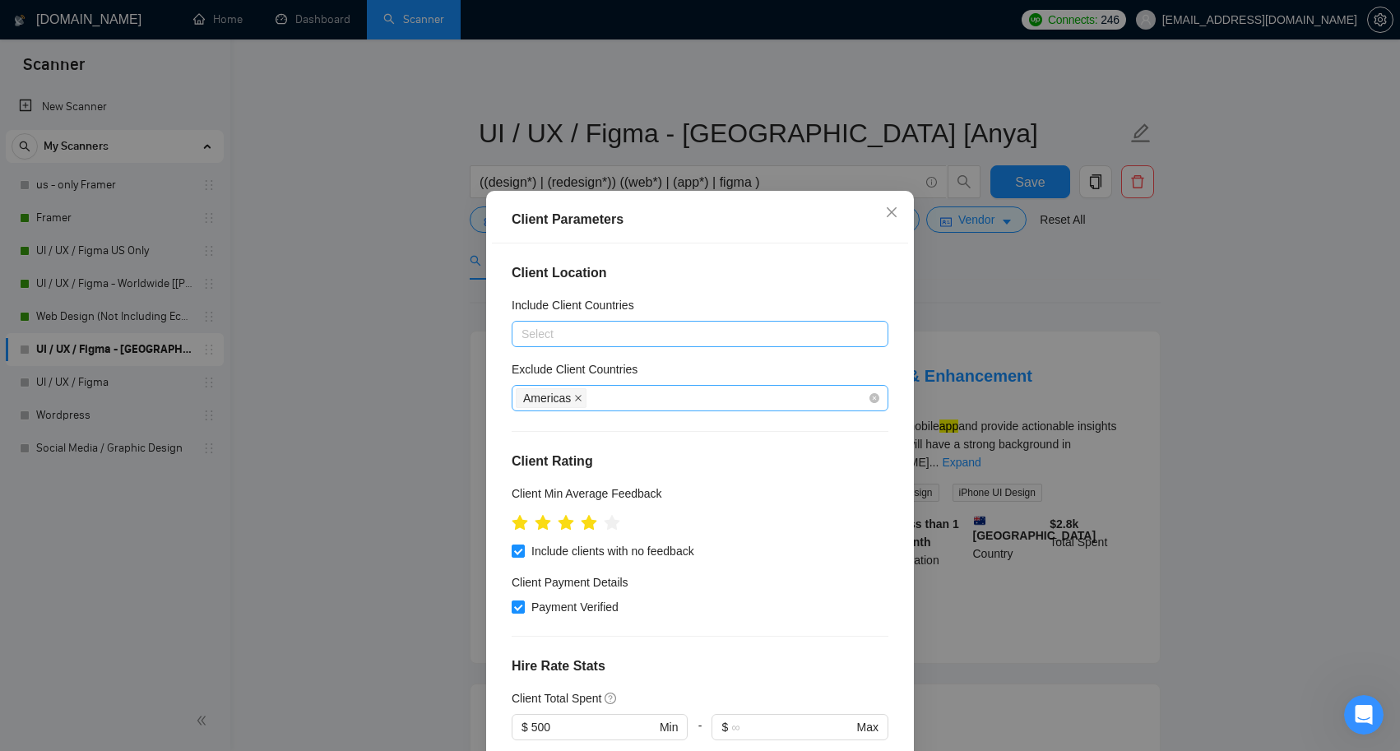
click at [582, 399] on icon "close" at bounding box center [578, 398] width 8 height 8
click at [892, 214] on icon "close" at bounding box center [892, 212] width 10 height 10
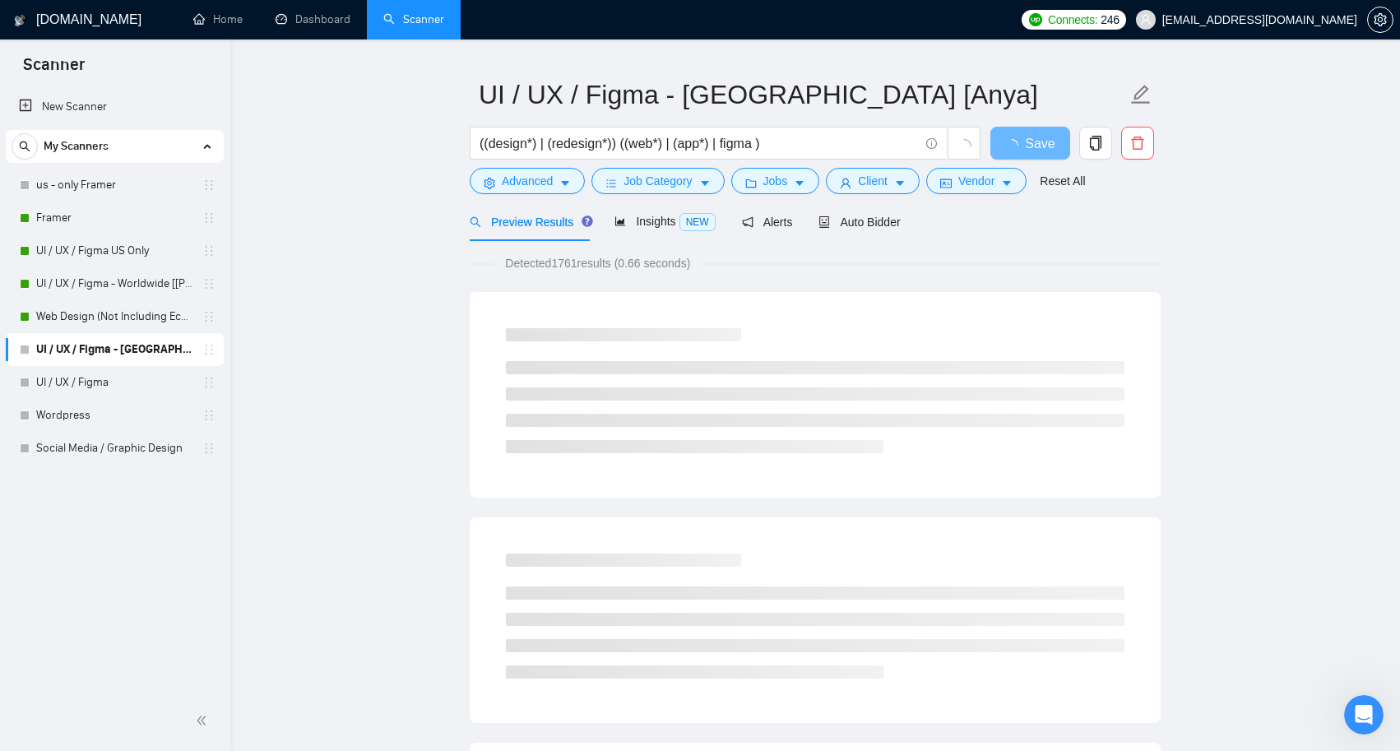
scroll to position [39, 0]
click at [716, 180] on button "Job Category" at bounding box center [657, 180] width 132 height 26
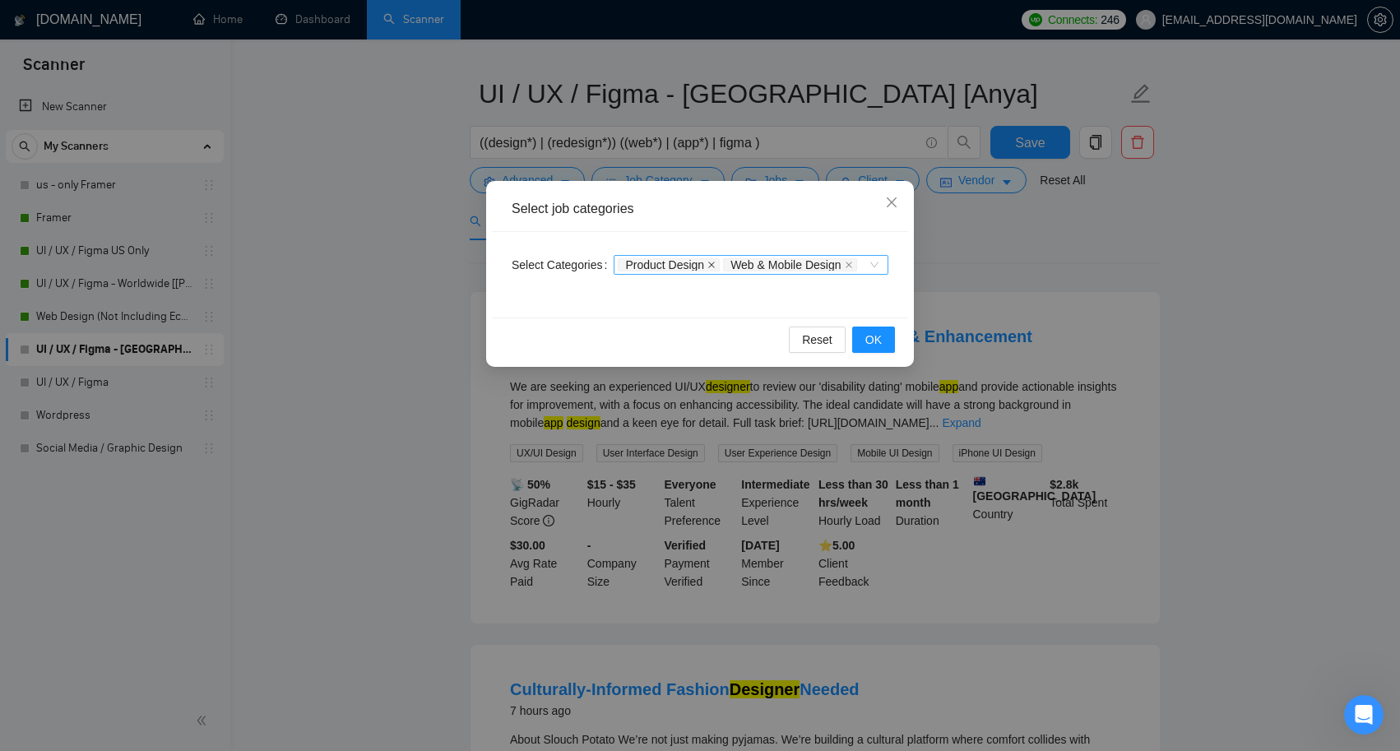
click at [708, 268] on icon "close" at bounding box center [711, 265] width 7 height 7
click at [871, 336] on span "OK" at bounding box center [873, 340] width 16 height 18
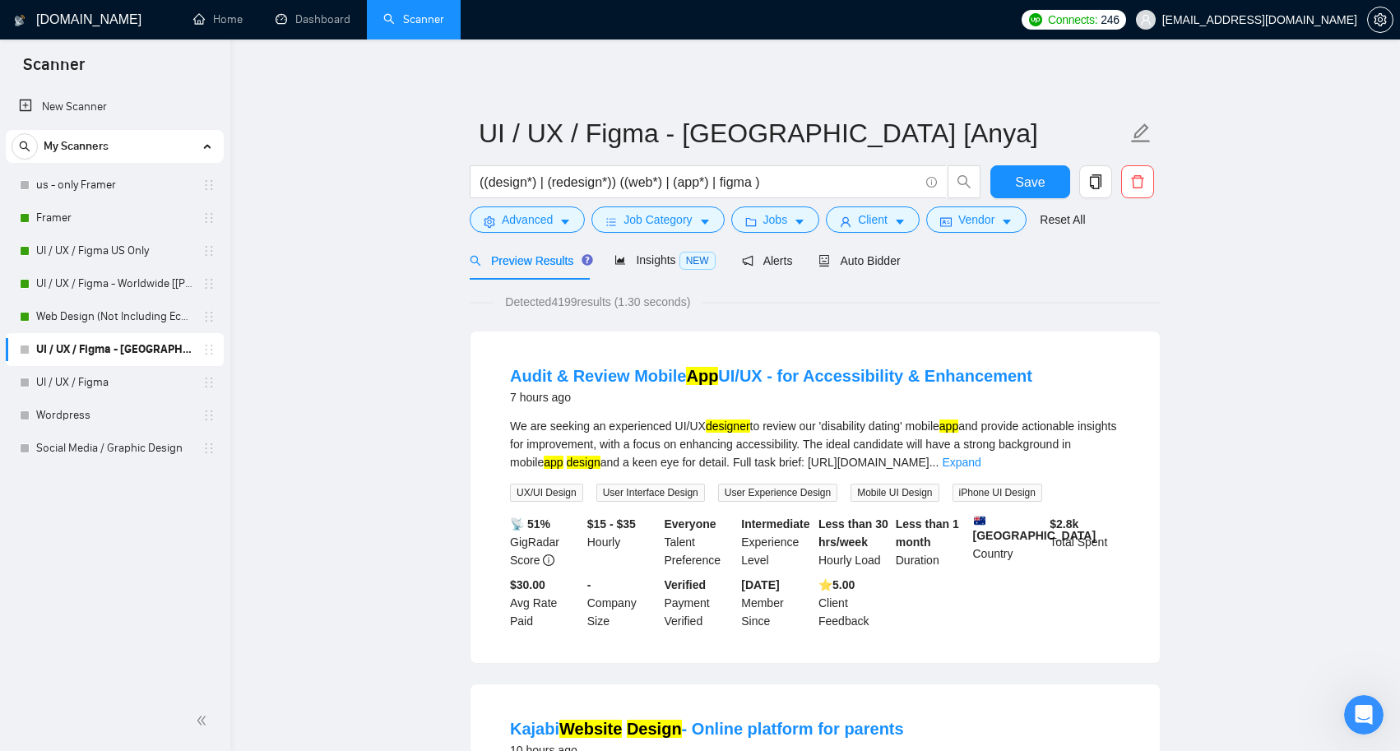
scroll to position [0, 0]
click at [663, 266] on span "Insights NEW" at bounding box center [664, 259] width 100 height 13
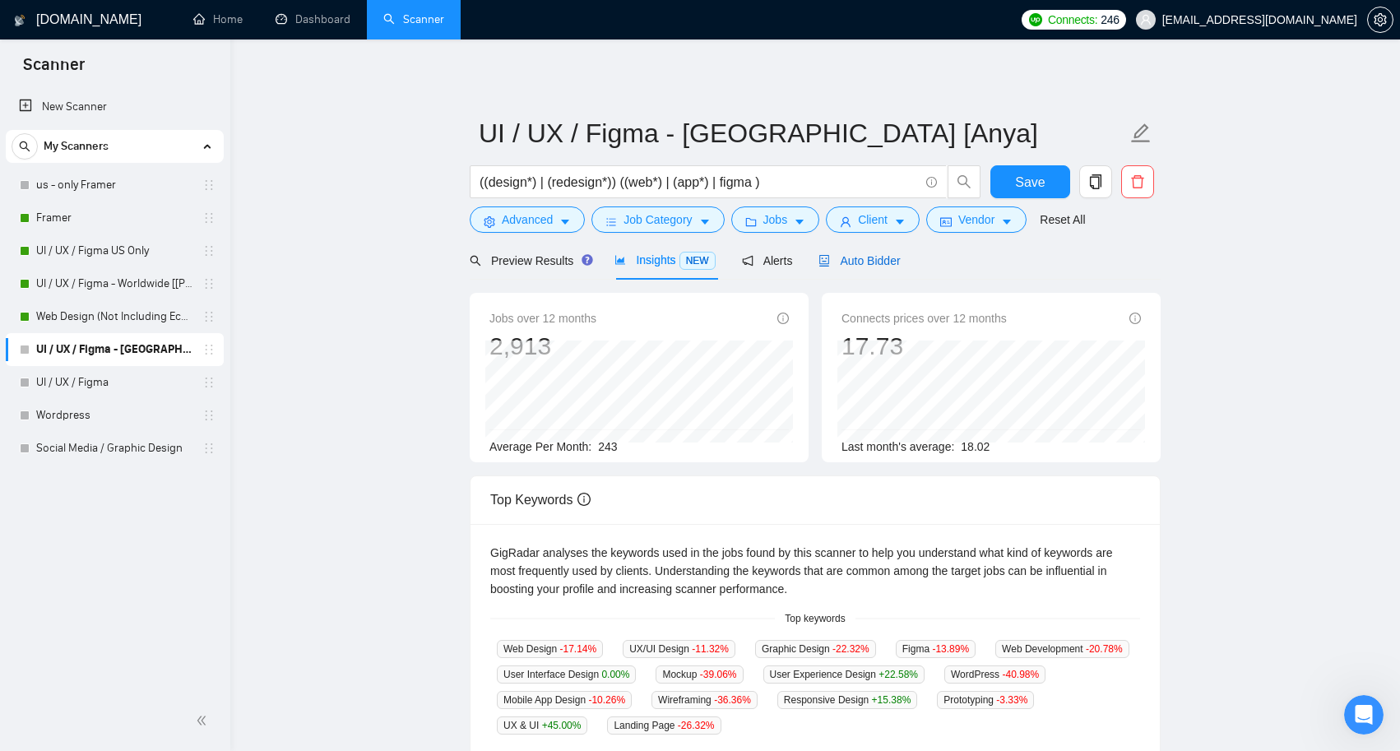
click at [878, 263] on span "Auto Bidder" at bounding box center [858, 260] width 81 height 13
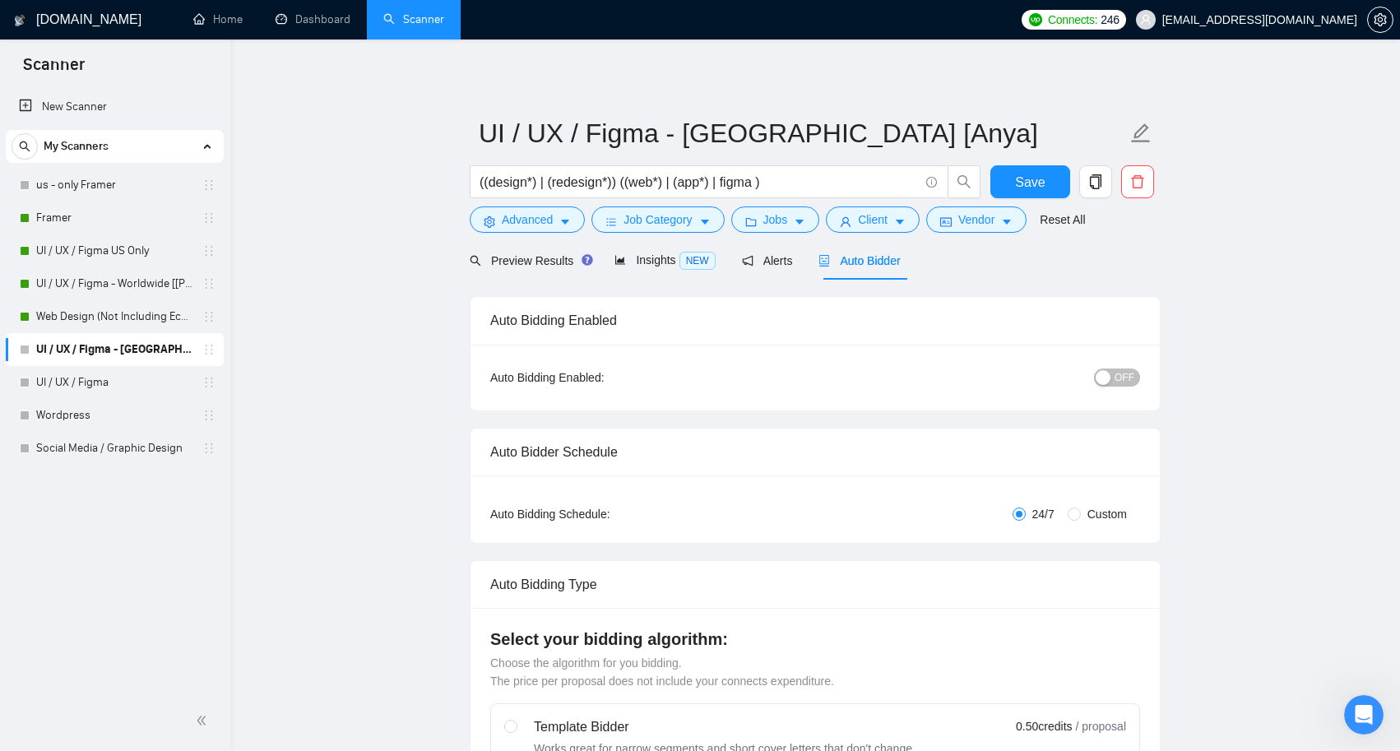
radio input "false"
radio input "true"
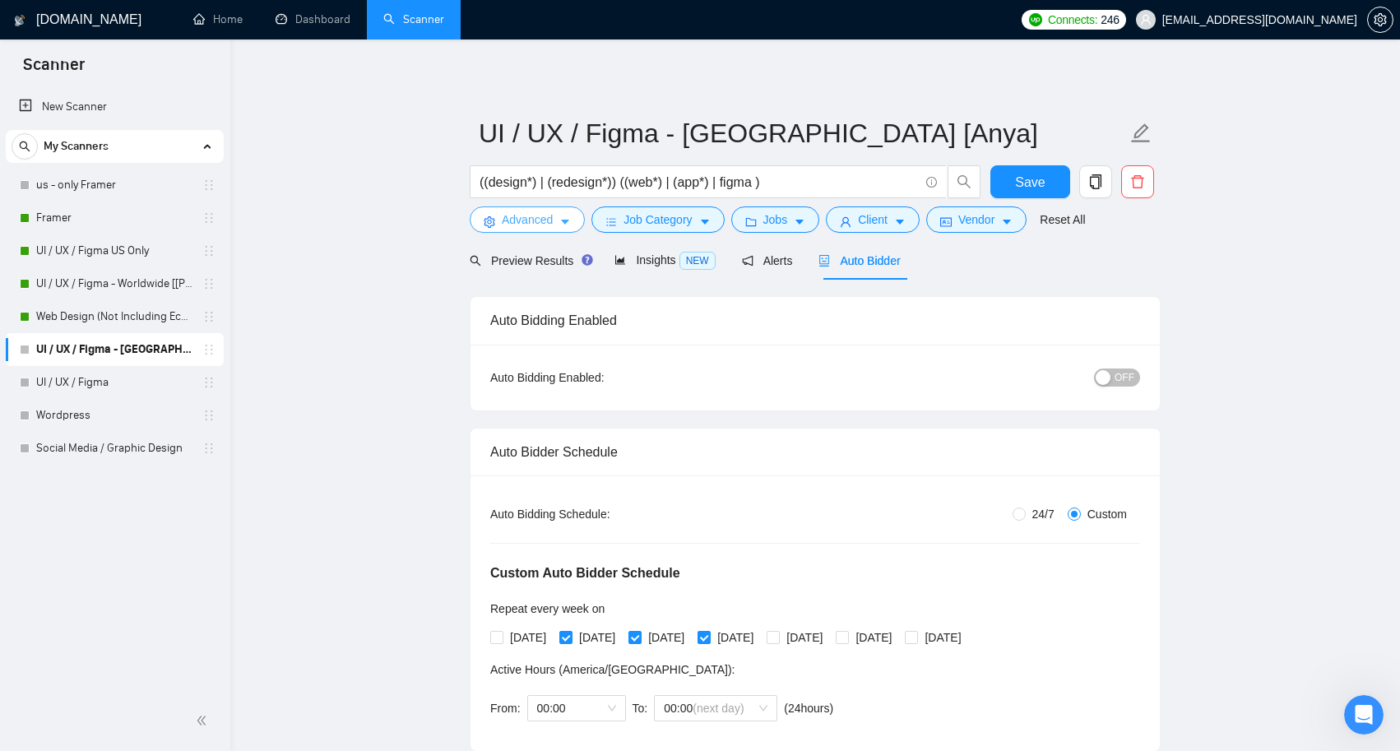
click at [553, 220] on span "Advanced" at bounding box center [527, 220] width 51 height 18
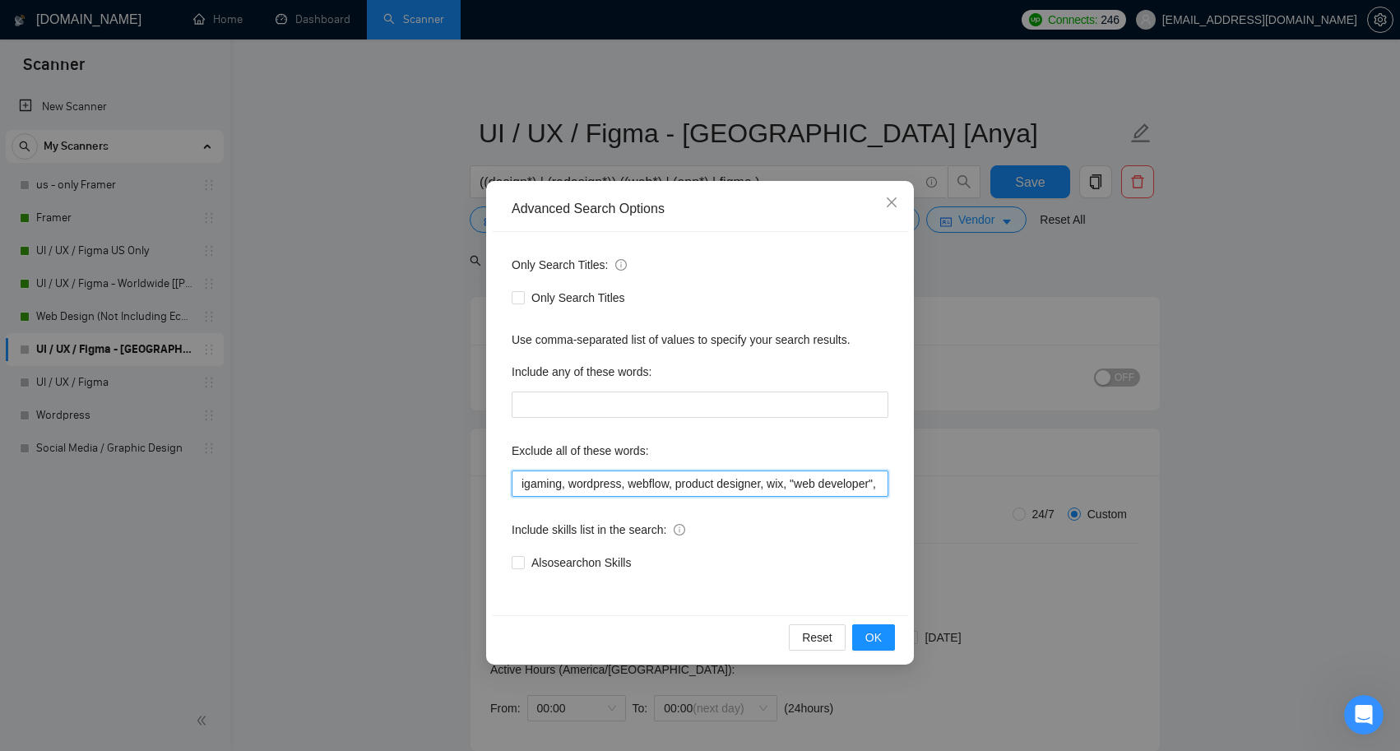
click at [778, 487] on input "igaming, wordpress, webflow, product designer, wix, "web developer", shopify , …" at bounding box center [700, 484] width 377 height 26
click at [874, 637] on span "OK" at bounding box center [873, 637] width 16 height 18
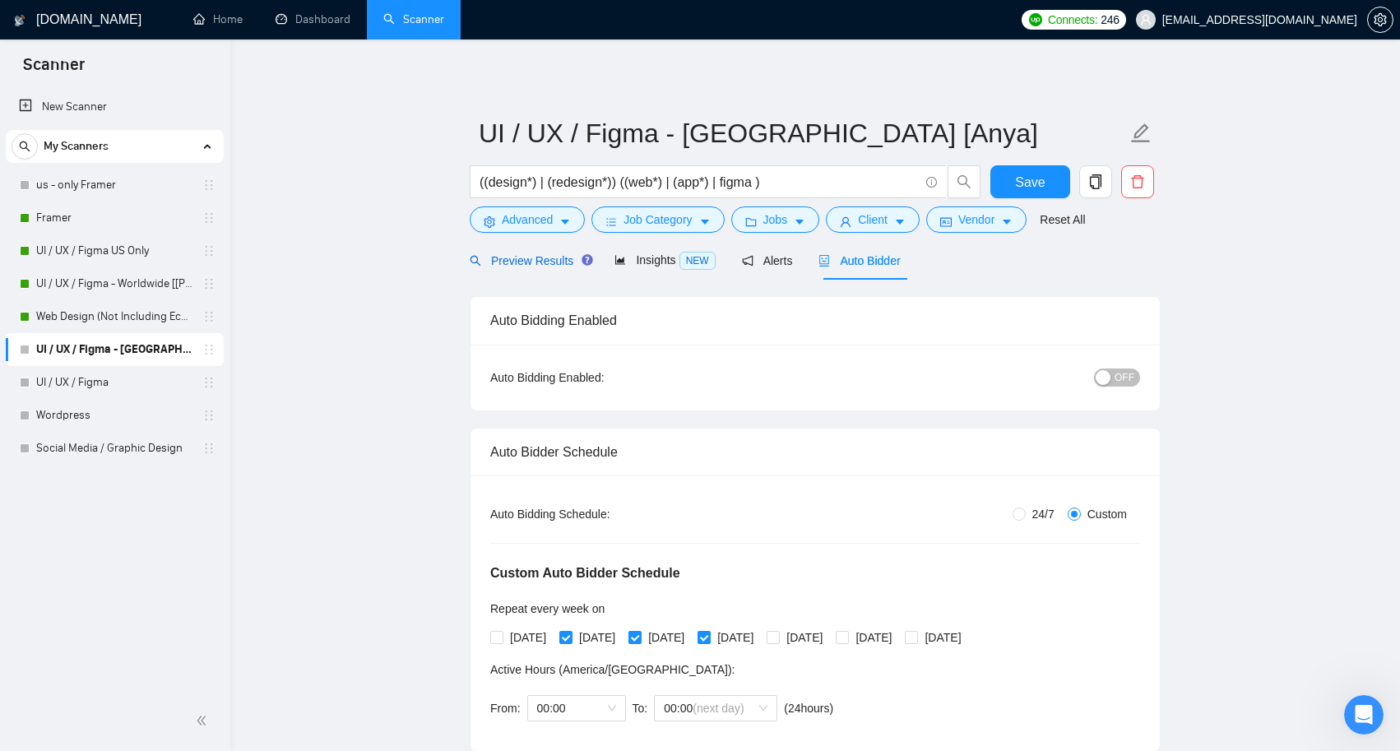
click at [527, 259] on span "Preview Results" at bounding box center [529, 260] width 118 height 13
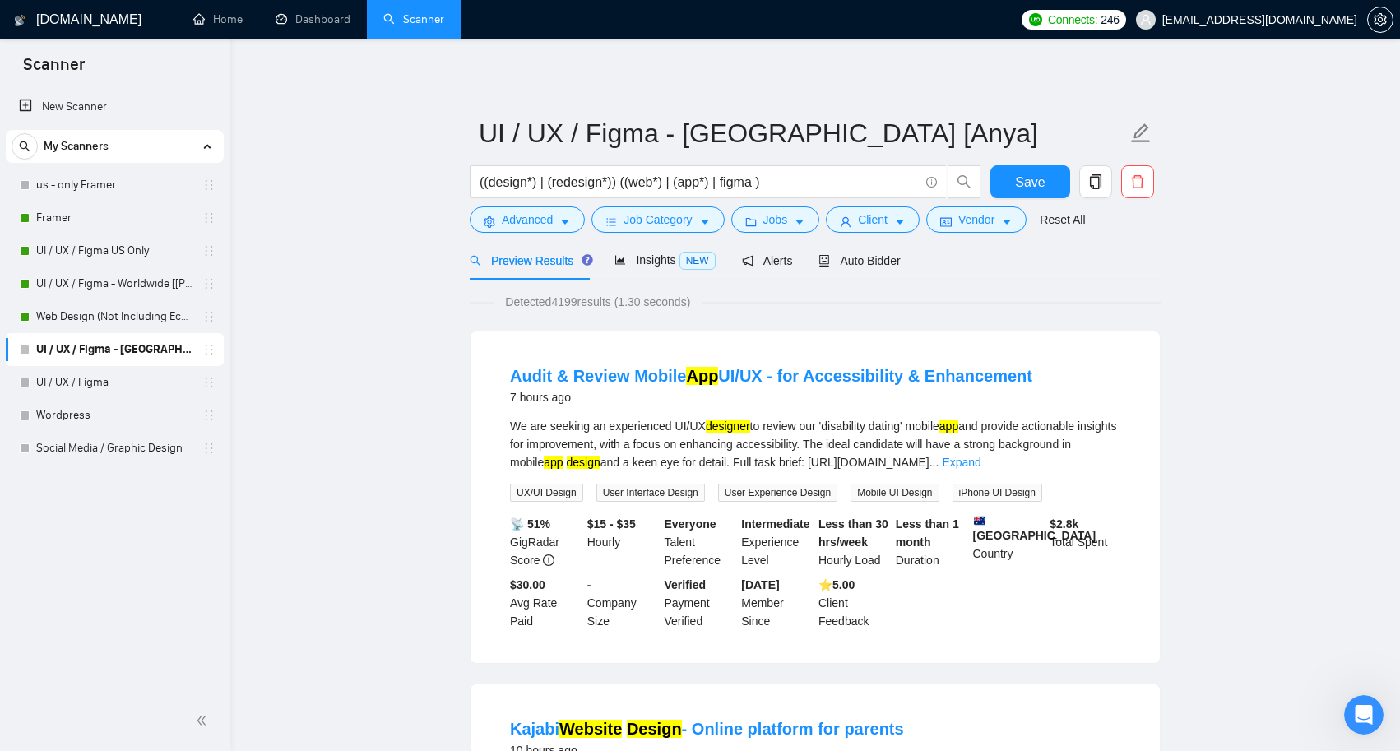
scroll to position [12, 0]
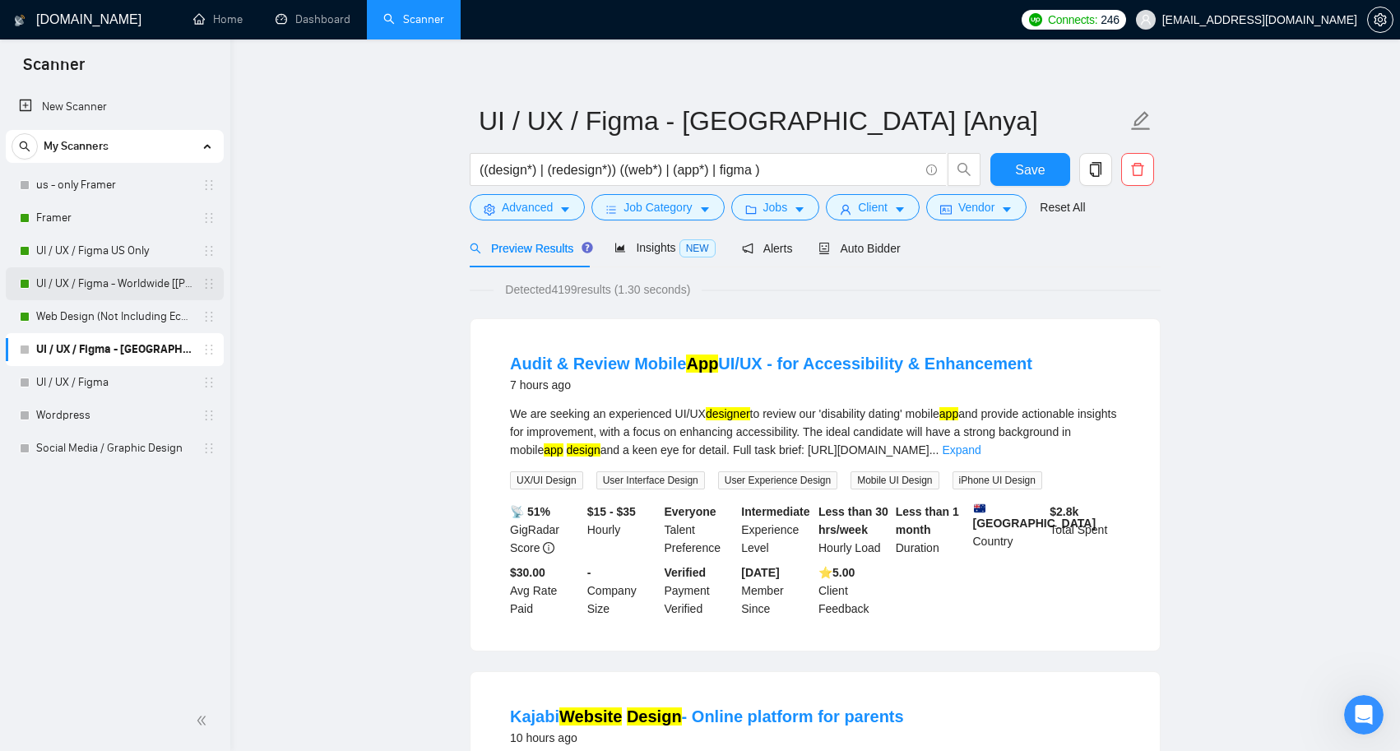
click at [135, 282] on link "UI / UX / Figma - Worldwide [[PERSON_NAME]]" at bounding box center [114, 283] width 156 height 33
click at [1022, 163] on span "Save" at bounding box center [1030, 170] width 30 height 21
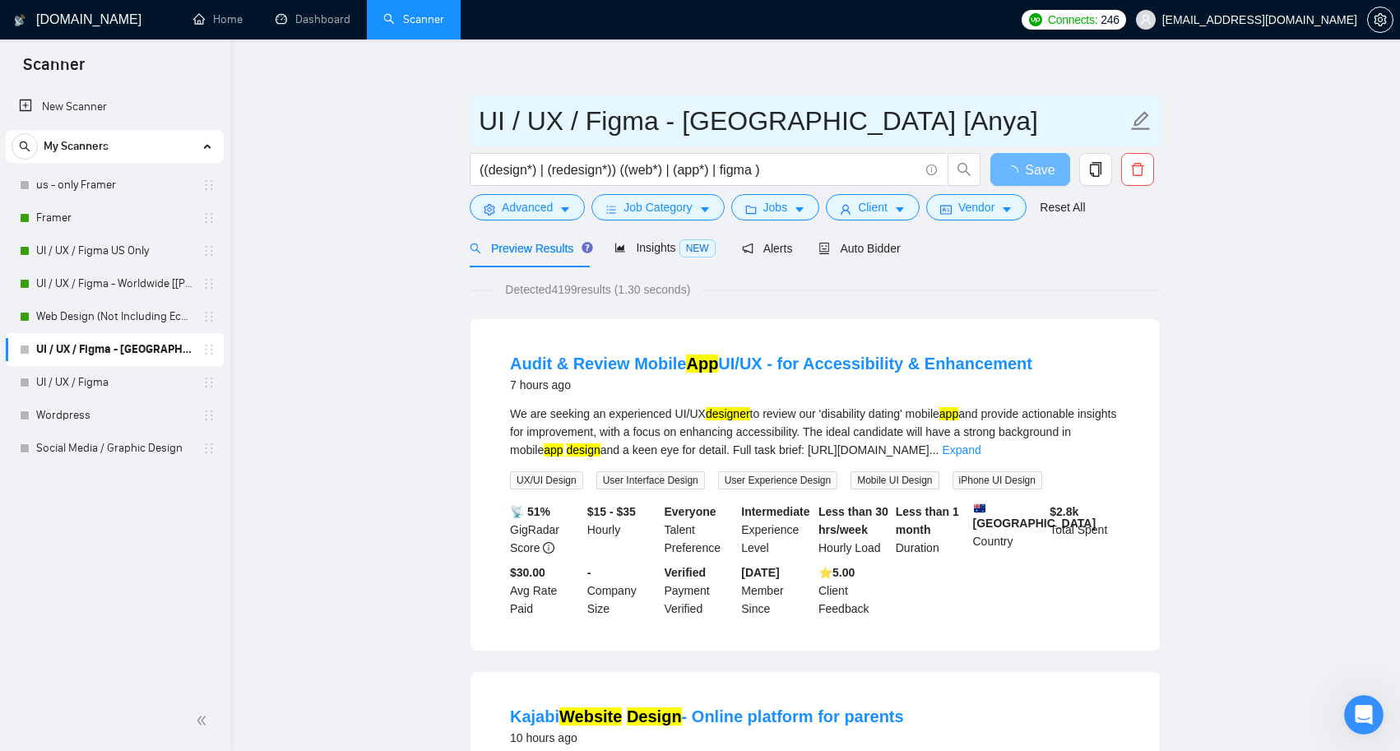
click at [712, 126] on input "UI / UX / Figma - [GEOGRAPHIC_DATA] [Anya]" at bounding box center [803, 120] width 648 height 41
type input "UI / UX / Figma - Worldwide [Anya]"
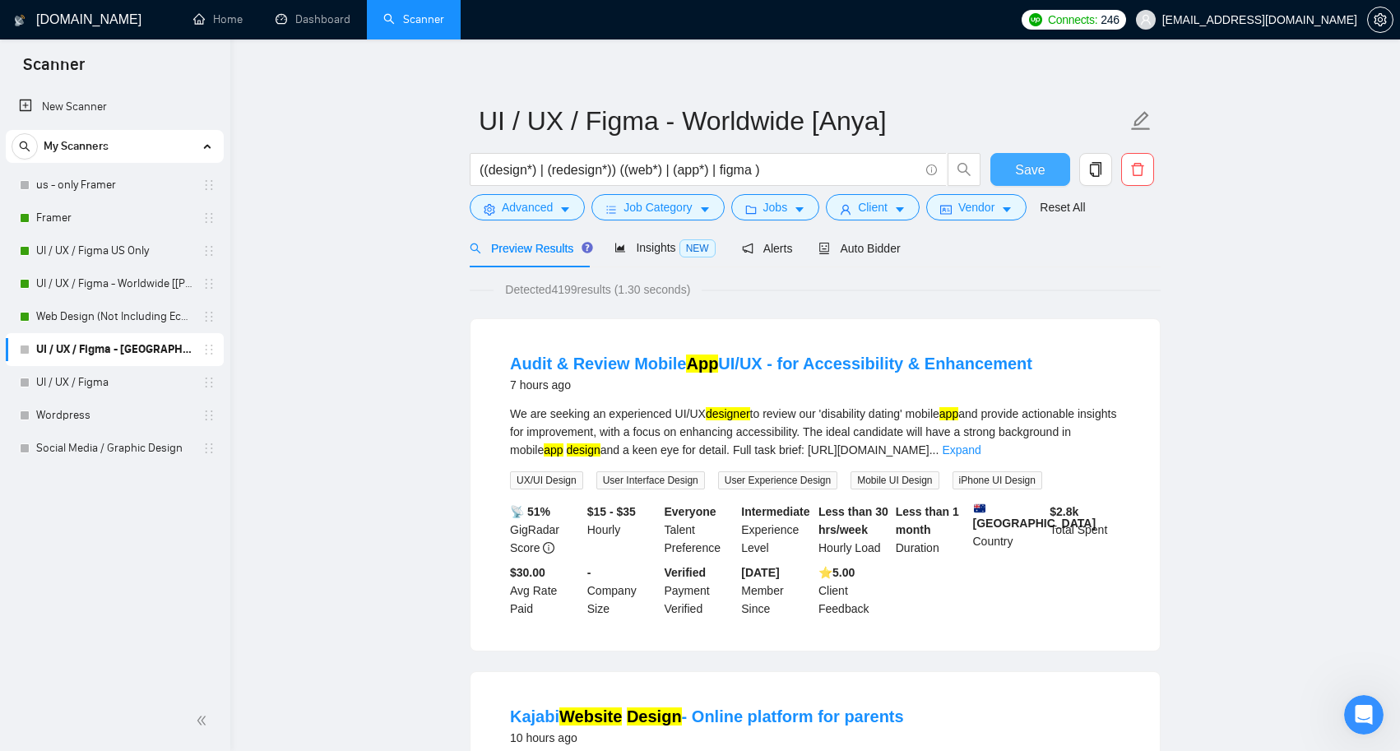
click at [1023, 171] on span "Save" at bounding box center [1030, 170] width 30 height 21
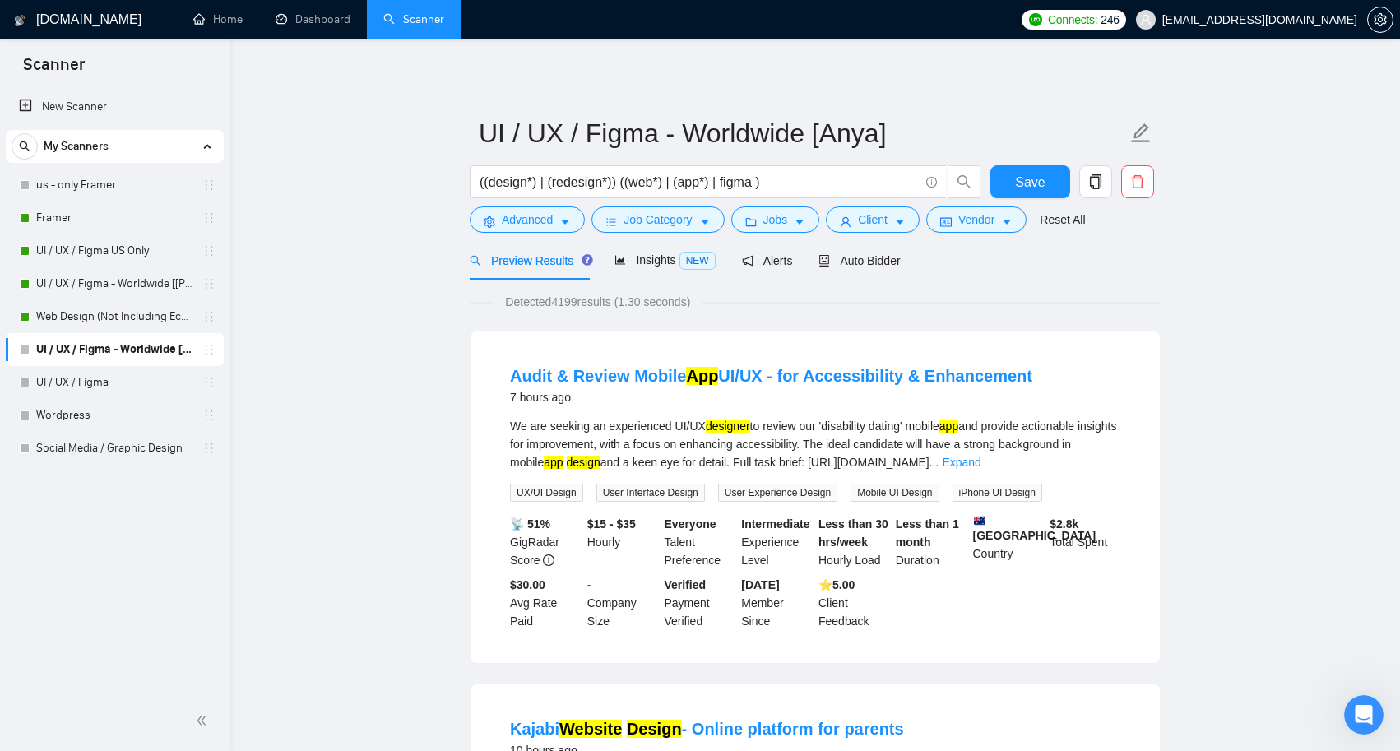
scroll to position [0, 0]
click at [124, 282] on link "UI / UX / Figma - Worldwide [[PERSON_NAME]]" at bounding box center [114, 283] width 156 height 33
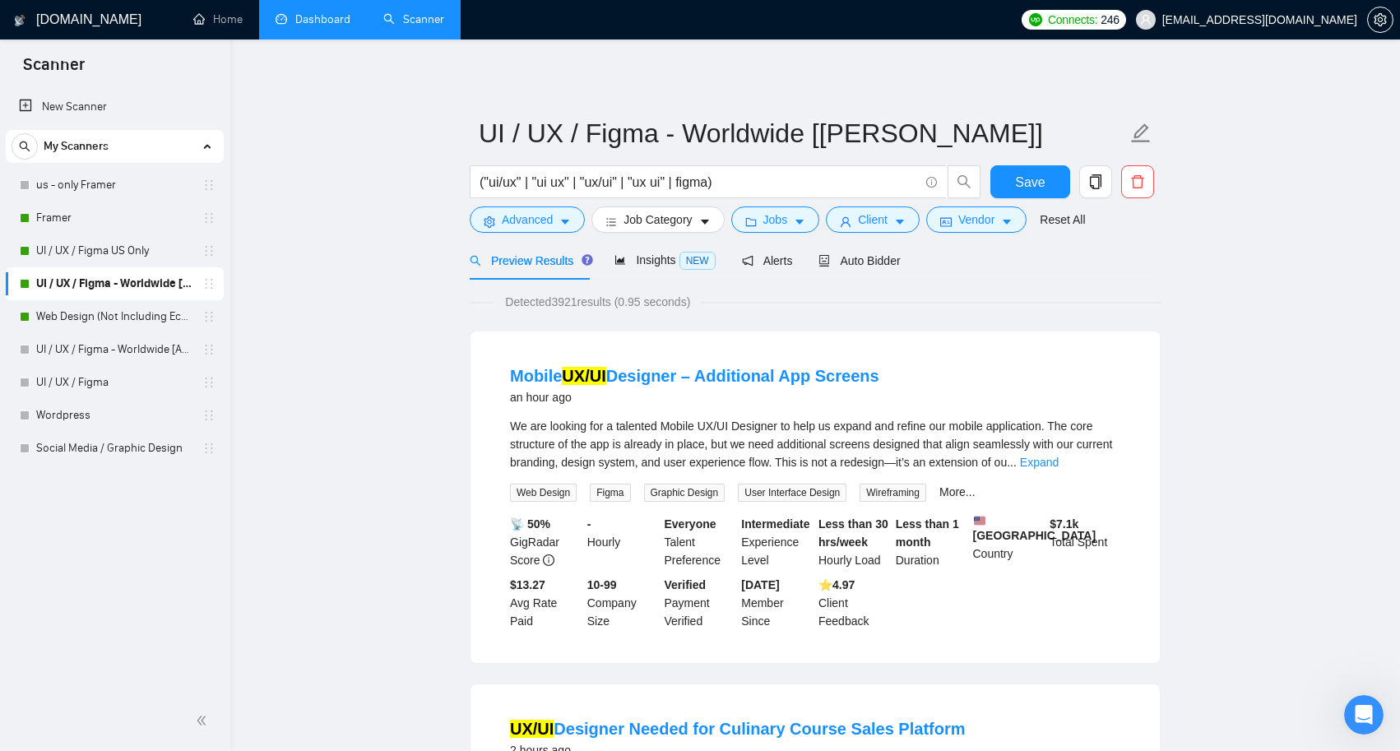
click at [318, 20] on link "Dashboard" at bounding box center [313, 19] width 75 height 14
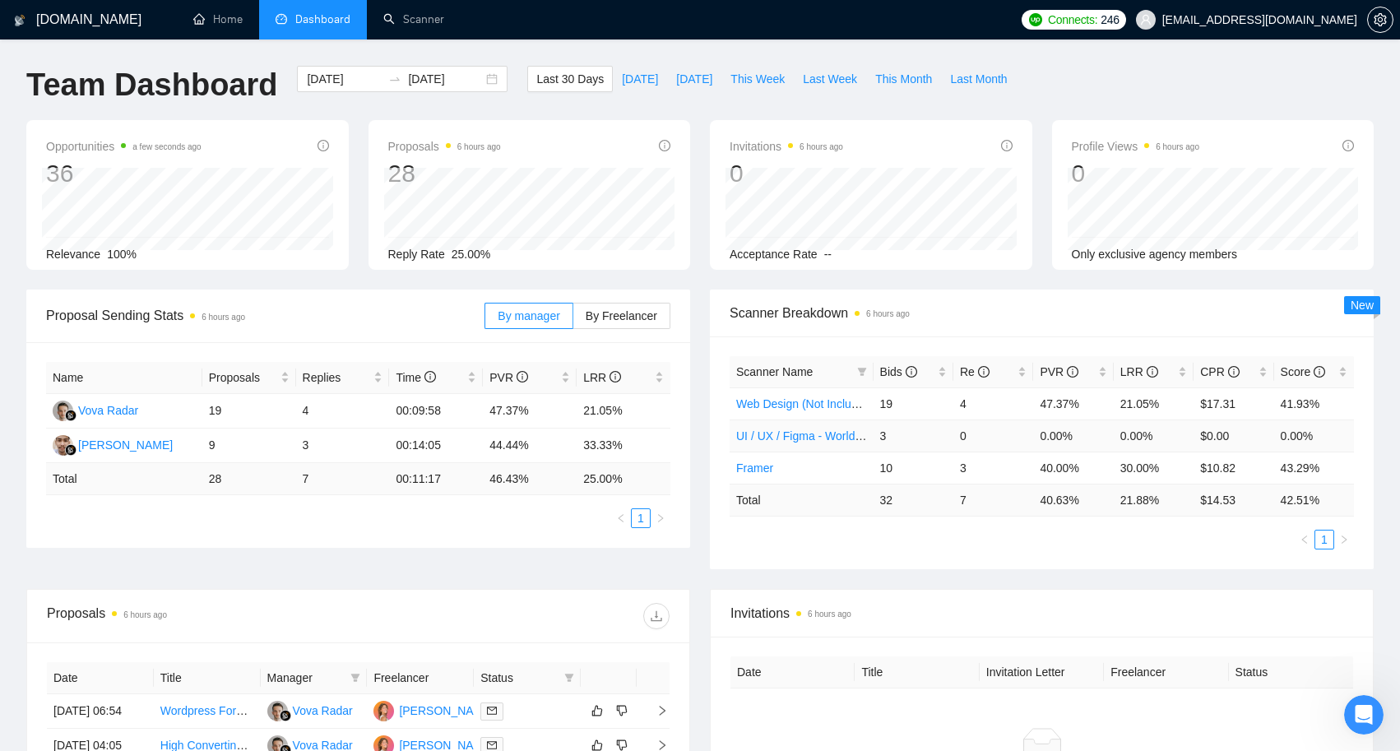
click at [883, 435] on td "3" at bounding box center [914, 436] width 80 height 32
click at [842, 435] on link "UI / UX / Figma - Worldwide [[PERSON_NAME]]" at bounding box center [859, 435] width 247 height 13
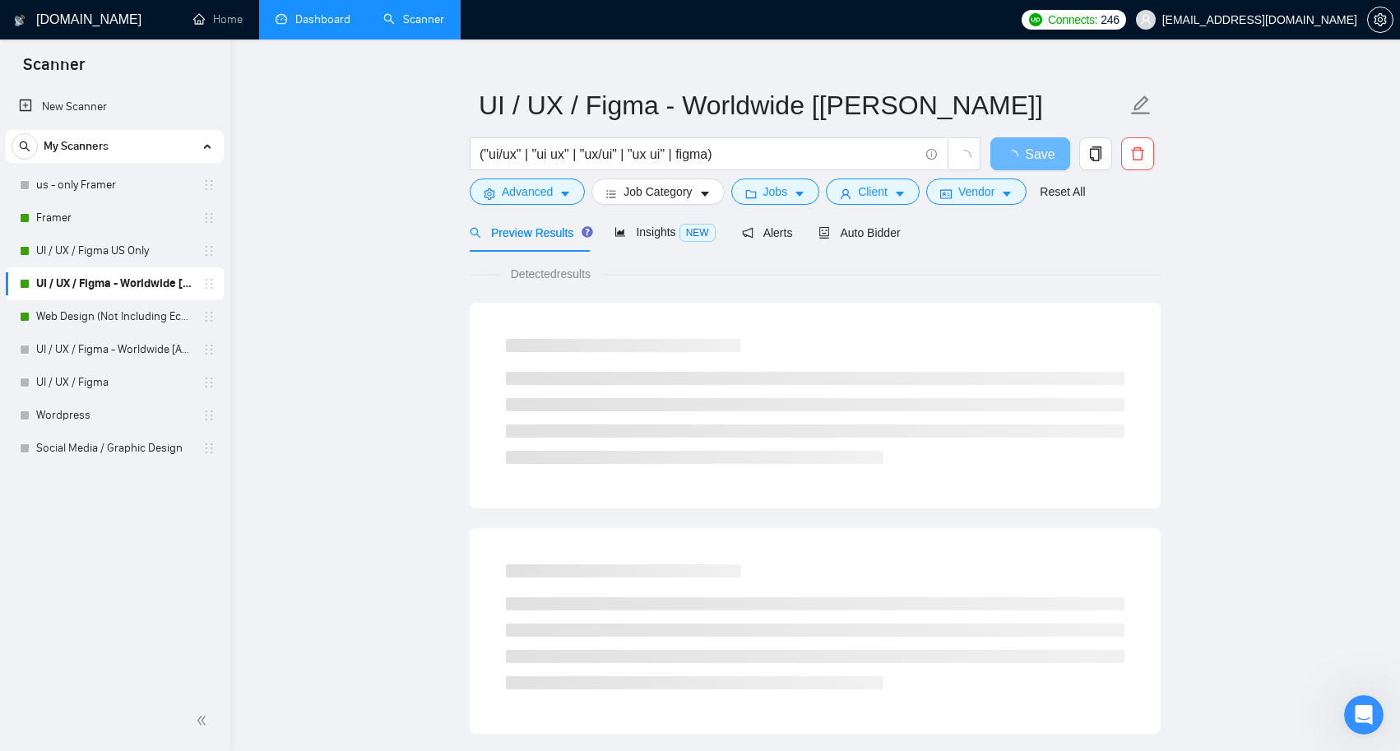
scroll to position [33, 0]
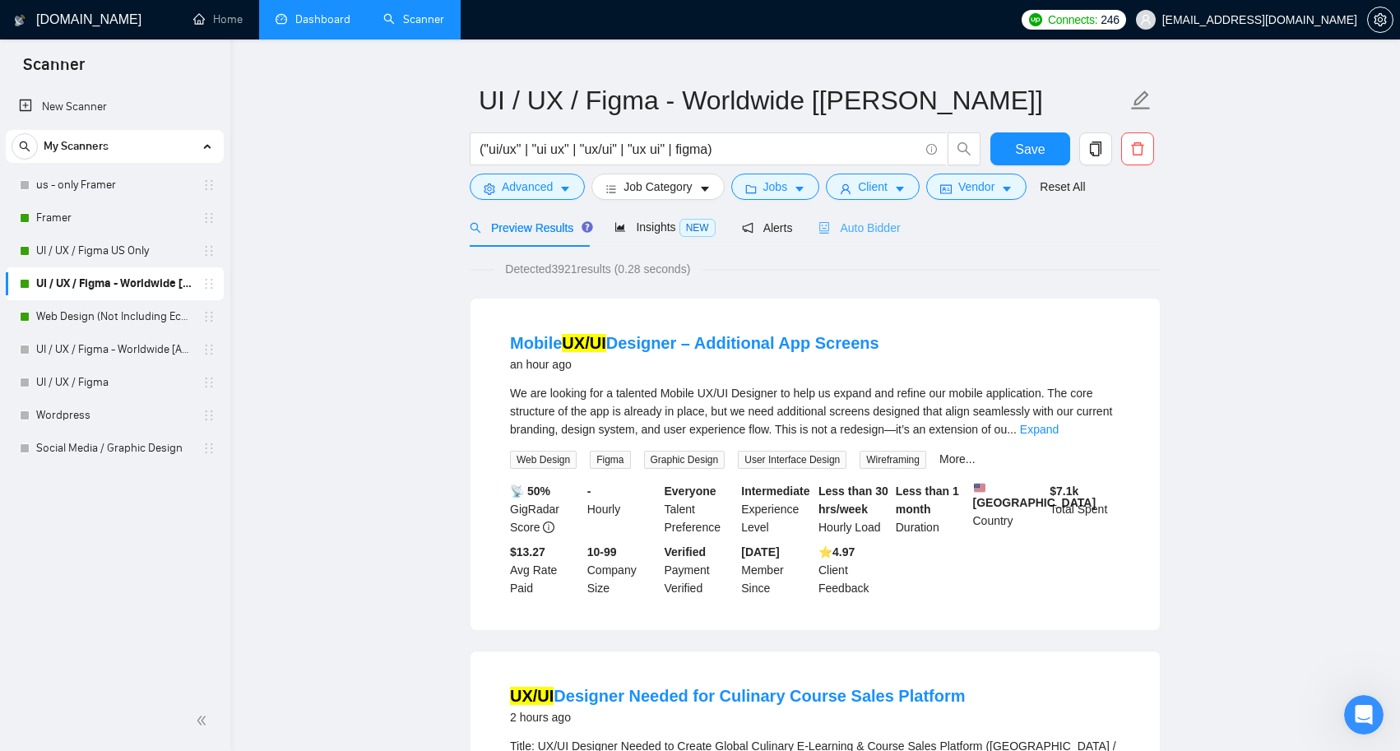
click at [856, 239] on div "Auto Bidder" at bounding box center [858, 227] width 81 height 39
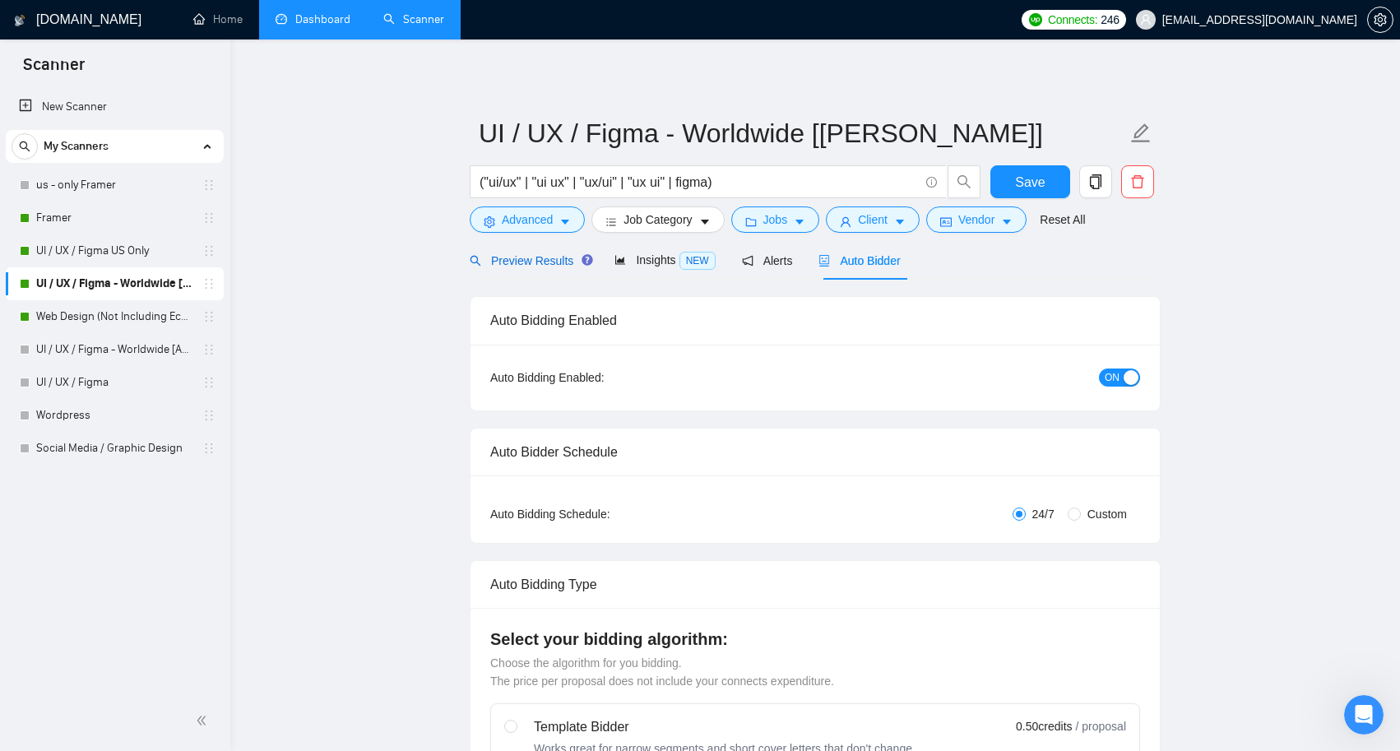
click at [540, 262] on span "Preview Results" at bounding box center [529, 260] width 118 height 13
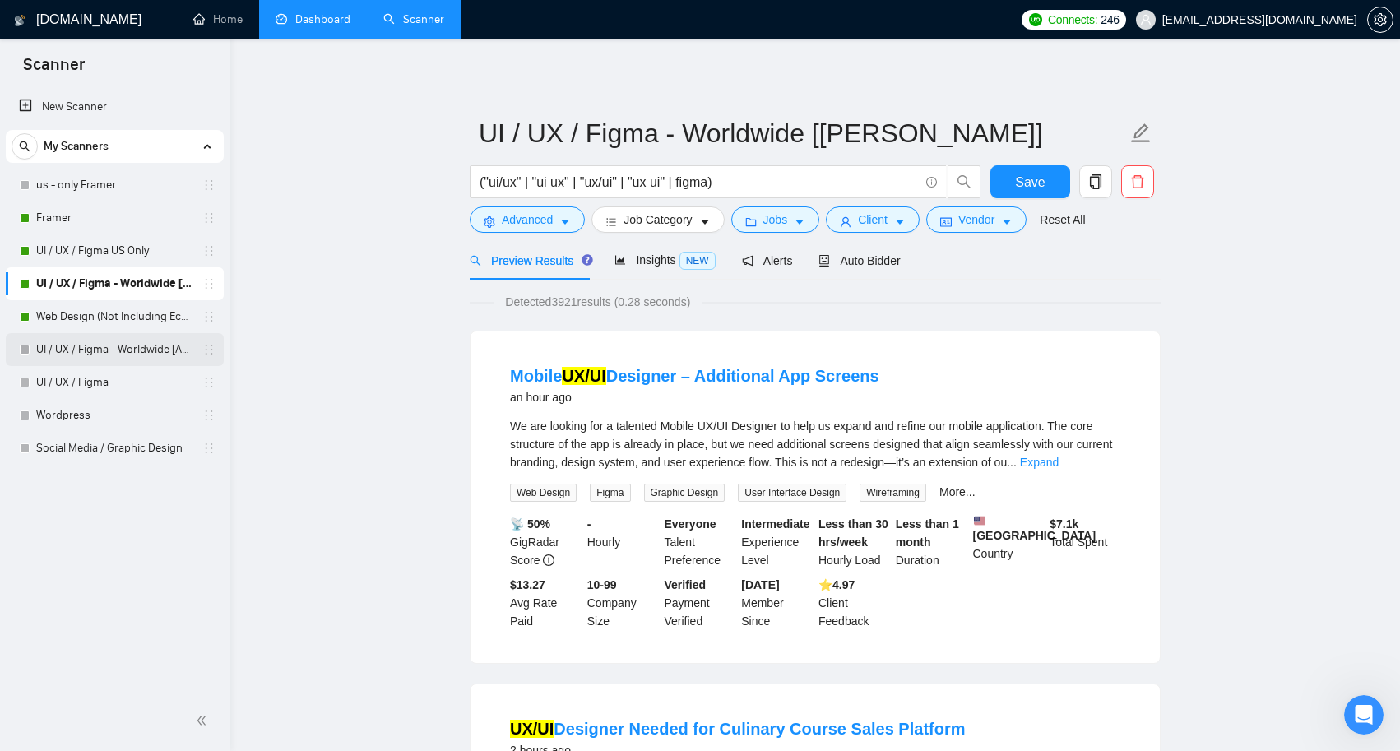
click at [146, 348] on link "UI / UX / Figma - Worldwide [Anya]" at bounding box center [114, 349] width 156 height 33
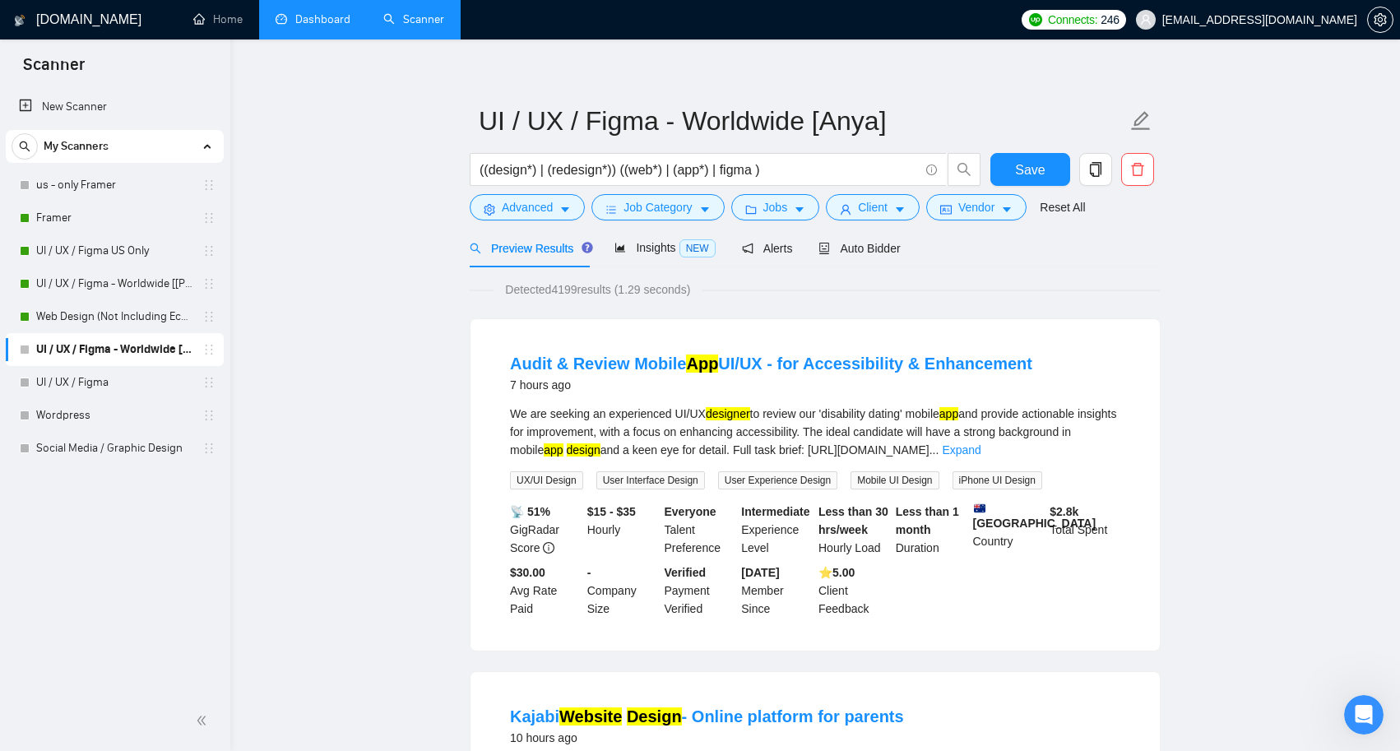
scroll to position [8, 0]
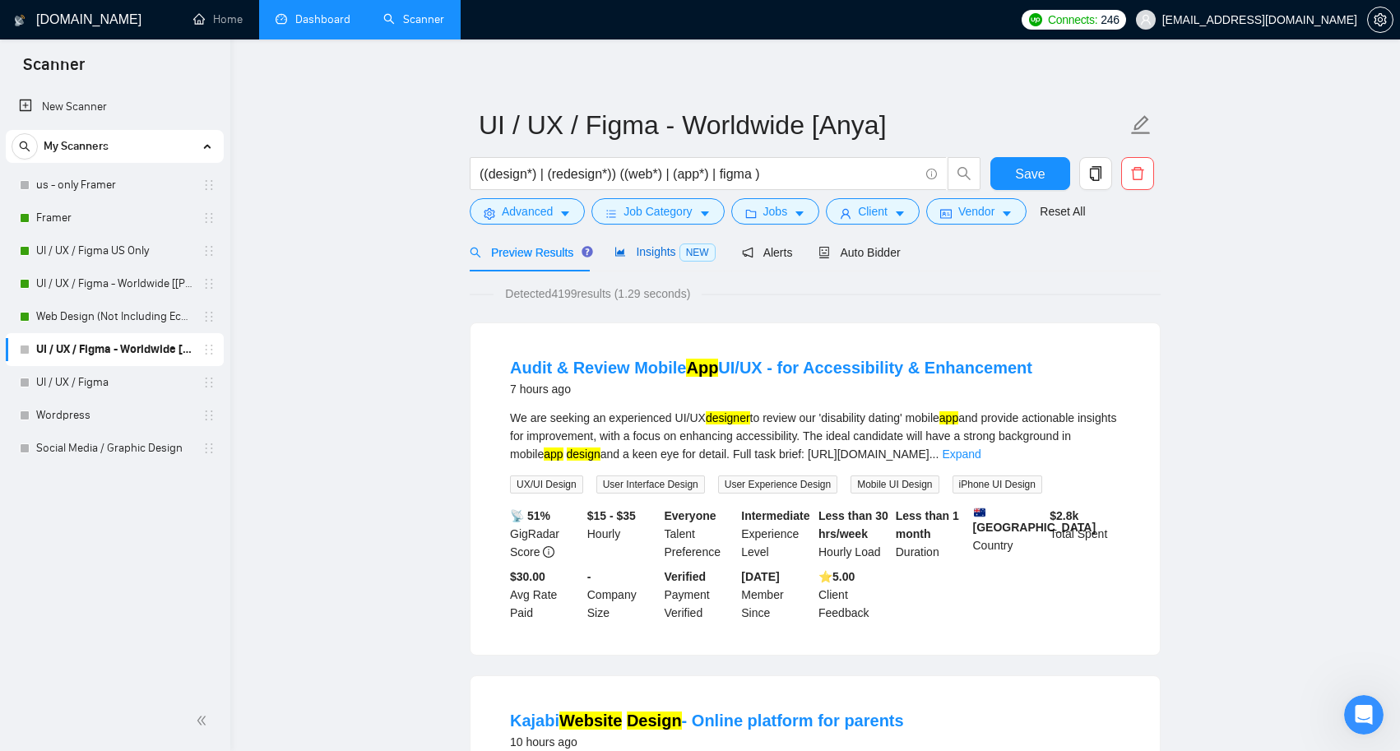
click at [658, 246] on span "Insights NEW" at bounding box center [664, 251] width 100 height 13
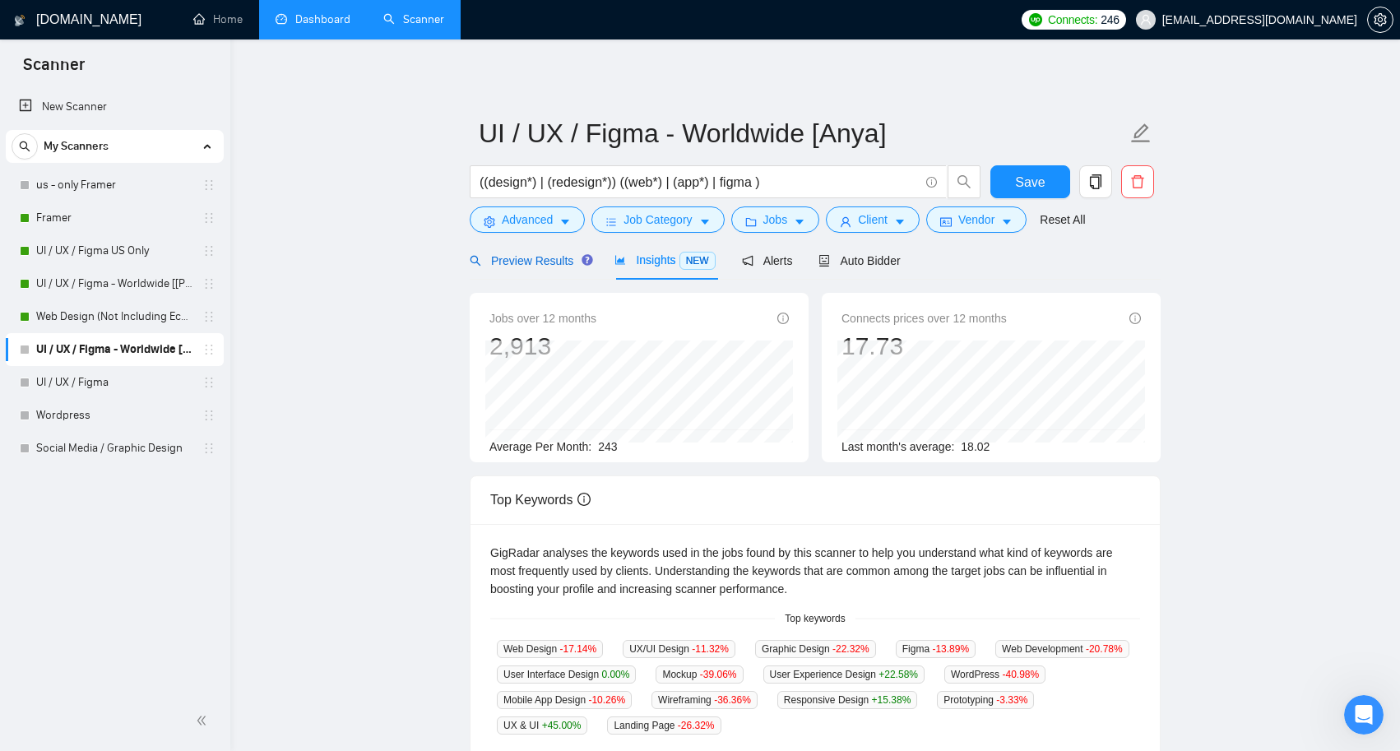
click at [549, 261] on span "Preview Results" at bounding box center [529, 260] width 118 height 13
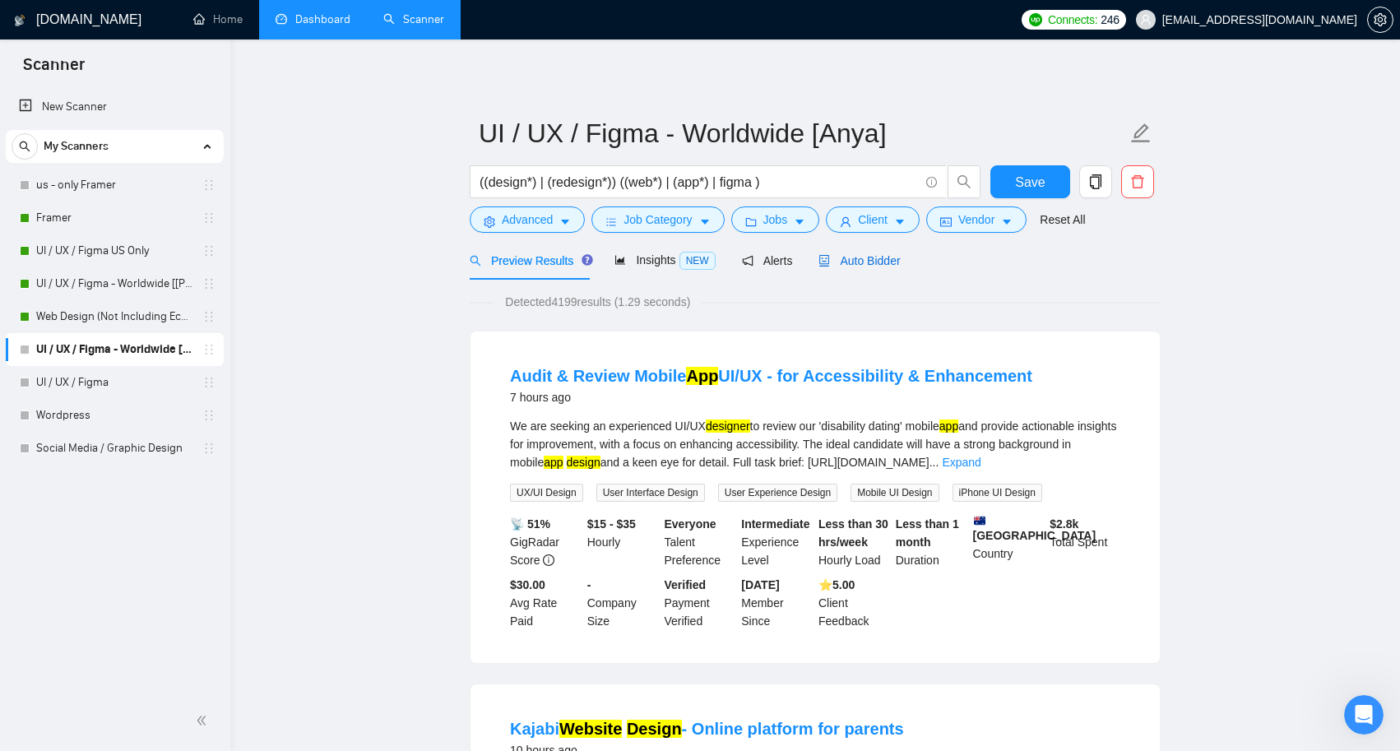
click at [852, 265] on span "Auto Bidder" at bounding box center [858, 260] width 81 height 13
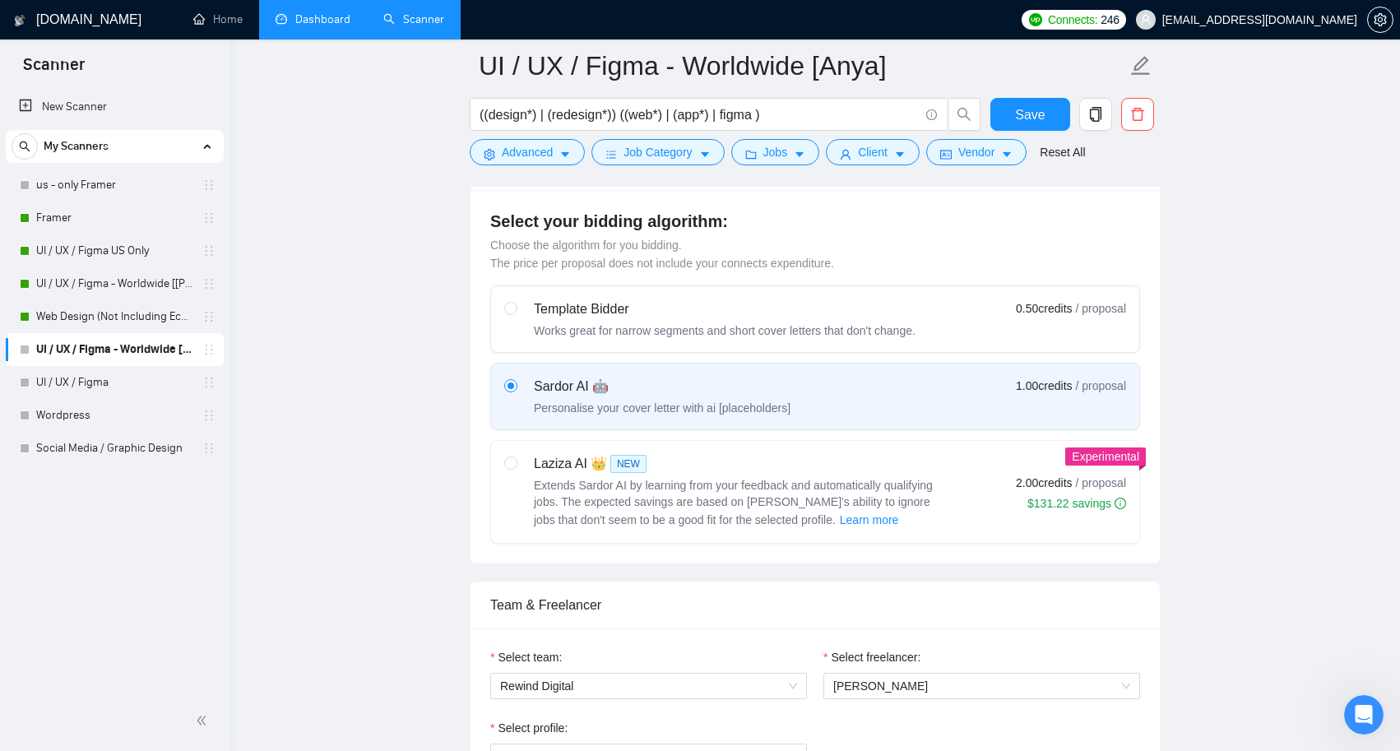
scroll to position [560, 0]
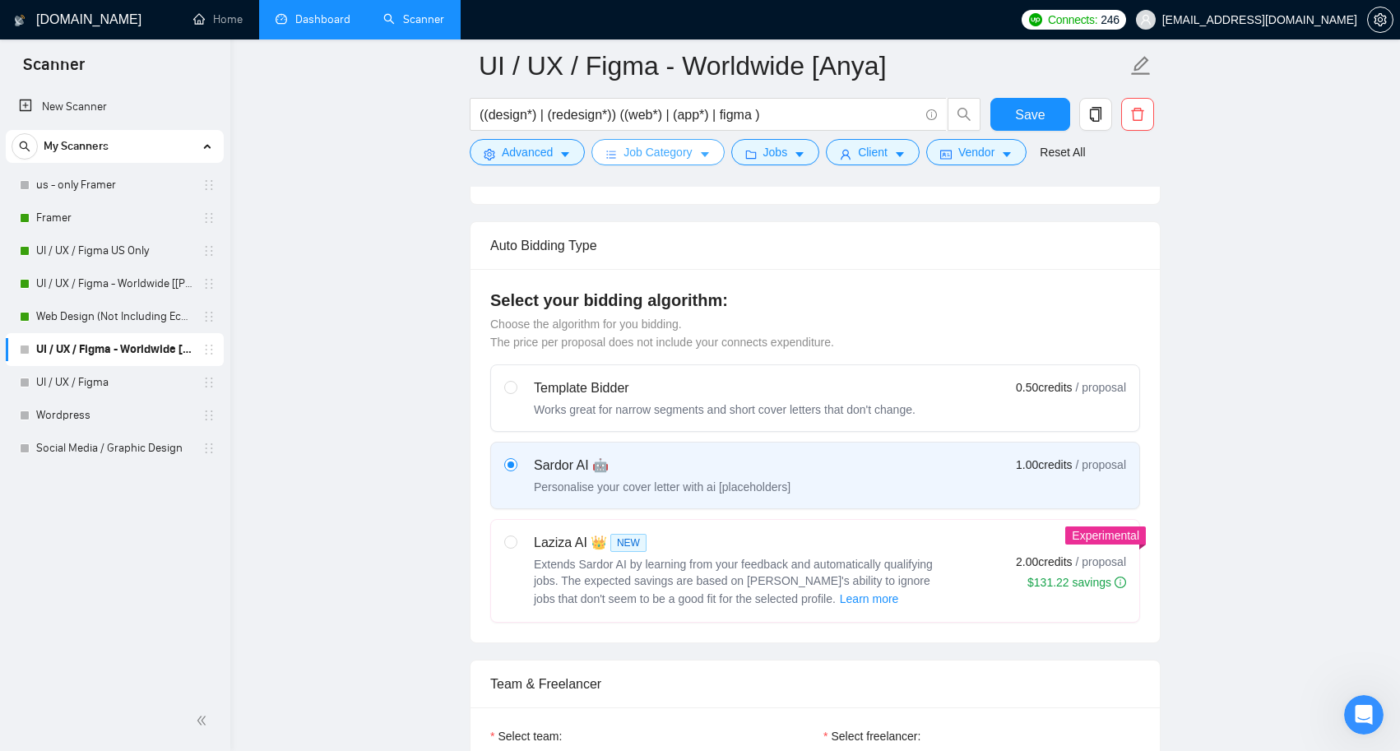
click at [707, 145] on button "Job Category" at bounding box center [657, 152] width 132 height 26
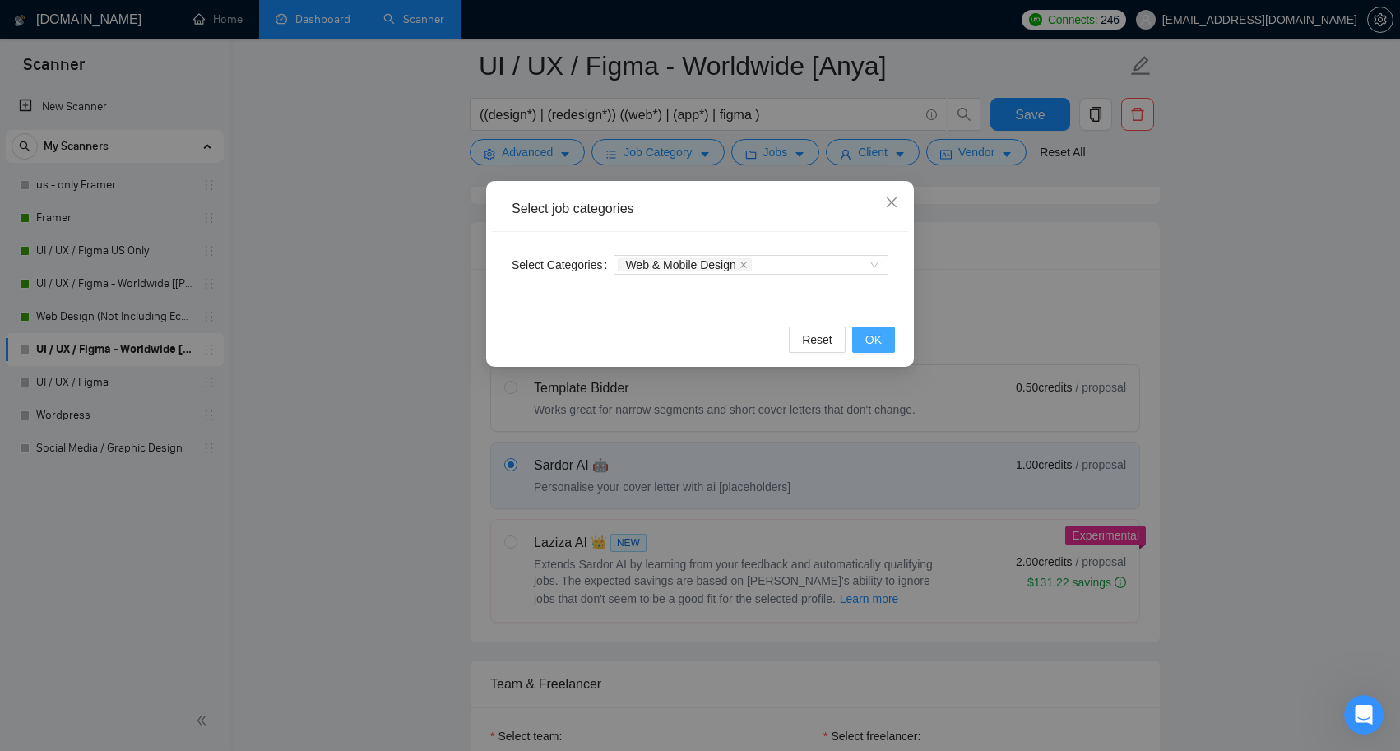
click at [879, 351] on button "OK" at bounding box center [873, 340] width 43 height 26
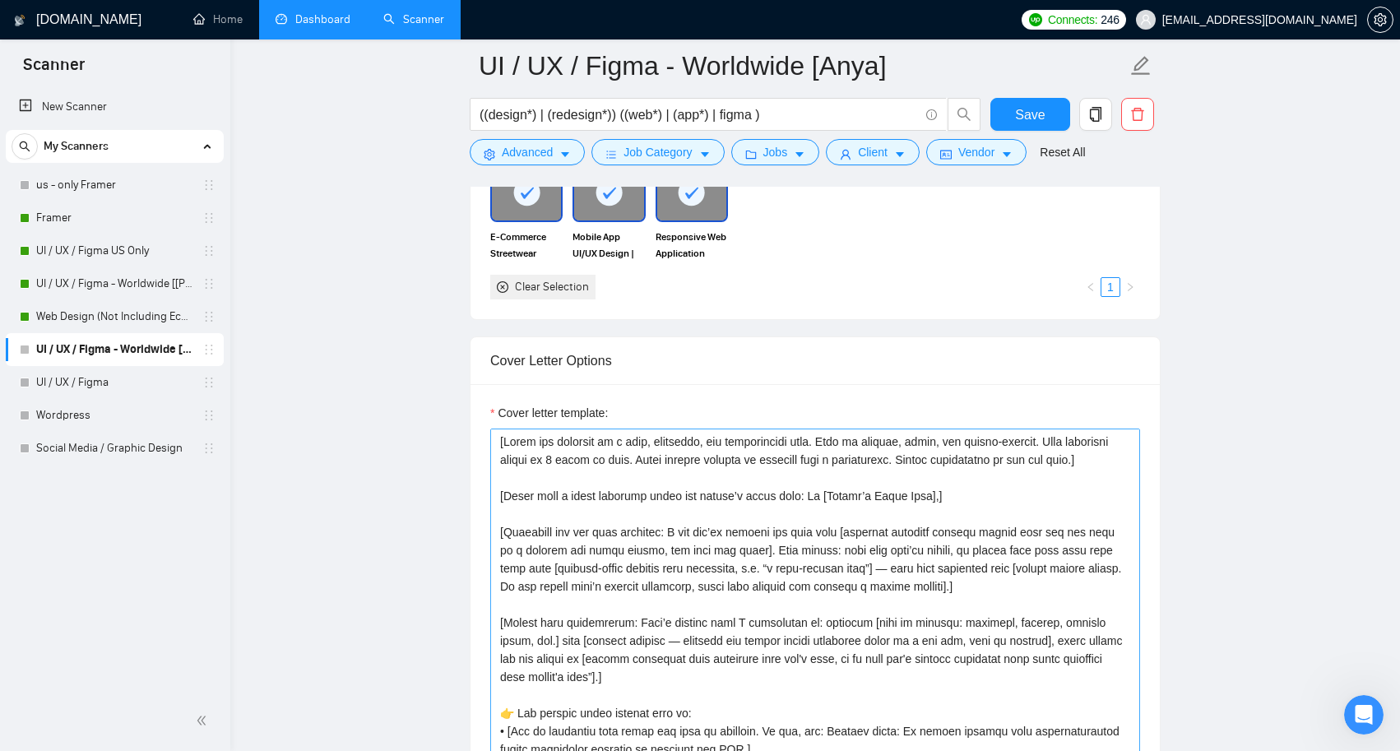
scroll to position [0, 0]
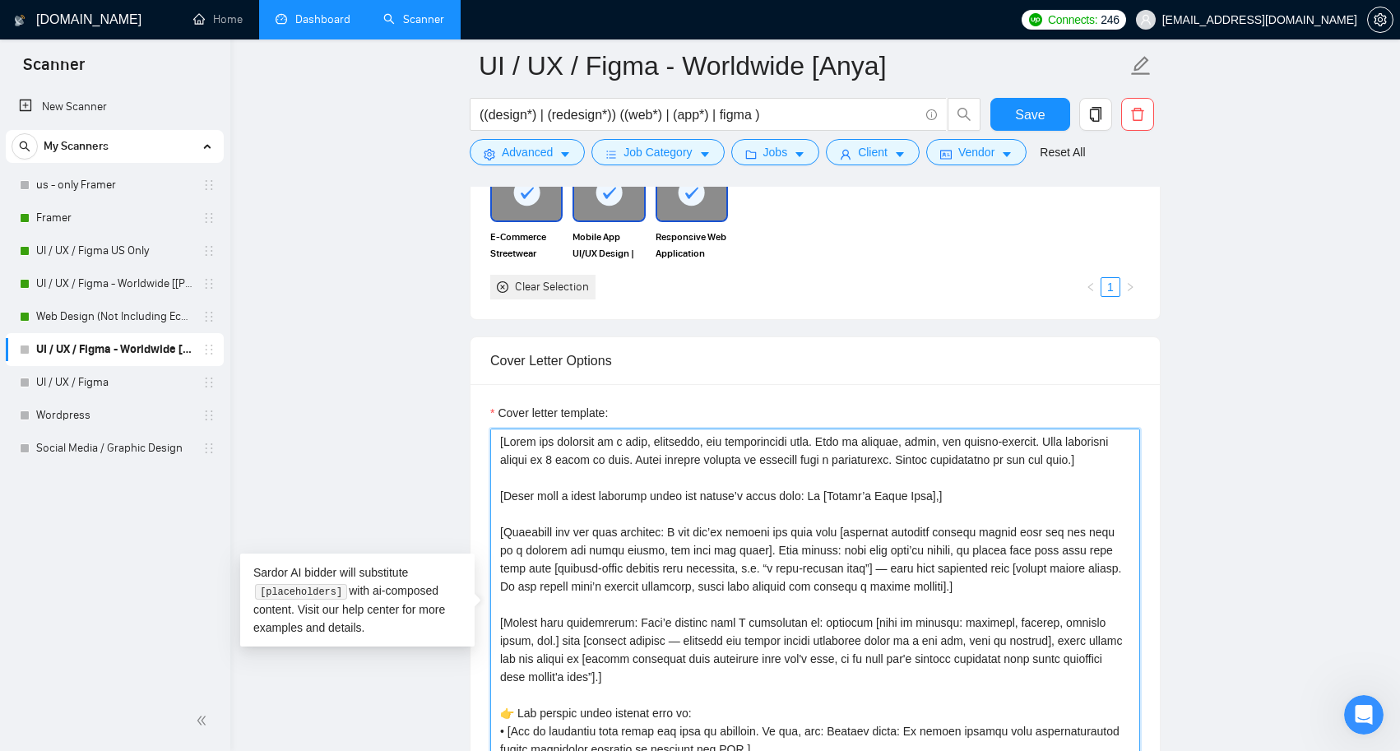
drag, startPoint x: 507, startPoint y: 438, endPoint x: 526, endPoint y: 478, distance: 43.8
click at [526, 478] on textarea "Cover letter template:" at bounding box center [815, 614] width 650 height 370
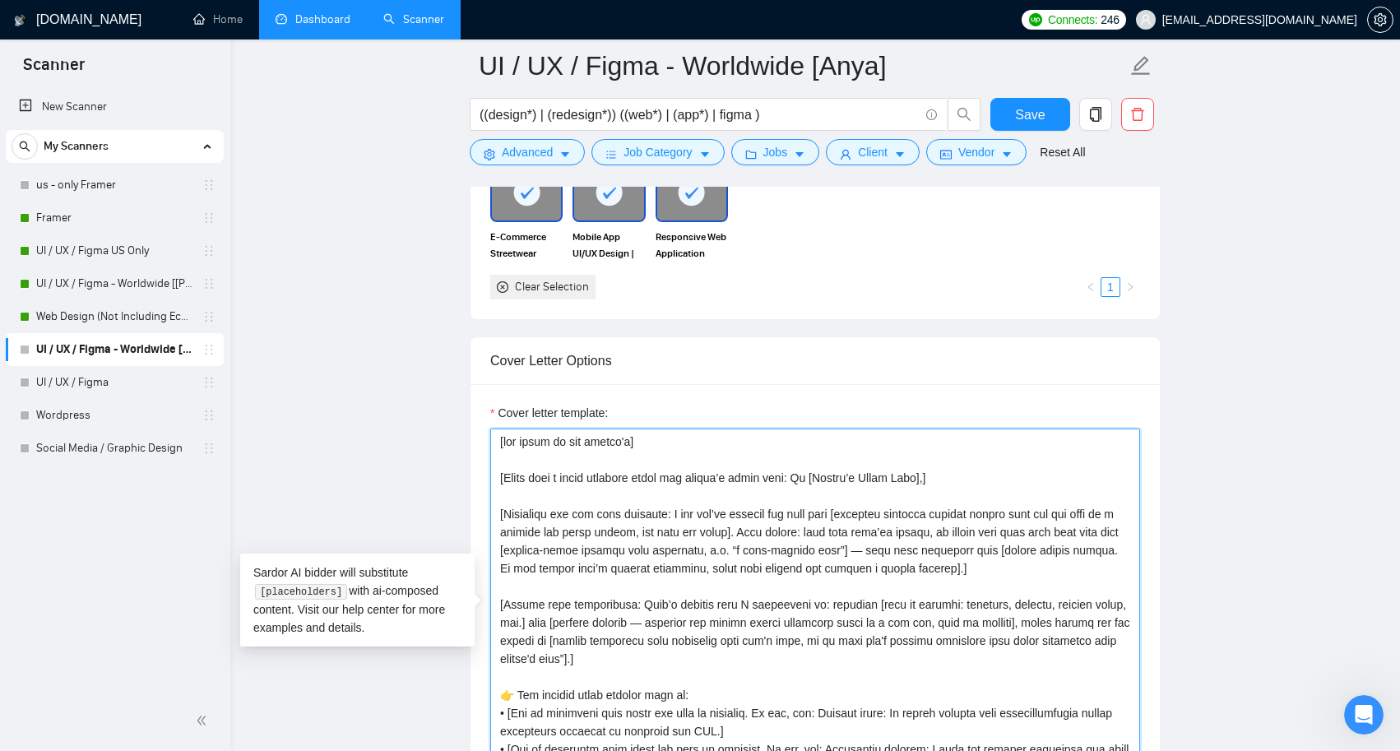
click at [595, 438] on textarea "Cover letter template:" at bounding box center [815, 614] width 650 height 370
click at [801, 454] on textarea "Cover letter template:" at bounding box center [815, 614] width 650 height 370
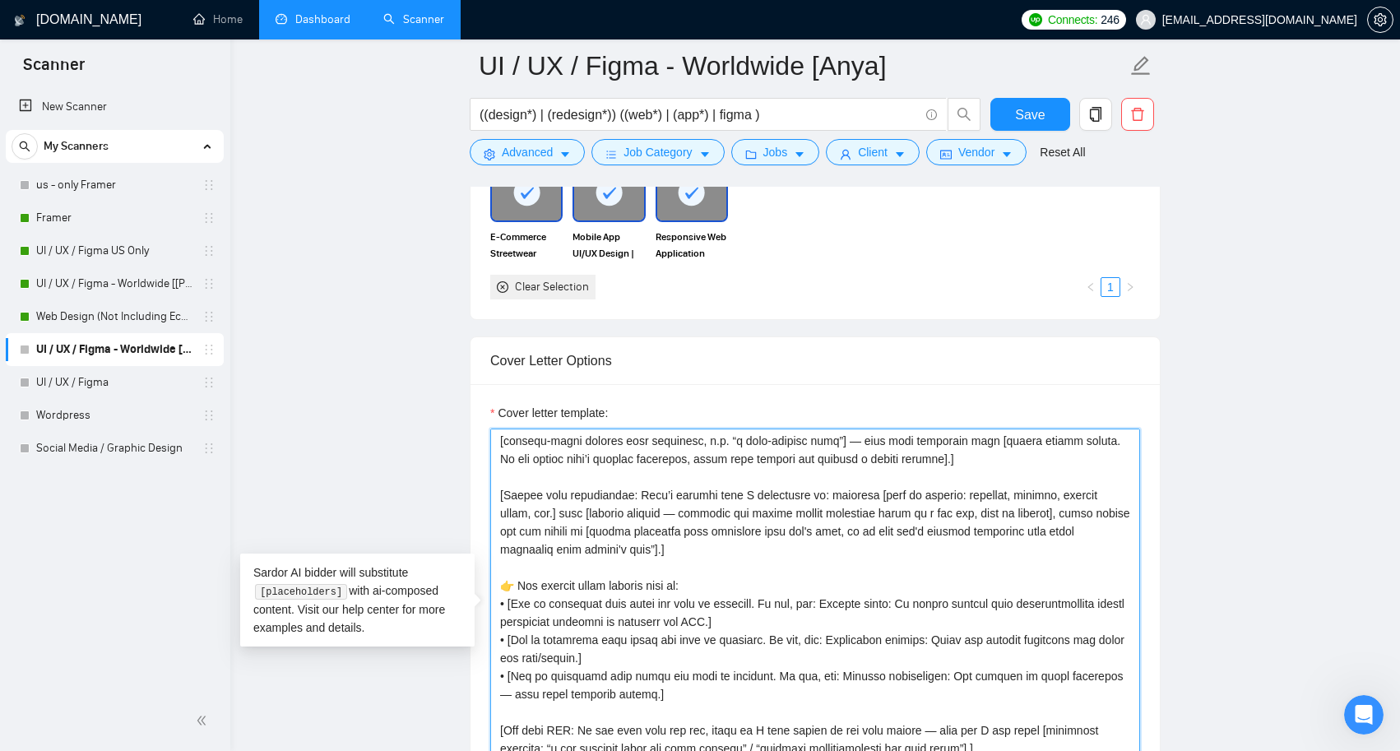
scroll to position [95, 0]
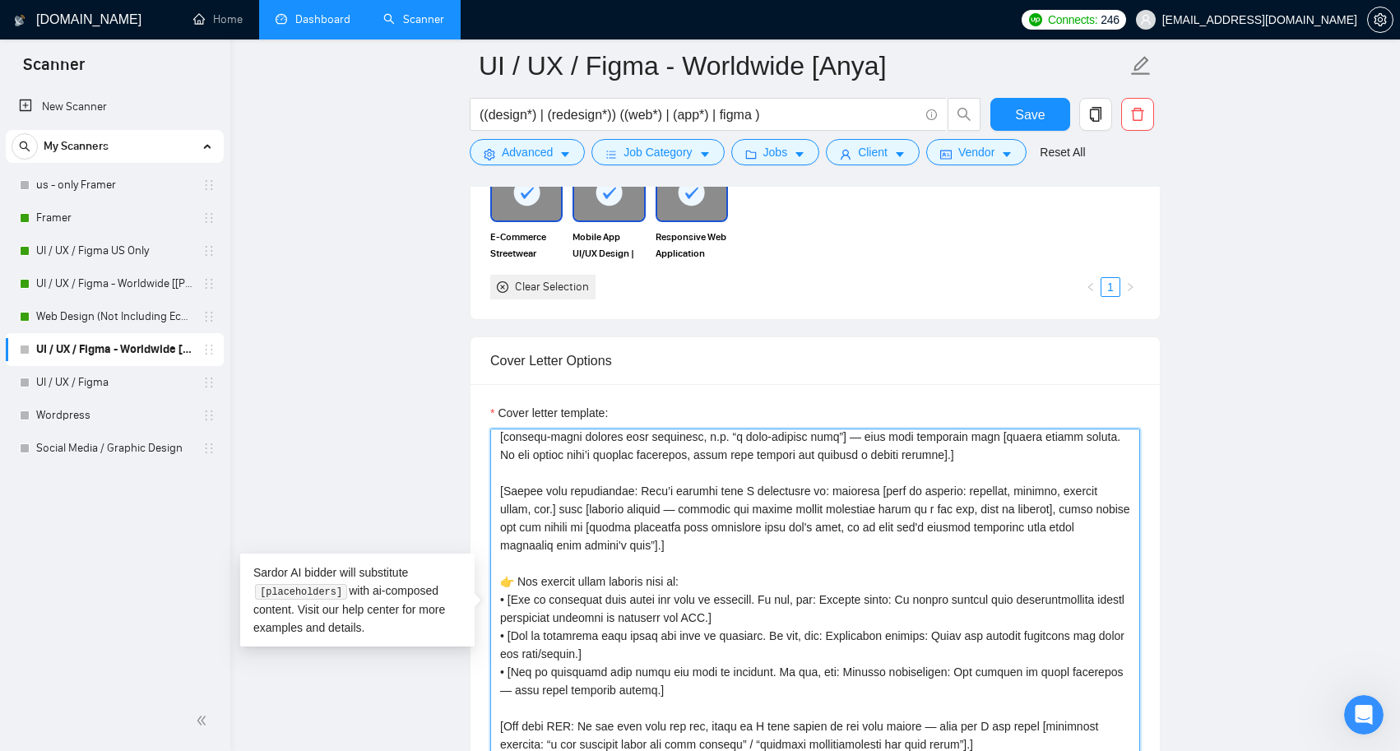
click at [837, 486] on textarea "Cover letter template:" at bounding box center [815, 614] width 650 height 370
click at [870, 532] on textarea "Cover letter template:" at bounding box center [815, 614] width 650 height 370
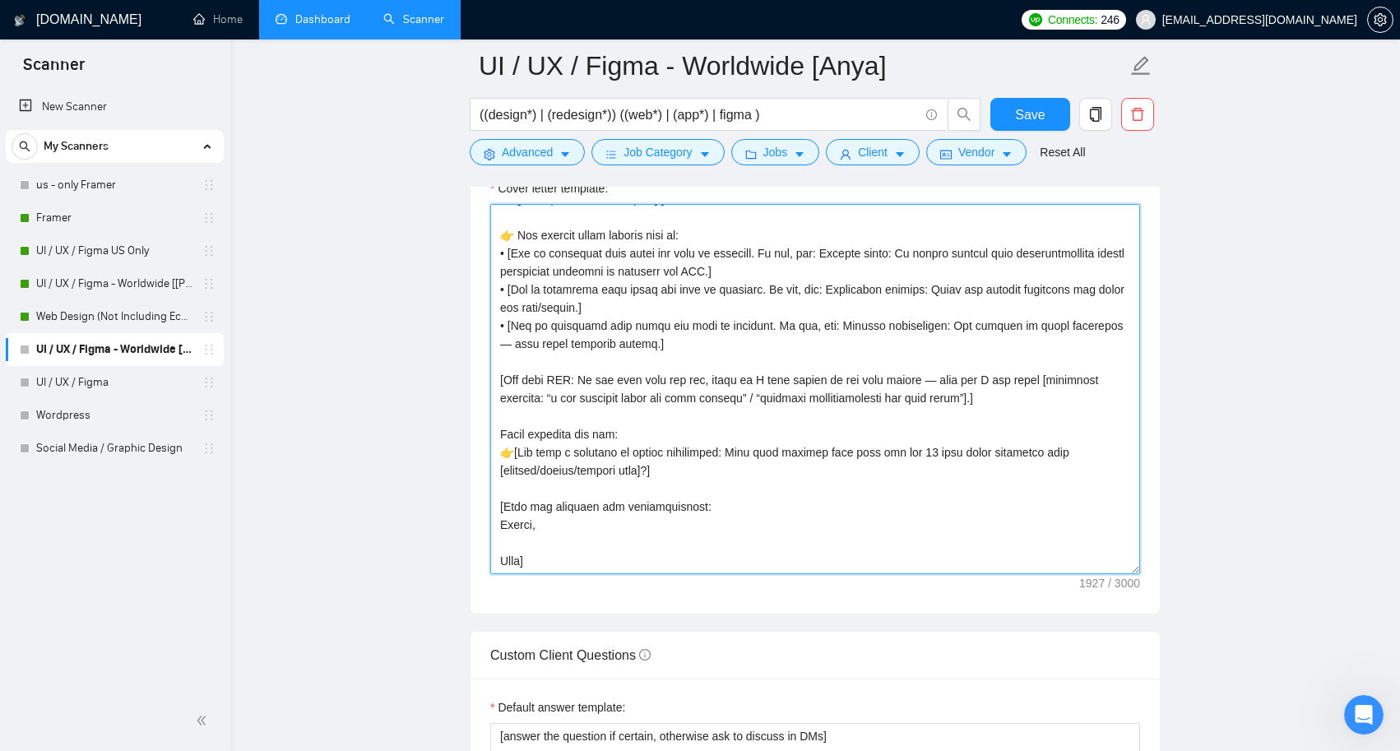
scroll to position [2080, 0]
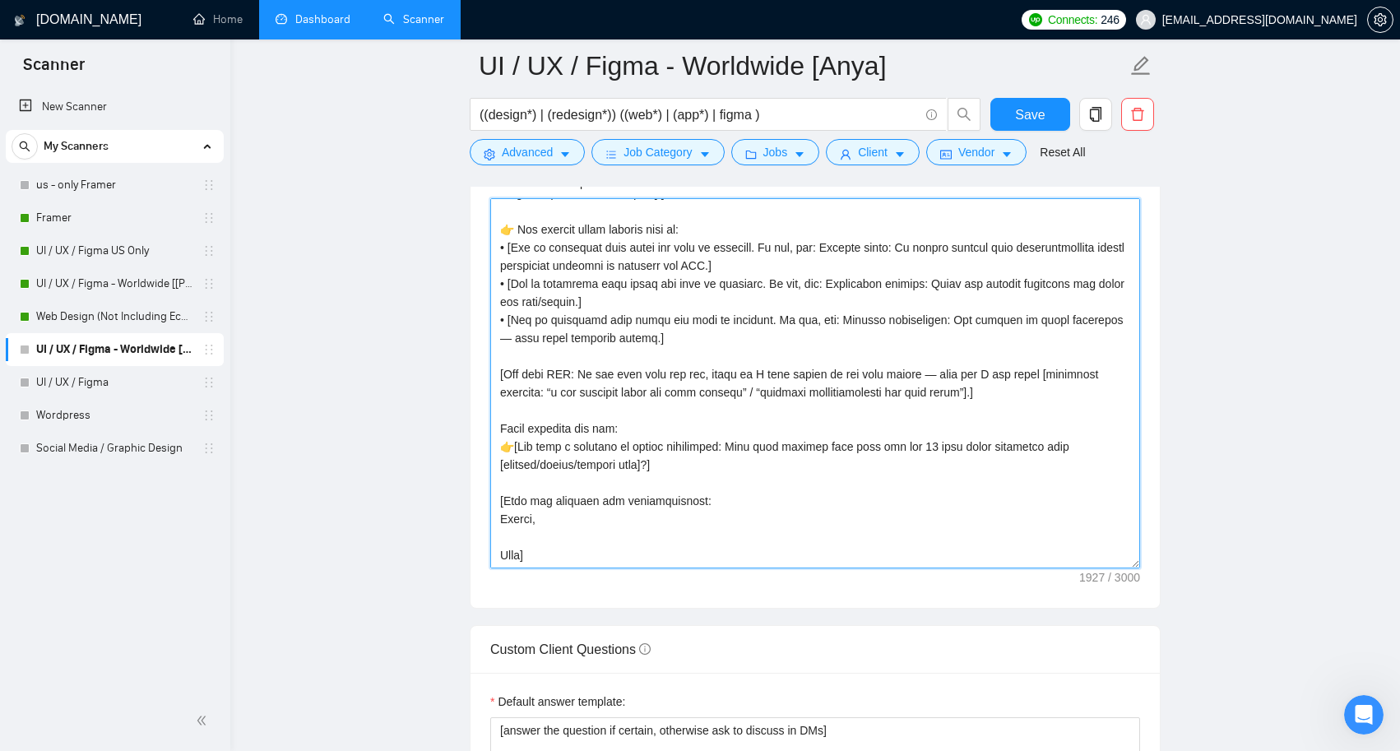
click at [762, 516] on textarea "Cover letter template:" at bounding box center [815, 383] width 650 height 370
paste textarea "’s language] [Start with a warm greeting using the client’s first name: Hi [Cli…"
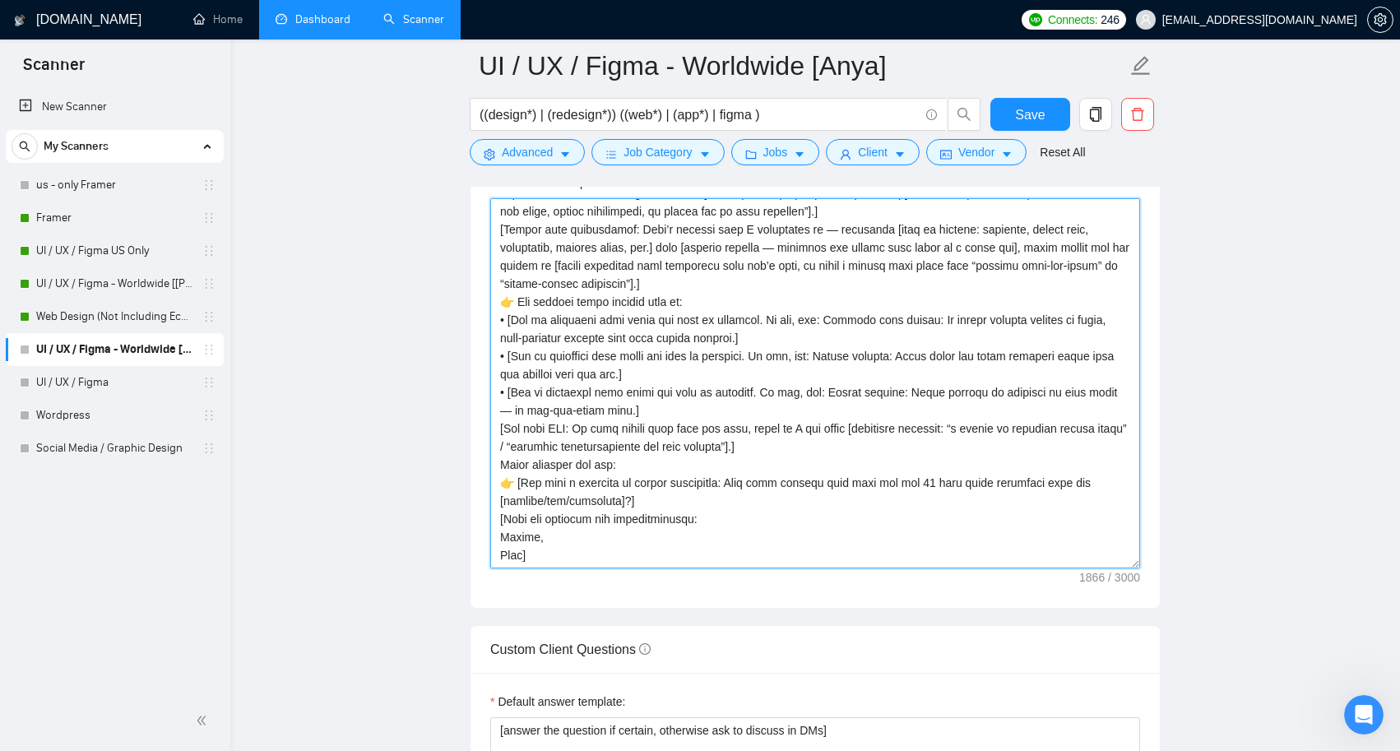
scroll to position [90, 0]
click at [796, 446] on textarea "Cover letter template:" at bounding box center [815, 383] width 650 height 370
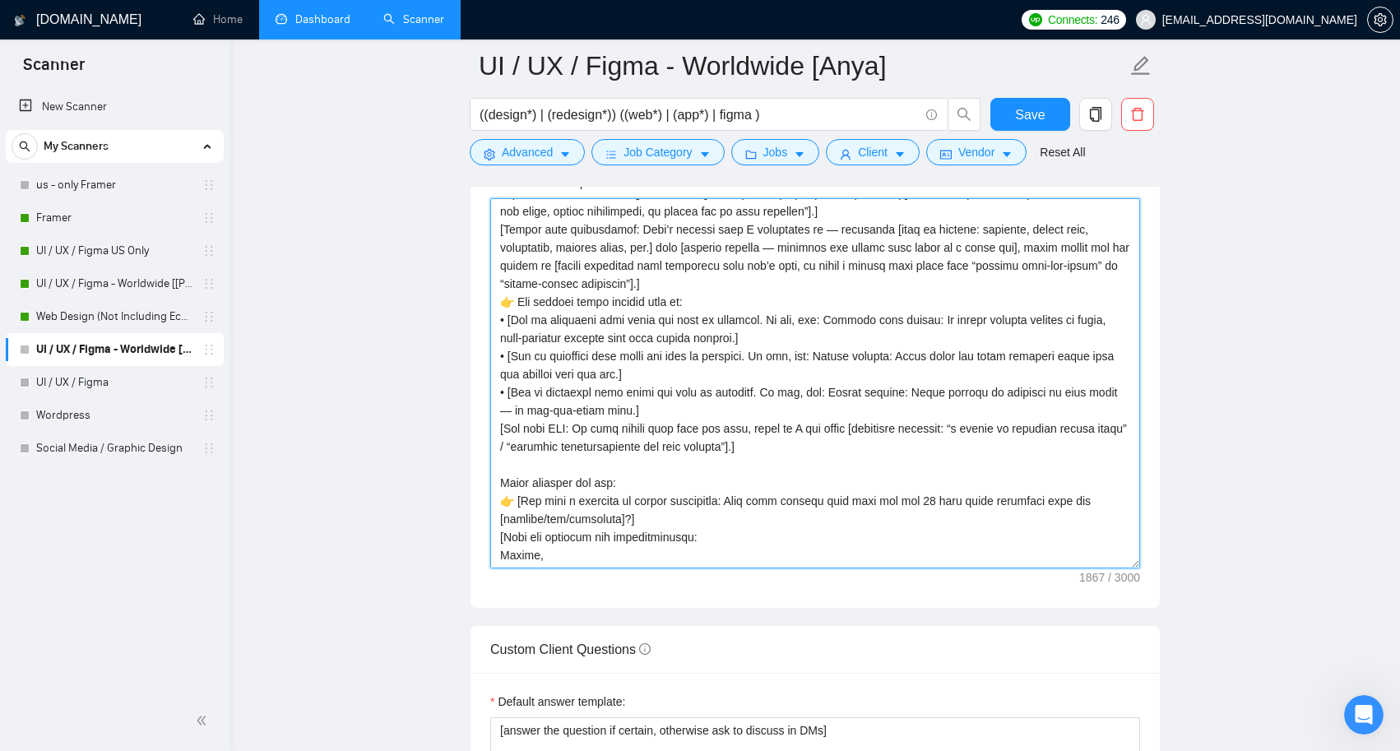
click at [658, 410] on textarea "Cover letter template:" at bounding box center [815, 383] width 650 height 370
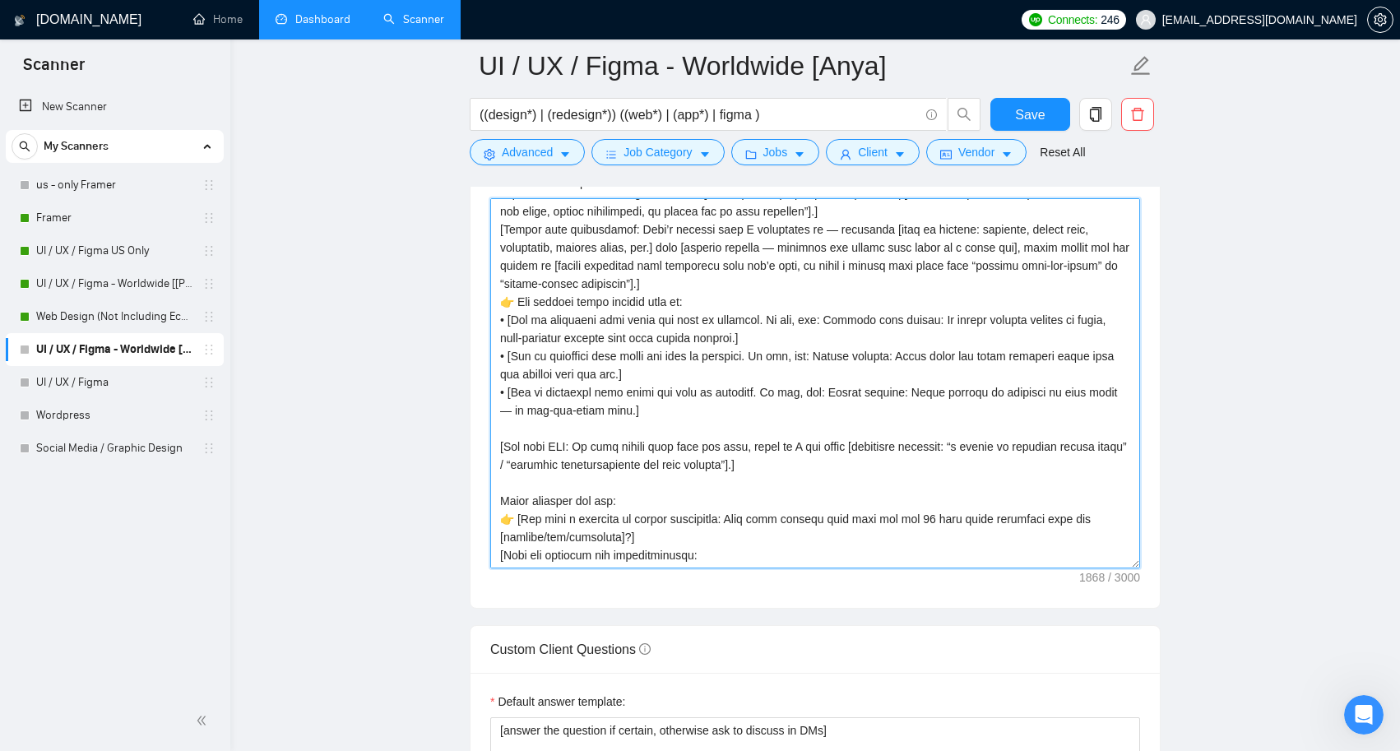
click at [790, 276] on textarea "Cover letter template:" at bounding box center [815, 383] width 650 height 370
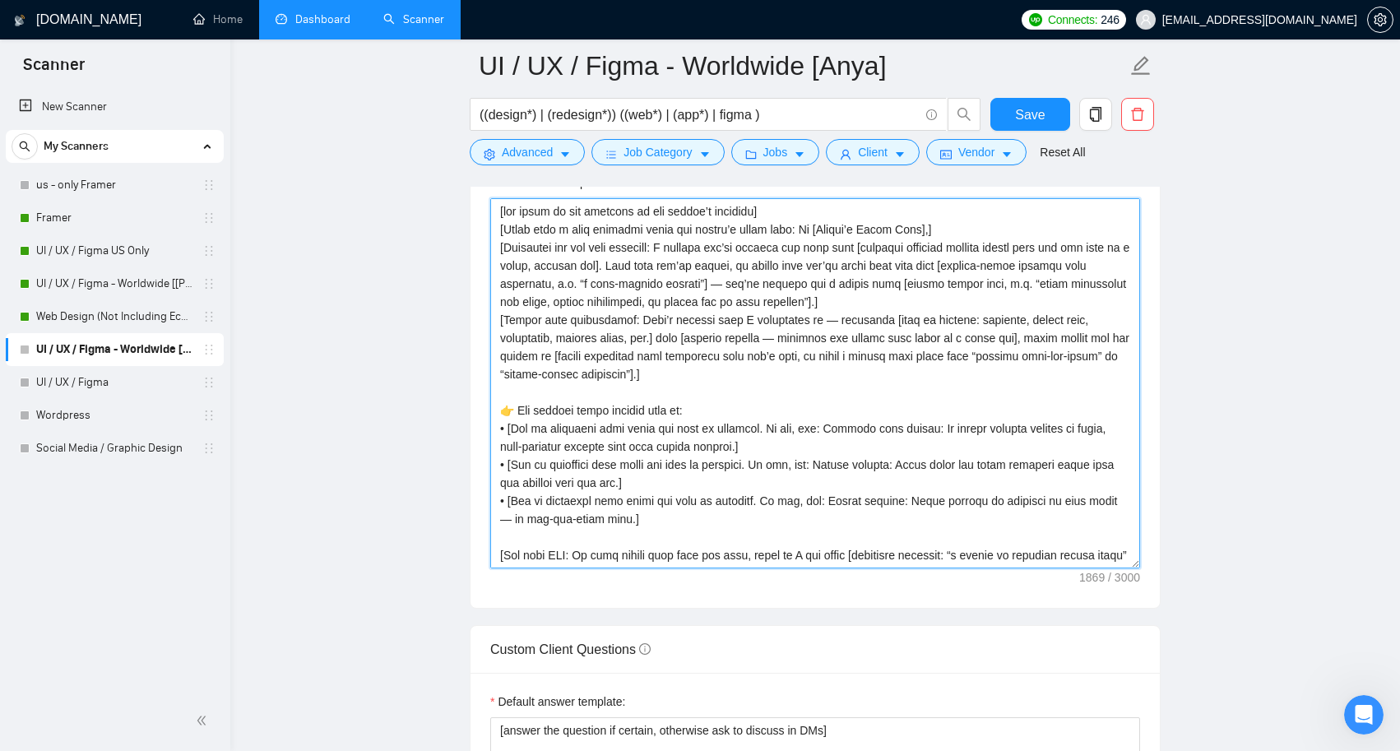
scroll to position [2067, 0]
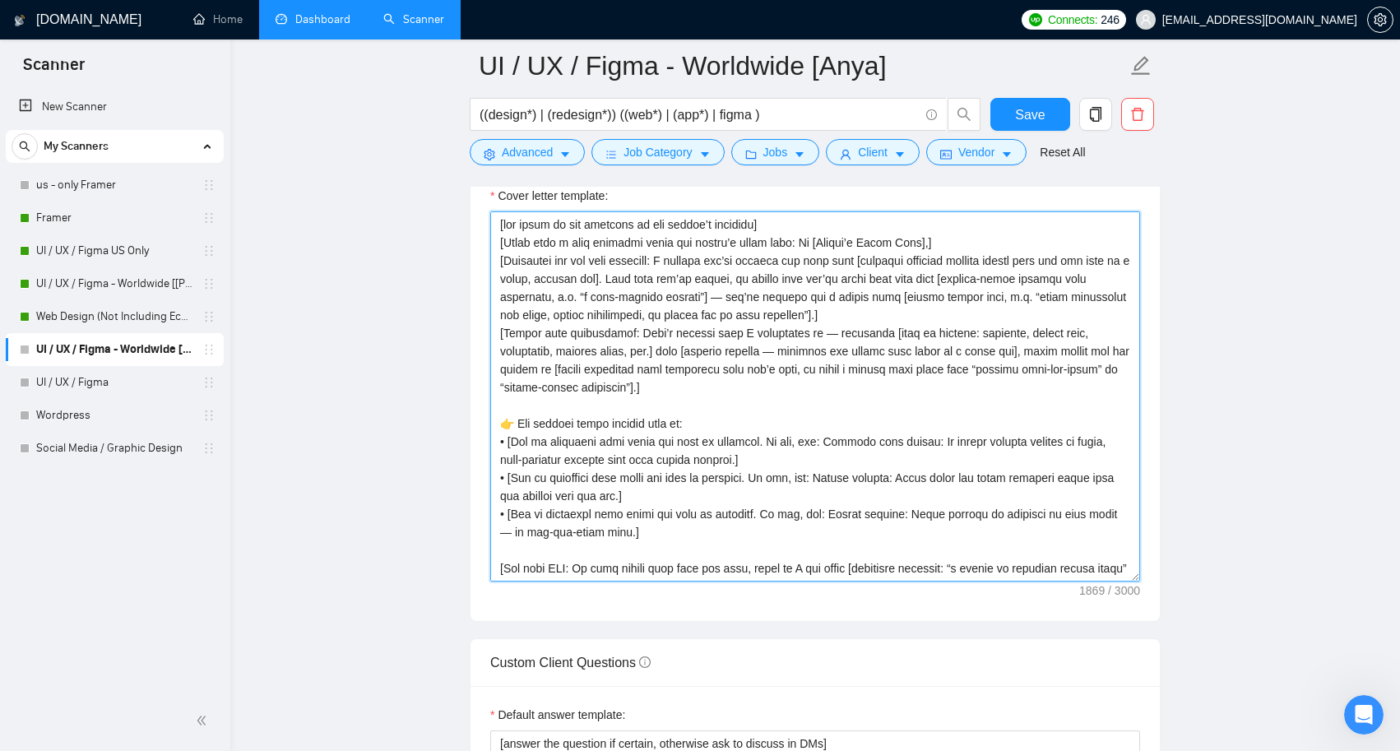
click at [944, 237] on textarea "Cover letter template:" at bounding box center [815, 396] width 650 height 370
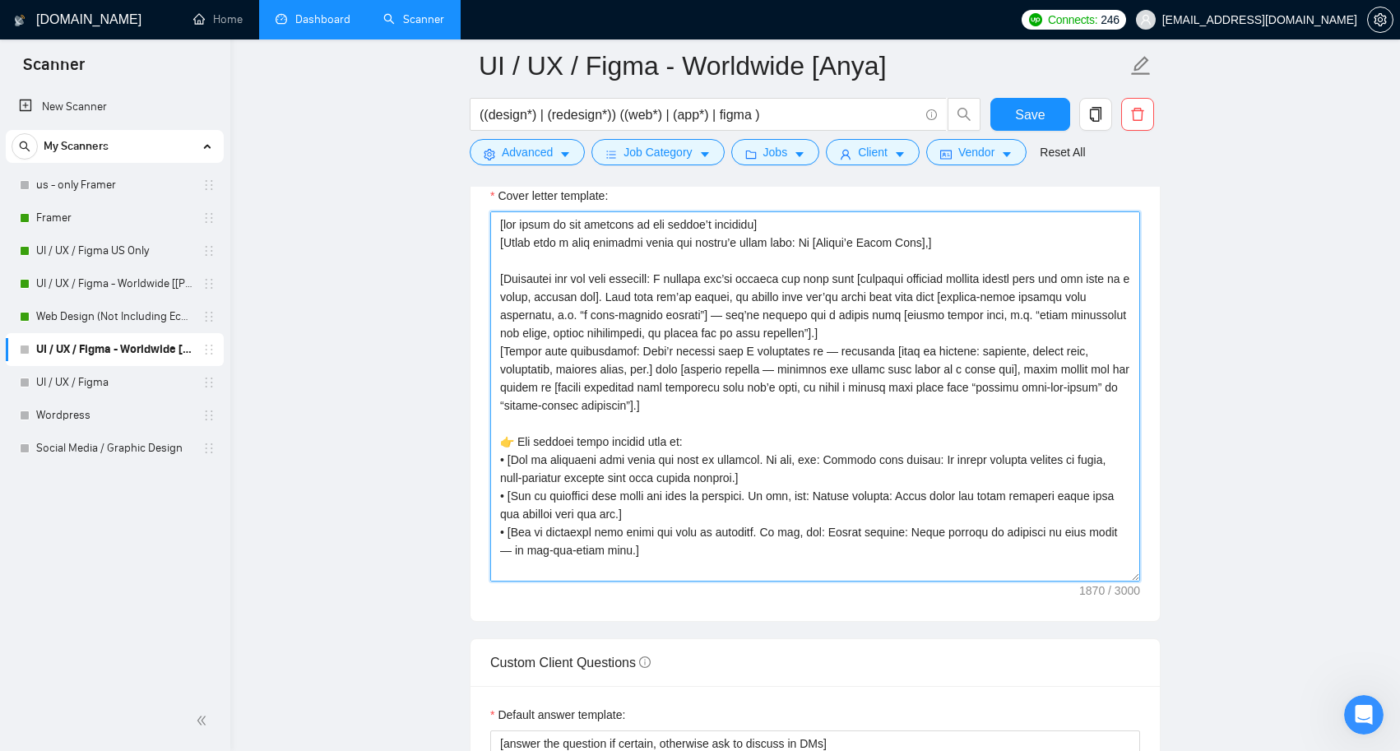
click at [967, 324] on textarea "Cover letter template:" at bounding box center [815, 396] width 650 height 370
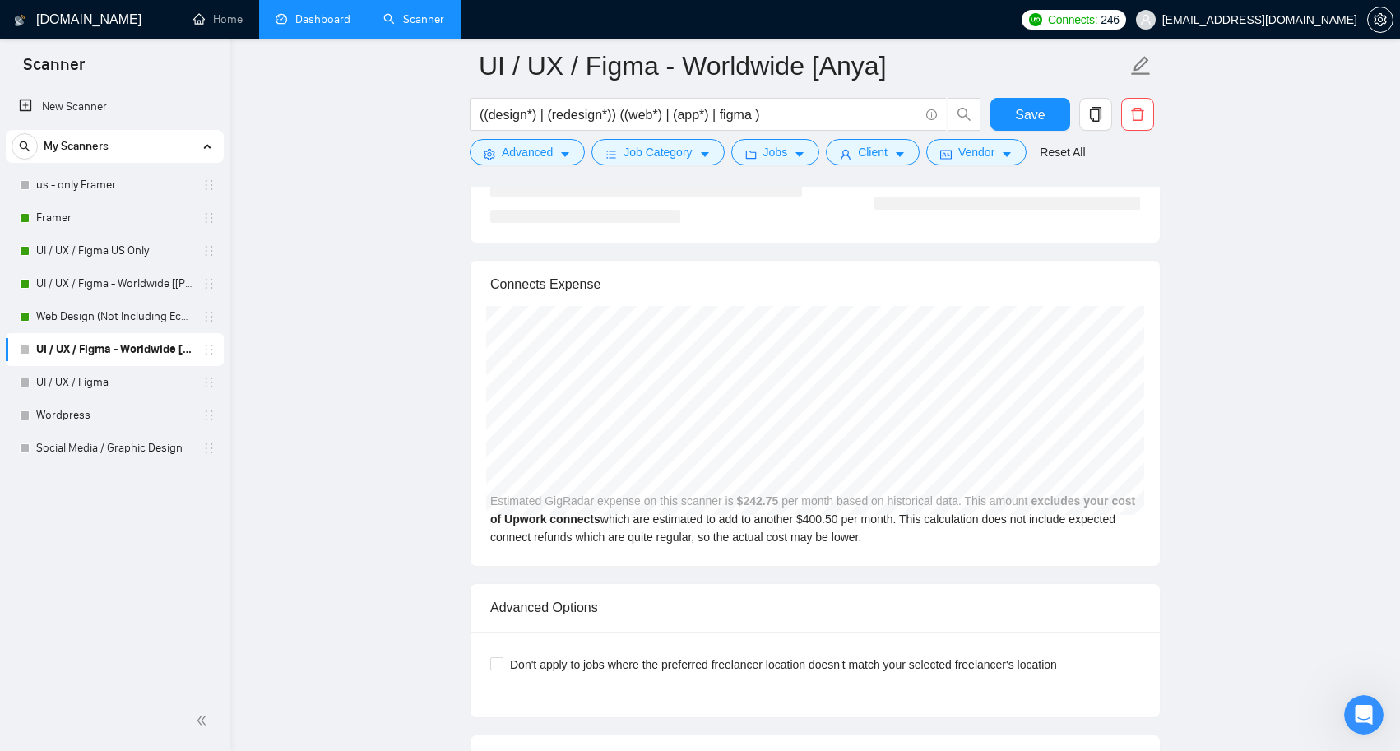
scroll to position [3591, 0]
type textarea "[say hello in the language of the client’s language] [Start with a warm greetin…"
click at [1040, 108] on span "Save" at bounding box center [1030, 114] width 30 height 21
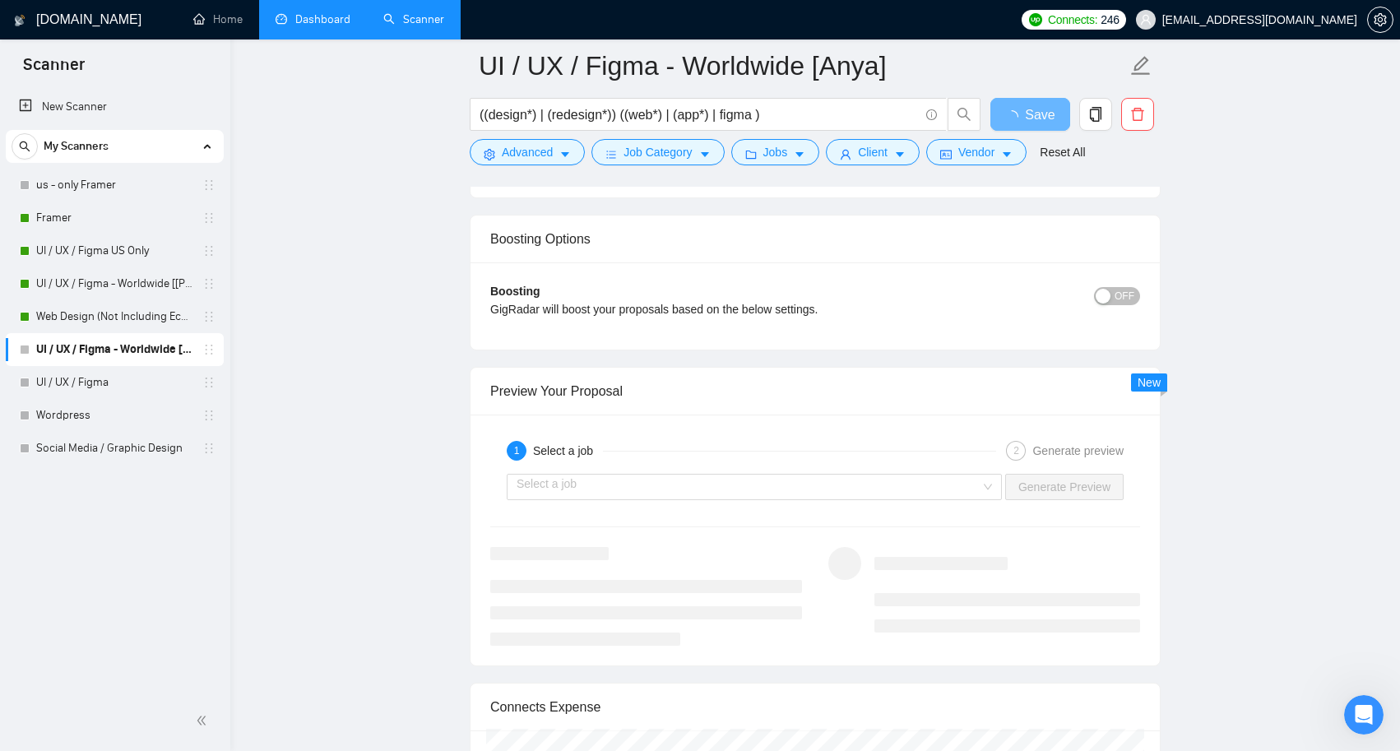
scroll to position [3198, 0]
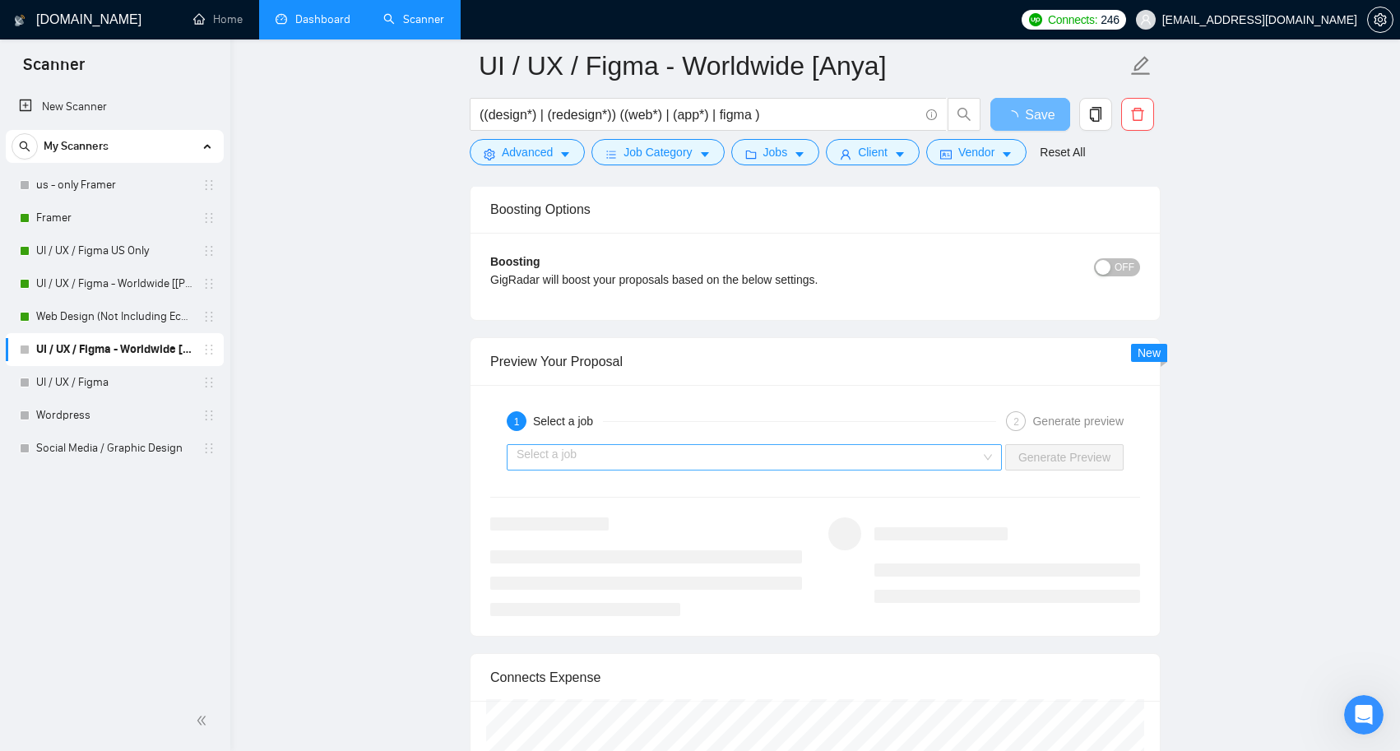
click at [985, 456] on div "Select a job" at bounding box center [754, 457] width 495 height 26
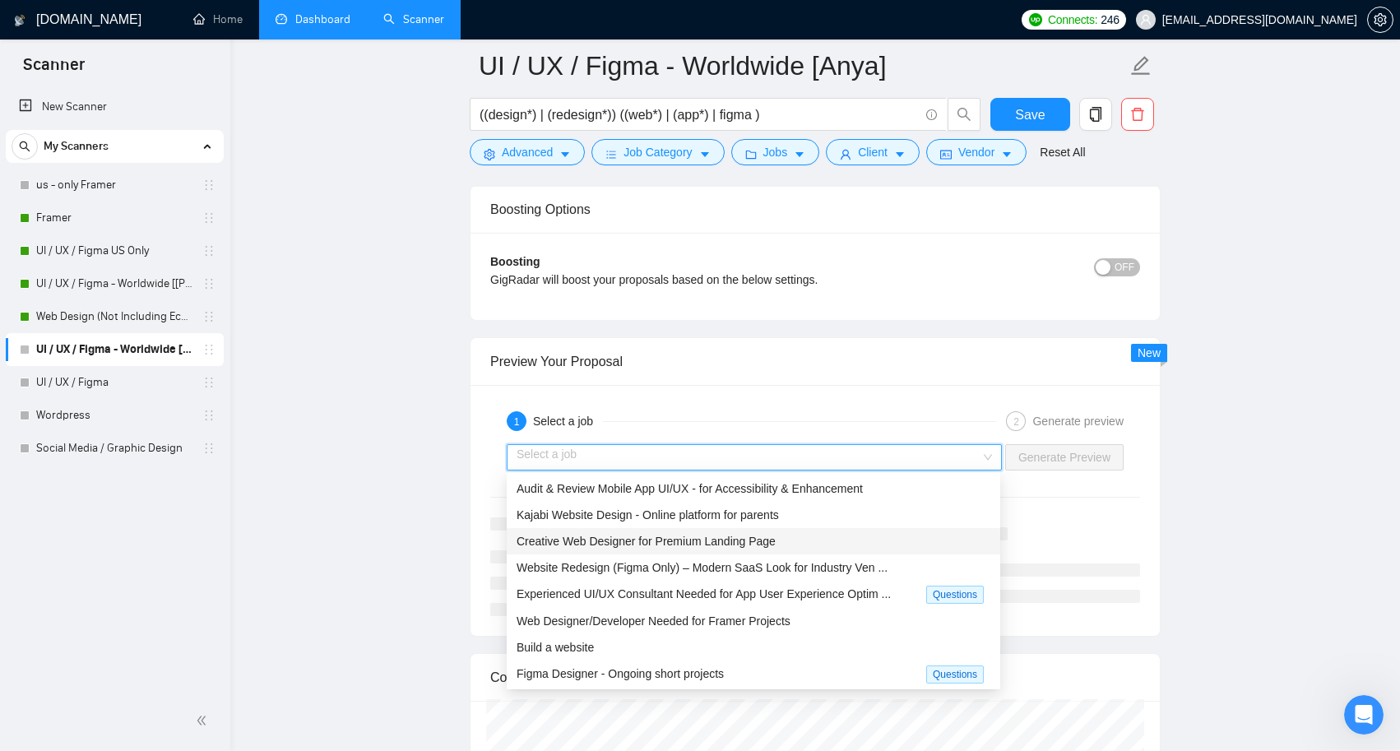
click at [800, 540] on div "Creative Web Designer for Premium Landing Page" at bounding box center [754, 541] width 474 height 18
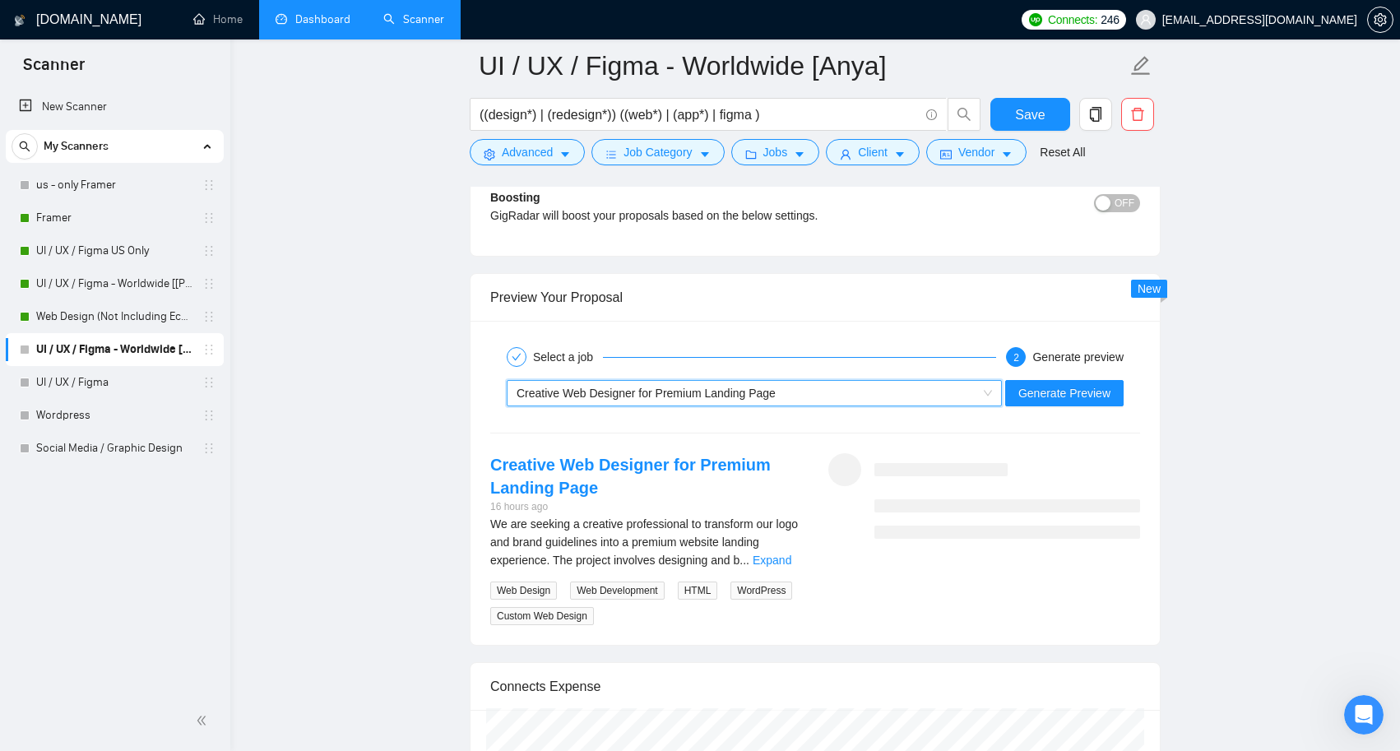
scroll to position [3265, 0]
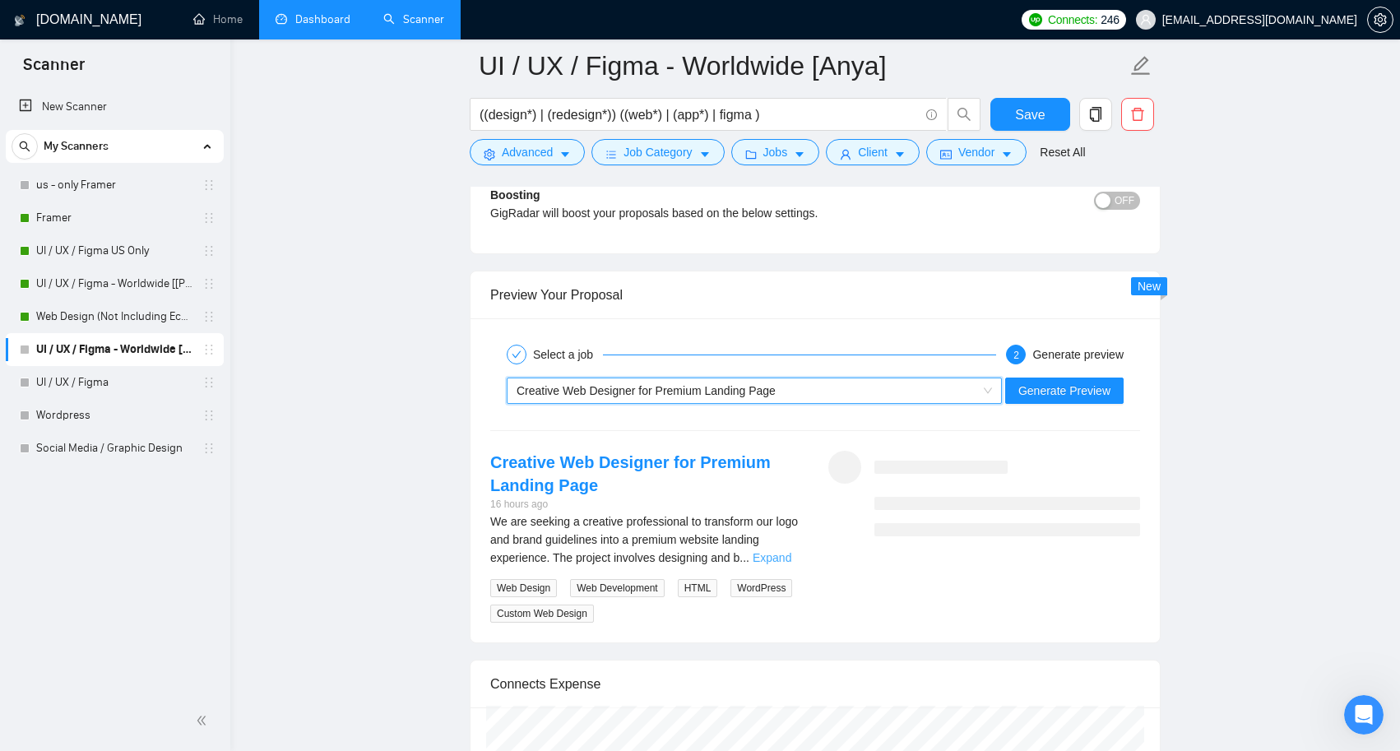
click at [781, 556] on link "Expand" at bounding box center [772, 557] width 39 height 13
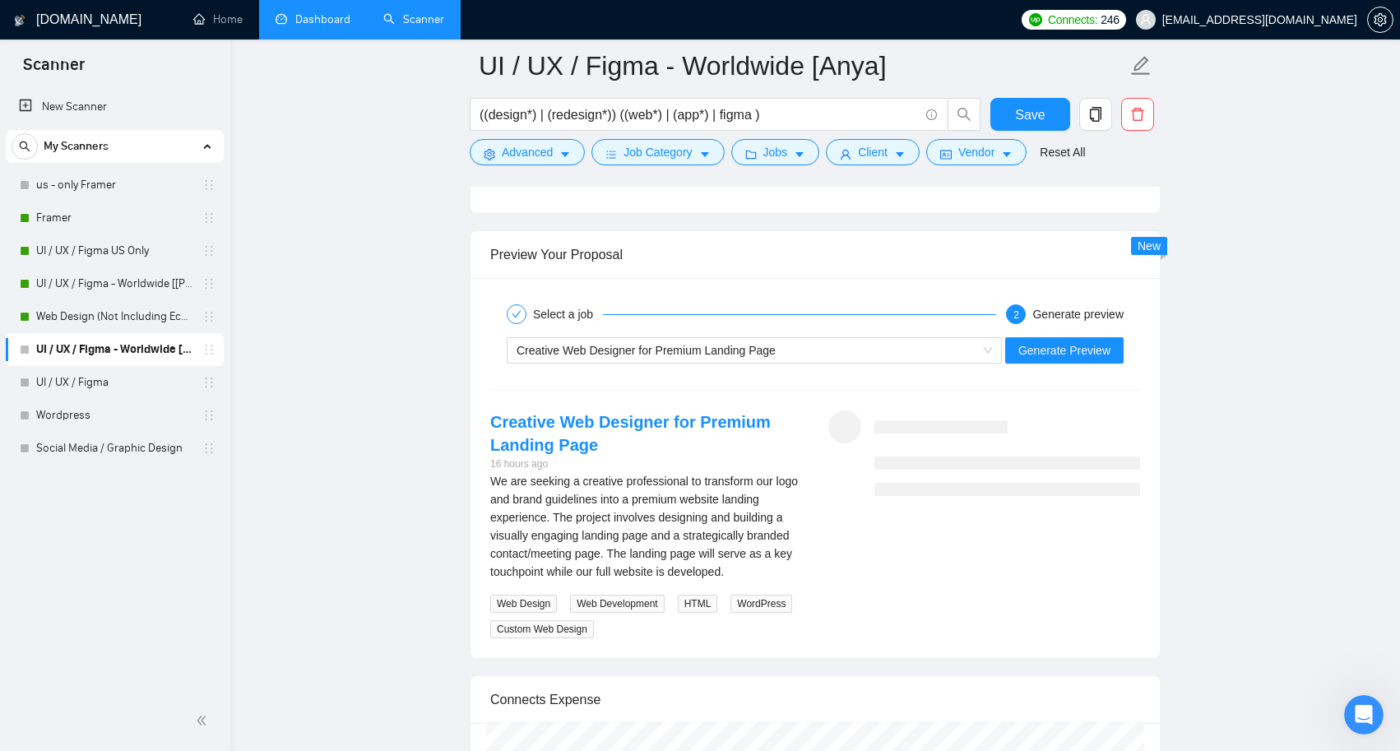
scroll to position [3309, 0]
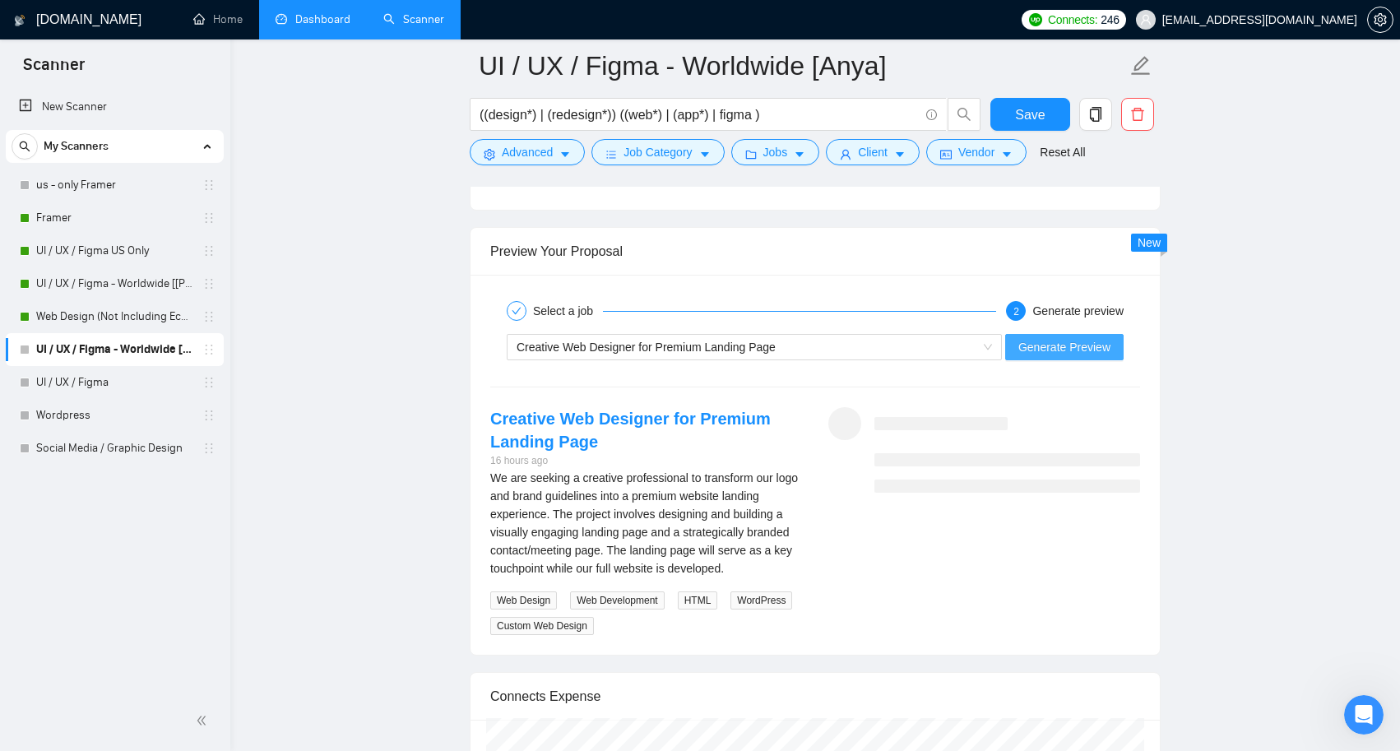
click at [1044, 352] on span "Generate Preview" at bounding box center [1064, 347] width 92 height 18
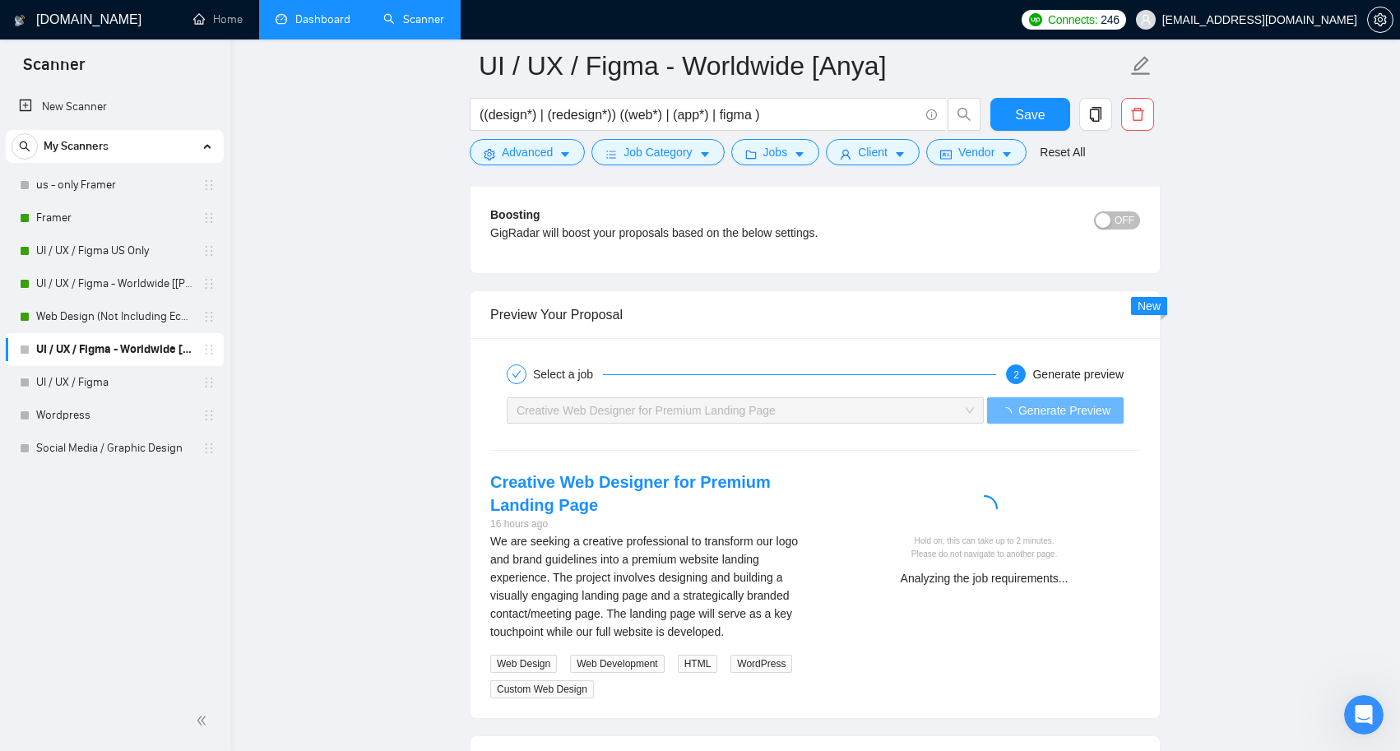
scroll to position [3220, 0]
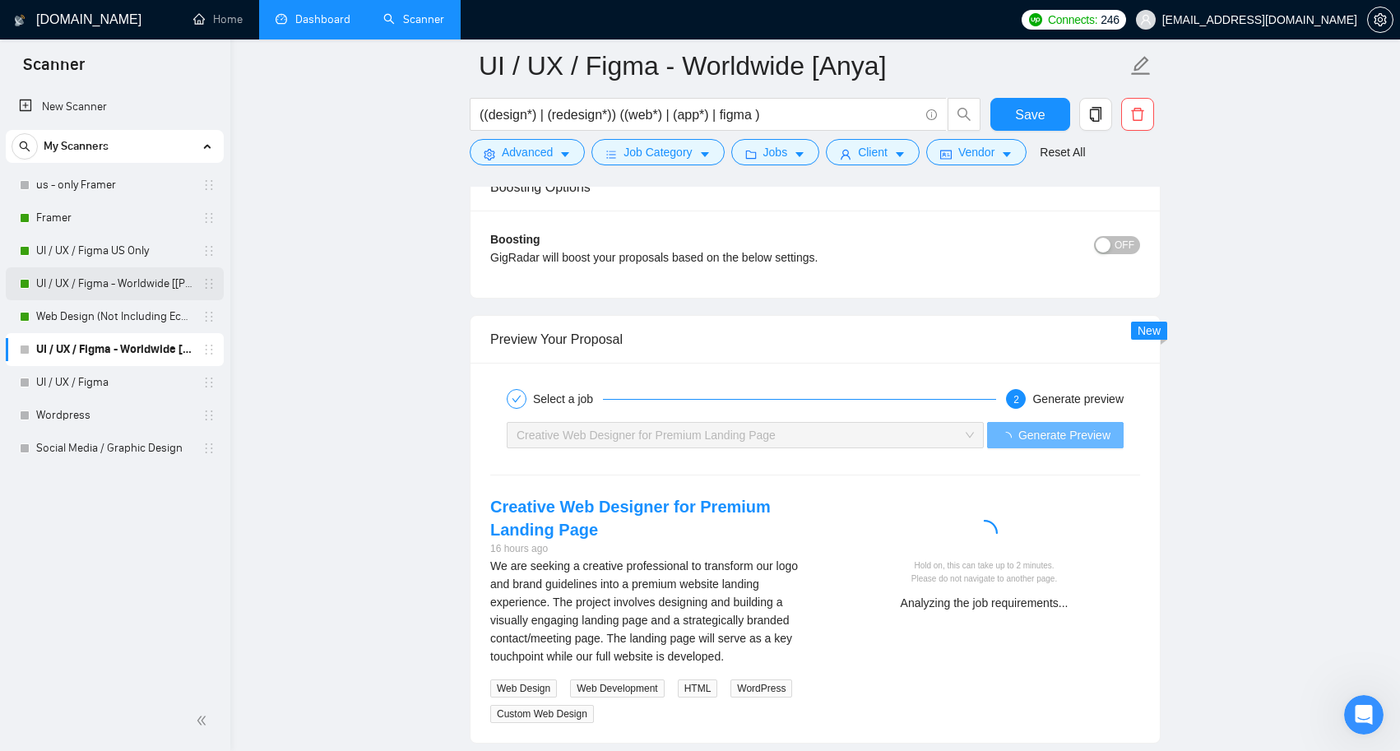
click at [127, 280] on link "UI / UX / Figma - Worldwide [[PERSON_NAME]]" at bounding box center [114, 283] width 156 height 33
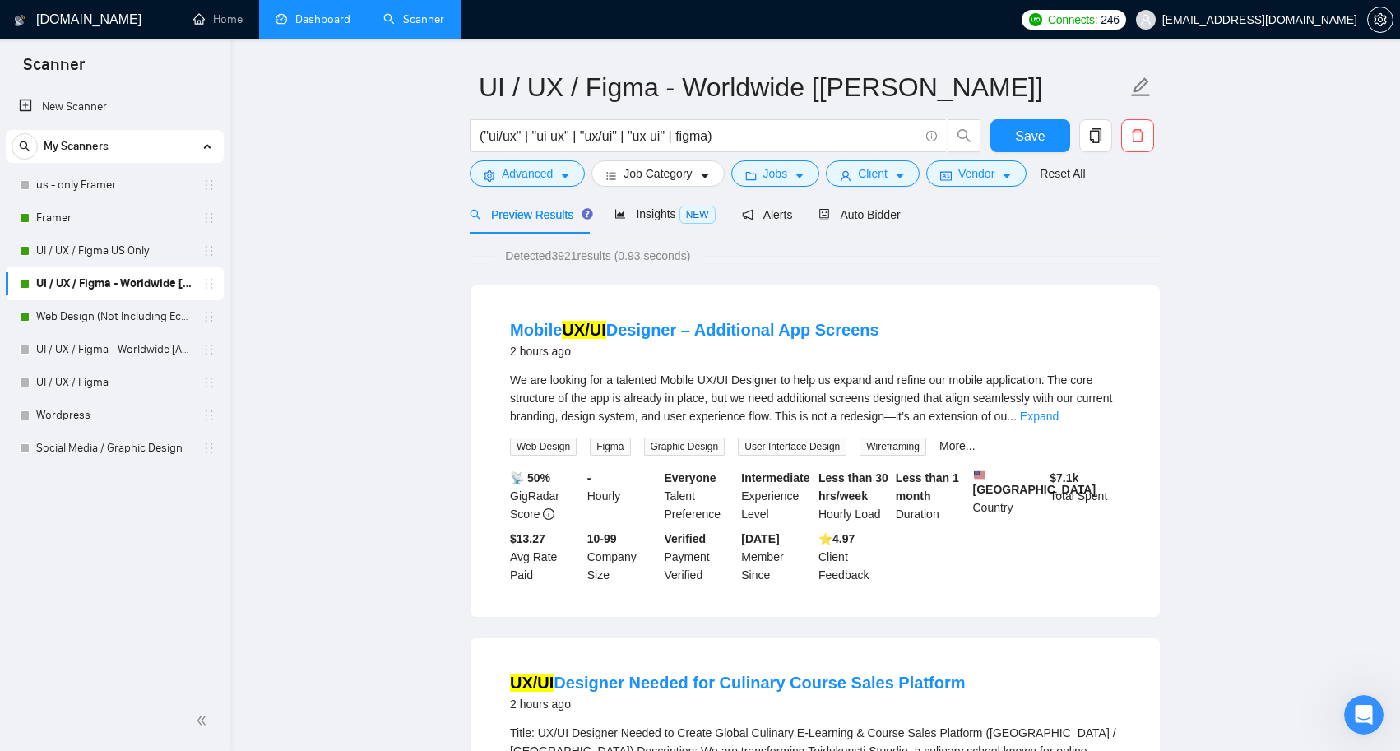
scroll to position [45, 0]
click at [660, 207] on div "Insights NEW" at bounding box center [664, 215] width 100 height 19
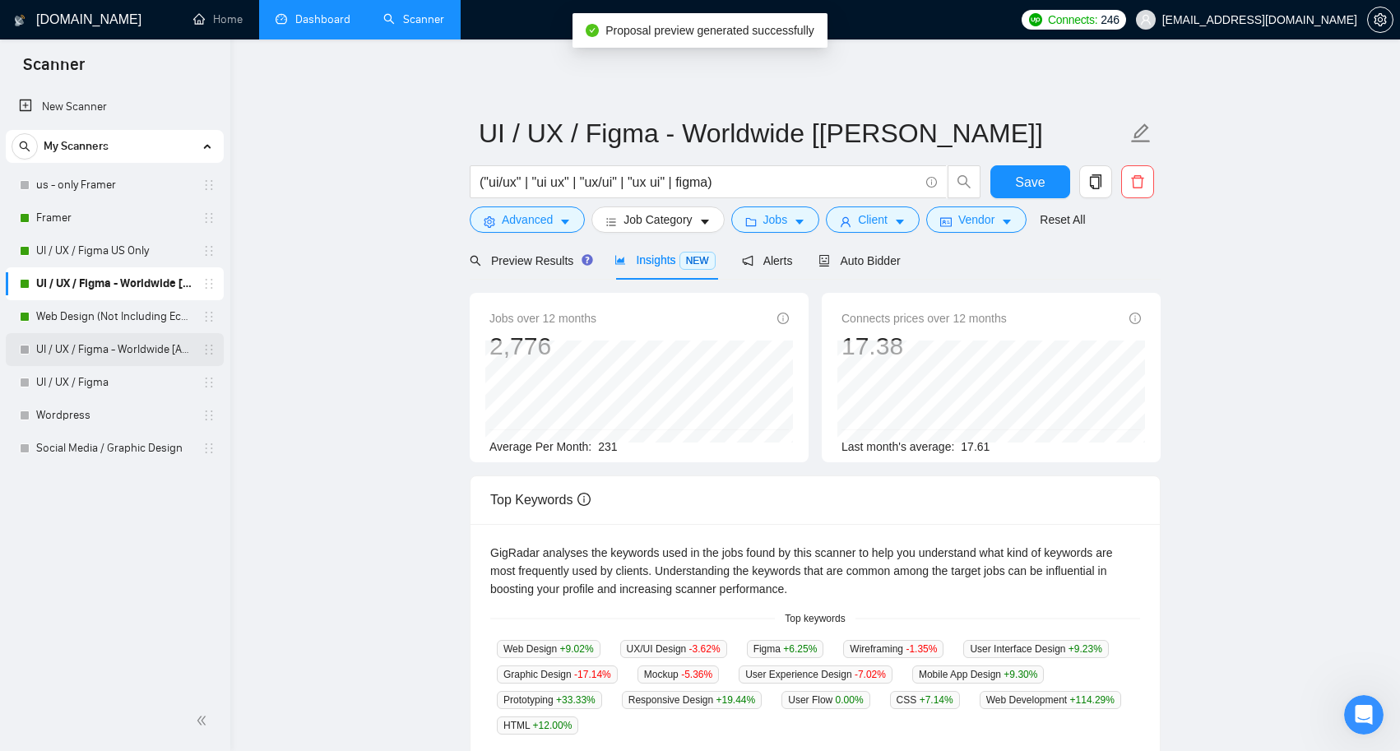
click at [147, 355] on link "UI / UX / Figma - Worldwide [Anya]" at bounding box center [114, 349] width 156 height 33
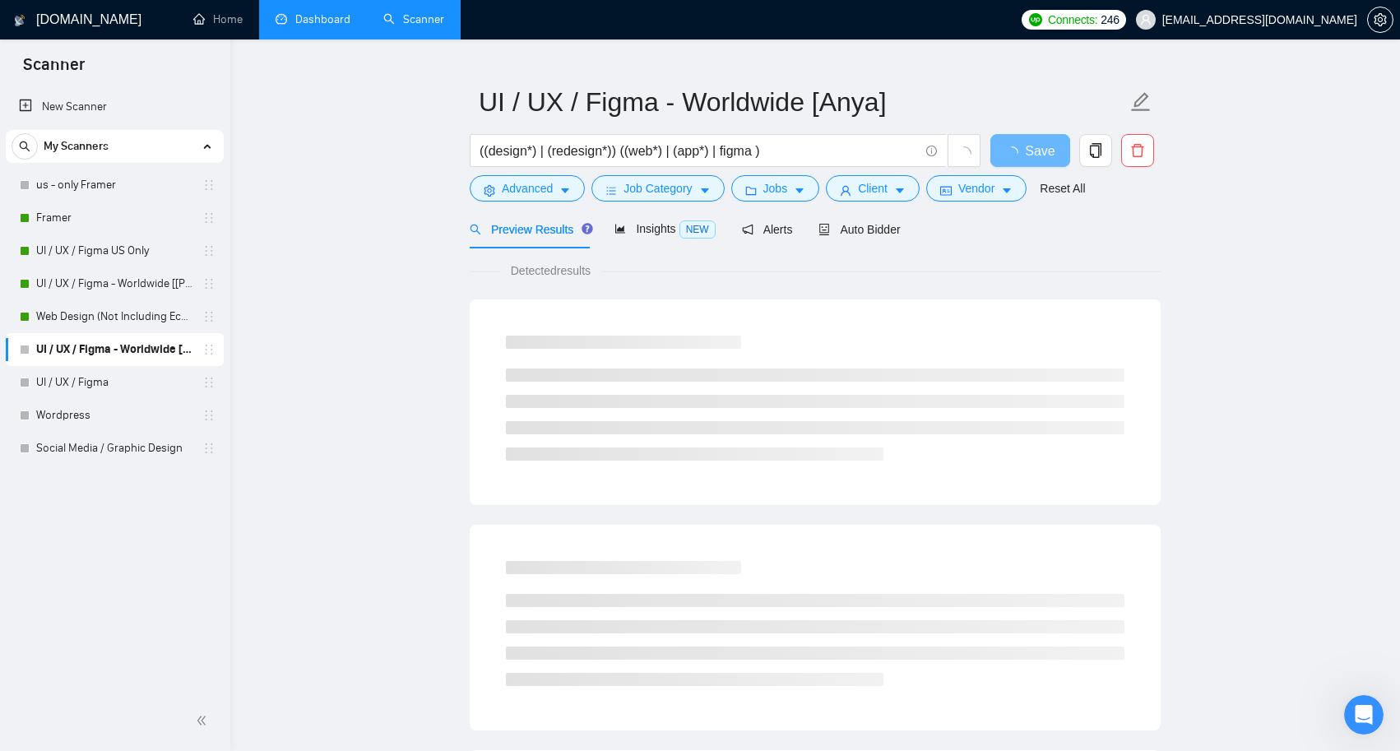
scroll to position [32, 0]
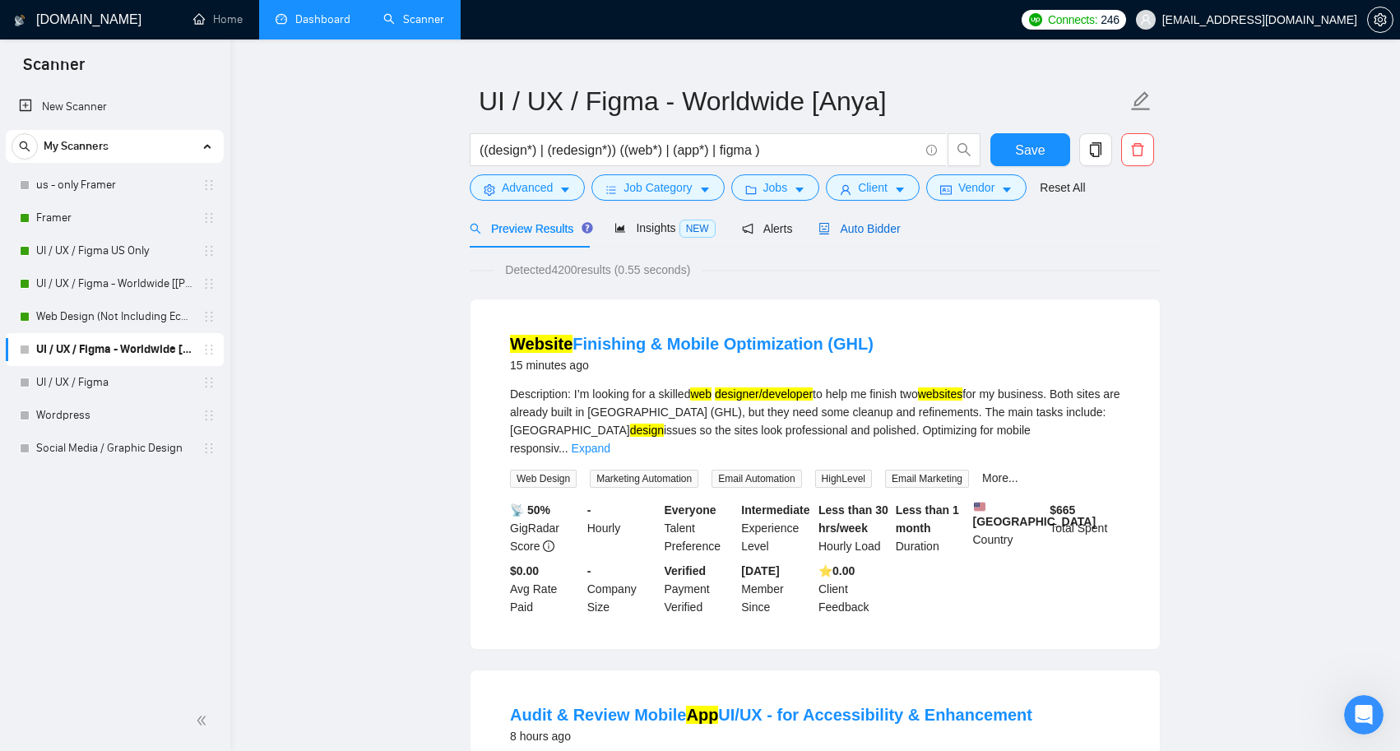
click at [889, 237] on div "Auto Bidder" at bounding box center [858, 229] width 81 height 18
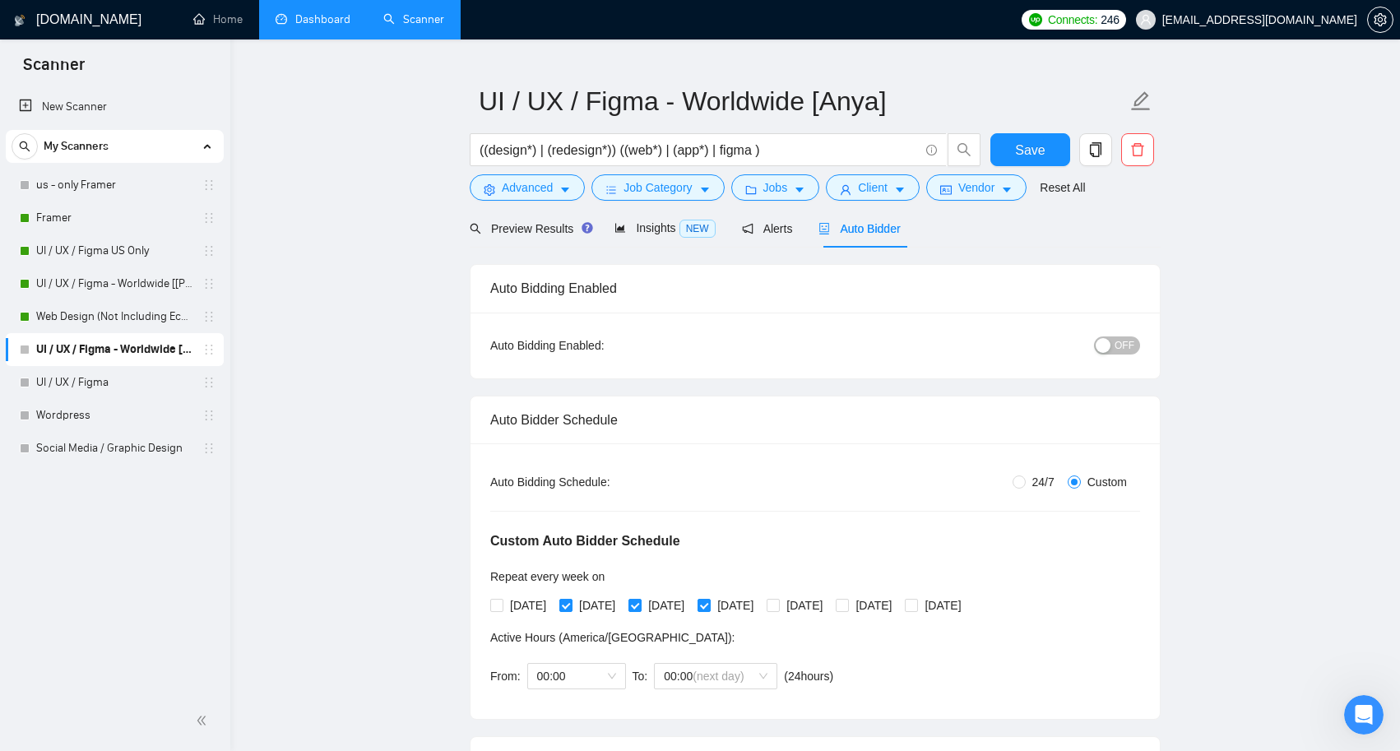
click at [551, 233] on span "Preview Results" at bounding box center [529, 228] width 118 height 13
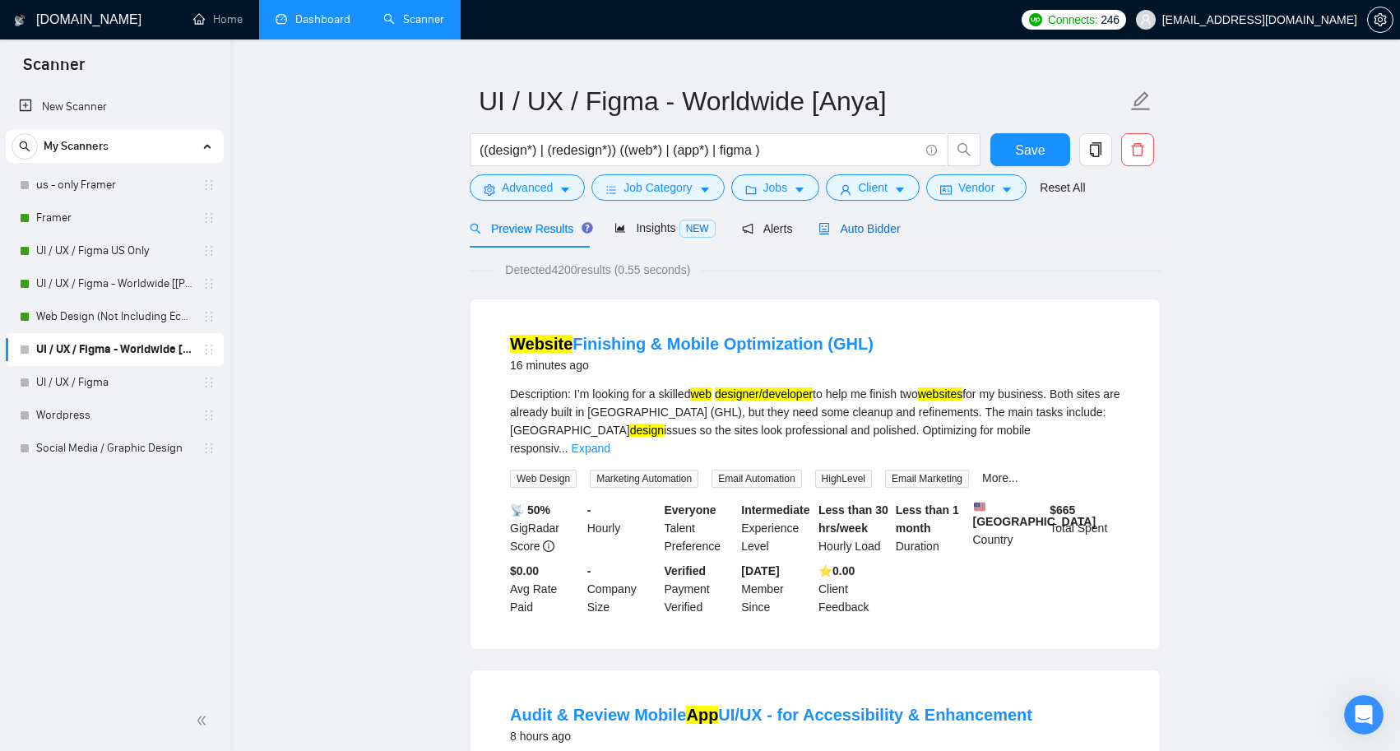
click at [893, 228] on span "Auto Bidder" at bounding box center [858, 228] width 81 height 13
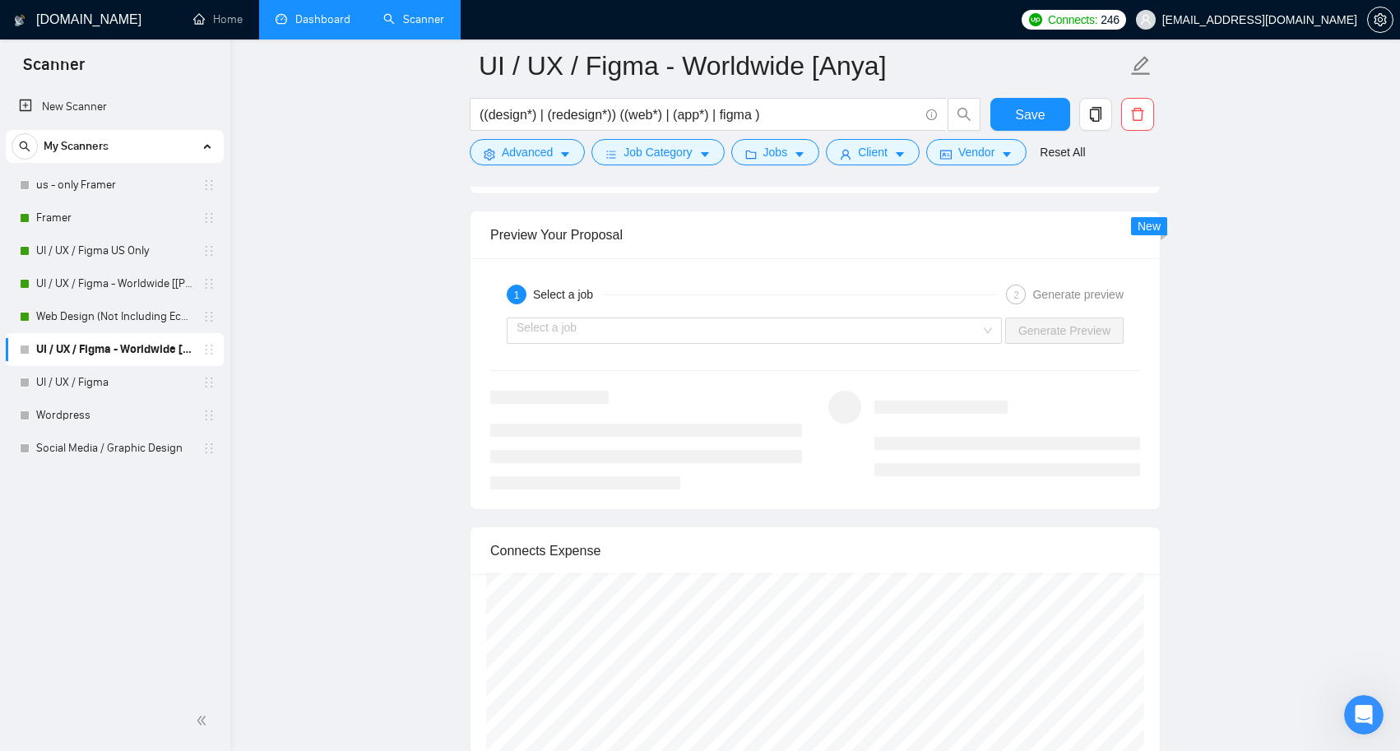
scroll to position [3256, 0]
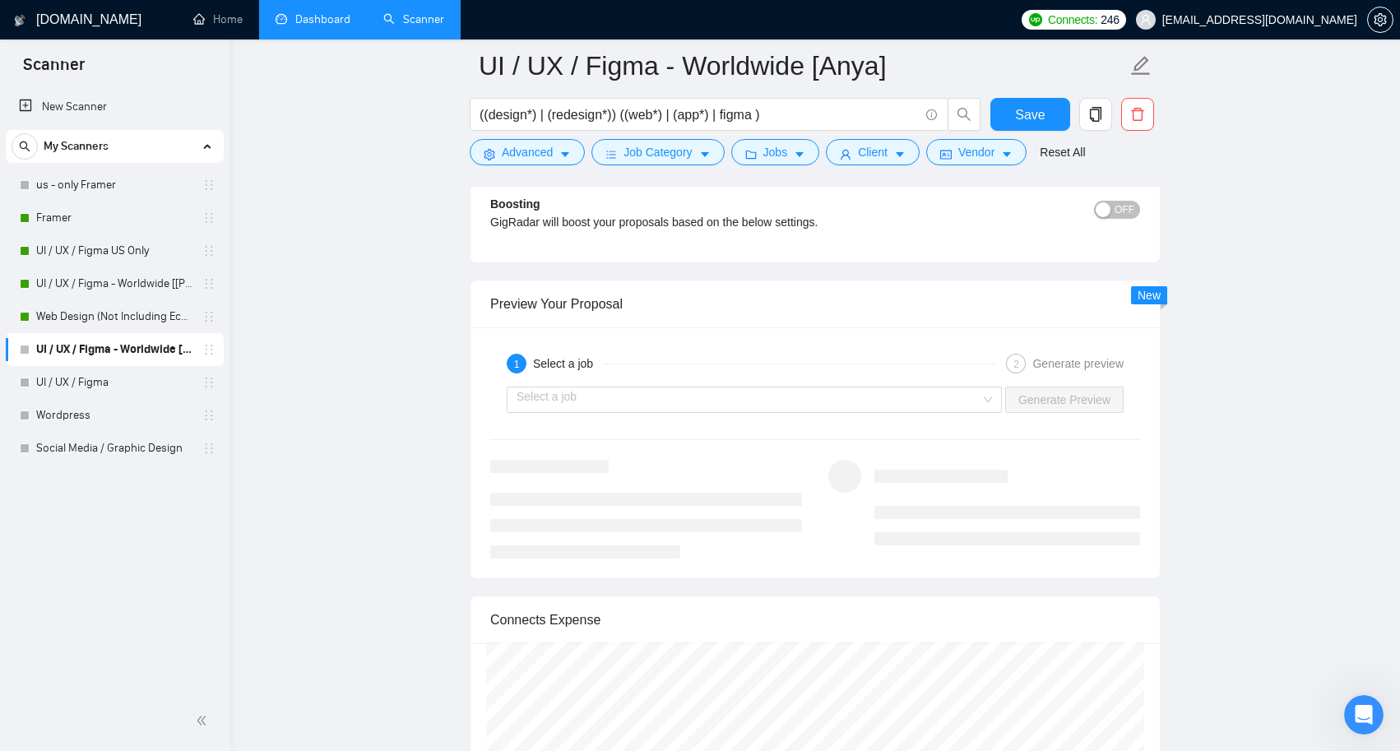
click at [668, 384] on div "Select a job Generate Preview" at bounding box center [815, 399] width 653 height 39
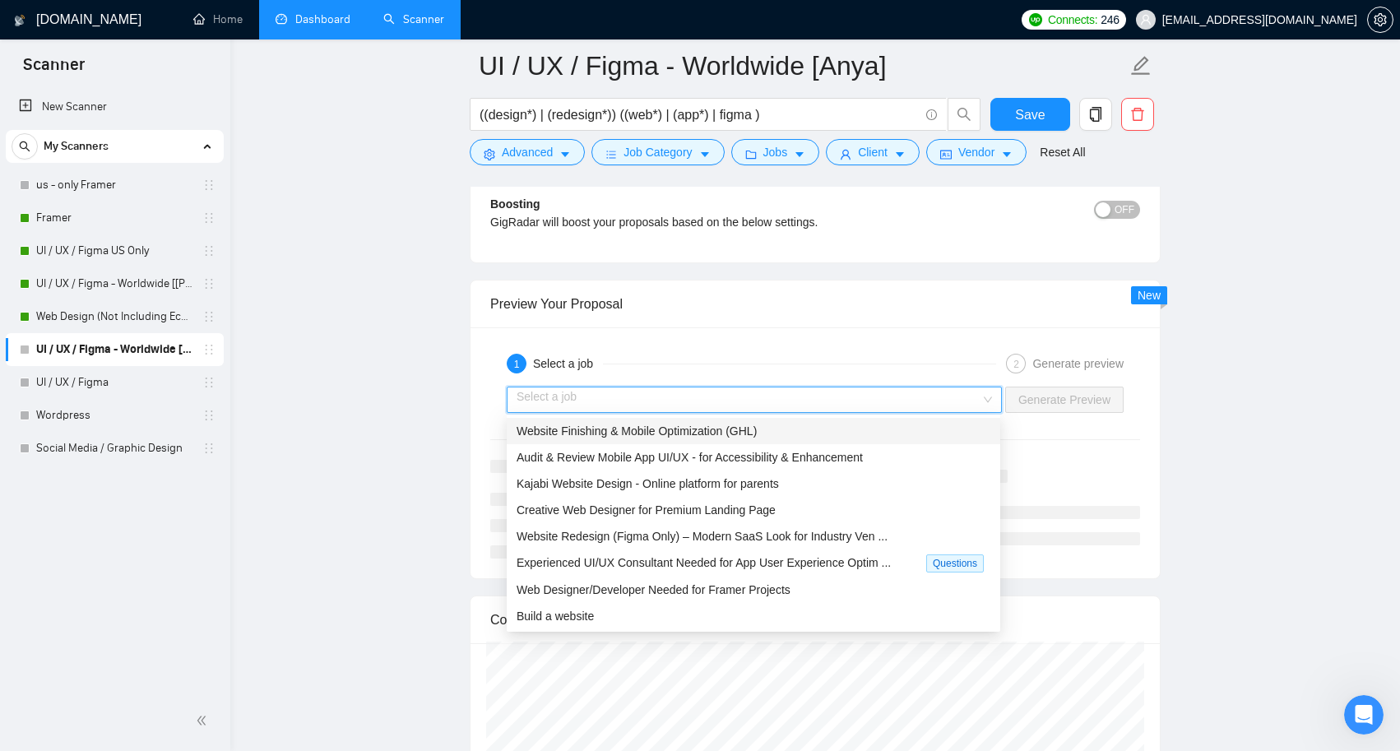
click at [670, 389] on input "search" at bounding box center [749, 399] width 464 height 25
click at [680, 544] on div "Website Redesign (Figma Only) – Modern SaaS Look for Industry Ven ..." at bounding box center [754, 536] width 474 height 18
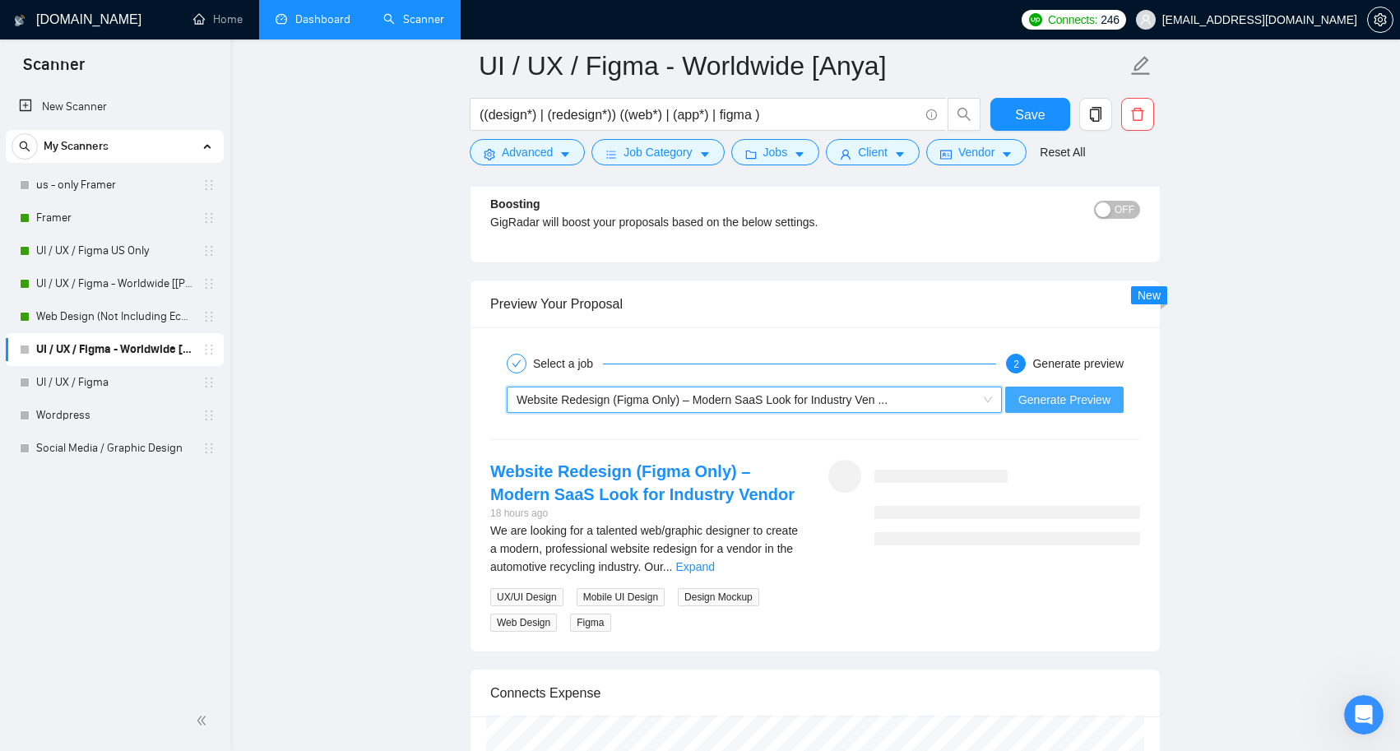
click at [1077, 396] on span "Generate Preview" at bounding box center [1064, 400] width 92 height 18
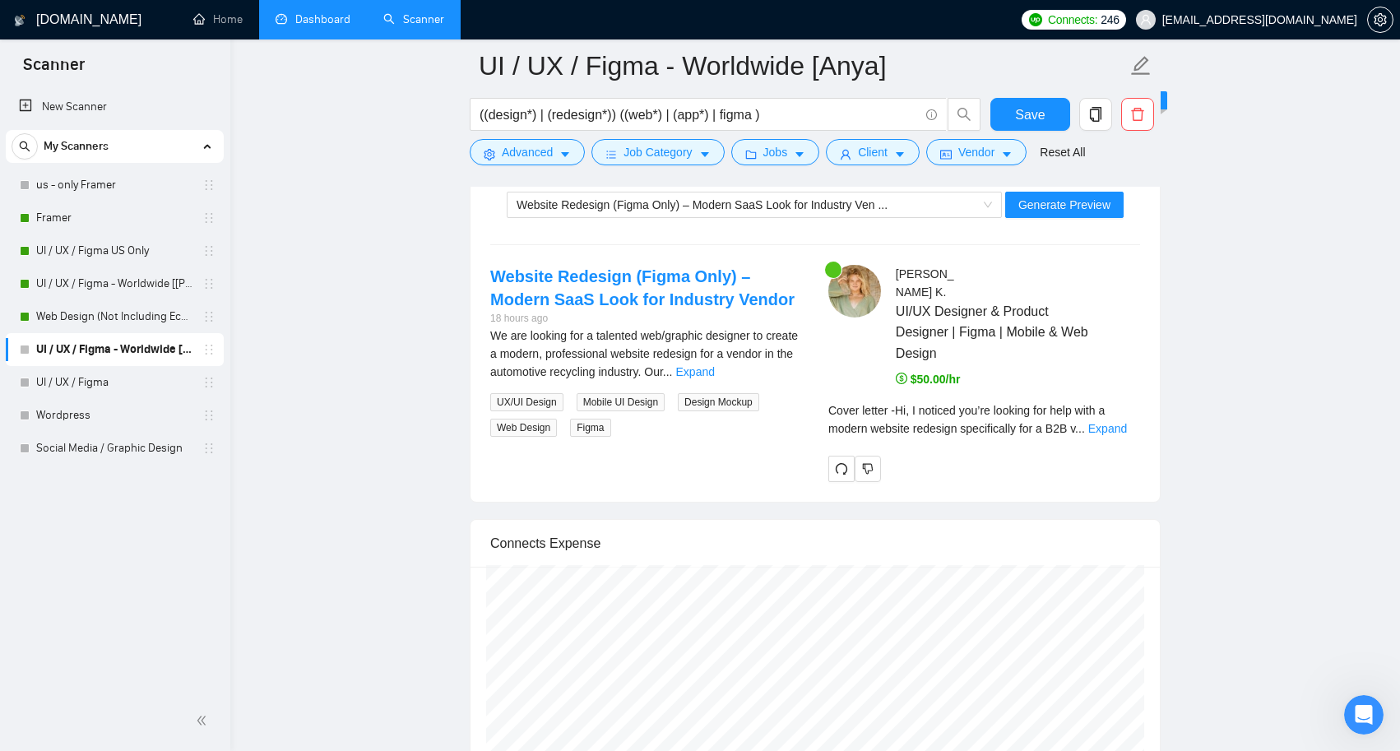
scroll to position [3460, 0]
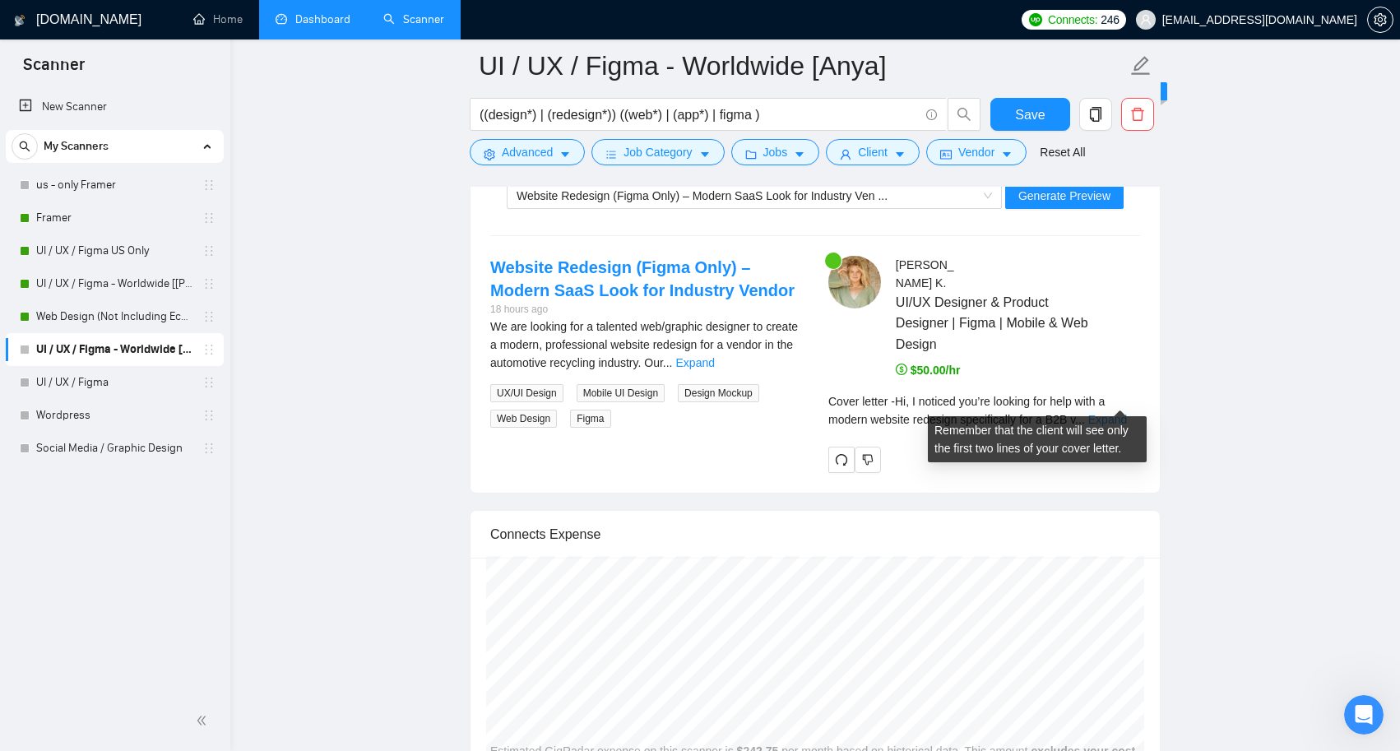
click at [1107, 413] on link "Expand" at bounding box center [1107, 419] width 39 height 13
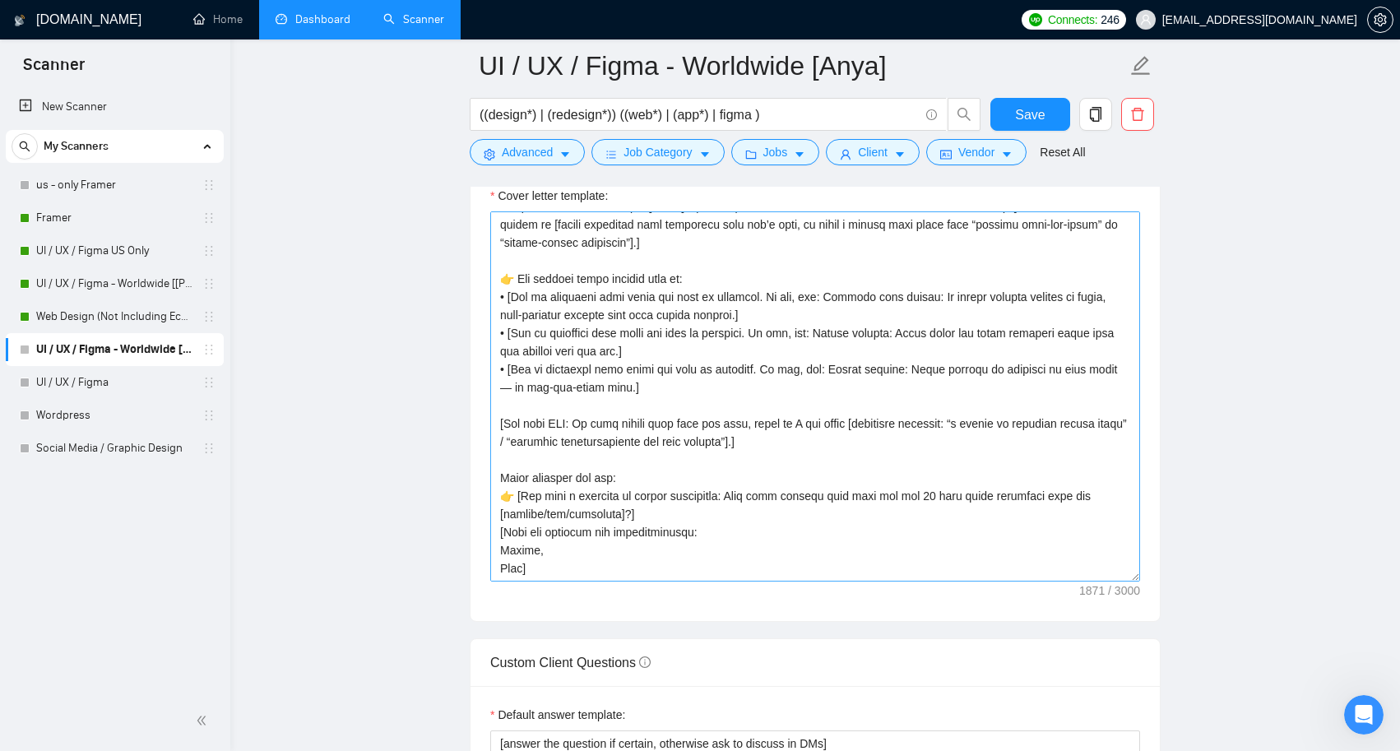
scroll to position [111, 0]
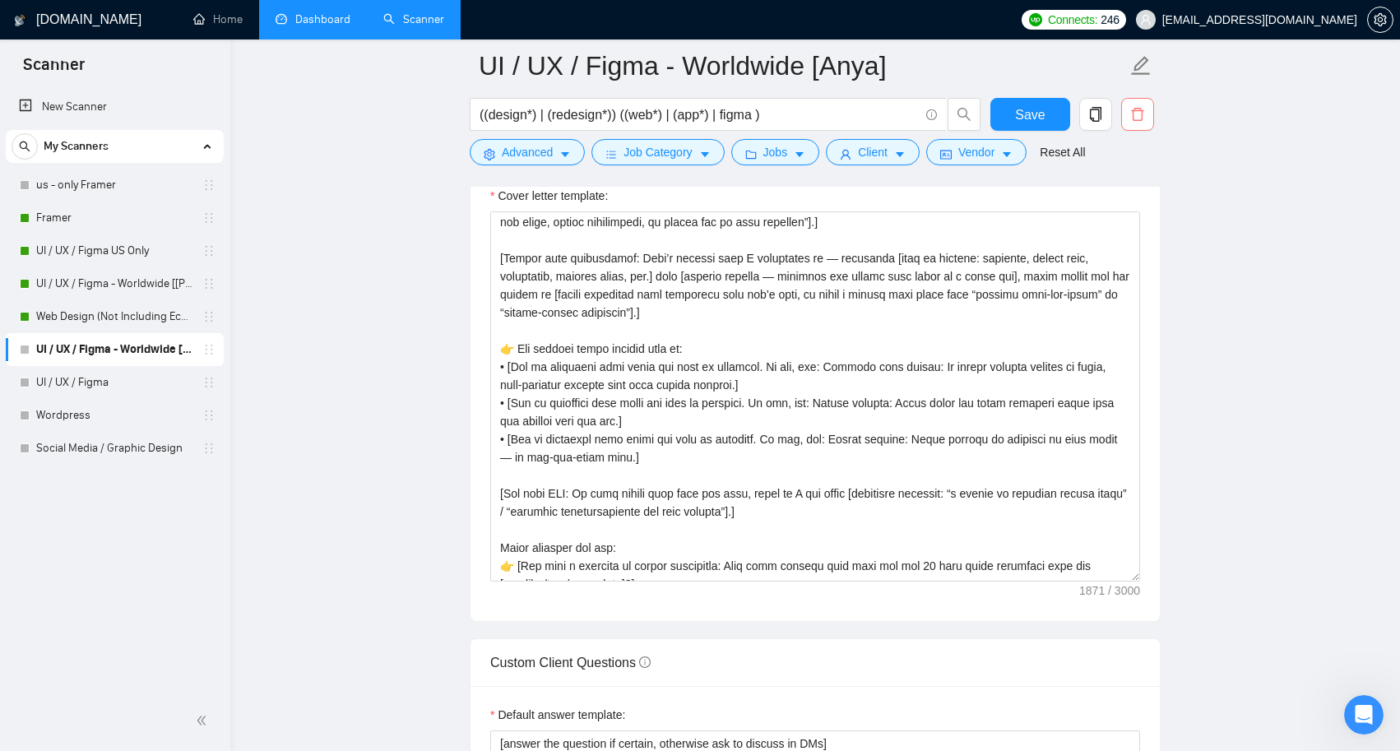
click at [1138, 105] on button "button" at bounding box center [1137, 114] width 33 height 33
click at [1127, 194] on span "Yes" at bounding box center [1117, 197] width 19 height 18
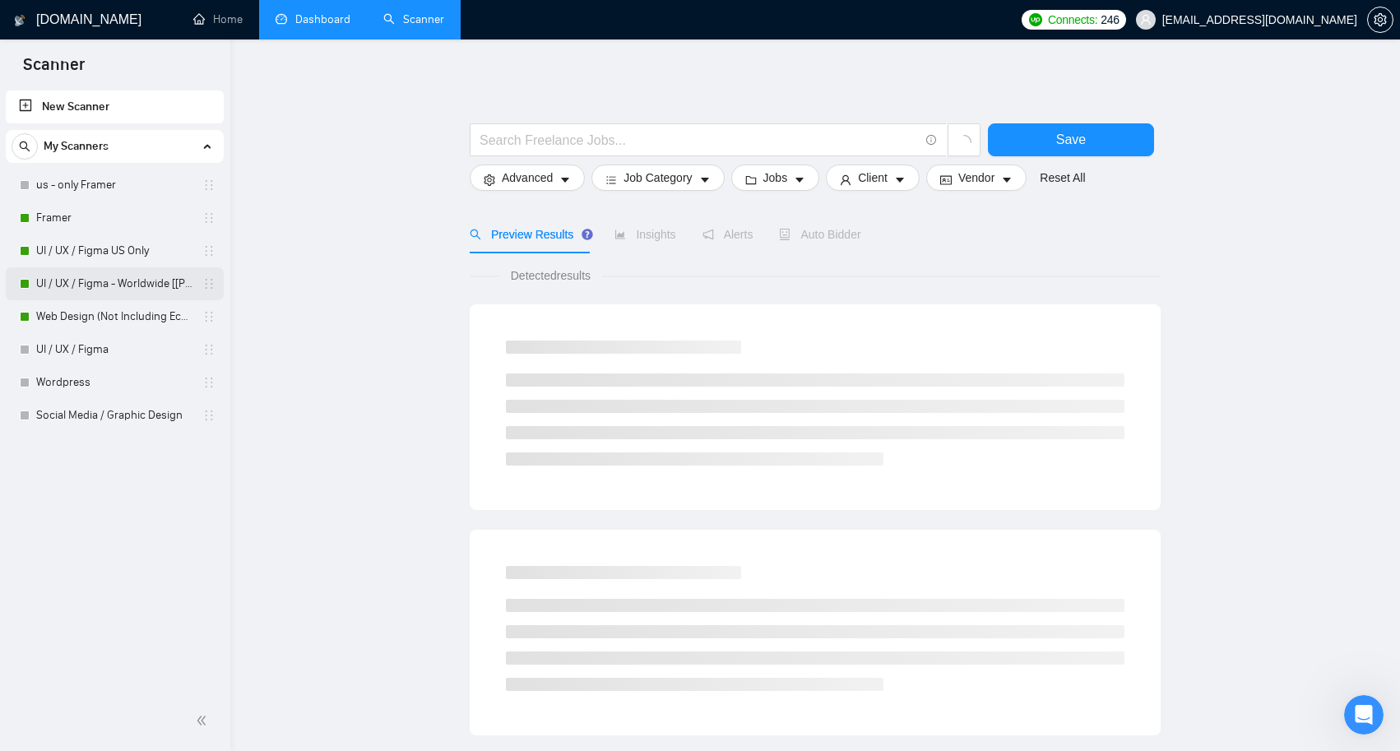
click at [150, 280] on link "UI / UX / Figma - Worldwide [[PERSON_NAME]]" at bounding box center [114, 283] width 156 height 33
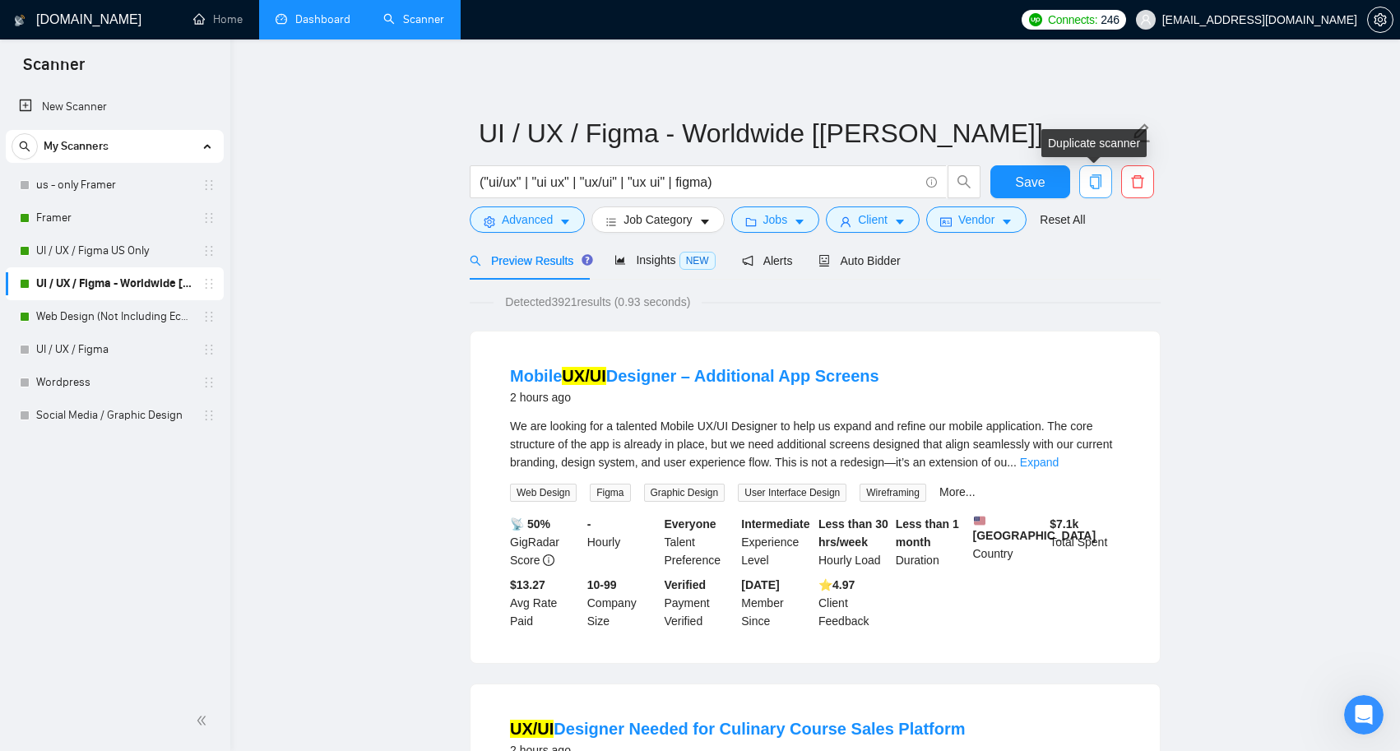
click at [1098, 180] on icon "copy" at bounding box center [1095, 181] width 15 height 15
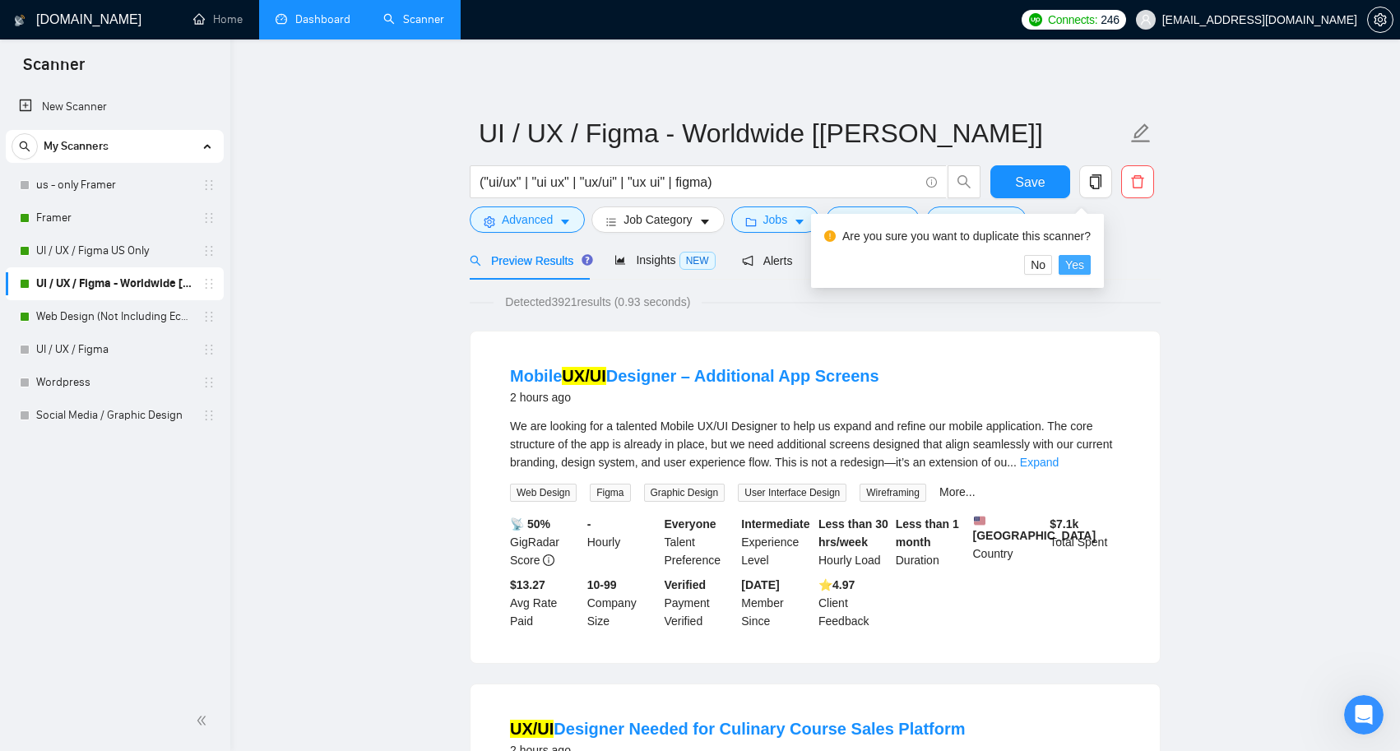
click at [1084, 270] on span "Yes" at bounding box center [1074, 265] width 19 height 18
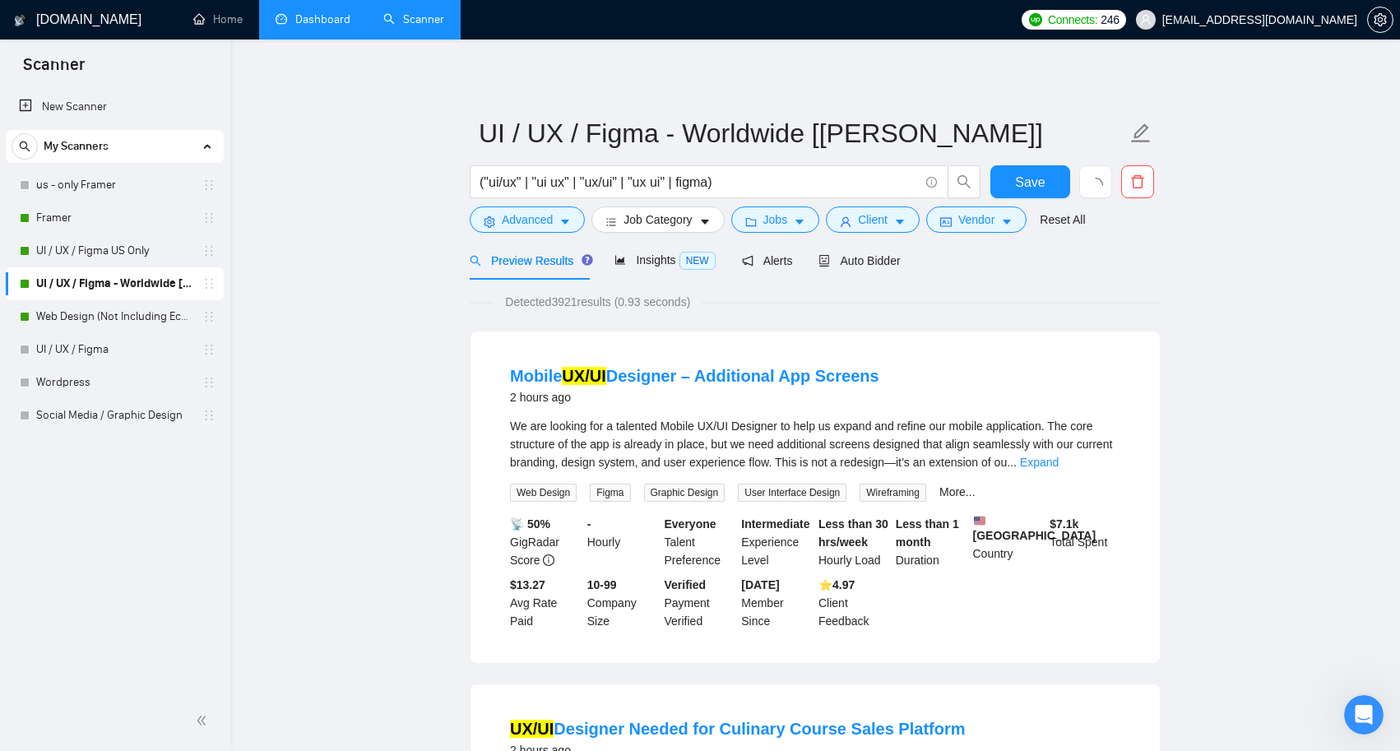
scroll to position [1, 0]
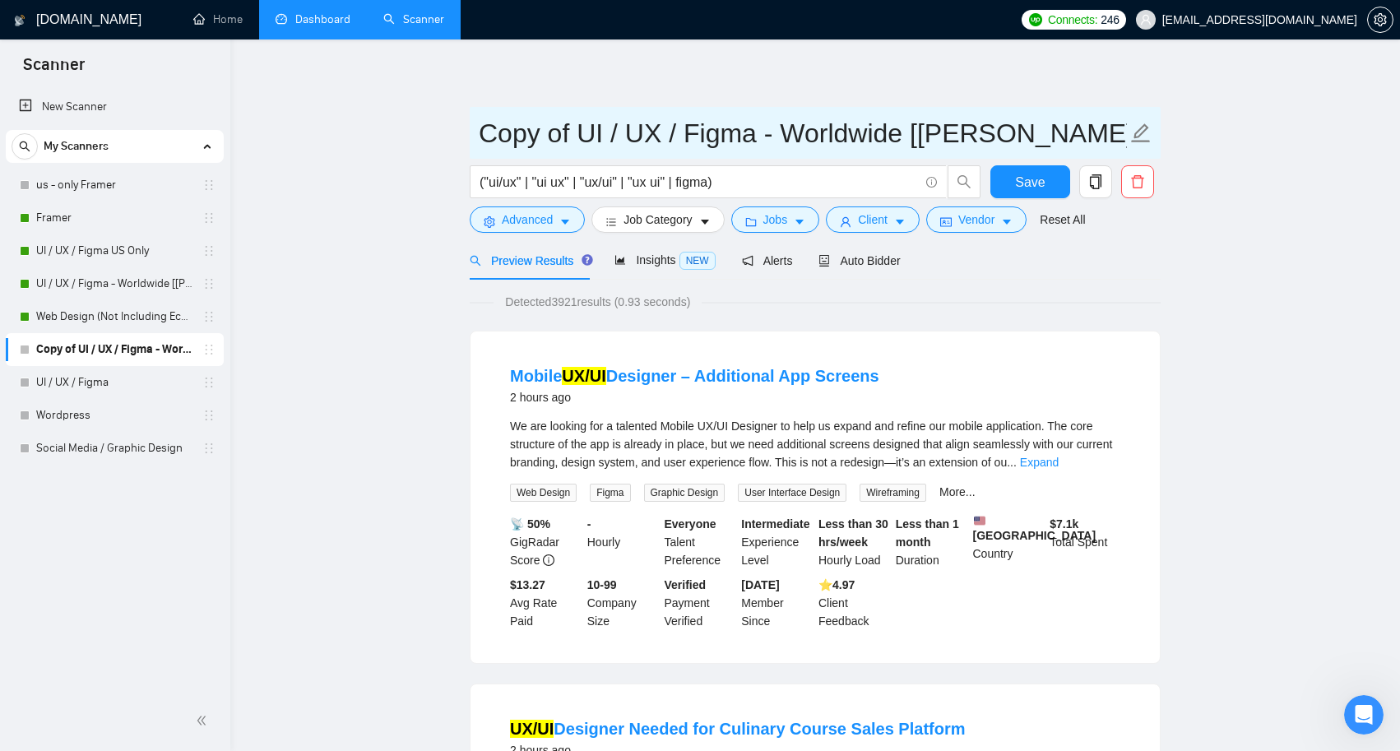
click at [948, 138] on input "Copy of UI / UX / Figma - Worldwide [Alaina]" at bounding box center [803, 133] width 648 height 41
drag, startPoint x: 570, startPoint y: 137, endPoint x: 456, endPoint y: 137, distance: 114.3
type input "UI / UX / Figma - Worldwide [Anya]"
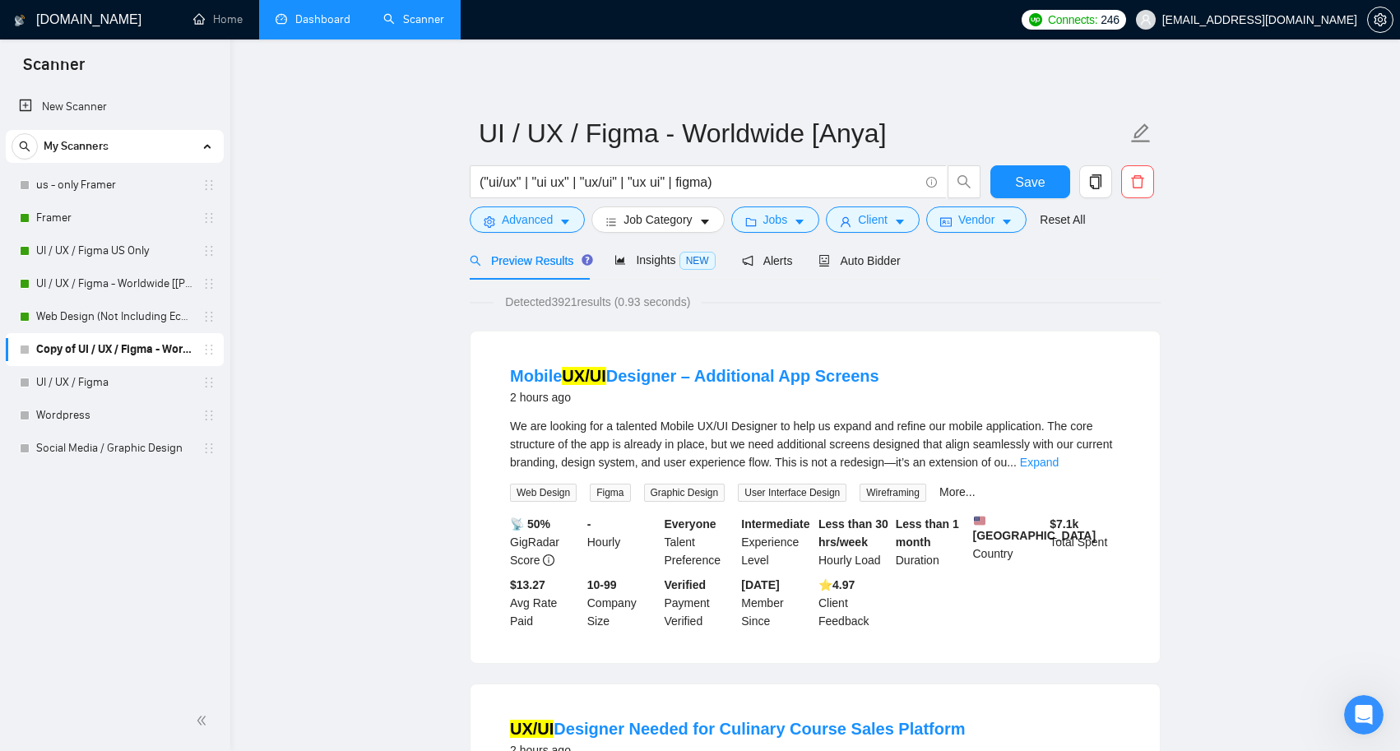
click at [660, 257] on span "Insights NEW" at bounding box center [664, 259] width 100 height 13
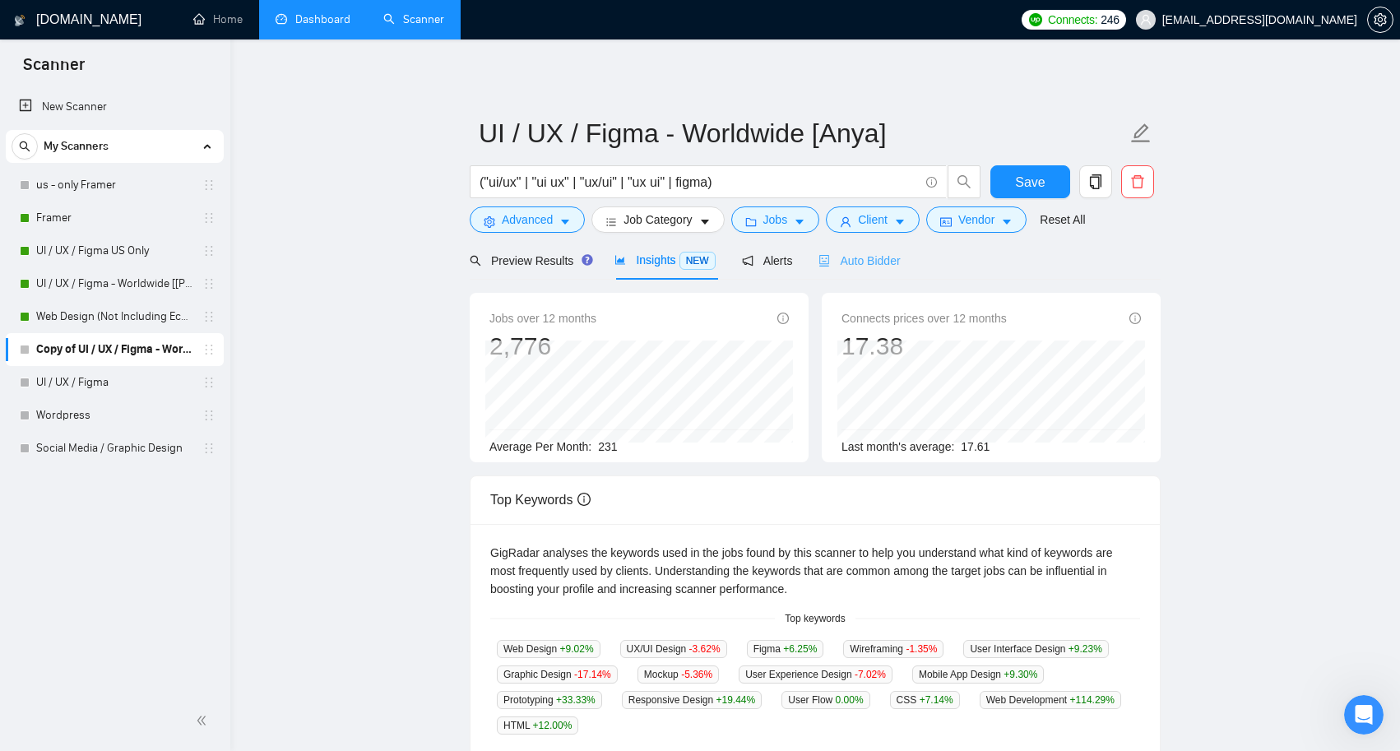
click at [875, 276] on div "Auto Bidder" at bounding box center [858, 260] width 81 height 39
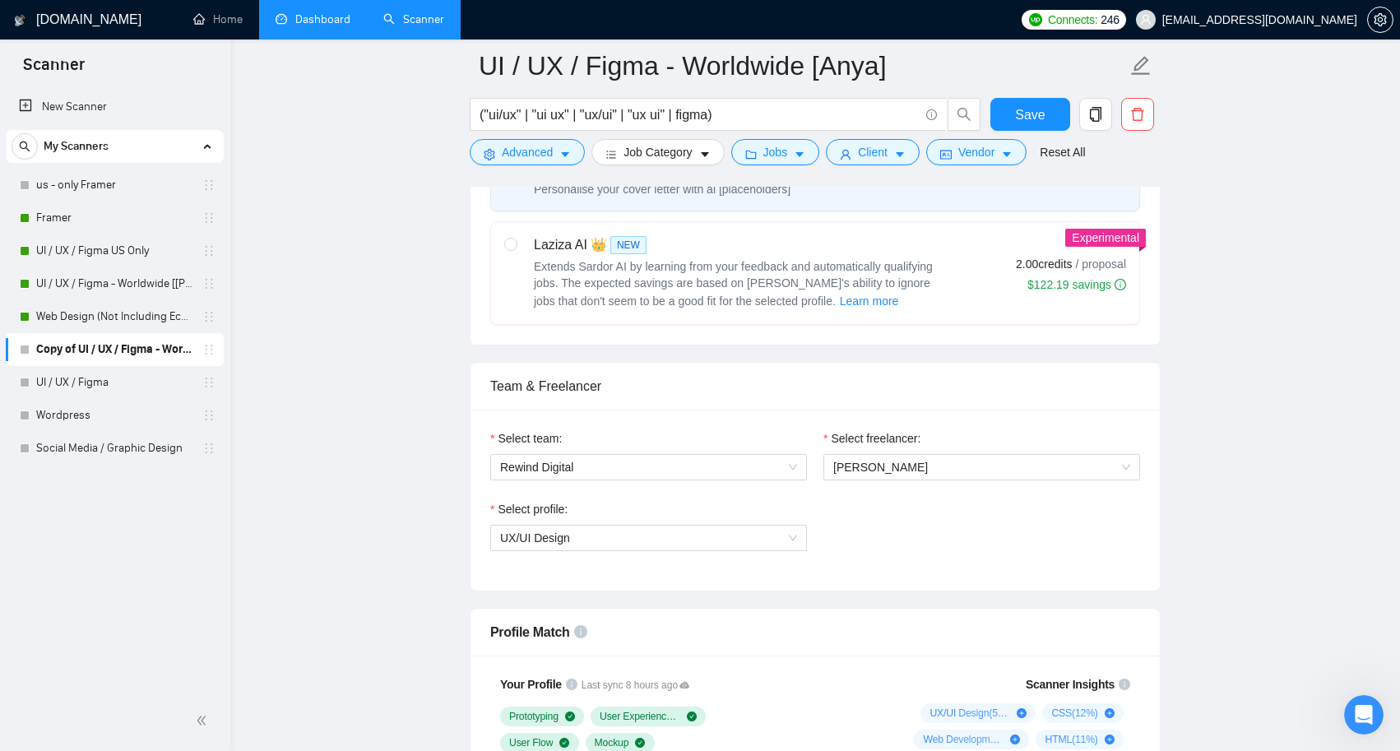
scroll to position [756, 0]
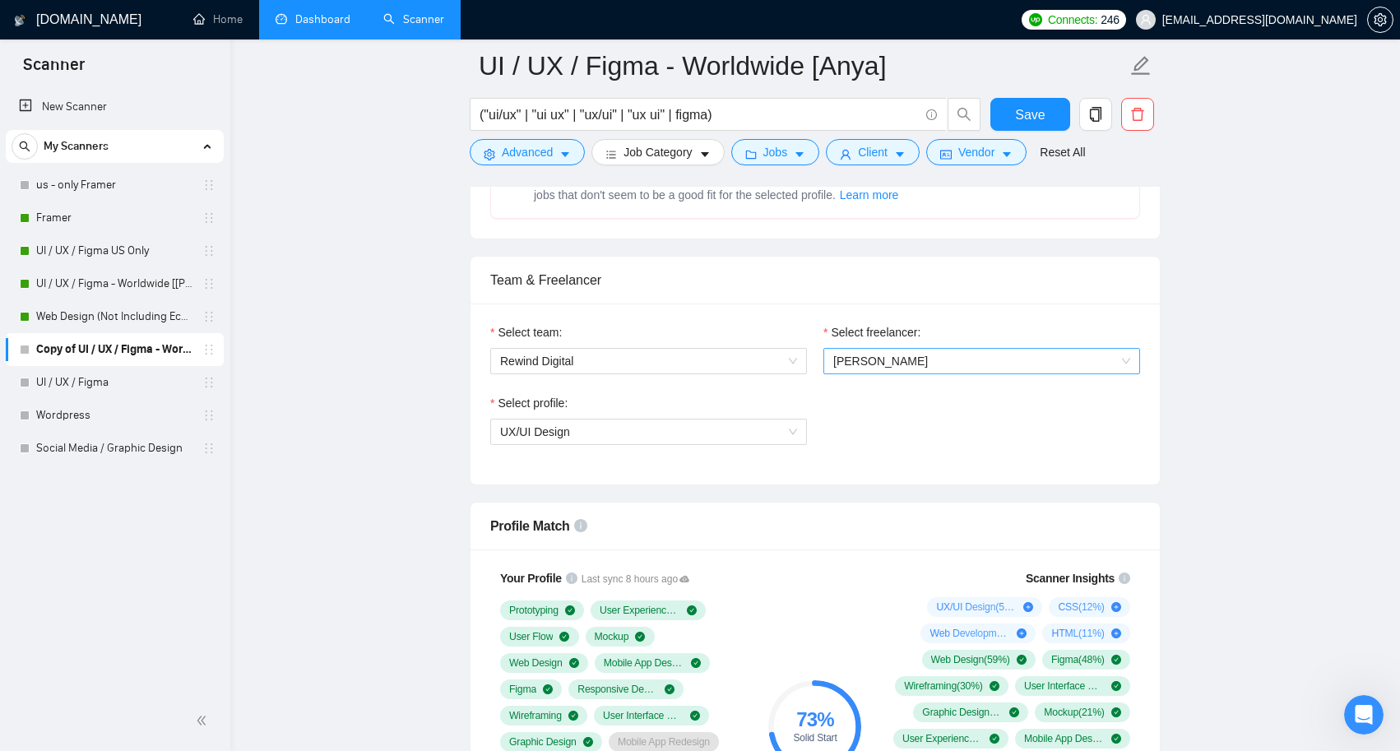
click at [933, 364] on span "[PERSON_NAME]" at bounding box center [981, 361] width 297 height 25
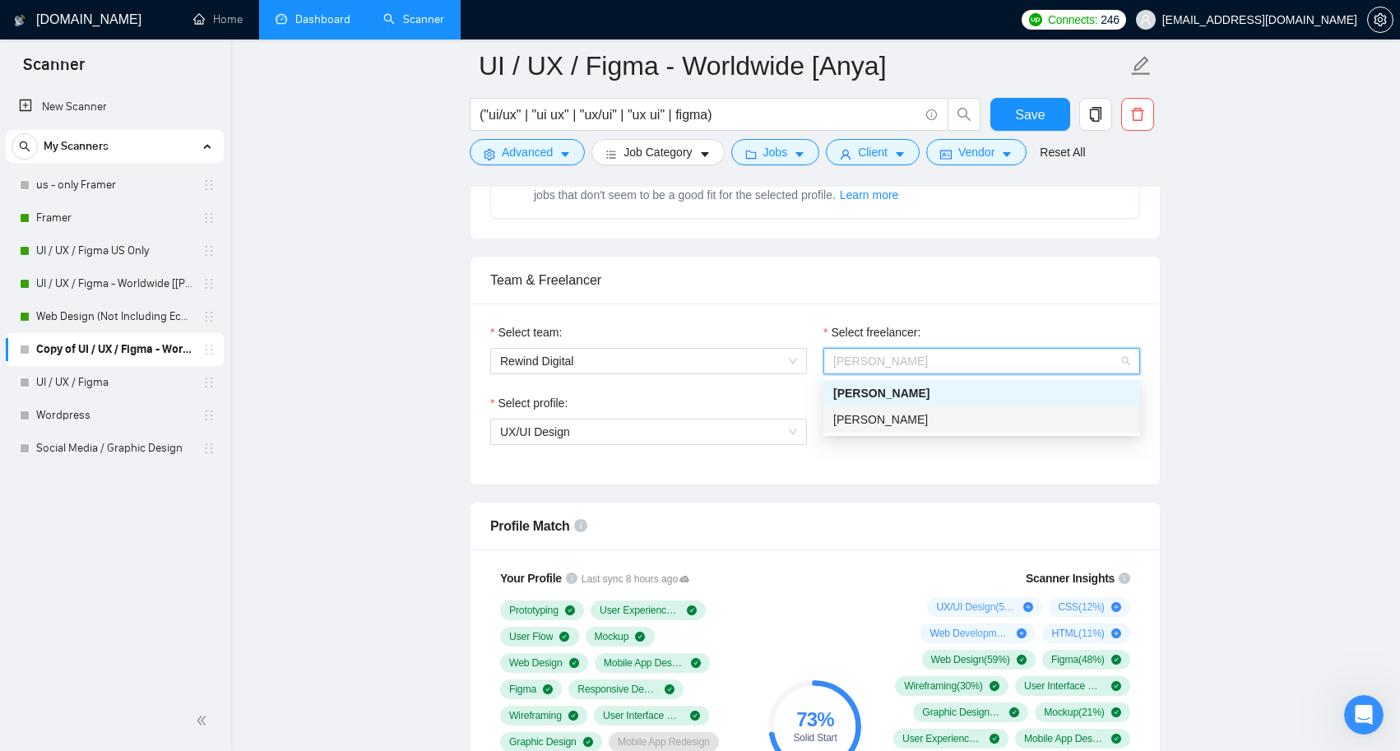
click at [914, 415] on div "[PERSON_NAME]" at bounding box center [981, 419] width 297 height 18
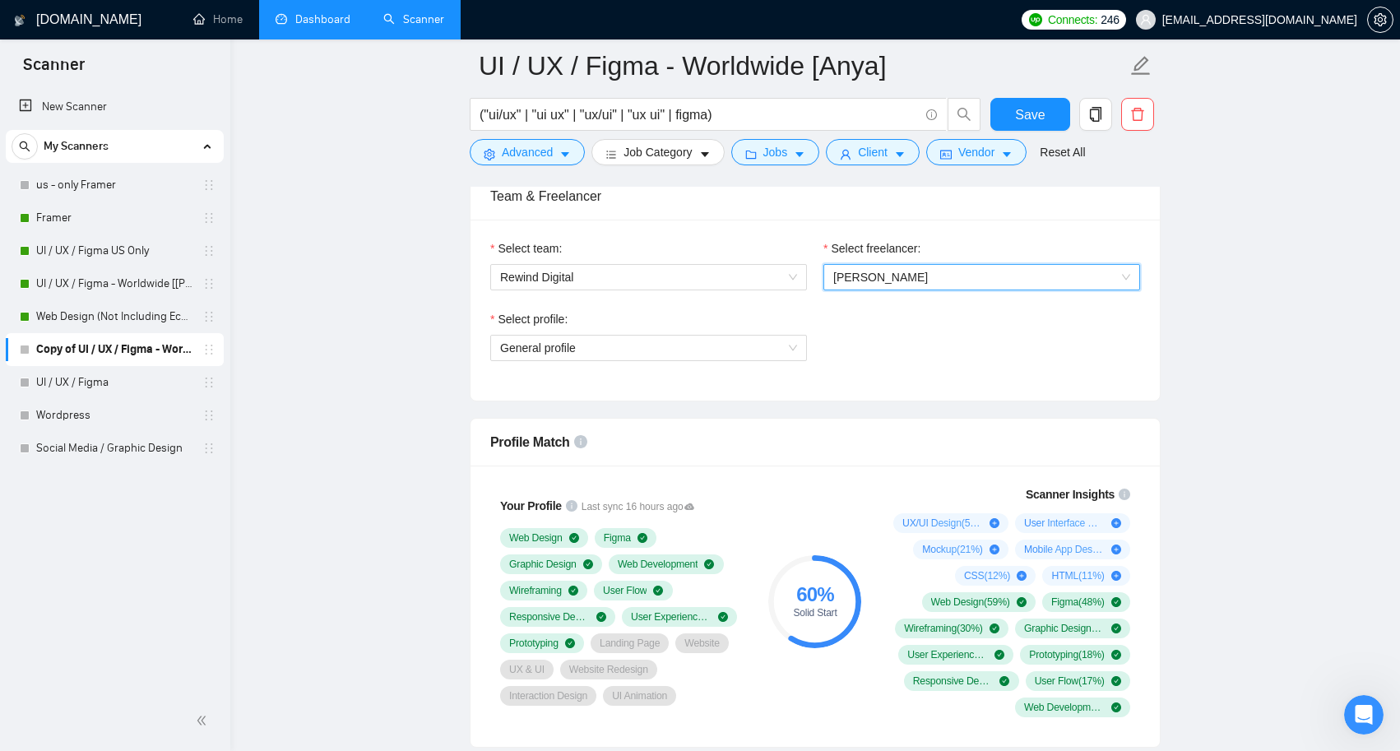
scroll to position [841, 0]
click at [765, 349] on span "General profile" at bounding box center [648, 347] width 297 height 25
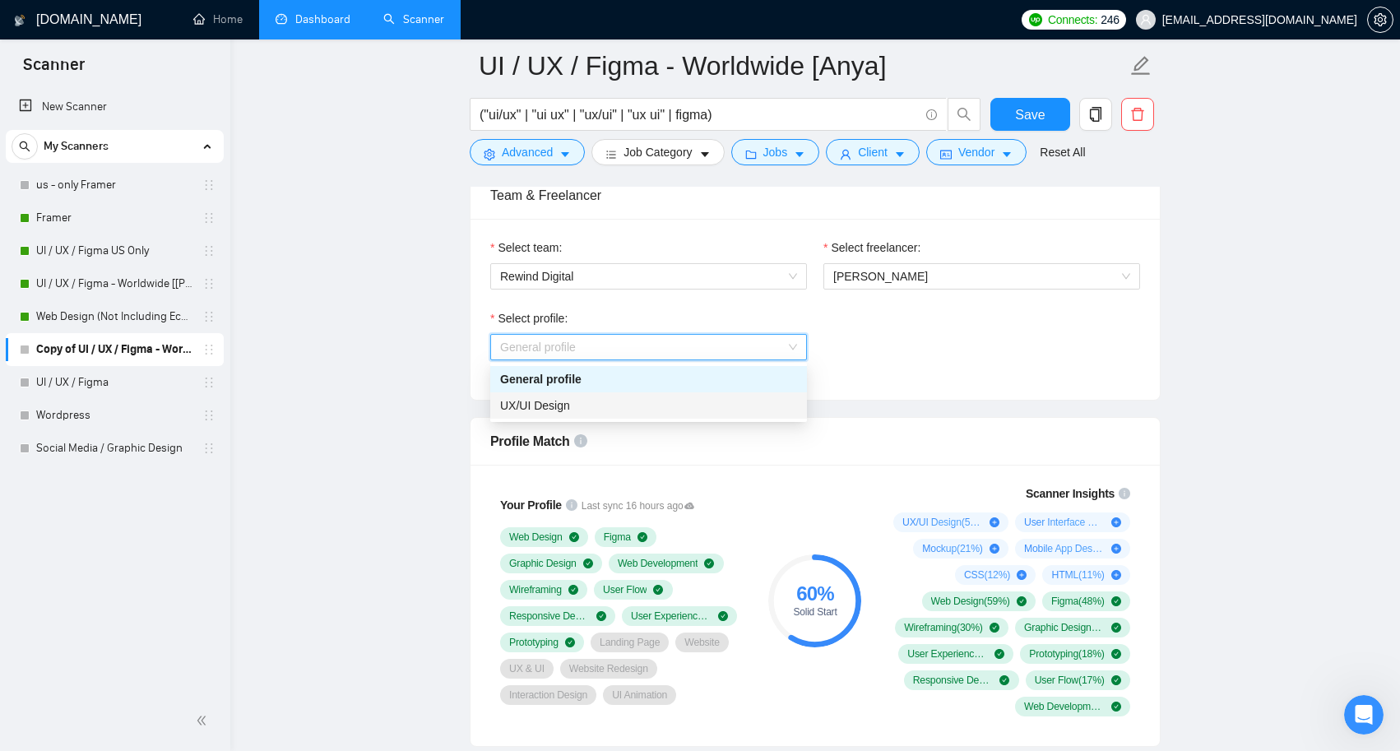
click at [674, 410] on div "UX/UI Design" at bounding box center [648, 405] width 297 height 18
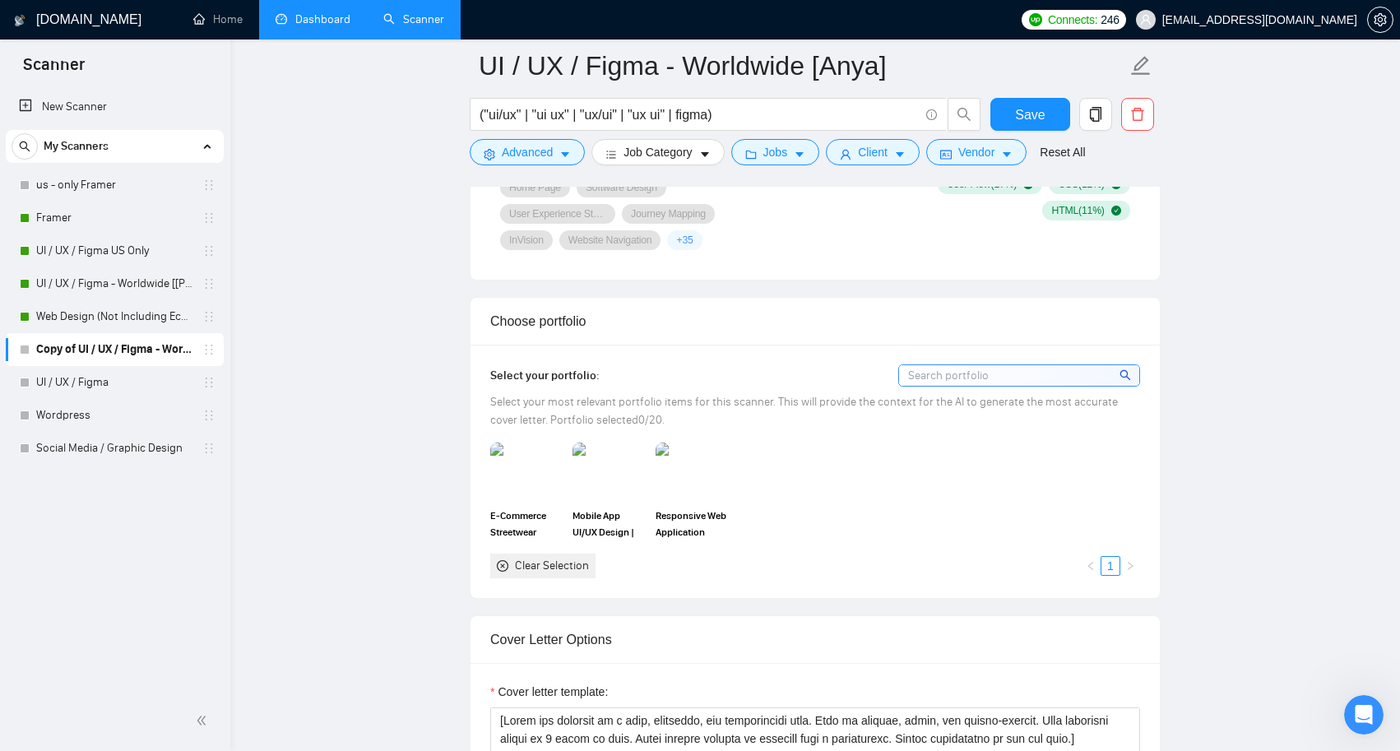
scroll to position [1338, 0]
click at [537, 466] on img at bounding box center [526, 470] width 69 height 54
click at [600, 466] on img at bounding box center [608, 470] width 69 height 54
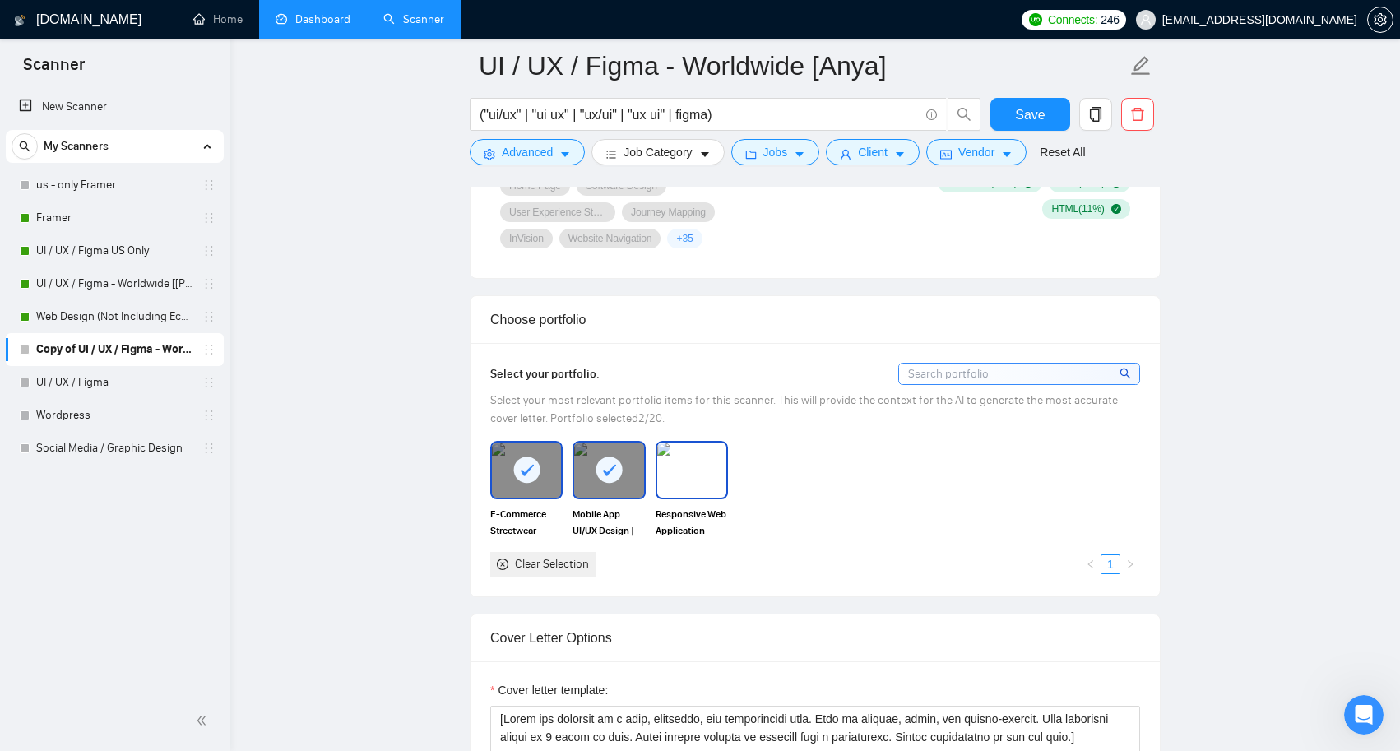
click at [668, 469] on img at bounding box center [691, 470] width 69 height 54
click at [541, 564] on div "Clear Selection" at bounding box center [552, 564] width 74 height 18
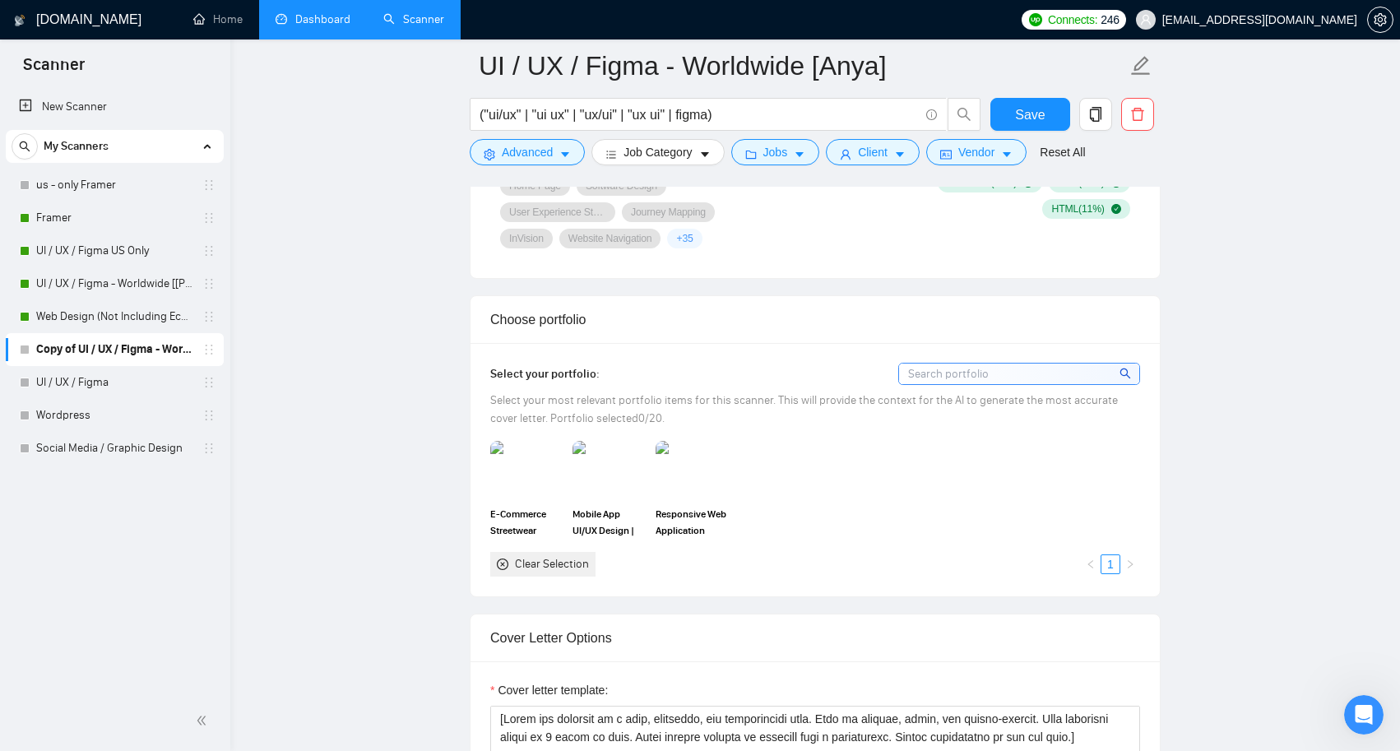
click at [512, 429] on div "Select your portfolio: Select your most relevant portfolio items for this scann…" at bounding box center [815, 469] width 650 height 213
click at [520, 465] on img at bounding box center [526, 470] width 69 height 54
click at [601, 465] on img at bounding box center [608, 470] width 69 height 54
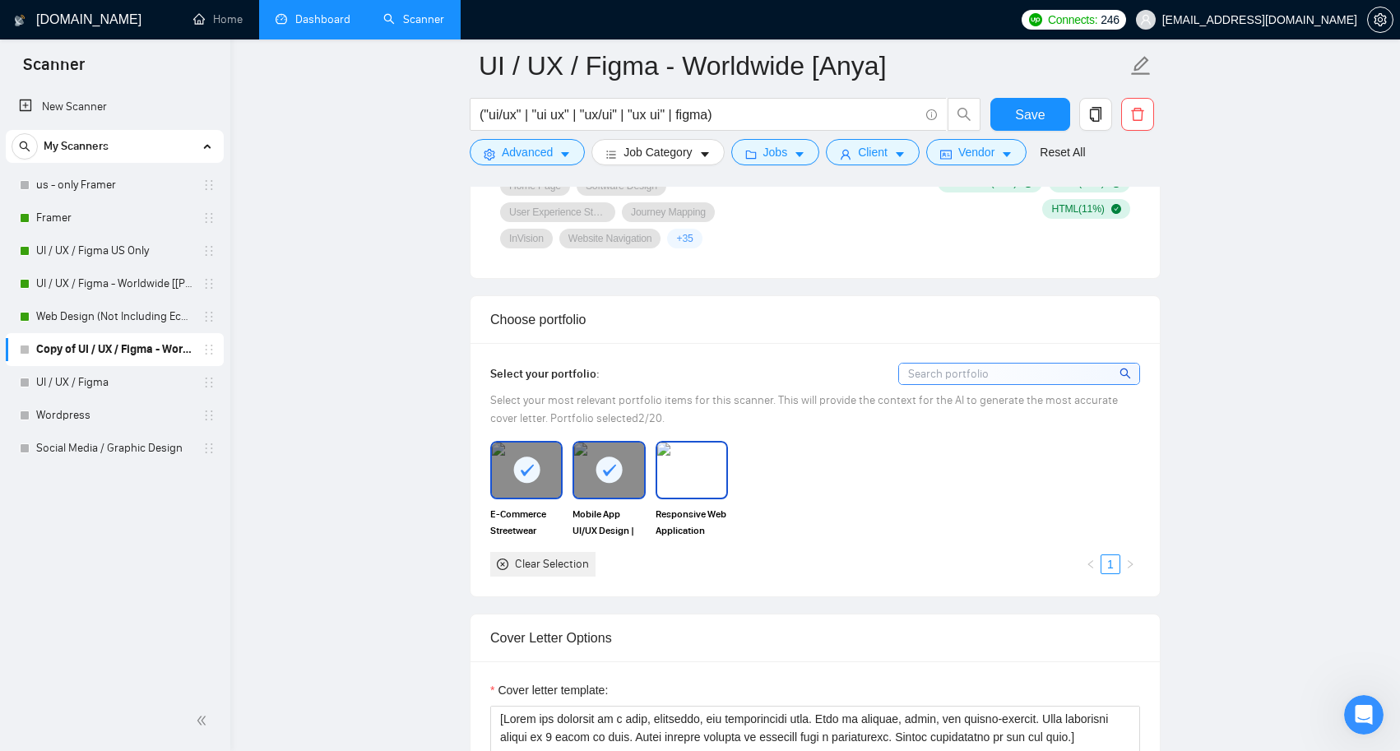
click at [695, 465] on img at bounding box center [691, 470] width 69 height 54
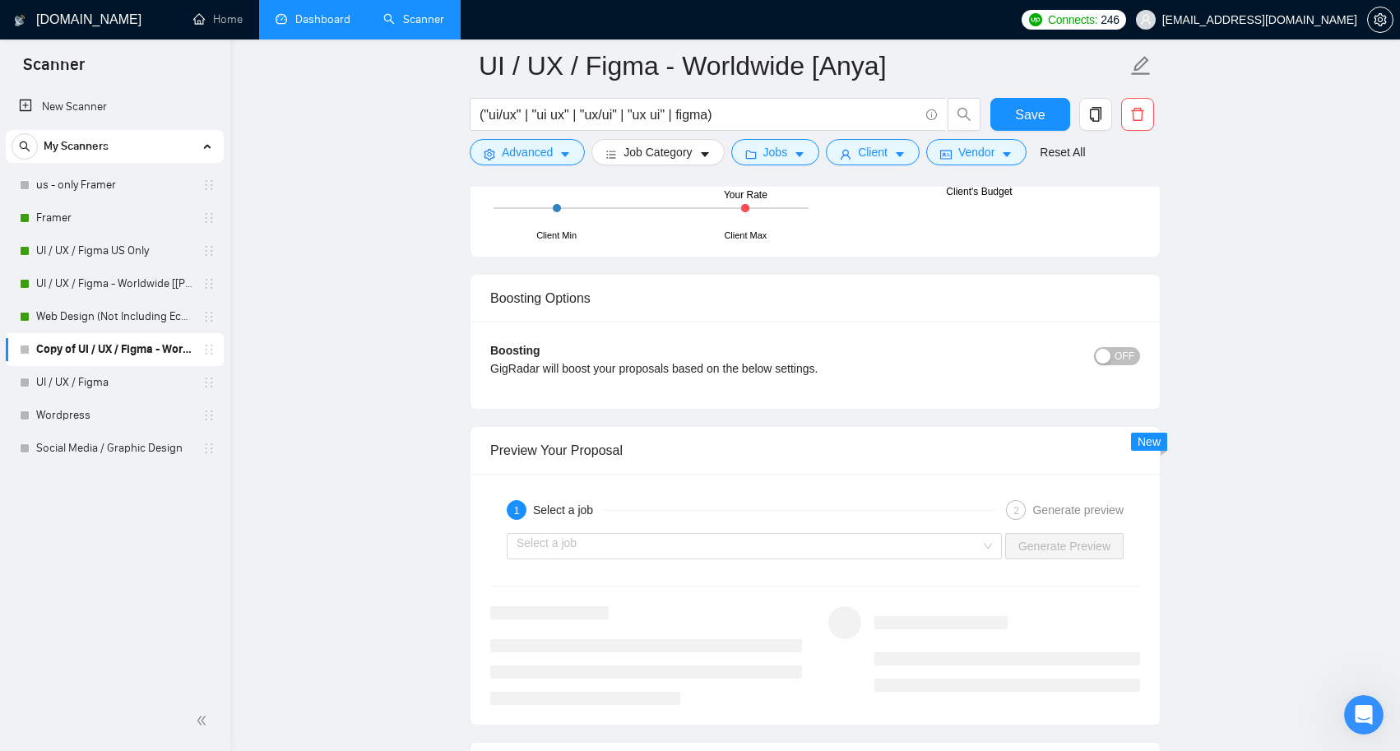
scroll to position [2898, 0]
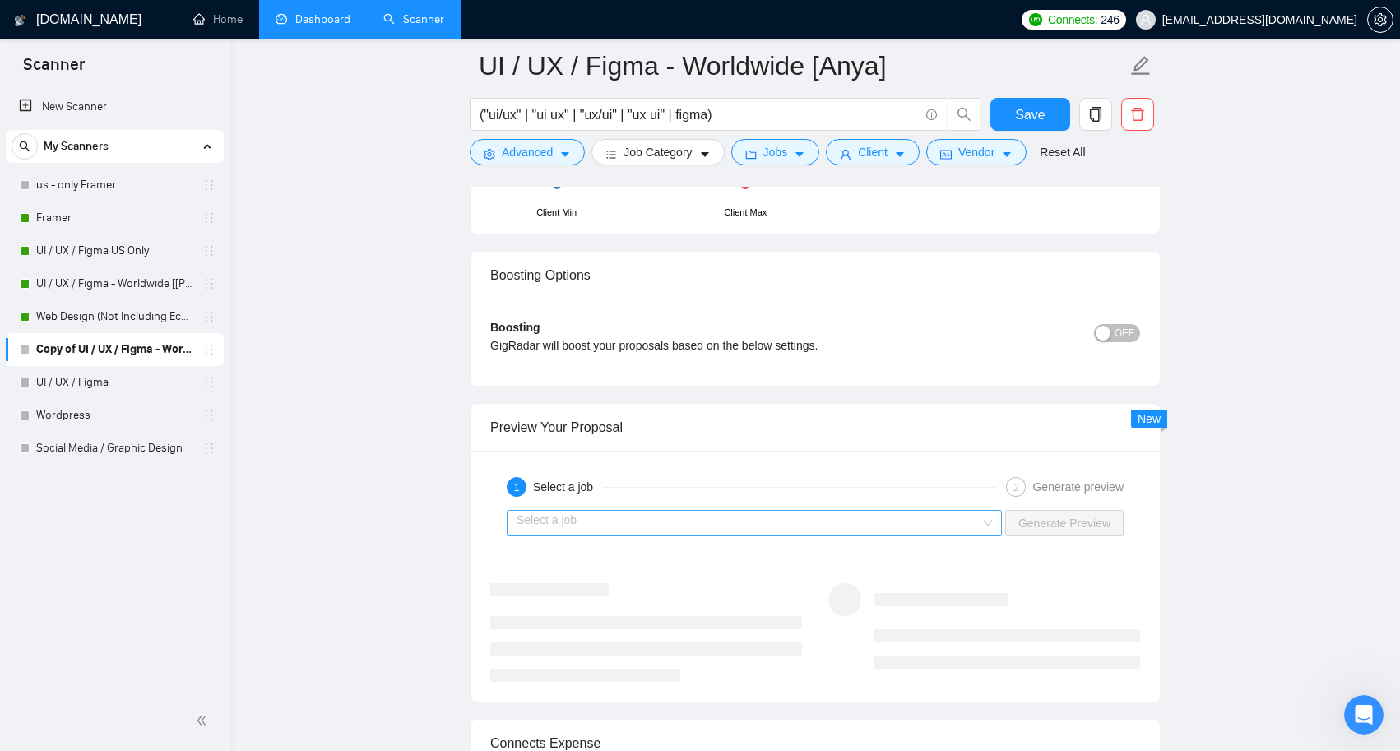
click at [953, 510] on div "Select a job" at bounding box center [754, 523] width 495 height 26
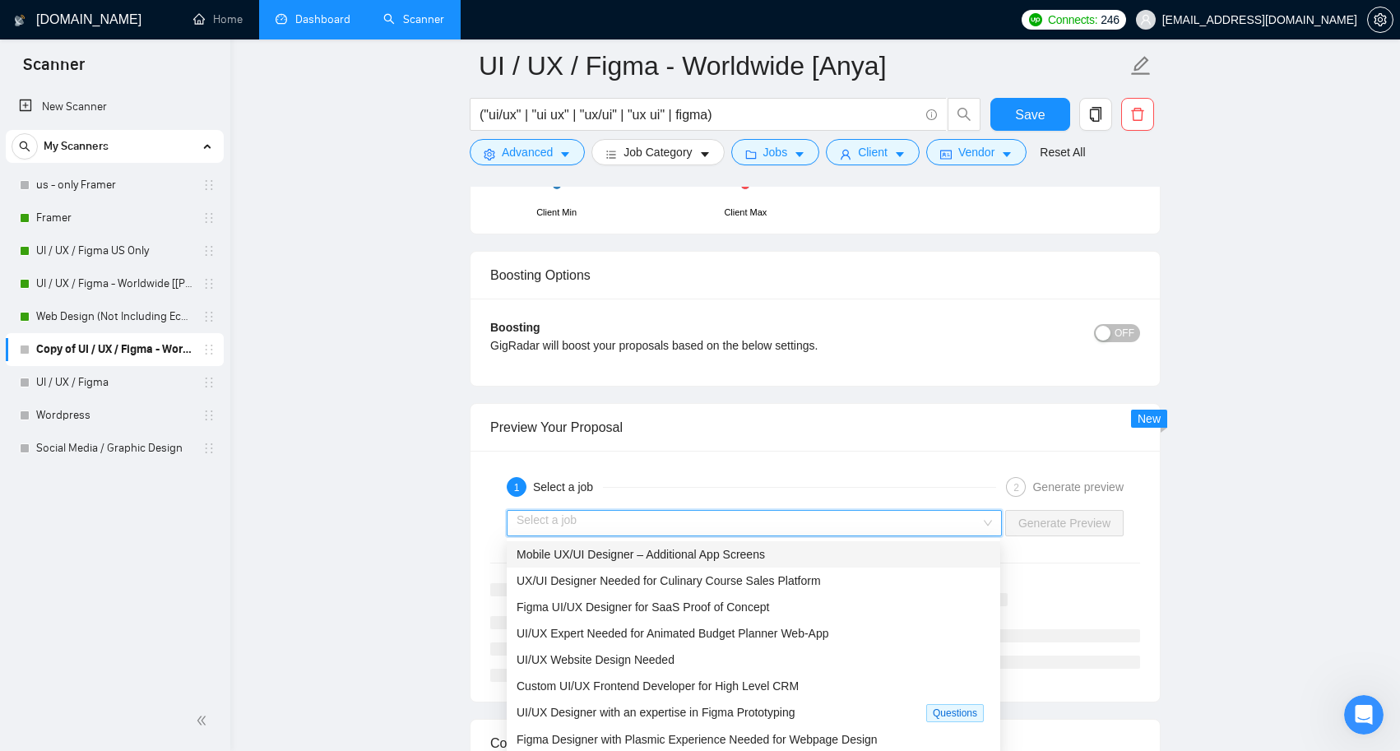
click at [832, 554] on div "Mobile UX/UI Designer – Additional App Screens" at bounding box center [754, 554] width 474 height 18
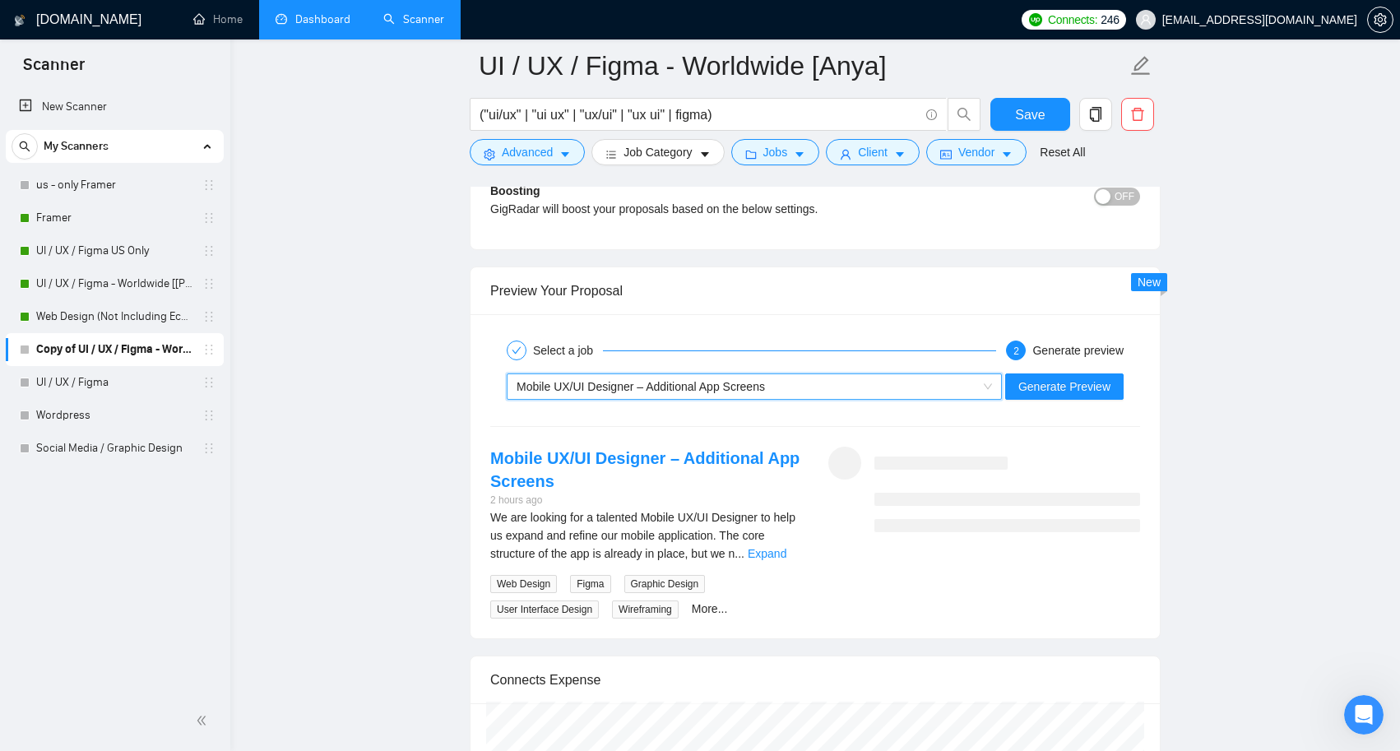
scroll to position [3102, 0]
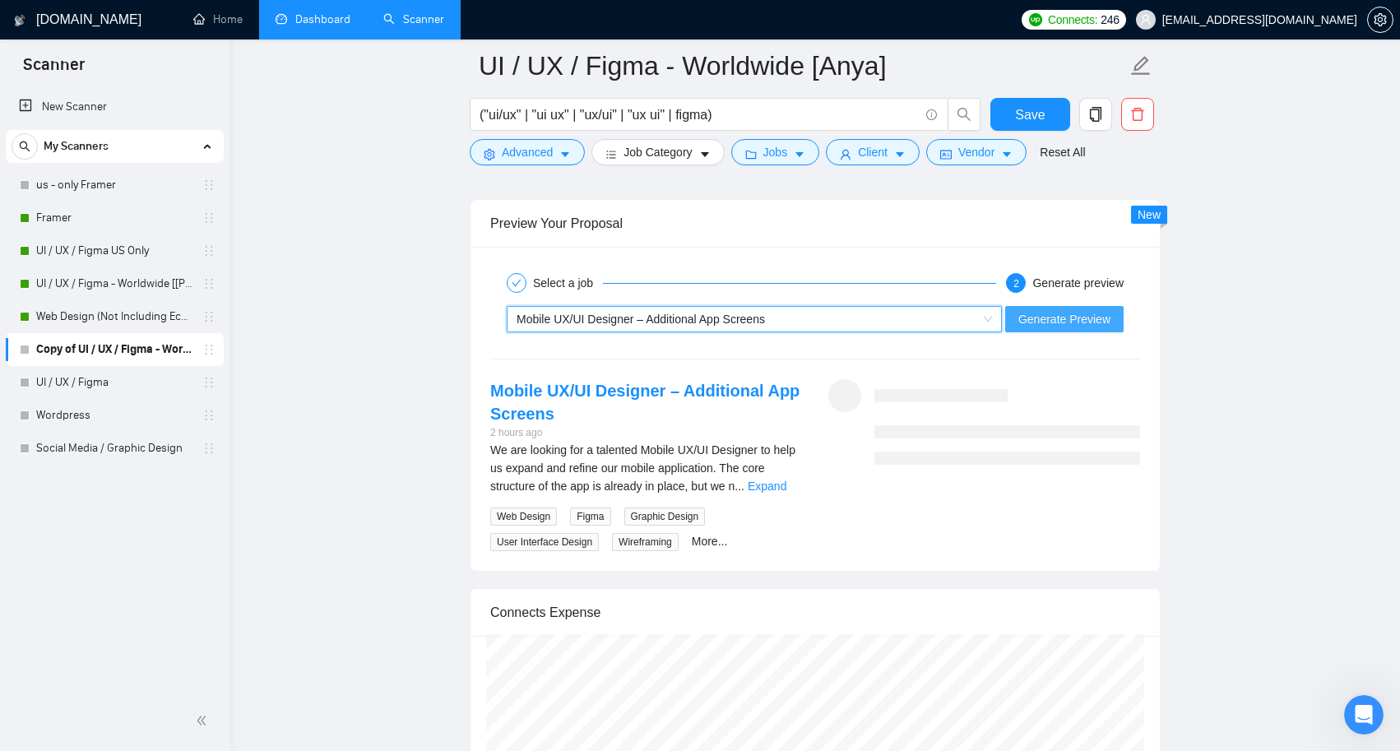
click at [1072, 320] on span "Generate Preview" at bounding box center [1064, 319] width 92 height 18
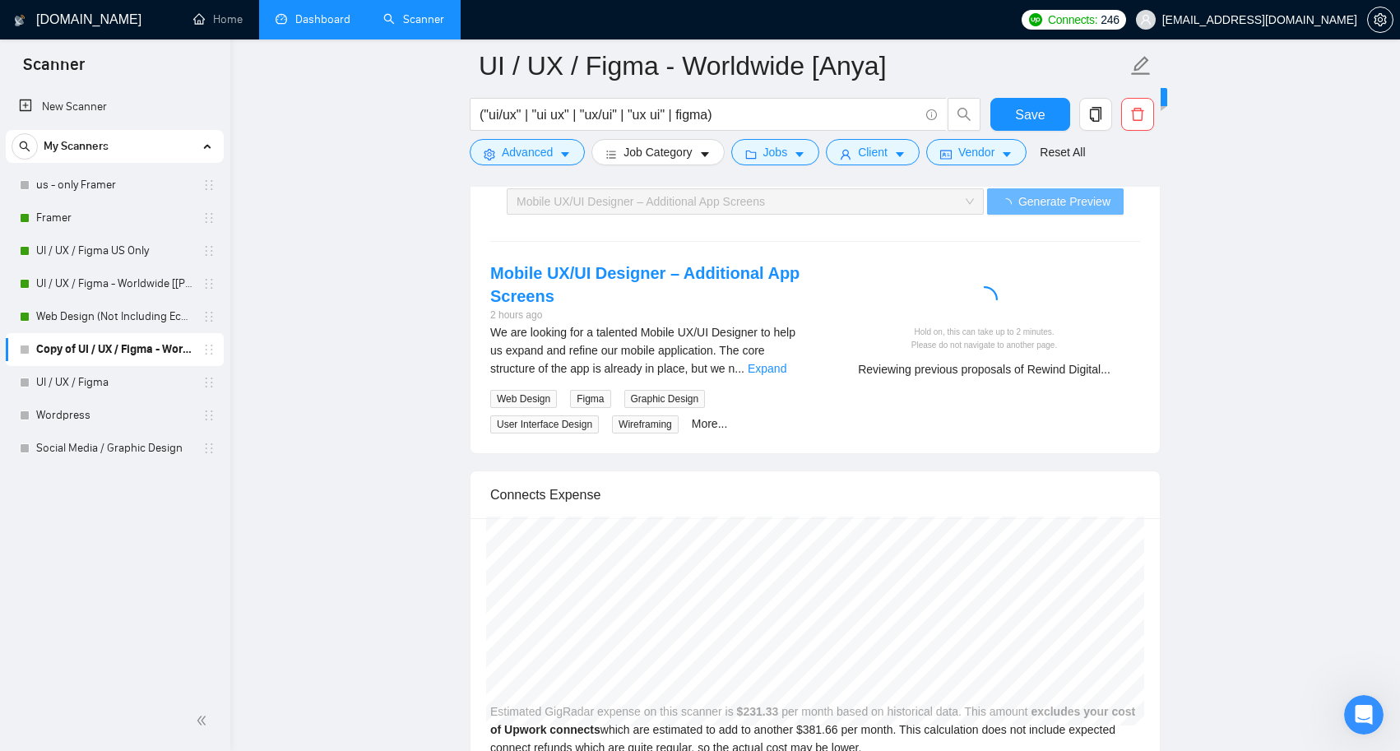
scroll to position [3222, 0]
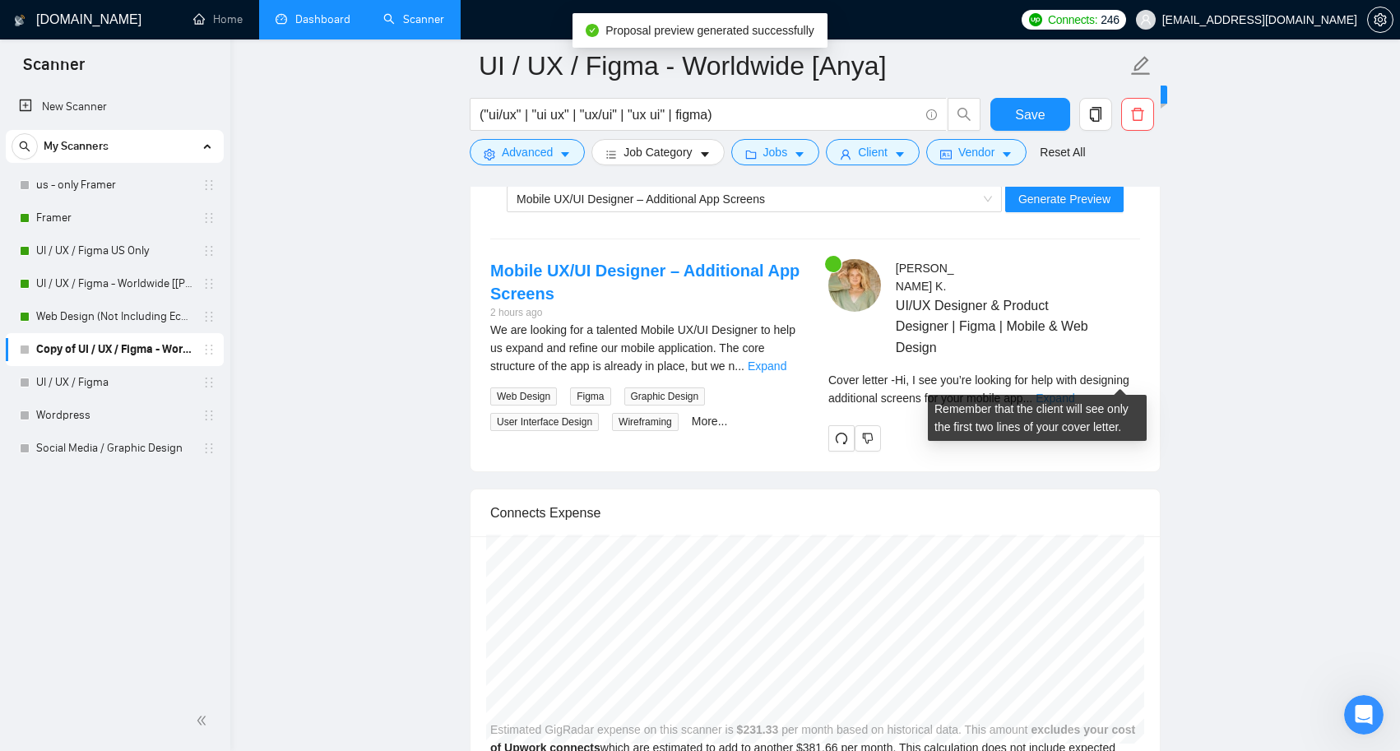
click at [1074, 392] on link "Expand" at bounding box center [1055, 398] width 39 height 13
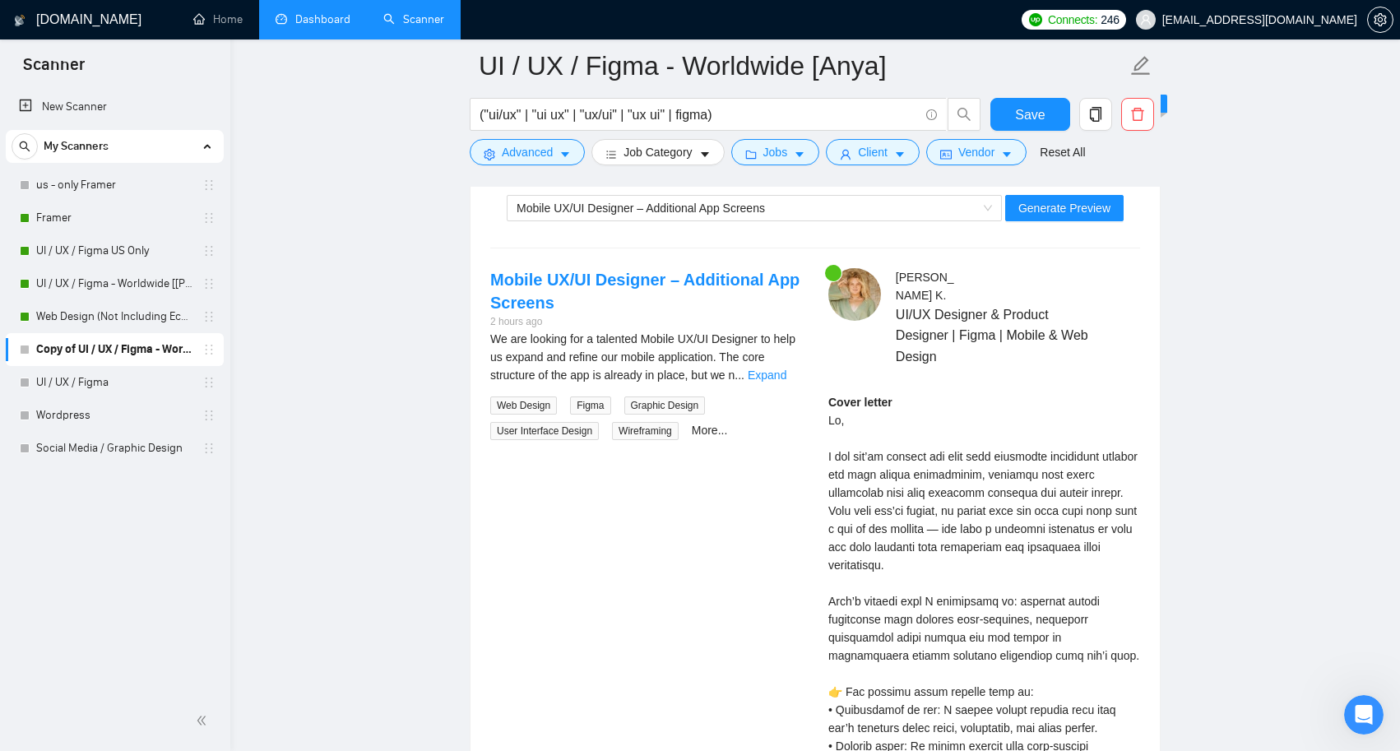
scroll to position [3205, 0]
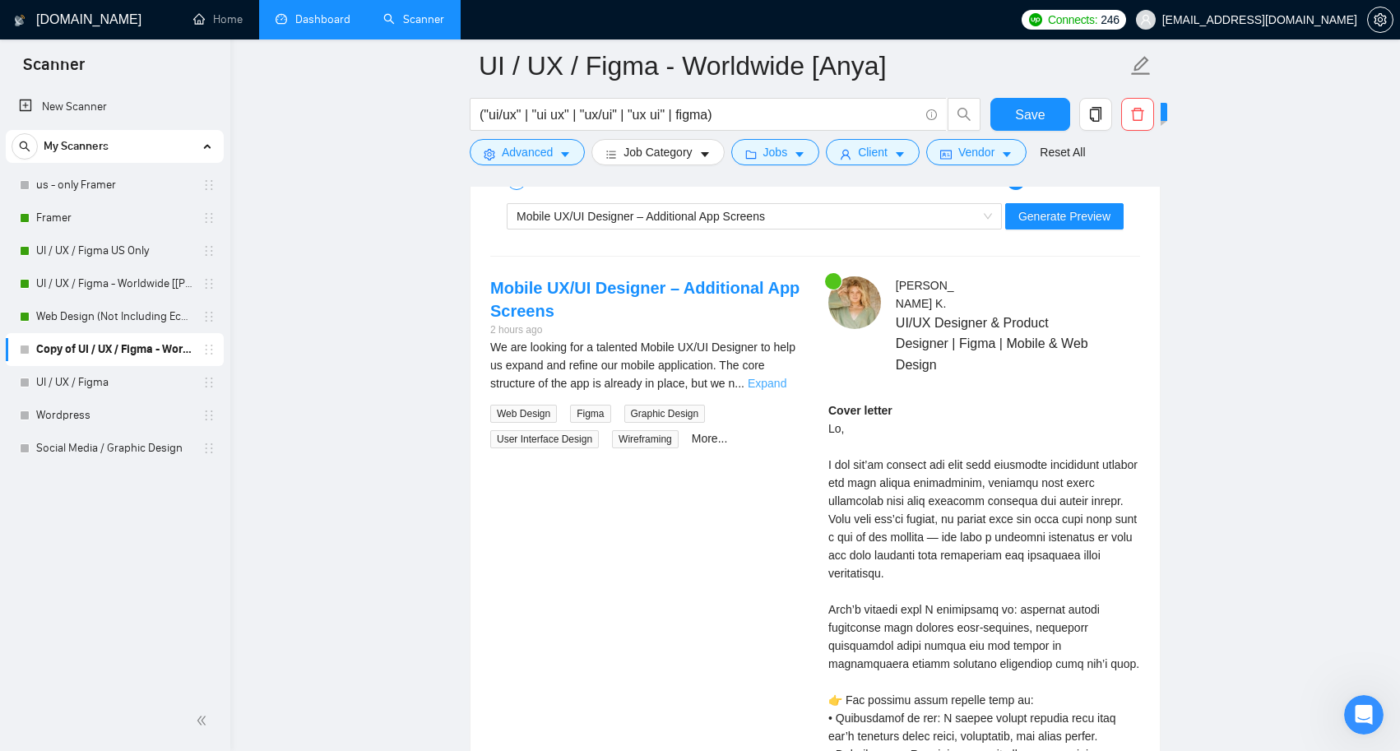
click at [778, 382] on link "Expand" at bounding box center [767, 383] width 39 height 13
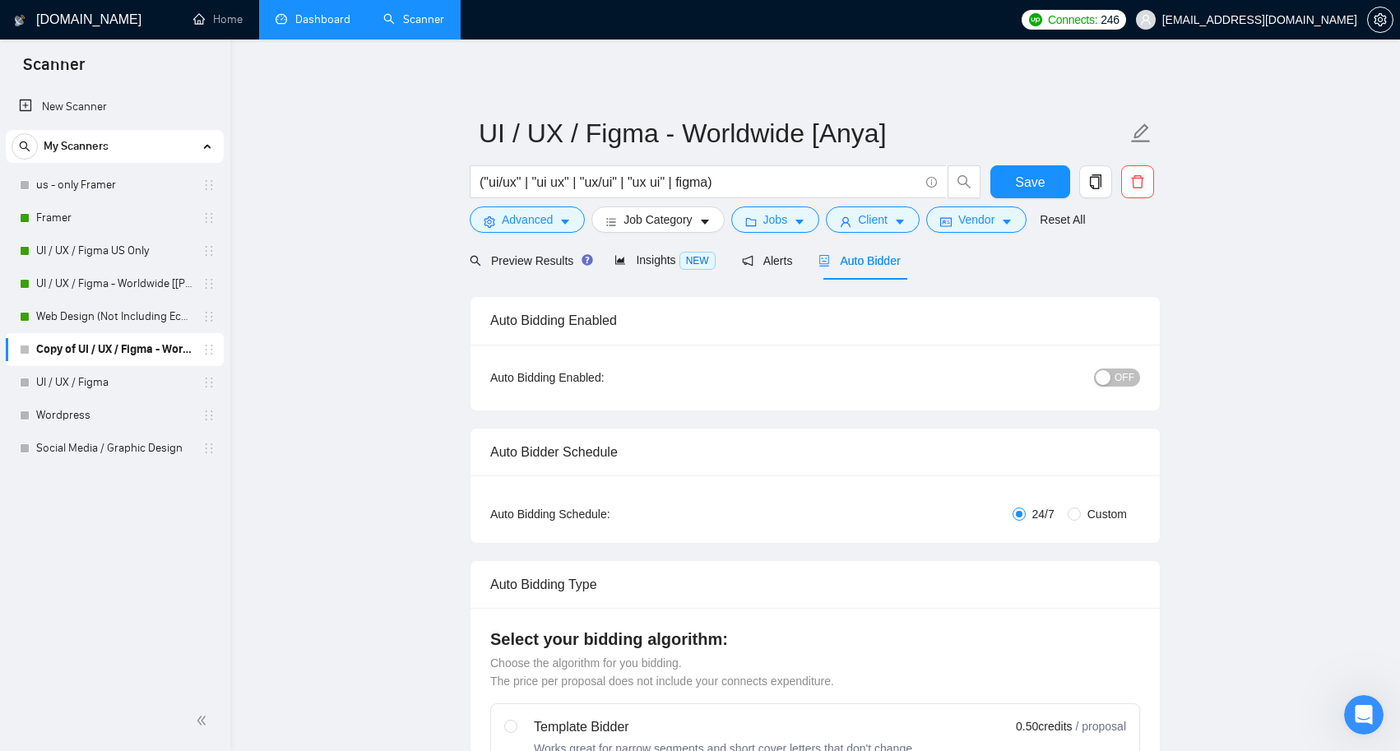
scroll to position [0, 0]
click at [128, 448] on link "Social Media / Graphic Design" at bounding box center [114, 448] width 156 height 33
click at [1041, 186] on span "Save" at bounding box center [1030, 182] width 30 height 21
click at [137, 437] on link "Social Media / Graphic Design" at bounding box center [114, 448] width 156 height 33
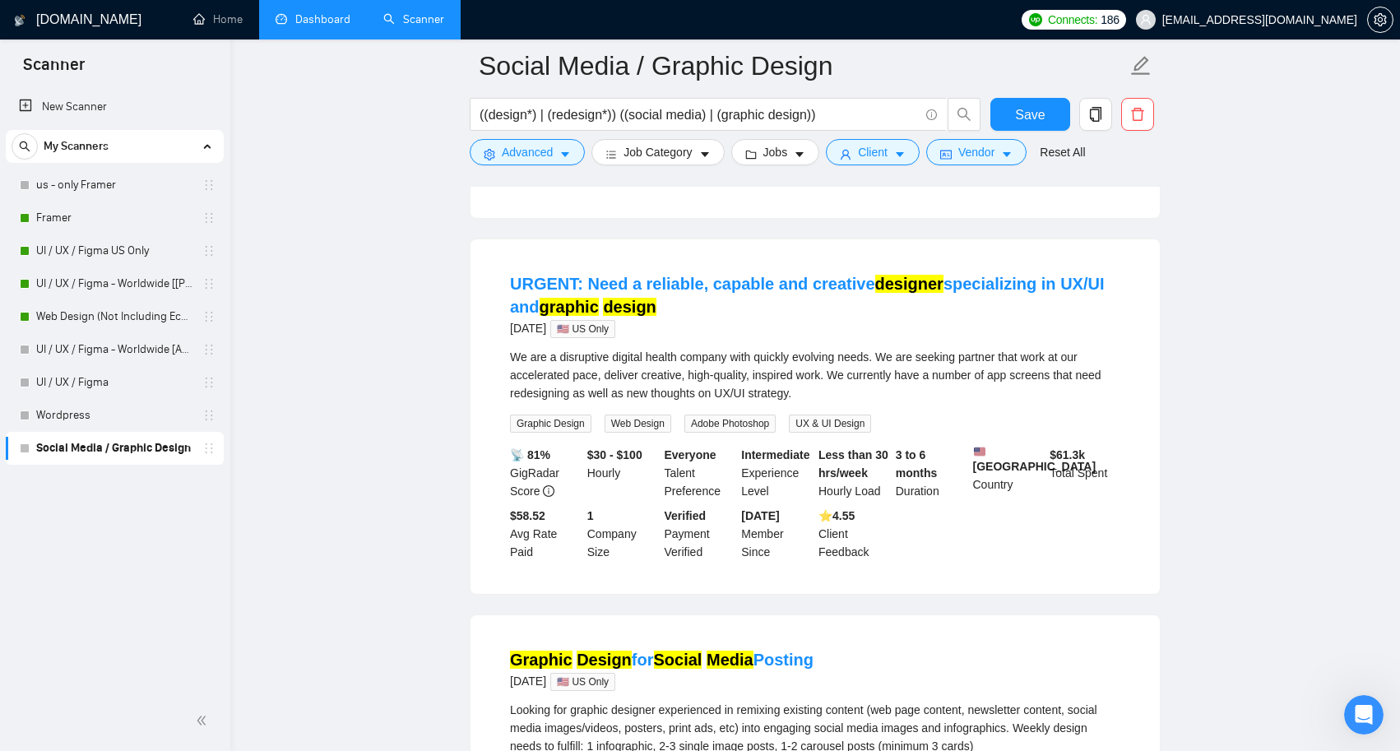
scroll to position [1523, 0]
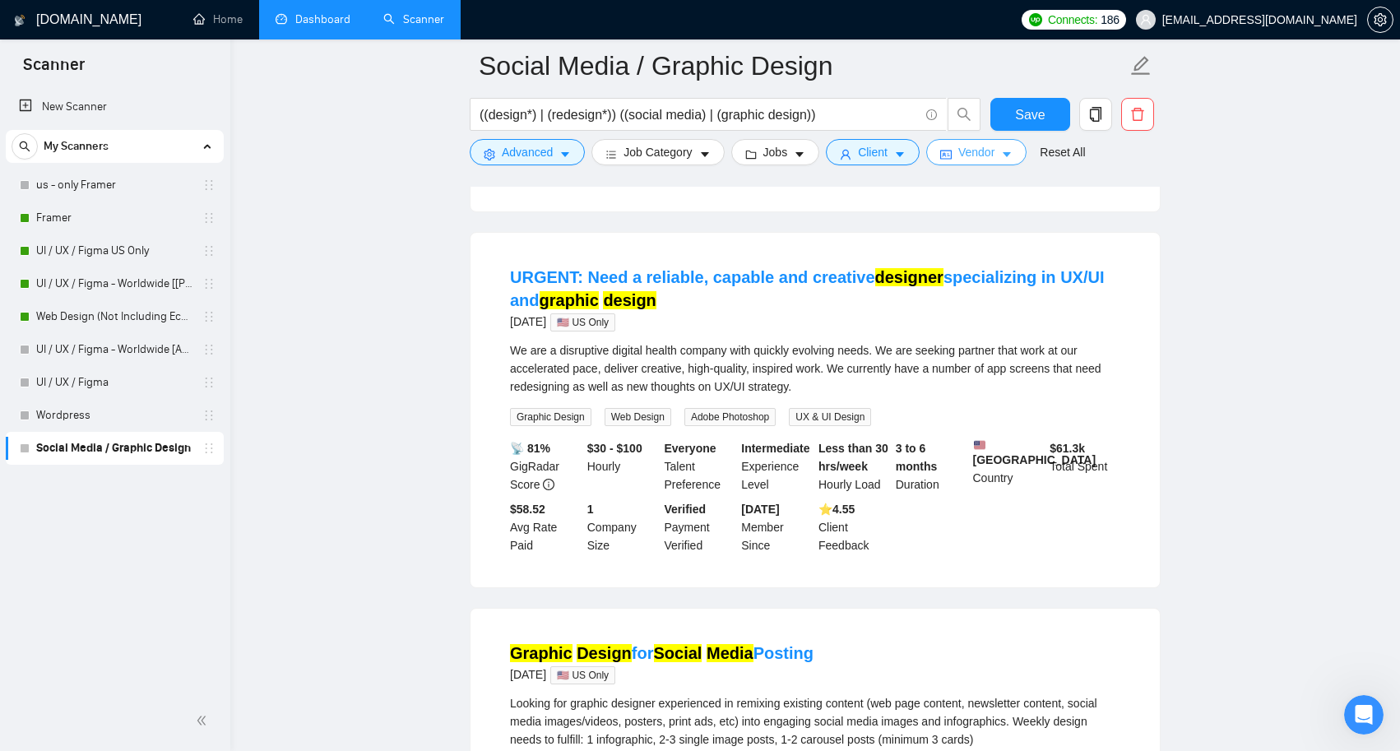
click at [995, 157] on span "Vendor" at bounding box center [976, 152] width 36 height 18
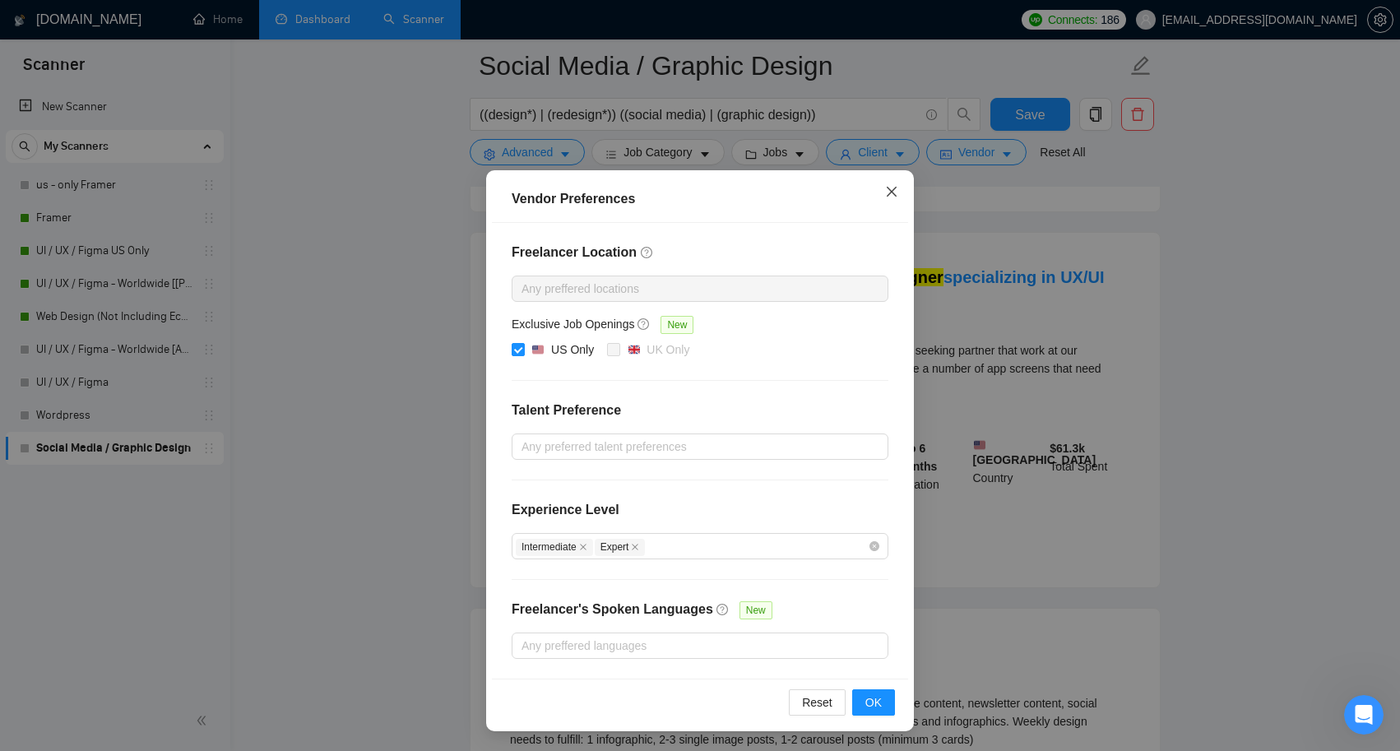
click at [893, 192] on icon "close" at bounding box center [891, 191] width 13 height 13
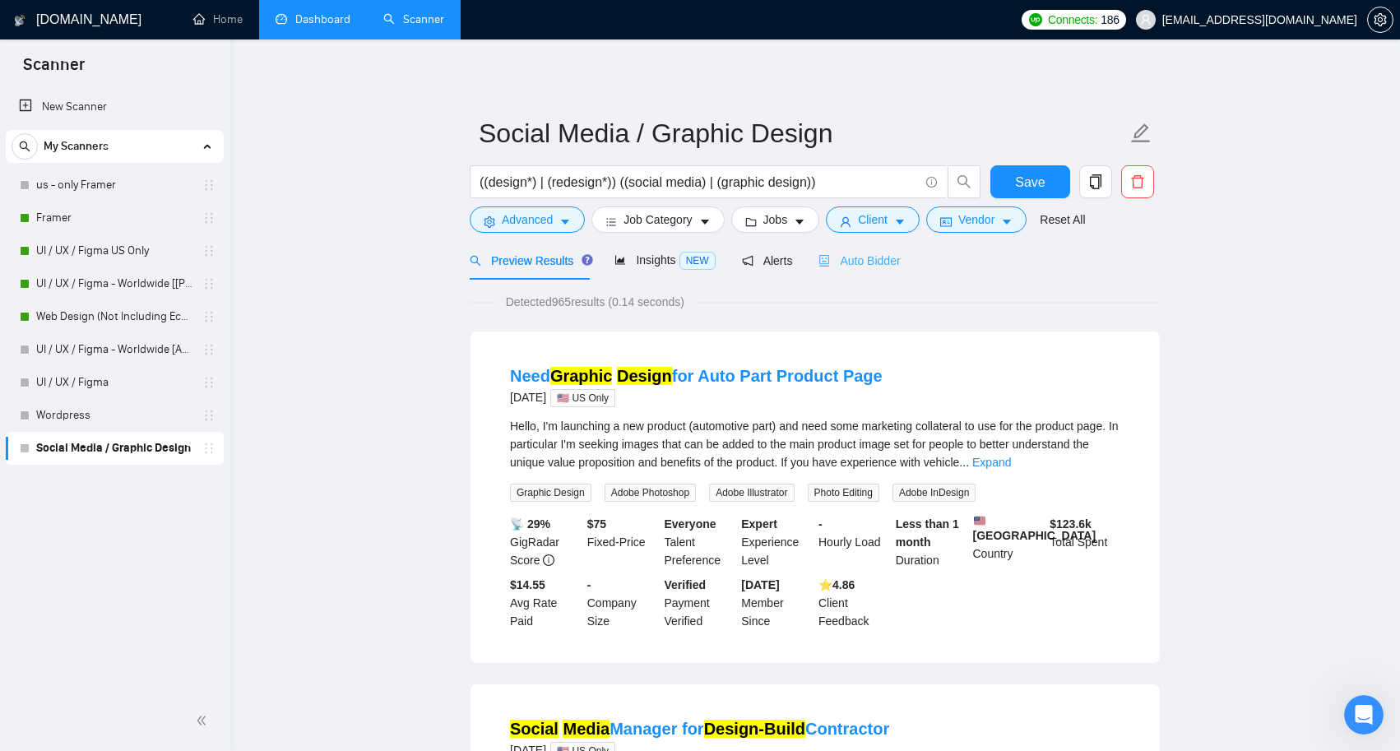
scroll to position [0, 0]
click at [893, 253] on div "Auto Bidder" at bounding box center [858, 261] width 81 height 18
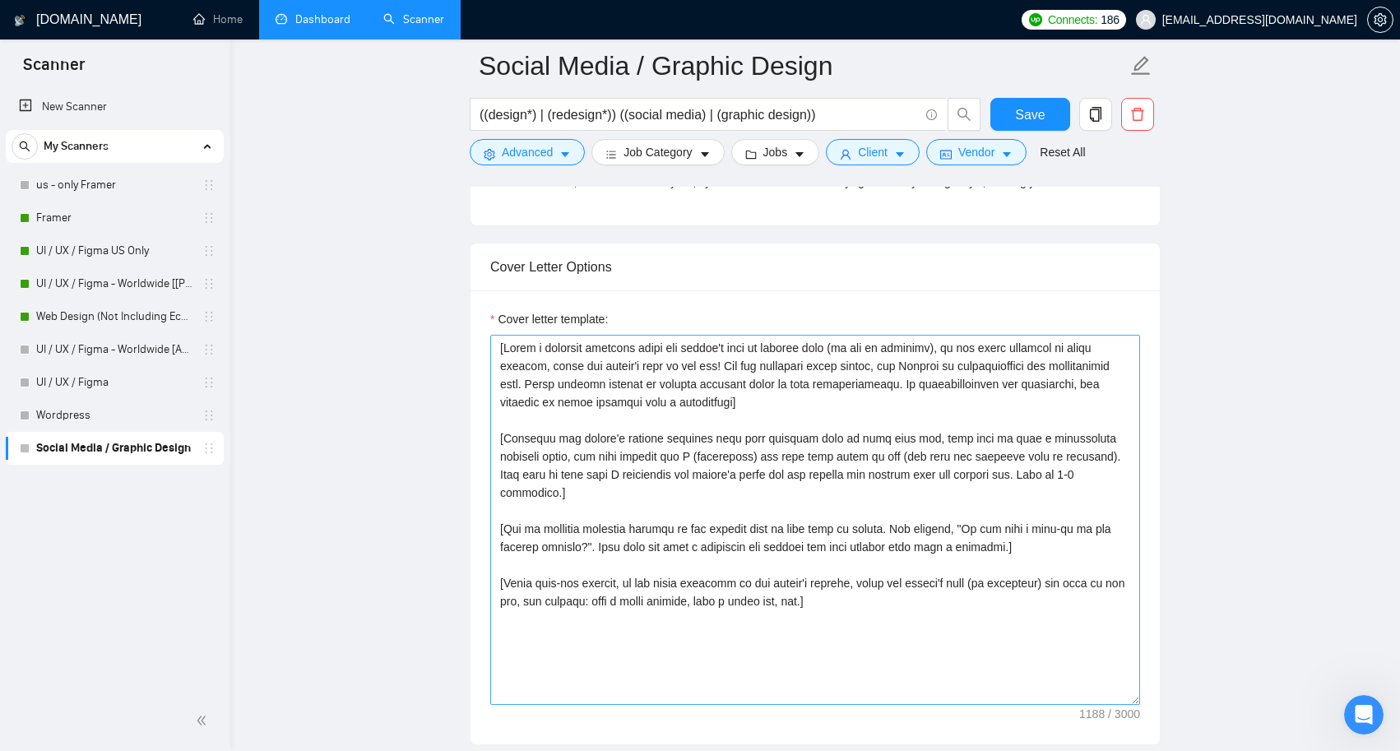
scroll to position [1707, 0]
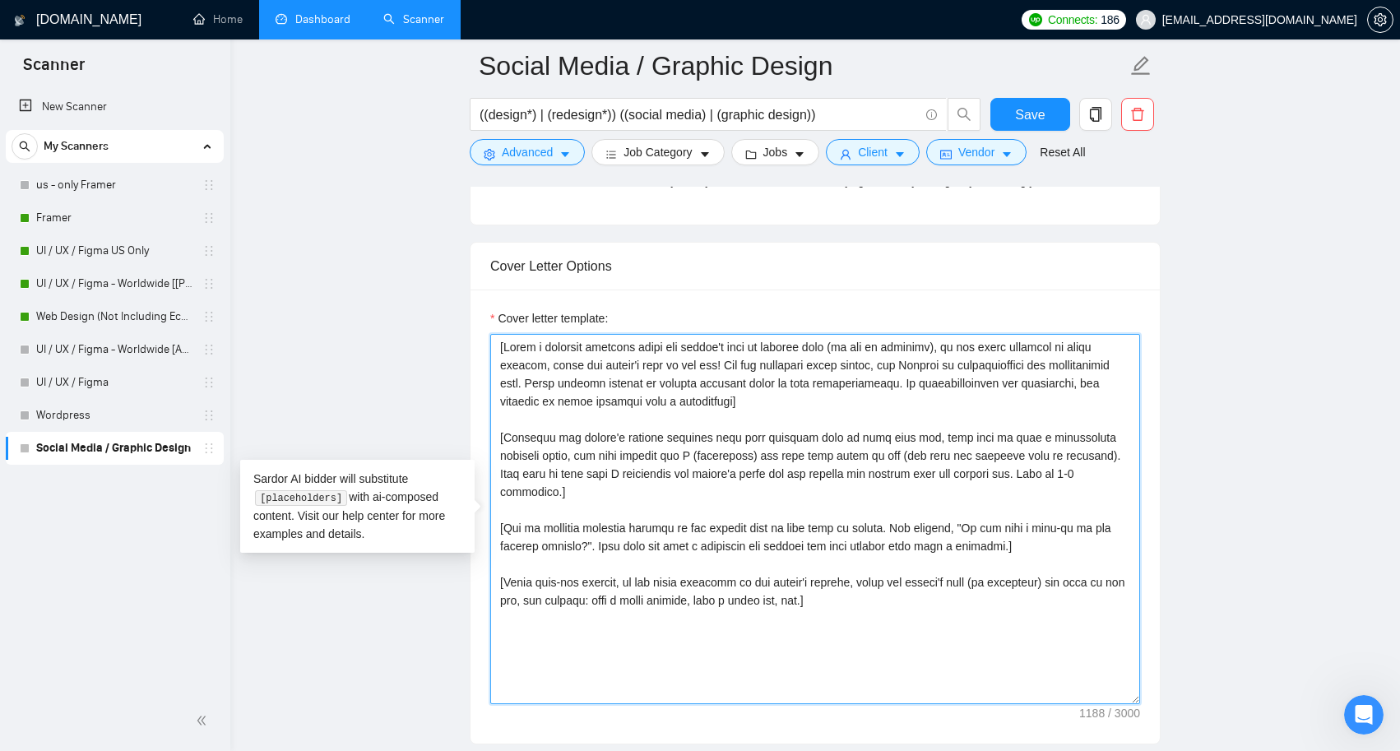
drag, startPoint x: 920, startPoint y: 595, endPoint x: 454, endPoint y: 327, distance: 537.6
click at [454, 327] on main "Social Media / Graphic Design ((design*) | (redesign*)) ((social media) | (grap…" at bounding box center [815, 562] width 1117 height 4407
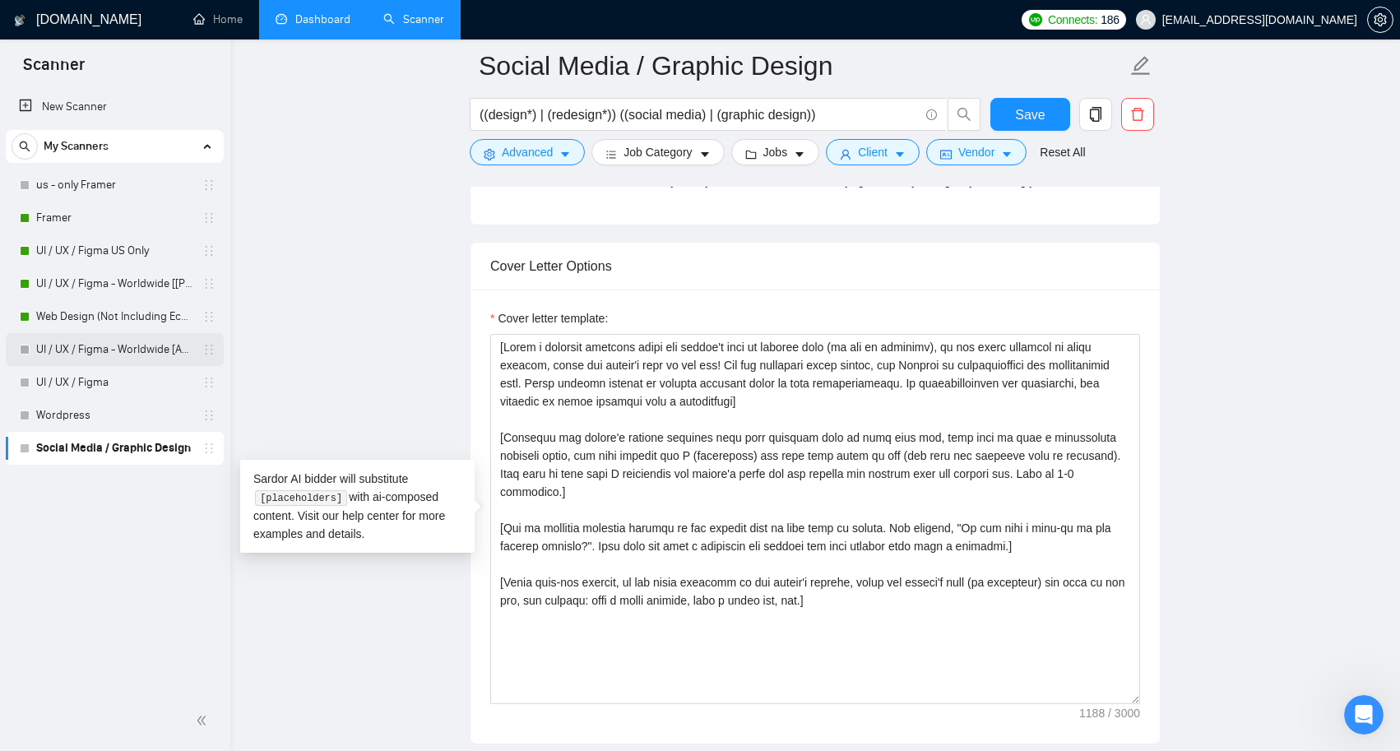
click at [120, 345] on link "UI / UX / Figma - Worldwide [Anya]" at bounding box center [114, 349] width 156 height 33
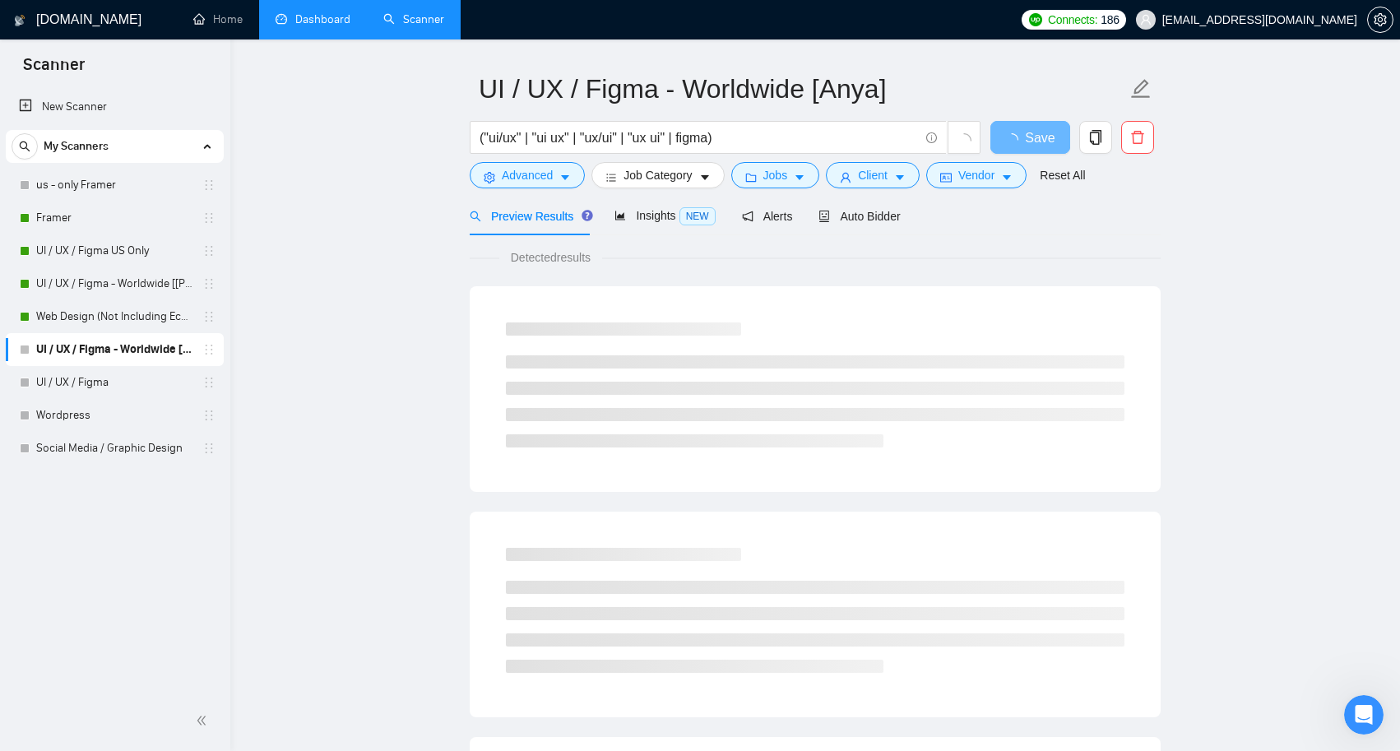
scroll to position [45, 0]
click at [865, 220] on span "Auto Bidder" at bounding box center [858, 215] width 81 height 13
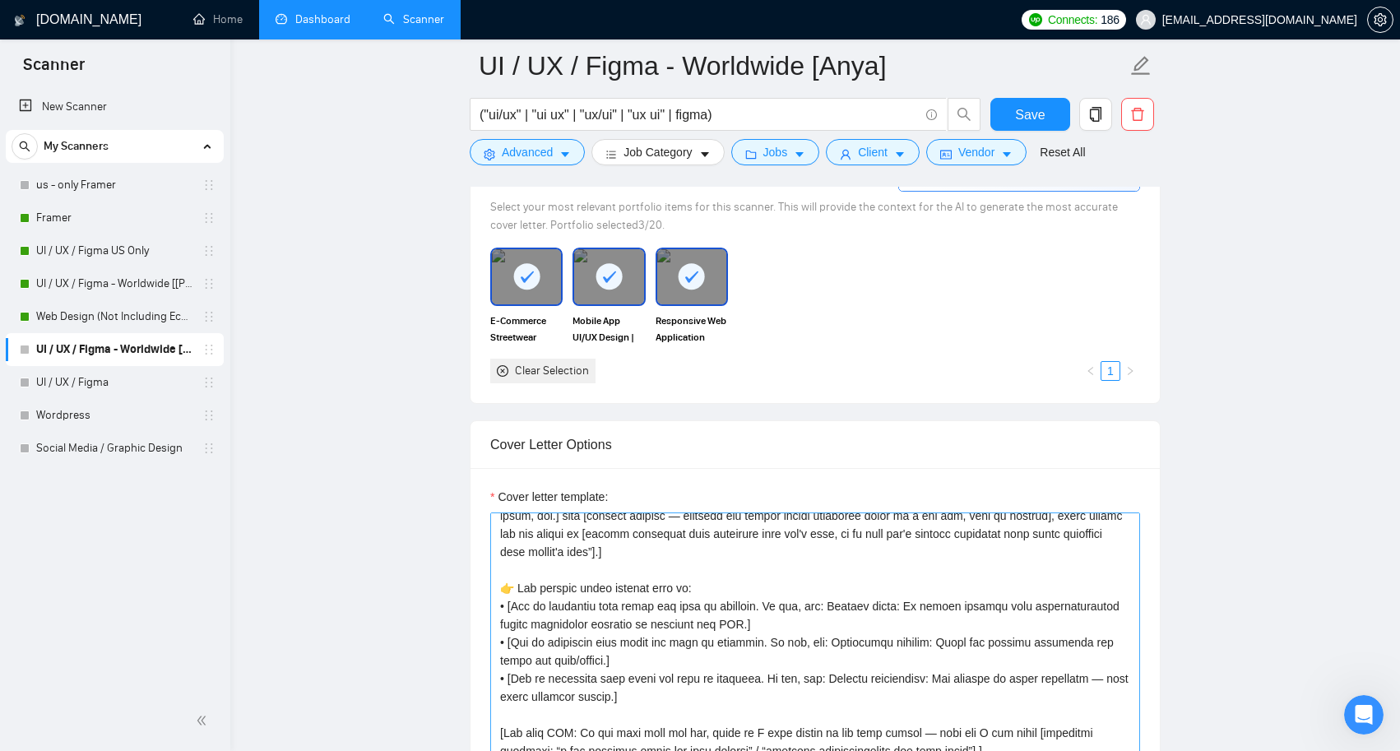
scroll to position [225, 0]
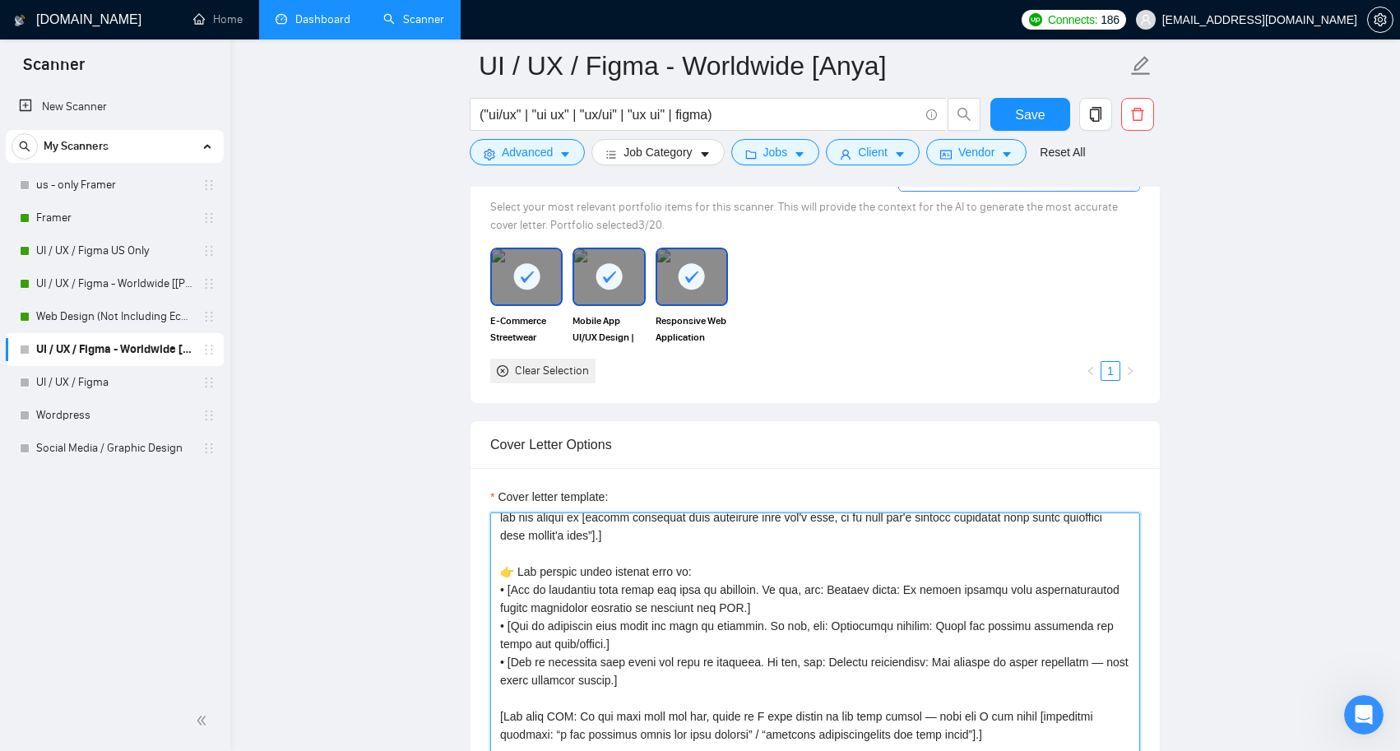
click at [818, 554] on textarea "Cover letter template:" at bounding box center [815, 697] width 650 height 370
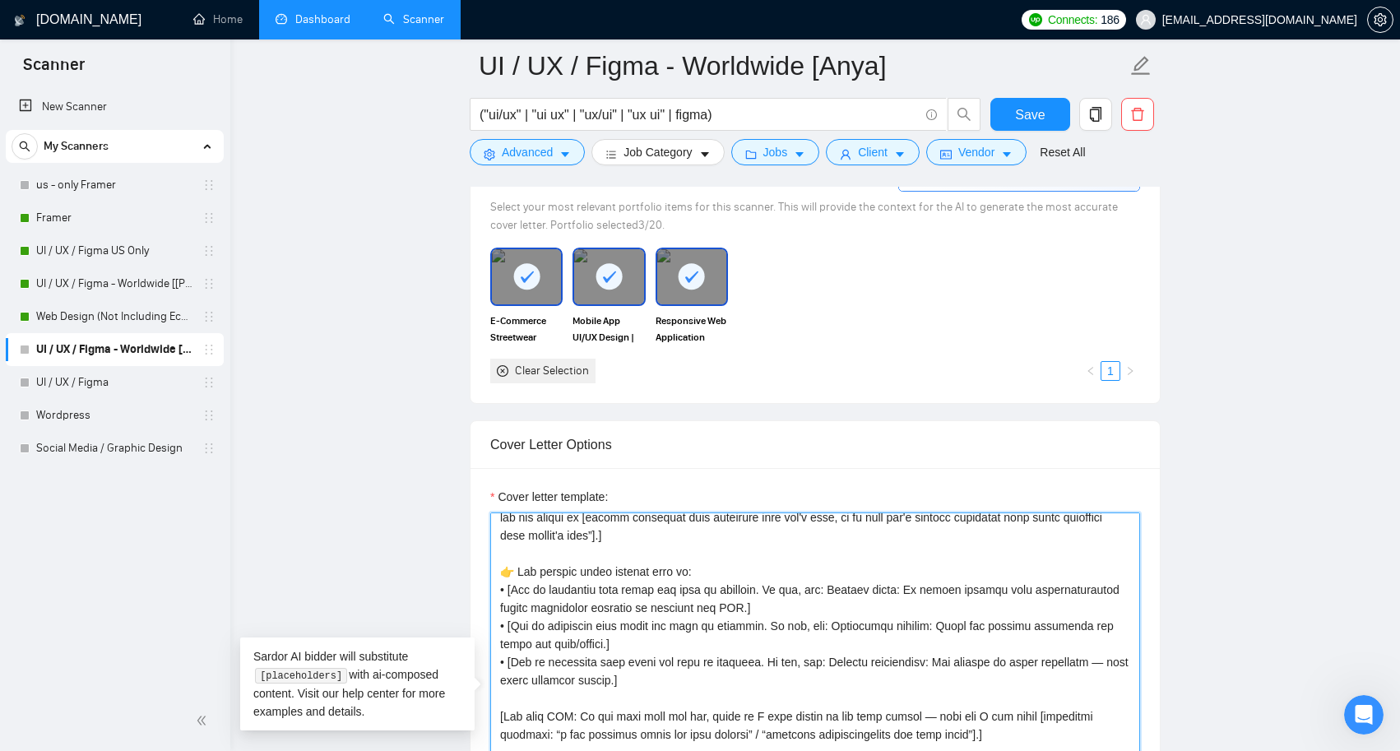
paste textarea "a personal greeting using the client's name or company name (if any is provided…"
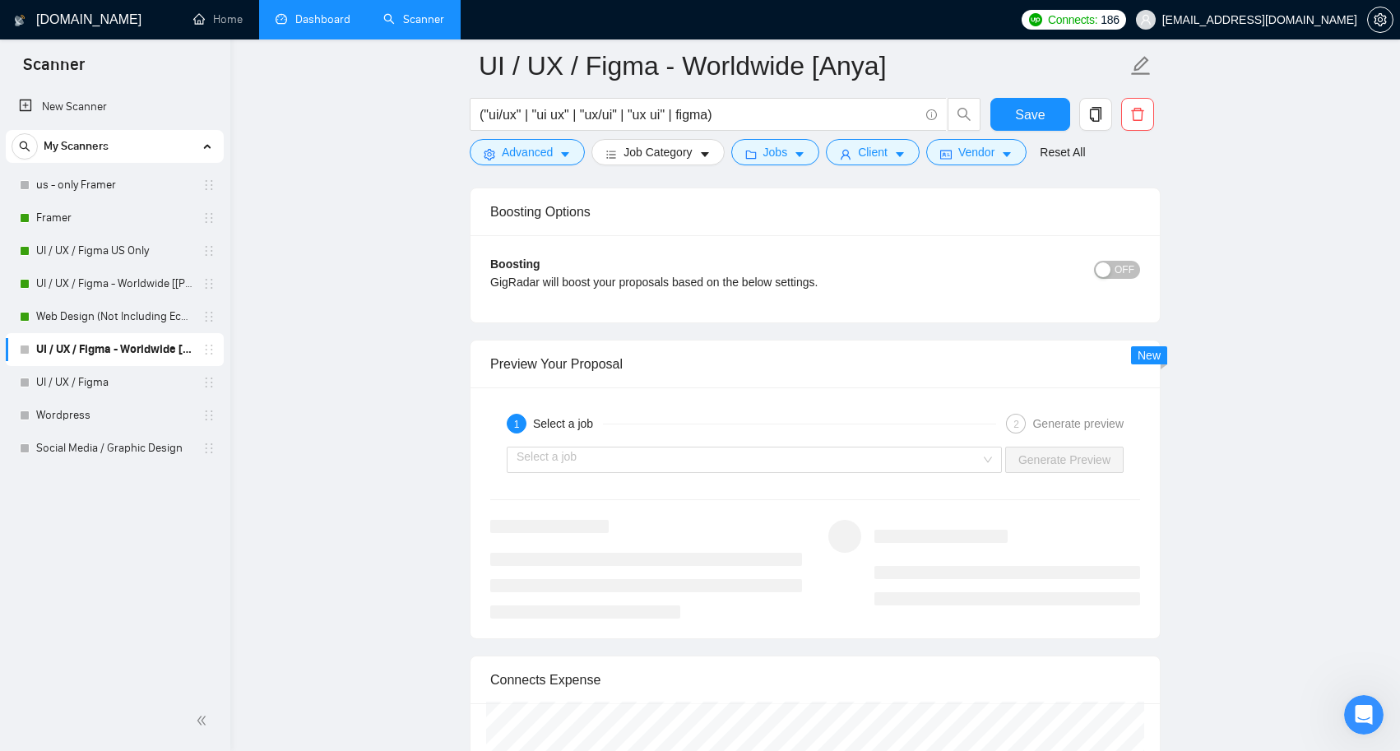
scroll to position [3040, 0]
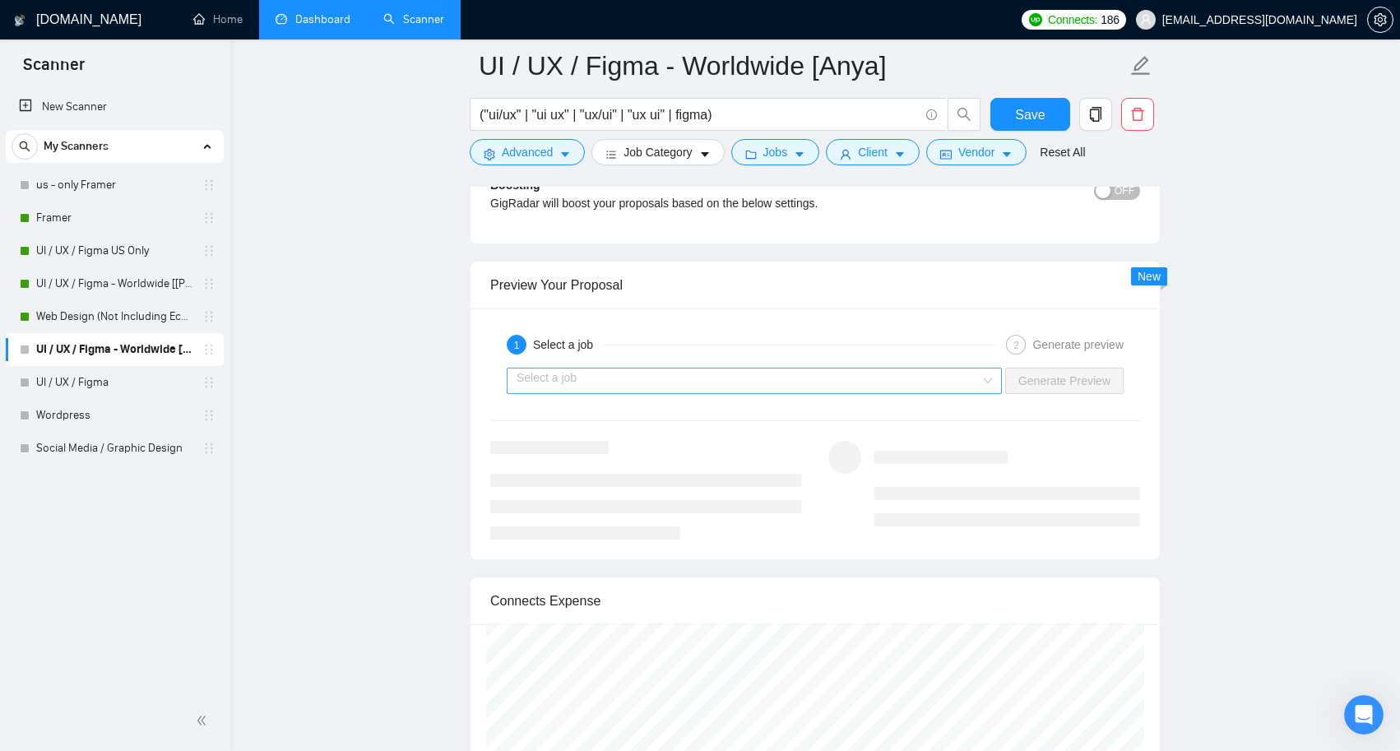
click at [985, 384] on div "Select a job" at bounding box center [754, 381] width 495 height 26
type textarea "[Write a personal greeting using the client's name or company name (if any is p…"
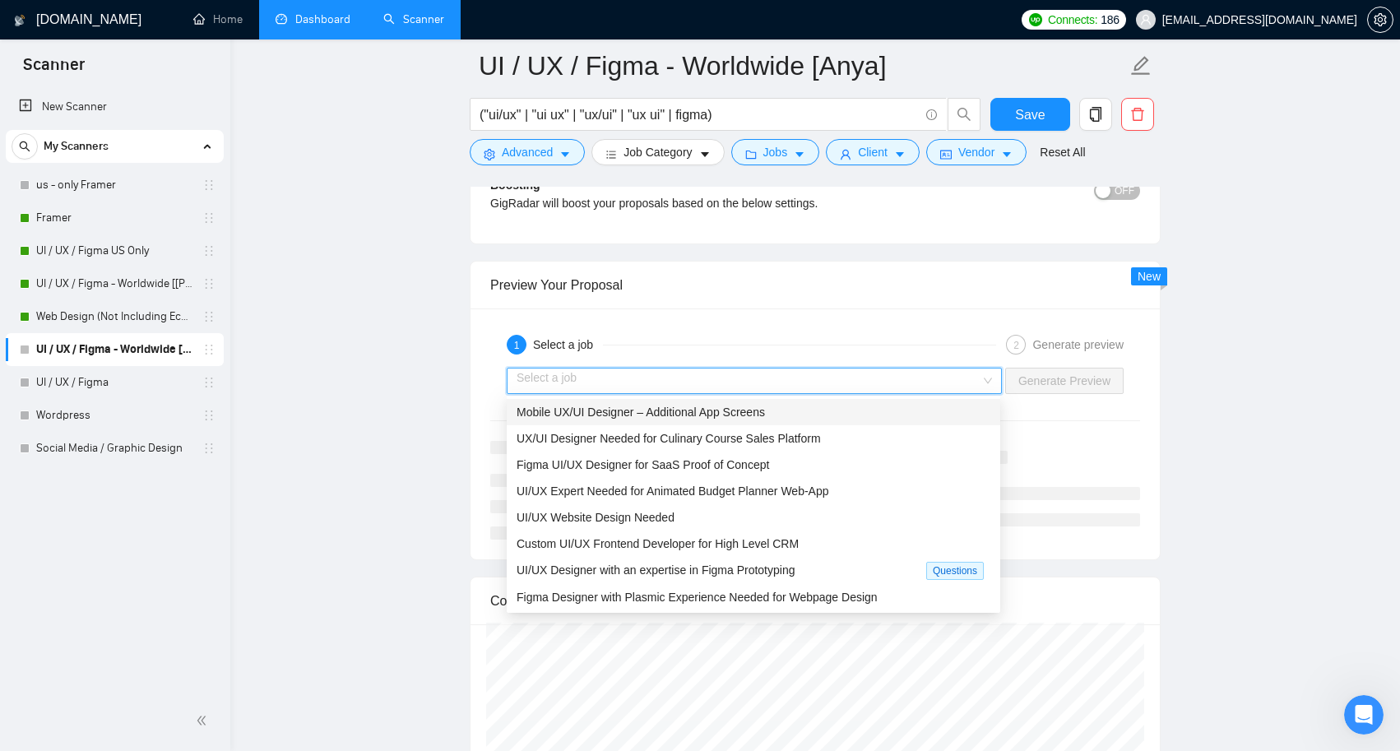
click at [787, 416] on div "Mobile UX/UI Designer – Additional App Screens" at bounding box center [754, 412] width 474 height 18
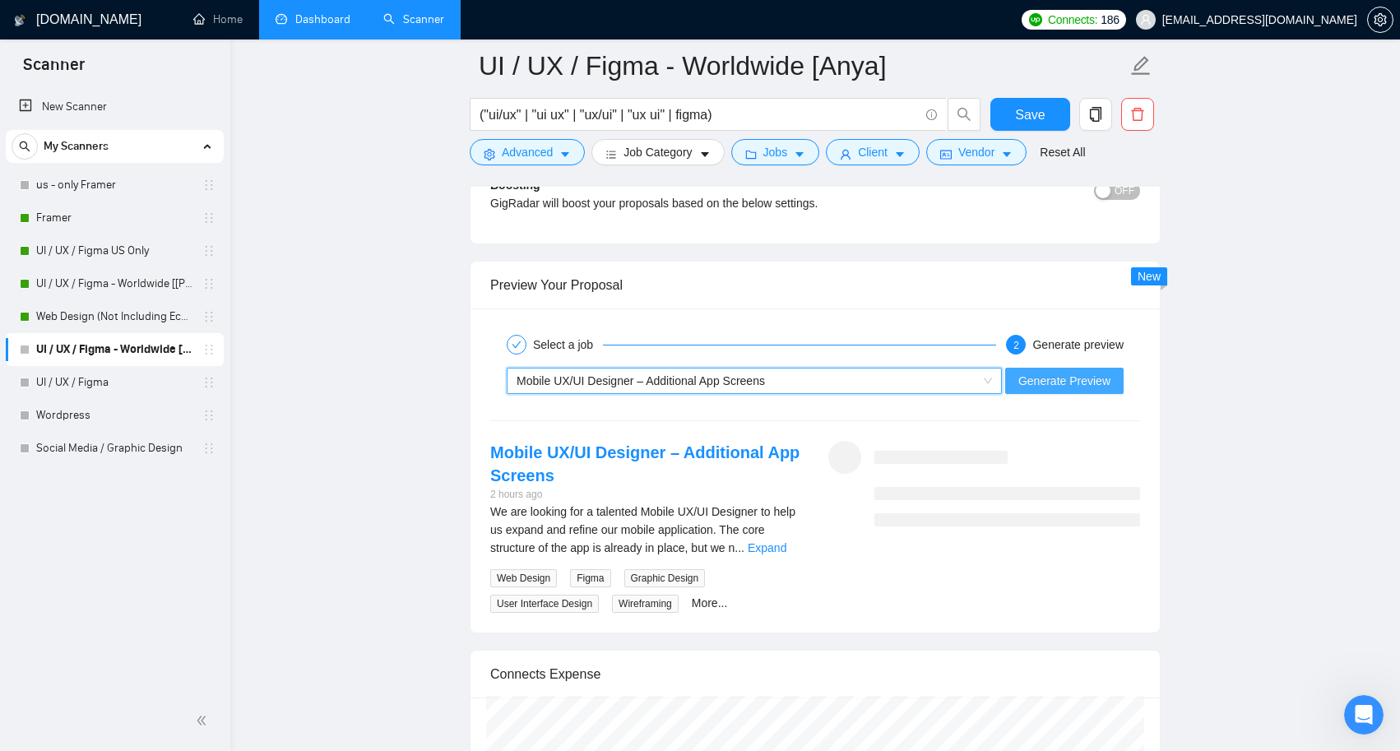
click at [1041, 386] on span "Generate Preview" at bounding box center [1064, 381] width 92 height 18
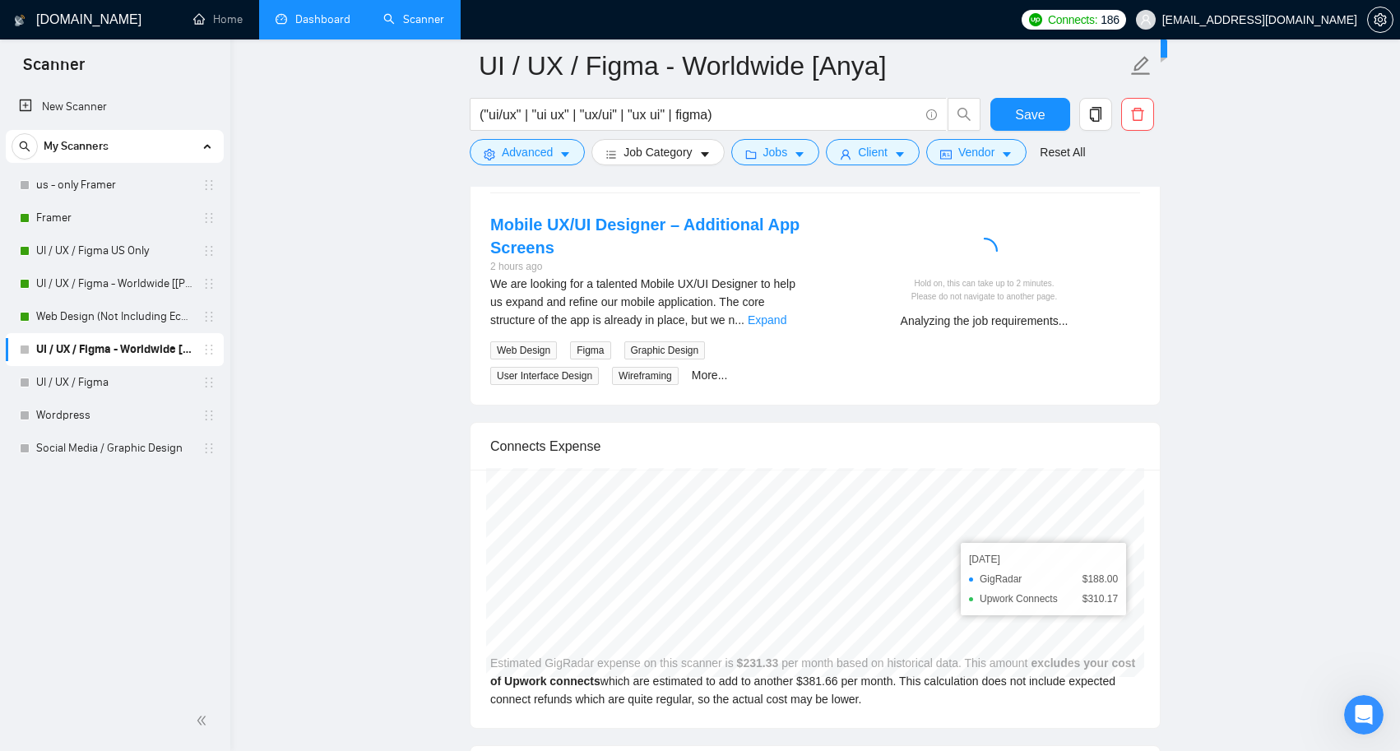
scroll to position [3268, 0]
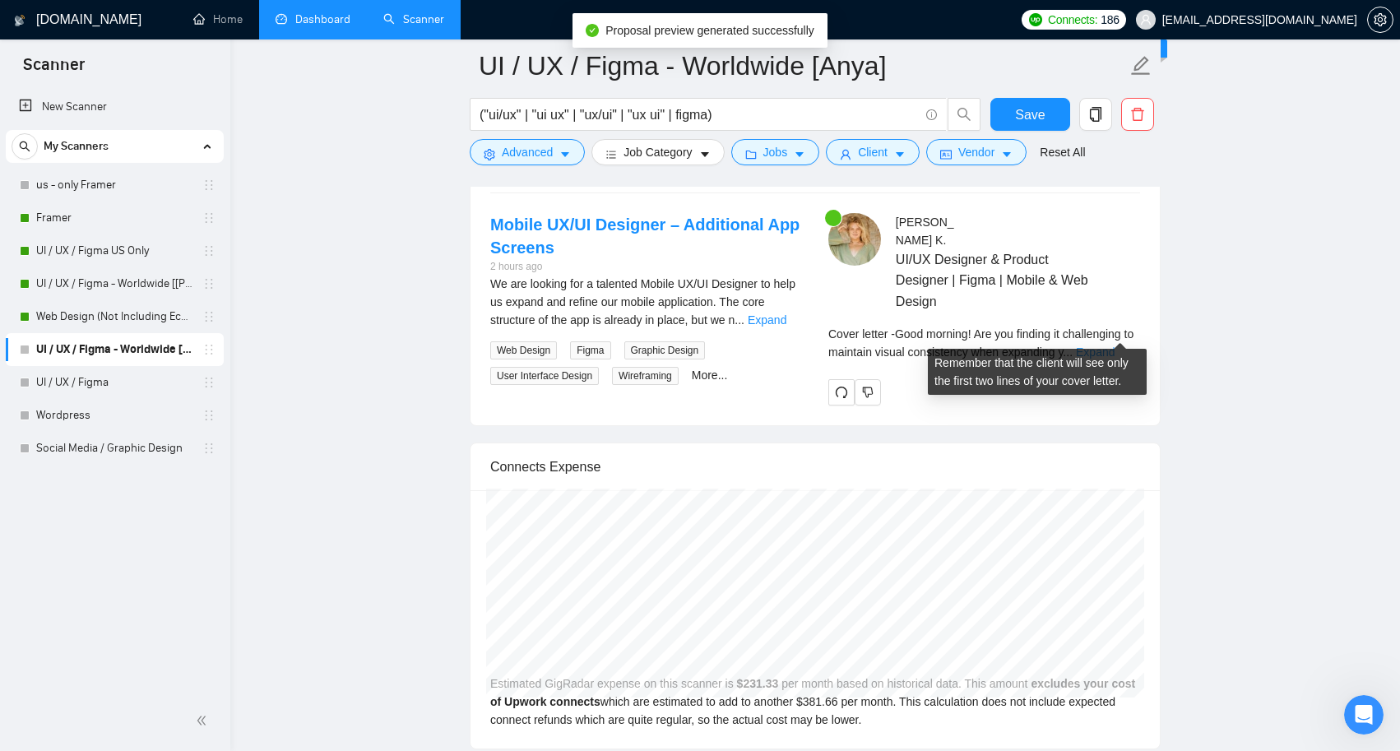
click at [1105, 345] on link "Expand" at bounding box center [1095, 351] width 39 height 13
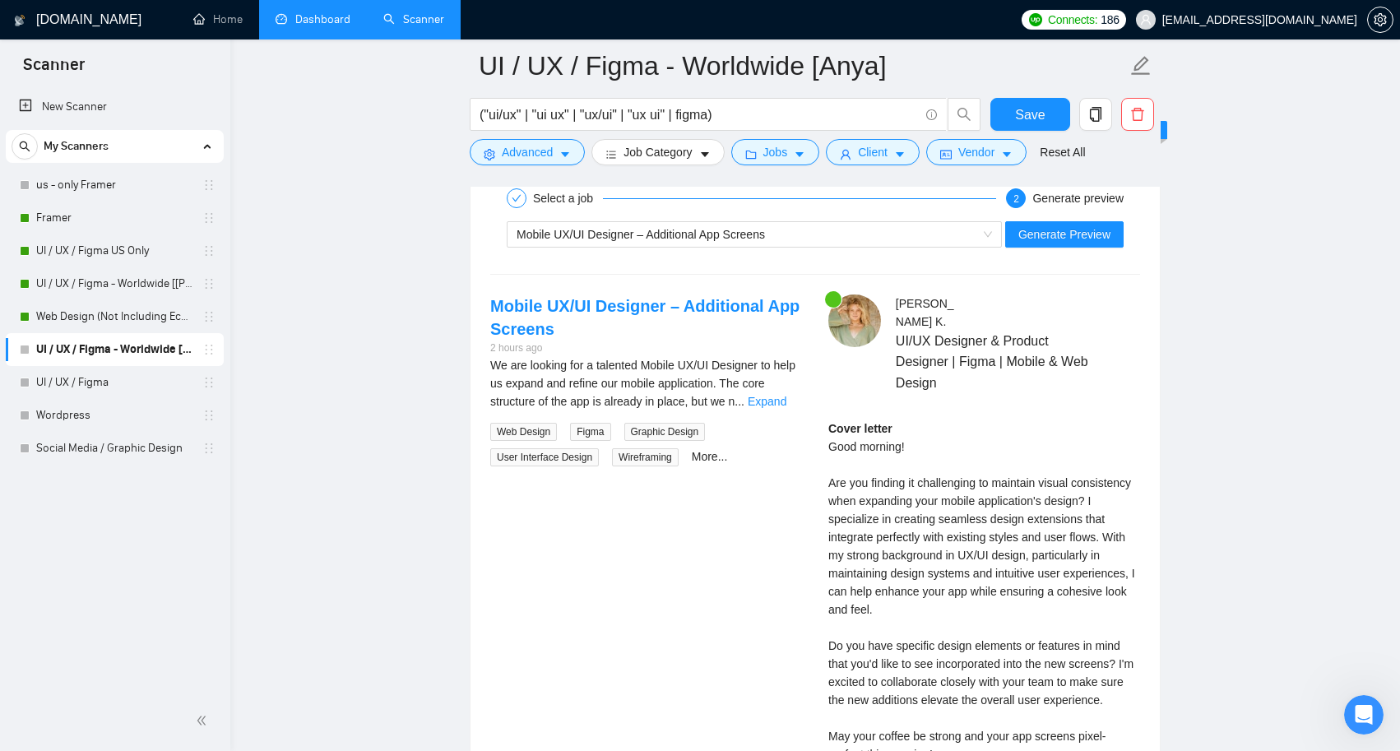
scroll to position [3187, 0]
click at [911, 235] on div "Mobile UX/UI Designer – Additional App Screens" at bounding box center [747, 234] width 461 height 25
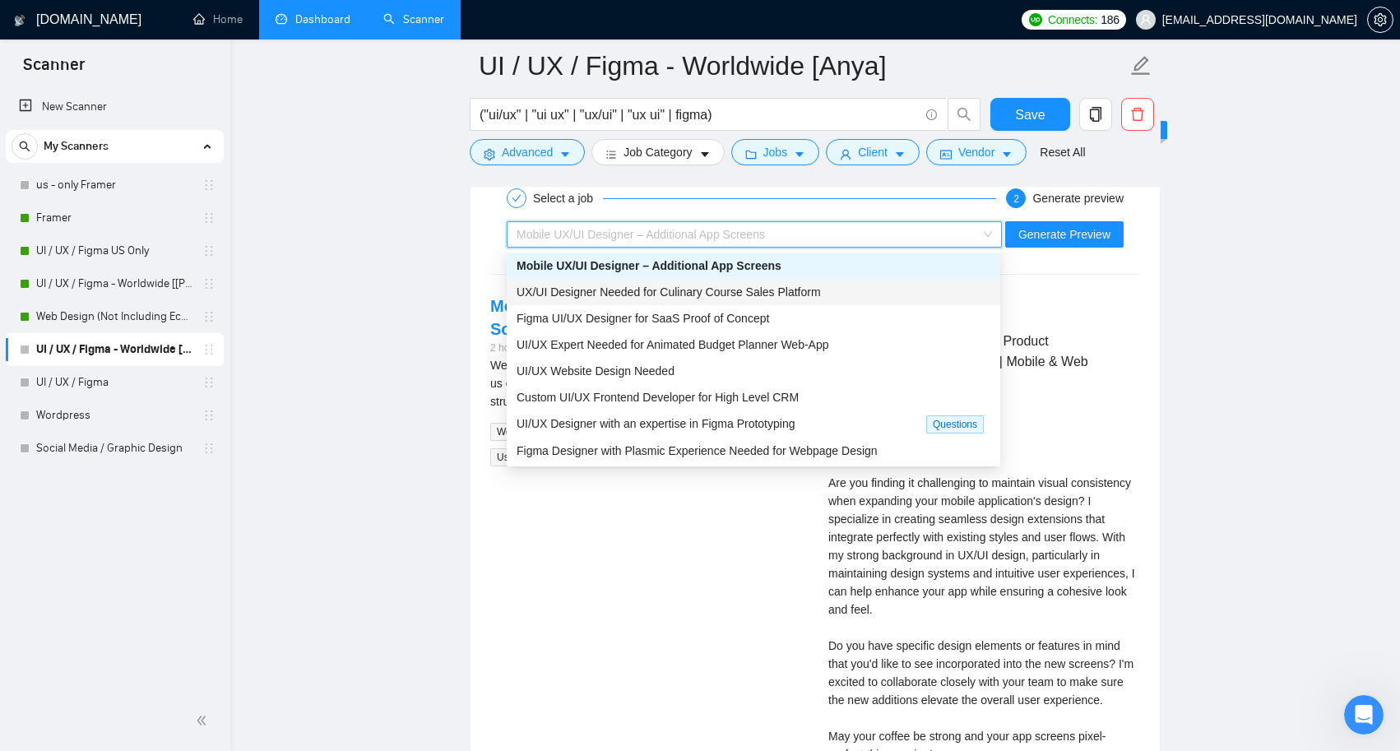
click at [821, 289] on span "UX/UI Designer Needed for Culinary Course Sales Platform" at bounding box center [669, 291] width 304 height 13
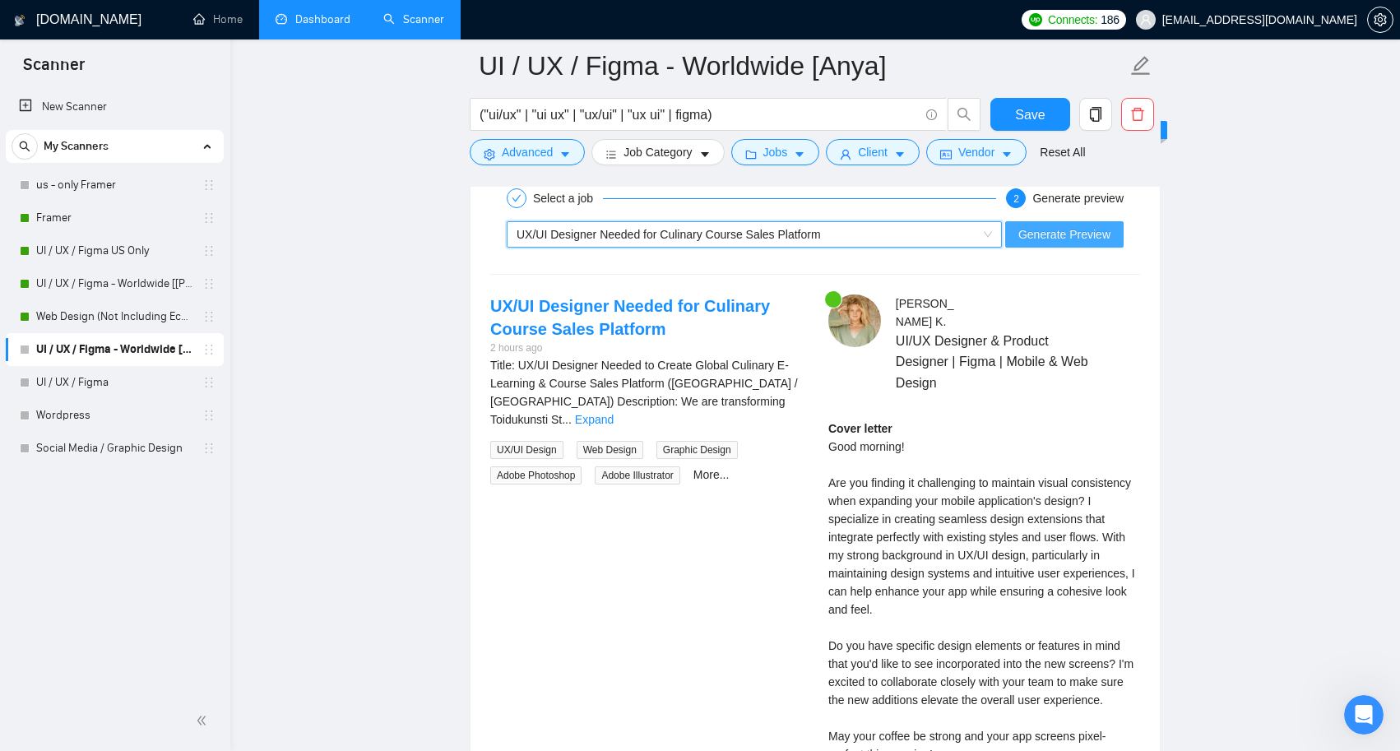
click at [1055, 243] on button "Generate Preview" at bounding box center [1064, 234] width 118 height 26
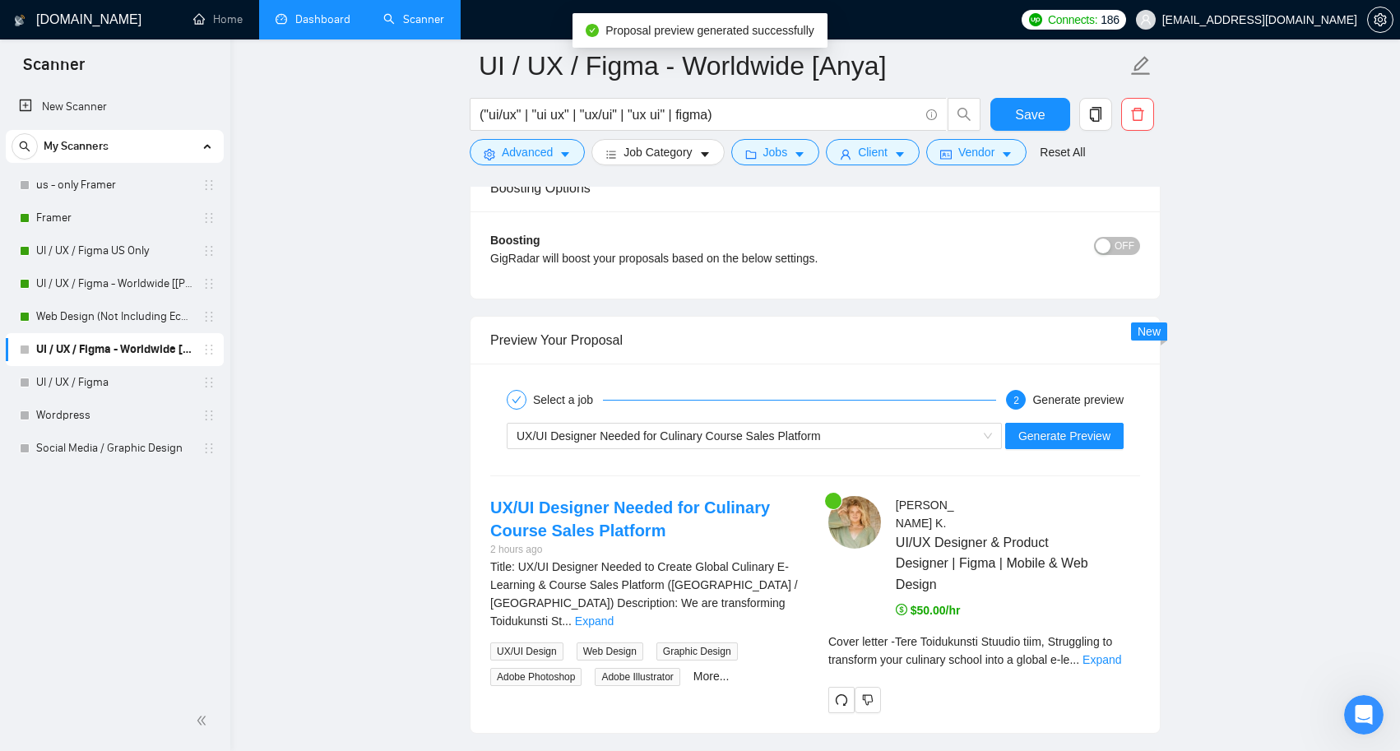
scroll to position [3035, 0]
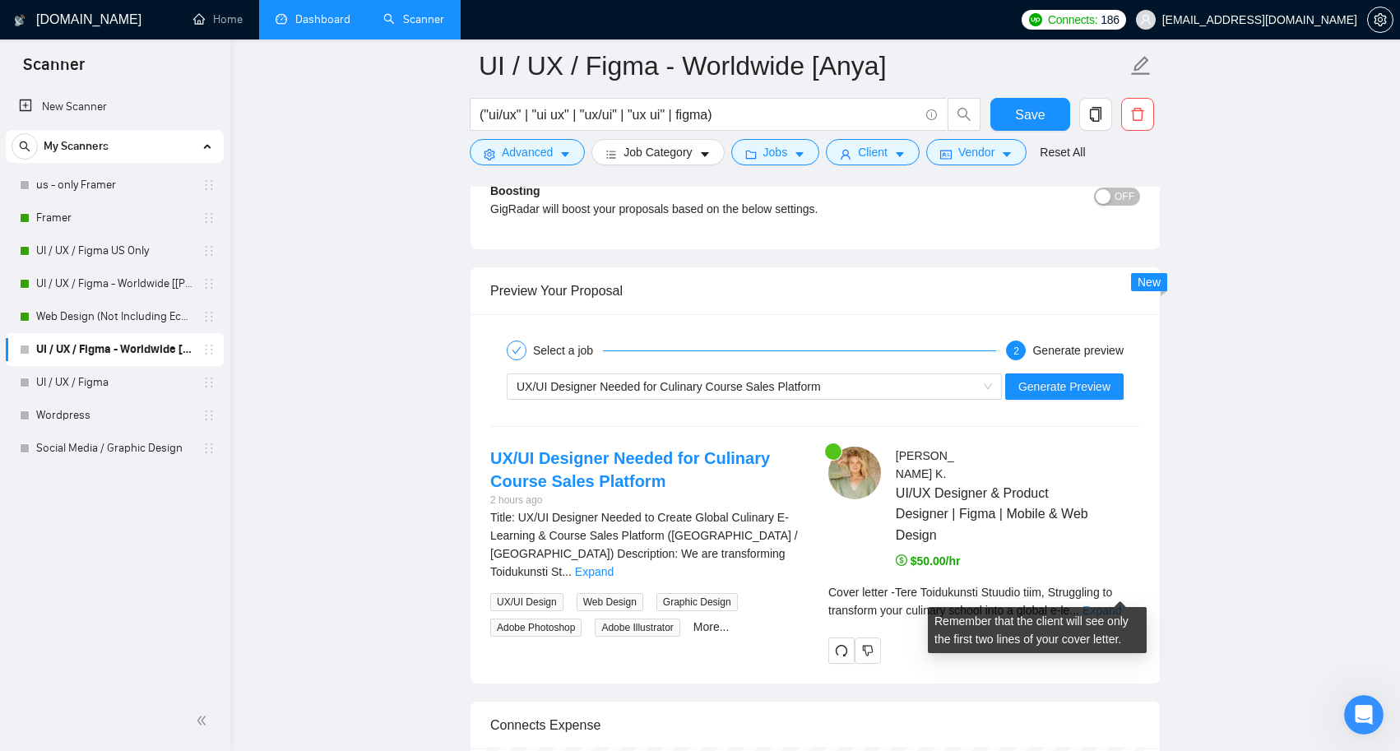
click at [1111, 604] on link "Expand" at bounding box center [1102, 610] width 39 height 13
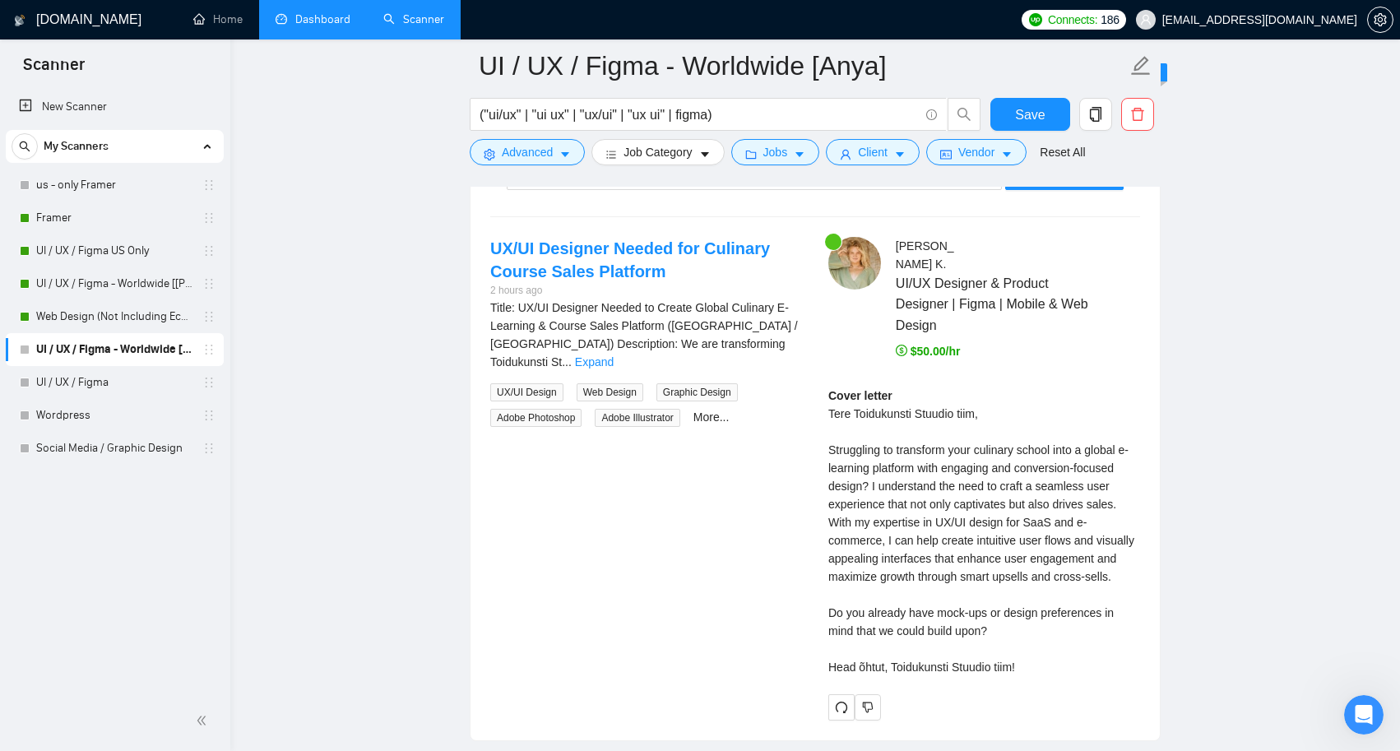
scroll to position [3263, 0]
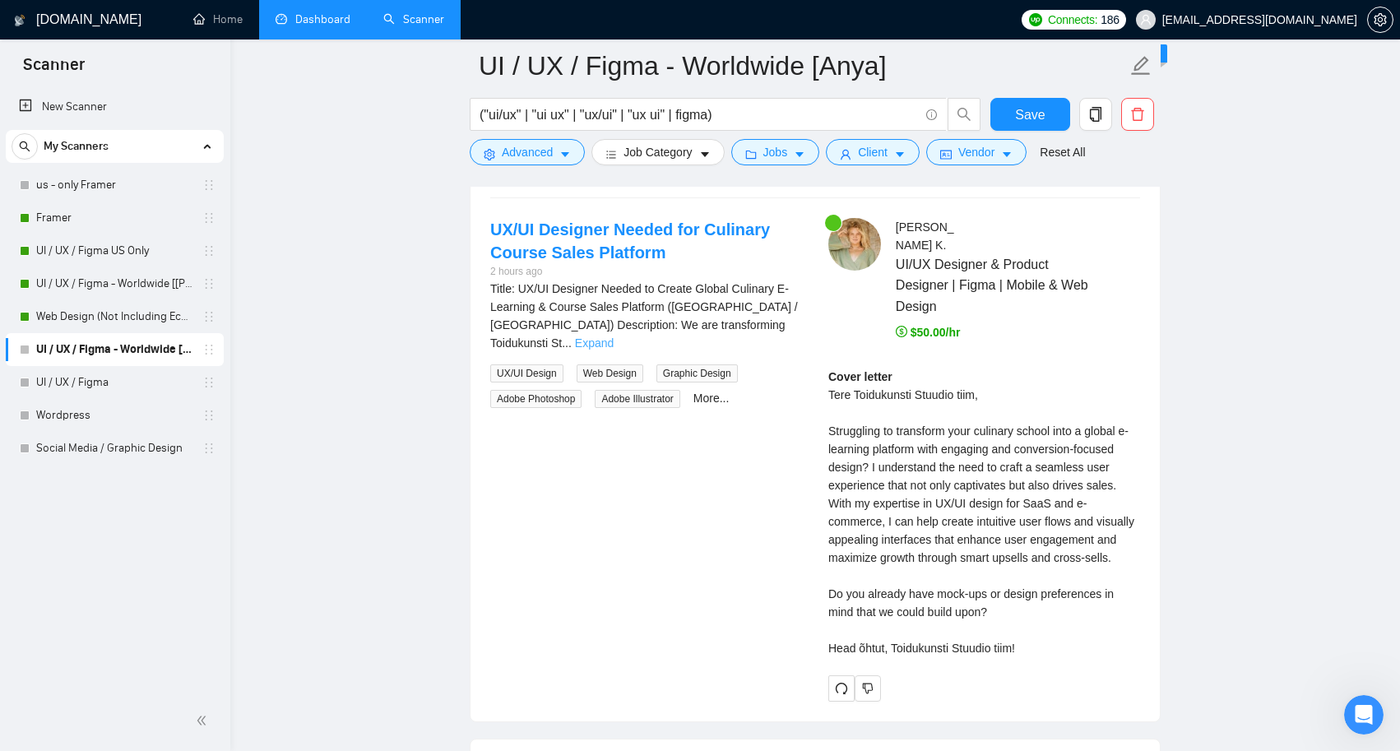
click at [614, 336] on link "Expand" at bounding box center [594, 342] width 39 height 13
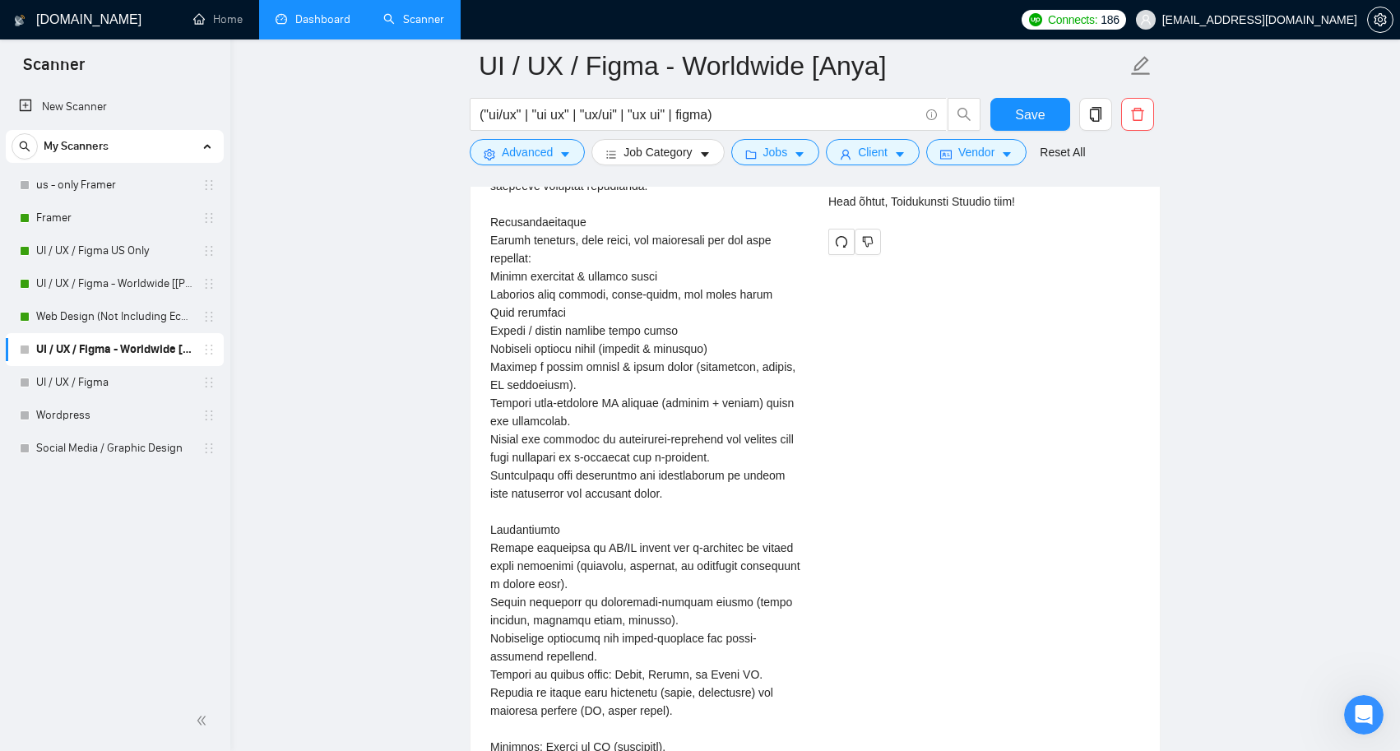
scroll to position [3190, 0]
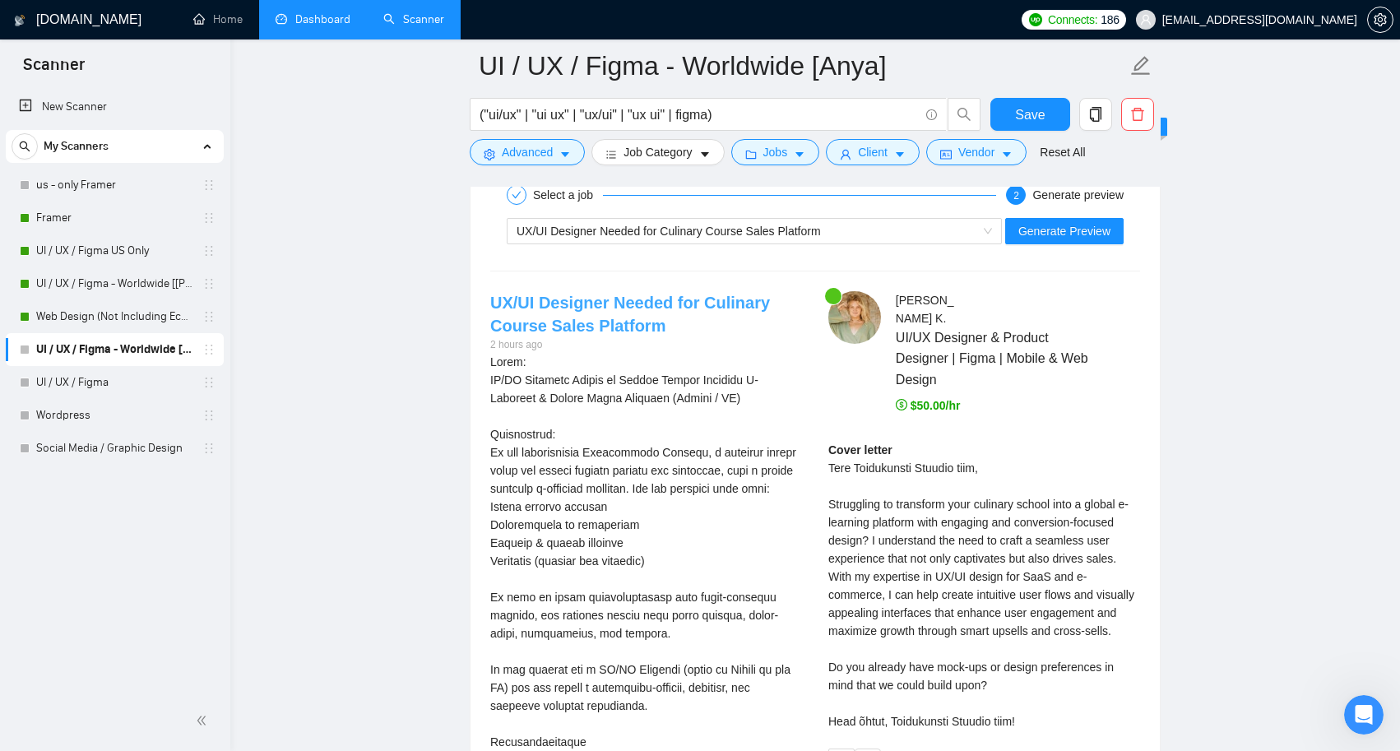
click at [622, 316] on link "UX/UI Designer Needed for Culinary Course Sales Platform" at bounding box center [630, 314] width 280 height 41
click at [930, 228] on div "UX/UI Designer Needed for Culinary Course Sales Platform" at bounding box center [747, 231] width 461 height 25
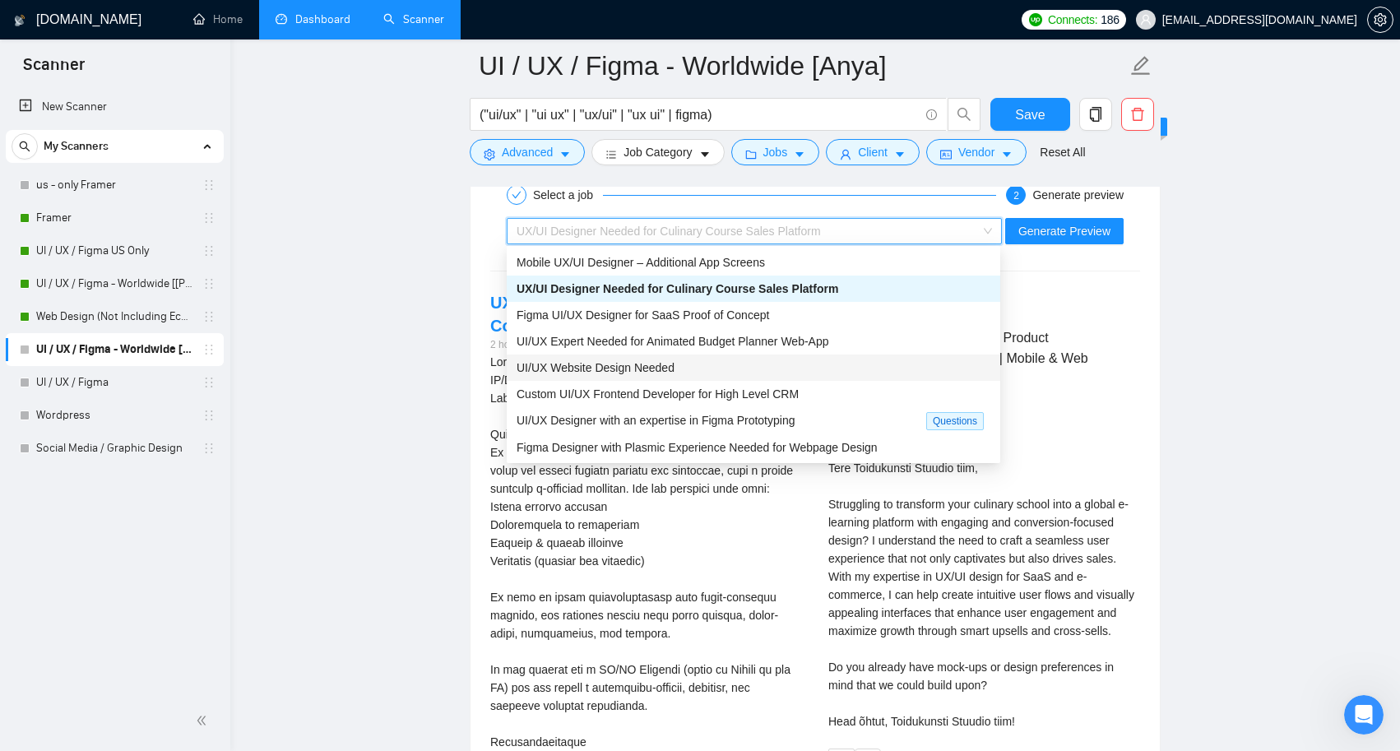
click at [754, 372] on div "UI/UX Website Design Needed" at bounding box center [754, 368] width 474 height 18
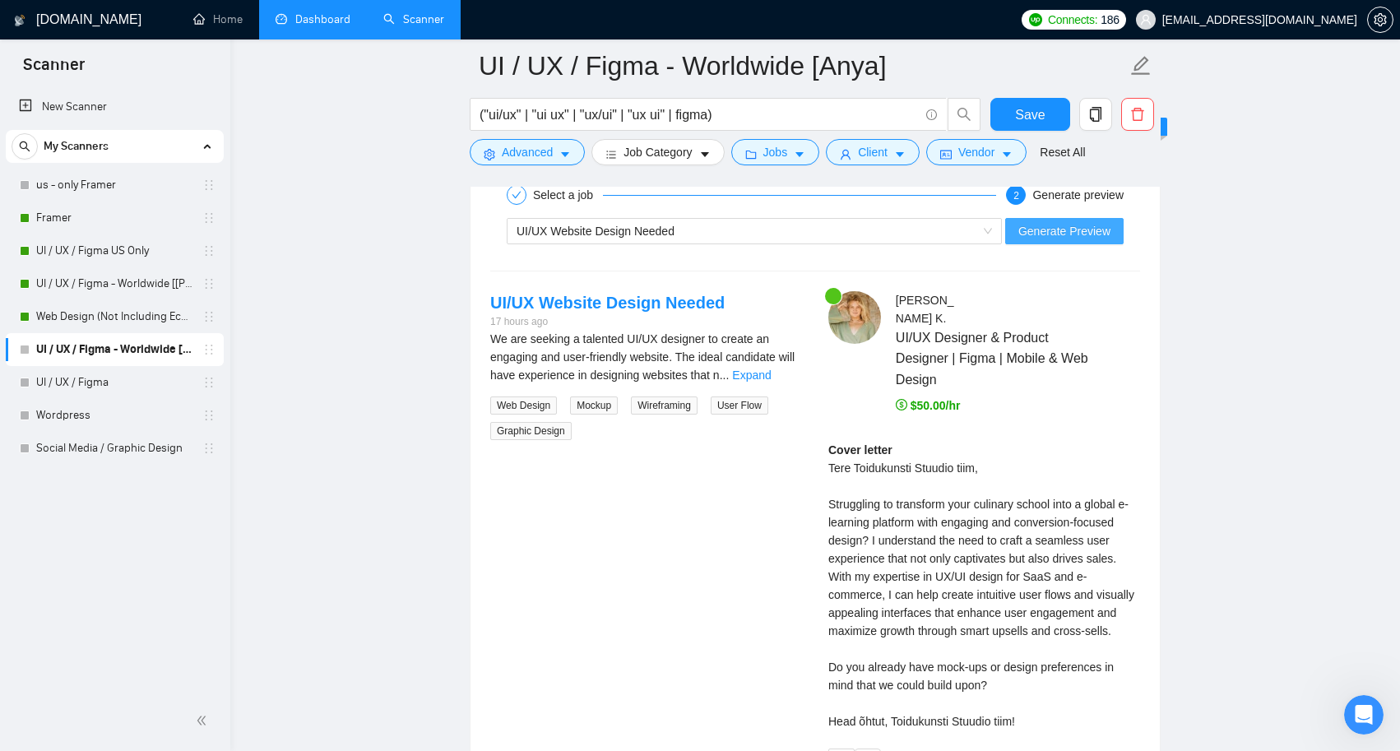
click at [1039, 233] on span "Generate Preview" at bounding box center [1064, 231] width 92 height 18
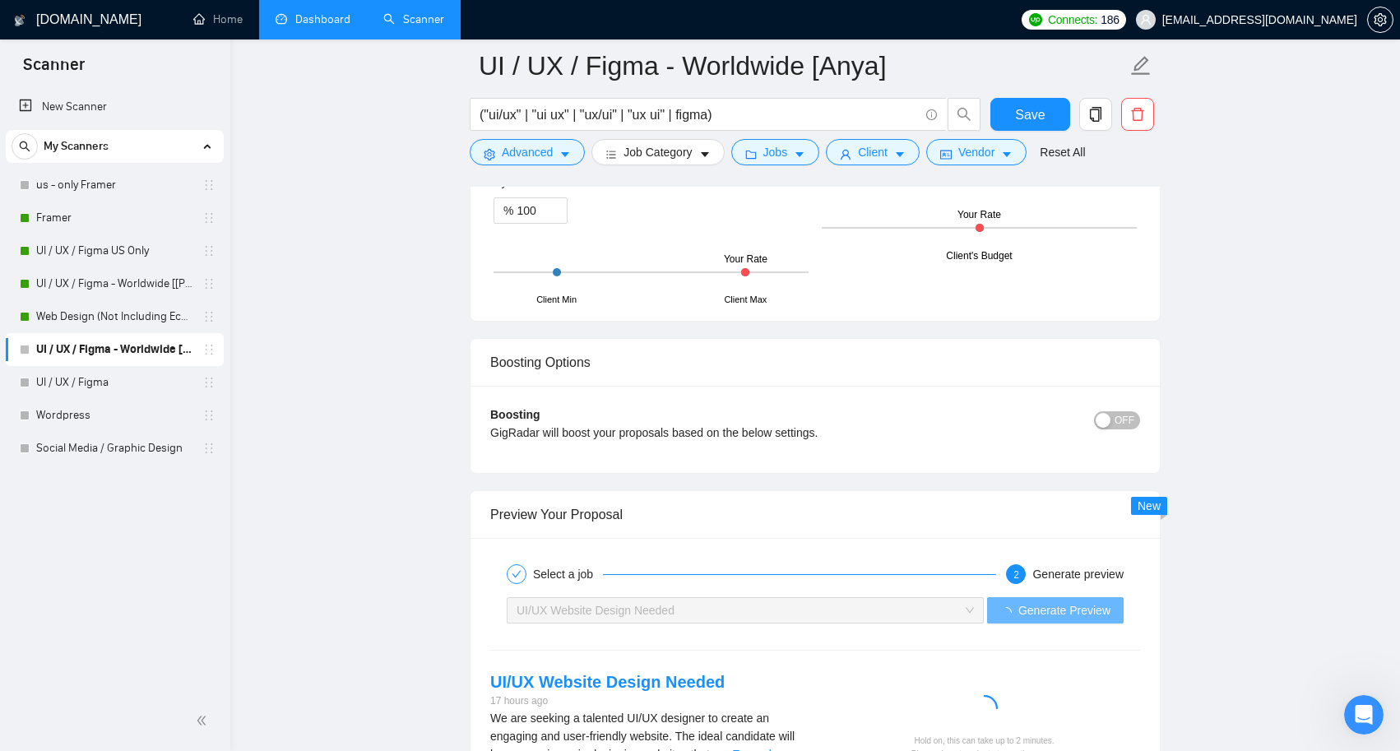
scroll to position [2636, 0]
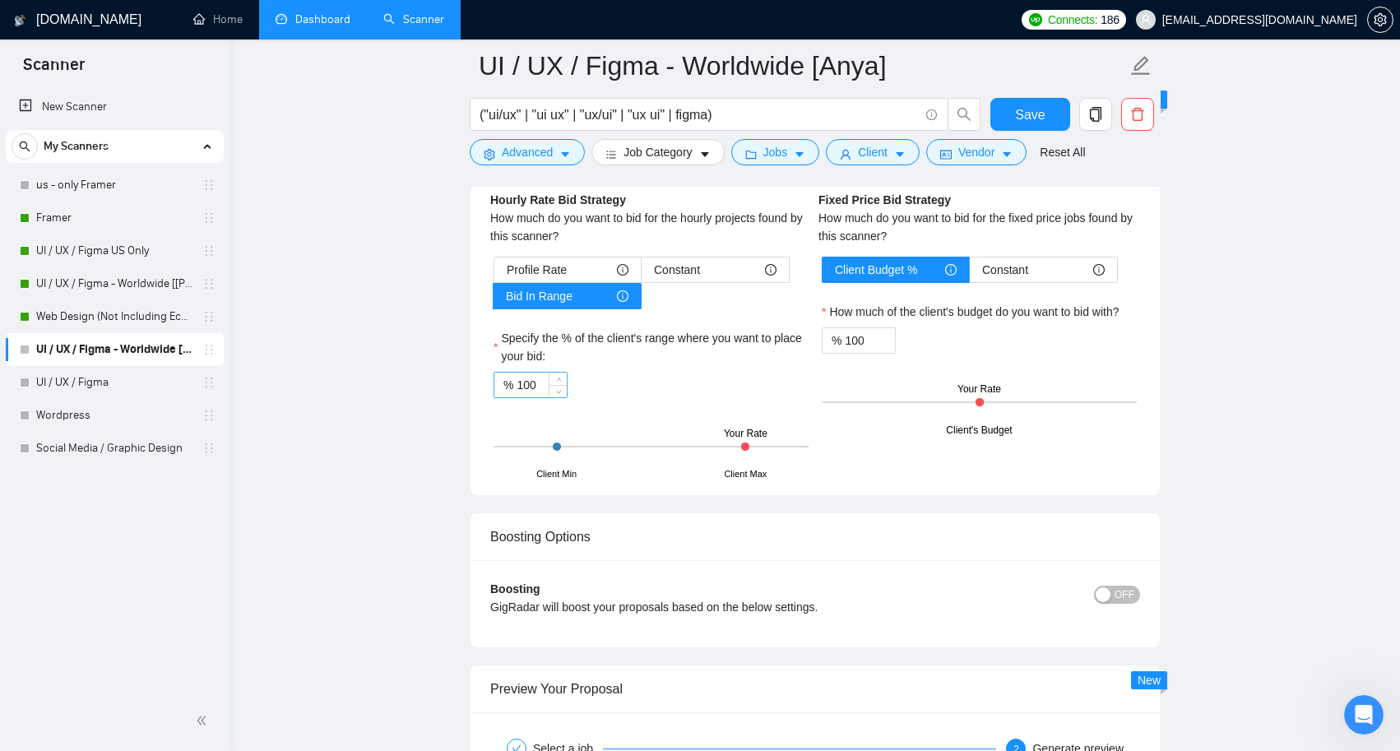
click at [543, 383] on input "100" at bounding box center [542, 385] width 50 height 25
type input "1"
type input "0"
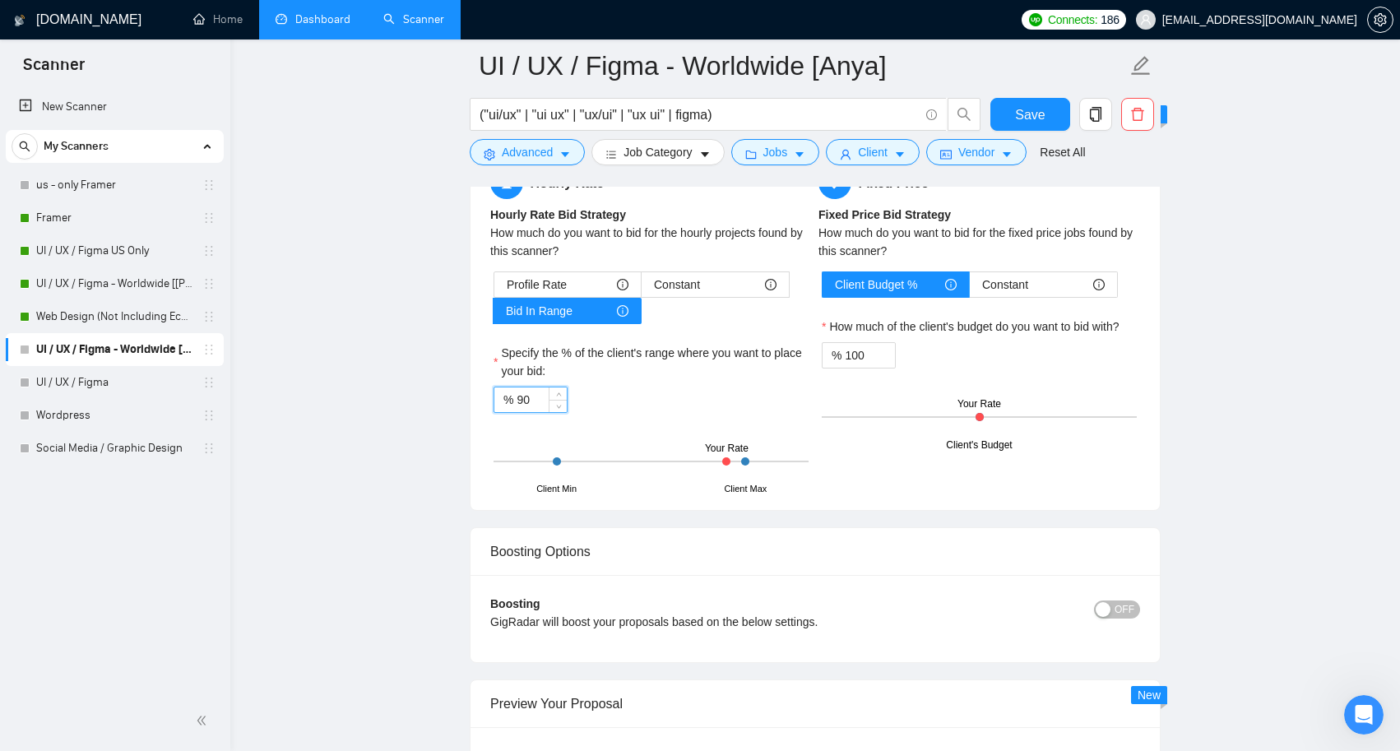
type input "9"
type input "85"
click at [698, 383] on div "Specify the % of the client's range where you want to place your bid:" at bounding box center [651, 365] width 315 height 43
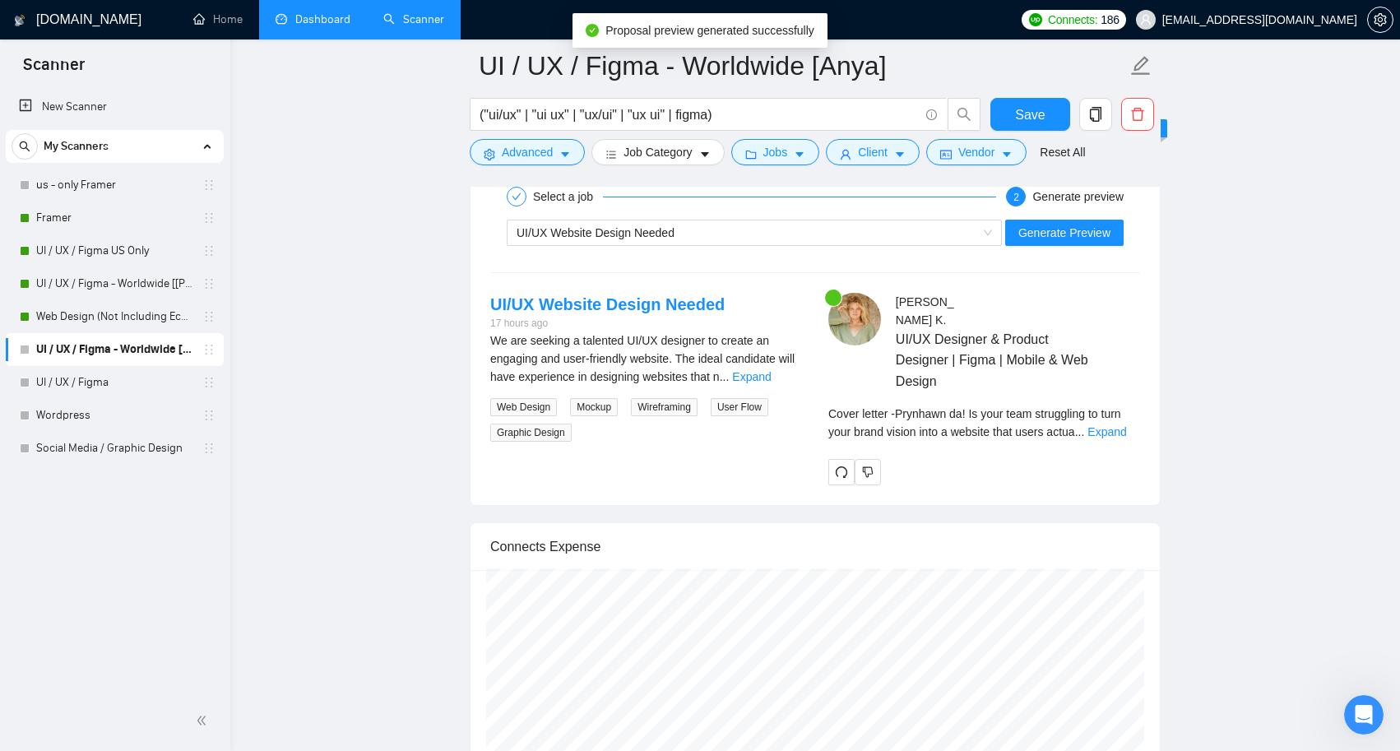
scroll to position [3115, 0]
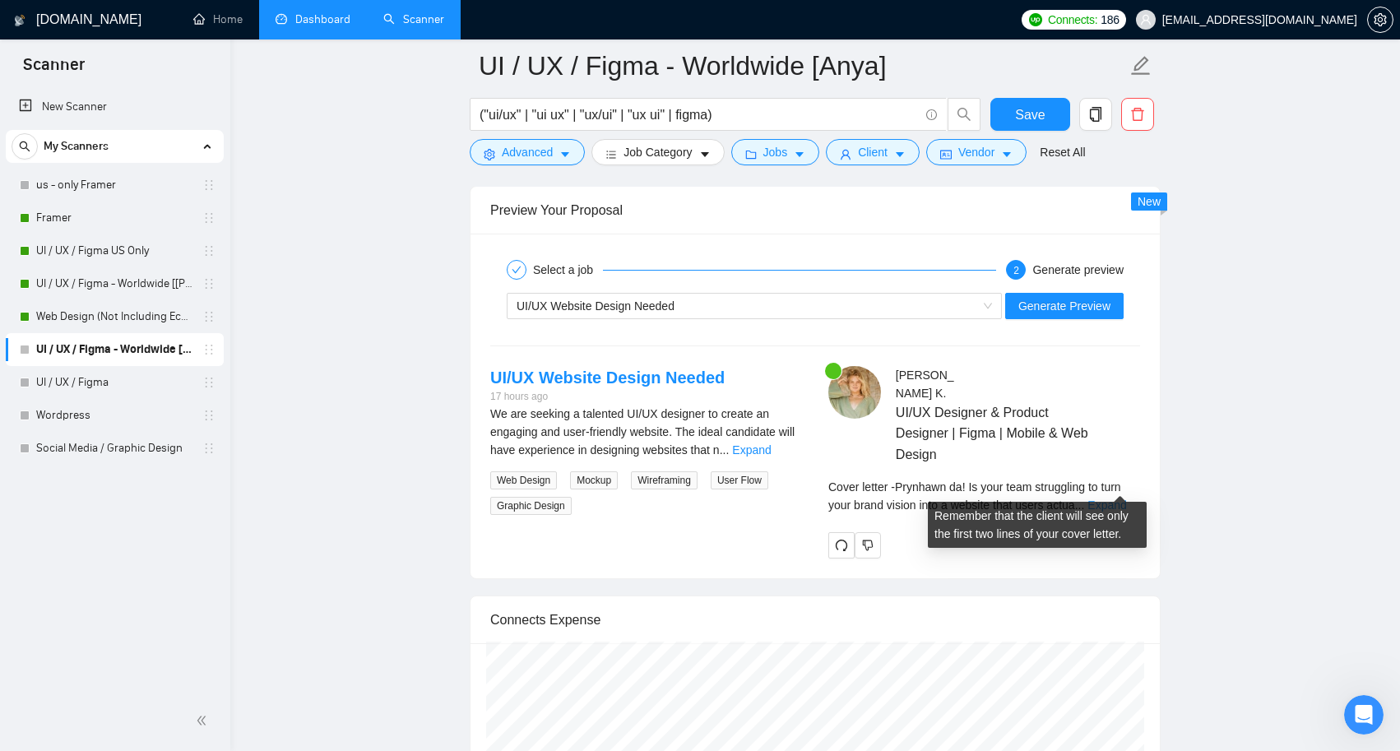
click at [1115, 498] on link "Expand" at bounding box center [1106, 504] width 39 height 13
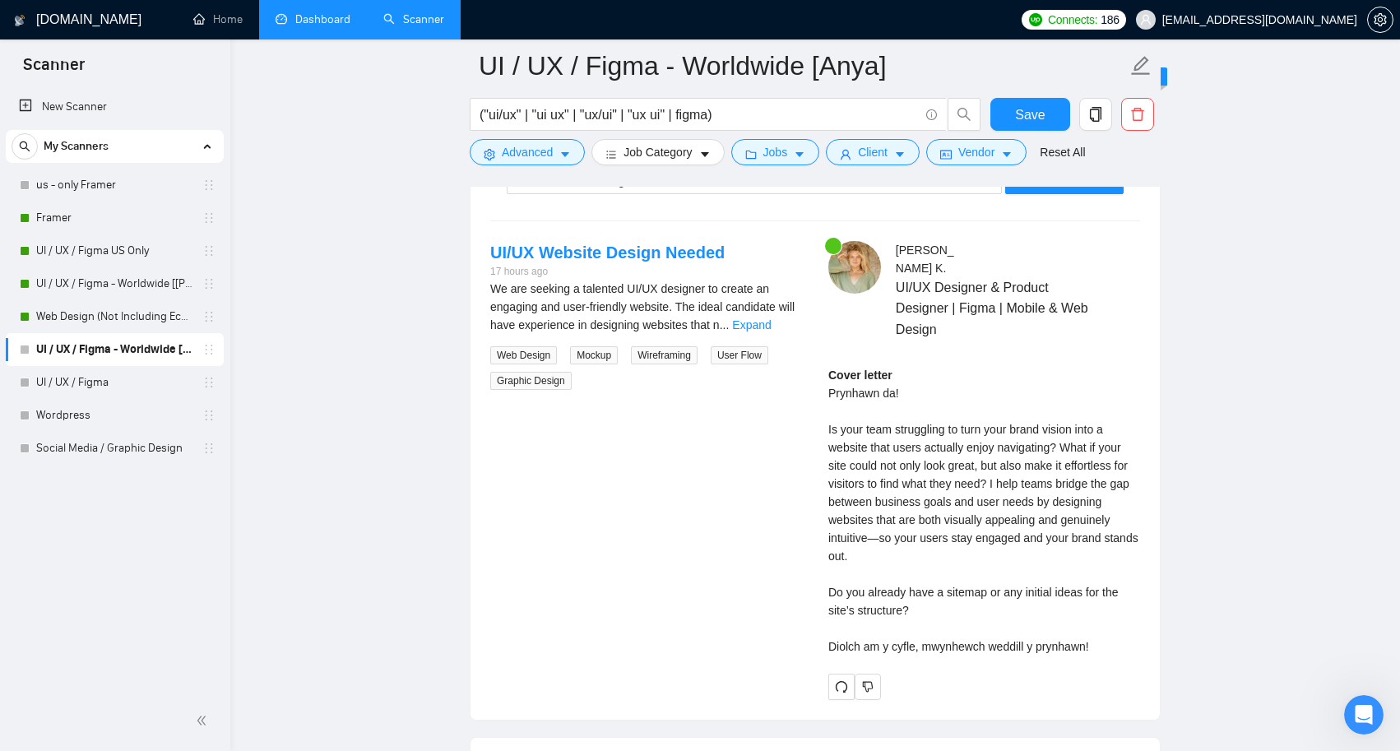
scroll to position [3147, 0]
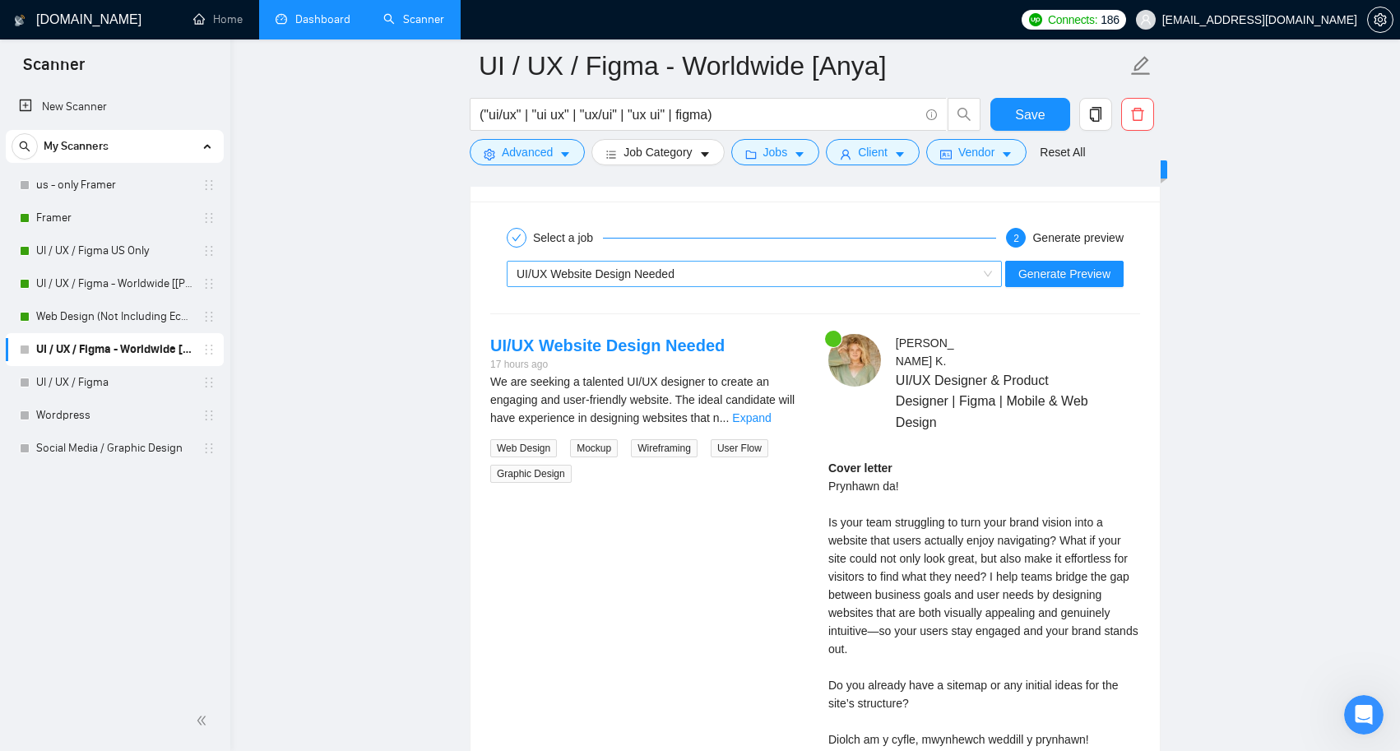
click at [985, 266] on span "UI/UX Website Design Needed" at bounding box center [754, 274] width 475 height 25
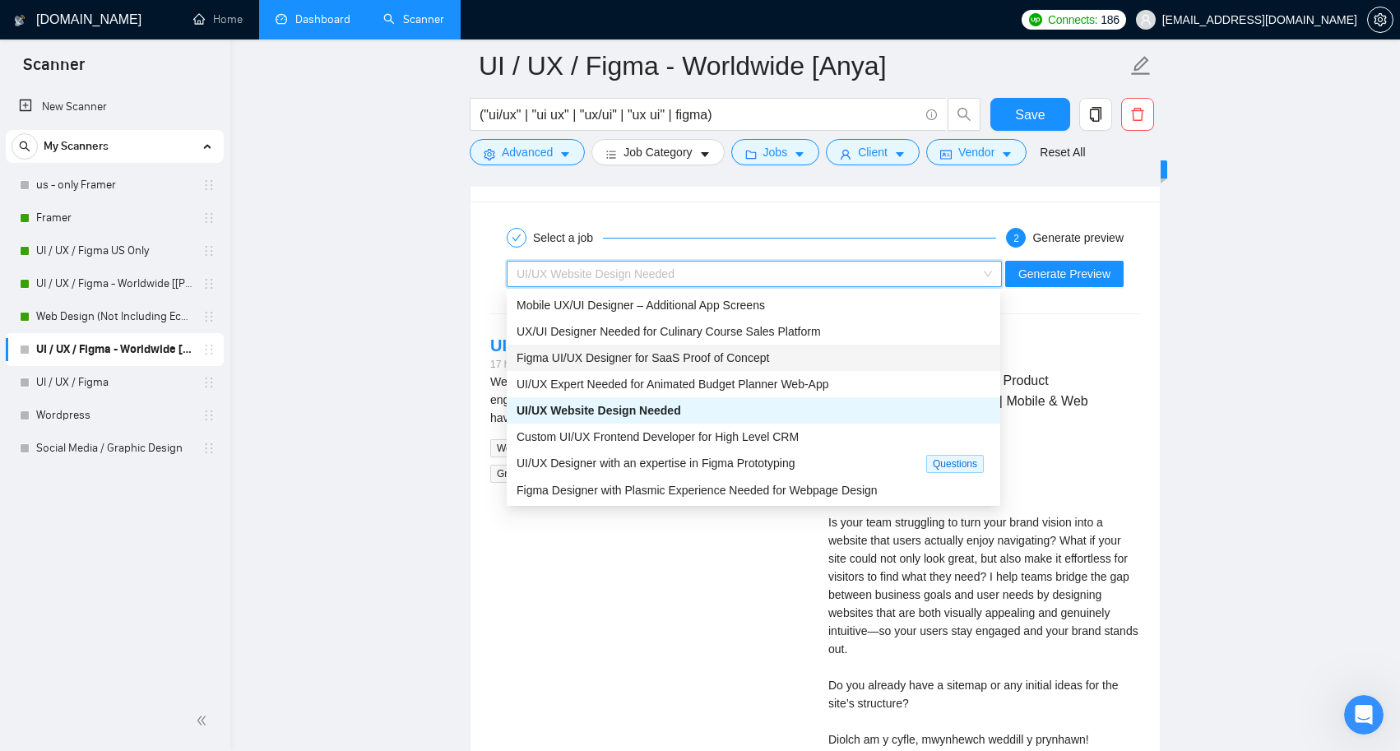
click at [791, 359] on div "Figma UI/UX Designer for SaaS Proof of Concept" at bounding box center [754, 358] width 474 height 18
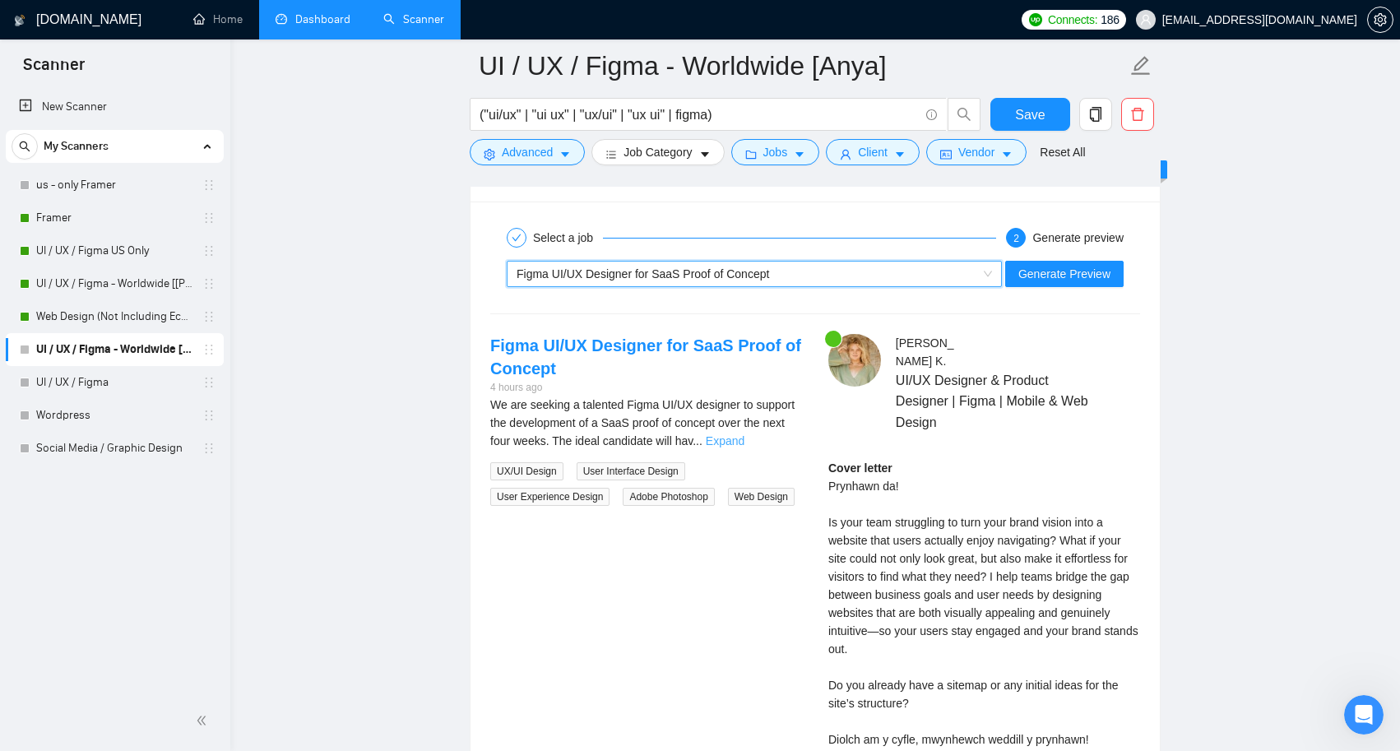
click at [744, 439] on link "Expand" at bounding box center [725, 440] width 39 height 13
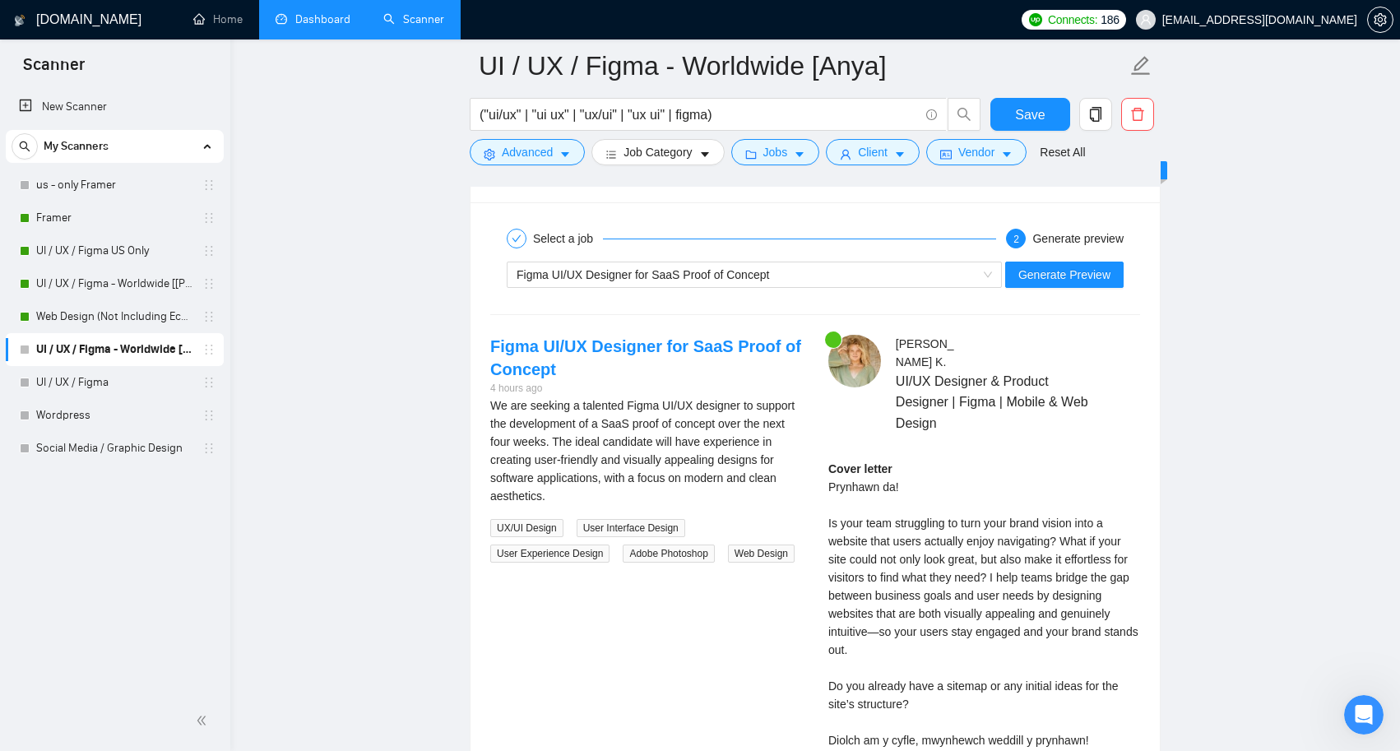
scroll to position [3143, 0]
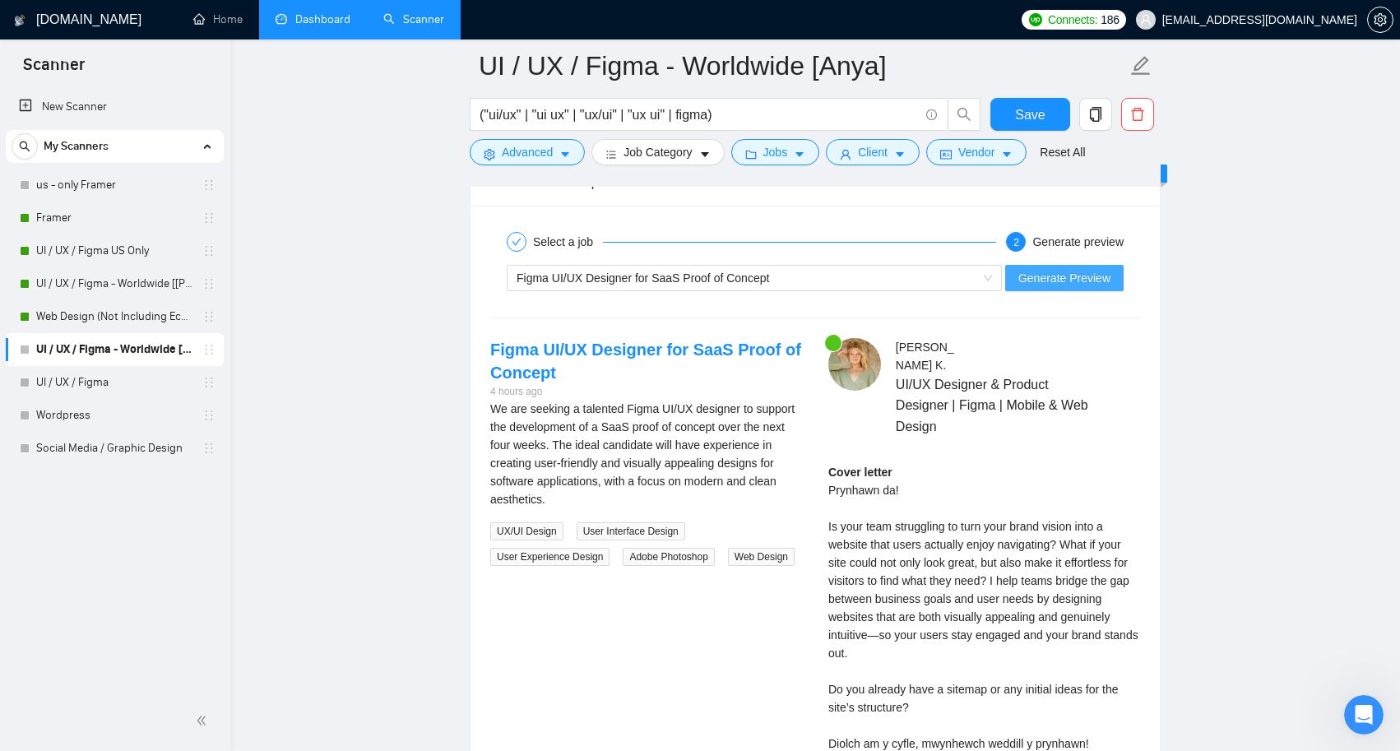
click at [1076, 284] on span "Generate Preview" at bounding box center [1064, 278] width 92 height 18
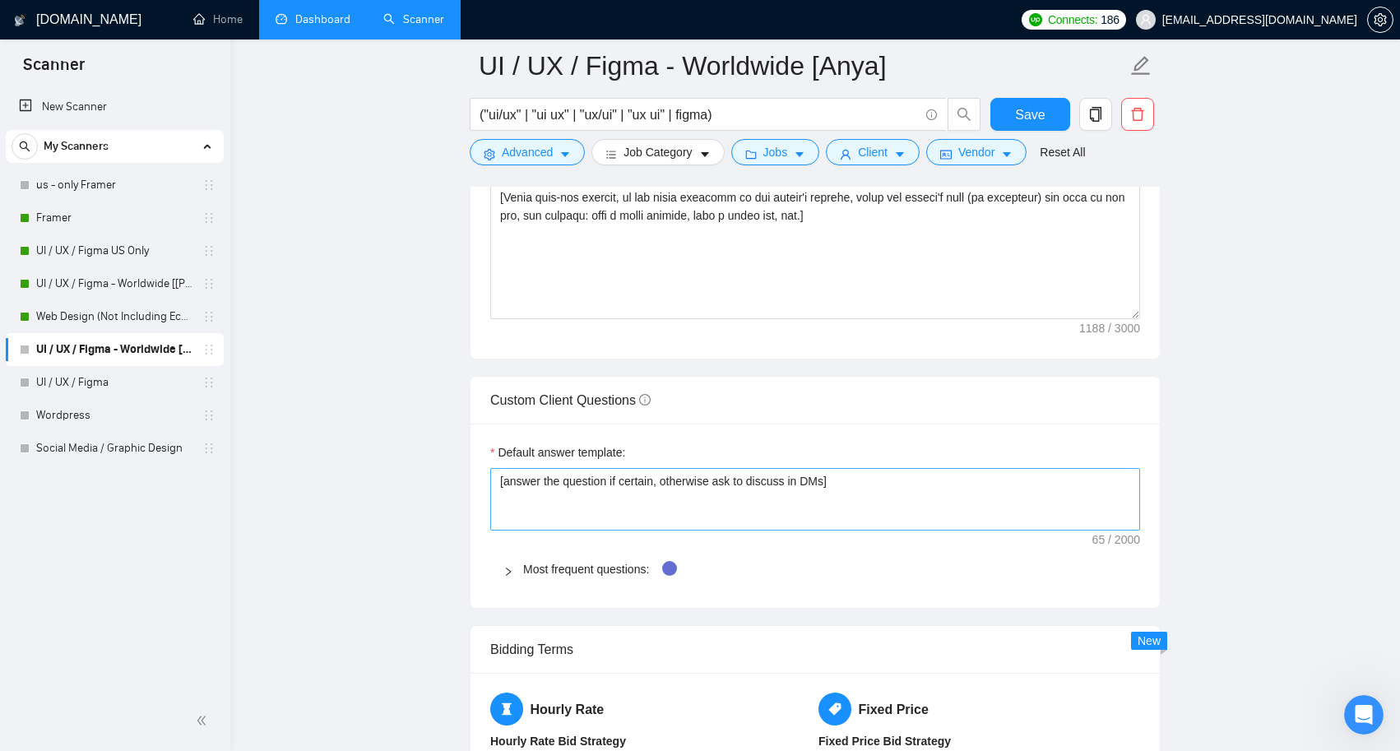
scroll to position [2158, 0]
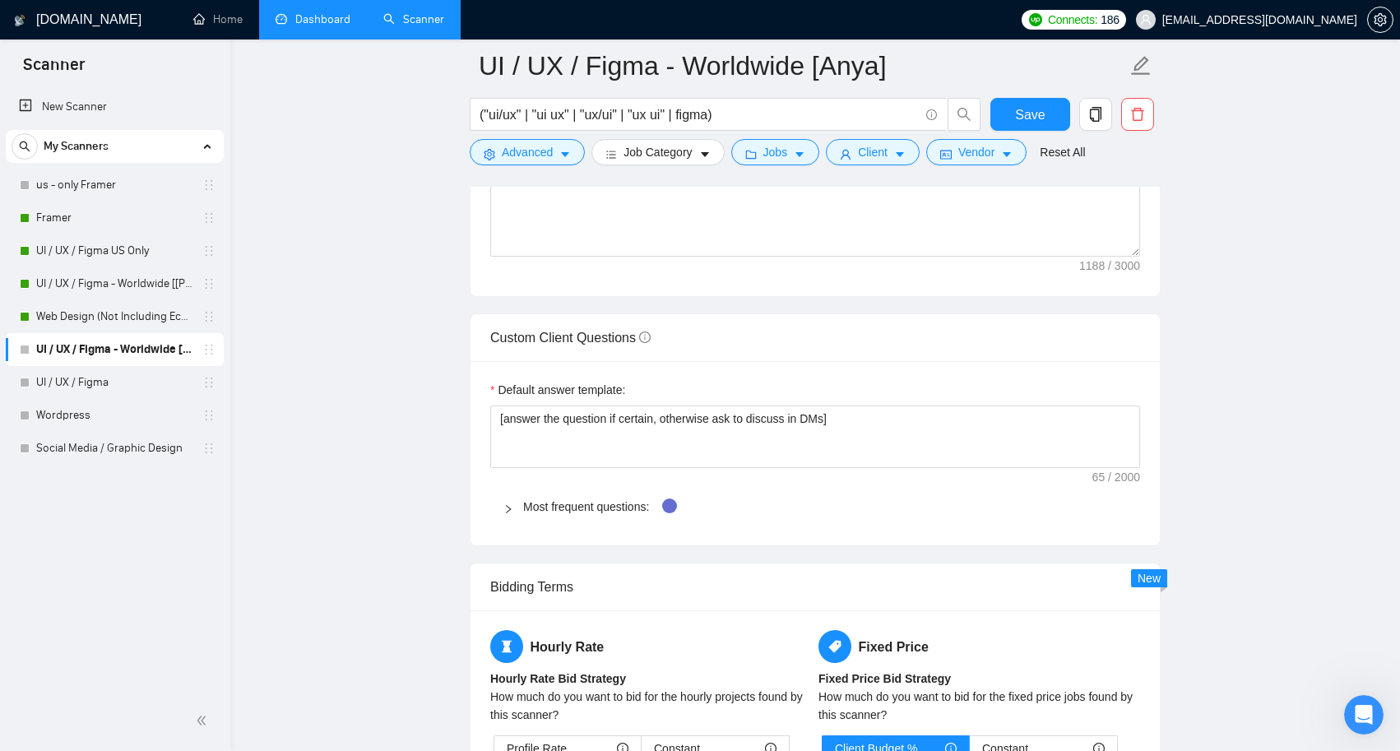
click at [508, 500] on div at bounding box center [513, 507] width 20 height 18
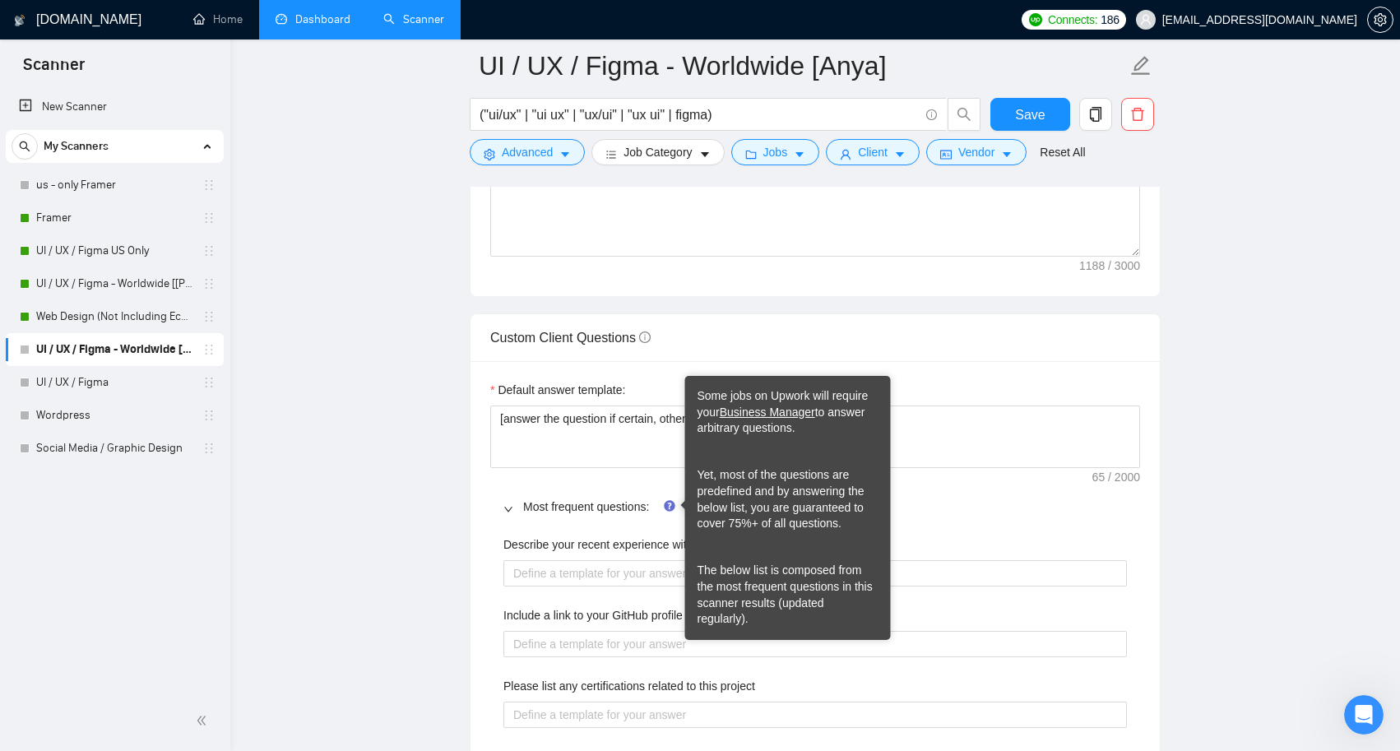
scroll to position [2266, 0]
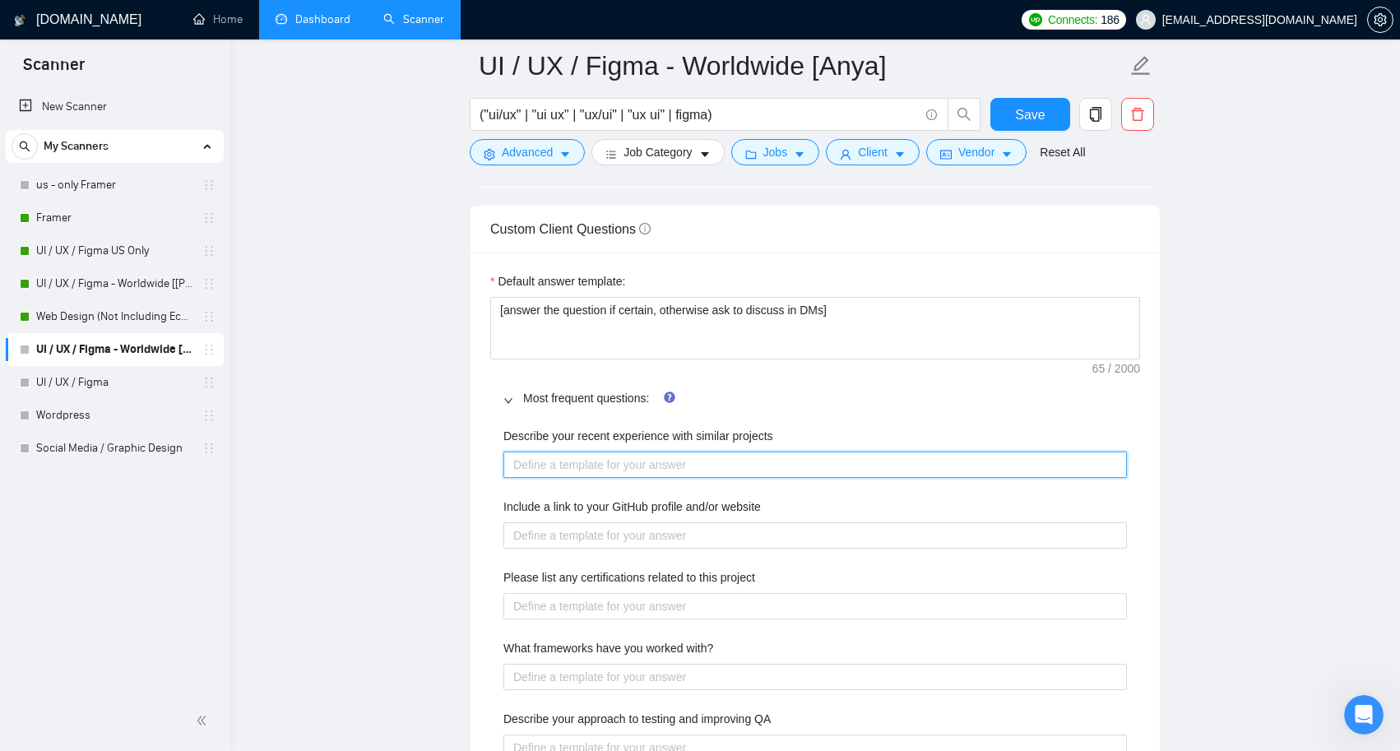
click at [566, 455] on projects "Describe your recent experience with similar projects" at bounding box center [815, 465] width 624 height 26
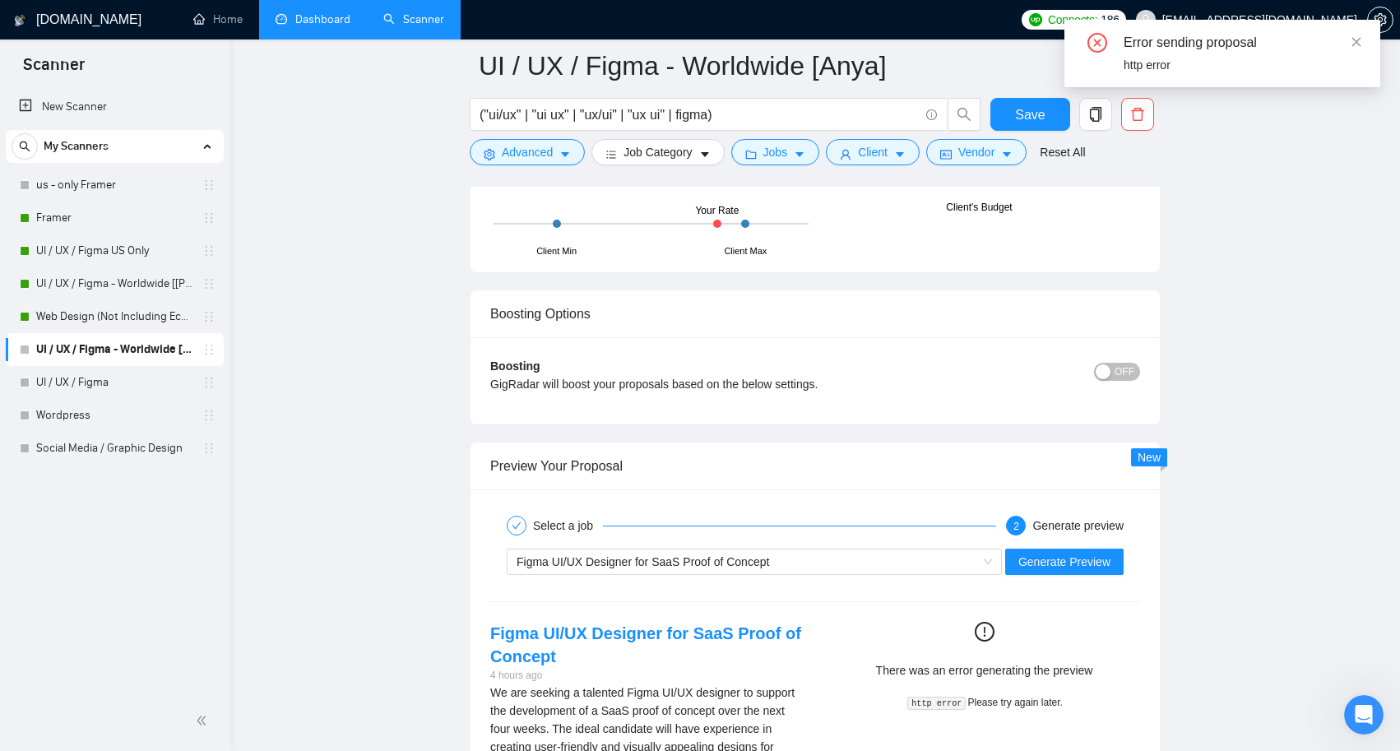
scroll to position [3817, 0]
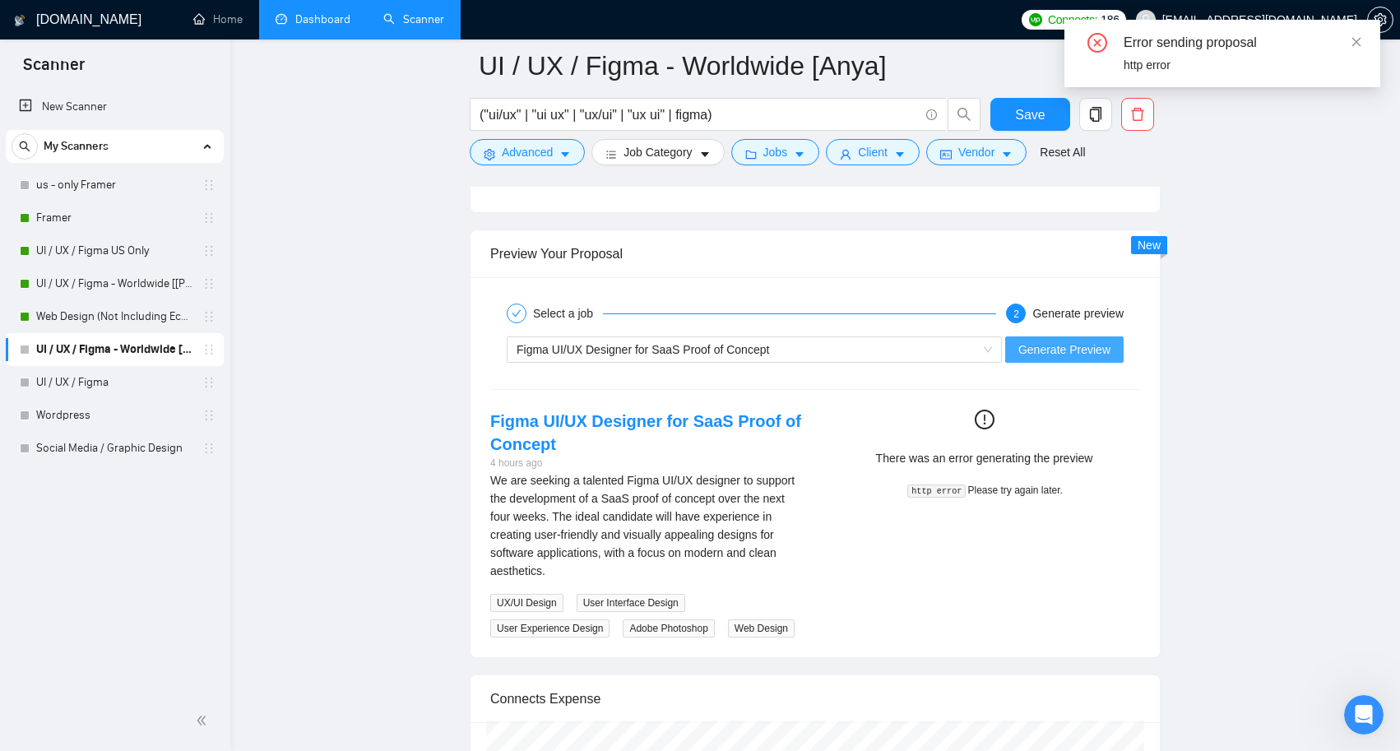
click at [1032, 356] on span "Generate Preview" at bounding box center [1064, 350] width 92 height 18
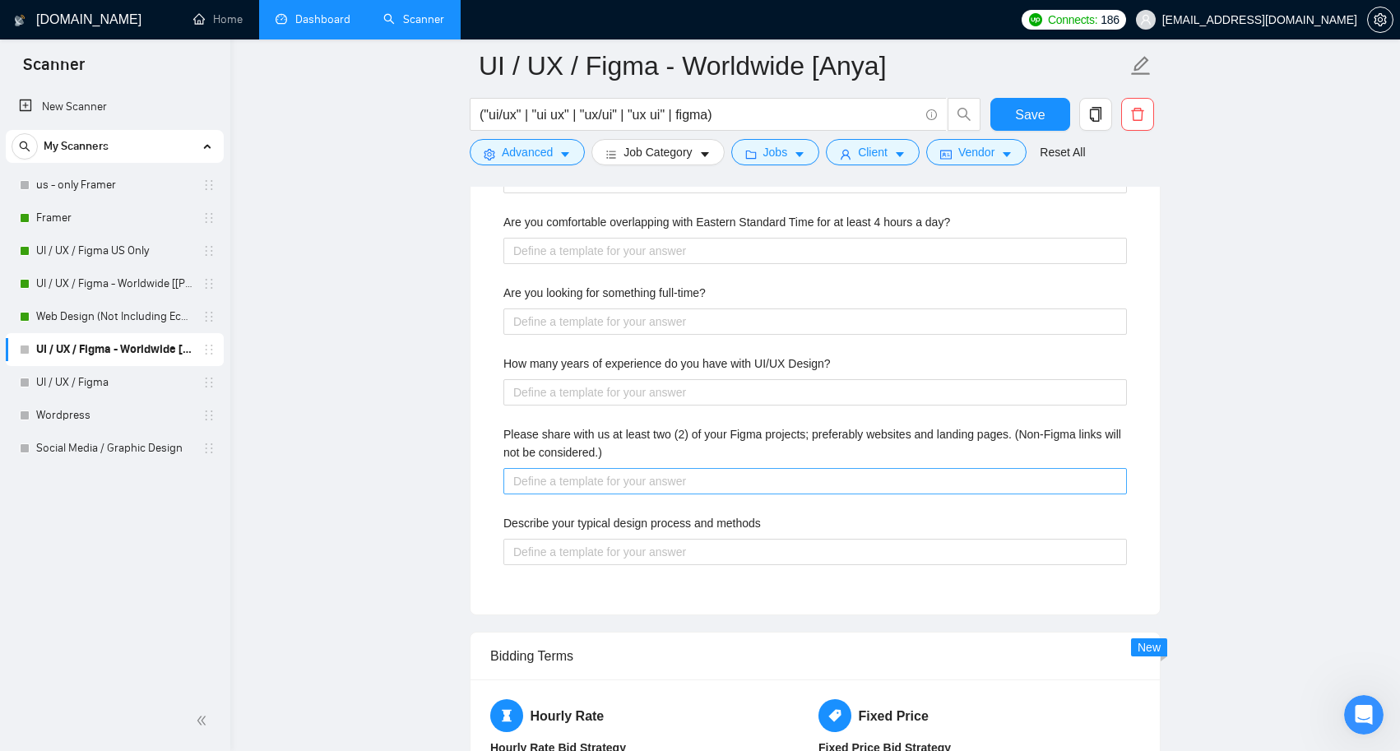
scroll to position [2812, 0]
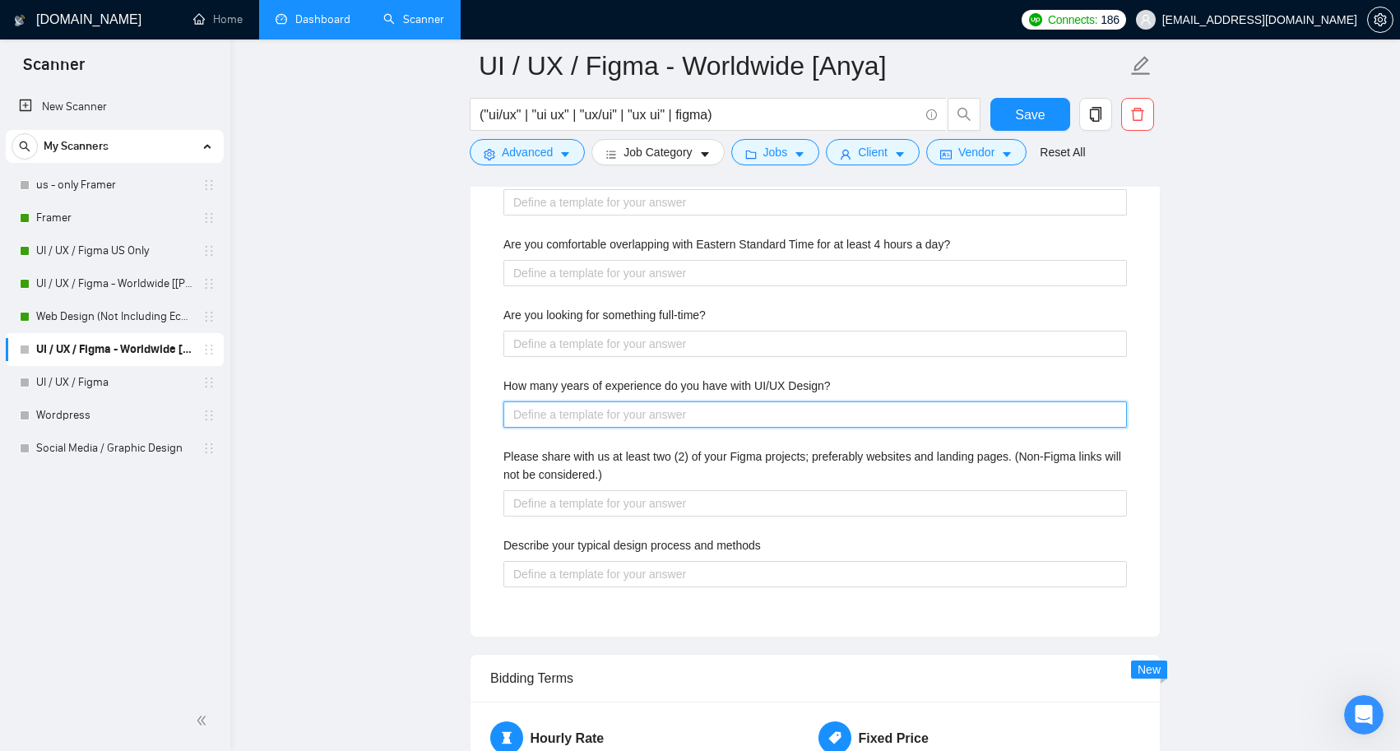
click at [764, 414] on Design\? "How many years of experience do you have with UI/UX Design?" at bounding box center [815, 414] width 624 height 26
type Design\? "5"
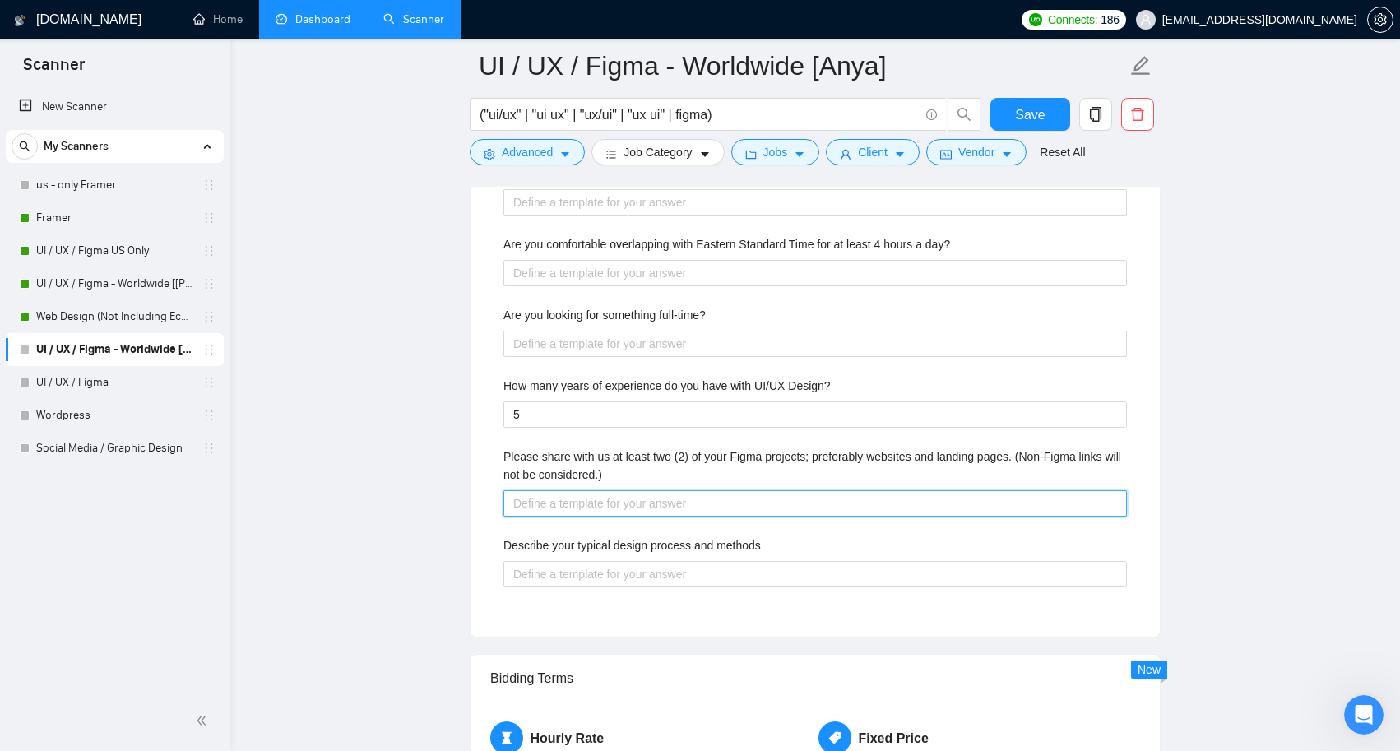
click at [689, 506] on considered\ "Please share with us at least two (2) of your Figma projects; preferably websit…" at bounding box center [815, 503] width 624 height 26
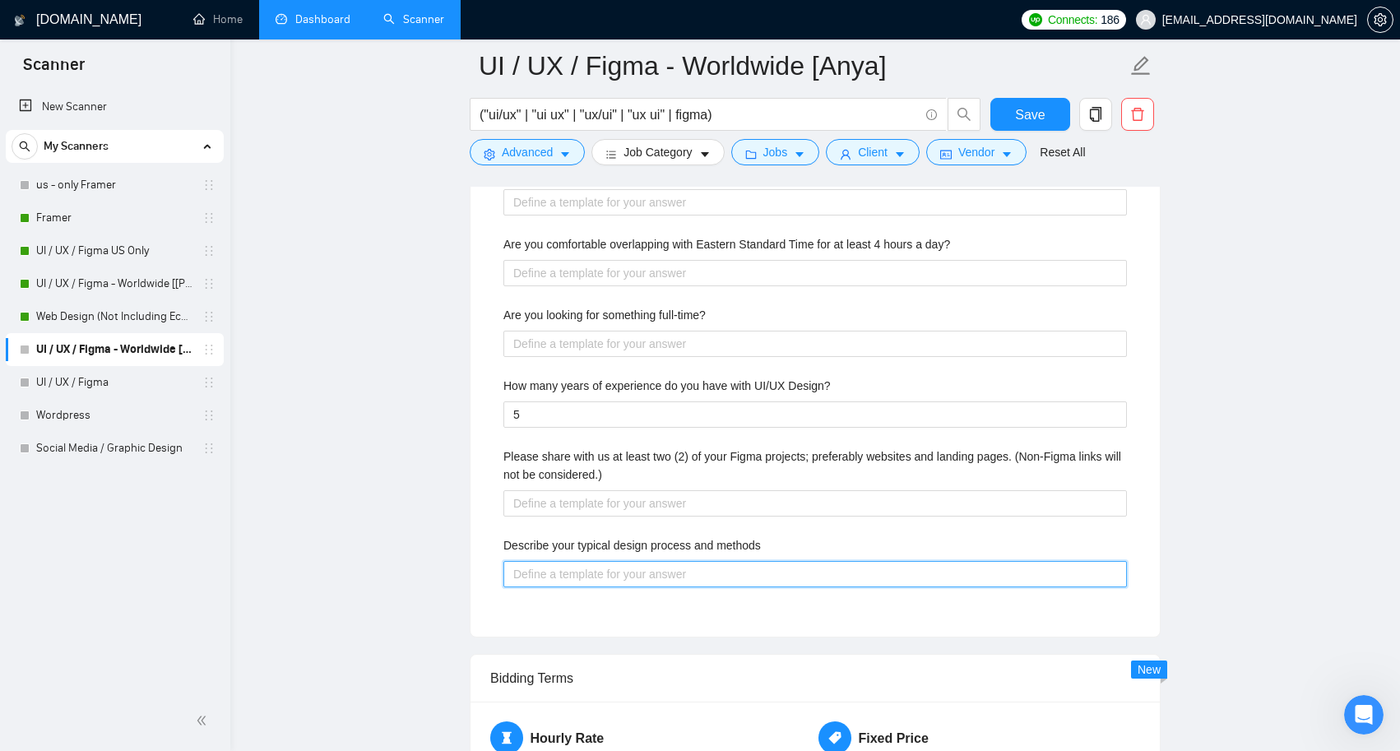
click at [661, 571] on methods "Describe your typical design process and methods" at bounding box center [815, 574] width 624 height 26
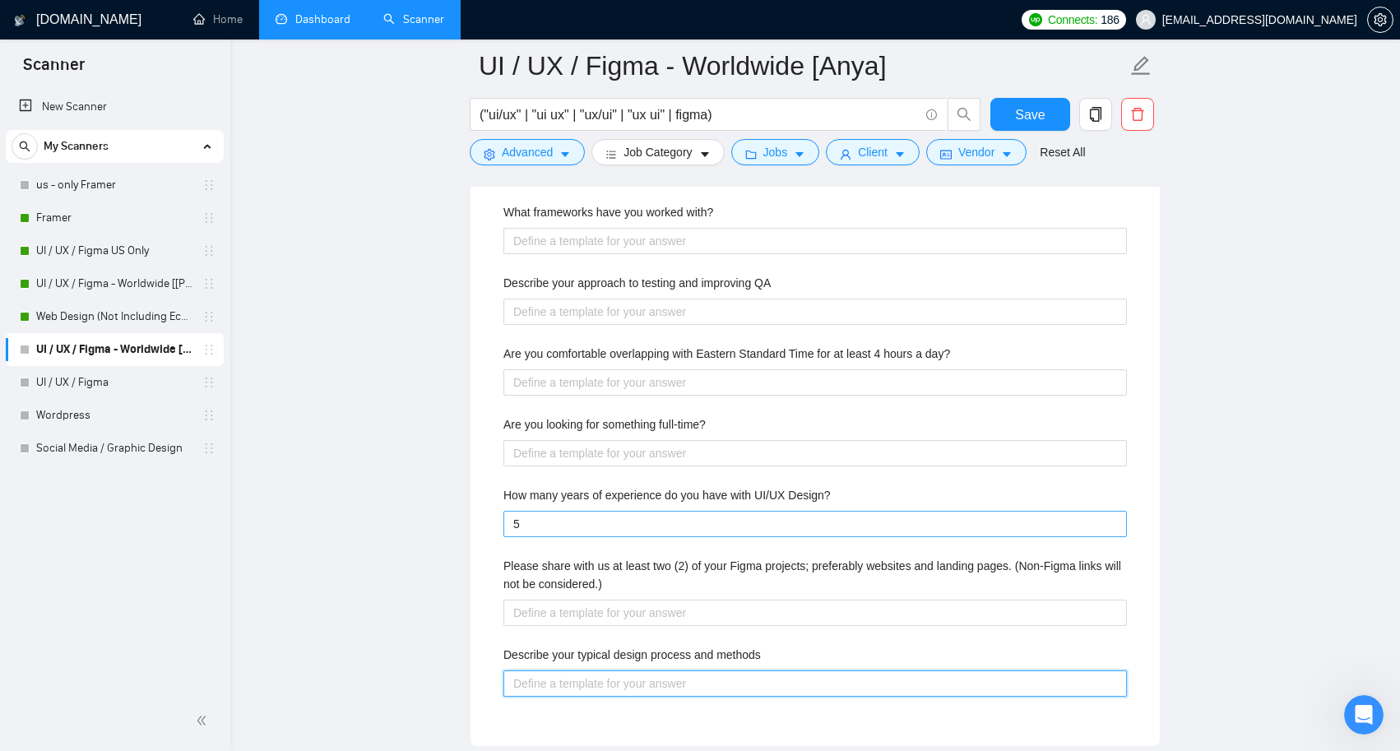
scroll to position [2669, 0]
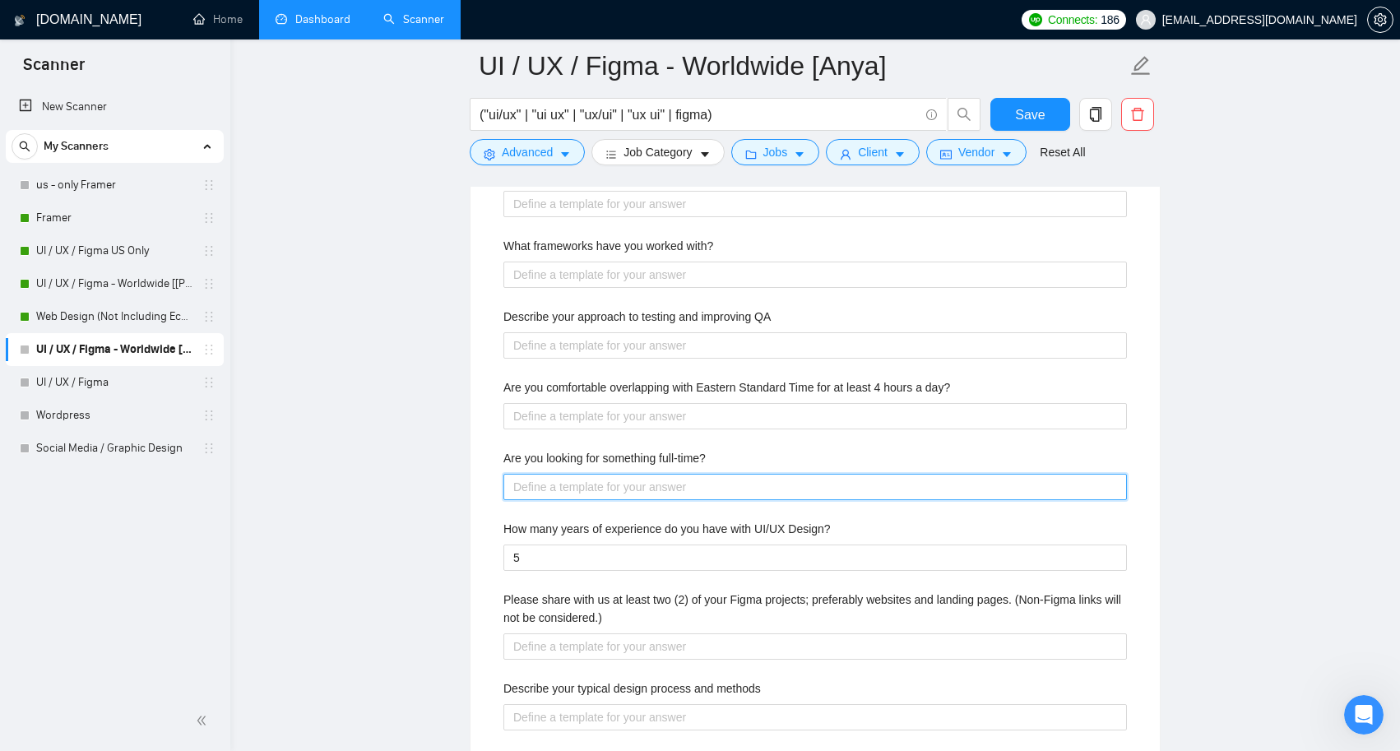
click at [697, 485] on full-time\? "Are you looking for something full-time?" at bounding box center [815, 487] width 624 height 26
type full-time\? "y"
type full-time\? "ye"
type full-time\? "yes"
type full-time\? "yes,"
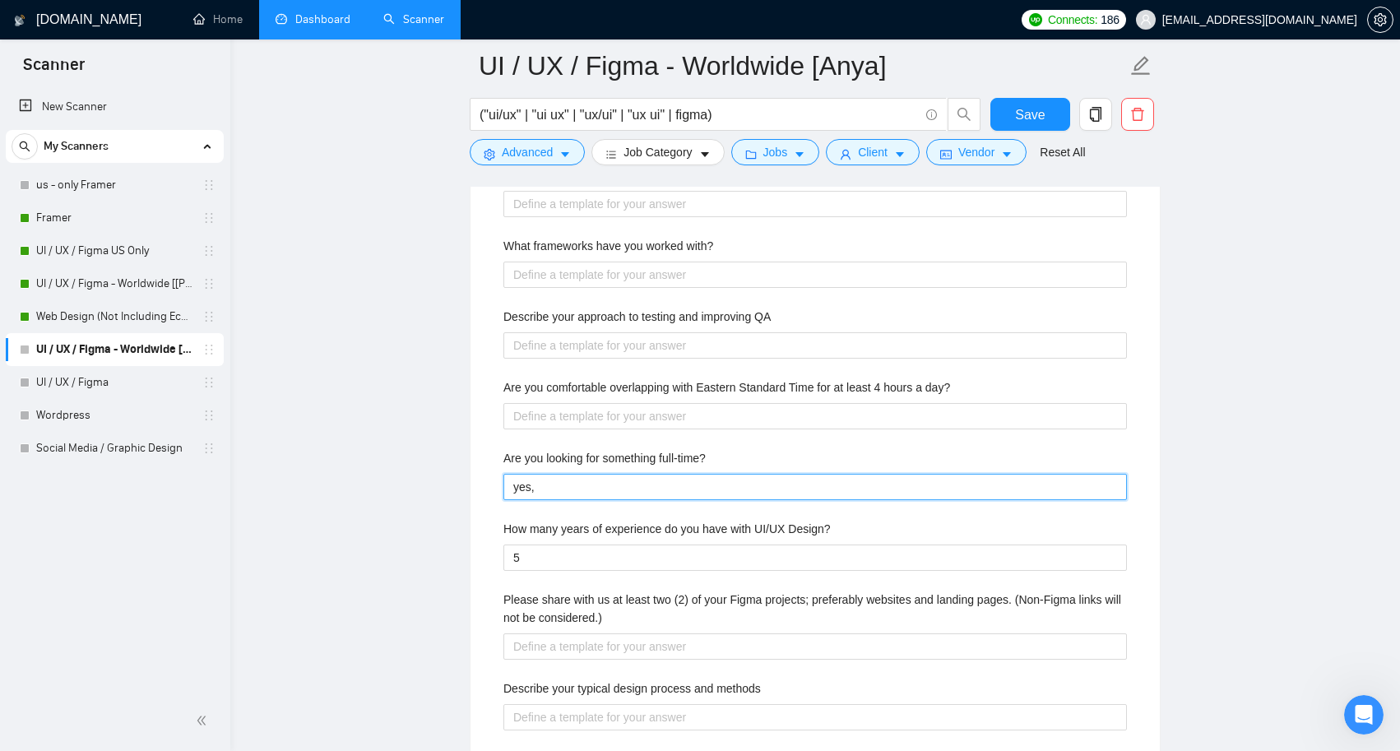
type full-time\? "yes,"
type full-time\? "yes, I"
type full-time\? "yes, I a"
type full-time\? "yes, I am"
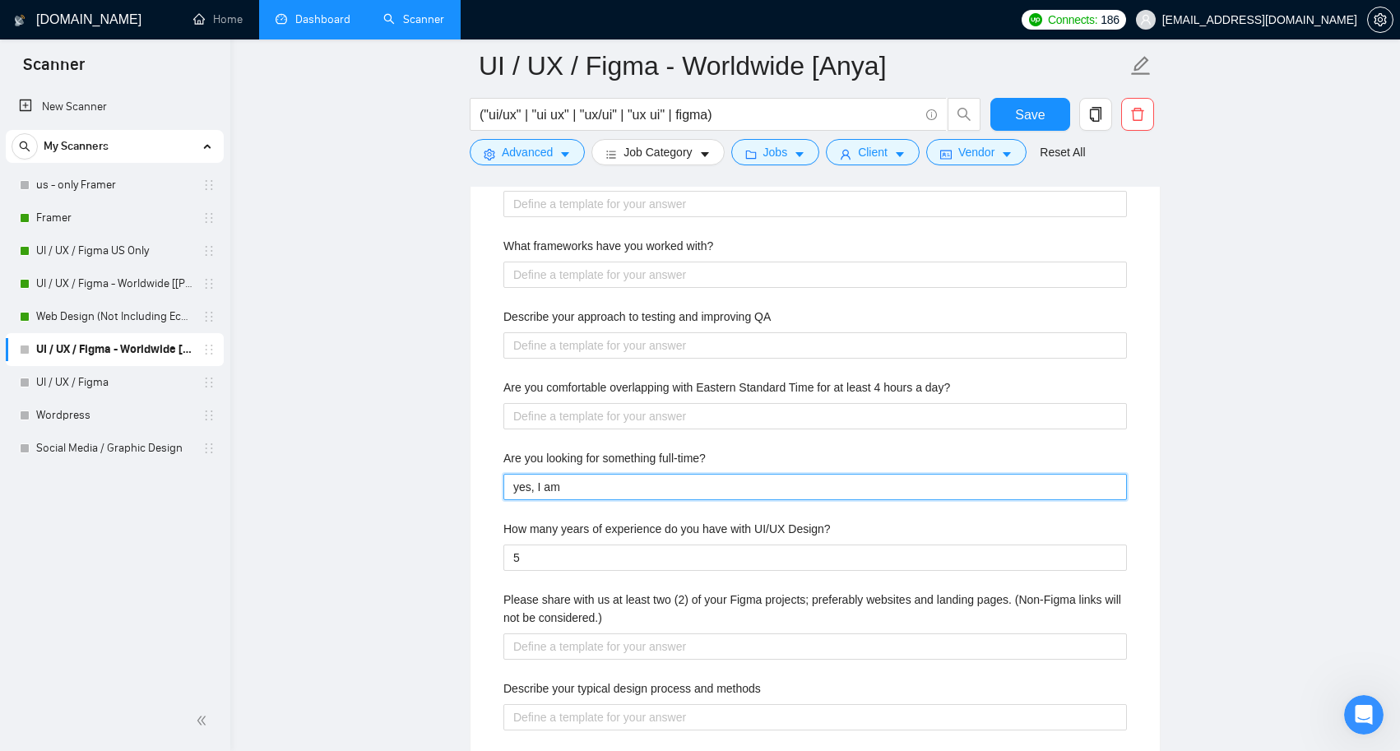
type full-time\? "yes, I am"
type full-time\? "yes, I am i"
type full-time\? "yes, I am in"
type full-time\? "yes, I am int"
type full-time\? "yes, I am inte"
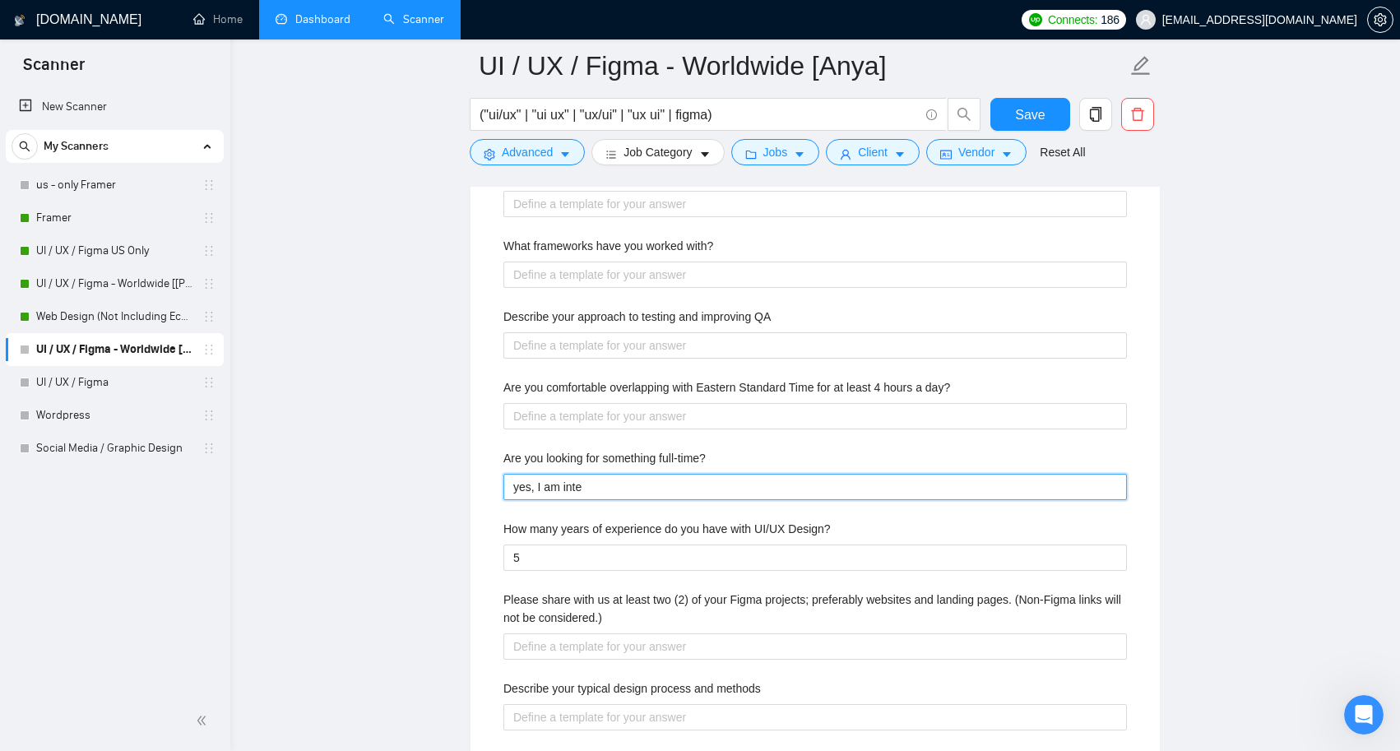
type full-time\? "yes, I am inter"
type full-time\? "yes, I am intere"
type full-time\? "yes, I am interes"
type full-time\? "yes, I am interest"
type full-time\? "yes, I am intereste"
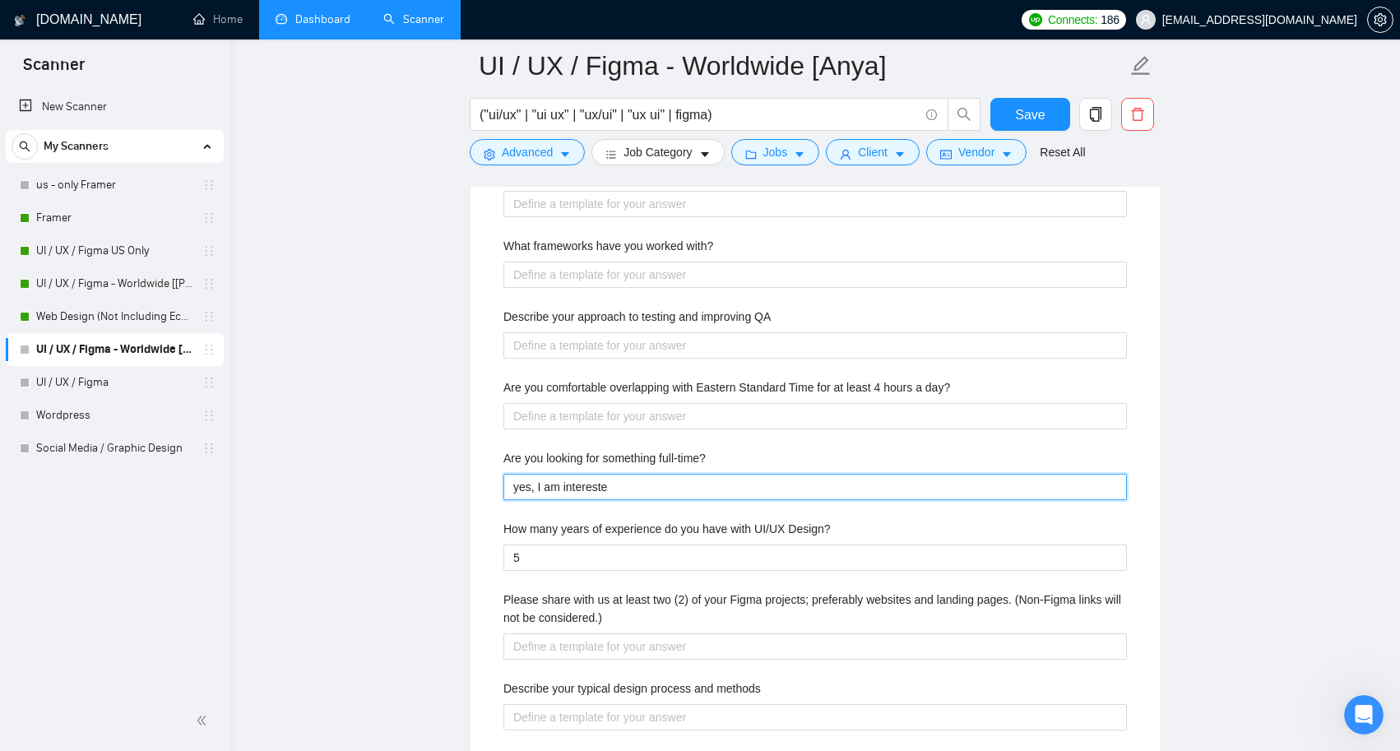
type full-time\? "yes, I am interested"
type full-time\? "yes, I am interested i"
type full-time\? "yes, I am interested in"
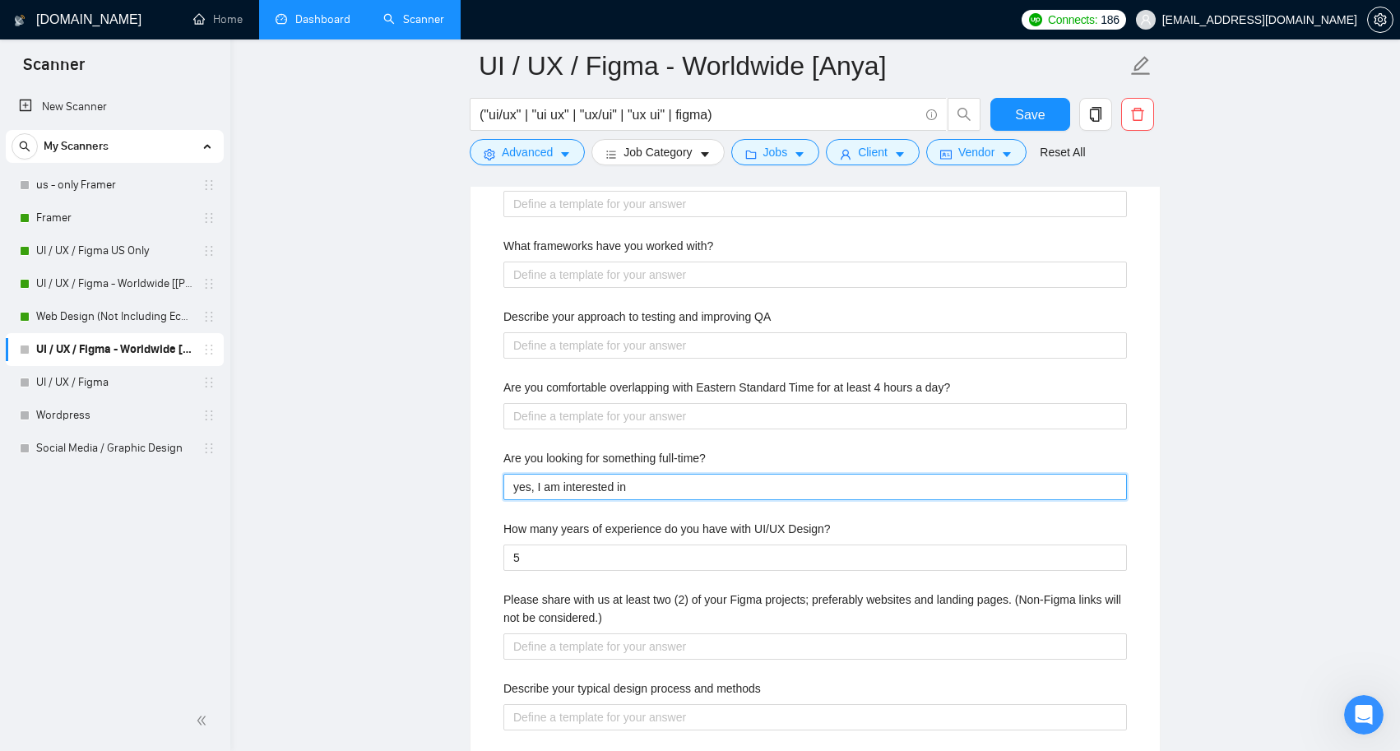
type full-time\? "yes, I am interested in a"
type full-time\? "yes, I am interested in a f"
type full-time\? "yes, I am interested in a fu"
type full-time\? "yes, I am interested in a ful"
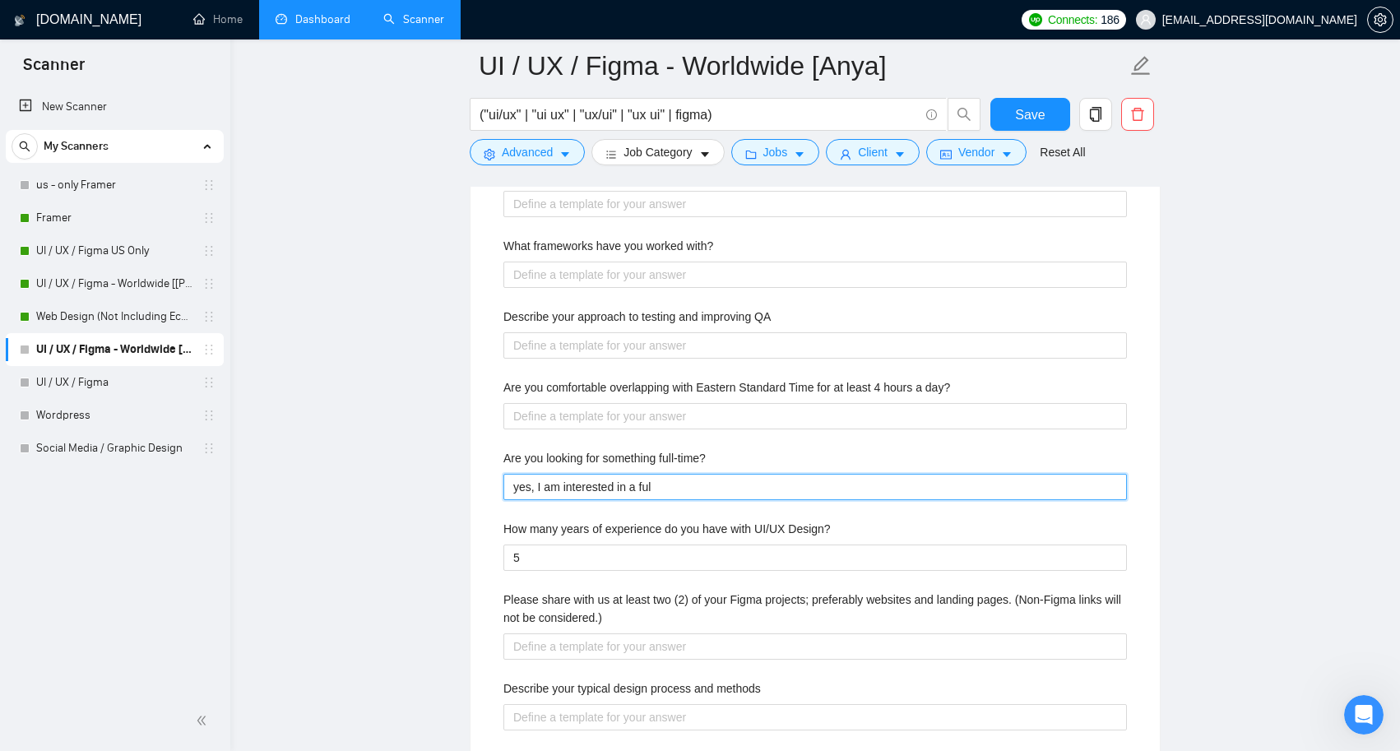
type full-time\? "yes, I am interested in a full"
type full-time\? "yes, I am interested in a full t"
type full-time\? "yes, I am interested in a full ti"
type full-time\? "yes, I am interested in a full tim"
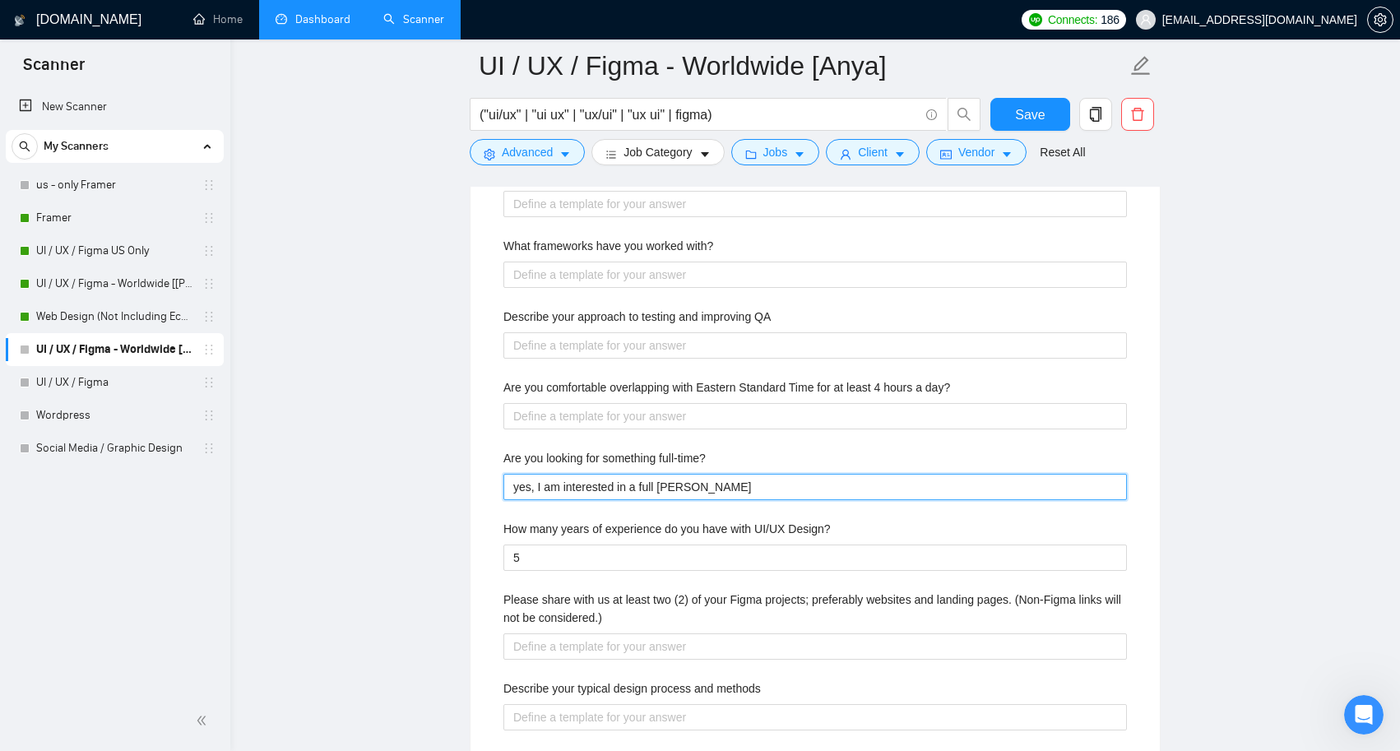
type full-time\? "yes, I am interested in a full time"
type full-time\? "yes, I am interested in a full tim"
type full-time\? "yes, I am interested in a full ti"
type full-time\? "yes, I am interested in a full t"
type full-time\? "yes, I am interested in a full"
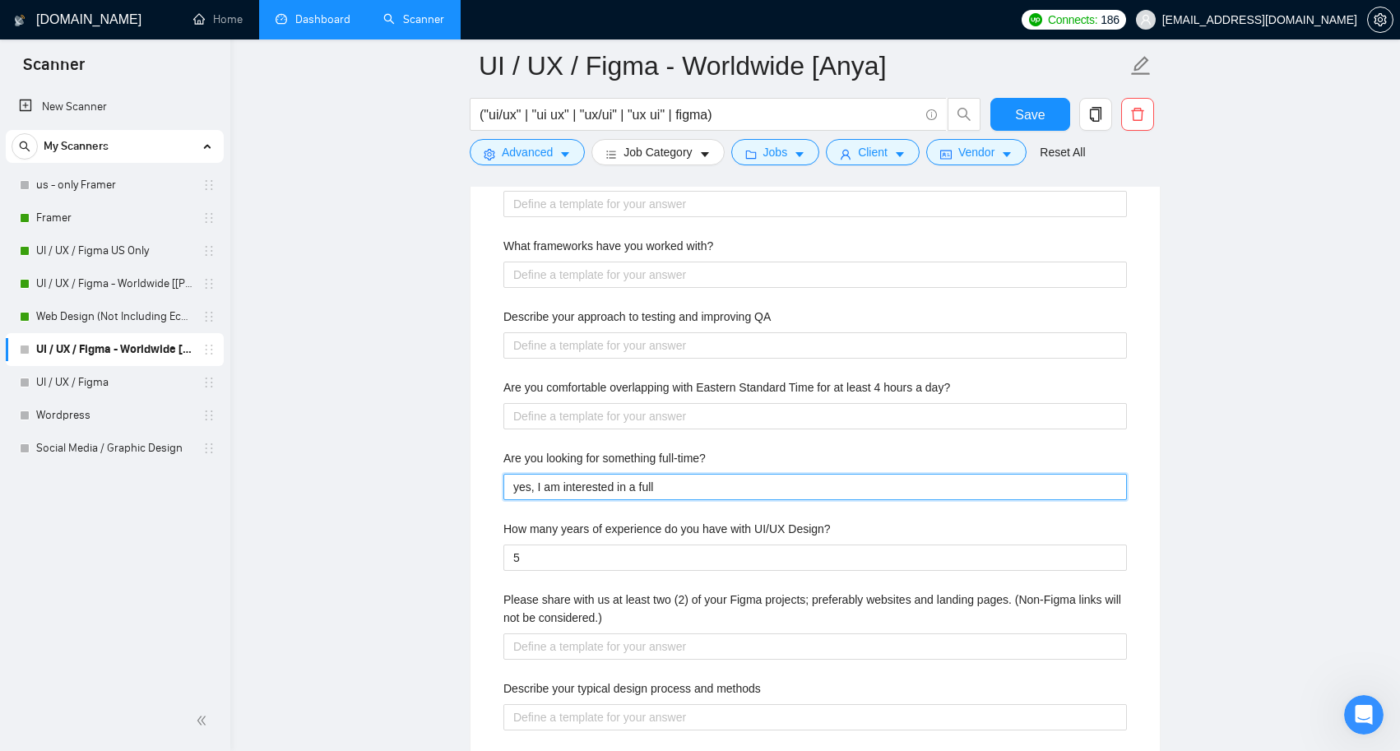
type full-time\? "yes, I am interested in a full"
type full-time\? "yes, I am interested in a full-"
type full-time\? "yes, I am interested in a full-t"
type full-time\? "yes, I am interested in a full-ti"
type full-time\? "yes, I am interested in a full-tim"
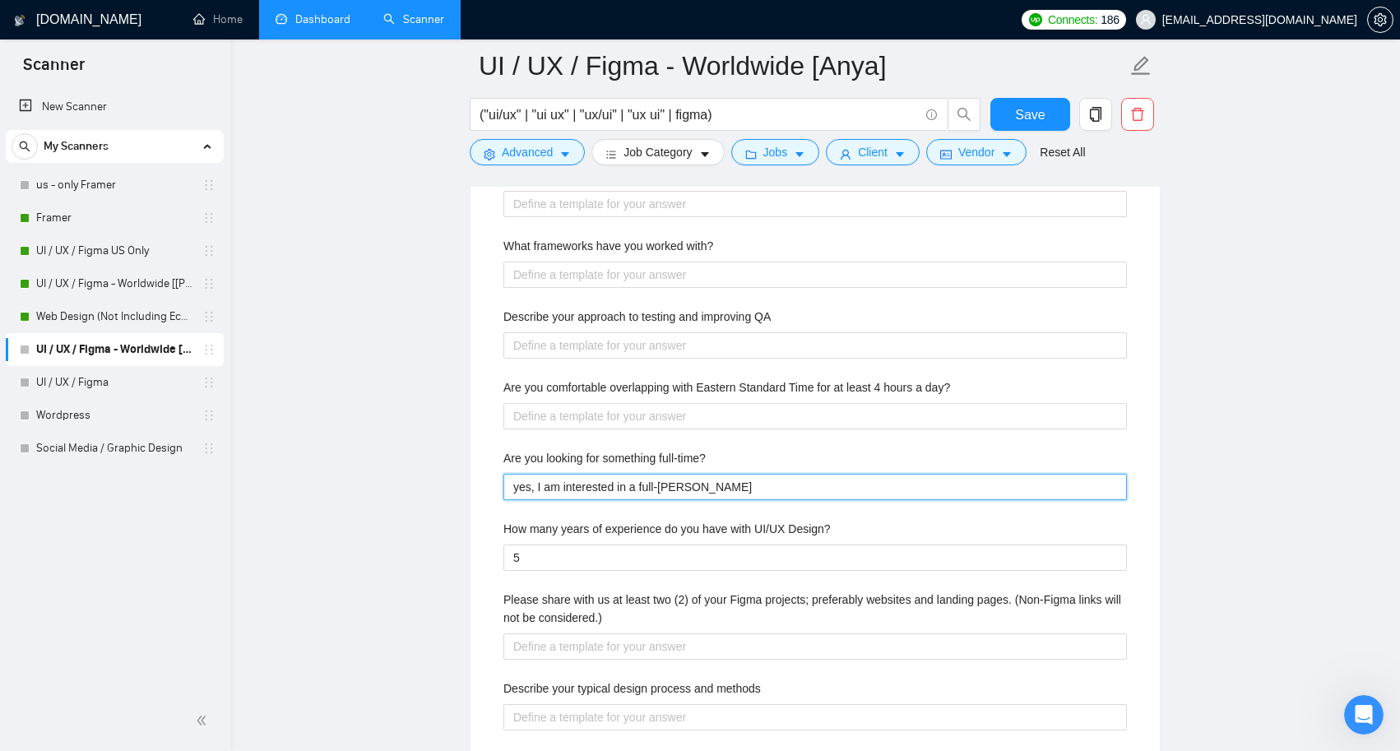
type full-time\? "yes, I am interested in a full-time"
type full-time\? "yes, I am interested in a full-time c"
type full-time\? "yes, I am interested in a full-time co"
type full-time\? "yes, I am interested in a full-time col"
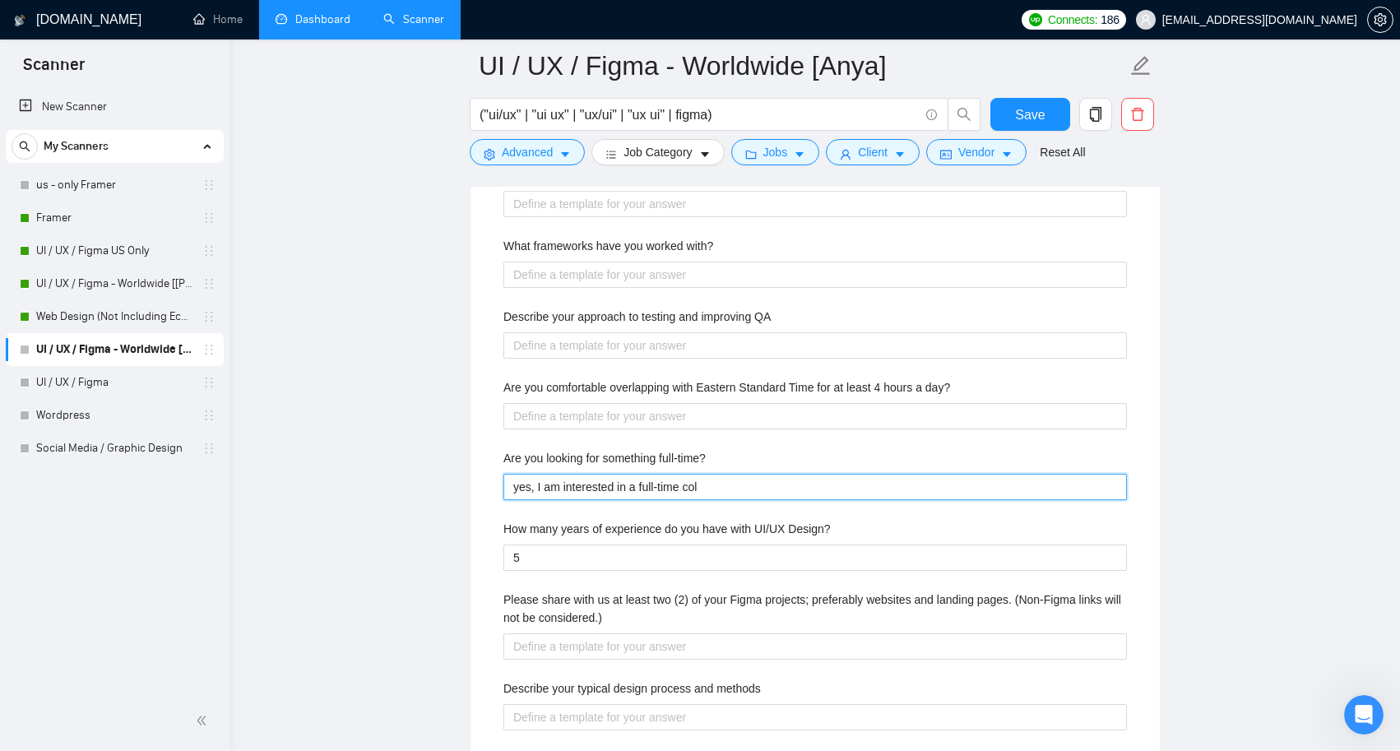
type full-time\? "yes, I am interested in a full-time coll"
type full-time\? "yes, I am interested in a full-time colla"
type full-time\? "yes, I am interested in a full-time collaboration"
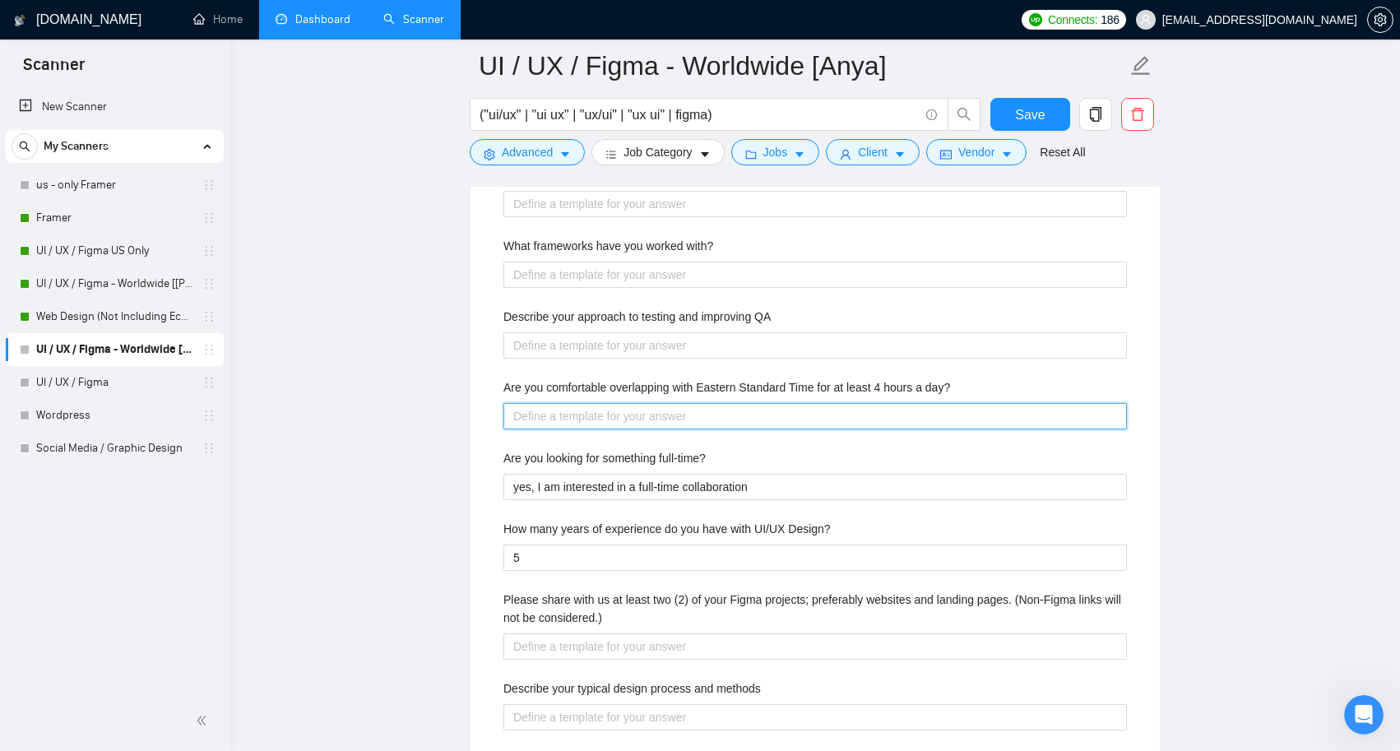
drag, startPoint x: 697, startPoint y: 485, endPoint x: 630, endPoint y: 412, distance: 98.4
click at [630, 412] on day\? "Are you comfortable overlapping with Eastern Standard Time for at least 4 hours…" at bounding box center [815, 416] width 624 height 26
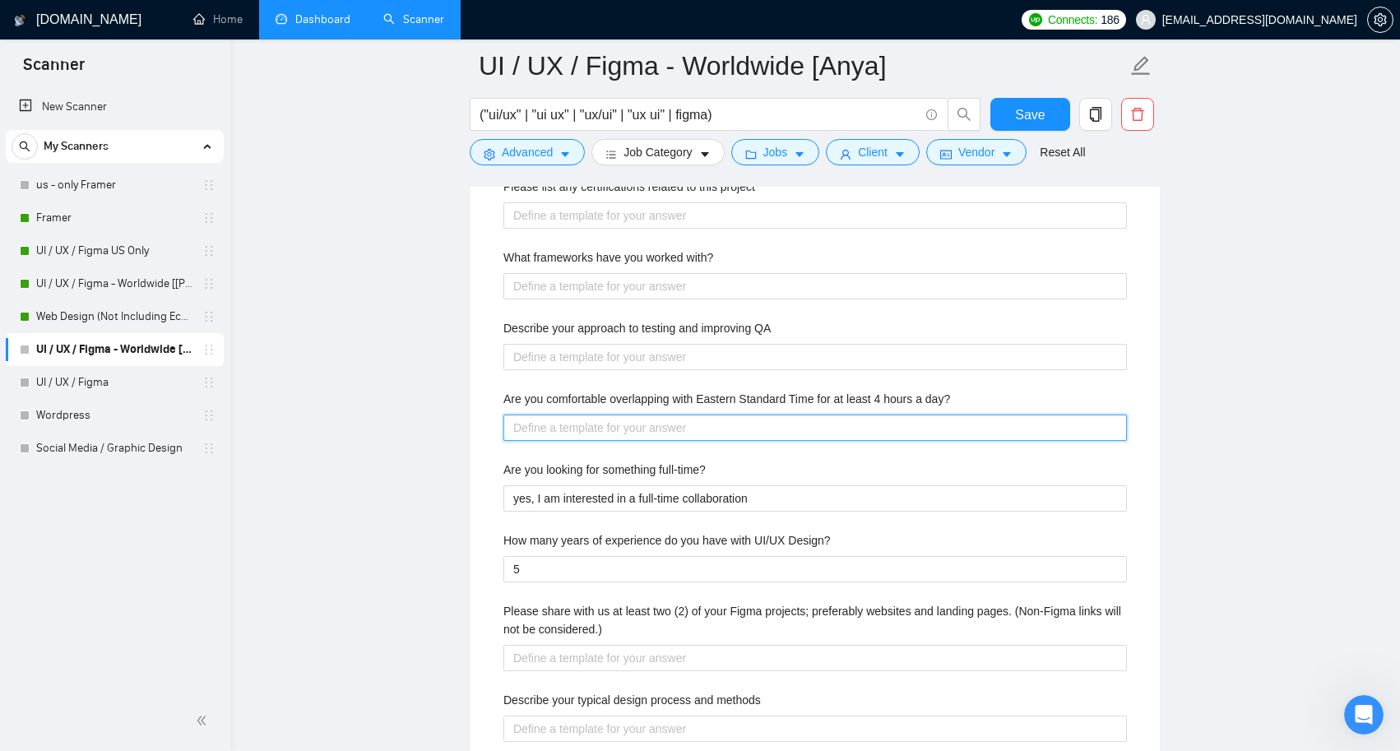
type day\? "y"
type day\? "ye"
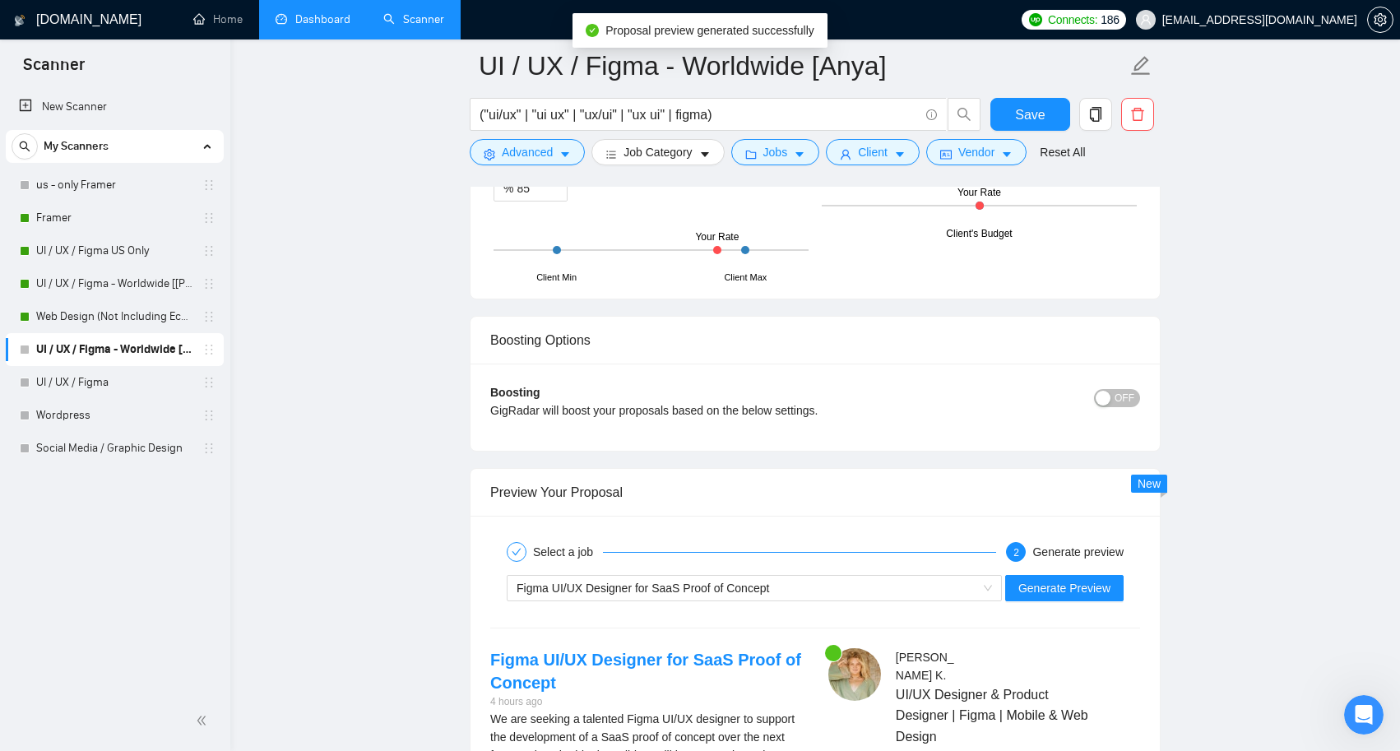
scroll to position [3921, 0]
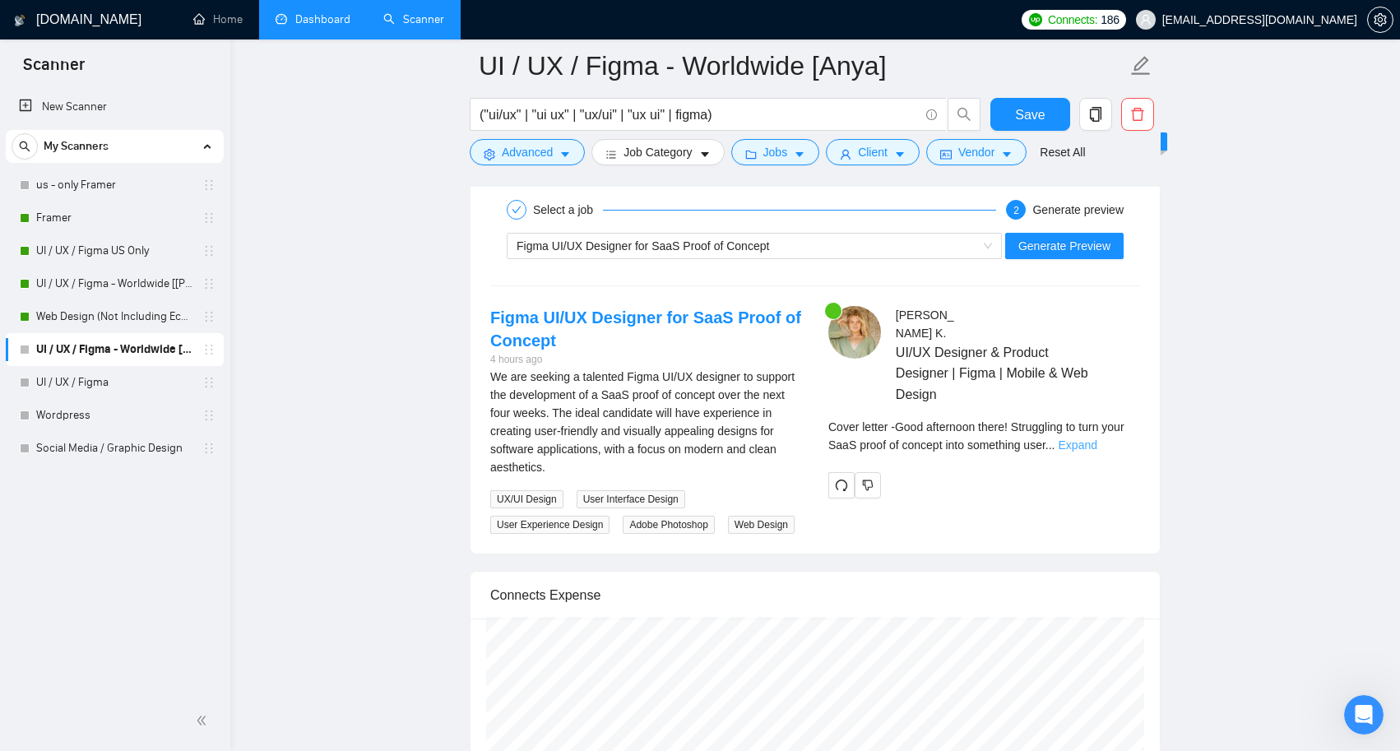
type day\? "yes"
click at [1097, 438] on link "Expand" at bounding box center [1078, 444] width 39 height 13
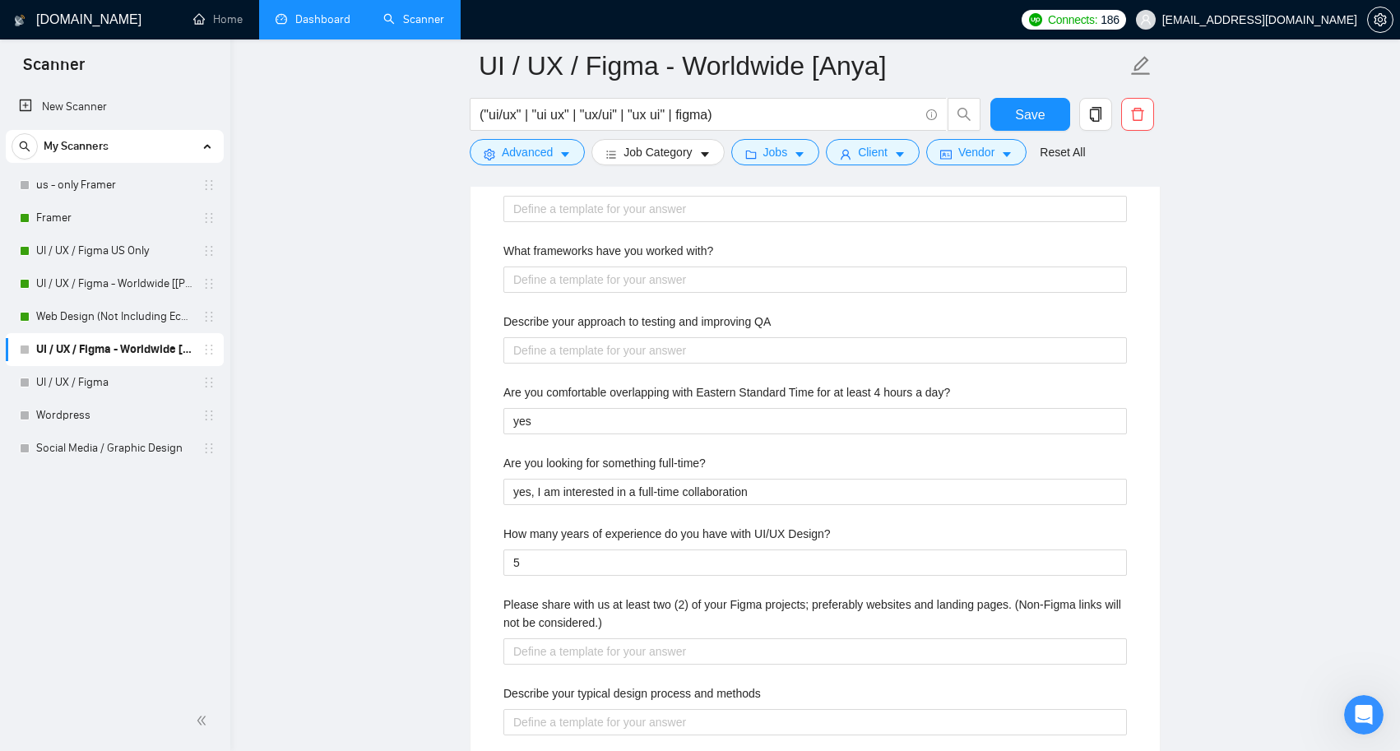
scroll to position [2708, 0]
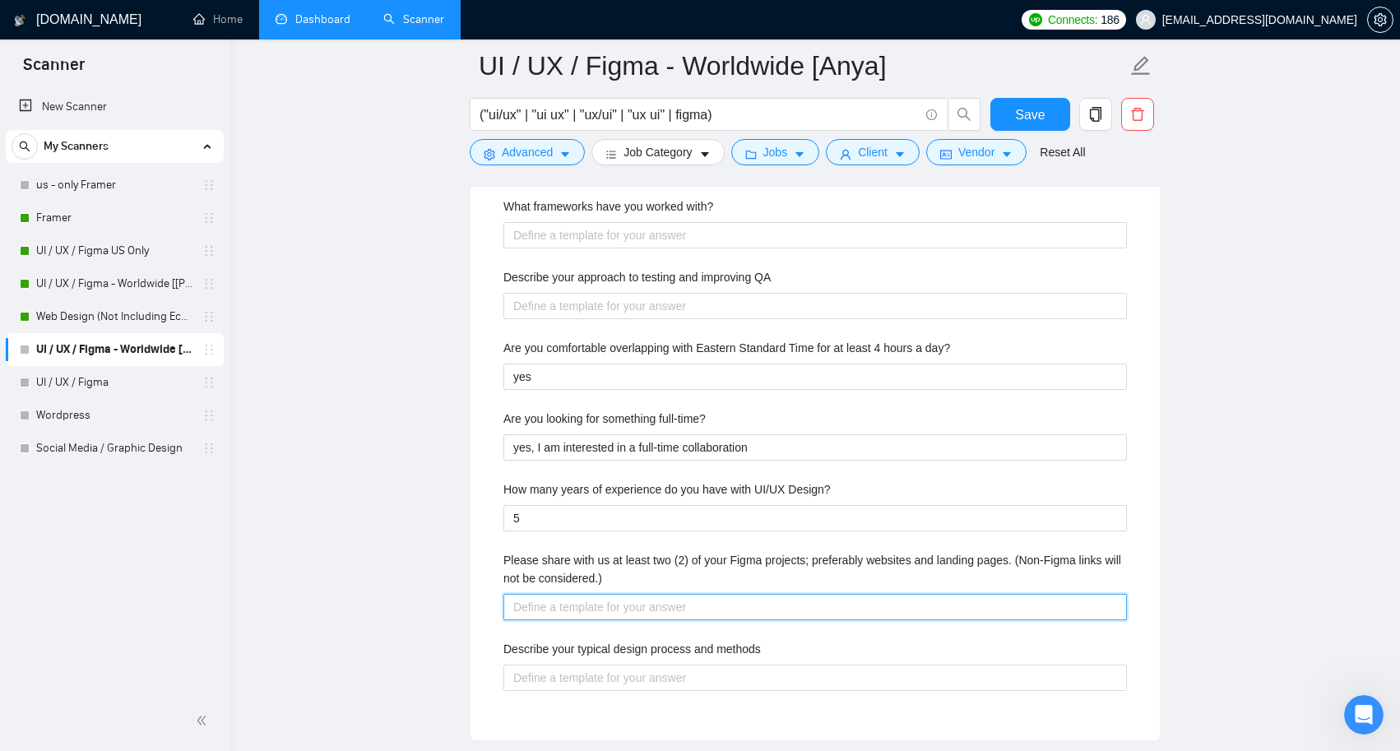
click at [647, 610] on considered\ "Please share with us at least two (2) of your Figma projects; preferably websit…" at bounding box center [815, 607] width 624 height 26
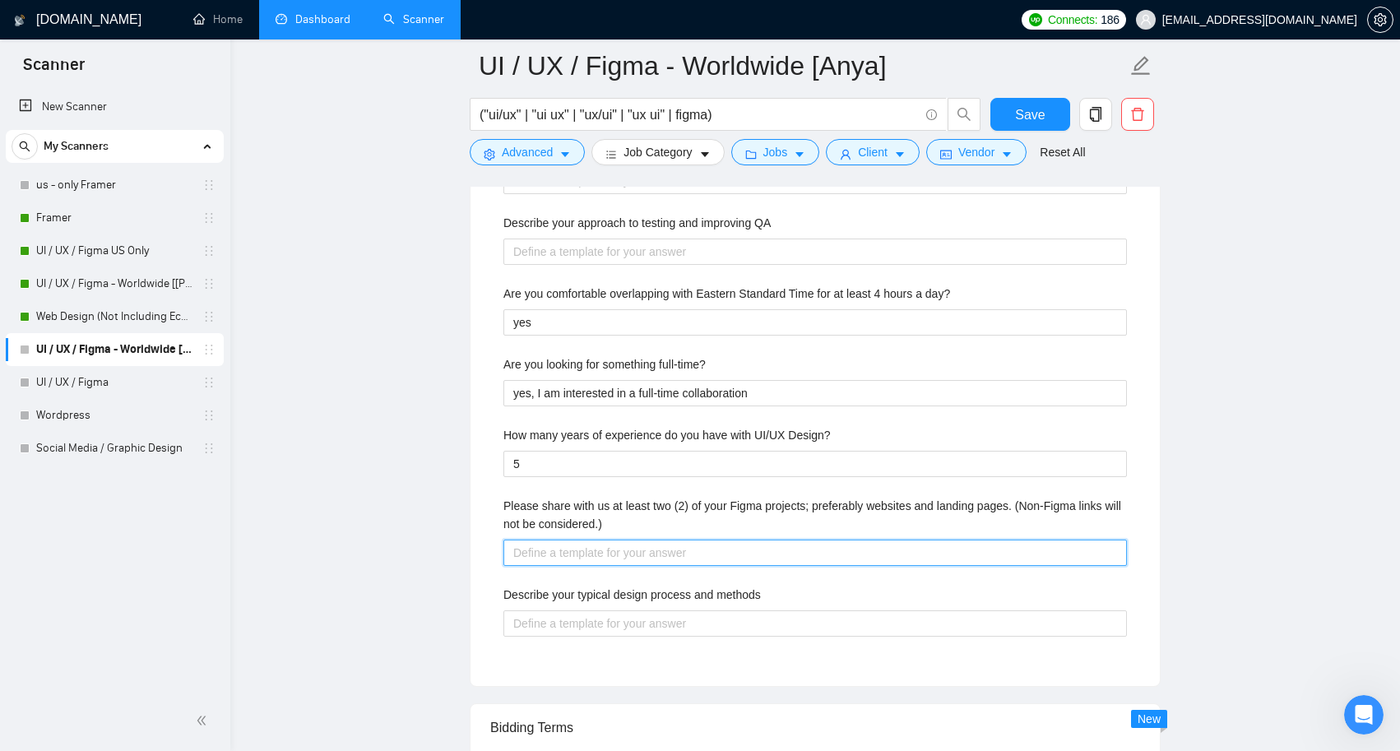
scroll to position [2762, 0]
click at [567, 550] on considered\ "Please share with us at least two (2) of your Figma projects; preferably websit…" at bounding box center [815, 553] width 624 height 26
click at [632, 548] on considered\ "Please share with us at least two (2) of your Figma projects; preferably websit…" at bounding box center [815, 553] width 624 height 26
paste considered\ "https://www.figma.com/design/x0nzqoiVkCp62vypN1JJP8/Yogus?node-id=0-1&t=Q05K8yg…"
type considered\ "https://www.figma.com/design/x0nzqoiVkCp62vypN1JJP8/Yogus?node-id=0-1&t=Q05K8yg…"
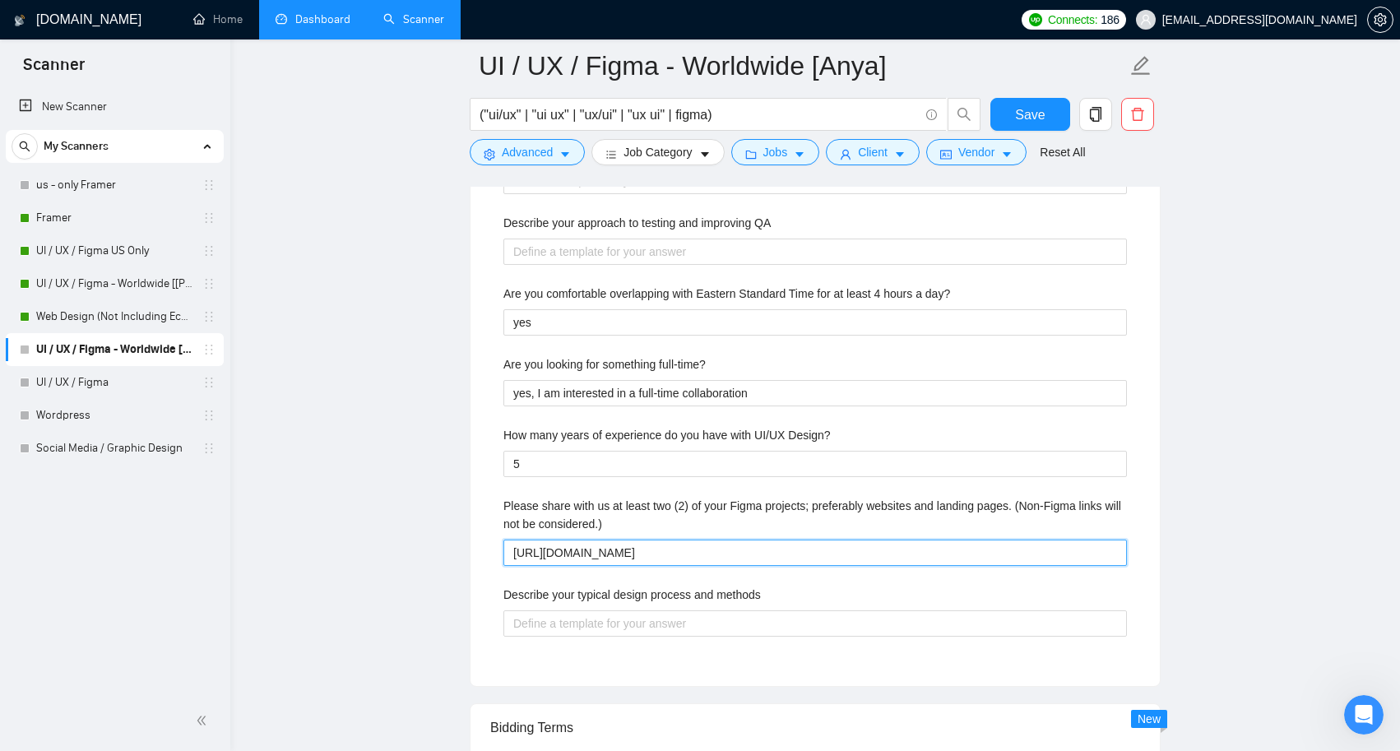
type considered\ "https://www.figma.com/design/x0nzqoiVkCp62vypN1JJP8/Yogus?node-id=0-1&t=Q05K8yg…"
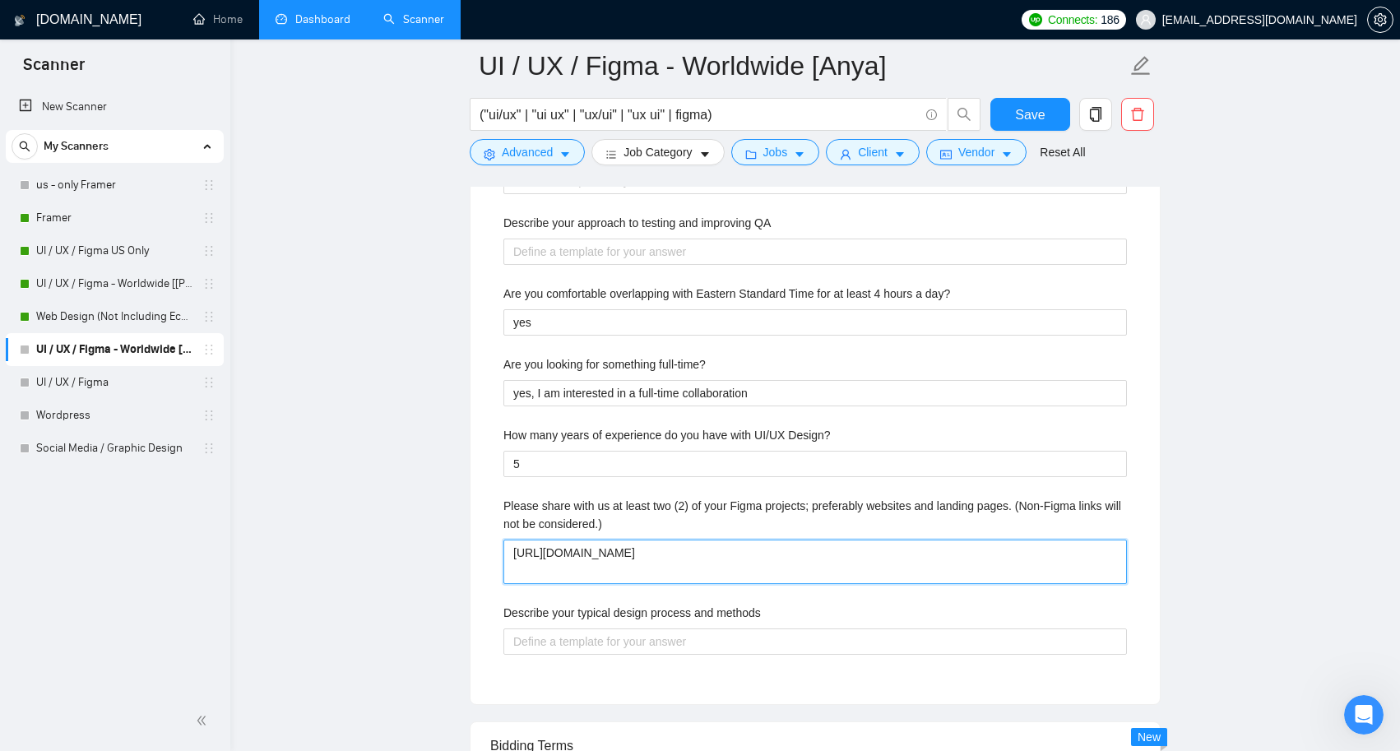
click at [575, 569] on considered\ "https://www.figma.com/design/x0nzqoiVkCp62vypN1JJP8/Yogus?node-id=0-1&t=Q05K8yg…" at bounding box center [815, 562] width 624 height 44
paste considered\ "https://www.figma.com/design/Zwl8PEnAIesaenFhHam3Xz/Travel-Agency-Management-Da…"
type considered\ "https://www.figma.com/design/x0nzqoiVkCp62vypN1JJP8/Yogus?node-id=0-1&t=Q05K8yg…"
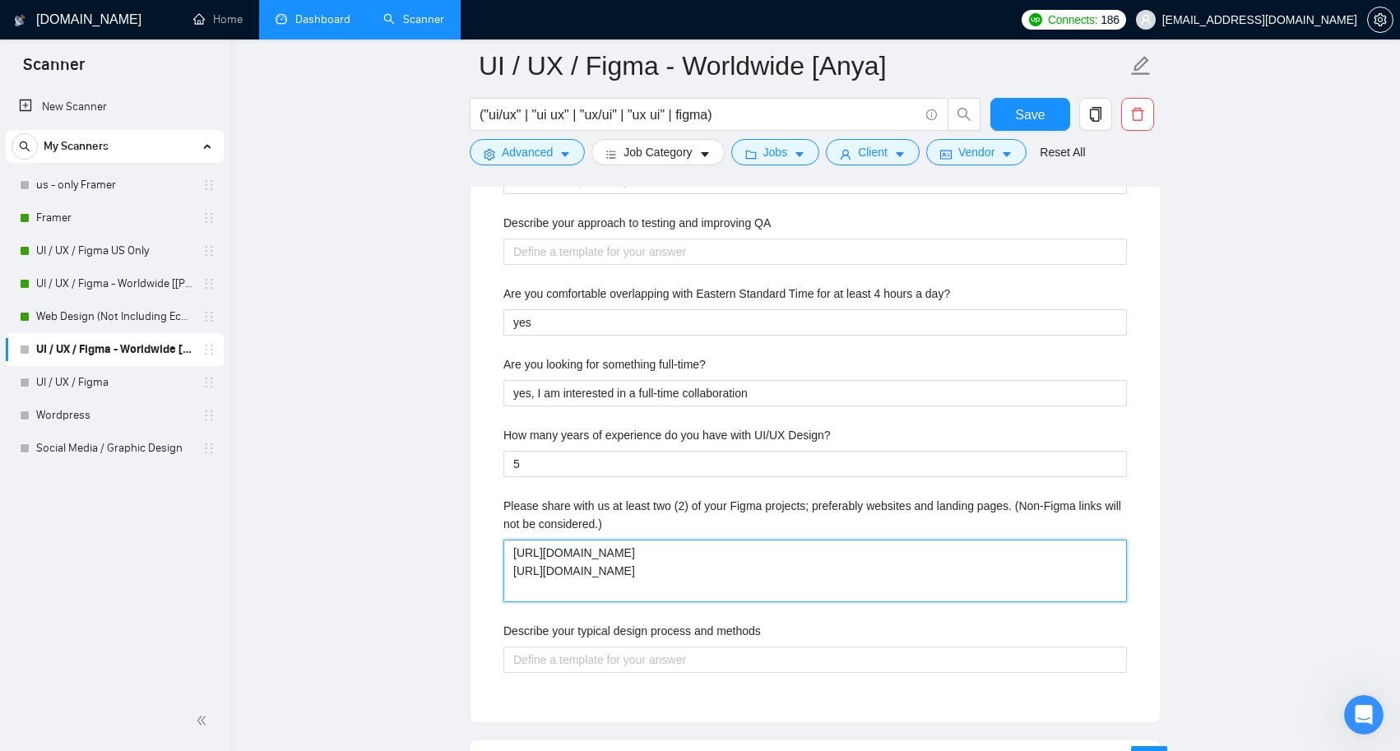
scroll to position [2805, 0]
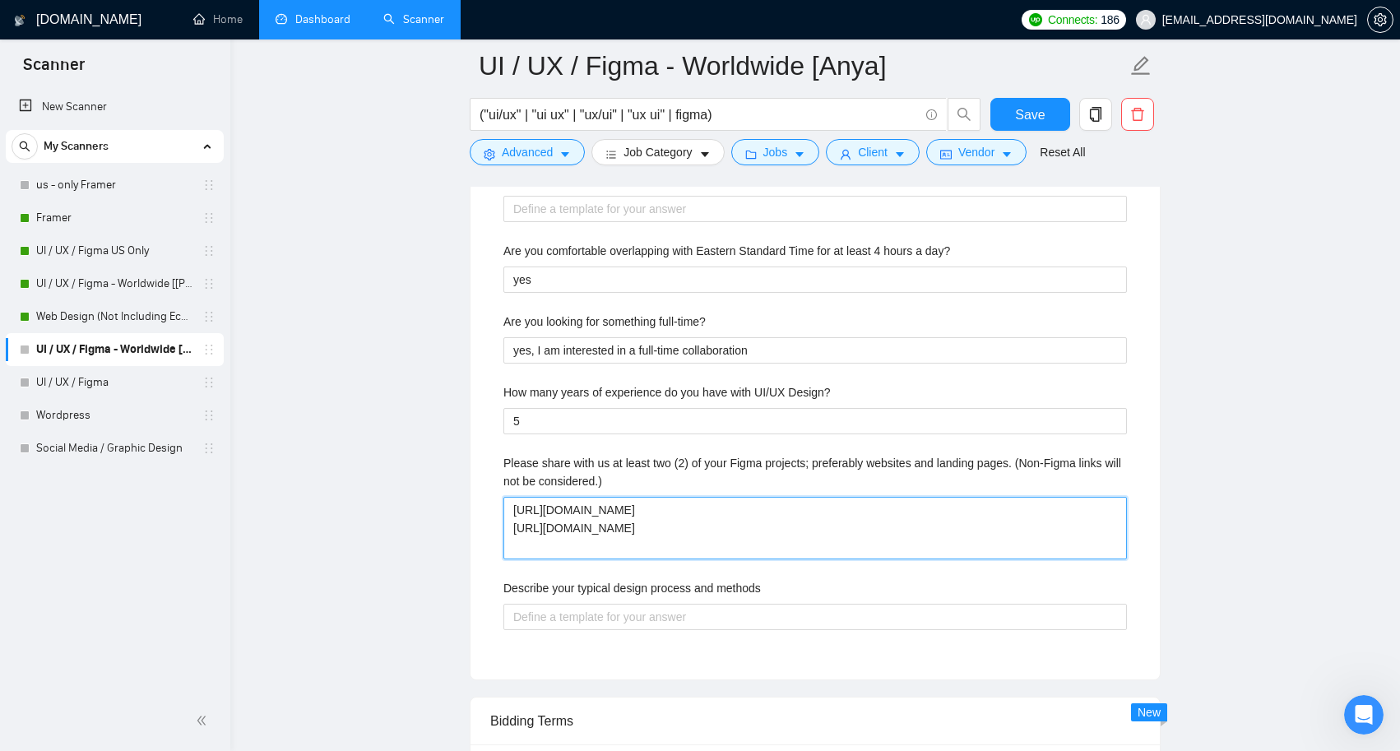
type considered\ "https://www.figma.com/design/x0nzqoiVkCp62vypN1JJP8/Yogus?node-id=0-1&t=Q05K8yg…"
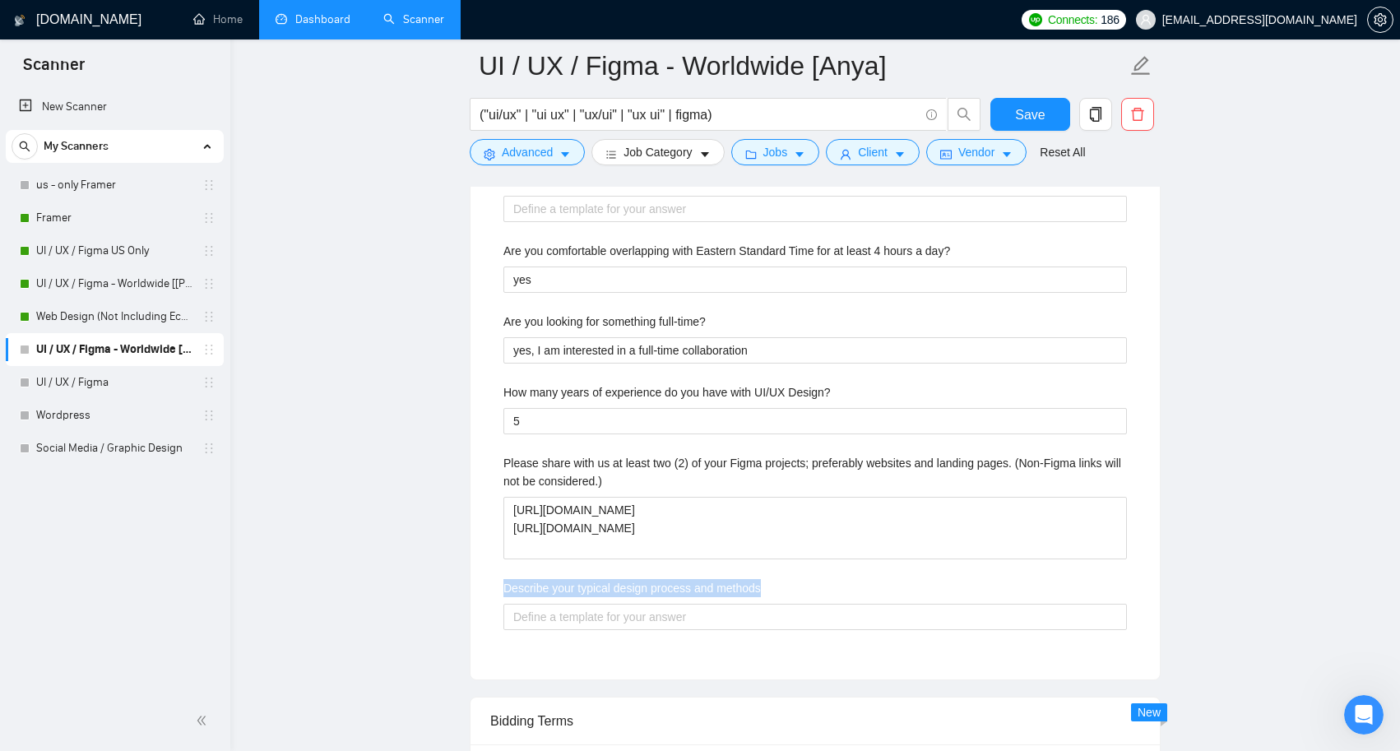
drag, startPoint x: 787, startPoint y: 583, endPoint x: 434, endPoint y: 583, distance: 352.9
click at [434, 583] on main "UI / UX / Figma - Worldwide [Anya] ("ui/ux" | "ui ux" | "ux/ui" | "ux ui" | fig…" at bounding box center [815, 49] width 1117 height 5576
copy label "Describe your typical design process and methods"
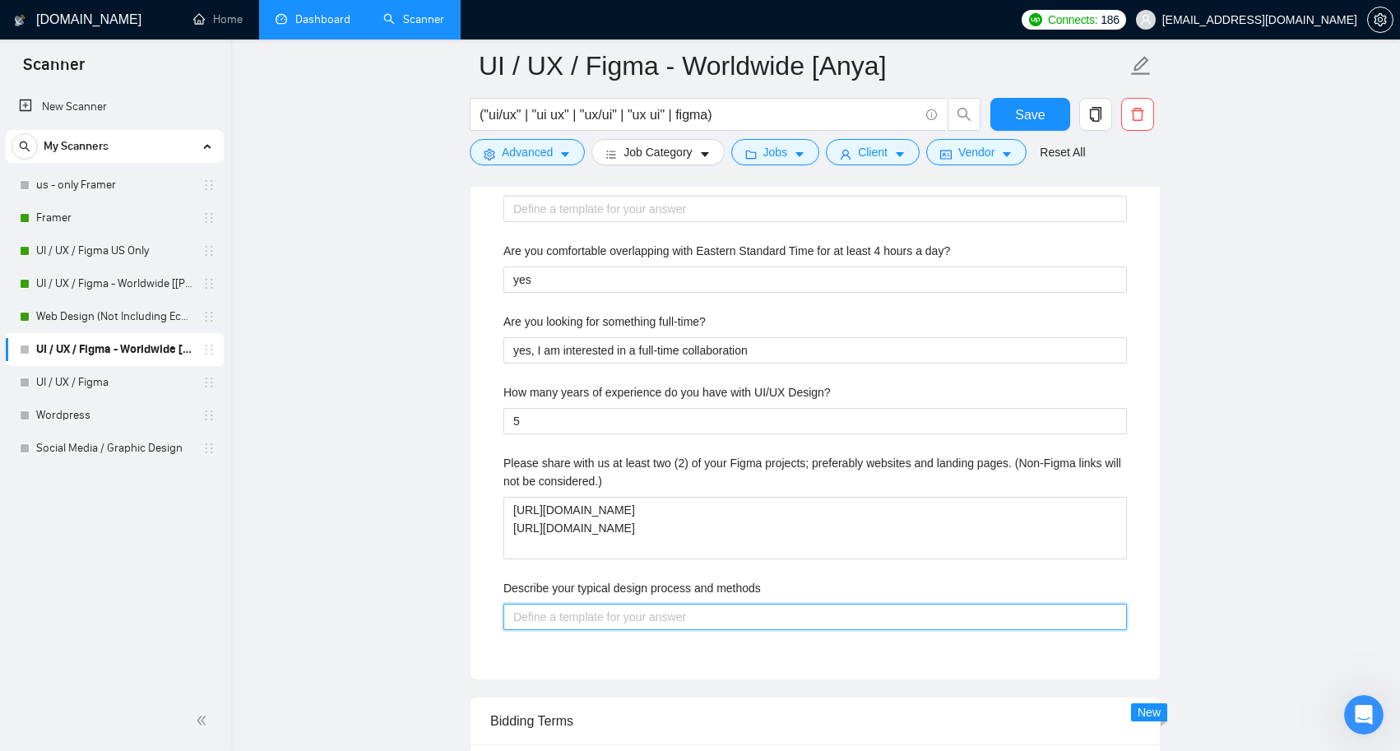
click at [596, 614] on methods "Describe your typical design process and methods" at bounding box center [815, 617] width 624 height 26
paste methods "Our UI/UX Design Process We start by understanding your goals, your users, and …"
type methods "Our UI/UX Design Process We start by understanding your goals, your users, and …"
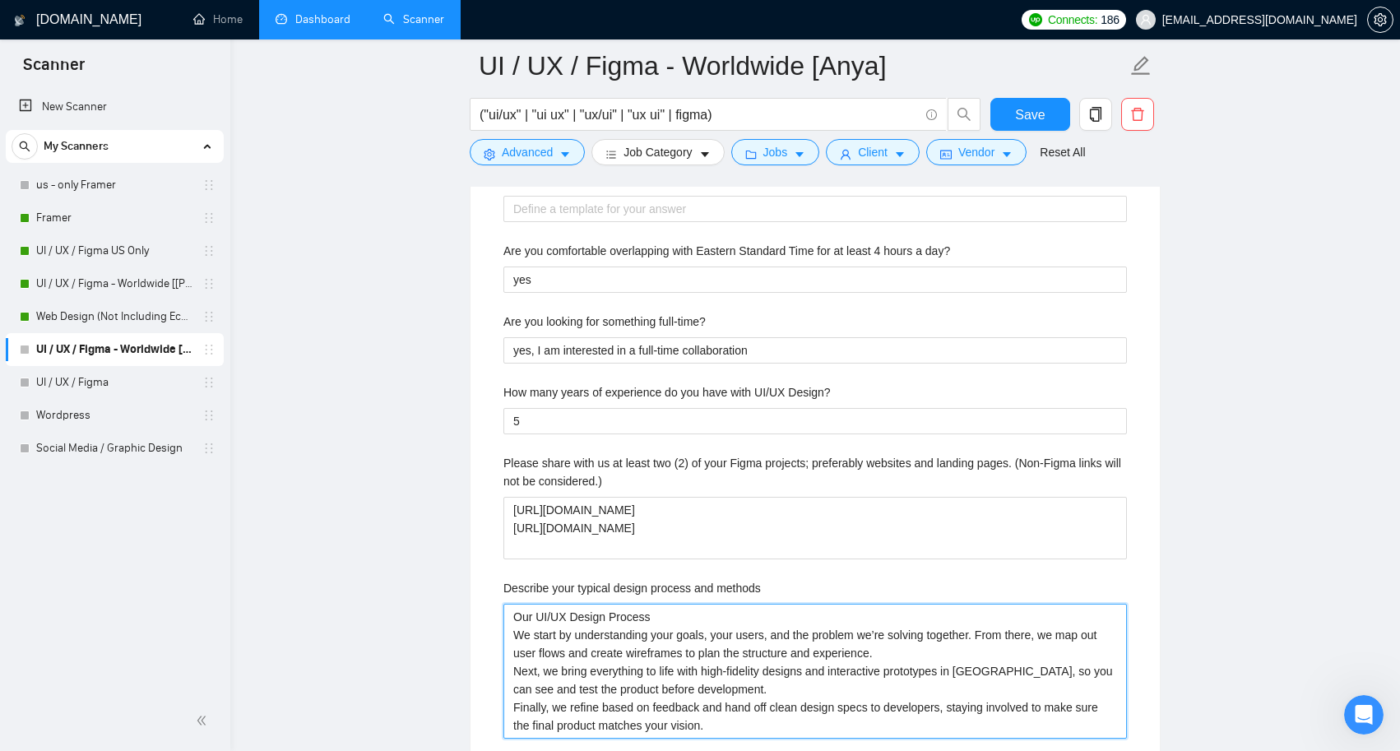
scroll to position [2856, 0]
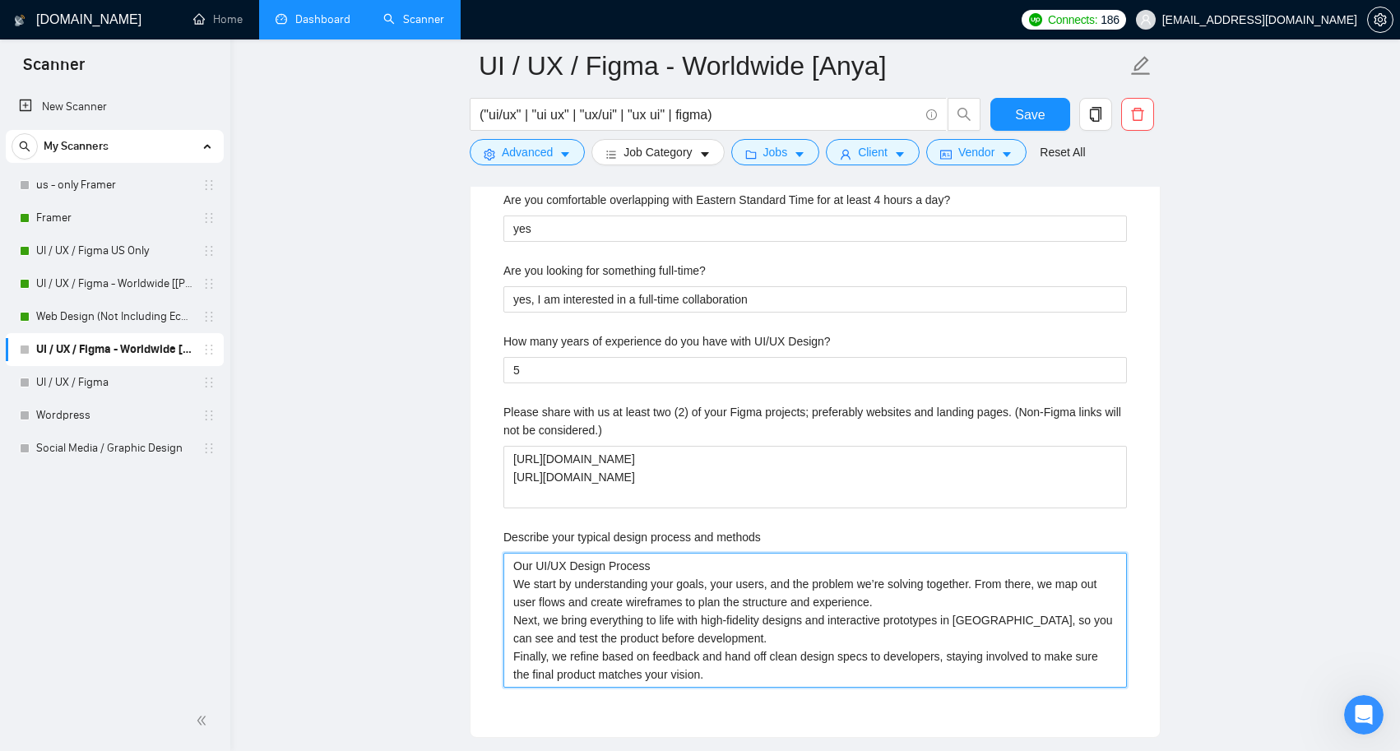
click at [672, 560] on methods "Our UI/UX Design Process We start by understanding your goals, your users, and …" at bounding box center [815, 620] width 624 height 135
type methods "Our UI/UX Design Process We start by understanding your goals, your users, and …"
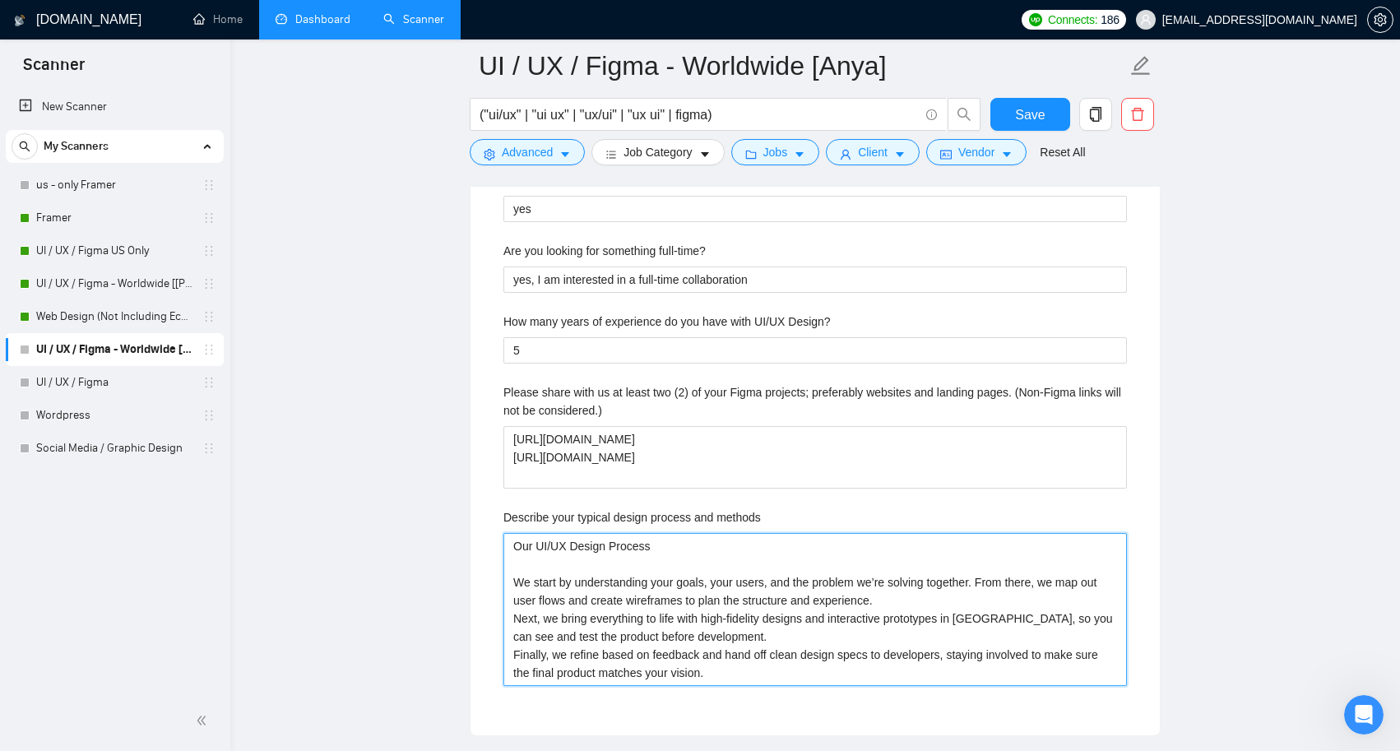
scroll to position [2894, 0]
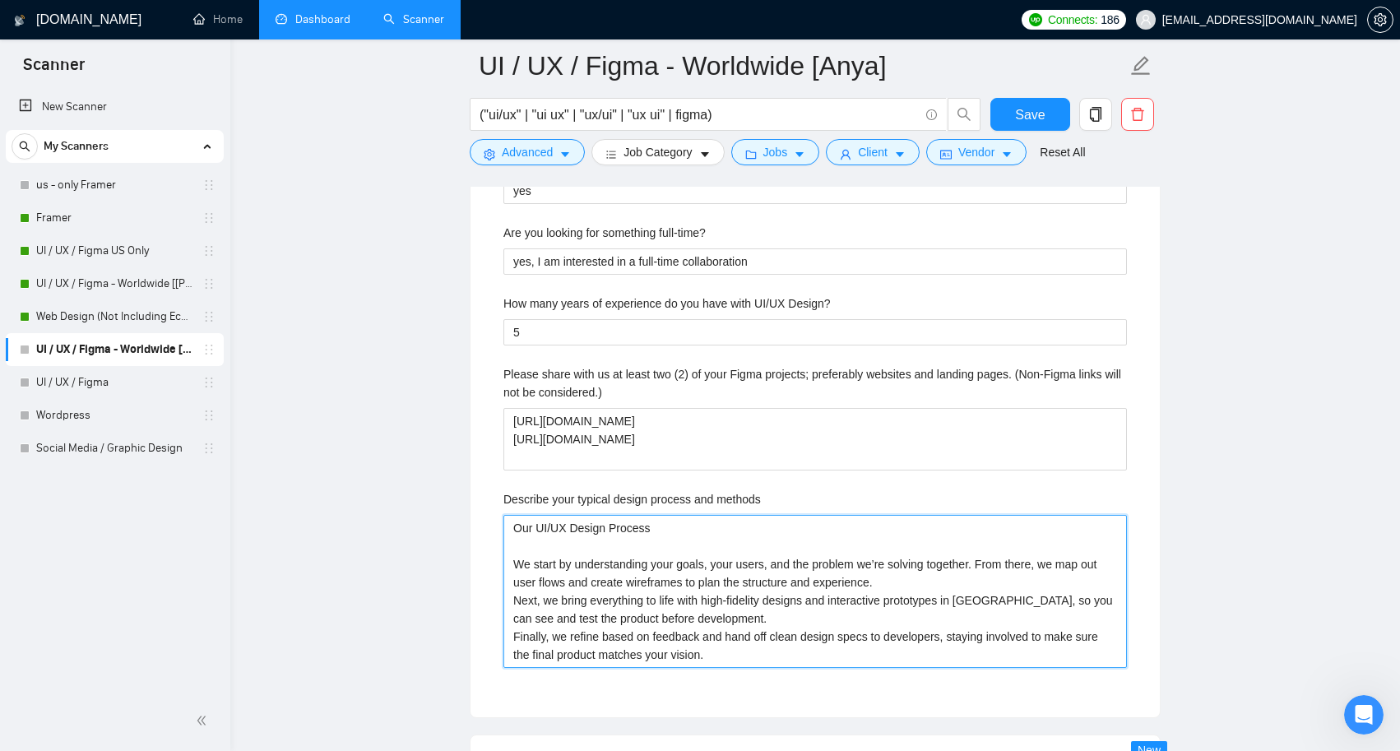
drag, startPoint x: 535, startPoint y: 527, endPoint x: 440, endPoint y: 527, distance: 94.6
click at [440, 527] on main "UI / UX / Figma - Worldwide [Anya] ("ui/ux" | "ui ux" | "ux/ui" | "ux ui" | fig…" at bounding box center [815, 23] width 1117 height 5703
type methods "UI/UX Design Process We start by understanding your goals, your users, and the …"
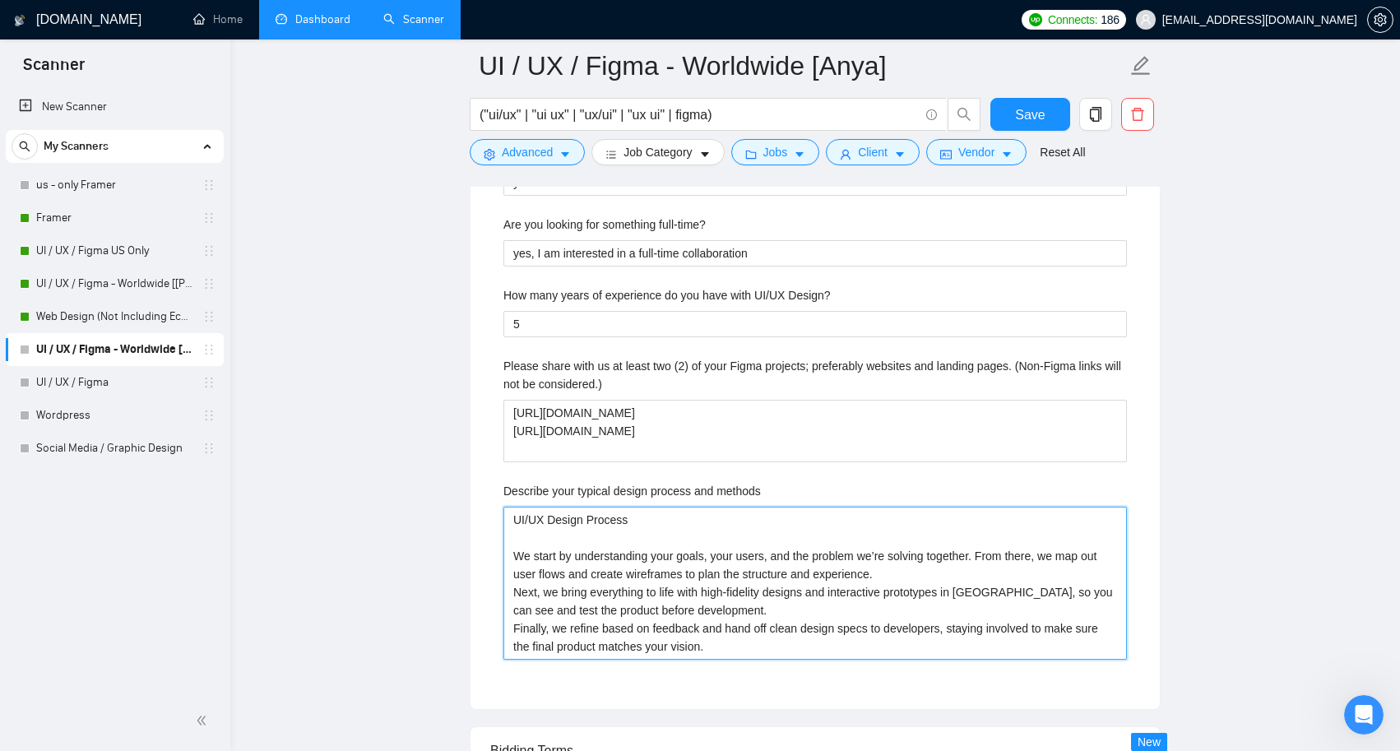
scroll to position [2911, 0]
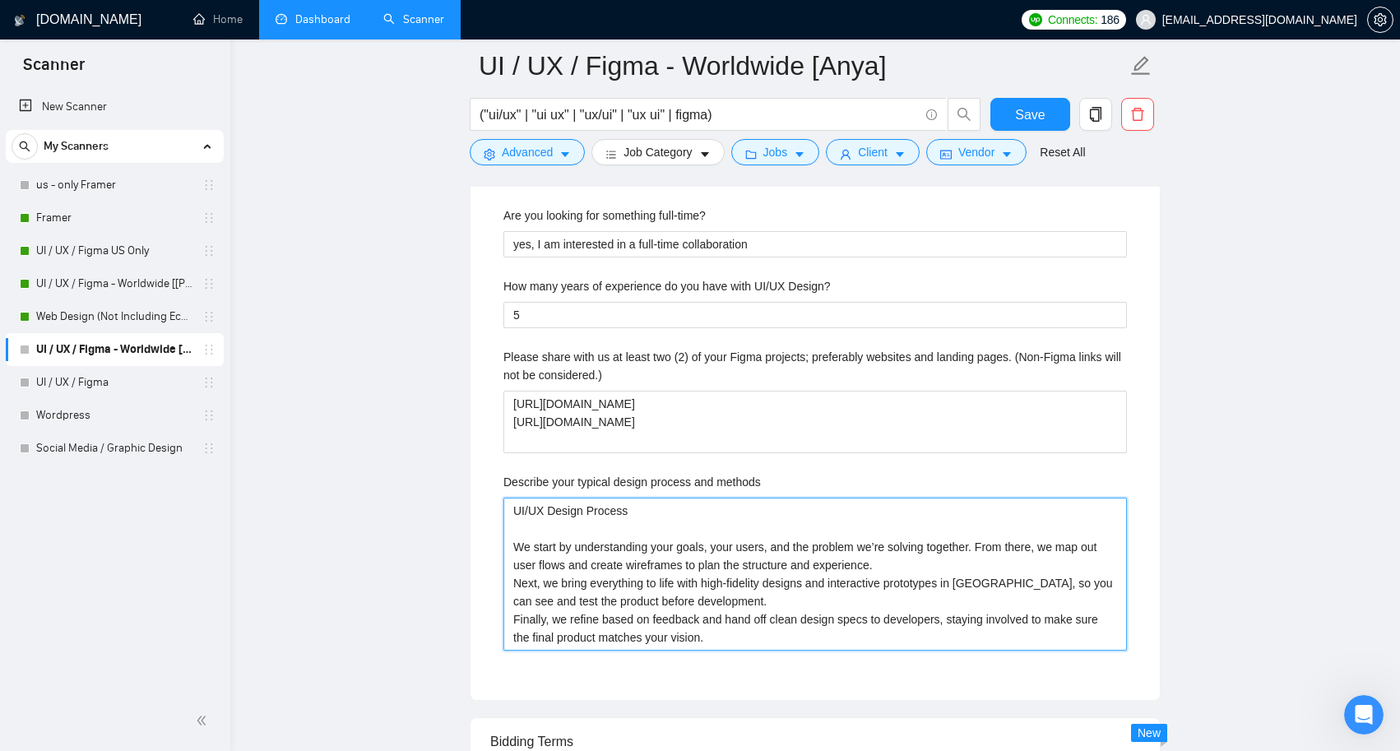
click at [522, 545] on methods "UI/UX Design Process We start by understanding your goals, your users, and the …" at bounding box center [815, 574] width 624 height 153
type methods "UI/UX Design Process I start by understanding your goals, your users, and the p…"
click at [767, 560] on methods "UI/UX Design Process I start by understanding your goals, your users, and the p…" at bounding box center [815, 574] width 624 height 153
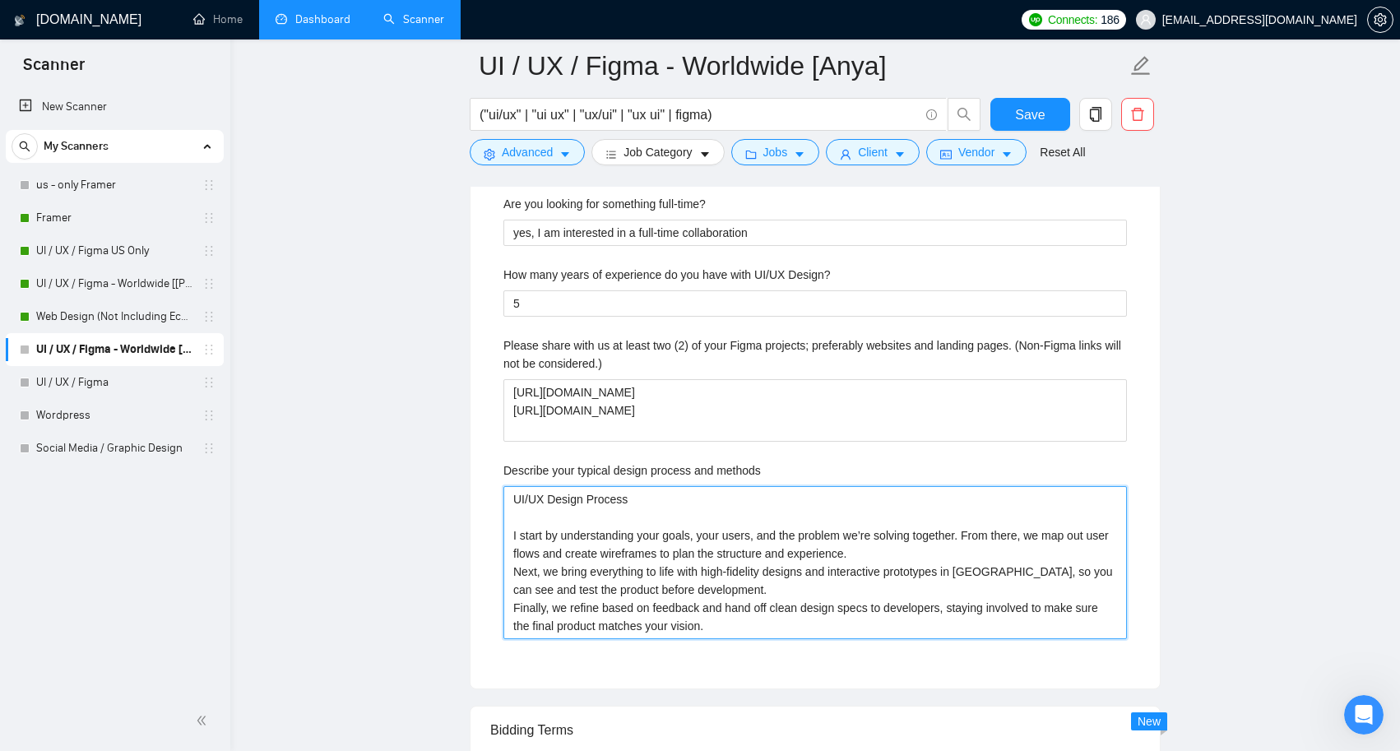
scroll to position [2938, 0]
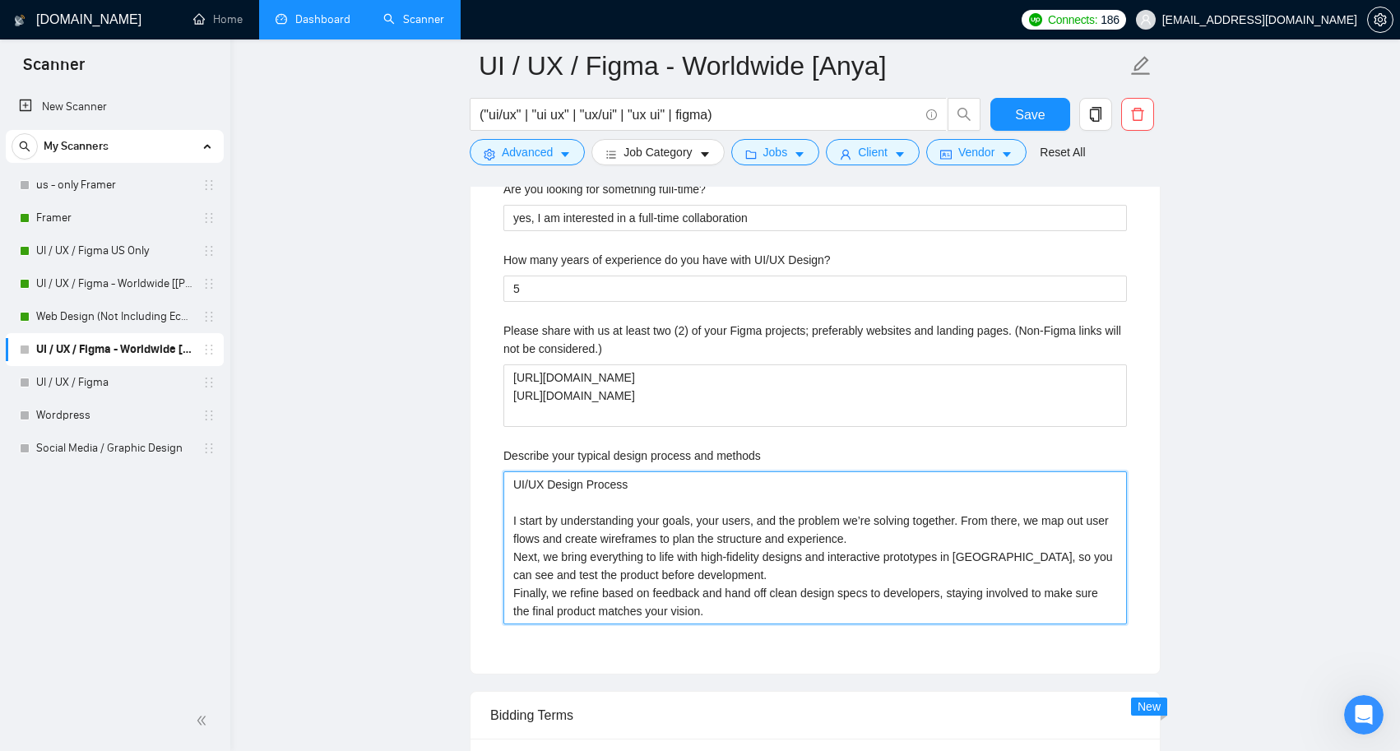
click at [800, 594] on methods "UI/UX Design Process I start by understanding your goals, your users, and the p…" at bounding box center [815, 547] width 624 height 153
click at [907, 534] on methods "UI/UX Design Process I start by understanding your goals, your users, and the p…" at bounding box center [815, 547] width 624 height 153
type methods "UI/UX Design Process I start by understanding your goals, your users, and the p…"
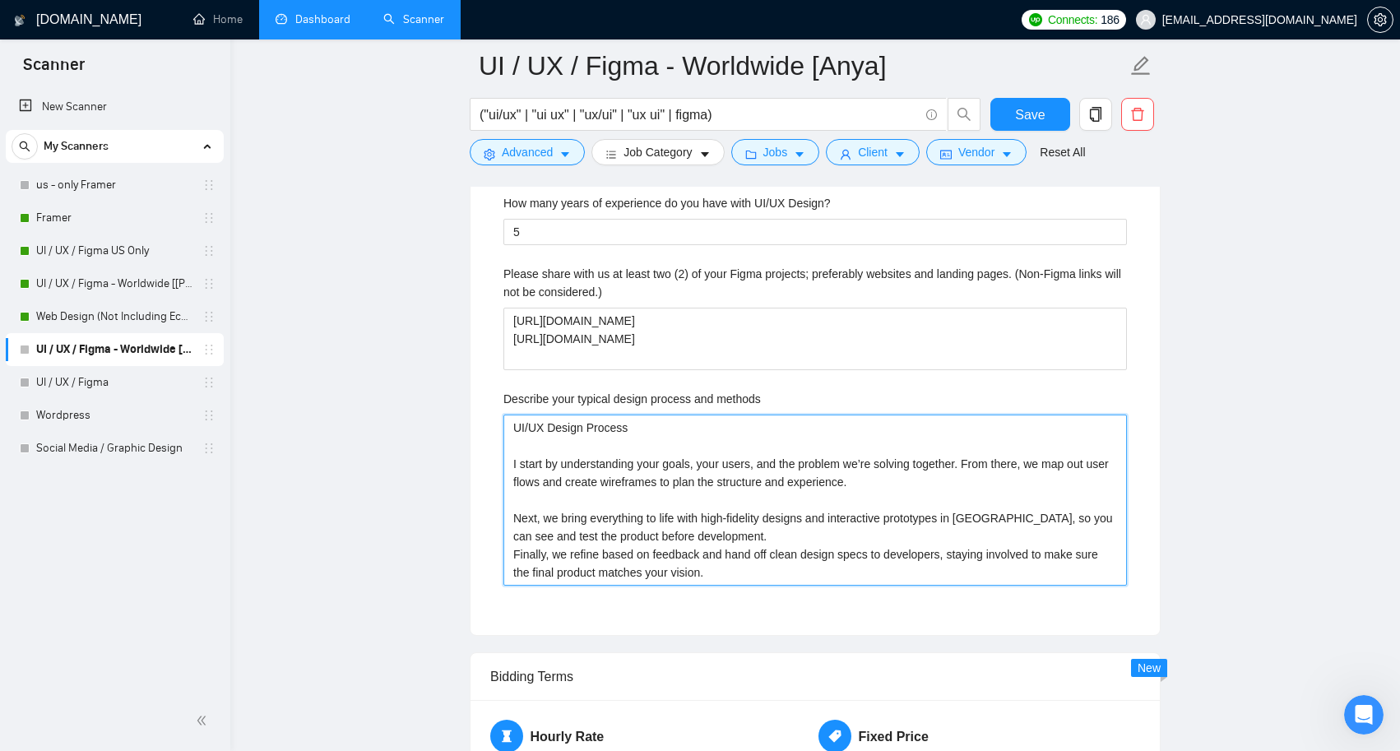
scroll to position [3002, 0]
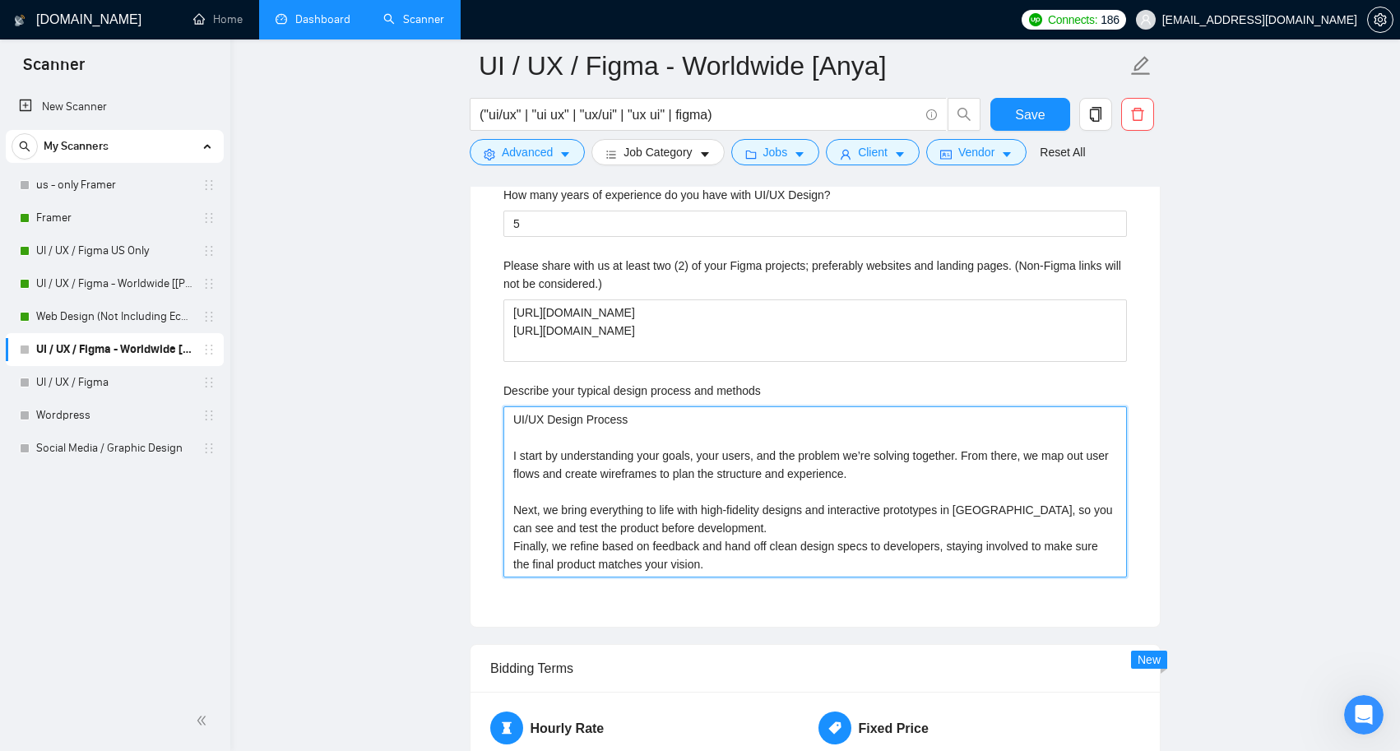
click at [748, 524] on methods "UI/UX Design Process I start by understanding your goals, your users, and the p…" at bounding box center [815, 491] width 624 height 171
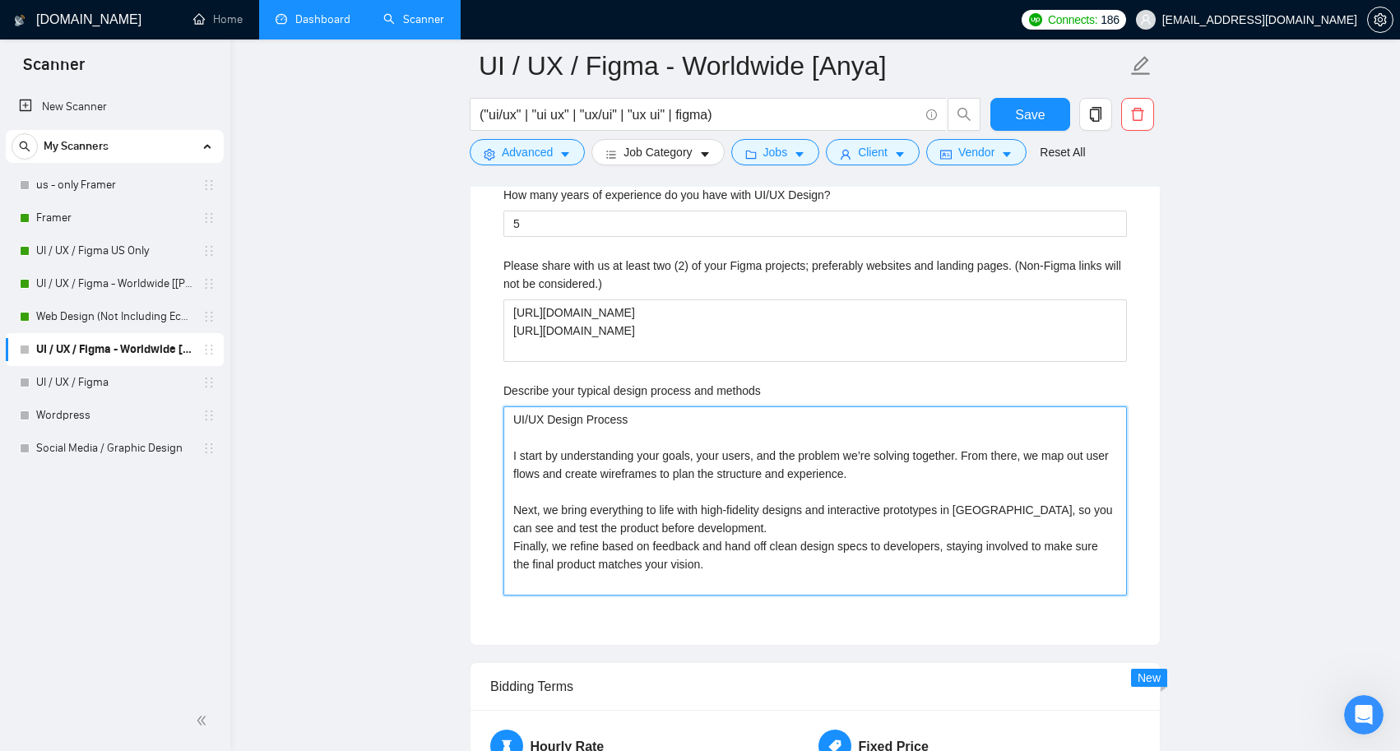
type methods "UI/UX Design Process I start by understanding your goals, your users, and the p…"
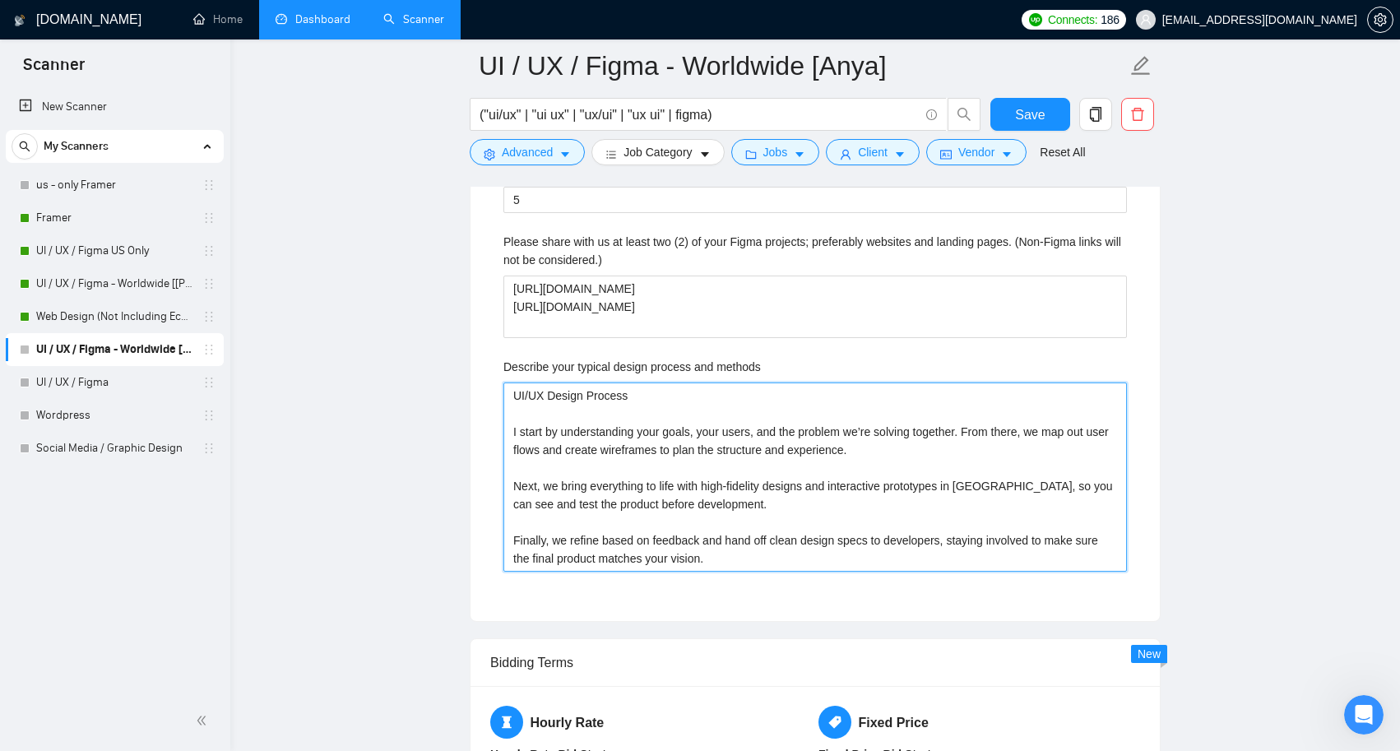
scroll to position [3028, 0]
click at [771, 554] on methods "UI/UX Design Process I start by understanding your goals, your users, and the p…" at bounding box center [815, 475] width 624 height 189
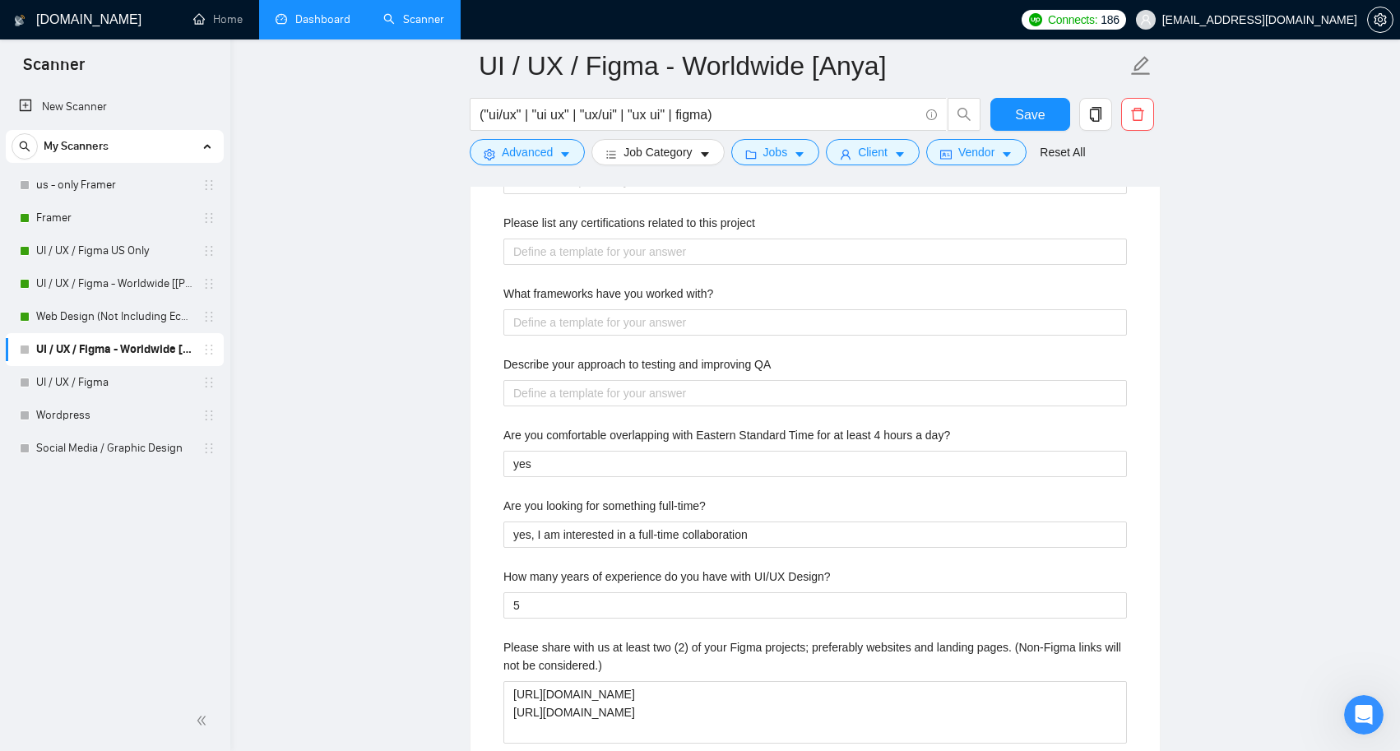
scroll to position [2617, 0]
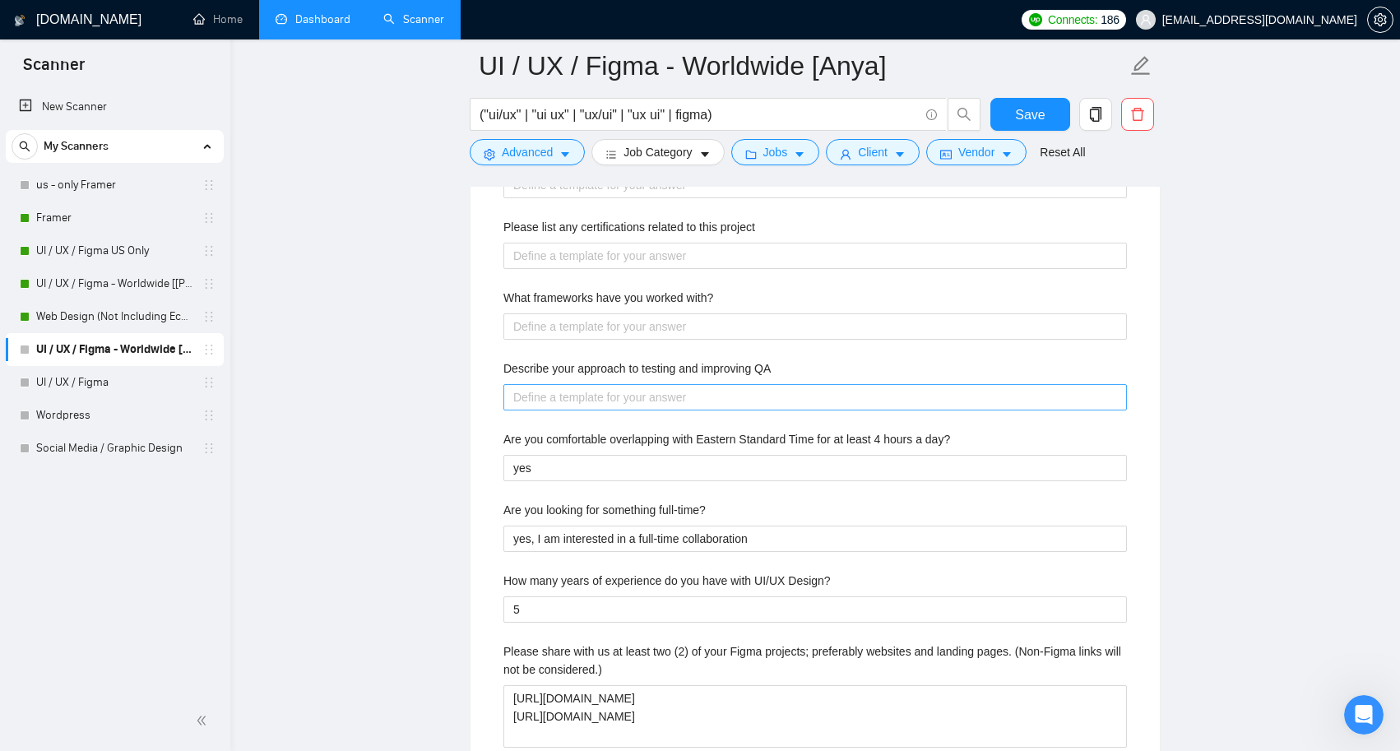
type methods "UI/UX Design Process I start by understanding your goals, your users, and the p…"
click at [700, 392] on QA "Describe your approach to testing and improving QA" at bounding box center [815, 397] width 624 height 26
drag, startPoint x: 815, startPoint y: 362, endPoint x: 425, endPoint y: 359, distance: 389.9
click at [425, 359] on main "UI / UX / Figma - Worldwide [Anya] ("ui/ux" | "ui ux" | "ux/ui" | "ux ui" | fig…" at bounding box center [815, 318] width 1117 height 5739
copy label "Describe your approach to testing and improving QA"
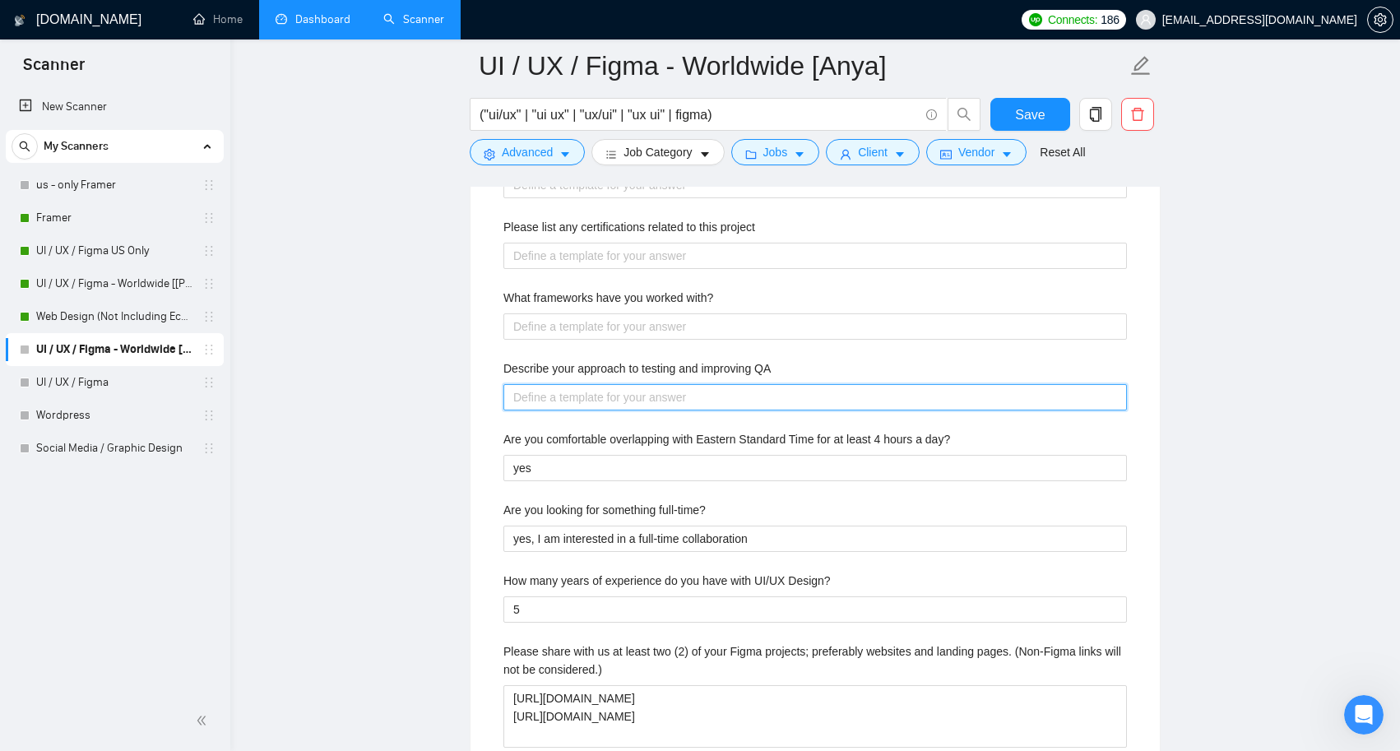
click at [647, 399] on QA "Describe your approach to testing and improving QA" at bounding box center [815, 397] width 624 height 26
paste QA "I believe testing is a key part of creating a seamless user experience. First, …"
type QA "I believe testing is a key part of creating a seamless user experience. First, …"
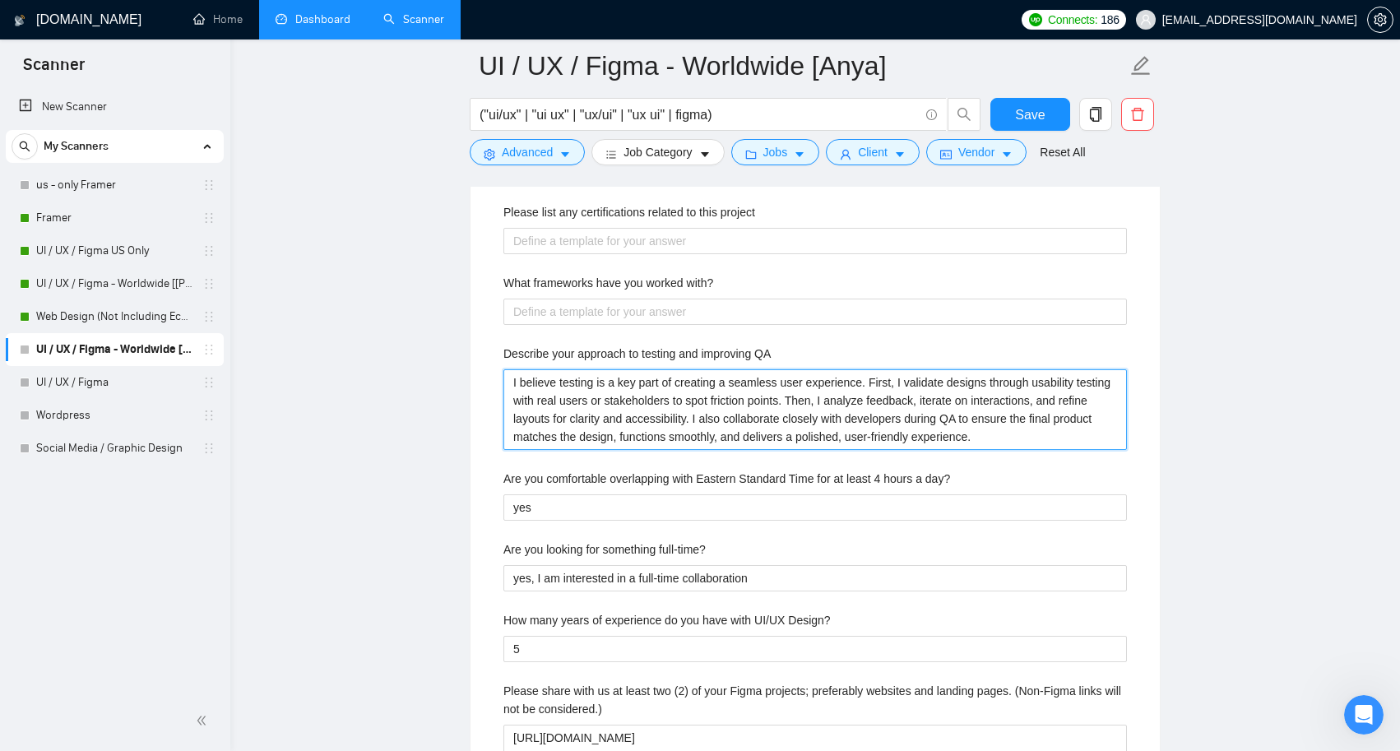
scroll to position [2605, 0]
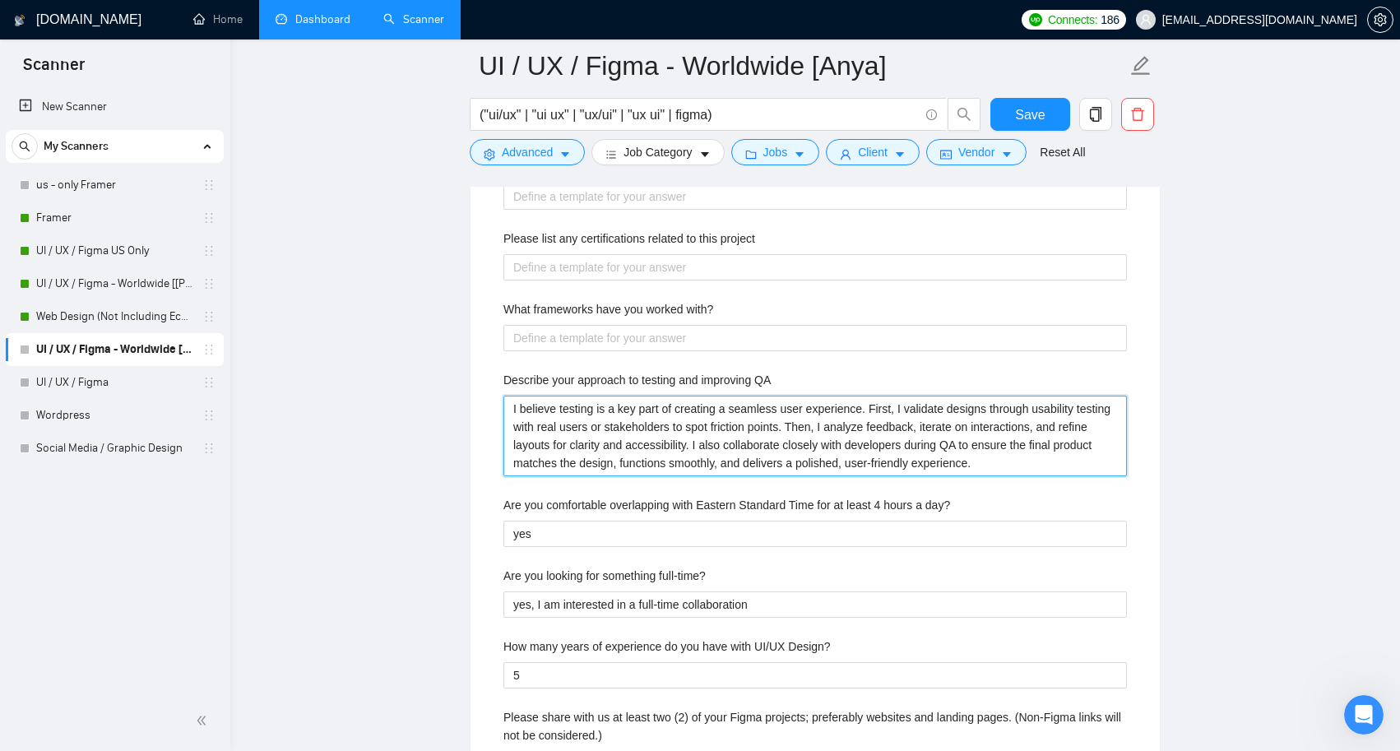
type QA "I believe testing is a key part of creating a seamless user experience. First, …"
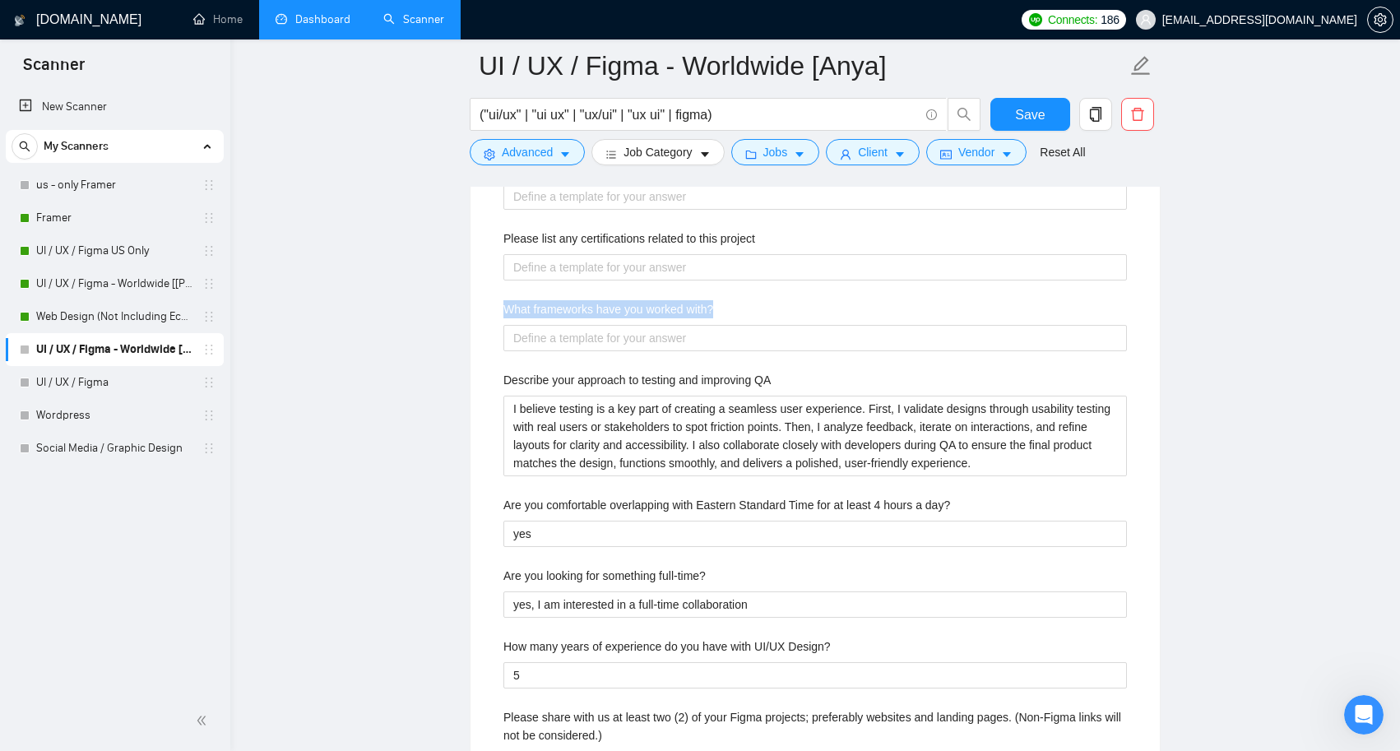
drag, startPoint x: 735, startPoint y: 308, endPoint x: 444, endPoint y: 308, distance: 291.2
click at [444, 308] on main "UI / UX / Figma - Worldwide [Anya] ("ui/ux" | "ui ux" | "ux/ui" | "ux ui" | fig…" at bounding box center [815, 358] width 1117 height 5794
copy label "What frameworks have you worked with?"
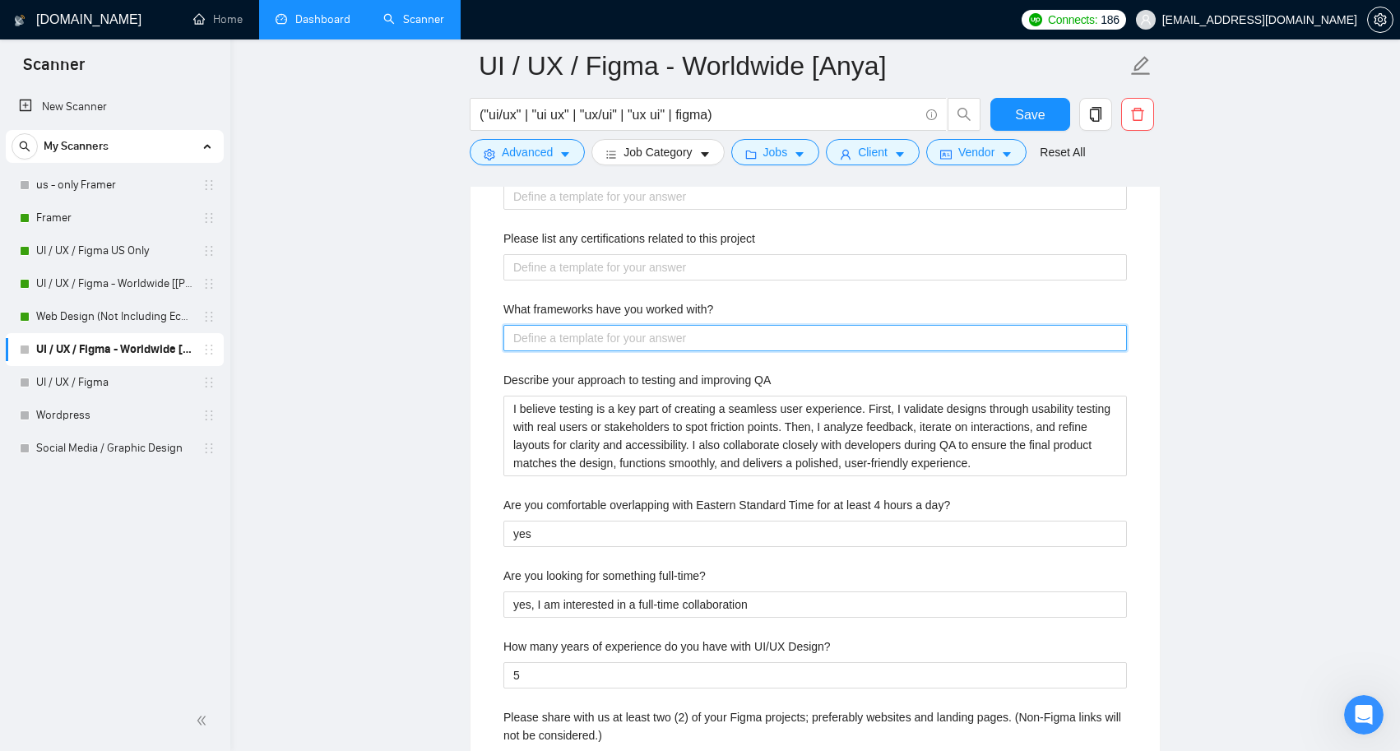
click at [655, 338] on with\? "What frameworks have you worked with?" at bounding box center [815, 338] width 624 height 26
paste with\? "I primarily work with design systems and UI frameworks rather than coding frame…"
type with\? "I primarily work with design systems and UI frameworks rather than coding frame…"
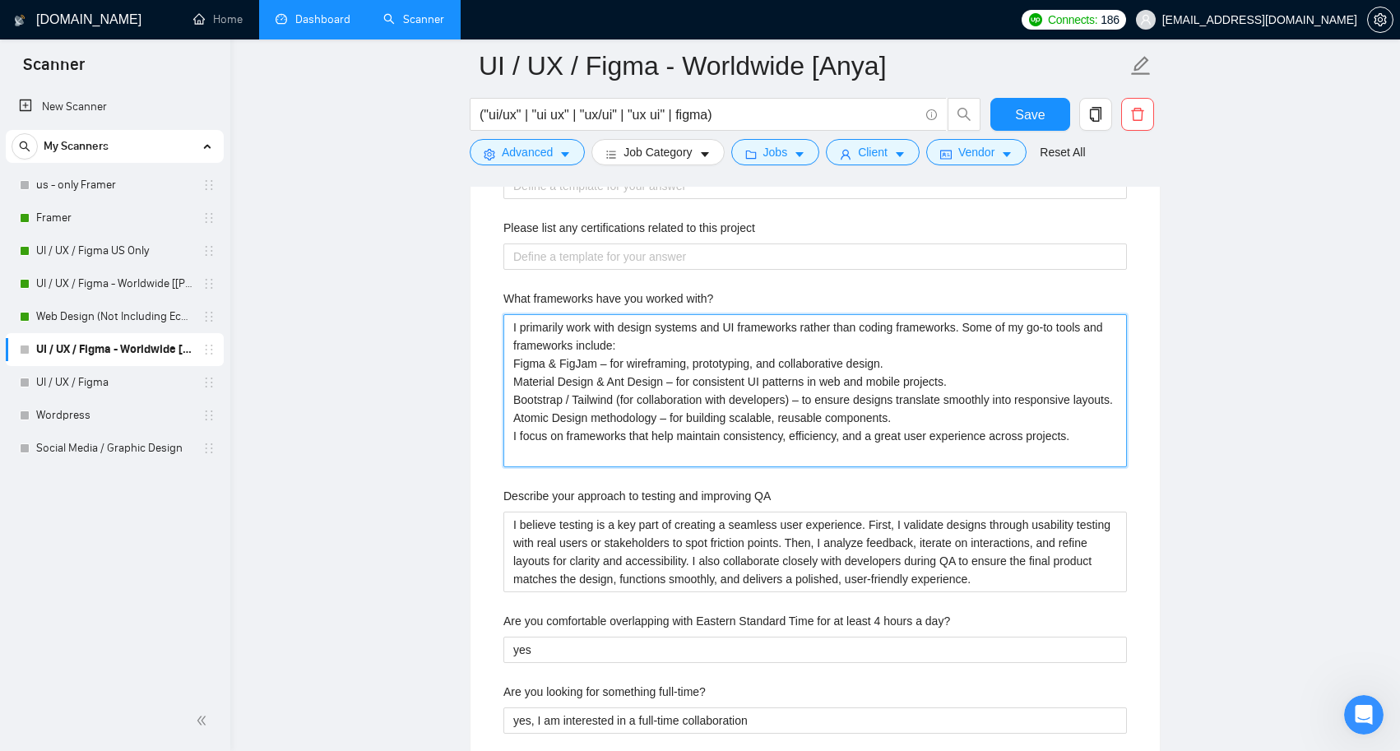
scroll to position [2613, 0]
click at [516, 362] on with\? "I primarily work with design systems and UI frameworks rather than coding frame…" at bounding box center [815, 394] width 624 height 153
type with\? "I primarily work with design systems and UI frameworks rather than coding frame…"
click at [514, 387] on with\? "I primarily work with design systems and UI frameworks rather than coding frame…" at bounding box center [815, 394] width 624 height 153
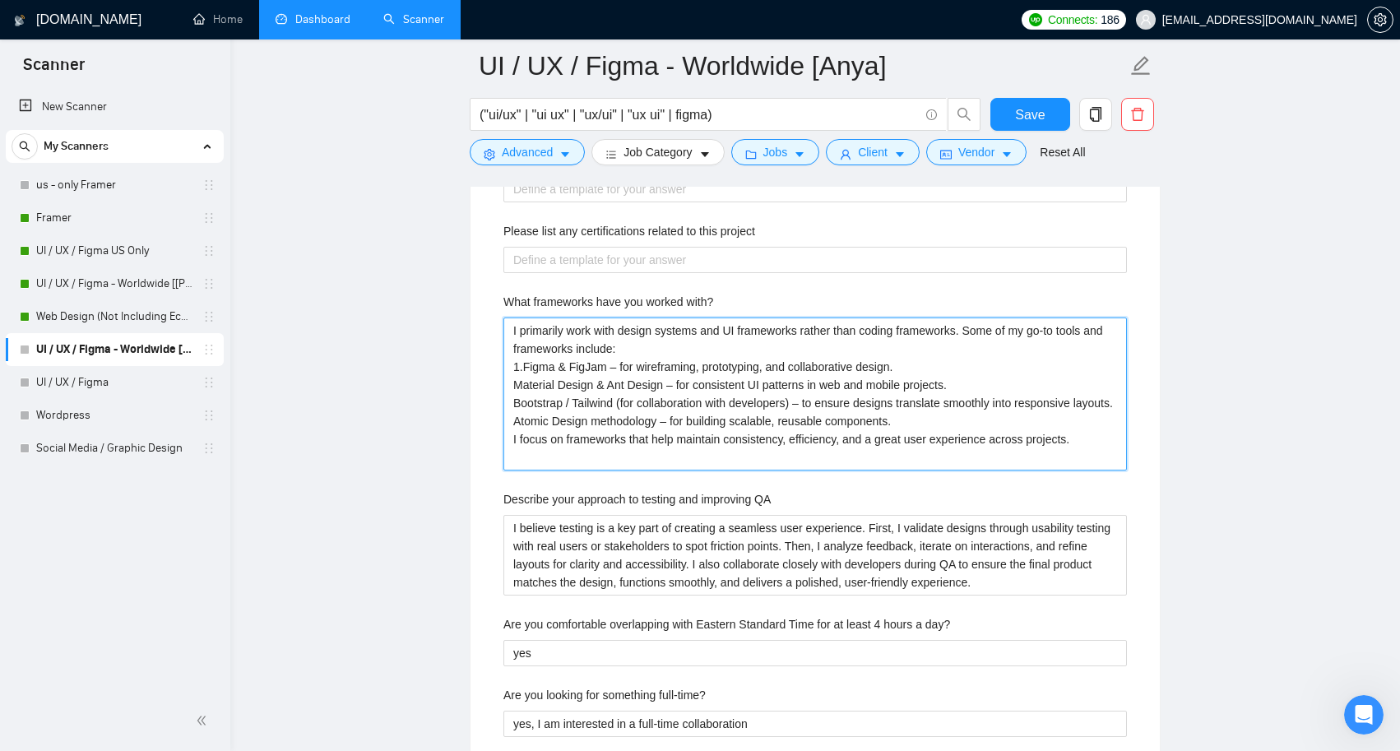
type with\? "I primarily work with design systems and UI frameworks rather than coding frame…"
click at [511, 404] on with\? "I primarily work with design systems and UI frameworks rather than coding frame…" at bounding box center [815, 394] width 624 height 153
type with\? "I primarily work with design systems and UI frameworks rather than coding frame…"
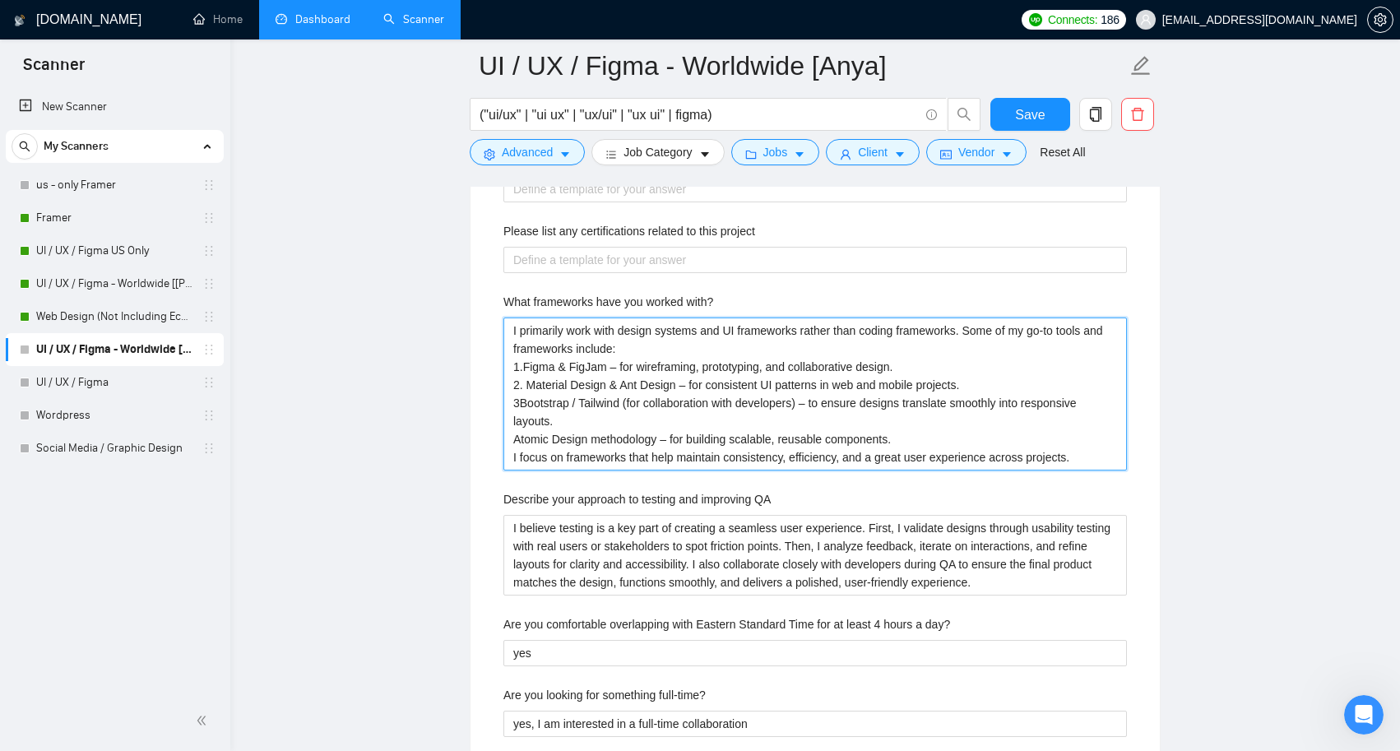
type with\? "I primarily work with design systems and UI frameworks rather than coding frame…"
click at [633, 384] on with\? "I primarily work with design systems and UI frameworks rather than coding frame…" at bounding box center [815, 394] width 624 height 153
drag, startPoint x: 623, startPoint y: 383, endPoint x: 681, endPoint y: 385, distance: 58.5
click at [681, 385] on with\? "I primarily work with design systems and UI frameworks rather than coding frame…" at bounding box center [815, 394] width 624 height 153
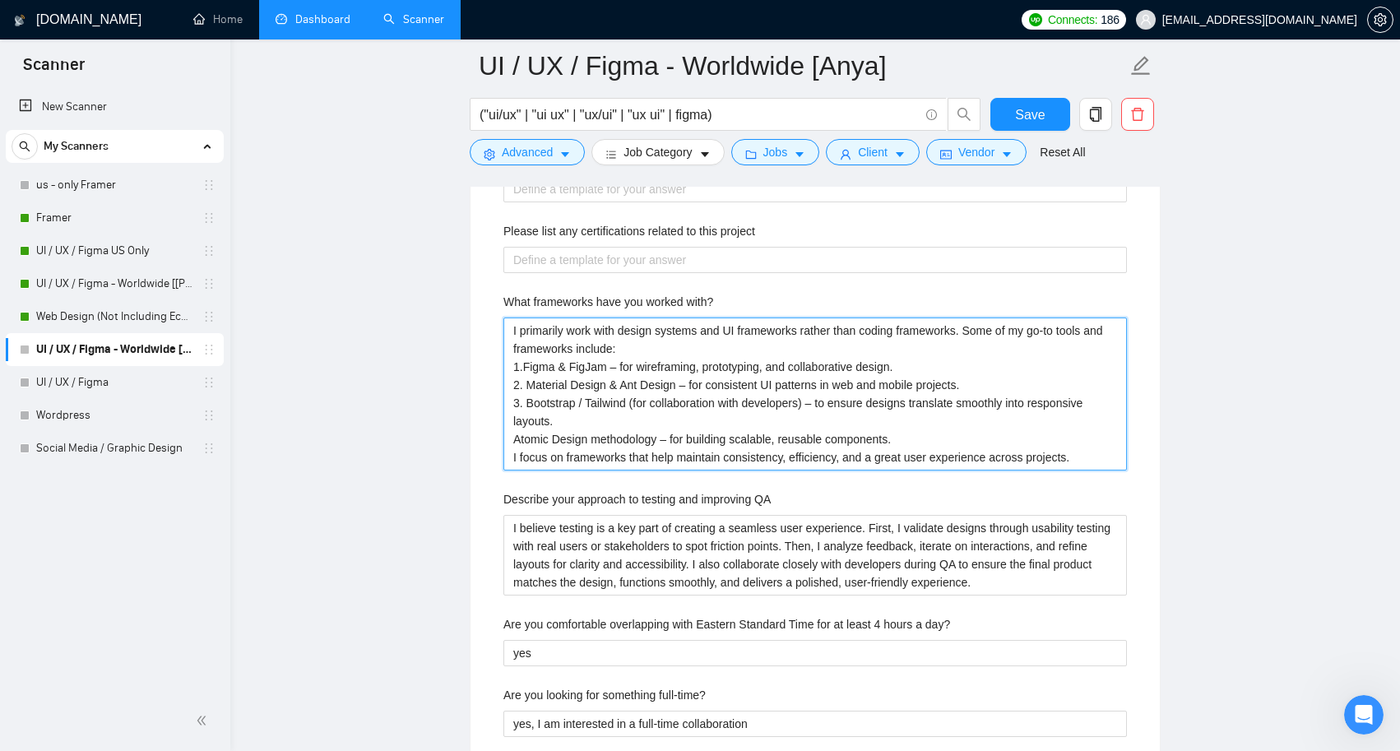
click at [509, 440] on with\? "I primarily work with design systems and UI frameworks rather than coding frame…" at bounding box center [815, 394] width 624 height 153
type with\? "I primarily work with design systems and UI frameworks rather than coding frame…"
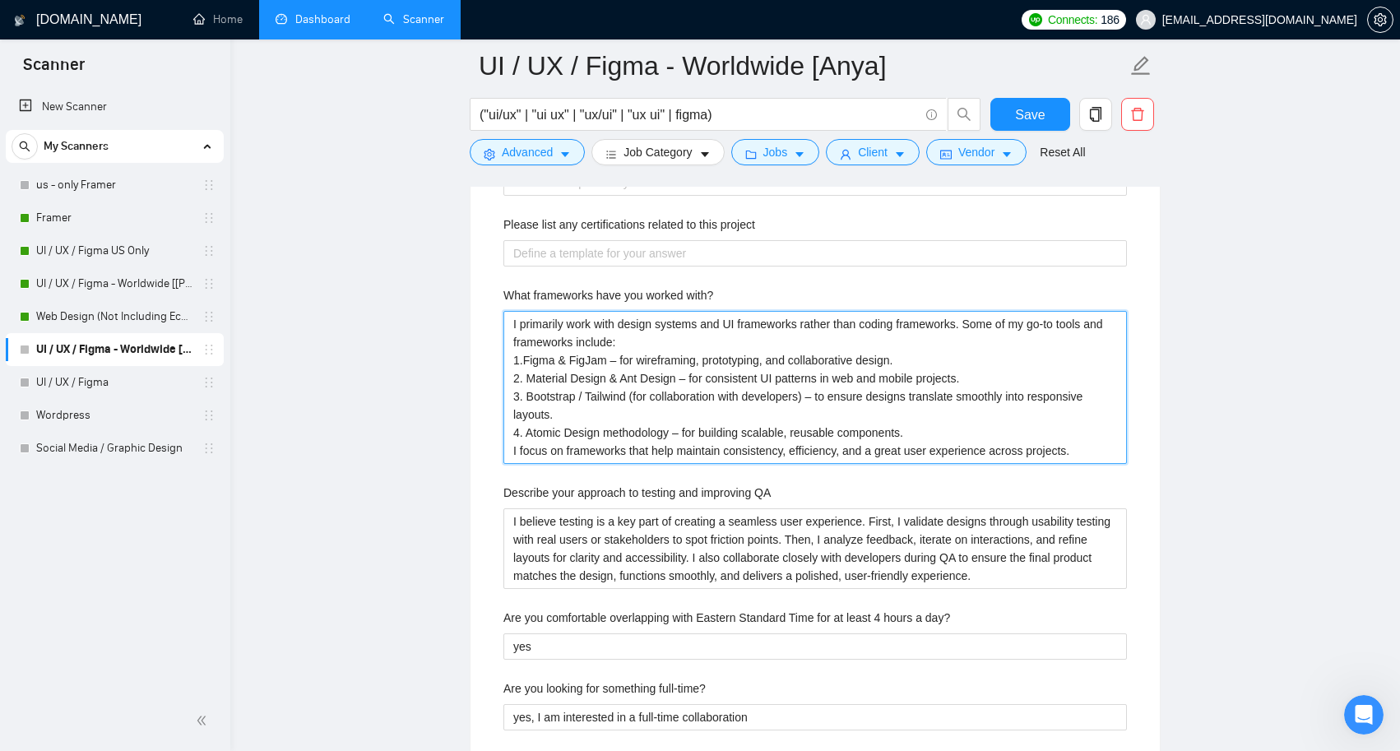
scroll to position [2620, 0]
click at [924, 427] on with\? "I primarily work with design systems and UI frameworks rather than coding frame…" at bounding box center [815, 386] width 624 height 153
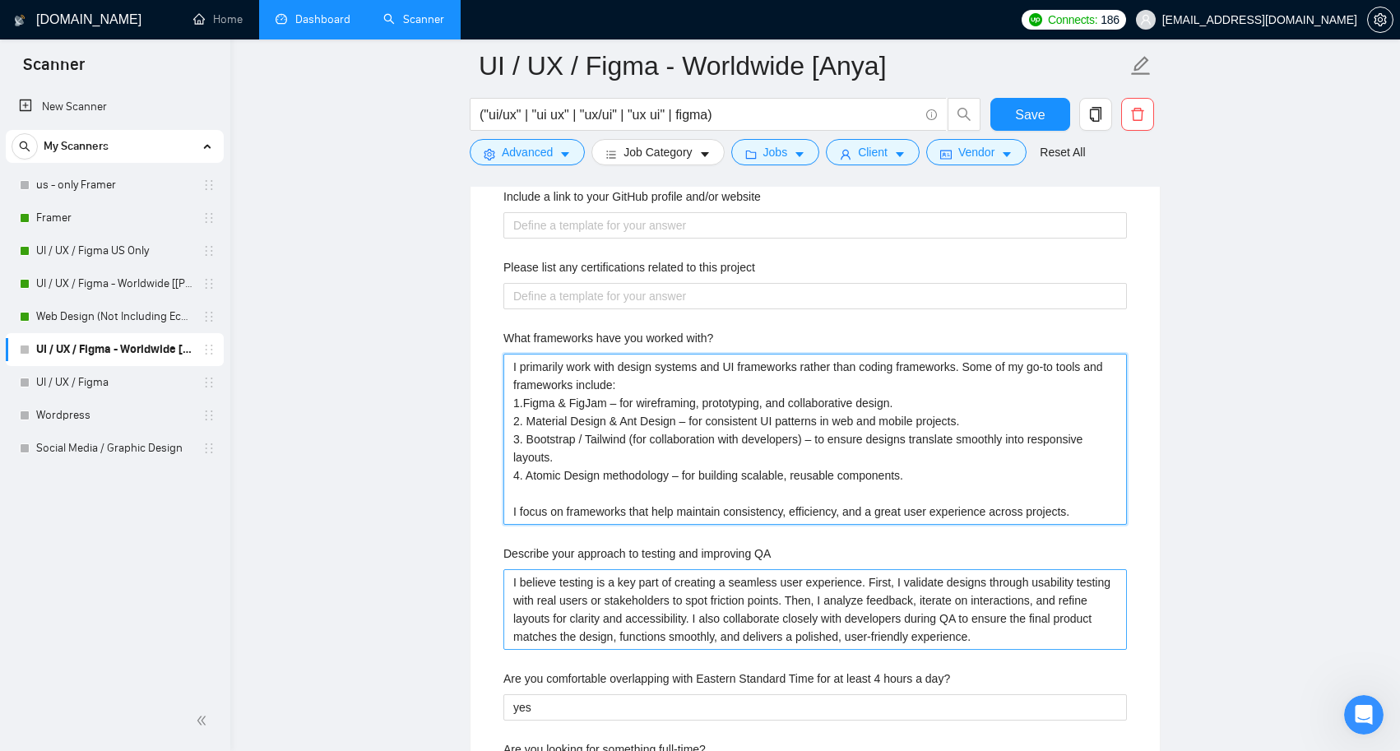
scroll to position [2573, 0]
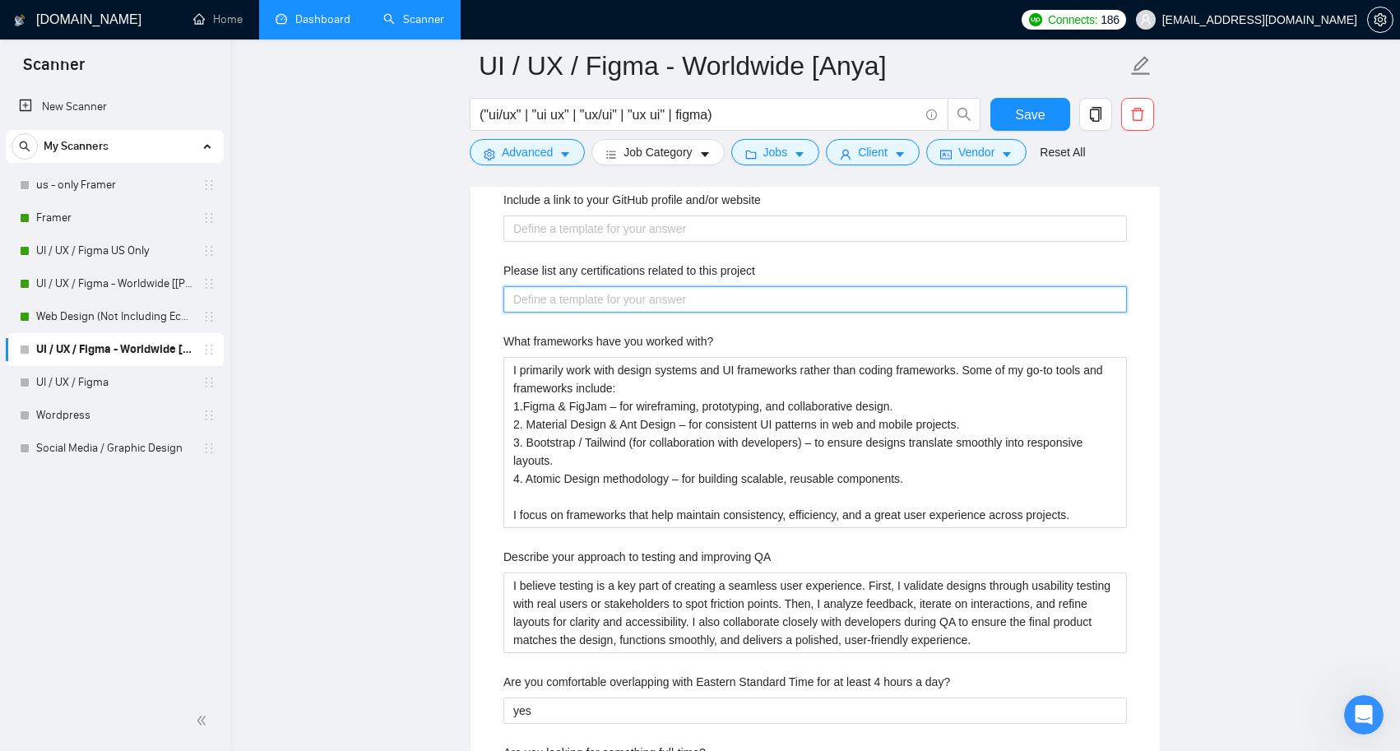
click at [678, 301] on project "Please list any certifications related to this project" at bounding box center [815, 299] width 624 height 26
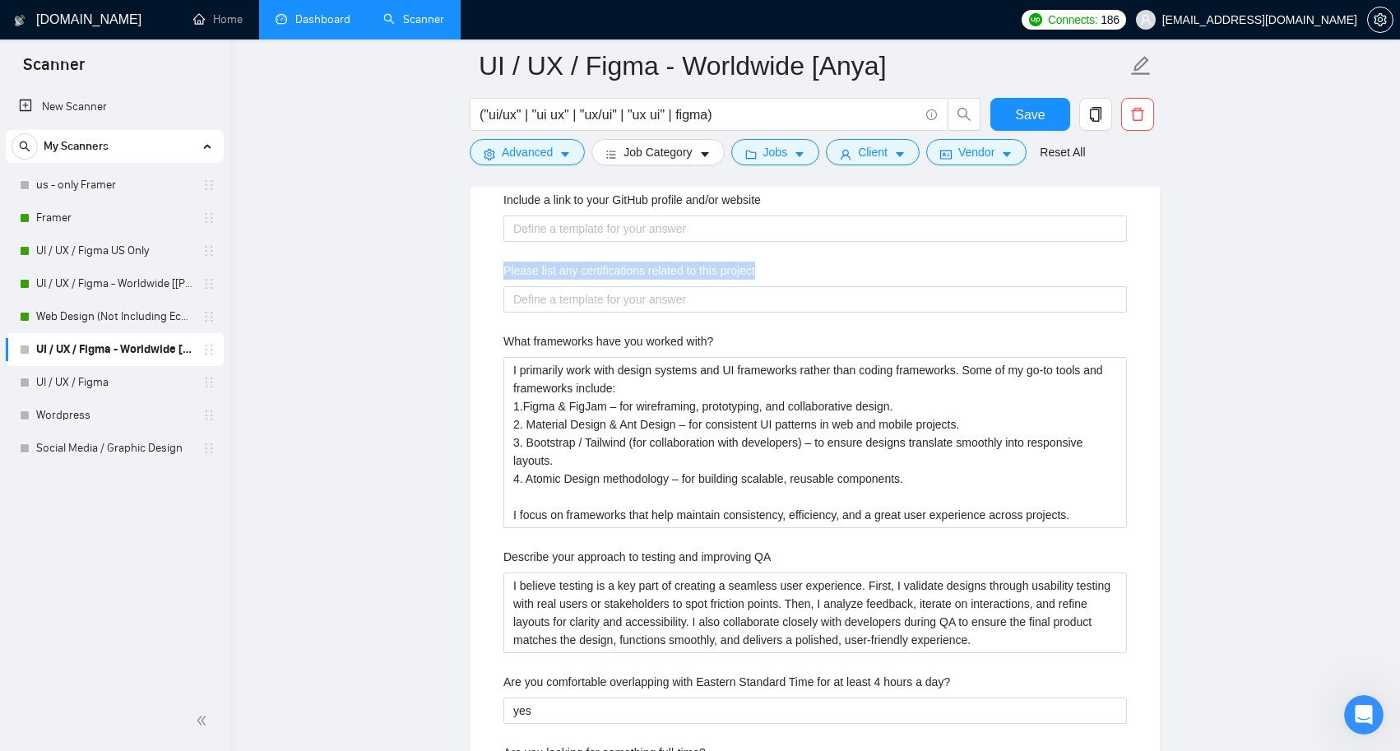
drag, startPoint x: 794, startPoint y: 272, endPoint x: 430, endPoint y: 272, distance: 363.6
click at [430, 272] on main "UI / UX / Figma - Worldwide [Anya] ("ui/ux" | "ui ux" | "ux/ui" | "ux ui" | fig…" at bounding box center [815, 462] width 1117 height 5938
copy label "Please list any certifications related to this project"
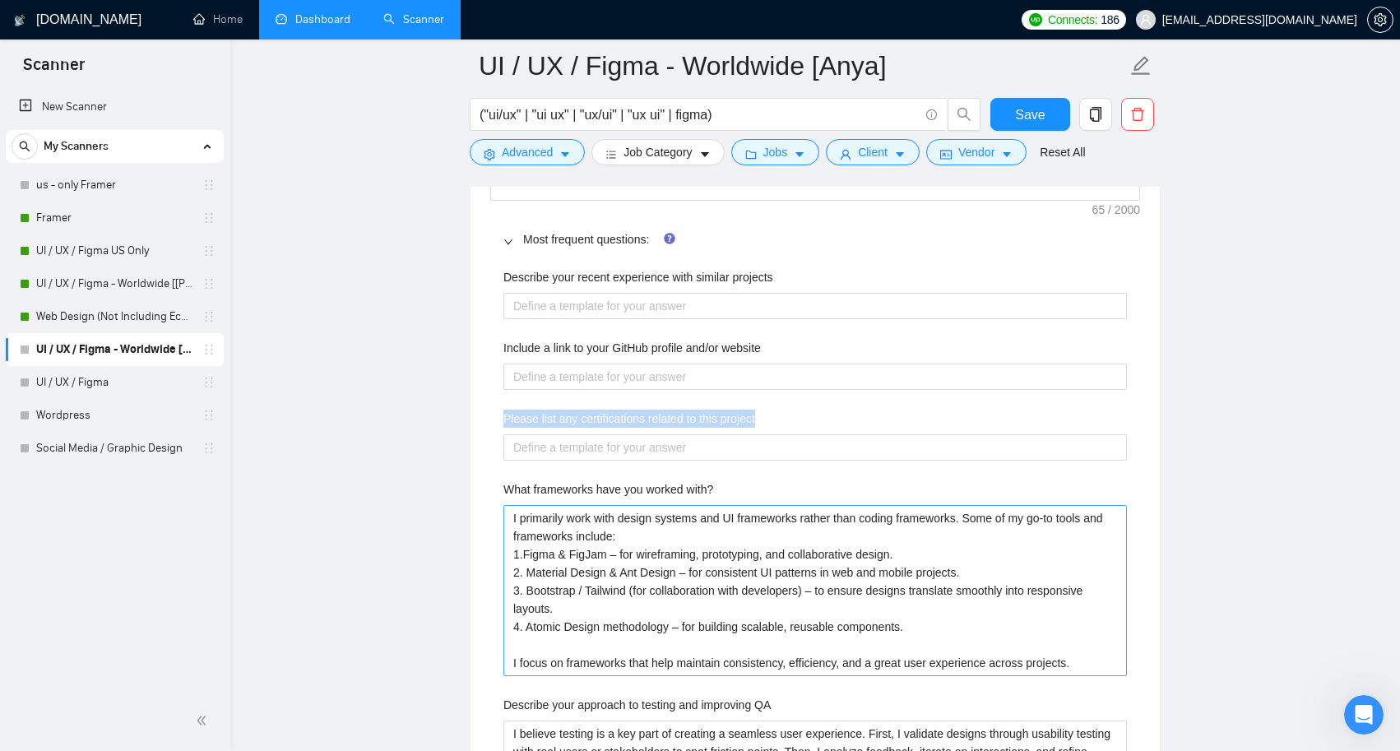
scroll to position [2421, 0]
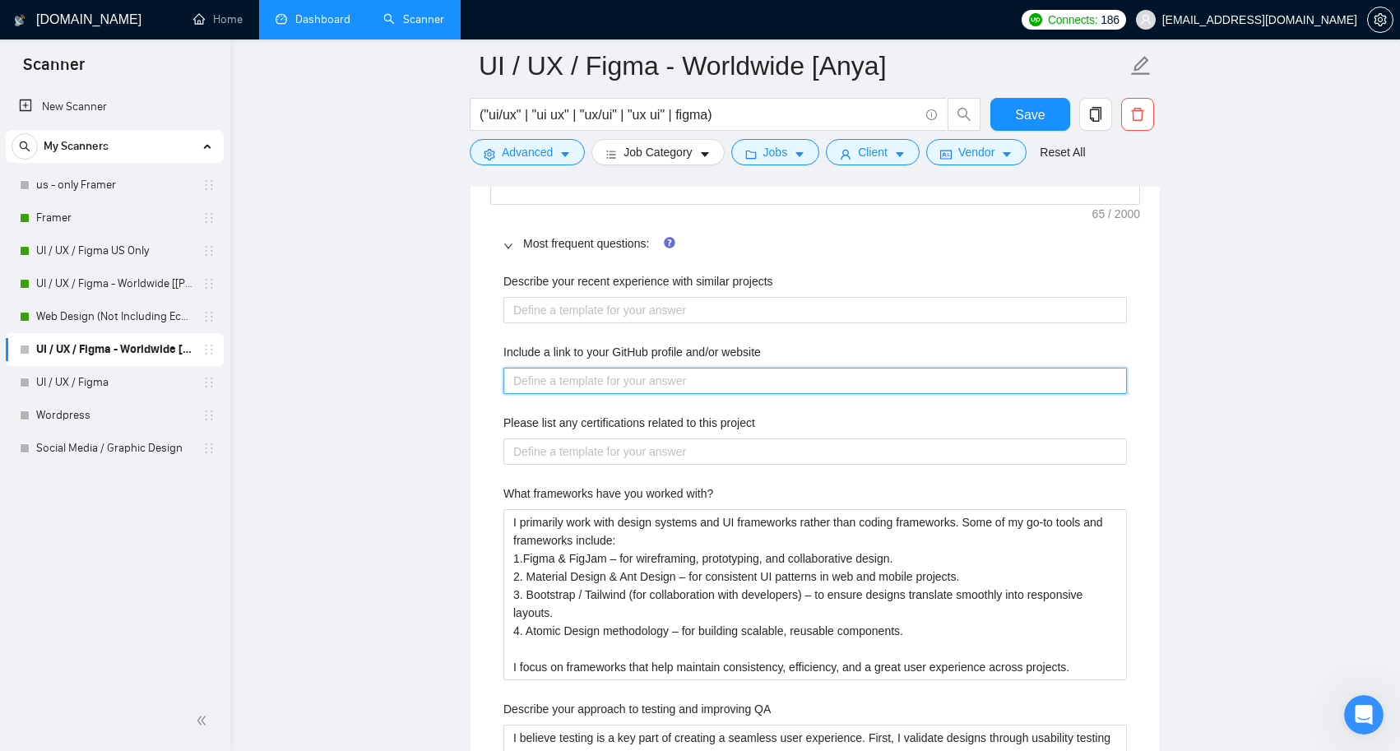
click at [724, 387] on website "Include a link to your GitHub profile and/or website" at bounding box center [815, 381] width 624 height 26
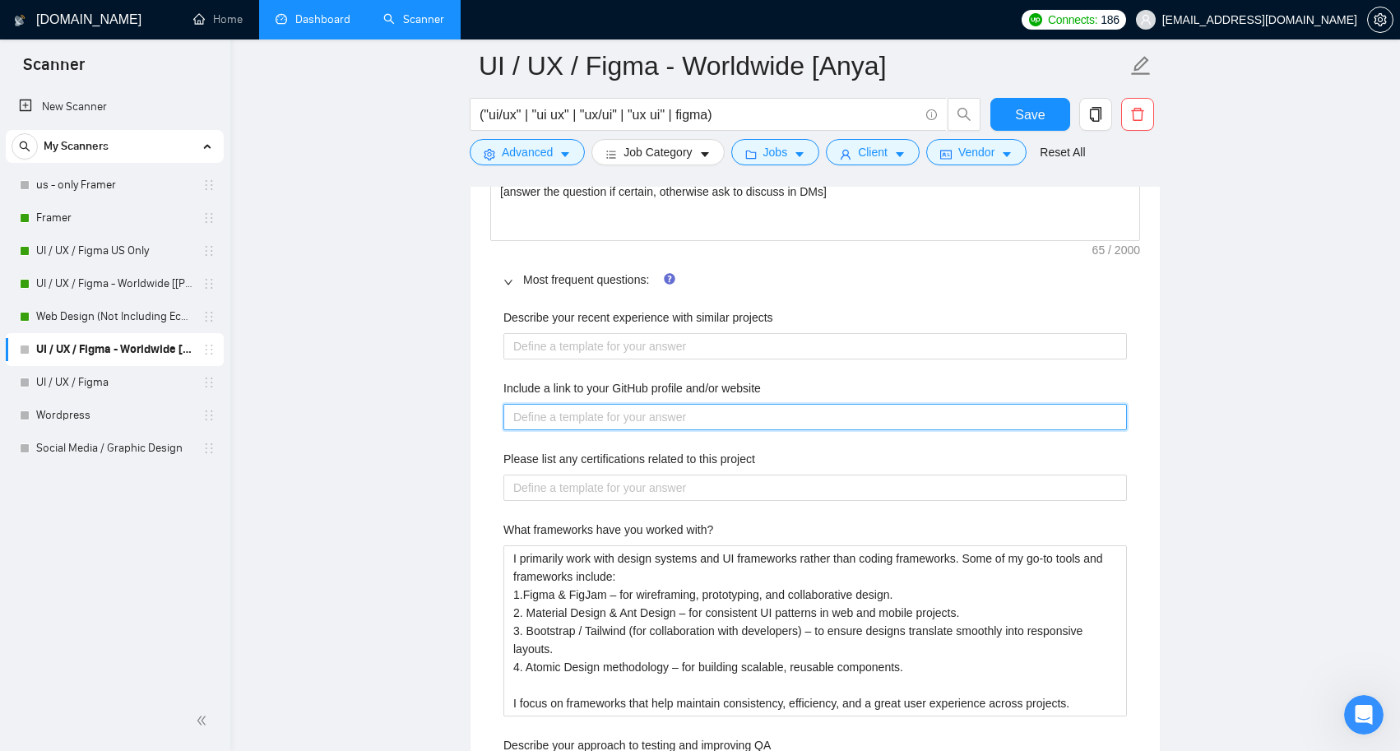
scroll to position [2382, 0]
paste website "https://dribbble.com/annaklimovaa"
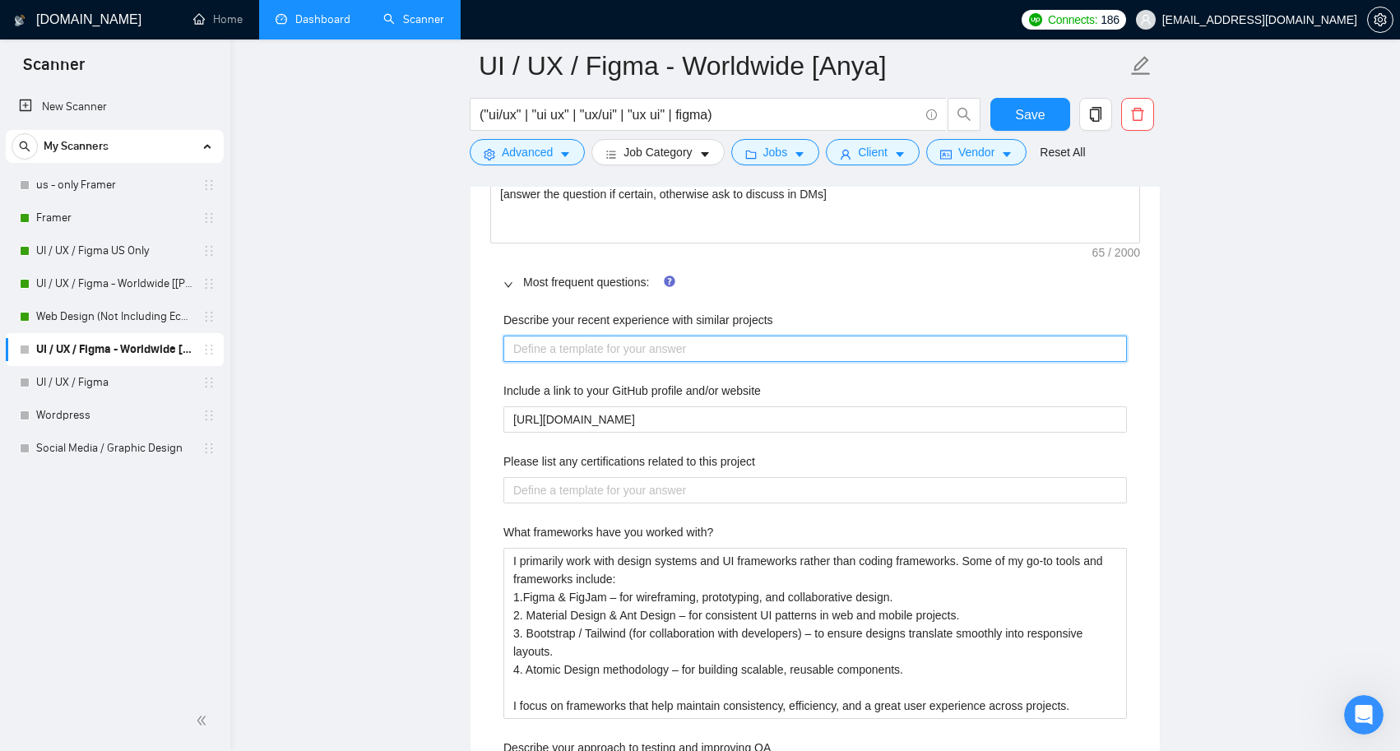
click at [599, 340] on projects "Describe your recent experience with similar projects" at bounding box center [815, 349] width 624 height 26
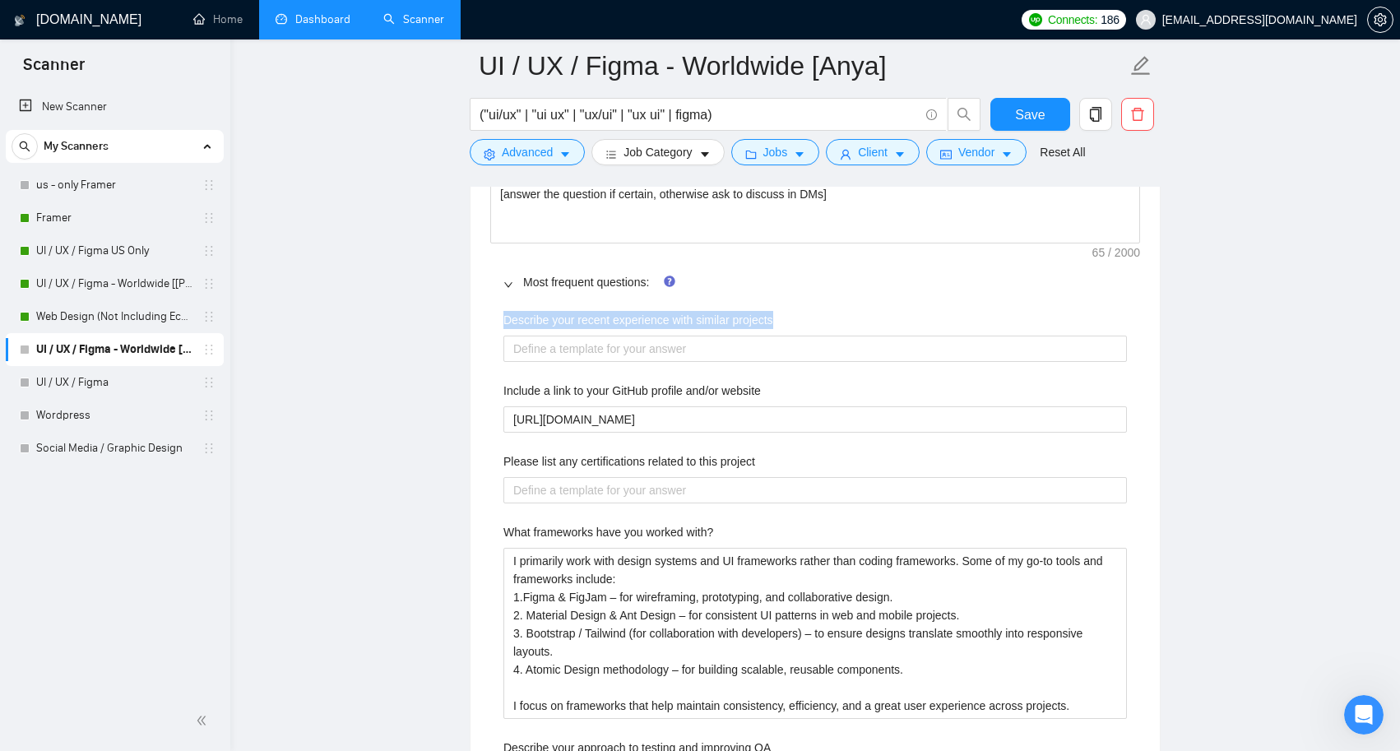
drag, startPoint x: 795, startPoint y: 313, endPoint x: 420, endPoint y: 313, distance: 375.1
click at [420, 313] on main "UI / UX / Figma - Worldwide [Anya] ("ui/ux" | "ui ux" | "ux/ui" | "ux ui" | fig…" at bounding box center [815, 653] width 1117 height 5938
copy label "Describe your recent experience with similar projects"
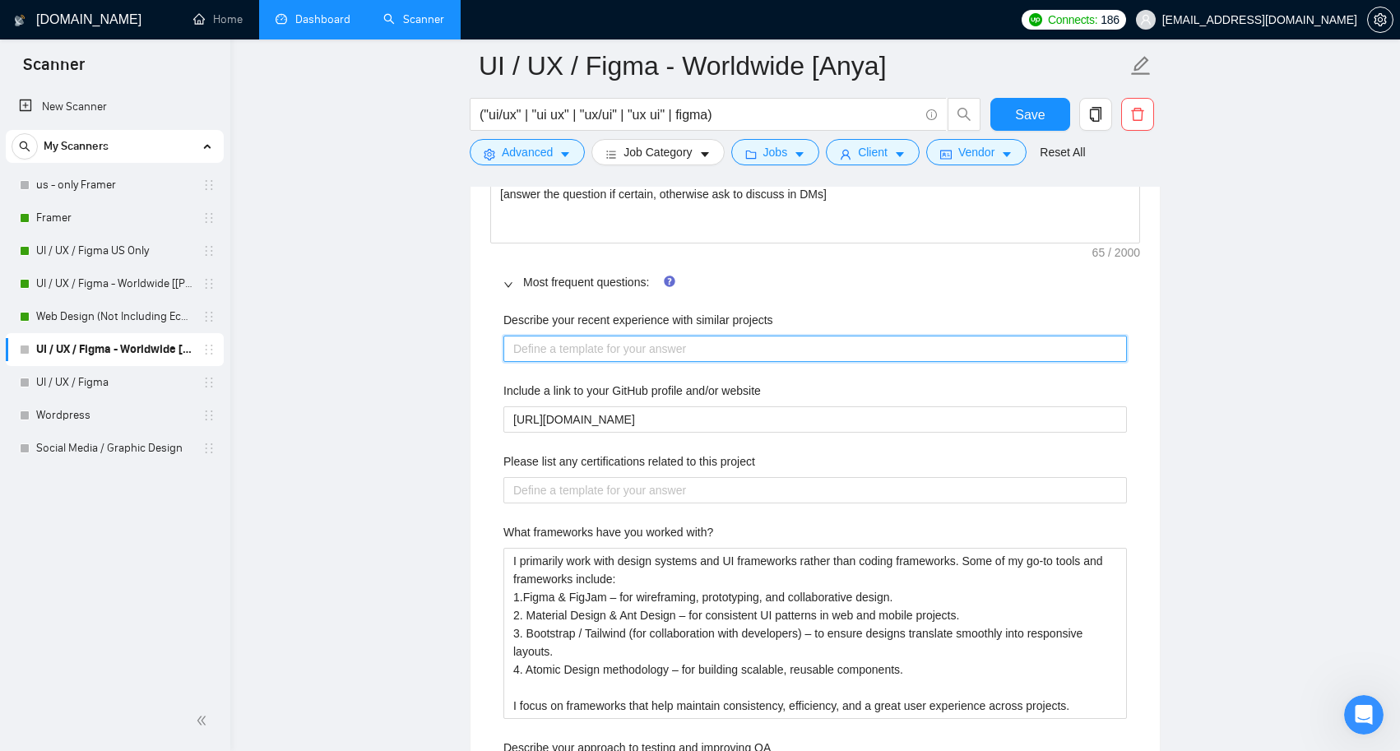
click at [580, 341] on projects "Describe your recent experience with similar projects" at bounding box center [815, 349] width 624 height 26
paste projects "Recently, I’ve worked on a variety of web and mobile app projects, including da…"
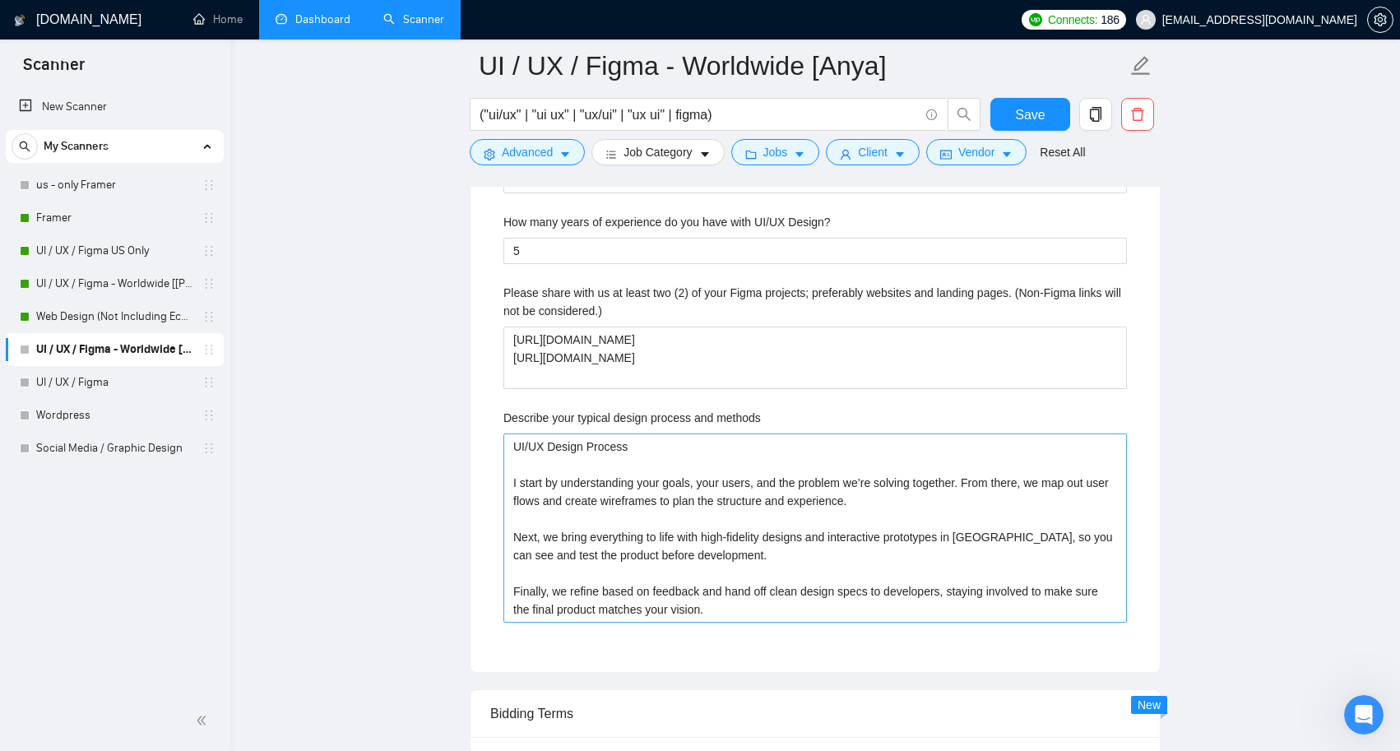
scroll to position [3239, 0]
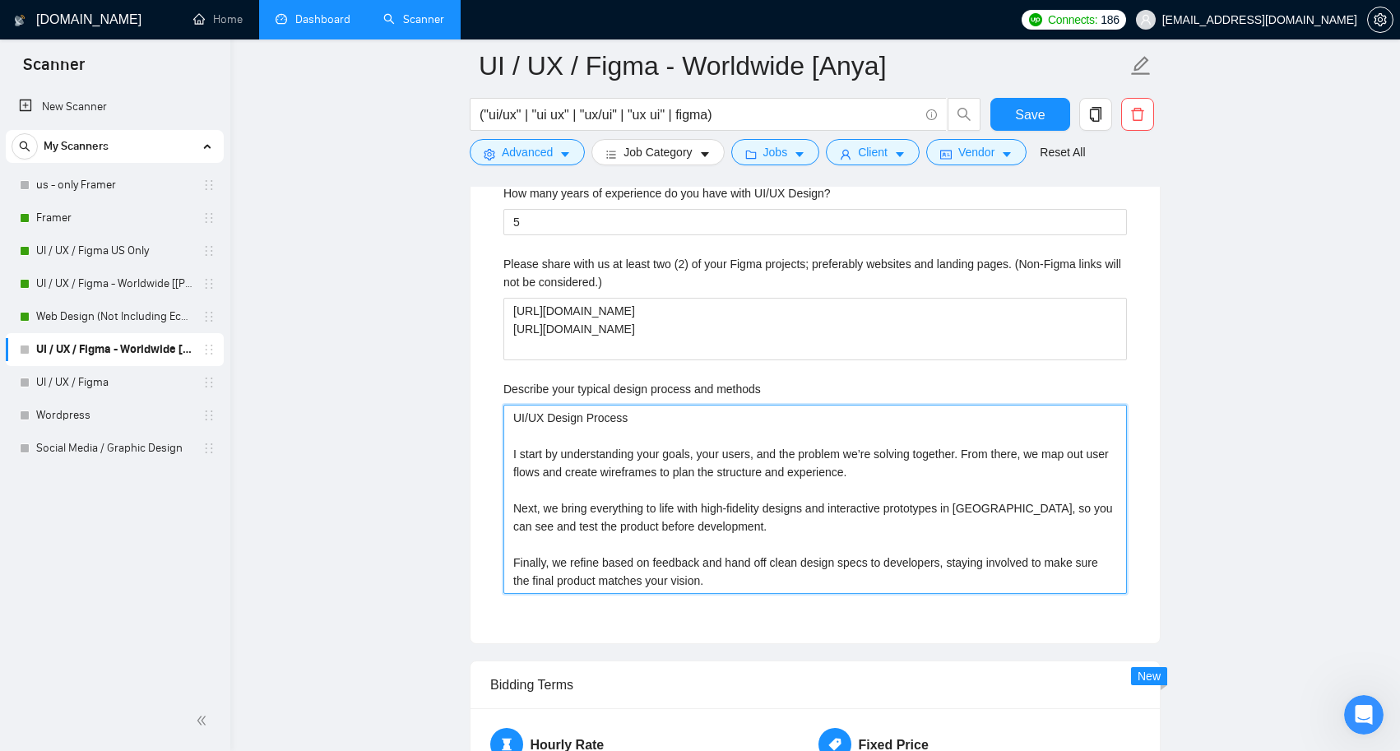
drag, startPoint x: 690, startPoint y: 430, endPoint x: 404, endPoint y: 410, distance: 286.9
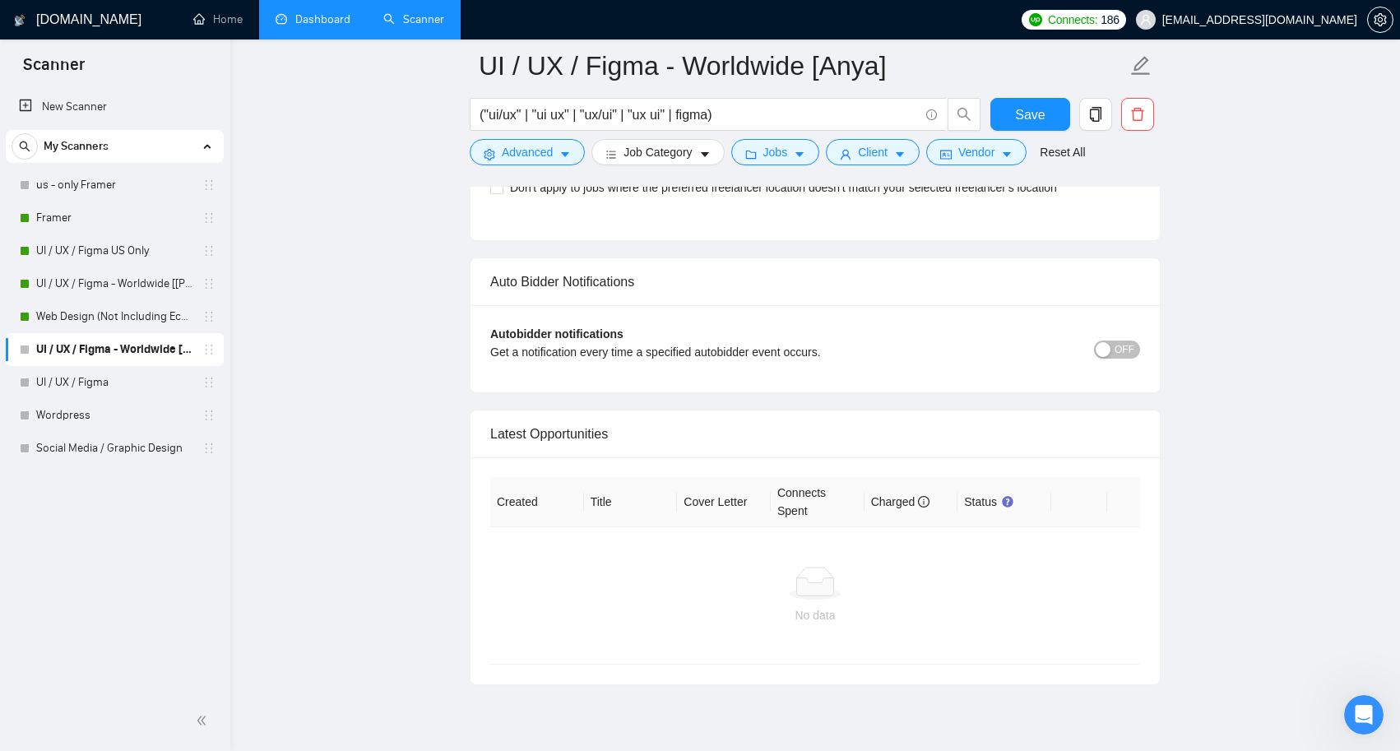
scroll to position [5349, 0]
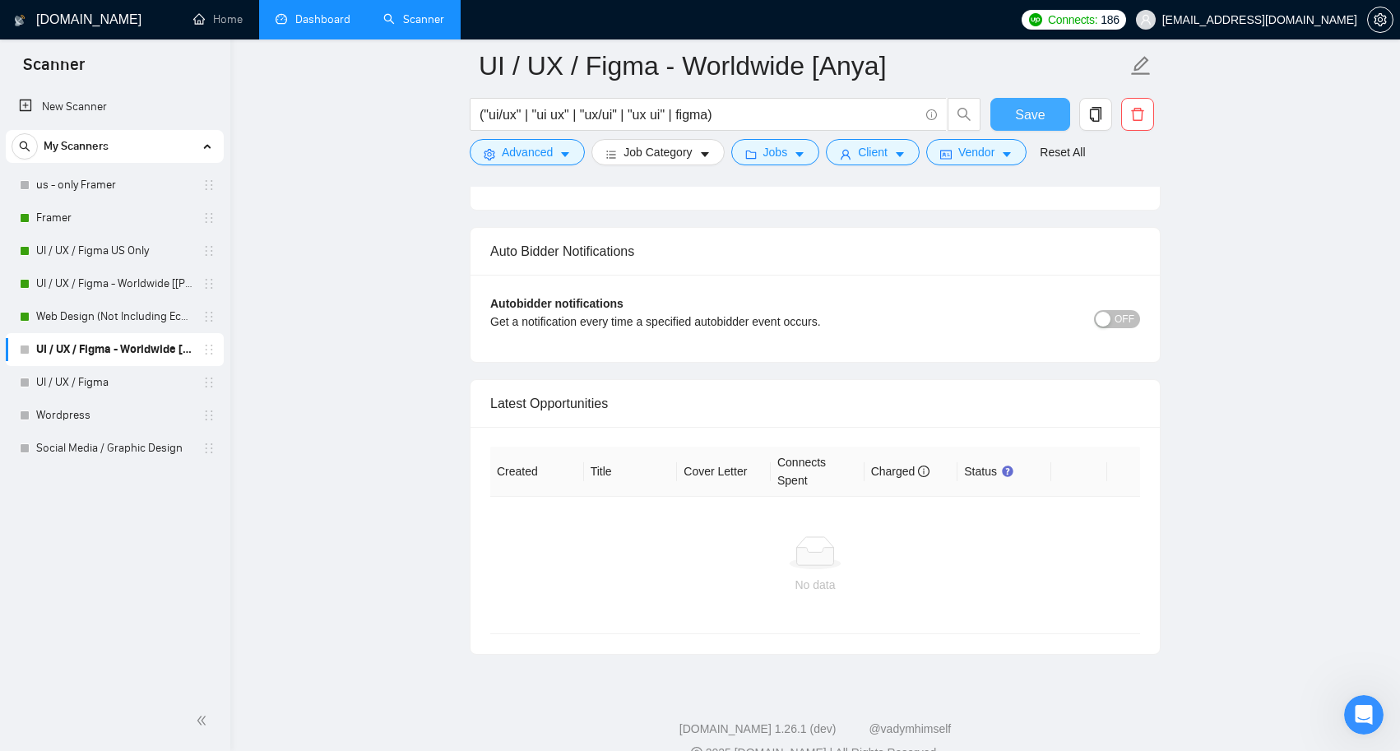
click at [1034, 117] on span "Save" at bounding box center [1030, 114] width 30 height 21
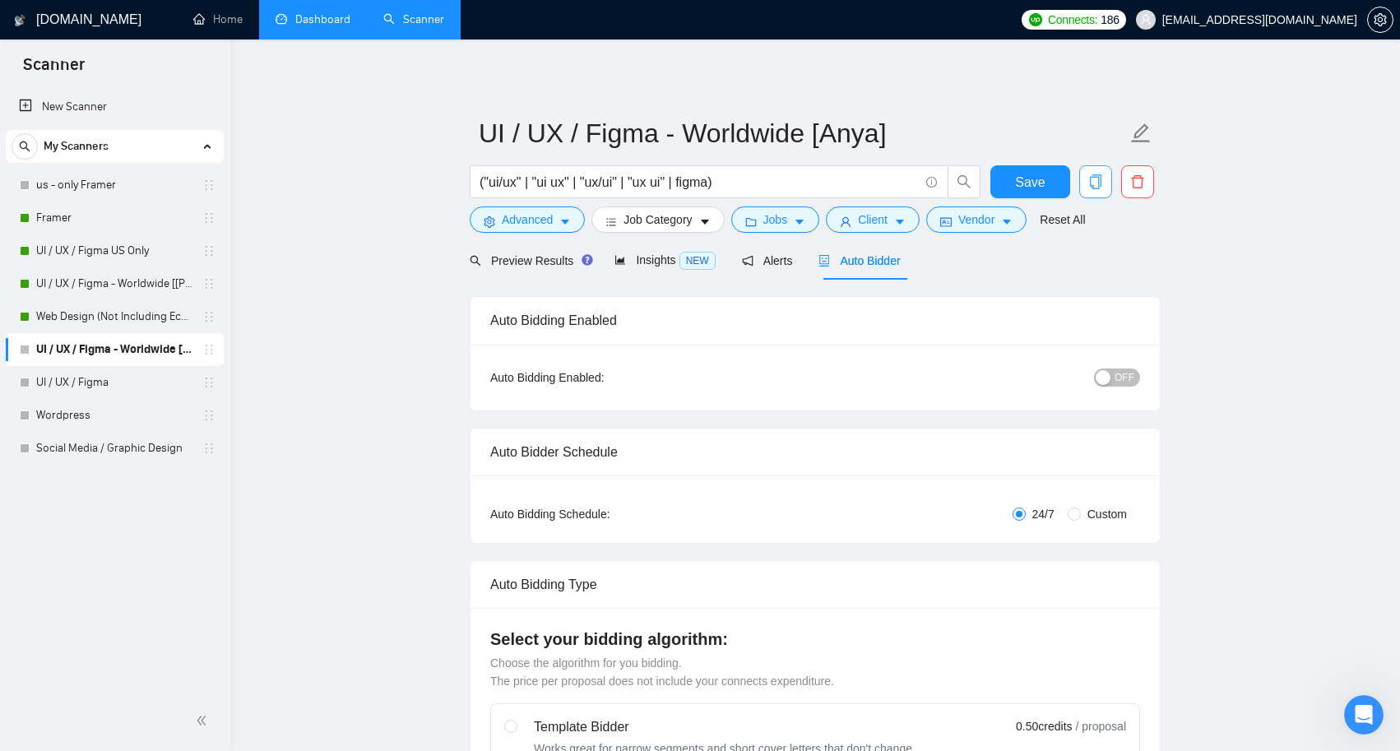
scroll to position [0, 0]
click at [1095, 178] on icon "copy" at bounding box center [1096, 181] width 12 height 15
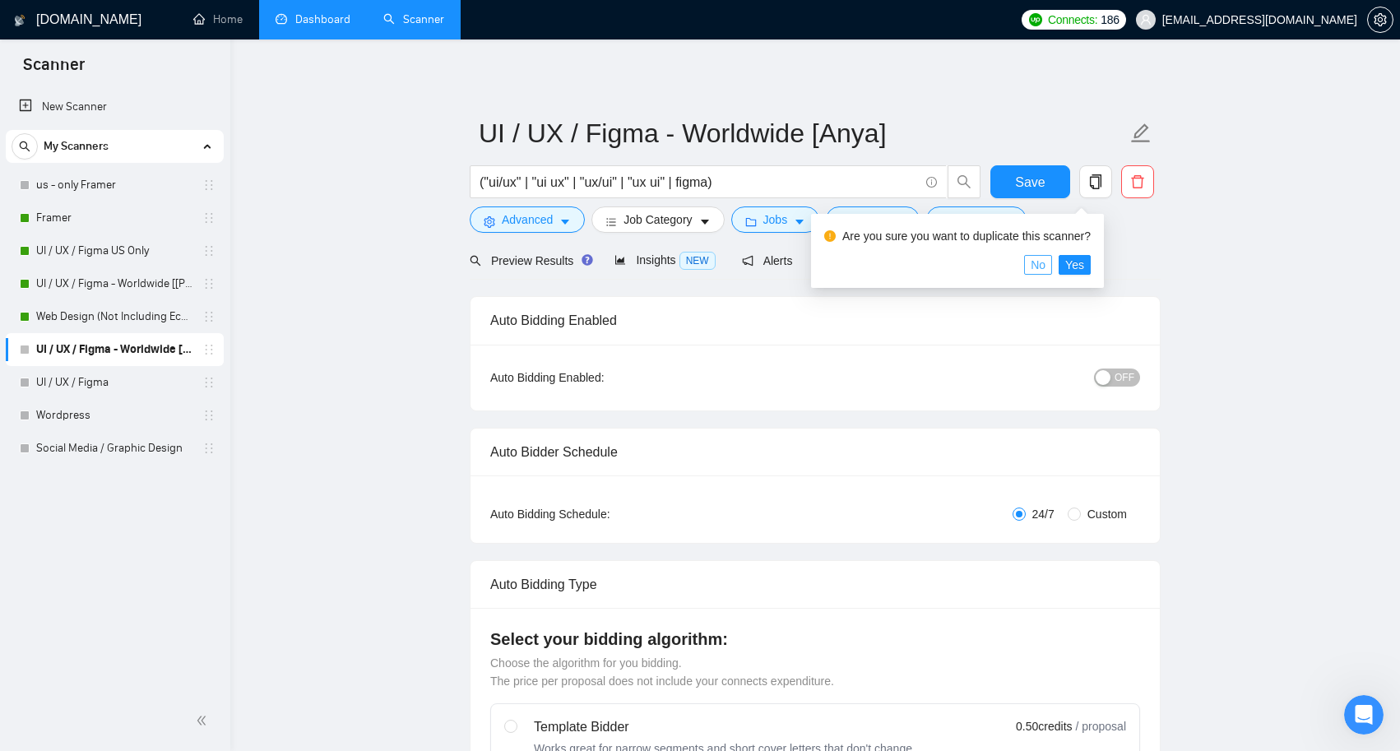
click at [1052, 265] on button "No" at bounding box center [1038, 265] width 28 height 20
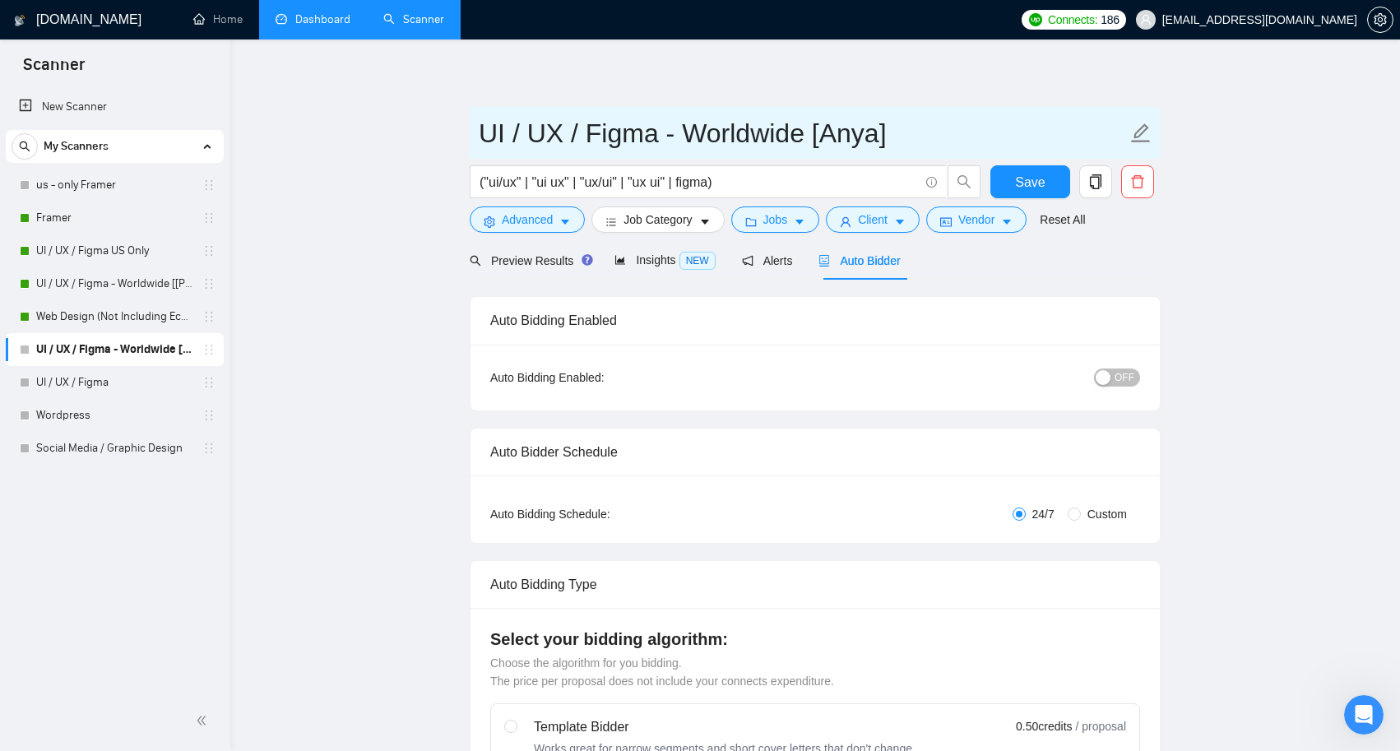
drag, startPoint x: 471, startPoint y: 125, endPoint x: 987, endPoint y: 128, distance: 515.8
click at [987, 128] on span "UI / UX / Figma - Worldwide [Anya]" at bounding box center [815, 133] width 691 height 52
drag, startPoint x: 897, startPoint y: 141, endPoint x: 360, endPoint y: 140, distance: 536.3
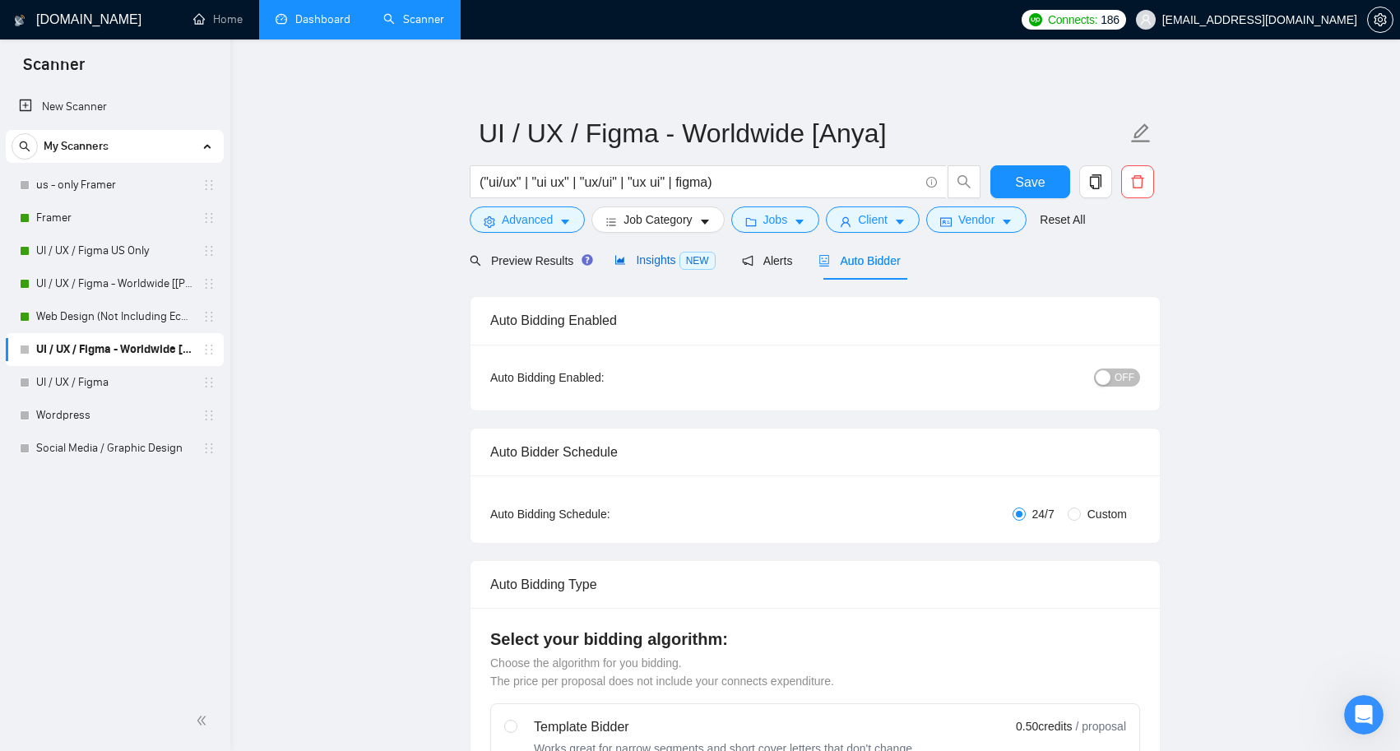
click at [655, 267] on span "Insights NEW" at bounding box center [664, 259] width 100 height 13
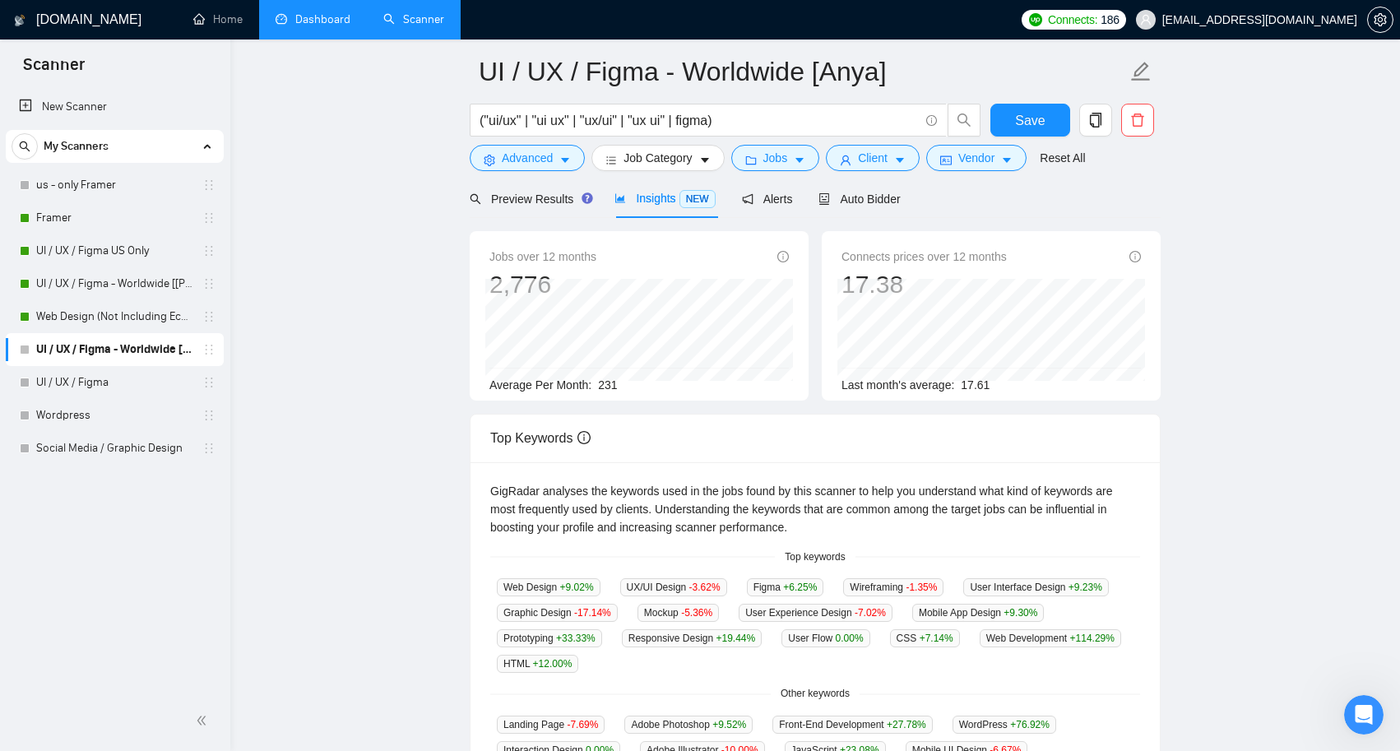
scroll to position [65, 0]
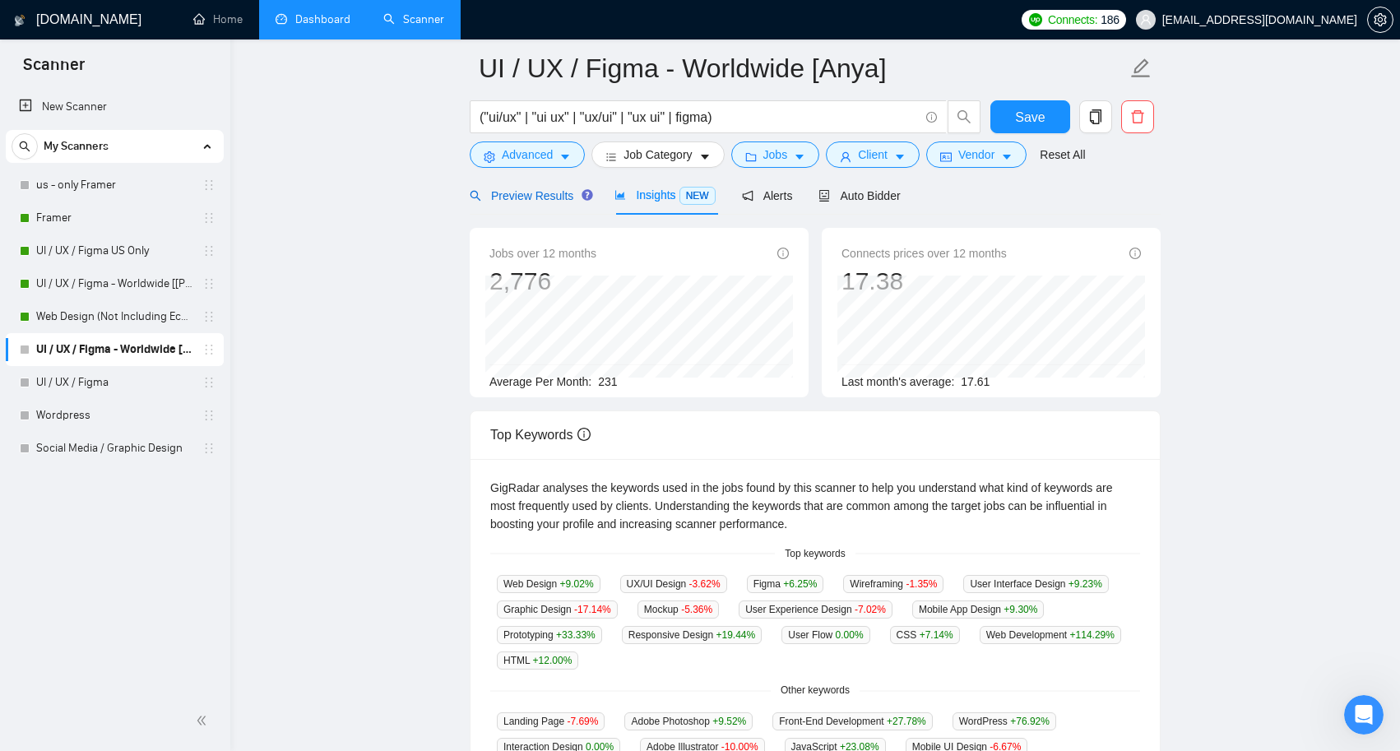
click at [540, 200] on span "Preview Results" at bounding box center [529, 195] width 118 height 13
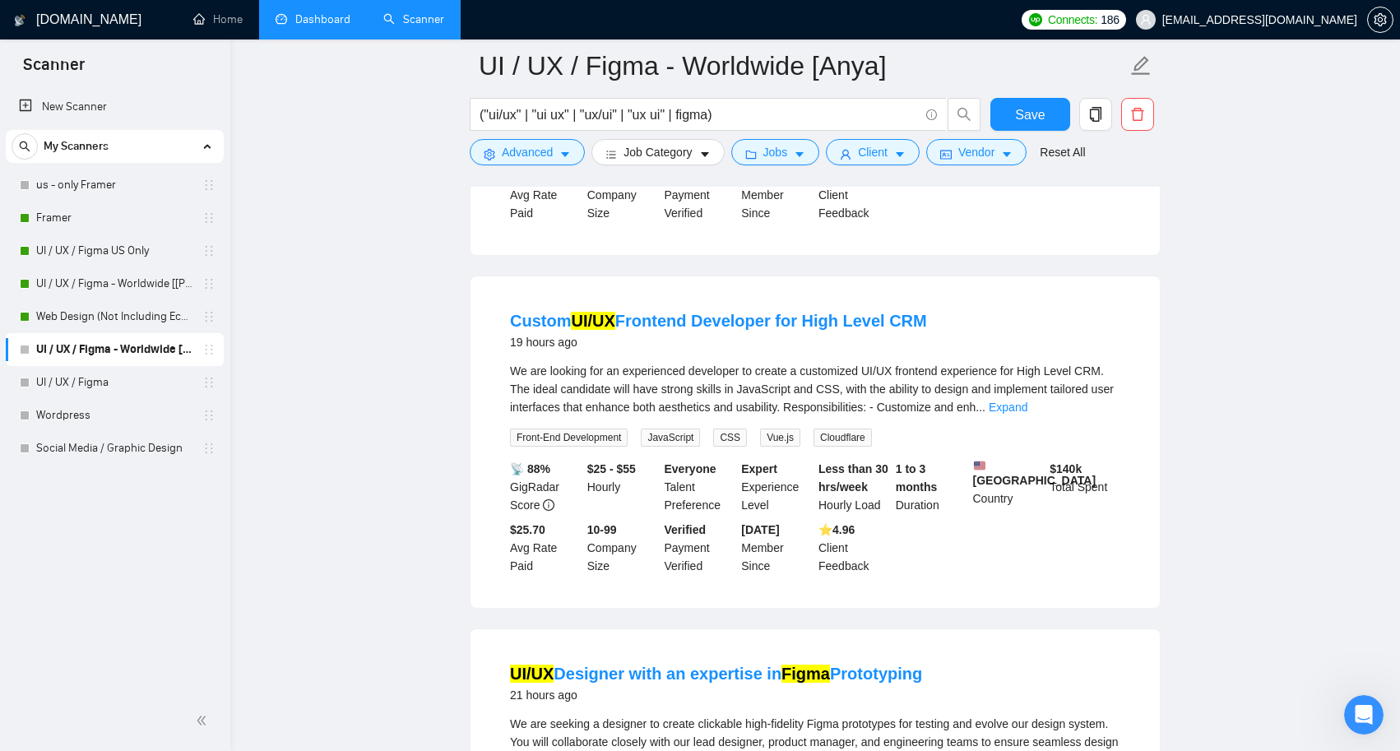
scroll to position [1852, 0]
drag, startPoint x: 565, startPoint y: 305, endPoint x: 758, endPoint y: 328, distance: 194.7
click at [758, 328] on li "Custom UI/UX Frontend Developer for High Level CRM 19 hours ago We are looking …" at bounding box center [815, 441] width 650 height 292
click at [568, 157] on icon "caret-down" at bounding box center [565, 155] width 12 height 12
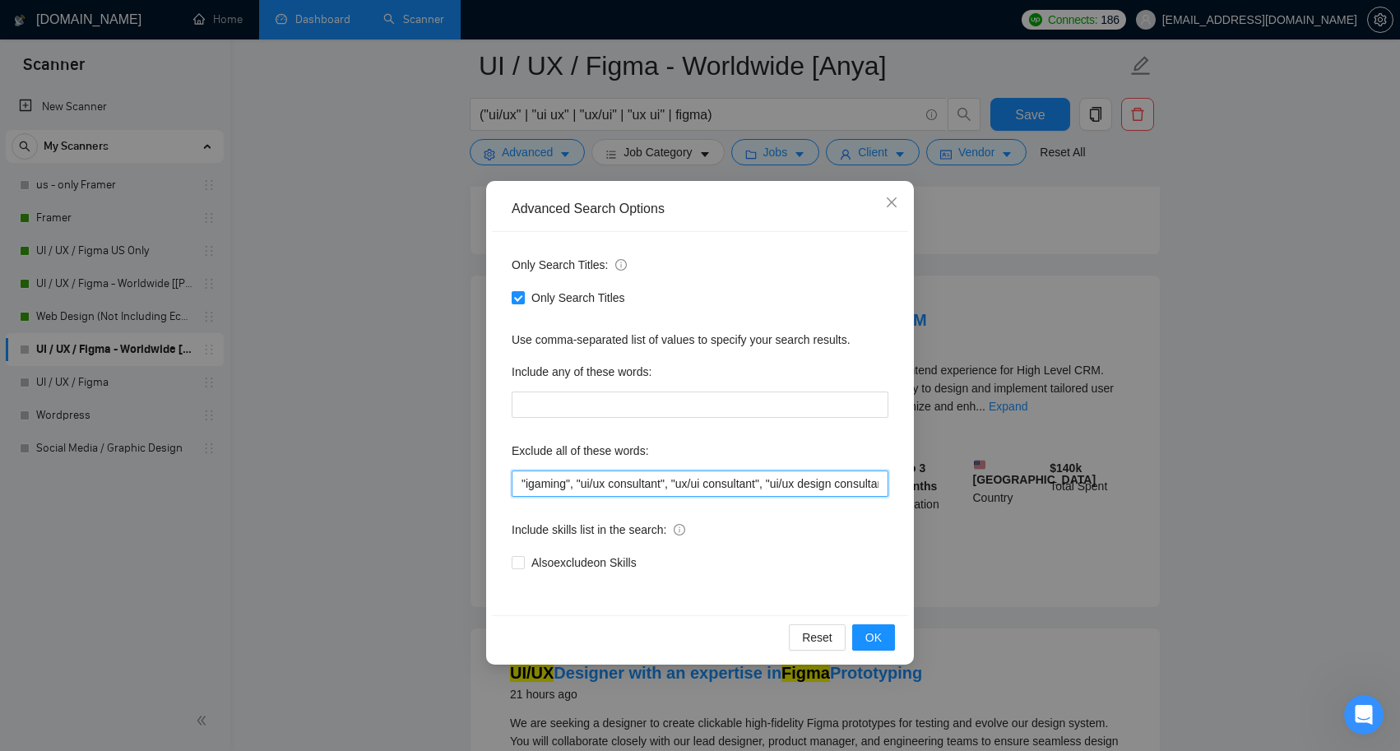
click at [680, 482] on input ""igaming", "ui/ux consultant", "ux/ui consultant", "ui/ux design consultant", "…" at bounding box center [700, 484] width 377 height 26
drag, startPoint x: 674, startPoint y: 483, endPoint x: 578, endPoint y: 483, distance: 95.4
click at [578, 483] on input ""igaming", "ui/ux consultant", "ux/ui consultant", "ui/ux design consultant", "…" at bounding box center [700, 484] width 377 height 26
click at [682, 482] on input ""igaming", "ui/ux consultant", "ux/ui consultant", "ui/ux design consultant", "…" at bounding box center [700, 484] width 377 height 26
click at [516, 488] on input ""igaming", "ui/ux consultant", "ux/ui consultant", "ui/ux design consultant", "…" at bounding box center [700, 484] width 377 height 26
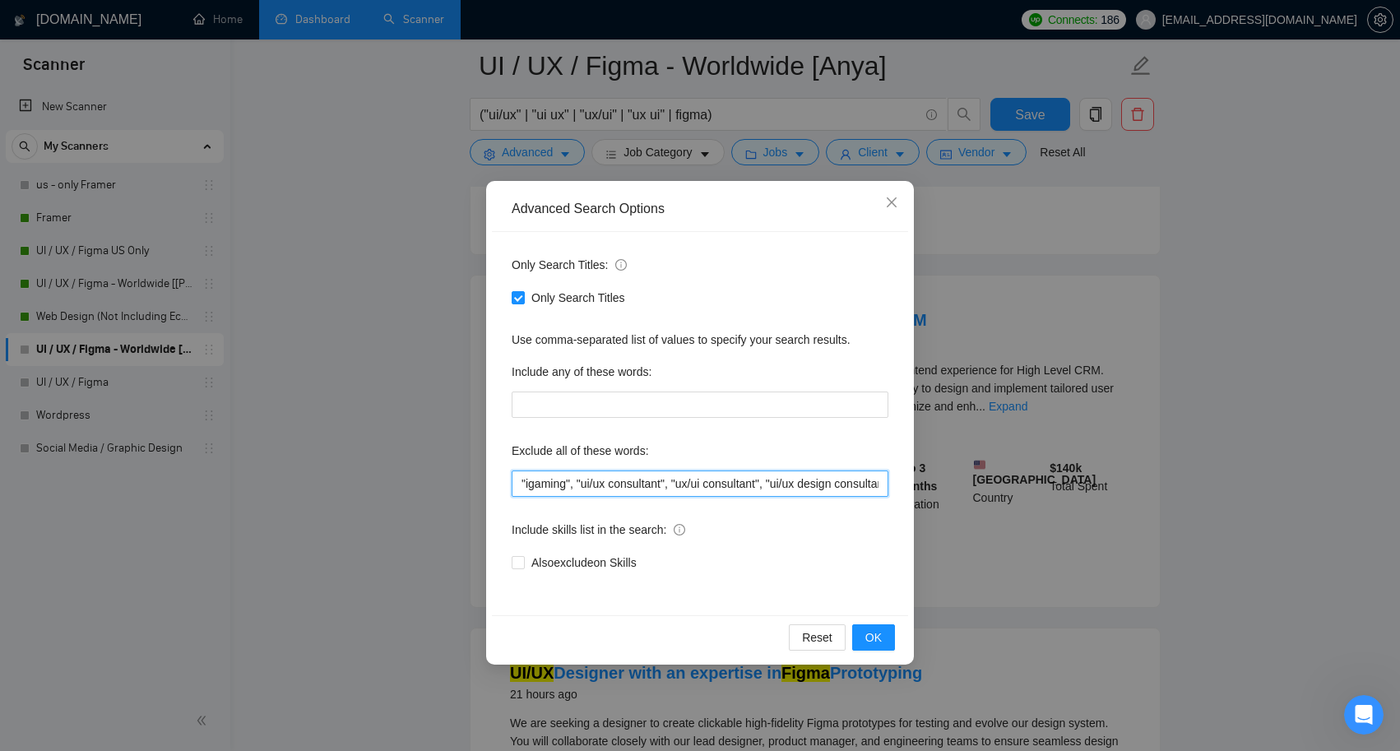
paste input ""ui/ux consultant""
click at [588, 485] on input ""ui/ux consultant""igaming", "ui/ux consultant", "ux/ui consultant", "ui/ux des…" at bounding box center [700, 484] width 377 height 26
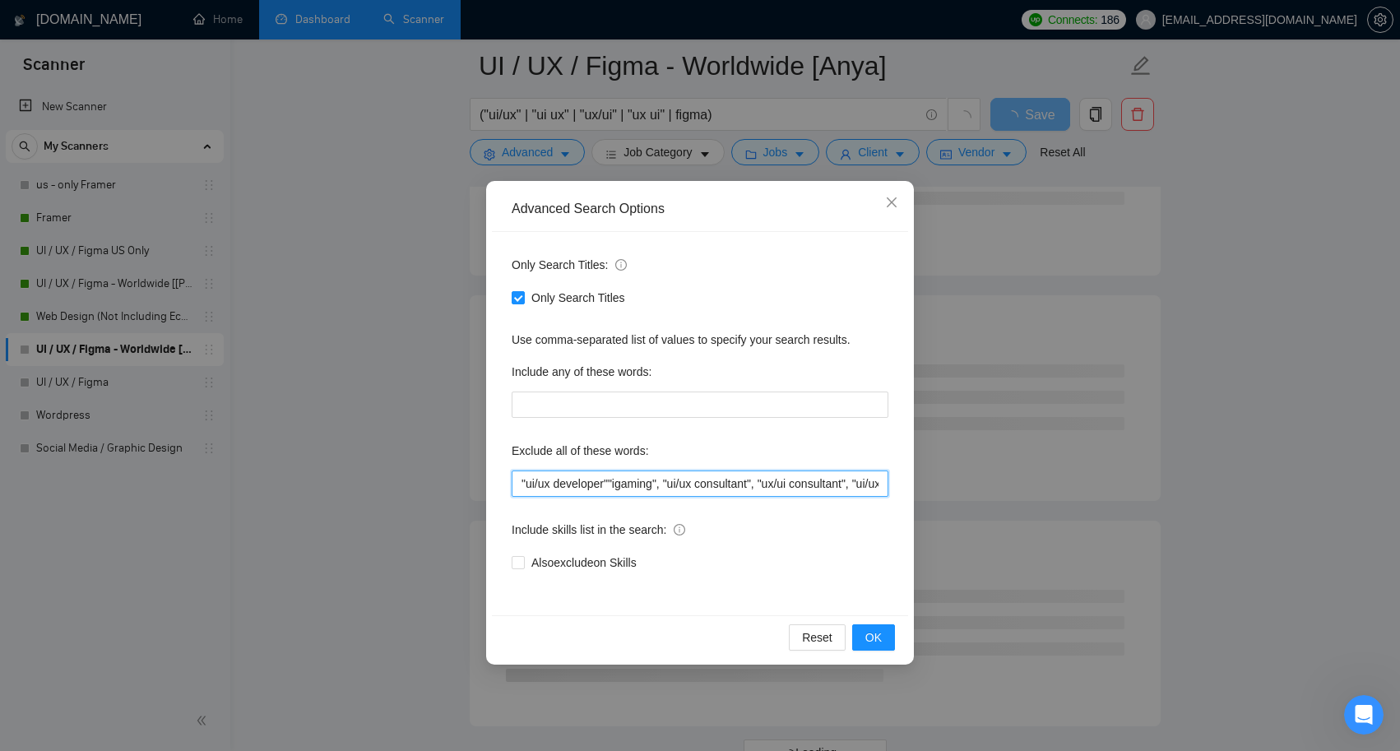
click at [614, 481] on input ""ui/ux developer""igaming", "ui/ux consultant", "ux/ui consultant", "ui/ux desi…" at bounding box center [700, 484] width 377 height 26
click at [541, 485] on input ""ui/ux developer" "igaming", "ui/ux consultant", "ux/ui consultant", "ui/ux des…" at bounding box center [700, 484] width 377 height 26
click at [873, 637] on span "OK" at bounding box center [873, 637] width 16 height 18
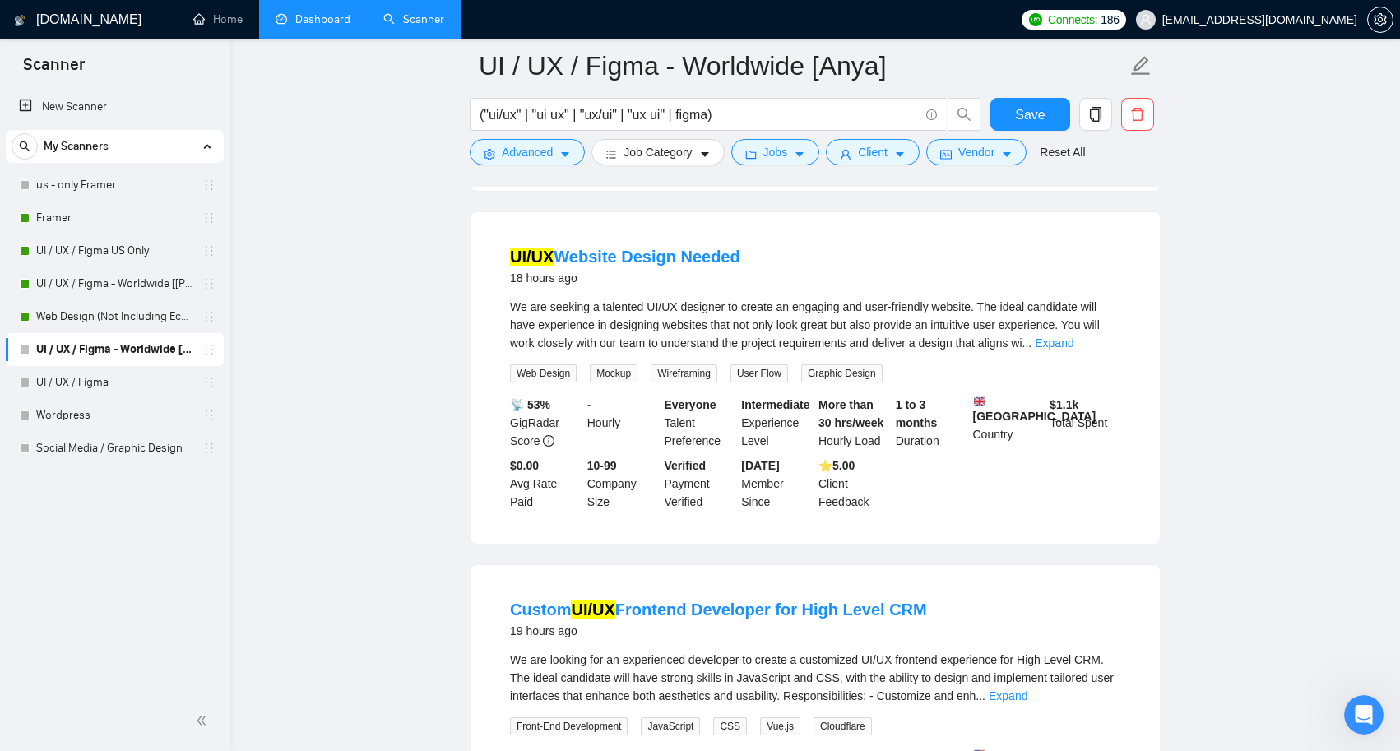
scroll to position [1880, 0]
click at [567, 151] on icon "caret-down" at bounding box center [565, 155] width 12 height 12
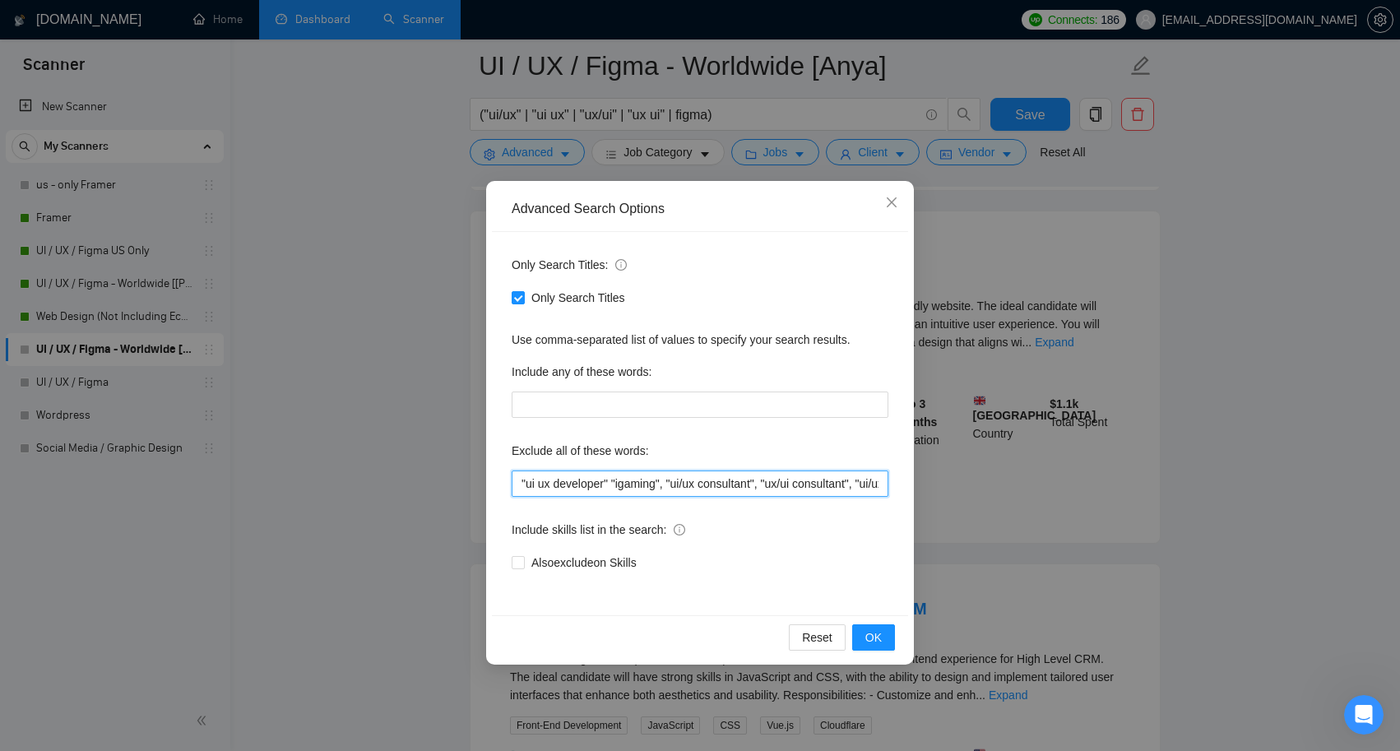
click at [539, 485] on input ""ui ux developer" "igaming", "ui/ux consultant", "ux/ui consultant", "ui/ux des…" at bounding box center [700, 484] width 377 height 26
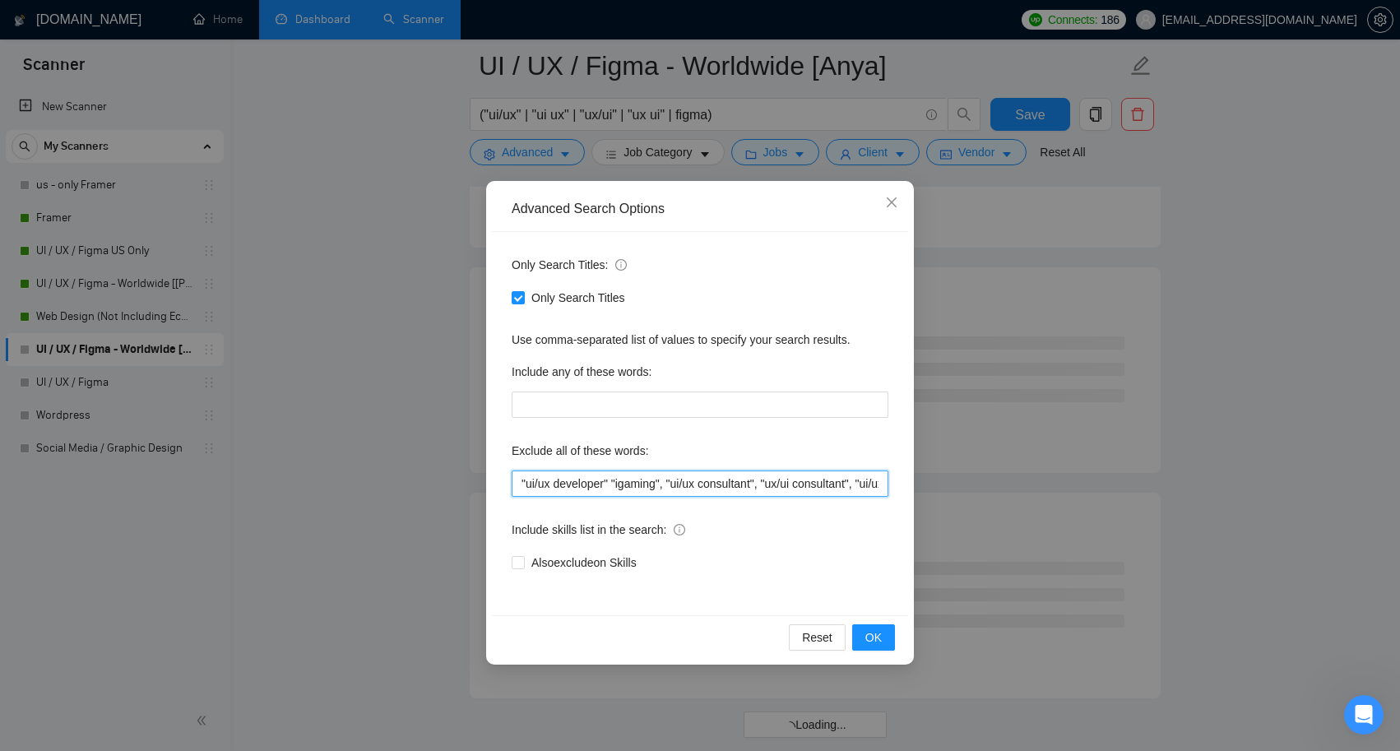
drag, startPoint x: 614, startPoint y: 487, endPoint x: 476, endPoint y: 482, distance: 137.5
click at [476, 482] on div "Advanced Search Options Only Search Titles: Only Search Titles Use comma-separa…" at bounding box center [700, 375] width 1400 height 751
click at [613, 483] on input ""ui/ux developer" "igaming", "ui/ux consultant", "ux/ui consultant", "ui/ux des…" at bounding box center [700, 484] width 377 height 26
paste input ""ui/ux developer""
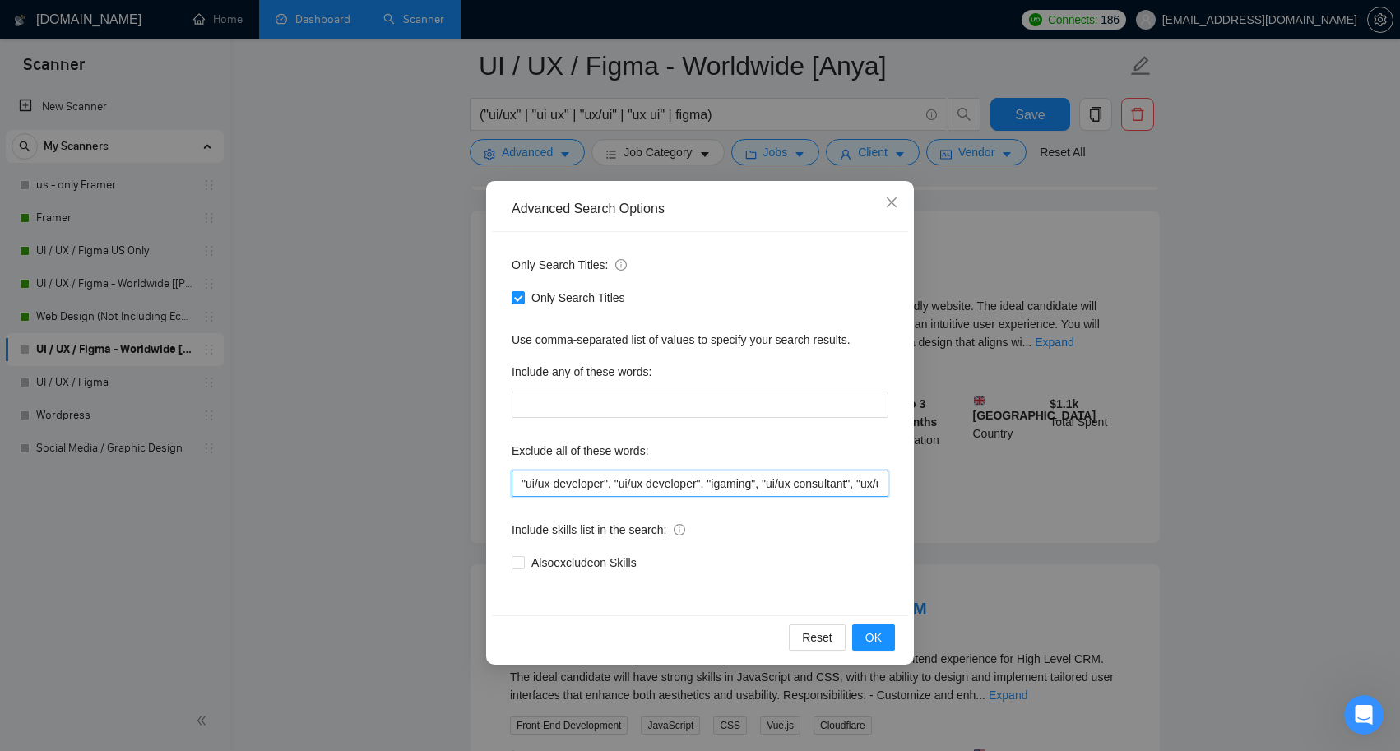
click at [632, 486] on input ""ui/ux developer", "ui/ux developer", "igaming", "ui/ux consultant", "ux/ui con…" at bounding box center [700, 484] width 377 height 26
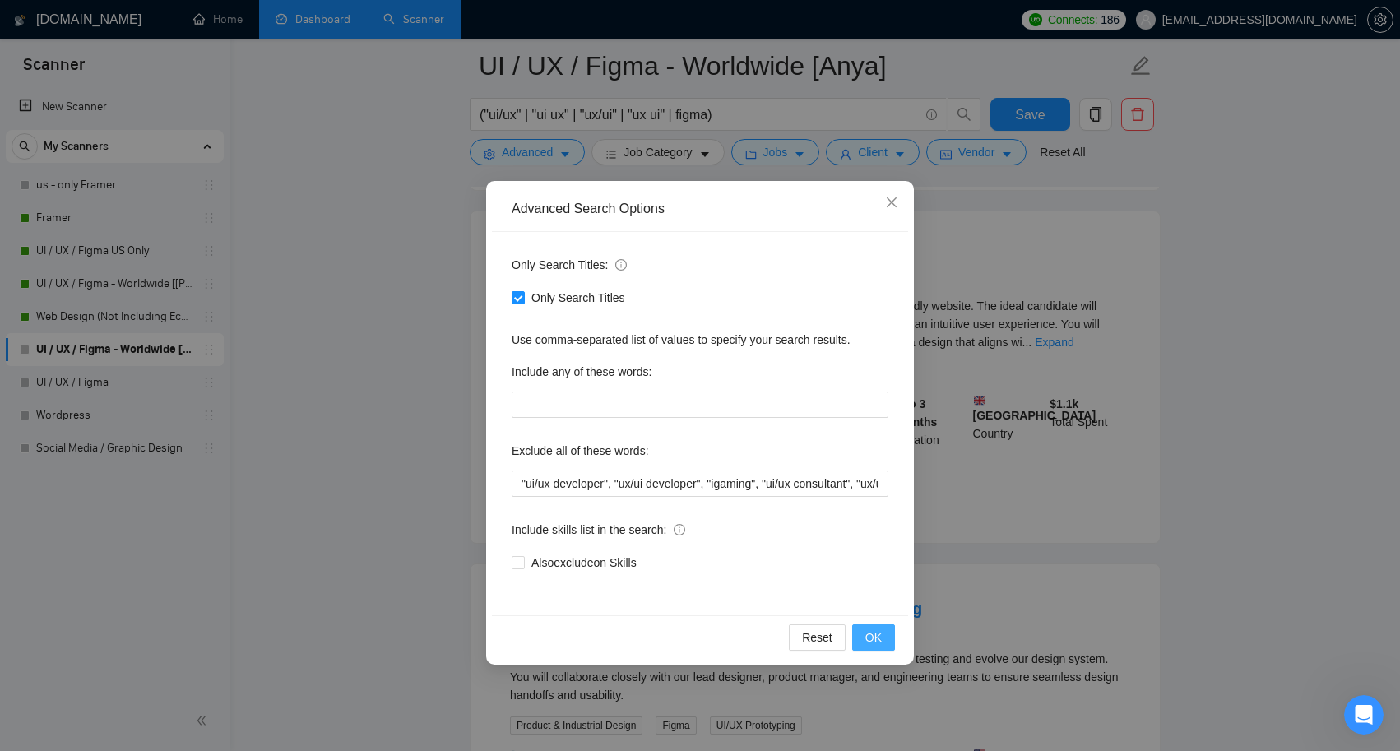
click at [868, 641] on span "OK" at bounding box center [873, 637] width 16 height 18
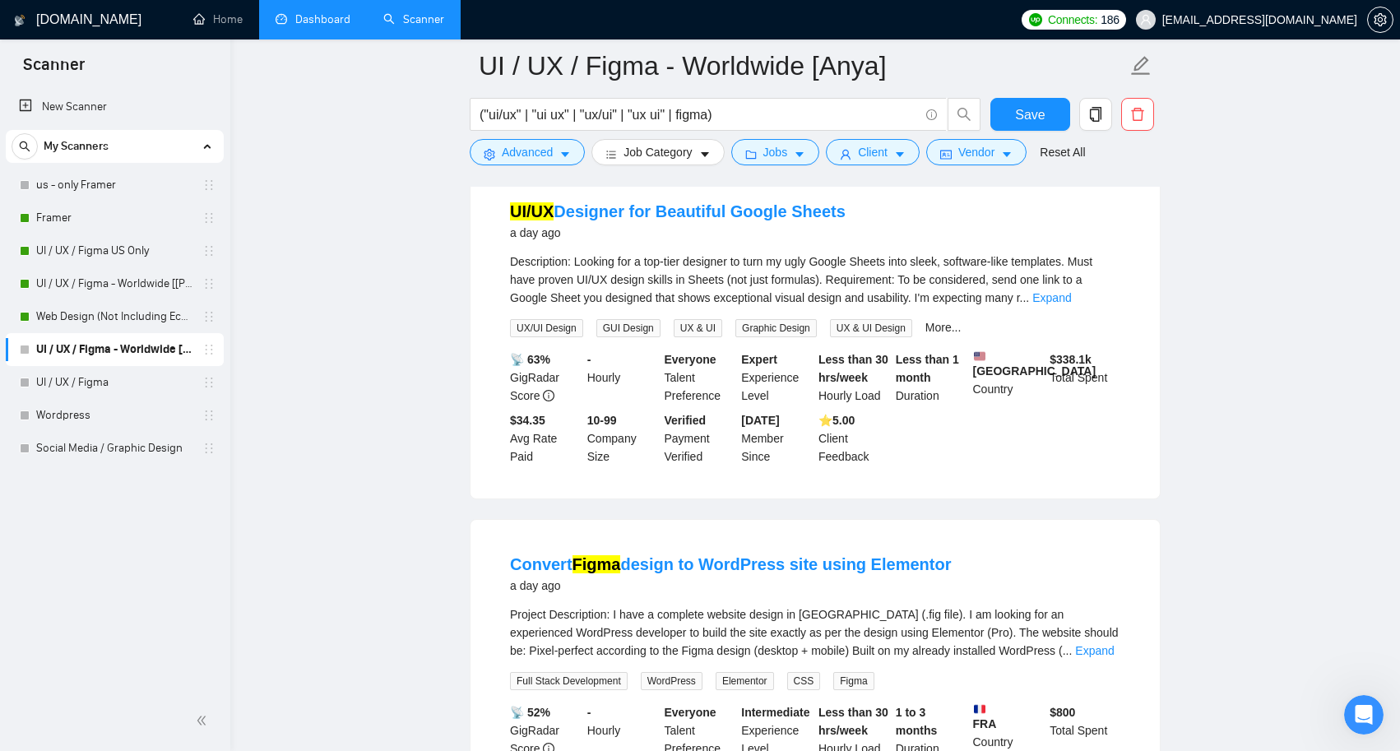
scroll to position [3032, 0]
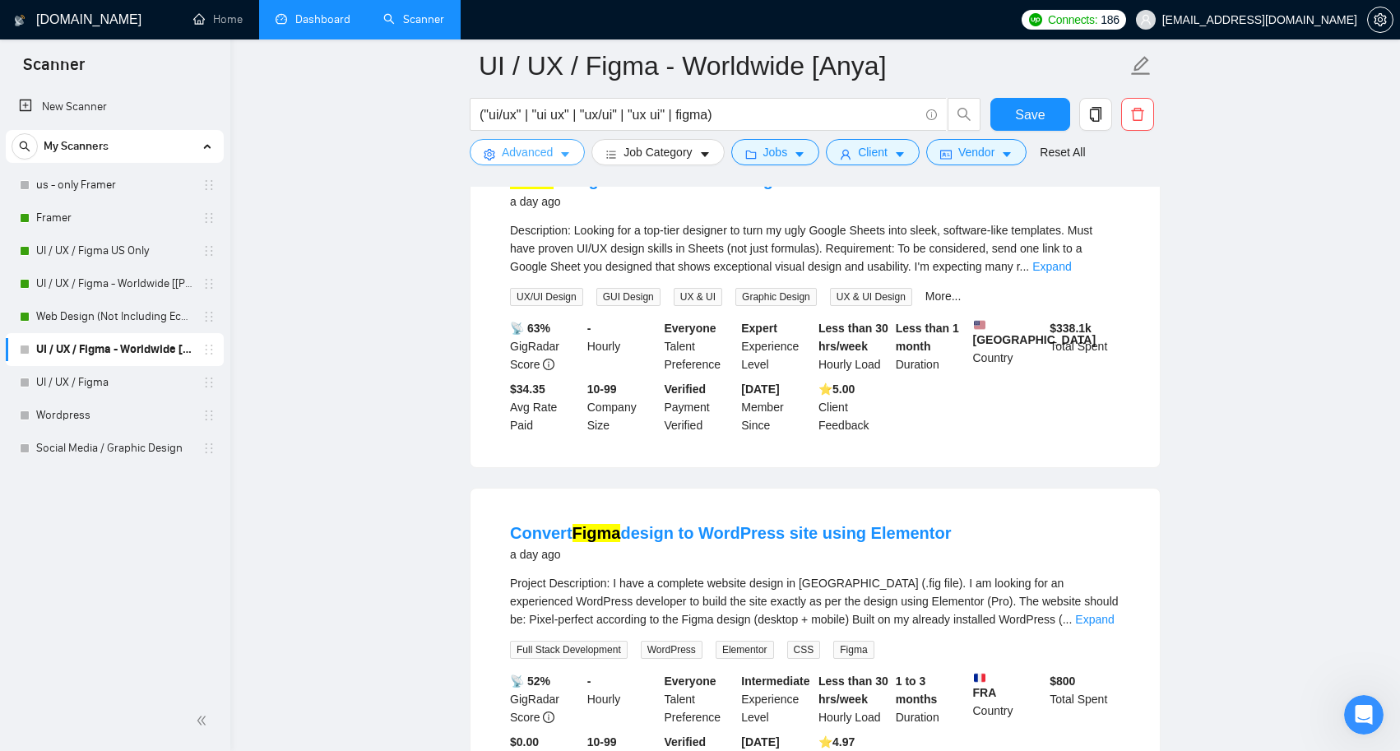
click at [562, 151] on icon "caret-down" at bounding box center [565, 155] width 12 height 12
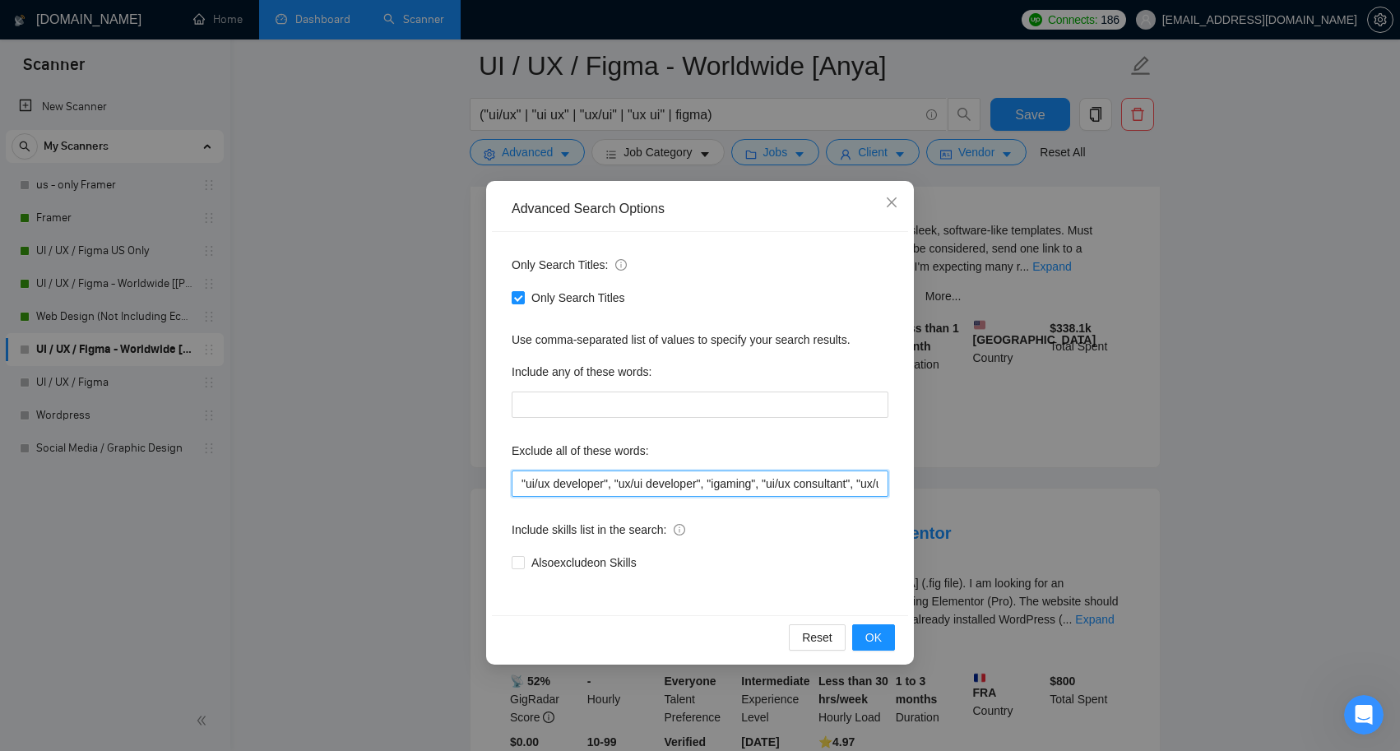
click at [519, 484] on input ""ui/ux developer", "ux/ui developer", "igaming", "ui/ux consultant", "ux/ui con…" at bounding box center [700, 484] width 377 height 26
click at [874, 642] on span "OK" at bounding box center [873, 637] width 16 height 18
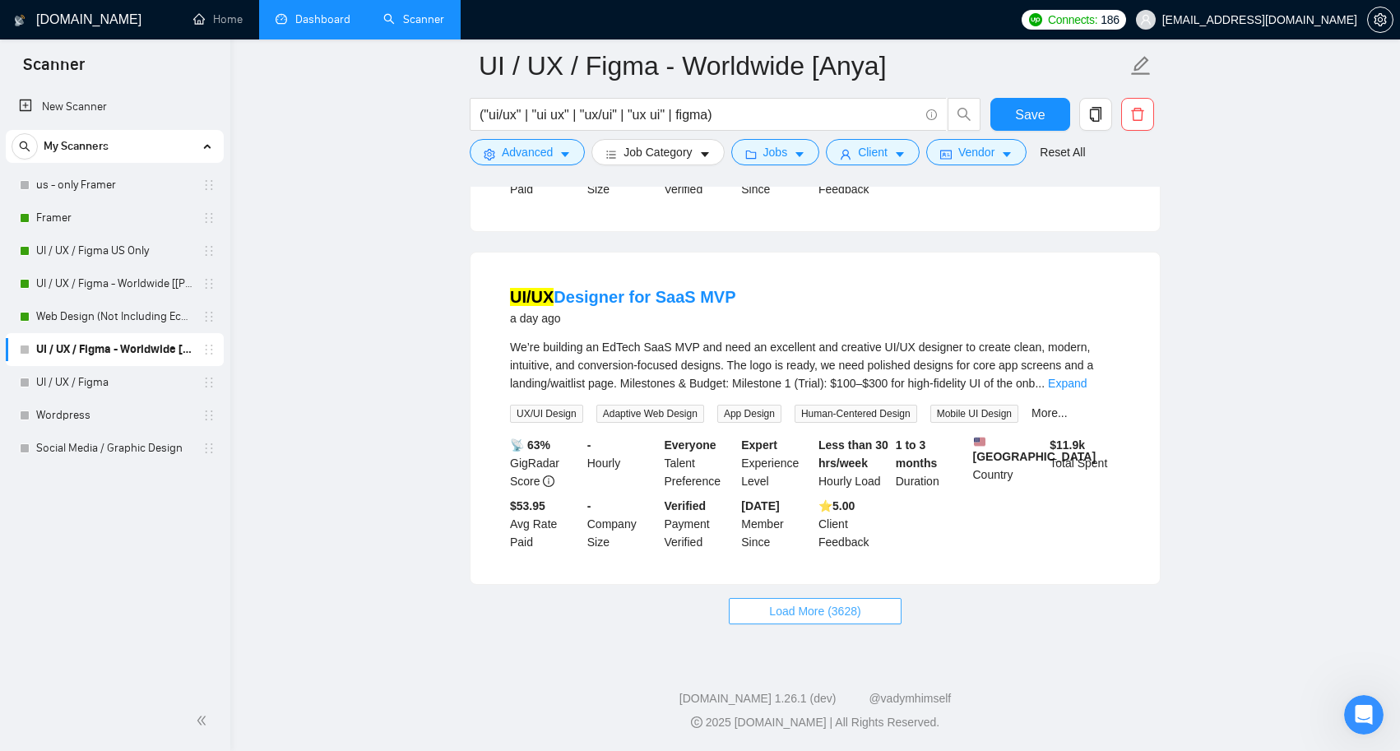
scroll to position [3308, 0]
click at [842, 619] on span "Load More (3628)" at bounding box center [814, 611] width 91 height 18
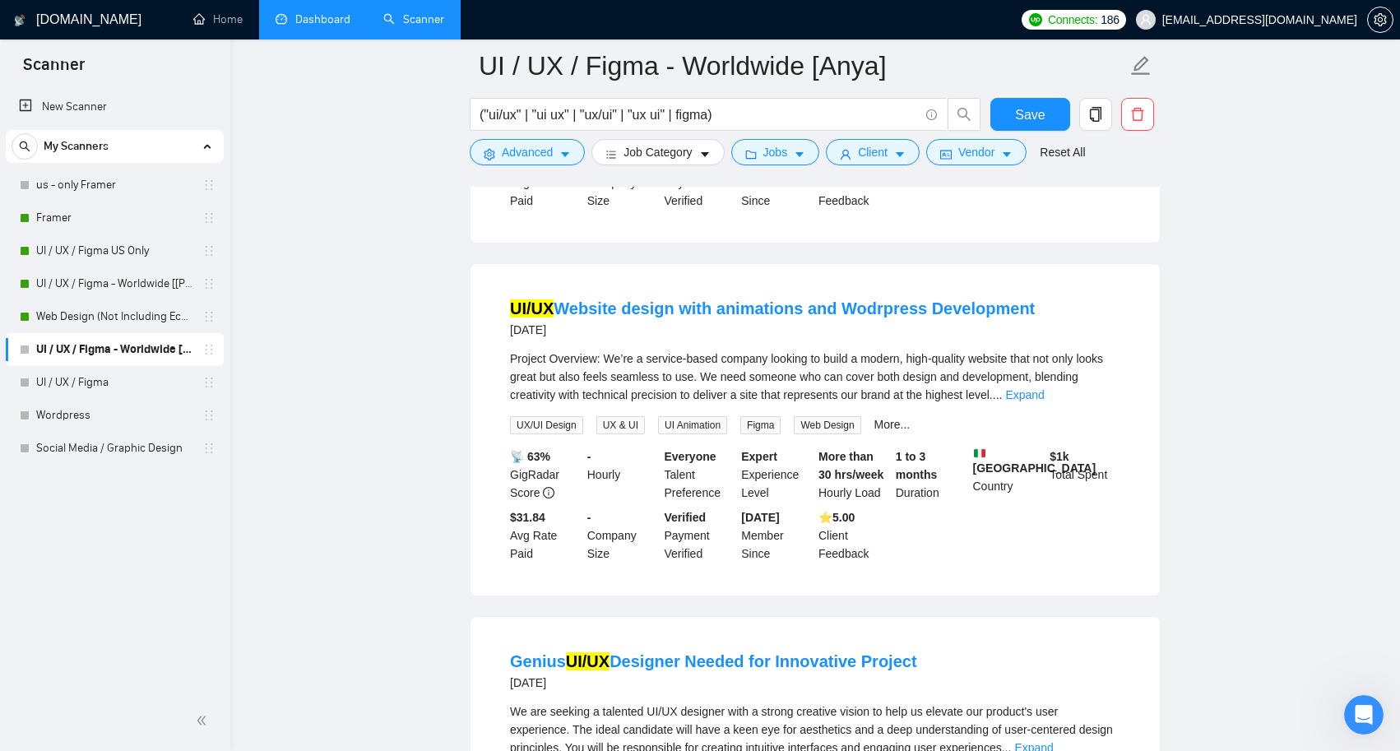
scroll to position [4324, 0]
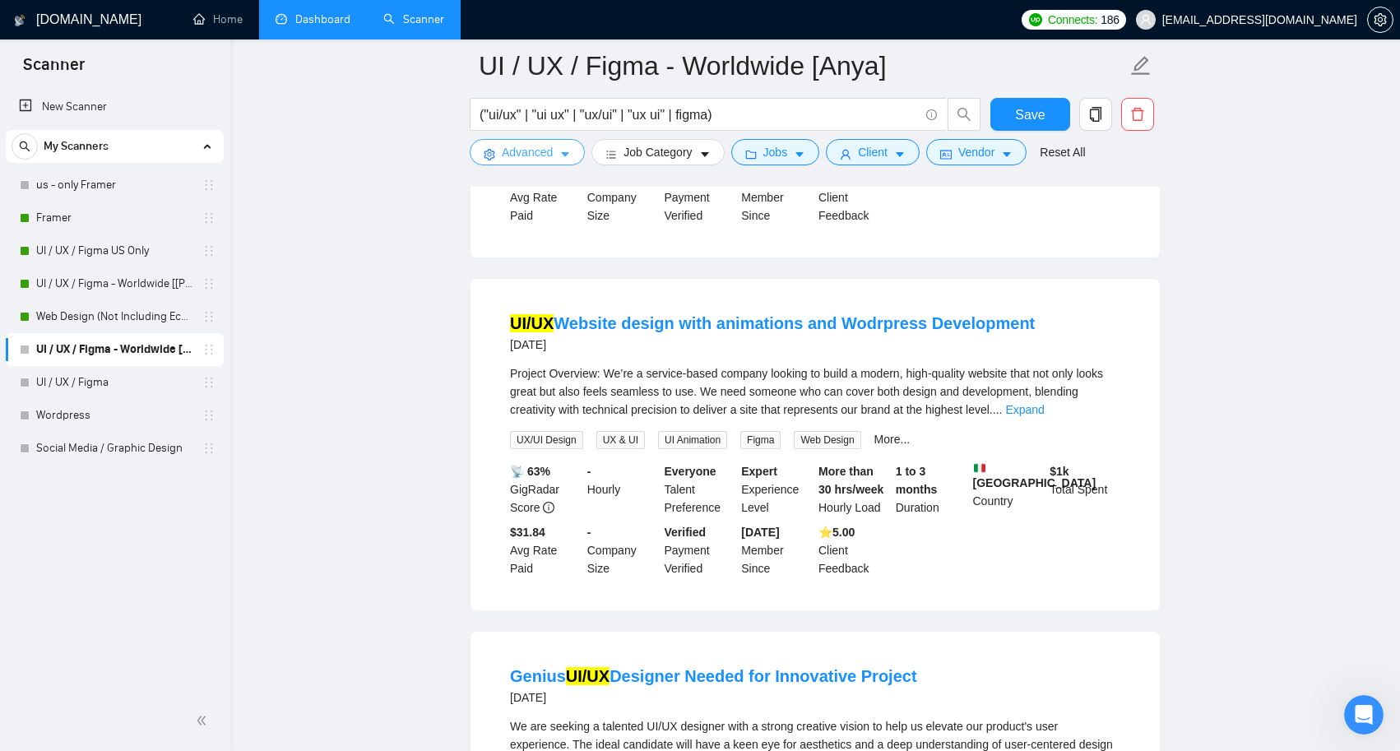
click at [555, 152] on button "Advanced" at bounding box center [527, 152] width 115 height 26
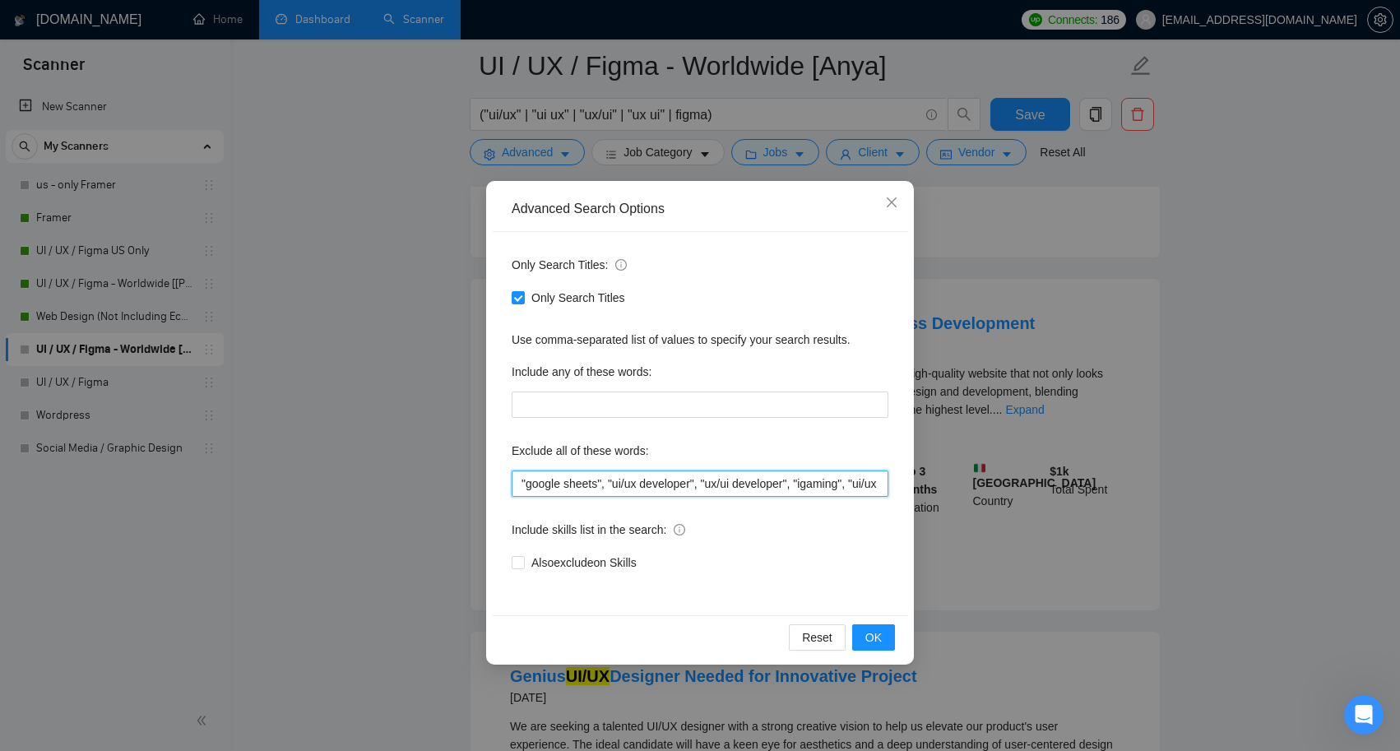
click at [522, 480] on input ""google sheets", "ui/ux developer", "ux/ui developer", "igaming", "ui/ux consul…" at bounding box center [700, 484] width 377 height 26
click at [879, 635] on span "OK" at bounding box center [873, 637] width 16 height 18
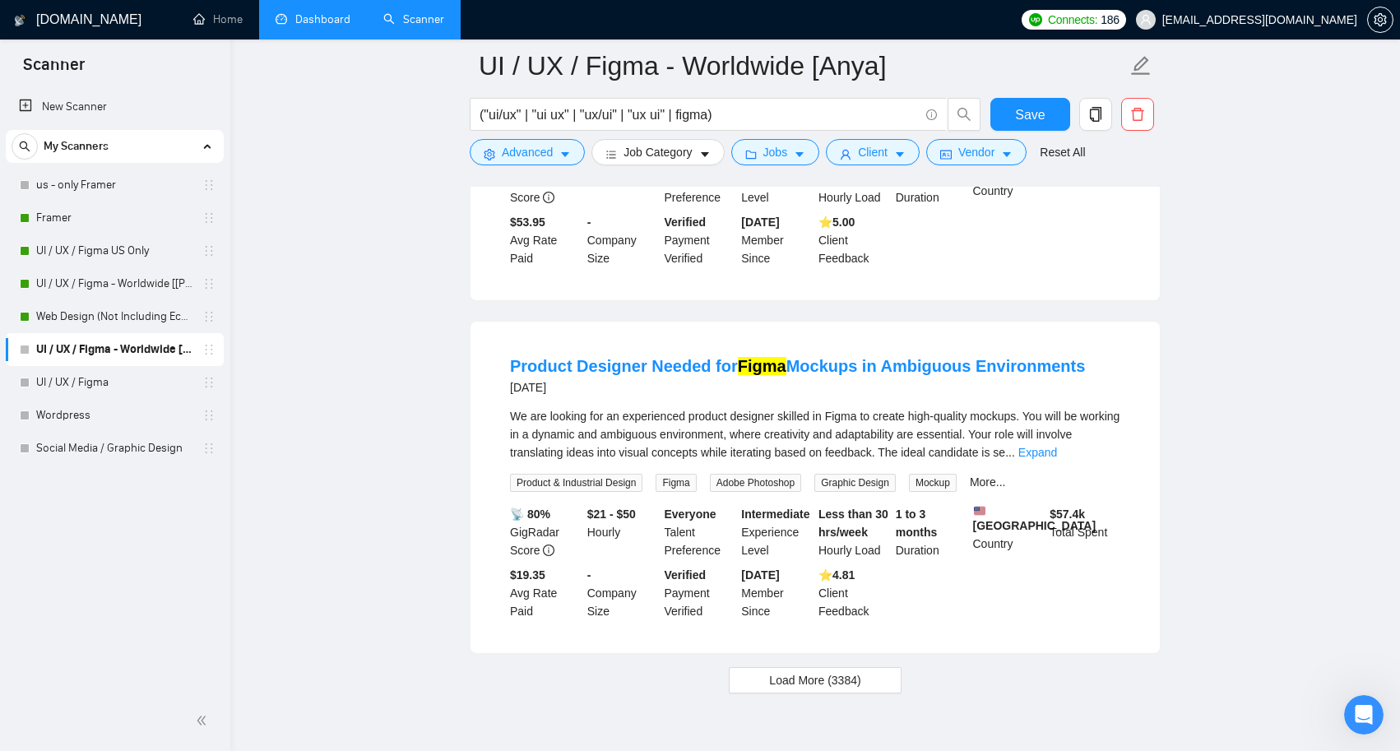
scroll to position [3219, 0]
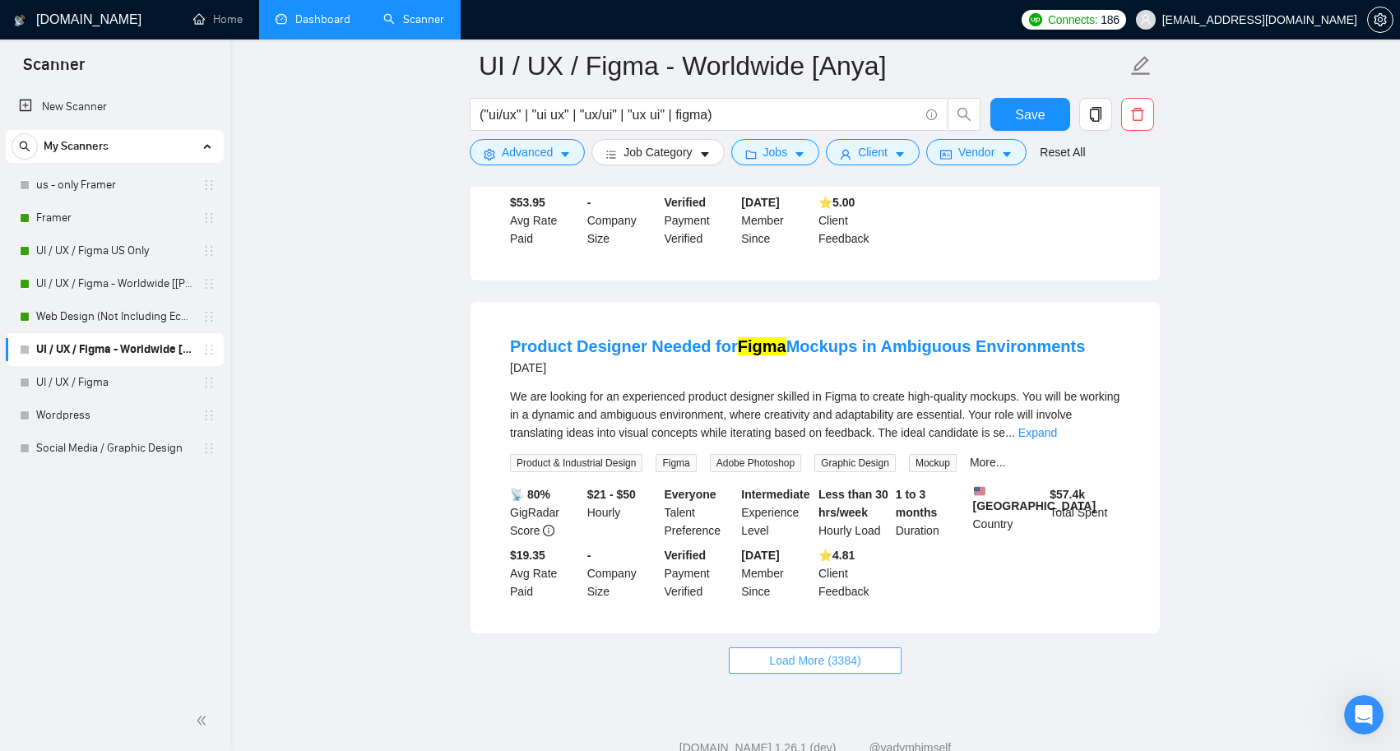
click at [827, 670] on span "Load More (3384)" at bounding box center [814, 661] width 91 height 18
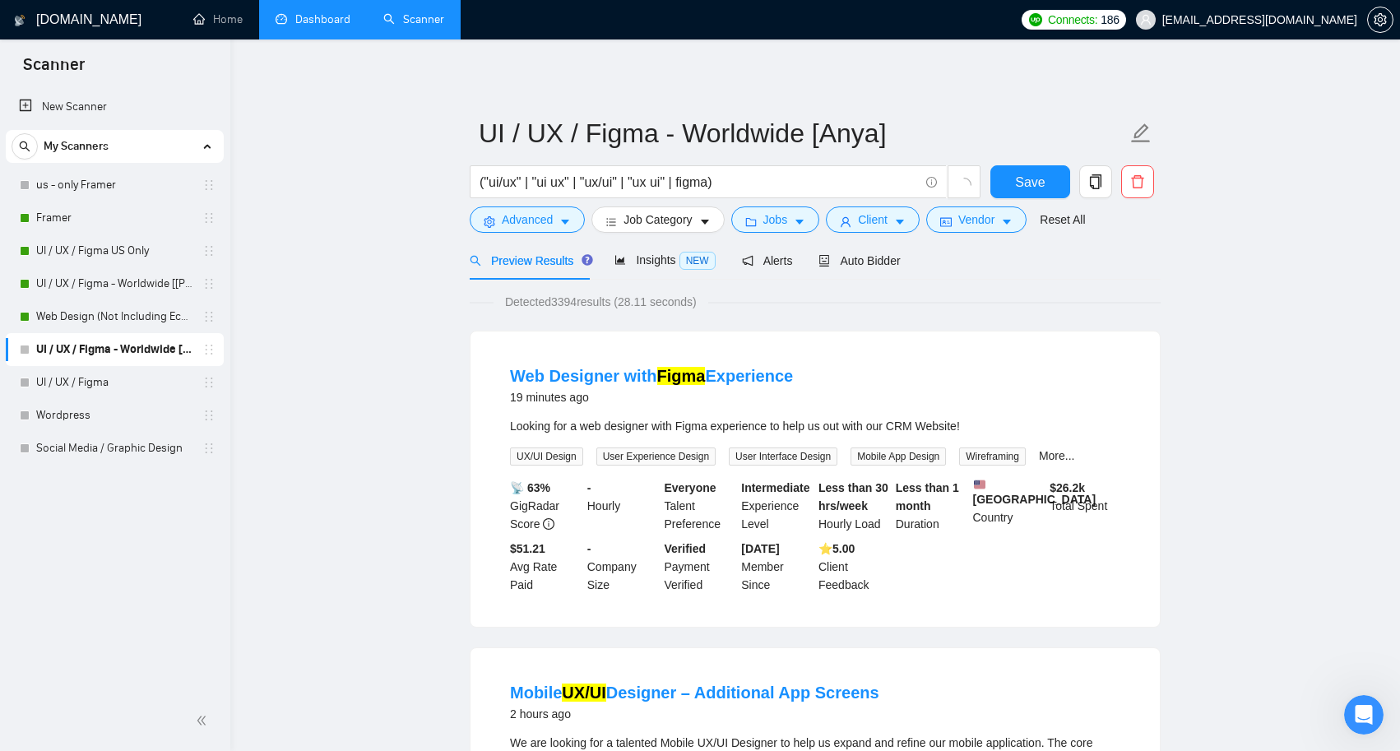
scroll to position [0, 0]
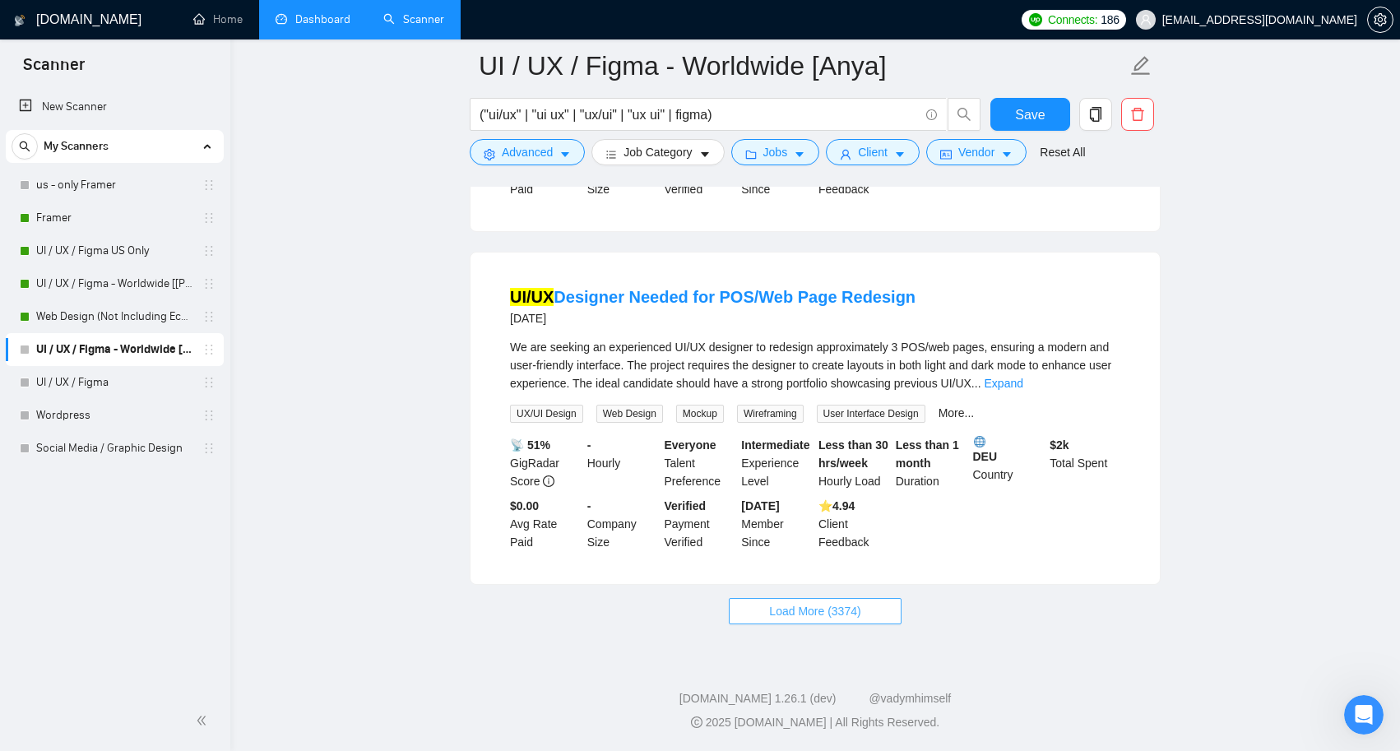
click at [840, 616] on span "Load More (3374)" at bounding box center [814, 611] width 91 height 18
click at [568, 159] on icon "caret-down" at bounding box center [565, 155] width 12 height 12
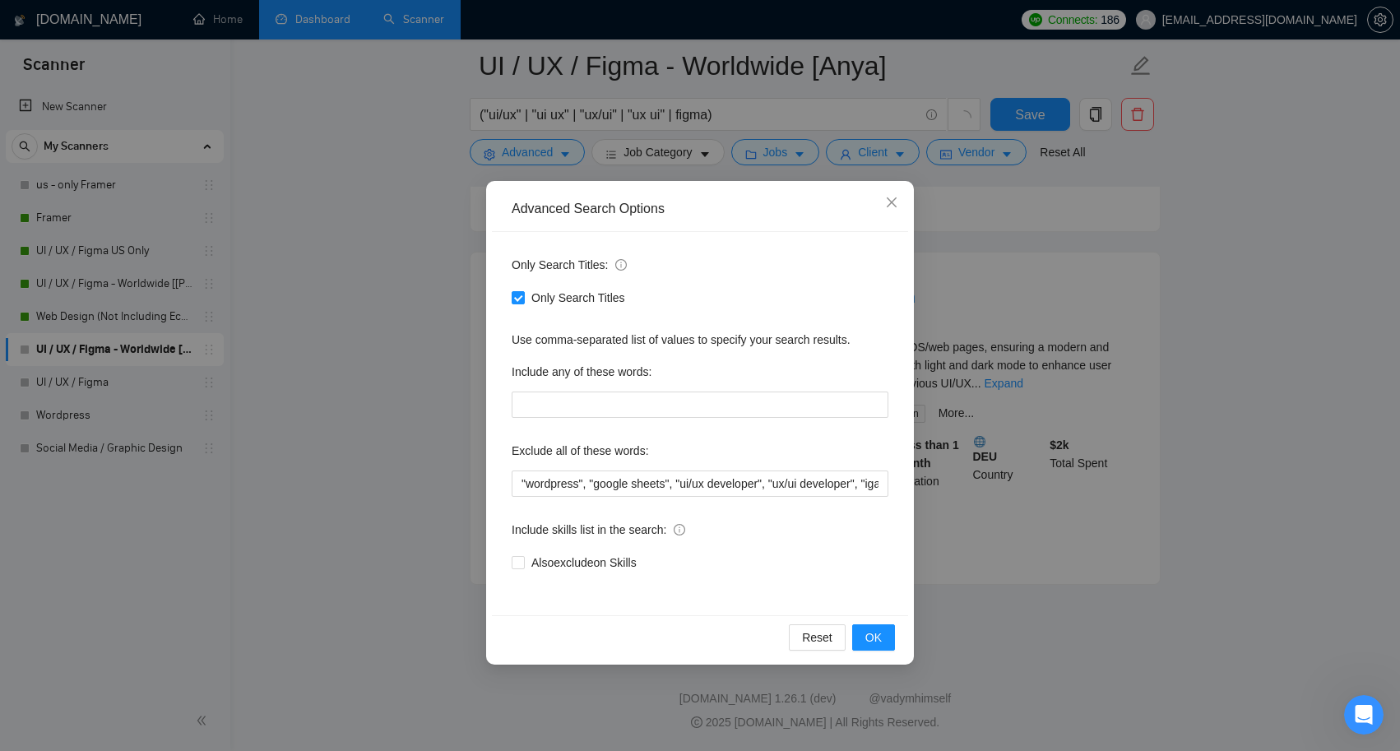
click at [1294, 353] on div "Advanced Search Options Only Search Titles: Only Search Titles Use comma-separa…" at bounding box center [700, 375] width 1400 height 751
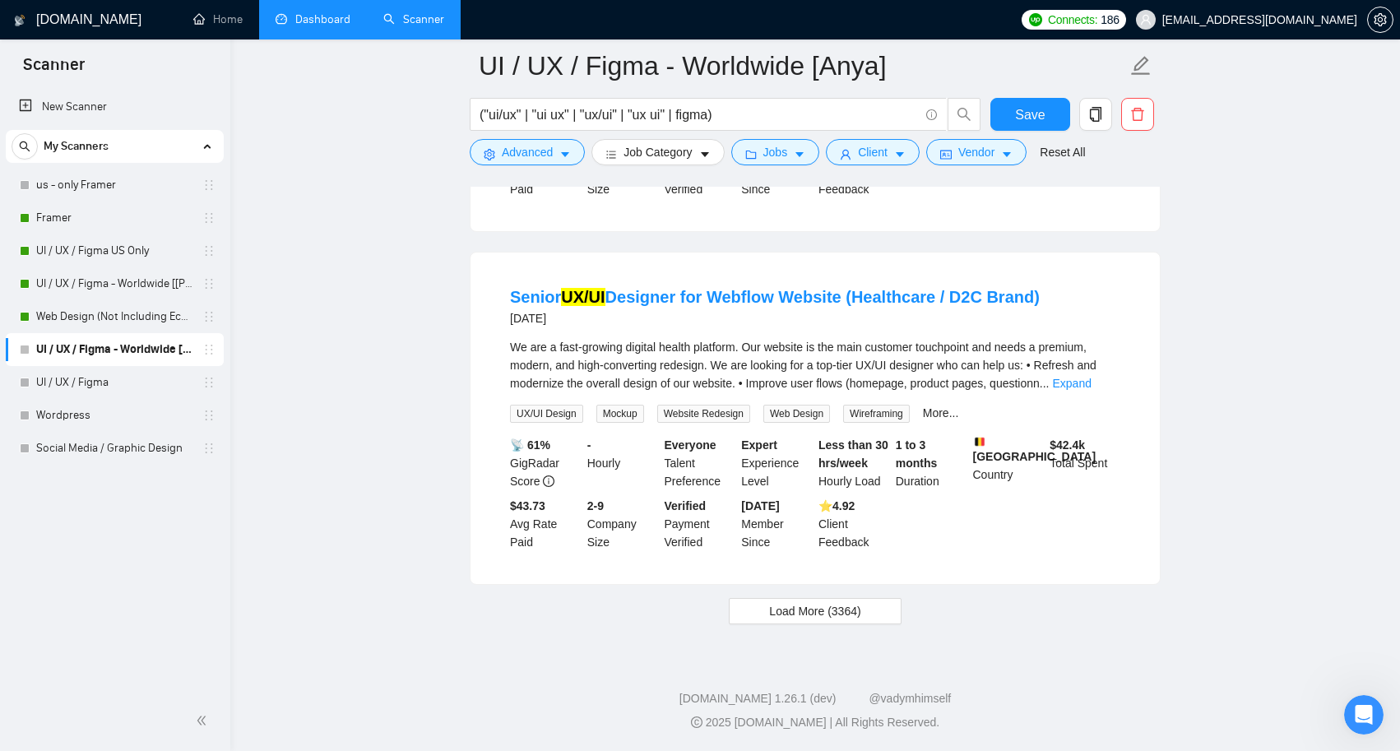
scroll to position [10519, 0]
click at [845, 620] on span "Load More (3364)" at bounding box center [814, 611] width 91 height 18
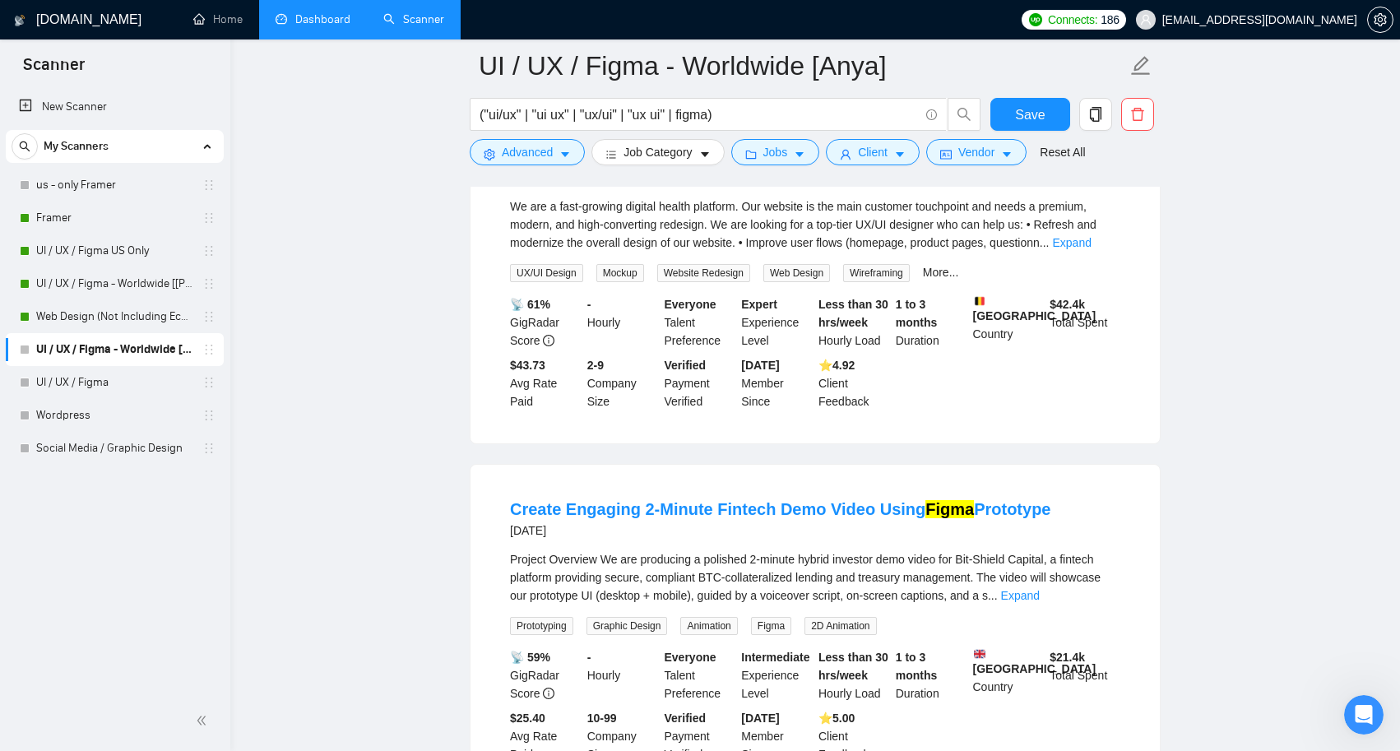
scroll to position [10603, 0]
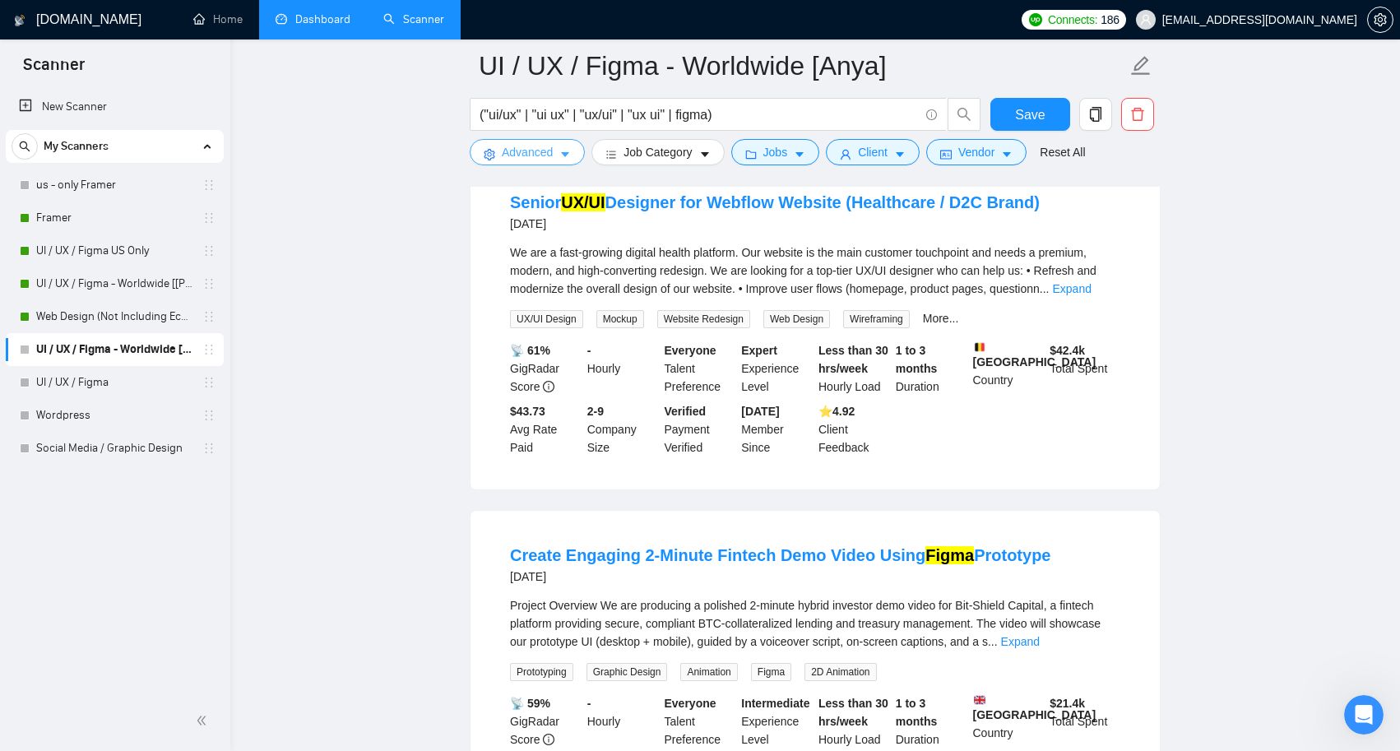
click at [563, 151] on icon "caret-down" at bounding box center [565, 155] width 12 height 12
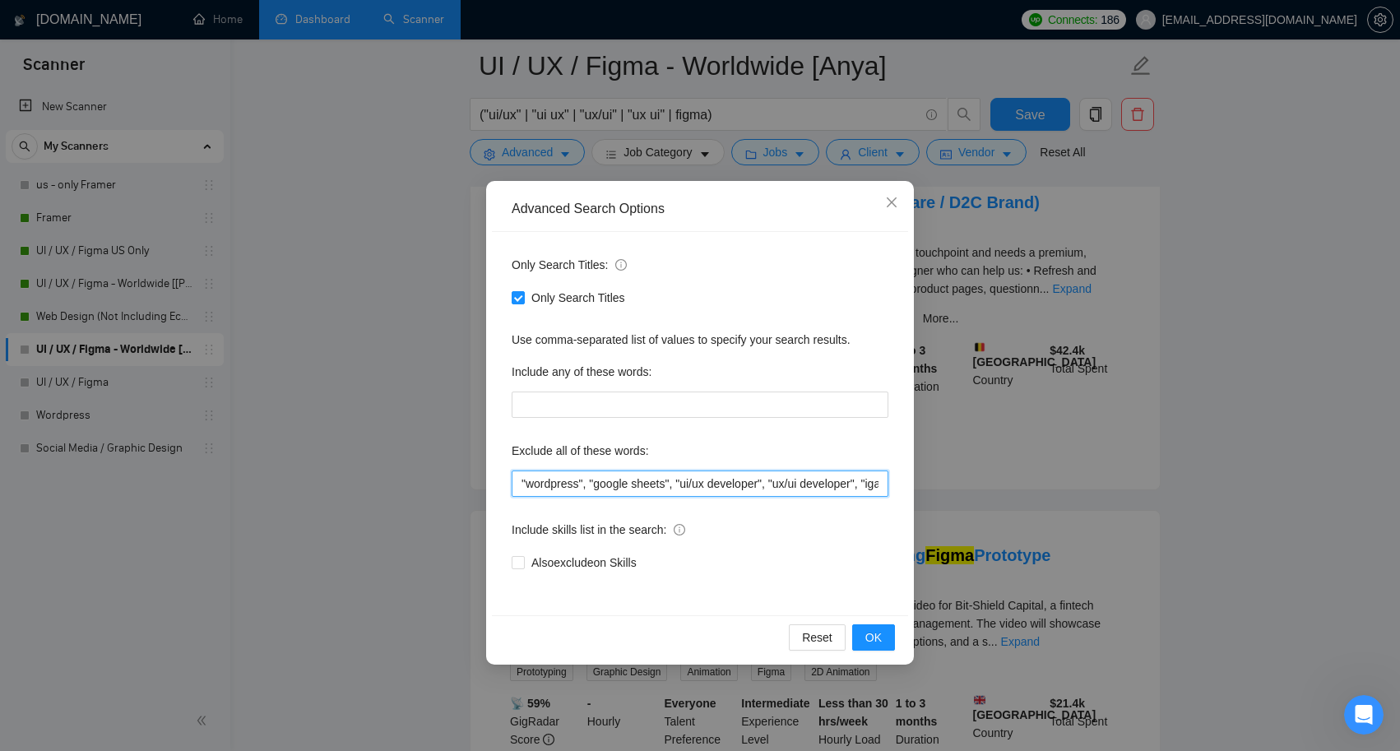
click at [522, 483] on input ""wordpress", "google sheets", "ui/ux developer", "ux/ui developer", "igaming", …" at bounding box center [700, 484] width 377 height 26
click at [890, 627] on button "OK" at bounding box center [873, 637] width 43 height 26
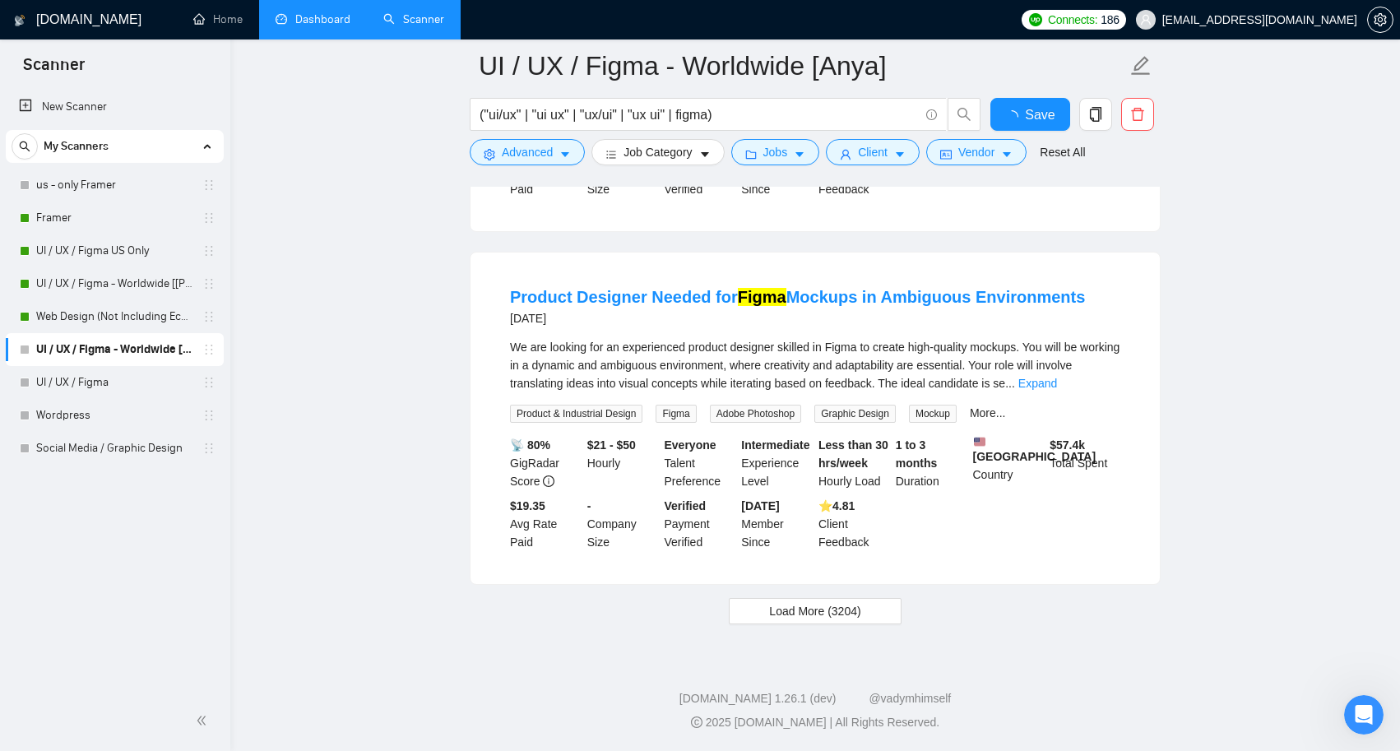
scroll to position [3319, 0]
click at [864, 616] on button "Load More (3204)" at bounding box center [815, 611] width 172 height 26
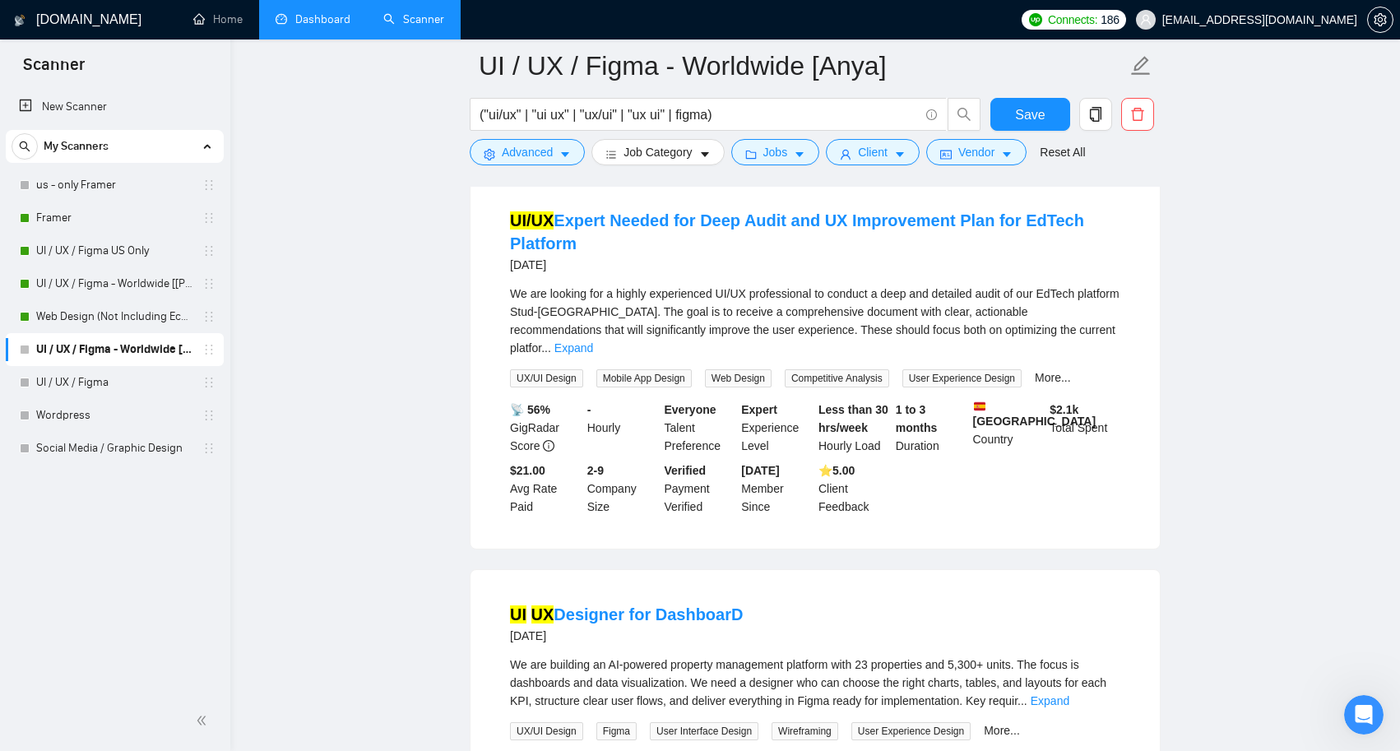
scroll to position [4054, 0]
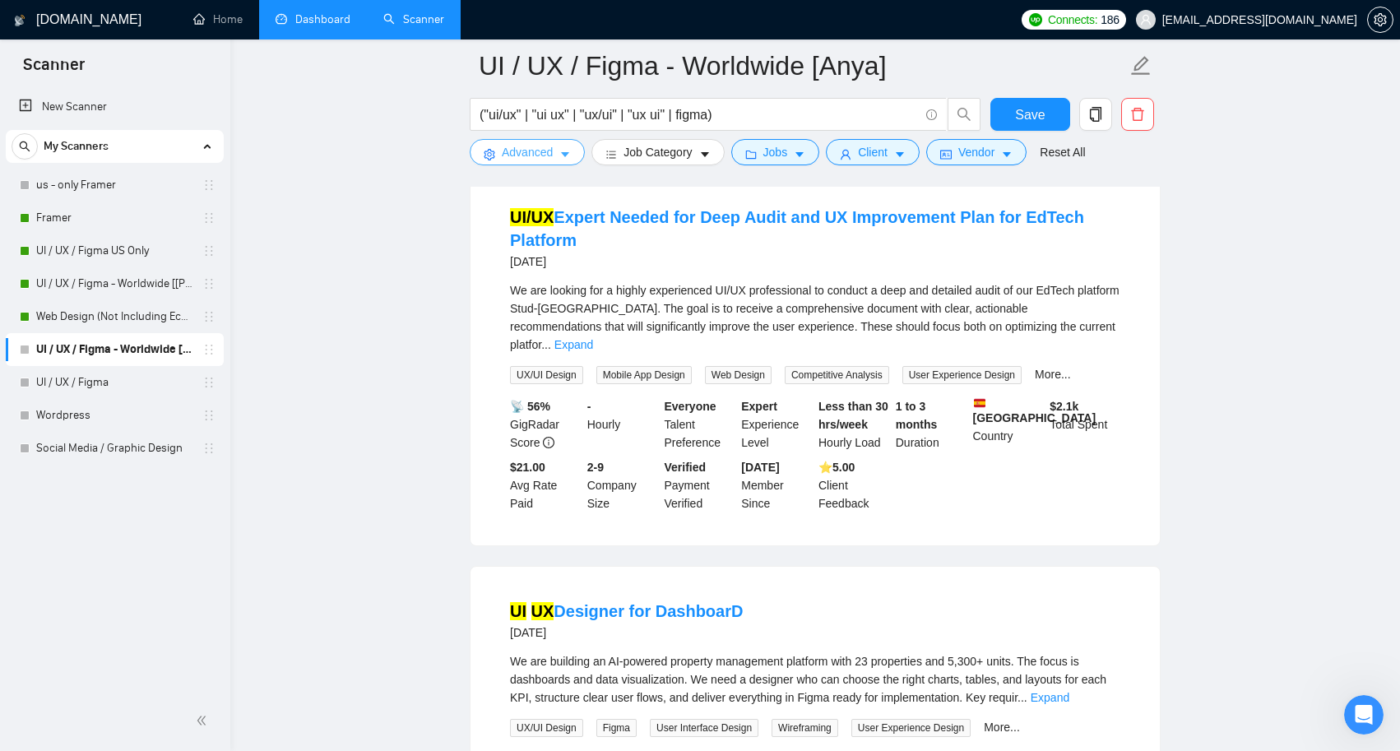
click at [568, 155] on icon "caret-down" at bounding box center [565, 155] width 8 height 5
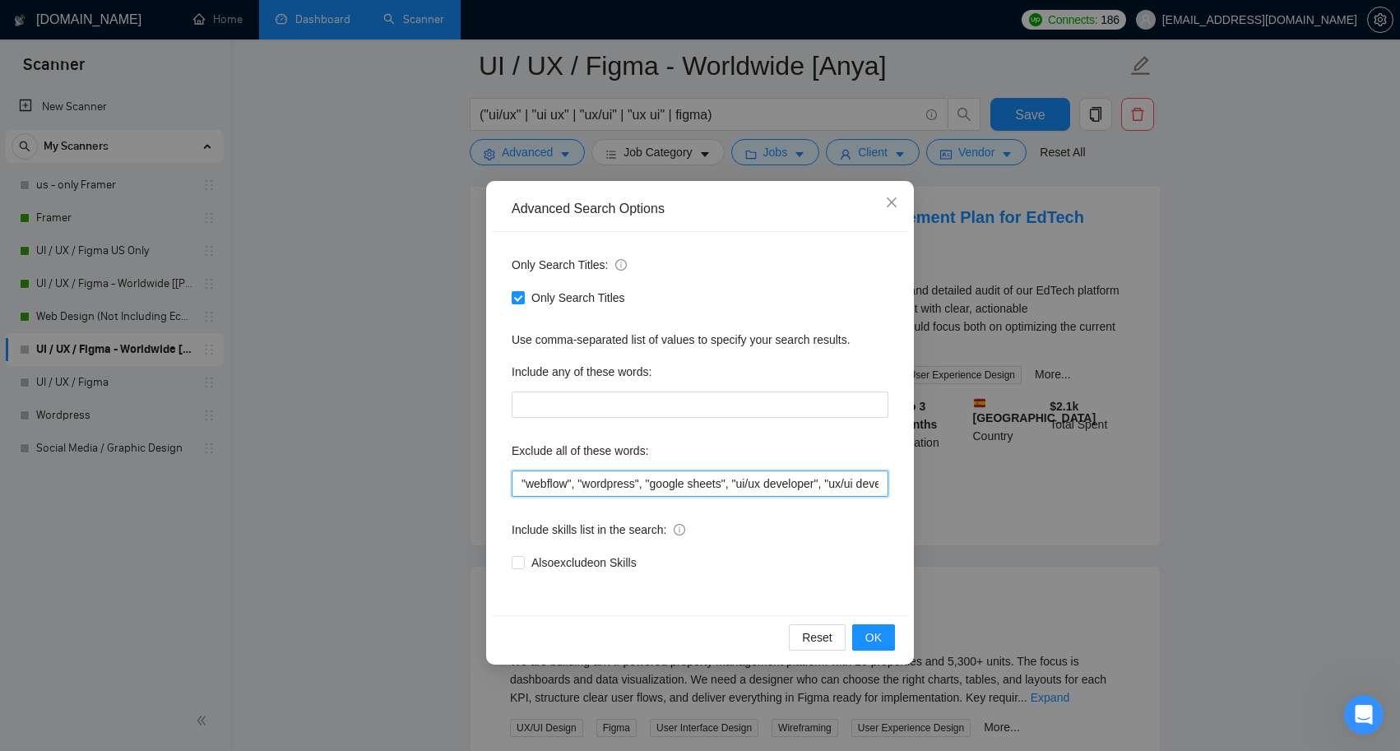
click at [520, 484] on input ""webflow", "wordpress", "google sheets", "ui/ux developer", "ux/ui developer", …" at bounding box center [700, 484] width 377 height 26
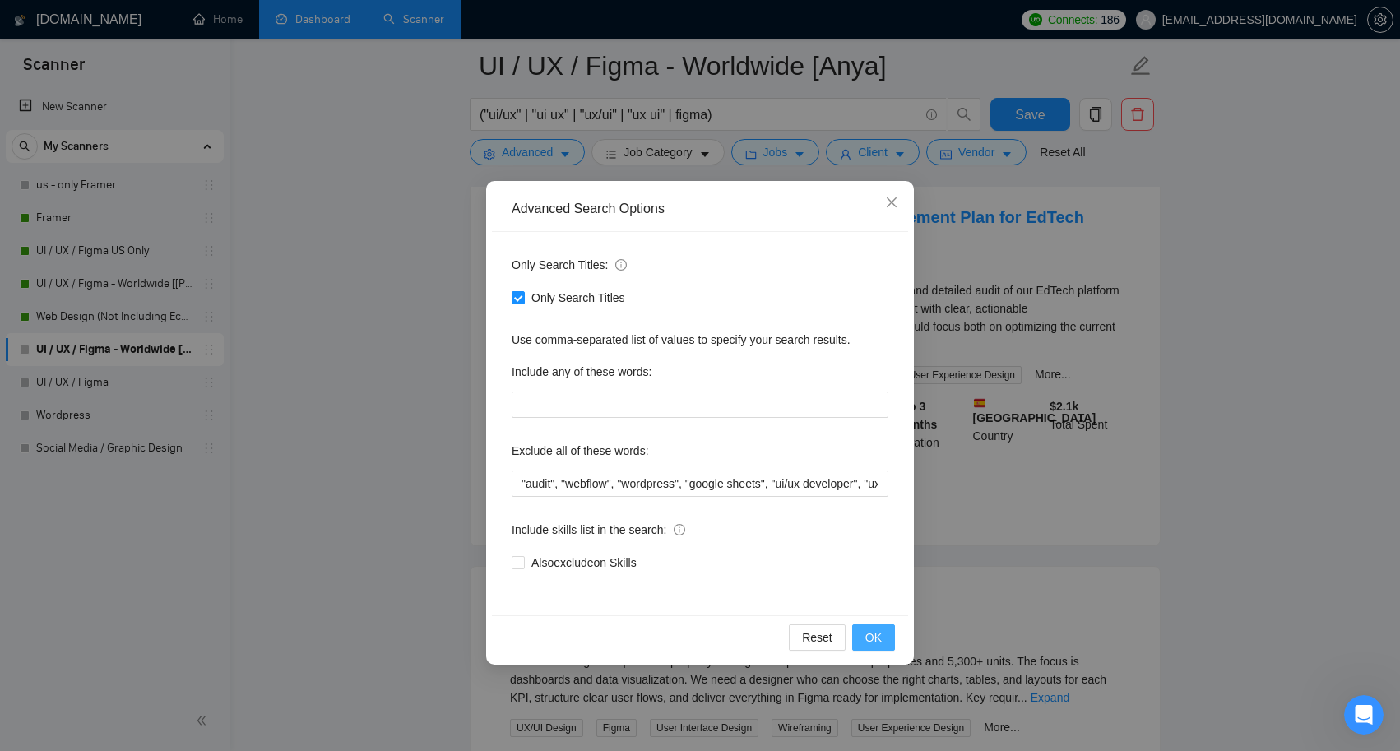
click at [876, 636] on span "OK" at bounding box center [873, 637] width 16 height 18
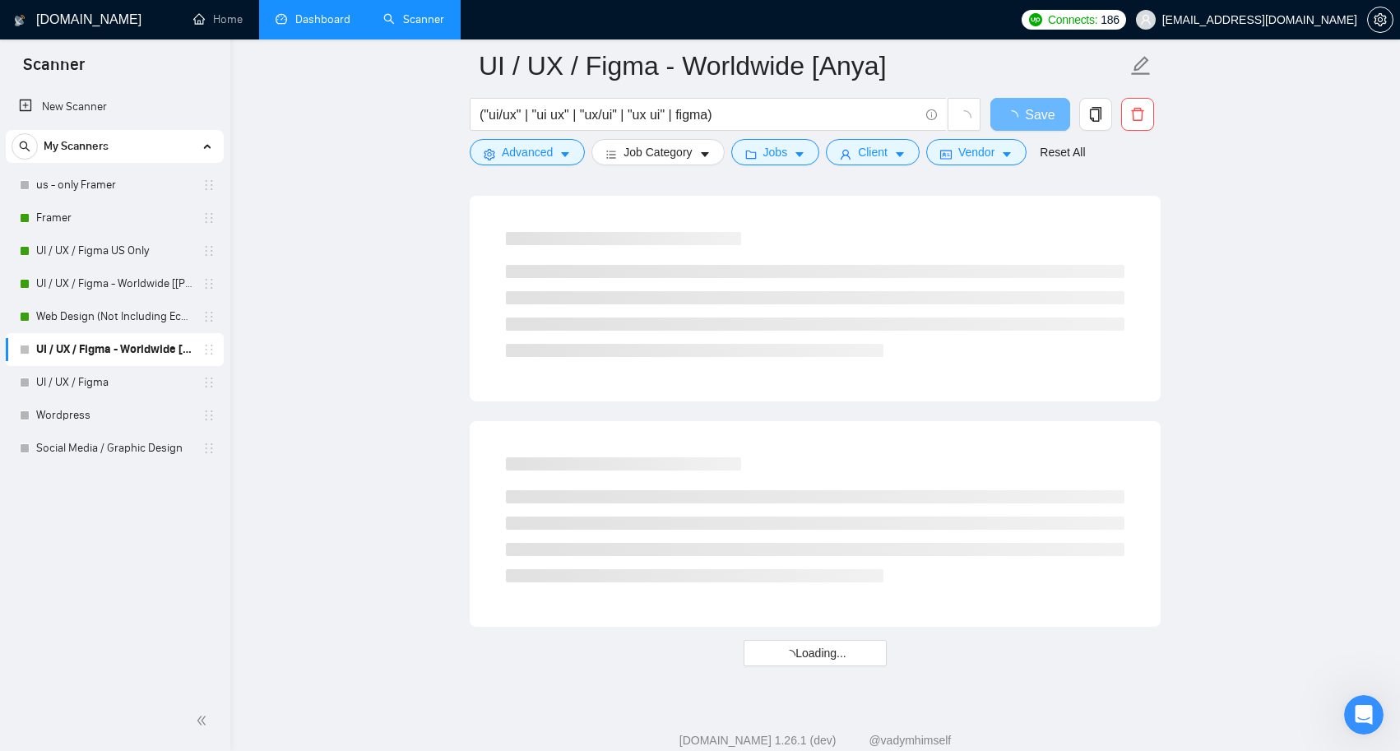
scroll to position [3319, 0]
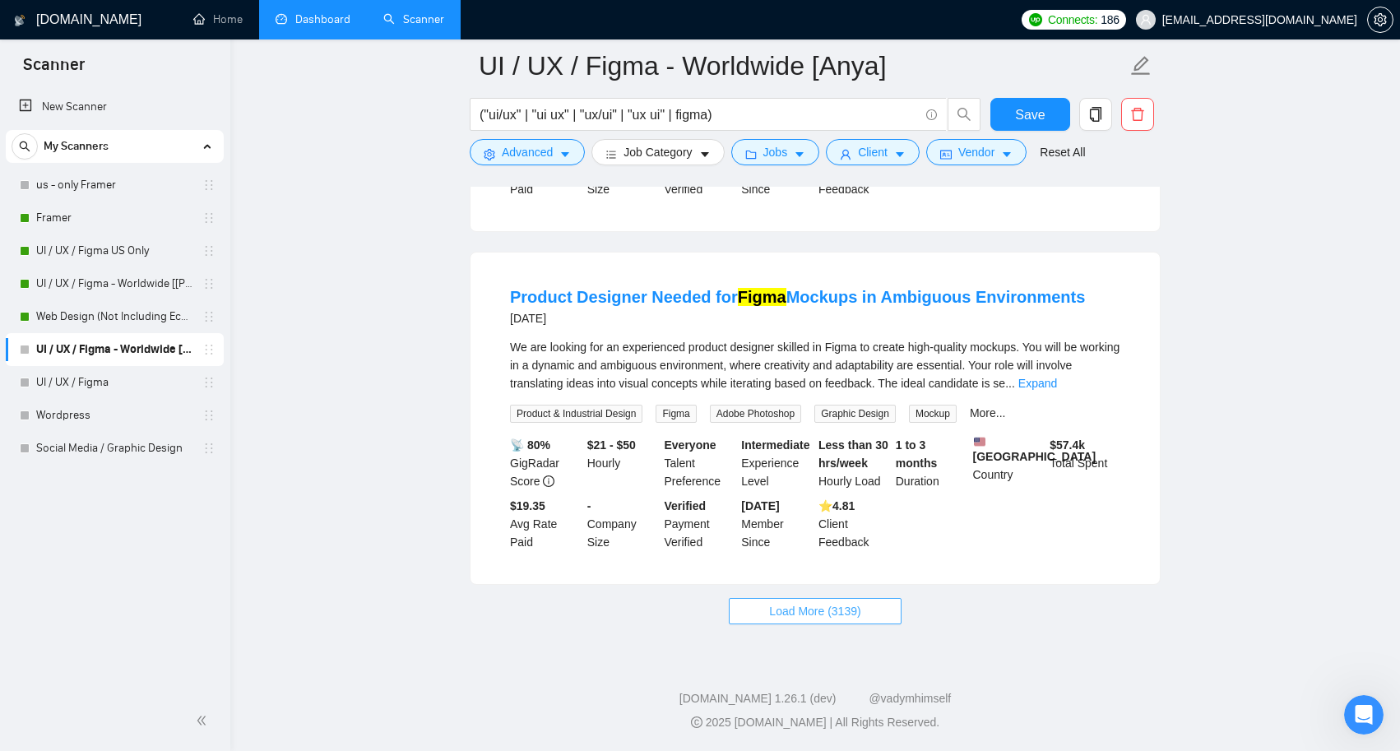
click at [841, 612] on span "Load More (3139)" at bounding box center [814, 611] width 91 height 18
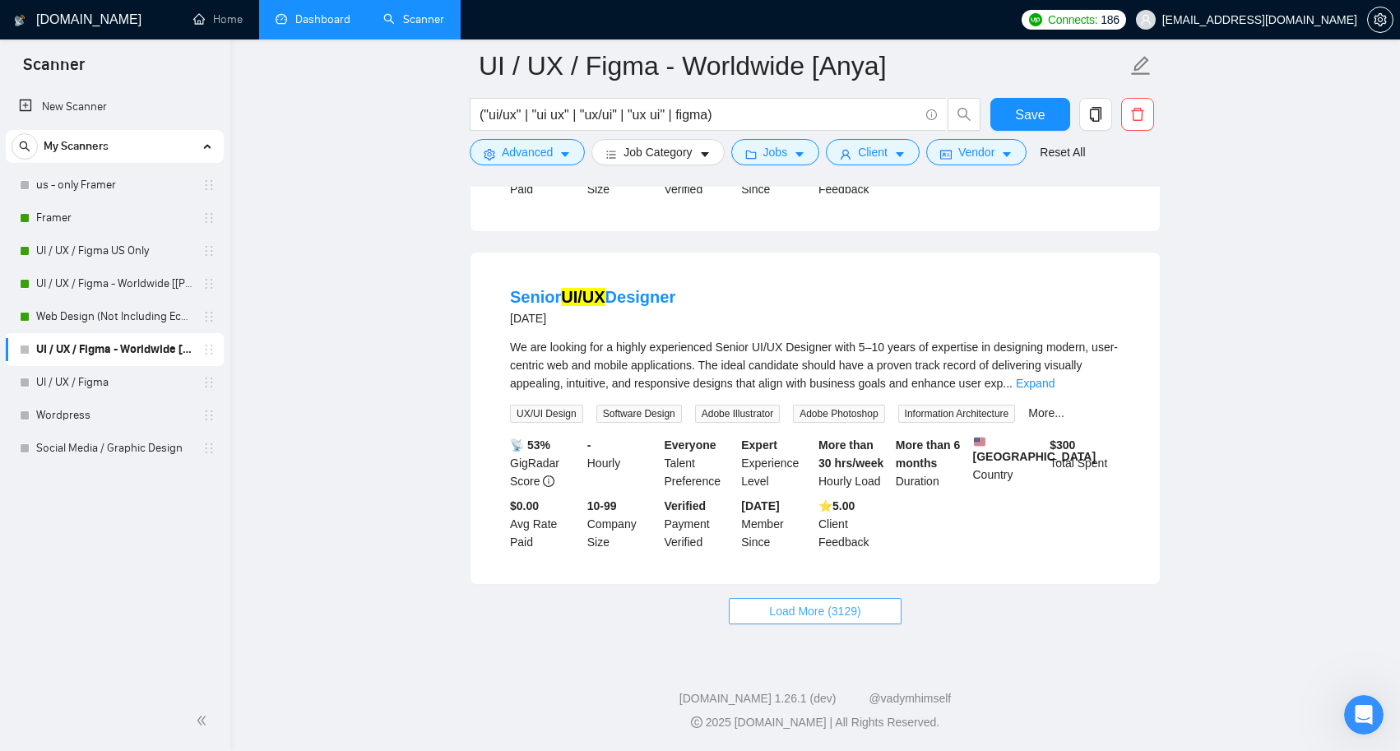
scroll to position [6942, 0]
click at [840, 610] on span "Load More (3129)" at bounding box center [814, 611] width 91 height 18
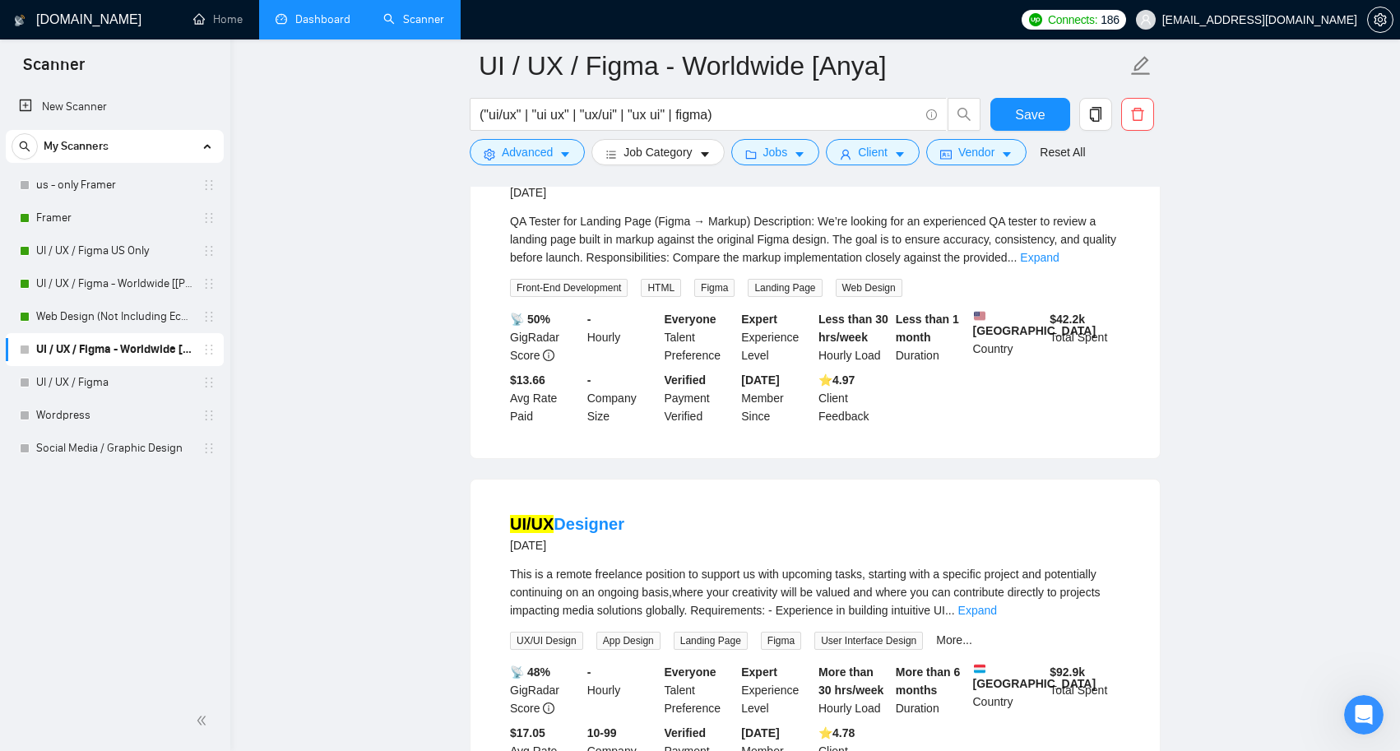
scroll to position [10265, 0]
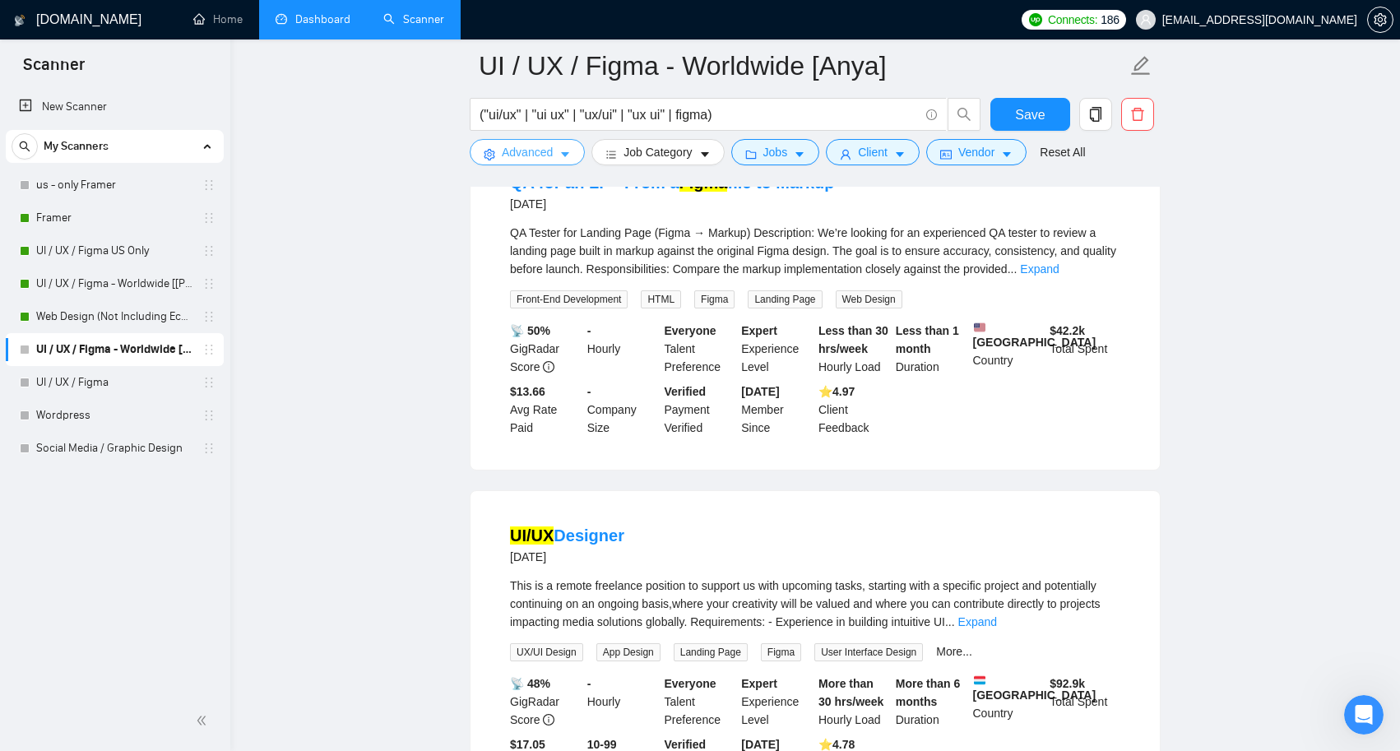
click at [563, 152] on icon "caret-down" at bounding box center [565, 155] width 12 height 12
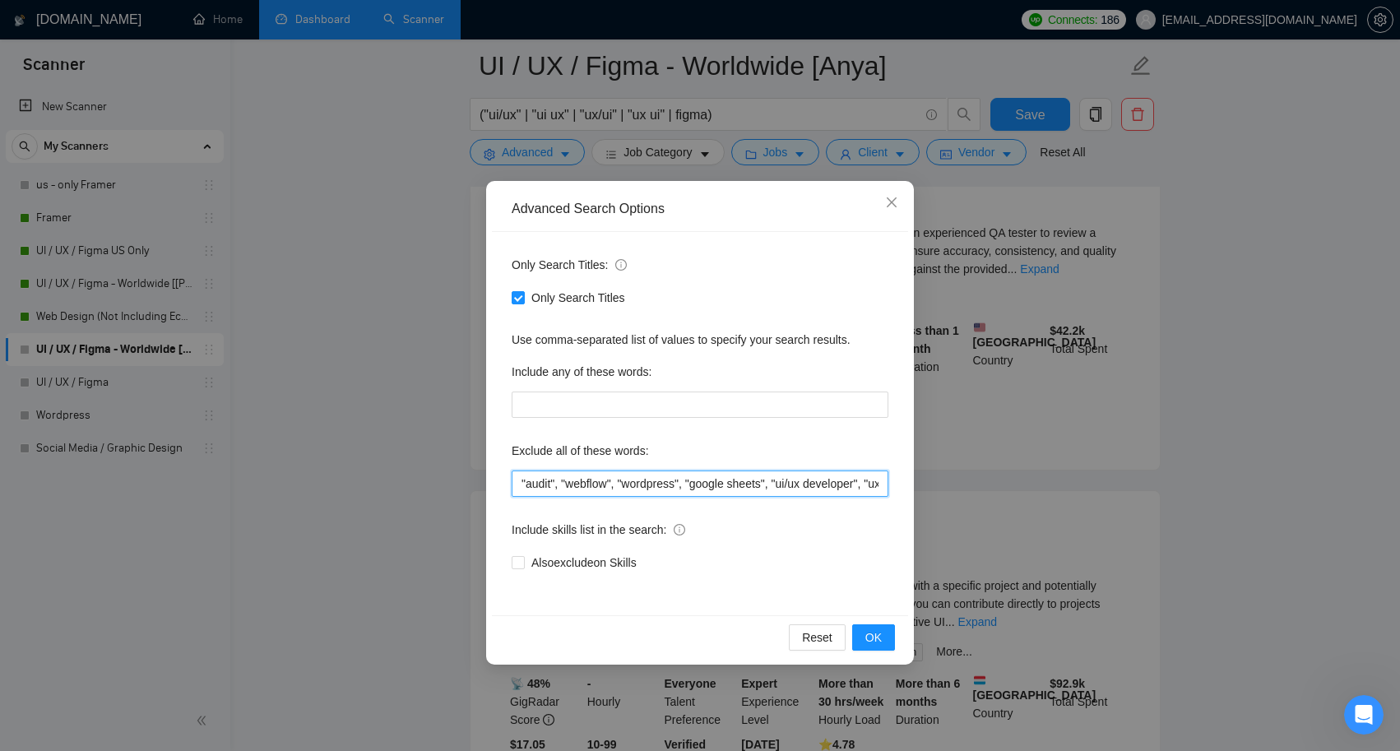
click at [524, 477] on input ""audit", "webflow", "wordpress", "google sheets", "ui/ux developer", "ux/ui dev…" at bounding box center [700, 484] width 377 height 26
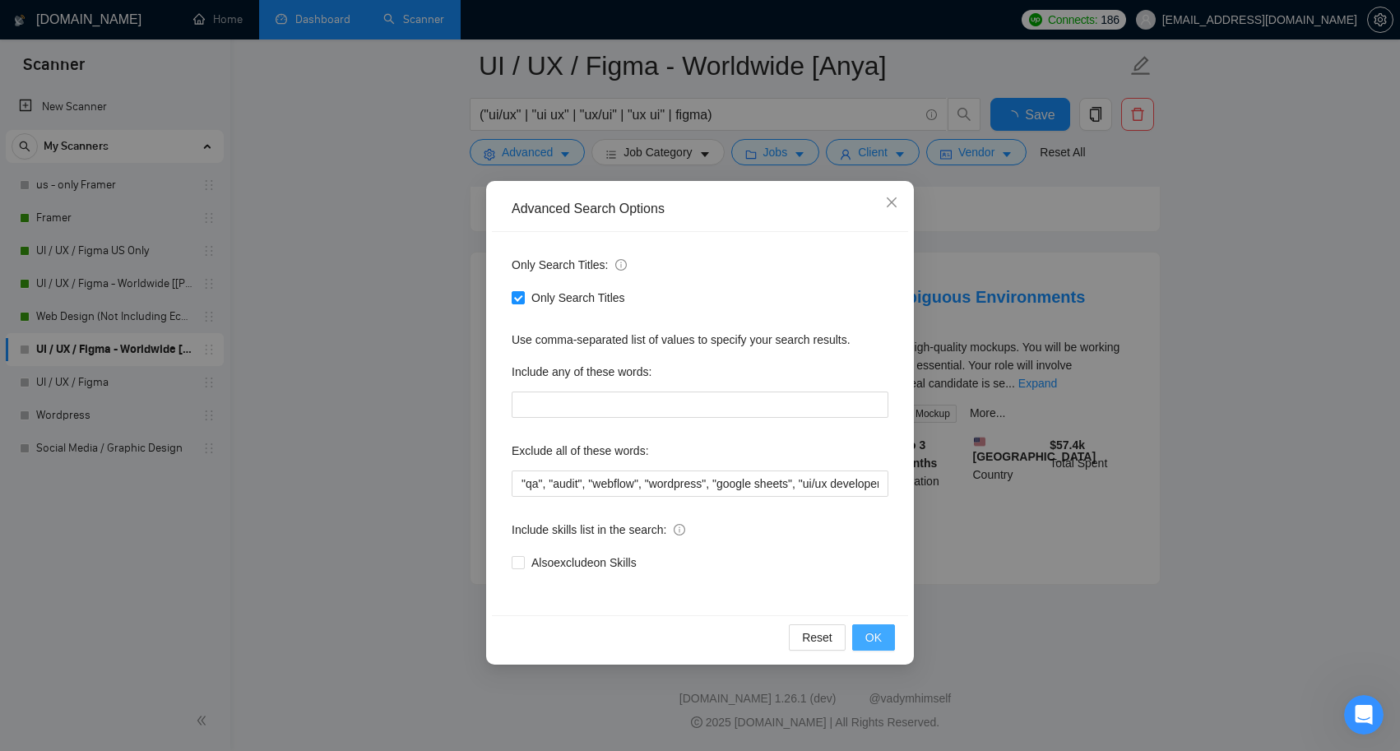
click at [878, 635] on span "OK" at bounding box center [873, 637] width 16 height 18
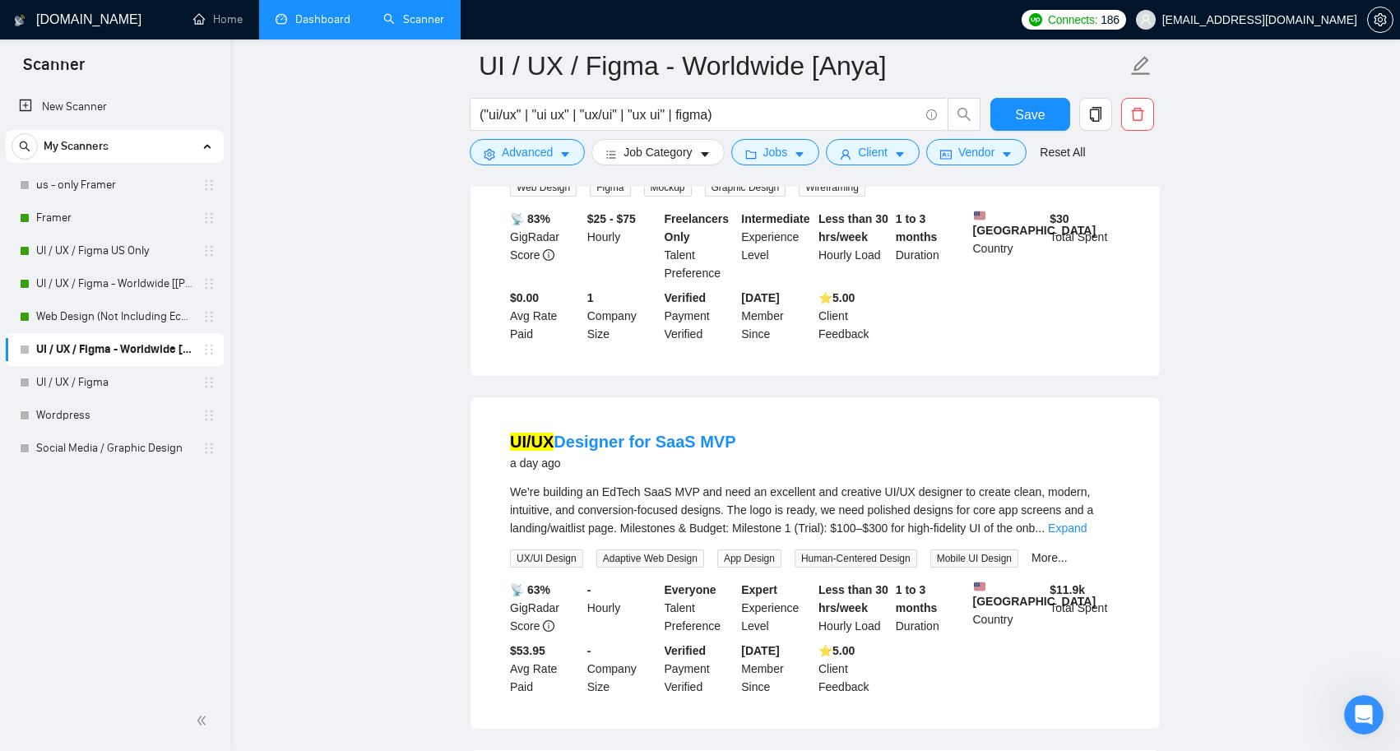
scroll to position [3319, 0]
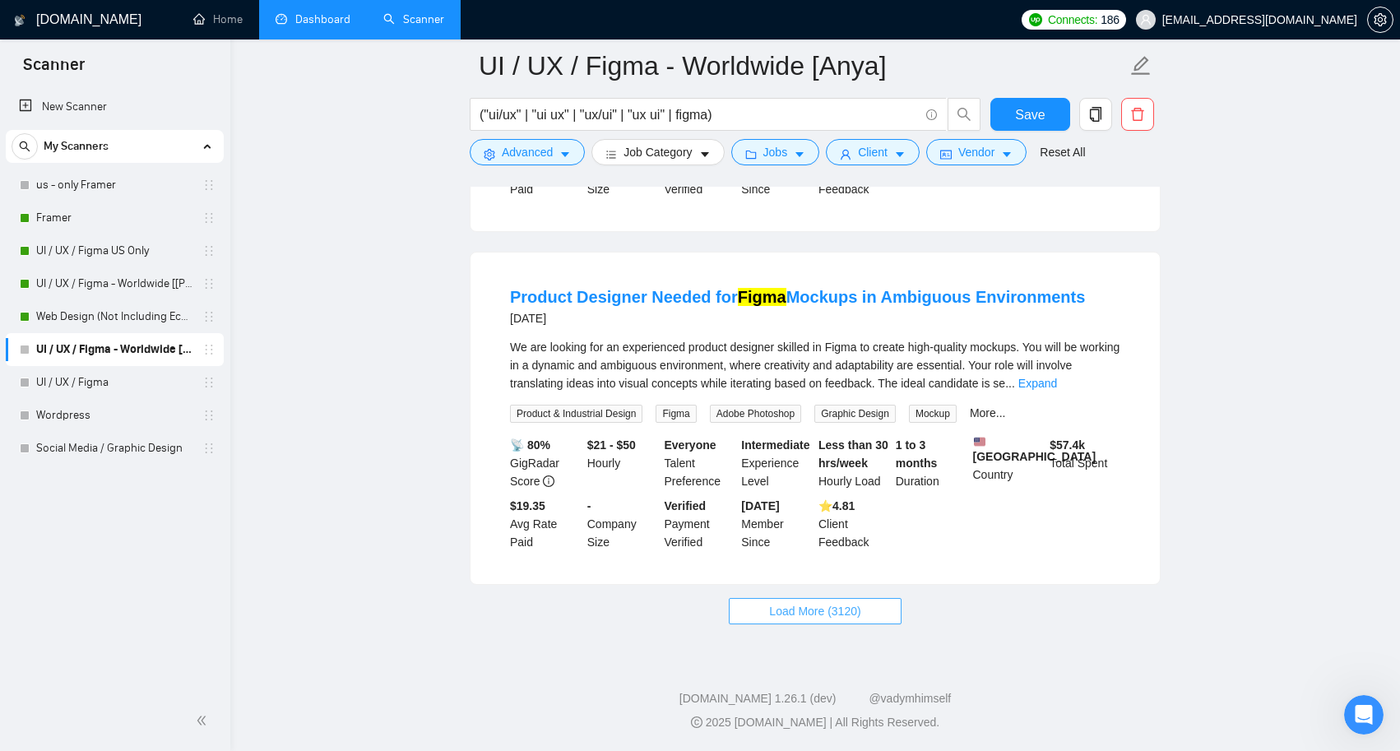
click at [843, 615] on span "Load More (3120)" at bounding box center [814, 611] width 91 height 18
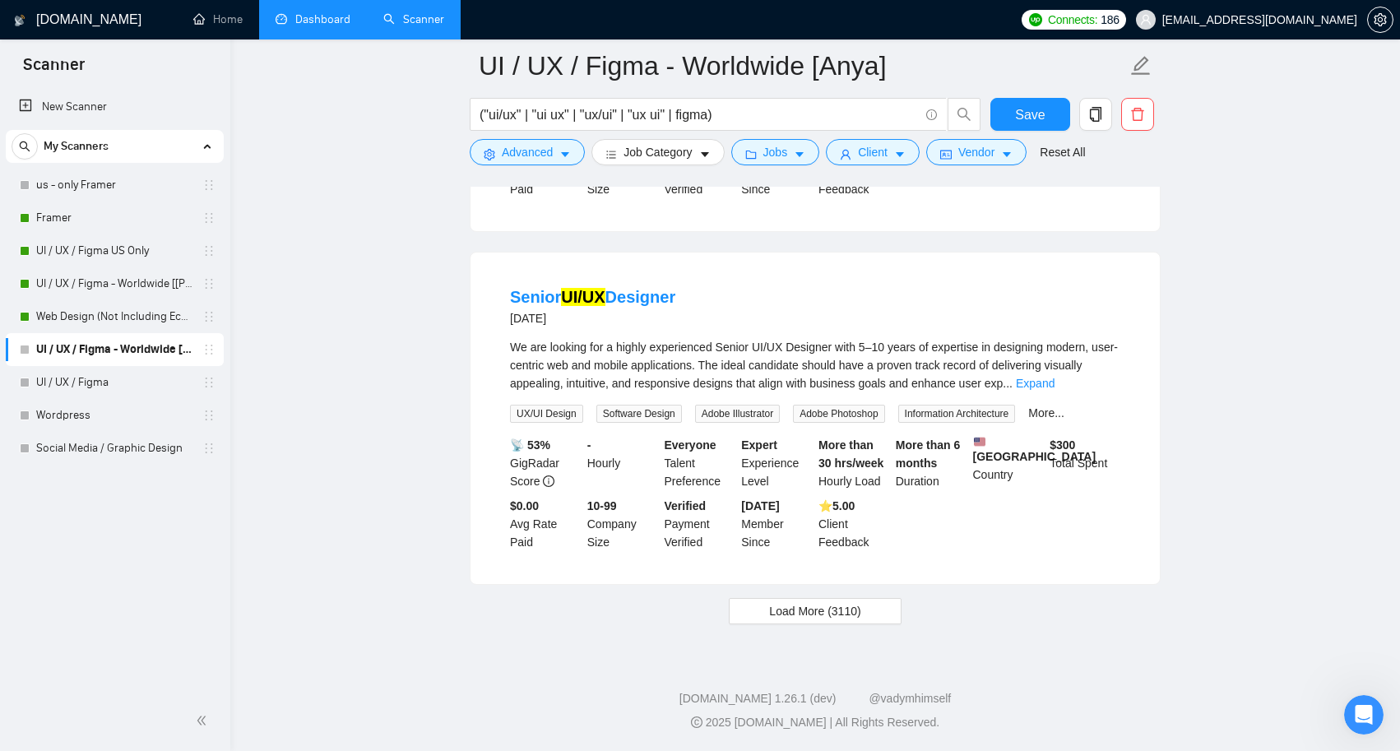
scroll to position [6942, 0]
click at [860, 610] on span "Load More (3110)" at bounding box center [814, 611] width 91 height 18
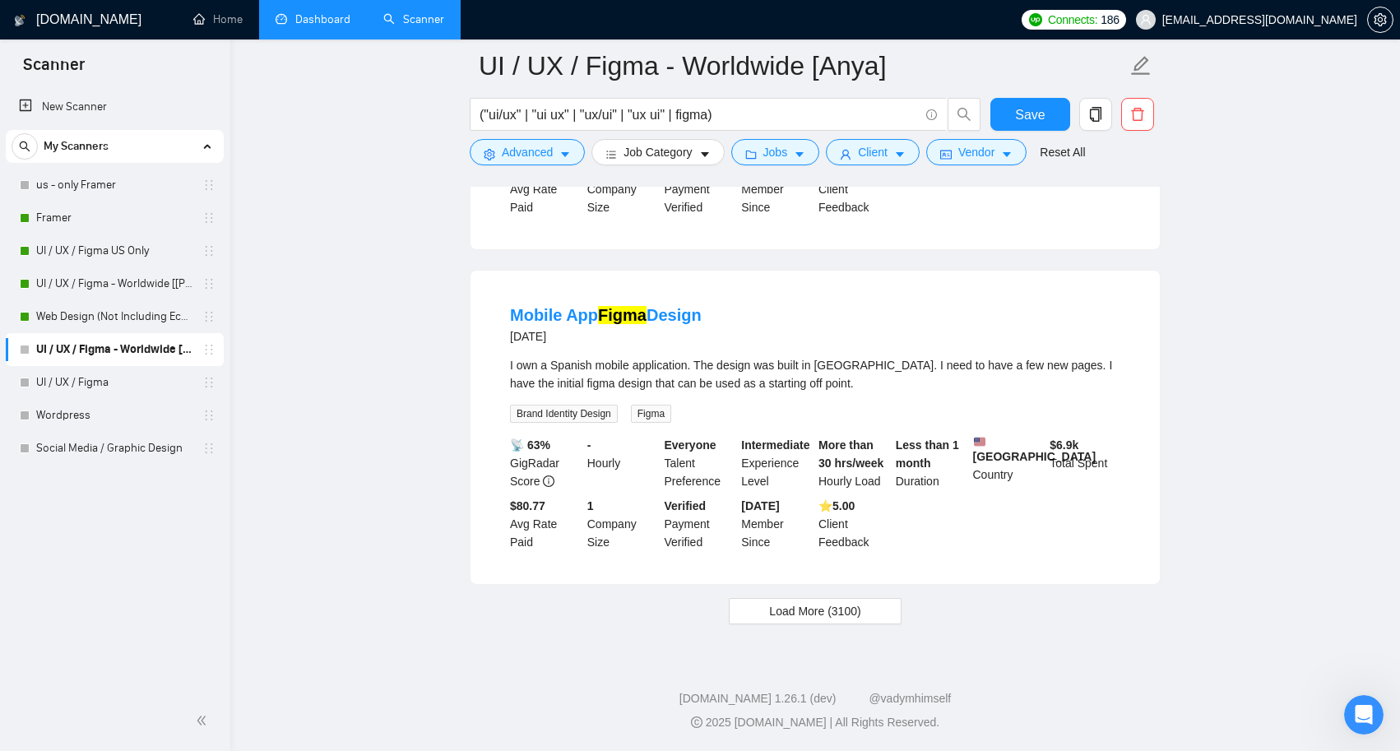
scroll to position [10558, 0]
click at [854, 608] on span "Load More (3100)" at bounding box center [814, 611] width 91 height 18
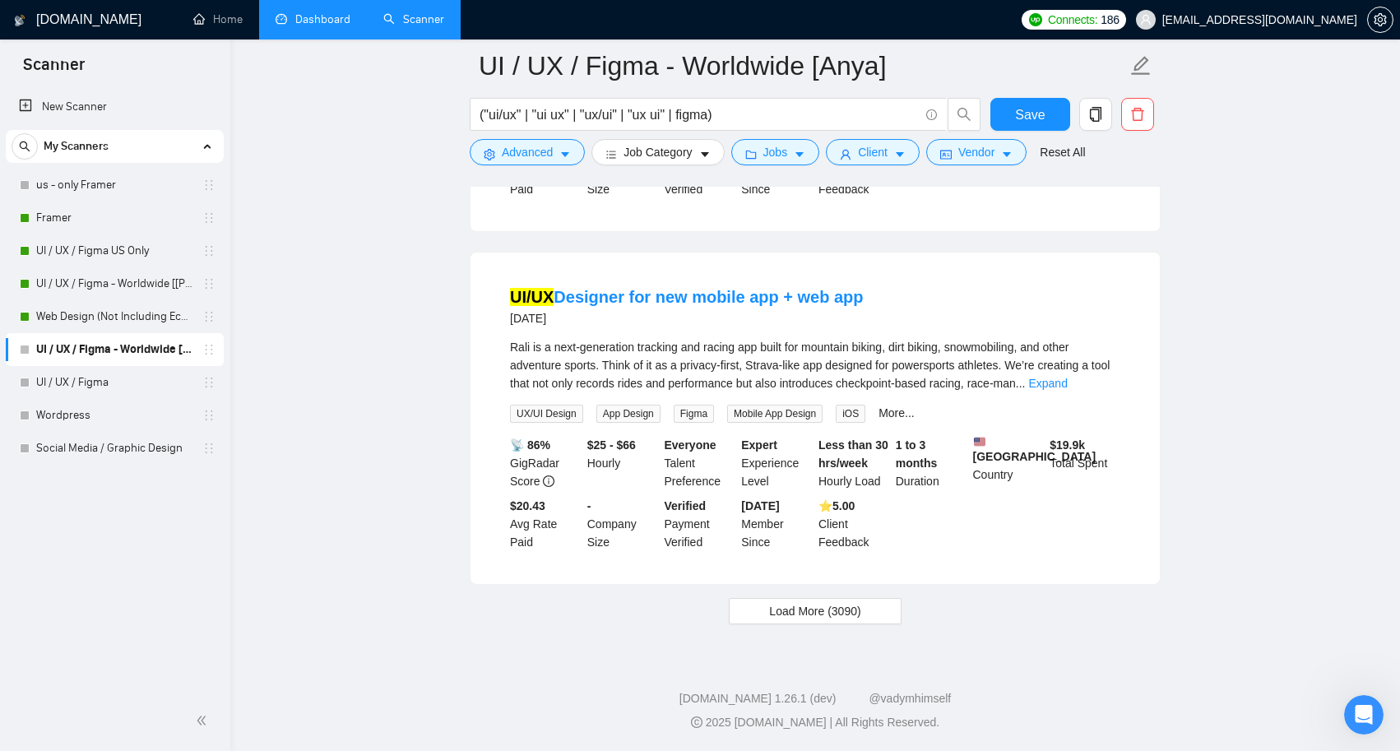
scroll to position [14130, 0]
click at [879, 616] on button "Load More (3090)" at bounding box center [815, 611] width 172 height 26
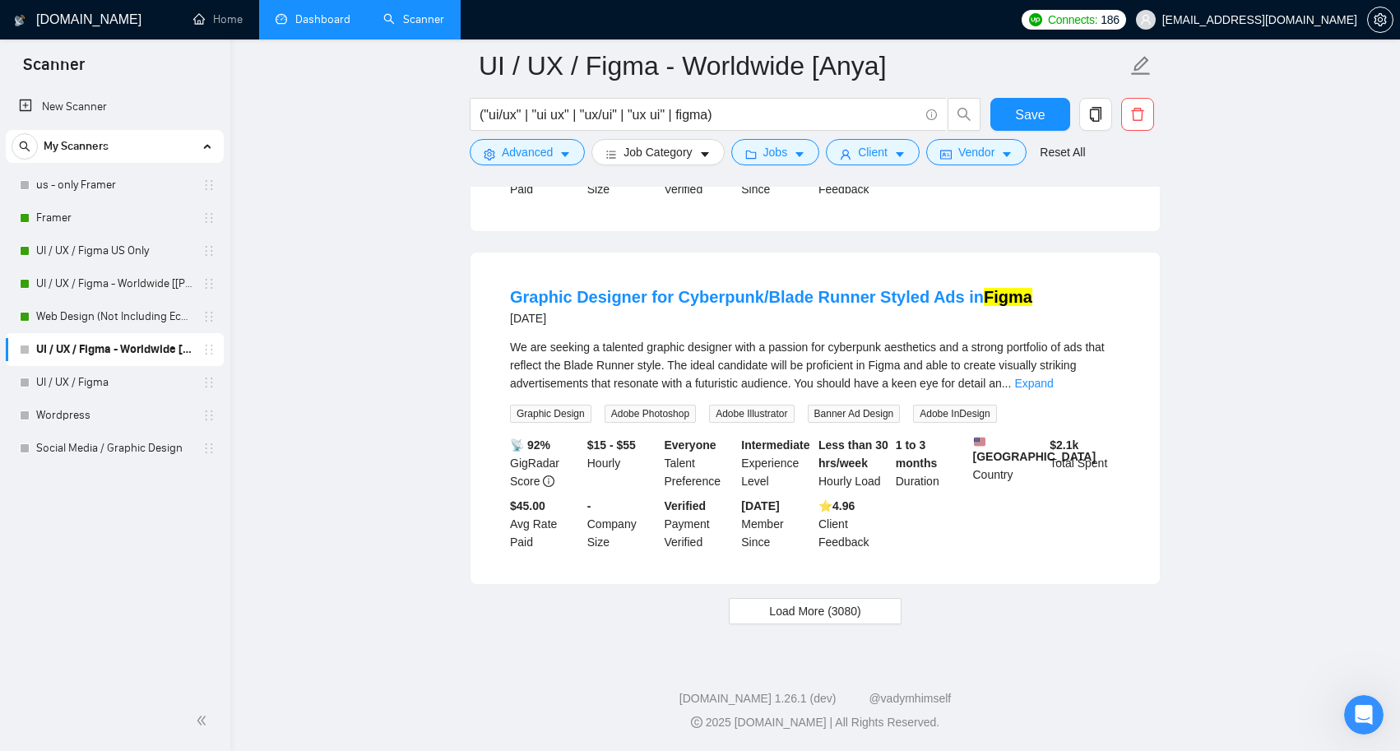
scroll to position [17637, 0]
click at [865, 624] on button "Load More (3080)" at bounding box center [815, 611] width 172 height 26
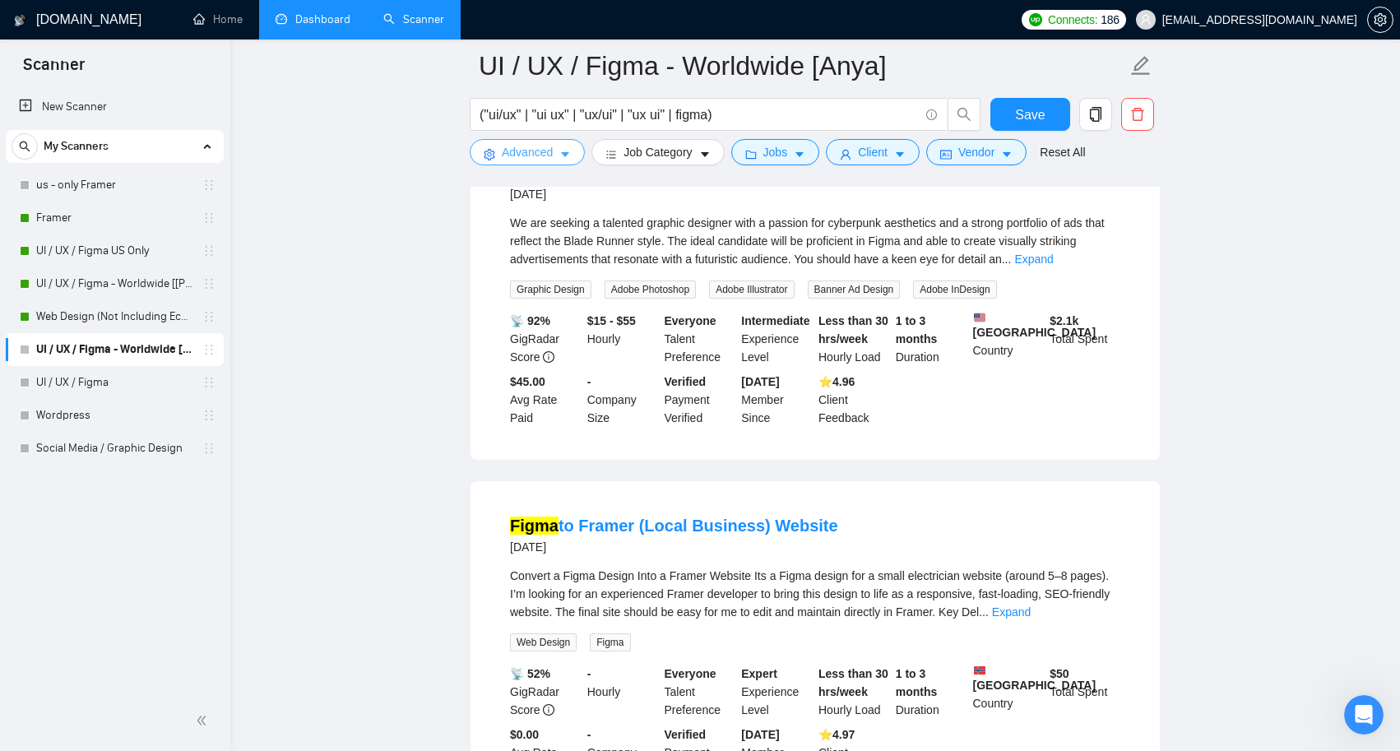
click at [562, 154] on icon "caret-down" at bounding box center [565, 155] width 12 height 12
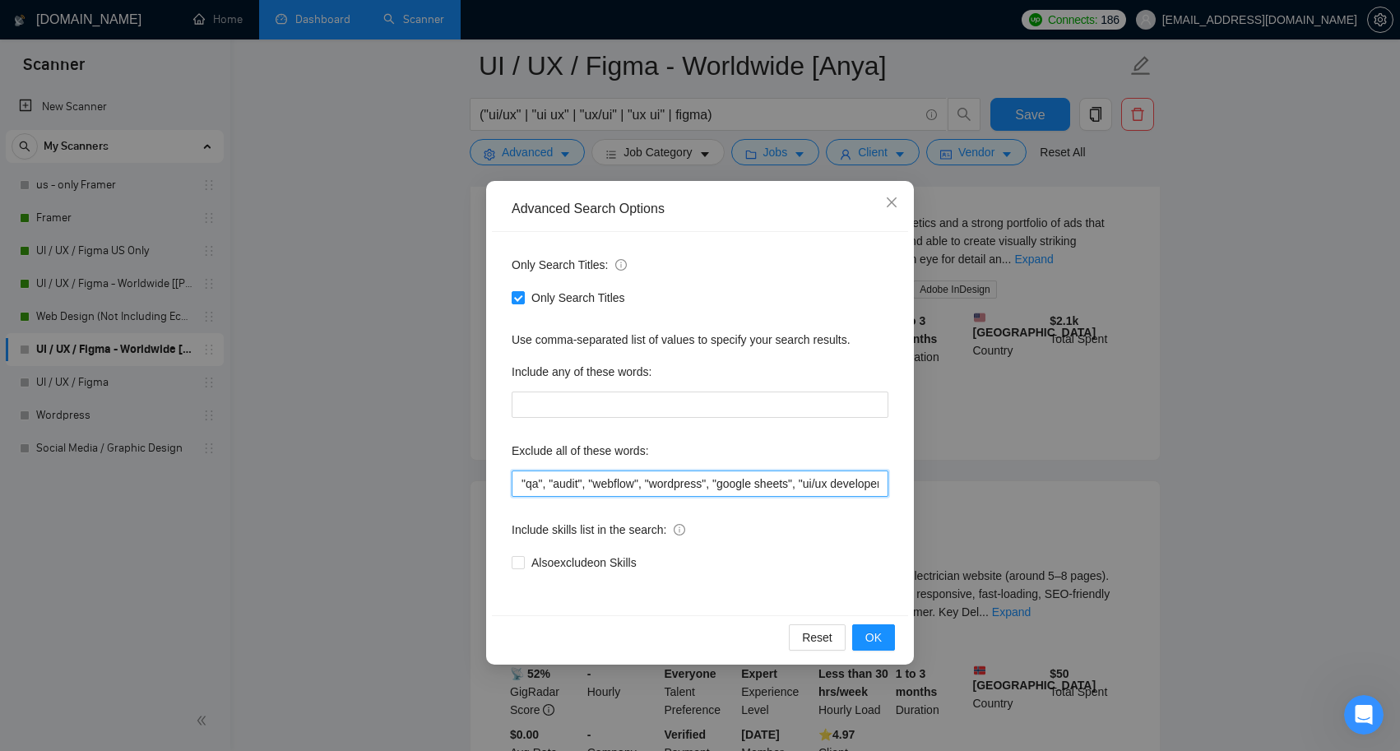
click at [521, 487] on input ""qa", "audit", "webflow", "wordpress", "google sheets", "ui/ux developer", "ux/…" at bounding box center [700, 484] width 377 height 26
click at [883, 633] on button "OK" at bounding box center [873, 637] width 43 height 26
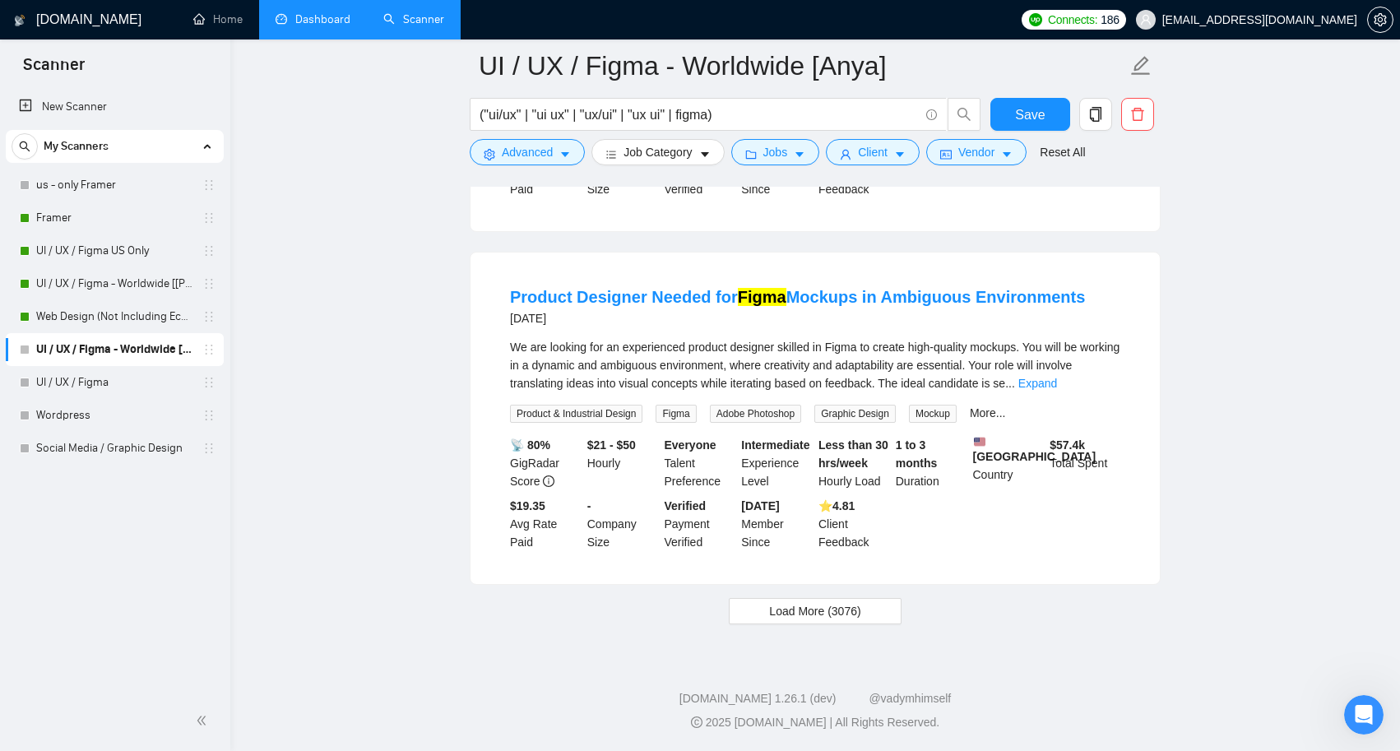
scroll to position [3270, 0]
click at [855, 620] on span "Load More (3076)" at bounding box center [814, 611] width 91 height 18
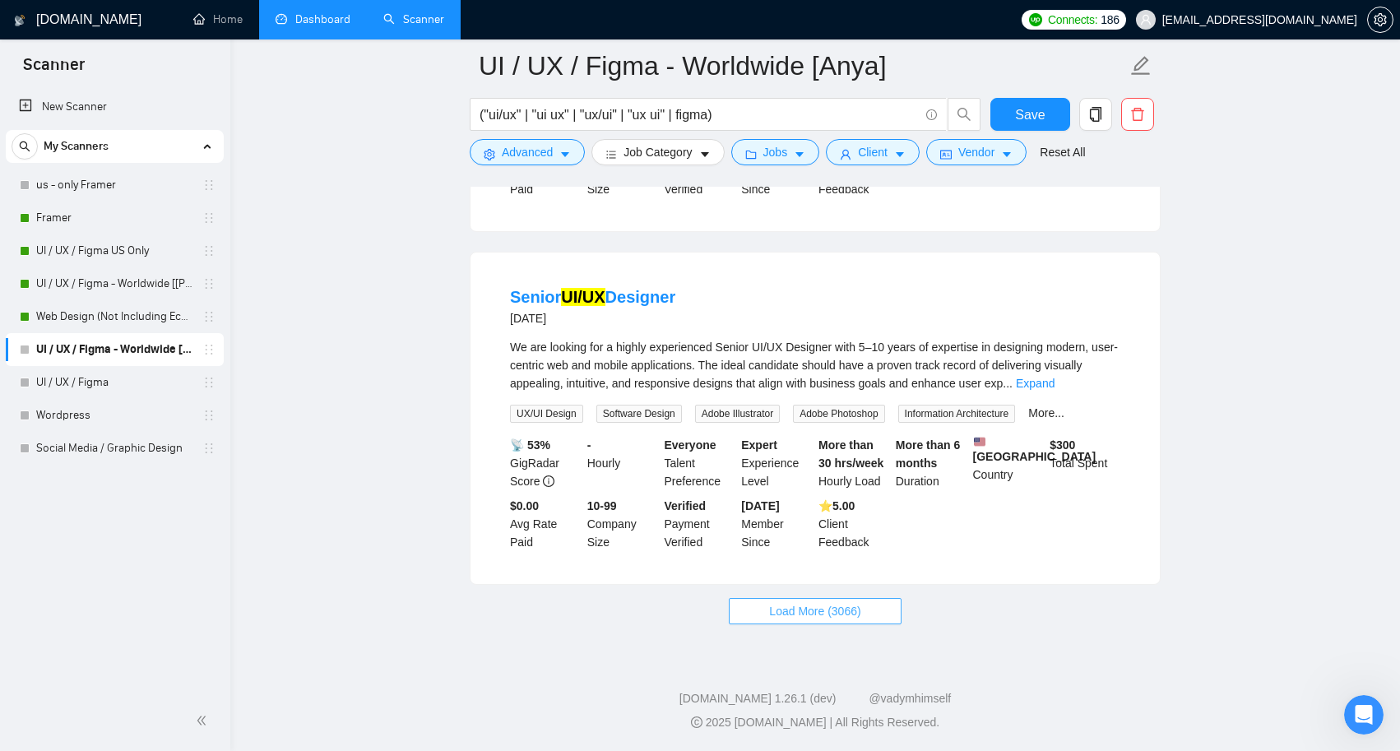
scroll to position [6942, 0]
click at [860, 603] on span "Load More (3066)" at bounding box center [814, 611] width 91 height 18
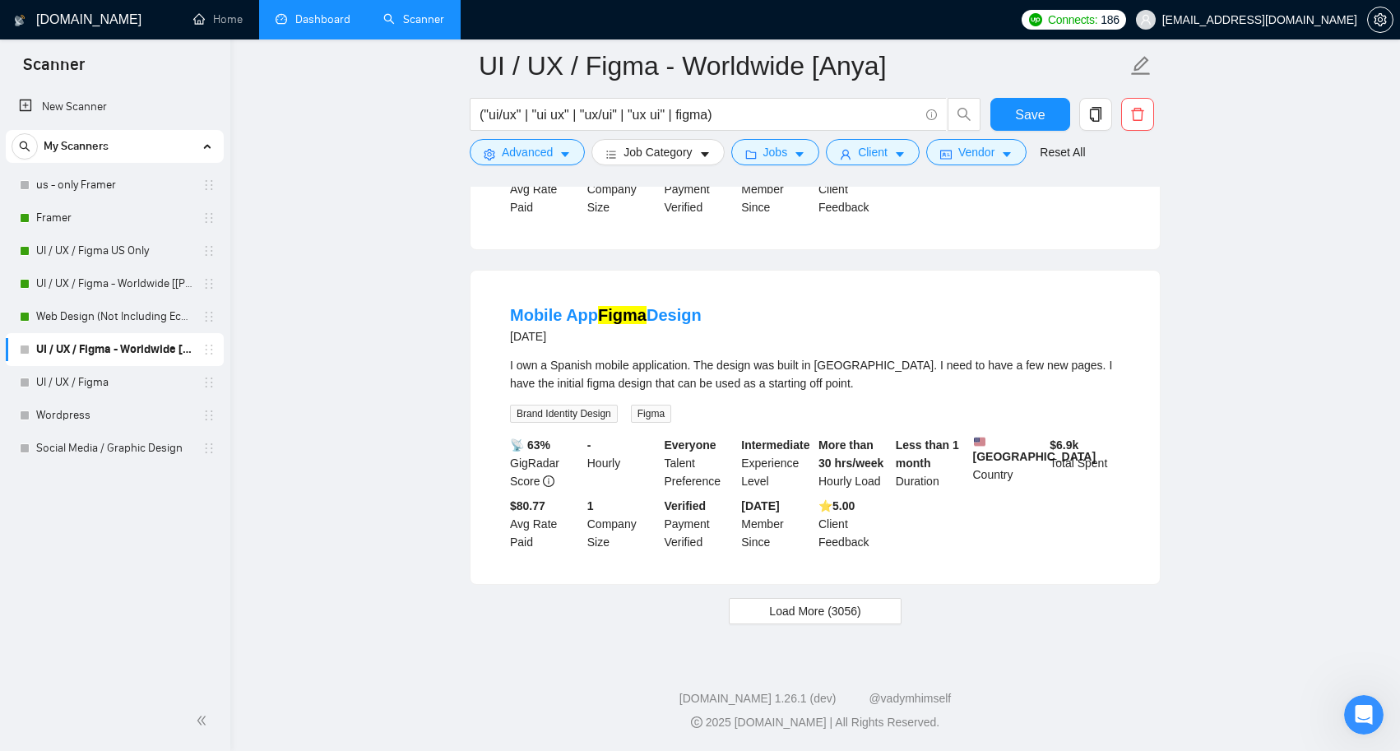
scroll to position [10558, 0]
click at [826, 602] on span "Load More (3056)" at bounding box center [814, 611] width 91 height 18
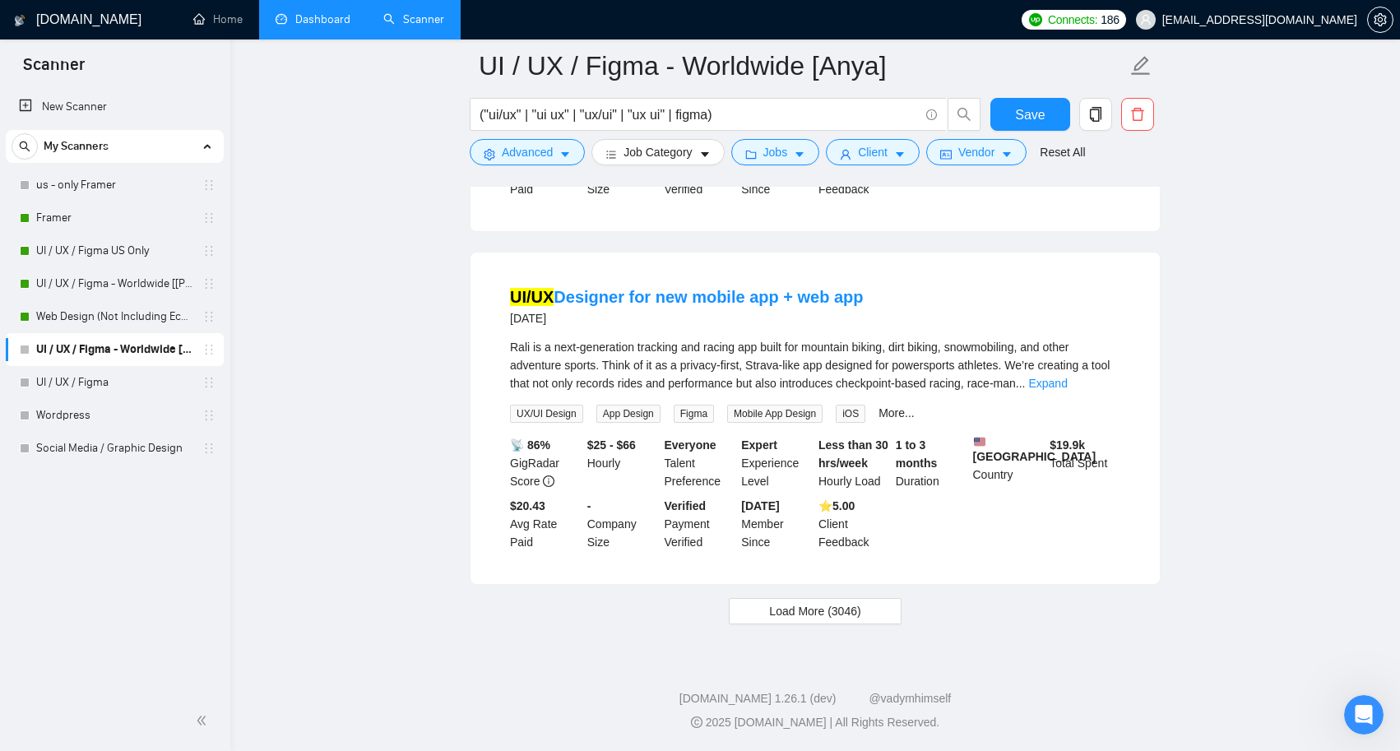
scroll to position [14130, 0]
click at [817, 610] on span "Load More (3046)" at bounding box center [814, 611] width 91 height 18
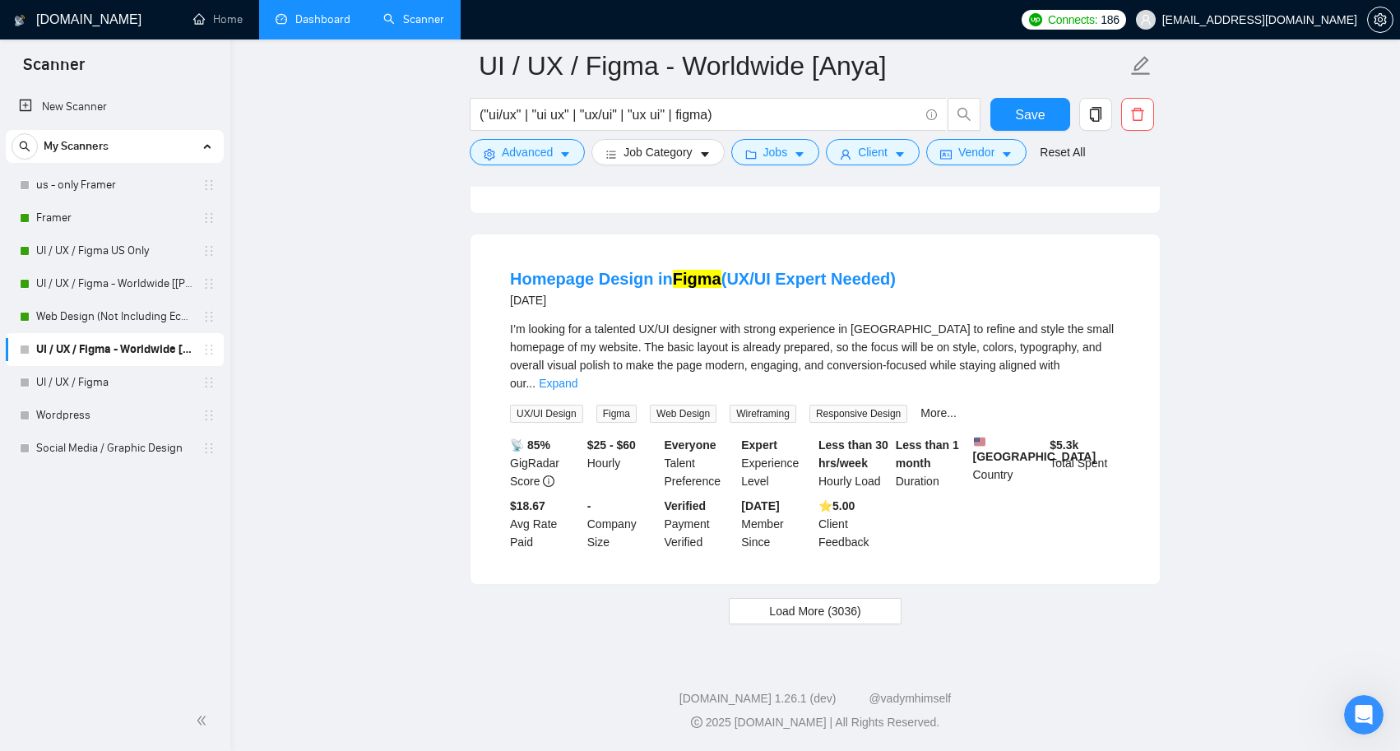
scroll to position [17705, 0]
click at [832, 605] on span "Load More (3036)" at bounding box center [814, 611] width 91 height 18
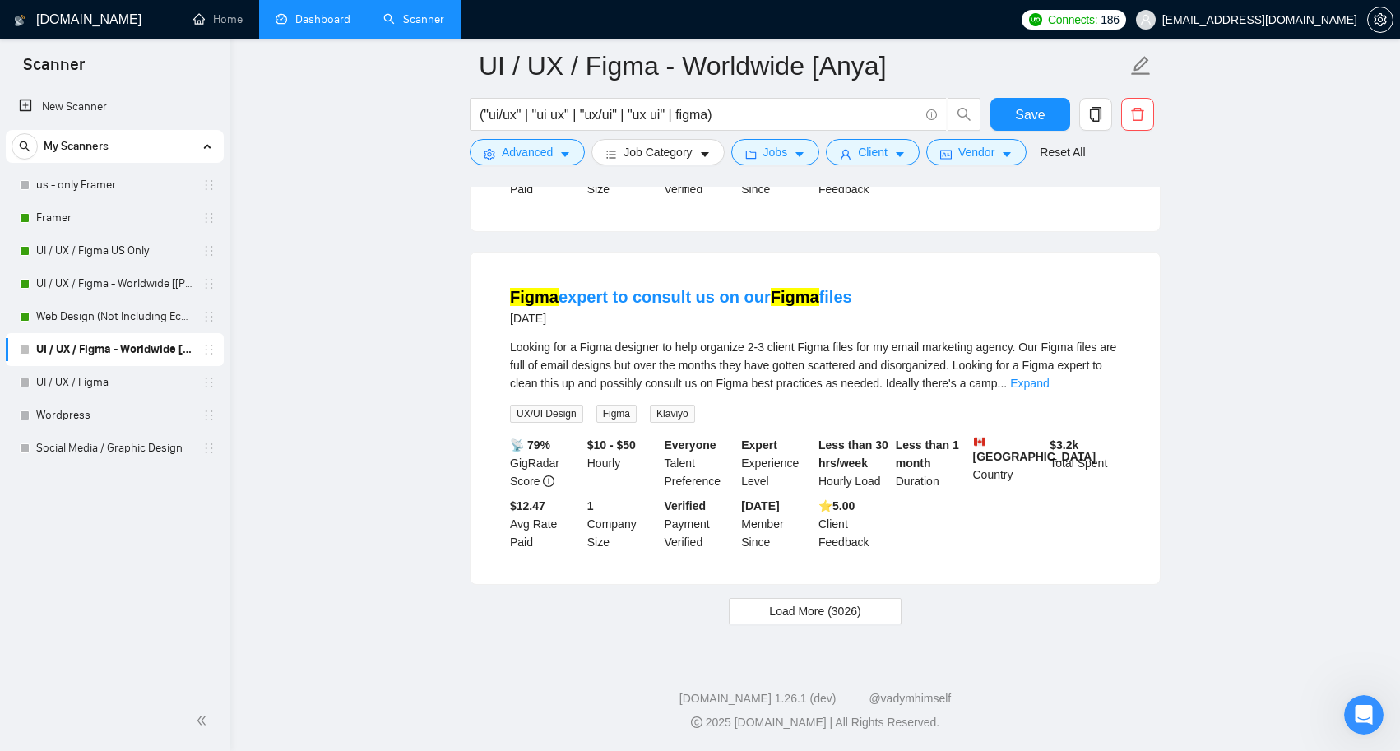
scroll to position [21286, 0]
click at [839, 613] on span "Load More (3026)" at bounding box center [814, 611] width 91 height 18
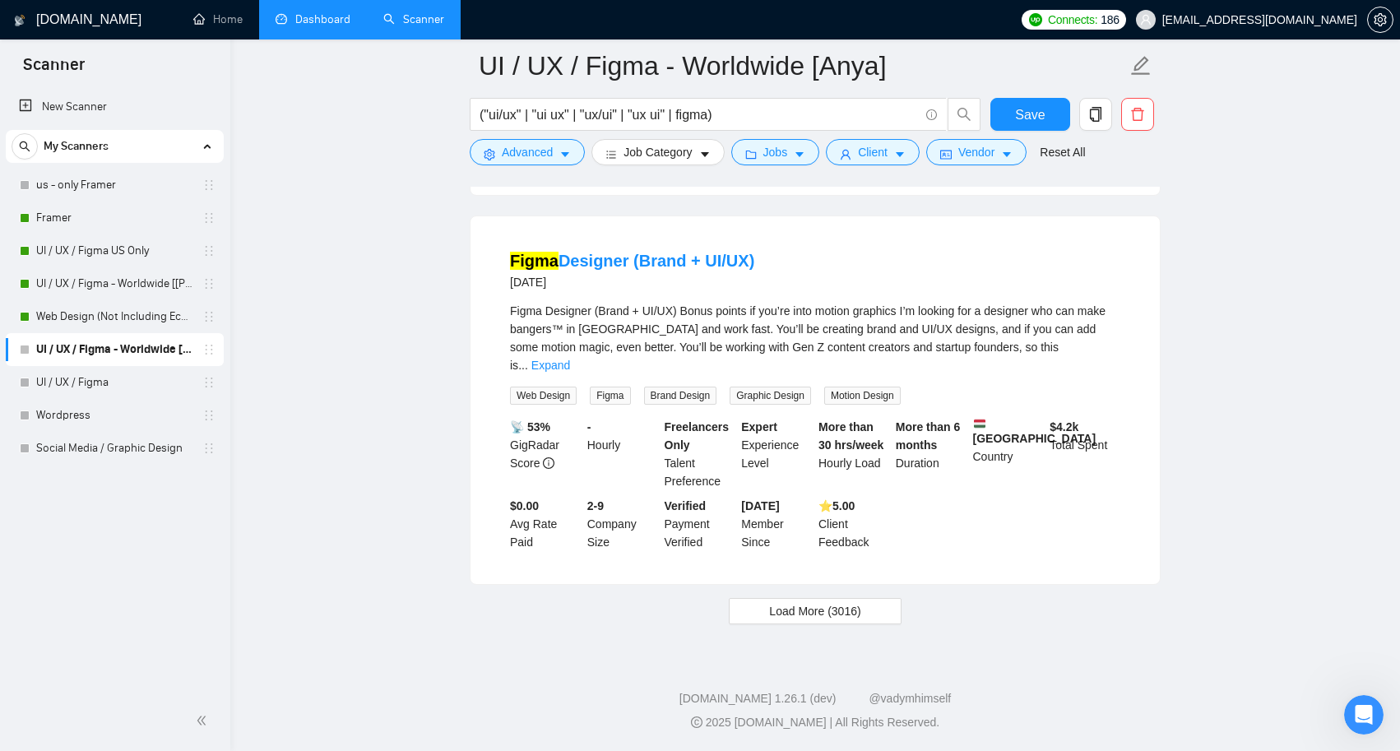
scroll to position [24950, 0]
click at [858, 616] on span "Load More (3016)" at bounding box center [814, 611] width 91 height 18
click at [128, 288] on link "UI / UX / Figma - Worldwide [[PERSON_NAME]]" at bounding box center [114, 283] width 156 height 33
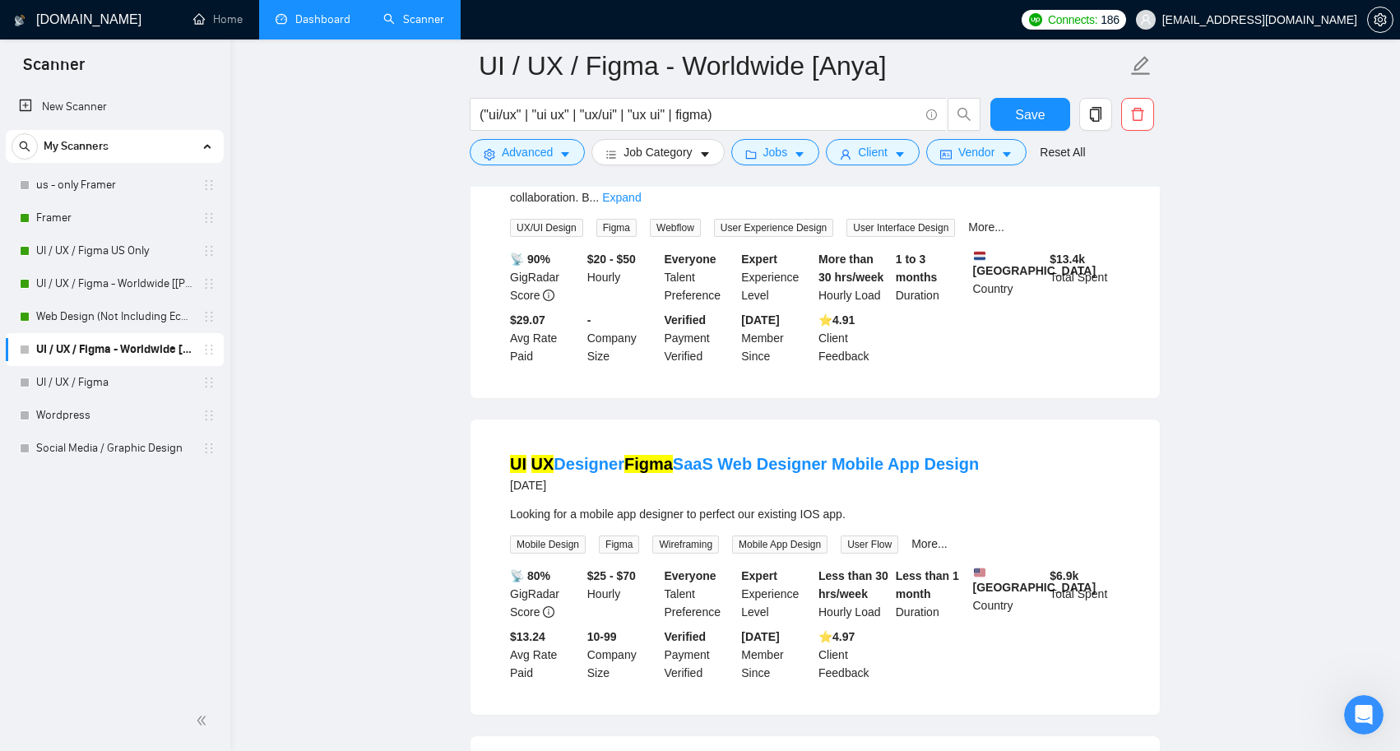
scroll to position [25586, 0]
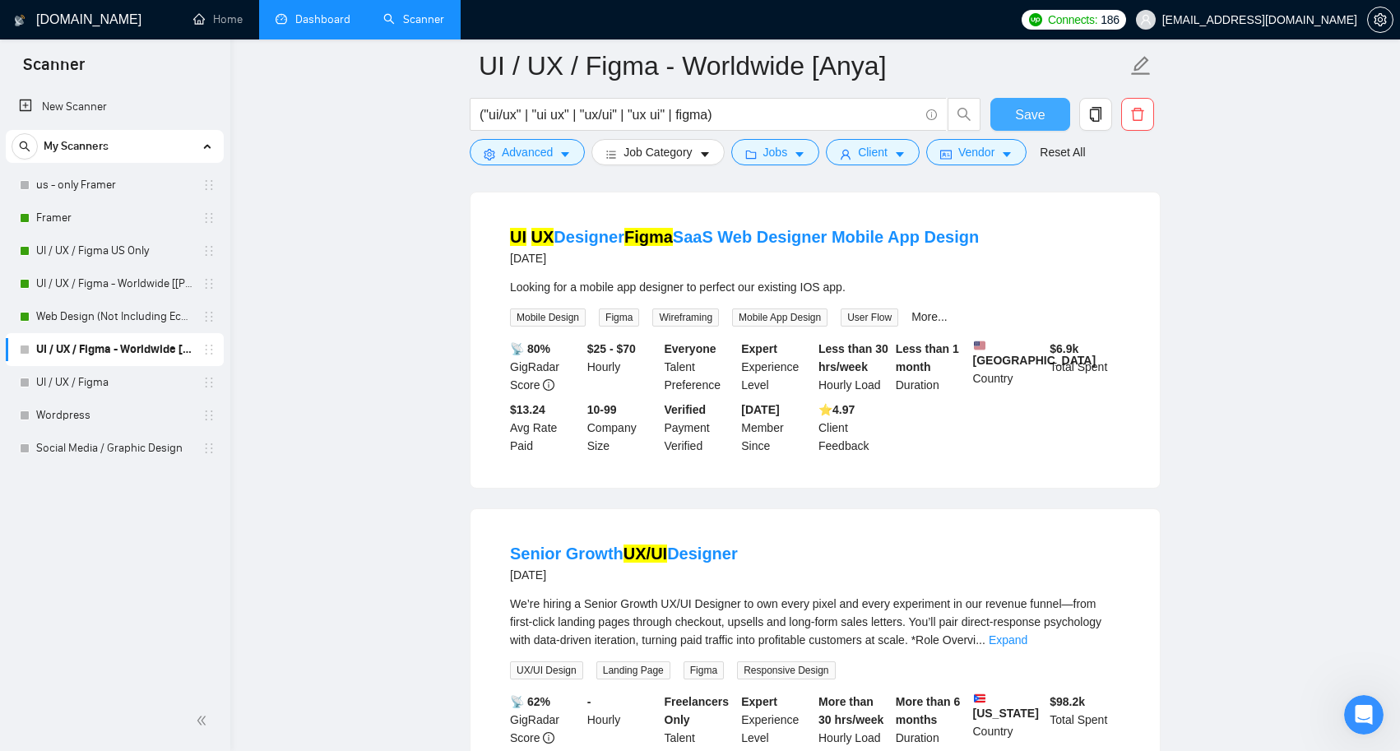
click at [1046, 114] on button "Save" at bounding box center [1030, 114] width 80 height 33
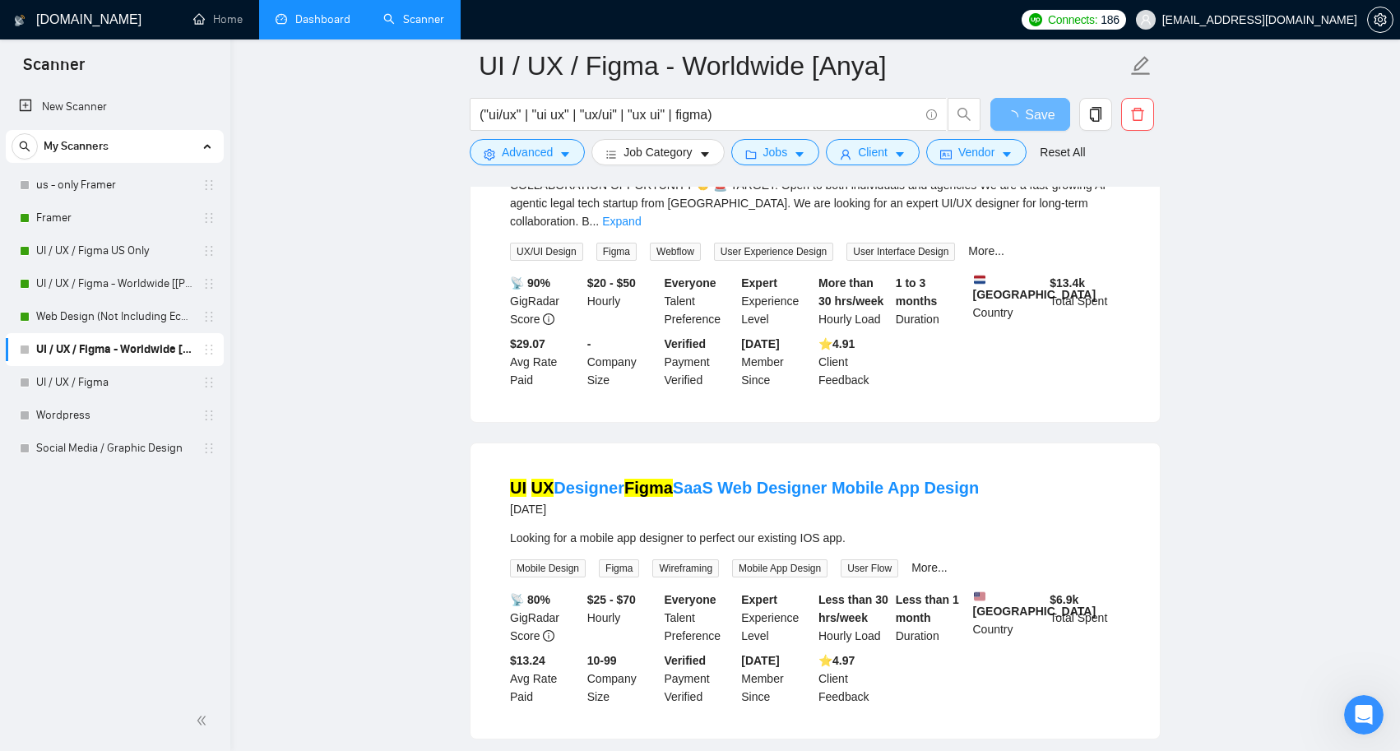
scroll to position [25257, 0]
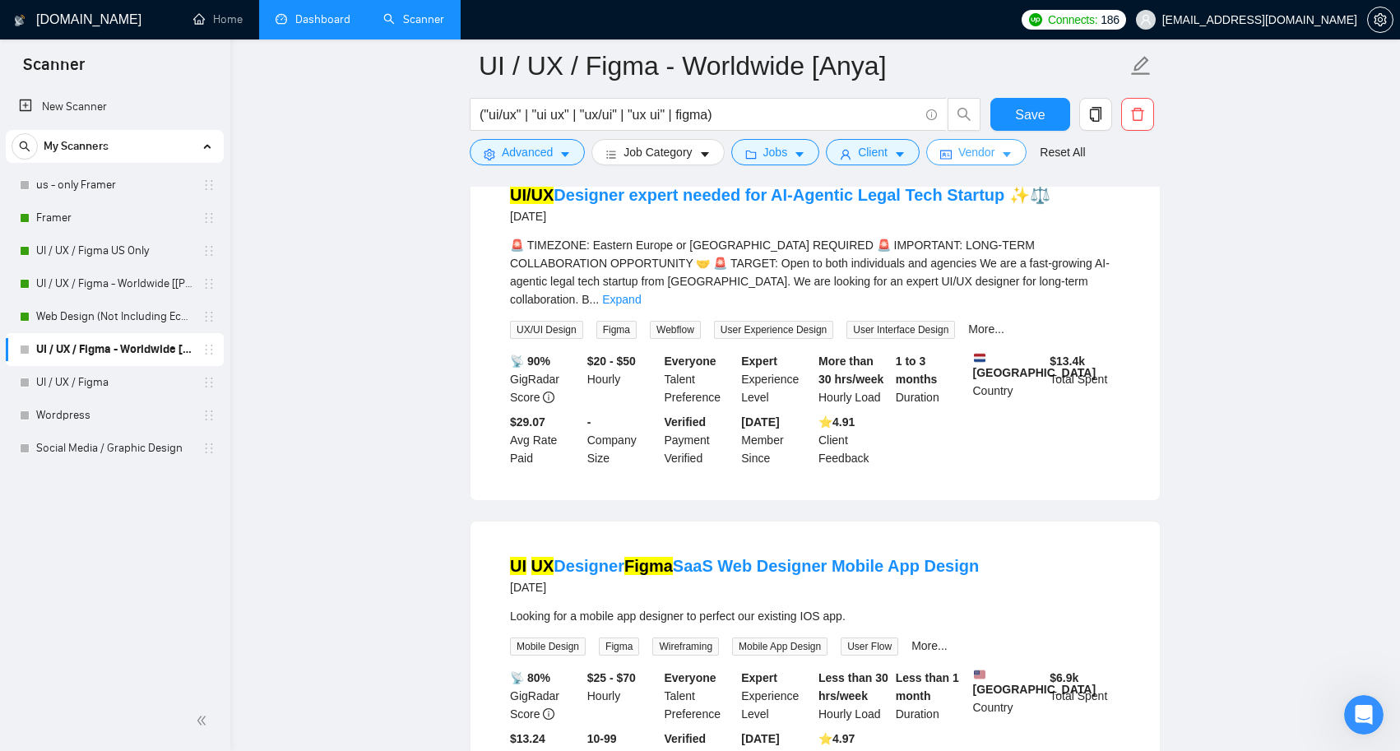
click at [1007, 151] on button "Vendor" at bounding box center [976, 152] width 100 height 26
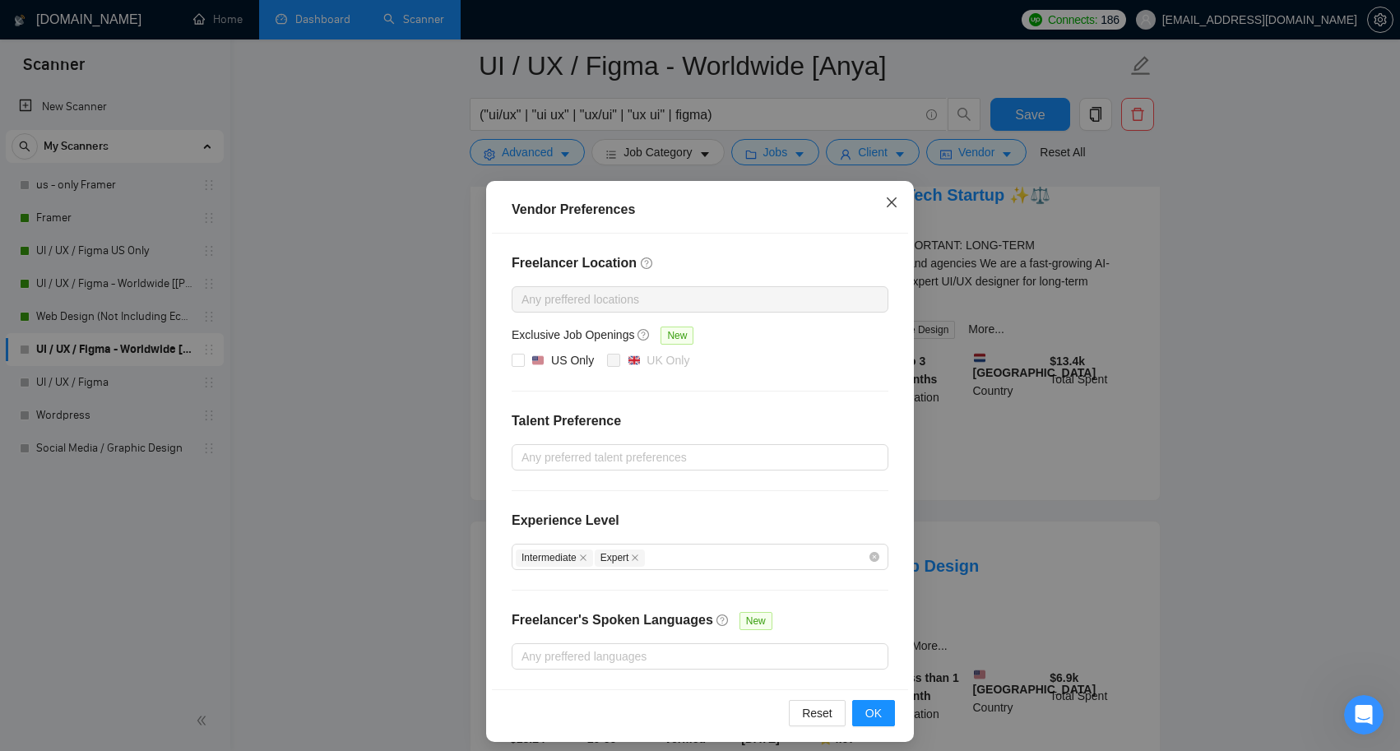
click at [890, 208] on icon "close" at bounding box center [891, 202] width 13 height 13
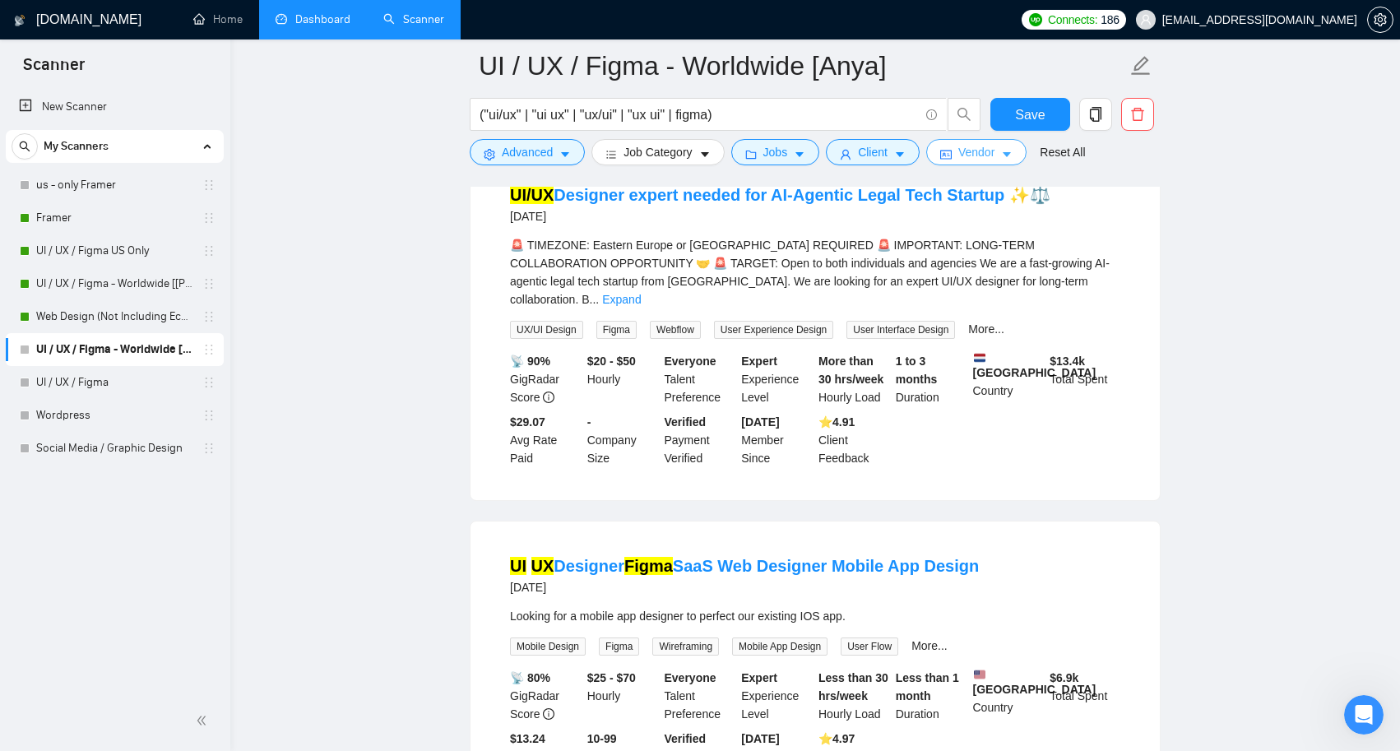
click at [1004, 158] on button "Vendor" at bounding box center [976, 152] width 100 height 26
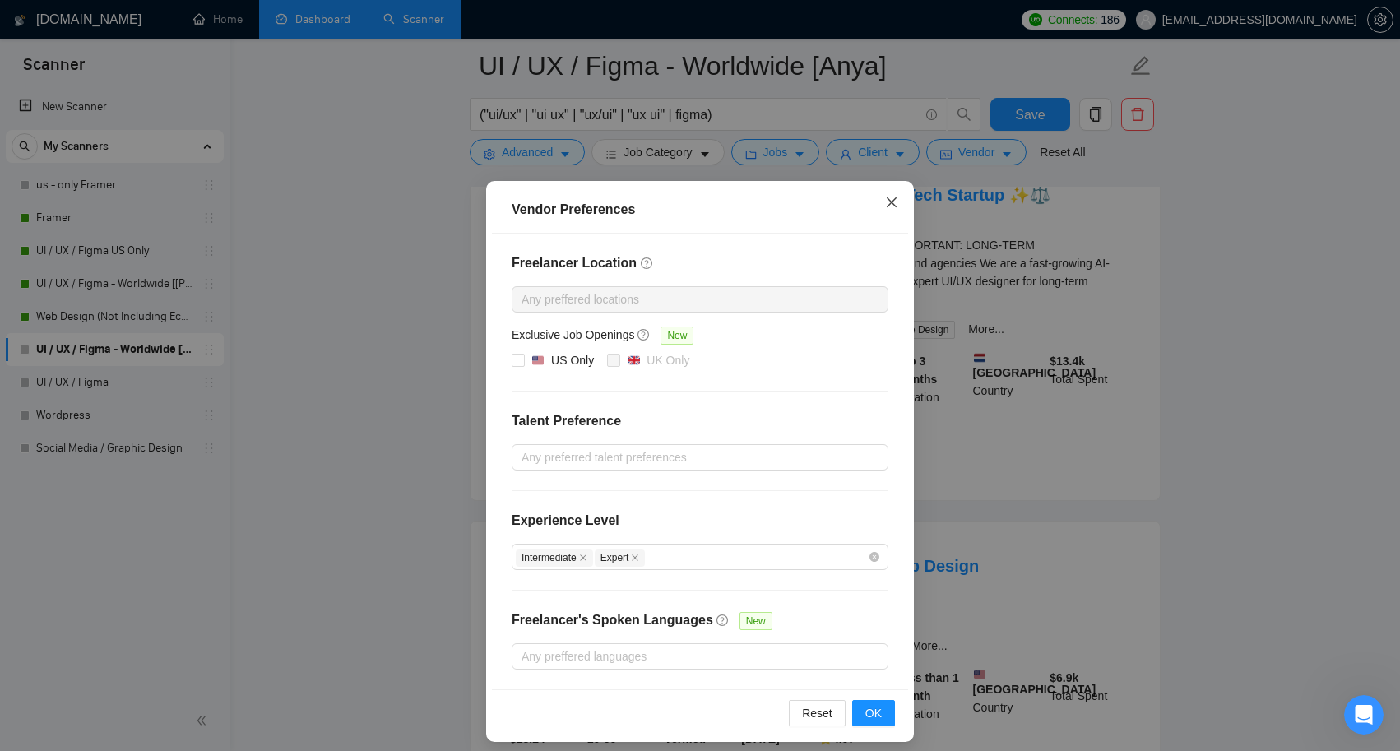
scroll to position [0, 0]
click at [893, 208] on icon "close" at bounding box center [891, 202] width 13 height 13
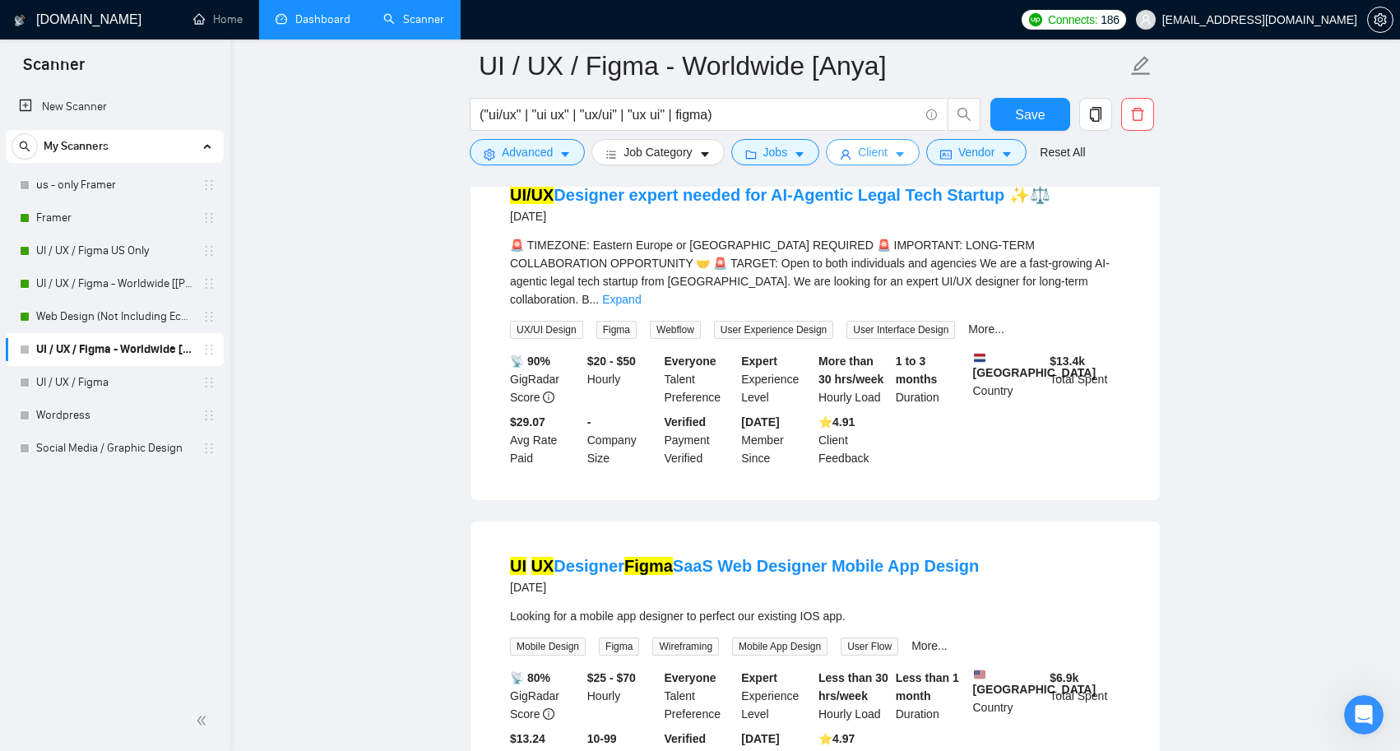
click at [882, 152] on span "Client" at bounding box center [873, 152] width 30 height 18
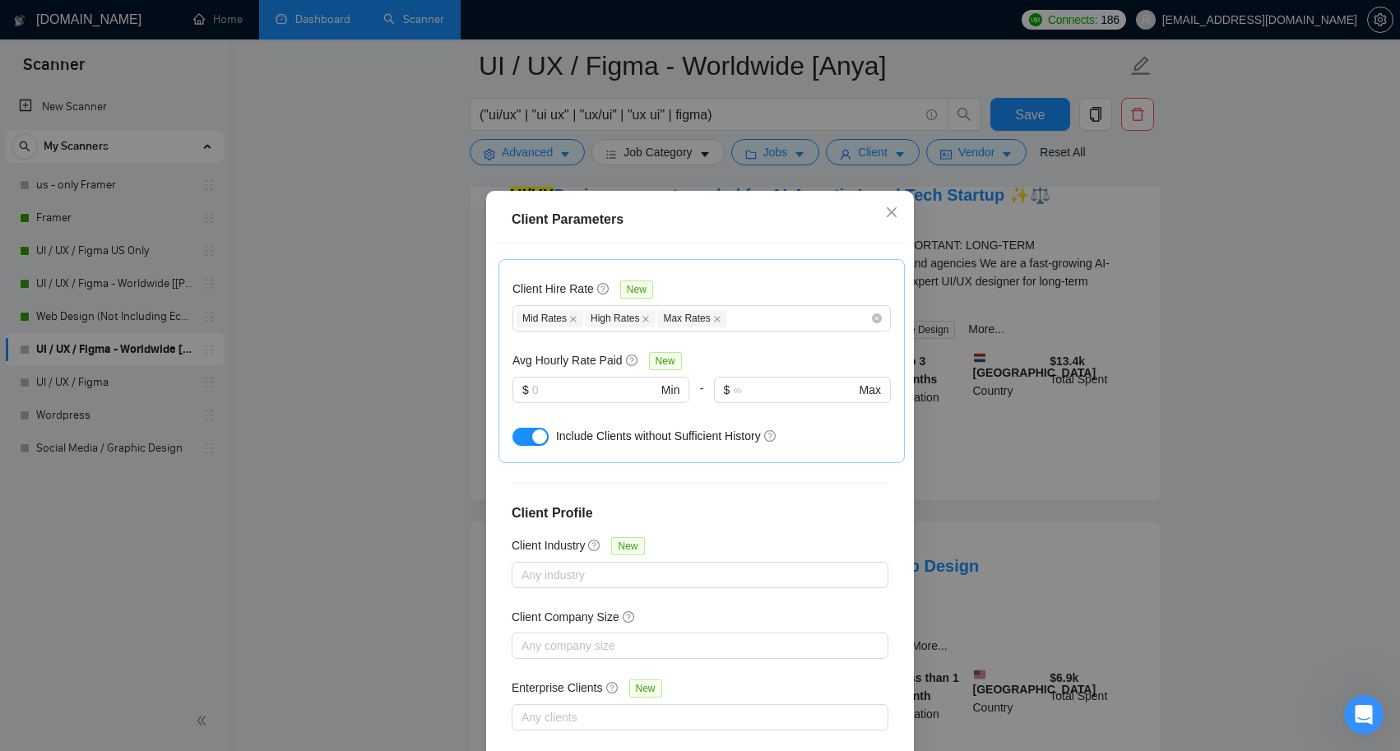
scroll to position [501, 0]
click at [886, 214] on icon "close" at bounding box center [891, 212] width 13 height 13
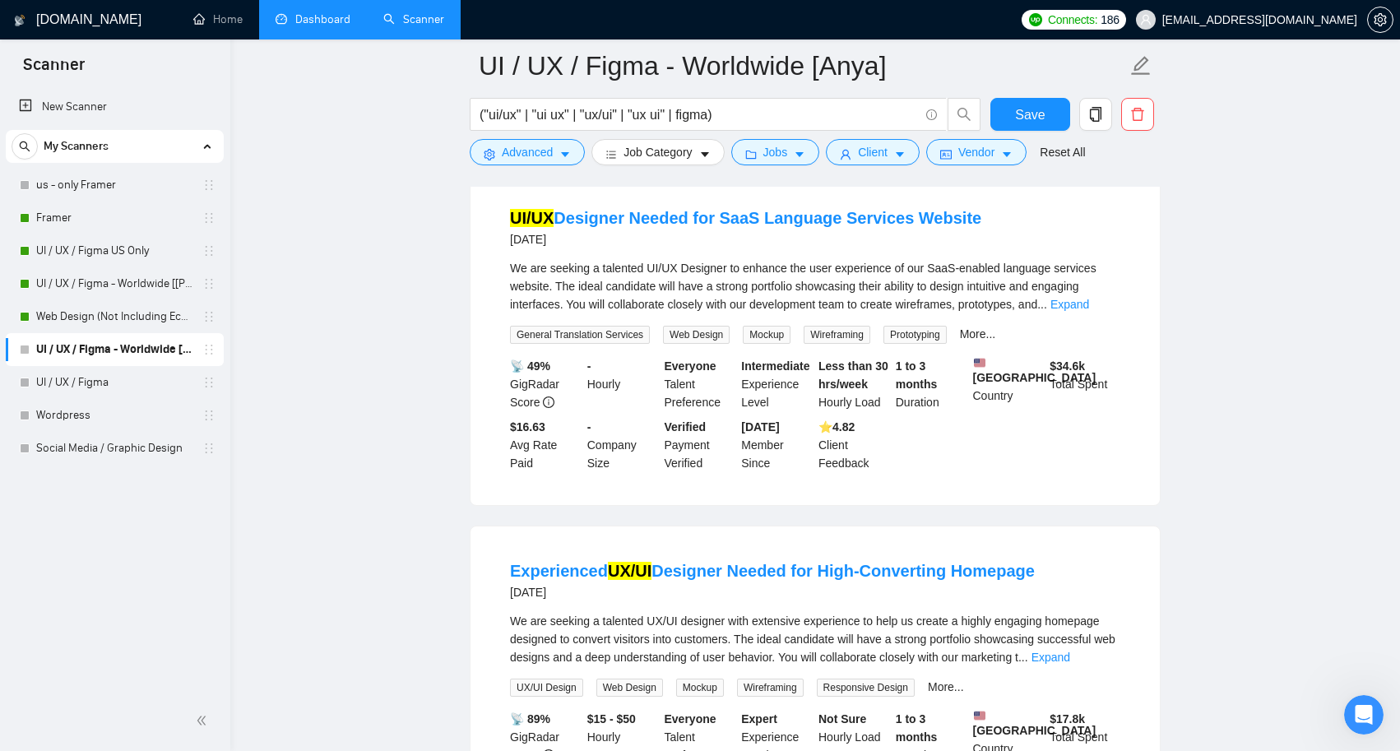
scroll to position [19099, 0]
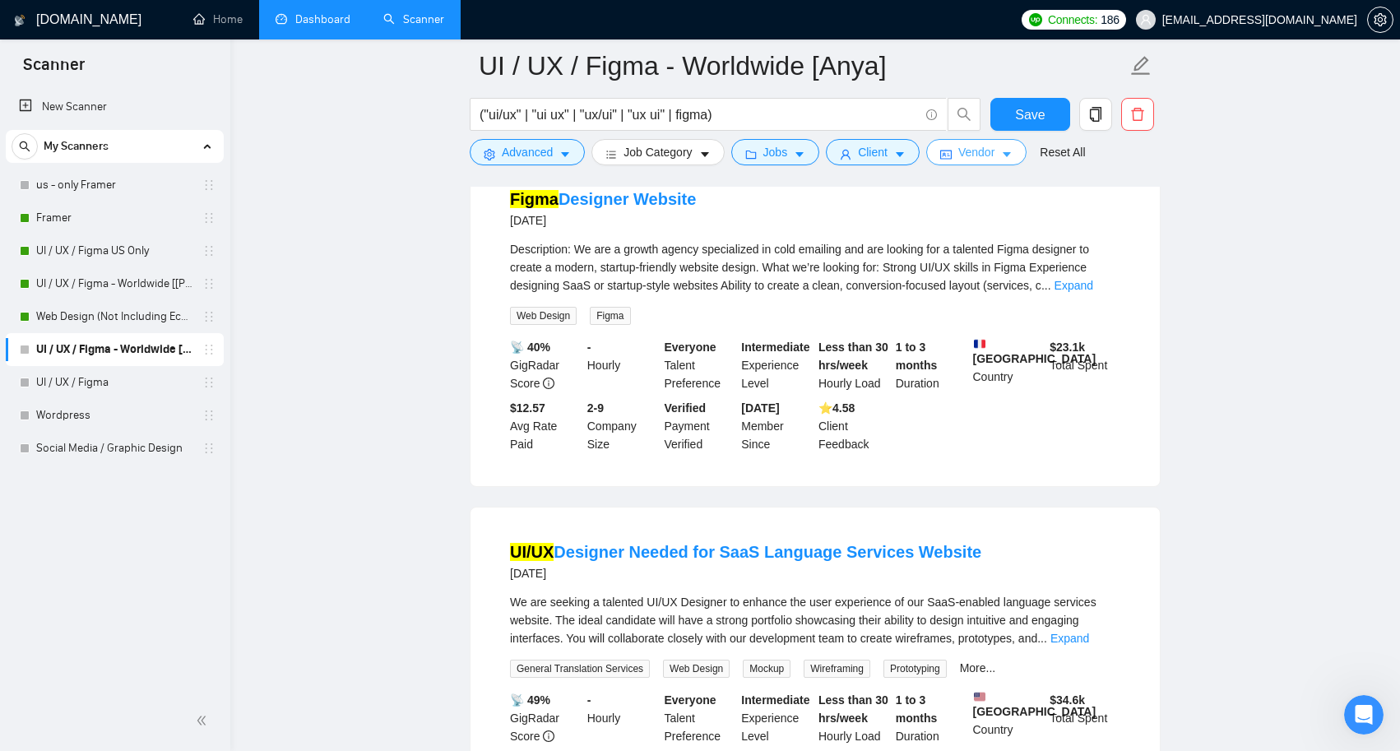
click at [1026, 145] on button "Vendor" at bounding box center [976, 152] width 100 height 26
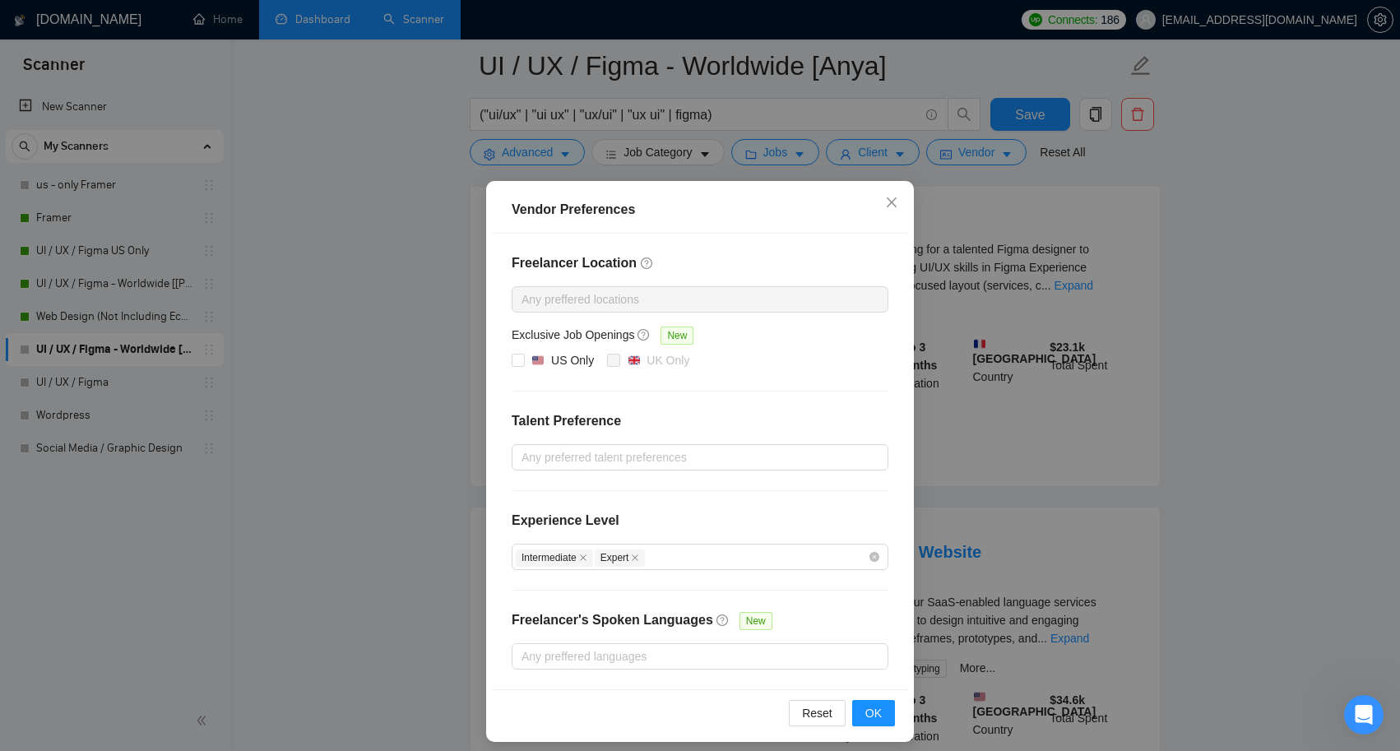
click at [1101, 218] on div "Vendor Preferences Freelancer Location Any preffered locations Exclusive Job Op…" at bounding box center [700, 375] width 1400 height 751
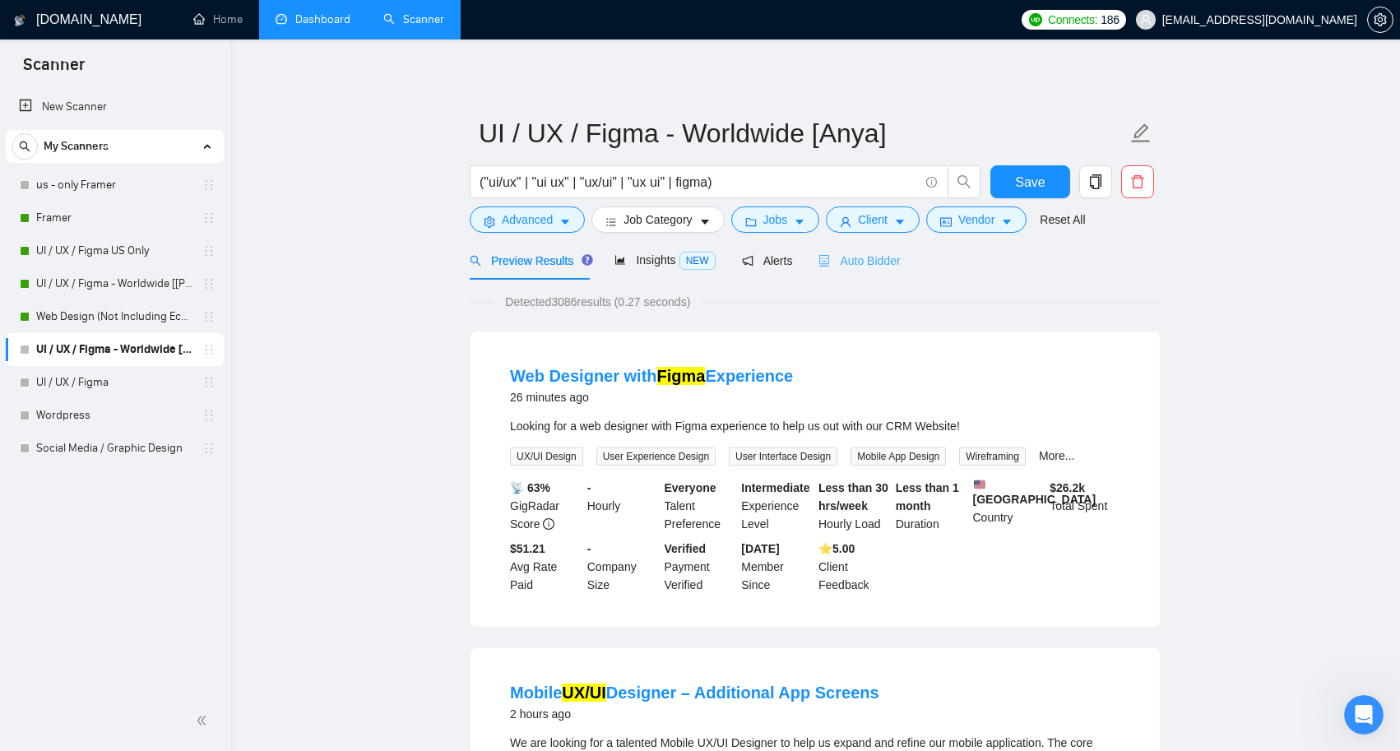
scroll to position [0, 0]
click at [864, 265] on span "Auto Bidder" at bounding box center [858, 260] width 81 height 13
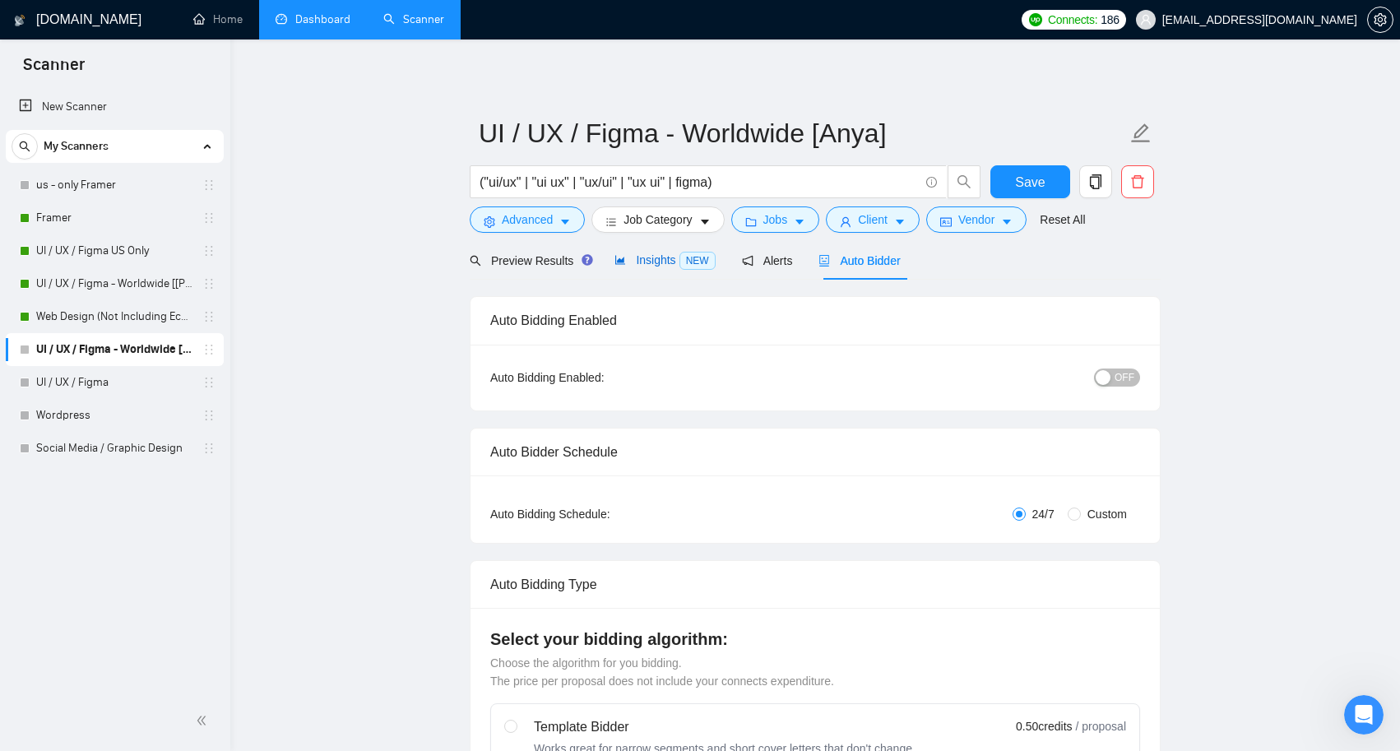
click at [666, 262] on span "Insights NEW" at bounding box center [664, 259] width 100 height 13
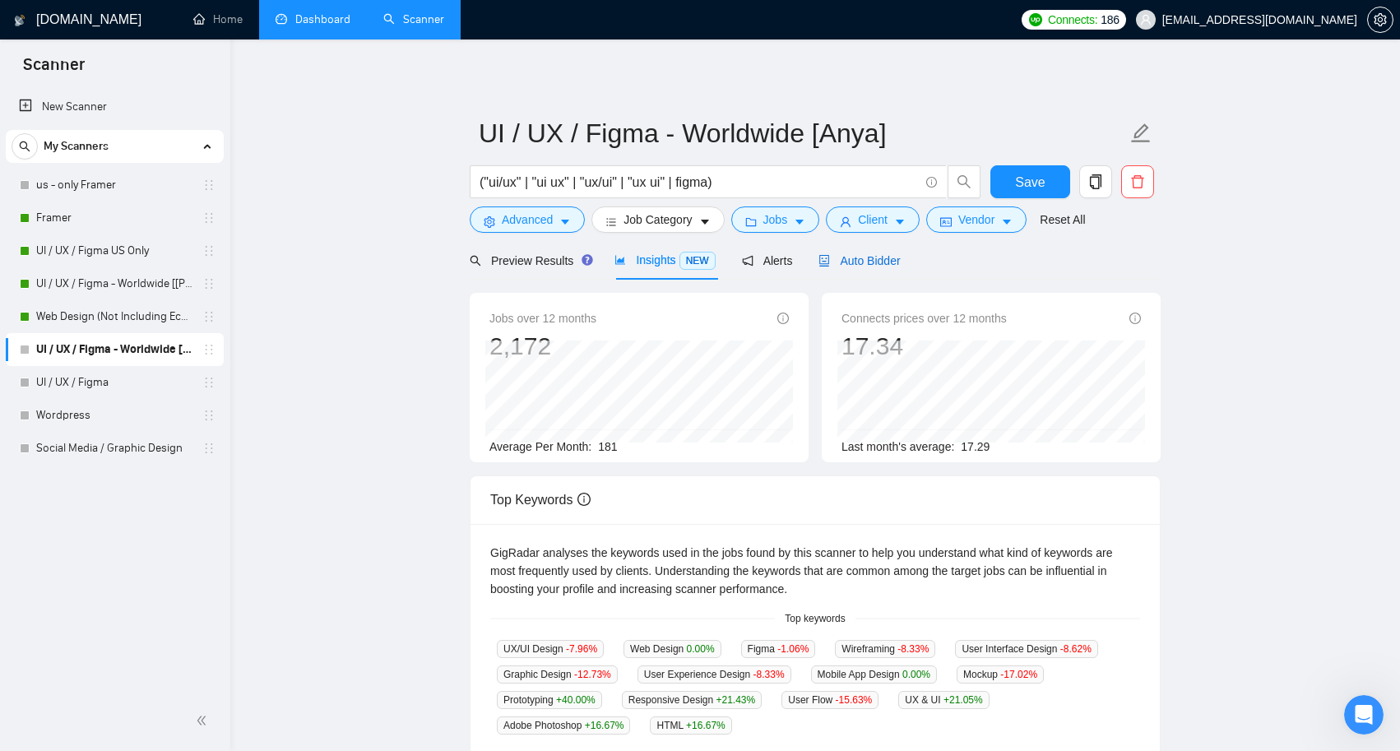
click at [868, 265] on span "Auto Bidder" at bounding box center [858, 260] width 81 height 13
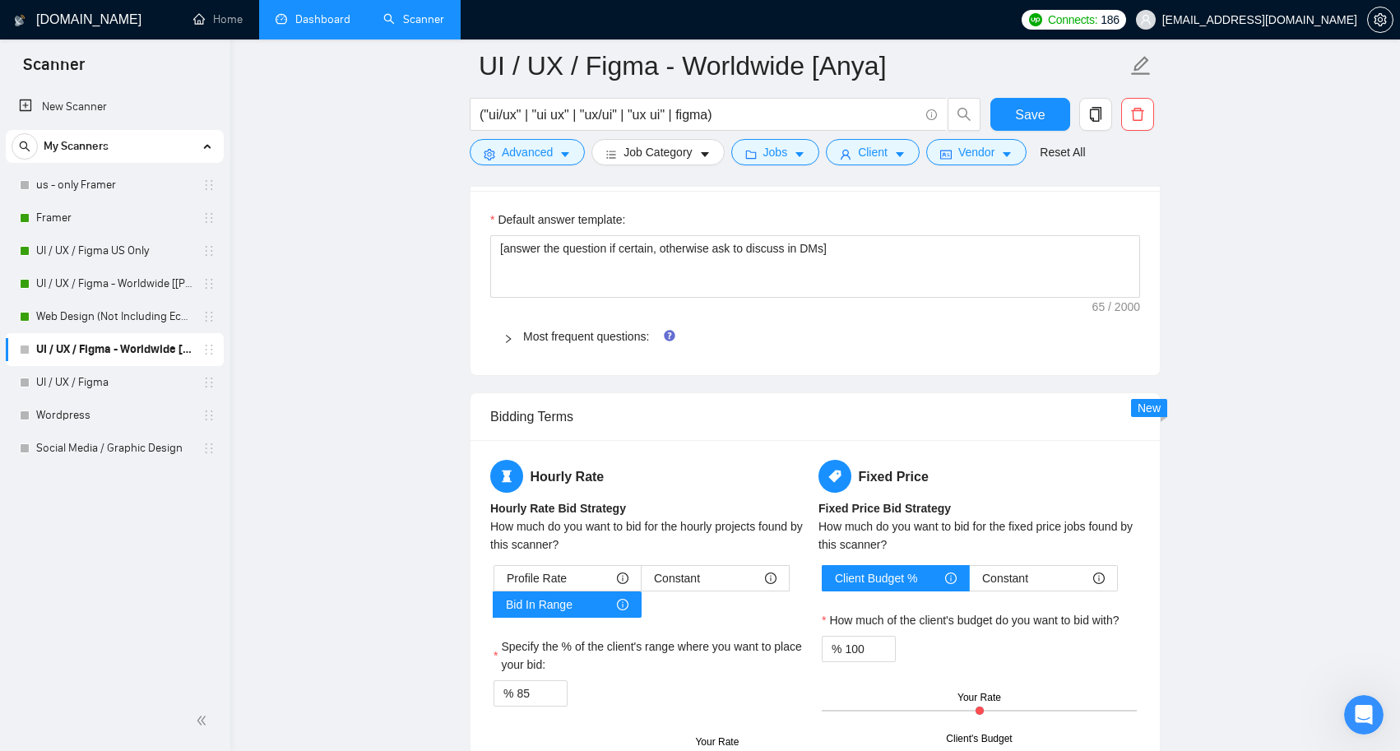
scroll to position [2677, 0]
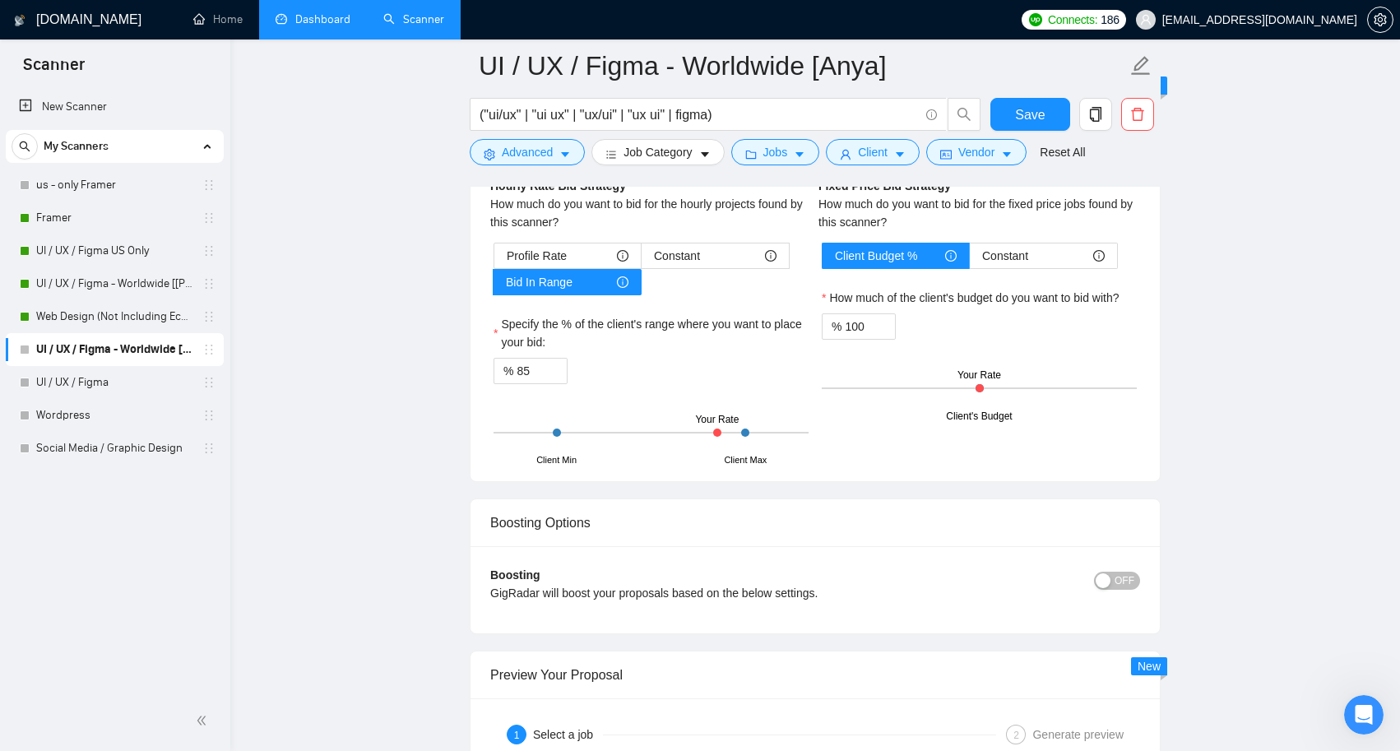
click at [544, 355] on div "Specify the % of the client's range where you want to place your bid:" at bounding box center [651, 336] width 315 height 43
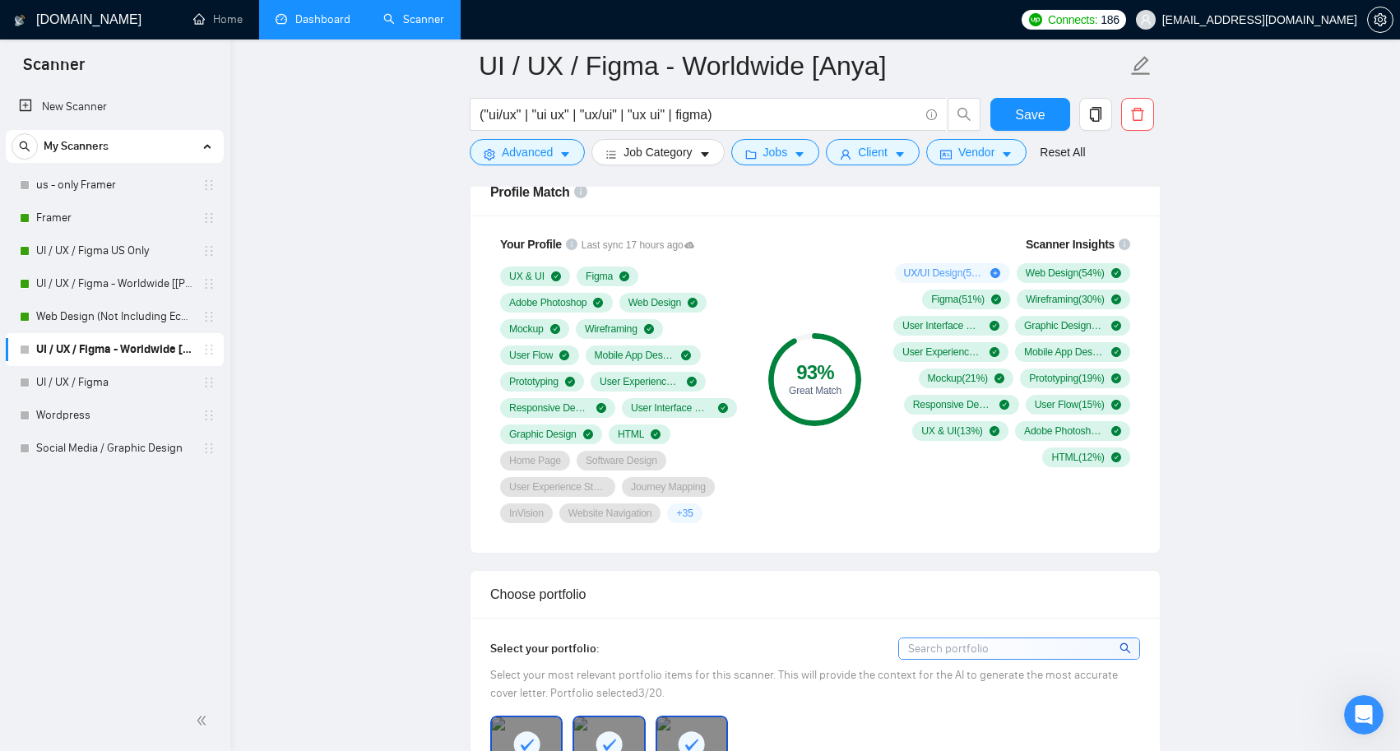
scroll to position [1224, 0]
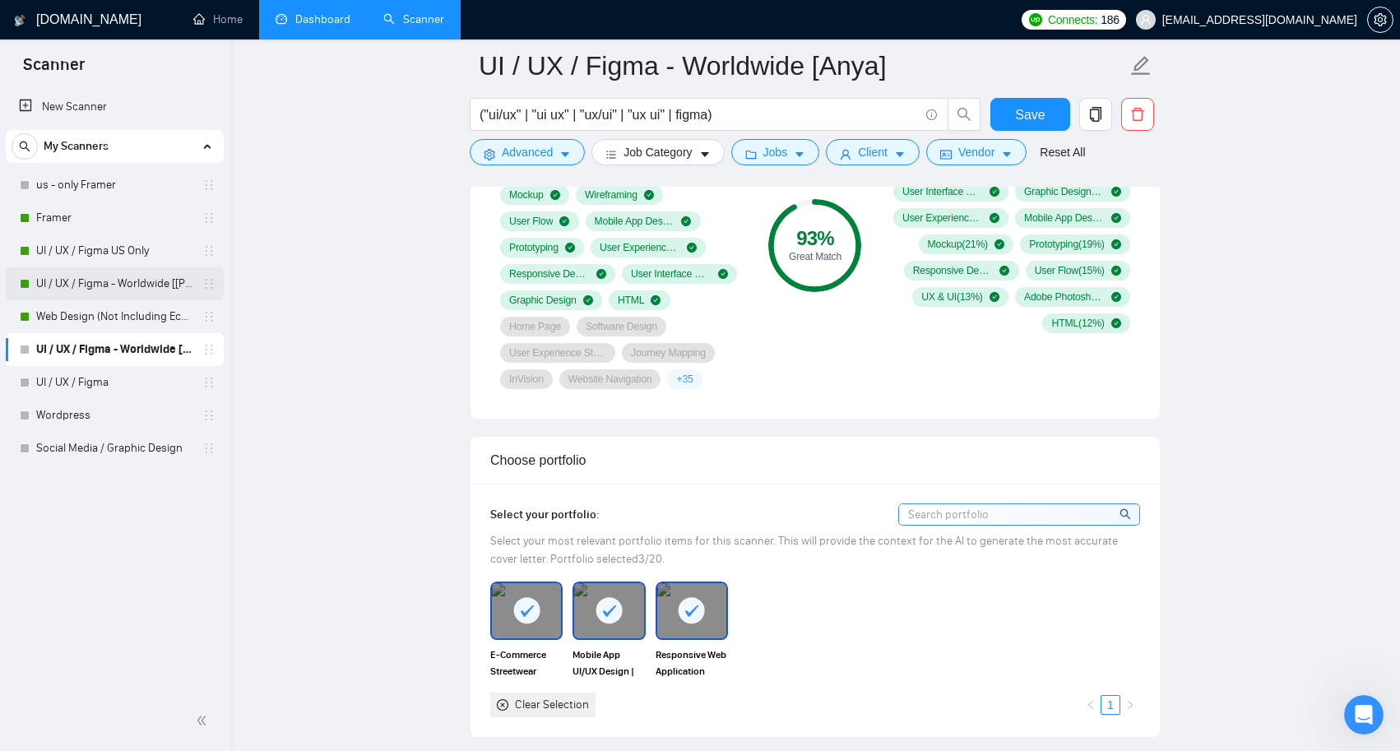
click at [116, 279] on link "UI / UX / Figma - Worldwide [[PERSON_NAME]]" at bounding box center [114, 283] width 156 height 33
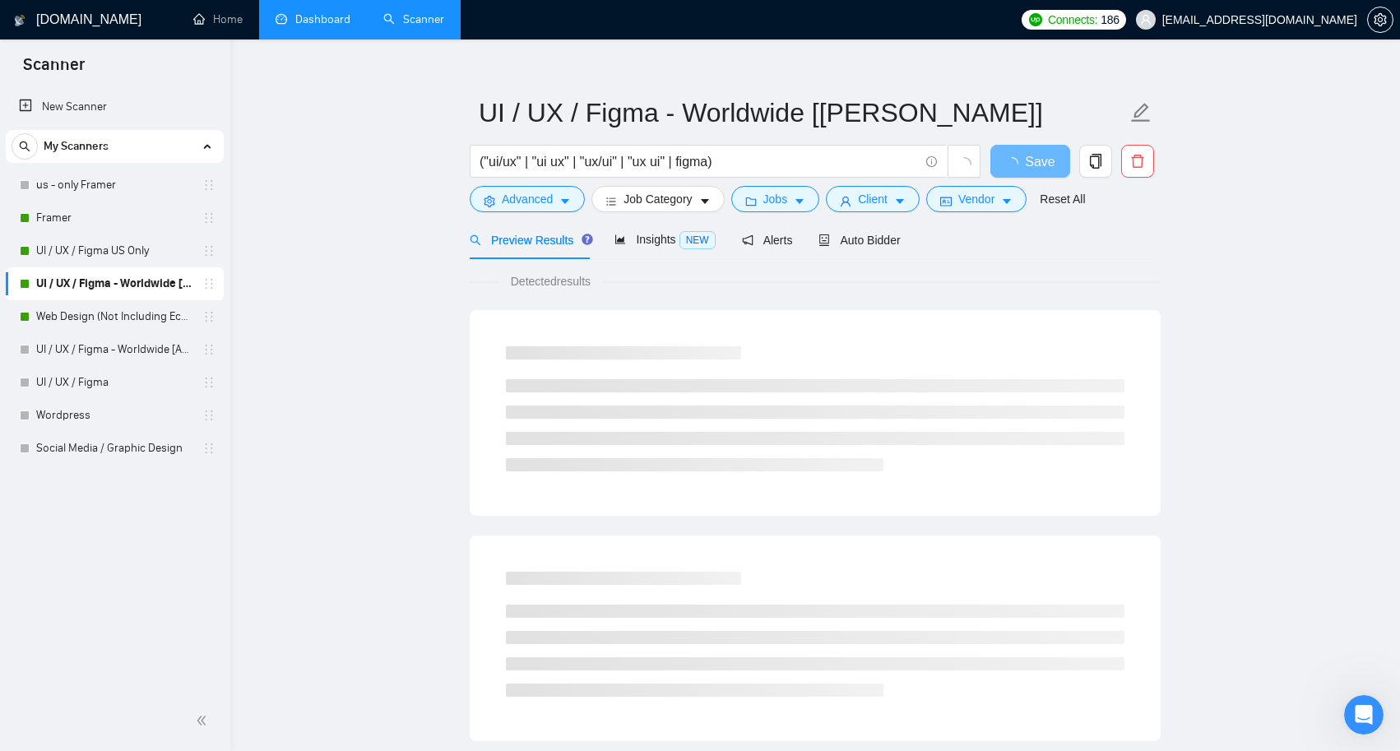
scroll to position [23, 0]
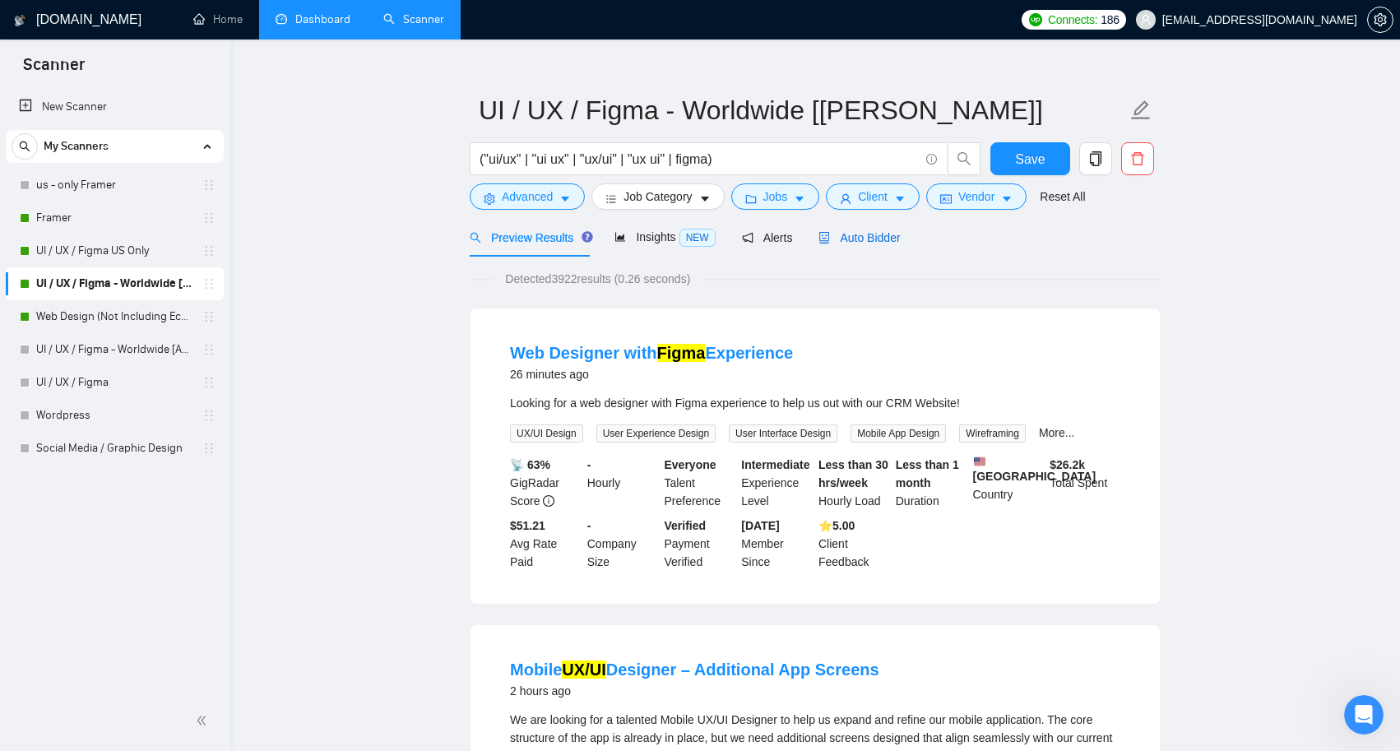
click at [850, 247] on div "Auto Bidder" at bounding box center [858, 238] width 81 height 18
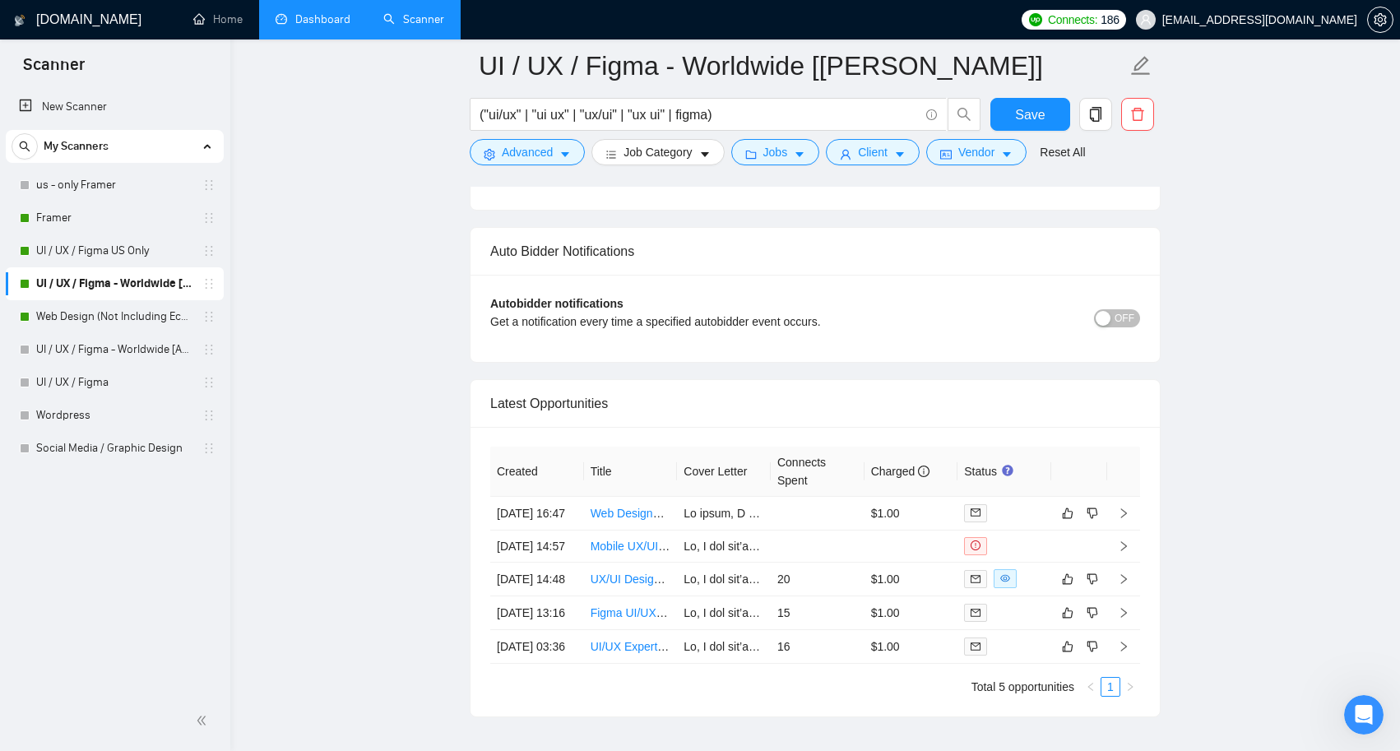
scroll to position [4031, 0]
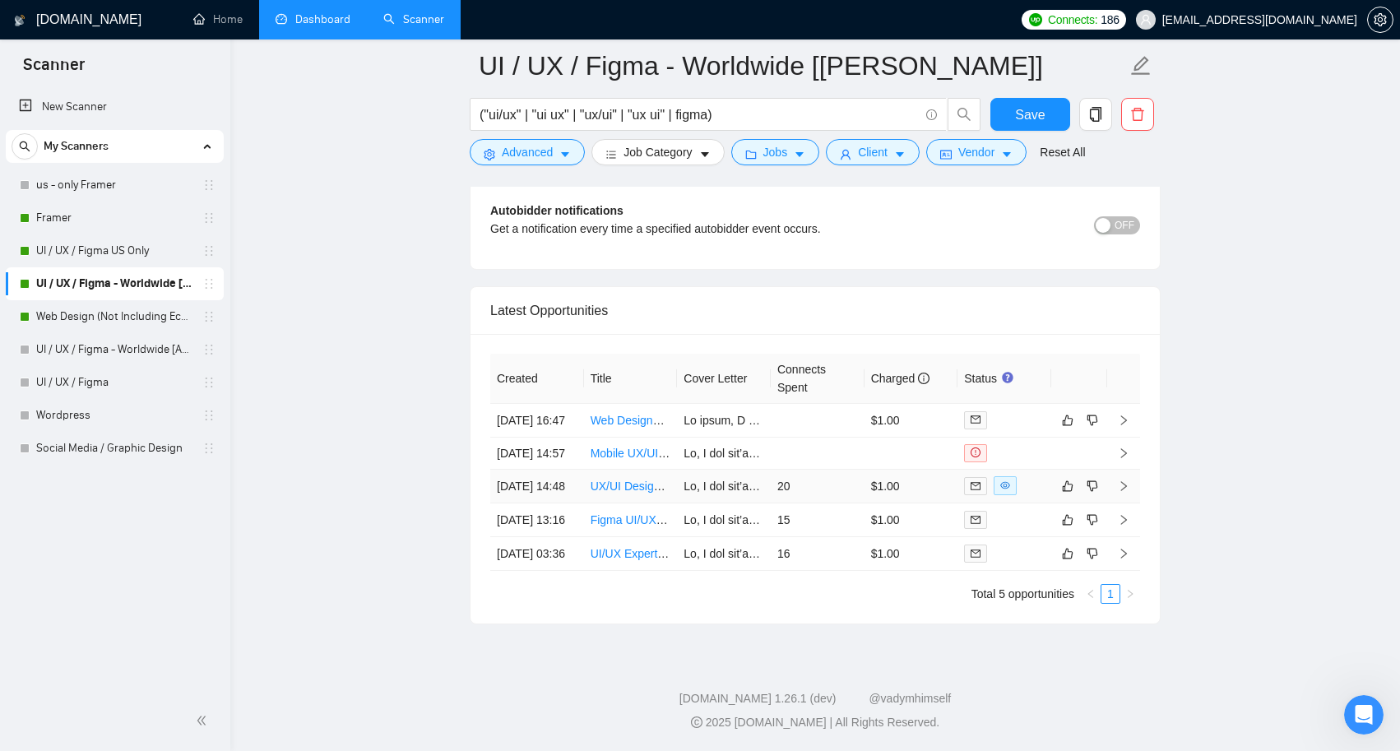
click at [615, 493] on link "UX/UI Designer Needed for Culinary Course Sales Platform" at bounding box center [743, 486] width 304 height 13
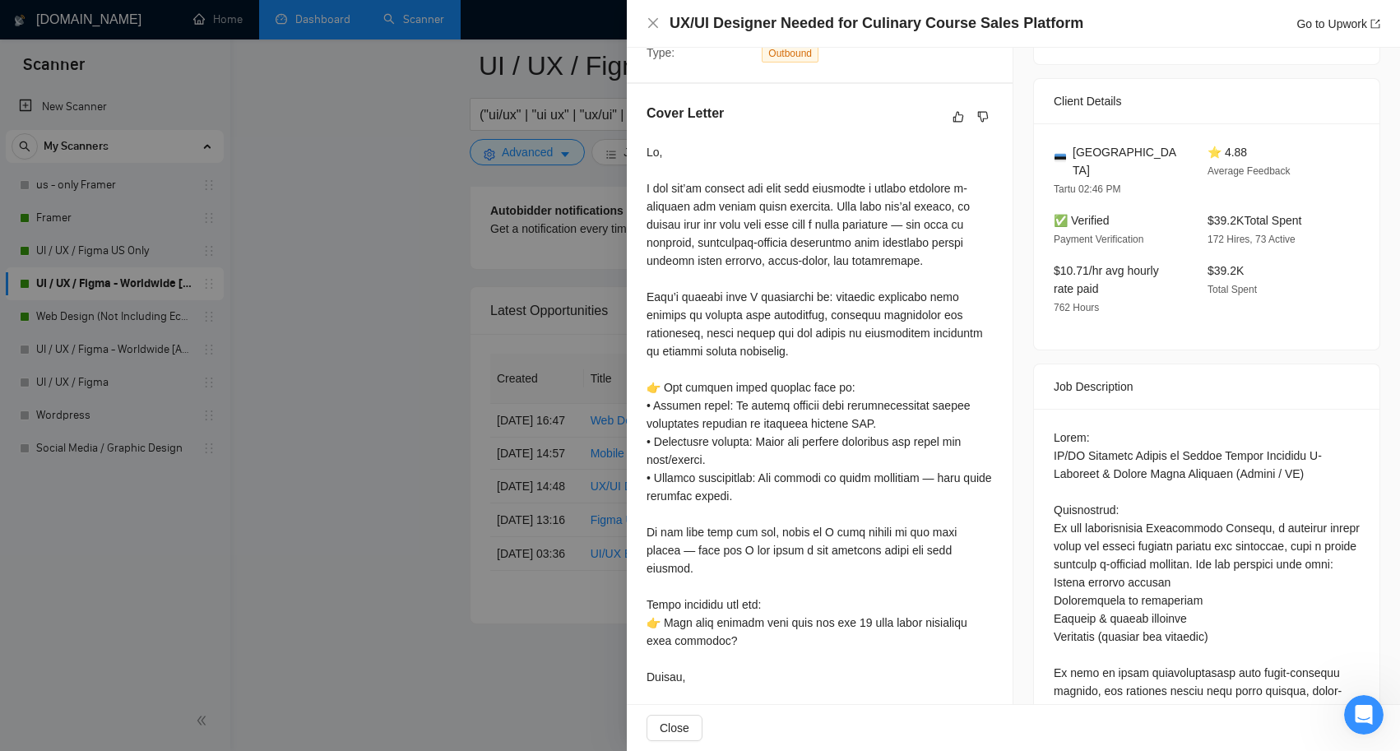
scroll to position [394, 0]
click at [652, 25] on icon "close" at bounding box center [653, 23] width 10 height 10
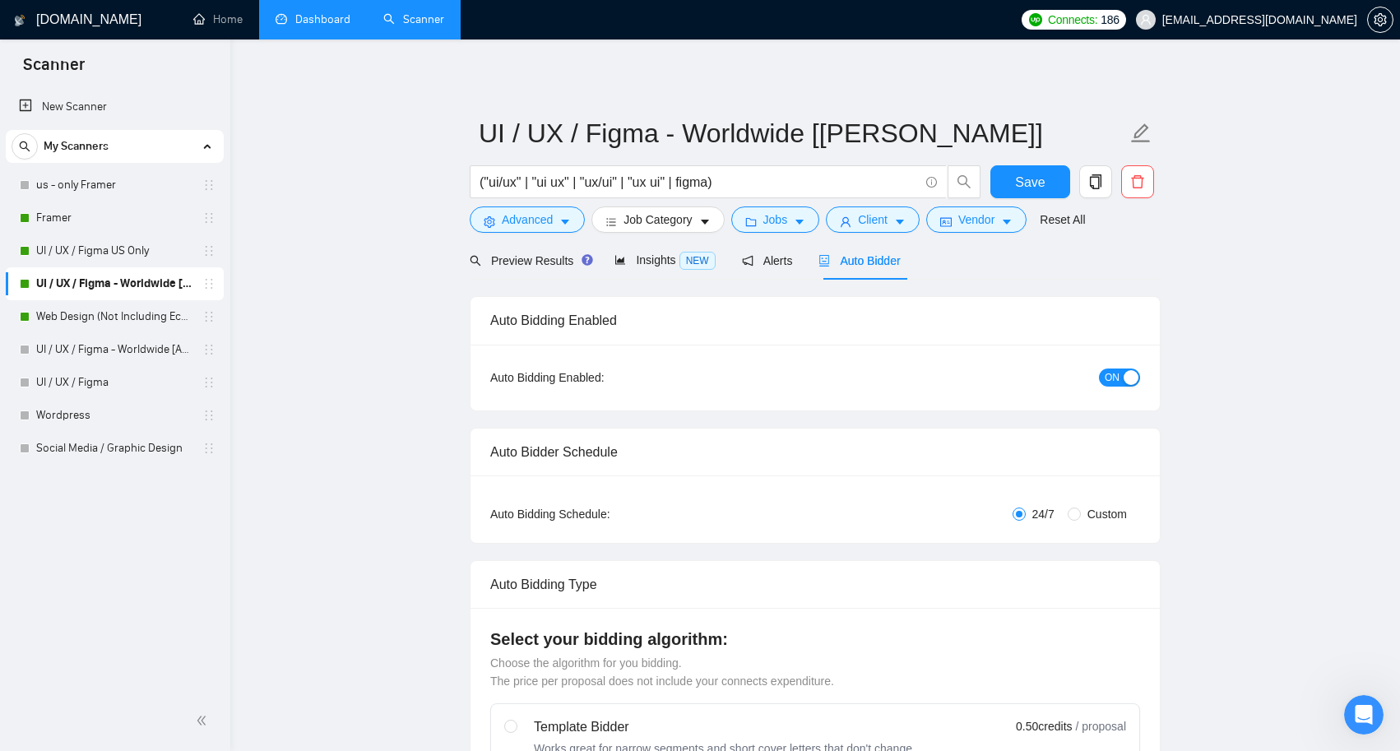
click at [874, 265] on span "Auto Bidder" at bounding box center [858, 260] width 81 height 13
